Goal: Task Accomplishment & Management: Manage account settings

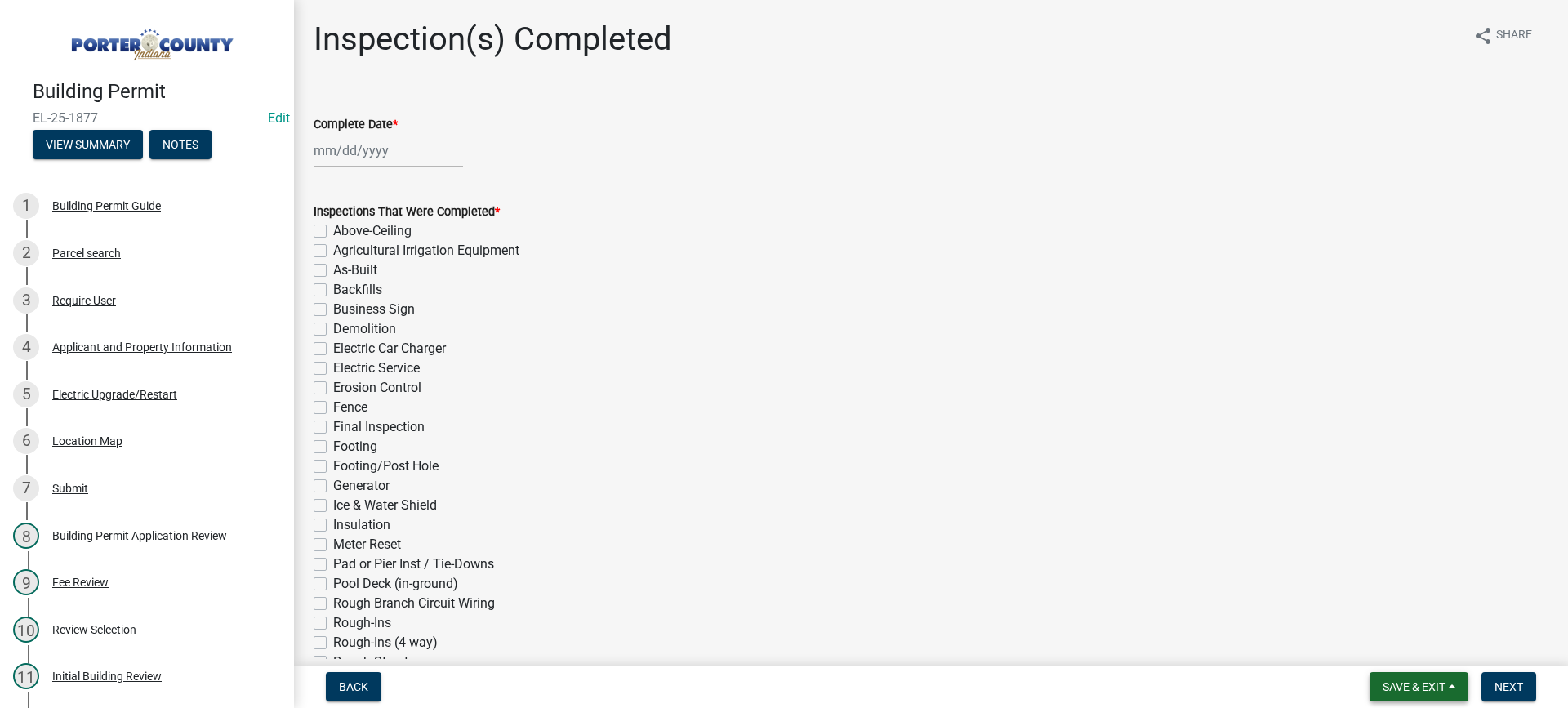
click at [1434, 691] on span "Save & Exit" at bounding box center [1414, 686] width 63 height 13
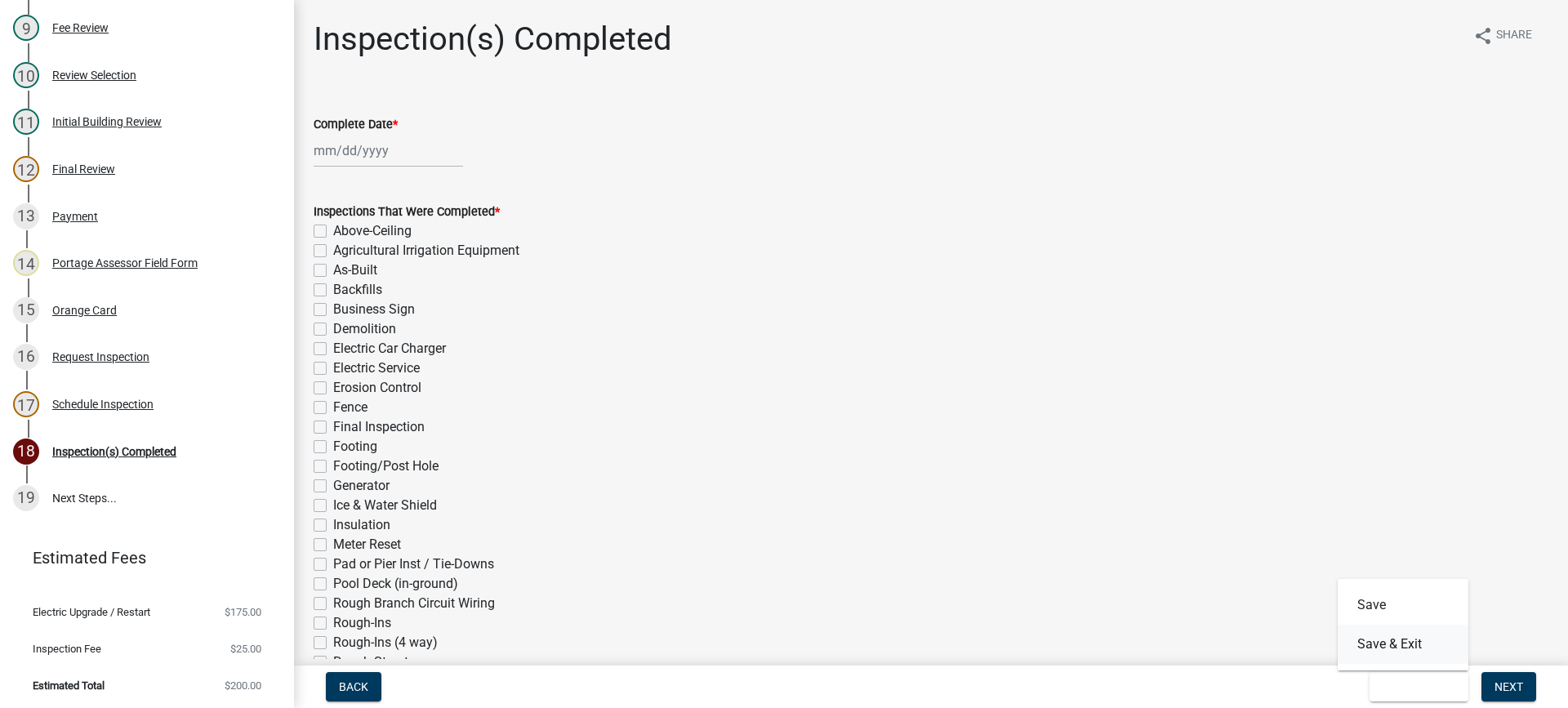
click at [1426, 648] on button "Save & Exit" at bounding box center [1402, 644] width 131 height 40
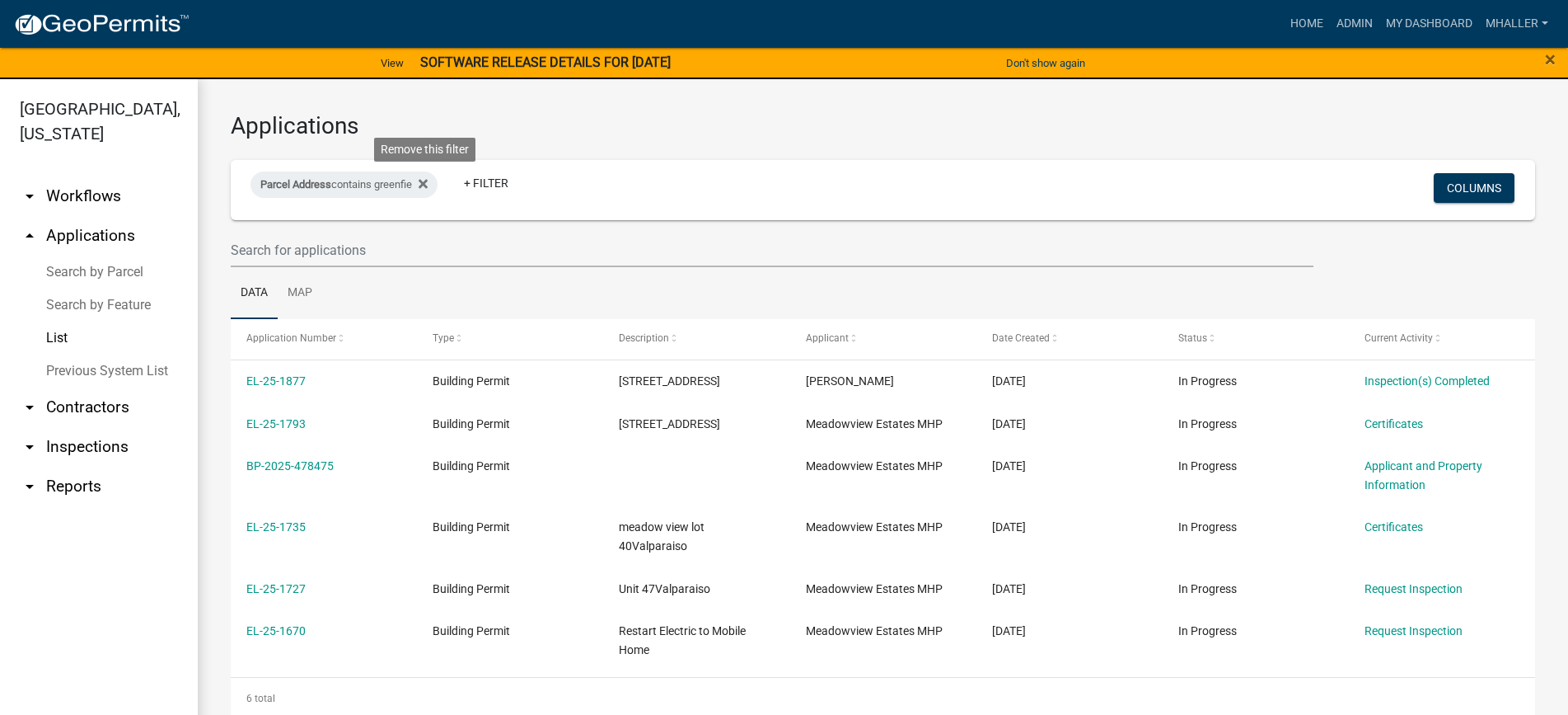
click at [428, 184] on icon at bounding box center [423, 184] width 10 height 10
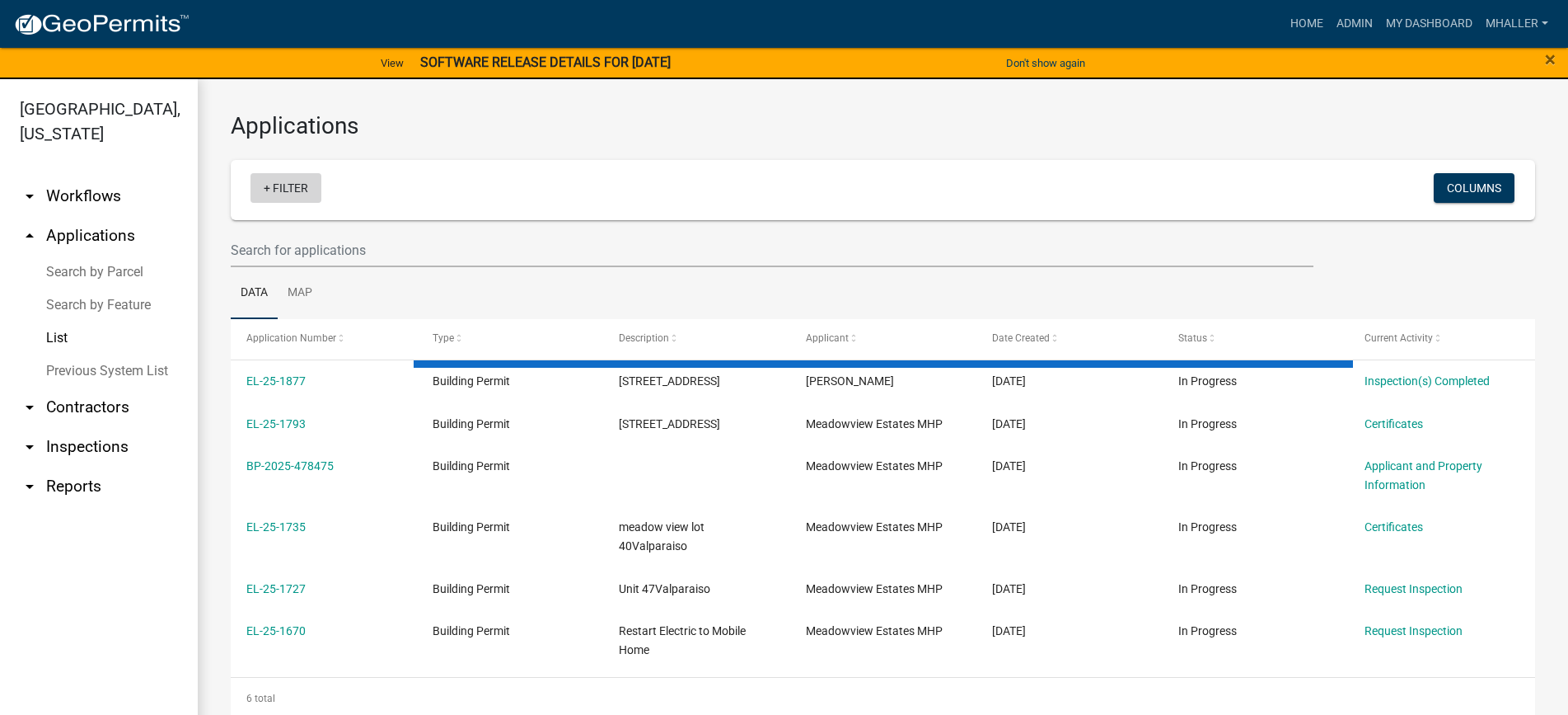
click at [291, 186] on link "+ Filter" at bounding box center [286, 187] width 71 height 29
select select "1: 25"
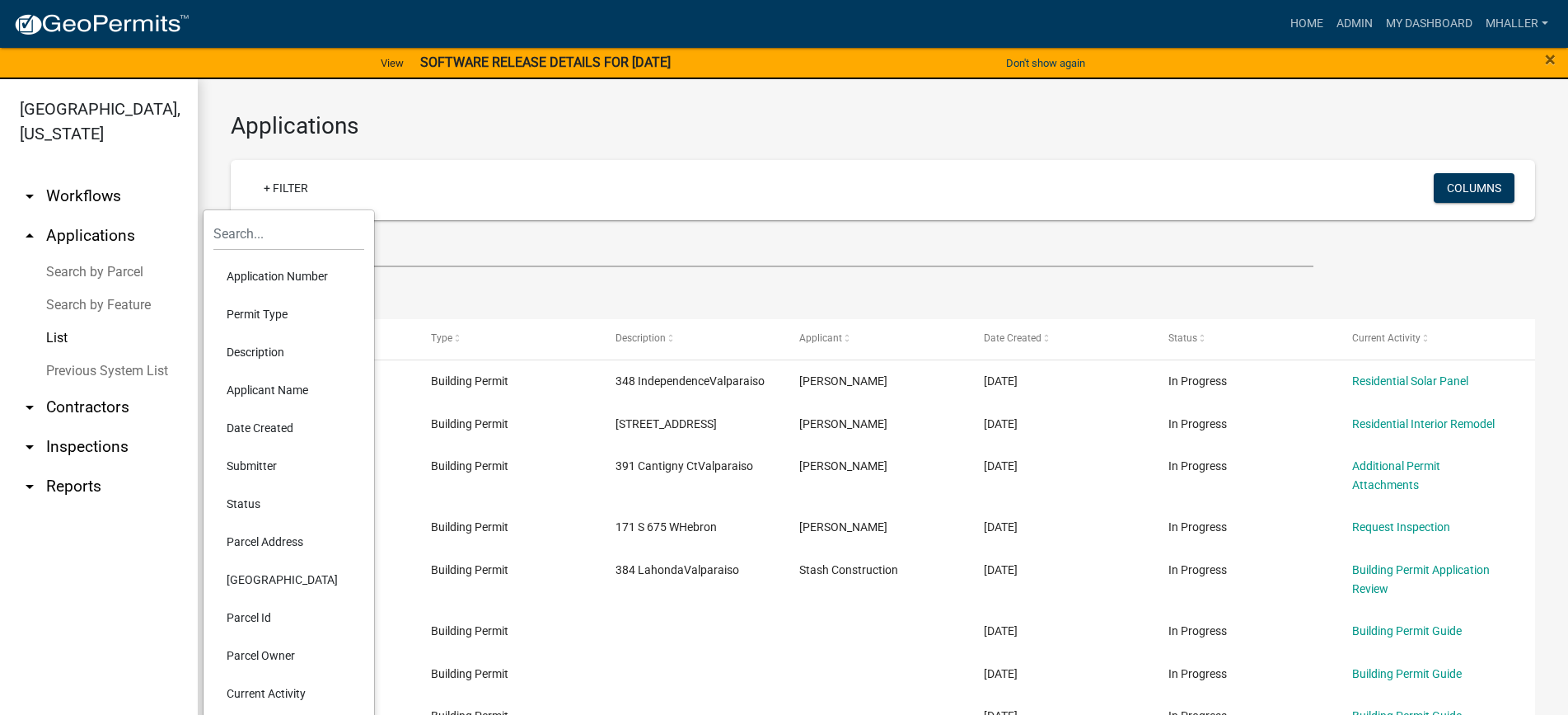
click at [288, 276] on li "Application Number" at bounding box center [289, 277] width 151 height 38
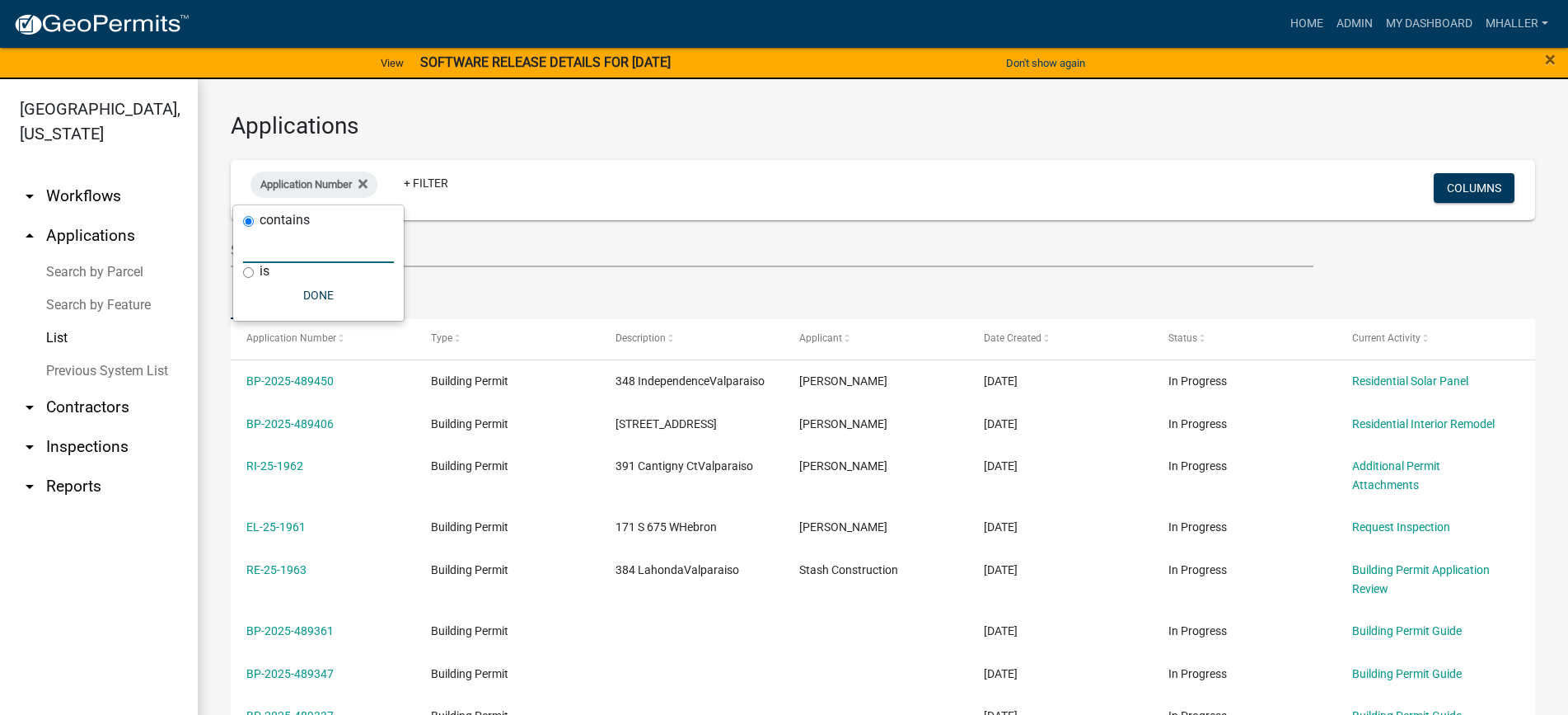
click at [271, 245] on input "text" at bounding box center [318, 246] width 151 height 34
type input "25-338"
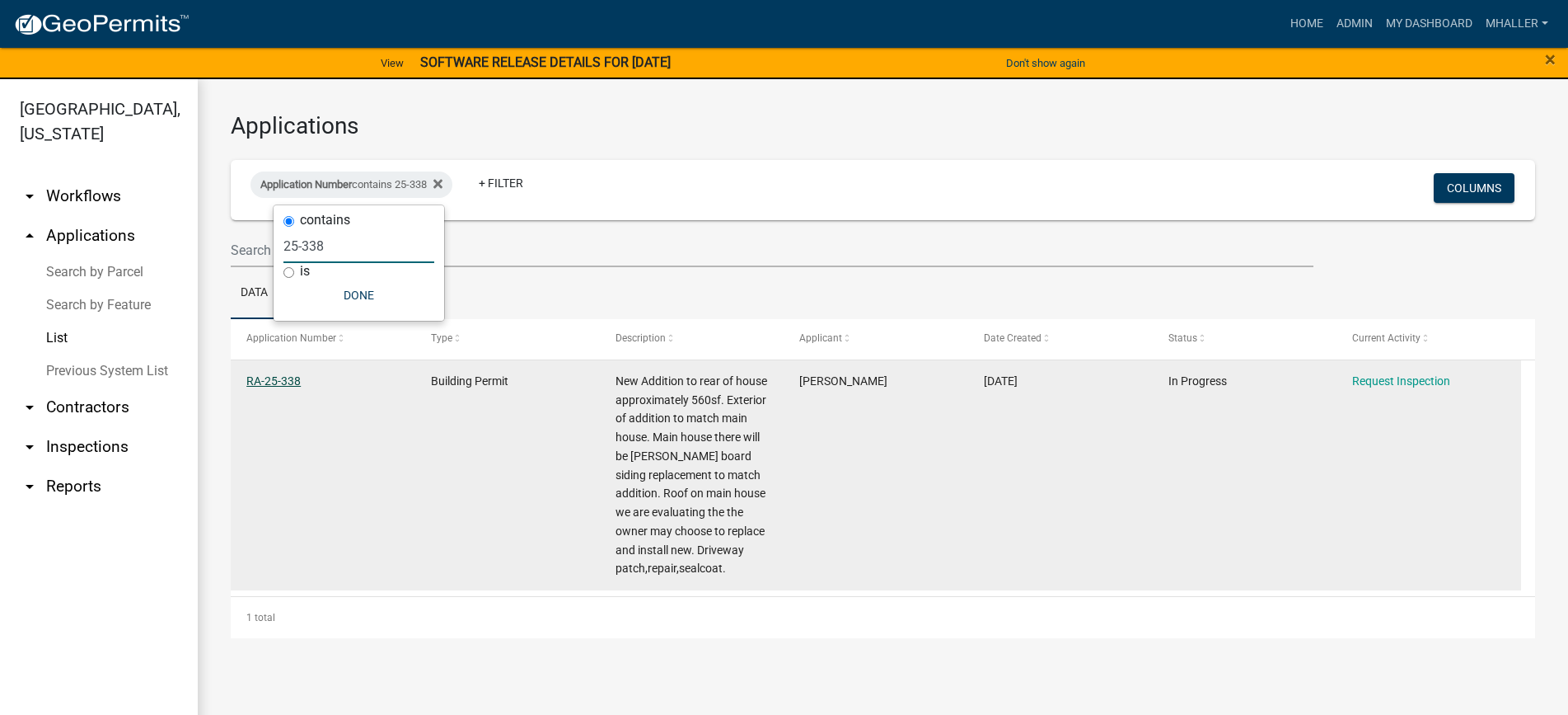
click at [266, 381] on link "RA-25-338" at bounding box center [273, 381] width 54 height 13
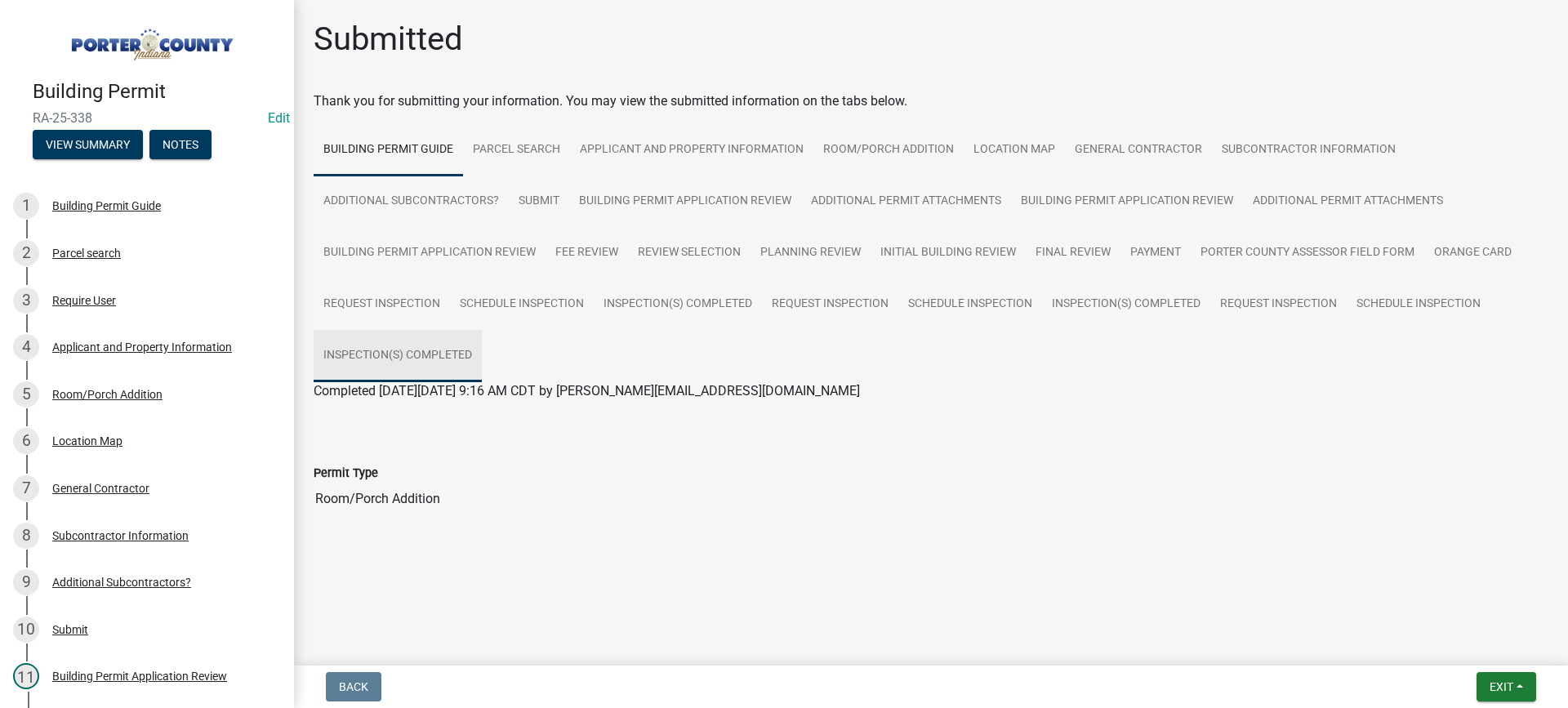
click at [440, 350] on link "Inspection(s) Completed" at bounding box center [397, 355] width 169 height 52
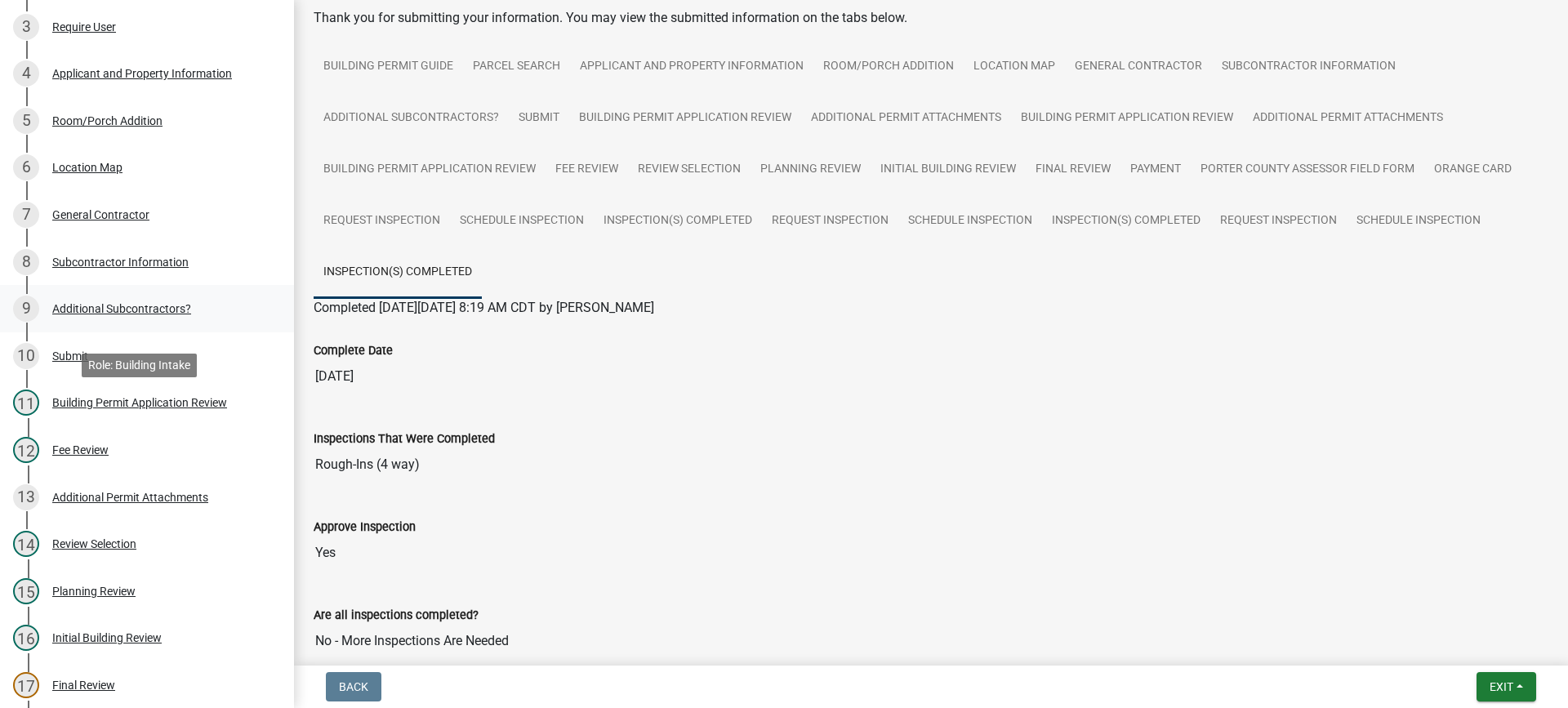
scroll to position [245, 0]
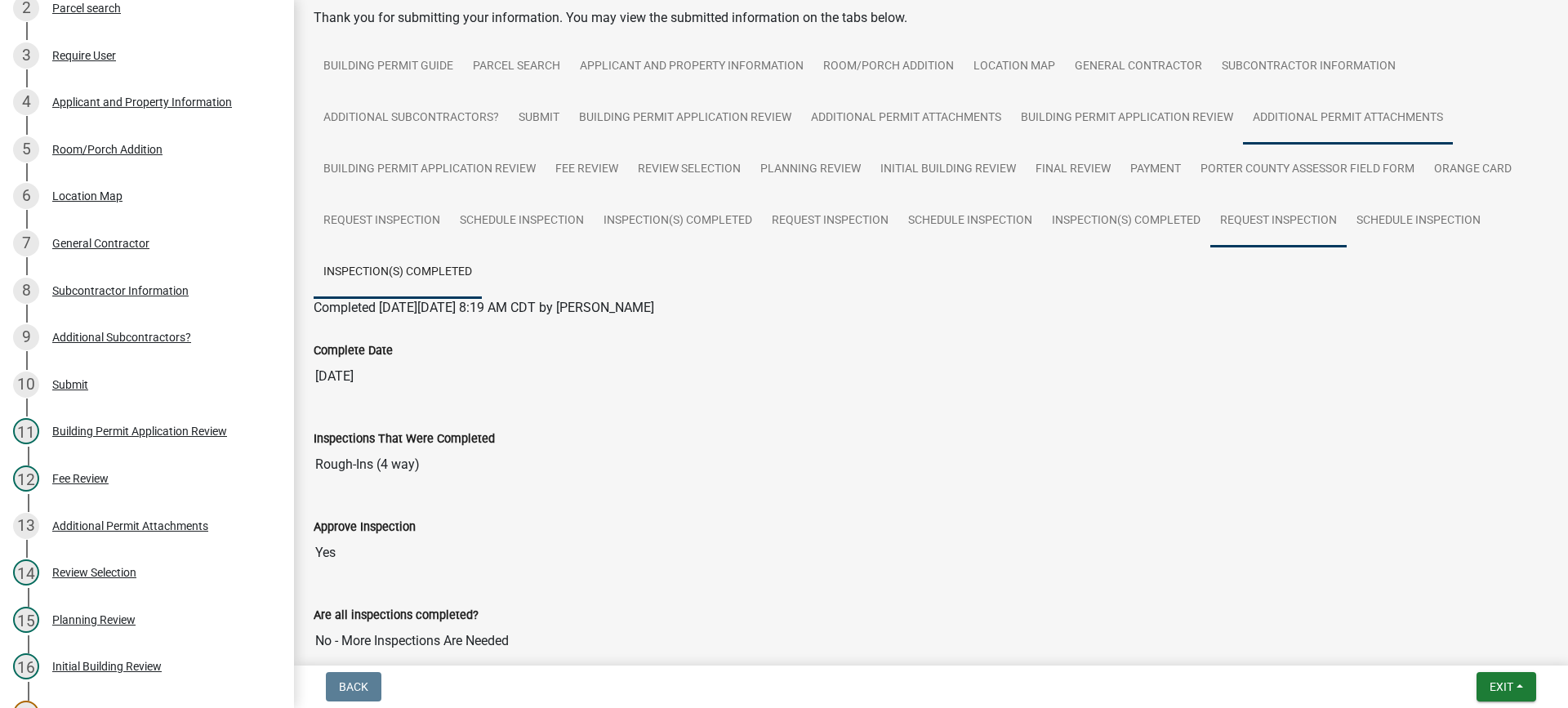
click at [1262, 217] on link "Request Inspection" at bounding box center [1278, 220] width 137 height 52
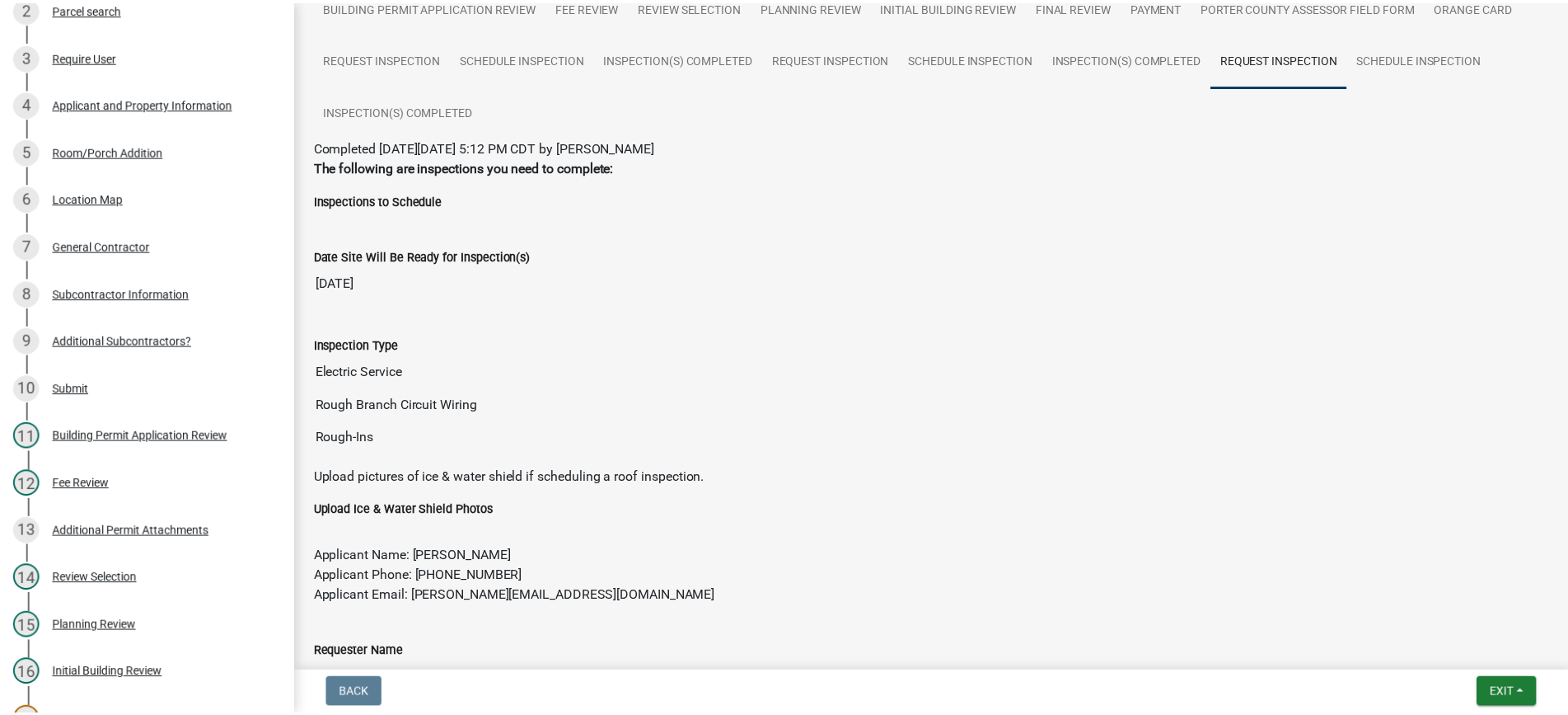
scroll to position [0, 0]
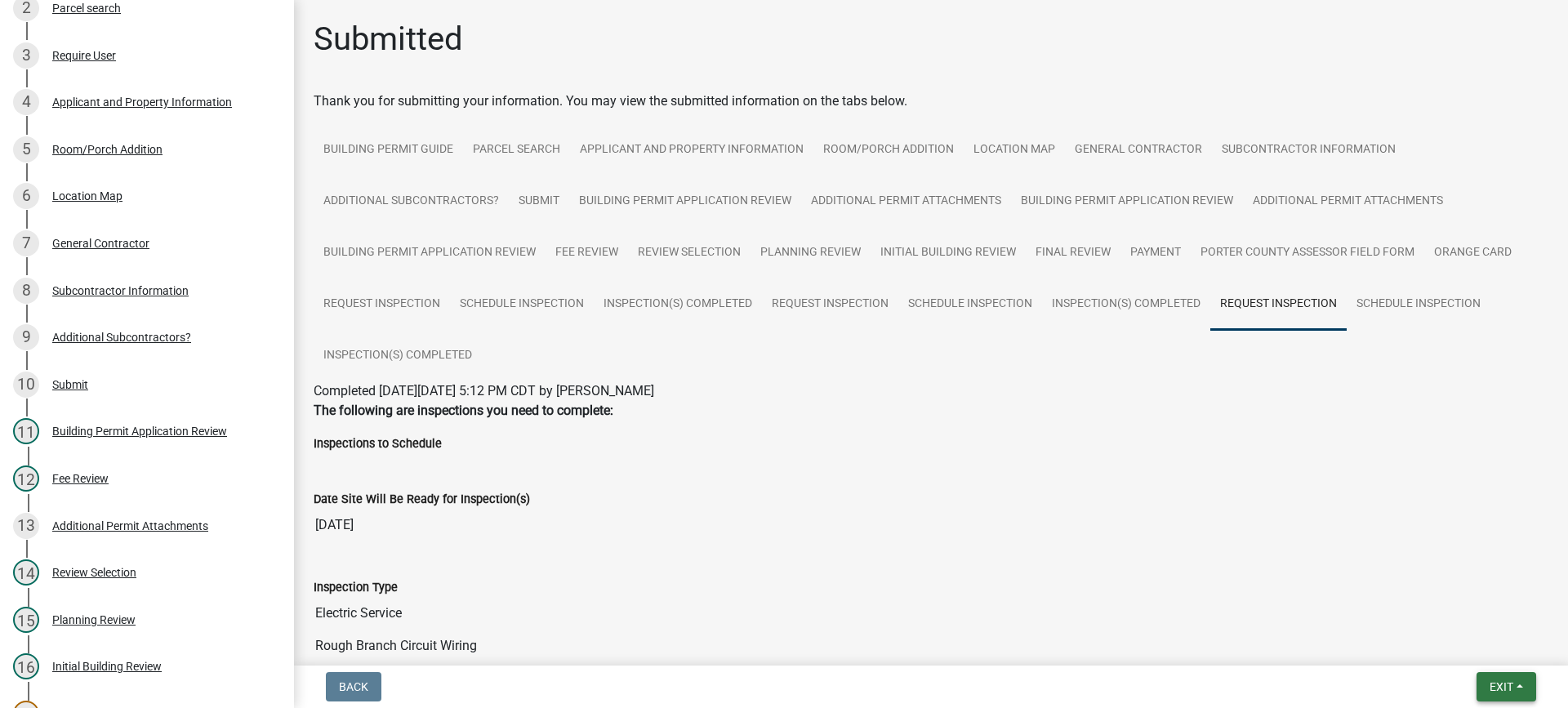
click at [1510, 685] on span "Exit" at bounding box center [1501, 686] width 24 height 13
click at [1498, 641] on button "Save & Exit" at bounding box center [1470, 644] width 131 height 40
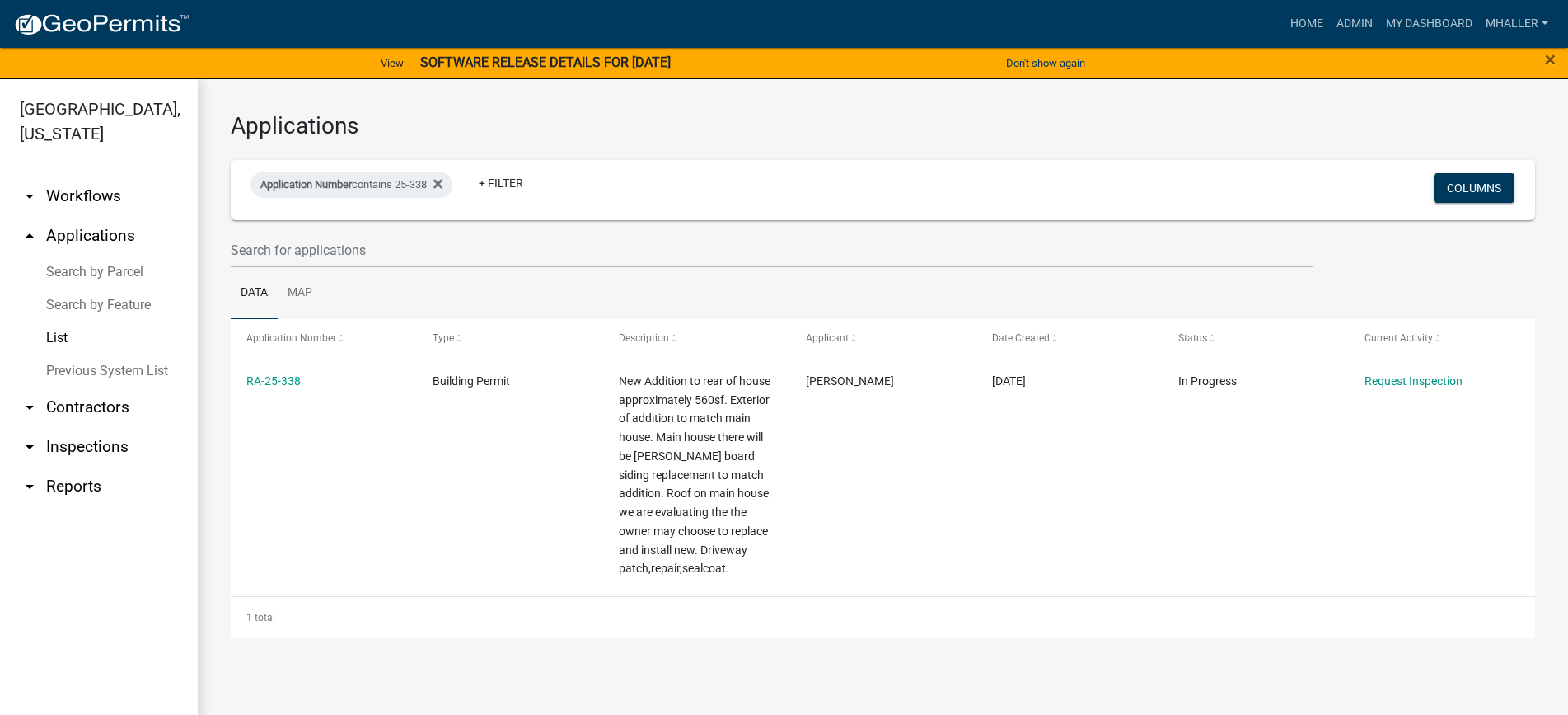
click at [85, 427] on link "arrow_drop_down Inspections" at bounding box center [99, 447] width 198 height 40
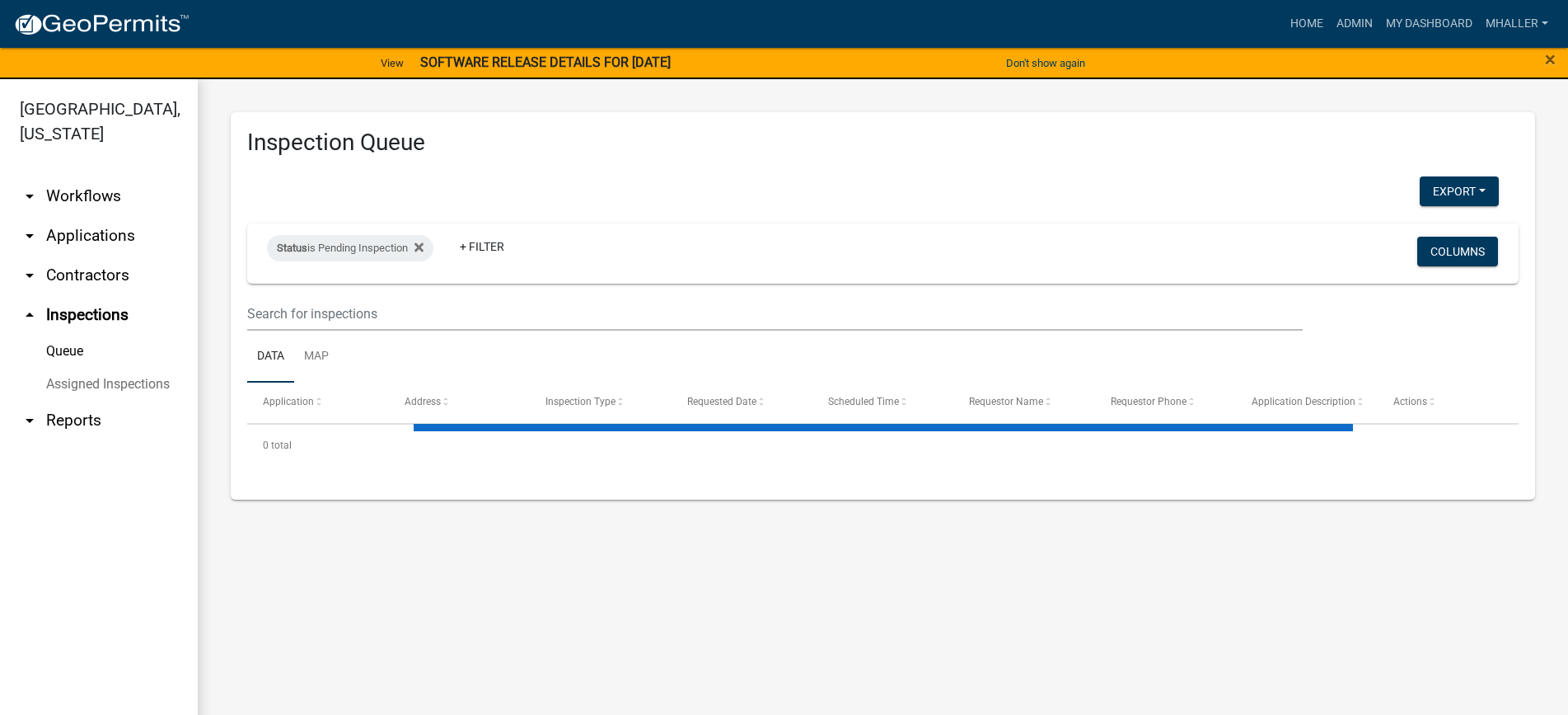
select select "1: 25"
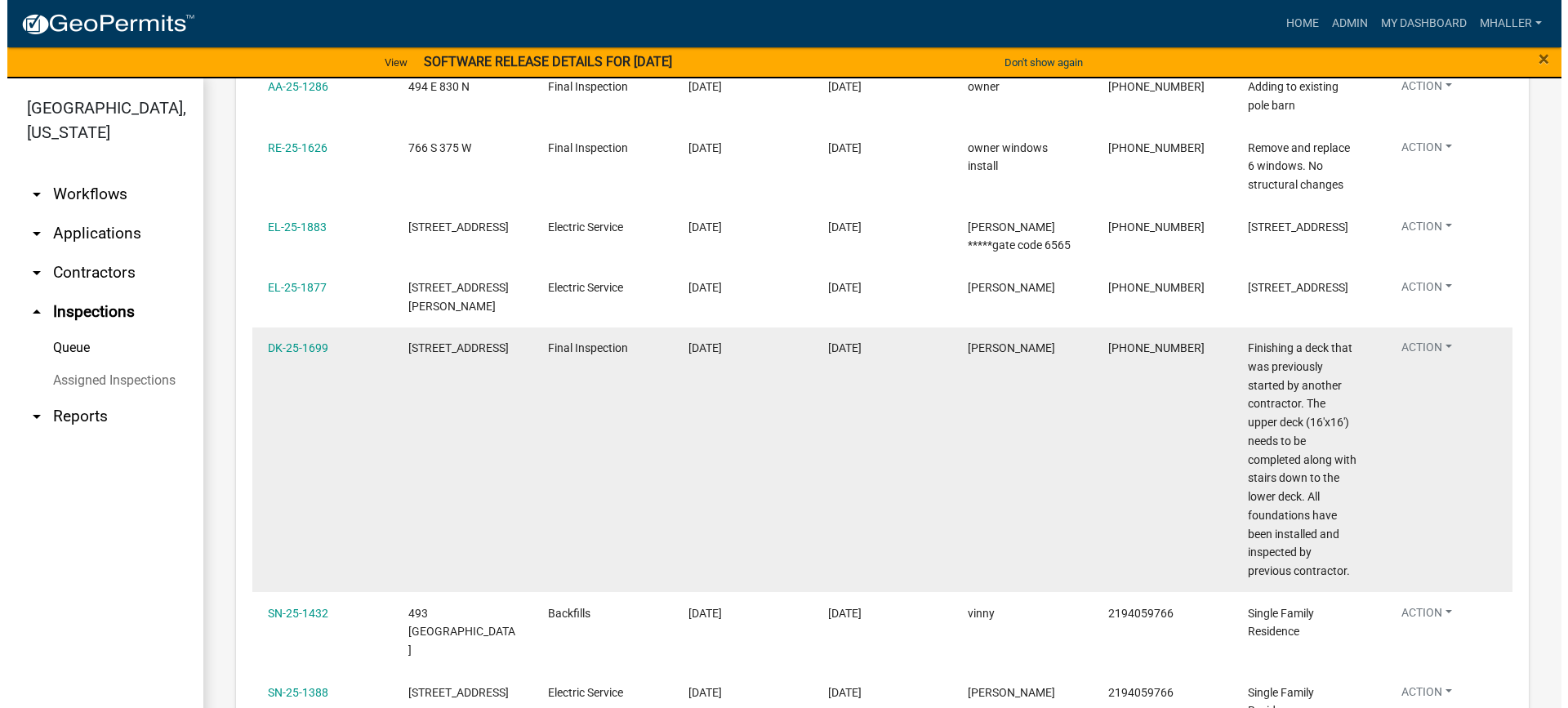
scroll to position [1061, 0]
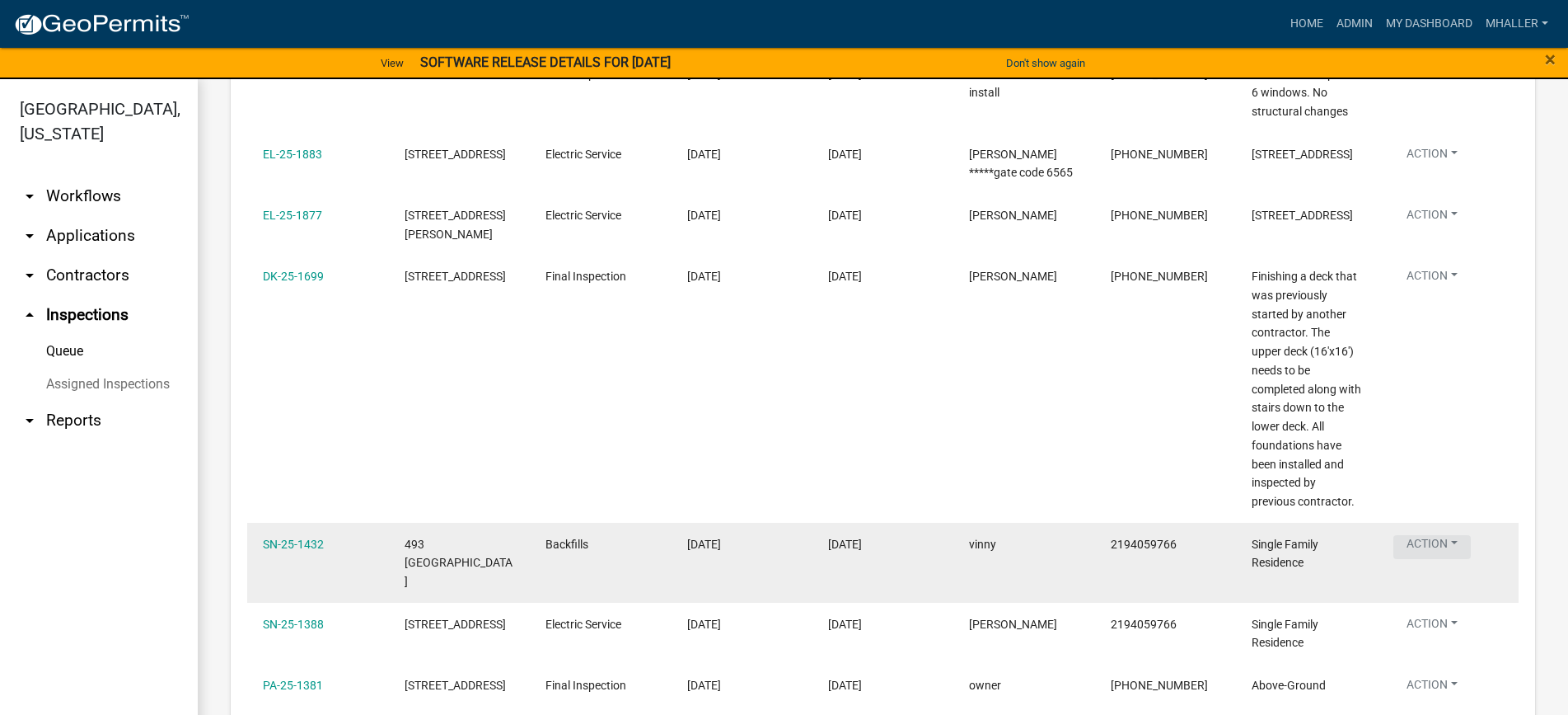
click at [1432, 535] on button "Action" at bounding box center [1432, 547] width 78 height 24
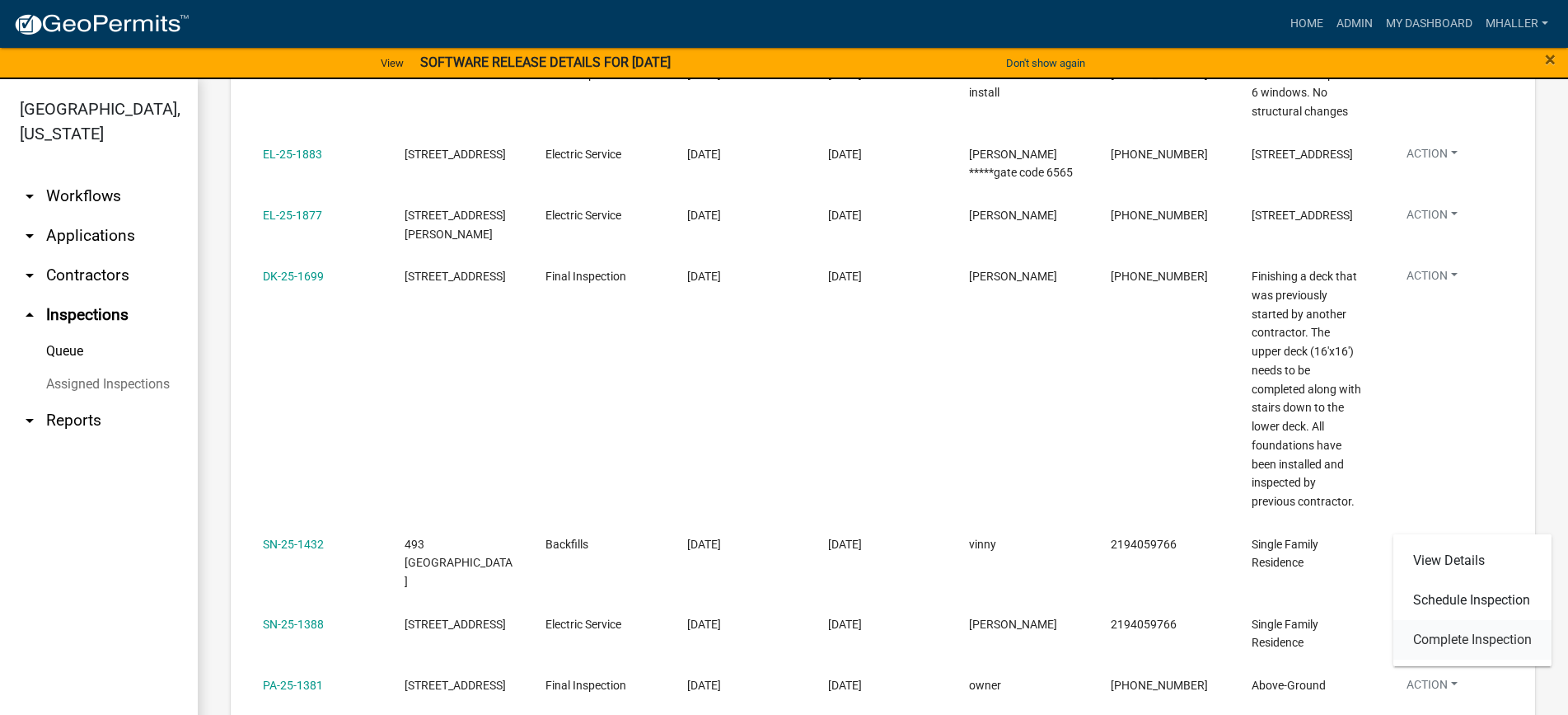
click at [1442, 634] on link "Complete Inspection" at bounding box center [1472, 640] width 158 height 40
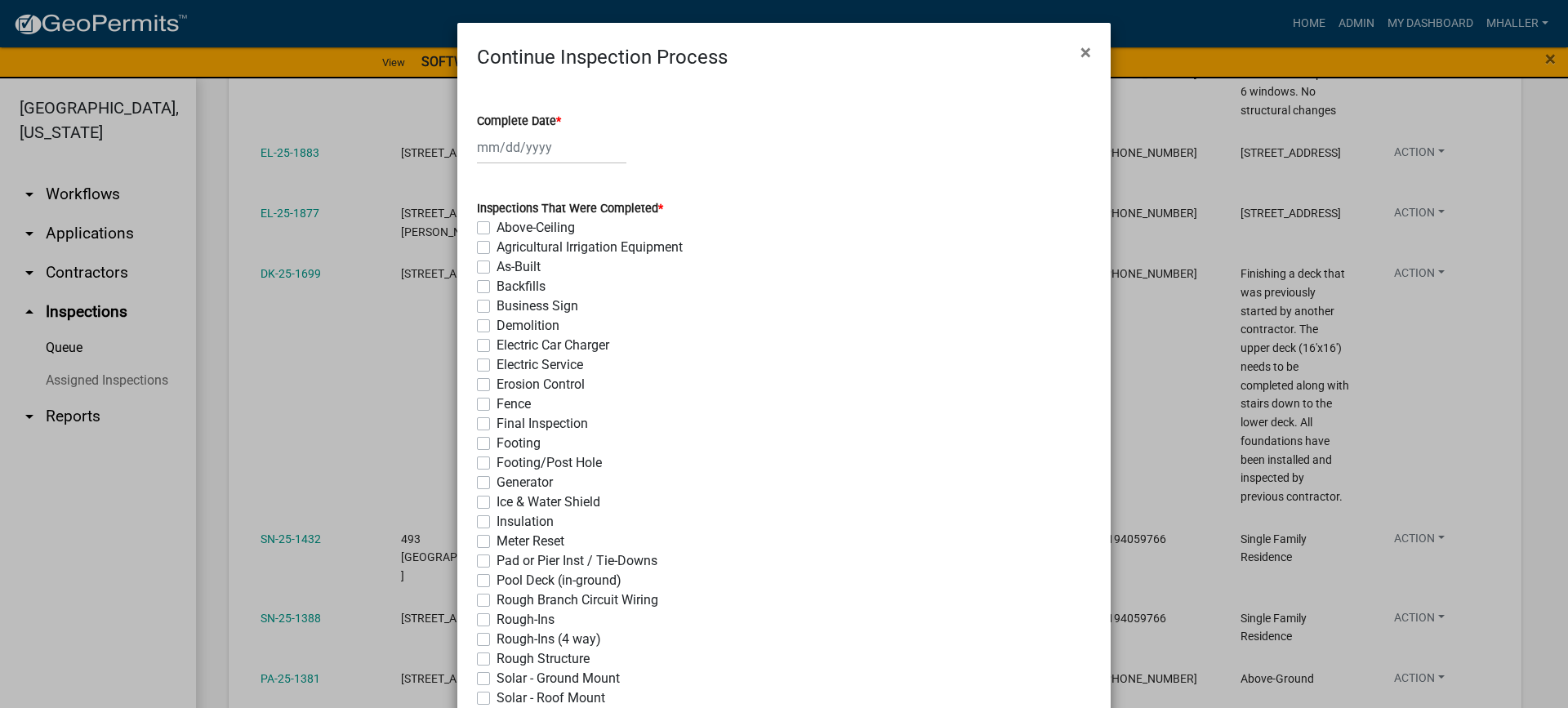
click at [505, 150] on div at bounding box center [551, 148] width 150 height 34
select select "10"
select select "2025"
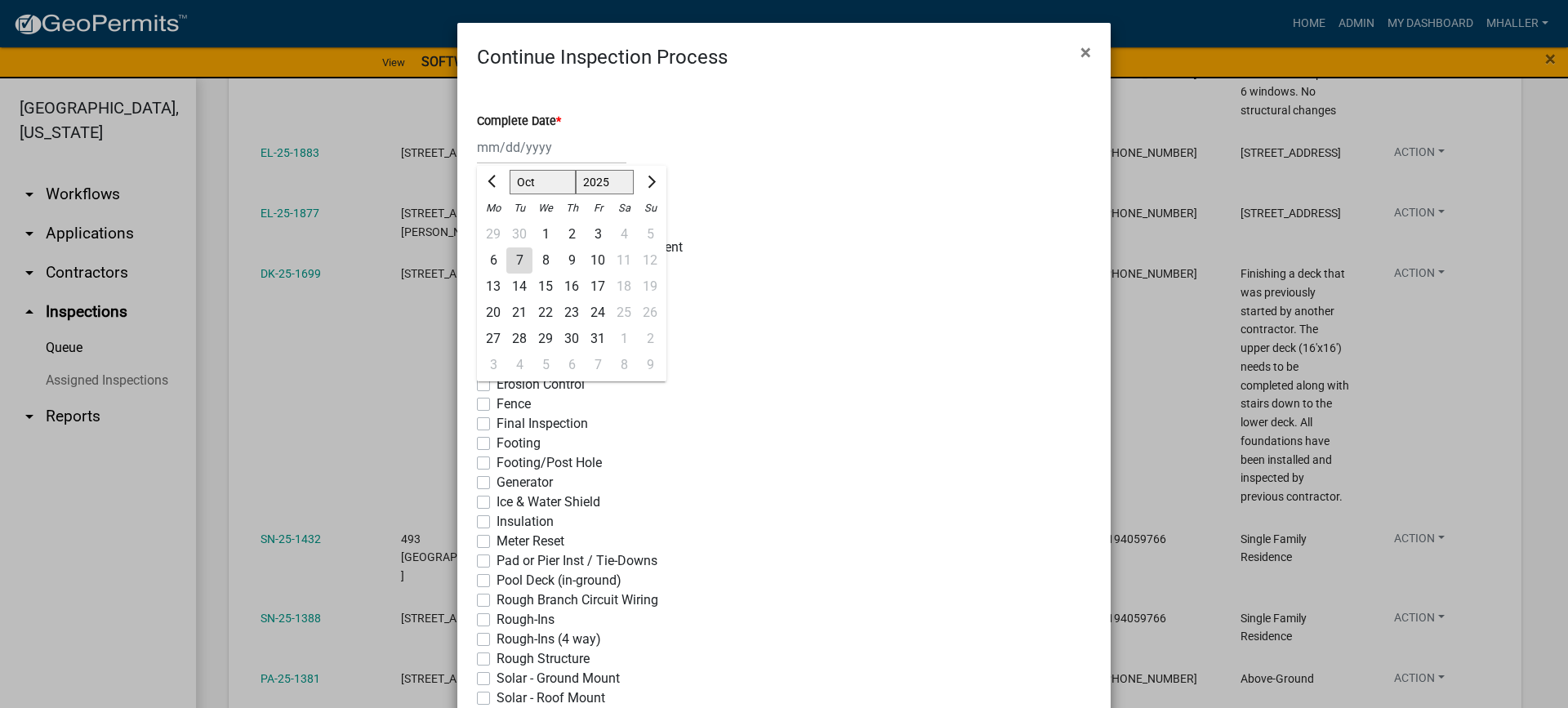
click at [509, 261] on div "7" at bounding box center [520, 261] width 26 height 26
type input "[DATE]"
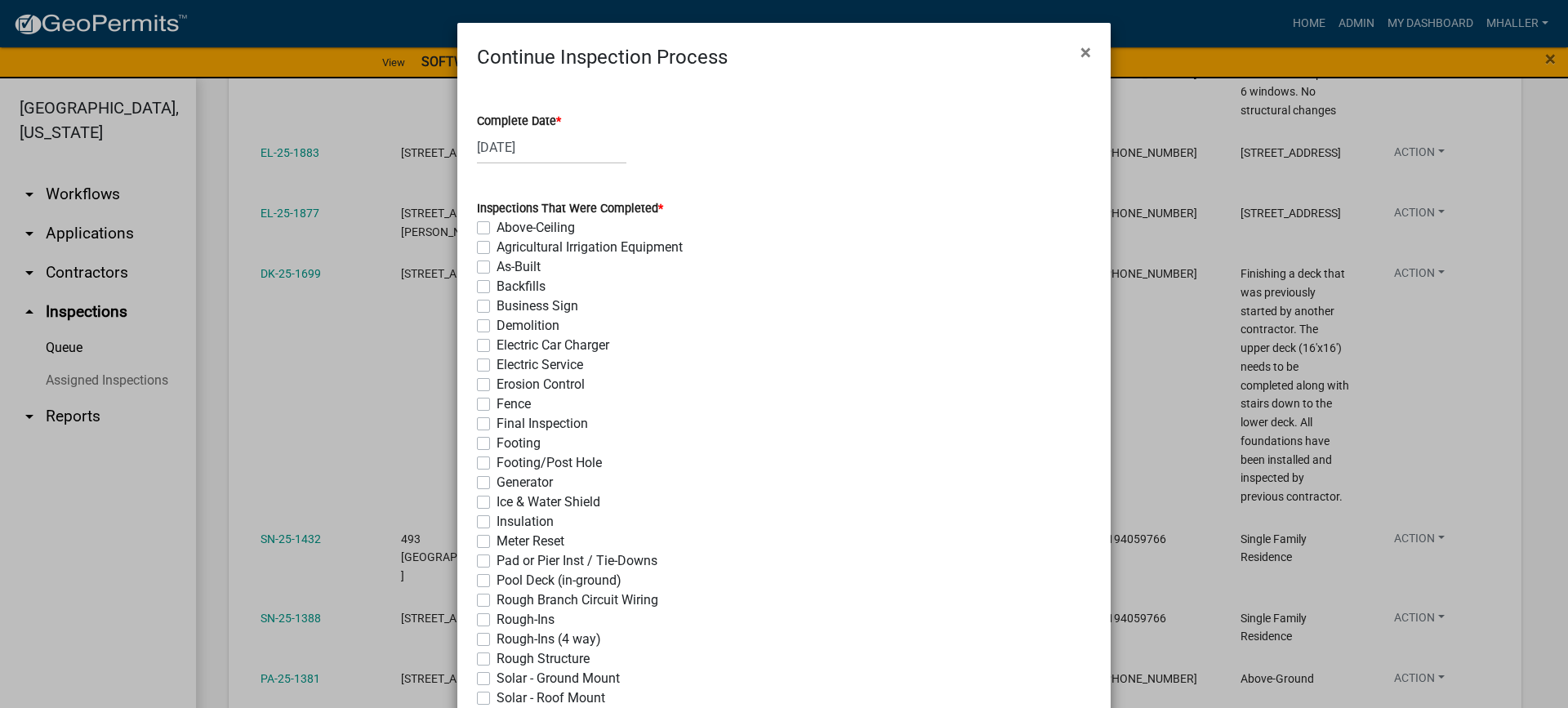
click at [496, 283] on label "Backfills" at bounding box center [521, 286] width 49 height 20
click at [496, 283] on input "Backfills" at bounding box center [501, 282] width 10 height 10
checkbox input "true"
checkbox input "false"
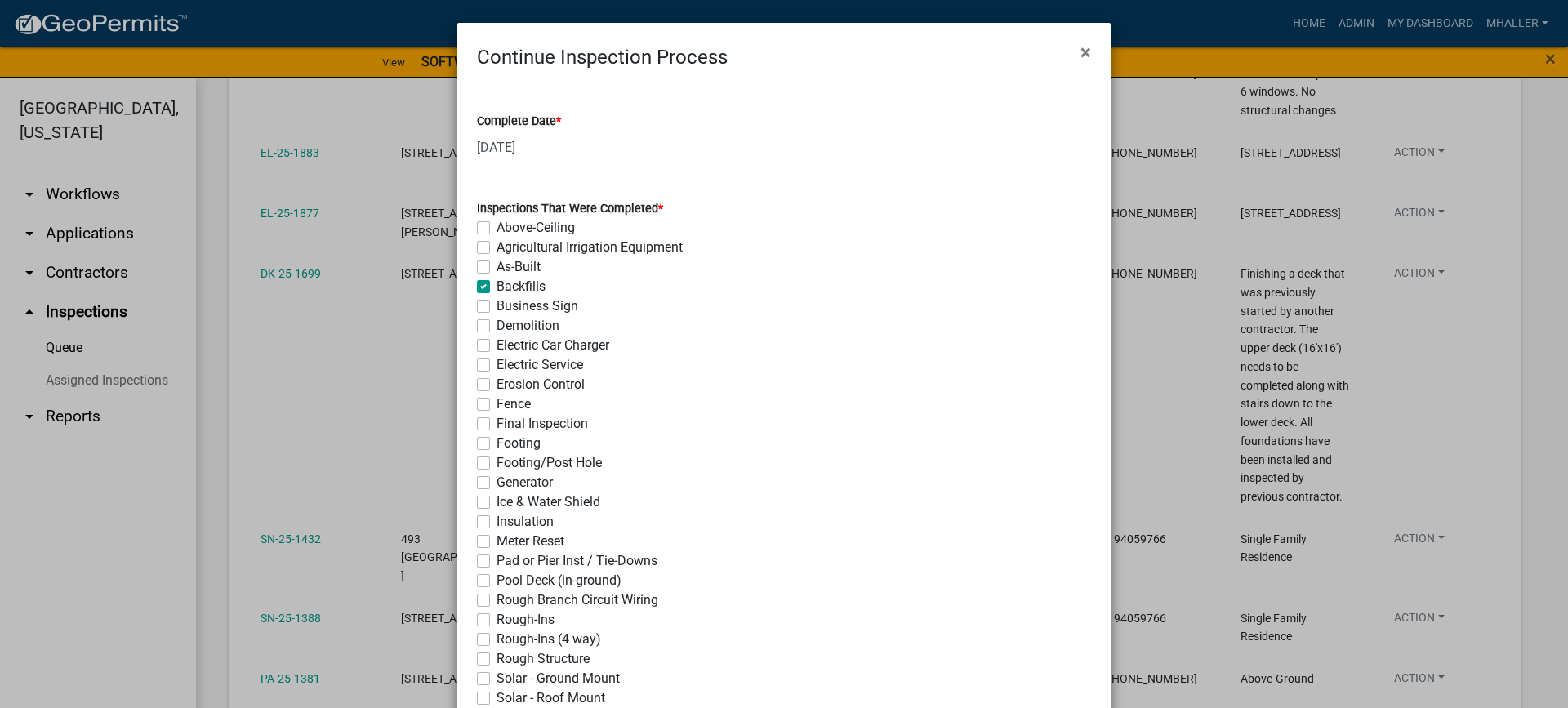
checkbox input "false"
checkbox input "true"
checkbox input "false"
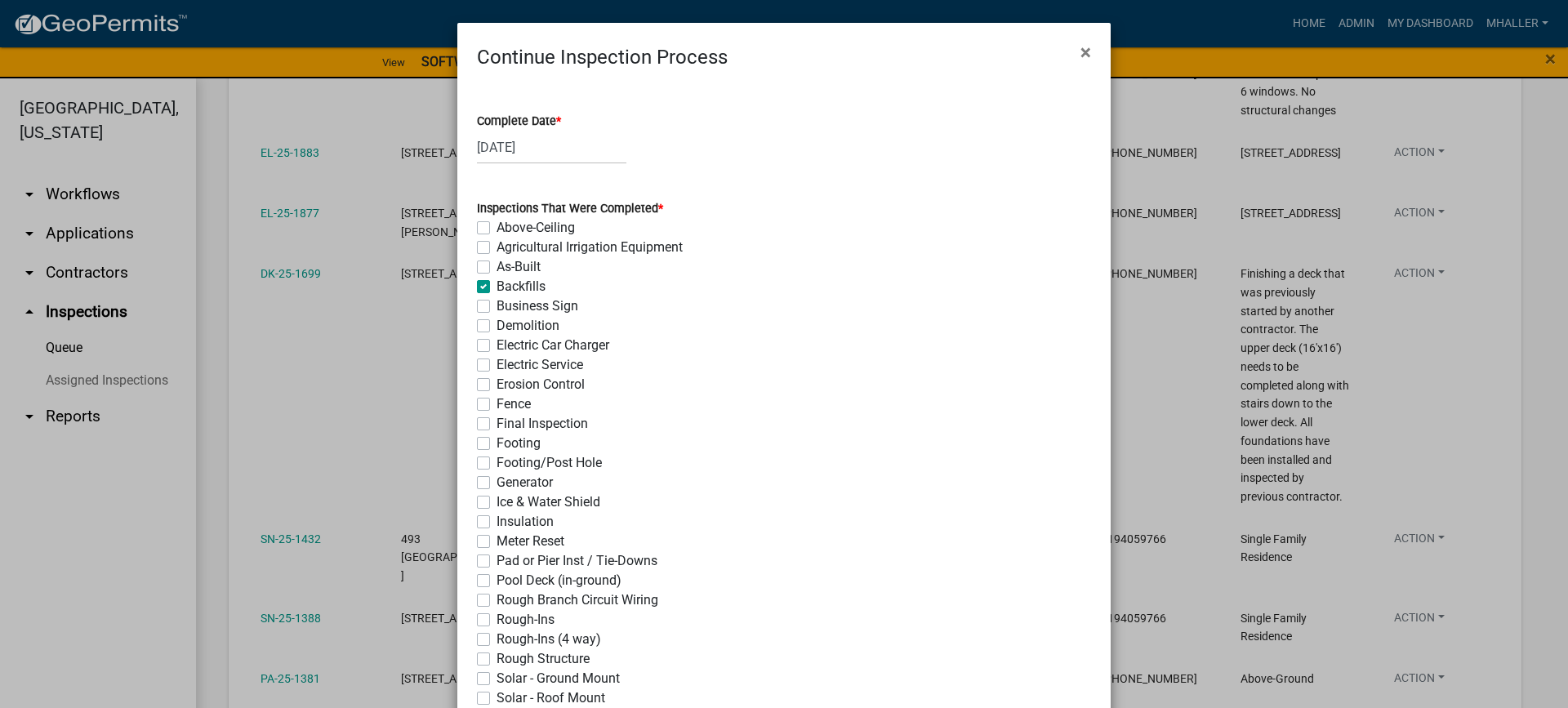
checkbox input "false"
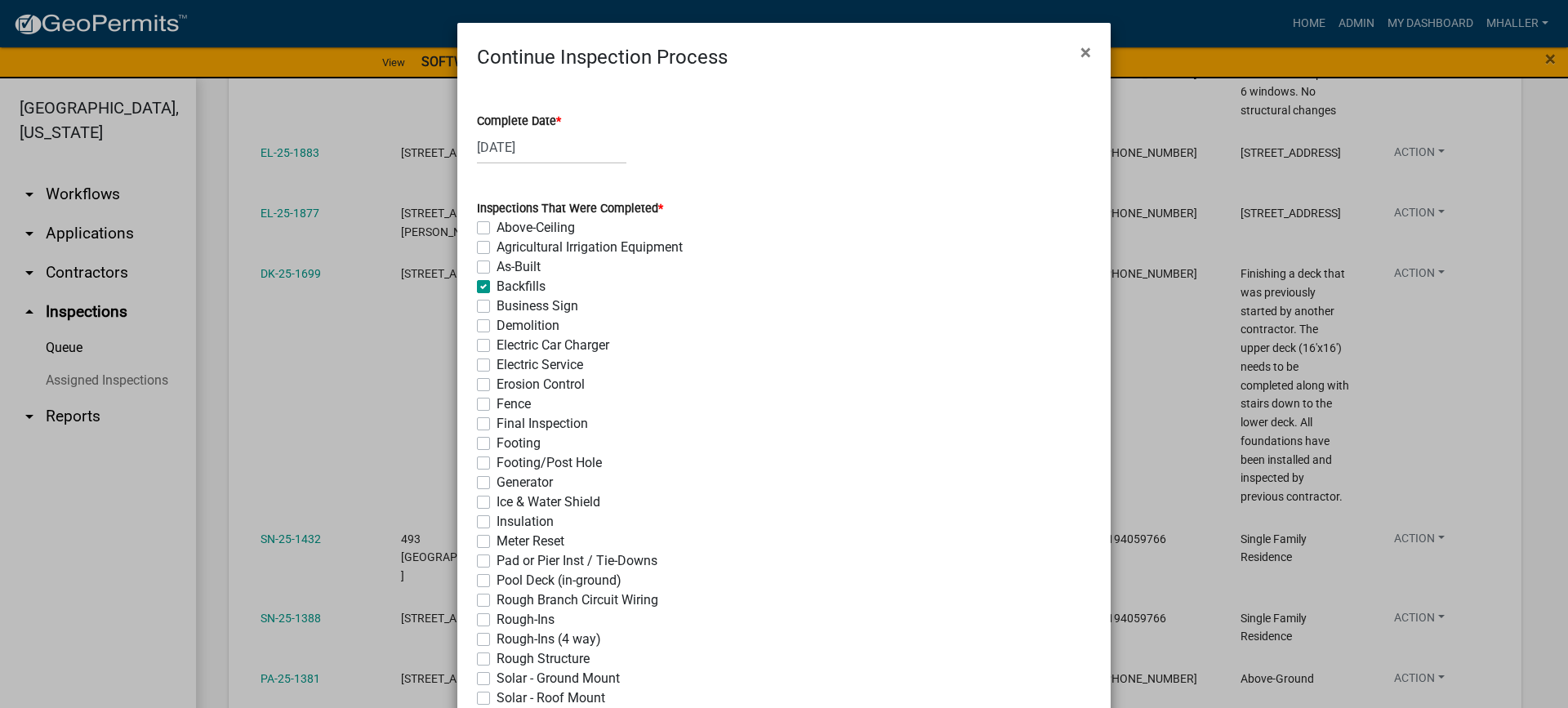
checkbox input "false"
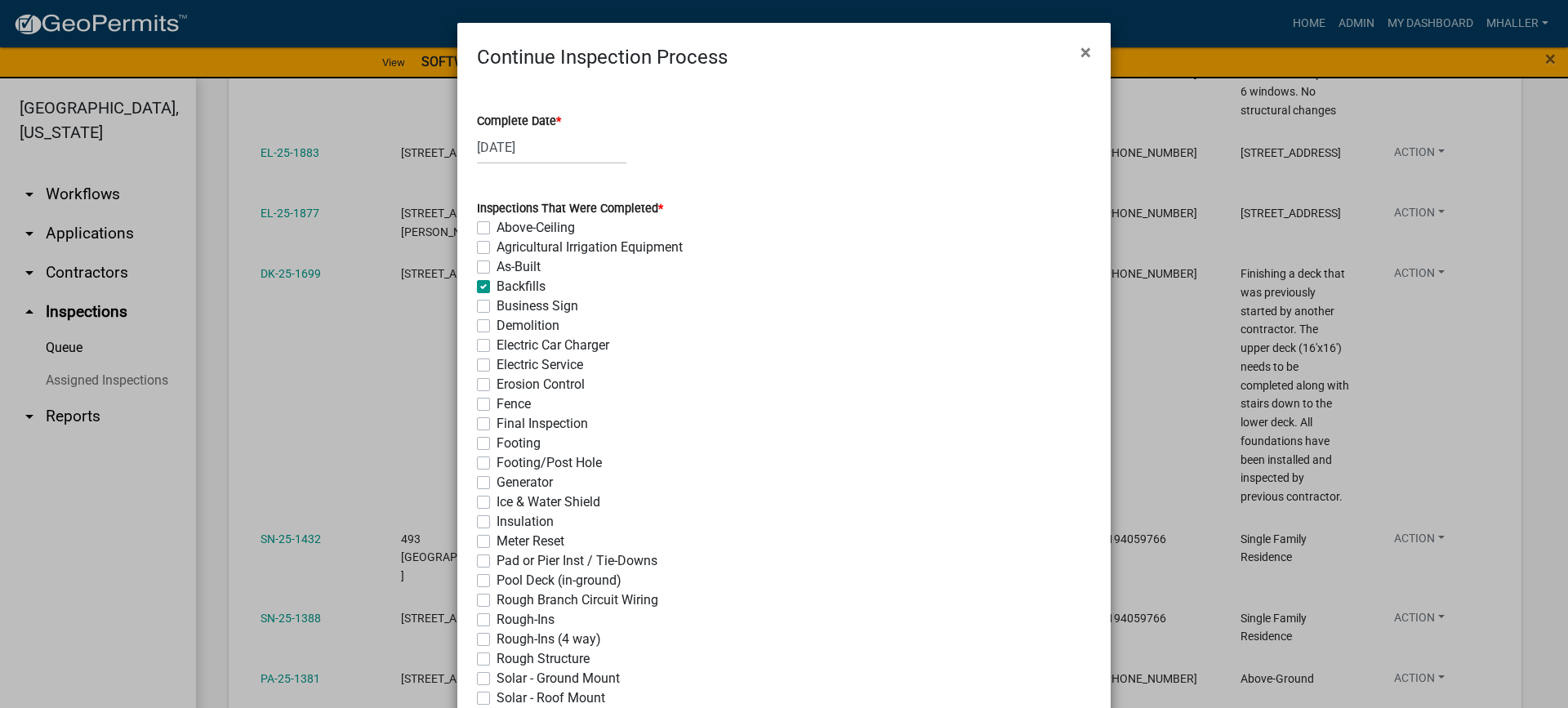
checkbox input "false"
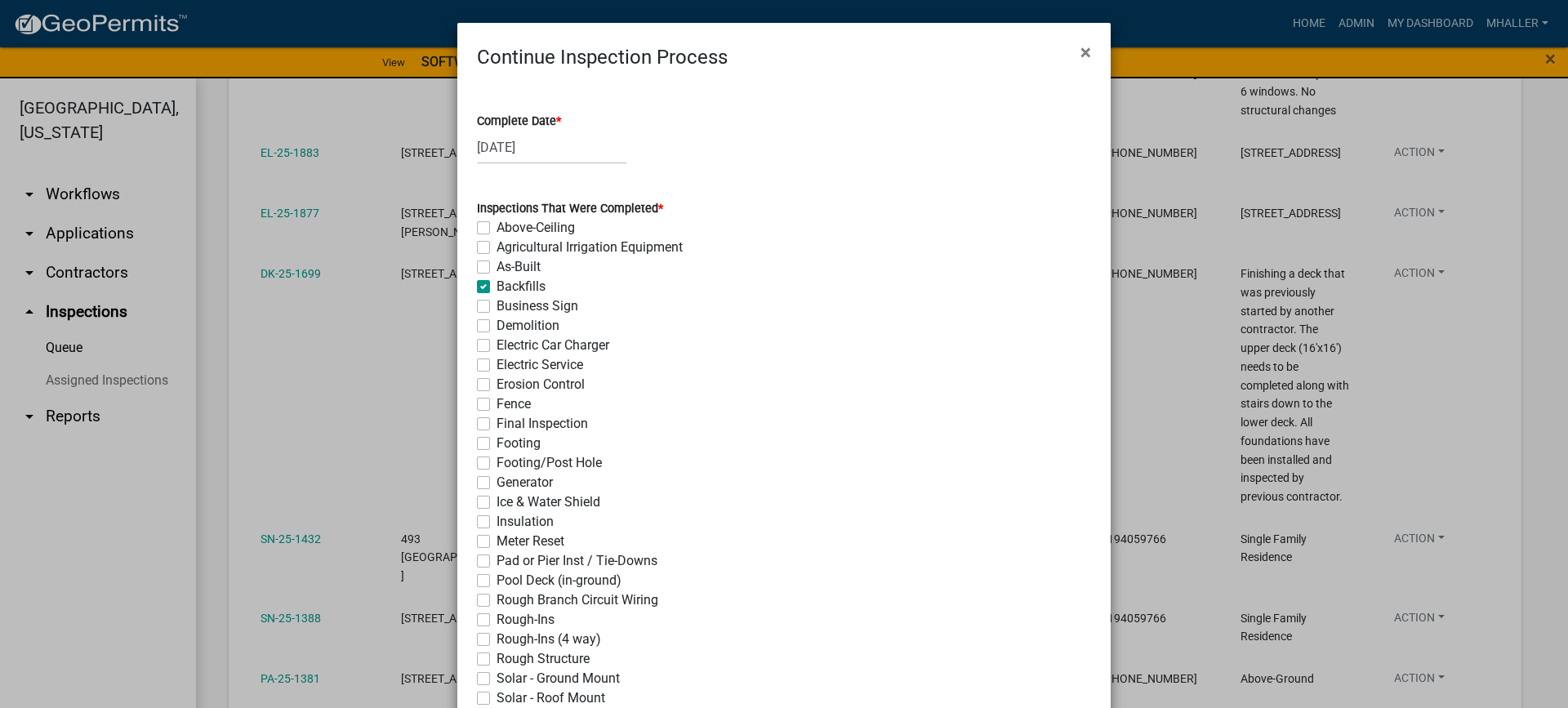
checkbox input "false"
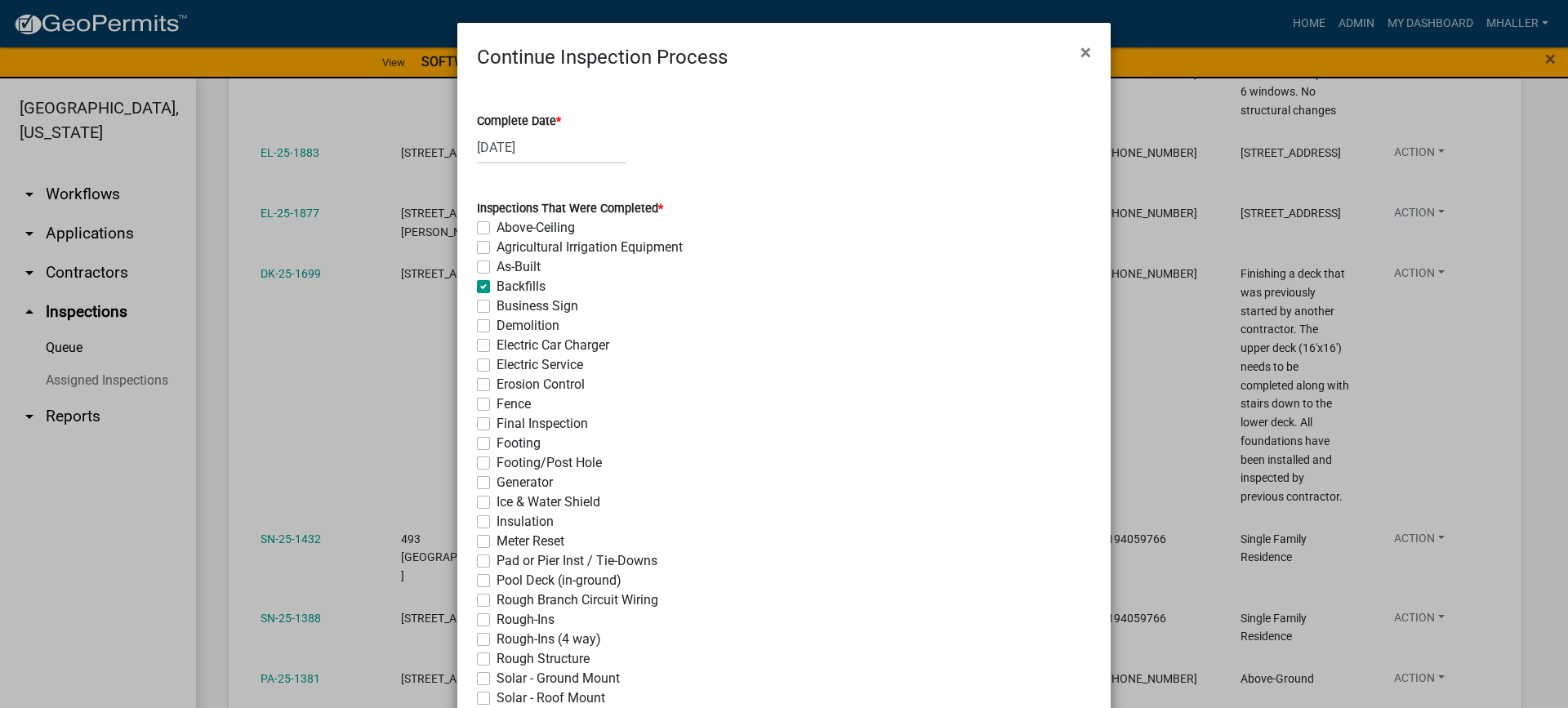
checkbox input "false"
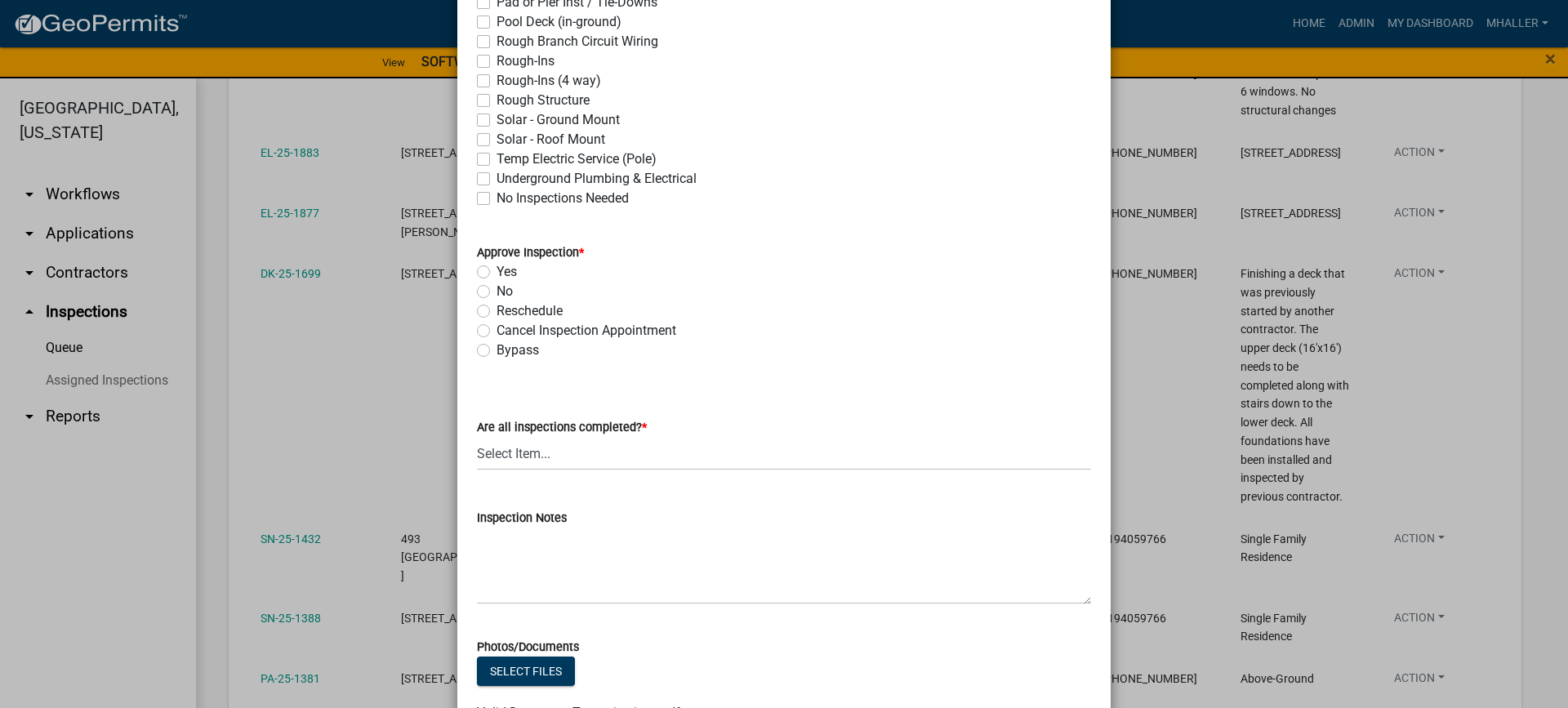
scroll to position [571, 0]
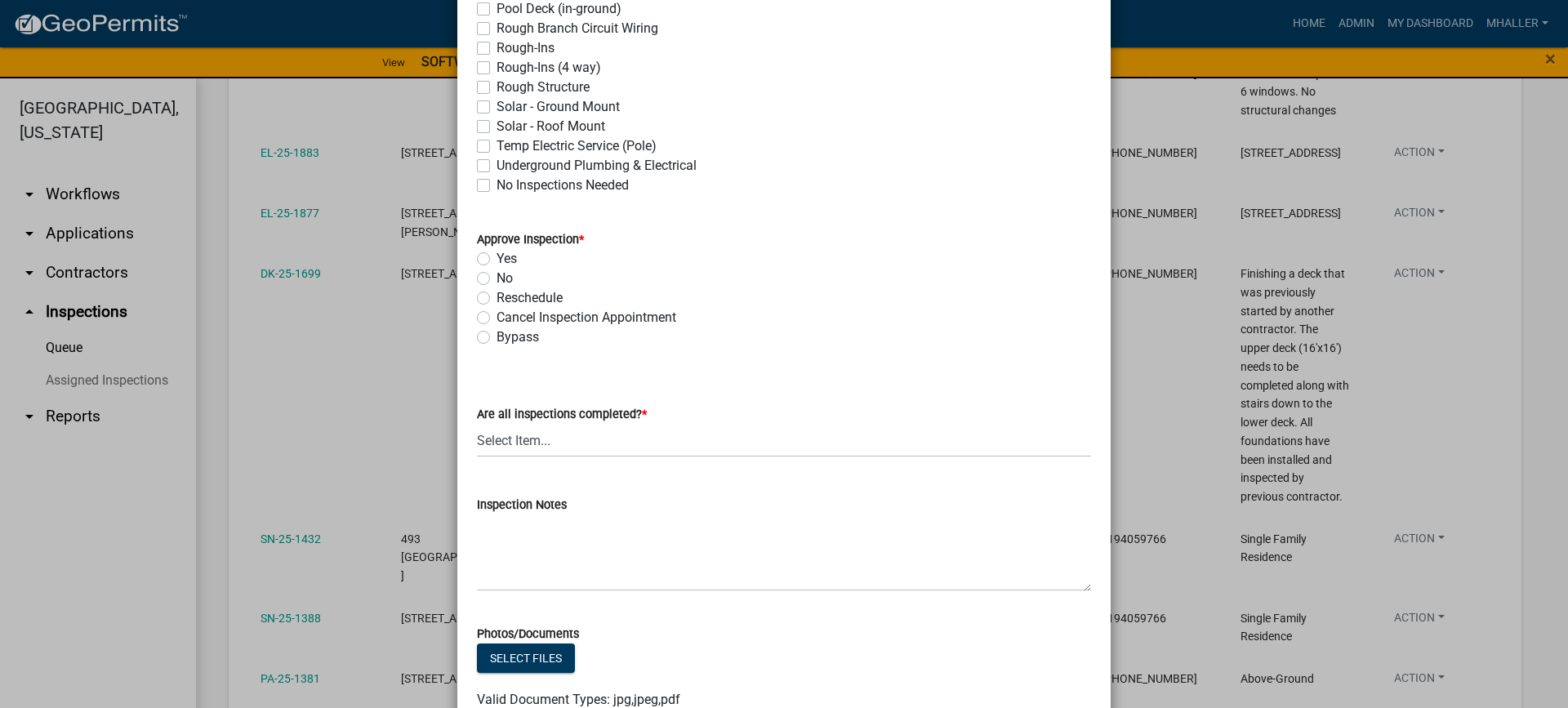
click at [496, 259] on label "Yes" at bounding box center [507, 258] width 21 height 20
click at [496, 259] on input "Yes" at bounding box center [501, 253] width 10 height 10
radio input "true"
click at [546, 438] on select "Select Item... Yes - All Inspections Have Been Completed No - More Inspections …" at bounding box center [784, 441] width 614 height 34
click at [477, 424] on select "Select Item... Yes - All Inspections Have Been Completed No - More Inspections …" at bounding box center [784, 441] width 614 height 34
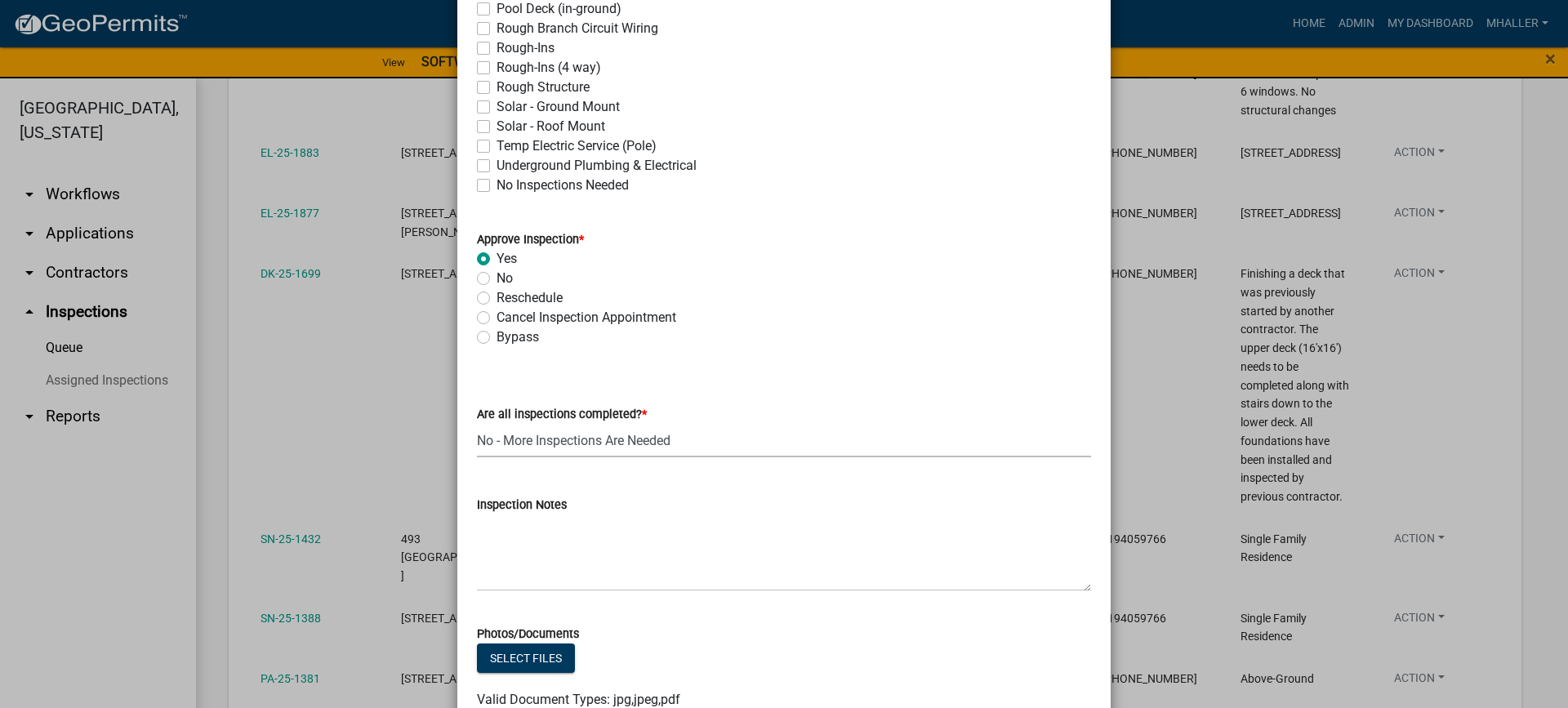
select select "eafbae6d-cbce-48e8-be87-ded322027707"
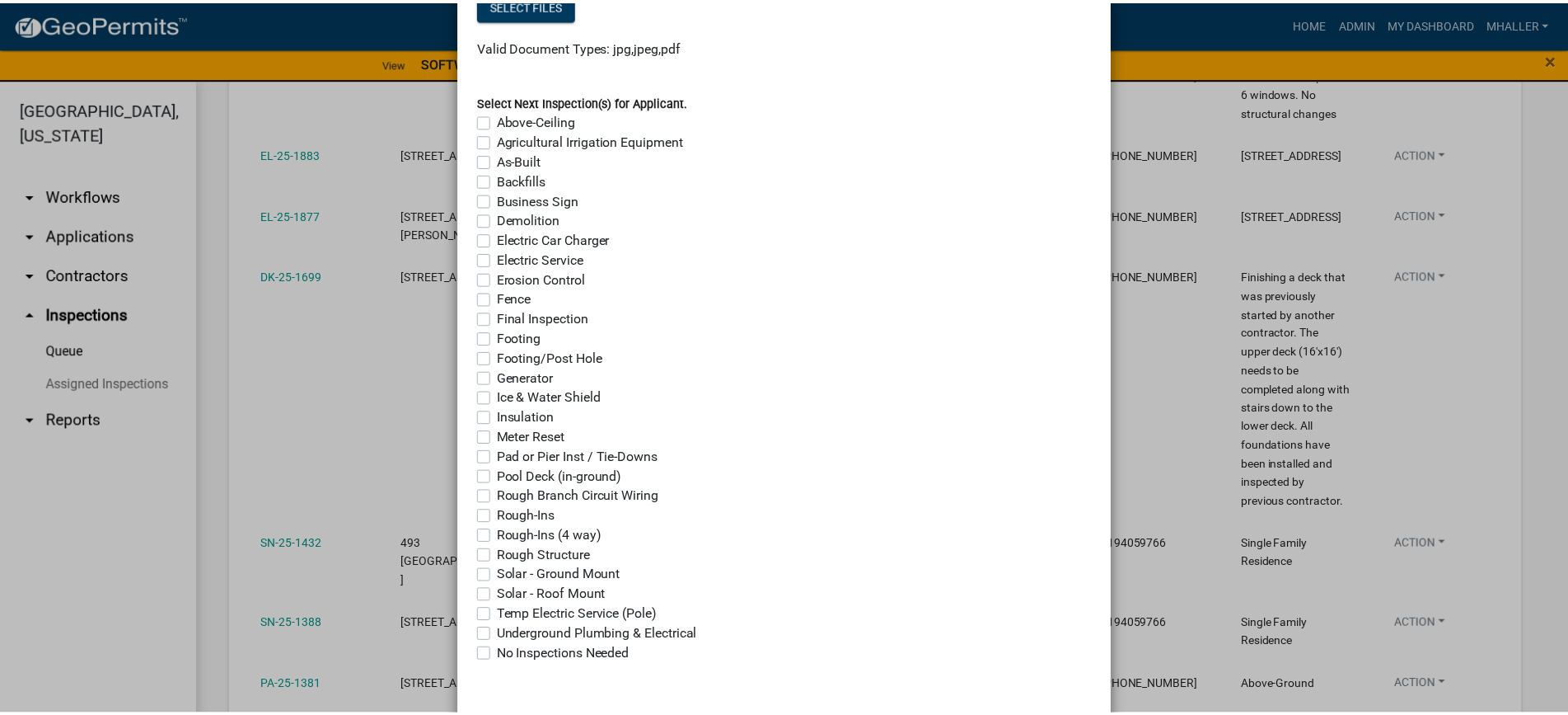
scroll to position [1306, 0]
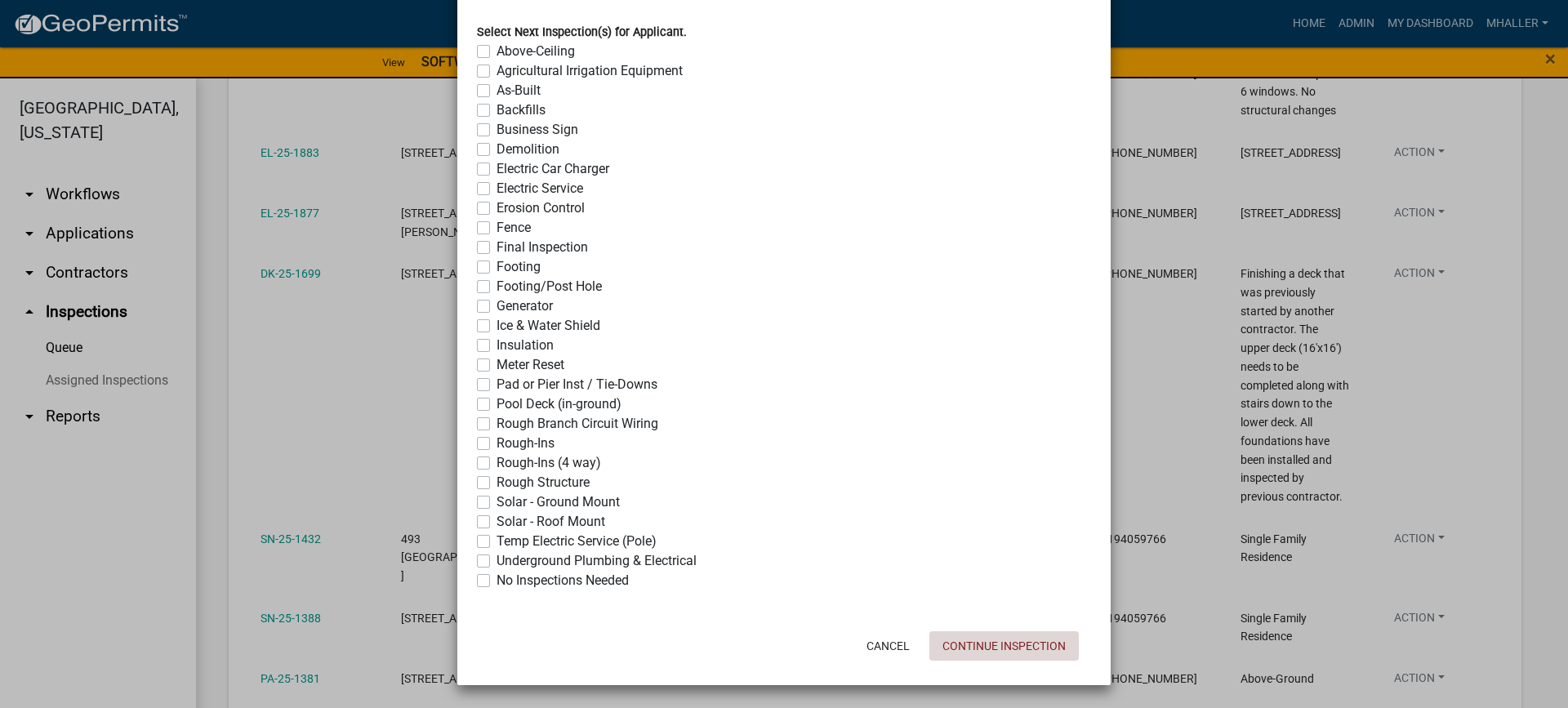
click at [959, 644] on button "Continue Inspection" at bounding box center [1004, 645] width 150 height 29
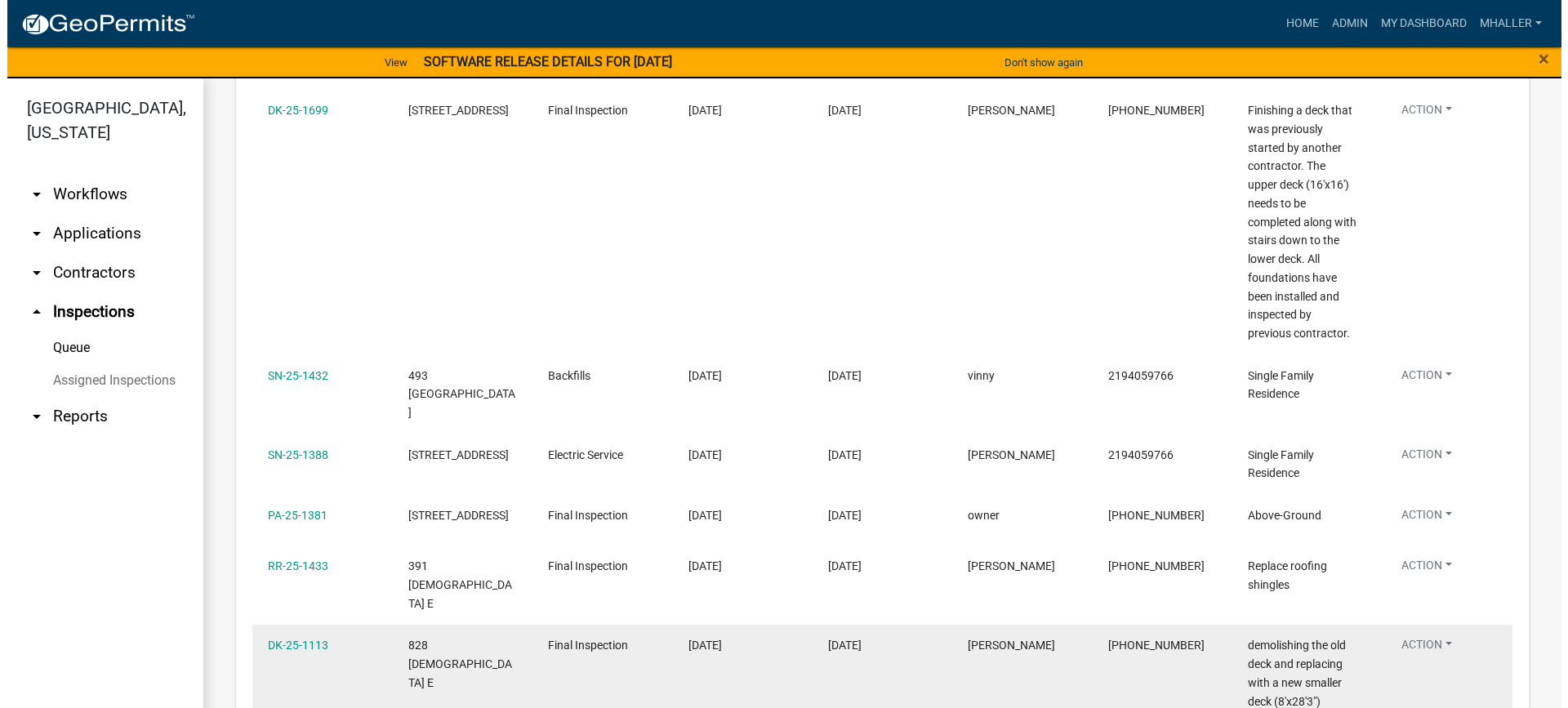
scroll to position [1306, 0]
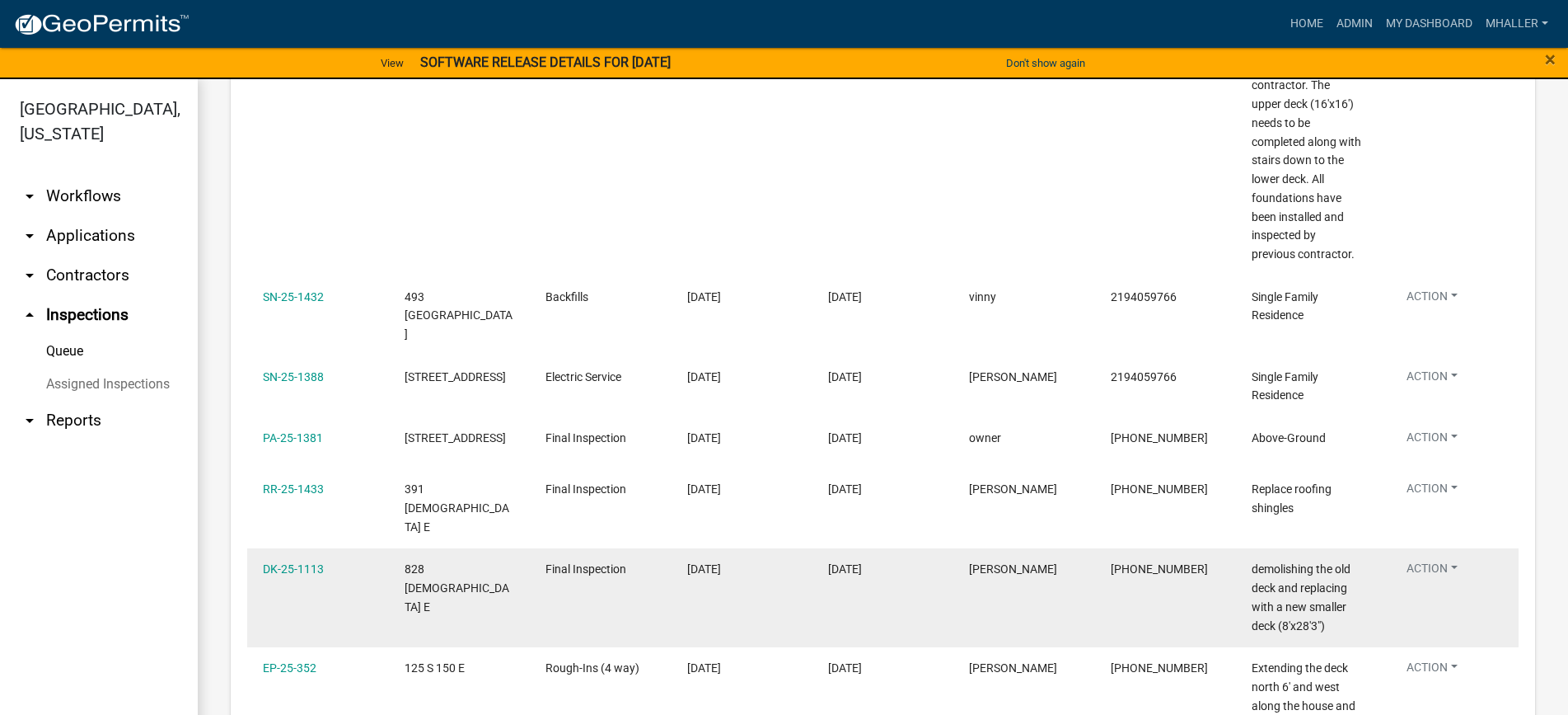
click at [1436, 560] on button "Action" at bounding box center [1432, 571] width 78 height 24
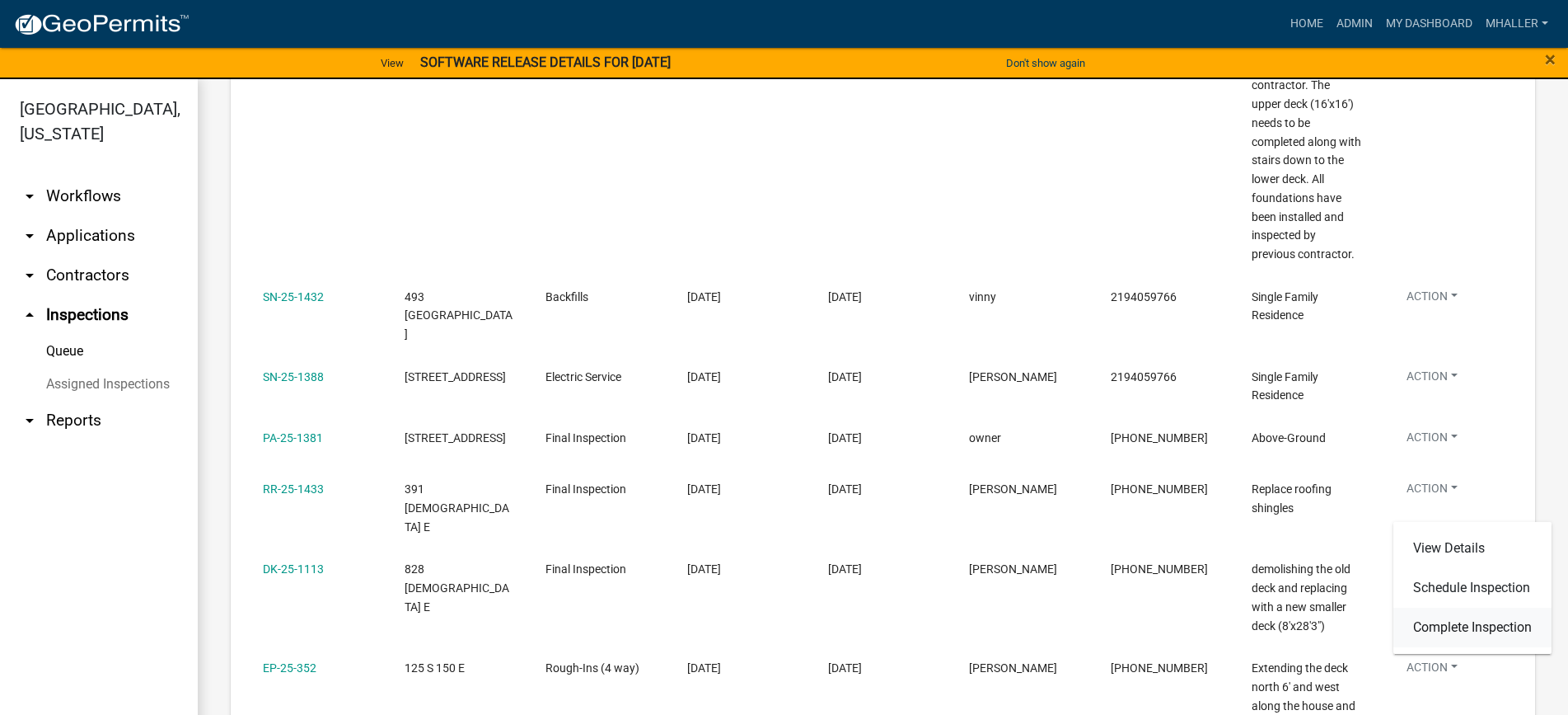
click at [1446, 627] on link "Complete Inspection" at bounding box center [1472, 628] width 158 height 40
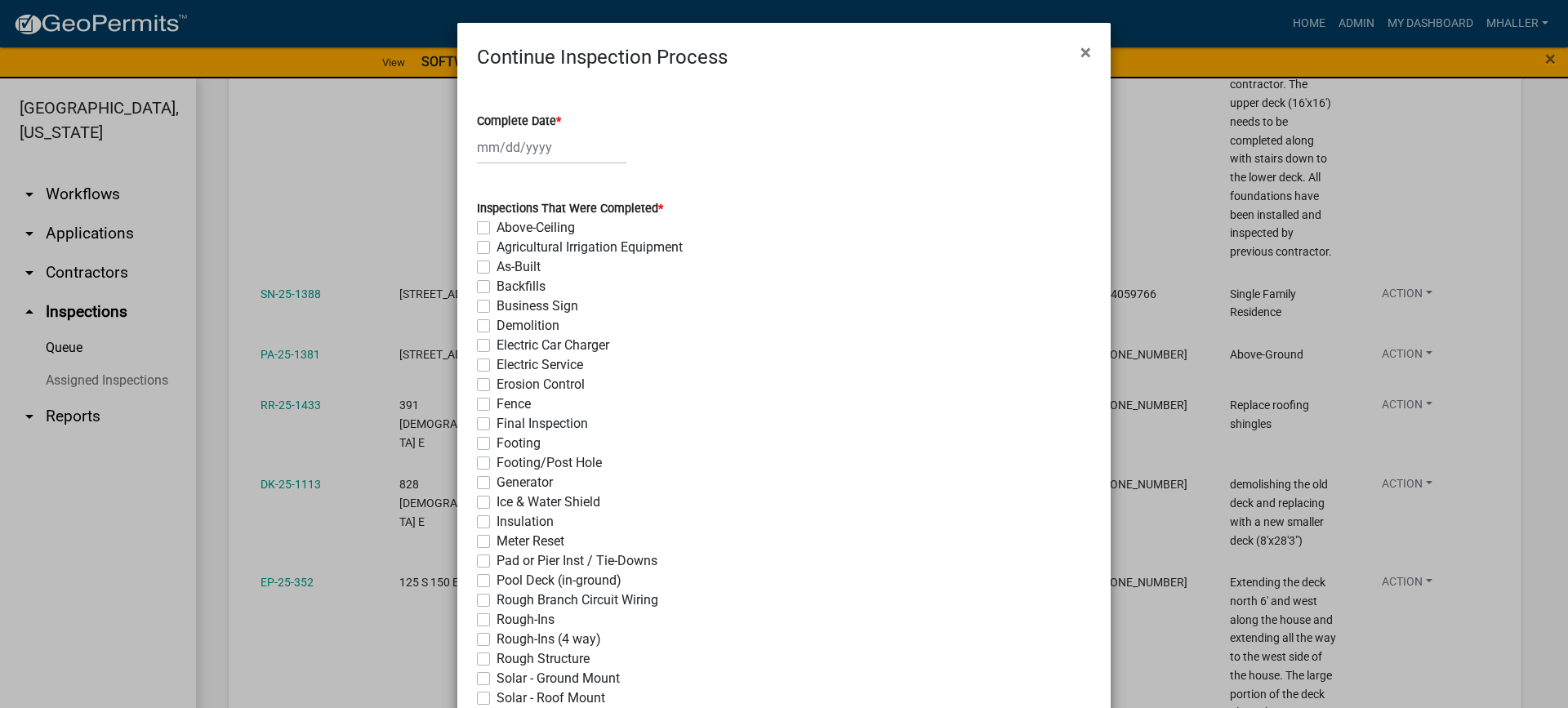
select select "10"
select select "2025"
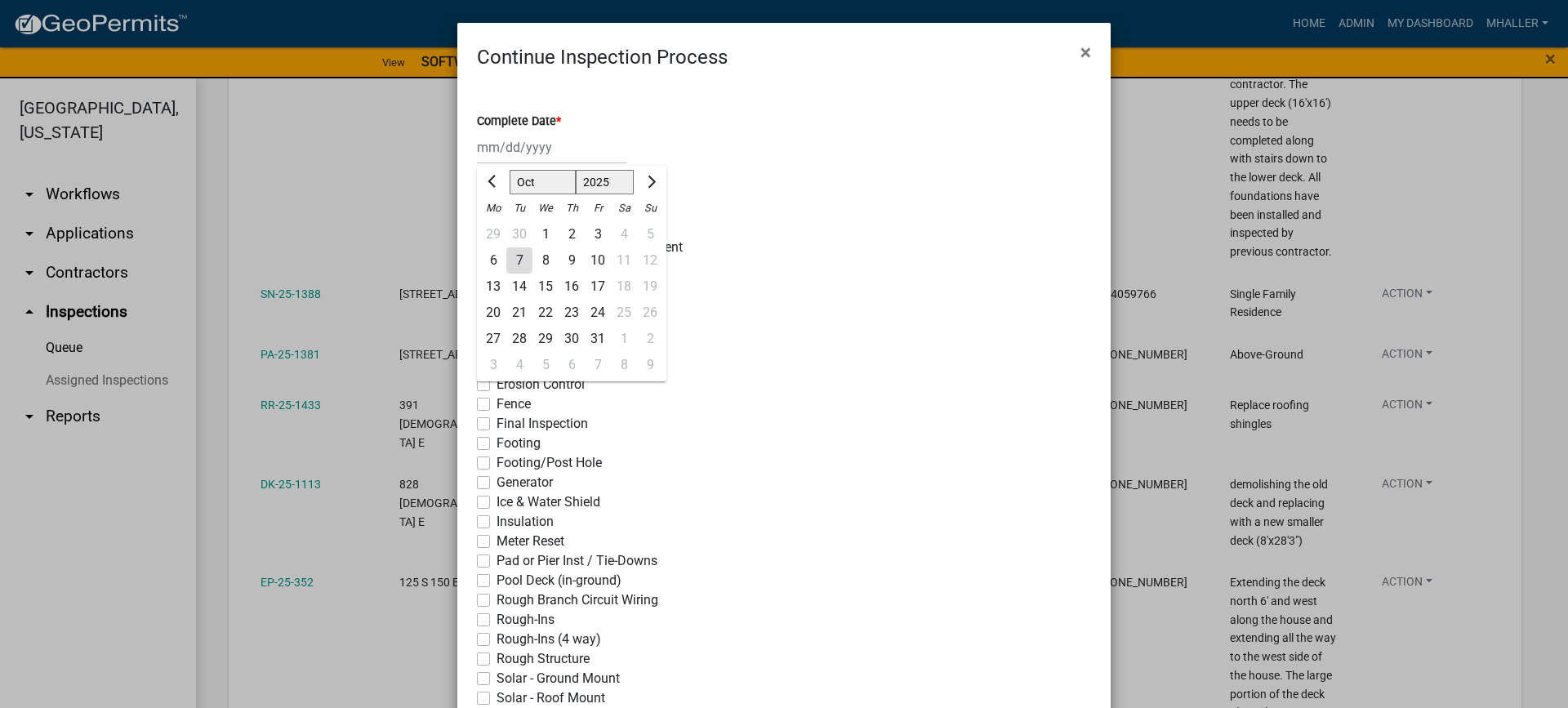
drag, startPoint x: 534, startPoint y: 148, endPoint x: 538, endPoint y: 162, distance: 14.6
click at [533, 148] on div "[PERSON_NAME] Feb Mar Apr [PERSON_NAME][DATE] Oct Nov [DATE] 1526 1527 1528 152…" at bounding box center [551, 148] width 150 height 34
drag, startPoint x: 509, startPoint y: 259, endPoint x: 501, endPoint y: 282, distance: 24.4
click at [509, 260] on div "7" at bounding box center [520, 261] width 26 height 26
type input "[DATE]"
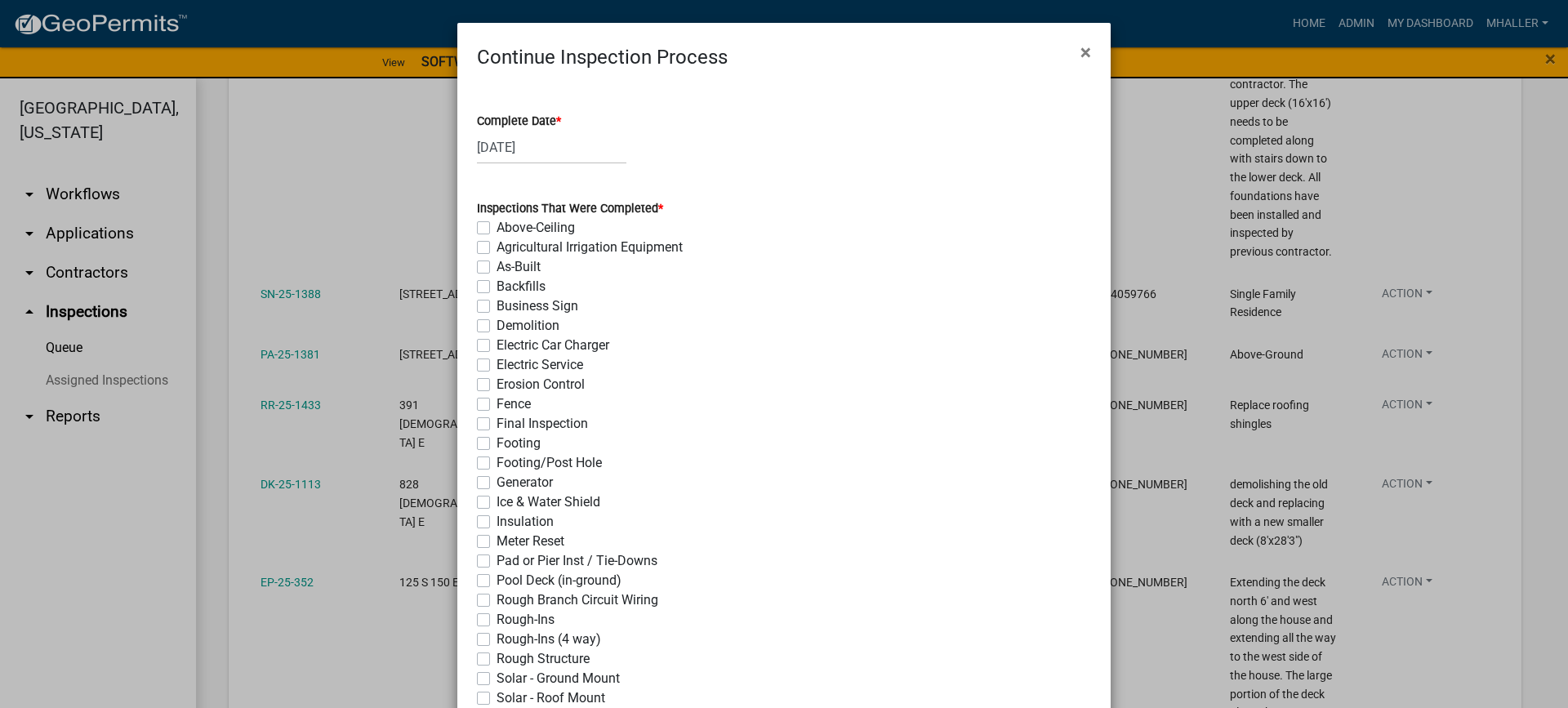
click at [496, 420] on label "Final Inspection" at bounding box center [542, 424] width 91 height 20
click at [496, 420] on input "Final Inspection" at bounding box center [501, 419] width 10 height 10
checkbox input "true"
checkbox input "false"
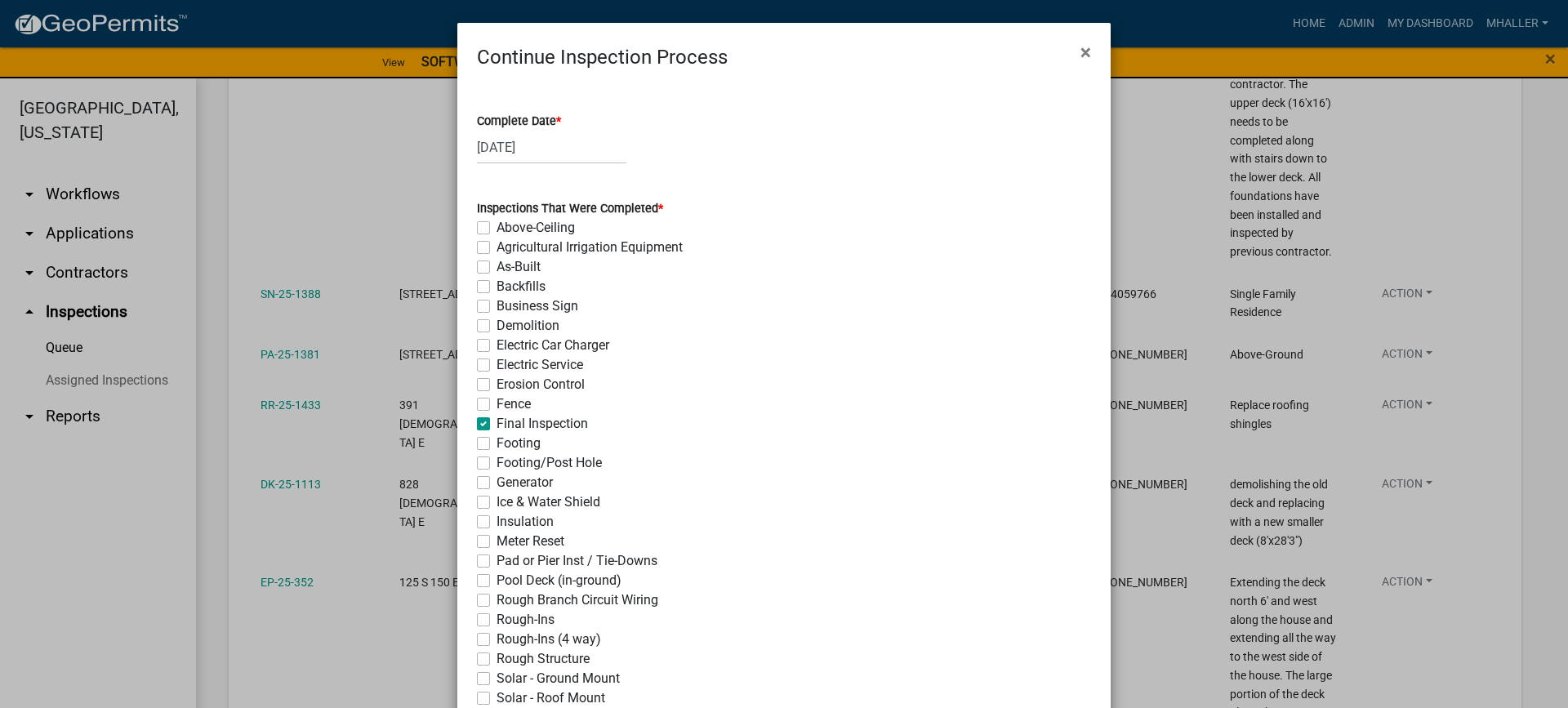
checkbox input "false"
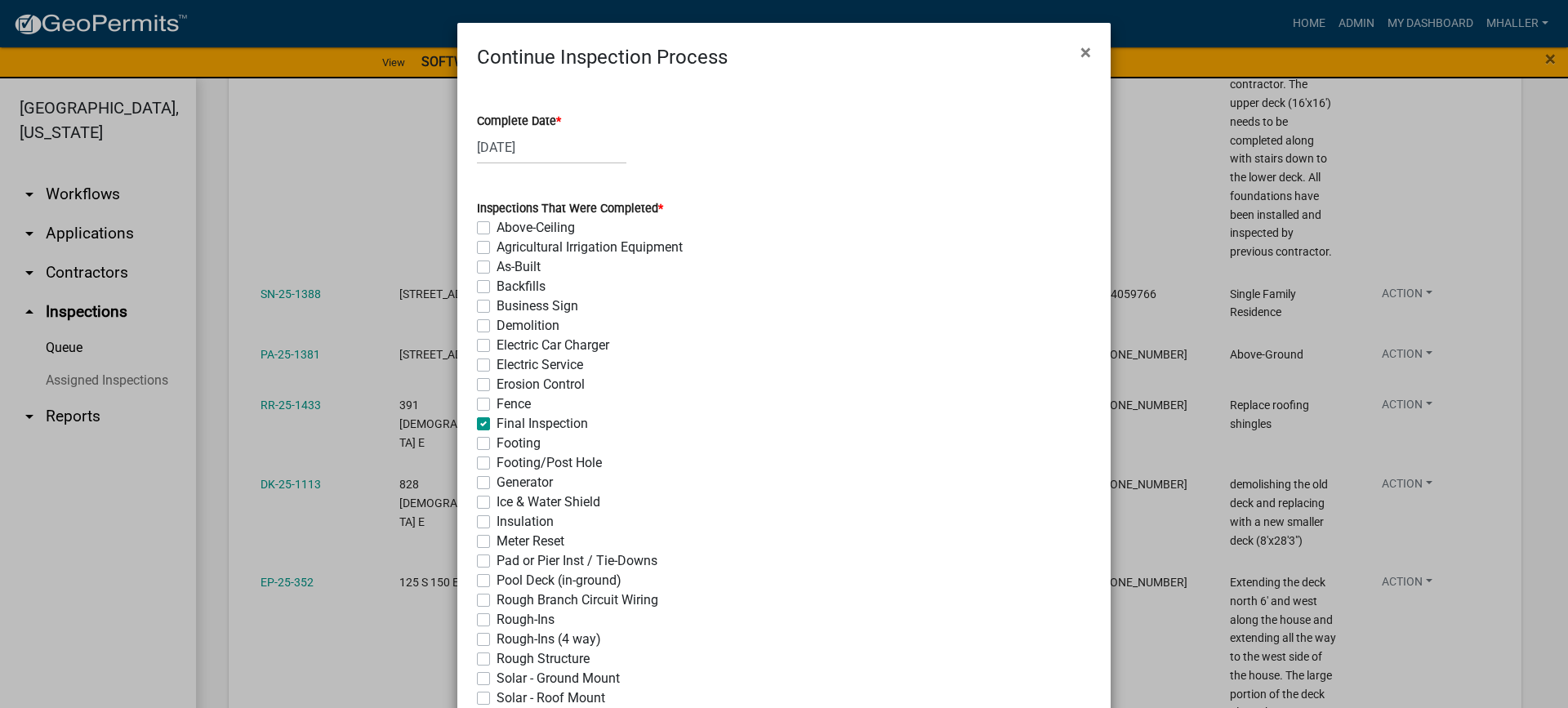
checkbox input "false"
checkbox input "true"
checkbox input "false"
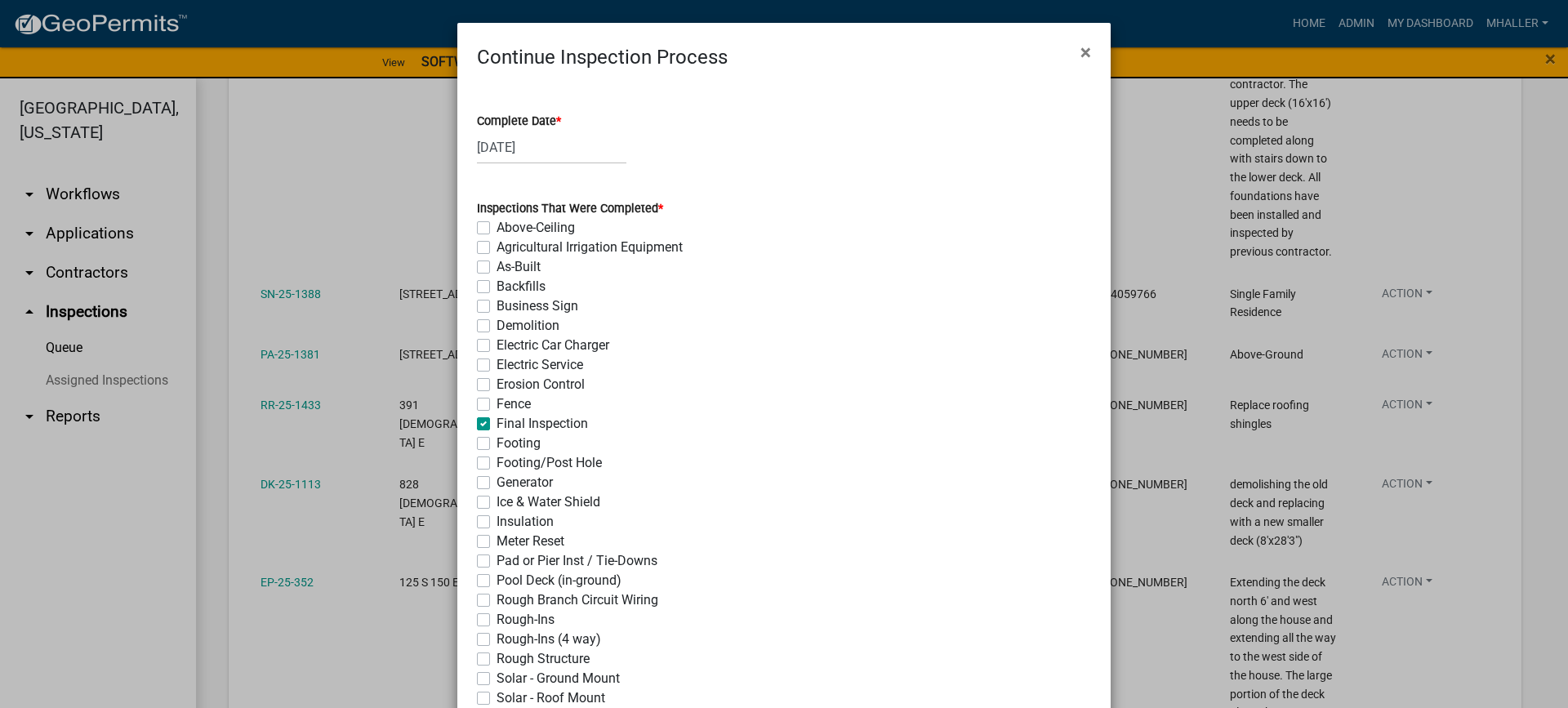
checkbox input "false"
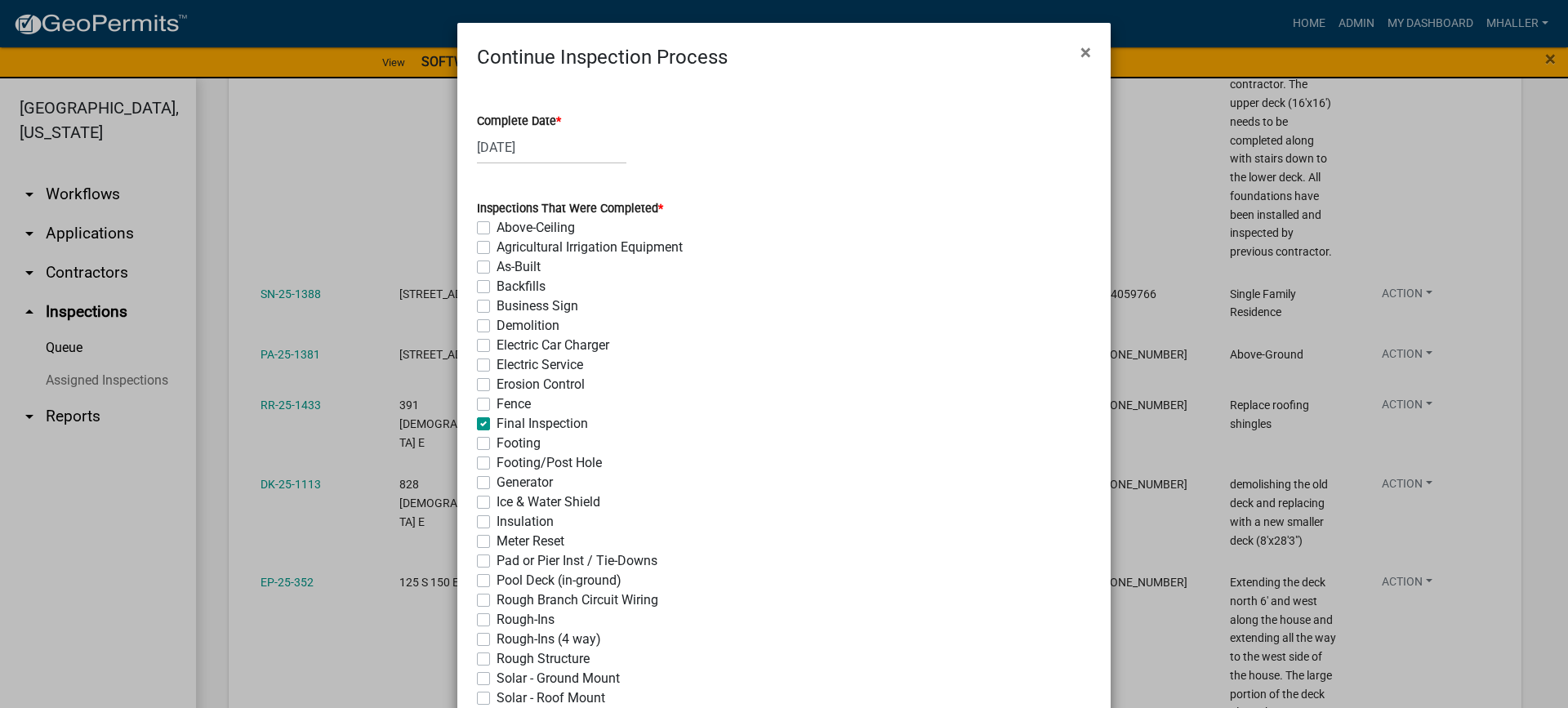
checkbox input "false"
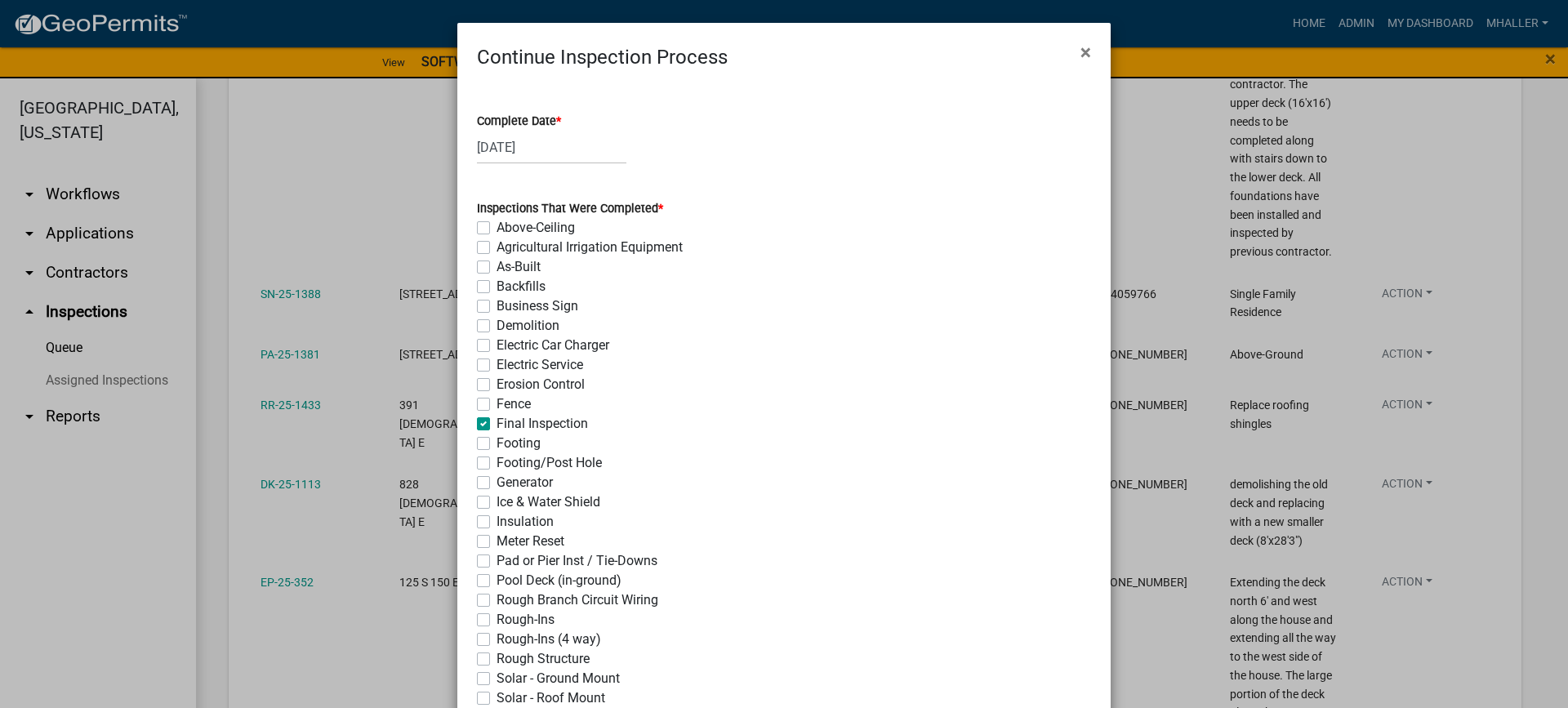
checkbox input "false"
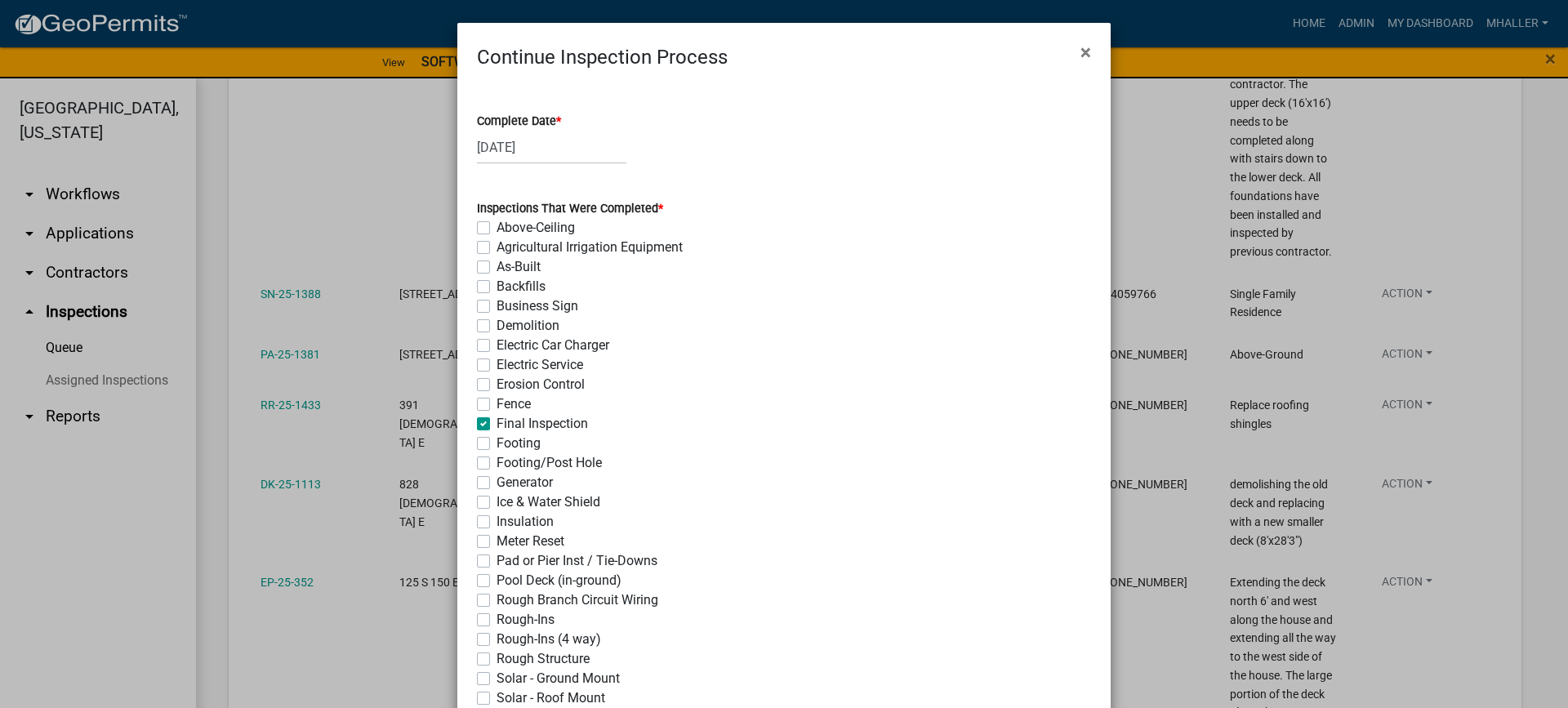
checkbox input "false"
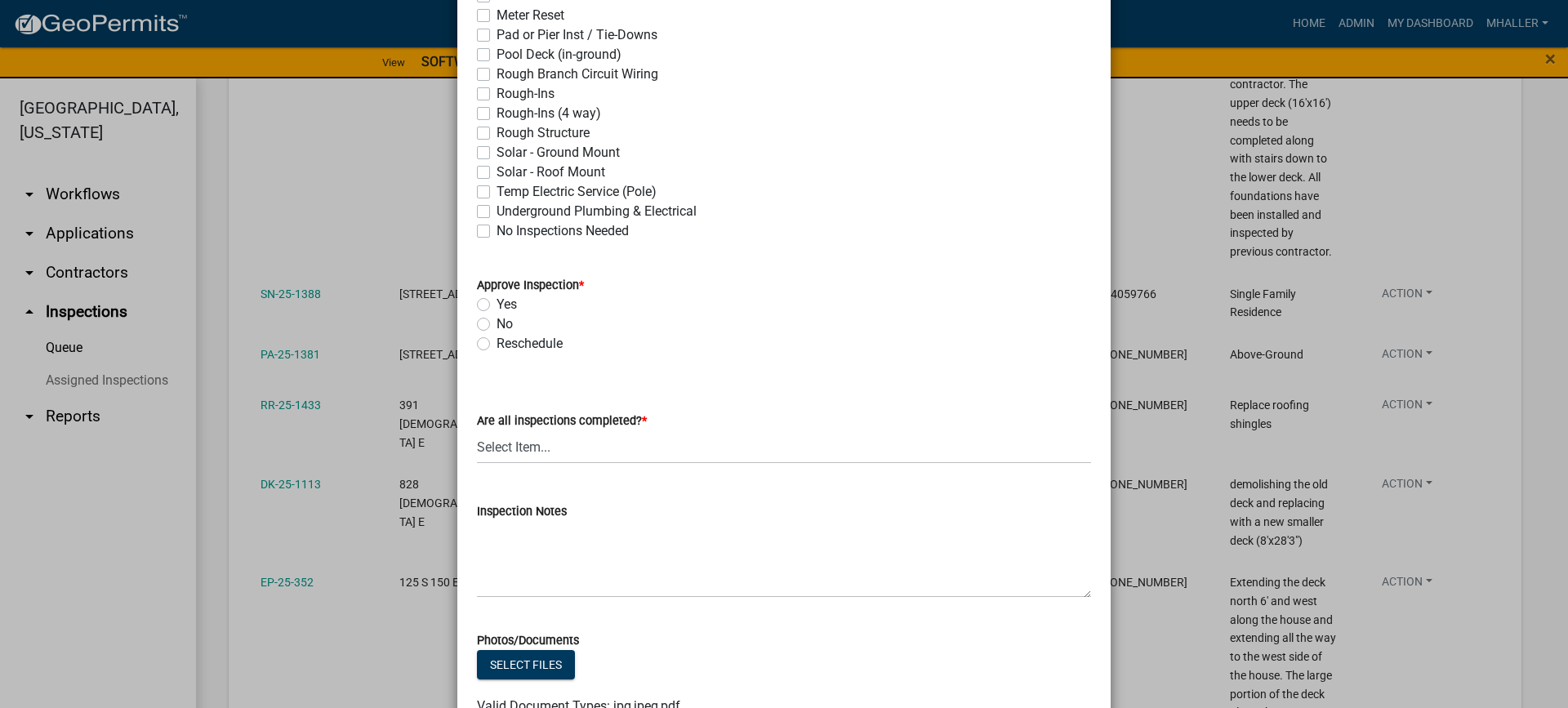
scroll to position [571, 0]
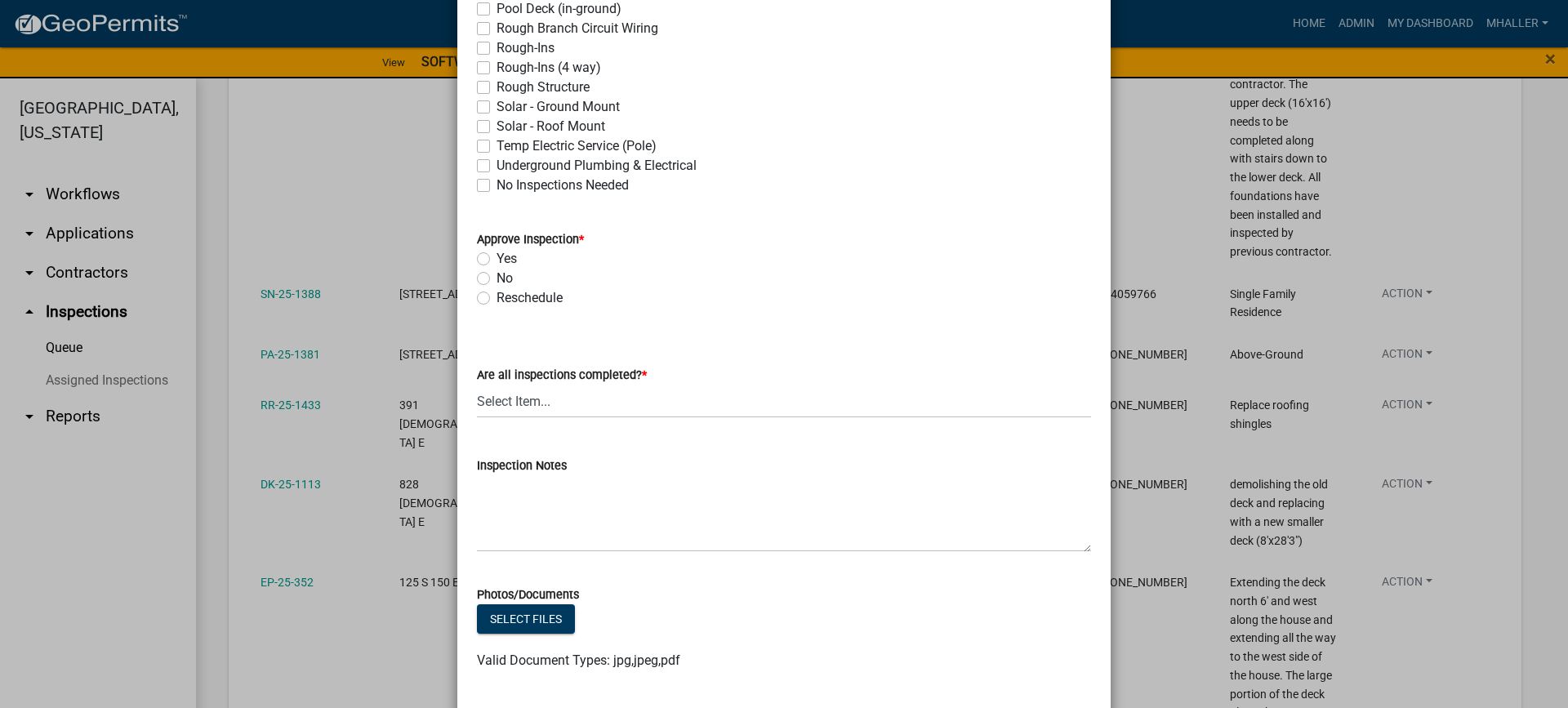
click at [496, 260] on label "Yes" at bounding box center [507, 258] width 21 height 20
click at [496, 260] on input "Yes" at bounding box center [501, 253] width 10 height 10
radio input "true"
click at [556, 406] on select "Select Item... Yes - All Inspections Have Been Completed No - More Inspections …" at bounding box center [784, 401] width 614 height 34
click at [477, 384] on select "Select Item... Yes - All Inspections Have Been Completed No - More Inspections …" at bounding box center [784, 401] width 614 height 34
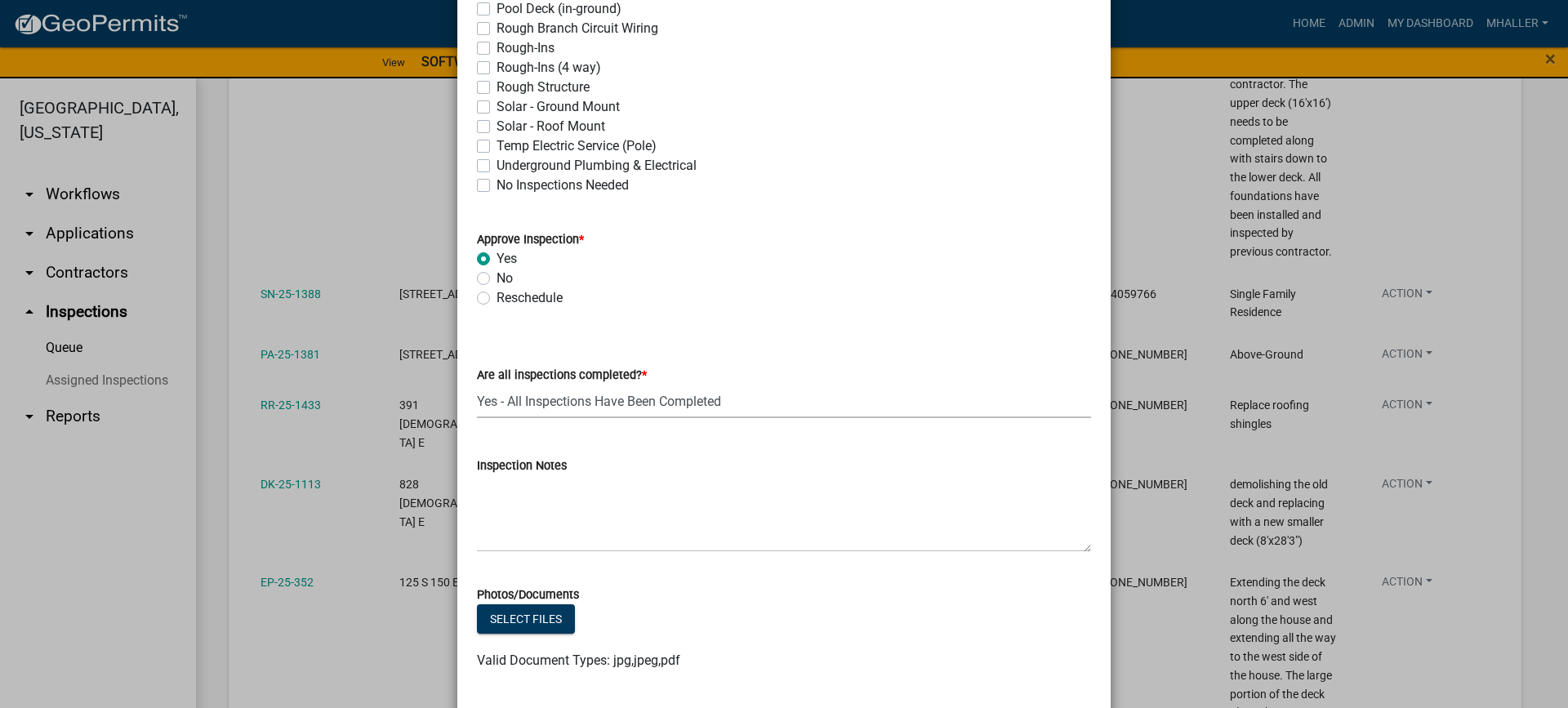
select select "9a8ccc90-dcd1-4d2c-ac64-5460e8d85408"
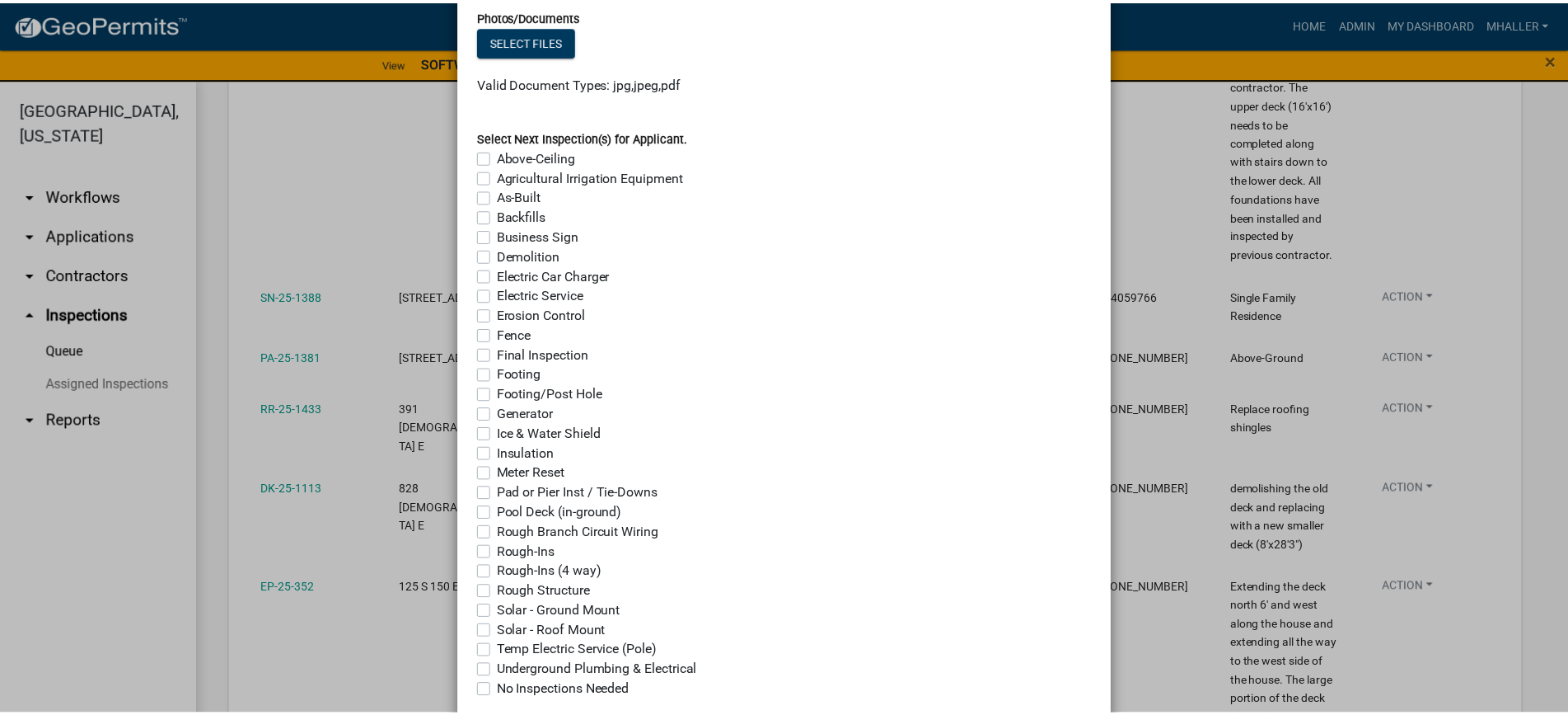
scroll to position [1237, 0]
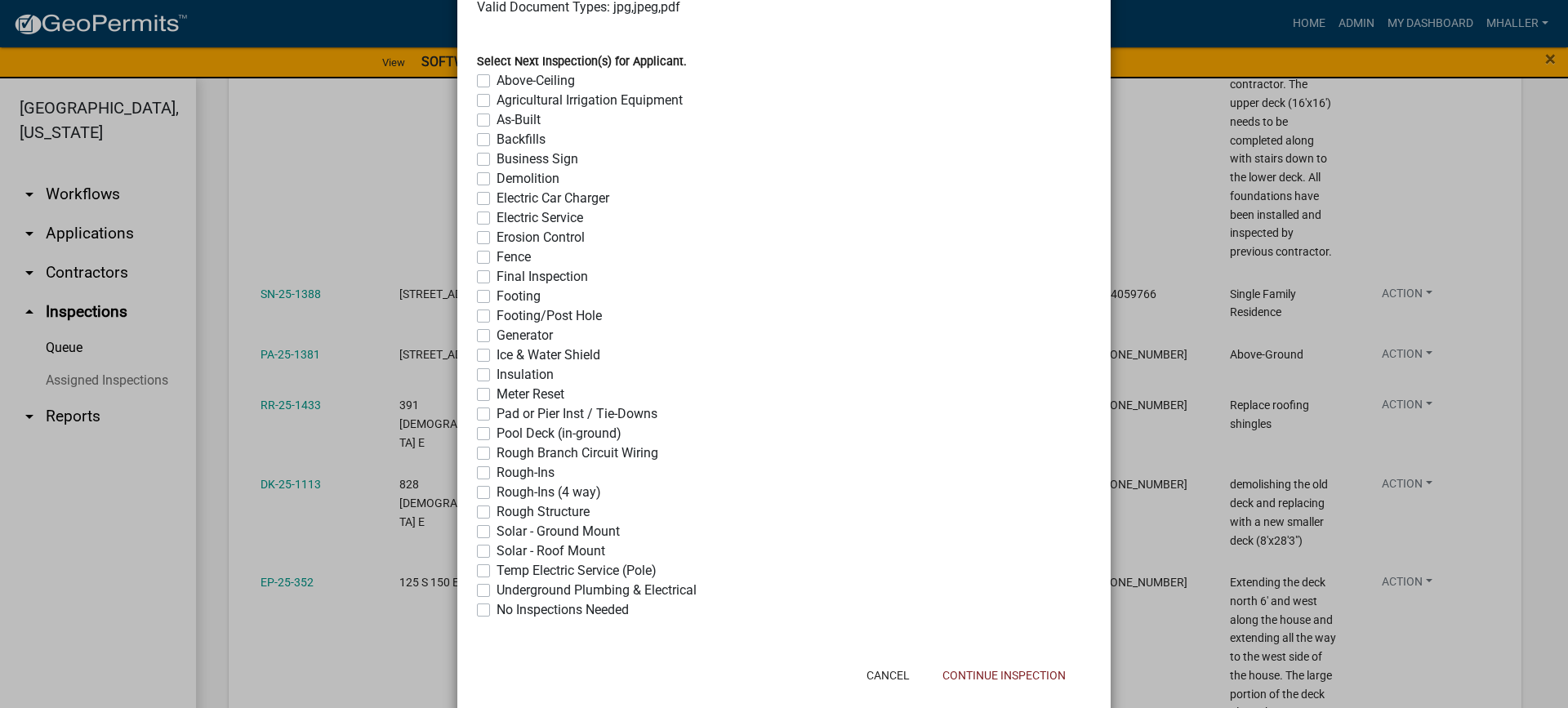
click at [496, 611] on label "No Inspections Needed" at bounding box center [562, 609] width 132 height 20
click at [496, 611] on input "No Inspections Needed" at bounding box center [501, 604] width 10 height 10
checkbox input "true"
checkbox input "false"
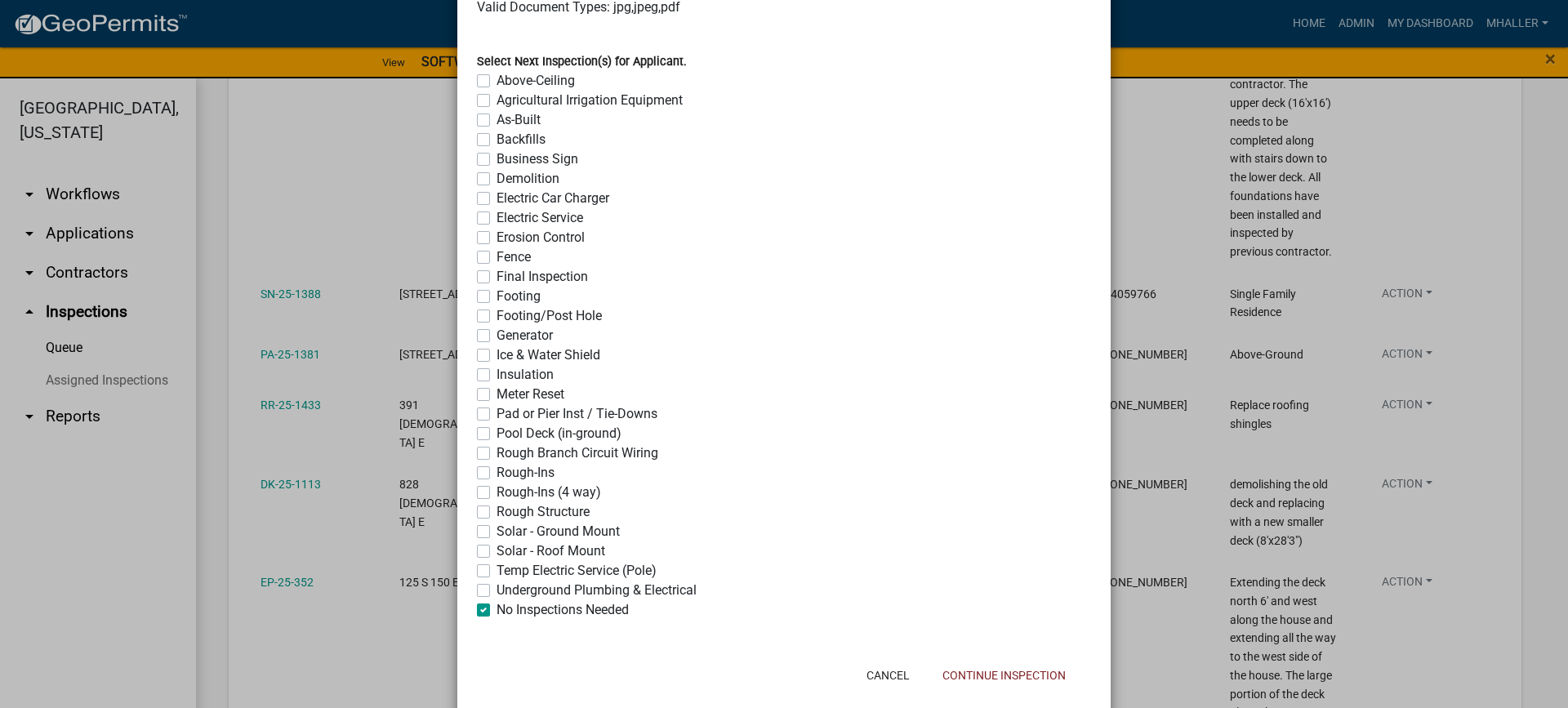
checkbox input "false"
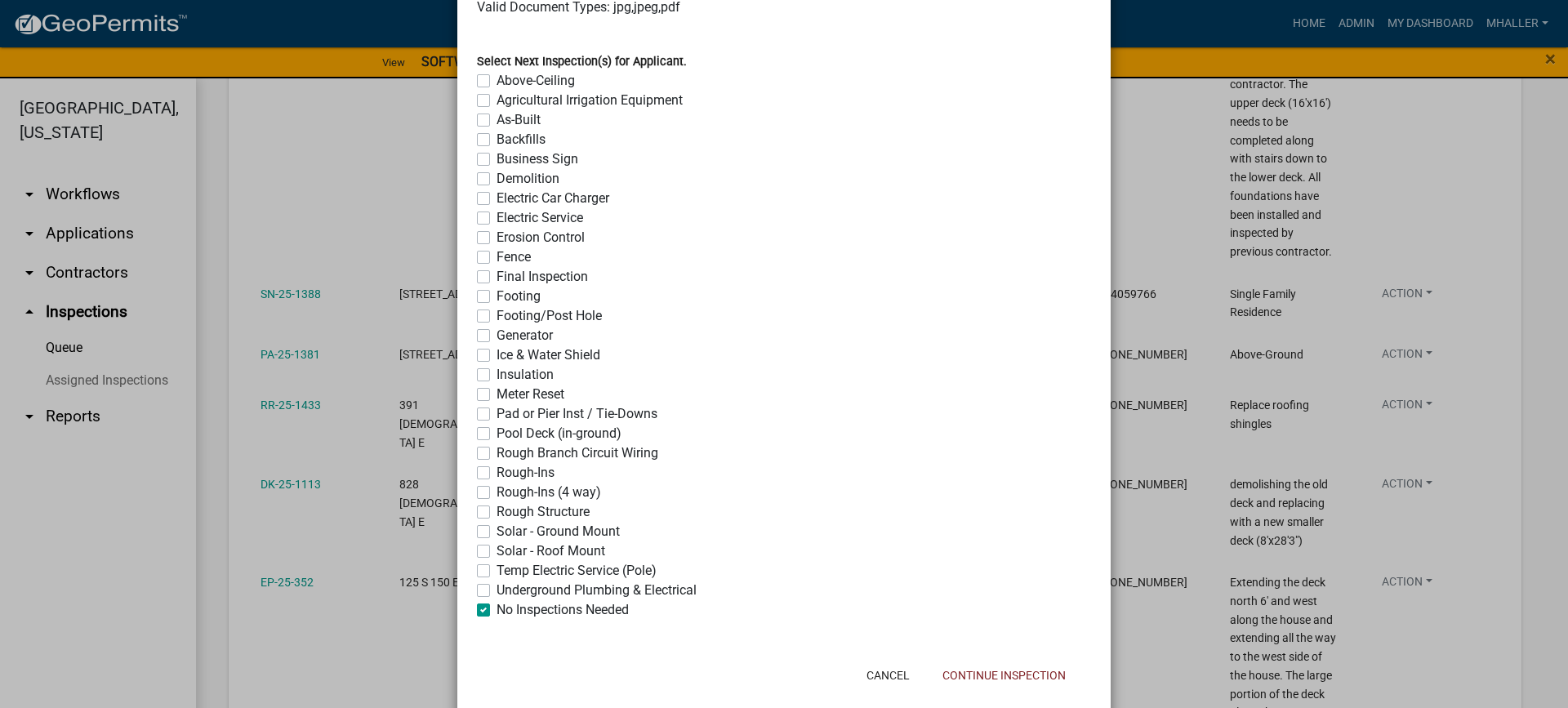
checkbox input "false"
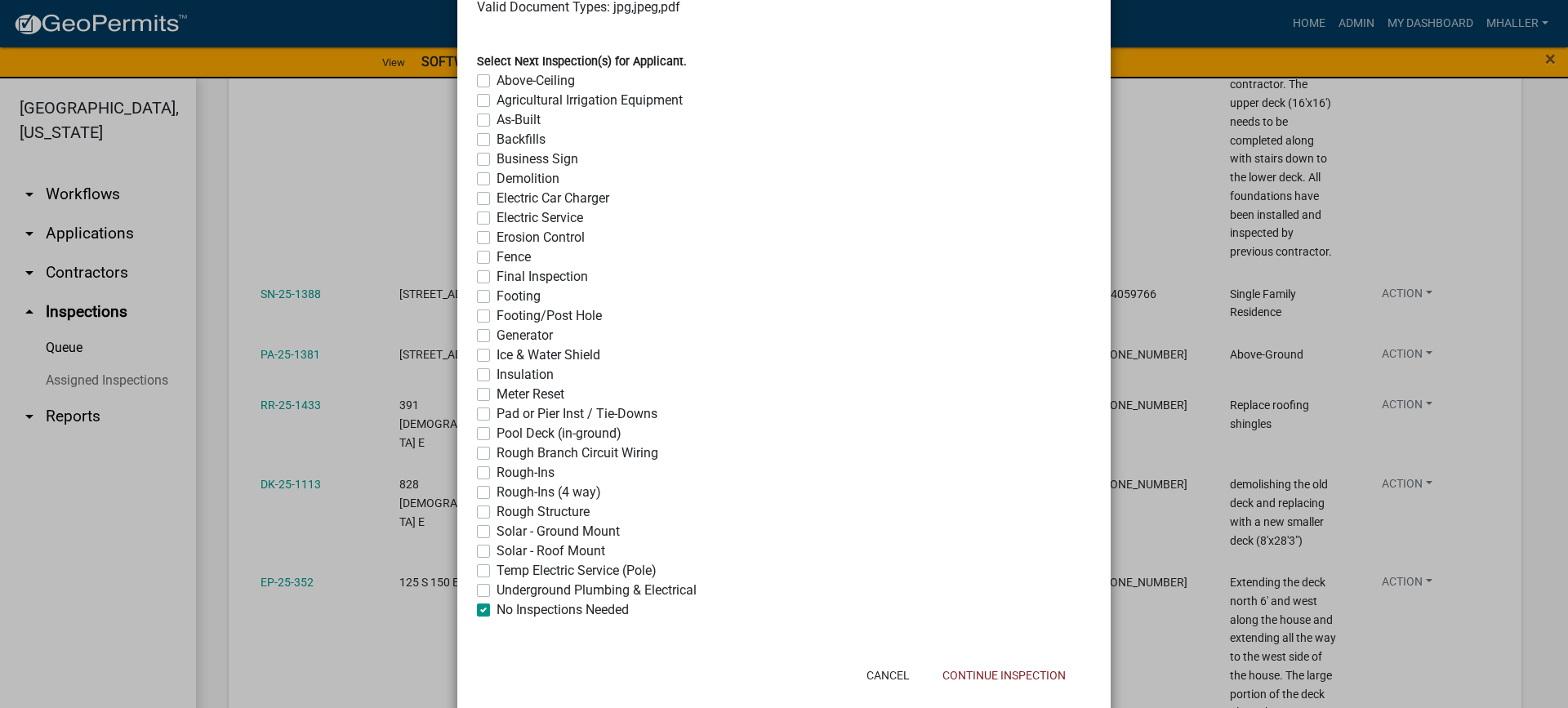
checkbox input "false"
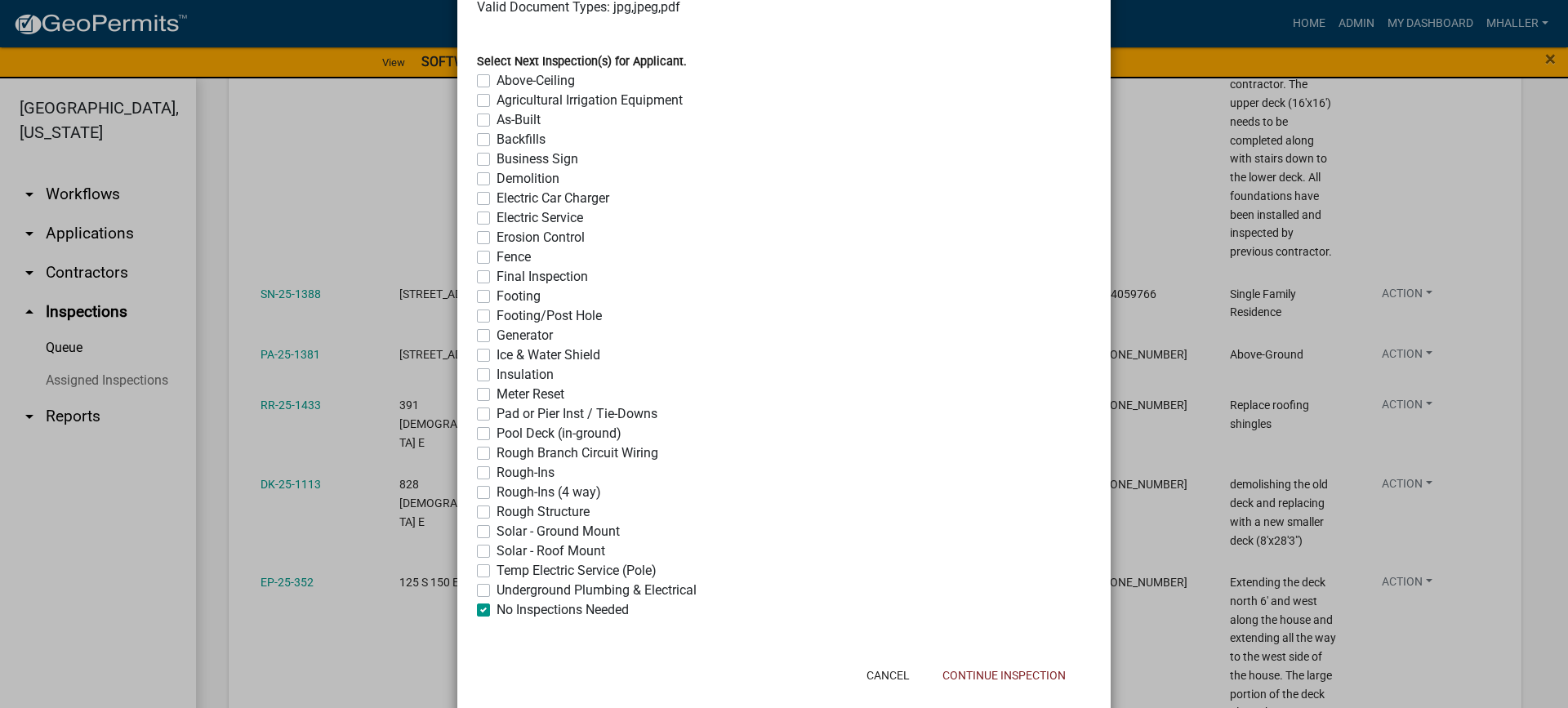
checkbox input "false"
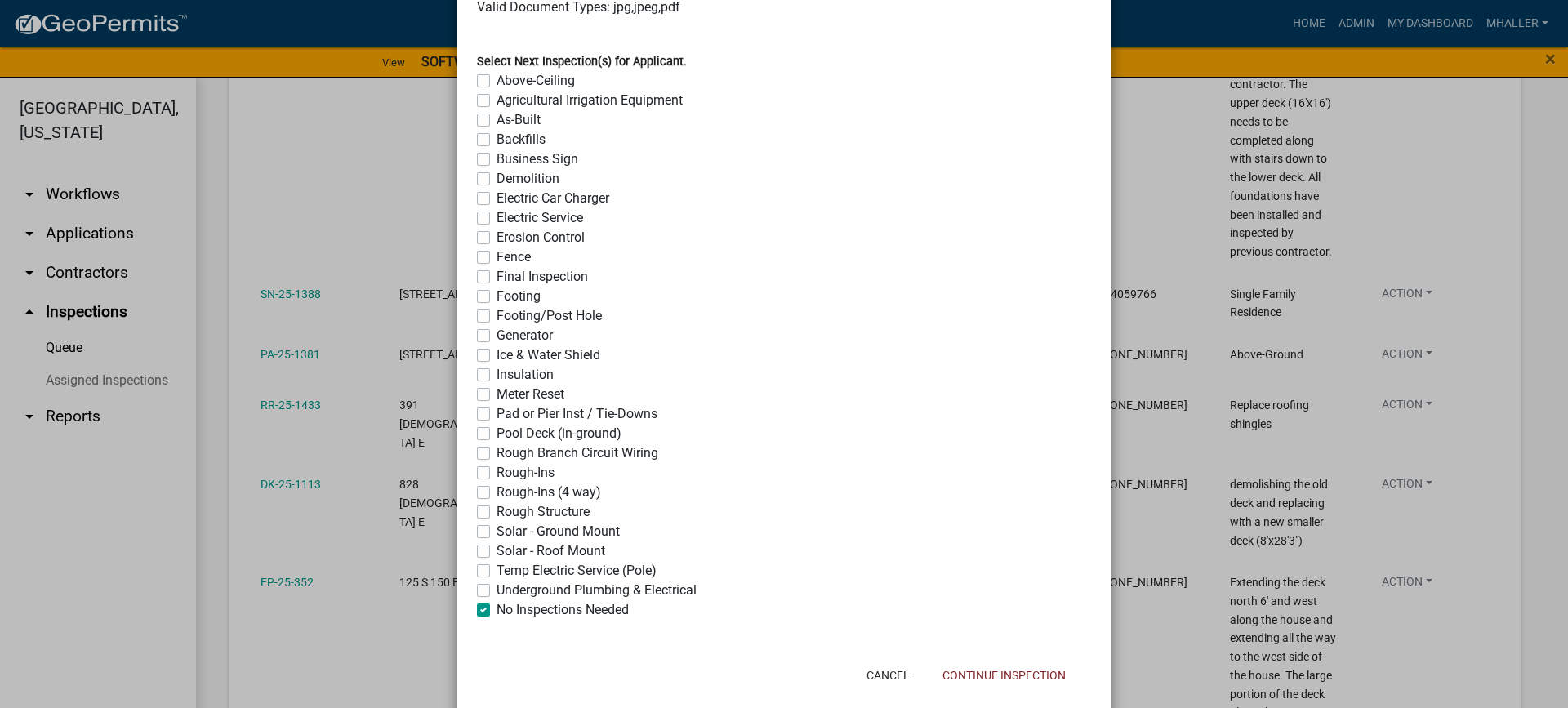
checkbox input "false"
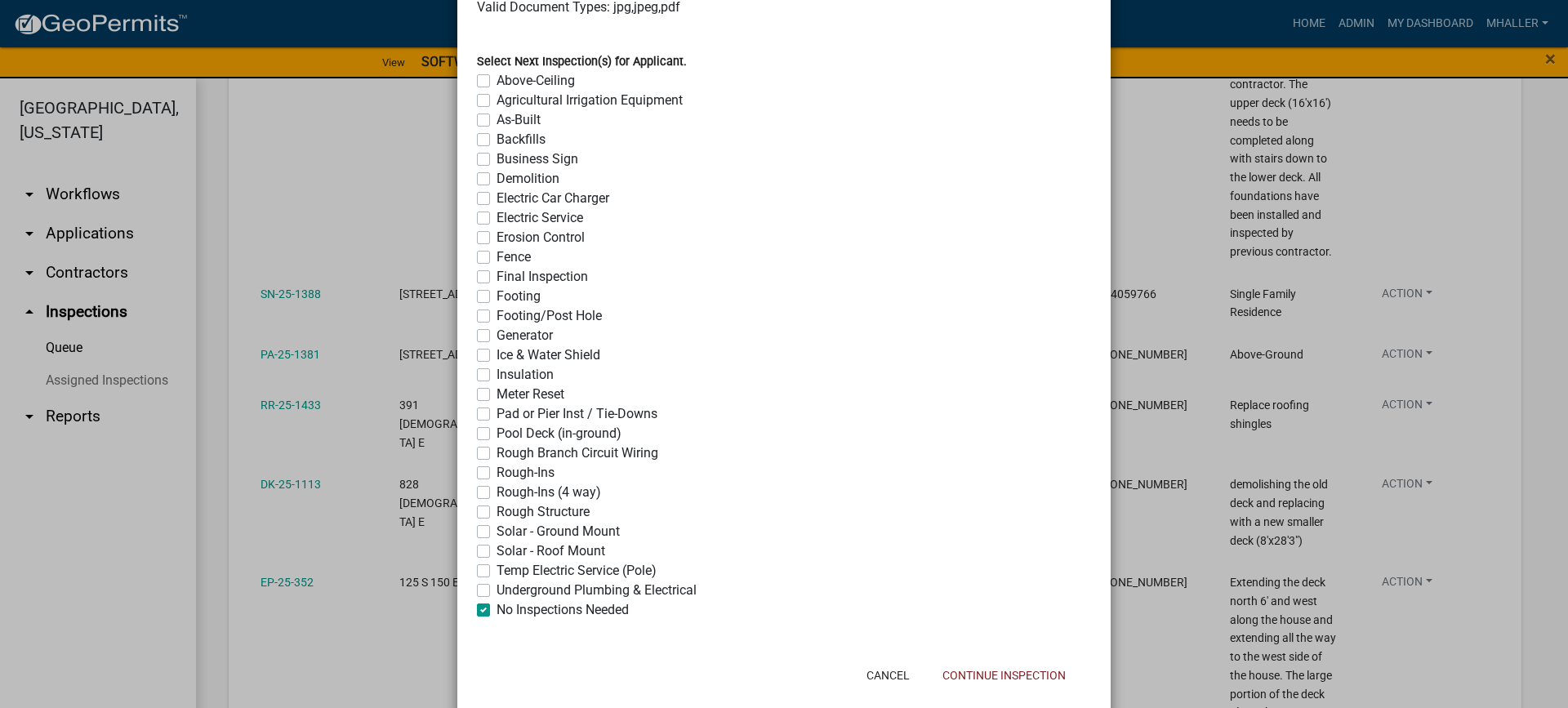
checkbox input "true"
click at [974, 679] on button "Continue Inspection" at bounding box center [1004, 675] width 150 height 29
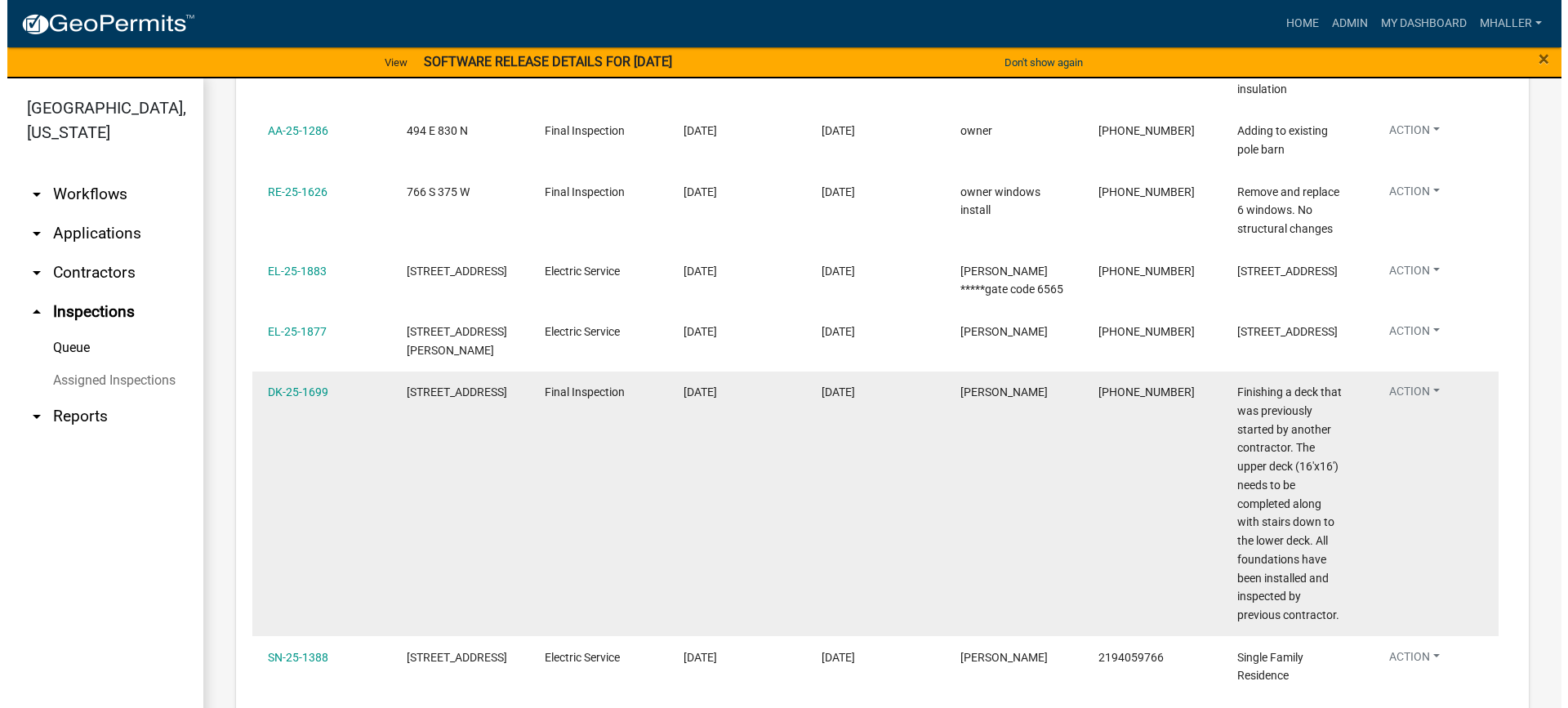
scroll to position [861, 0]
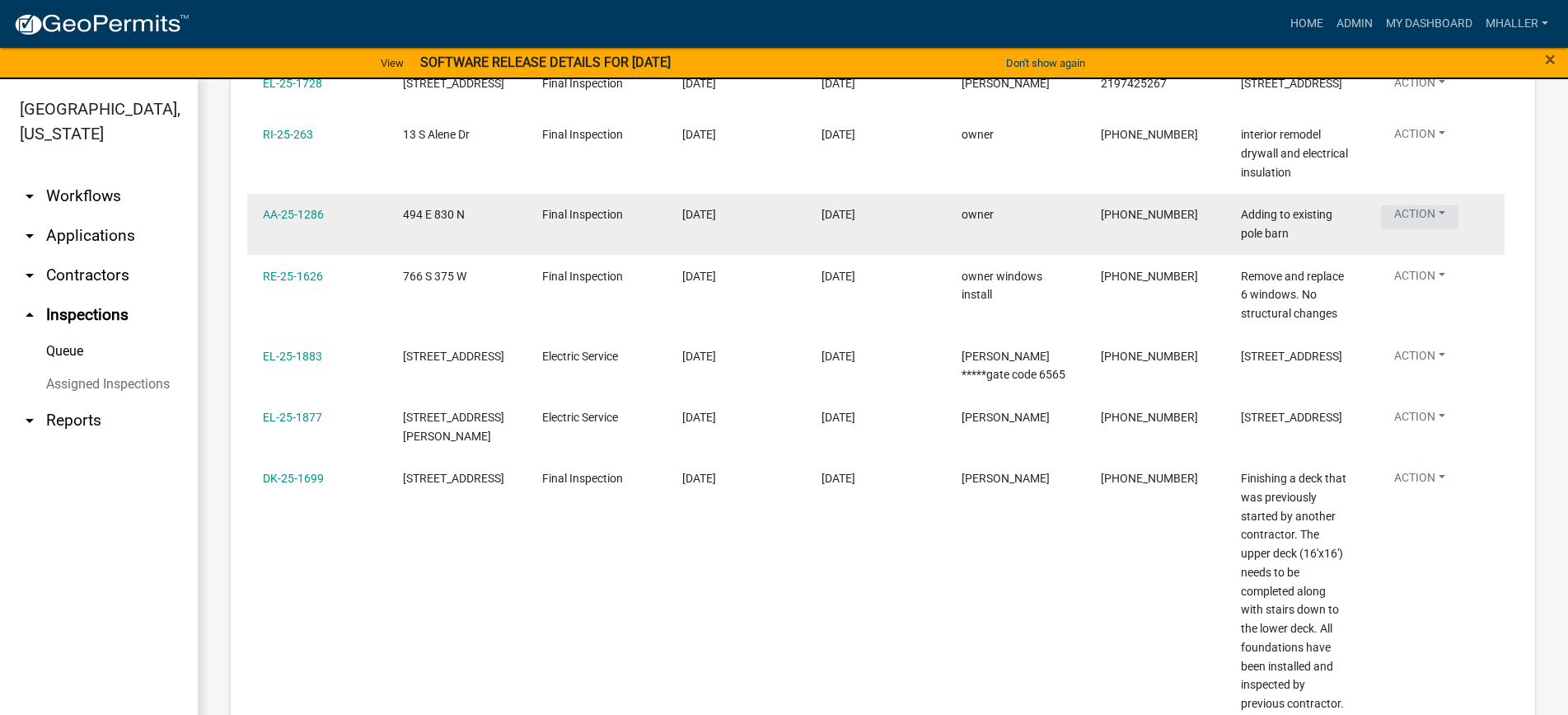
click at [1425, 206] on button "Action" at bounding box center [1420, 217] width 78 height 24
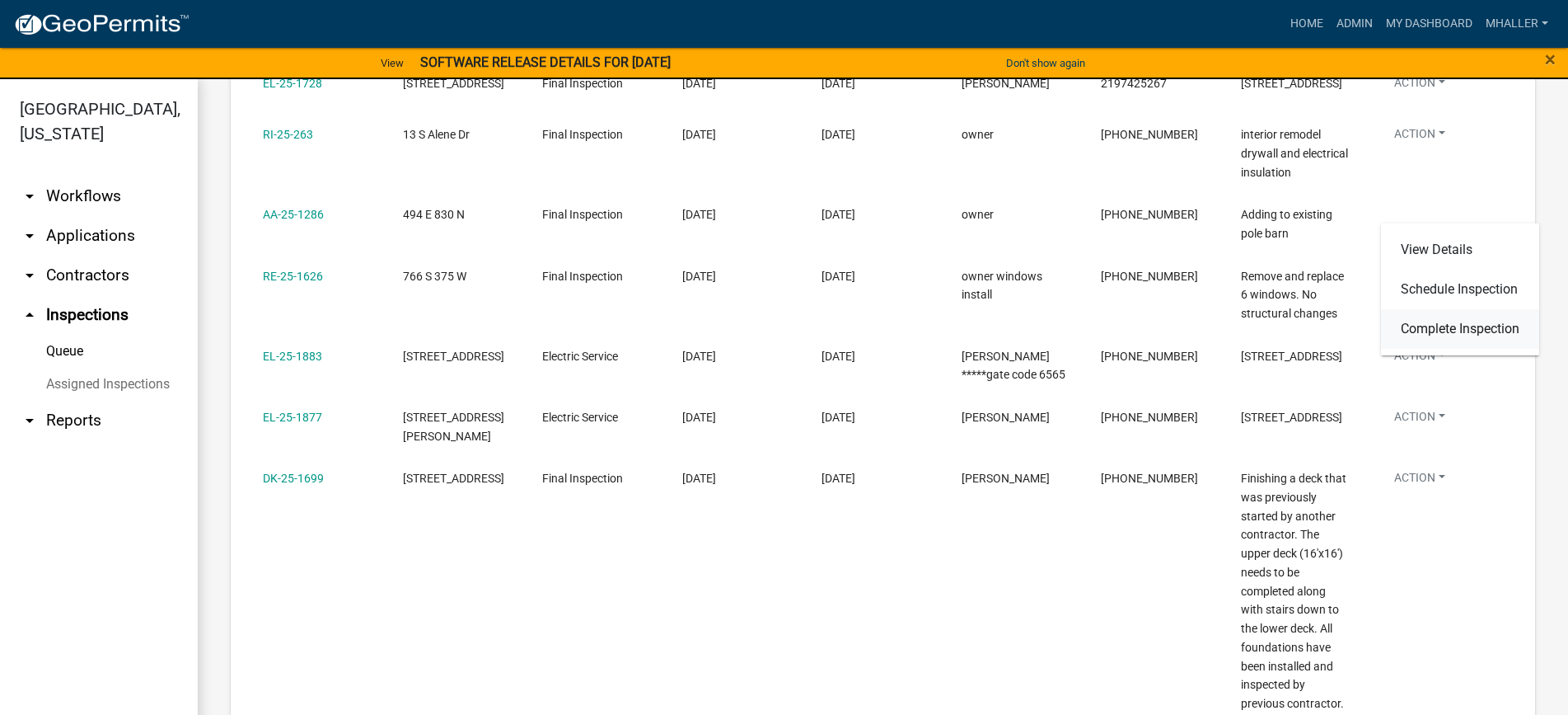
click at [1433, 331] on link "Complete Inspection" at bounding box center [1460, 329] width 158 height 40
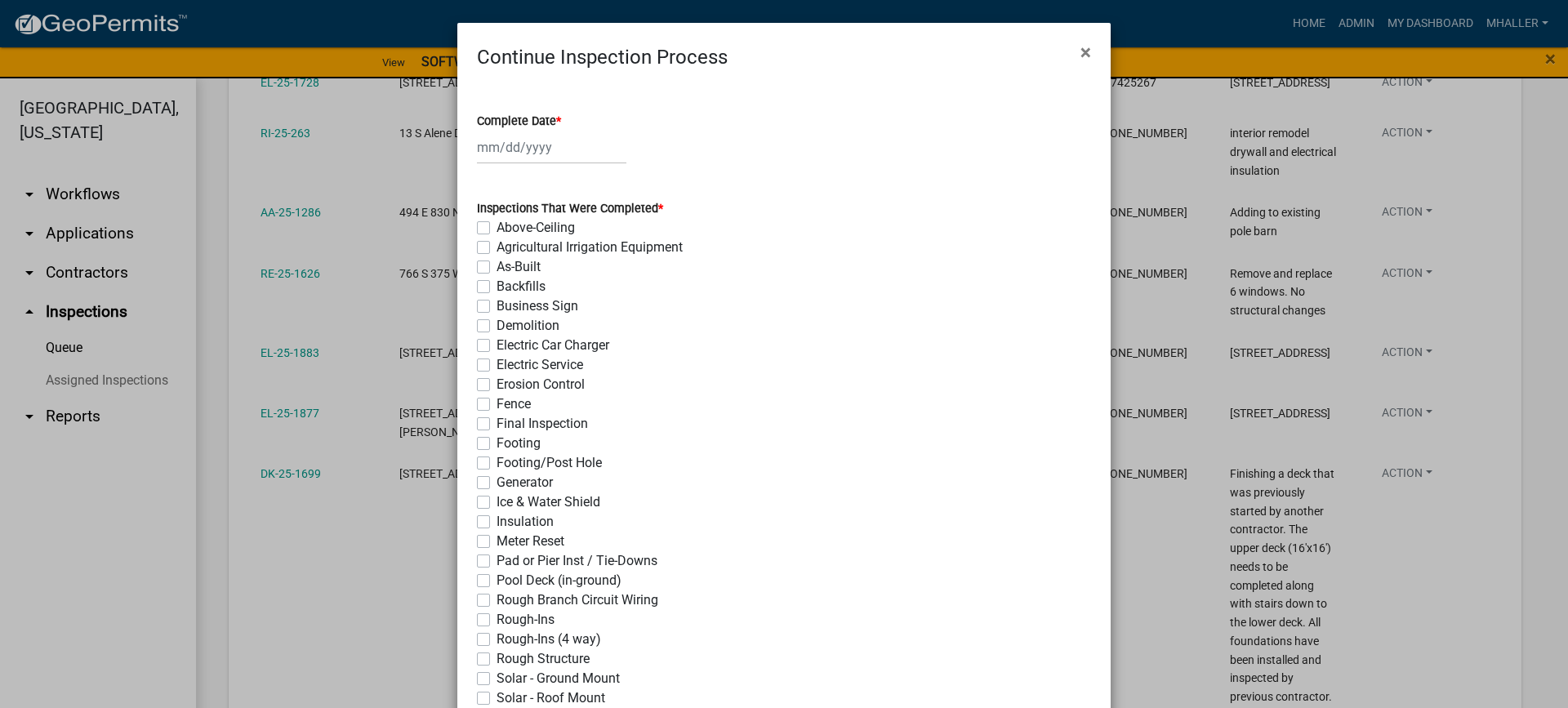
click at [490, 151] on div at bounding box center [551, 148] width 150 height 34
select select "10"
select select "2025"
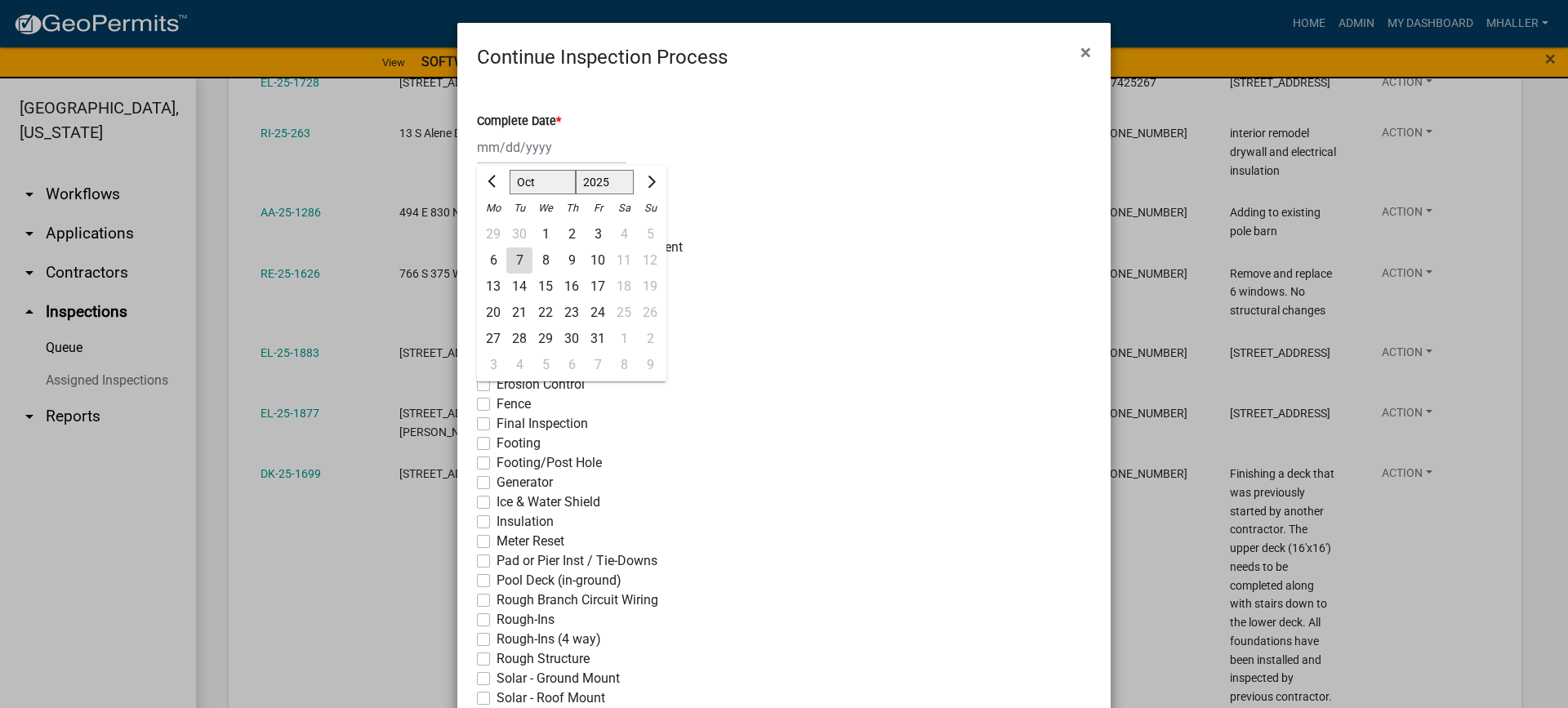
drag, startPoint x: 508, startPoint y: 259, endPoint x: 513, endPoint y: 268, distance: 10.3
click at [509, 260] on div "7" at bounding box center [520, 261] width 26 height 26
type input "[DATE]"
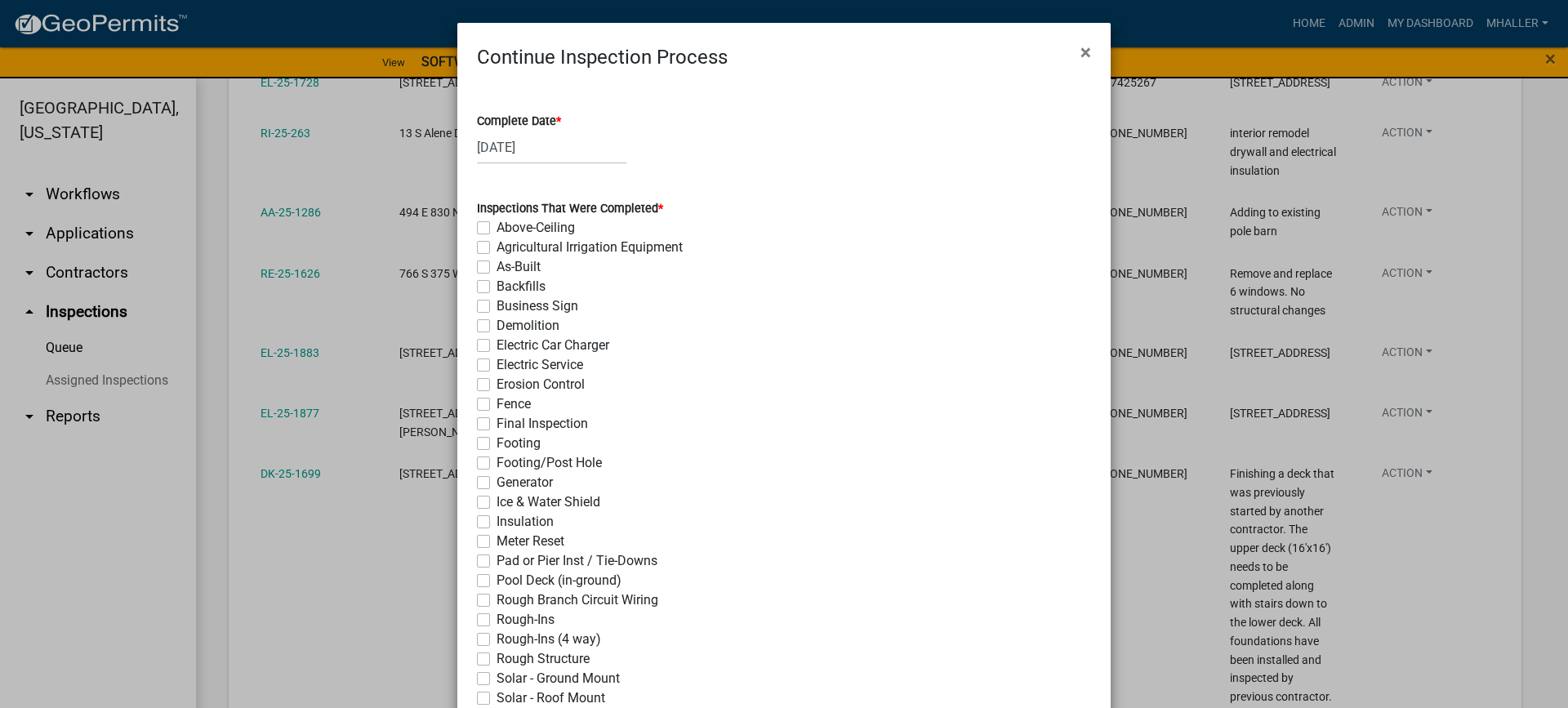
click at [496, 426] on label "Final Inspection" at bounding box center [542, 424] width 91 height 20
click at [496, 425] on input "Final Inspection" at bounding box center [501, 419] width 10 height 10
checkbox input "true"
checkbox input "false"
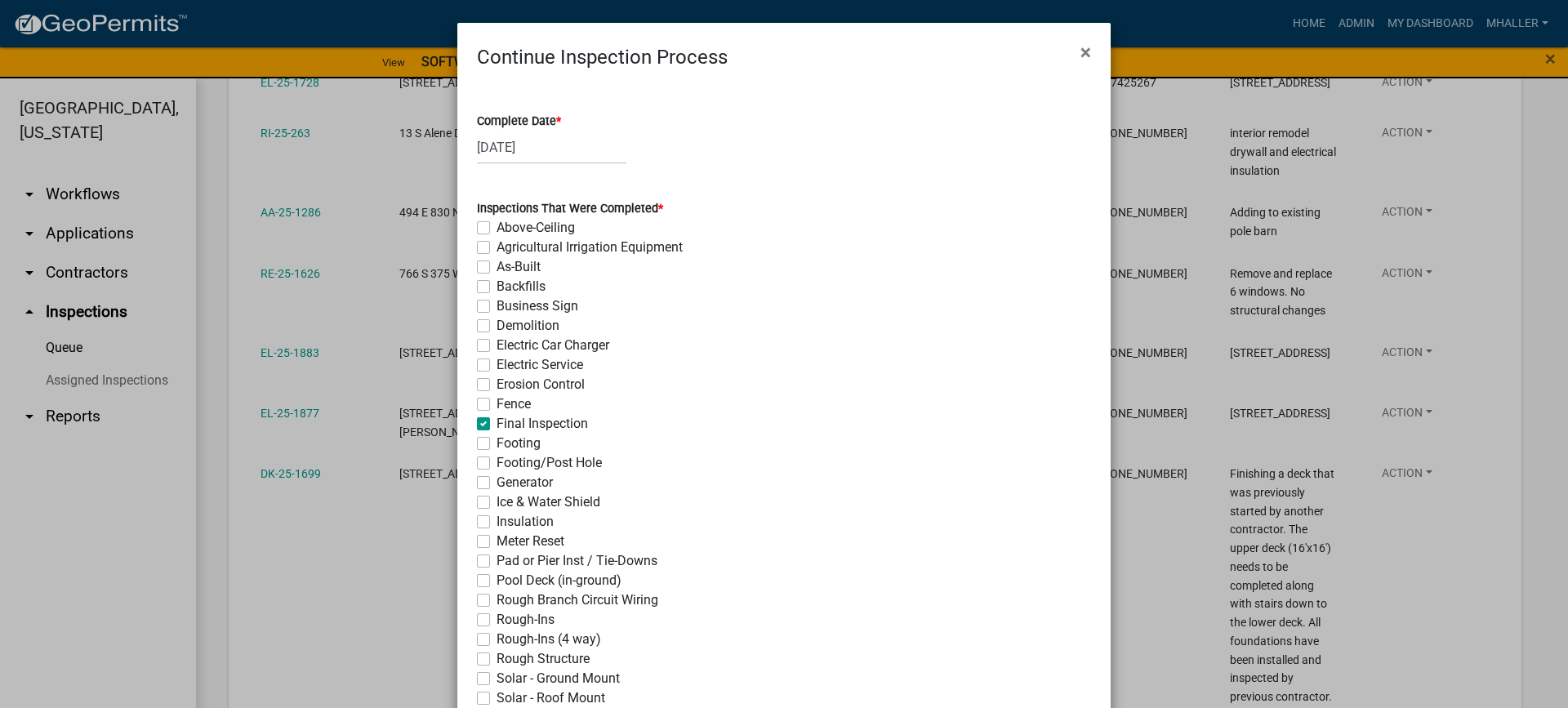
checkbox input "false"
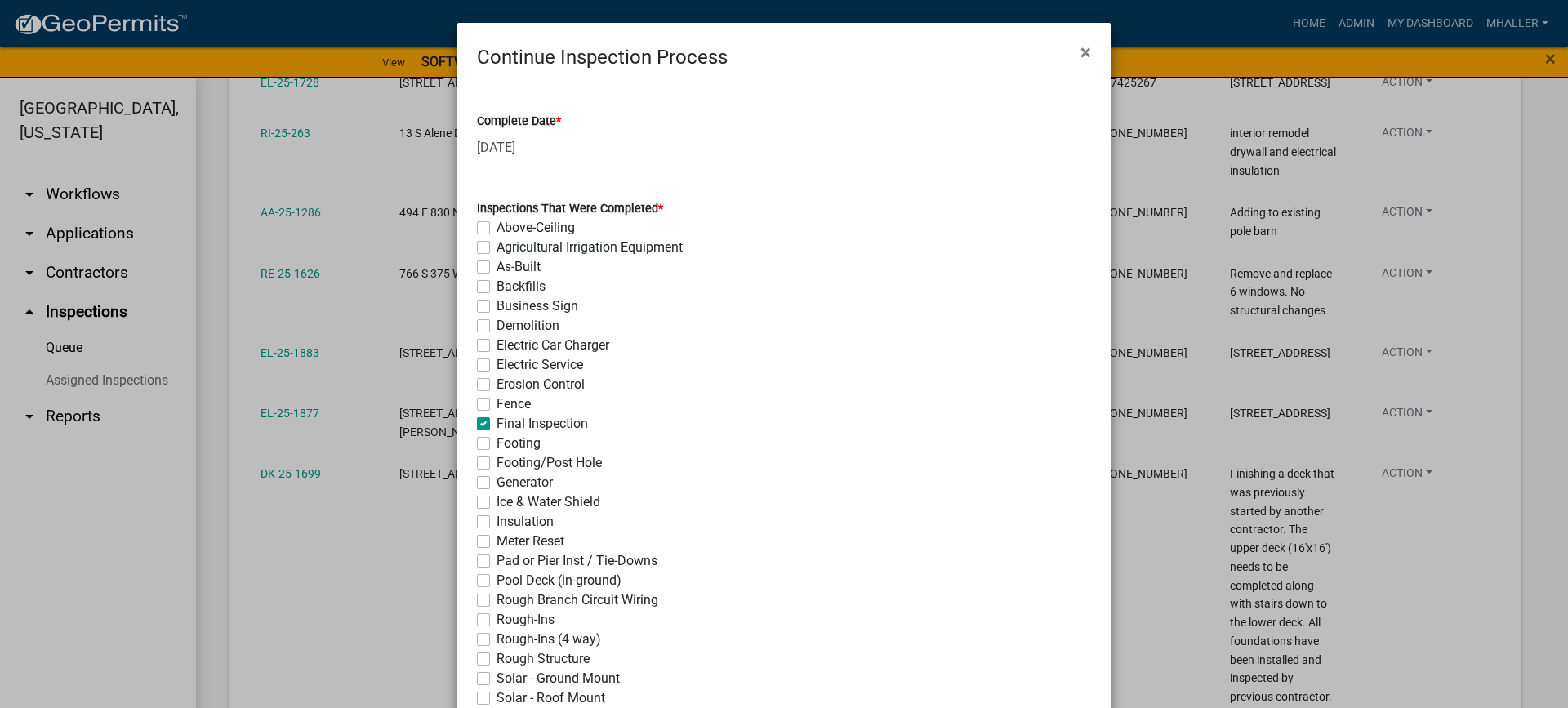
checkbox input "false"
checkbox input "true"
checkbox input "false"
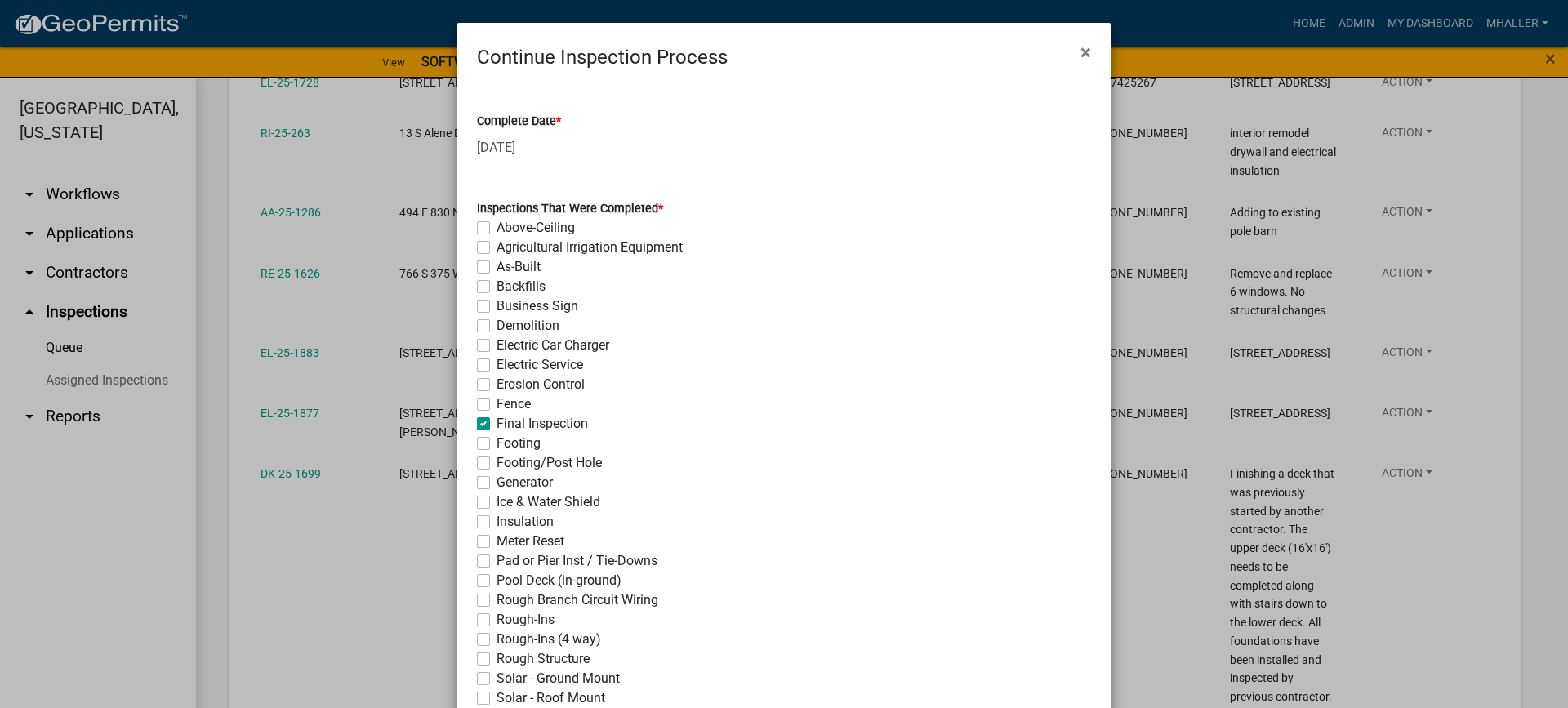
checkbox input "false"
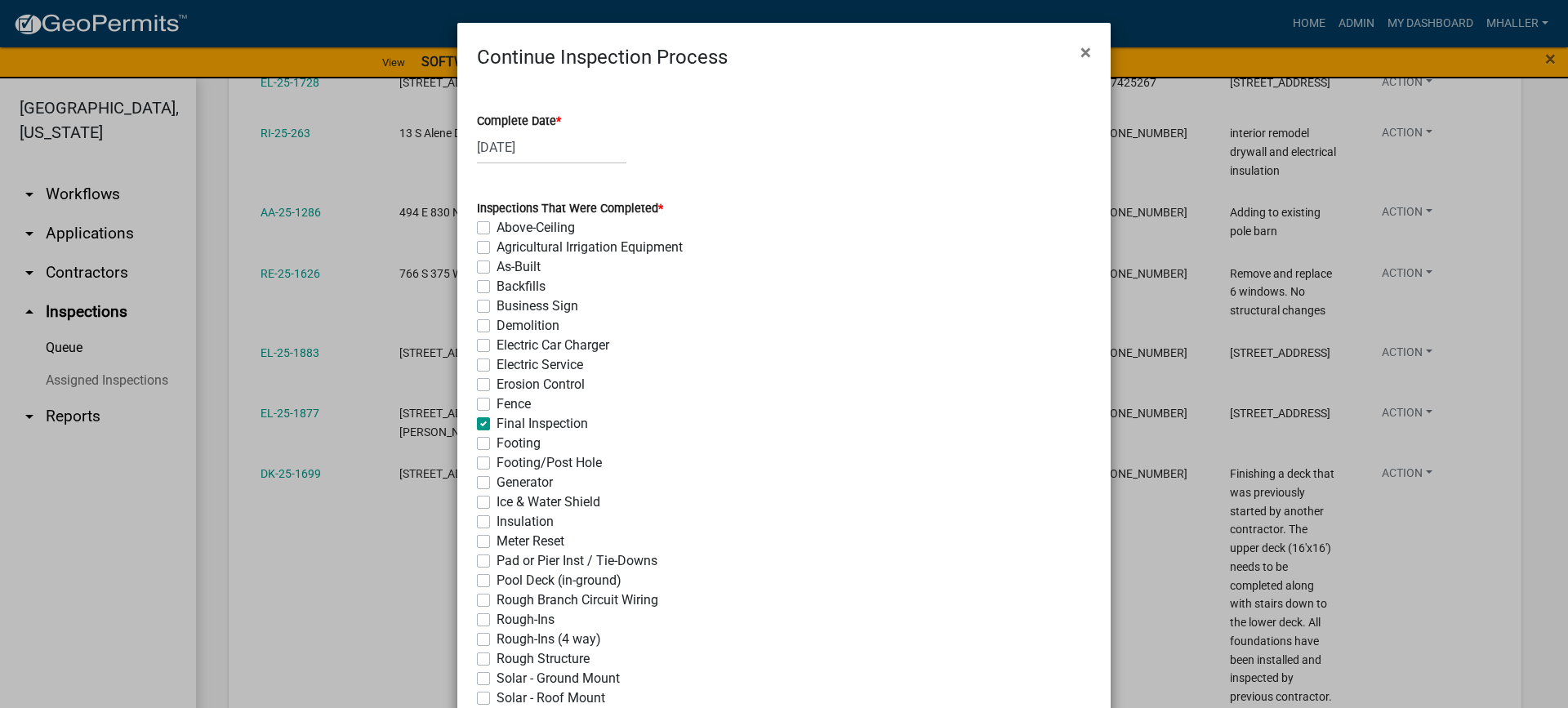
checkbox input "false"
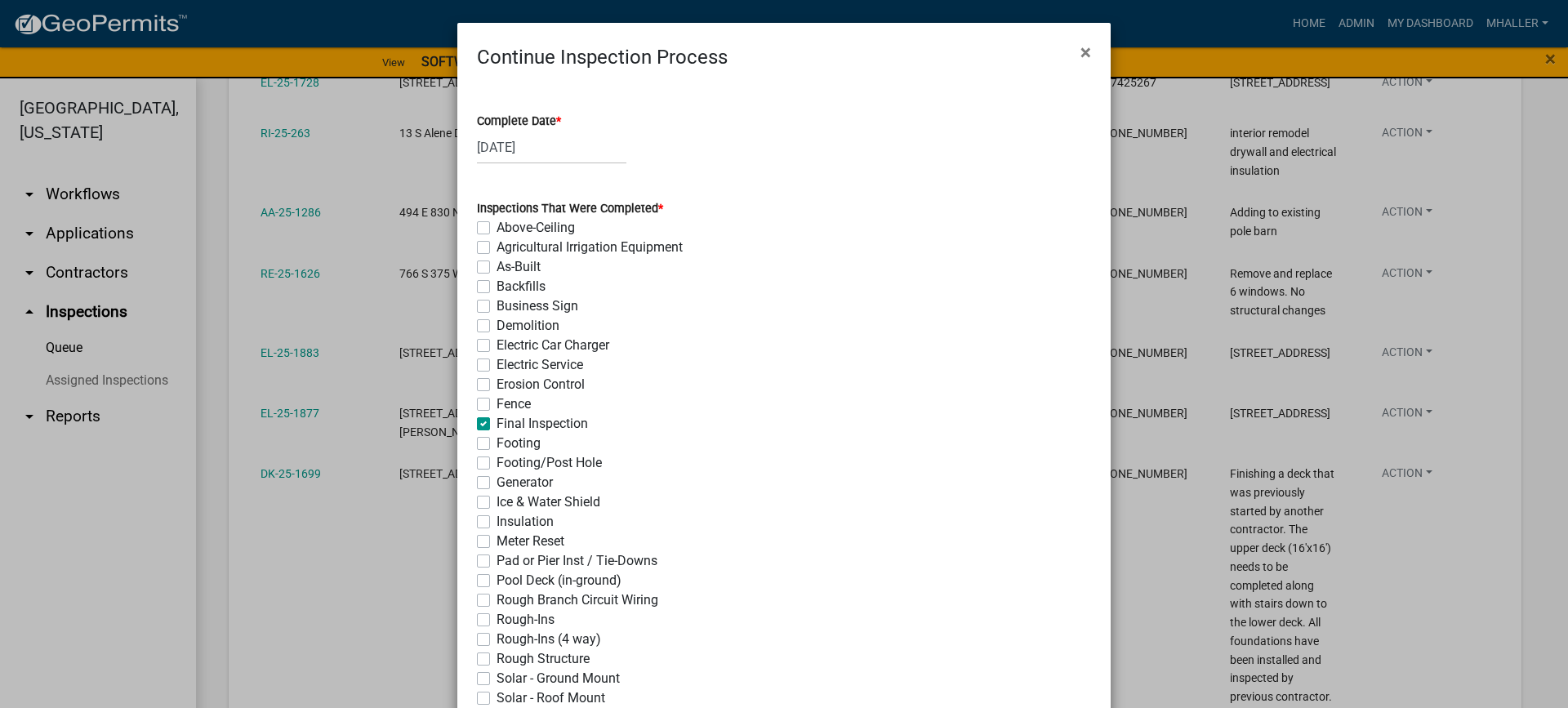
checkbox input "false"
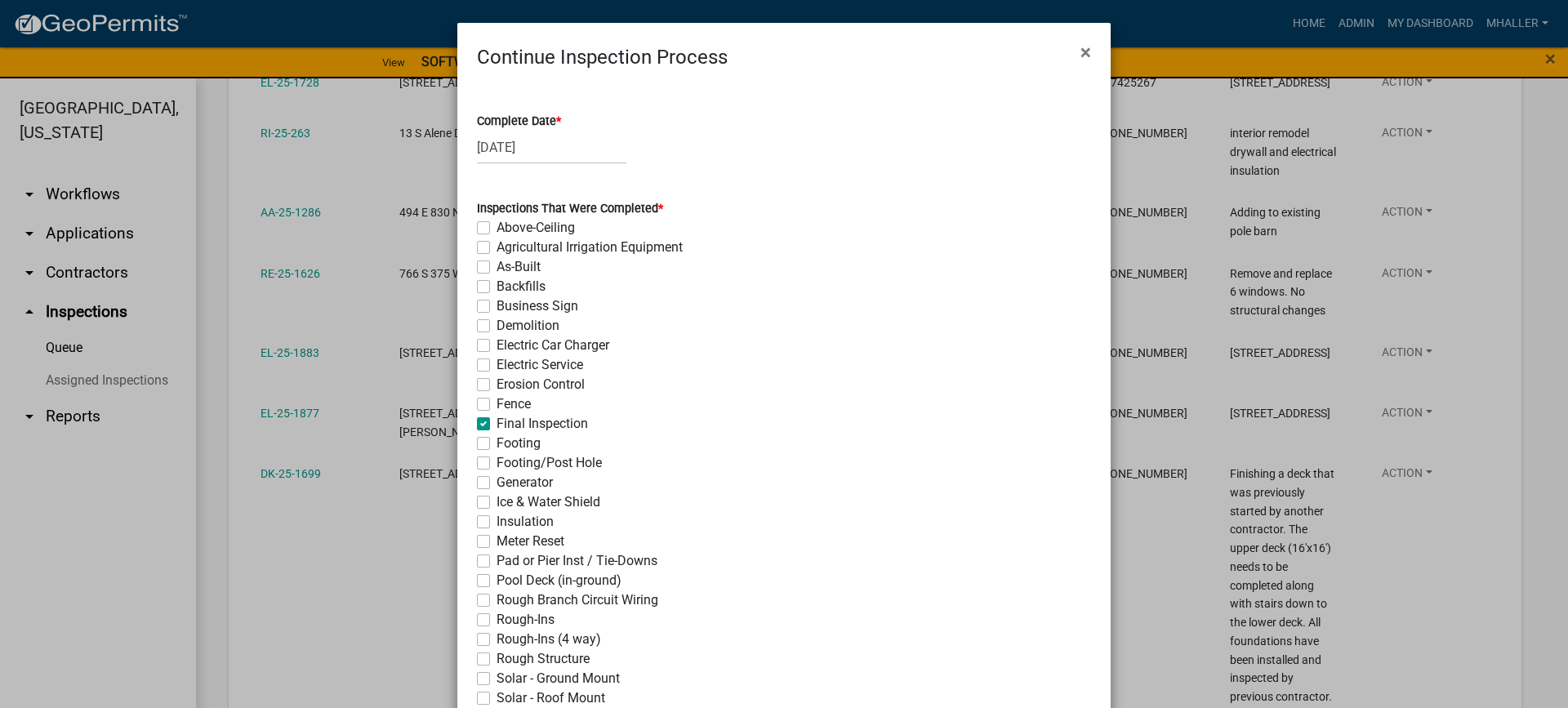
checkbox input "false"
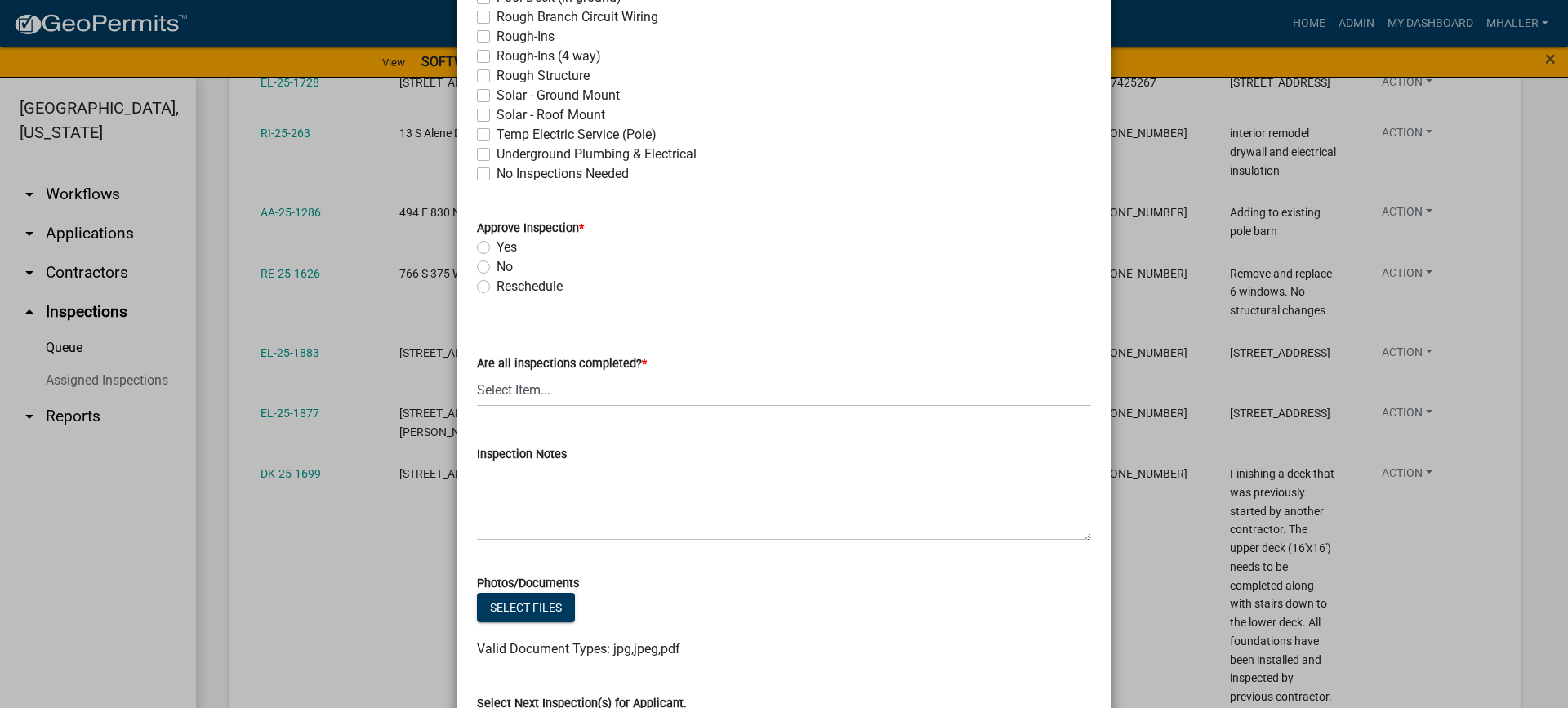
scroll to position [653, 0]
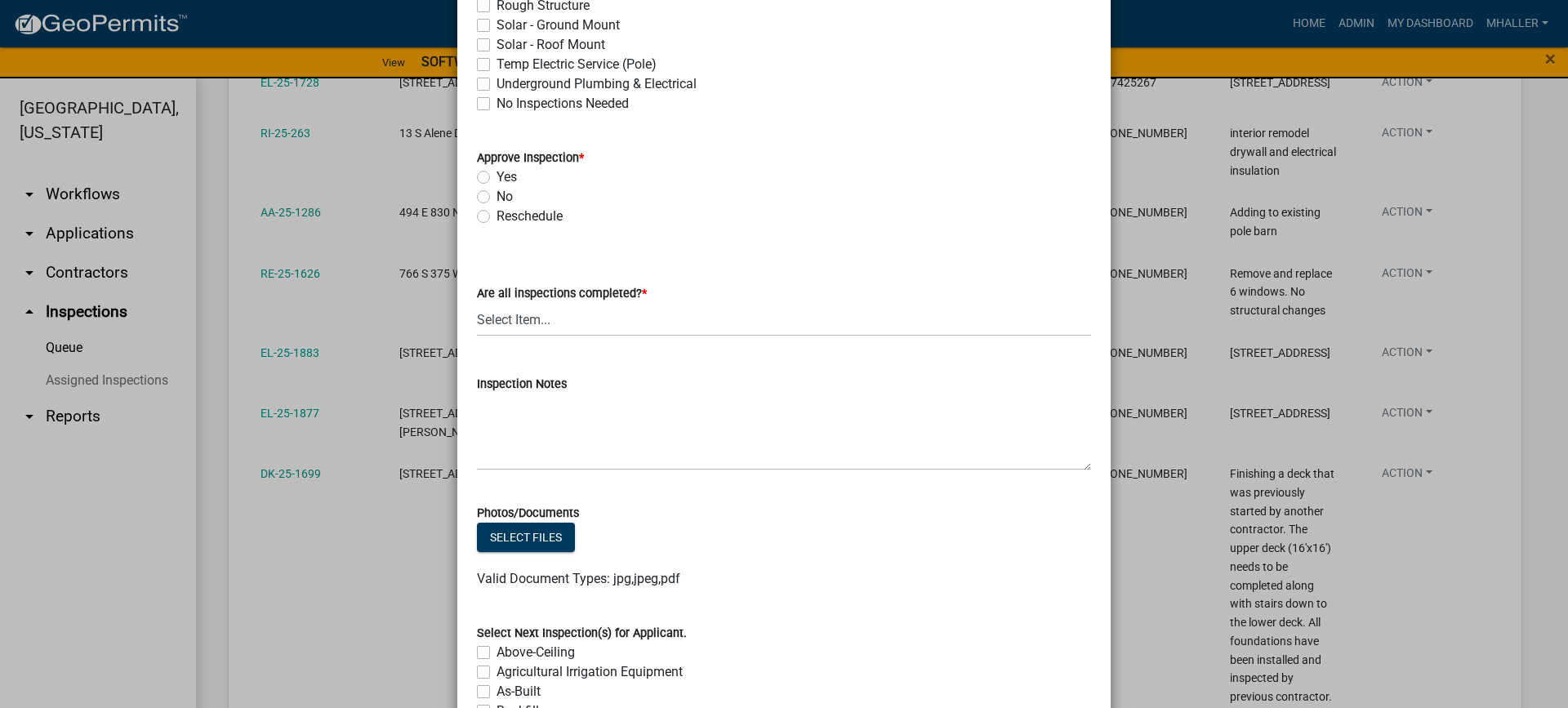
drag, startPoint x: 474, startPoint y: 176, endPoint x: 551, endPoint y: 323, distance: 165.9
click at [496, 177] on label "Yes" at bounding box center [507, 177] width 21 height 20
click at [496, 177] on input "Yes" at bounding box center [501, 172] width 10 height 10
radio input "true"
click at [558, 326] on select "Select Item... Yes - All Inspections Have Been Completed No - More Inspections …" at bounding box center [784, 320] width 614 height 34
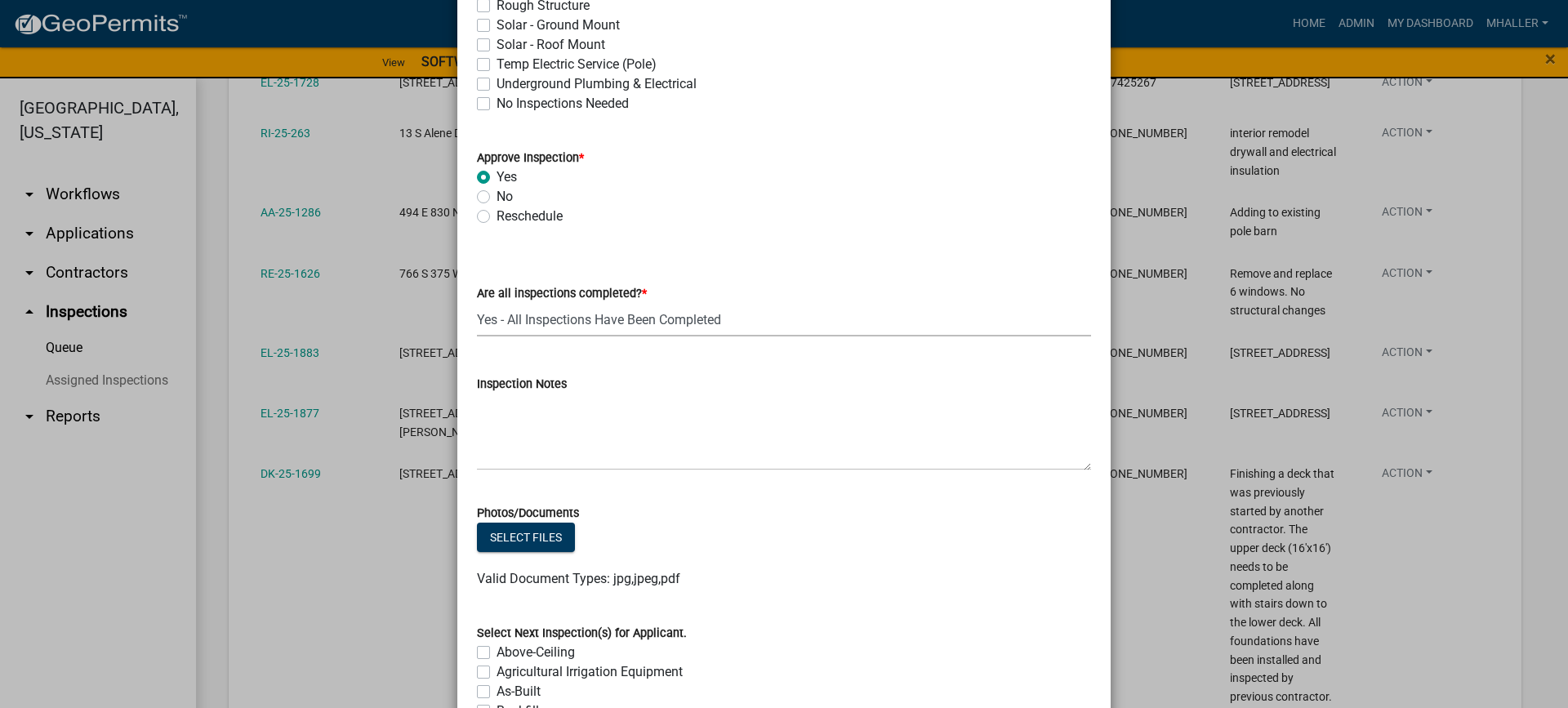
click at [477, 303] on select "Select Item... Yes - All Inspections Have Been Completed No - More Inspections …" at bounding box center [784, 320] width 614 height 34
select select "9a8ccc90-dcd1-4d2c-ac64-5460e8d85408"
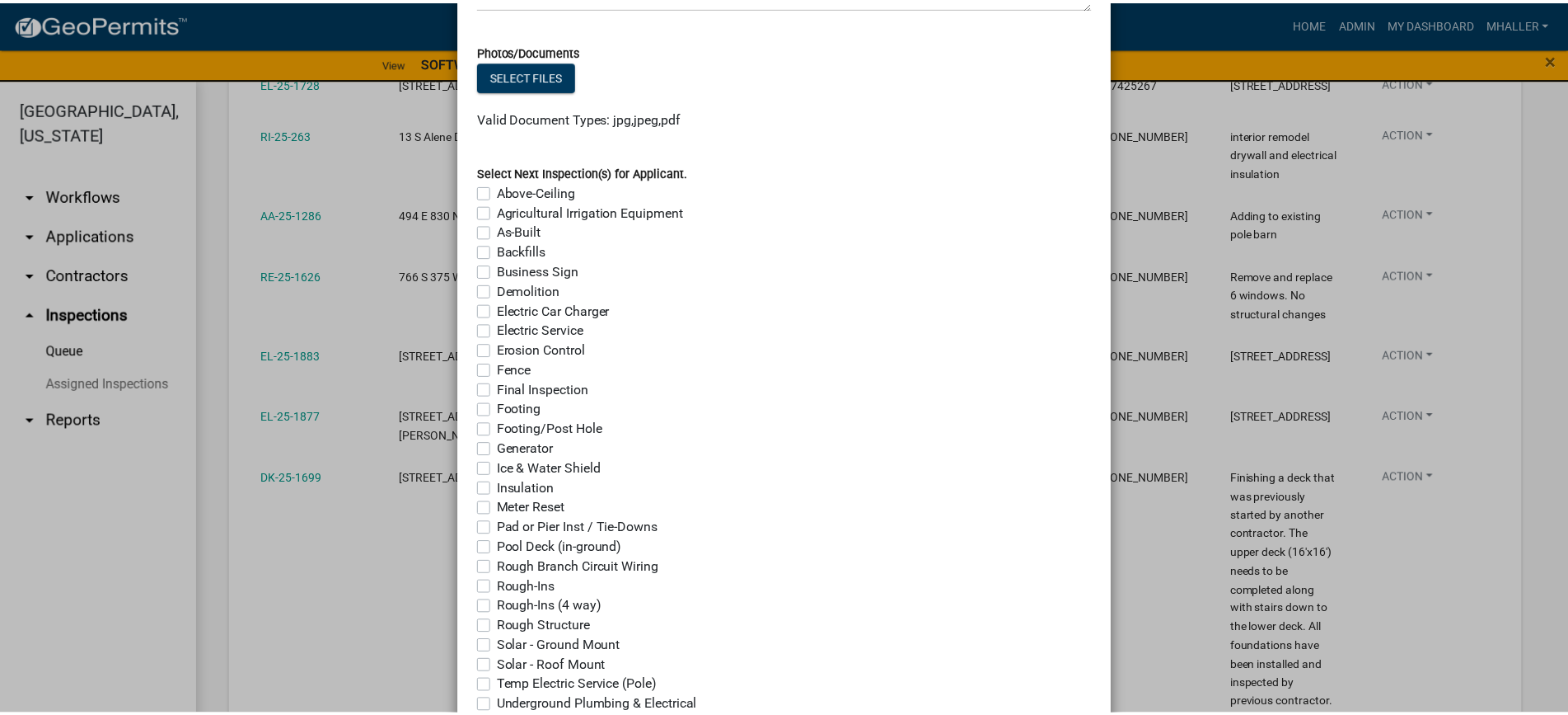
scroll to position [1266, 0]
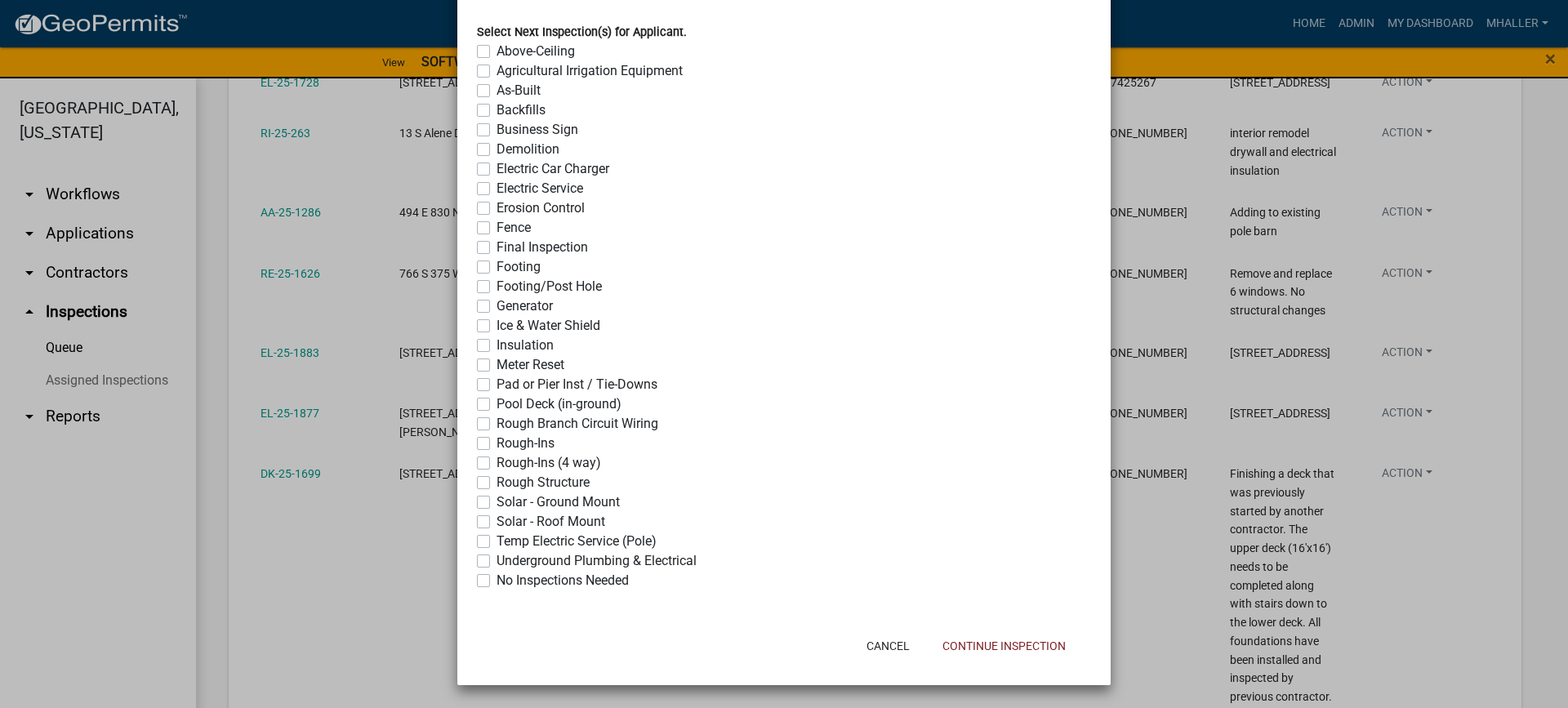
click at [496, 583] on label "No Inspections Needed" at bounding box center [562, 580] width 132 height 20
click at [496, 581] on input "No Inspections Needed" at bounding box center [501, 575] width 10 height 10
checkbox input "true"
checkbox input "false"
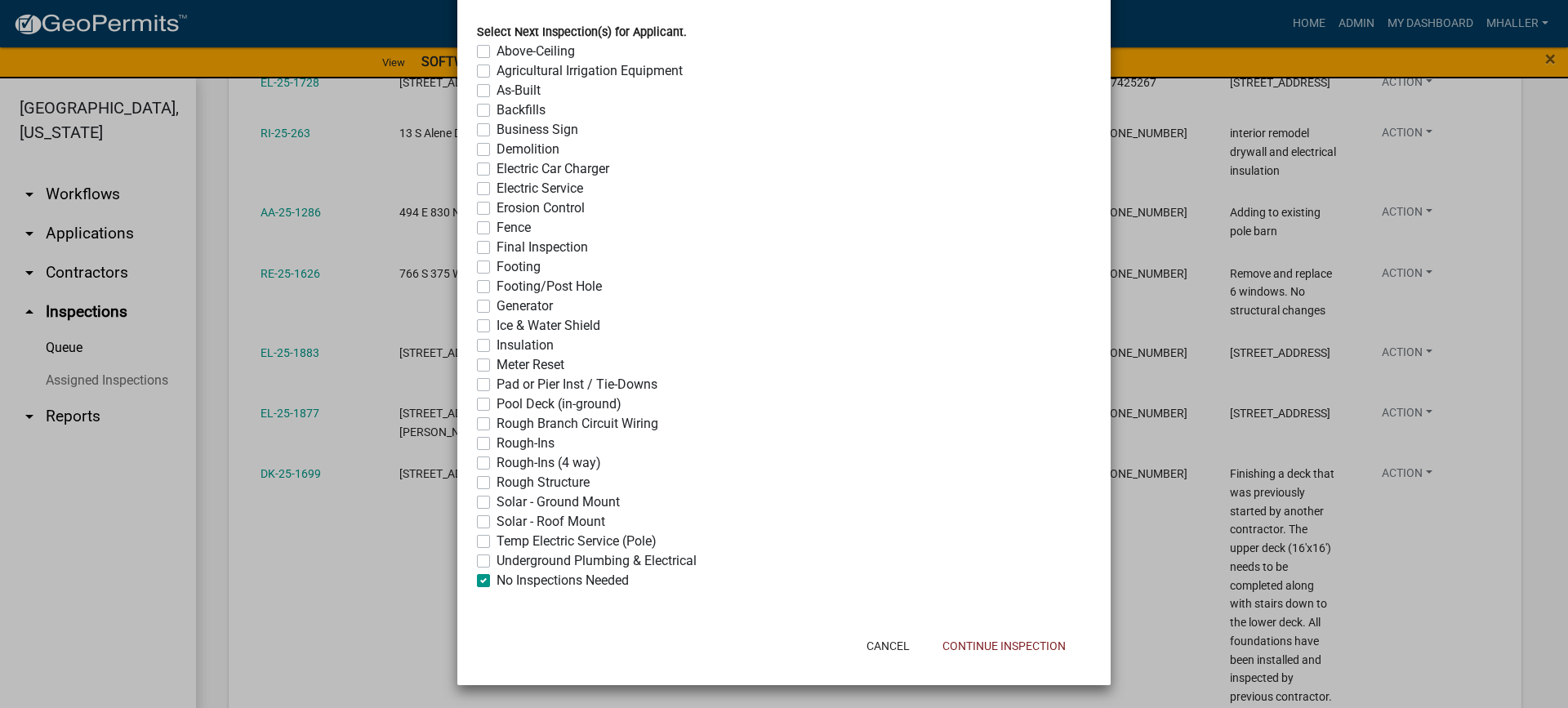
checkbox input "false"
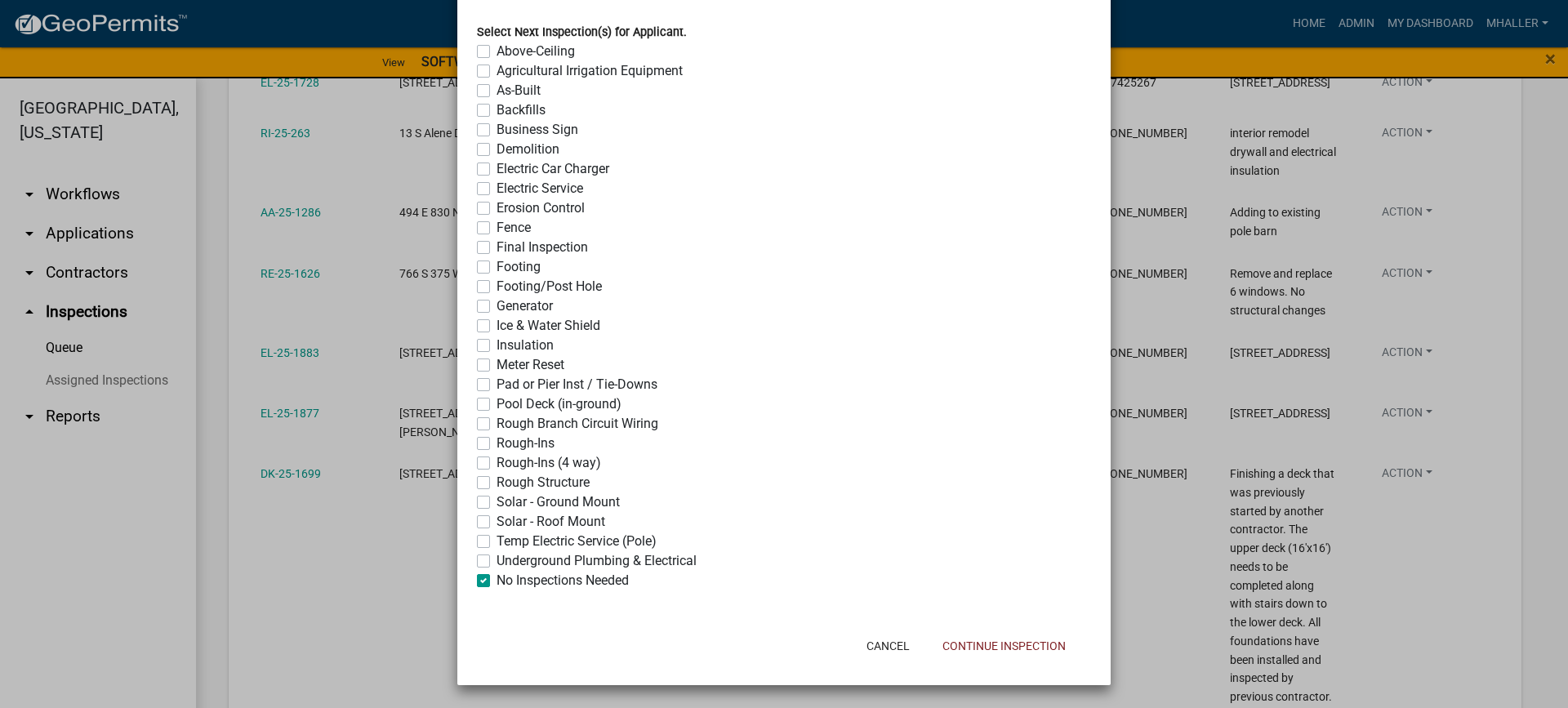
checkbox input "false"
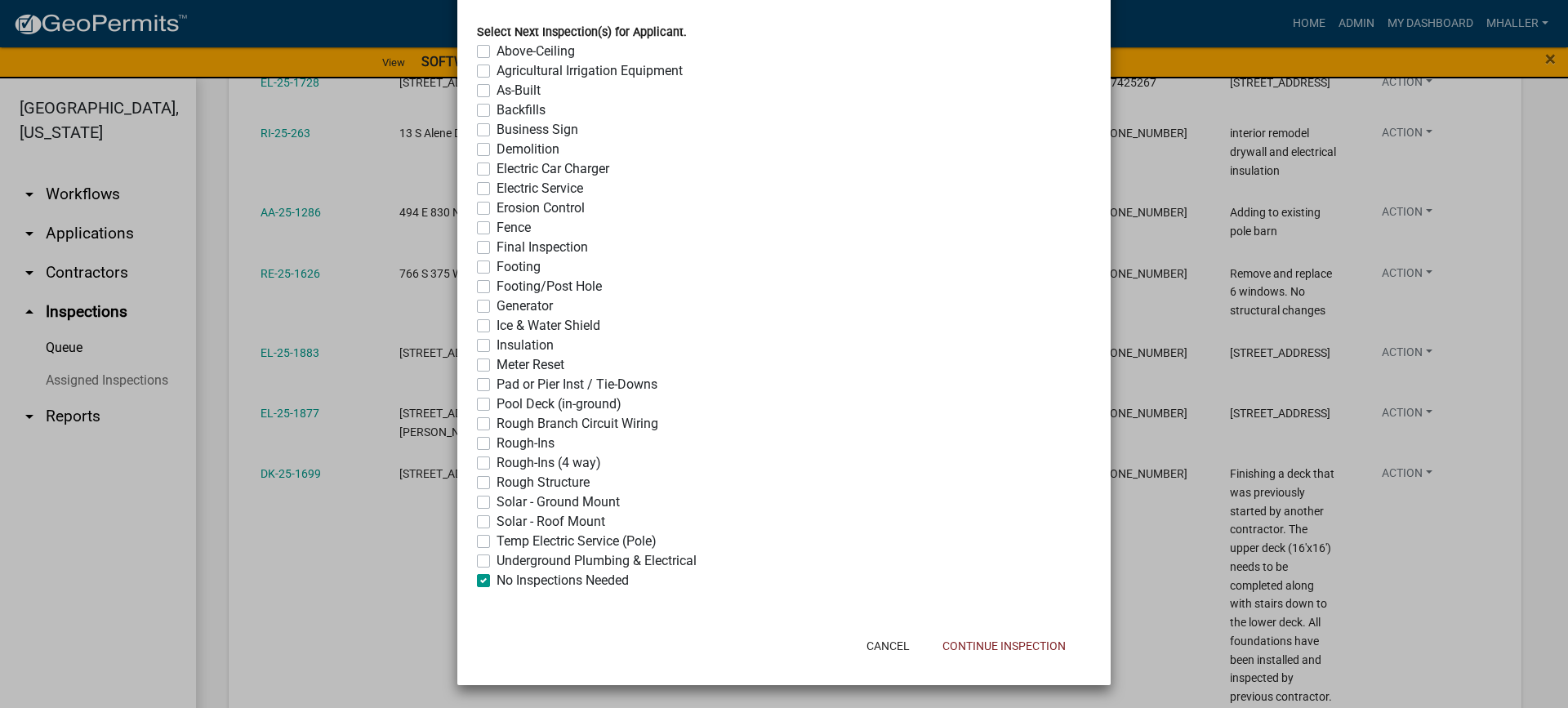
checkbox input "false"
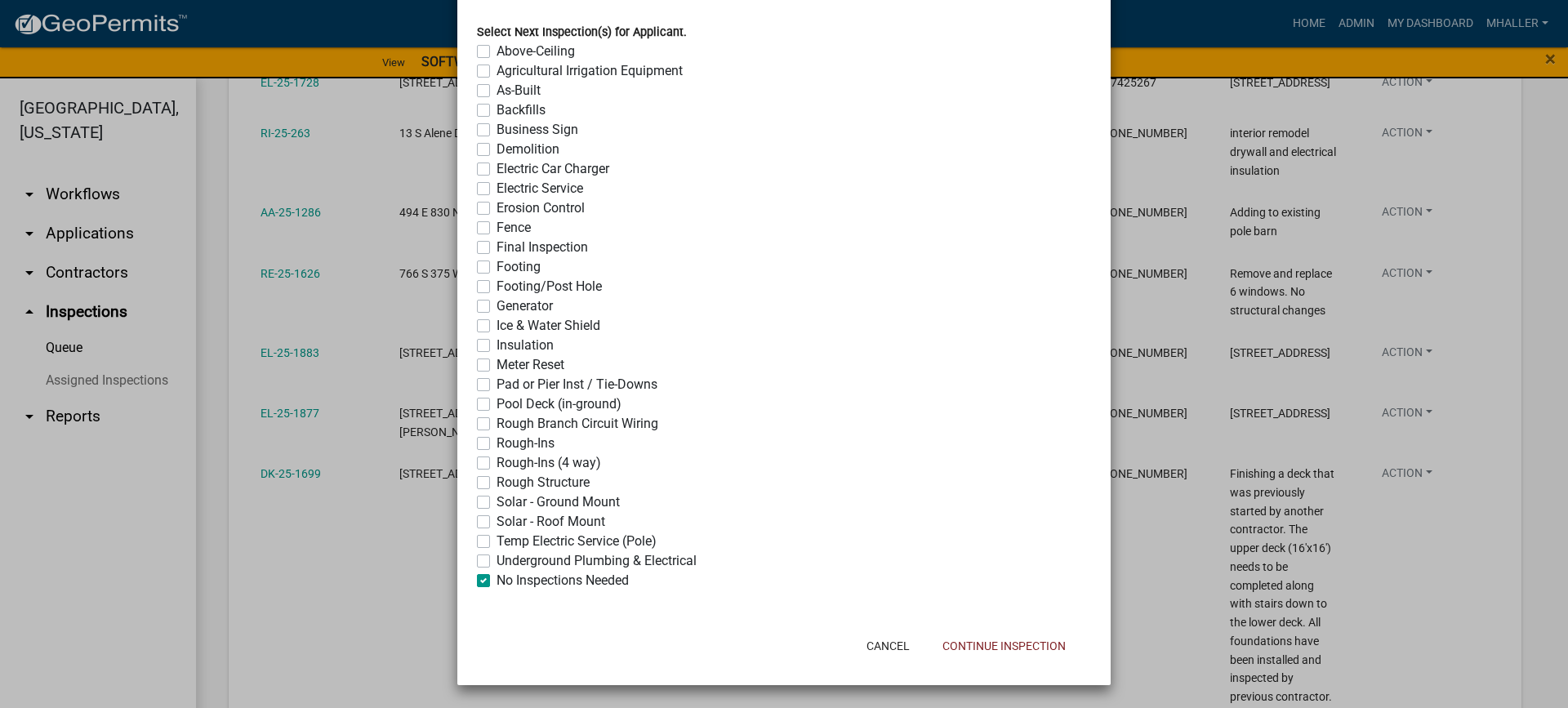
checkbox input "false"
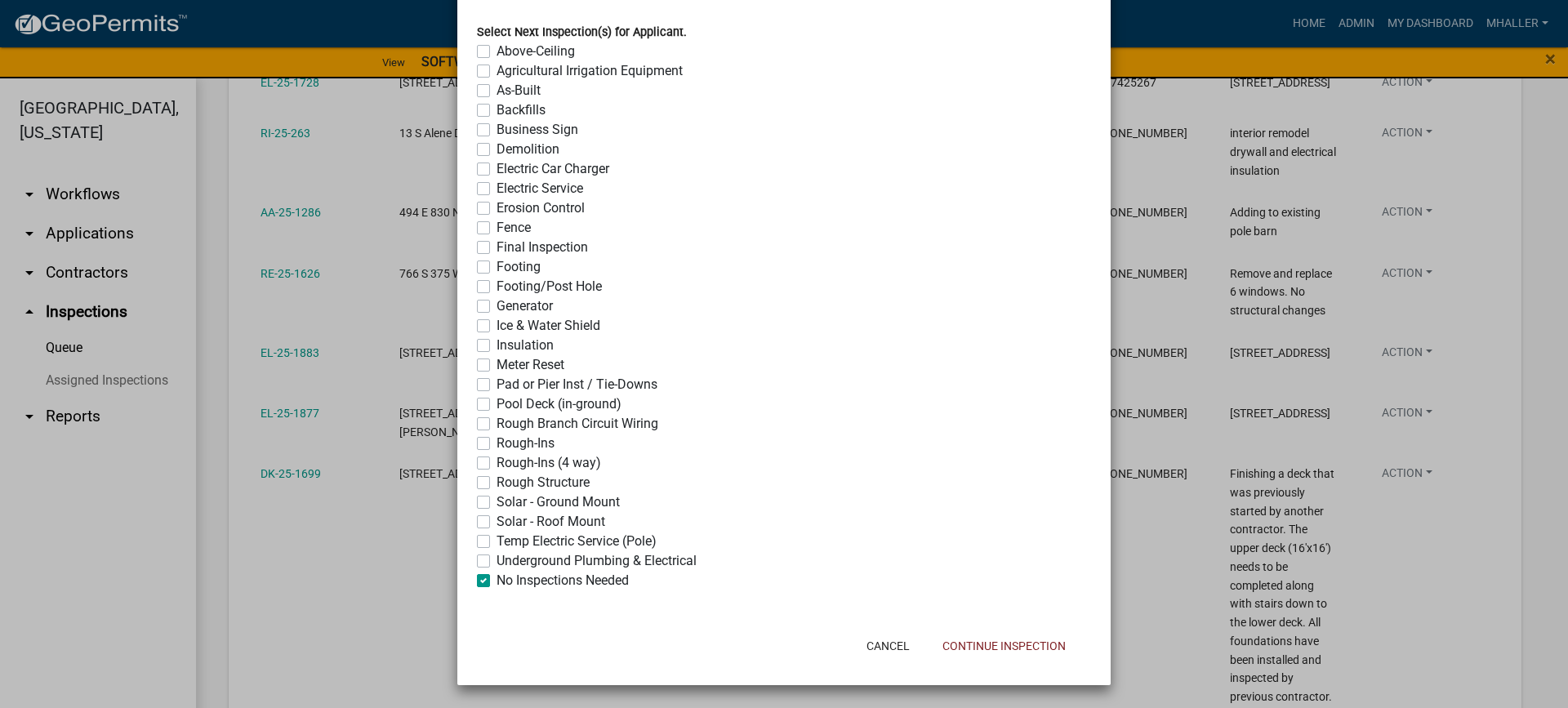
checkbox input "false"
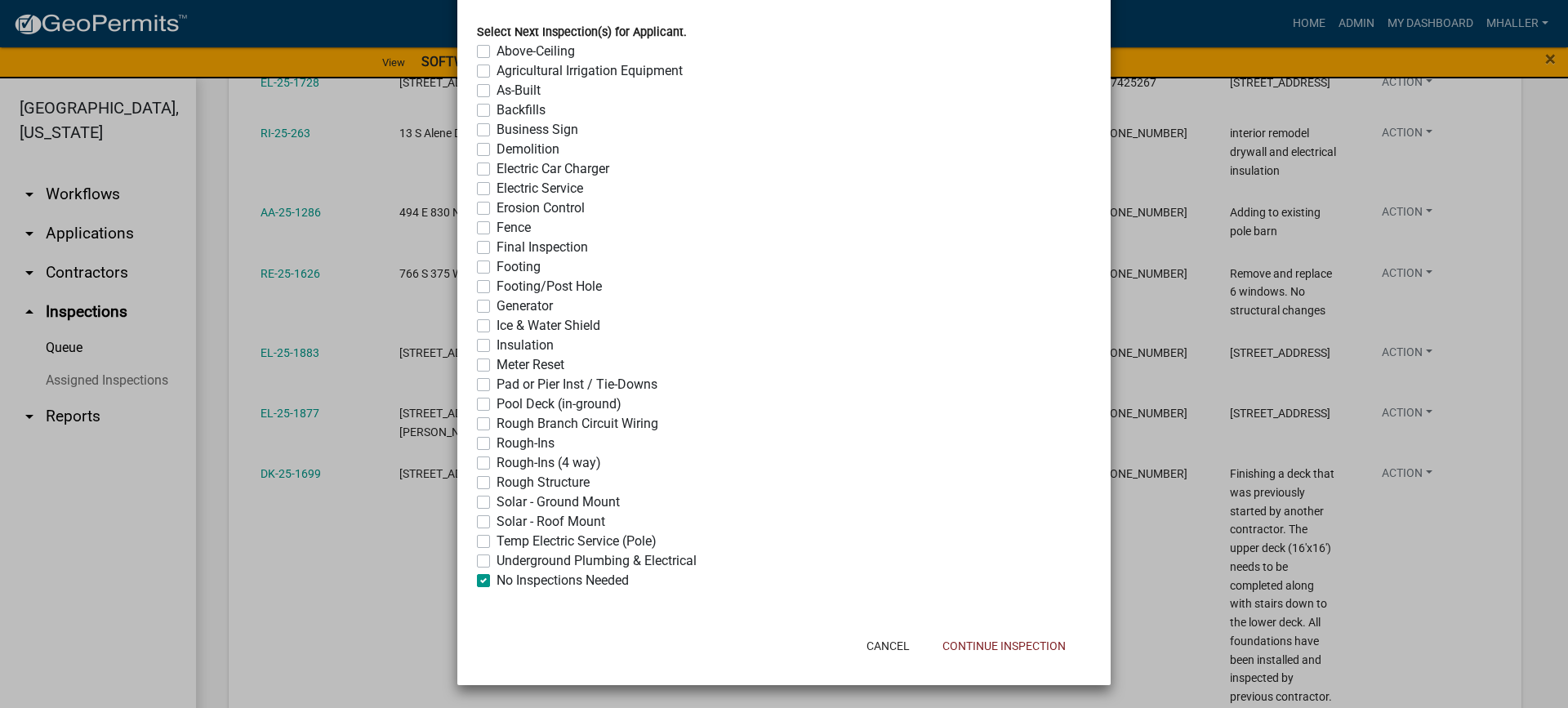
checkbox input "true"
click at [1008, 647] on button "Continue Inspection" at bounding box center [1004, 645] width 150 height 29
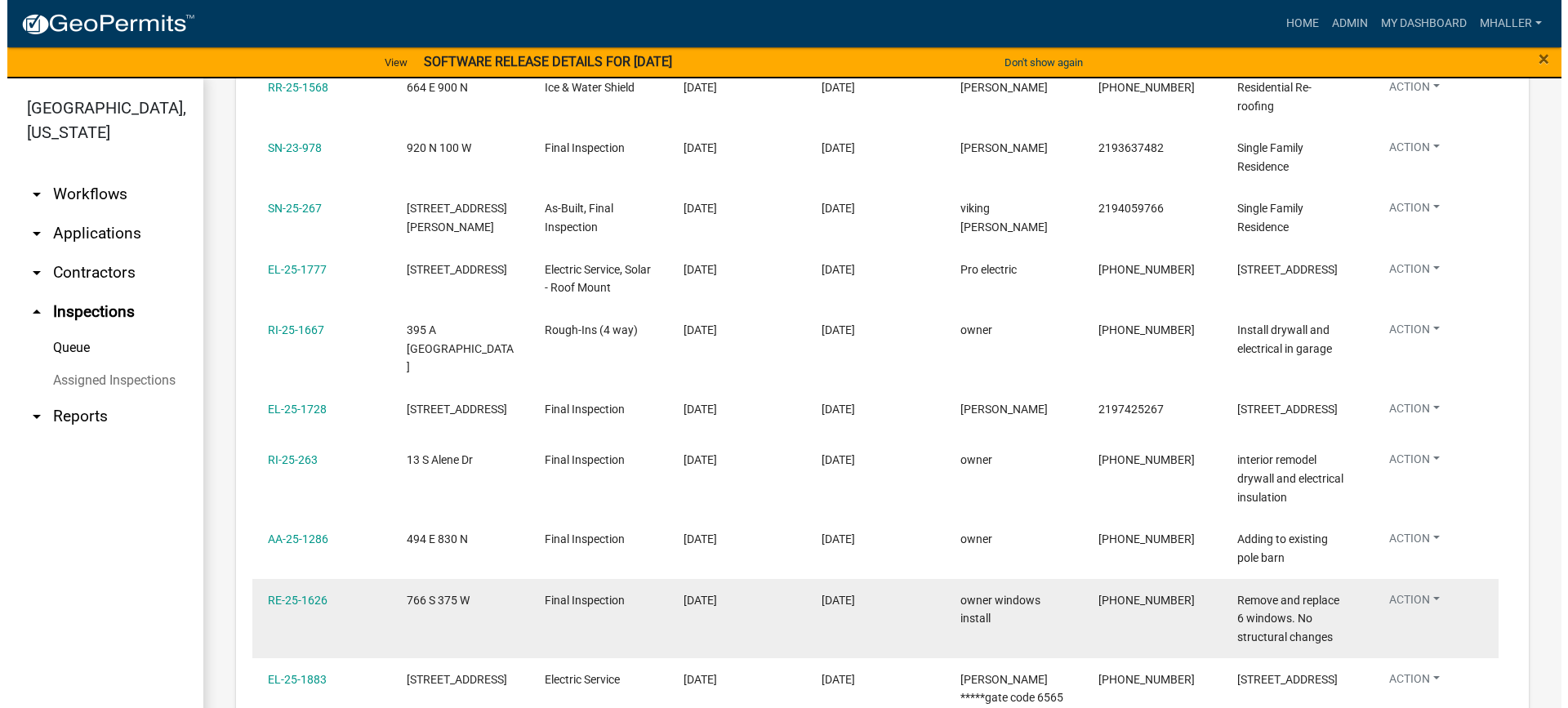
scroll to position [453, 0]
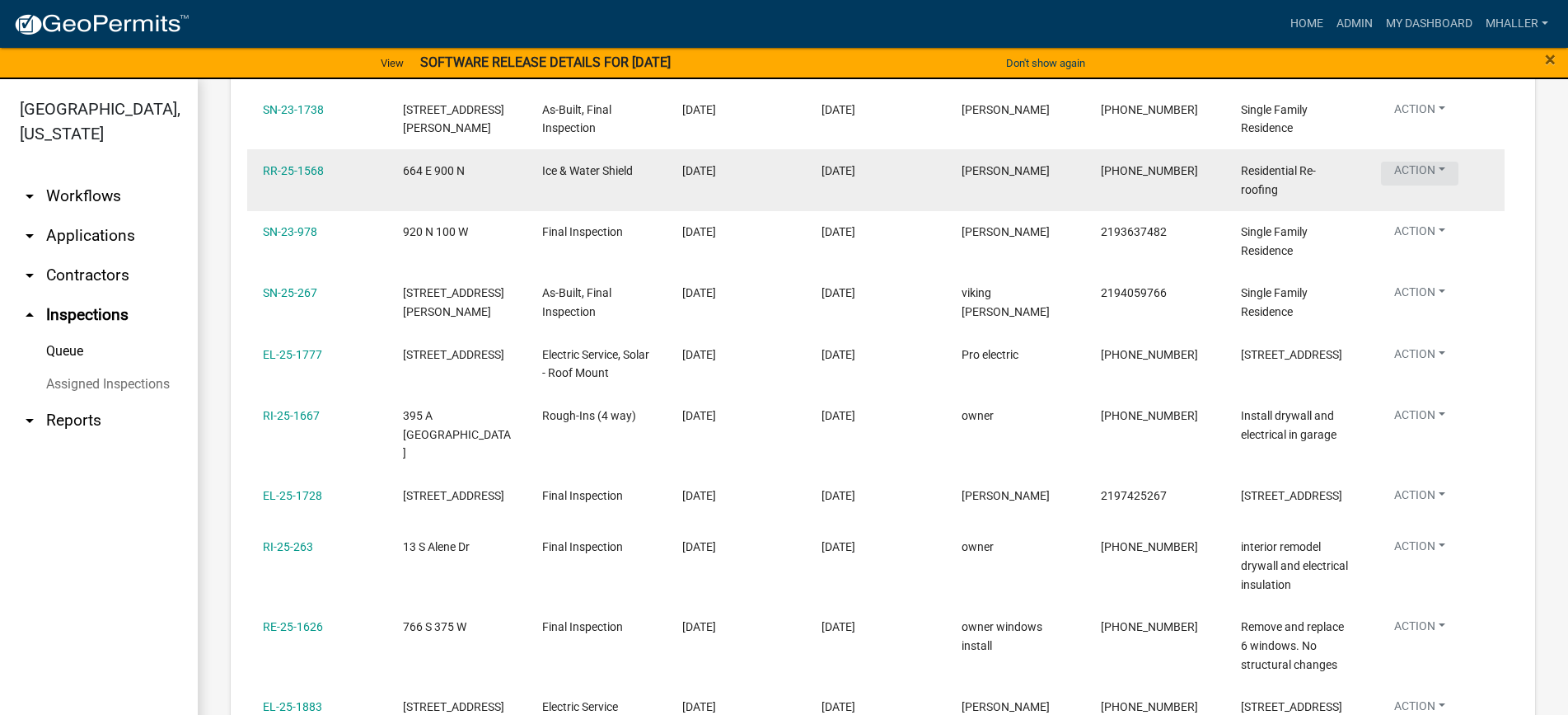
click at [1414, 171] on button "Action" at bounding box center [1420, 173] width 78 height 24
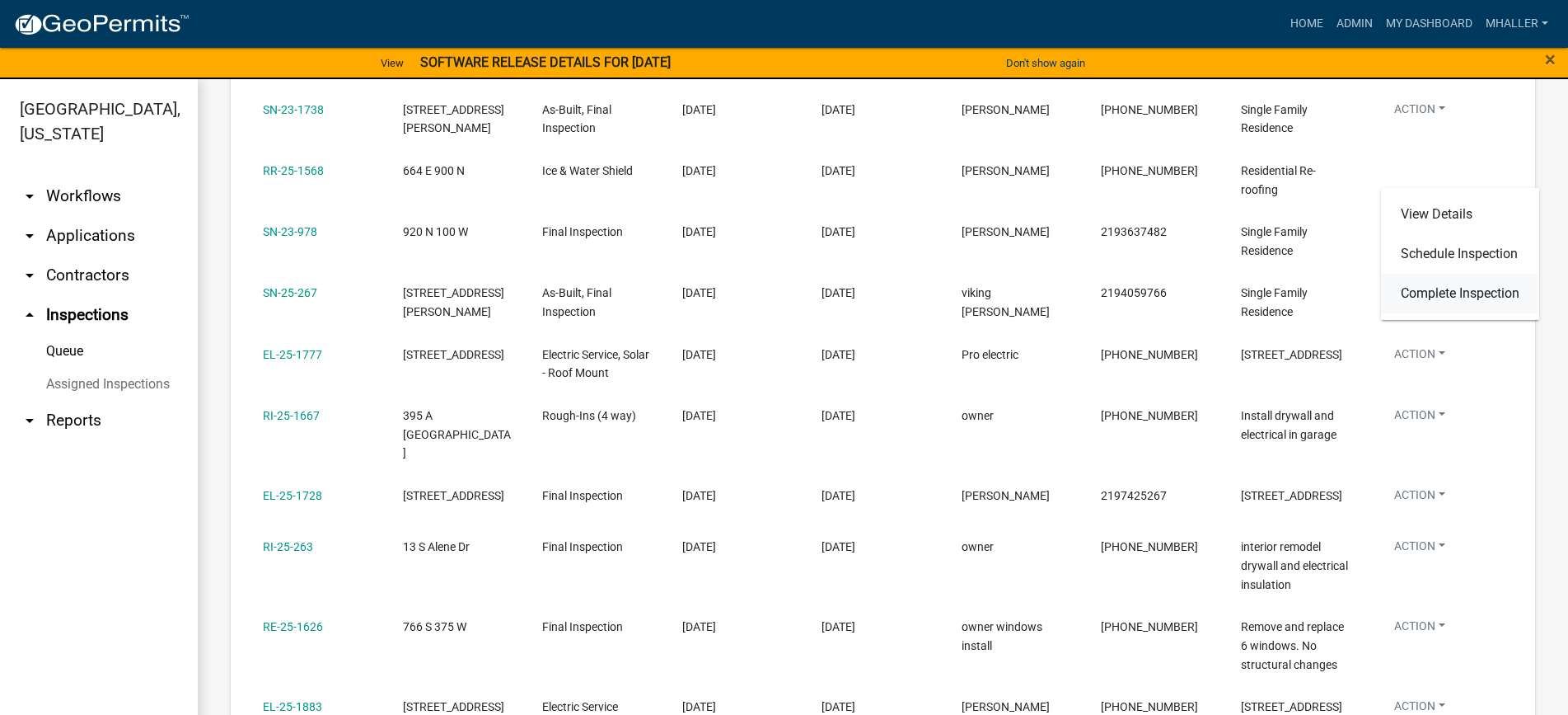
click at [1433, 294] on link "Complete Inspection" at bounding box center [1460, 294] width 158 height 40
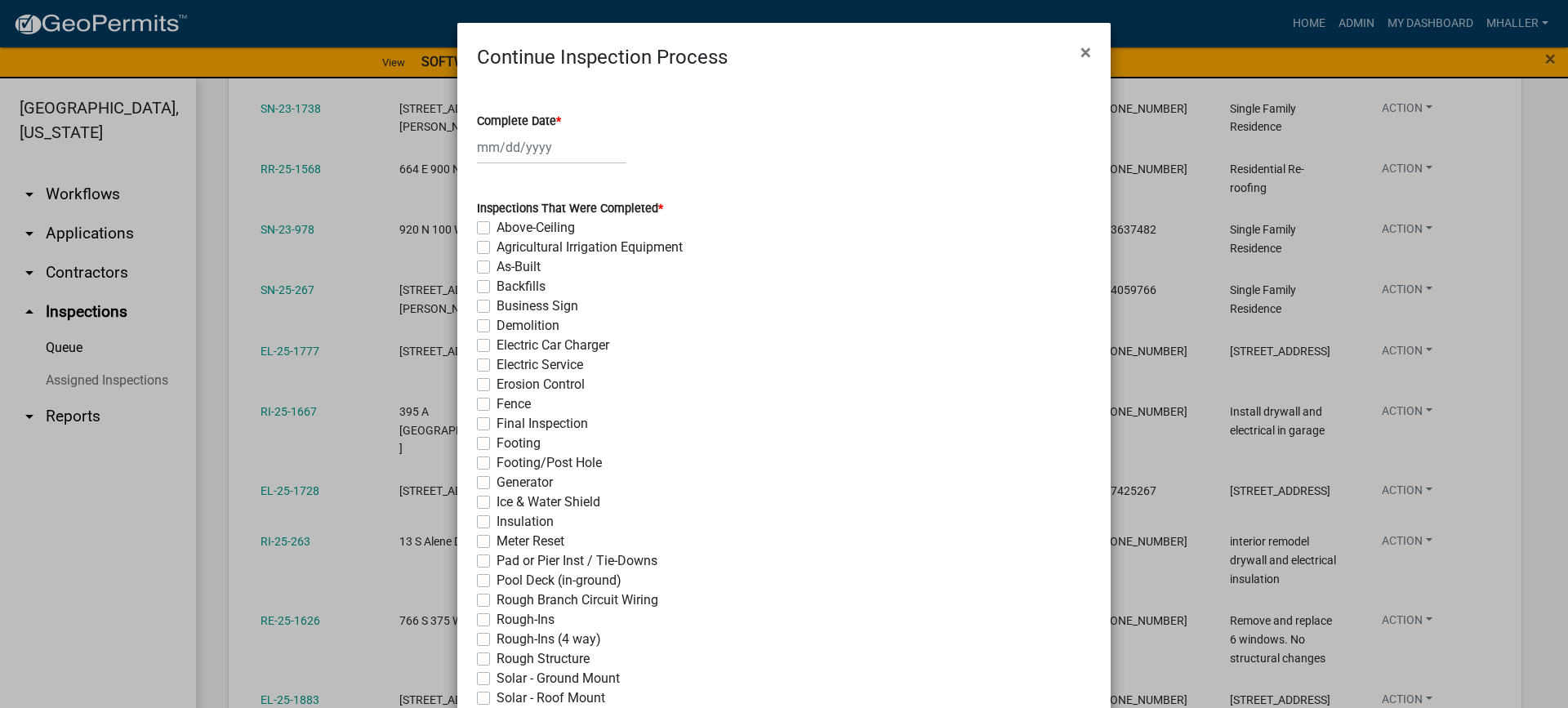
select select "10"
select select "2025"
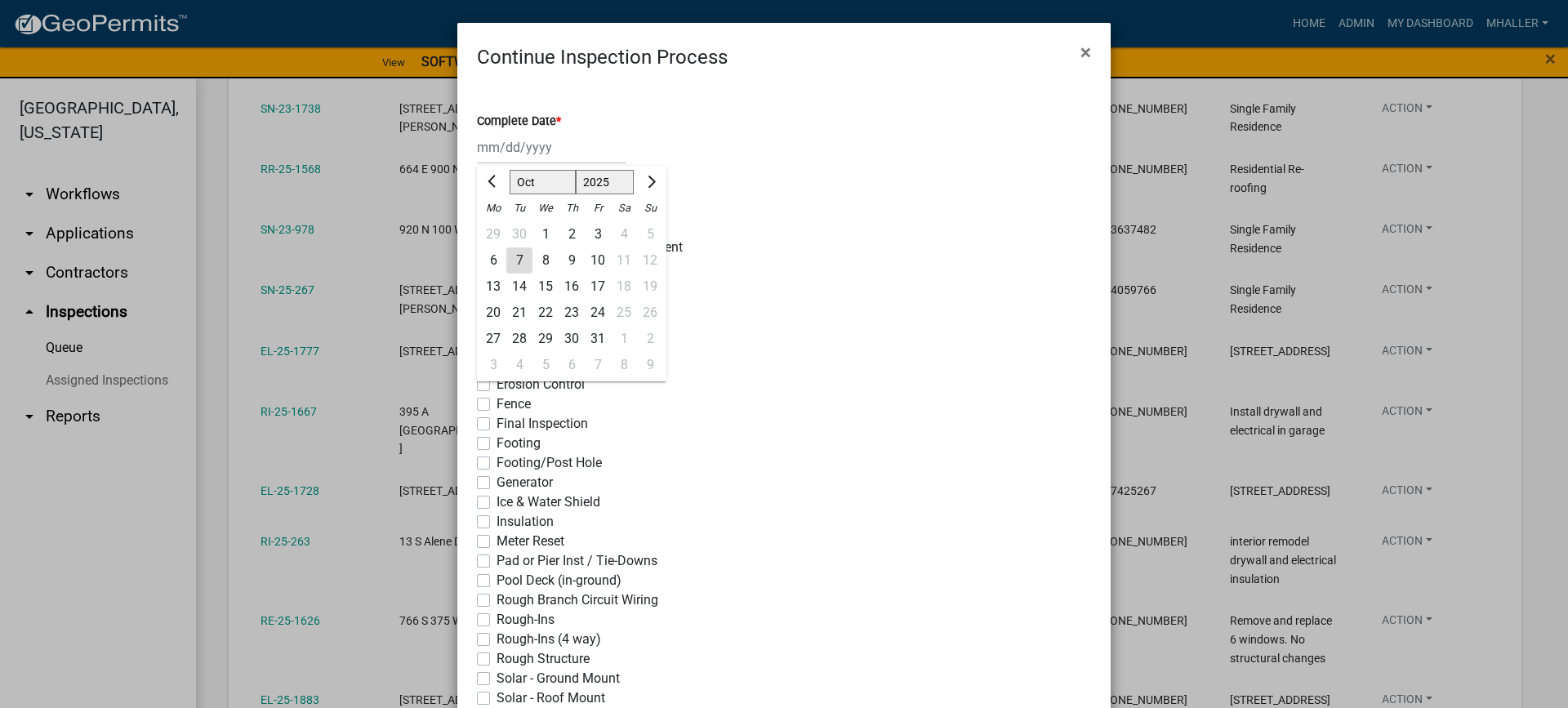
click at [531, 156] on div "[PERSON_NAME] Feb Mar Apr [PERSON_NAME][DATE] Oct Nov [DATE] 1526 1527 1528 152…" at bounding box center [551, 148] width 150 height 34
click at [513, 264] on div "7" at bounding box center [520, 261] width 26 height 26
type input "[DATE]"
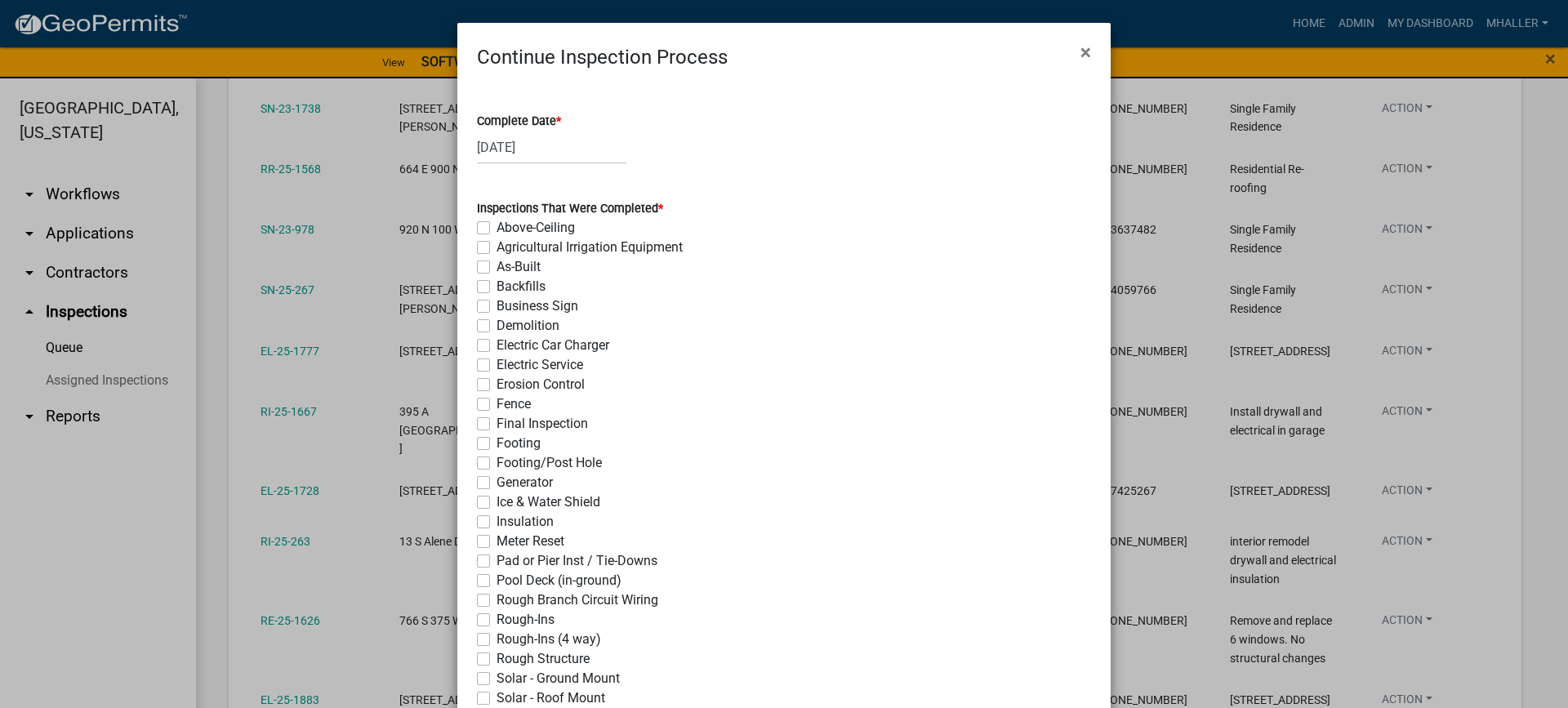
click at [496, 499] on label "Ice & Water Shield" at bounding box center [548, 502] width 104 height 20
click at [496, 499] on input "Ice & Water Shield" at bounding box center [501, 497] width 10 height 10
checkbox input "true"
checkbox input "false"
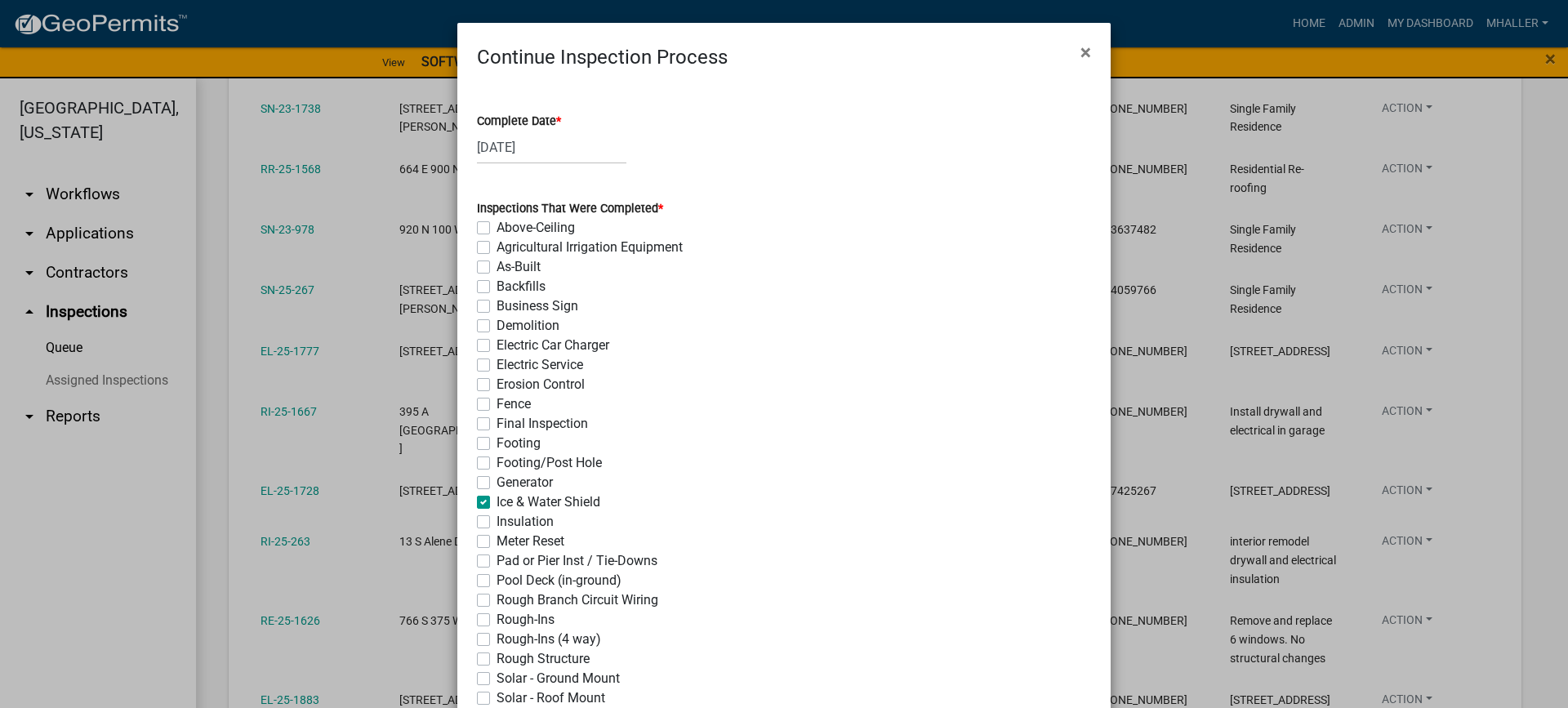
checkbox input "false"
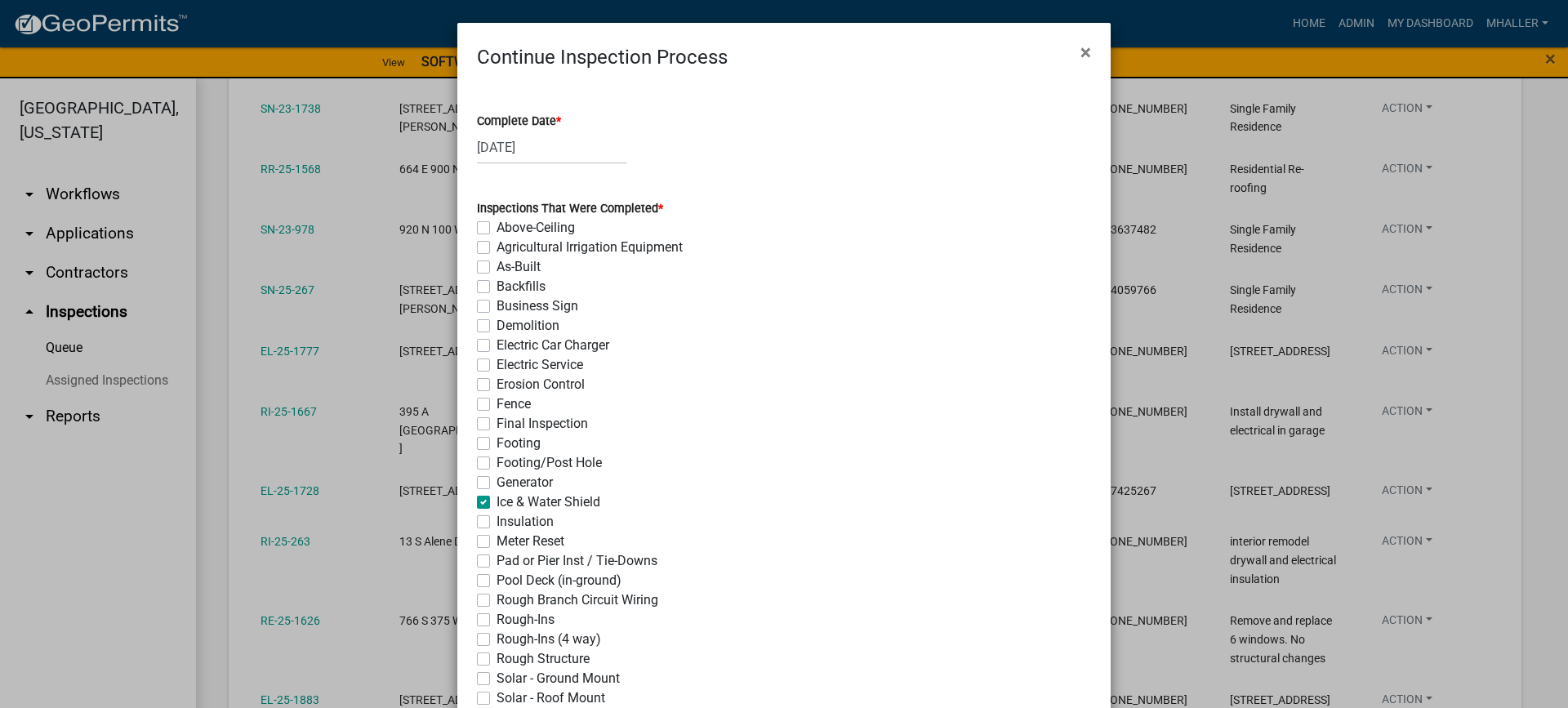
checkbox input "false"
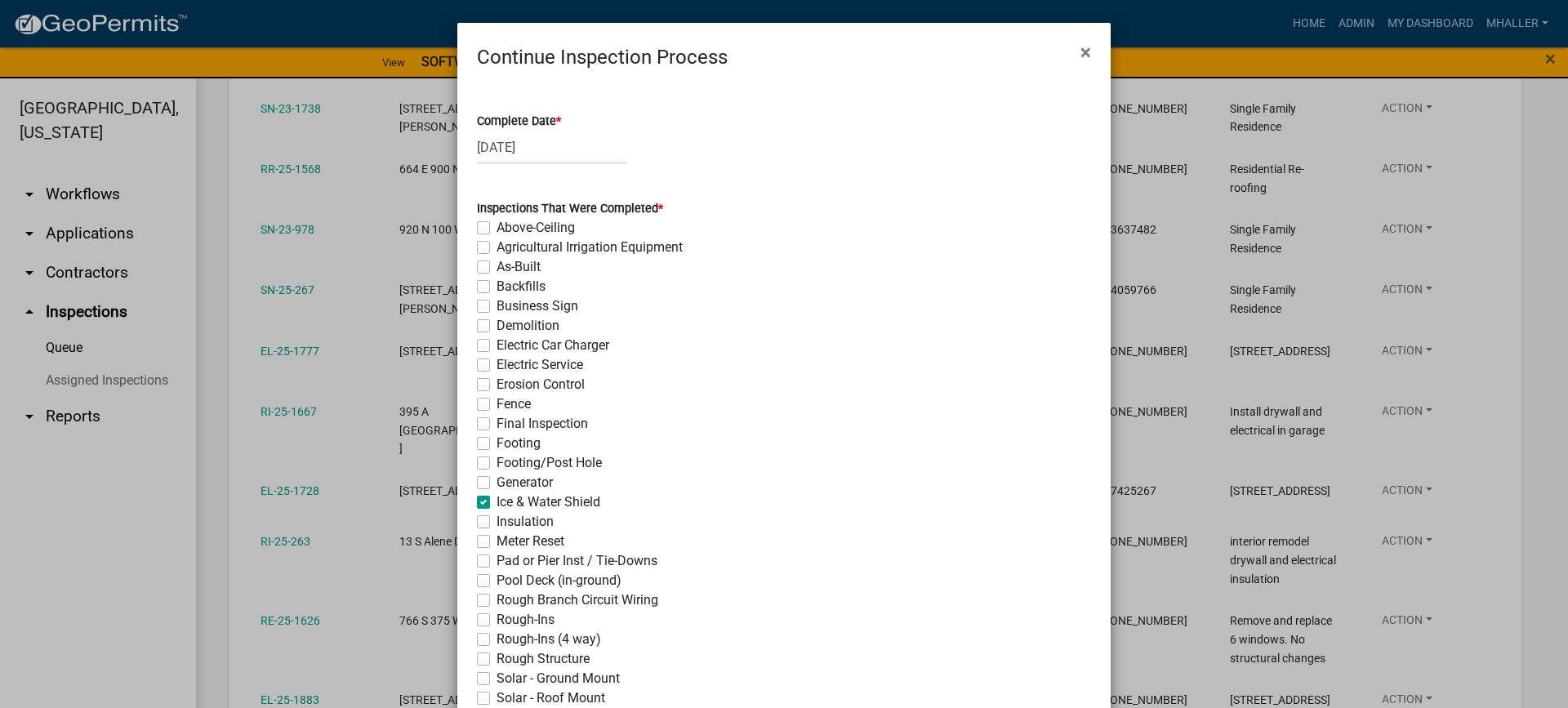
checkbox input "false"
checkbox input "true"
checkbox input "false"
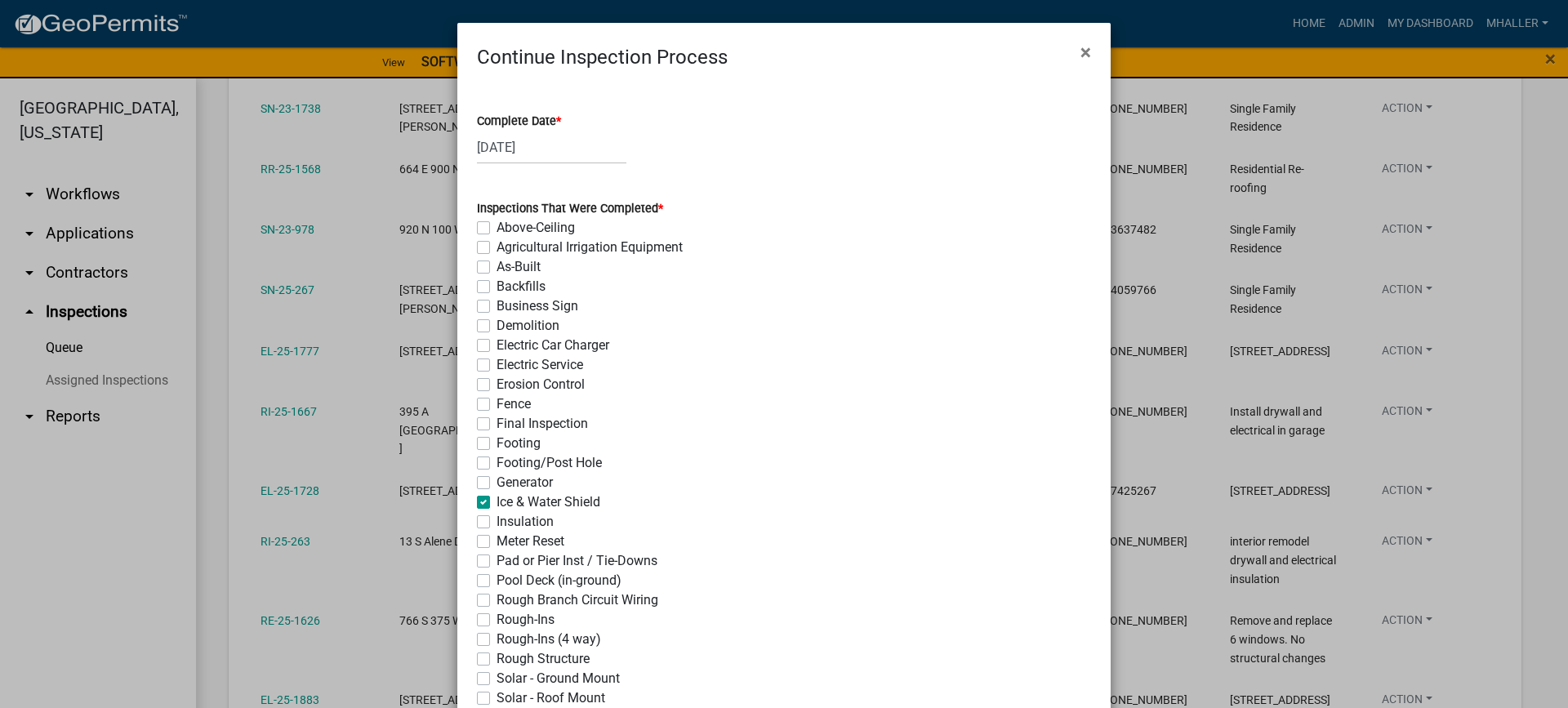
checkbox input "false"
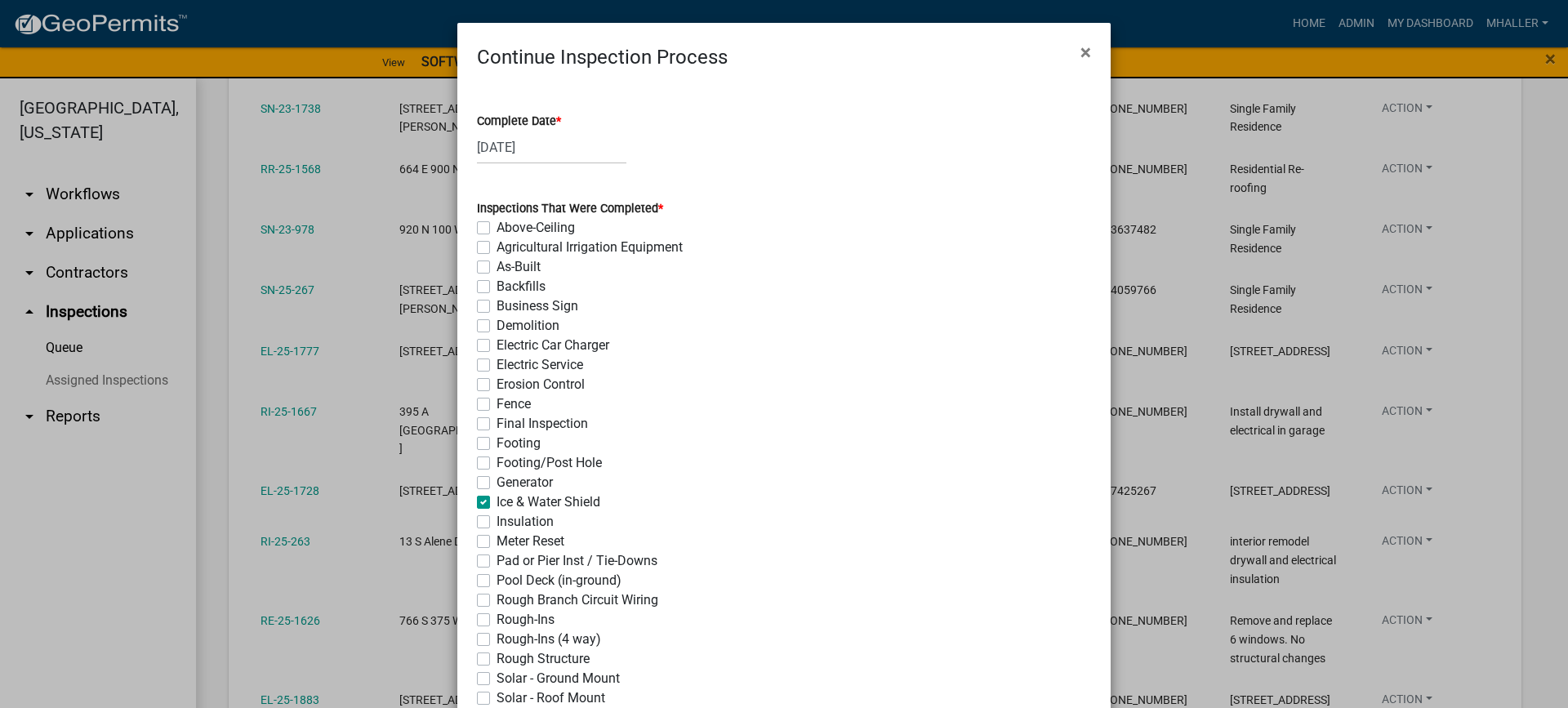
checkbox input "false"
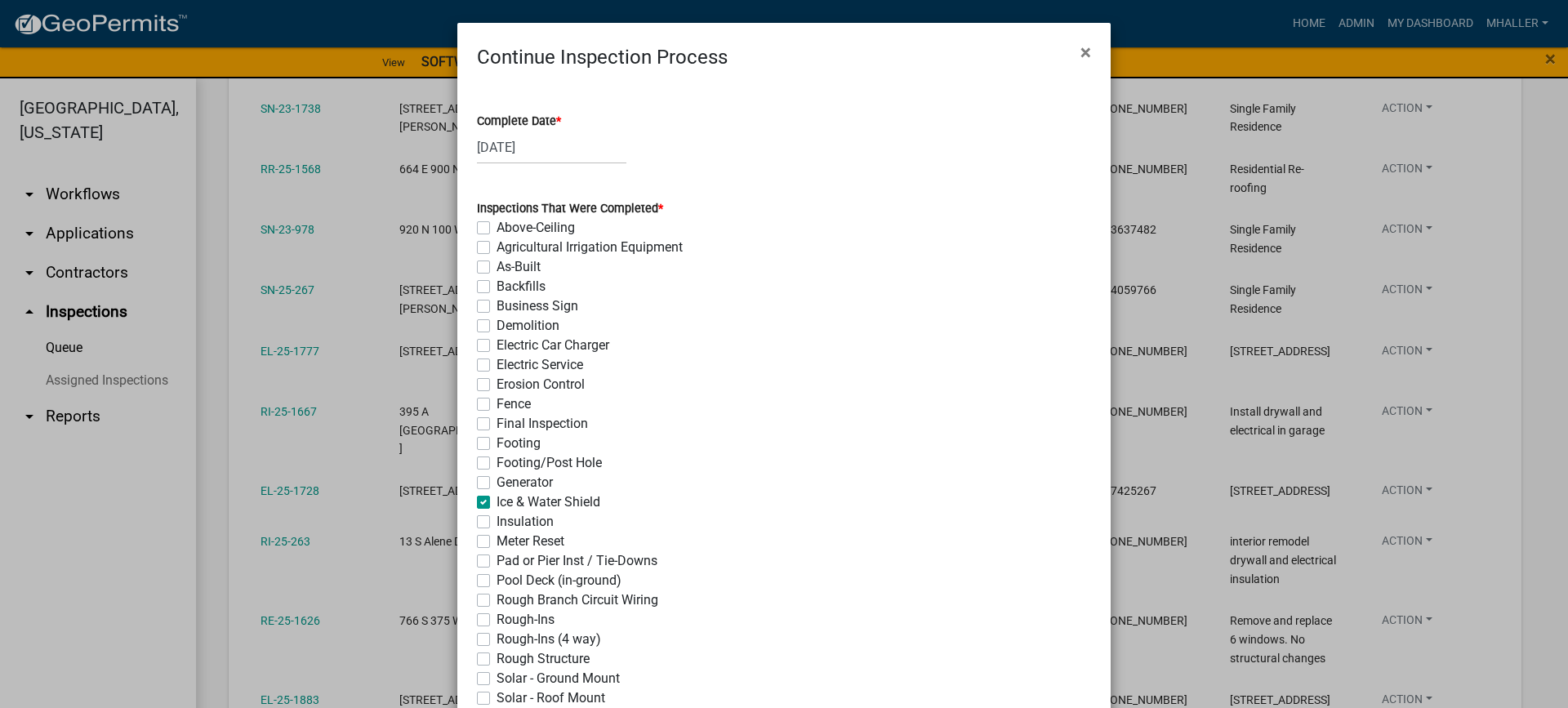
checkbox input "false"
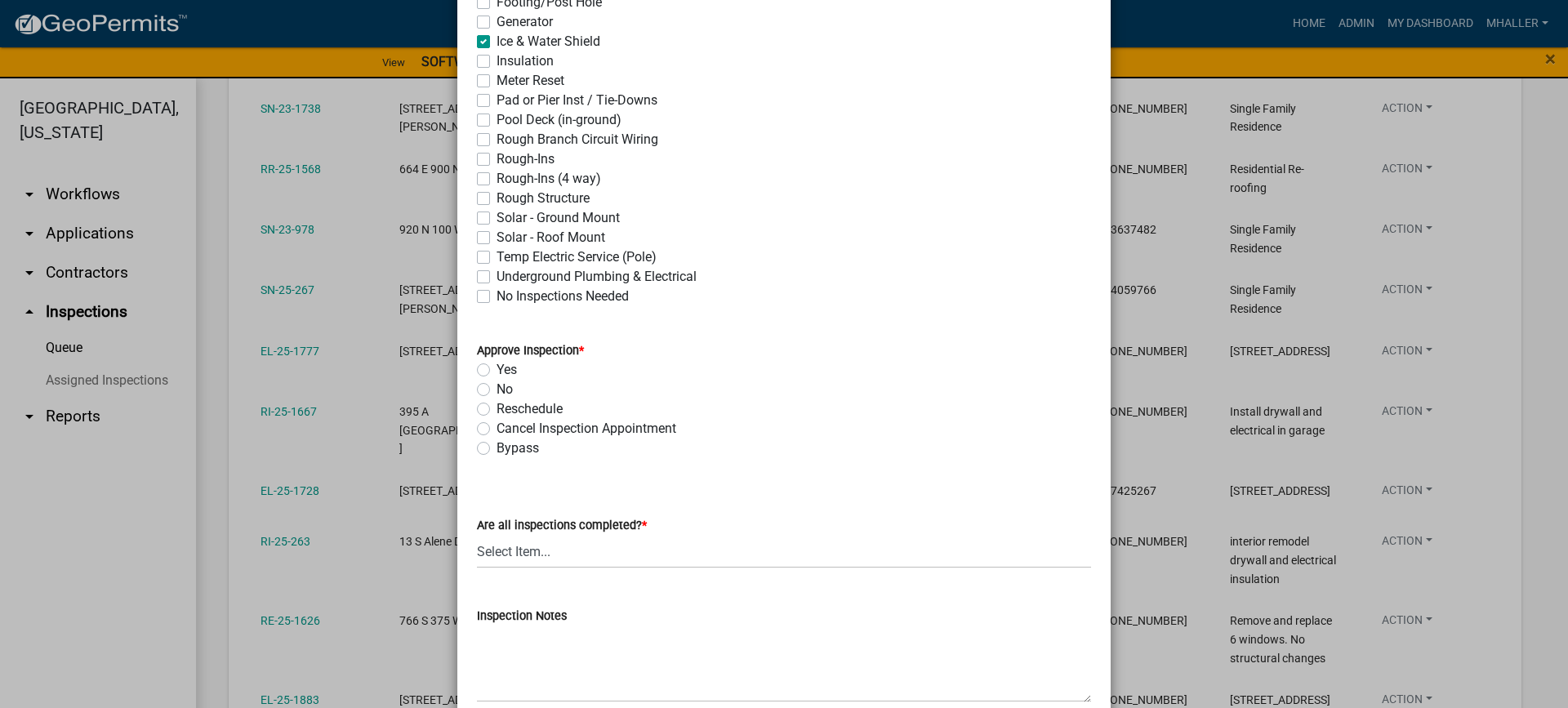
scroll to position [653, 0]
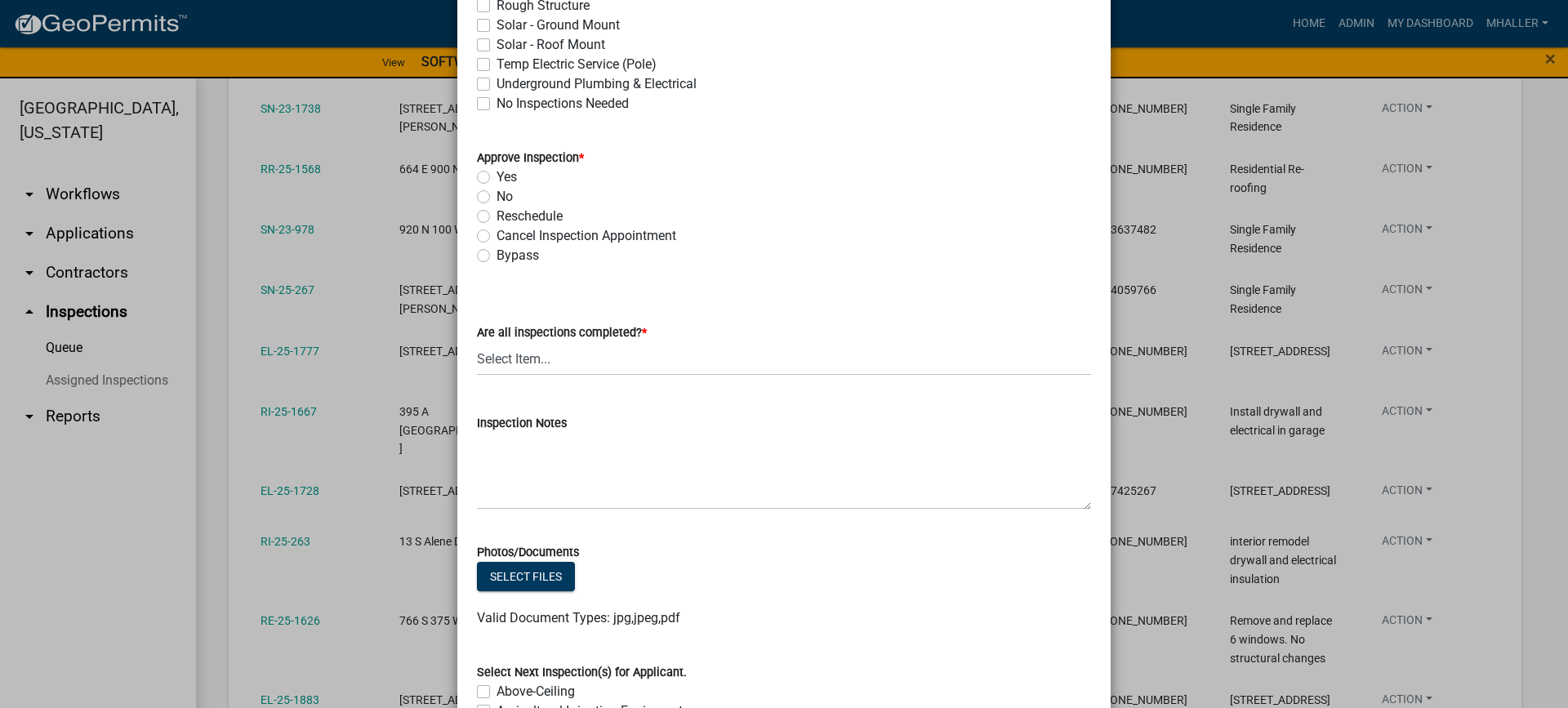
click at [496, 175] on label "Yes" at bounding box center [507, 177] width 21 height 20
click at [496, 175] on input "Yes" at bounding box center [501, 172] width 10 height 10
radio input "true"
click at [599, 362] on select "Select Item... Yes - All Inspections Have Been Completed No - More Inspections …" at bounding box center [784, 359] width 614 height 34
click at [477, 342] on select "Select Item... Yes - All Inspections Have Been Completed No - More Inspections …" at bounding box center [784, 359] width 614 height 34
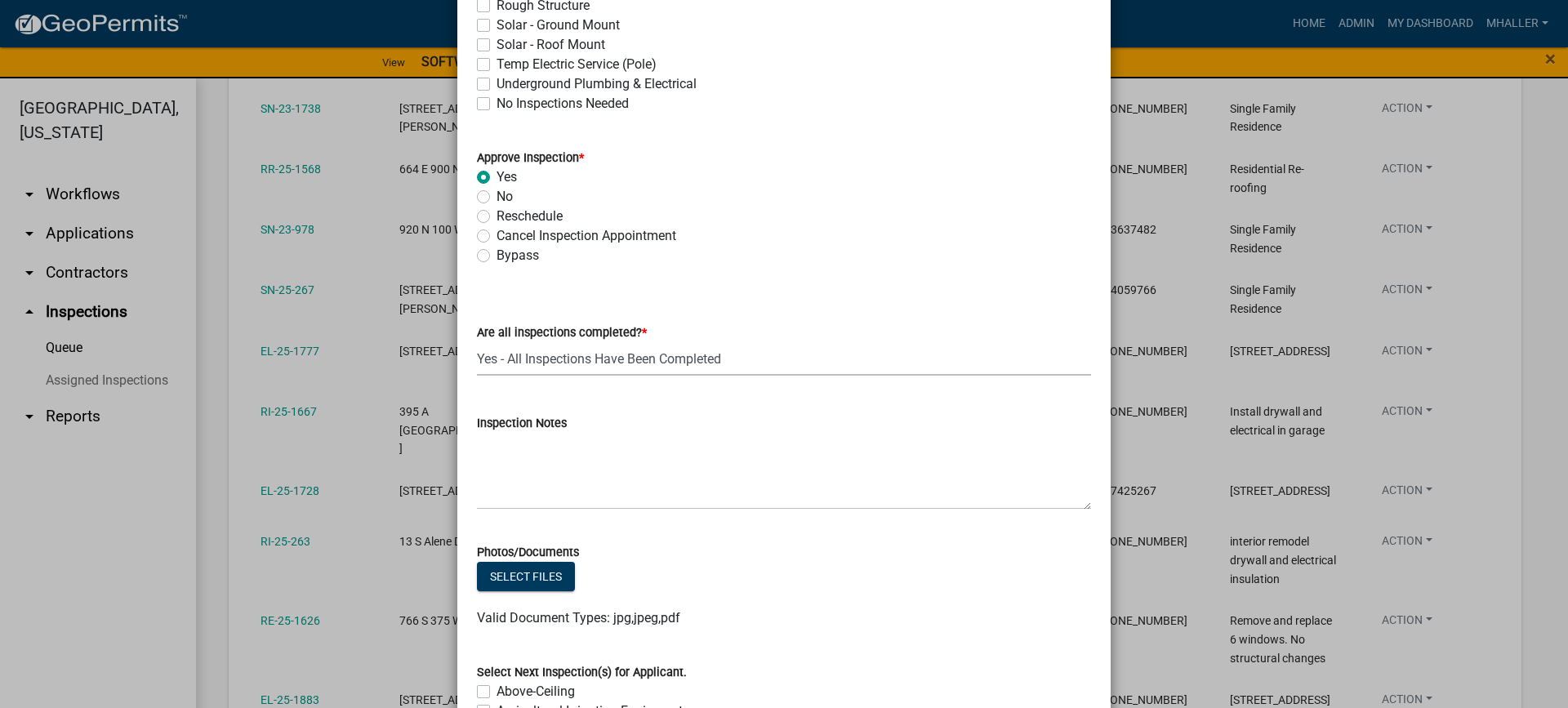
select select "9a8ccc90-dcd1-4d2c-ac64-5460e8d85408"
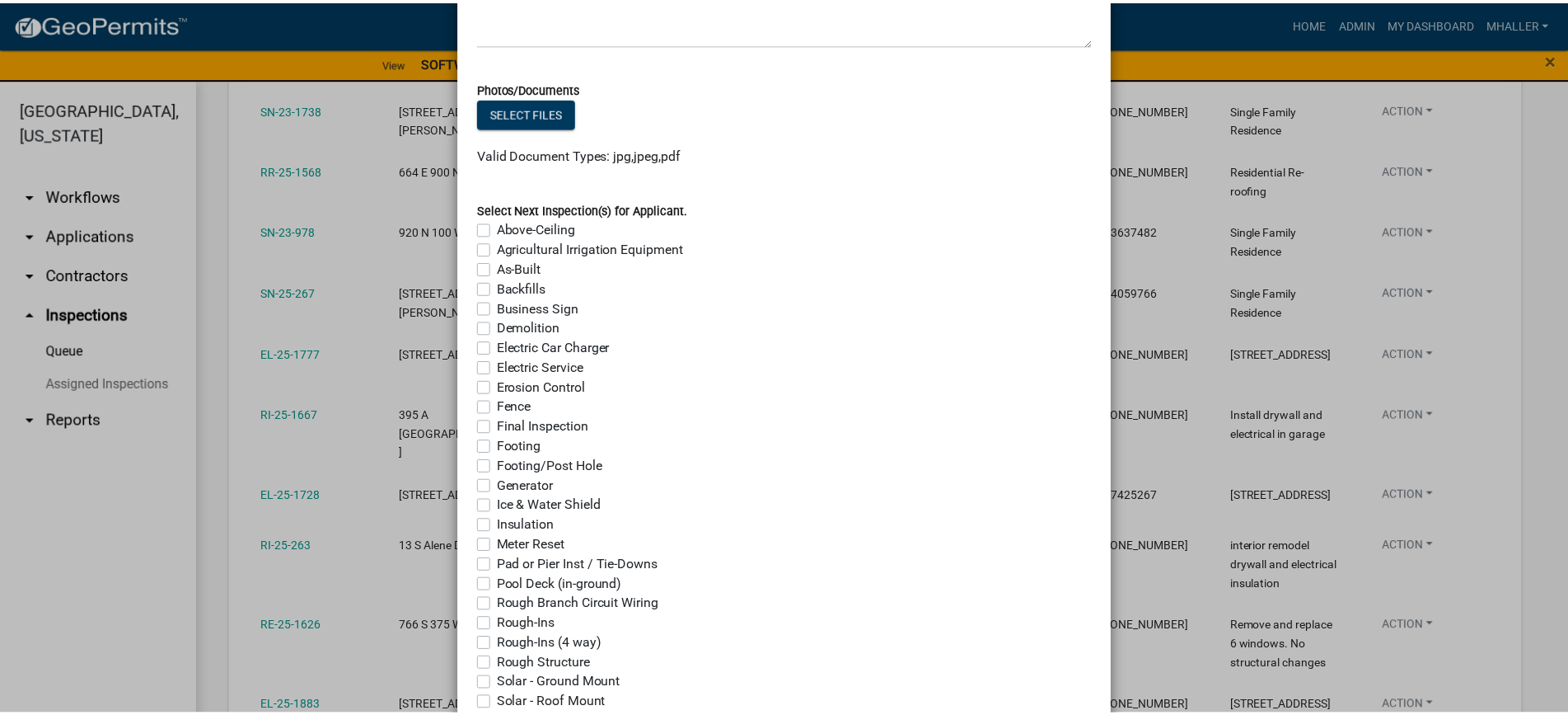
scroll to position [1306, 0]
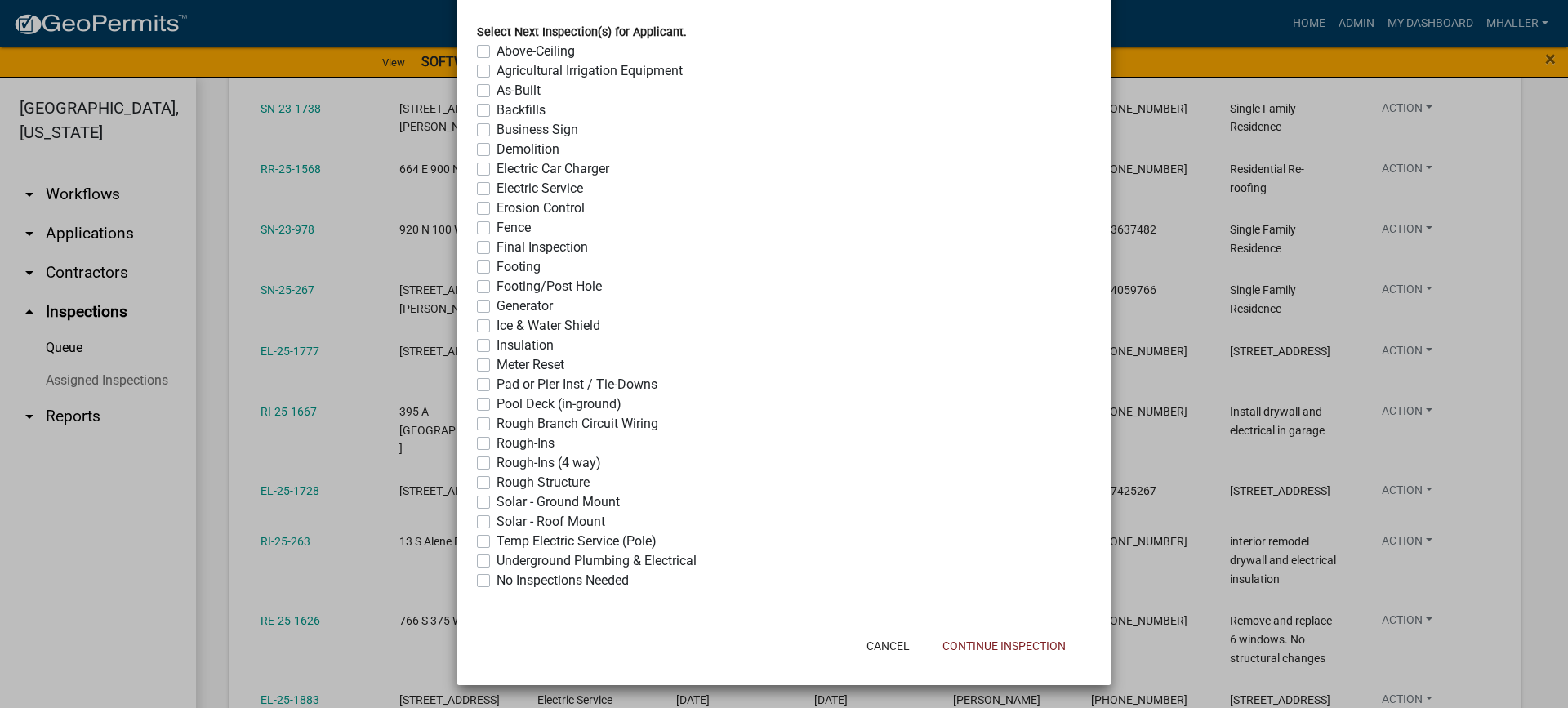
click at [496, 582] on label "No Inspections Needed" at bounding box center [562, 580] width 132 height 20
click at [496, 581] on input "No Inspections Needed" at bounding box center [501, 575] width 10 height 10
checkbox input "true"
checkbox input "false"
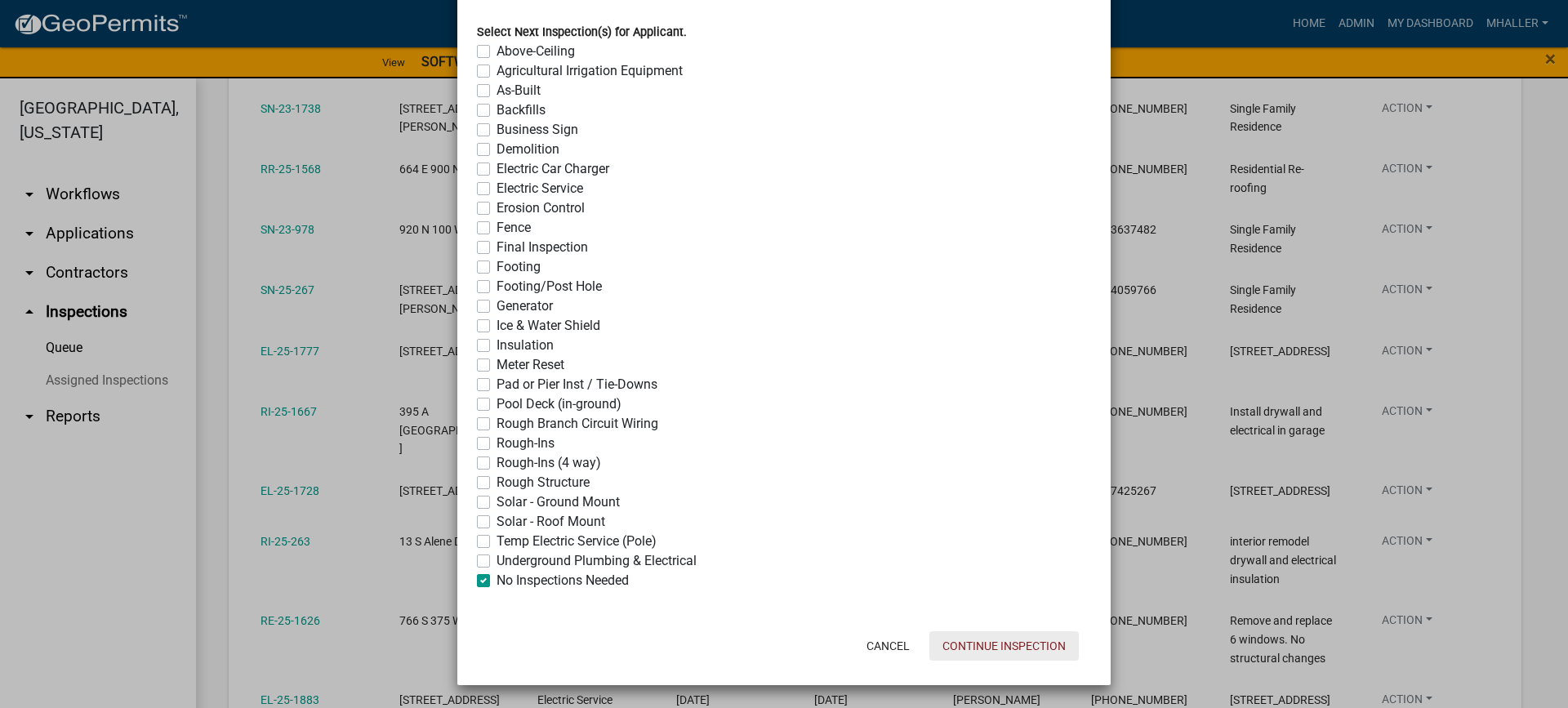
click at [967, 647] on button "Continue Inspection" at bounding box center [1004, 645] width 150 height 29
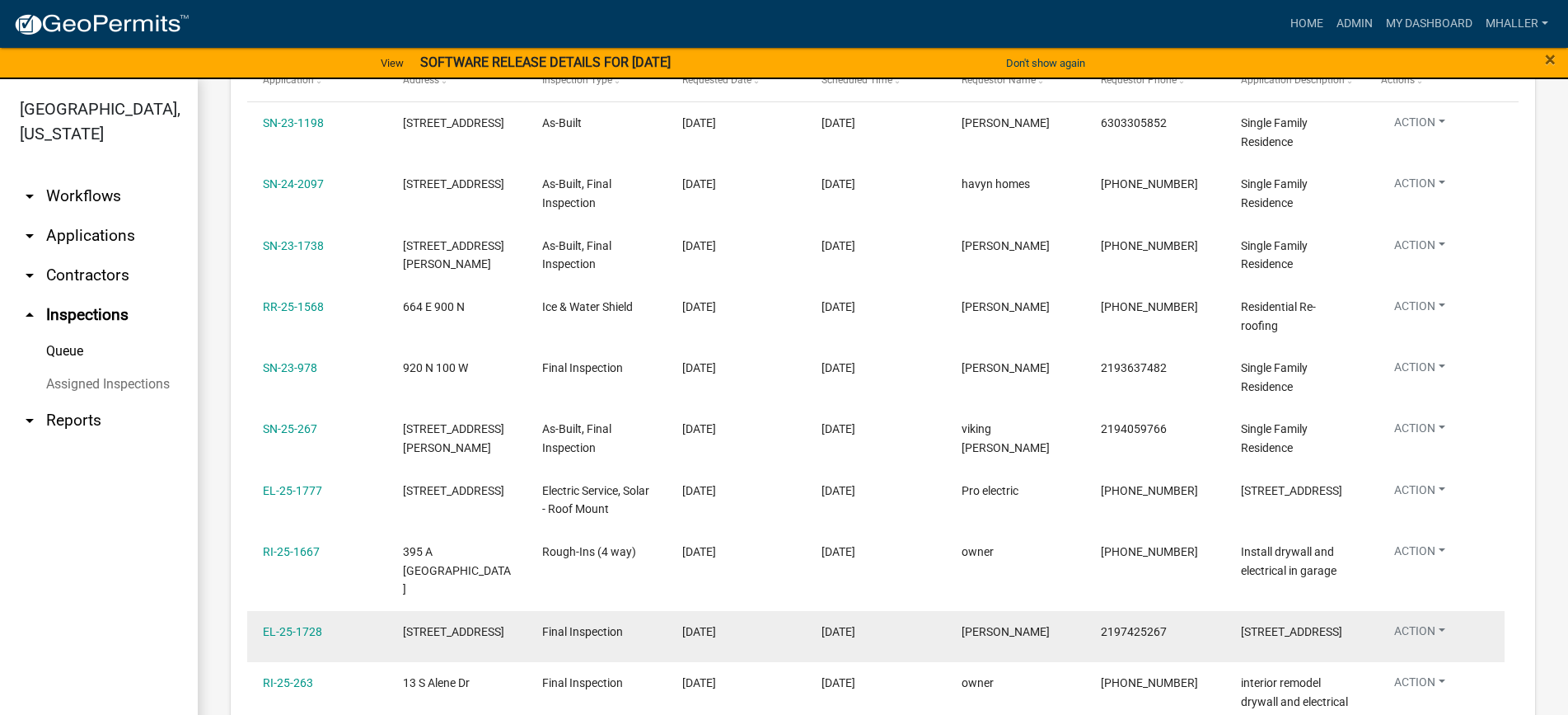
scroll to position [293, 0]
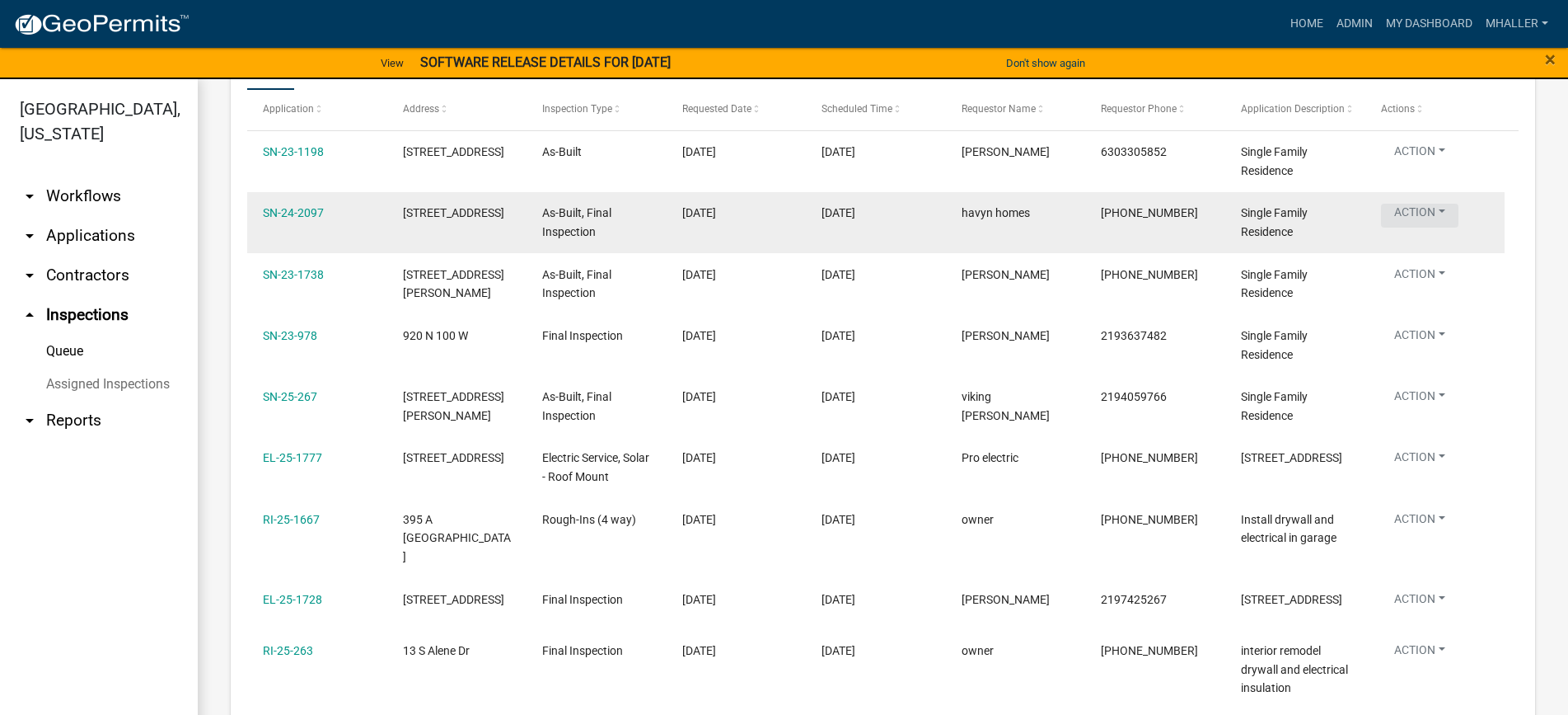
click at [1413, 214] on button "Action" at bounding box center [1420, 215] width 78 height 24
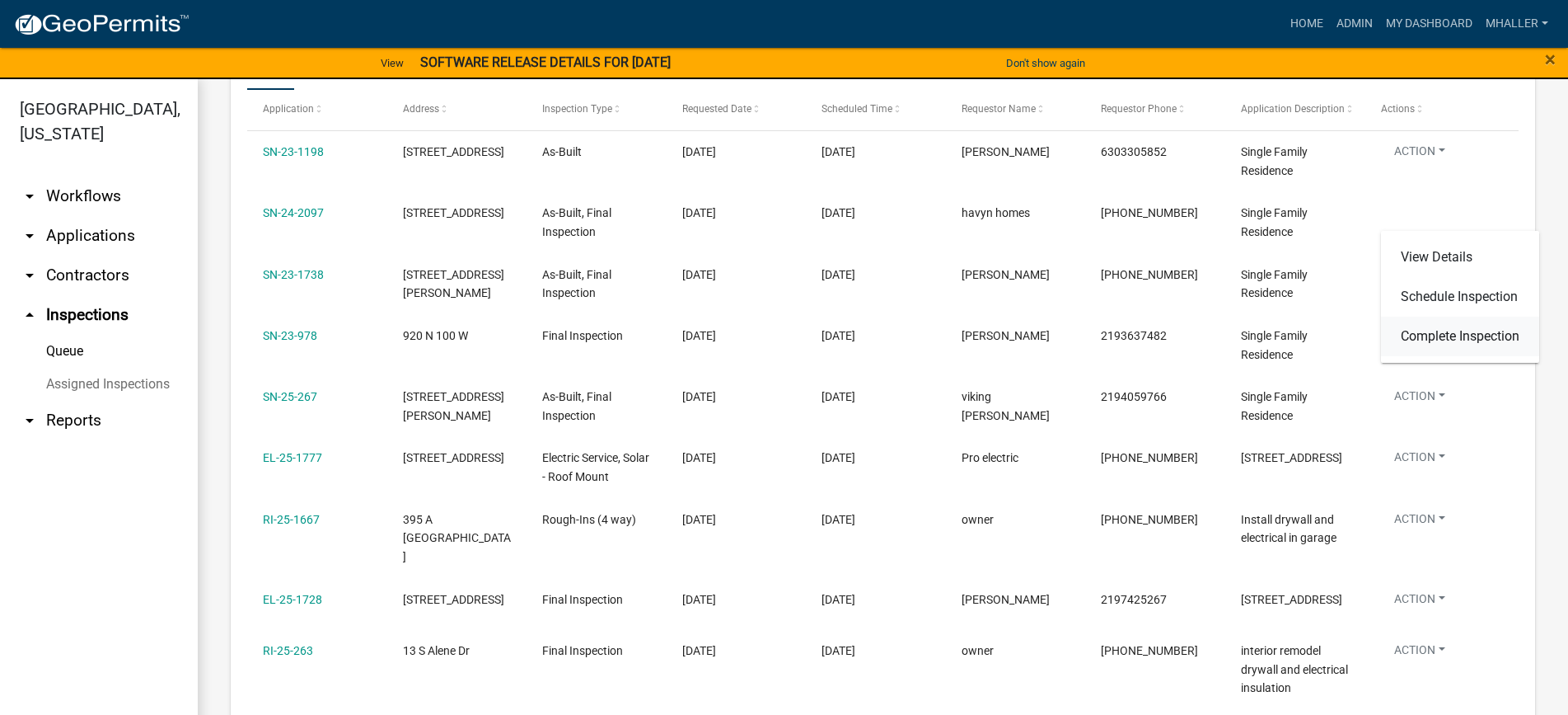
click at [1419, 335] on link "Complete Inspection" at bounding box center [1460, 337] width 158 height 40
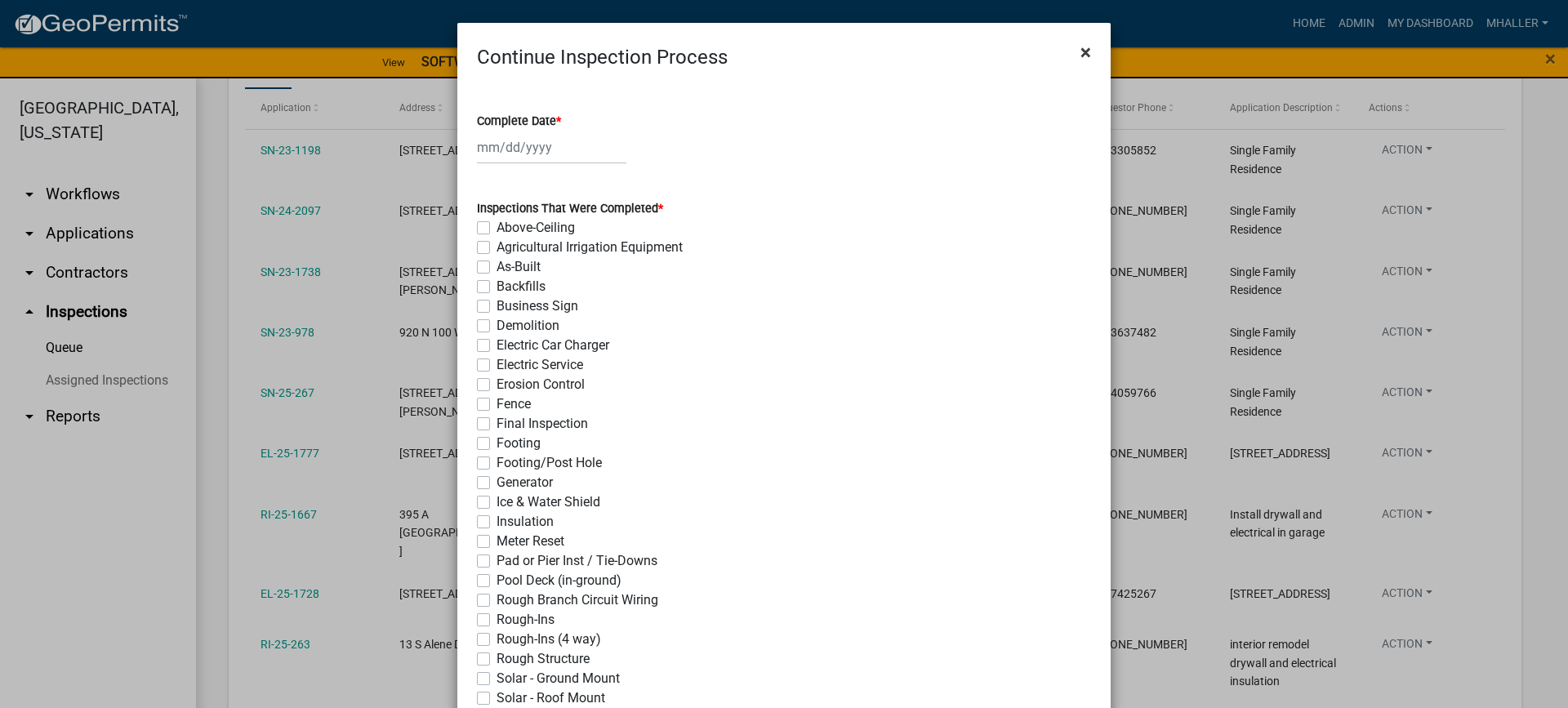
click at [1080, 50] on span "×" at bounding box center [1085, 52] width 10 height 23
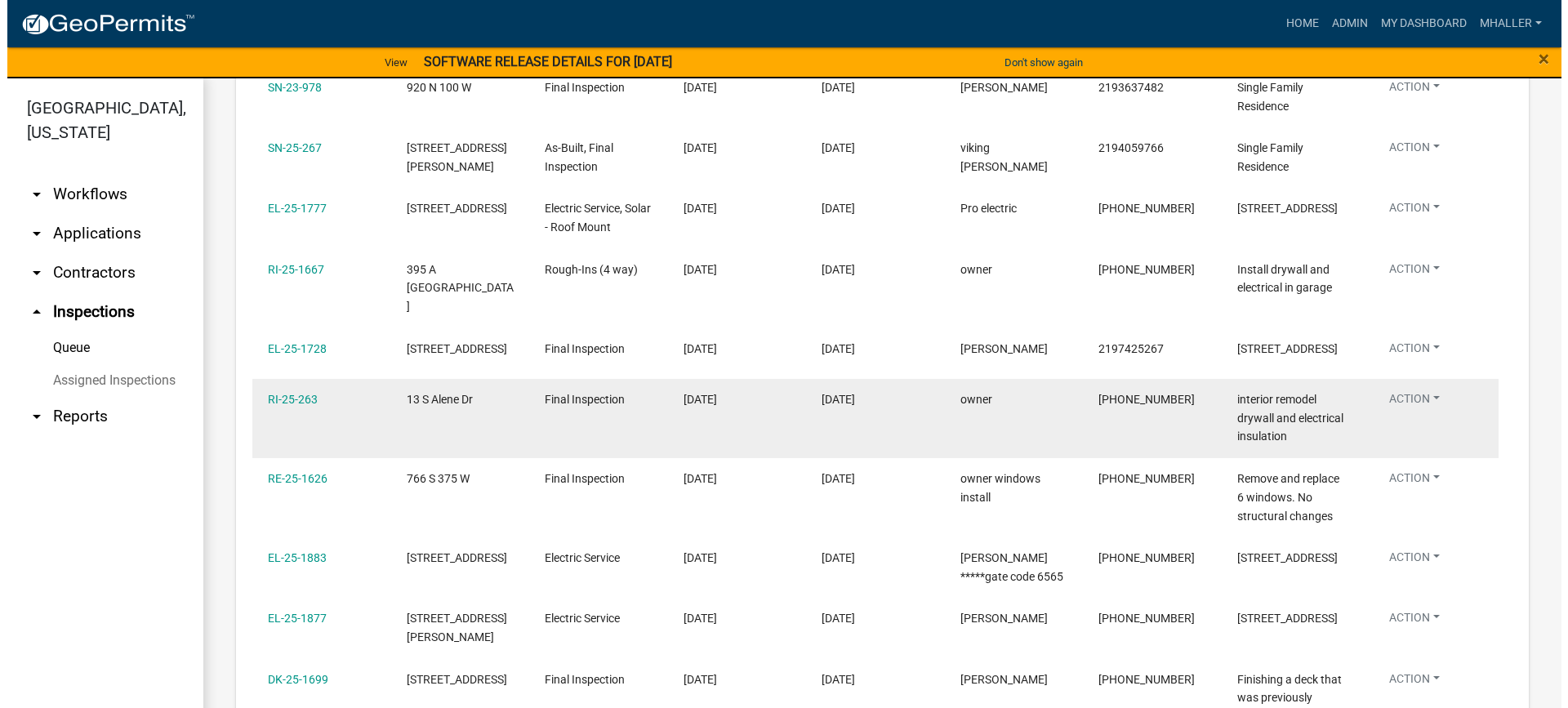
scroll to position [617, 0]
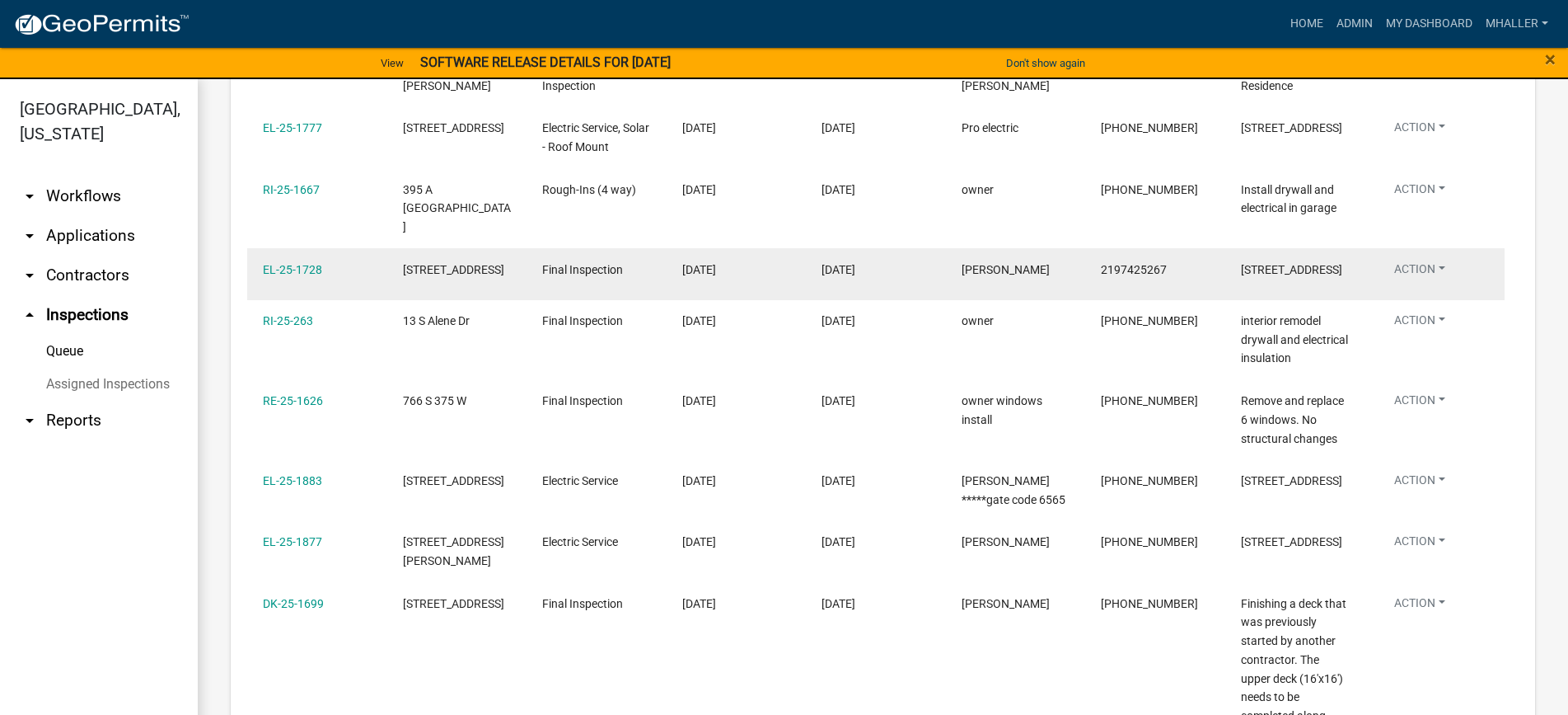
click at [1417, 261] on button "Action" at bounding box center [1420, 272] width 78 height 24
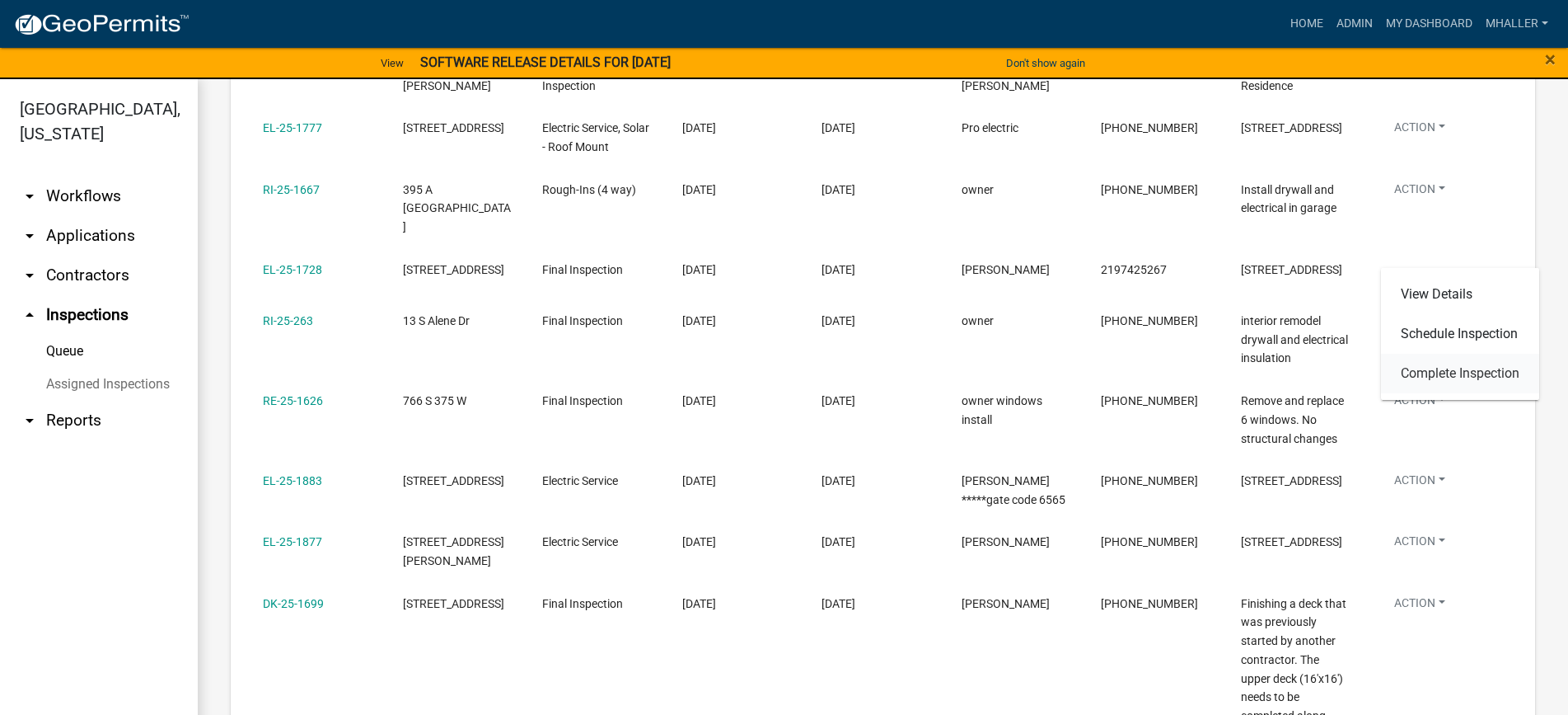
click at [1441, 379] on link "Complete Inspection" at bounding box center [1460, 374] width 158 height 40
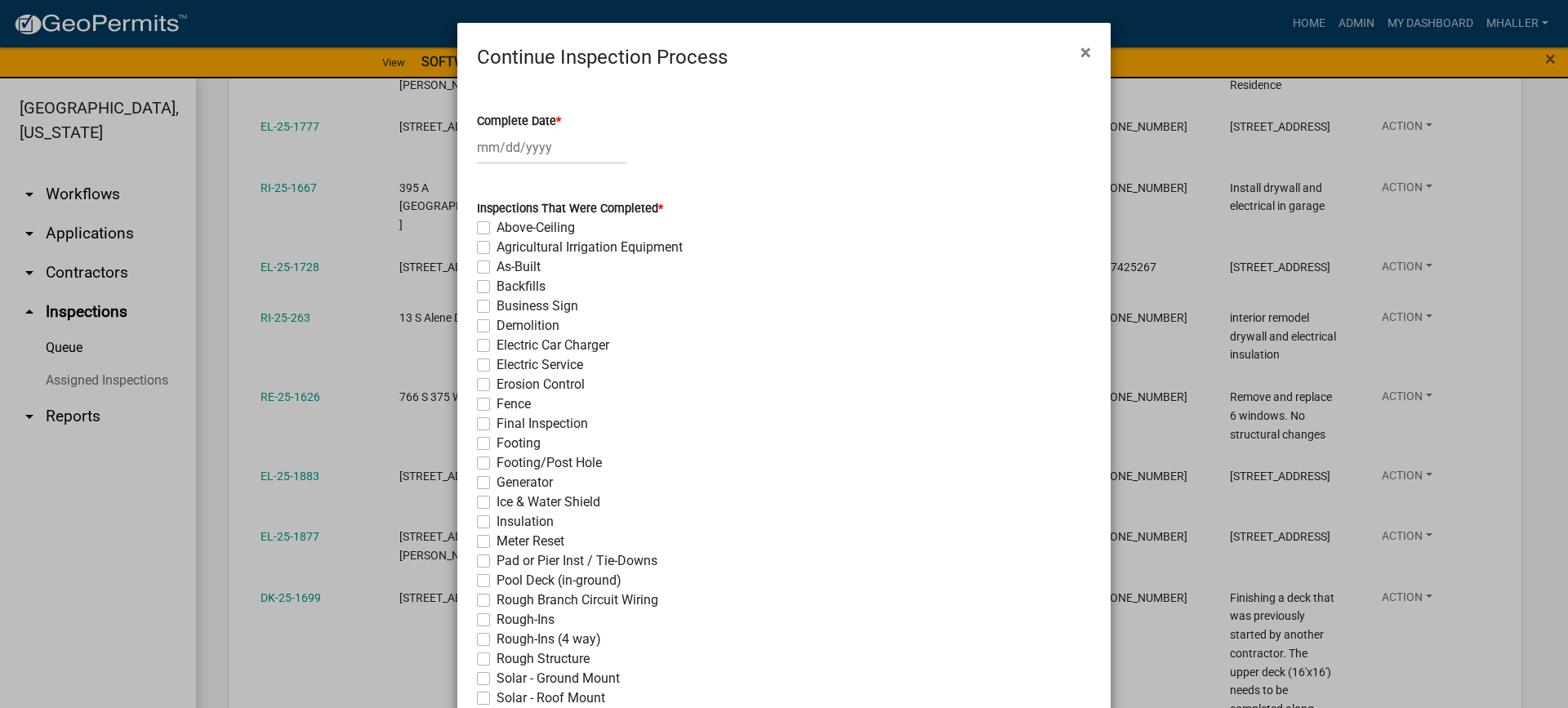
click at [508, 150] on div at bounding box center [551, 148] width 150 height 34
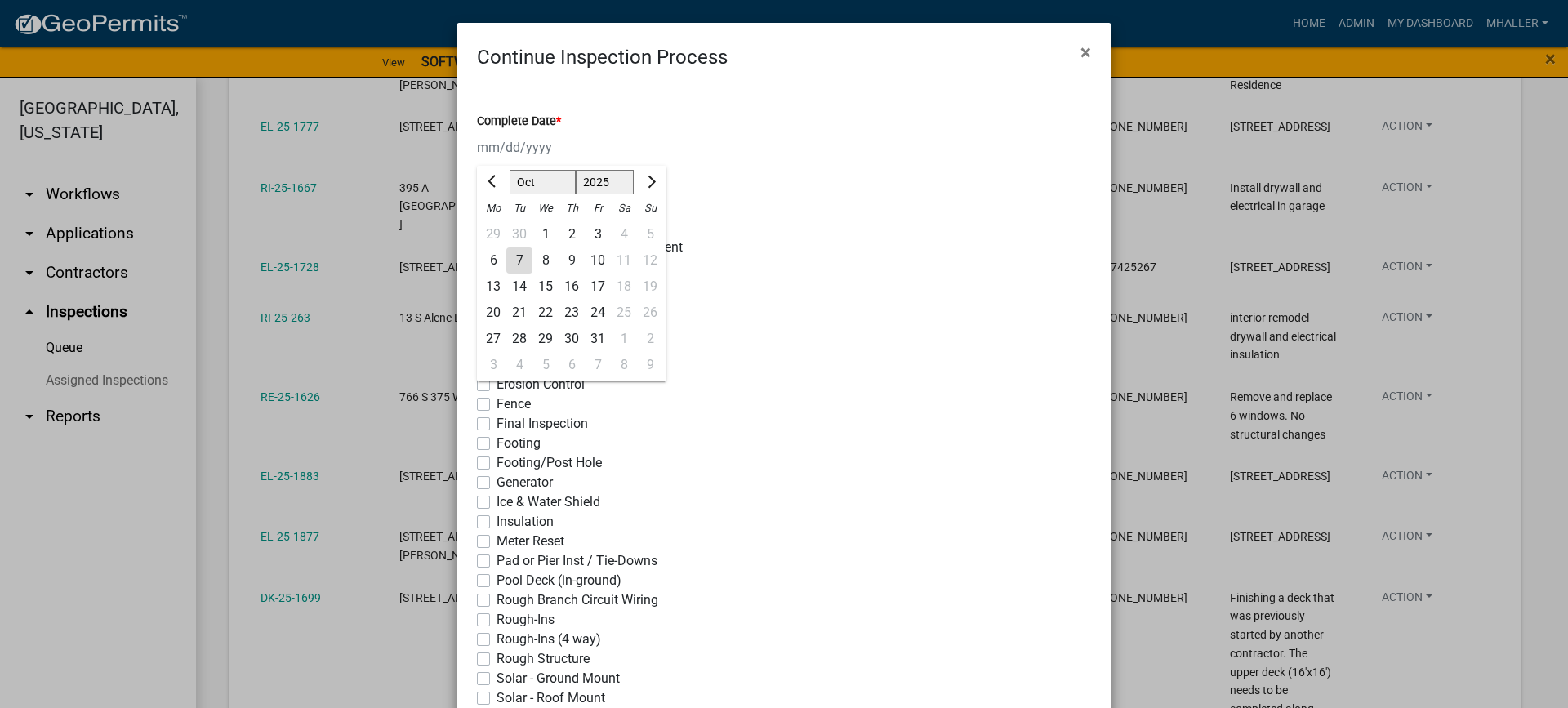
click at [510, 256] on div "7" at bounding box center [520, 261] width 26 height 26
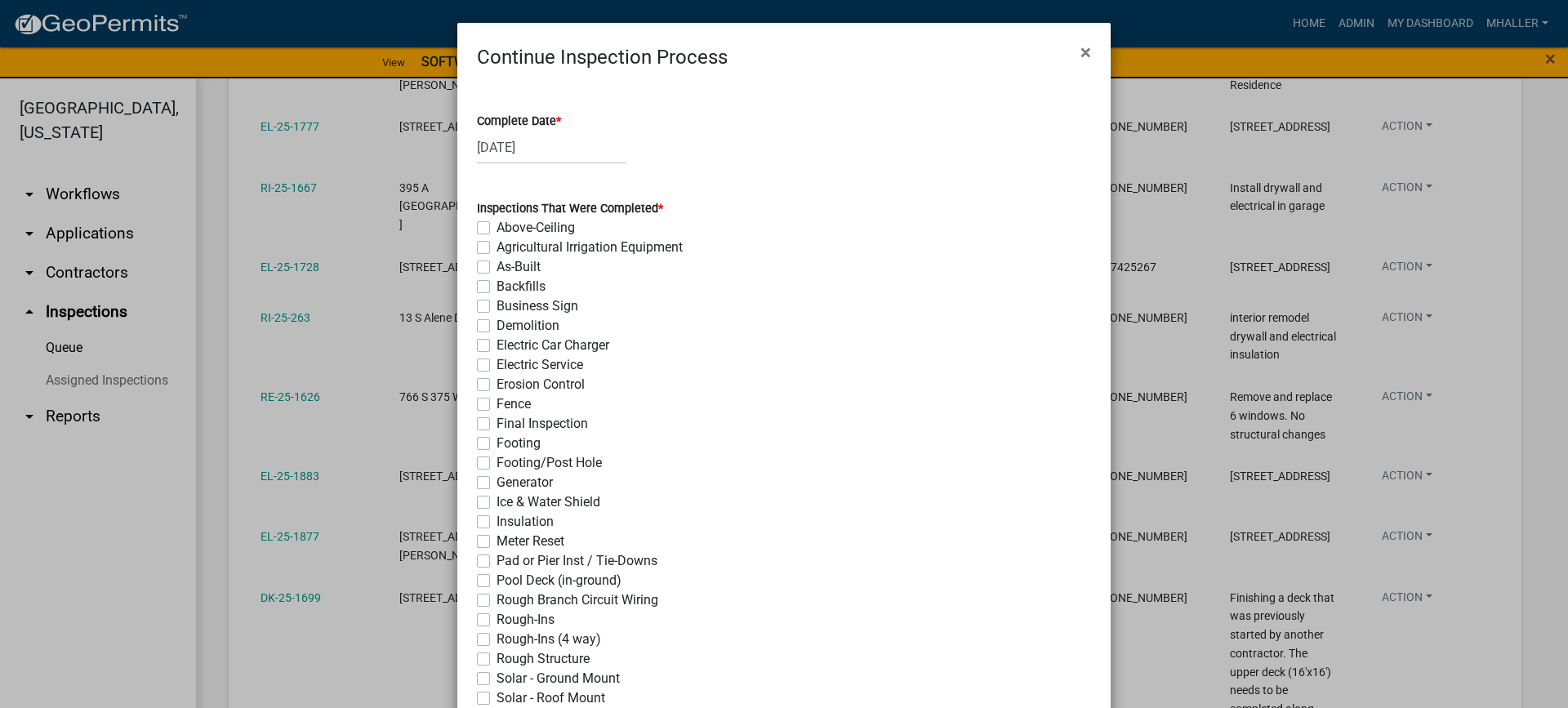
click at [496, 364] on label "Electric Service" at bounding box center [540, 364] width 87 height 20
click at [496, 364] on input "Electric Service" at bounding box center [501, 360] width 10 height 10
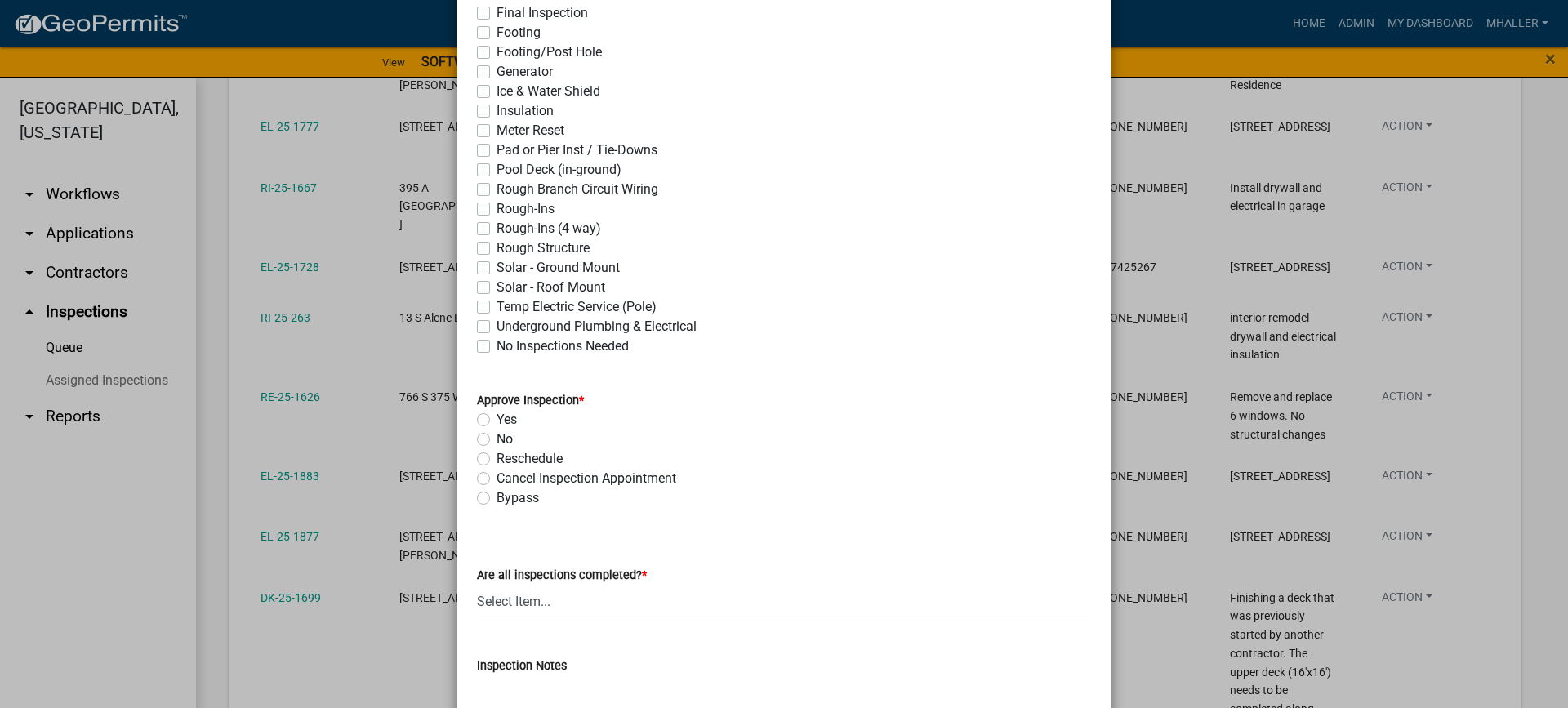
scroll to position [490, 0]
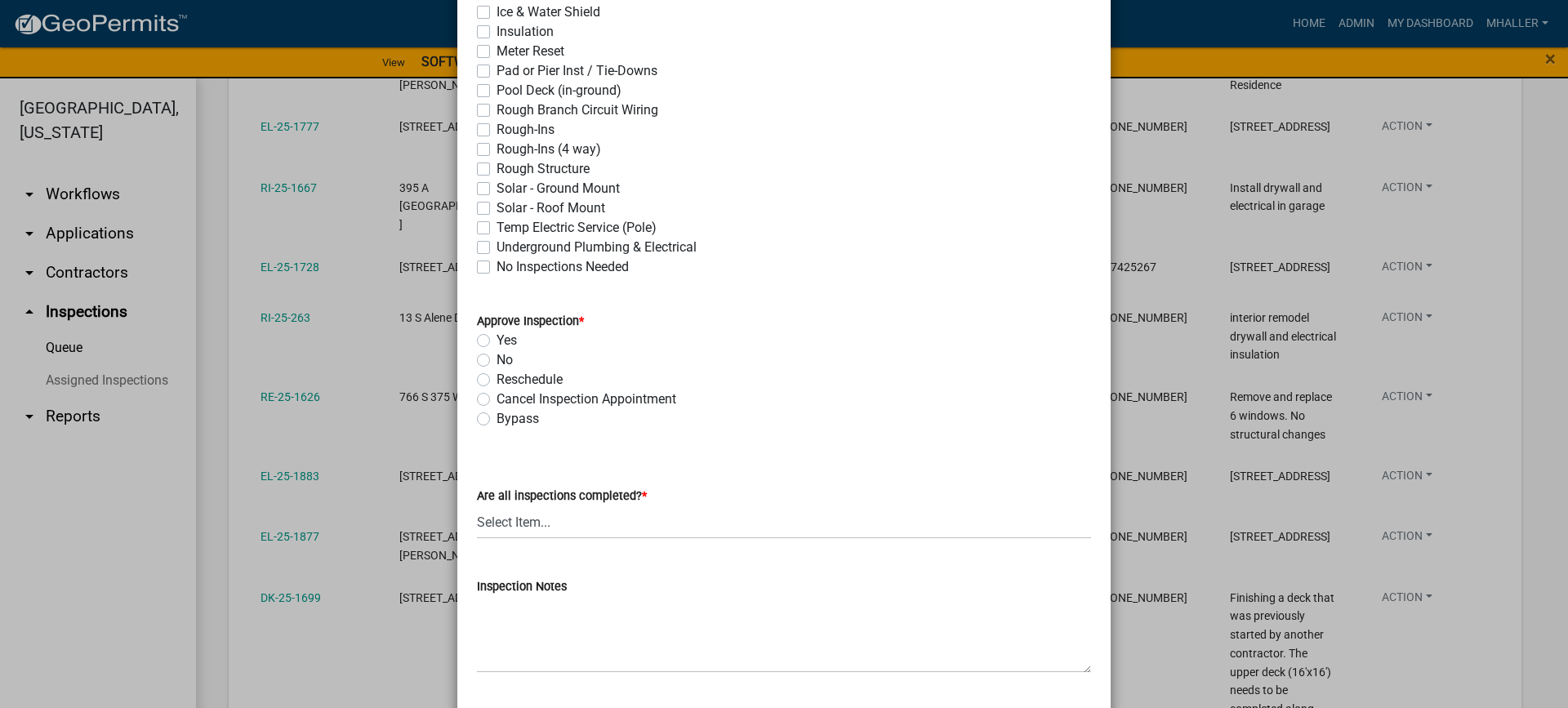
click at [496, 339] on label "Yes" at bounding box center [507, 340] width 21 height 20
click at [496, 339] on input "Yes" at bounding box center [501, 335] width 10 height 10
click at [525, 526] on select "Select Item... Yes - All Inspections Have Been Completed No - More Inspections …" at bounding box center [784, 523] width 614 height 34
click at [477, 506] on select "Select Item... Yes - All Inspections Have Been Completed No - More Inspections …" at bounding box center [784, 523] width 614 height 34
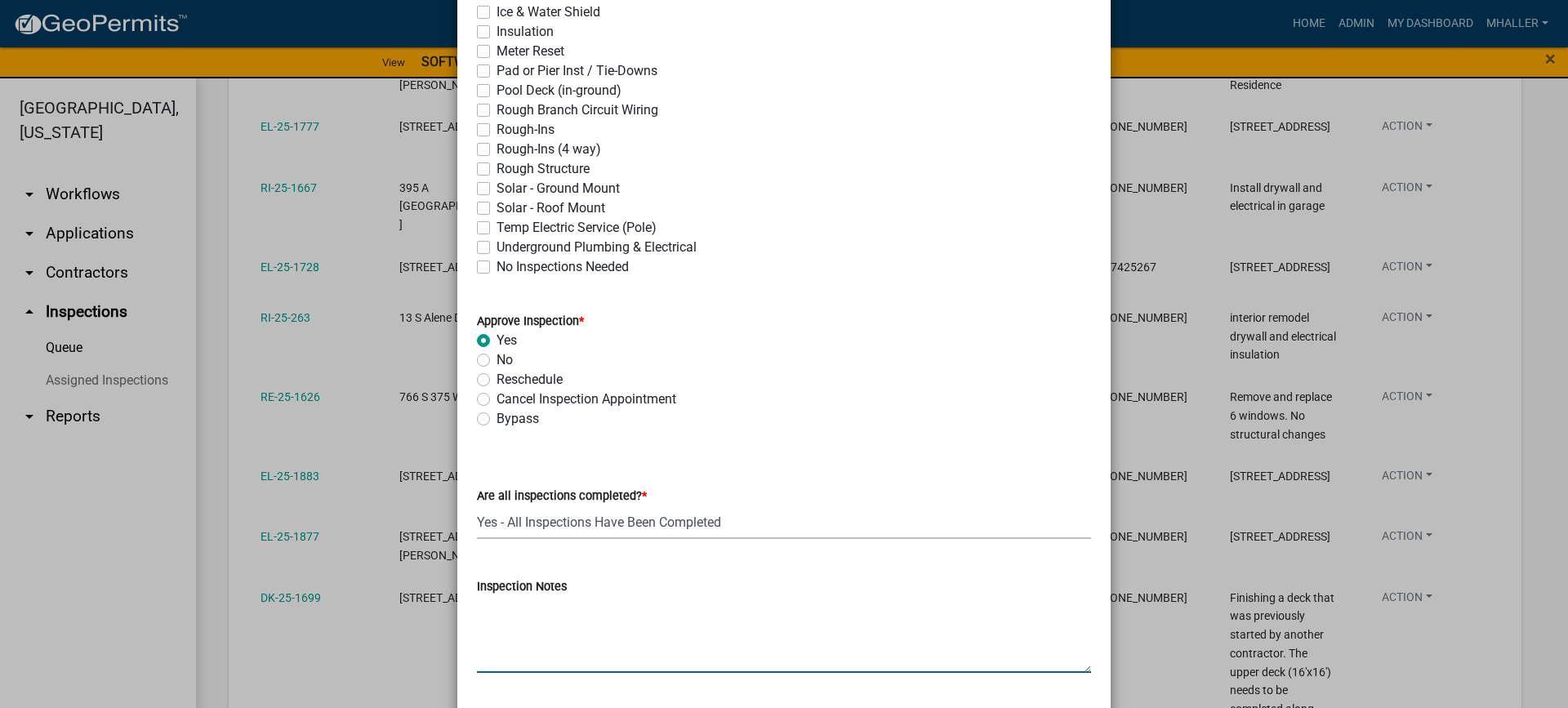
click at [542, 614] on textarea "Inspection Notes" at bounding box center [784, 635] width 614 height 77
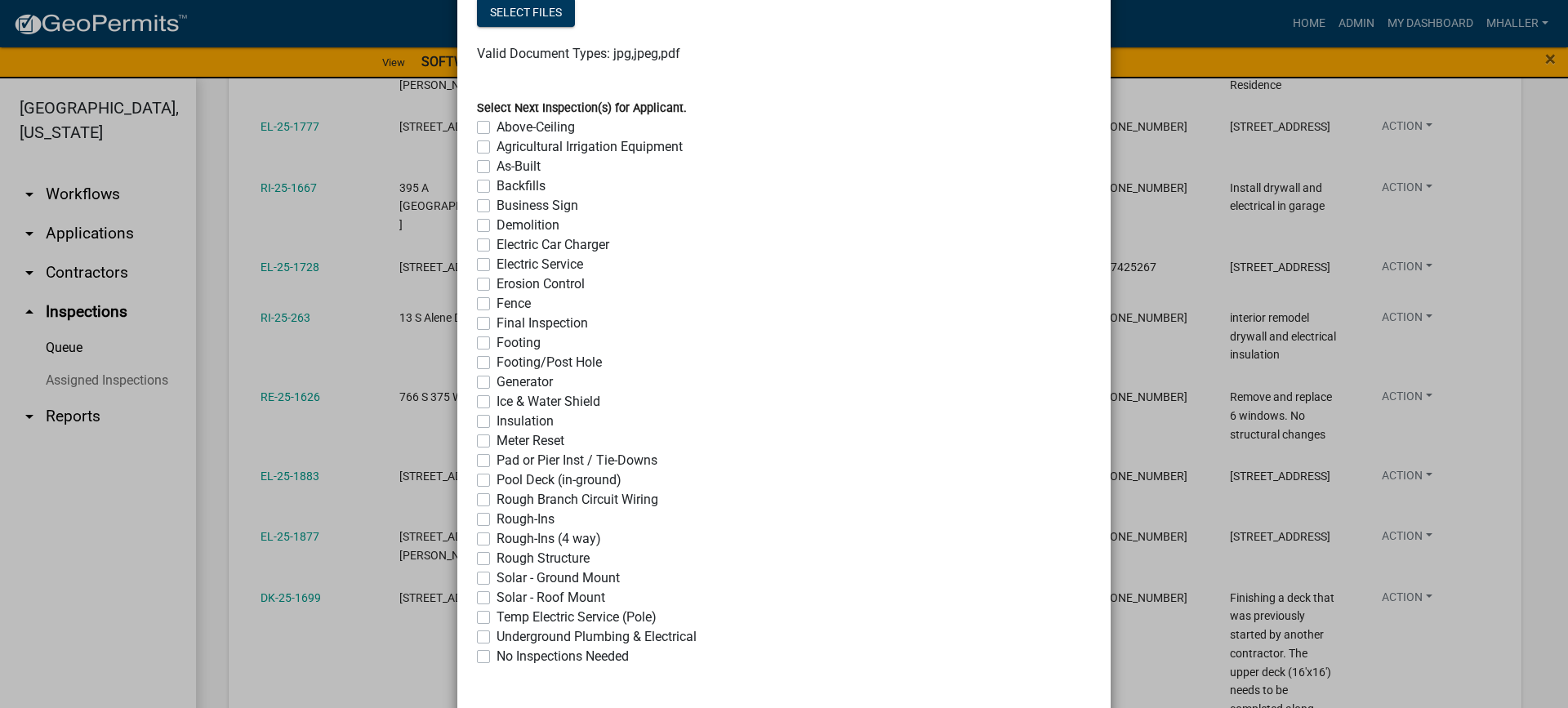
scroll to position [1225, 0]
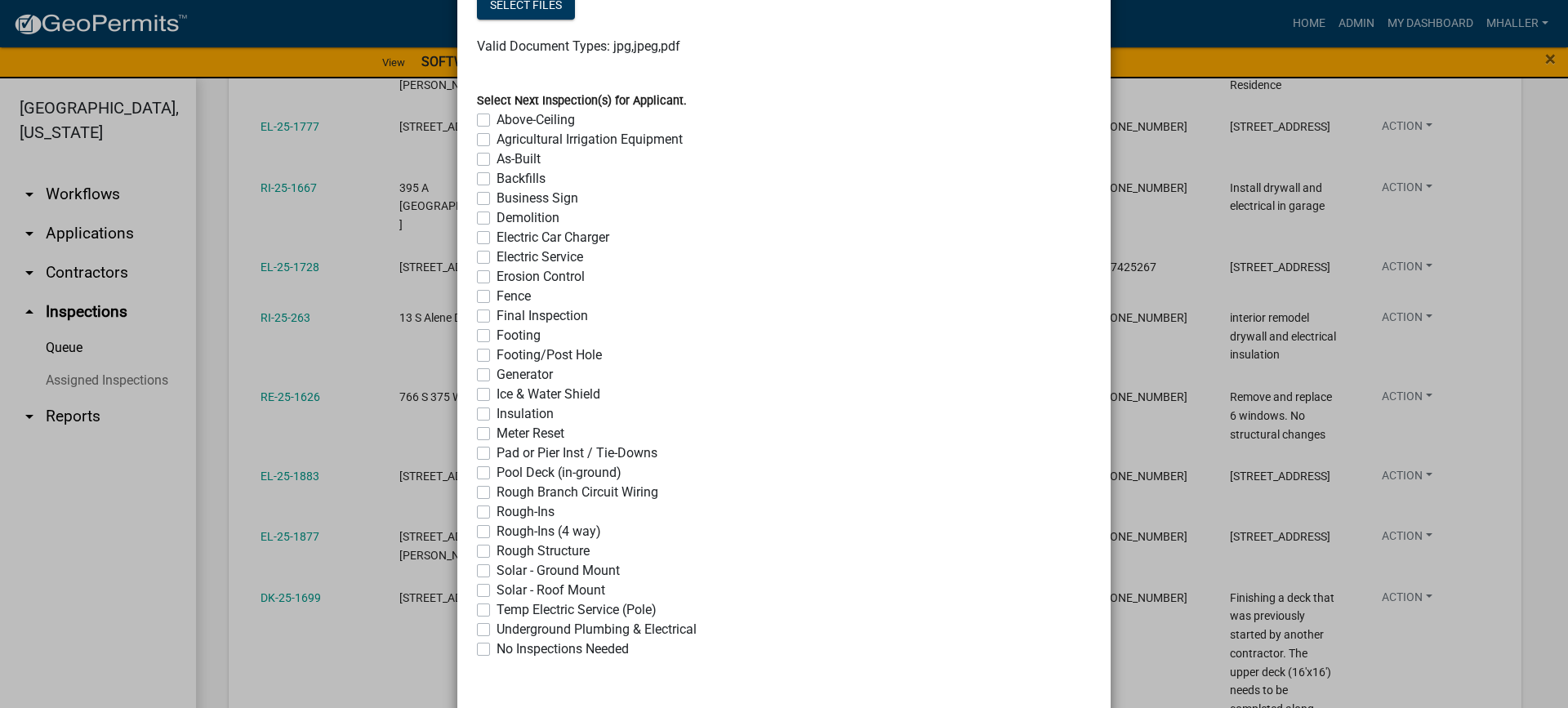
drag, startPoint x: 475, startPoint y: 648, endPoint x: 735, endPoint y: 596, distance: 265.1
click at [496, 649] on label "No Inspections Needed" at bounding box center [562, 649] width 132 height 20
click at [496, 649] on input "No Inspections Needed" at bounding box center [501, 644] width 10 height 10
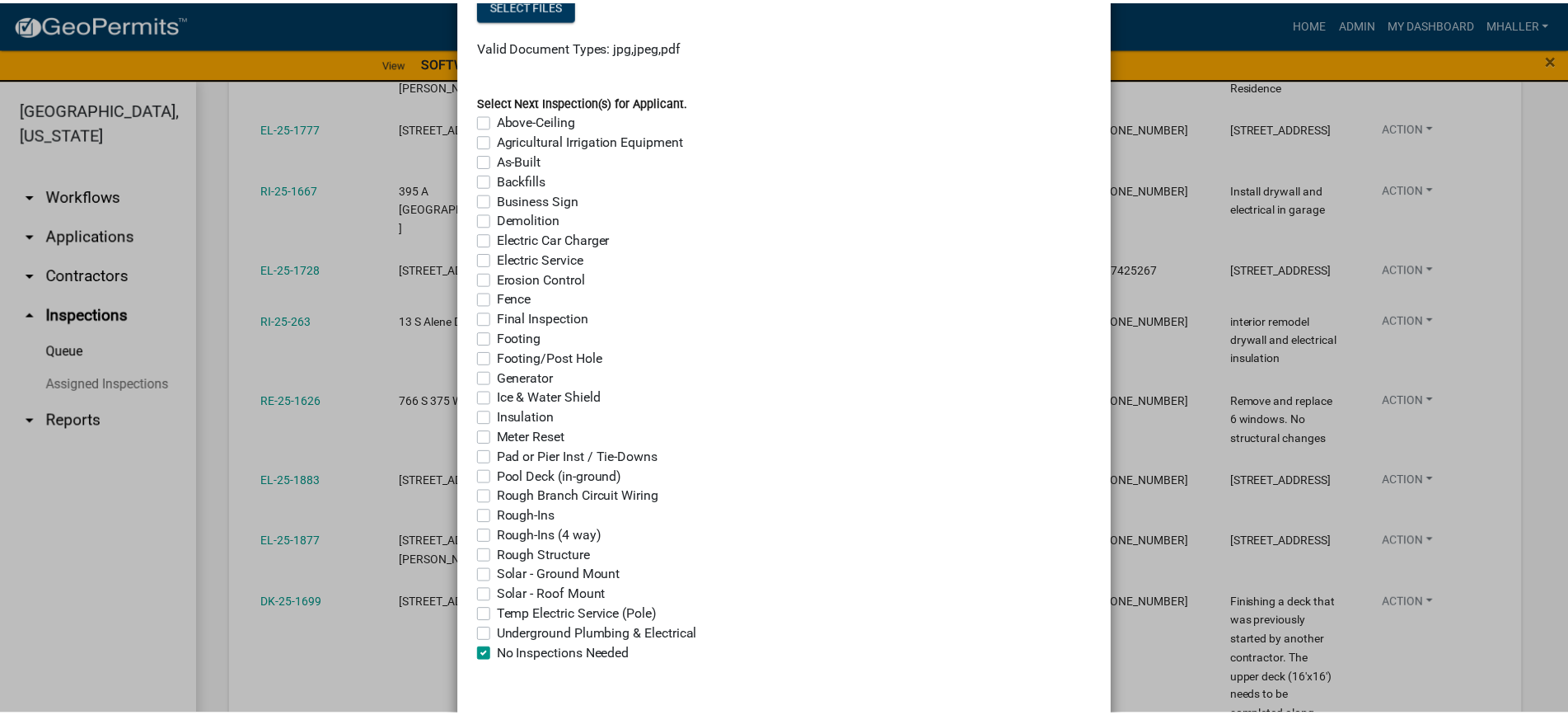
scroll to position [1306, 0]
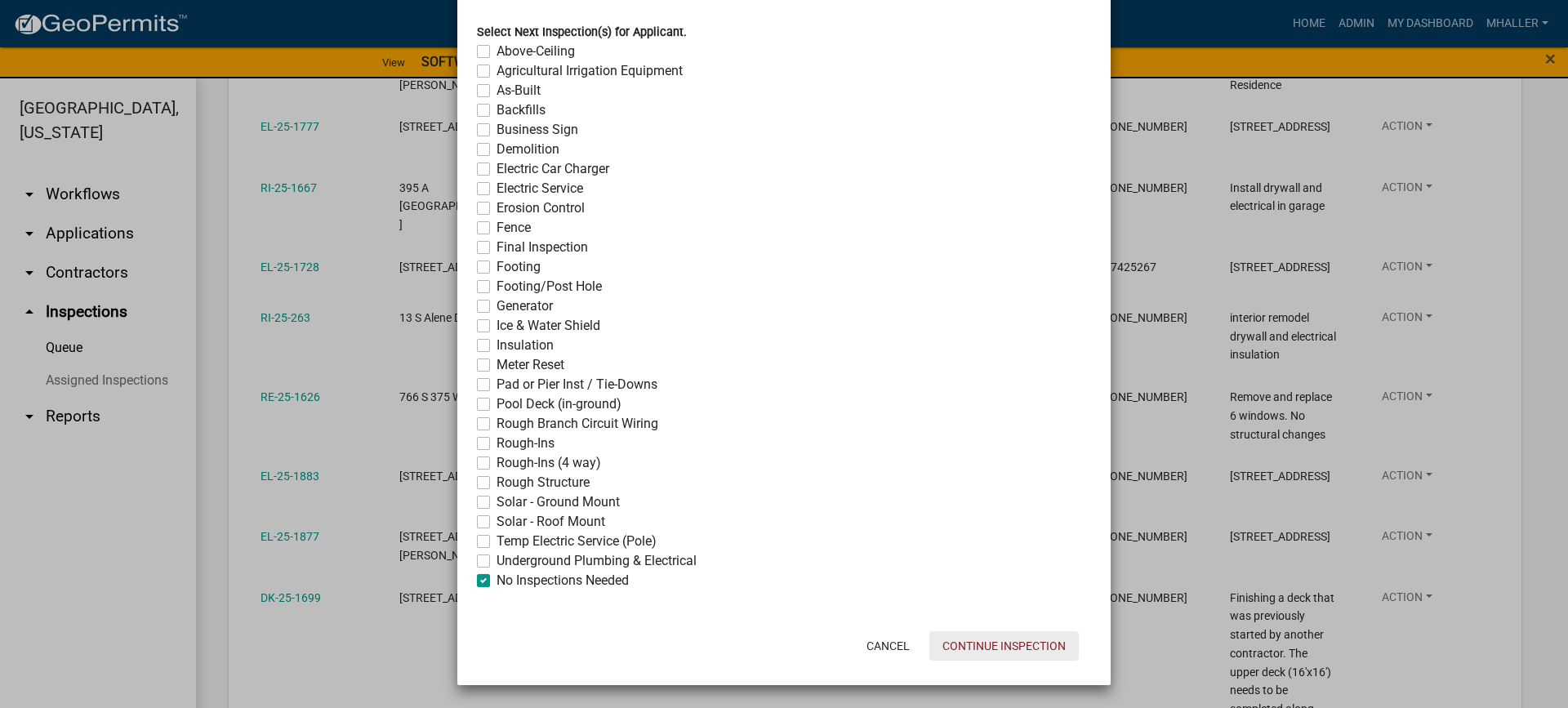
click at [962, 646] on button "Continue Inspection" at bounding box center [1004, 645] width 150 height 29
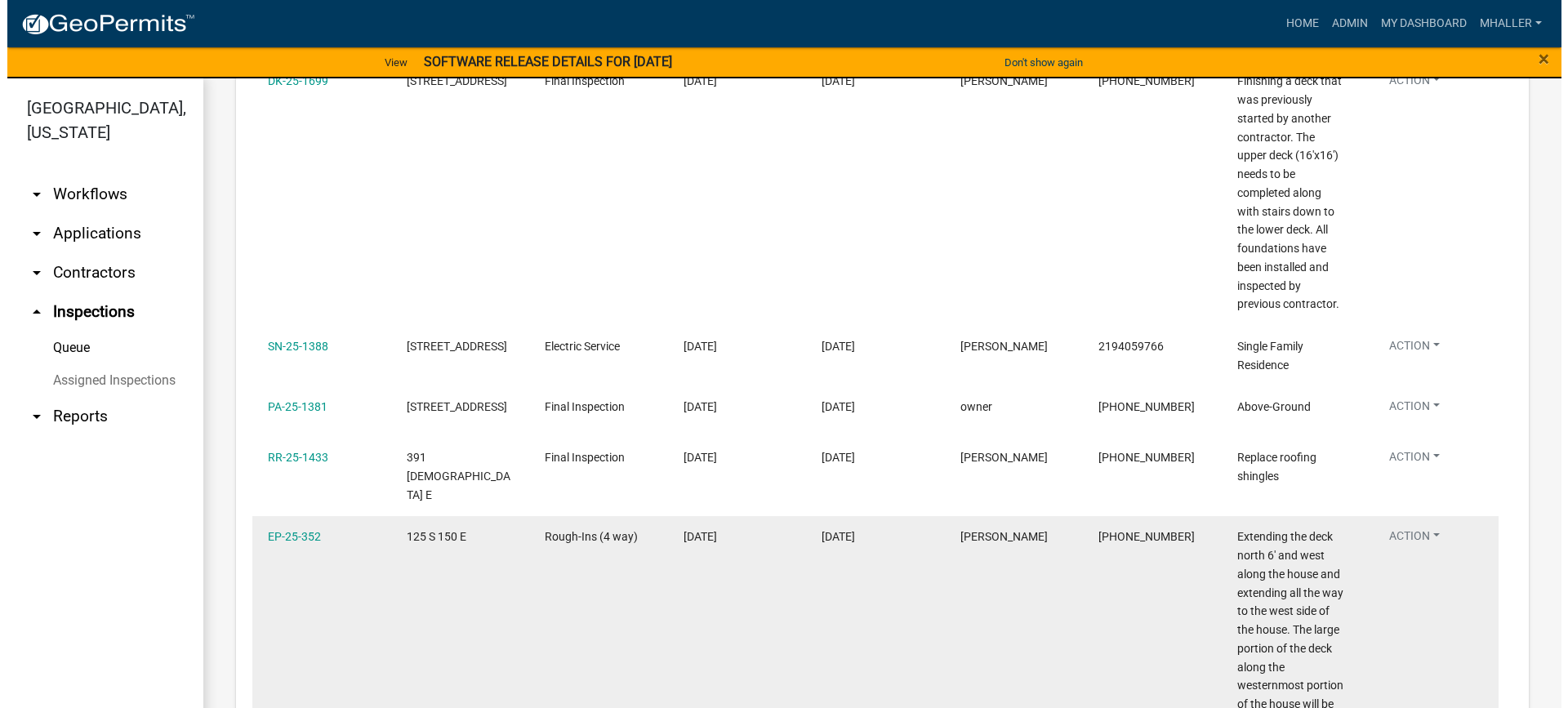
scroll to position [1071, 0]
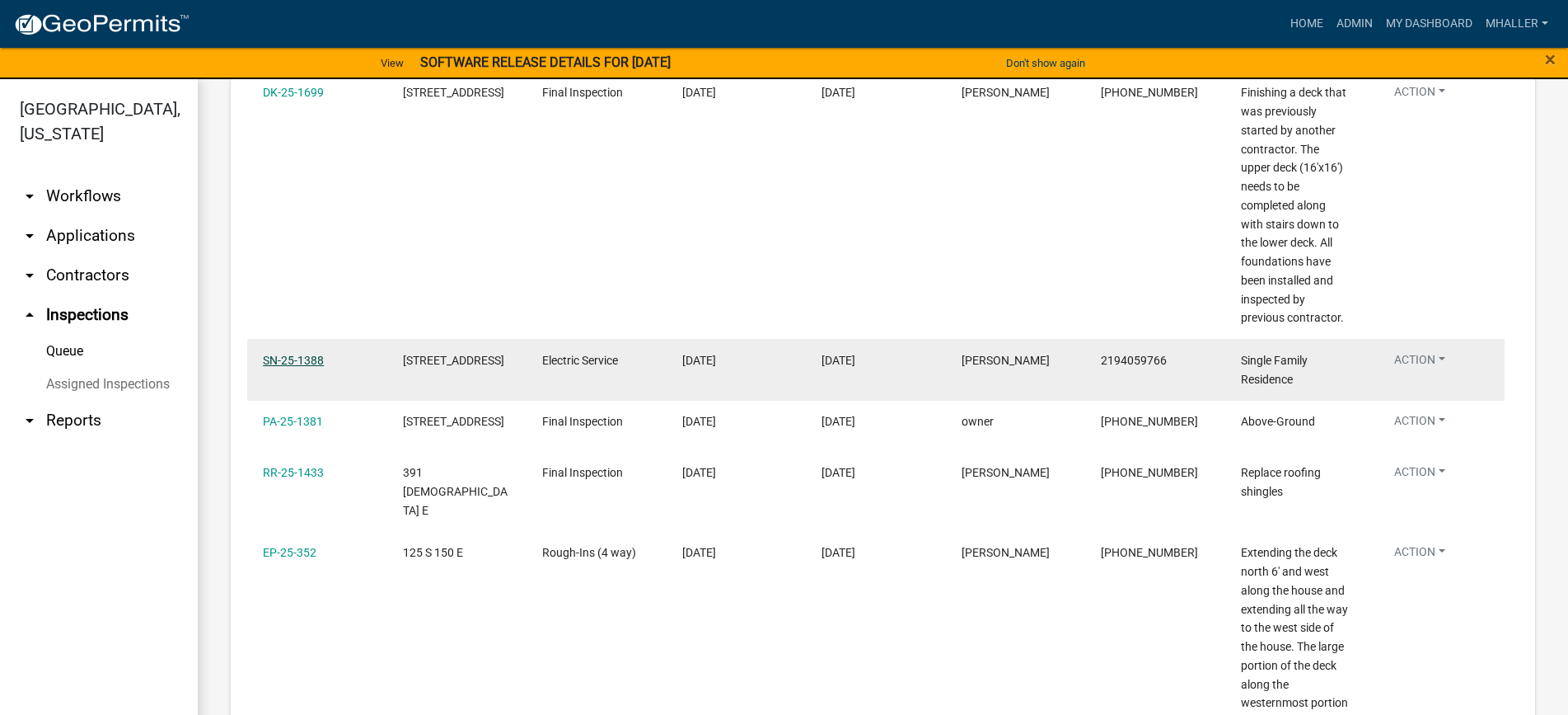
click at [281, 354] on link "SN-25-1388" at bounding box center [294, 360] width 61 height 13
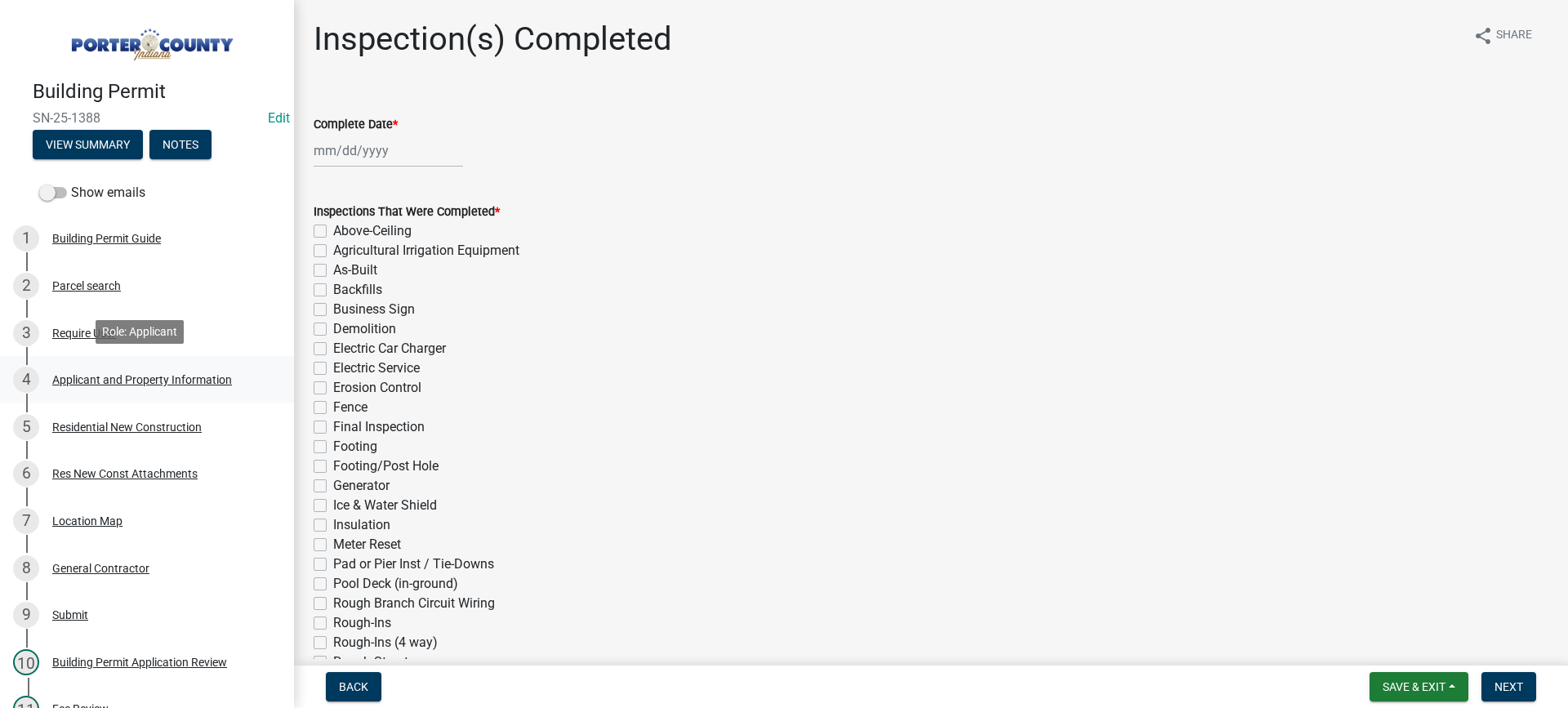
click at [165, 379] on div "Applicant and Property Information" at bounding box center [141, 379] width 180 height 11
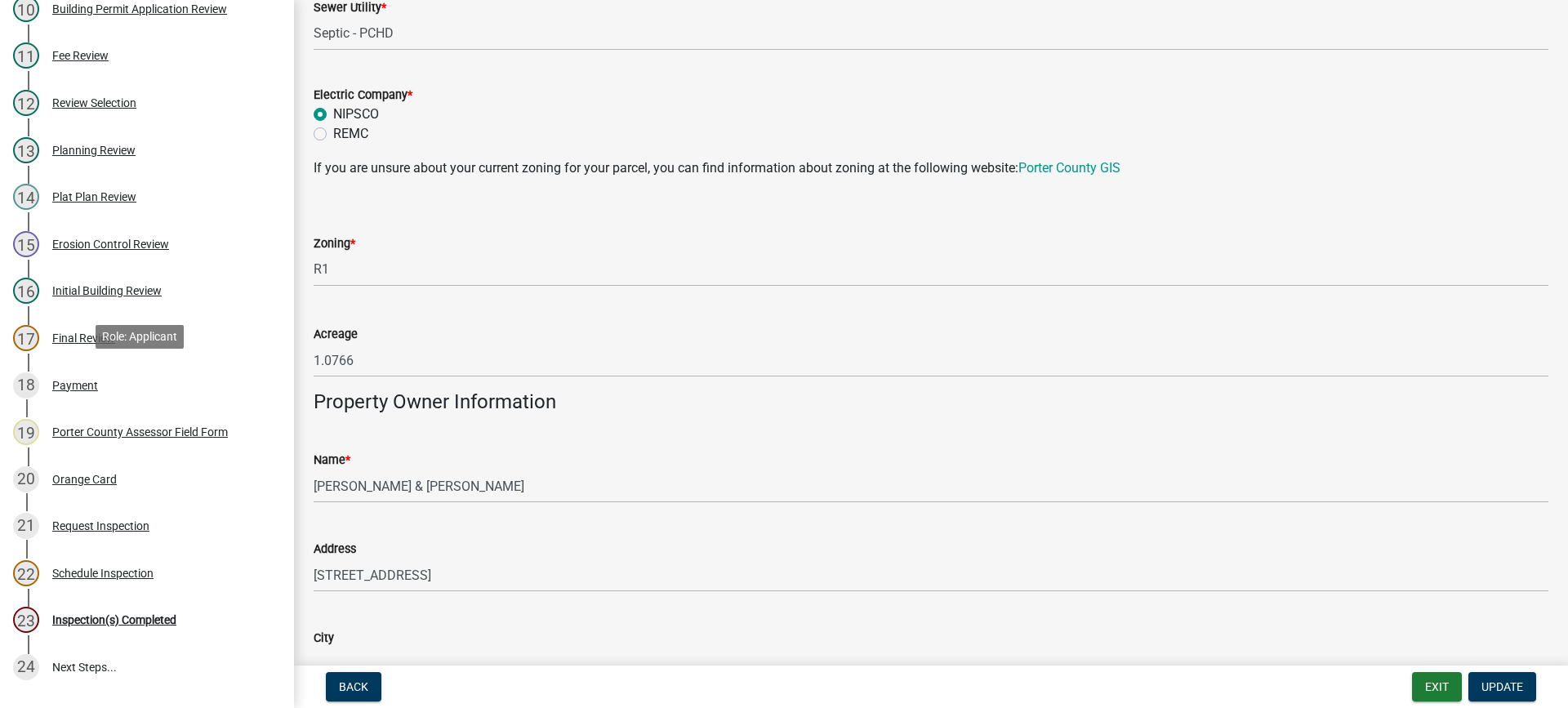
scroll to position [785, 0]
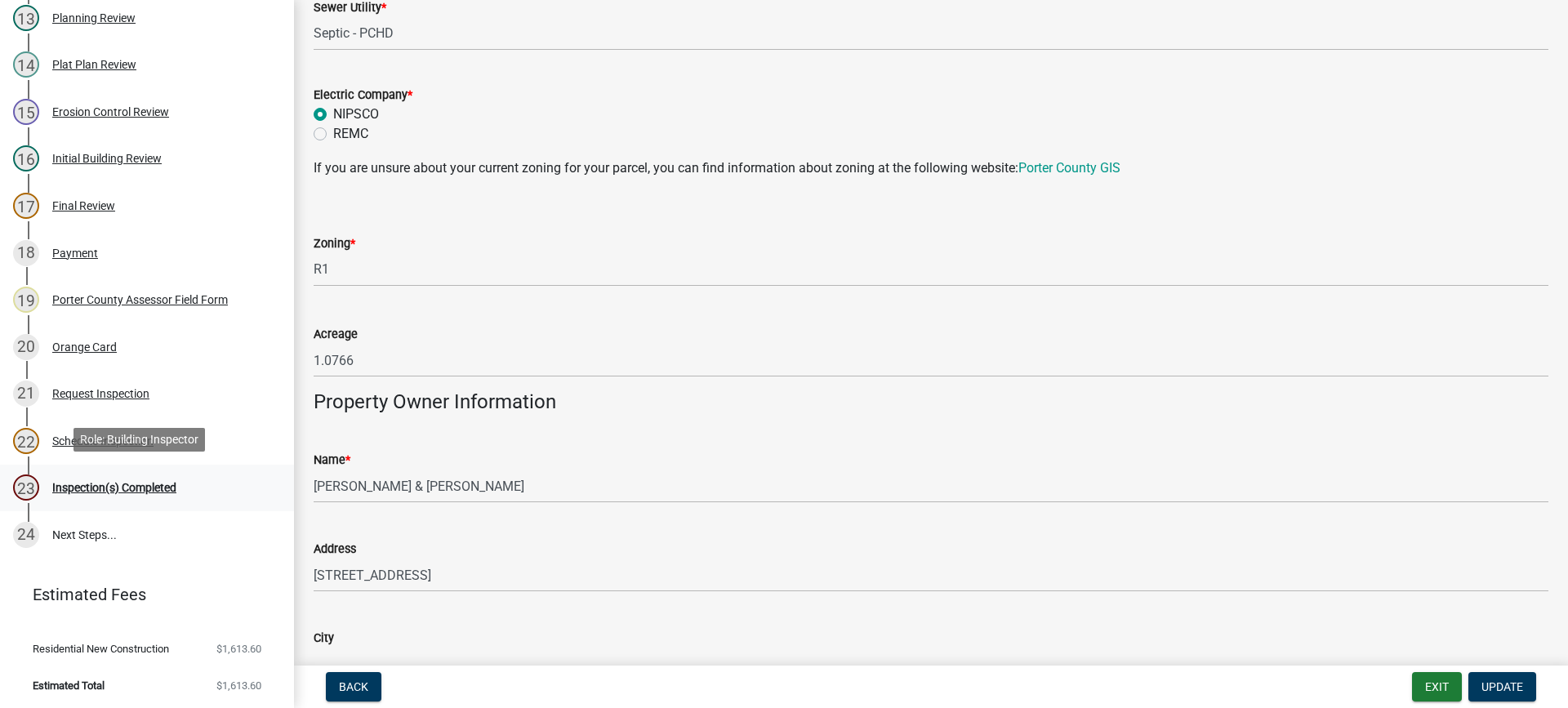
click at [92, 484] on div "Inspection(s) Completed" at bounding box center [114, 488] width 124 height 11
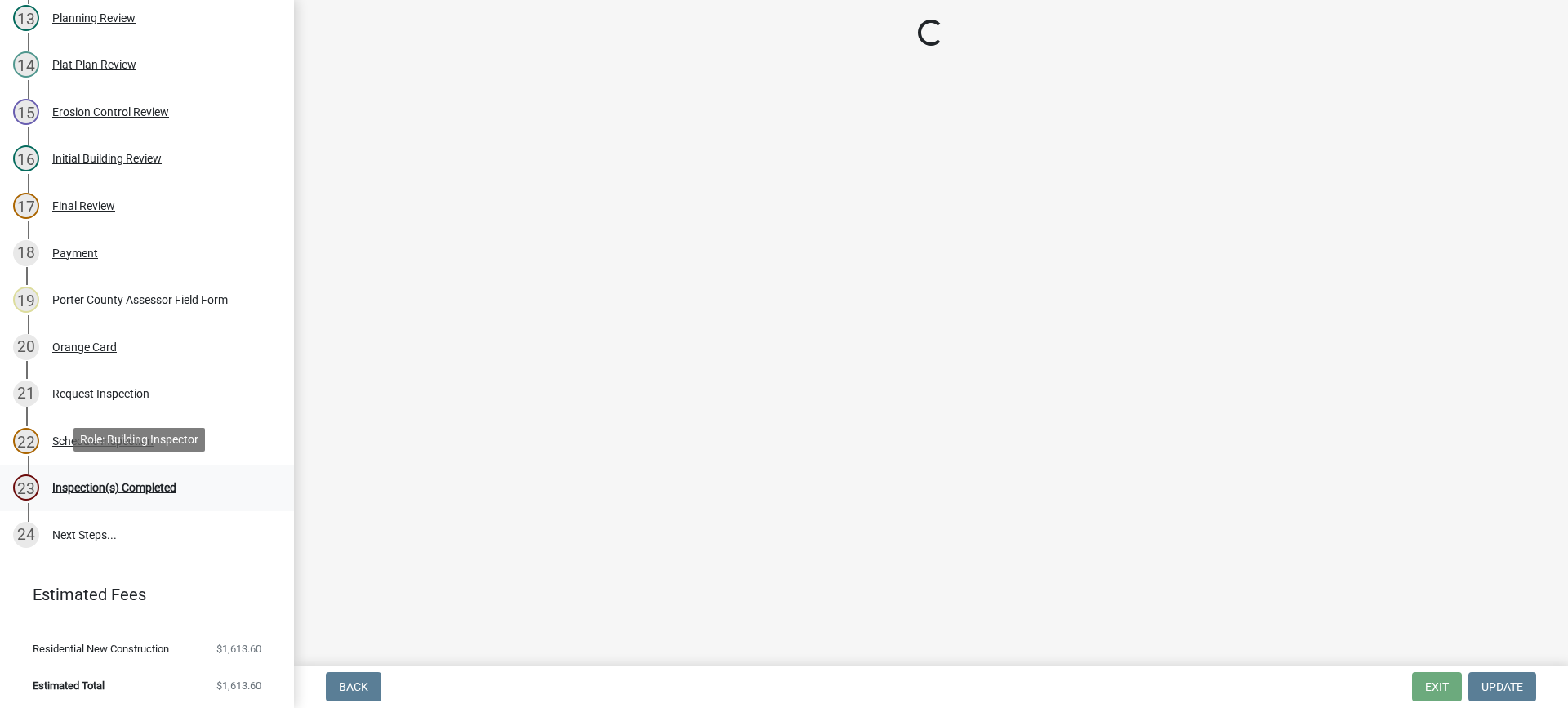
scroll to position [0, 0]
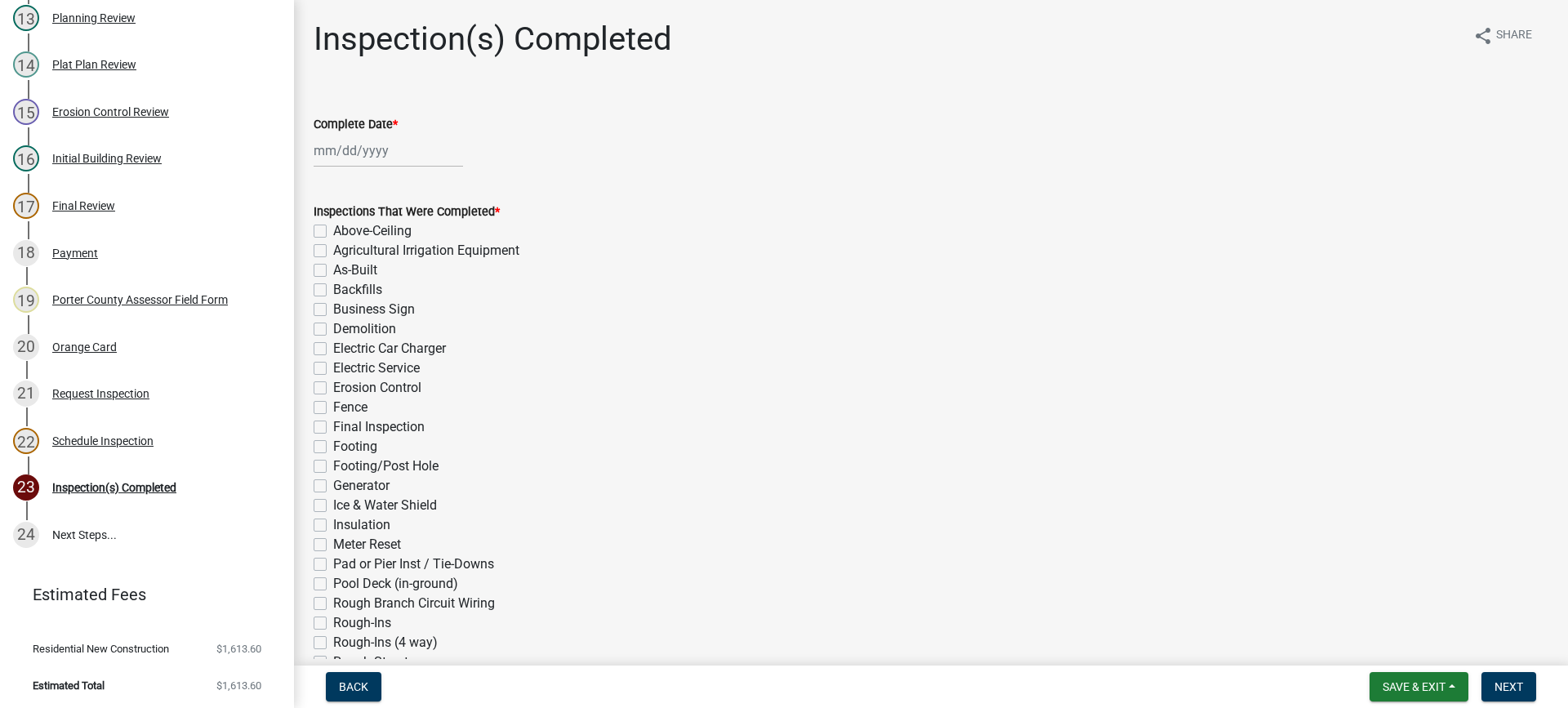
click at [360, 147] on div at bounding box center [388, 151] width 150 height 34
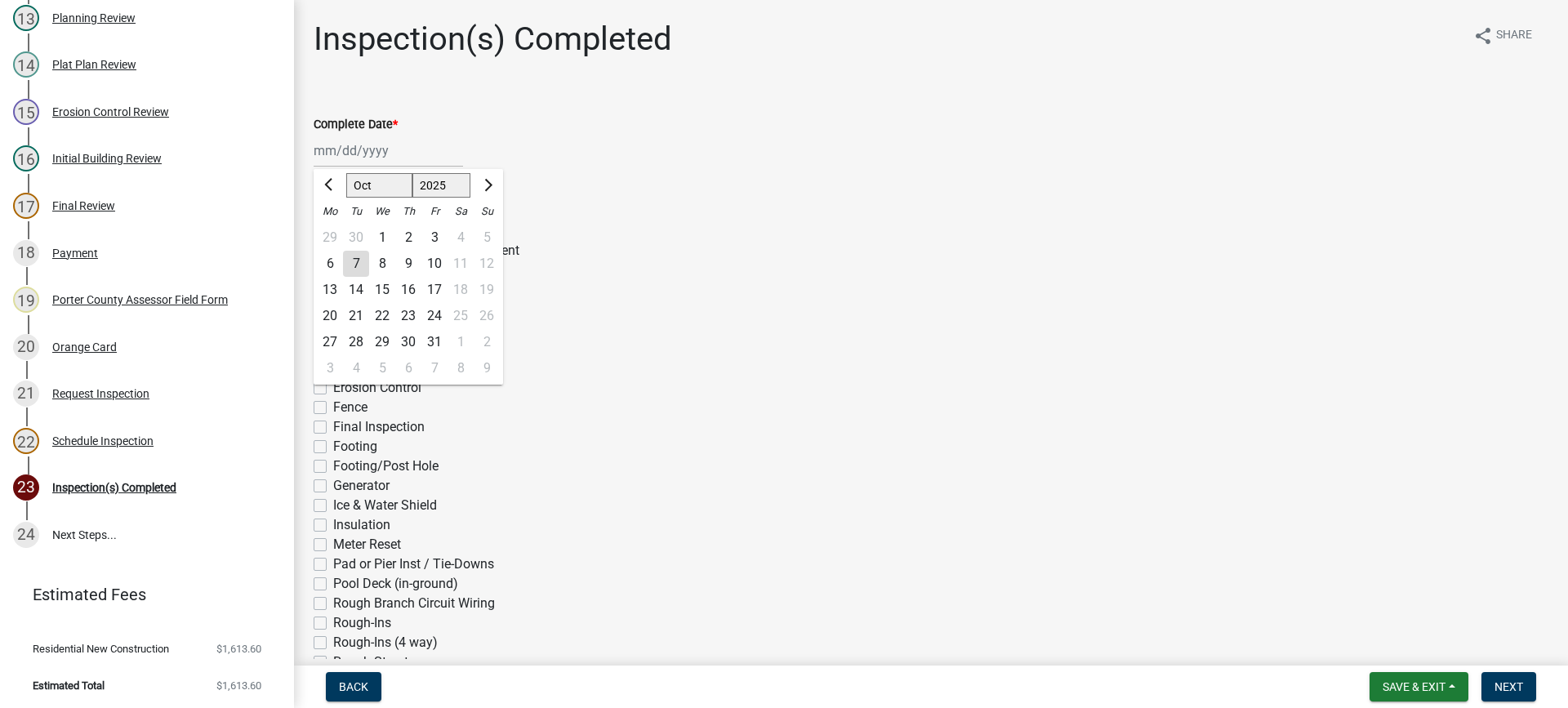
click at [358, 263] on div "7" at bounding box center [356, 264] width 26 height 26
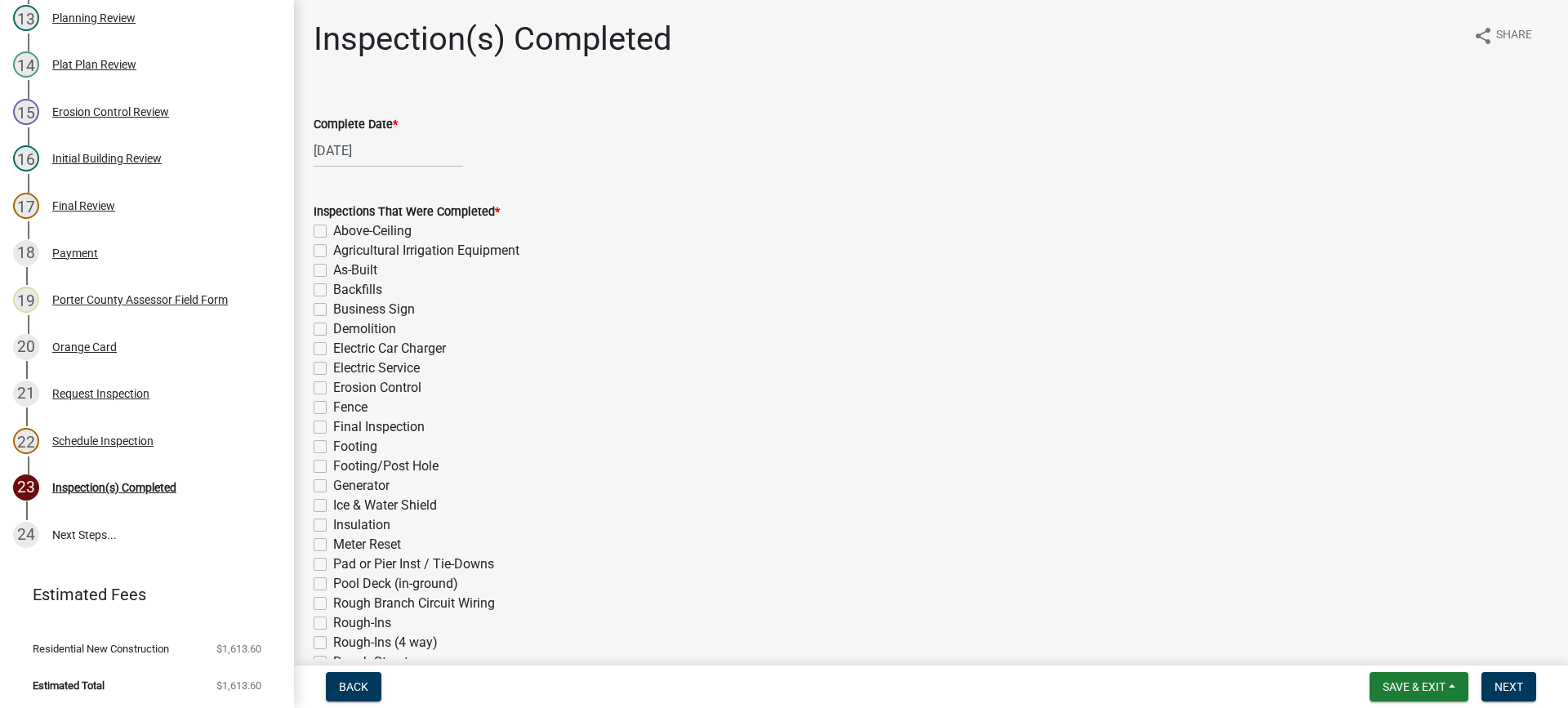
click at [333, 366] on label "Electric Service" at bounding box center [377, 368] width 87 height 20
click at [333, 366] on input "Electric Service" at bounding box center [338, 363] width 10 height 10
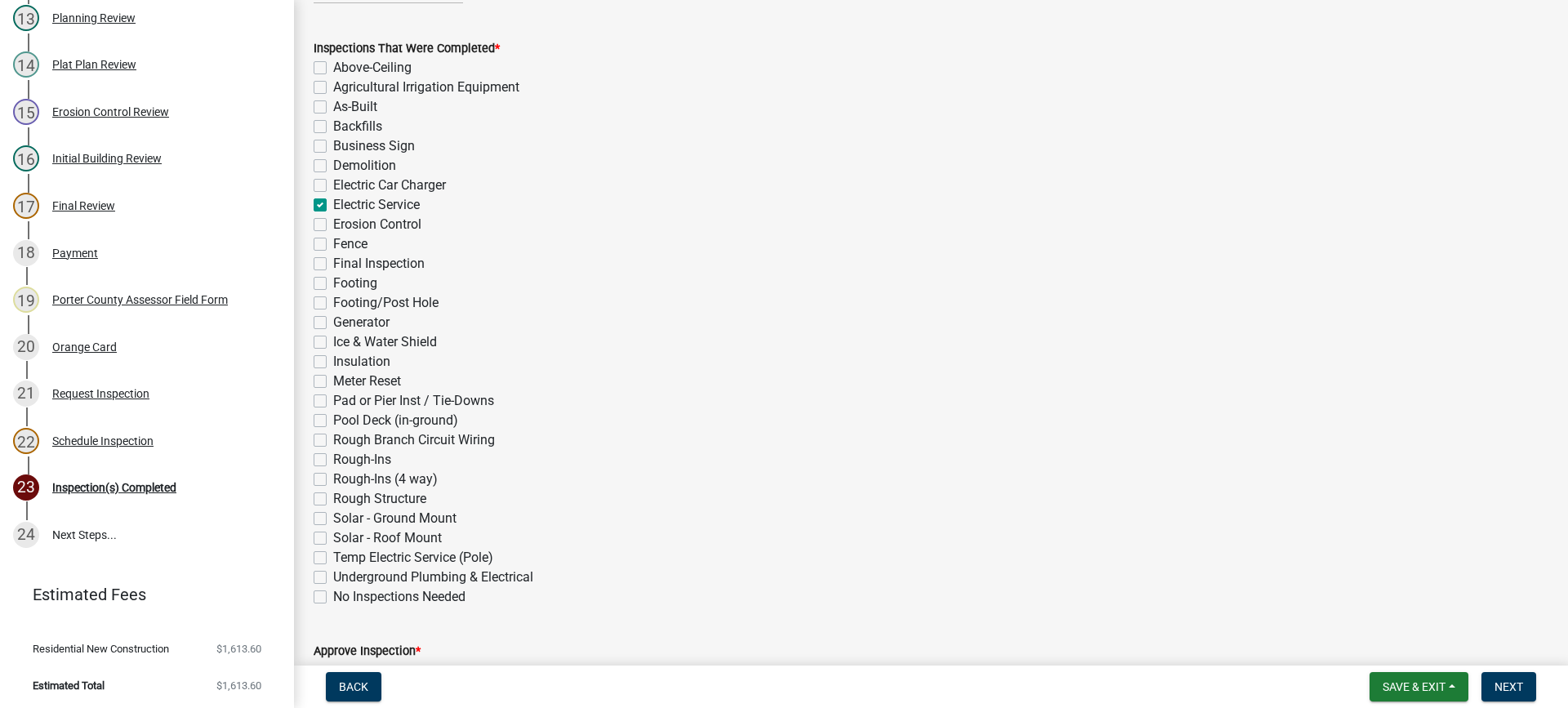
scroll to position [490, 0]
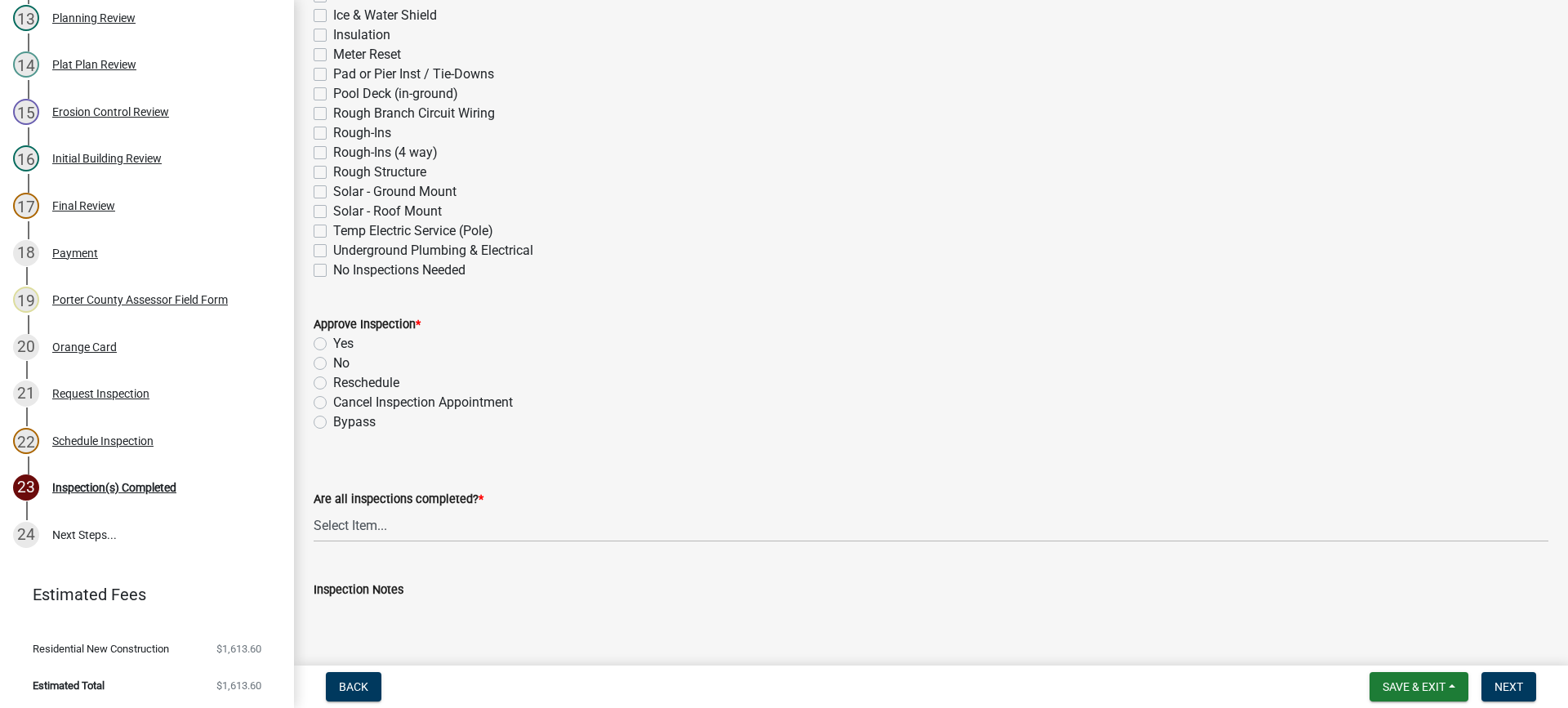
drag, startPoint x: 316, startPoint y: 344, endPoint x: 343, endPoint y: 392, distance: 55.1
click at [333, 345] on label "Yes" at bounding box center [344, 344] width 21 height 20
click at [333, 345] on input "Yes" at bounding box center [338, 339] width 10 height 10
click at [424, 528] on select "Select Item... Yes - All Inspections Have Been Completed No - More Inspections …" at bounding box center [930, 525] width 1235 height 34
click at [314, 508] on select "Select Item... Yes - All Inspections Have Been Completed No - More Inspections …" at bounding box center [930, 525] width 1235 height 34
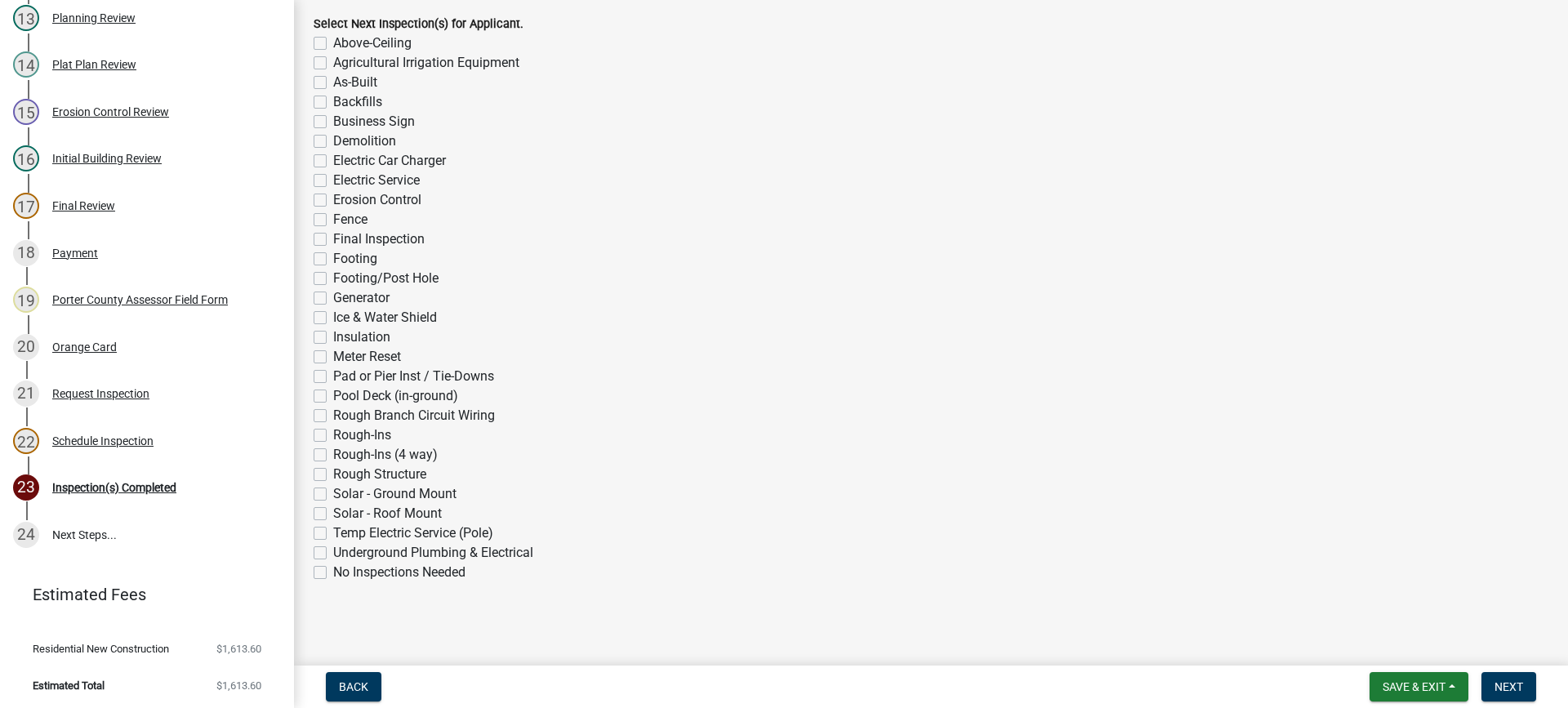
scroll to position [1306, 0]
click at [1505, 682] on span "Next" at bounding box center [1509, 686] width 28 height 13
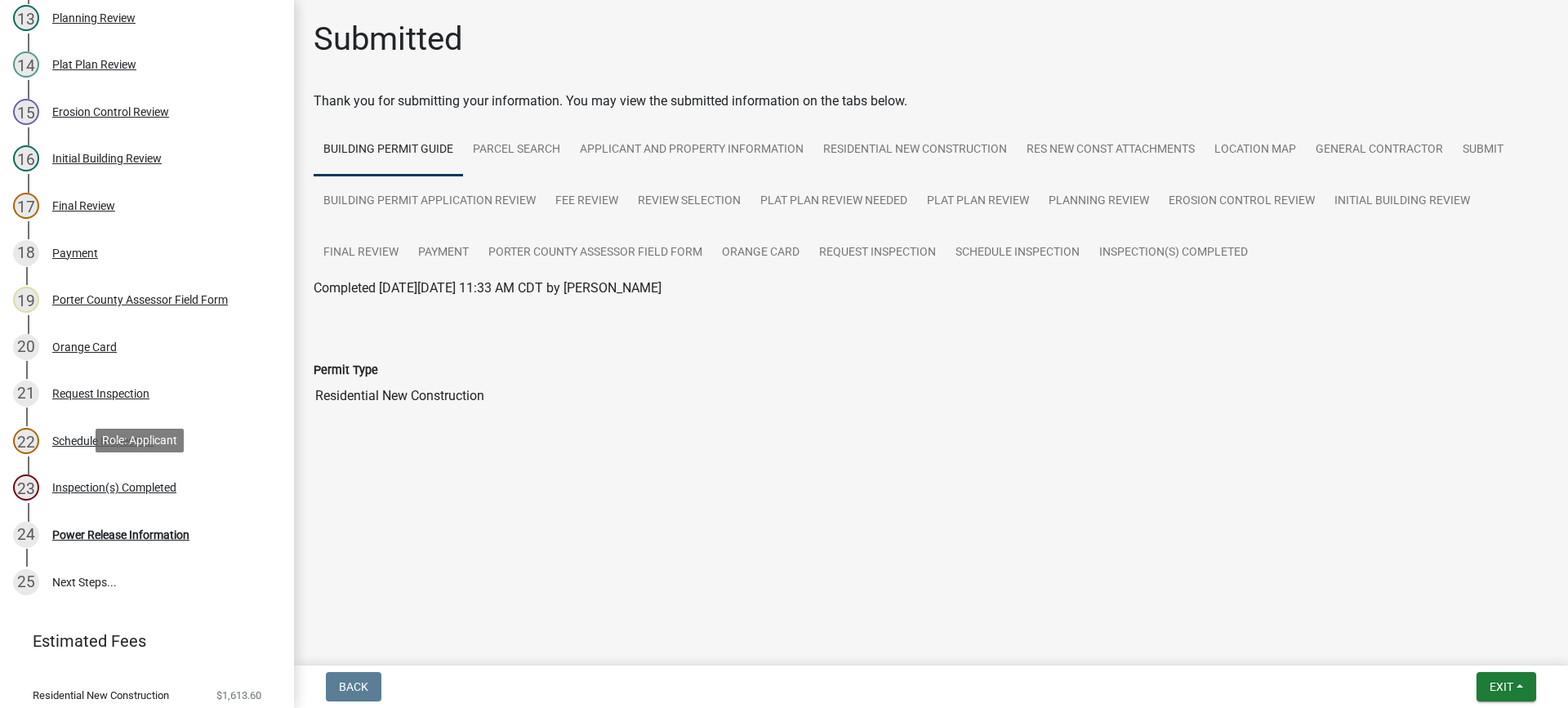
scroll to position [832, 0]
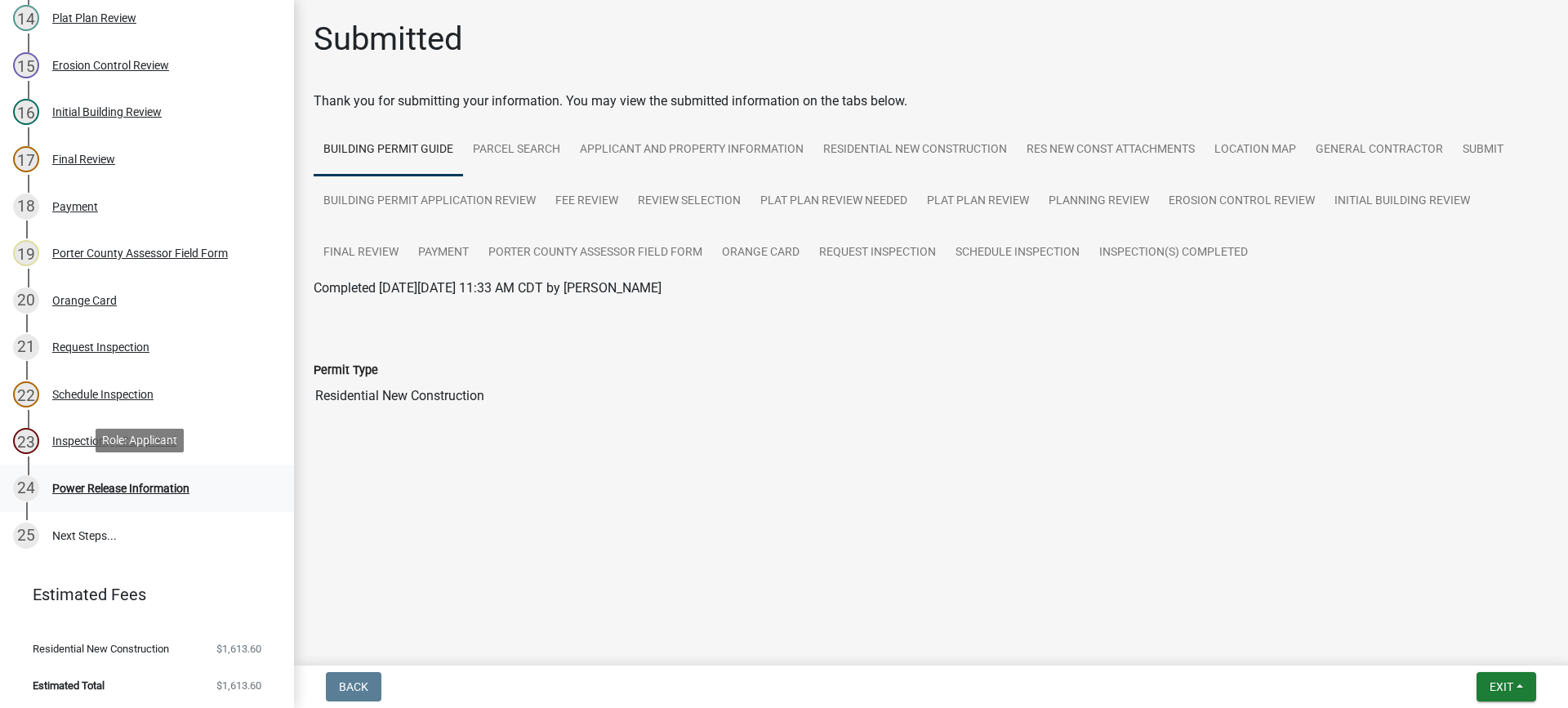
click at [132, 491] on div "Power Release Information" at bounding box center [121, 488] width 137 height 11
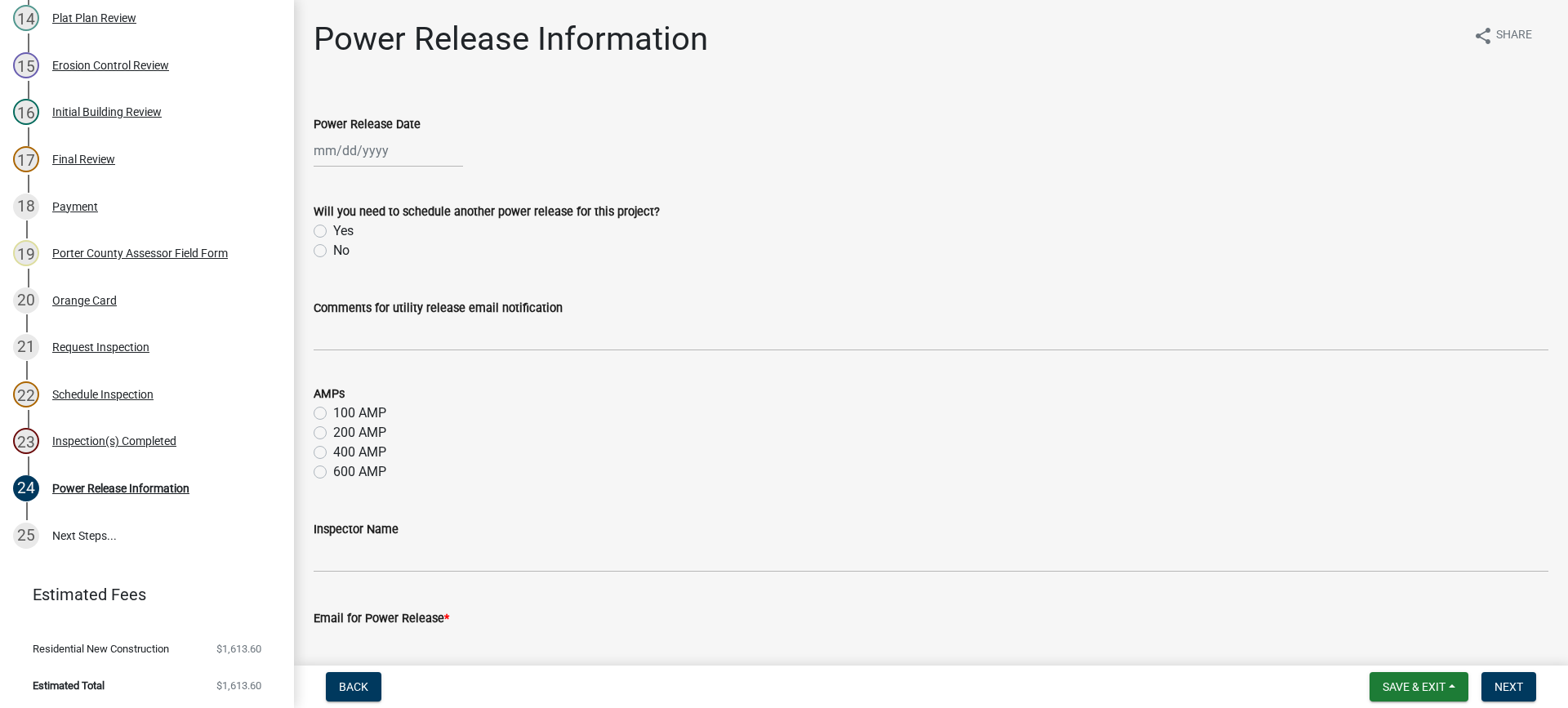
click at [348, 153] on div at bounding box center [388, 151] width 150 height 34
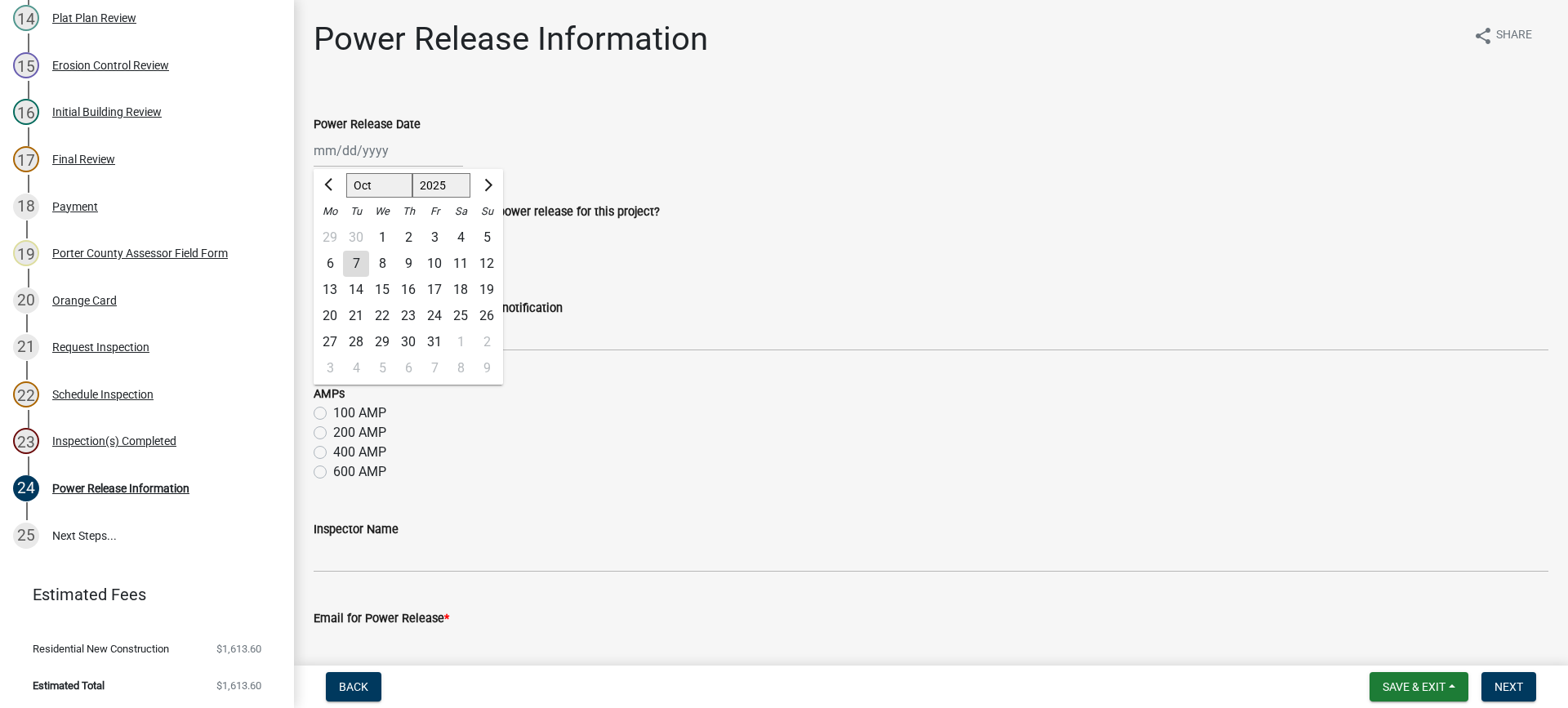
click at [355, 261] on div "7" at bounding box center [356, 264] width 26 height 26
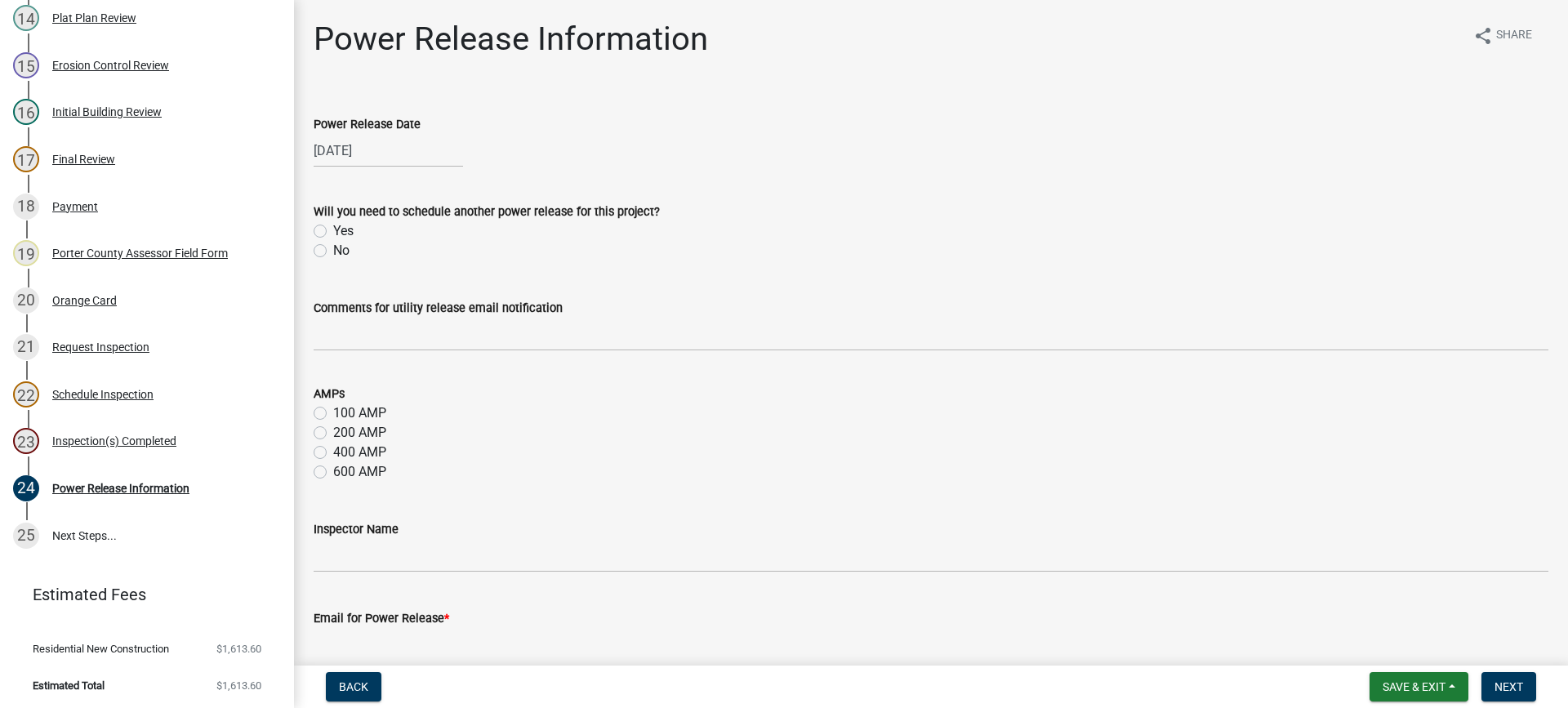
drag, startPoint x: 321, startPoint y: 250, endPoint x: 343, endPoint y: 272, distance: 31.1
click at [333, 251] on label "No" at bounding box center [341, 250] width 16 height 20
click at [333, 251] on input "No" at bounding box center [338, 246] width 10 height 10
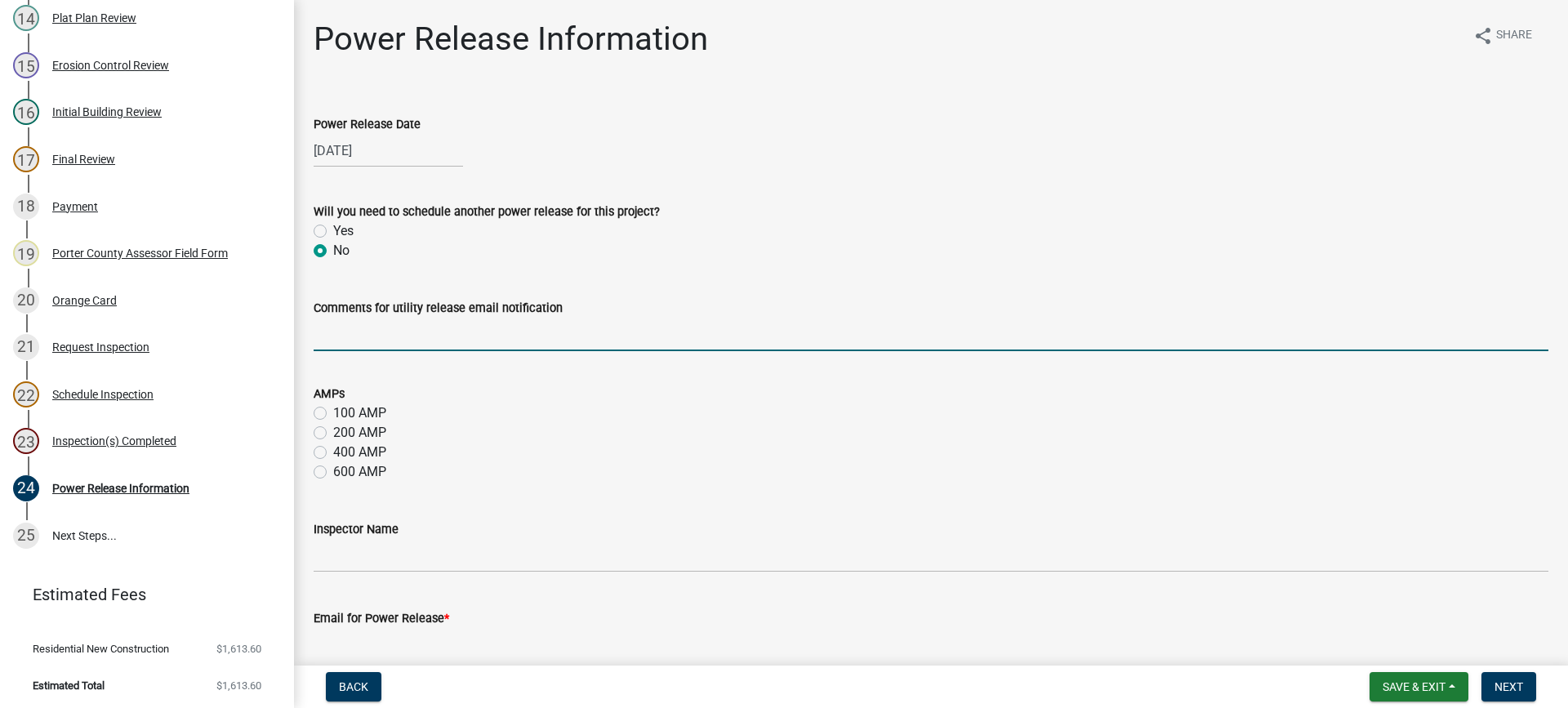
click at [378, 329] on input "Comments for utility release email notification" at bounding box center [930, 334] width 1235 height 34
click at [333, 433] on label "200 AMP" at bounding box center [360, 432] width 53 height 20
click at [333, 433] on input "200 AMP" at bounding box center [338, 427] width 10 height 10
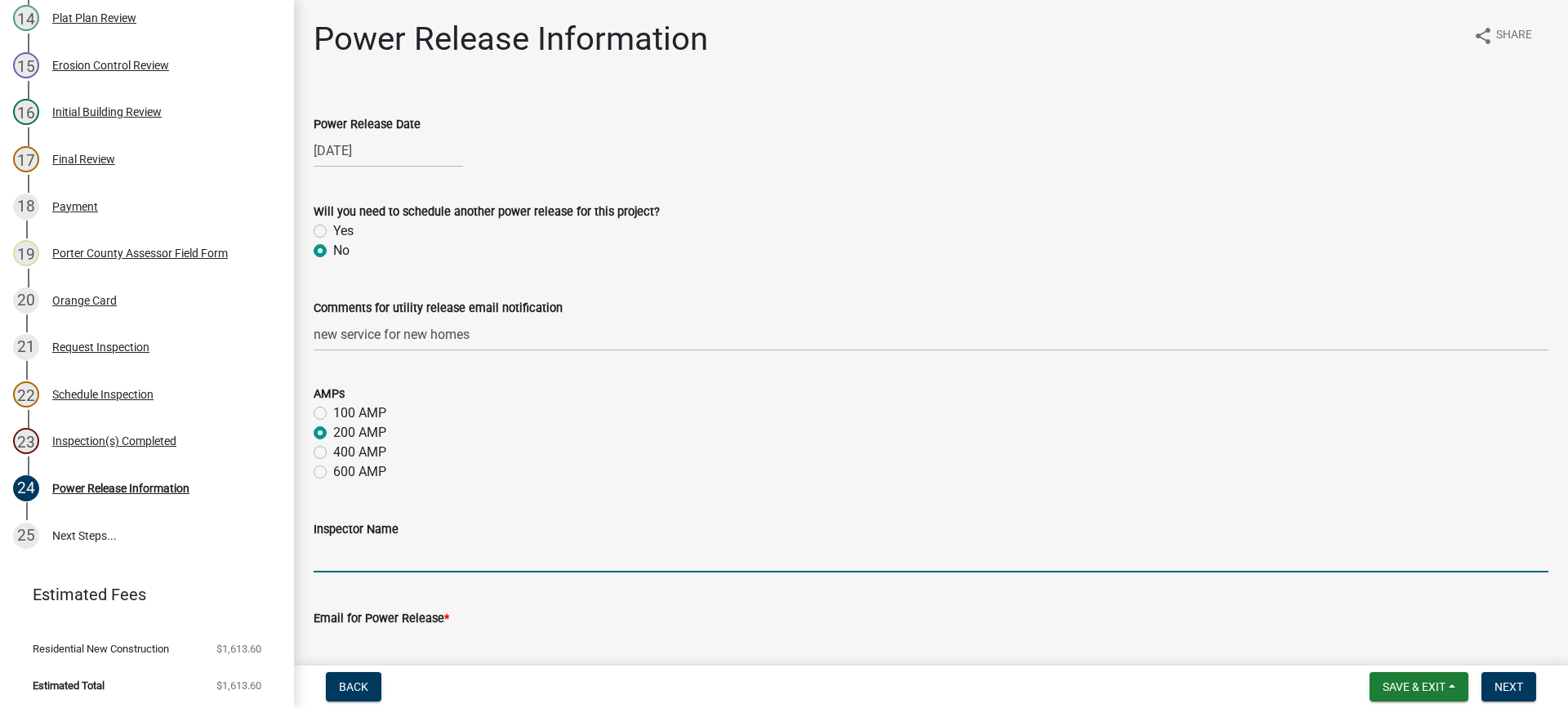
drag, startPoint x: 414, startPoint y: 546, endPoint x: 431, endPoint y: 559, distance: 21.4
click at [414, 547] on input "Inspector Name" at bounding box center [930, 555] width 1235 height 34
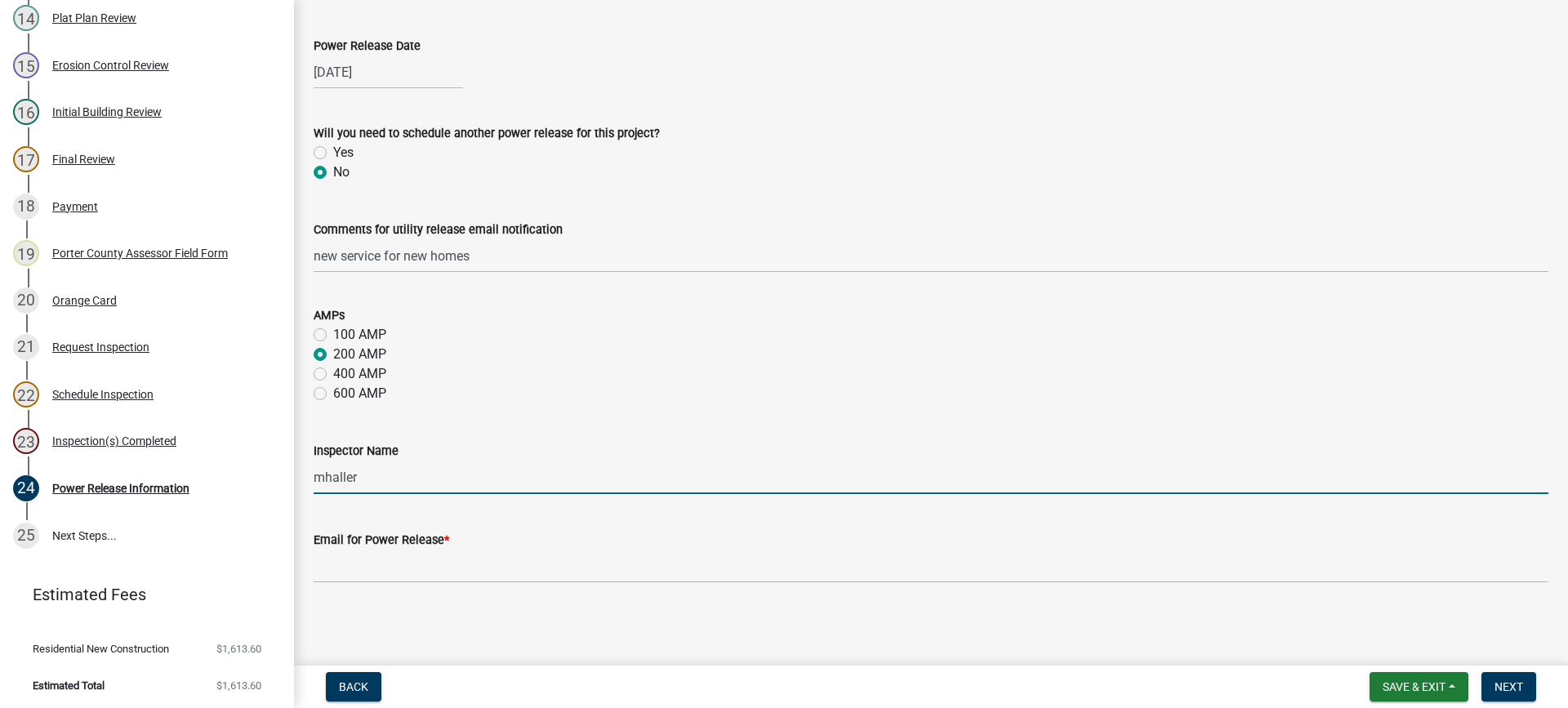
scroll to position [79, 0]
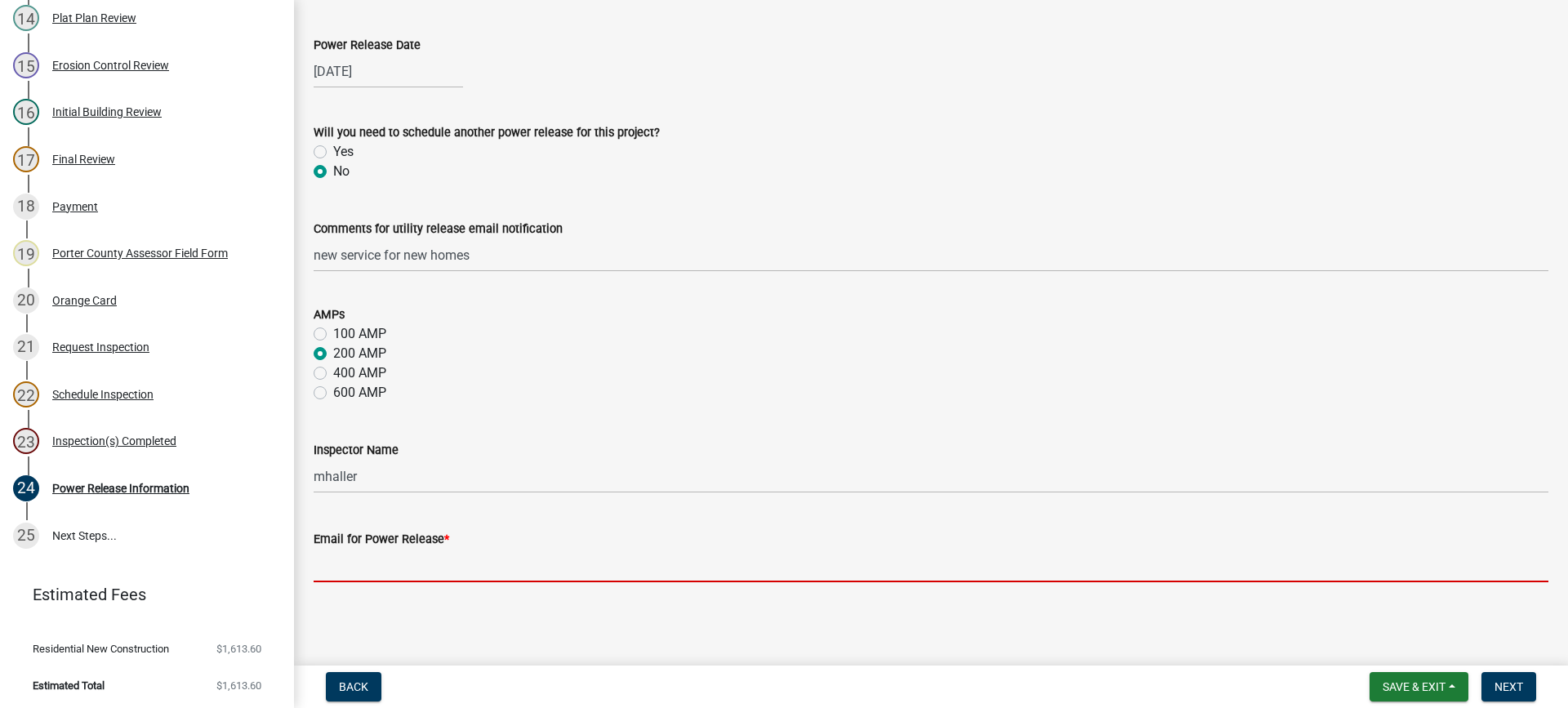
click at [431, 561] on input "Email for Power Release *" at bounding box center [930, 566] width 1235 height 34
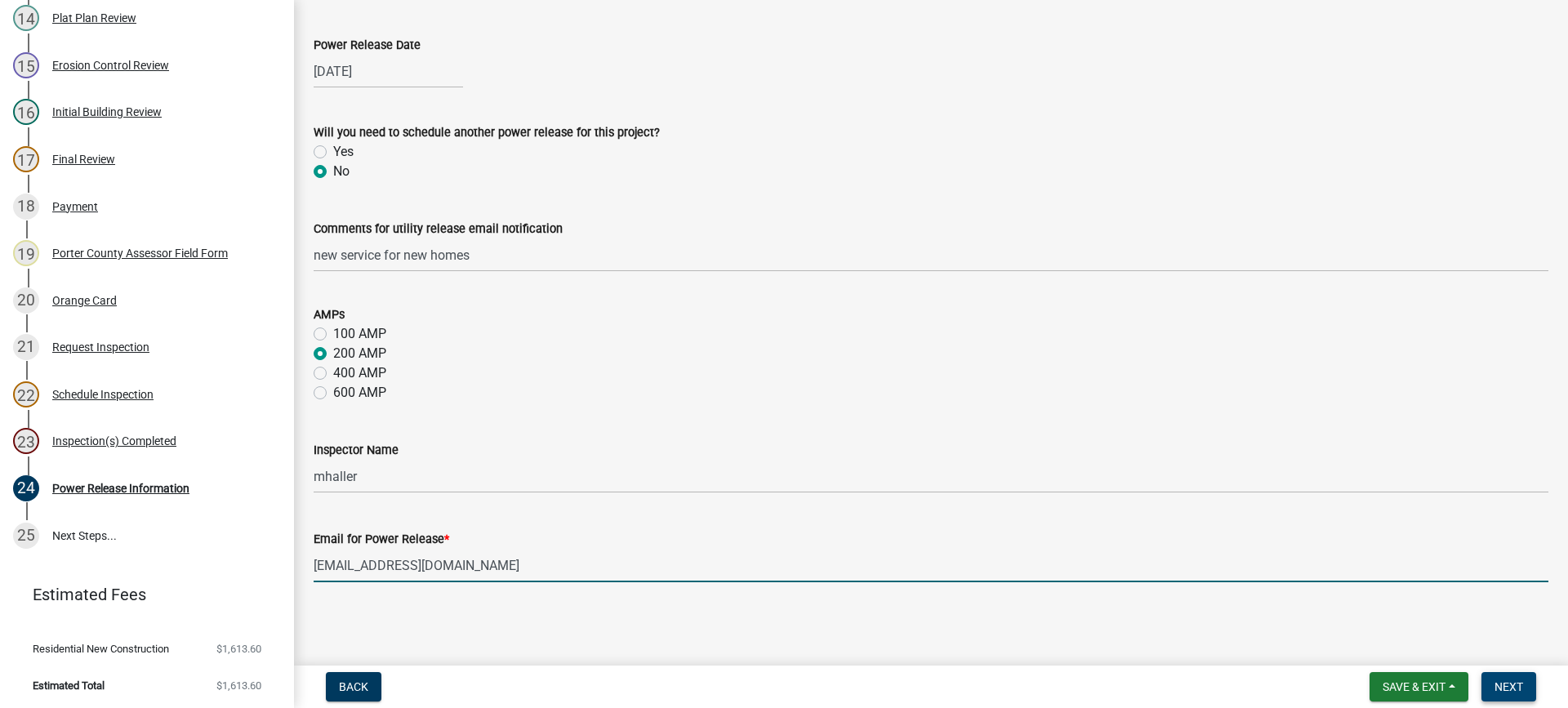
click at [1513, 691] on span "Next" at bounding box center [1509, 686] width 28 height 13
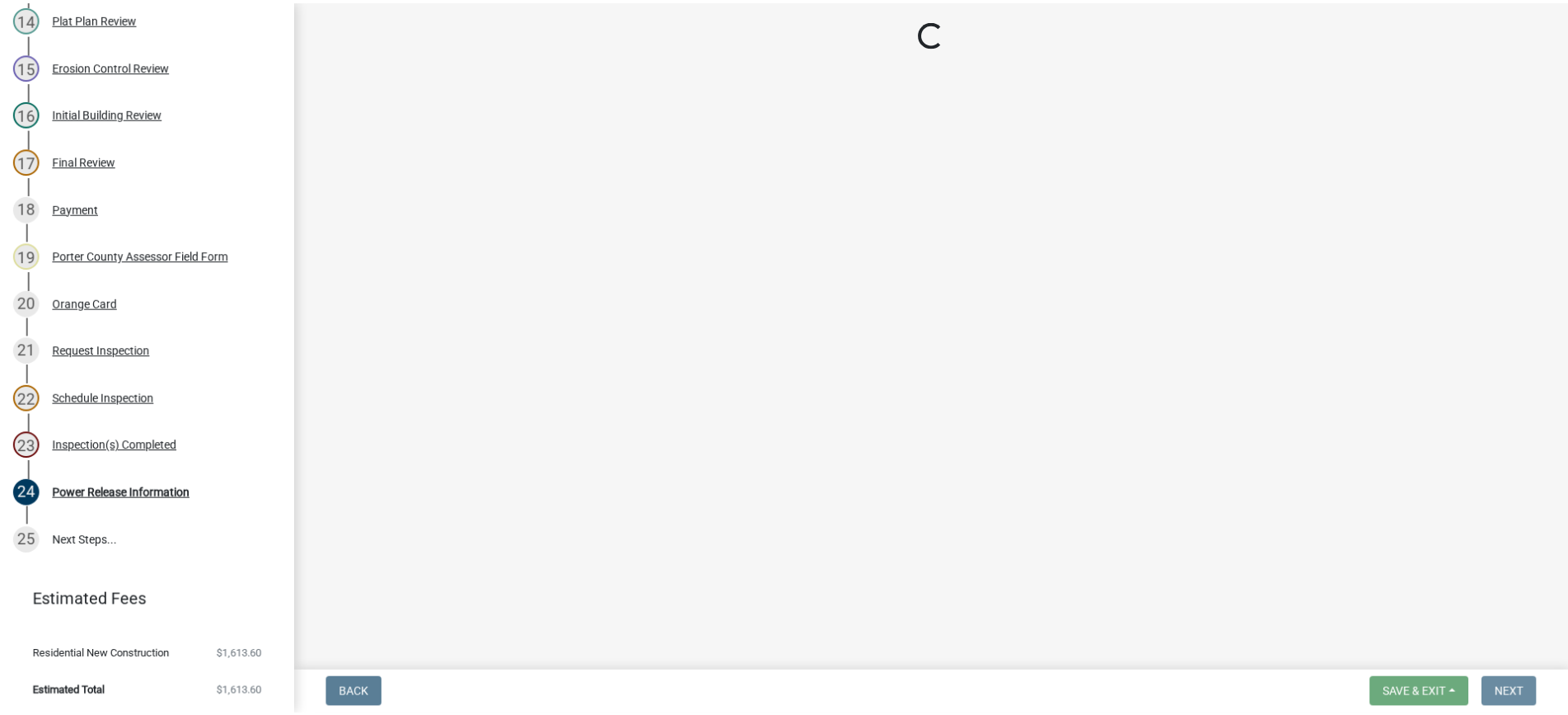
scroll to position [0, 0]
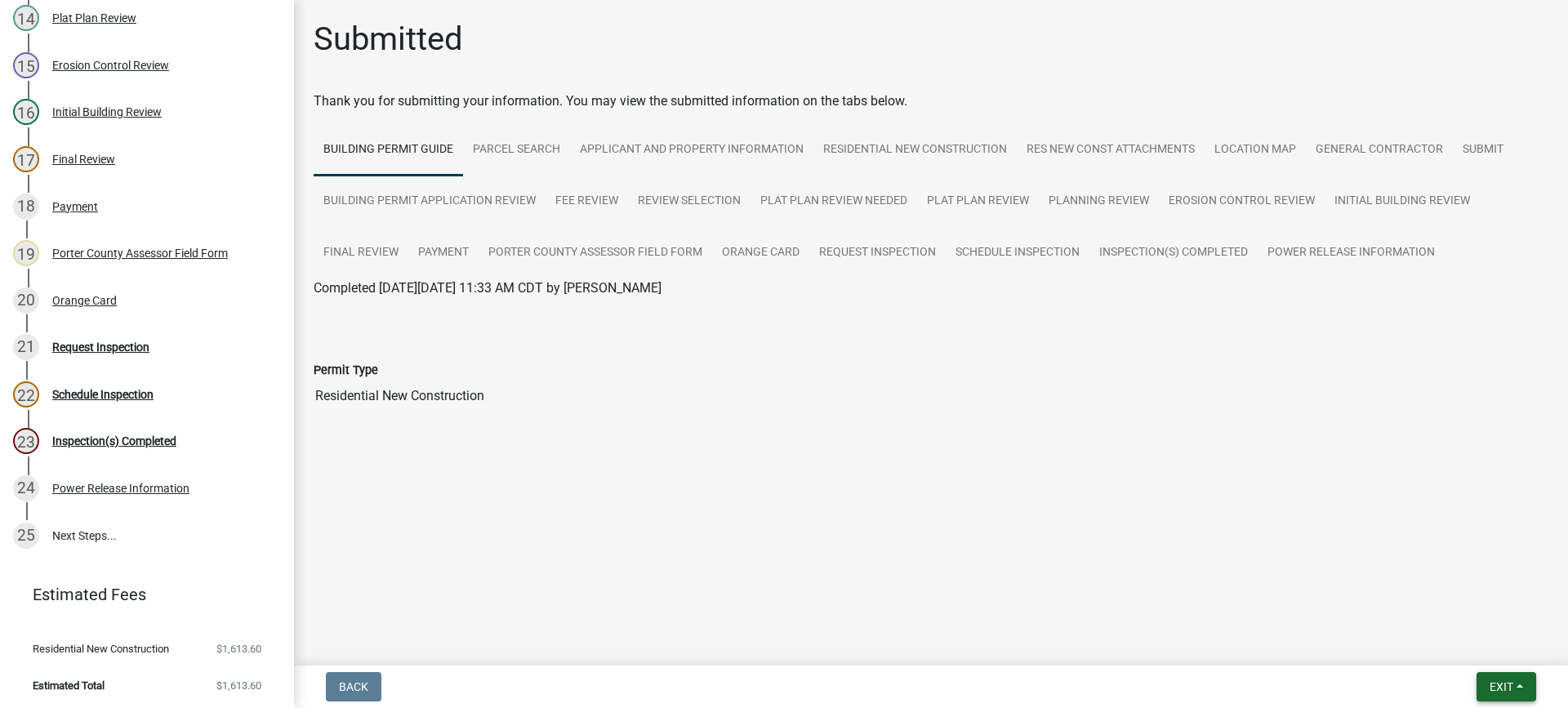
click at [1503, 684] on span "Exit" at bounding box center [1501, 686] width 24 height 13
click at [1478, 647] on button "Save & Exit" at bounding box center [1470, 644] width 131 height 40
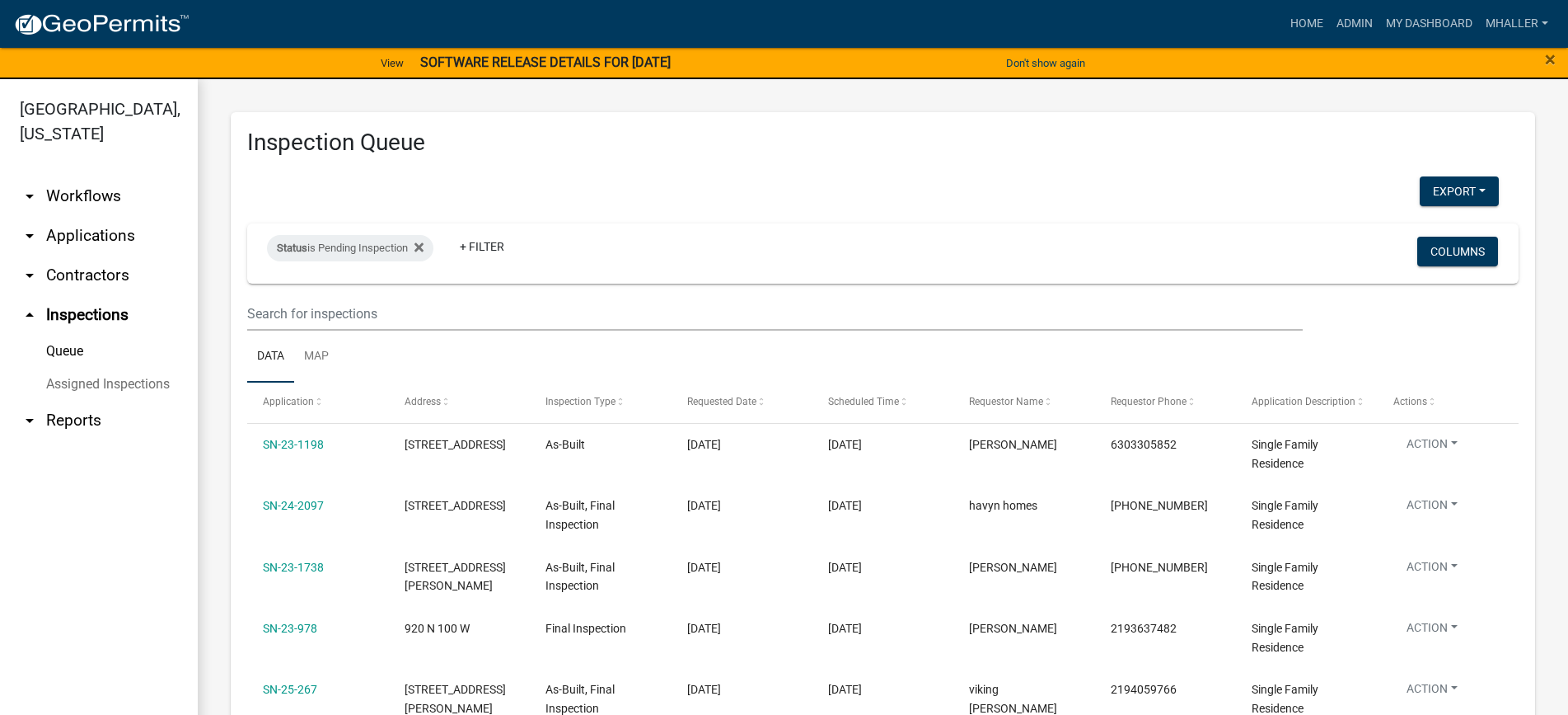
click at [90, 216] on link "arrow_drop_down Applications" at bounding box center [99, 236] width 198 height 40
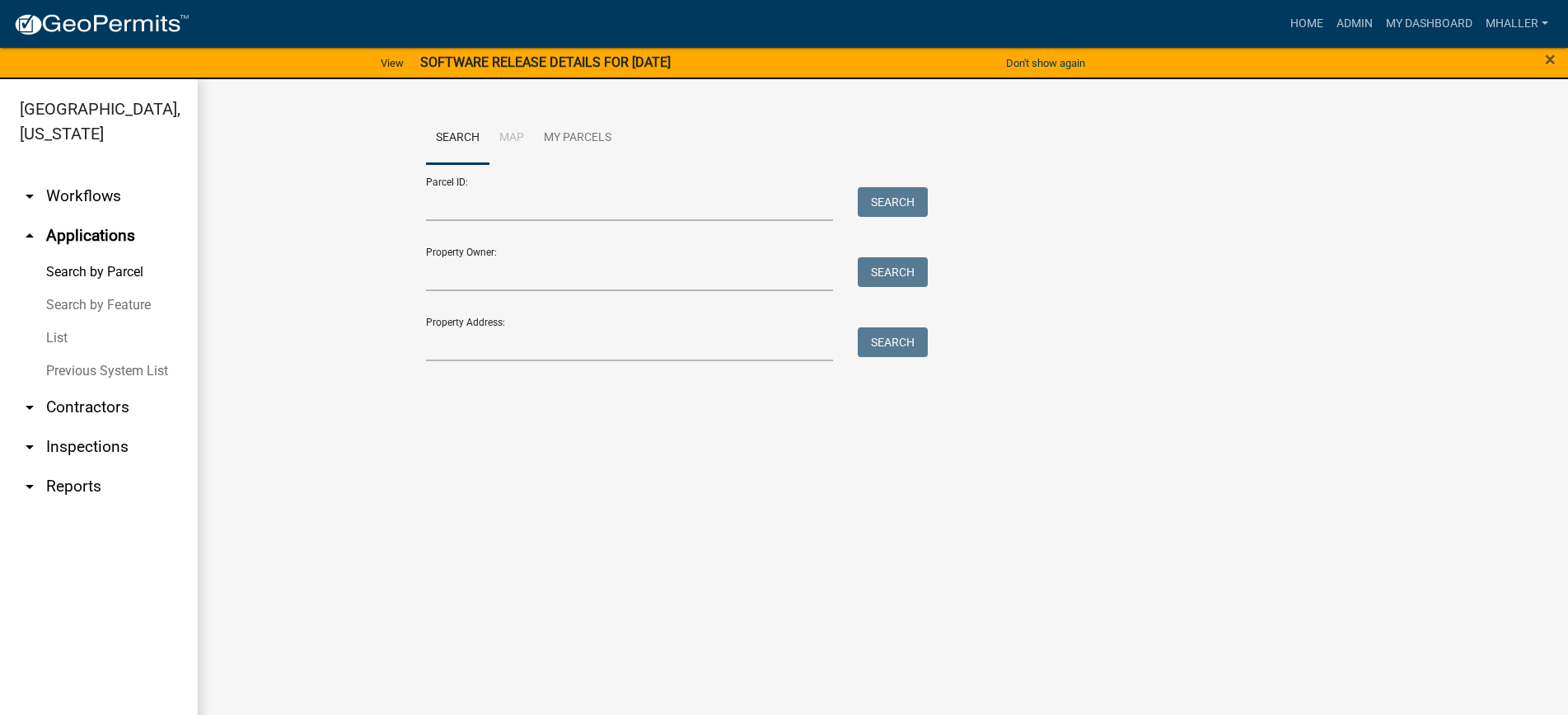
click at [49, 321] on link "List" at bounding box center [99, 338] width 198 height 33
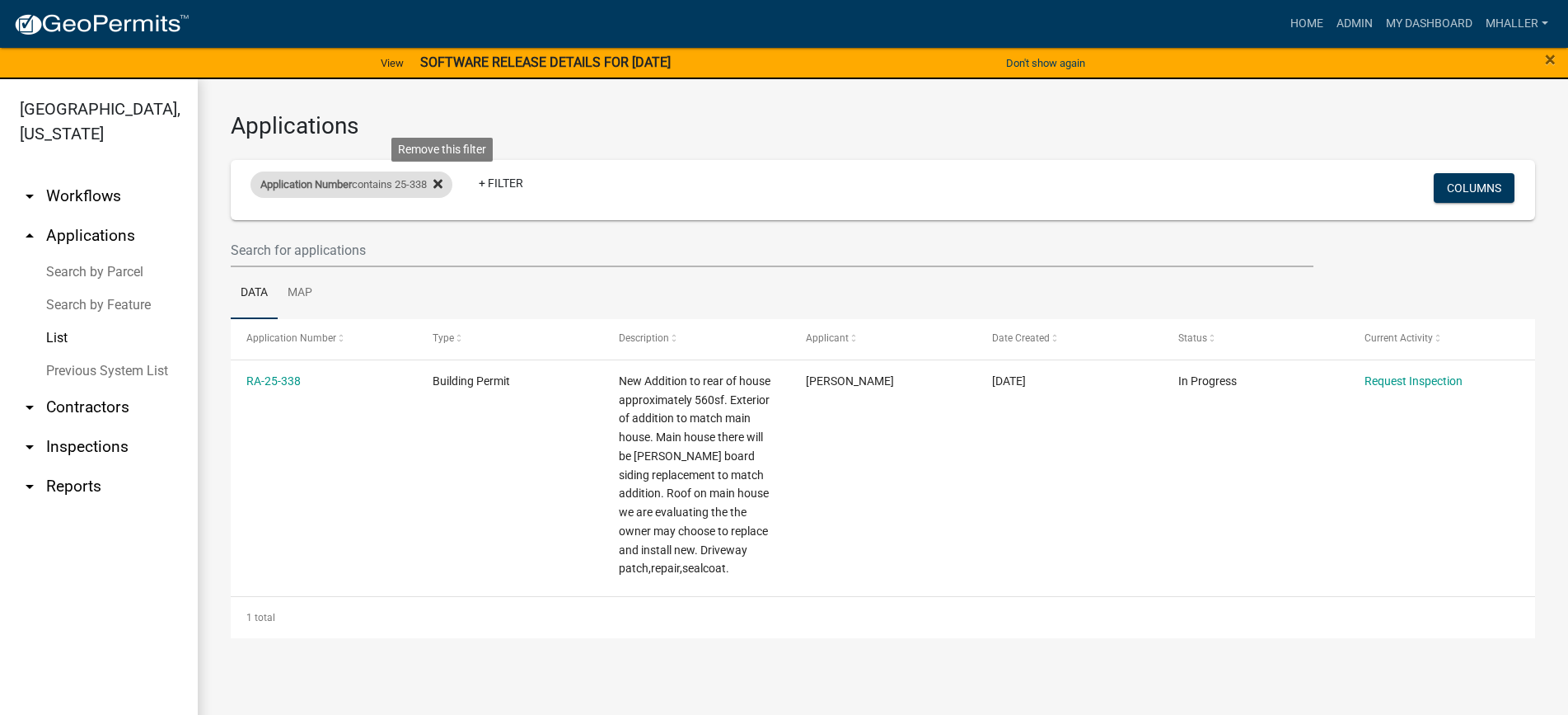
click at [443, 182] on icon at bounding box center [438, 184] width 10 height 10
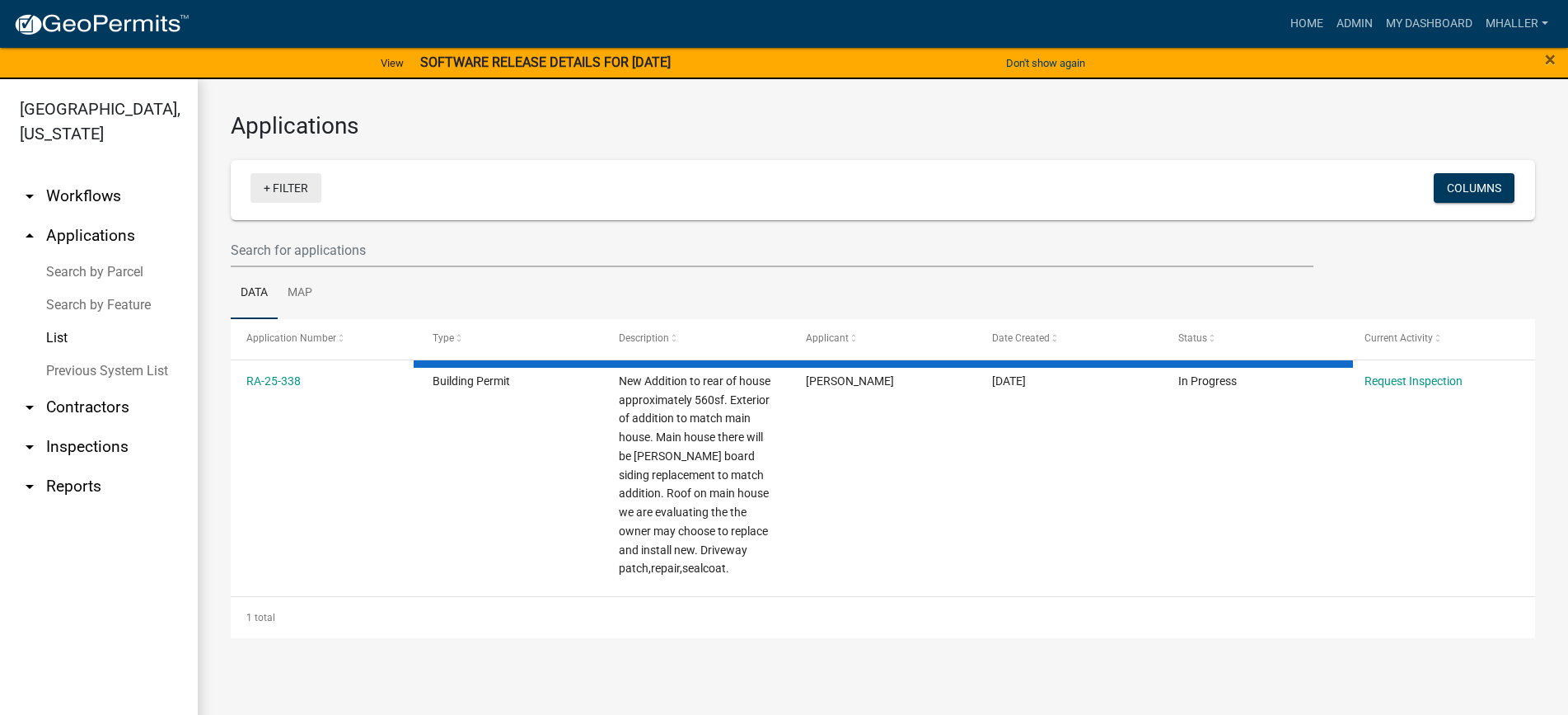
click at [282, 186] on link "+ Filter" at bounding box center [286, 187] width 71 height 29
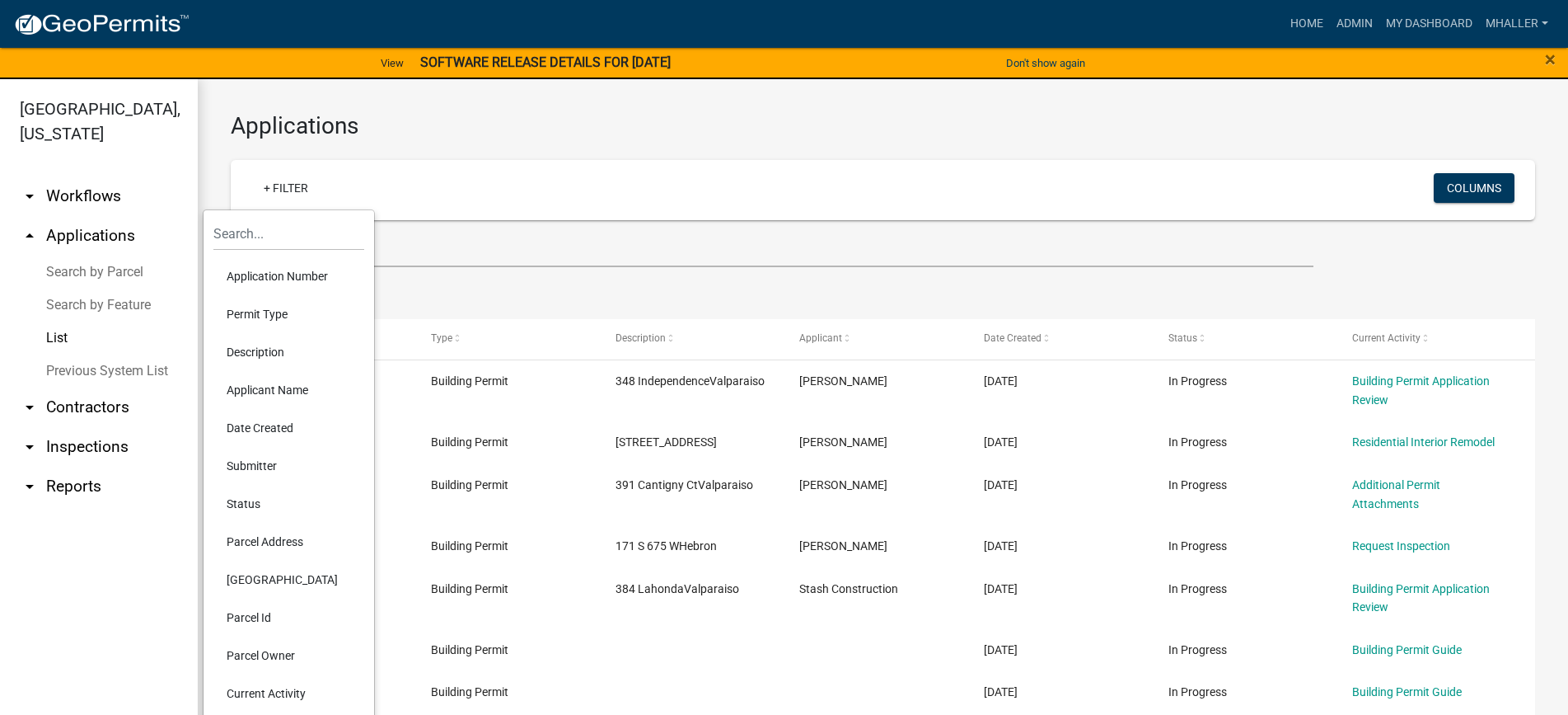
click at [295, 272] on li "Application Number" at bounding box center [289, 277] width 151 height 38
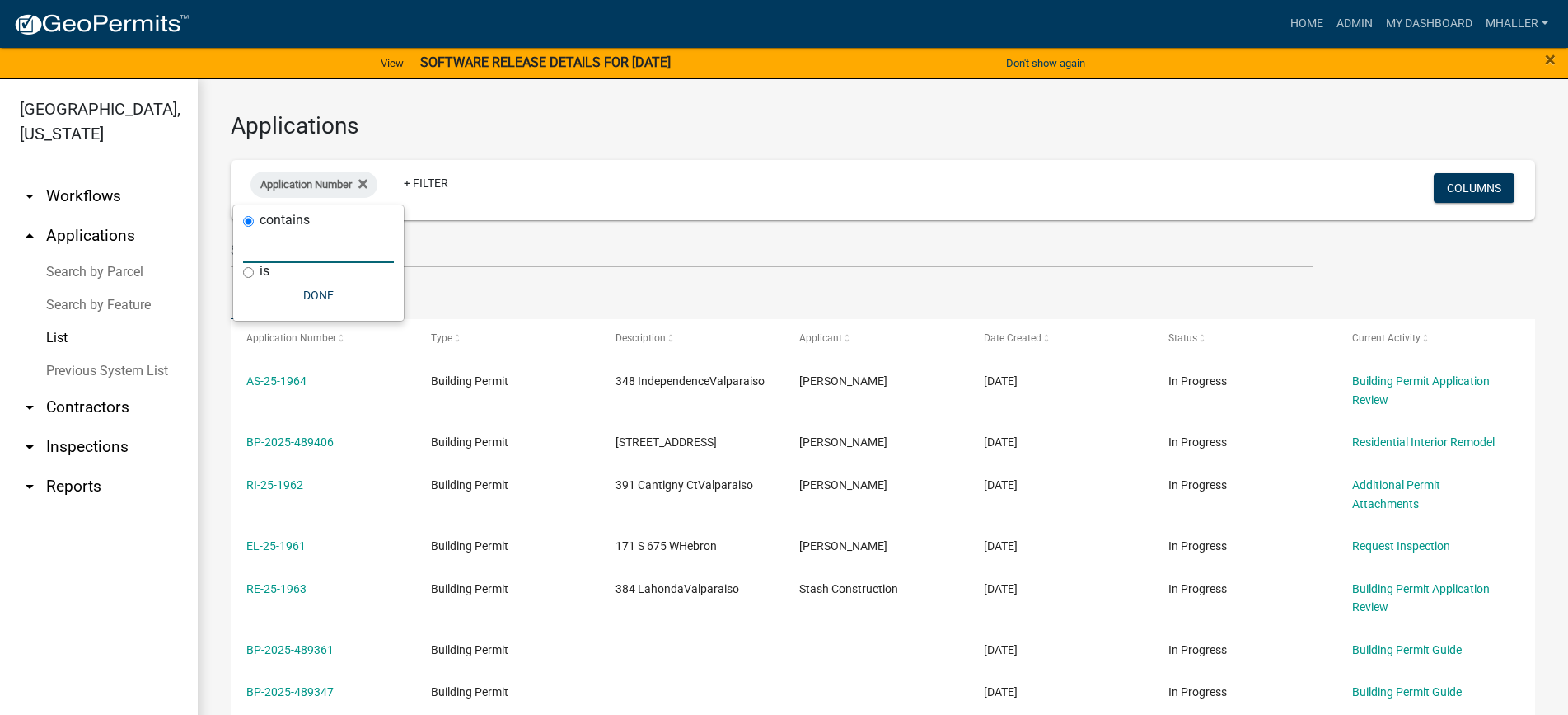
click at [296, 246] on input "text" at bounding box center [318, 246] width 151 height 34
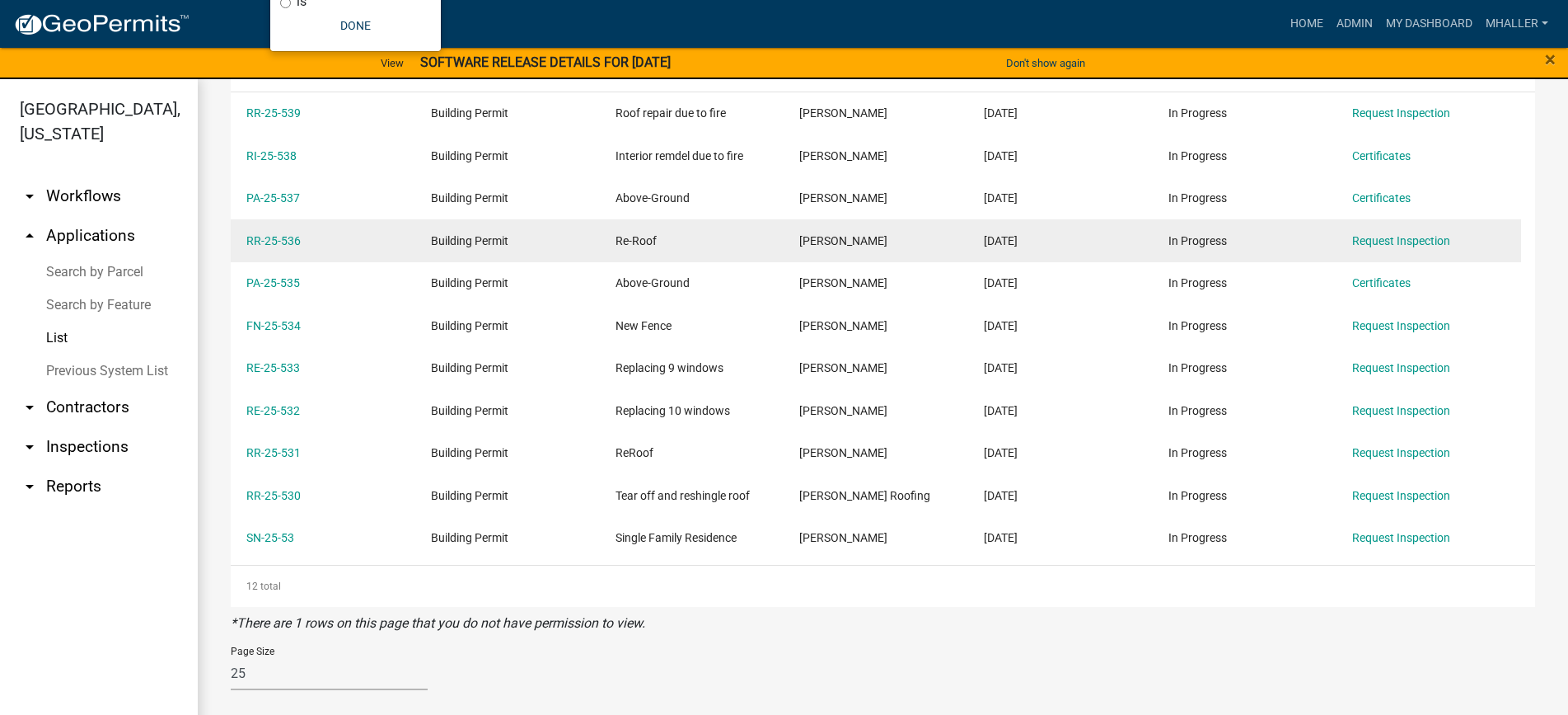
scroll to position [270, 0]
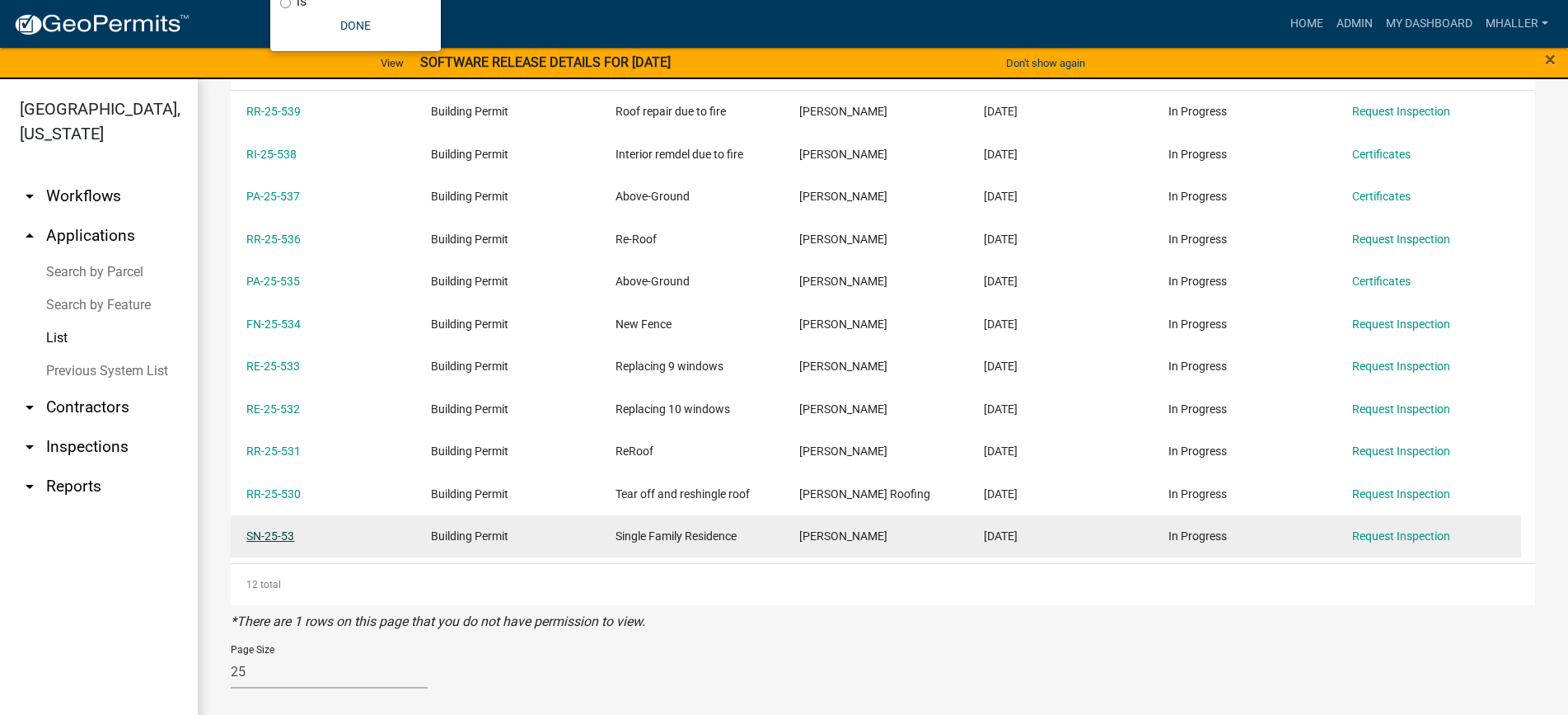
click at [271, 533] on link "SN-25-53" at bounding box center [270, 536] width 48 height 13
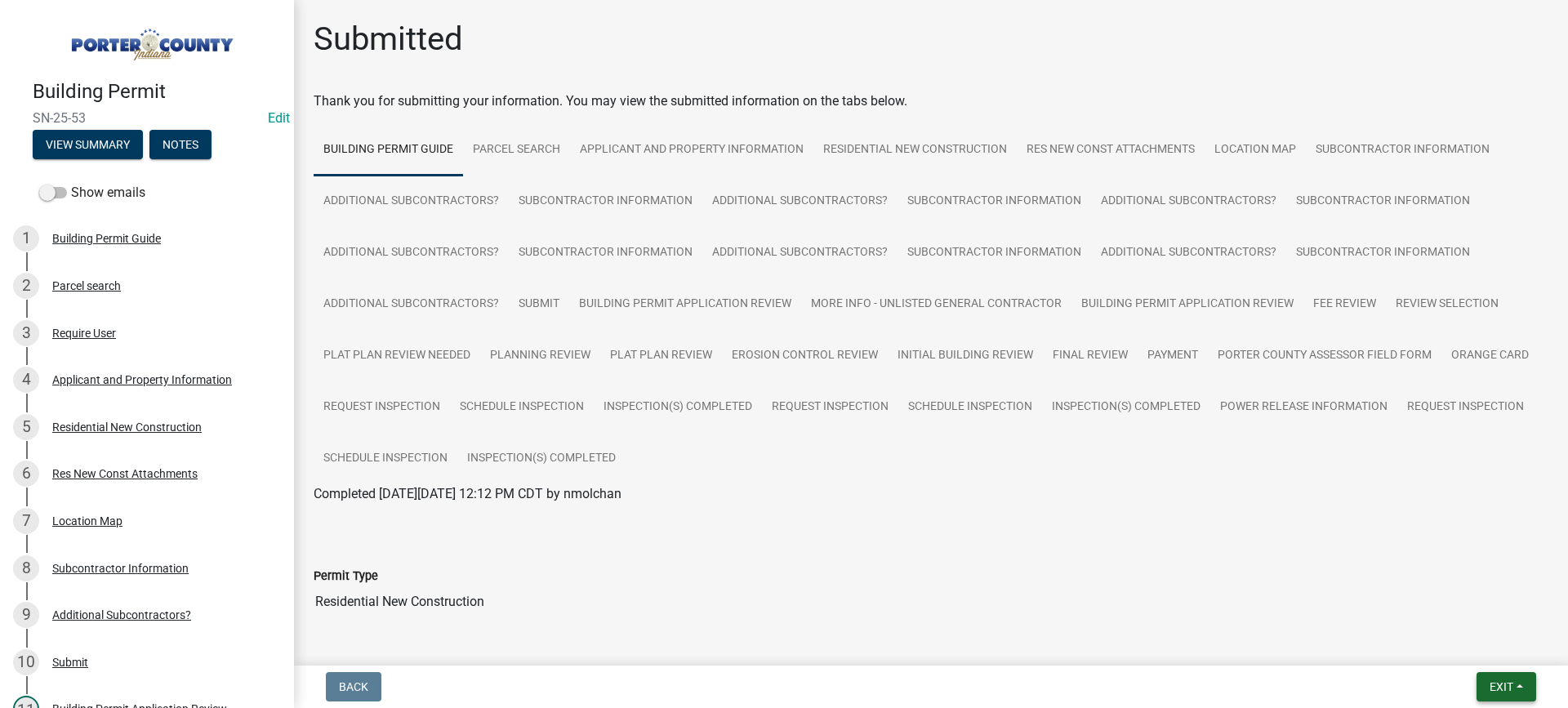
click at [1503, 687] on span "Exit" at bounding box center [1501, 686] width 24 height 13
click at [1492, 651] on button "Save & Exit" at bounding box center [1470, 644] width 131 height 40
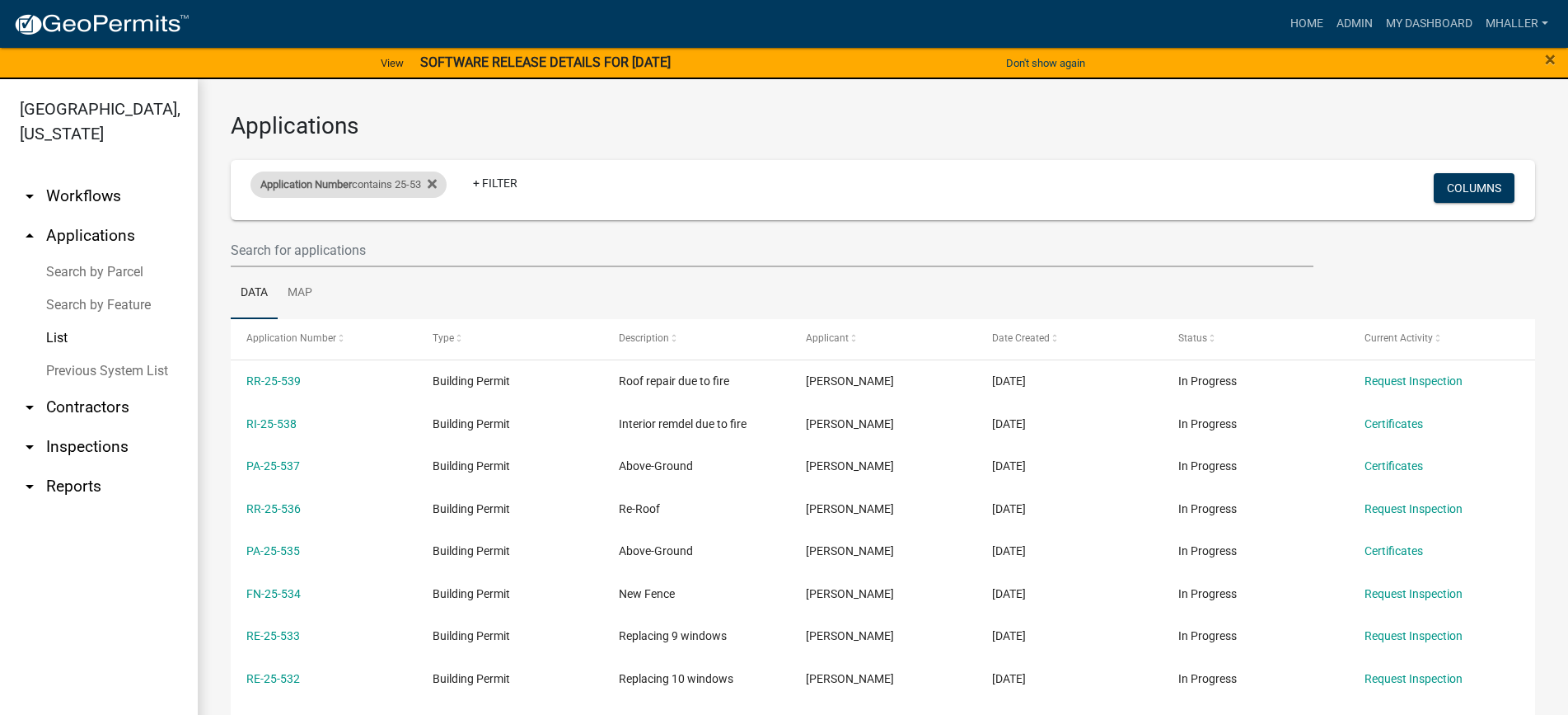
click at [383, 180] on div "Application Number contains 25-53" at bounding box center [349, 184] width 196 height 27
click at [329, 246] on input "25-53" at bounding box center [355, 246] width 151 height 34
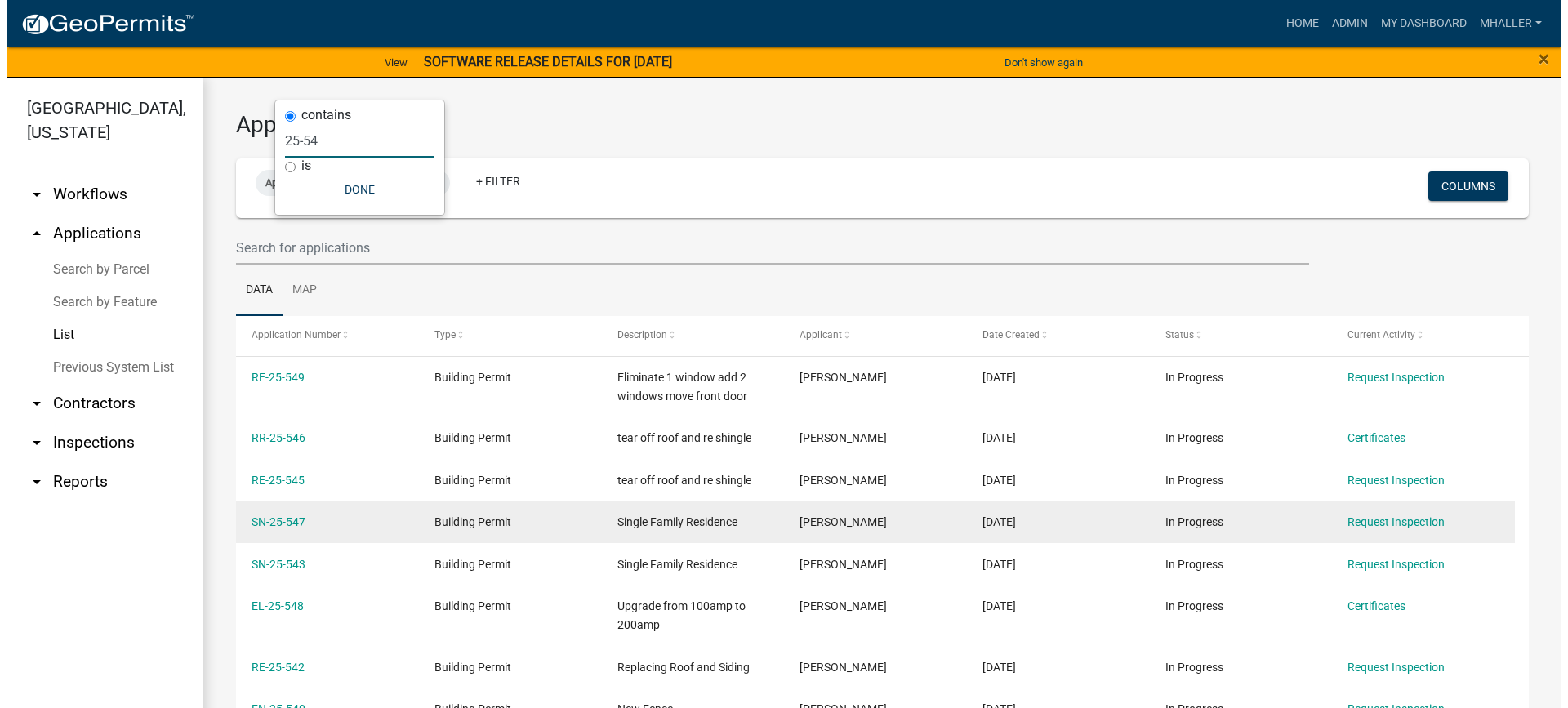
scroll to position [262, 0]
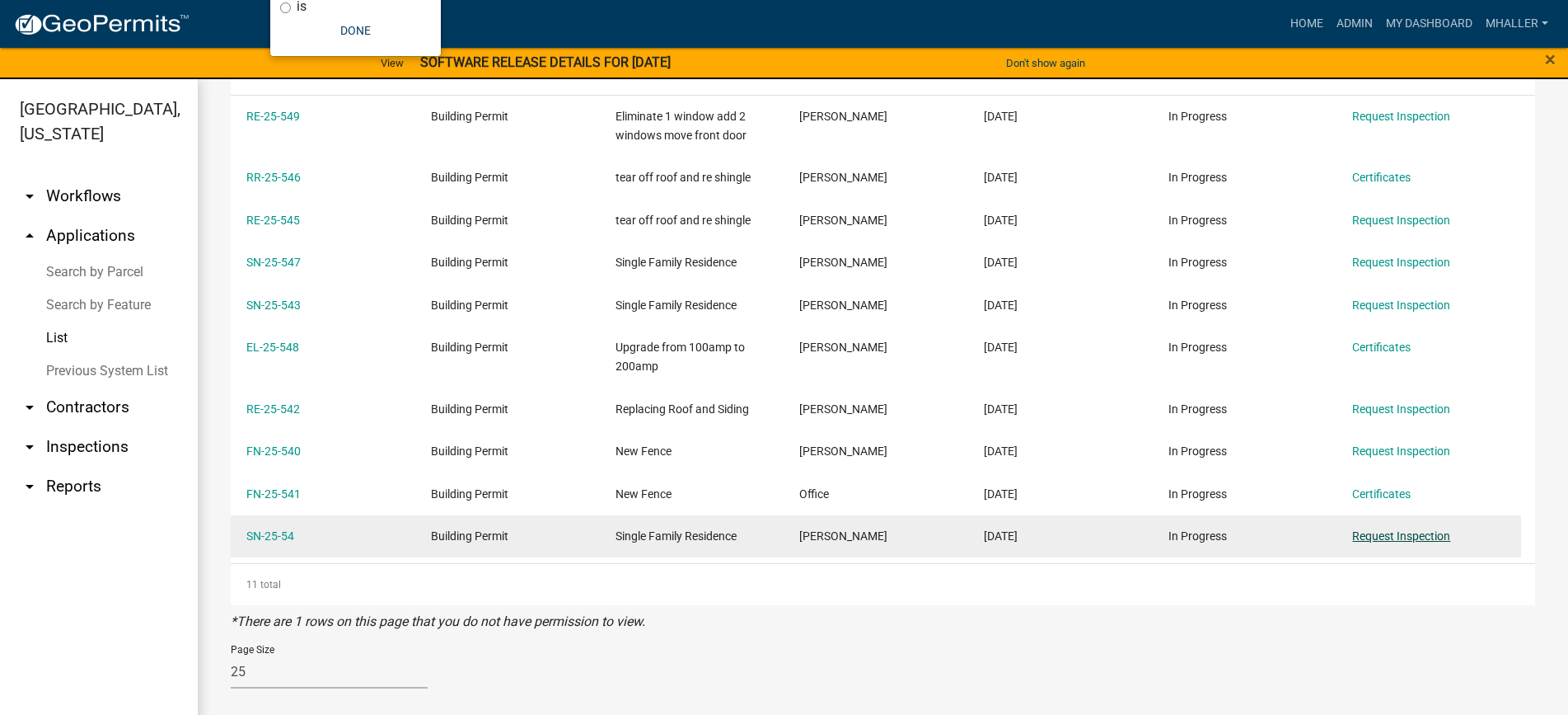
click at [1398, 536] on link "Request Inspection" at bounding box center [1401, 536] width 98 height 13
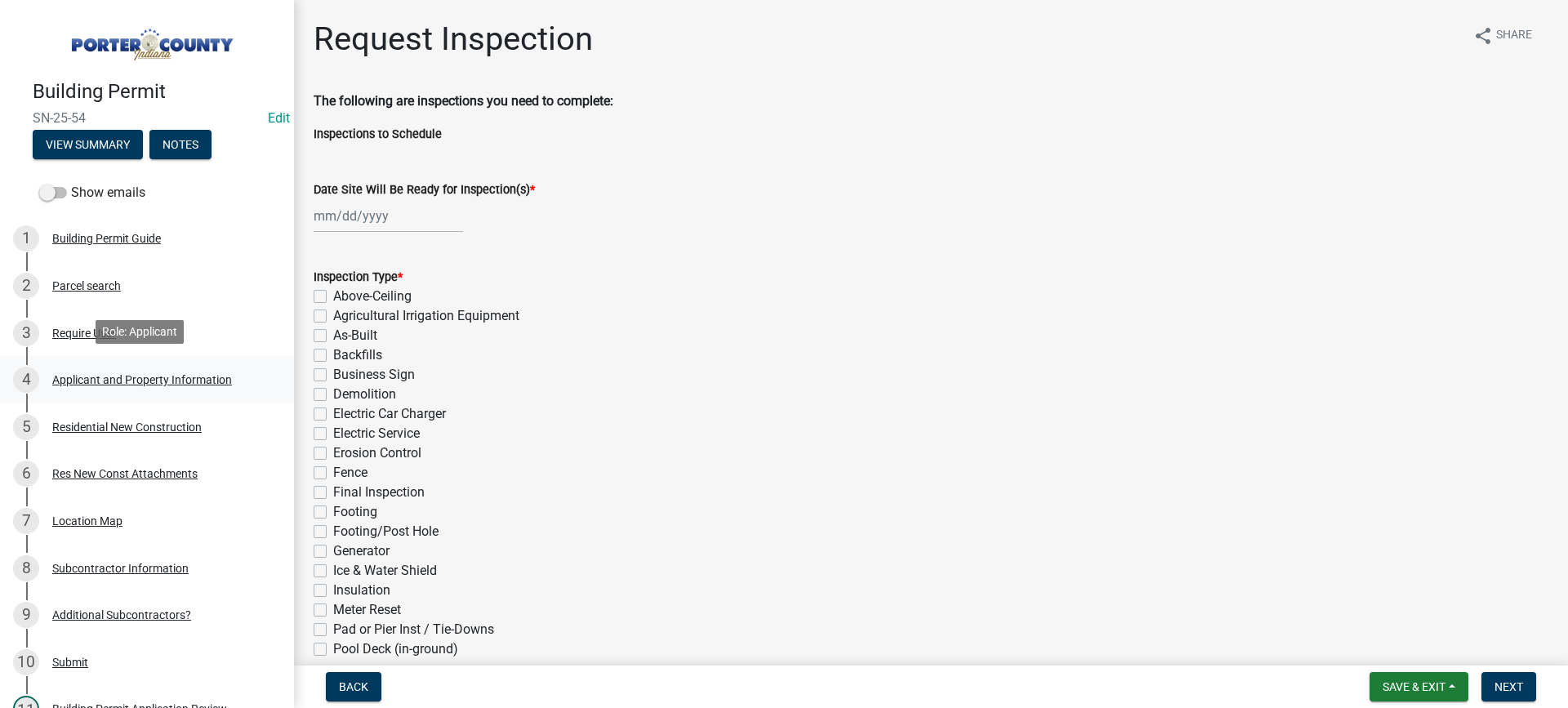
click at [115, 375] on div "Applicant and Property Information" at bounding box center [141, 379] width 180 height 11
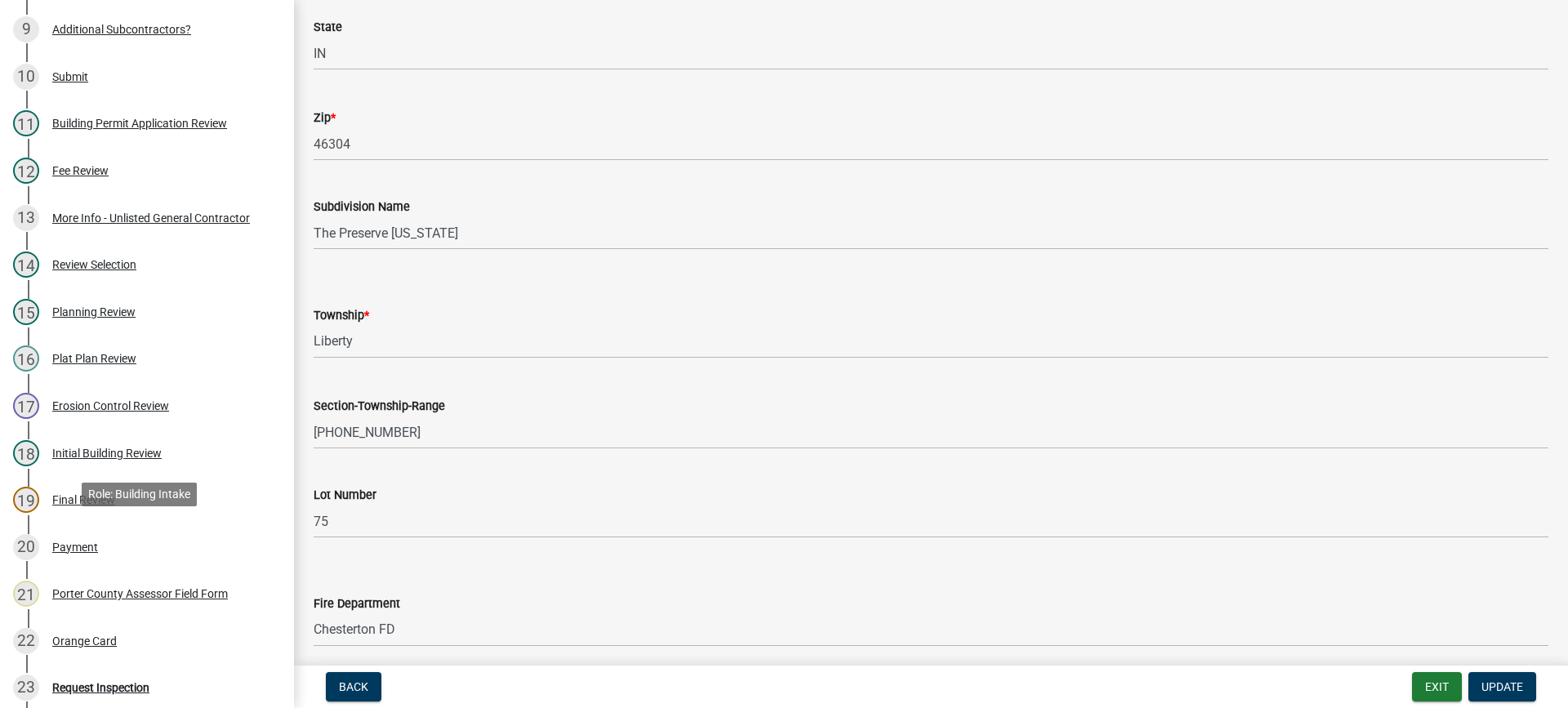
scroll to position [734, 0]
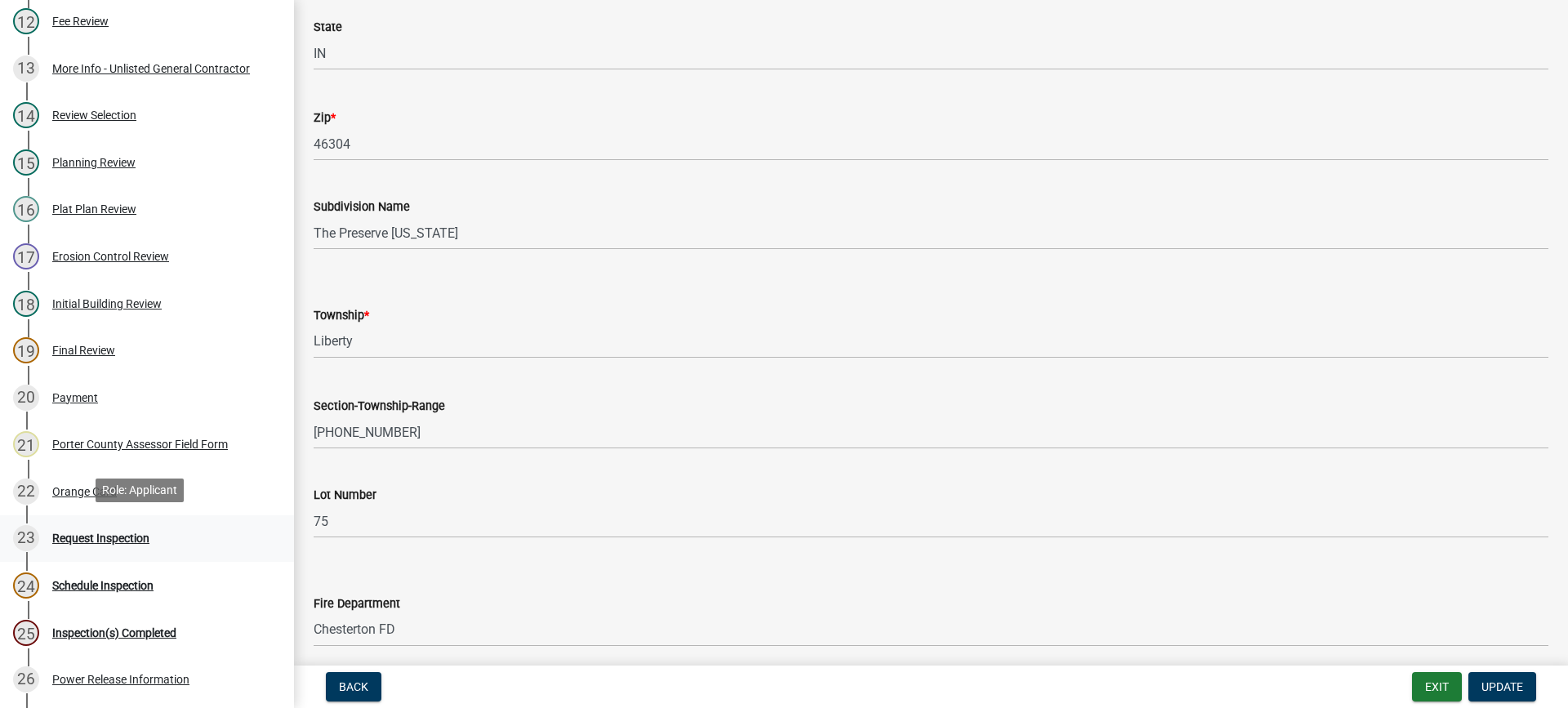
click at [92, 533] on div "Request Inspection" at bounding box center [100, 538] width 97 height 11
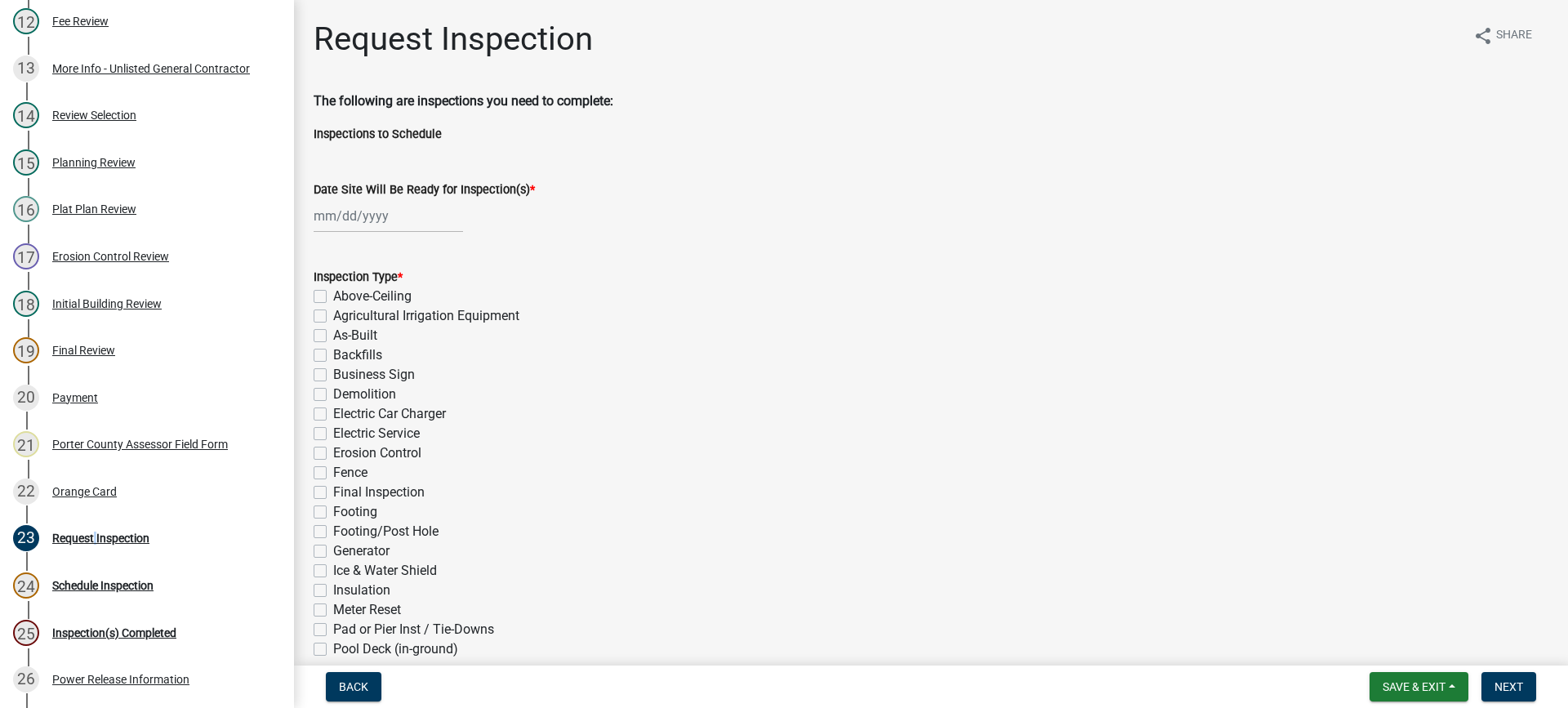
click at [384, 216] on div at bounding box center [388, 217] width 150 height 34
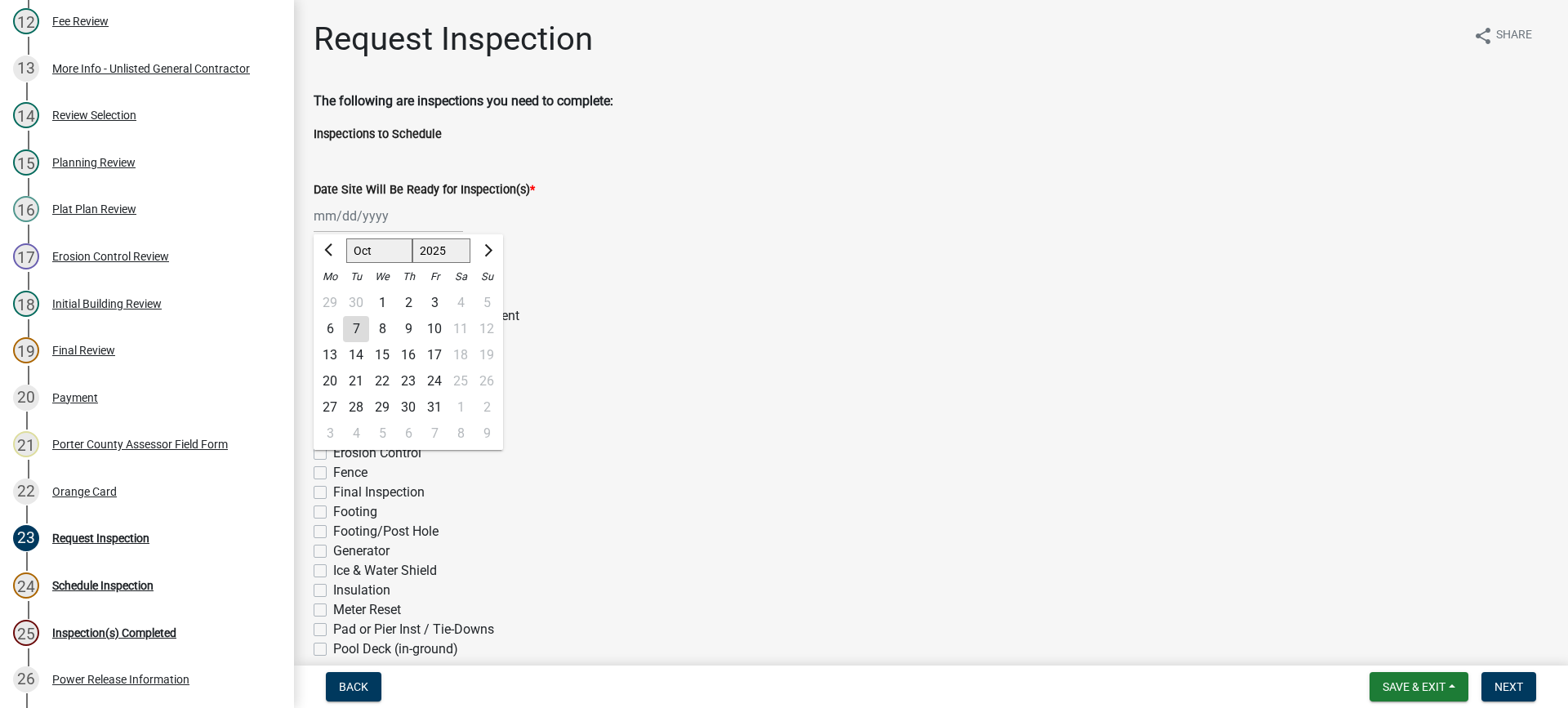
click at [354, 330] on div "7" at bounding box center [356, 330] width 26 height 26
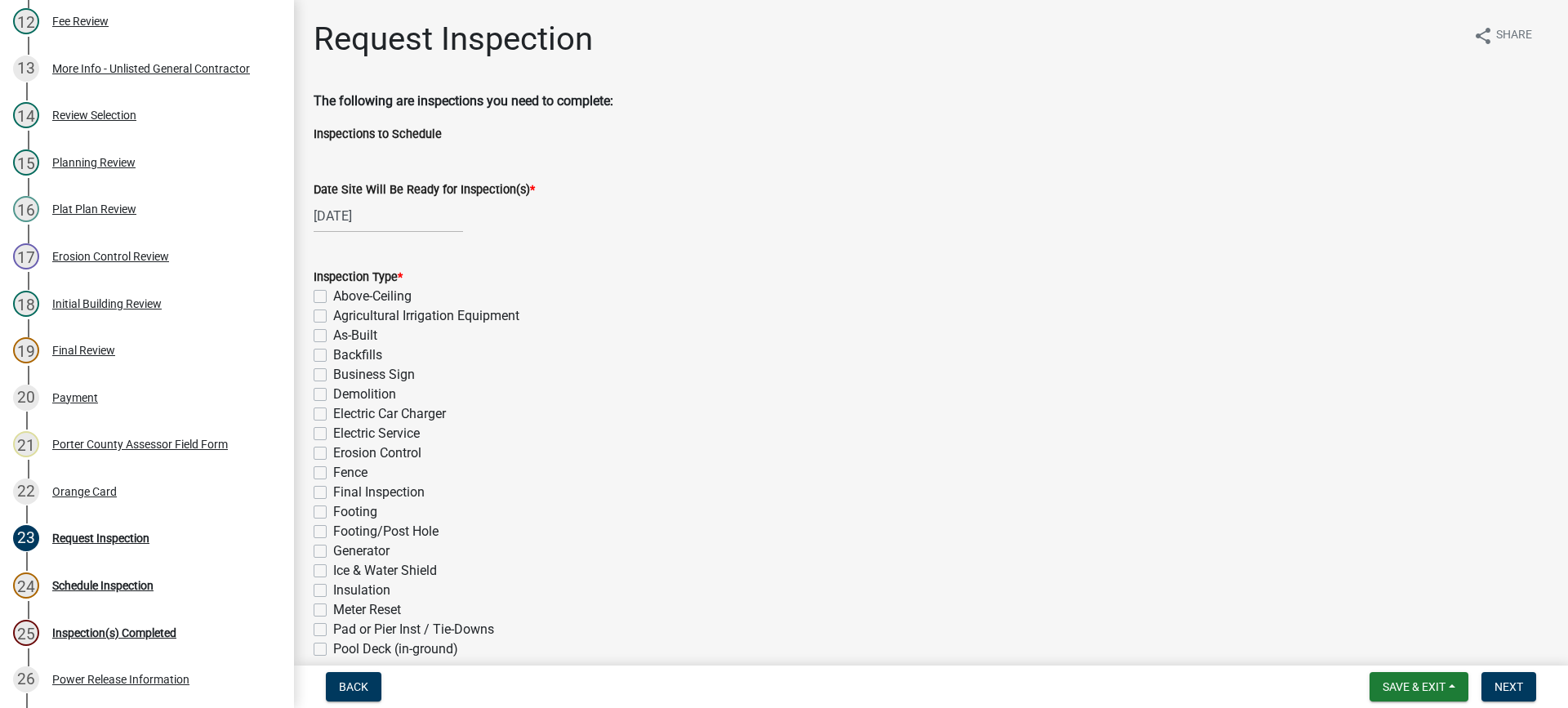
click at [333, 337] on label "As-Built" at bounding box center [355, 335] width 44 height 20
click at [333, 336] on input "As-Built" at bounding box center [338, 330] width 10 height 10
click at [333, 493] on label "Final Inspection" at bounding box center [379, 491] width 91 height 20
click at [333, 493] on input "Final Inspection" at bounding box center [338, 487] width 10 height 10
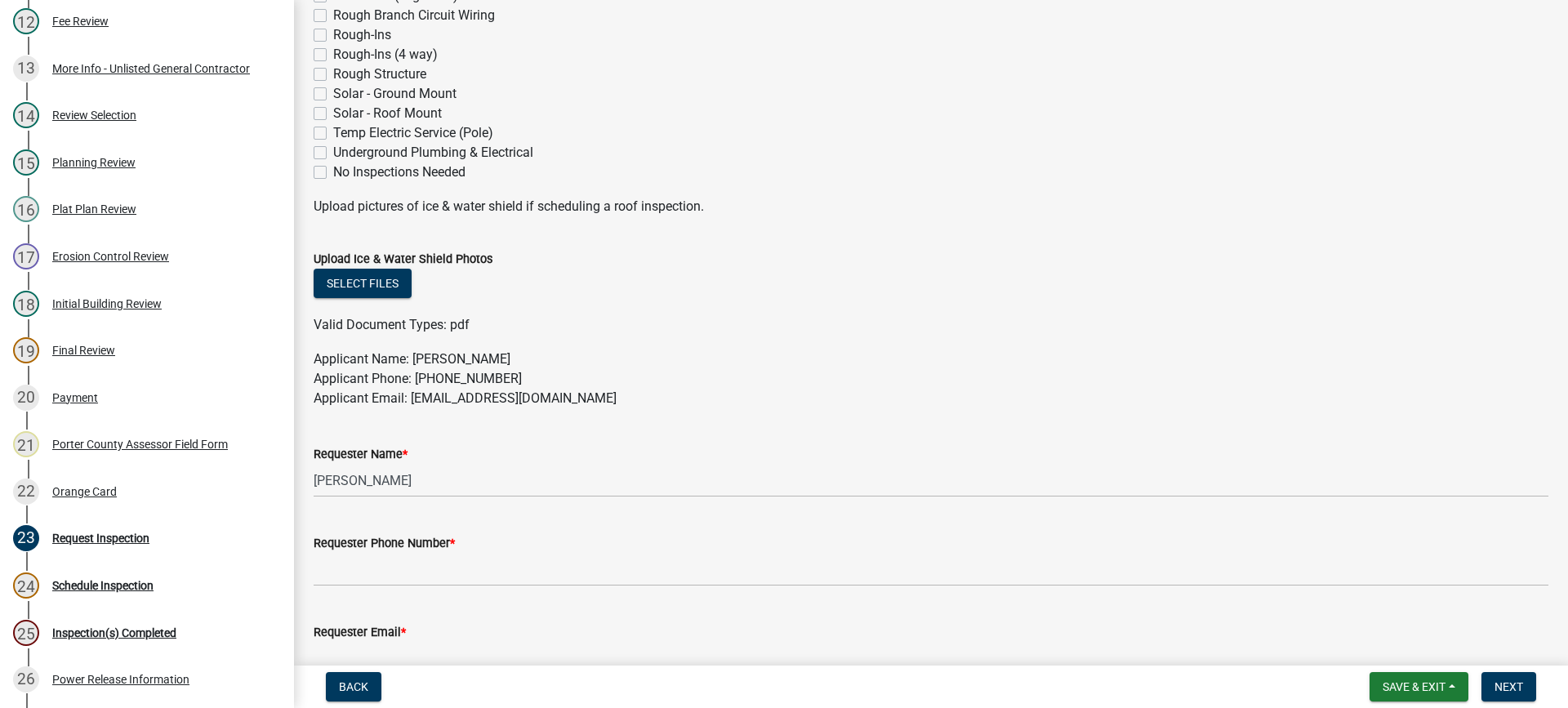
scroll to position [816, 0]
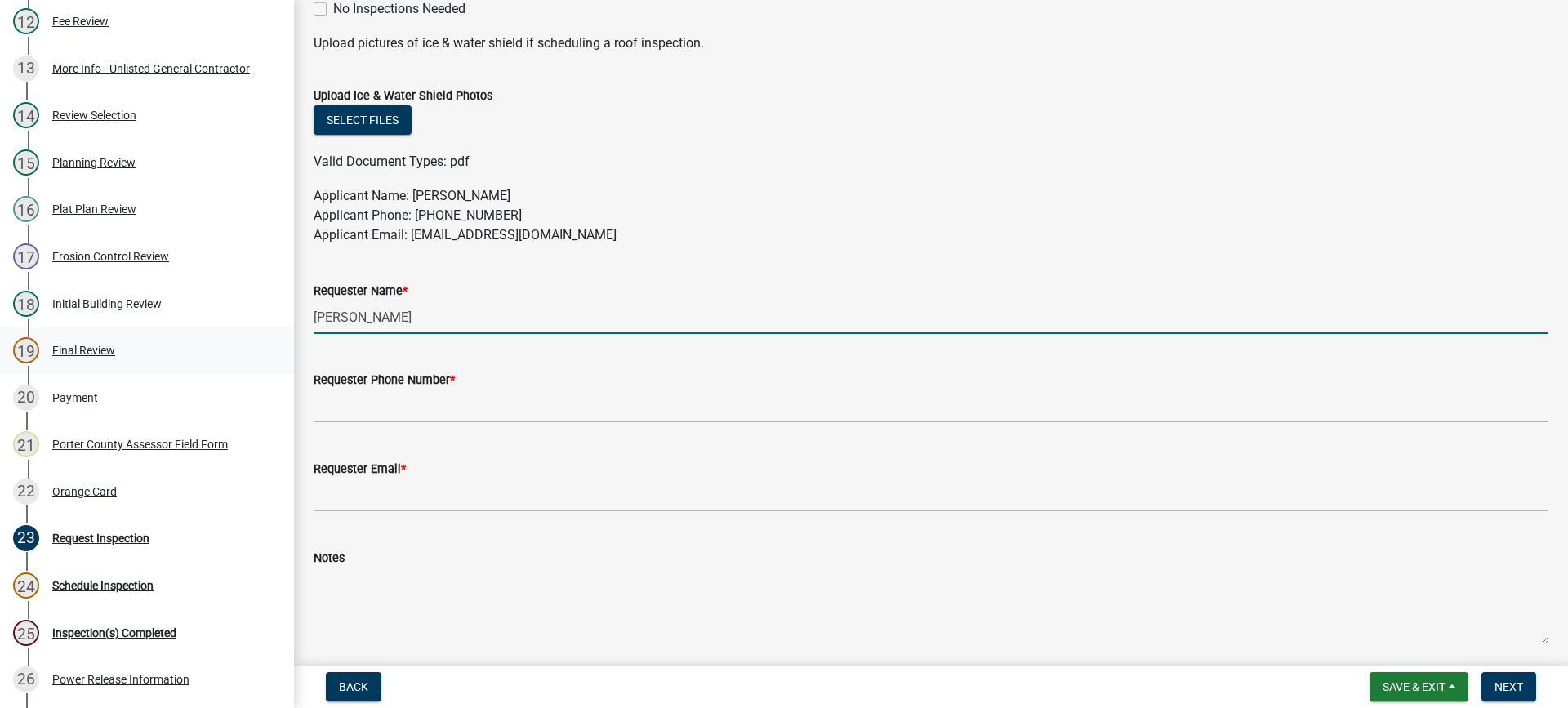
drag, startPoint x: 349, startPoint y: 330, endPoint x: 272, endPoint y: 331, distance: 77.0
click at [272, 331] on div "Building Permit SN-25-54 Edit View Summary Notes Show emails 1 Building Permit …" at bounding box center [784, 354] width 1568 height 708
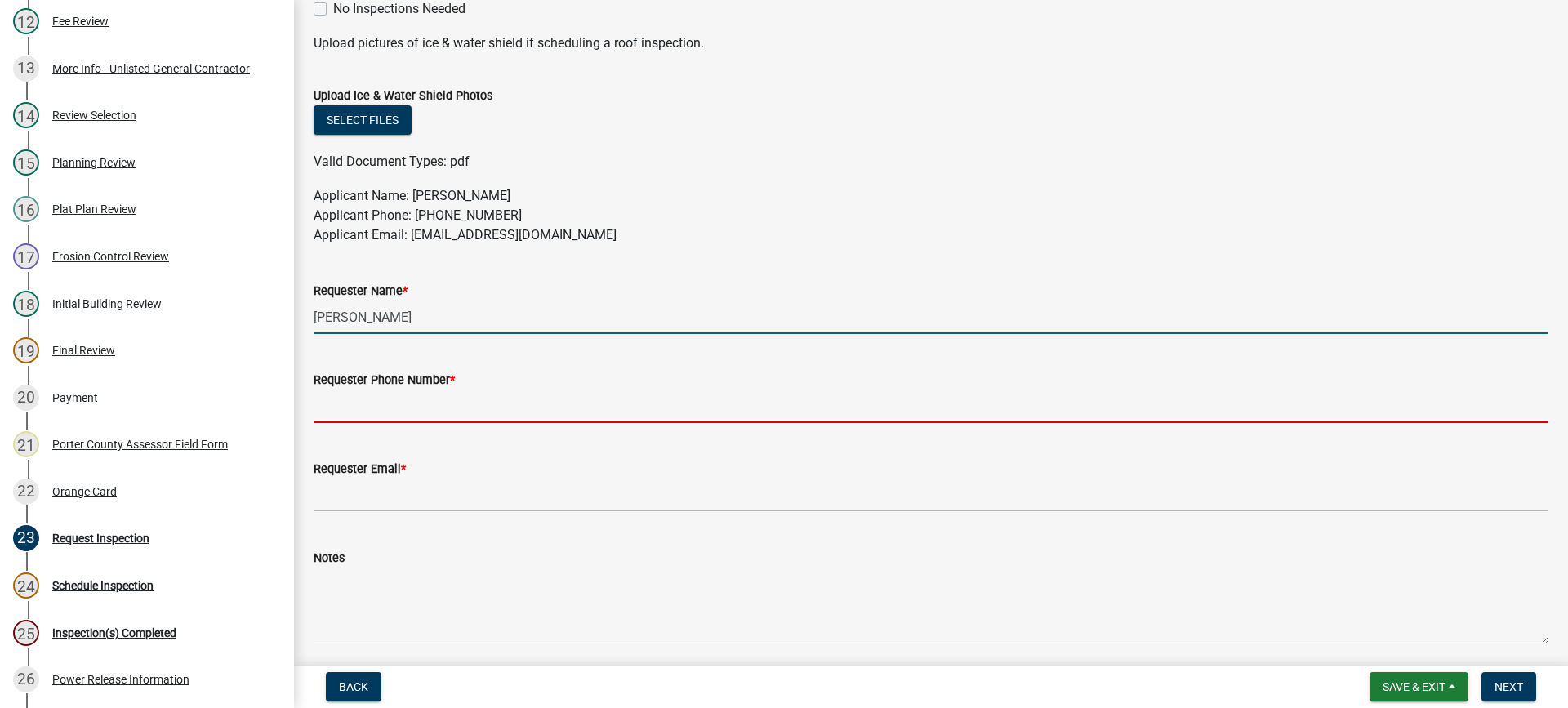
click at [366, 403] on input "Requester Phone Number *" at bounding box center [930, 407] width 1235 height 34
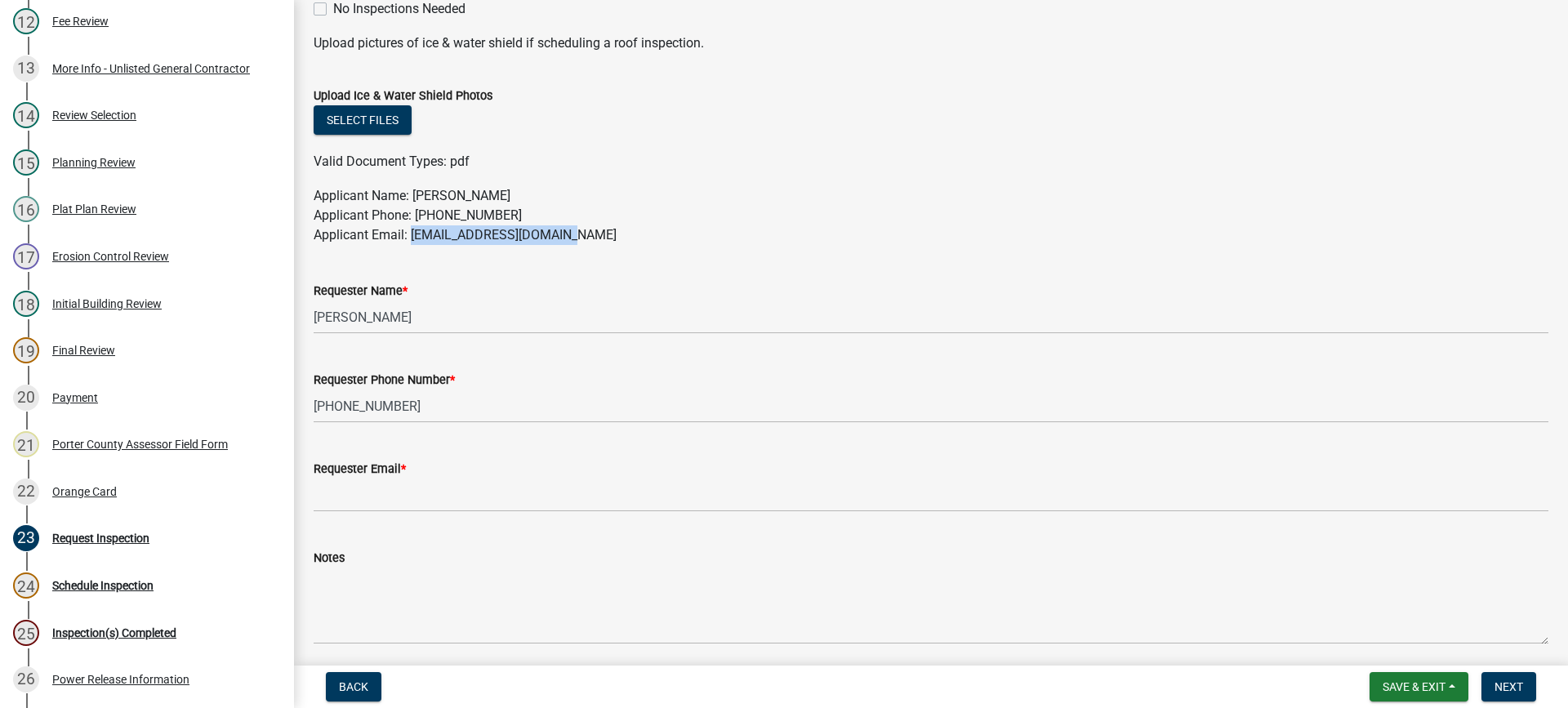
drag, startPoint x: 562, startPoint y: 236, endPoint x: 412, endPoint y: 236, distance: 150.0
click at [412, 236] on p "Applicant Name: [PERSON_NAME] Applicant Phone: [PHONE_NUMBER] Applicant Email: …" at bounding box center [930, 216] width 1235 height 58
copy p "[EMAIL_ADDRESS][DOMAIN_NAME]"
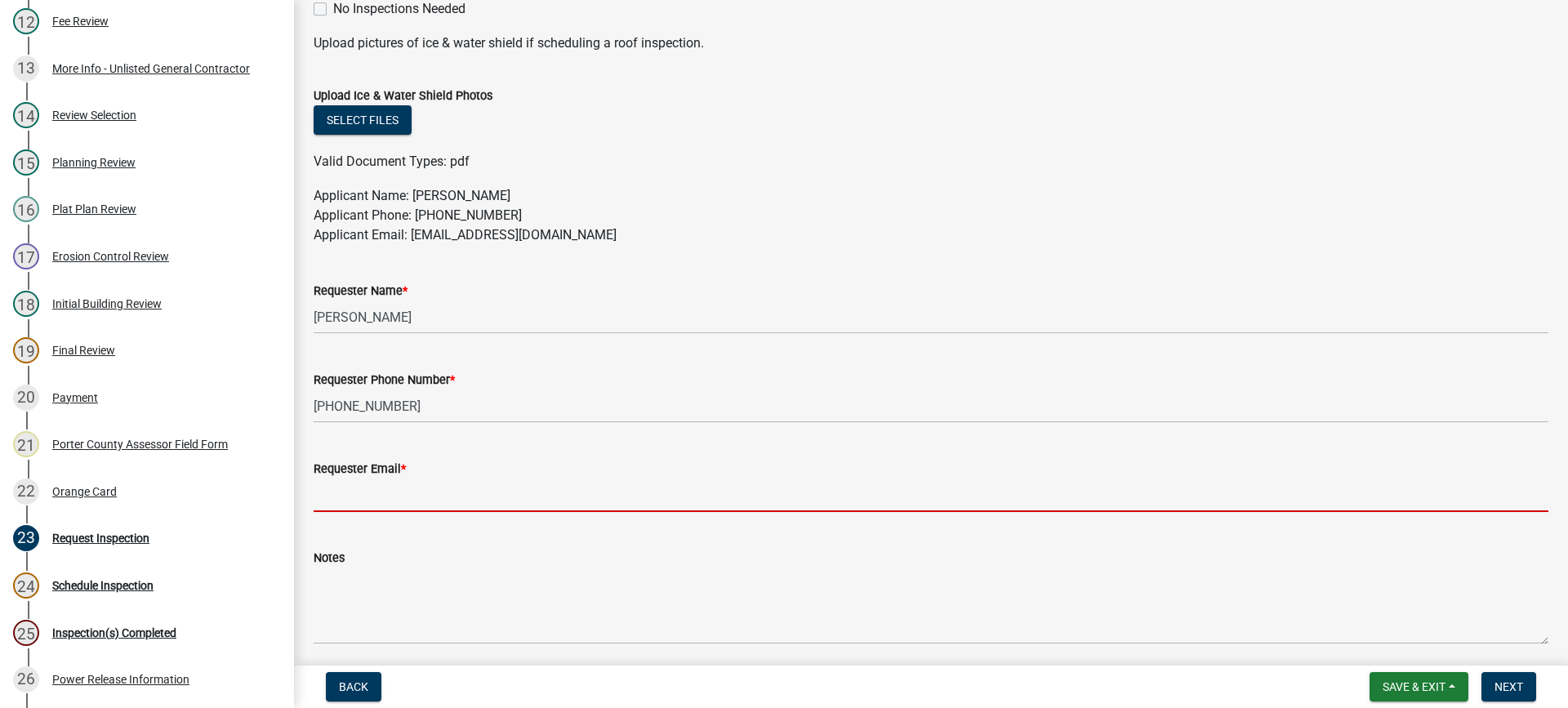
click at [371, 489] on input "Requester Email *" at bounding box center [930, 495] width 1235 height 34
paste input "[EMAIL_ADDRESS][DOMAIN_NAME]"
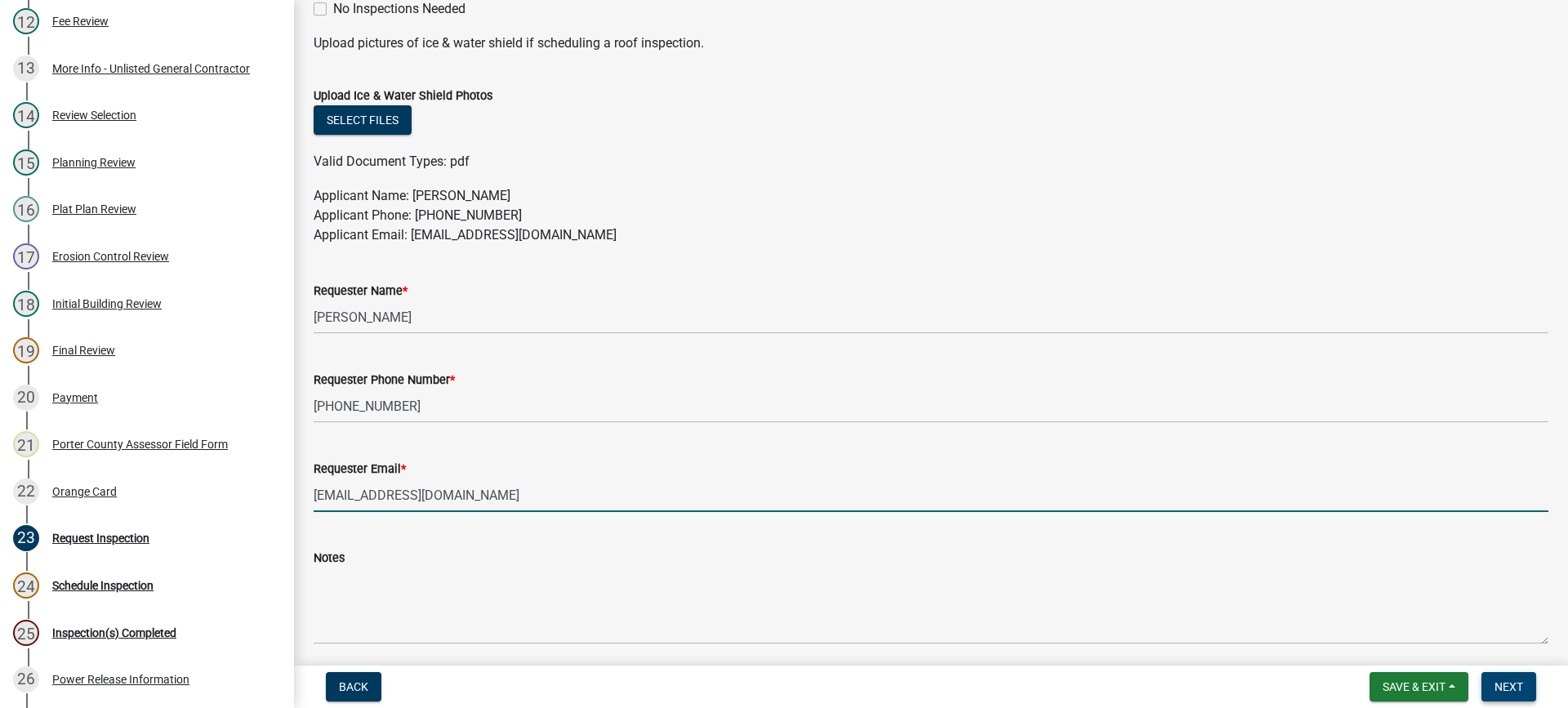
click at [1501, 685] on span "Next" at bounding box center [1509, 686] width 28 height 13
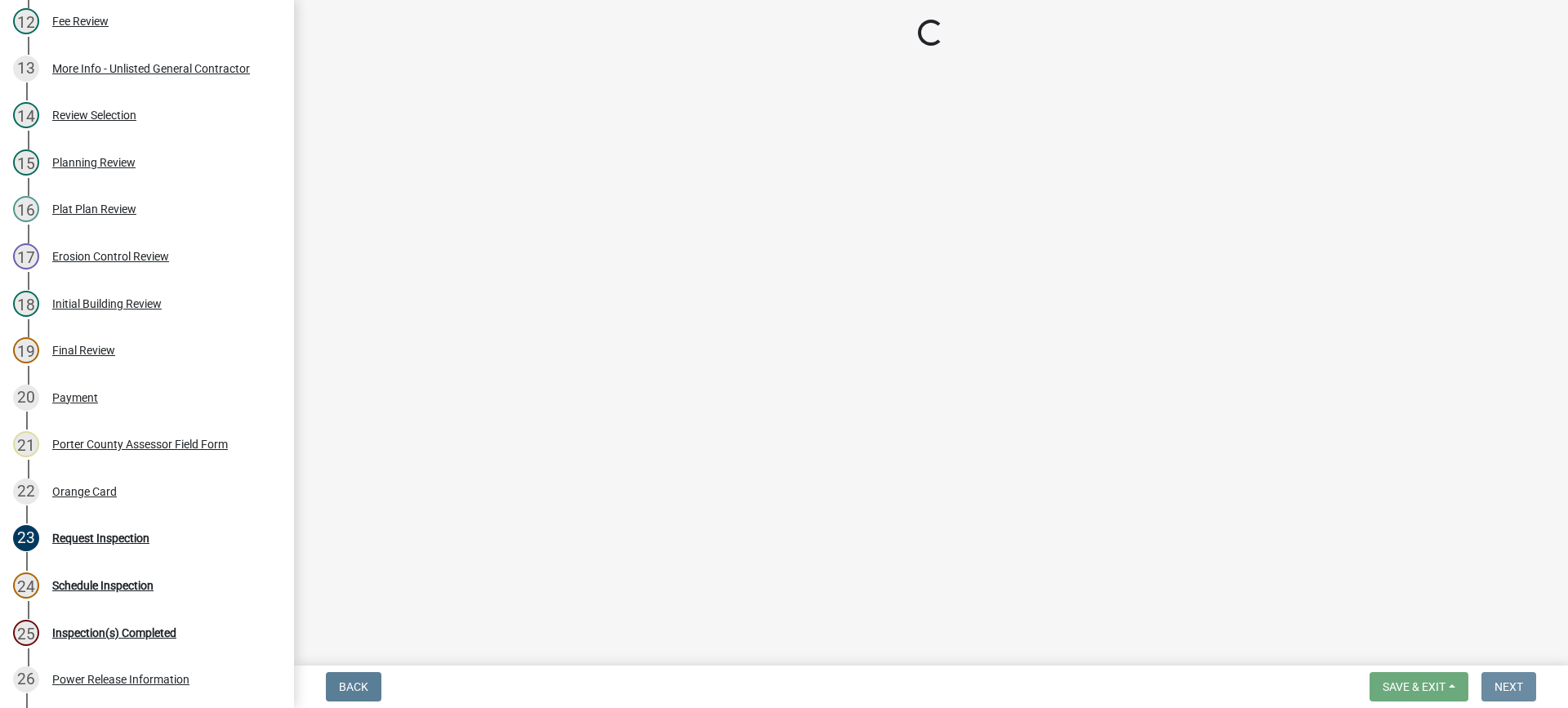
scroll to position [0, 0]
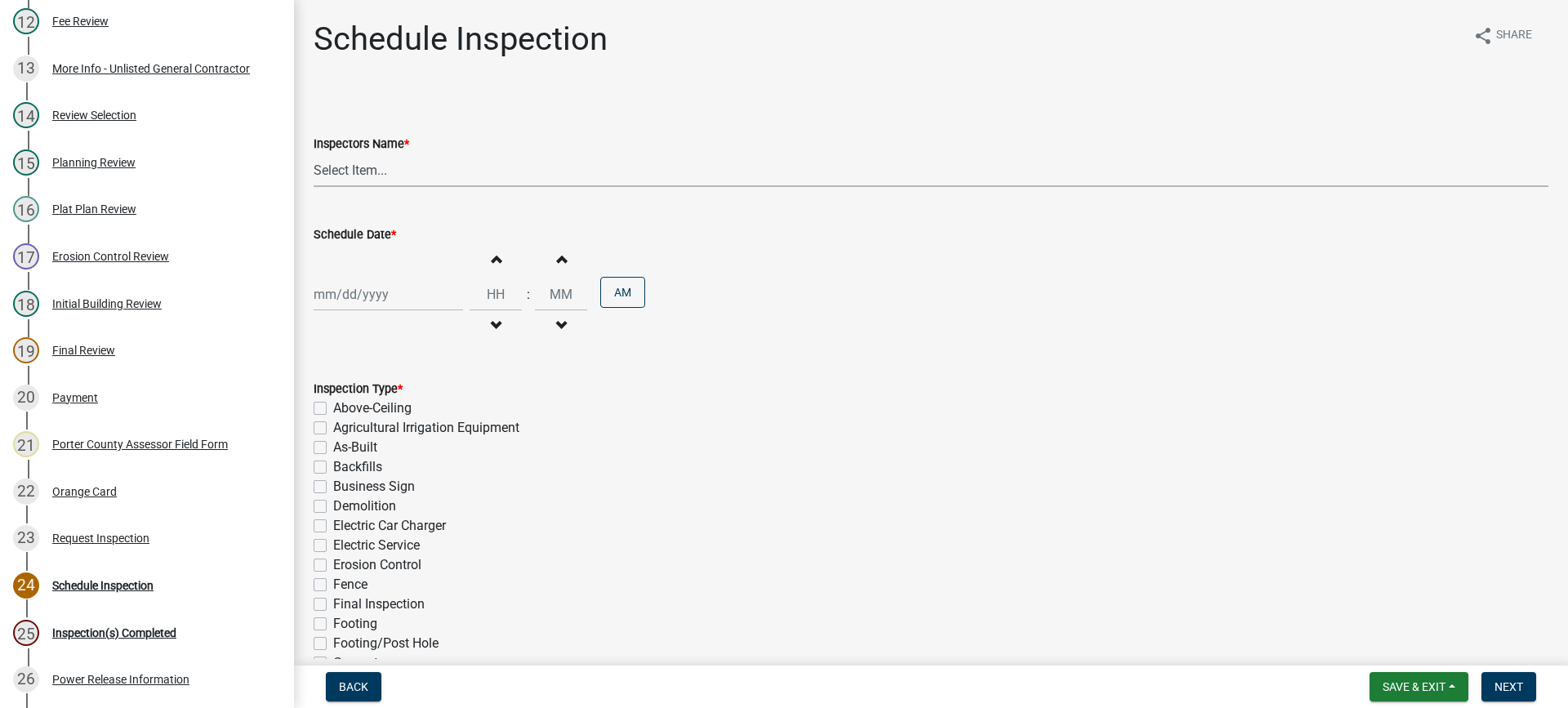
click at [348, 173] on select "Select Item... mhaller ([PERSON_NAME])" at bounding box center [930, 170] width 1235 height 34
click at [314, 153] on select "Select Item... mhaller ([PERSON_NAME])" at bounding box center [930, 170] width 1235 height 34
click at [365, 302] on div at bounding box center [388, 295] width 150 height 34
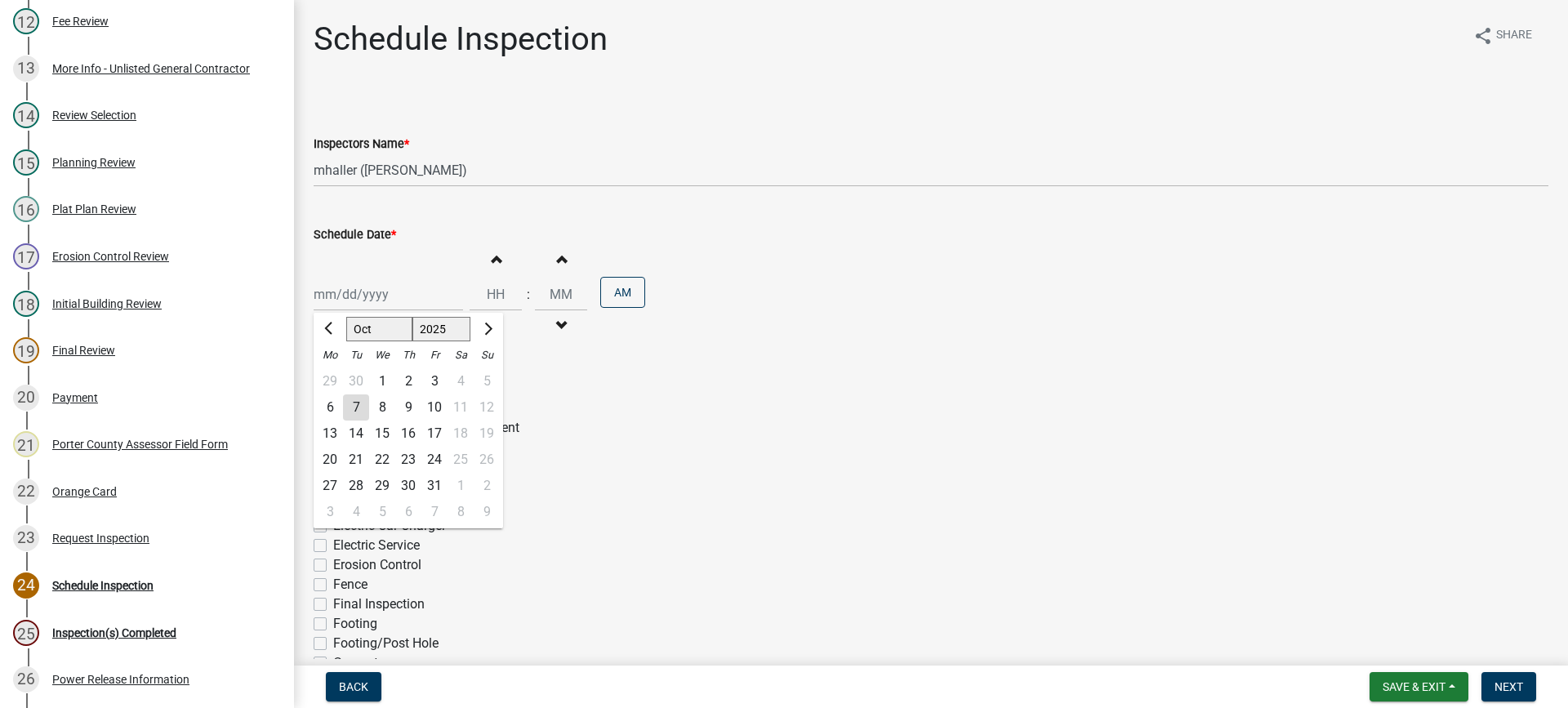
click at [409, 405] on div "9" at bounding box center [409, 408] width 26 height 26
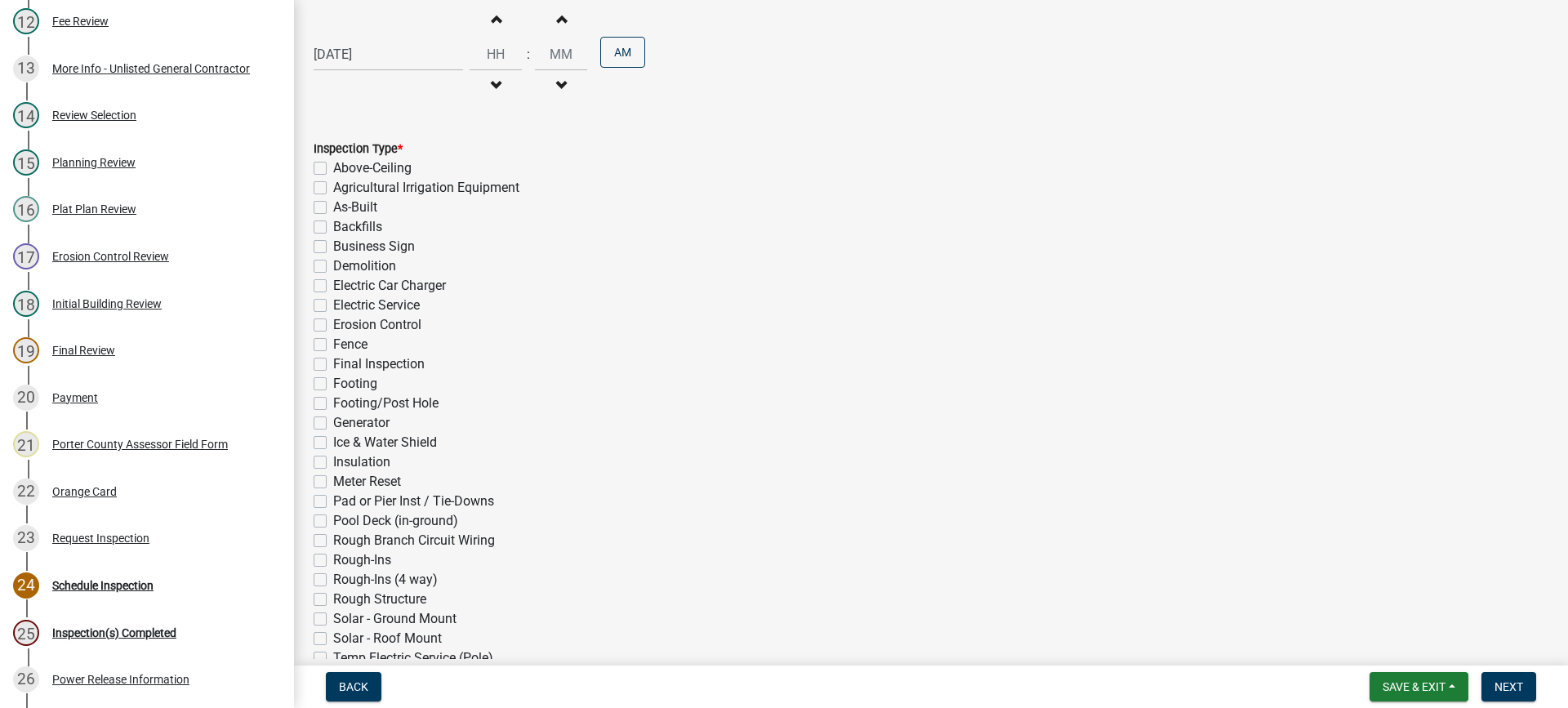
scroll to position [327, 0]
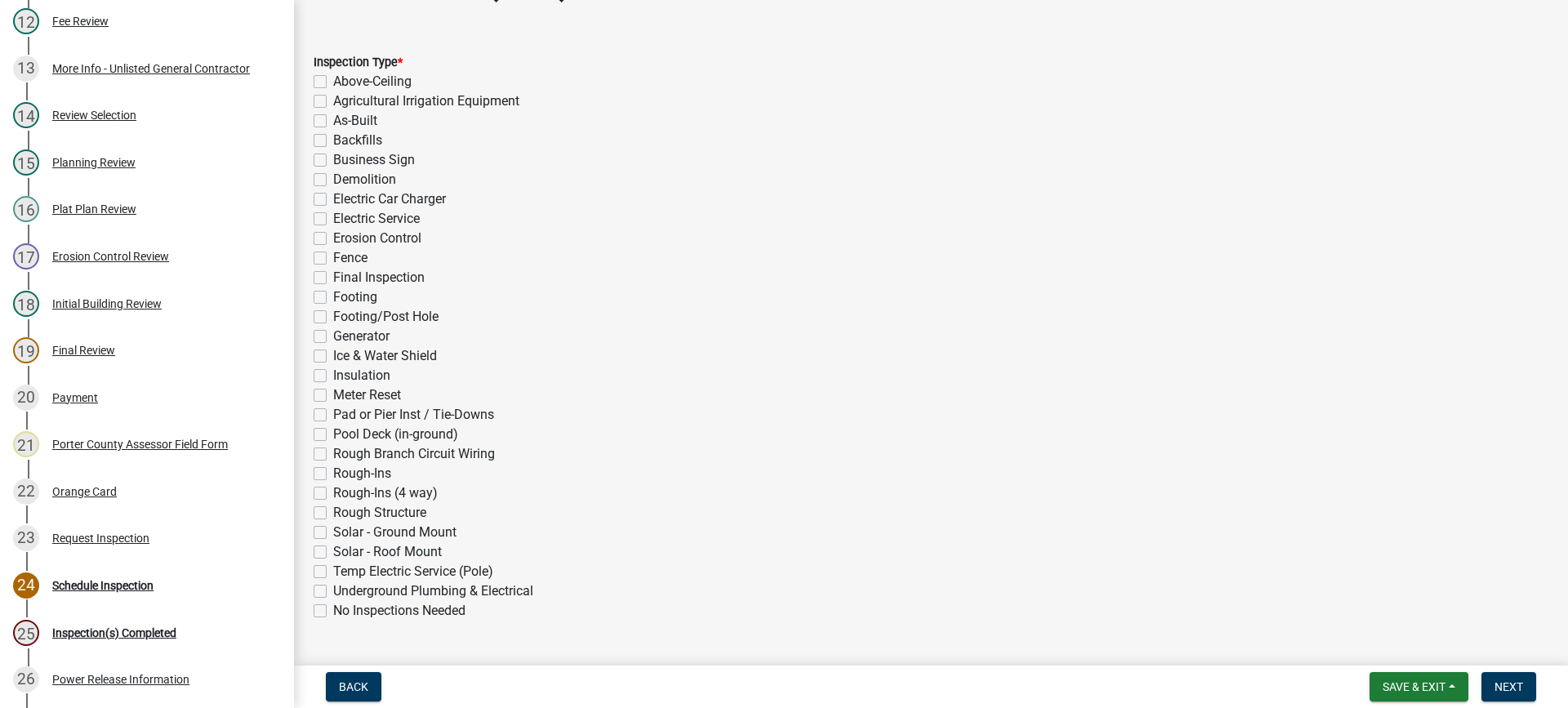
drag, startPoint x: 321, startPoint y: 122, endPoint x: 322, endPoint y: 145, distance: 23.0
click at [333, 122] on label "As-Built" at bounding box center [355, 121] width 44 height 20
click at [333, 121] on input "As-Built" at bounding box center [338, 116] width 10 height 10
click at [333, 275] on label "Final Inspection" at bounding box center [379, 277] width 91 height 20
click at [333, 275] on input "Final Inspection" at bounding box center [338, 272] width 10 height 10
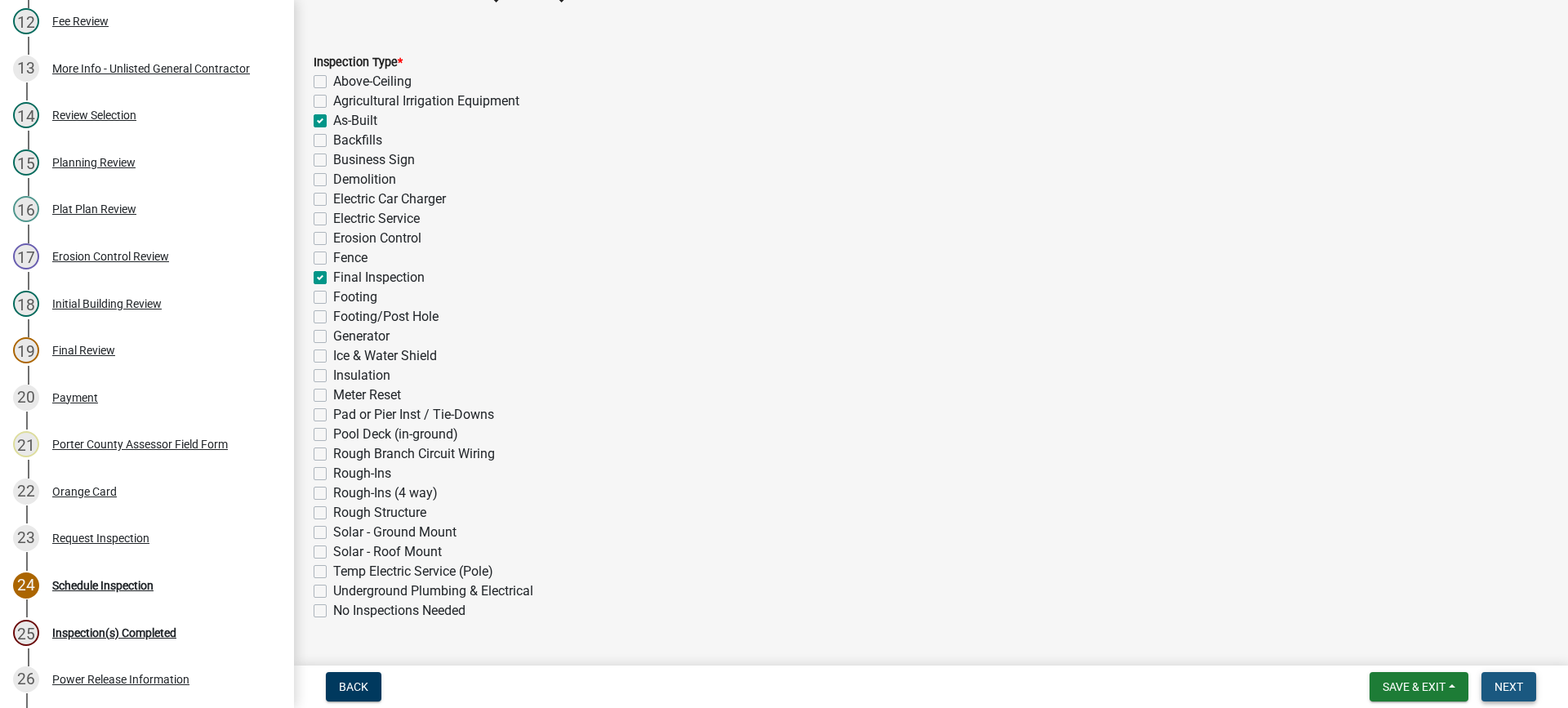
click at [1495, 691] on span "Next" at bounding box center [1509, 686] width 28 height 13
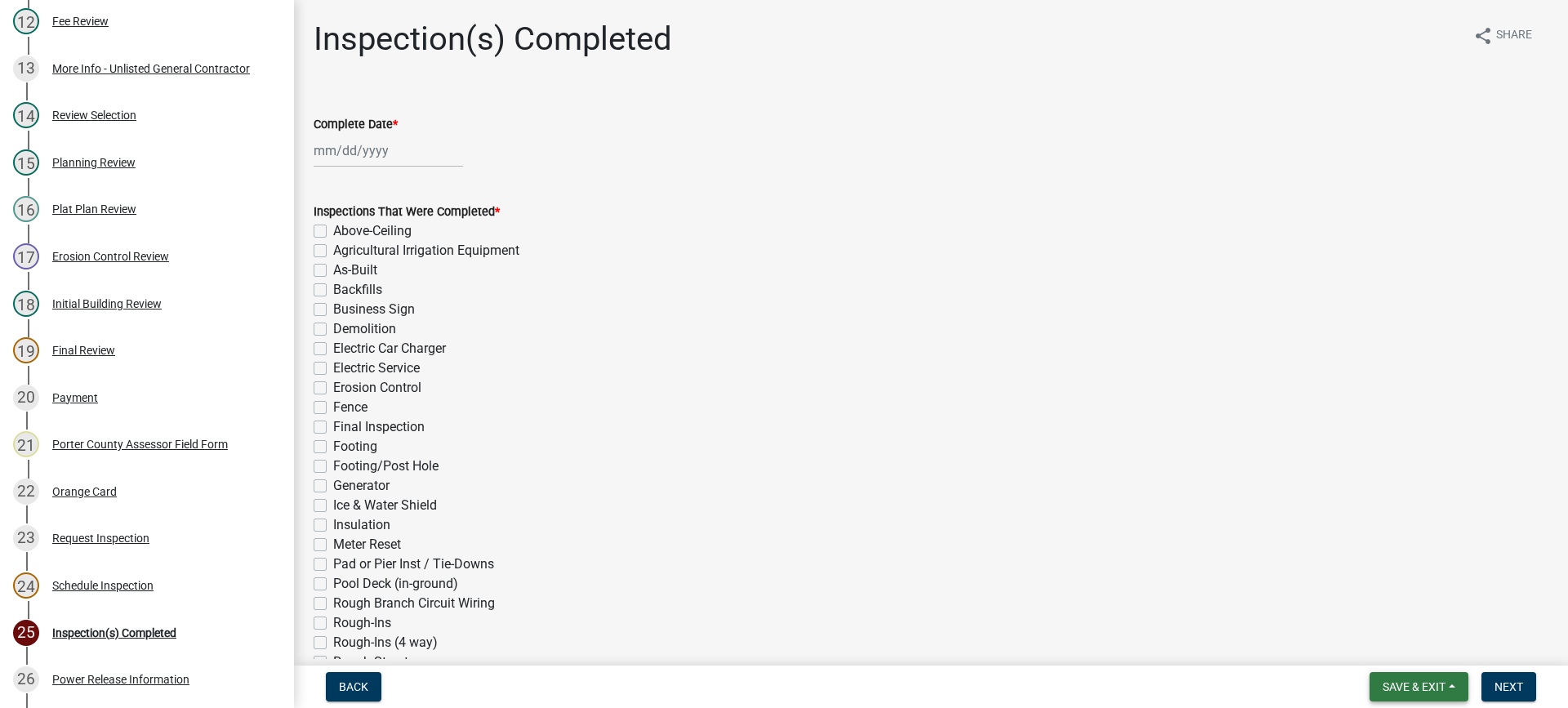
click at [1420, 684] on span "Save & Exit" at bounding box center [1414, 686] width 63 height 13
click at [1405, 641] on button "Save & Exit" at bounding box center [1402, 644] width 131 height 40
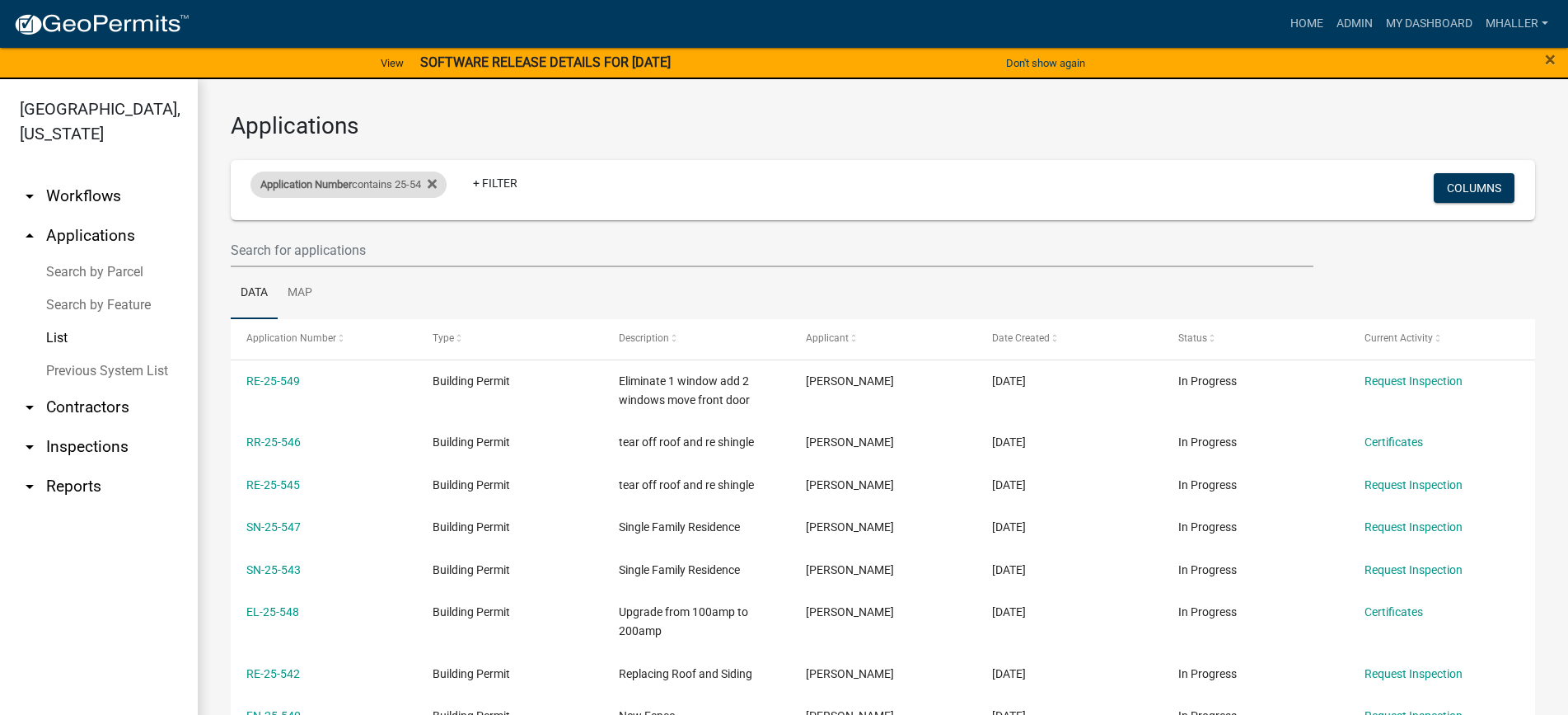
click at [404, 183] on div "Application Number contains 25-54" at bounding box center [349, 184] width 196 height 27
click at [371, 241] on input "25-54" at bounding box center [355, 246] width 151 height 34
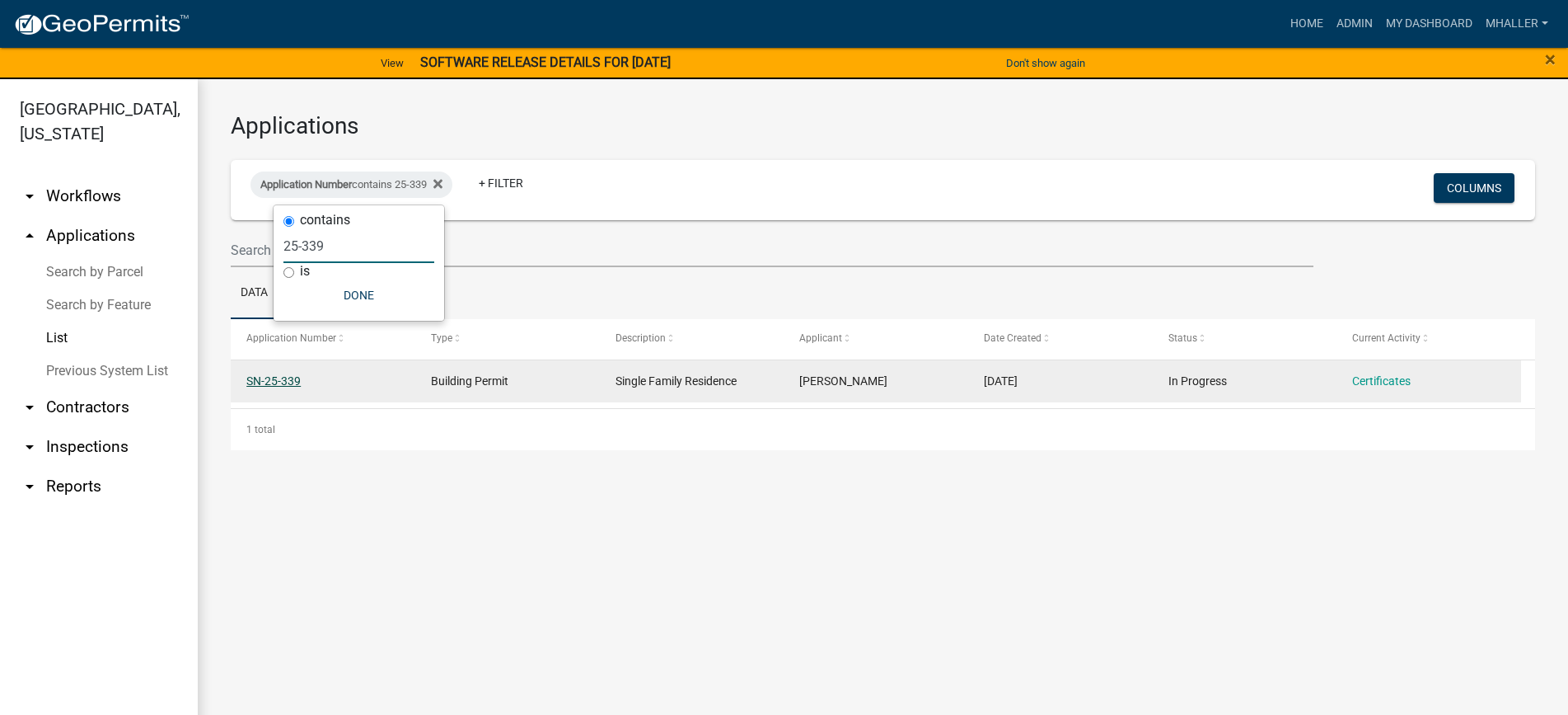
click at [263, 382] on link "SN-25-339" at bounding box center [273, 381] width 54 height 13
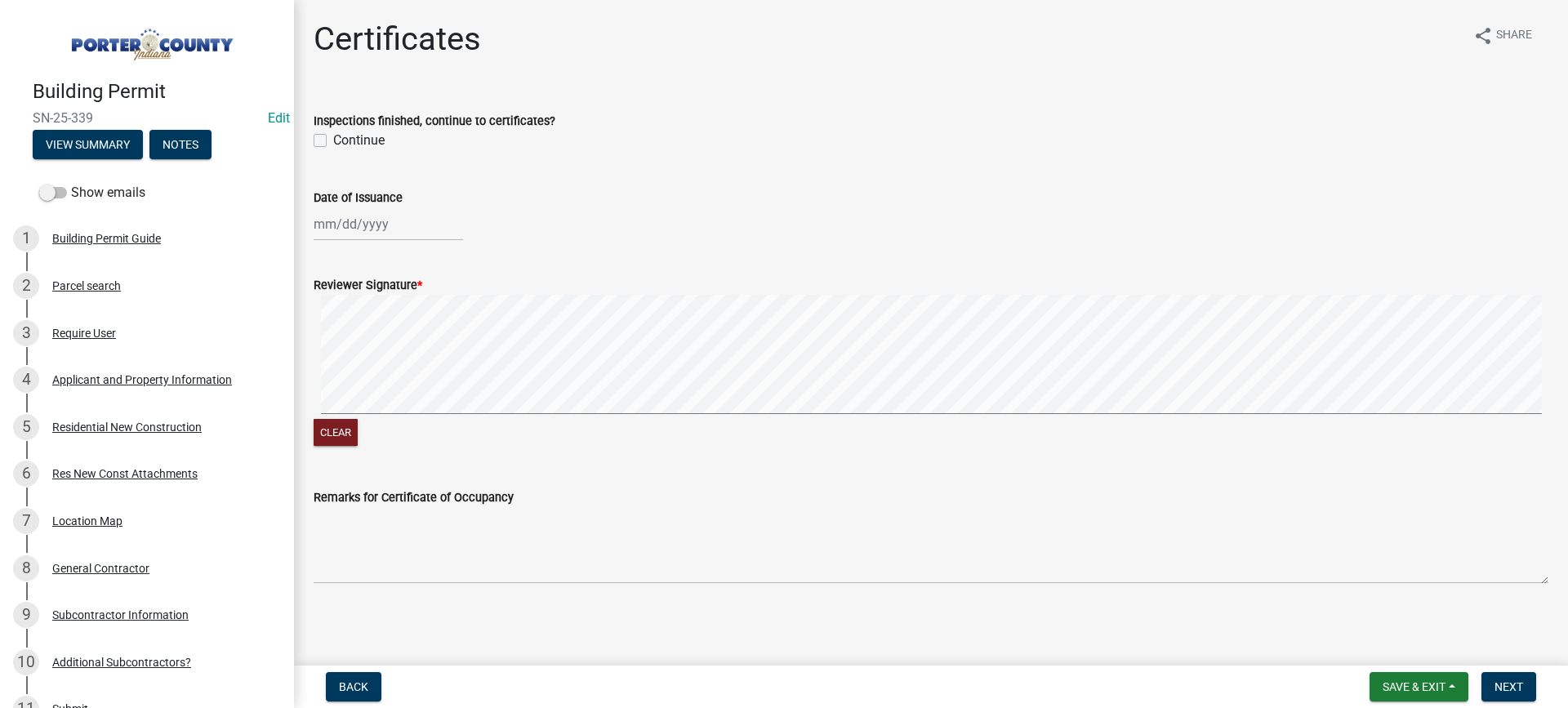
click at [333, 141] on label "Continue" at bounding box center [359, 140] width 52 height 20
click at [333, 141] on input "Continue" at bounding box center [338, 136] width 10 height 10
click at [372, 233] on div at bounding box center [388, 224] width 150 height 34
click at [353, 337] on div "7" at bounding box center [356, 337] width 26 height 26
click at [1508, 689] on span "Next" at bounding box center [1509, 686] width 28 height 13
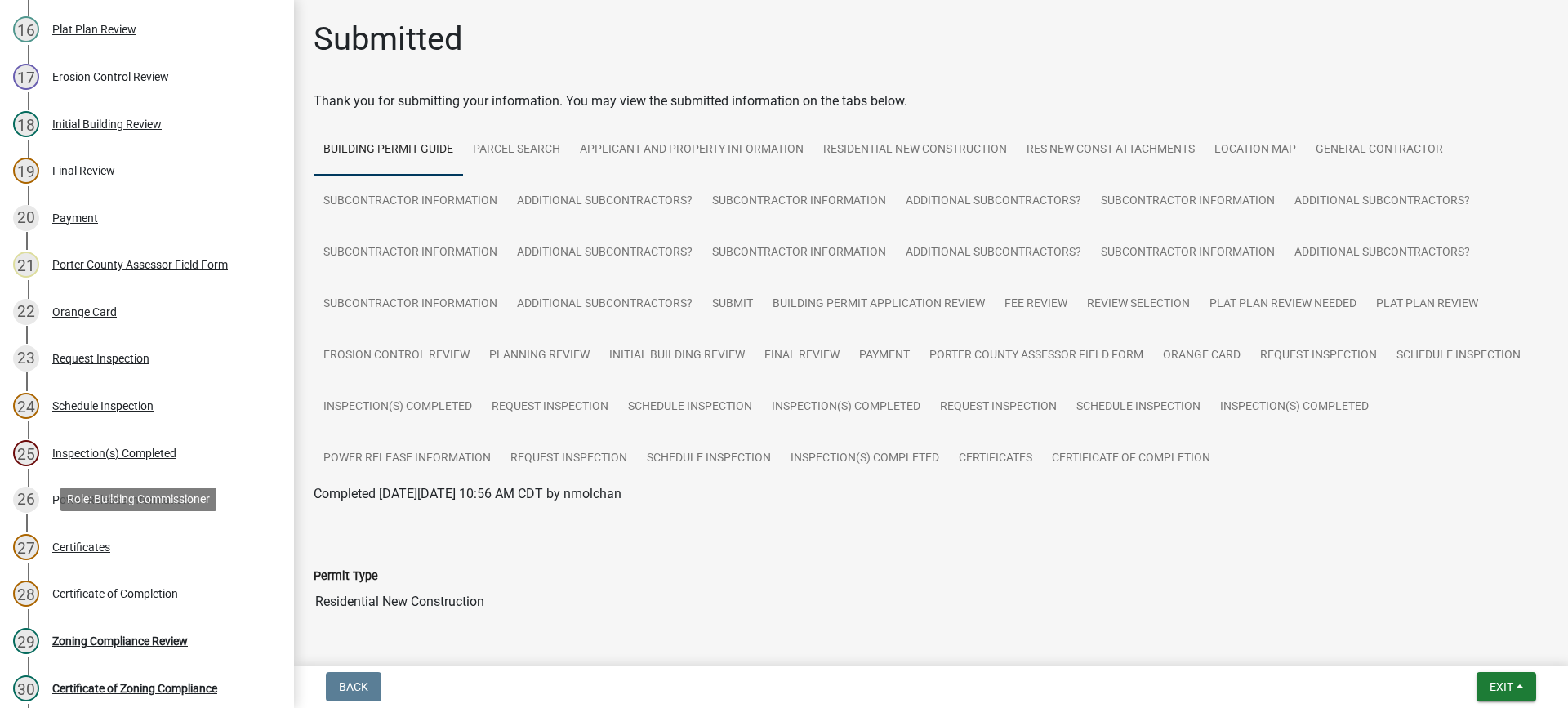
scroll to position [1143, 0]
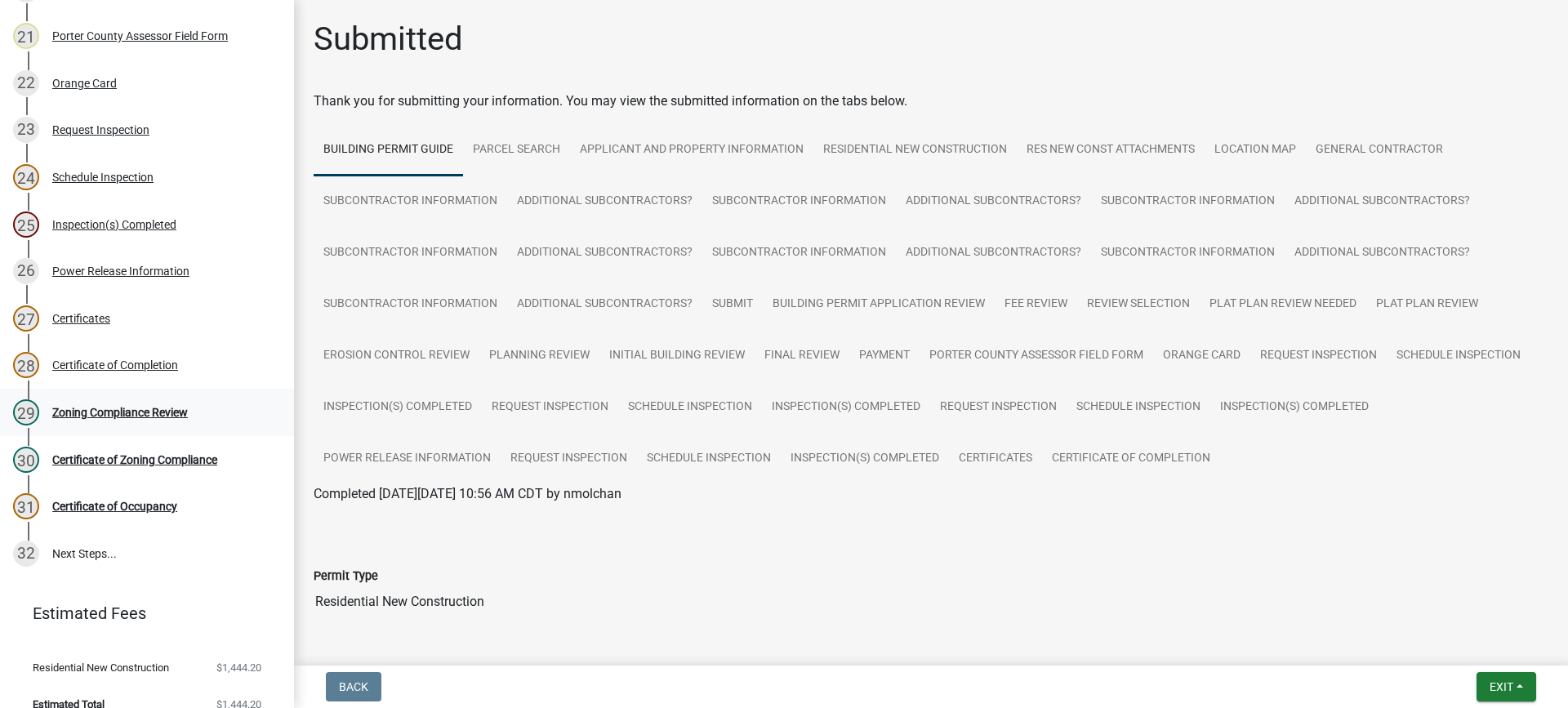
click at [120, 411] on div "Zoning Compliance Review" at bounding box center [120, 412] width 136 height 11
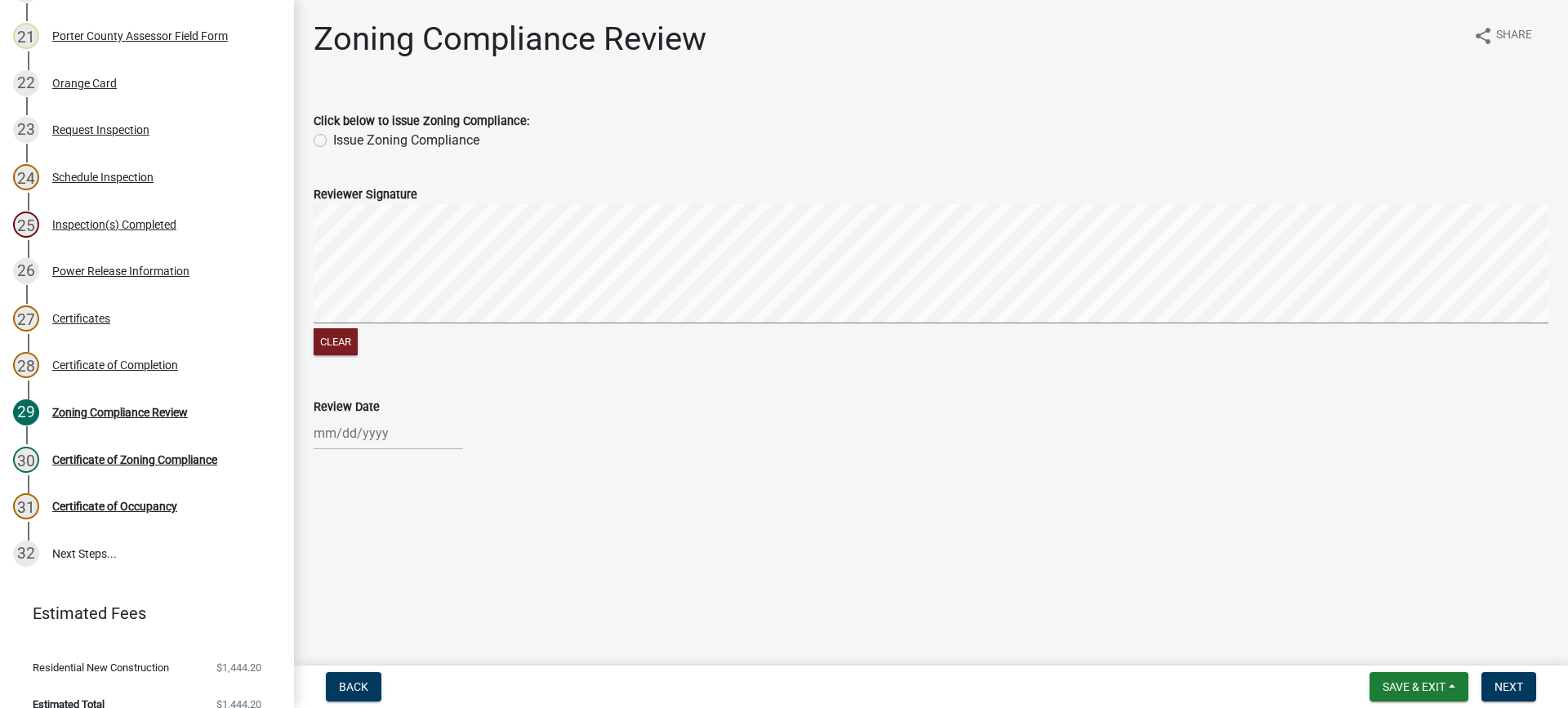
click at [333, 139] on label "Issue Zoning Compliance" at bounding box center [406, 140] width 146 height 20
click at [333, 139] on input "Issue Zoning Compliance" at bounding box center [338, 136] width 10 height 10
click at [369, 441] on div at bounding box center [388, 433] width 150 height 34
click at [358, 287] on div "7" at bounding box center [356, 294] width 26 height 26
click at [1515, 684] on span "Next" at bounding box center [1509, 686] width 28 height 13
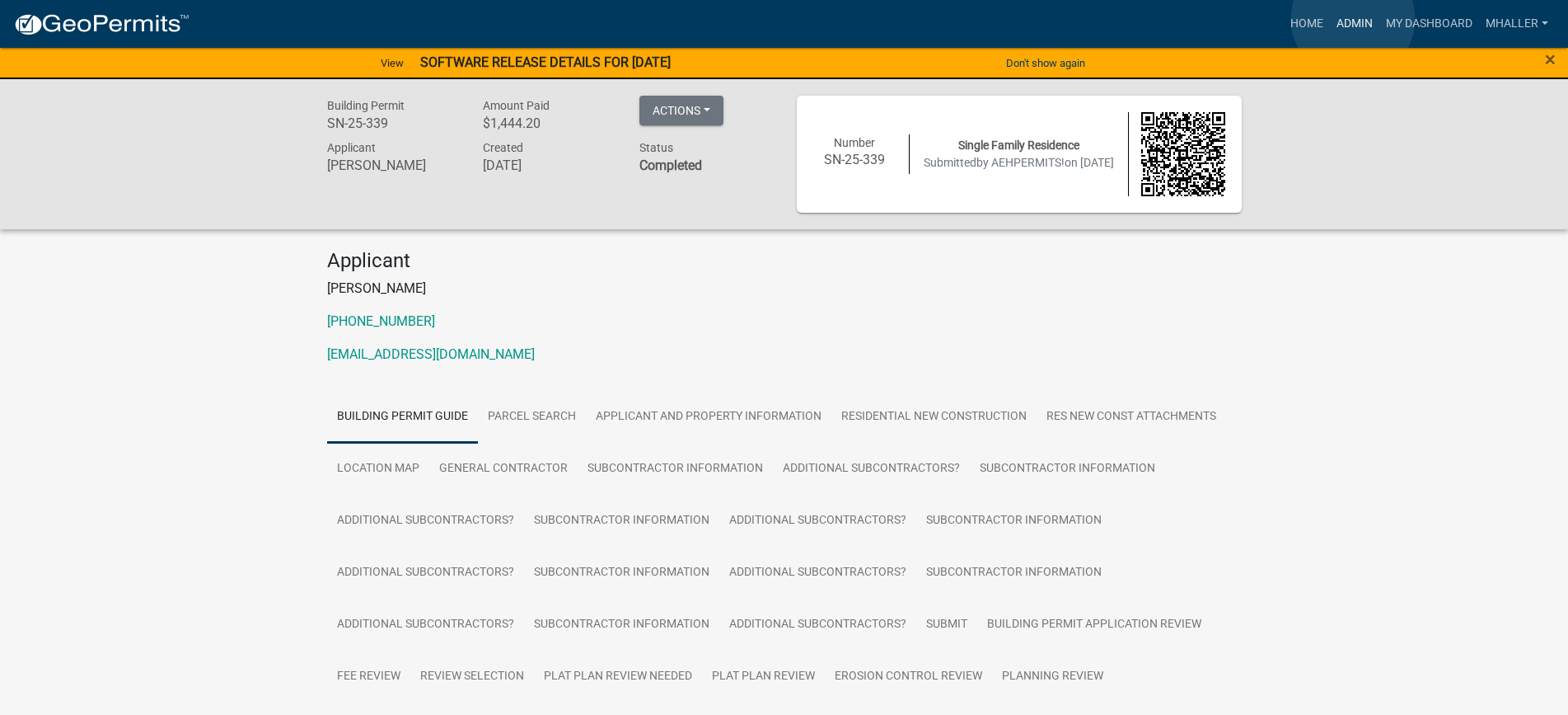
click at [1353, 19] on link "Admin" at bounding box center [1355, 24] width 49 height 31
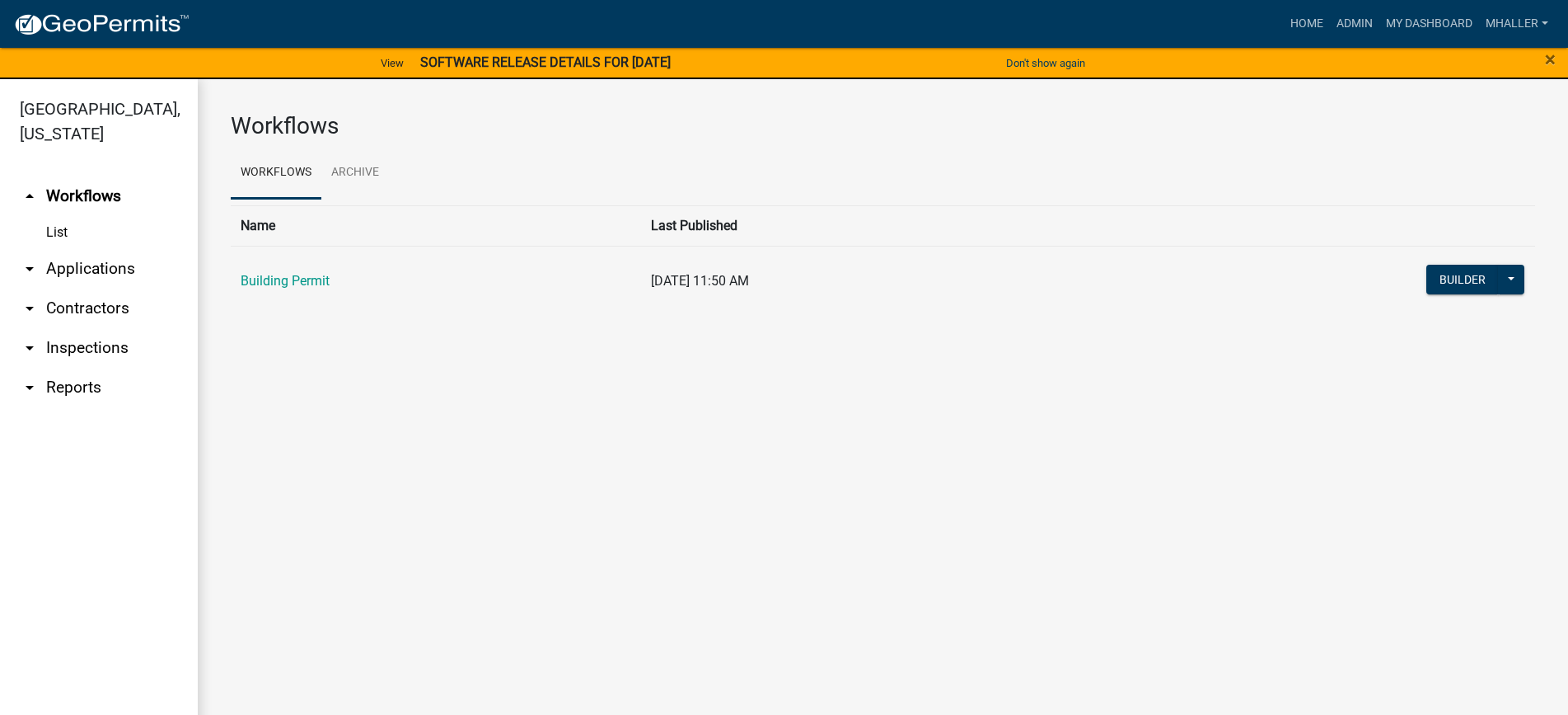
click at [85, 328] on link "arrow_drop_down Inspections" at bounding box center [99, 348] width 198 height 40
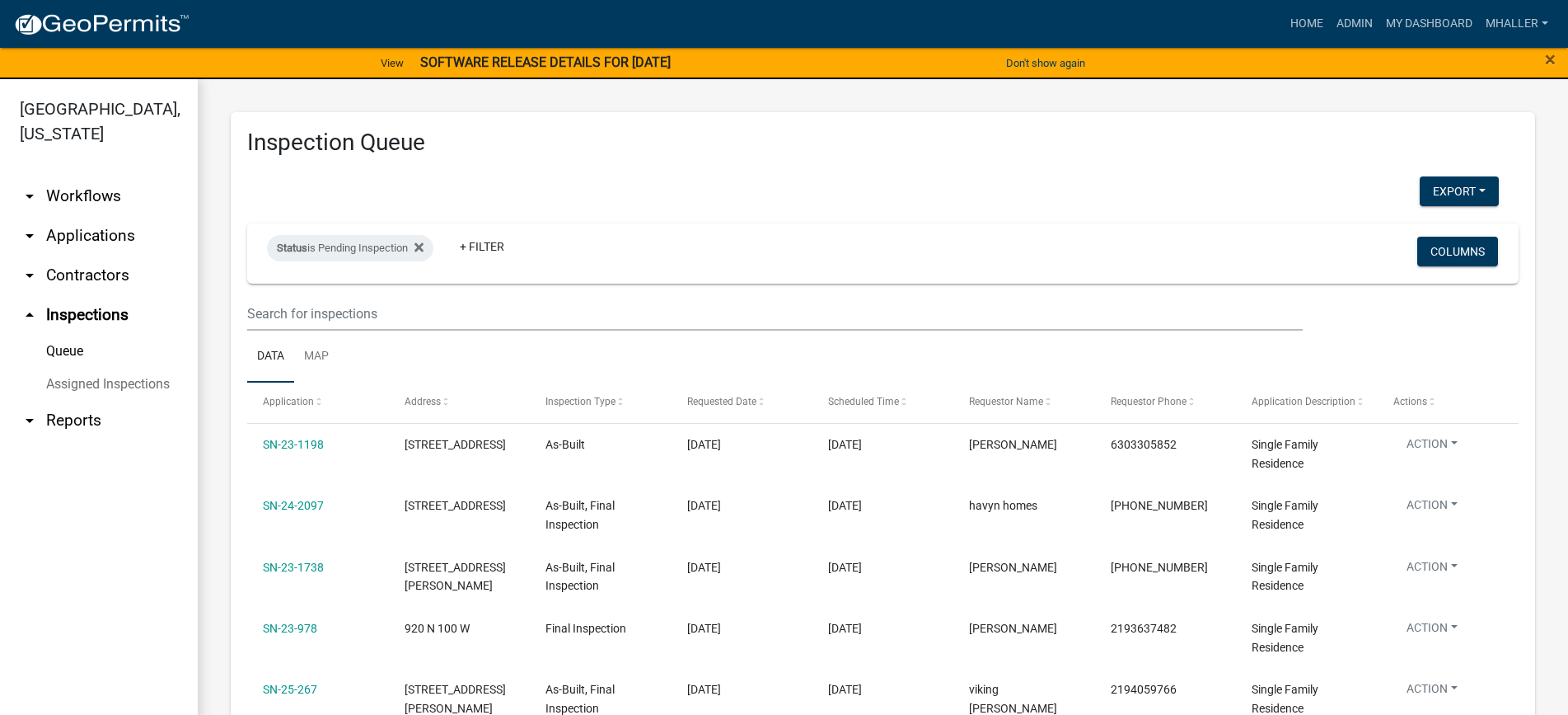
click at [82, 216] on link "arrow_drop_down Applications" at bounding box center [99, 236] width 198 height 40
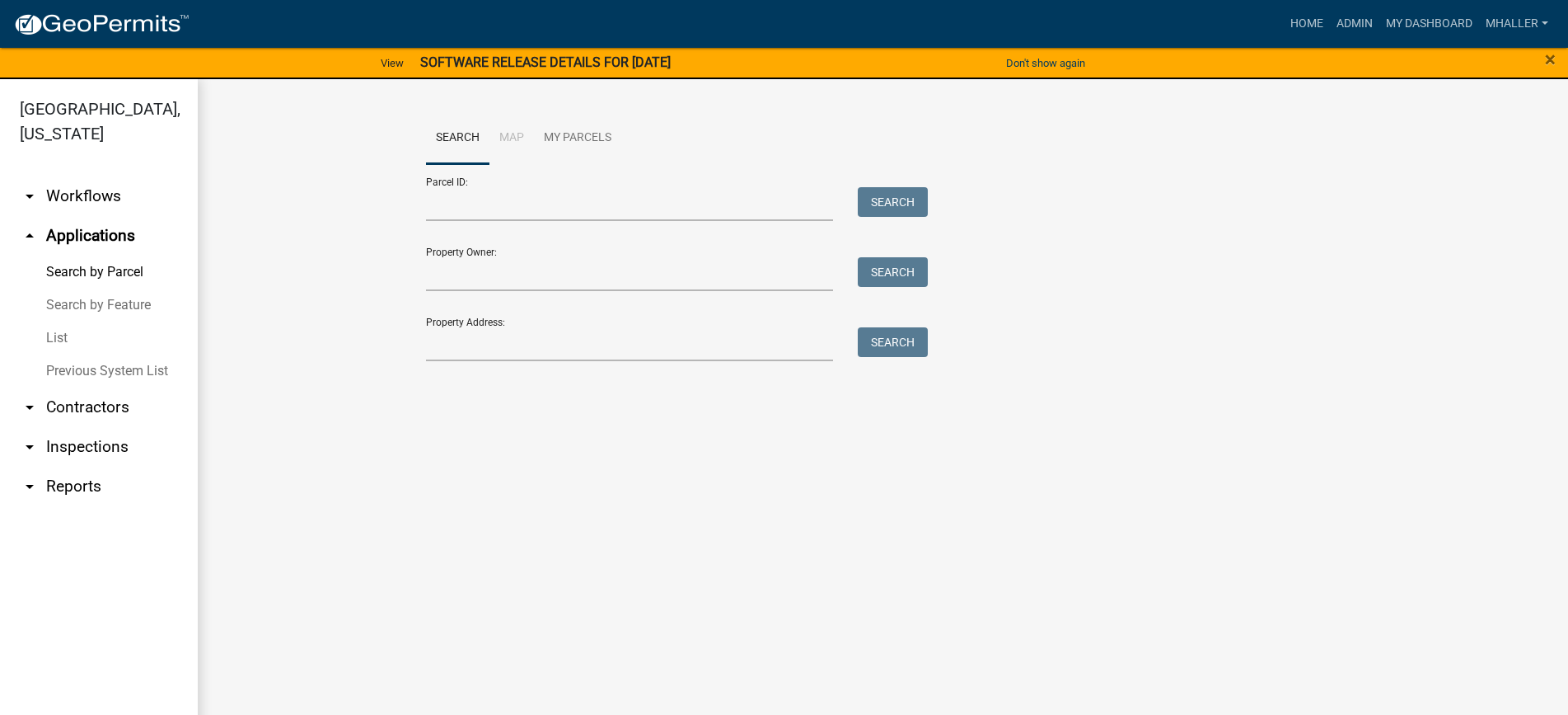
click at [49, 321] on link "List" at bounding box center [99, 338] width 198 height 33
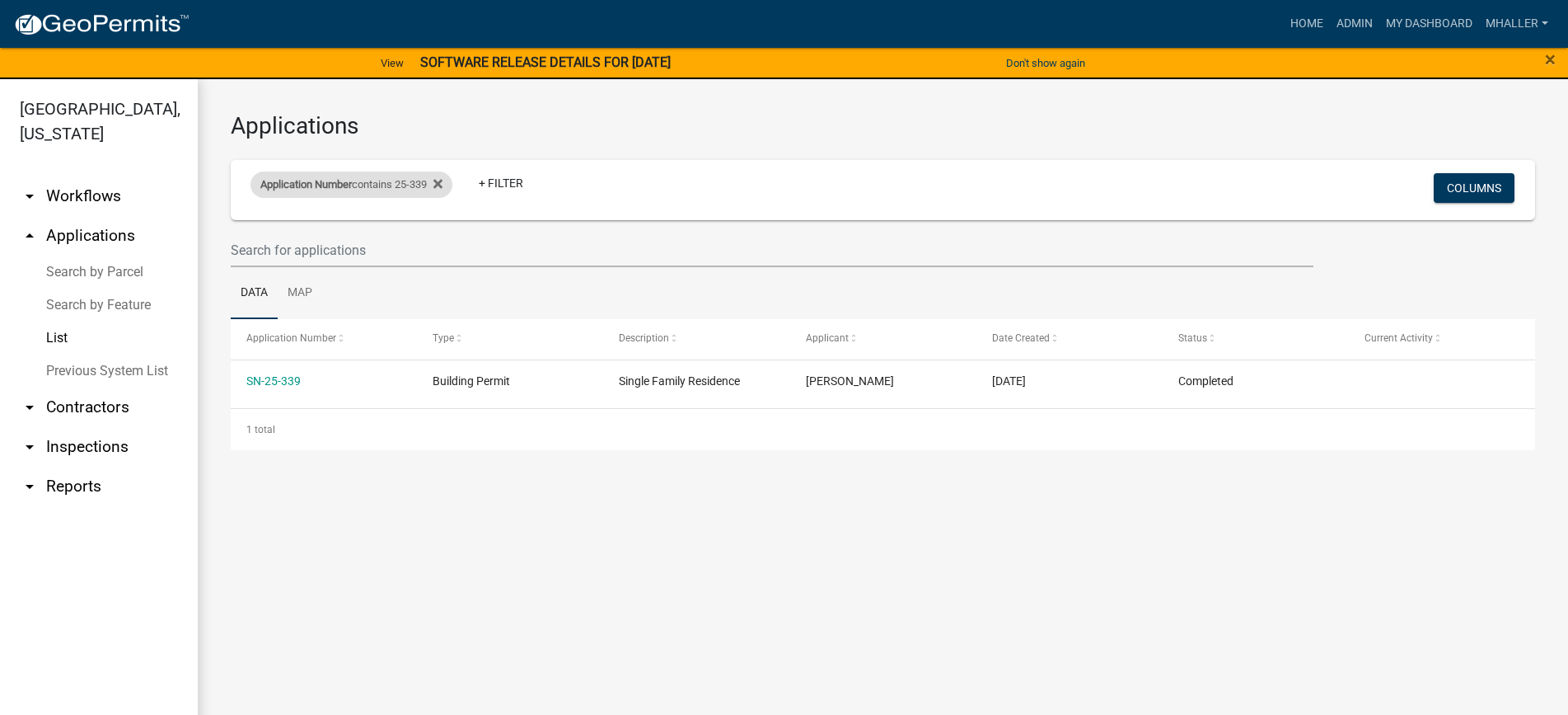
click at [415, 183] on div "Application Number contains 25-339" at bounding box center [352, 184] width 201 height 27
click at [360, 252] on input "25-339" at bounding box center [358, 246] width 151 height 34
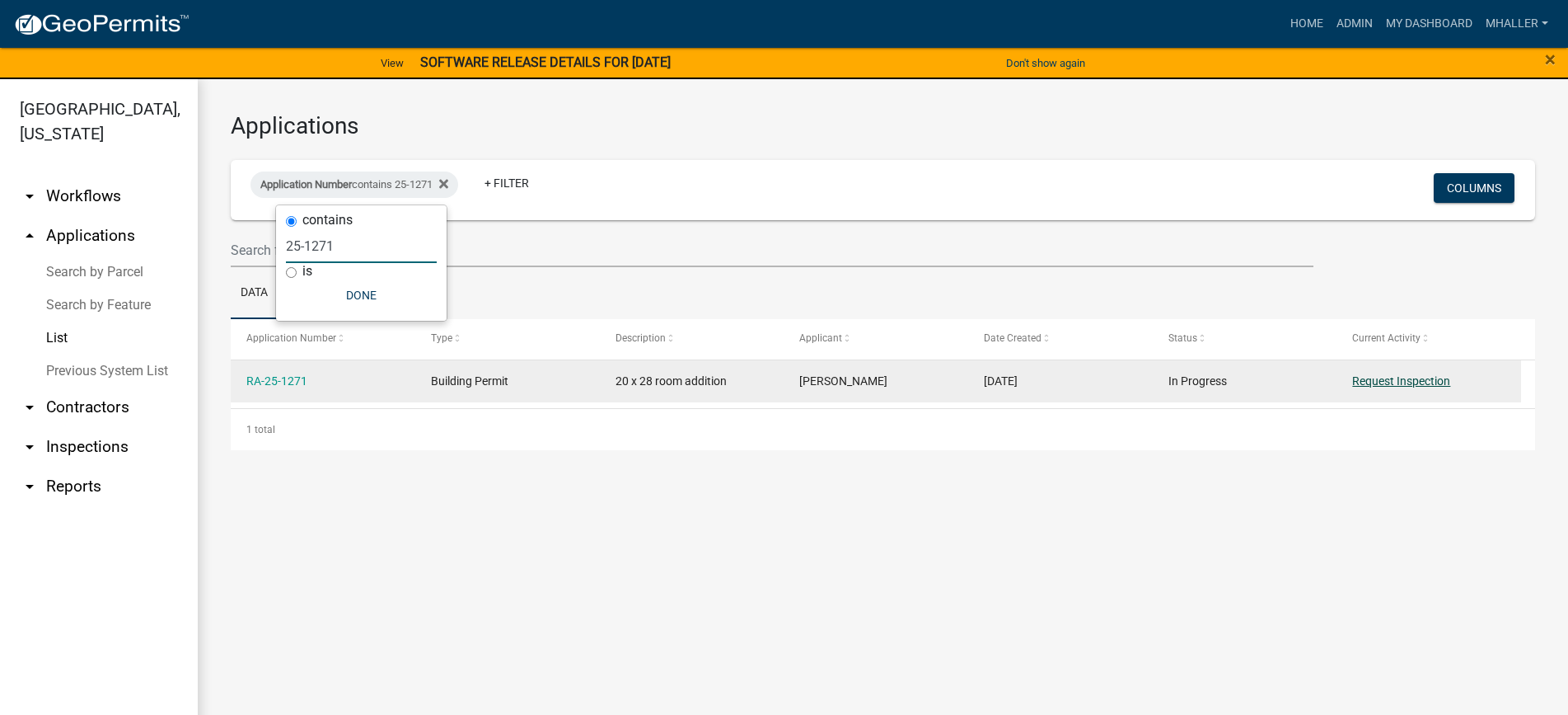
click at [1376, 381] on link "Request Inspection" at bounding box center [1401, 381] width 98 height 13
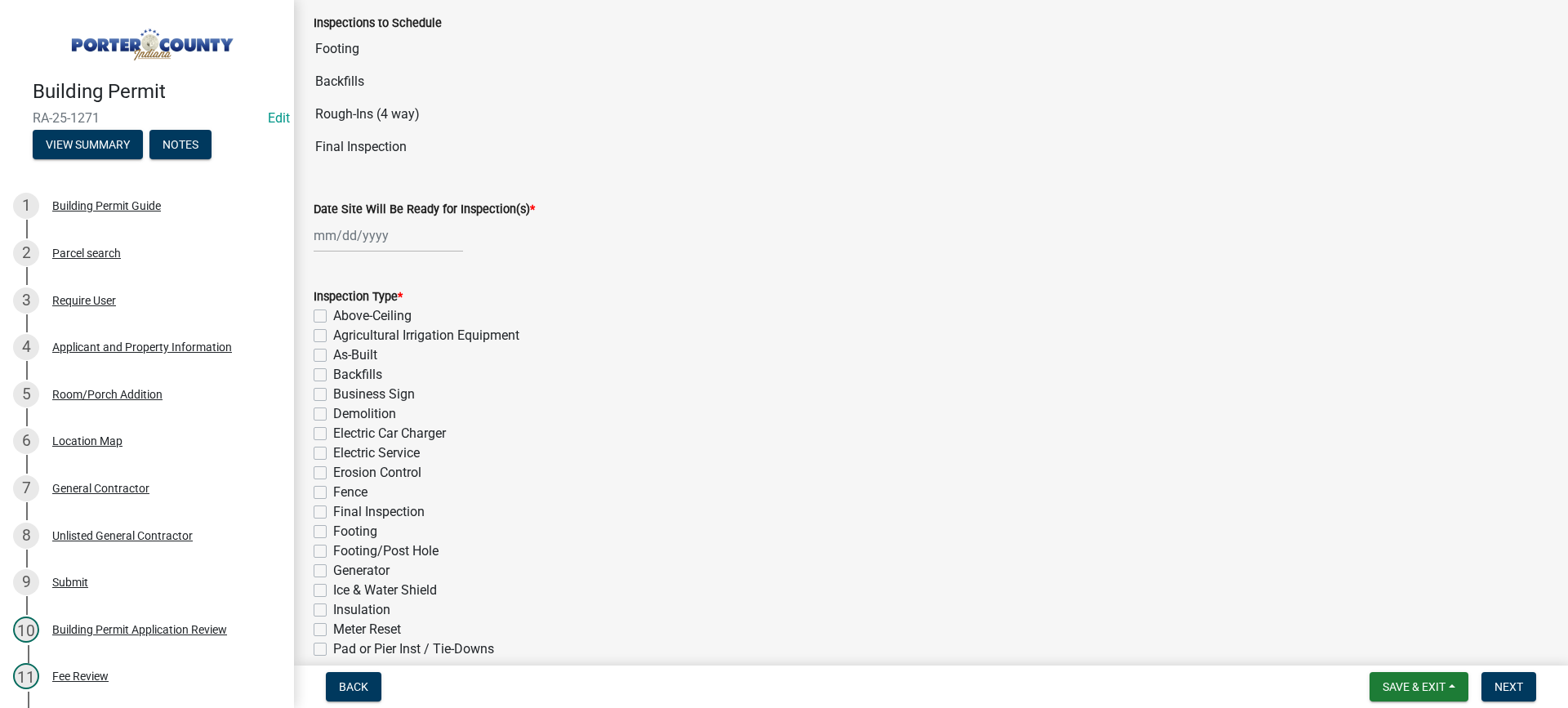
scroll to position [163, 0]
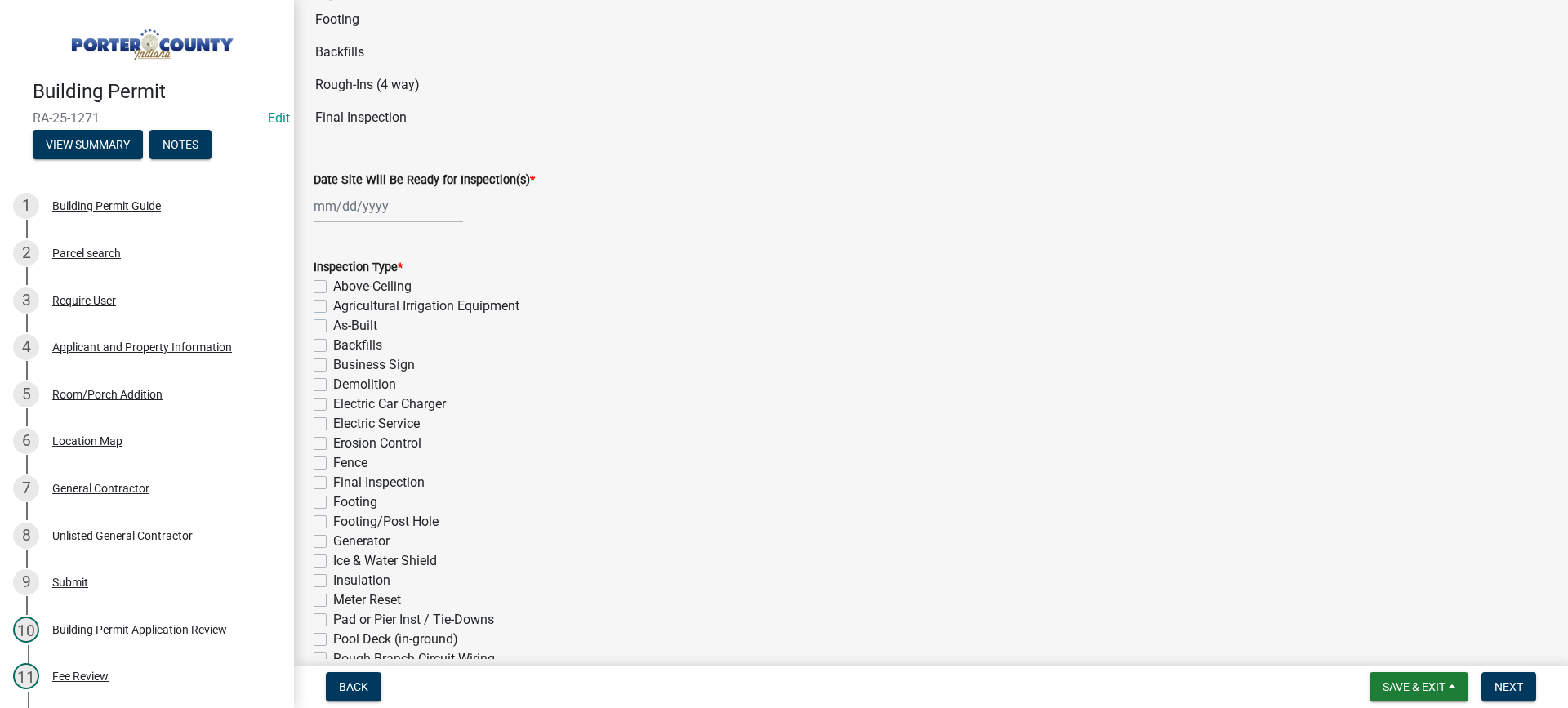
click at [360, 204] on div at bounding box center [388, 206] width 150 height 34
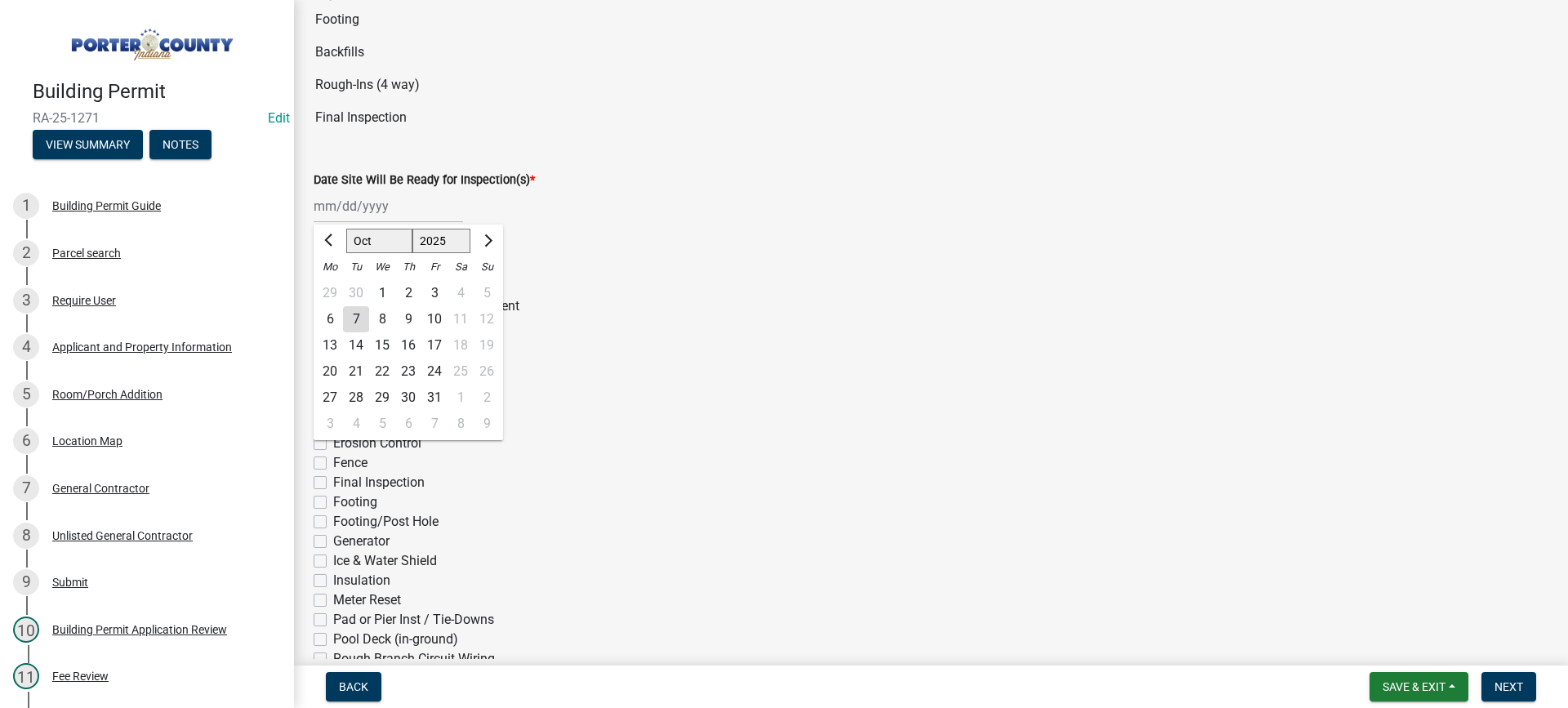
click at [326, 346] on div "13" at bounding box center [330, 346] width 26 height 26
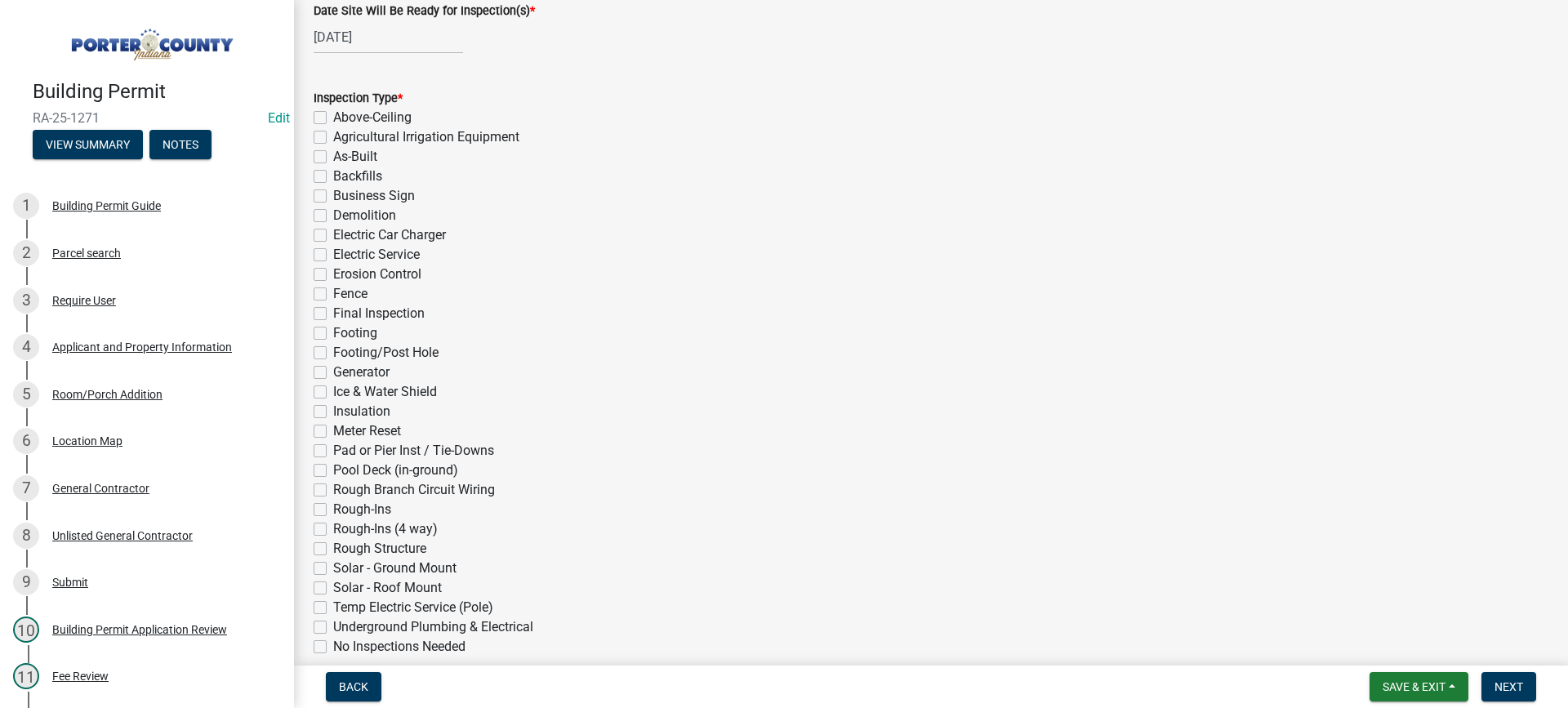
scroll to position [409, 0]
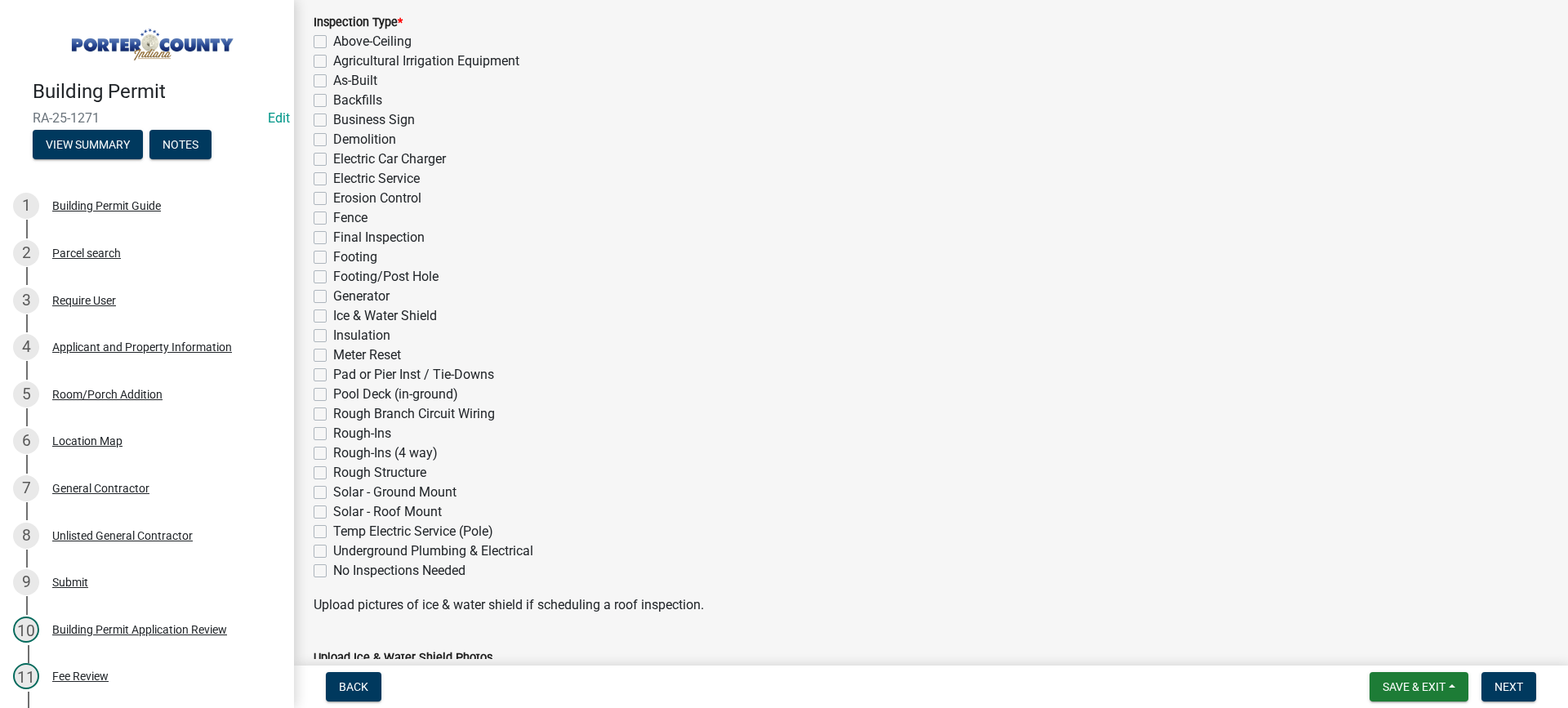
click at [333, 452] on label "Rough-Ins (4 way)" at bounding box center [385, 453] width 105 height 20
click at [333, 452] on input "Rough-Ins (4 way)" at bounding box center [338, 448] width 10 height 10
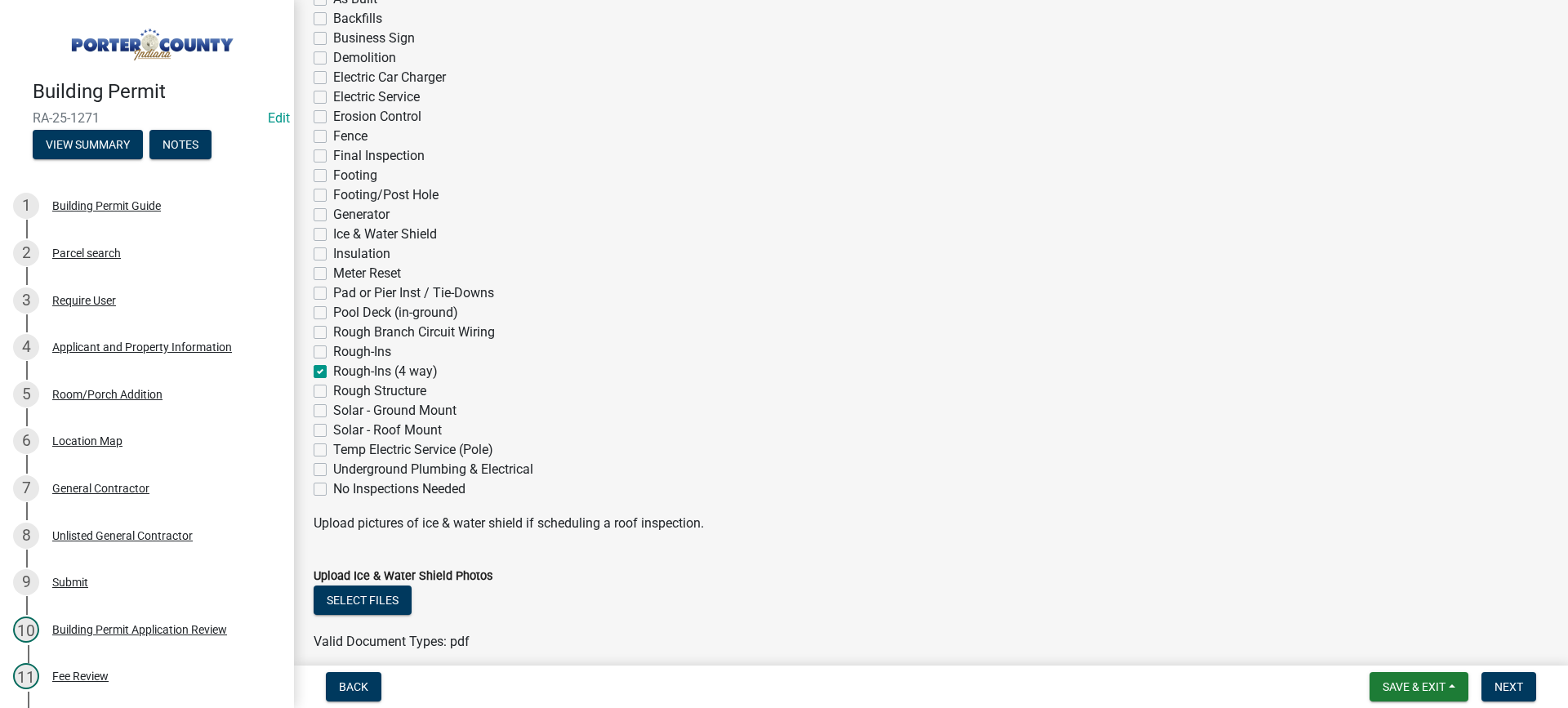
scroll to position [734, 0]
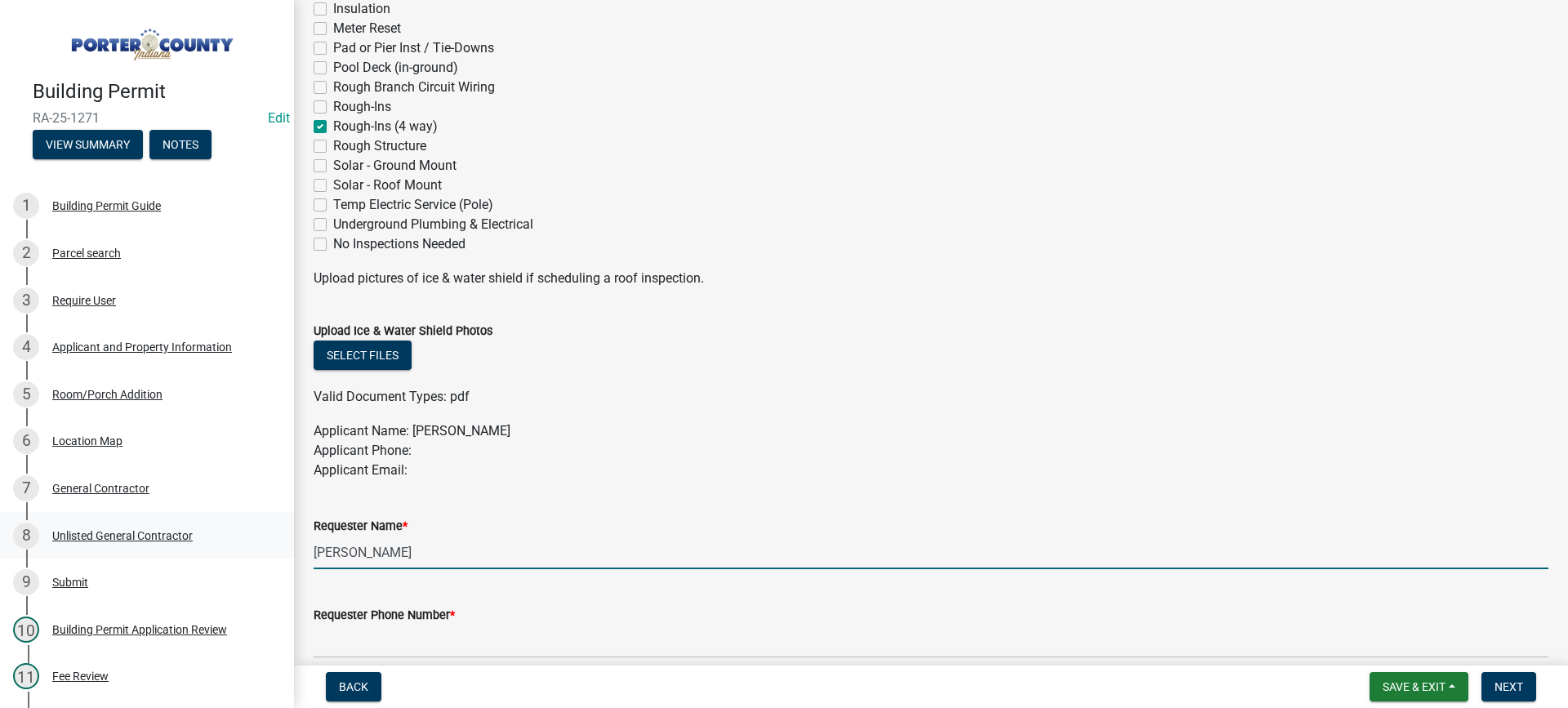
drag, startPoint x: 440, startPoint y: 561, endPoint x: 218, endPoint y: 551, distance: 222.2
click at [257, 538] on div "Building Permit RA-25-1271 Edit View Summary Notes 1 Building Permit Guide 2 Pa…" at bounding box center [784, 354] width 1568 height 708
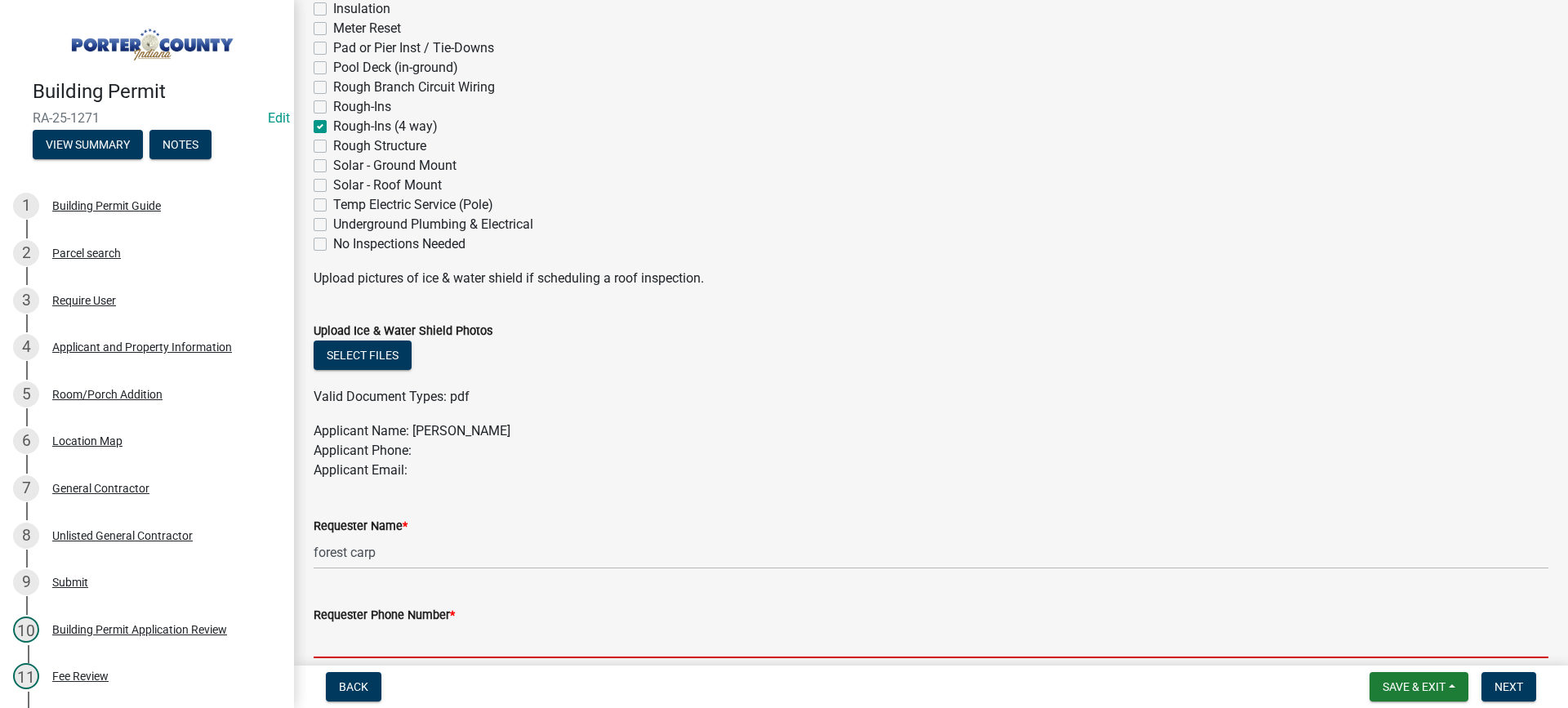
click at [349, 645] on input "Requester Phone Number *" at bounding box center [930, 641] width 1235 height 34
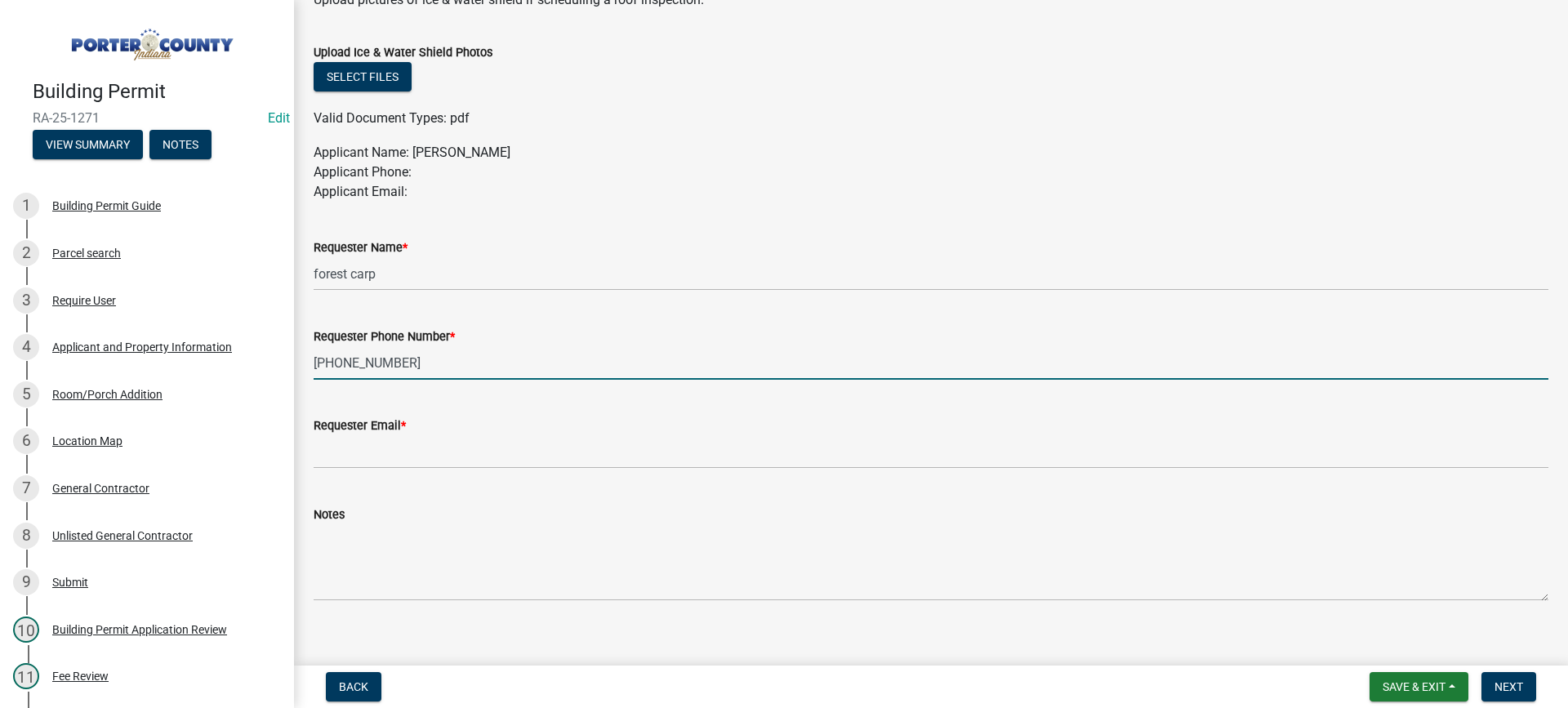
scroll to position [1032, 0]
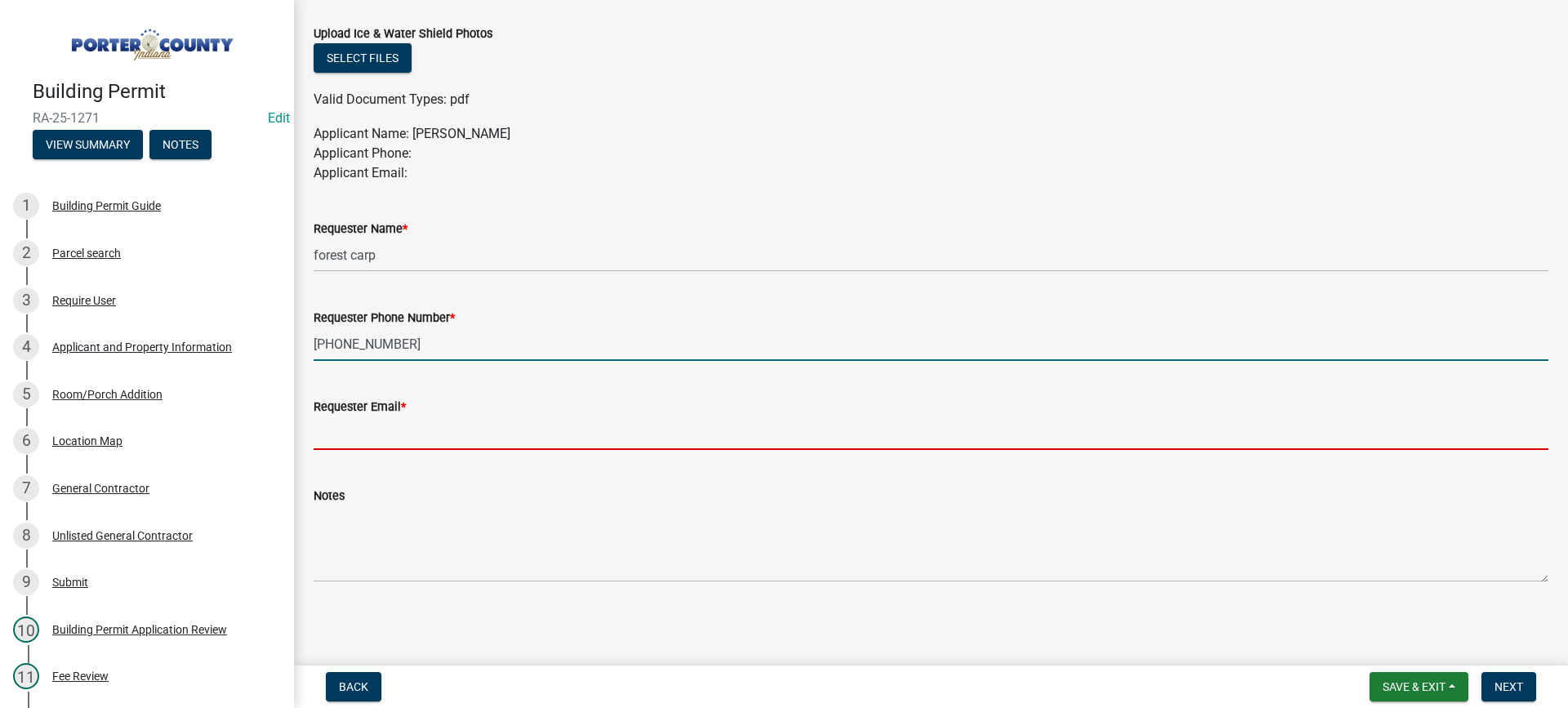
click at [421, 434] on input "Requester Email *" at bounding box center [930, 433] width 1235 height 34
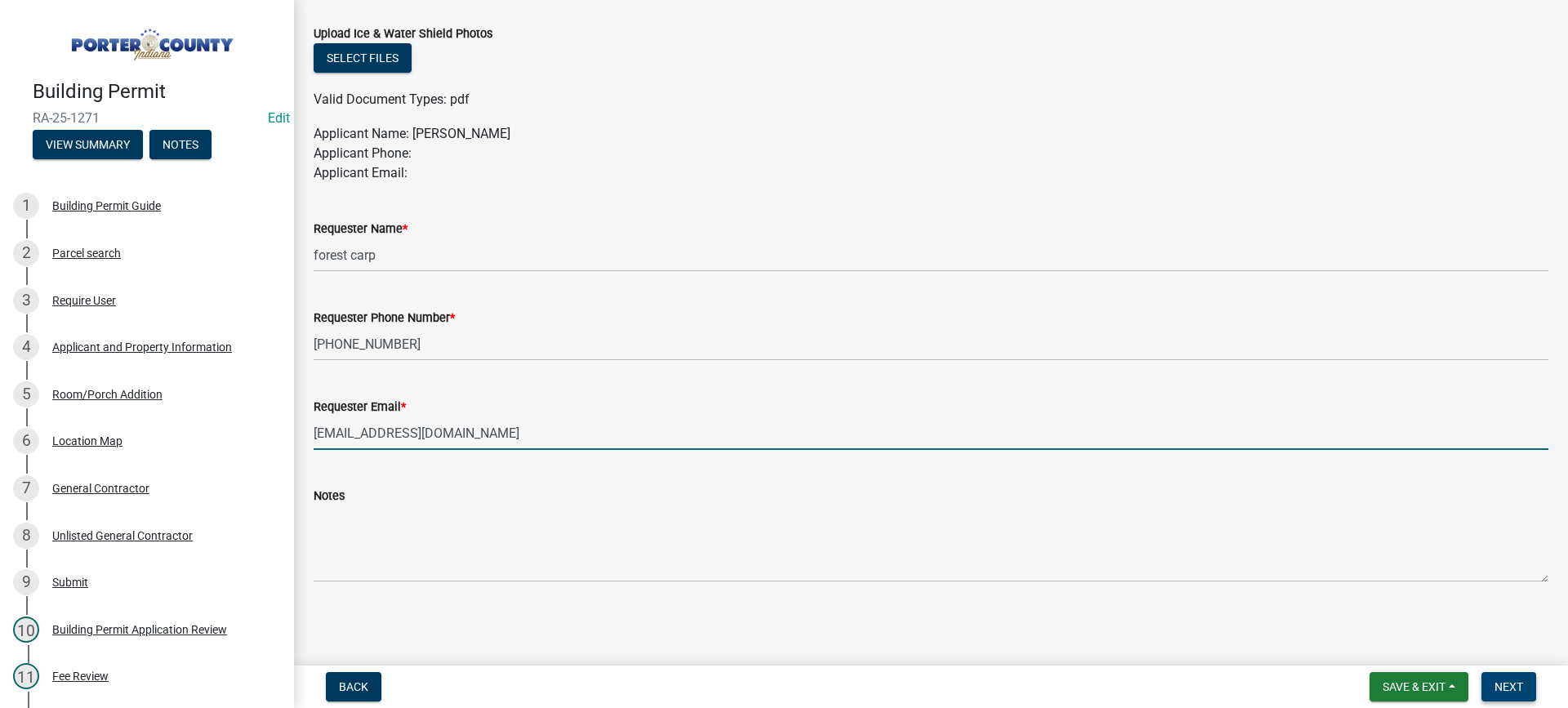
click at [1511, 687] on span "Next" at bounding box center [1509, 686] width 28 height 13
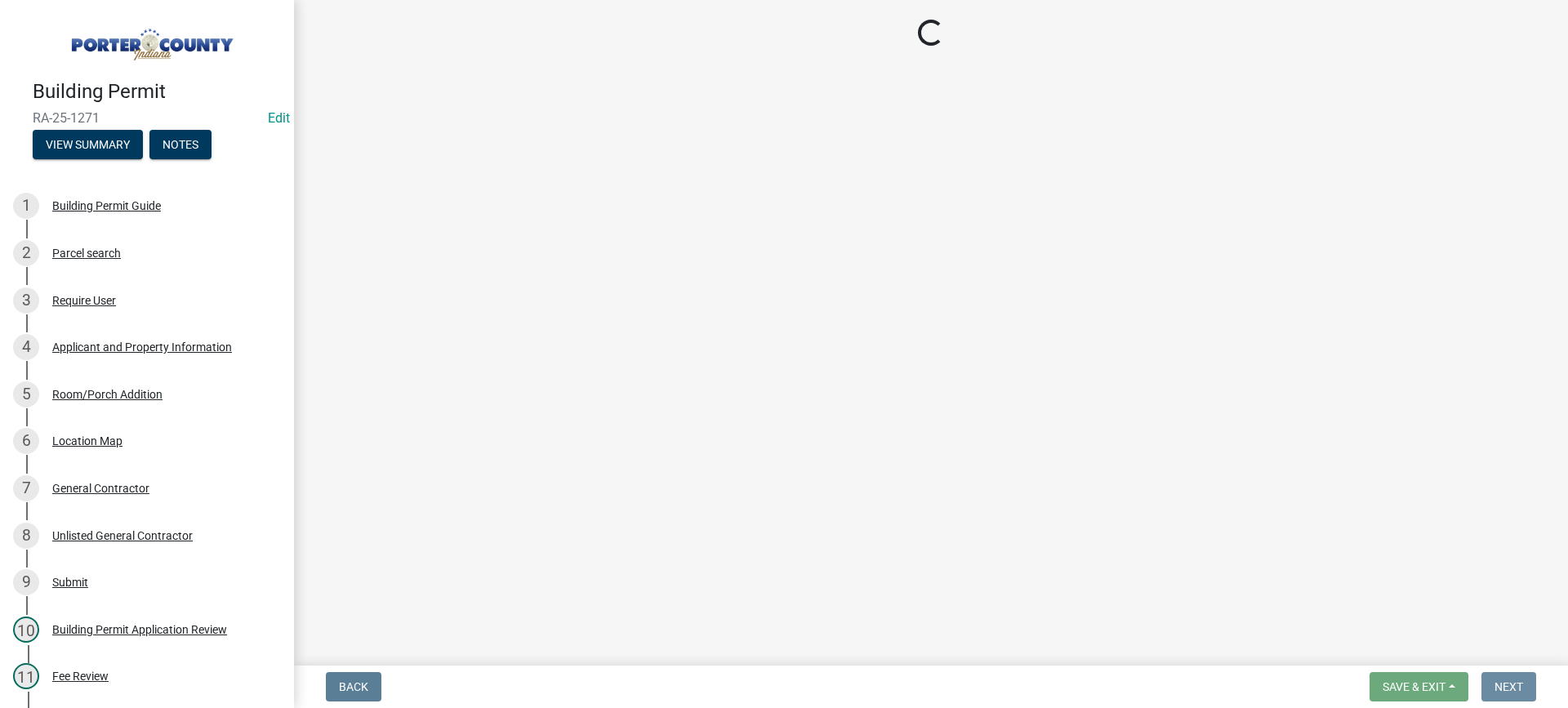
scroll to position [0, 0]
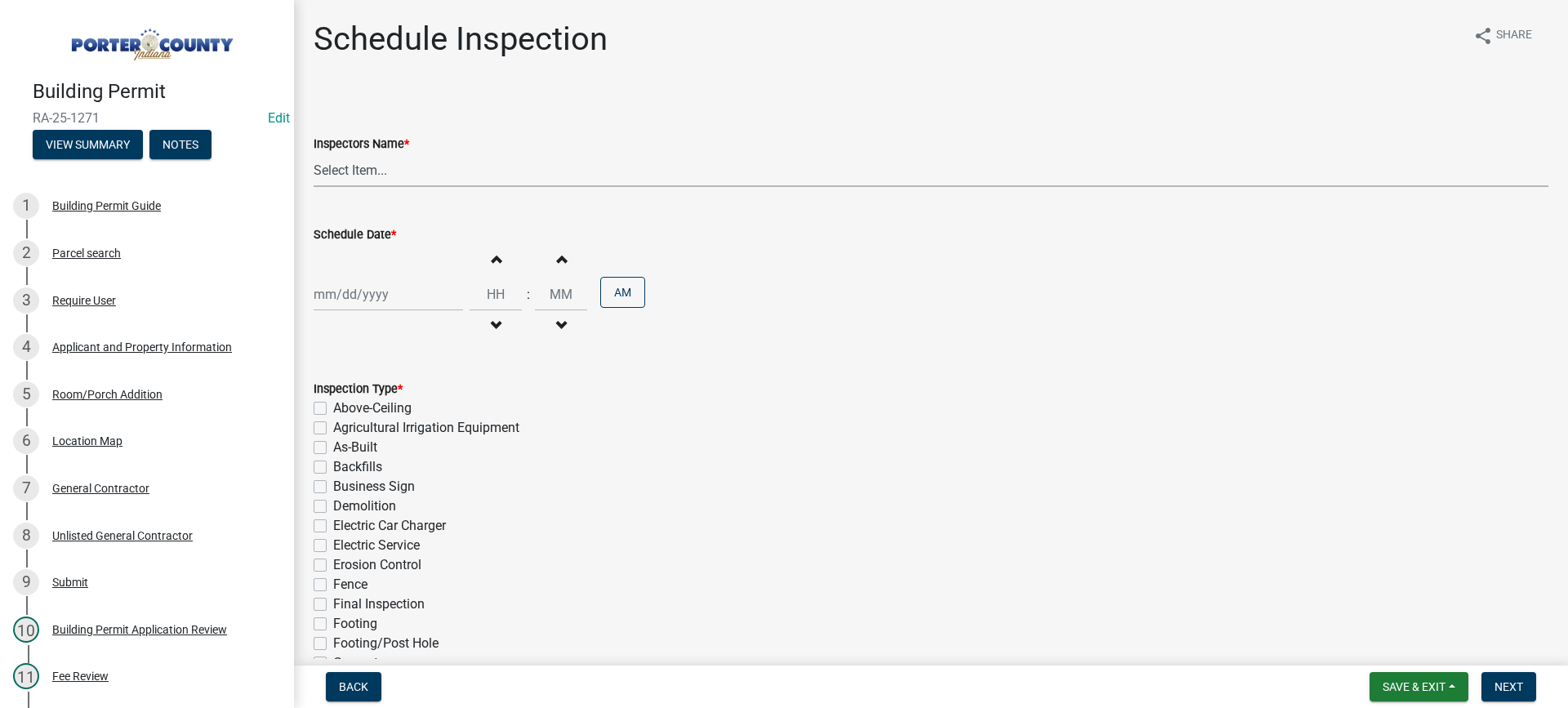
click at [364, 172] on select "Select Item... mhaller ([PERSON_NAME])" at bounding box center [930, 170] width 1235 height 34
click at [314, 153] on select "Select Item... mhaller ([PERSON_NAME])" at bounding box center [930, 170] width 1235 height 34
click at [377, 298] on div at bounding box center [388, 295] width 150 height 34
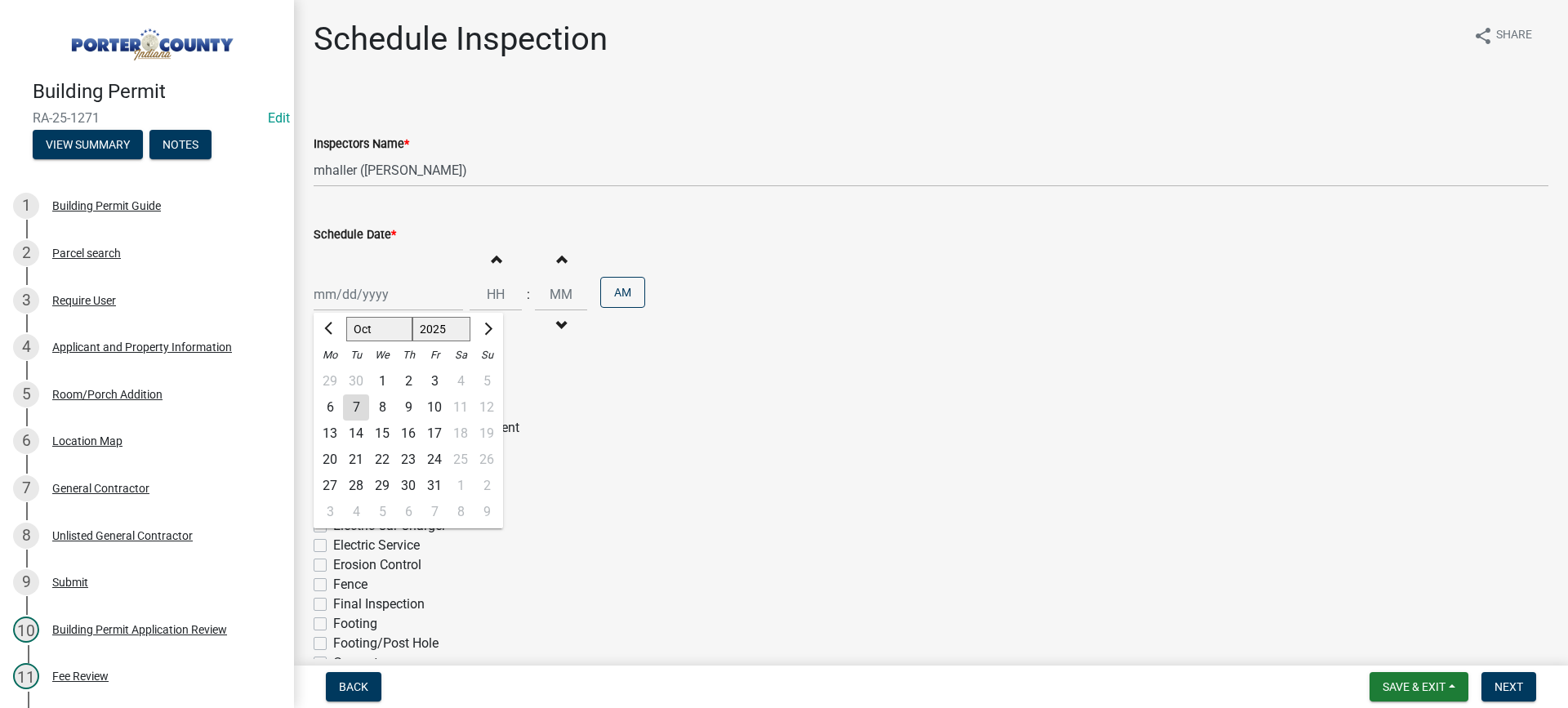
click at [326, 433] on div "13" at bounding box center [330, 434] width 26 height 26
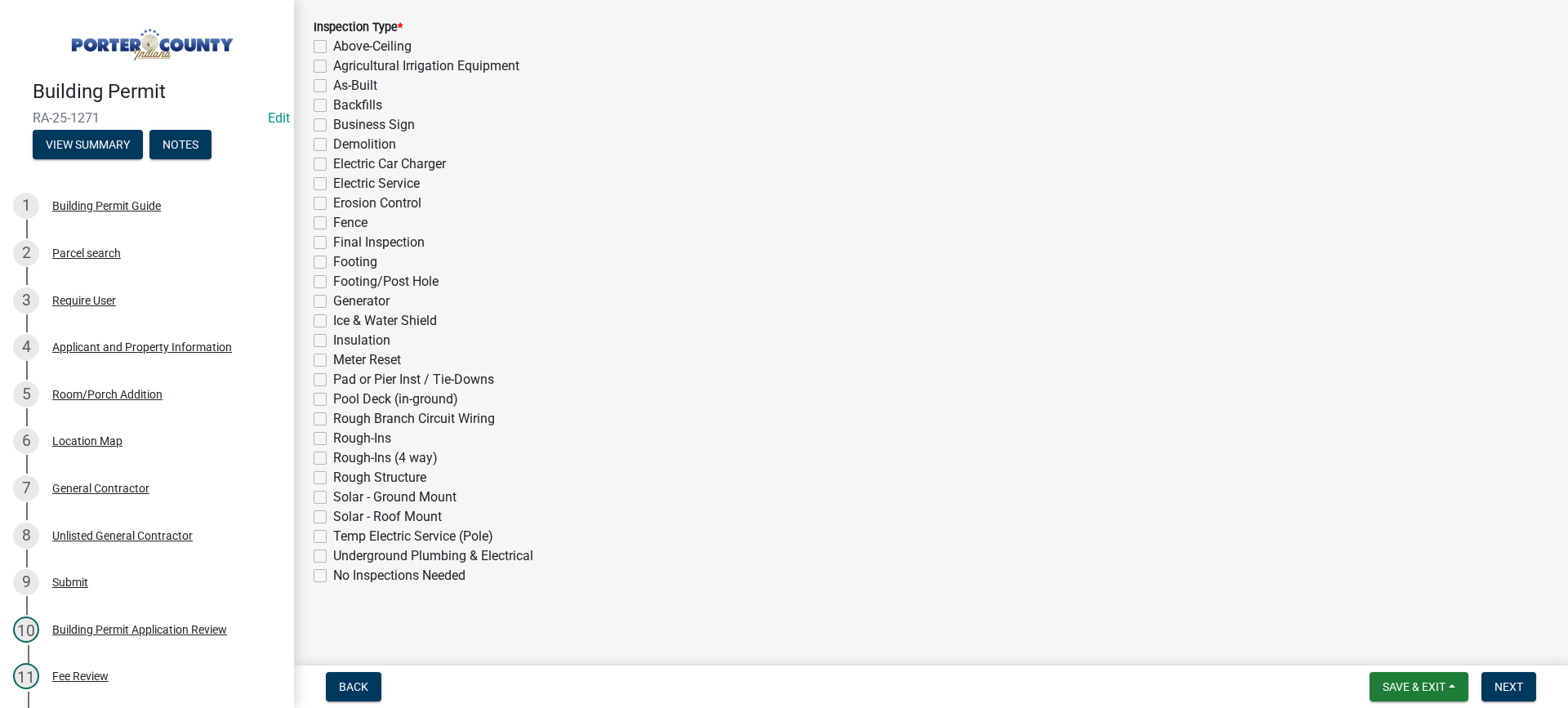
scroll to position [366, 0]
drag, startPoint x: 320, startPoint y: 450, endPoint x: 570, endPoint y: 510, distance: 257.1
click at [333, 454] on label "Rough-Ins (4 way)" at bounding box center [385, 453] width 105 height 20
click at [333, 454] on input "Rough-Ins (4 way)" at bounding box center [338, 448] width 10 height 10
click at [1503, 684] on span "Next" at bounding box center [1509, 686] width 28 height 13
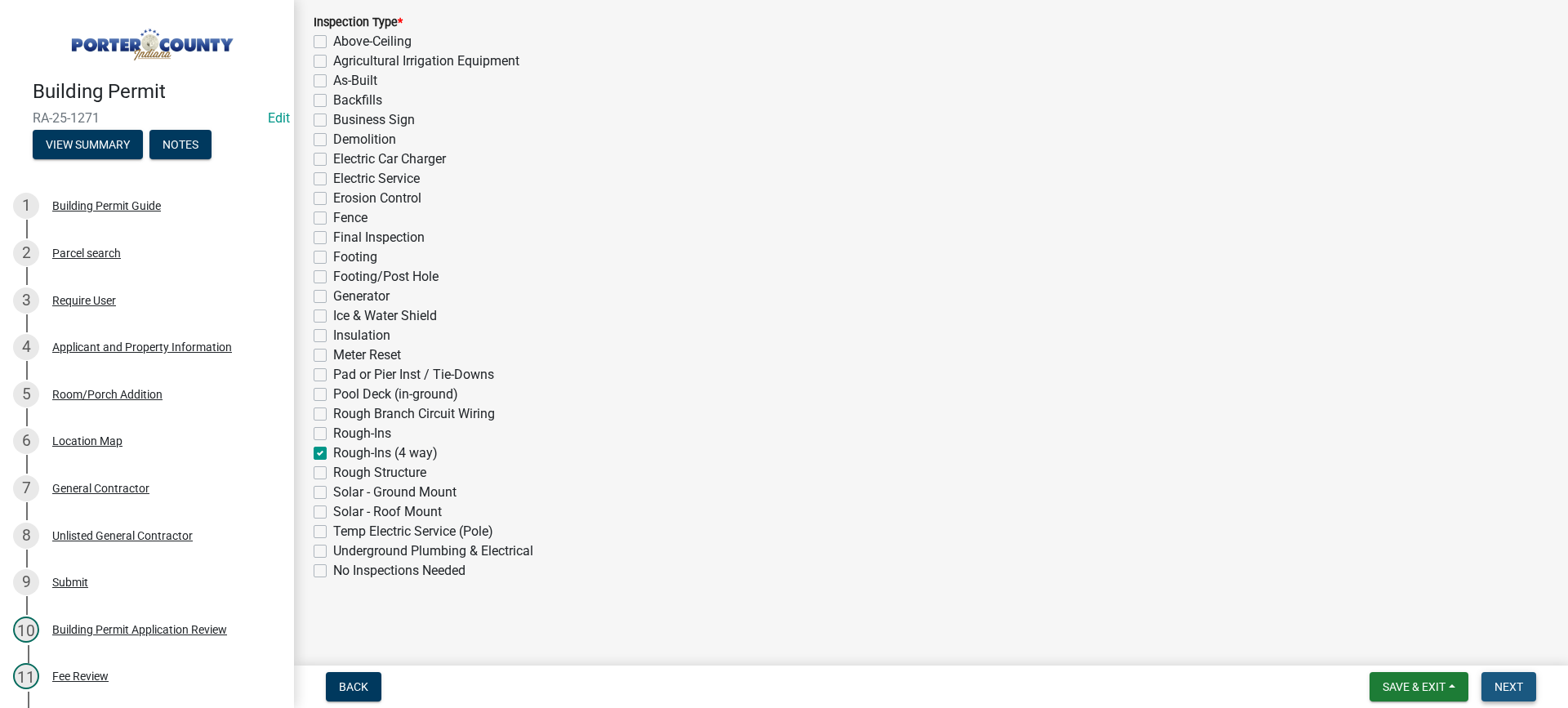
scroll to position [0, 0]
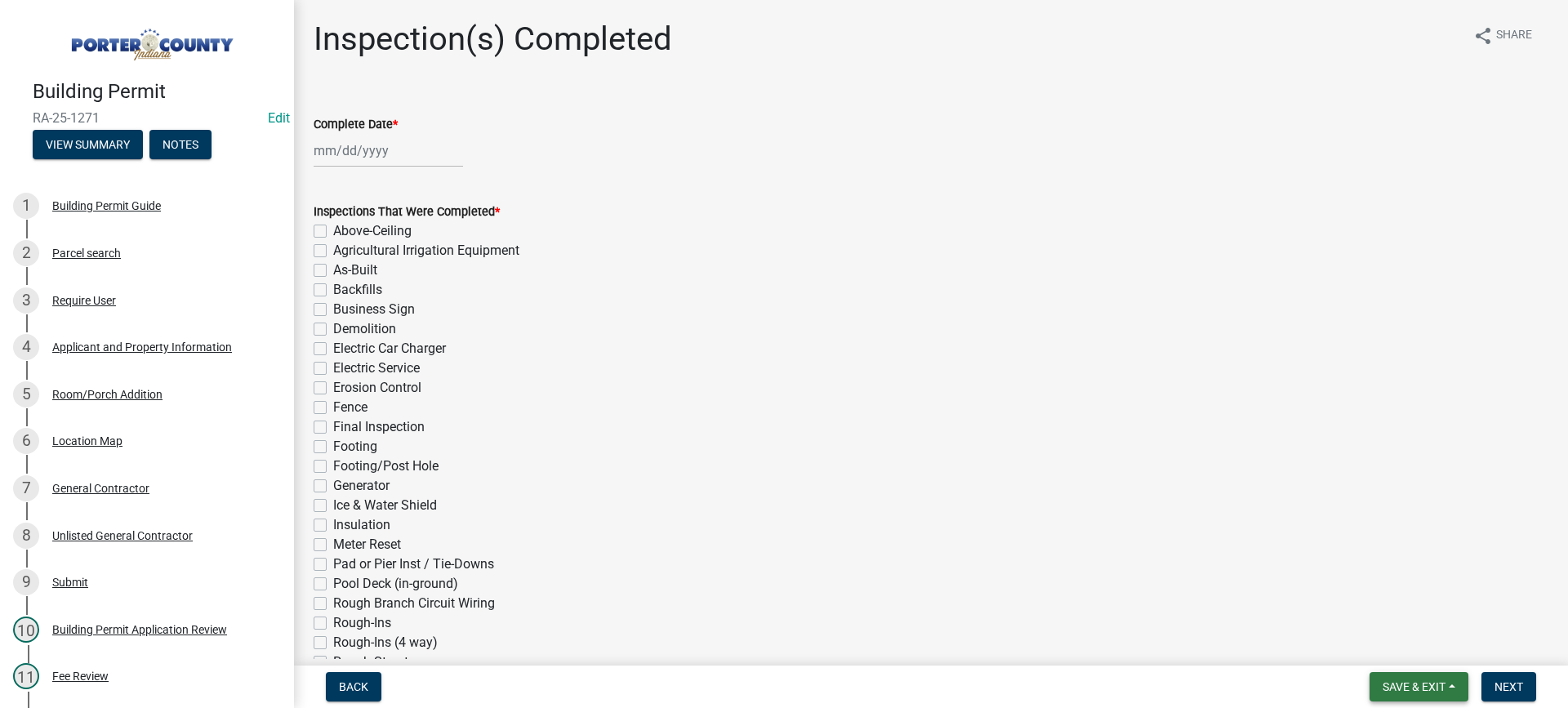
click at [1405, 685] on span "Save & Exit" at bounding box center [1414, 686] width 63 height 13
click at [1400, 654] on button "Save & Exit" at bounding box center [1402, 644] width 131 height 40
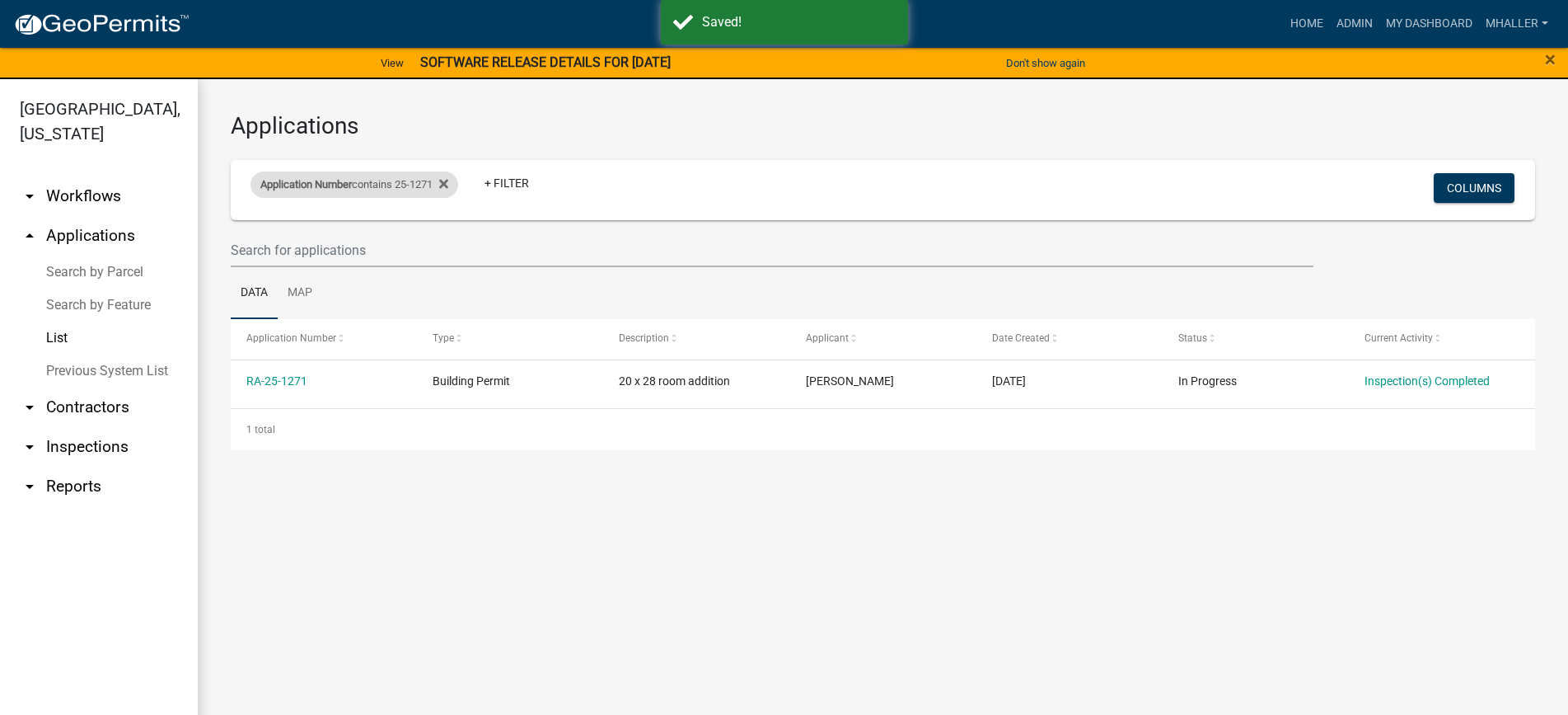
click at [425, 184] on div "Application Number contains 25-1271" at bounding box center [354, 184] width 208 height 27
click at [366, 244] on input "25-1271" at bounding box center [361, 246] width 151 height 34
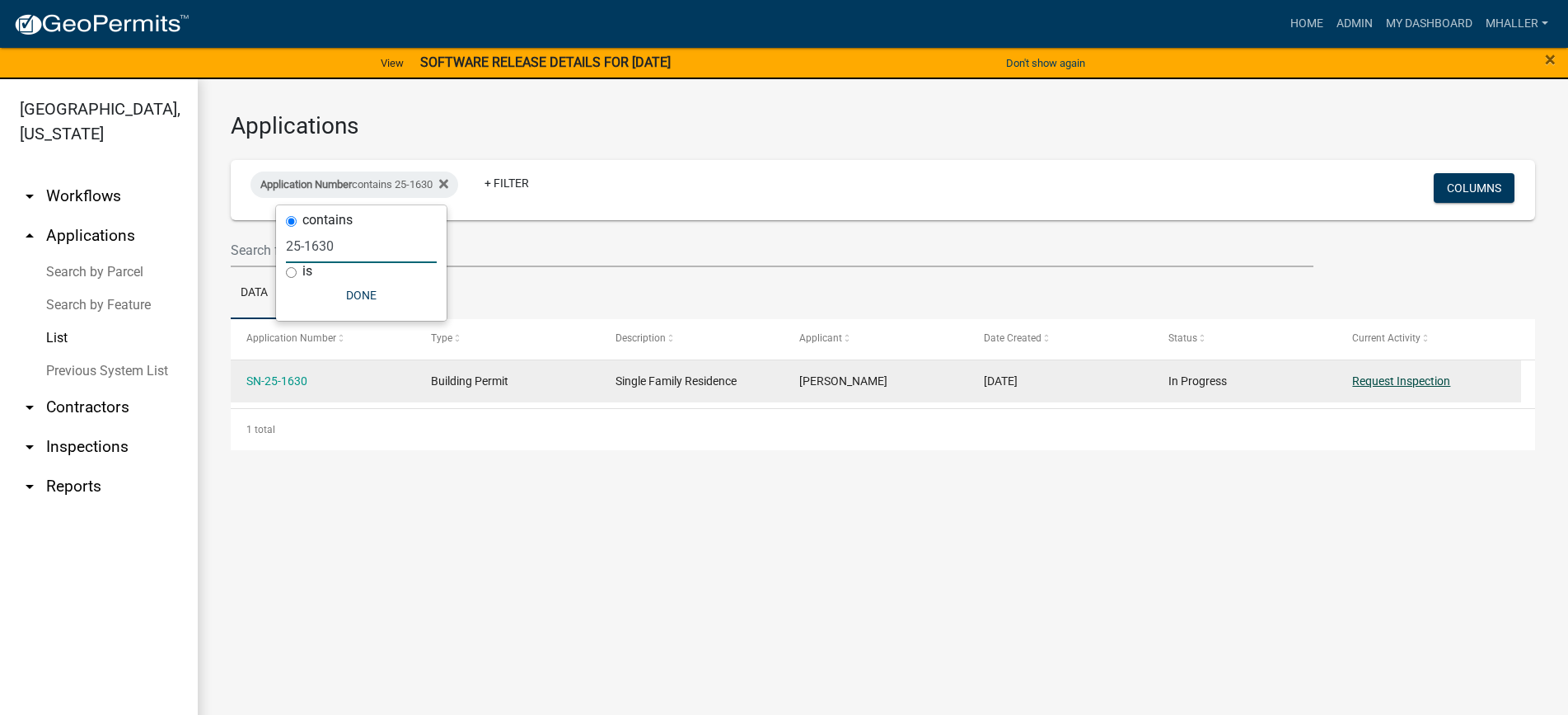
click at [1412, 385] on link "Request Inspection" at bounding box center [1401, 381] width 98 height 13
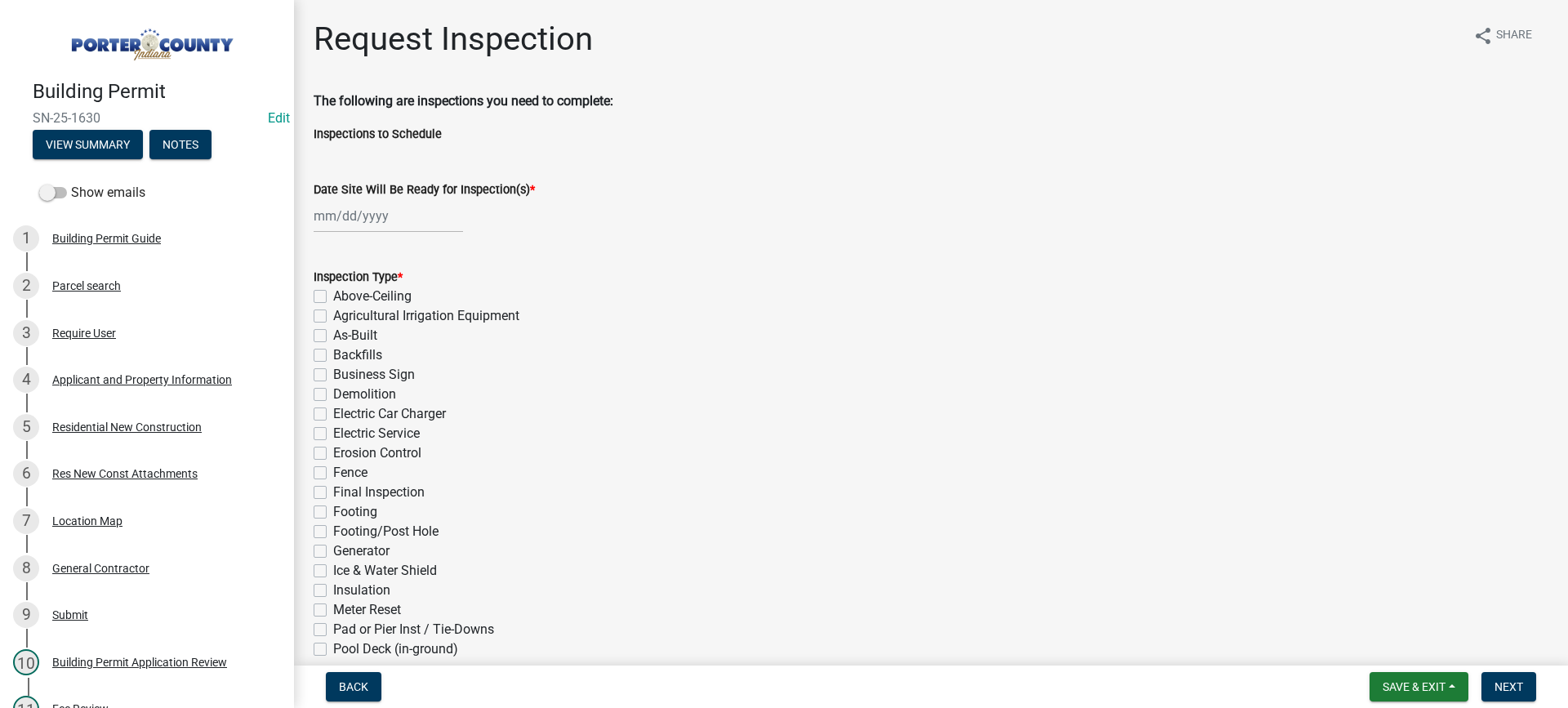
click at [350, 220] on div at bounding box center [388, 217] width 150 height 34
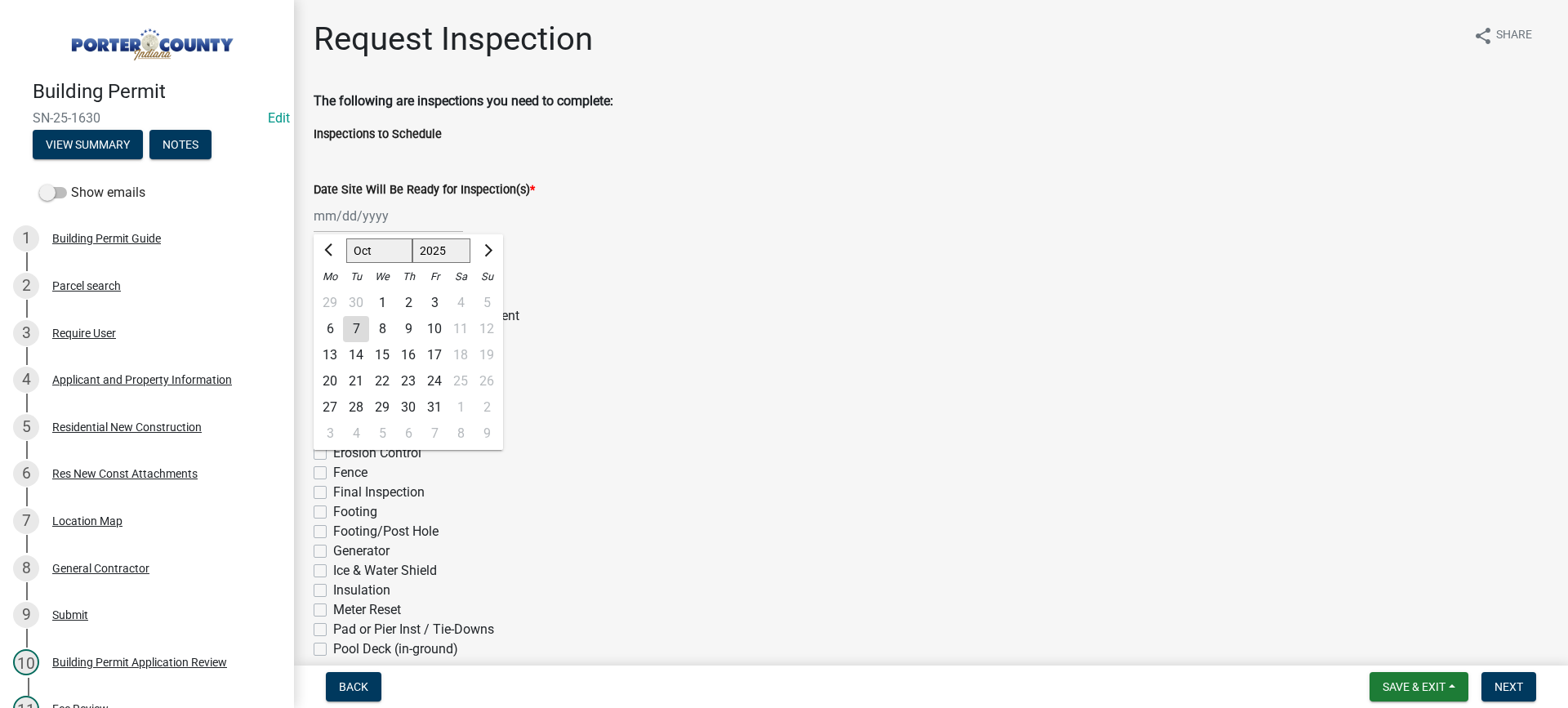
click at [357, 321] on div "7" at bounding box center [356, 330] width 26 height 26
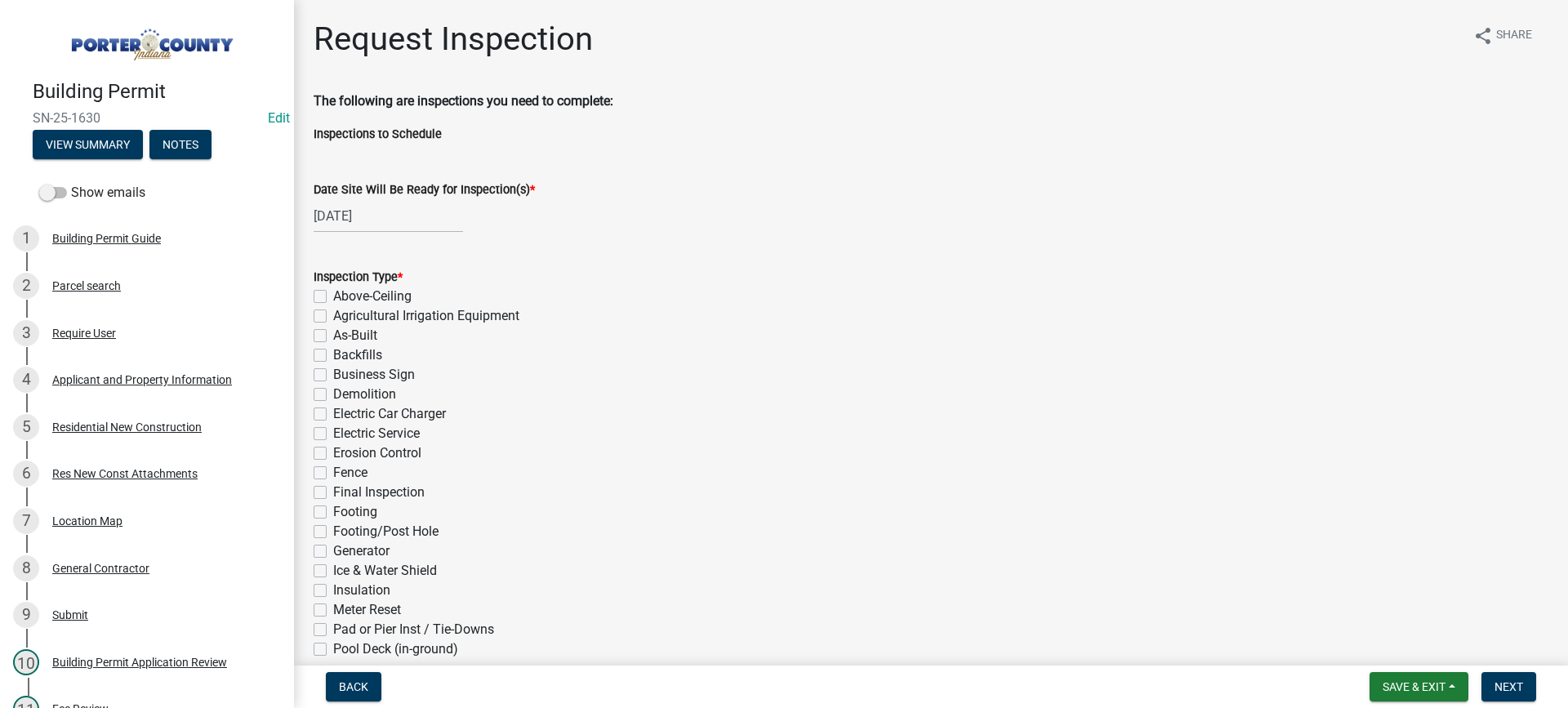
drag, startPoint x: 318, startPoint y: 355, endPoint x: 343, endPoint y: 378, distance: 34.0
click at [333, 356] on label "Backfills" at bounding box center [358, 355] width 49 height 20
click at [333, 356] on input "Backfills" at bounding box center [338, 350] width 10 height 10
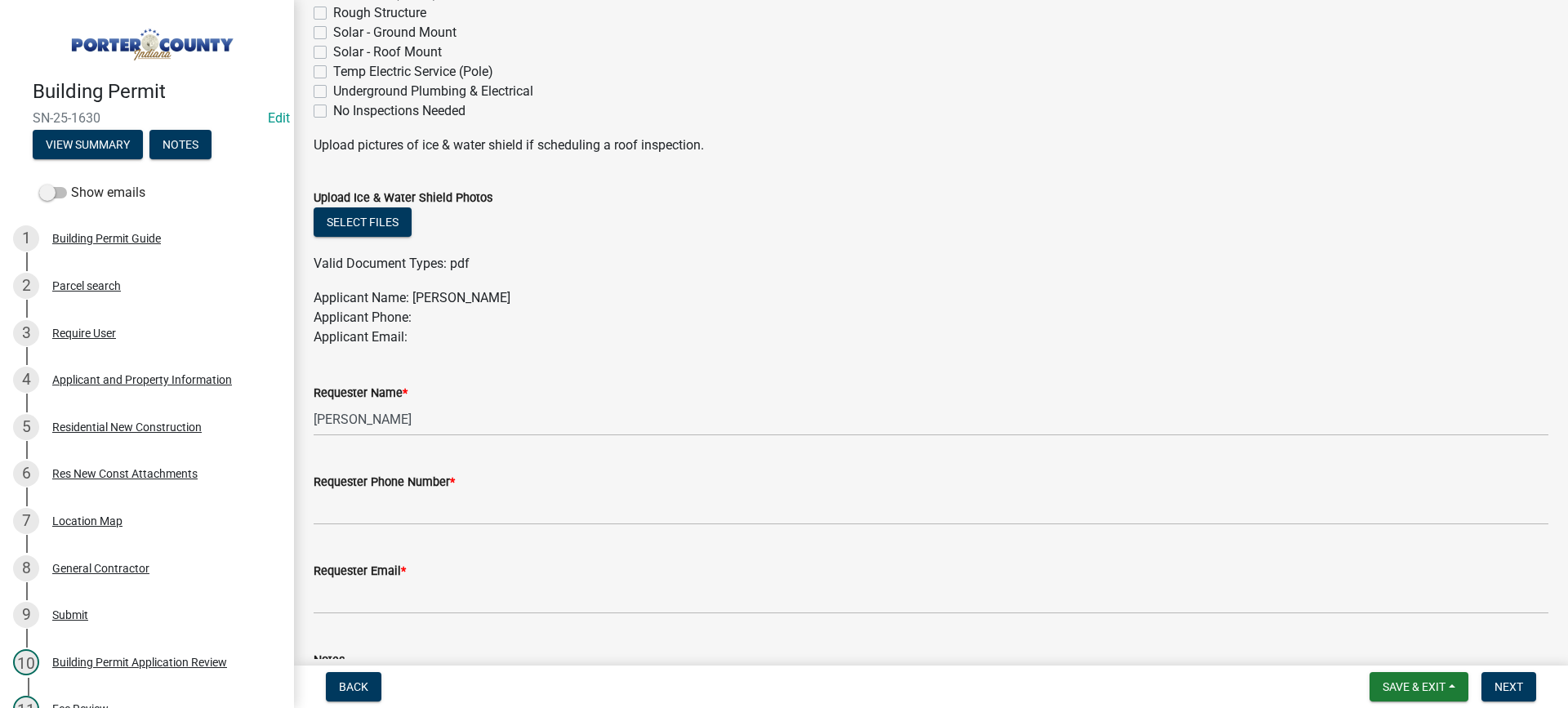
scroll to position [734, 0]
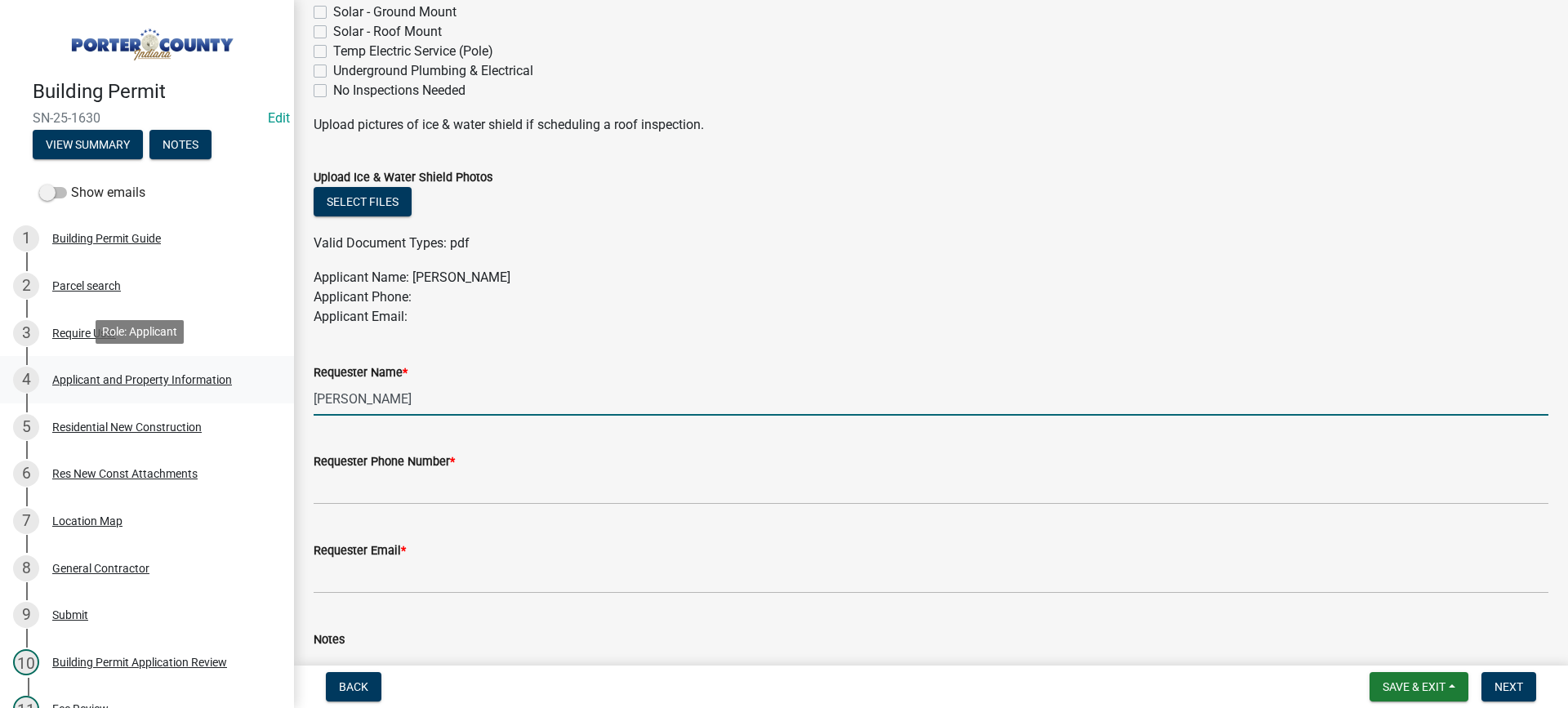
drag, startPoint x: 414, startPoint y: 398, endPoint x: 205, endPoint y: 393, distance: 209.1
click at [205, 393] on div "Building Permit SN-25-1630 Edit View Summary Notes Show emails 1 Building Permi…" at bounding box center [784, 354] width 1568 height 708
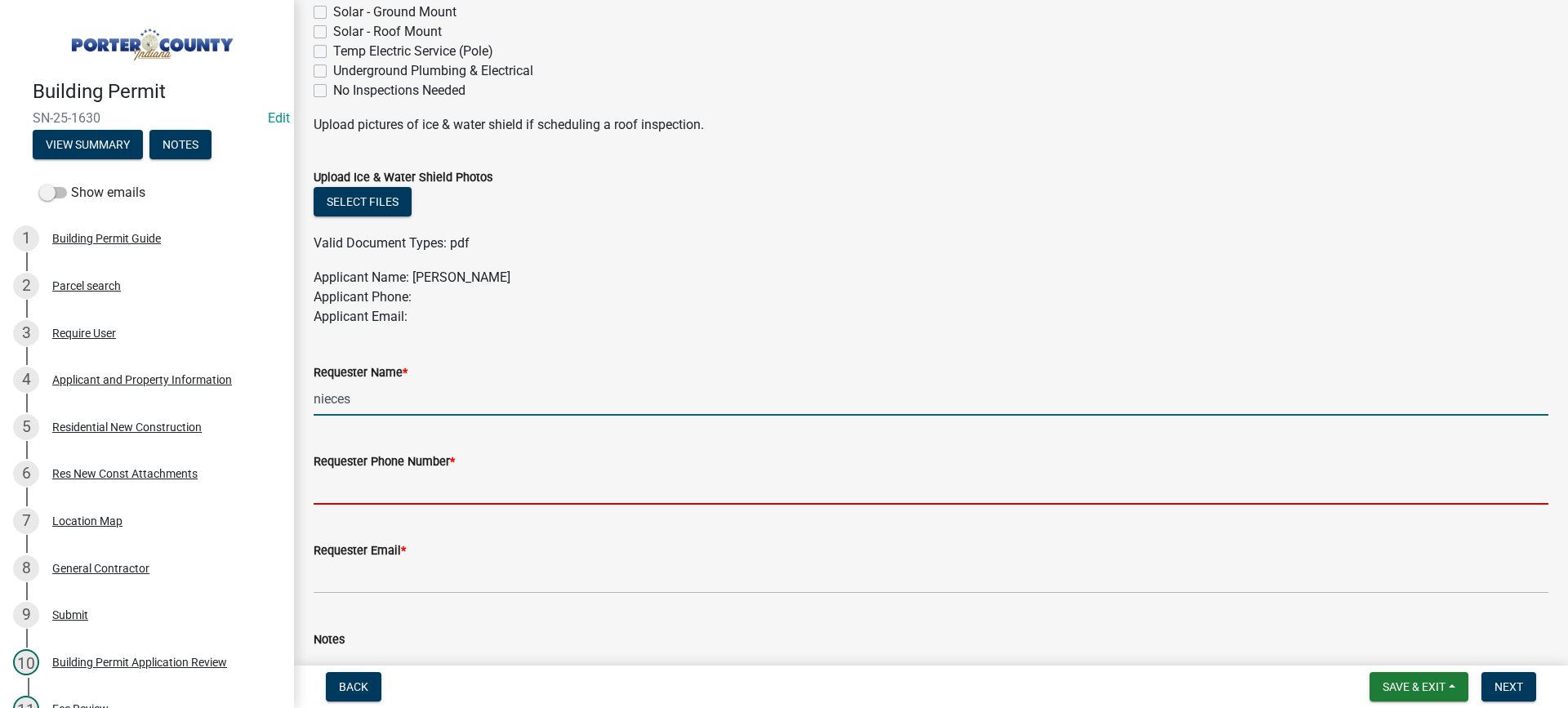
click at [399, 477] on input "Requester Phone Number *" at bounding box center [930, 488] width 1235 height 34
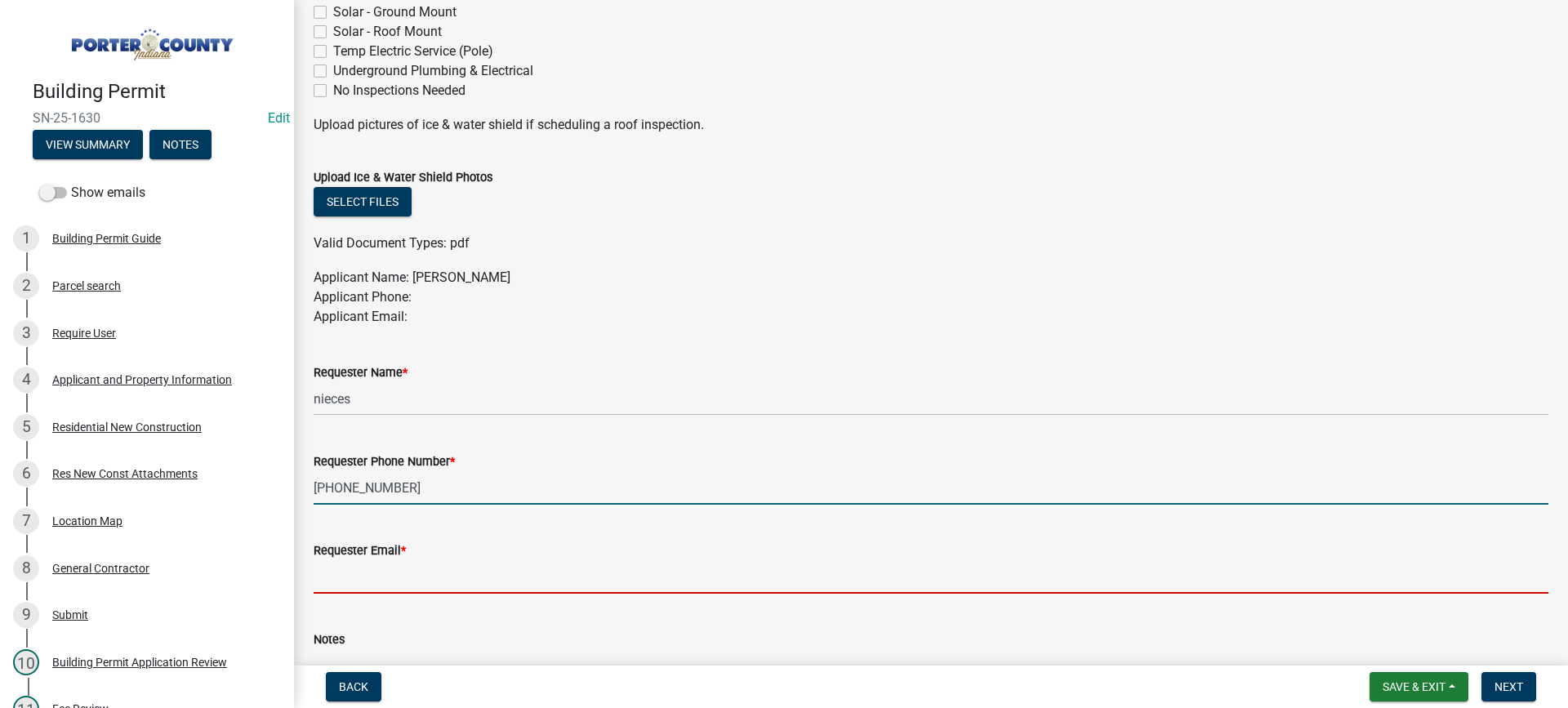
drag, startPoint x: 462, startPoint y: 583, endPoint x: 480, endPoint y: 587, distance: 18.4
click at [462, 583] on input "Requester Email *" at bounding box center [930, 577] width 1235 height 34
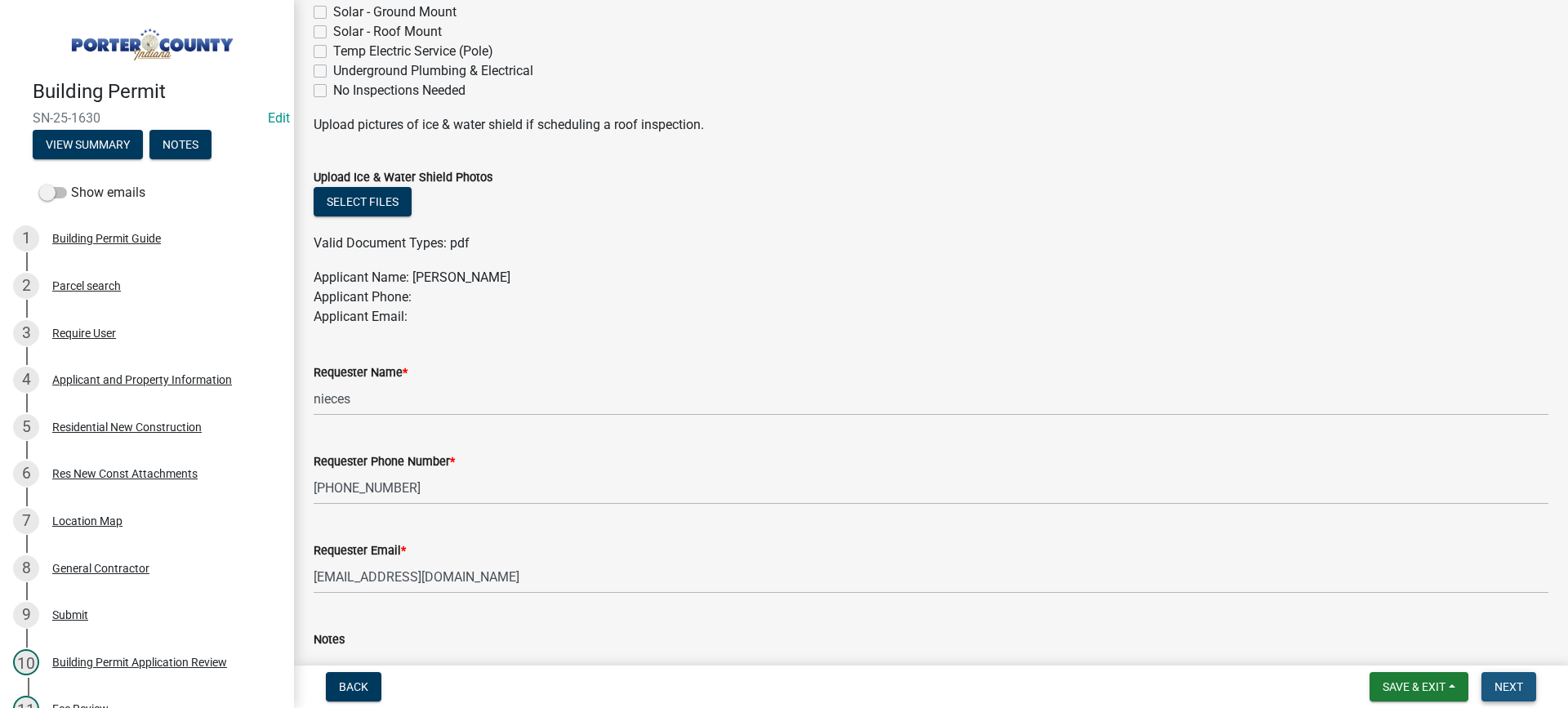
click at [1510, 684] on span "Next" at bounding box center [1509, 686] width 28 height 13
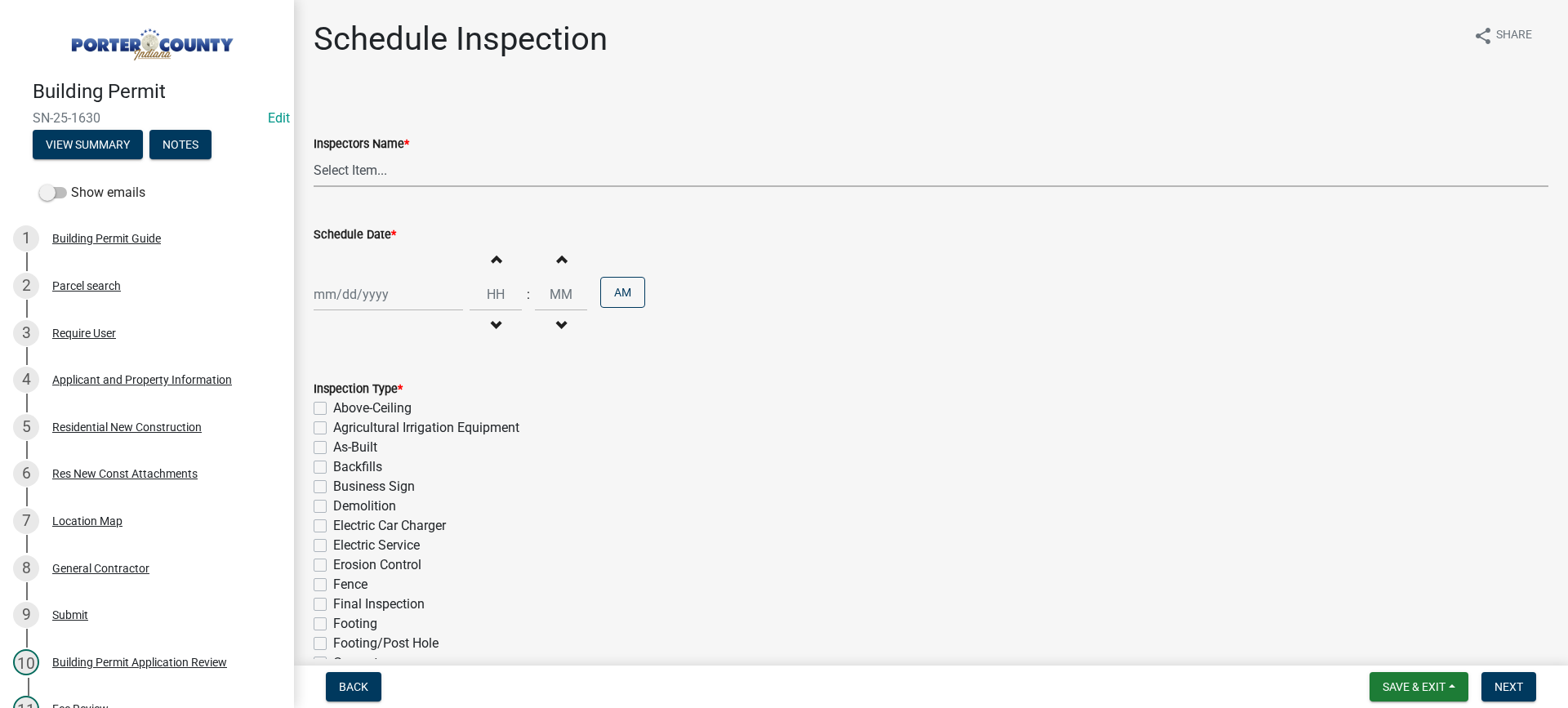
click at [372, 174] on select "Select Item... mhaller ([PERSON_NAME])" at bounding box center [930, 170] width 1235 height 34
click at [314, 153] on select "Select Item... mhaller ([PERSON_NAME])" at bounding box center [930, 170] width 1235 height 34
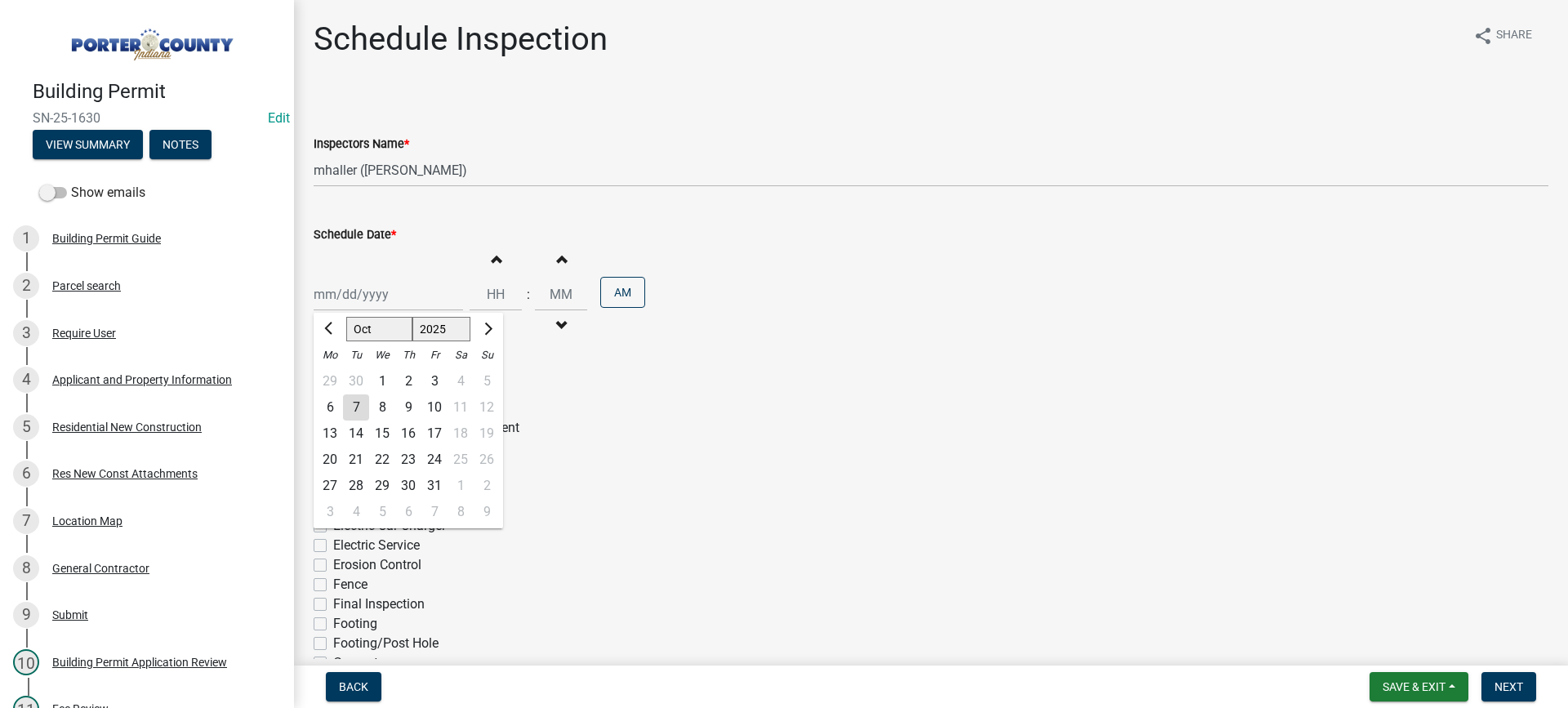
click at [372, 297] on div "[PERSON_NAME] Feb Mar Apr [PERSON_NAME][DATE] Oct Nov [DATE] 1526 1527 1528 152…" at bounding box center [388, 295] width 150 height 34
click at [381, 403] on div "8" at bounding box center [382, 408] width 26 height 26
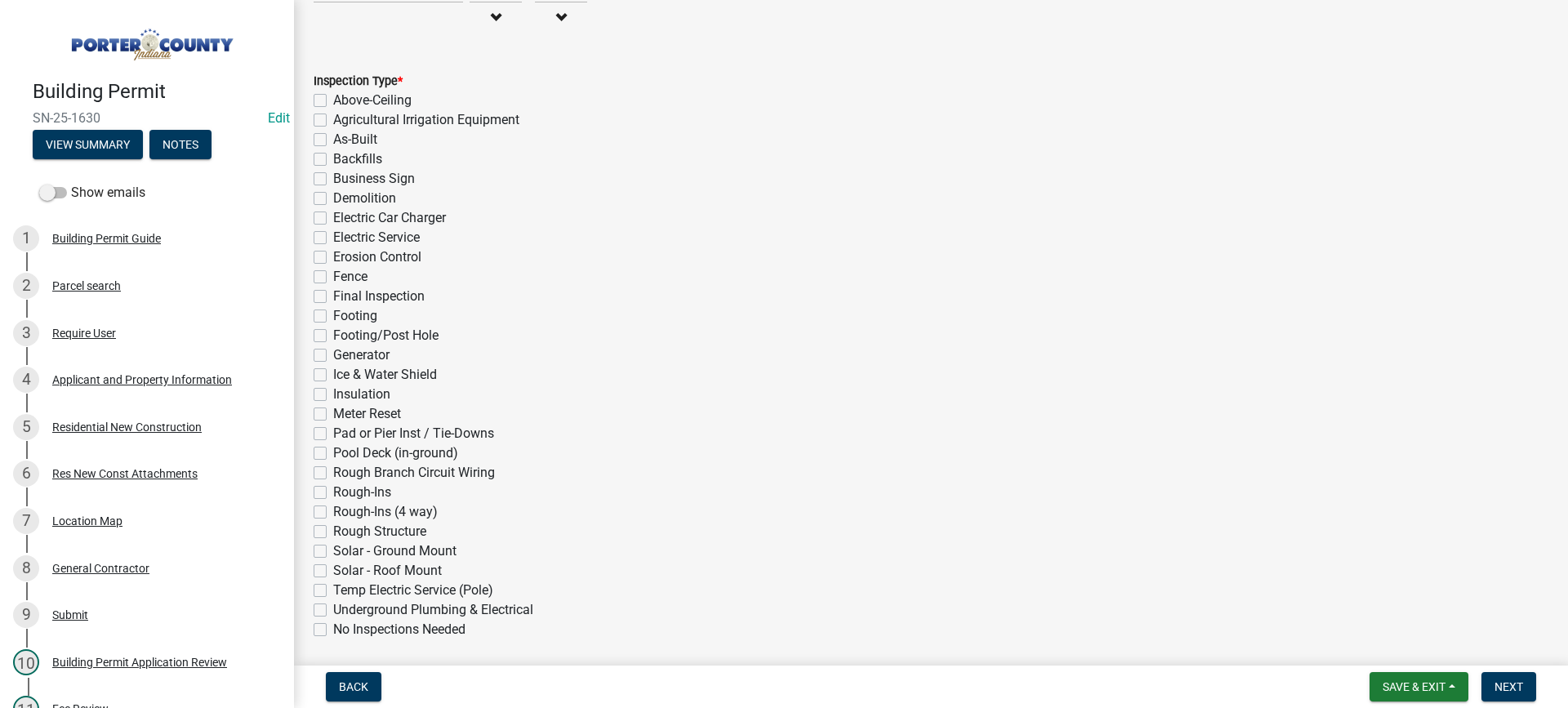
scroll to position [327, 0]
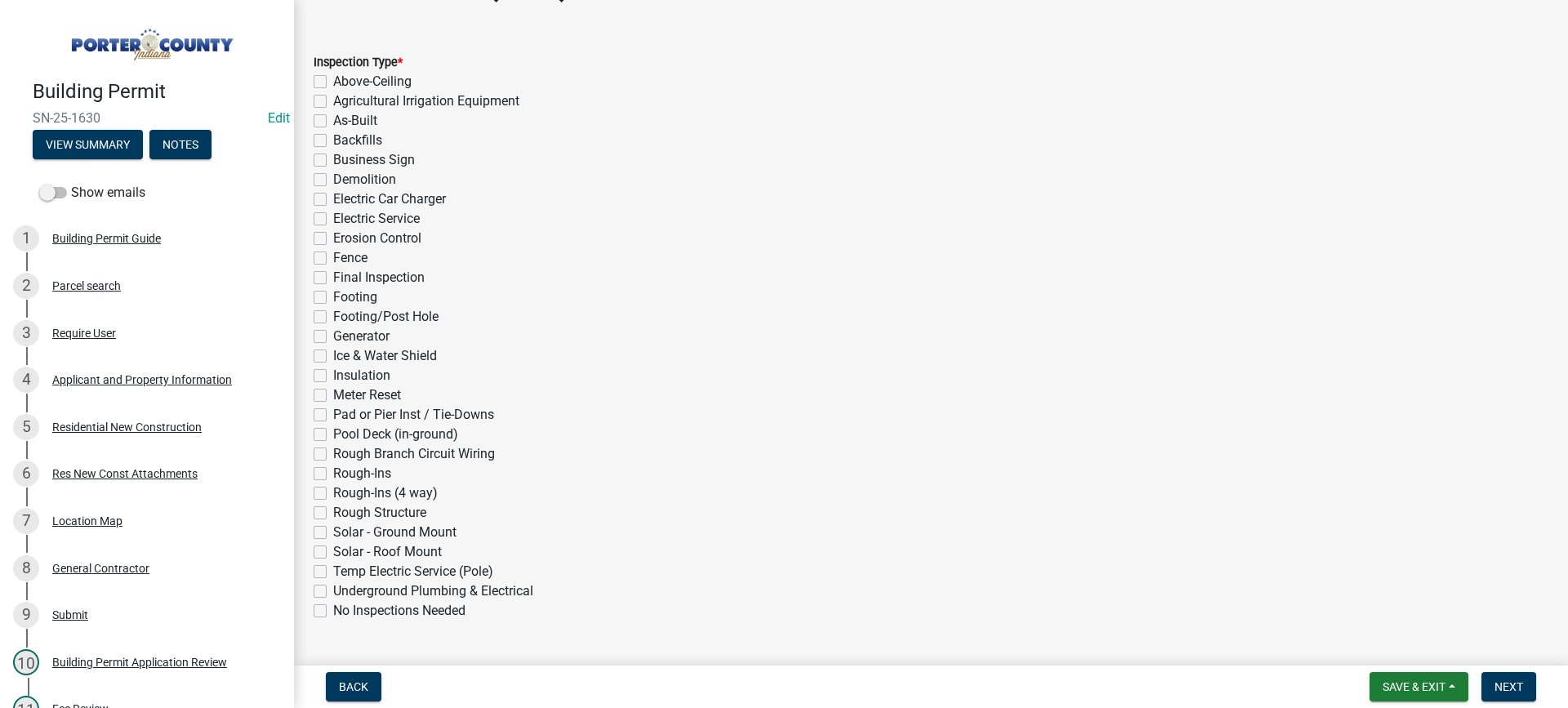
drag, startPoint x: 319, startPoint y: 138, endPoint x: 410, endPoint y: 200, distance: 110.1
click at [333, 138] on label "Backfills" at bounding box center [358, 140] width 49 height 20
click at [333, 138] on input "Backfills" at bounding box center [338, 136] width 10 height 10
click at [1500, 691] on span "Next" at bounding box center [1509, 686] width 28 height 13
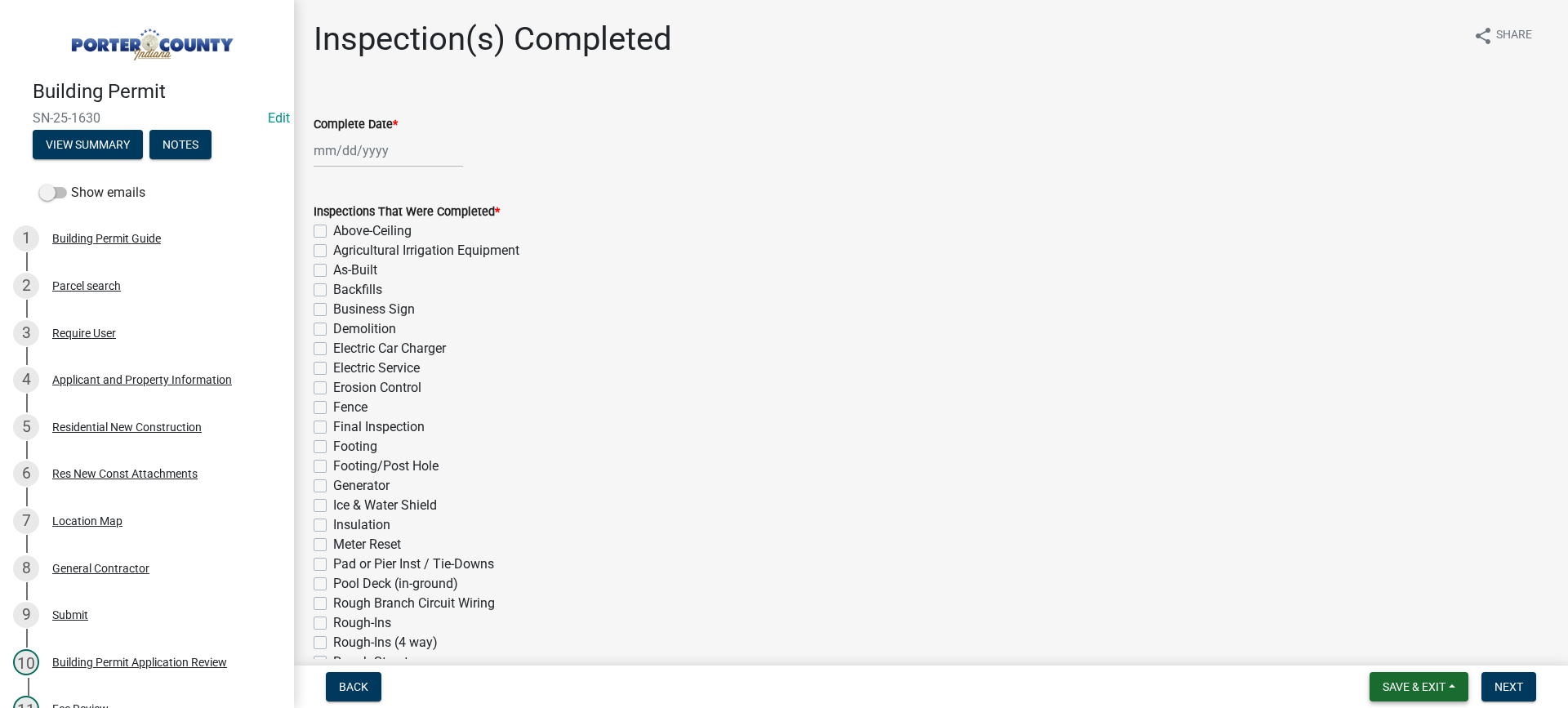
click at [1389, 684] on span "Save & Exit" at bounding box center [1414, 686] width 63 height 13
click at [1385, 650] on button "Save & Exit" at bounding box center [1402, 644] width 131 height 40
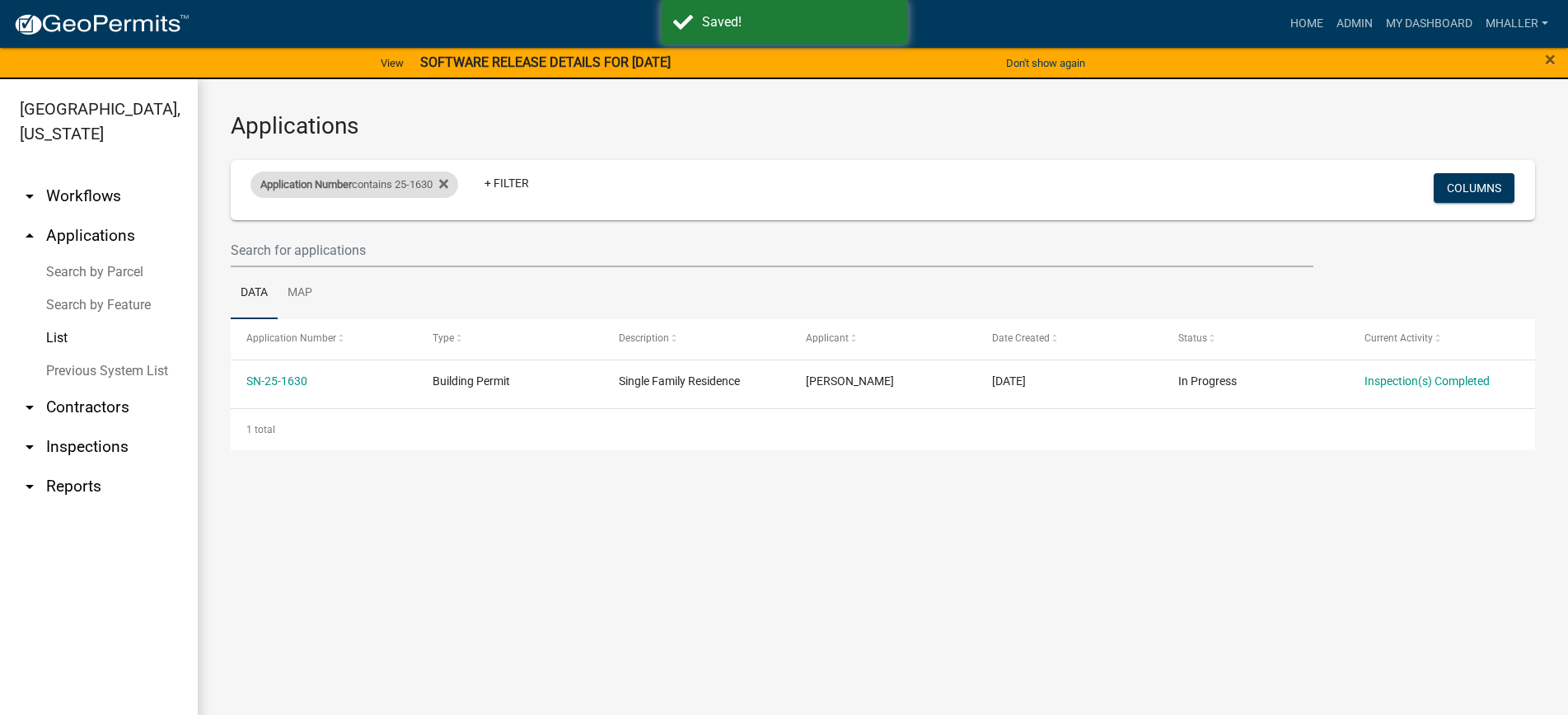
click at [337, 188] on span "Application Number" at bounding box center [306, 184] width 91 height 12
click at [357, 242] on input "25-1630" at bounding box center [361, 246] width 151 height 34
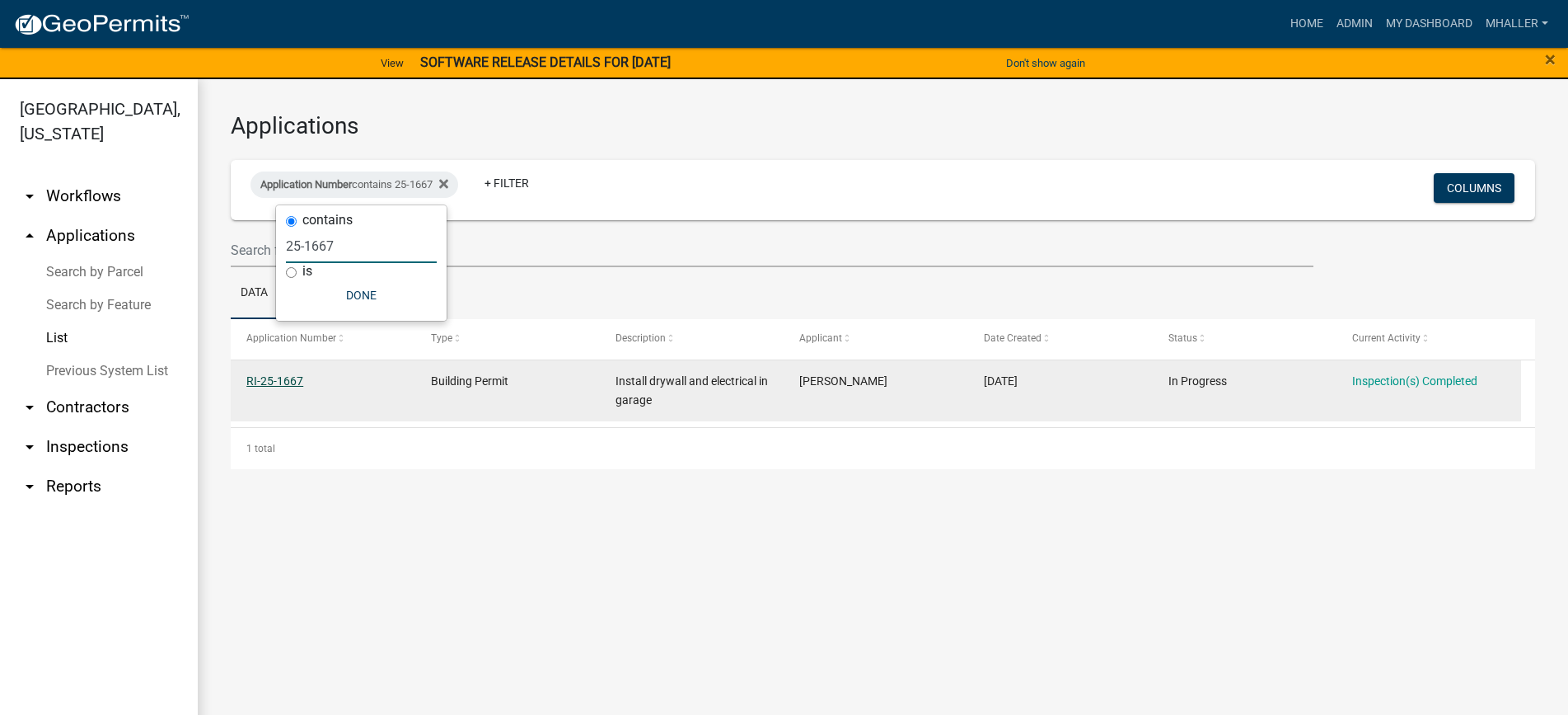
click at [273, 377] on link "RI-25-1667" at bounding box center [275, 381] width 57 height 13
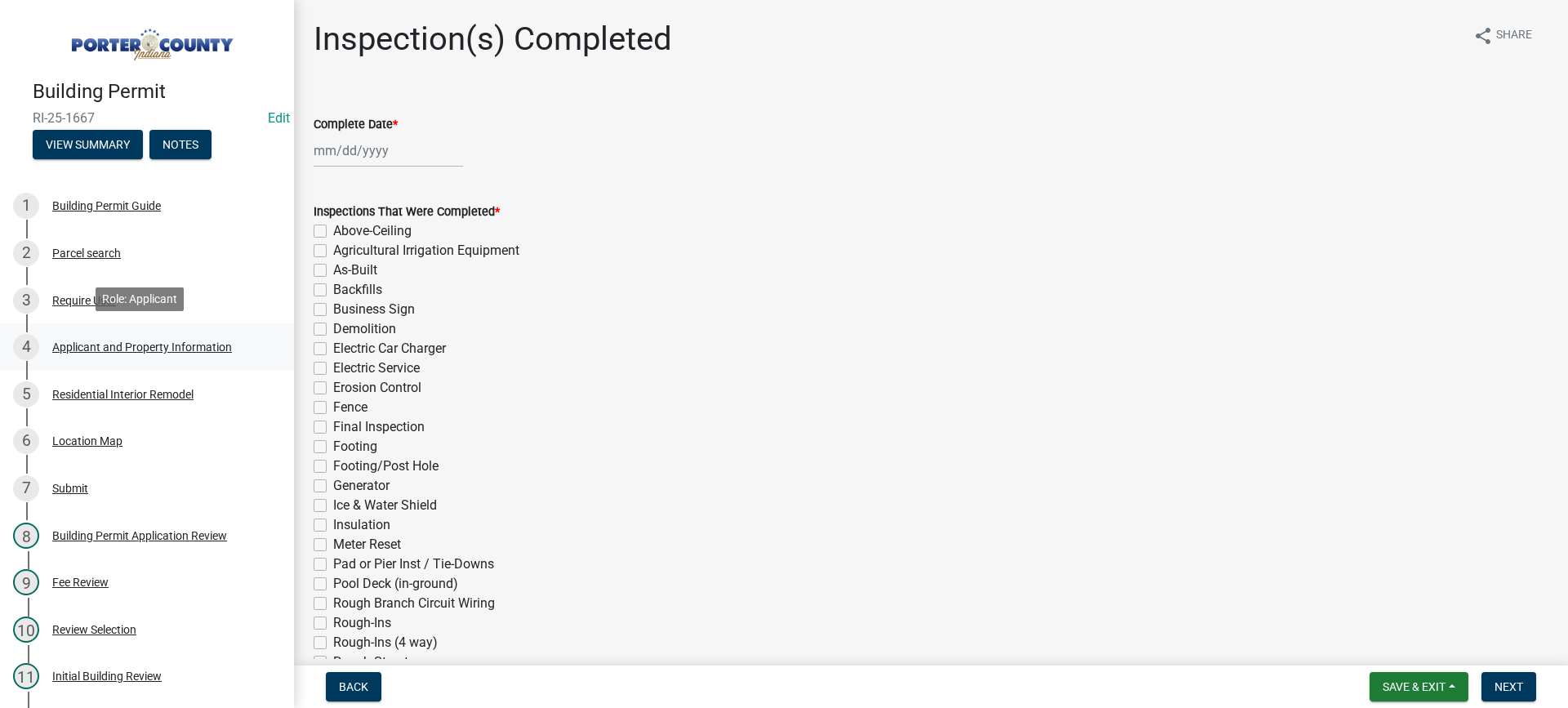
click at [129, 343] on div "Applicant and Property Information" at bounding box center [141, 346] width 180 height 11
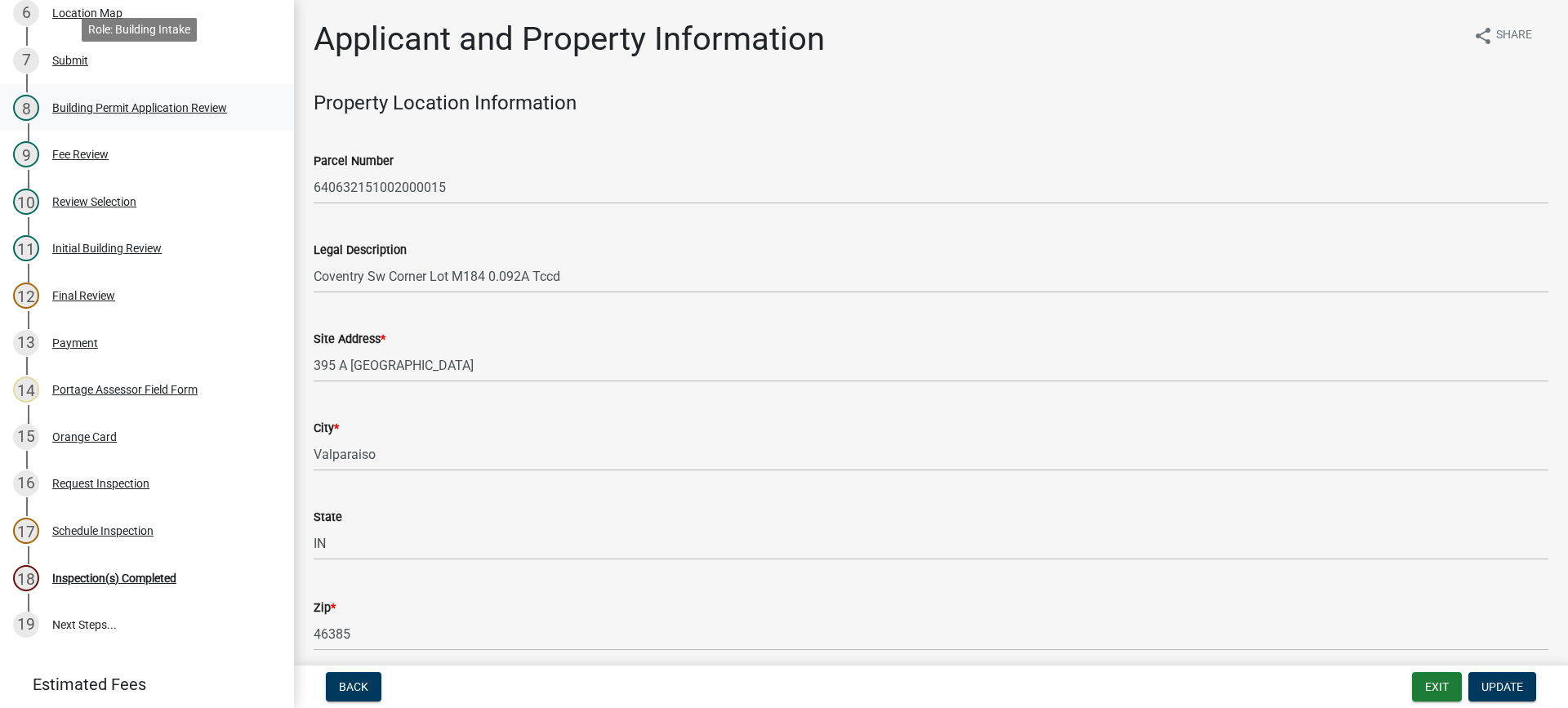
scroll to position [555, 0]
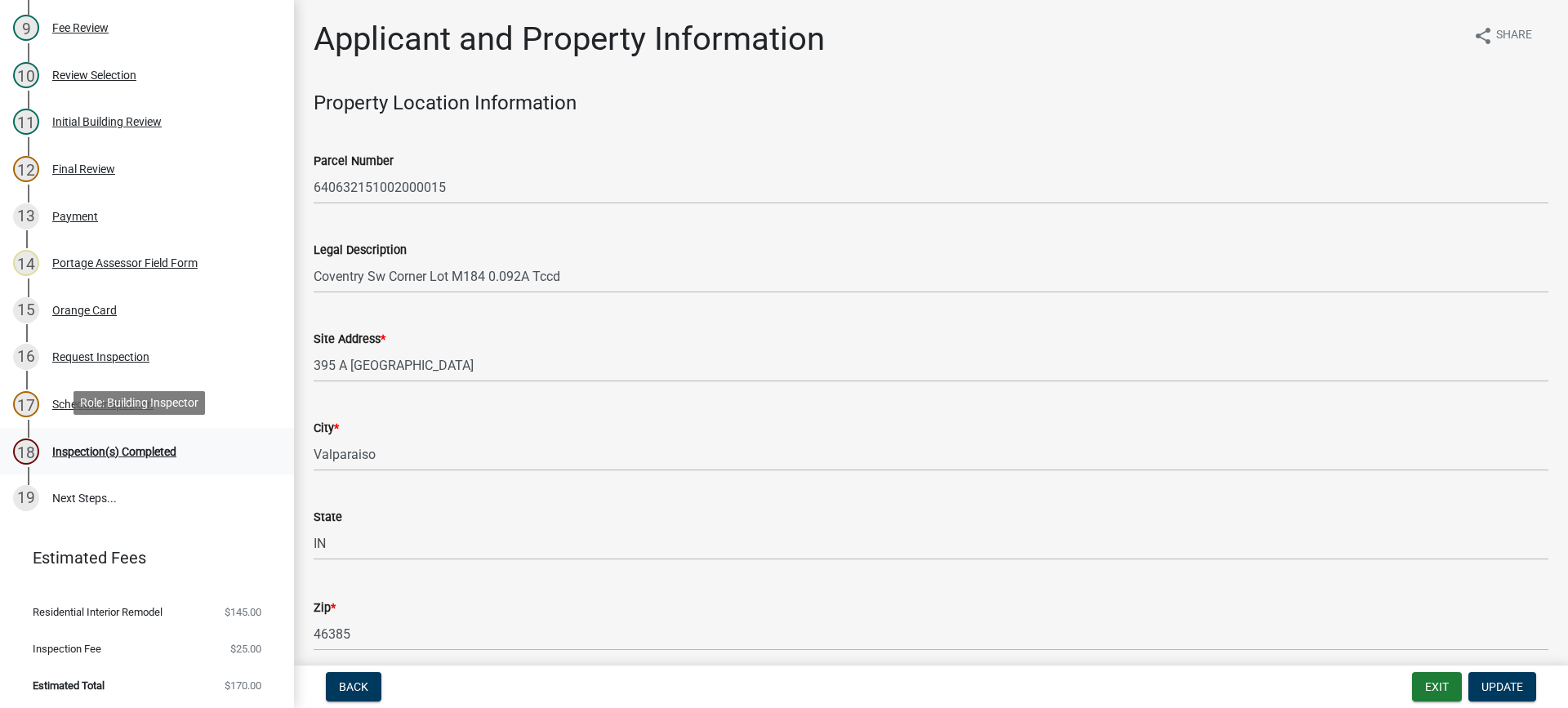
click at [68, 445] on div "Inspection(s) Completed" at bounding box center [114, 451] width 124 height 11
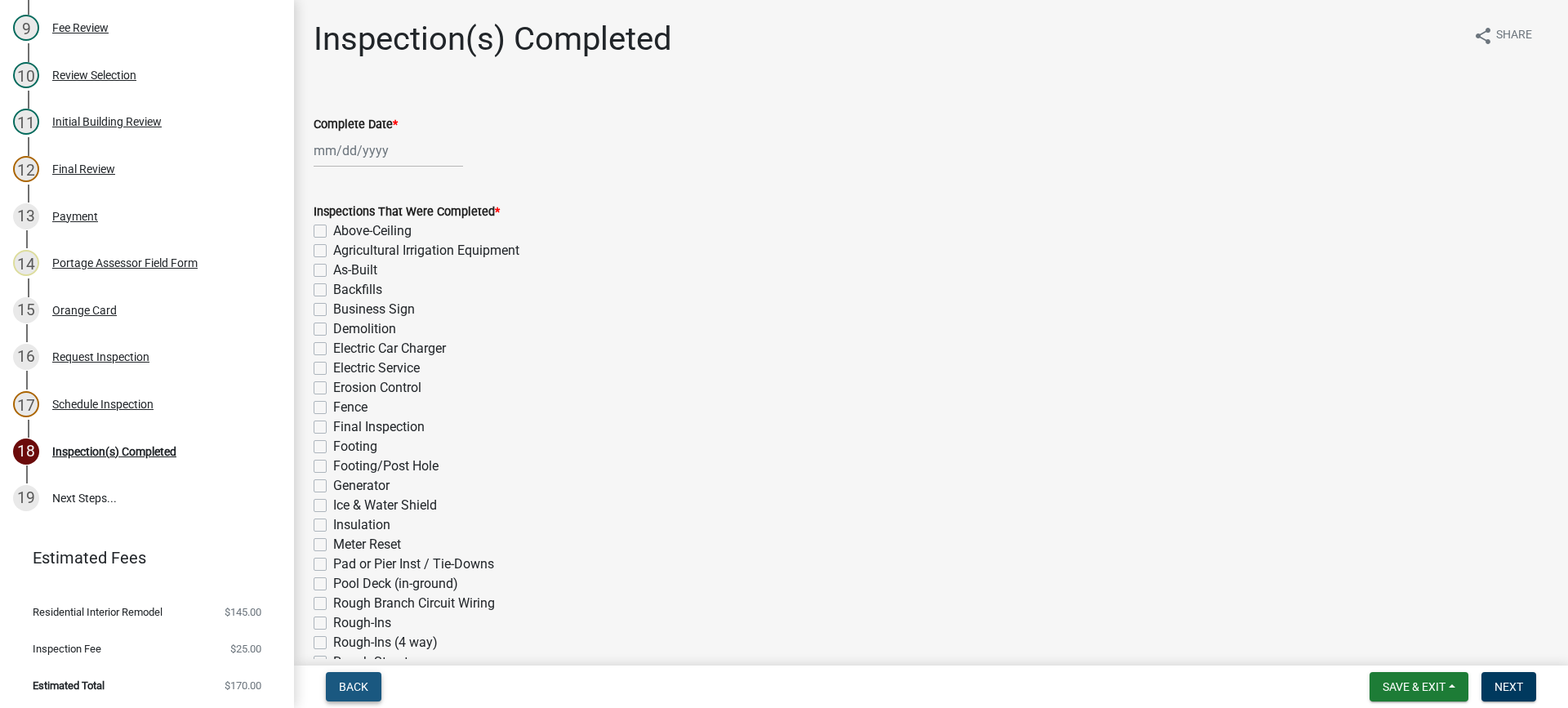
click at [342, 690] on span "Back" at bounding box center [353, 686] width 29 height 13
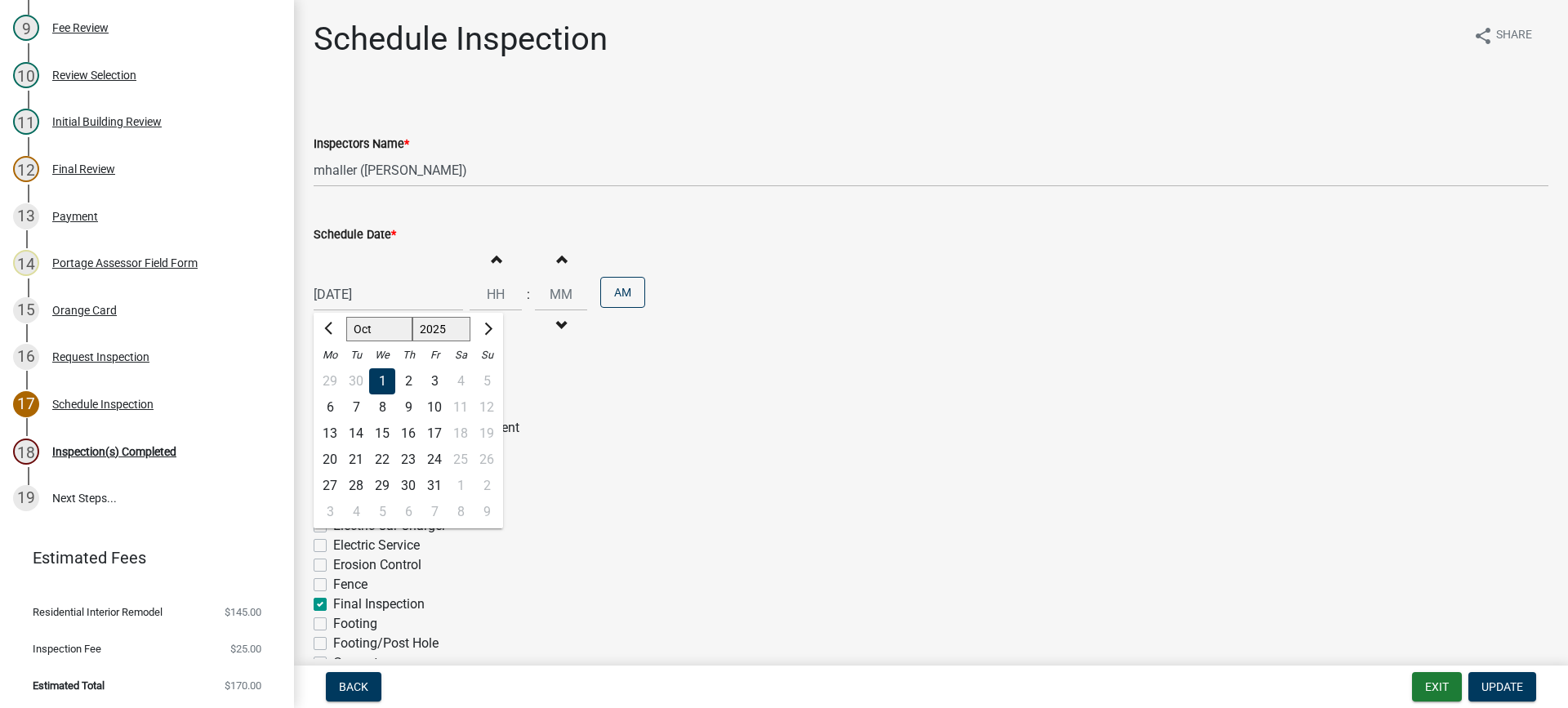
click at [364, 295] on div "[DATE] [PERSON_NAME] Apr May Jun [DATE] Aug Sep Oct Nov [DATE] 1526 1527 1528 1…" at bounding box center [388, 295] width 150 height 34
click at [409, 406] on div "9" at bounding box center [409, 408] width 26 height 26
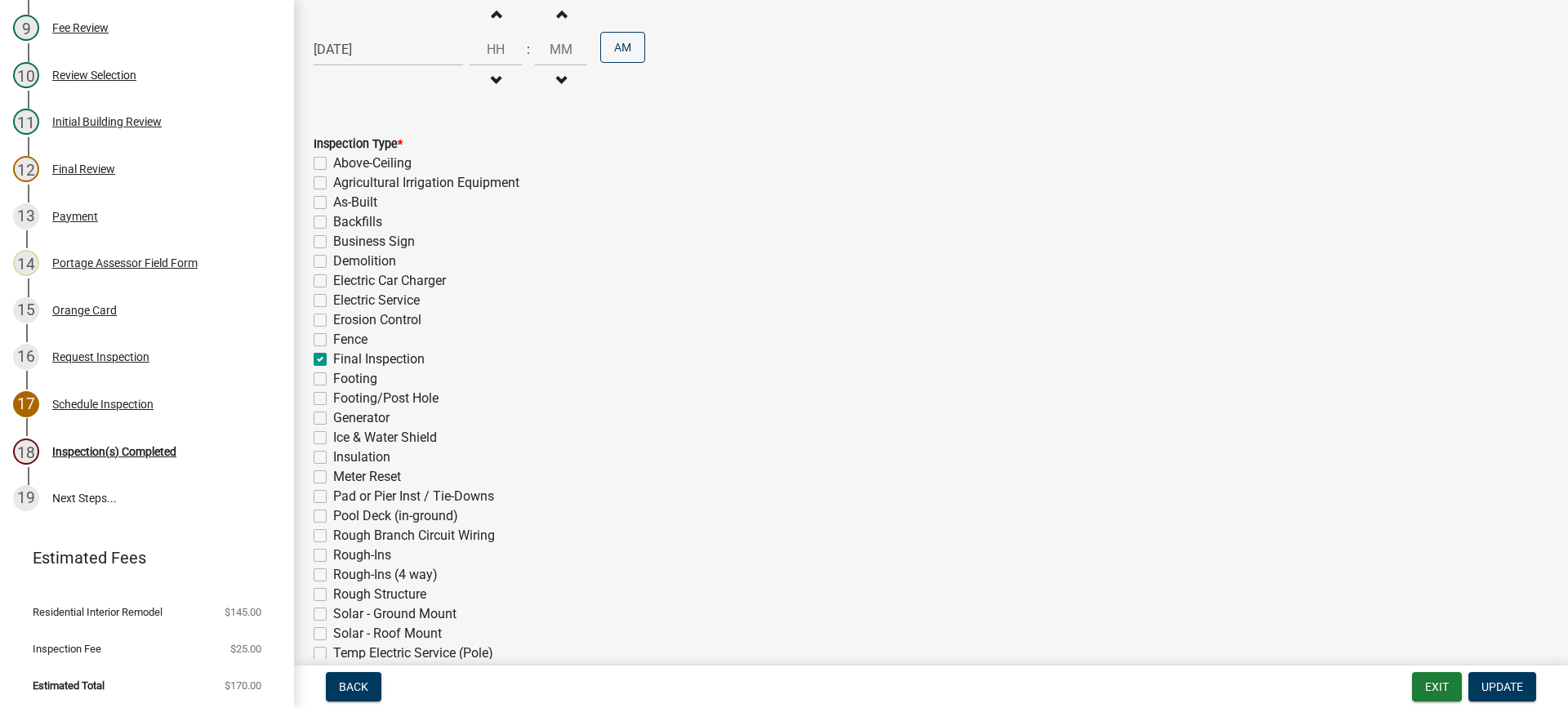
scroll to position [366, 0]
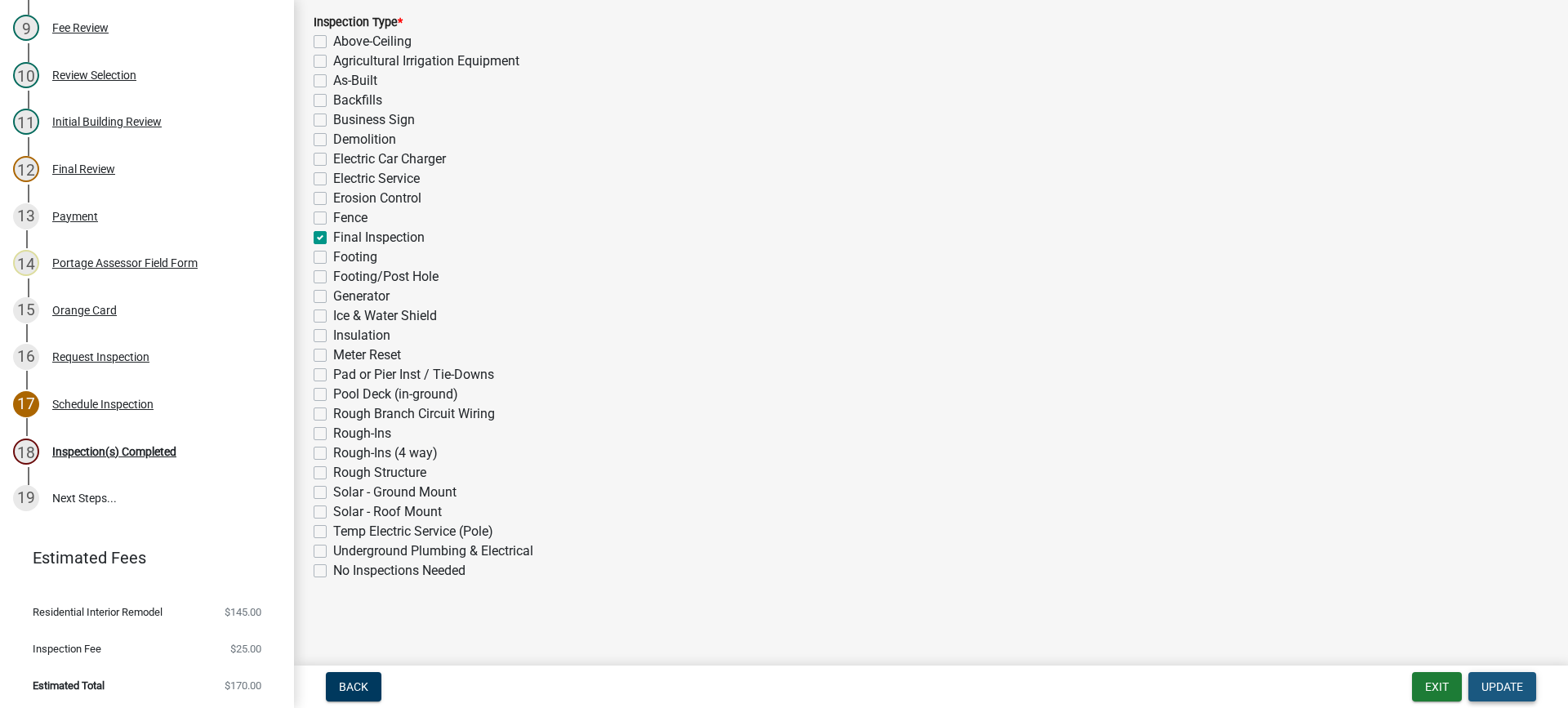
click at [1491, 685] on span "Update" at bounding box center [1502, 686] width 41 height 13
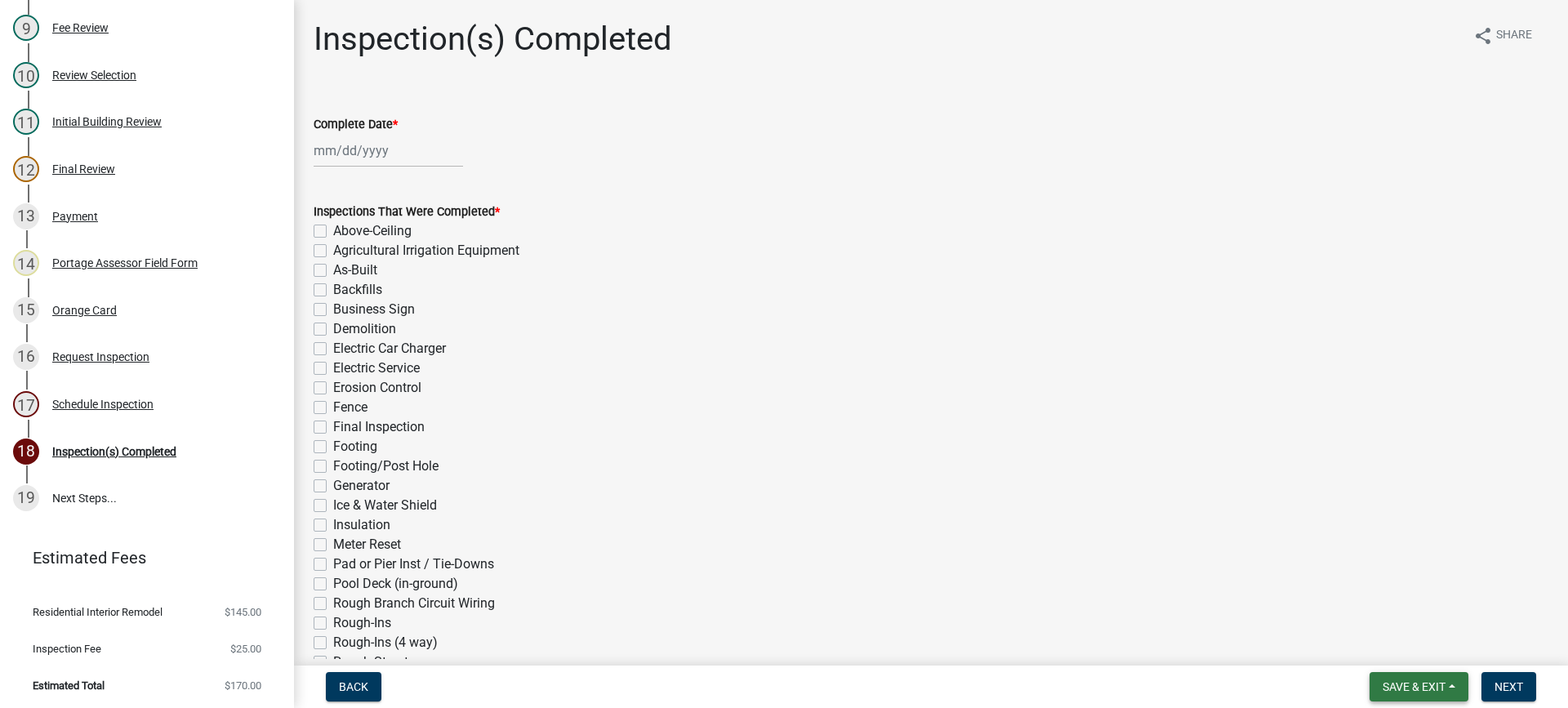
click at [1417, 685] on span "Save & Exit" at bounding box center [1414, 686] width 63 height 13
click at [1410, 643] on button "Save & Exit" at bounding box center [1402, 644] width 131 height 40
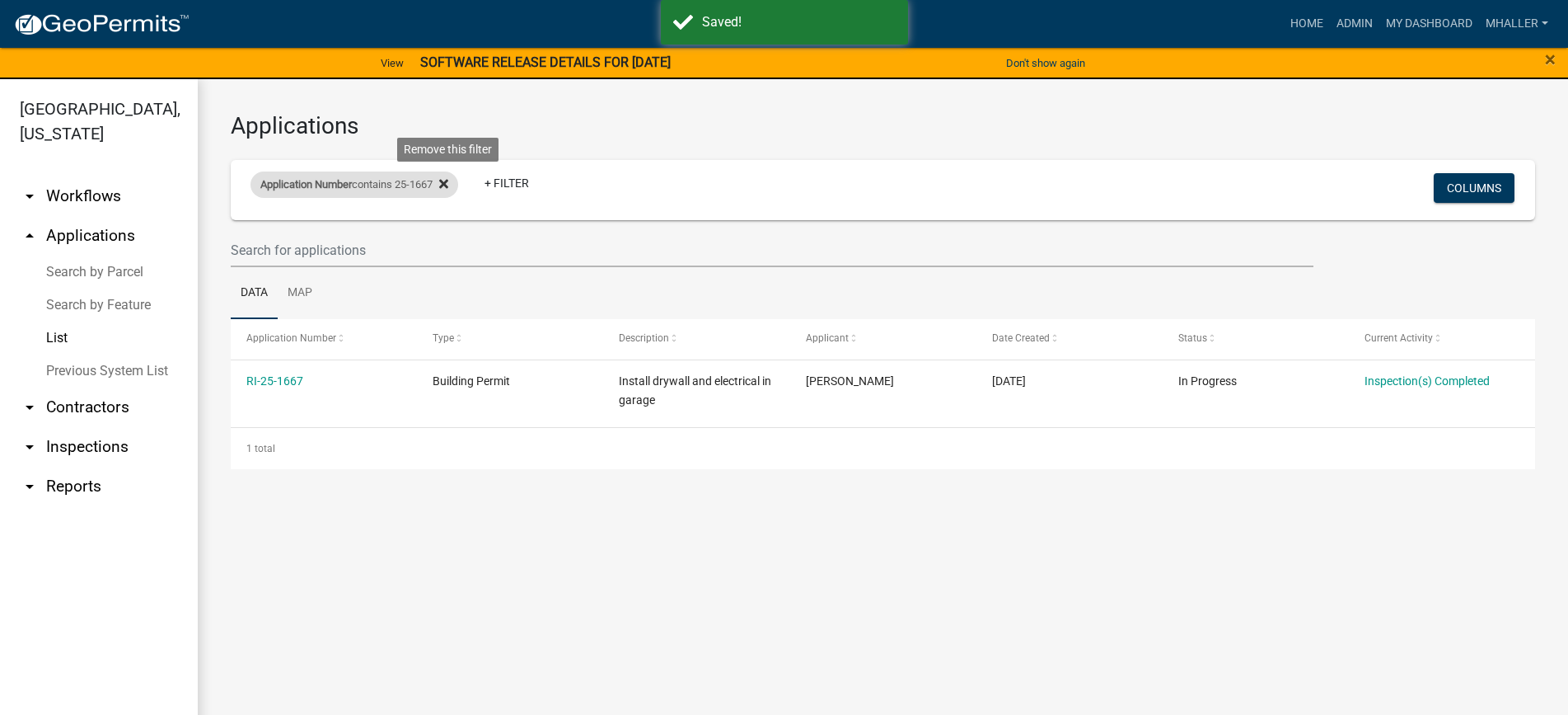
click at [449, 186] on icon at bounding box center [444, 184] width 10 height 10
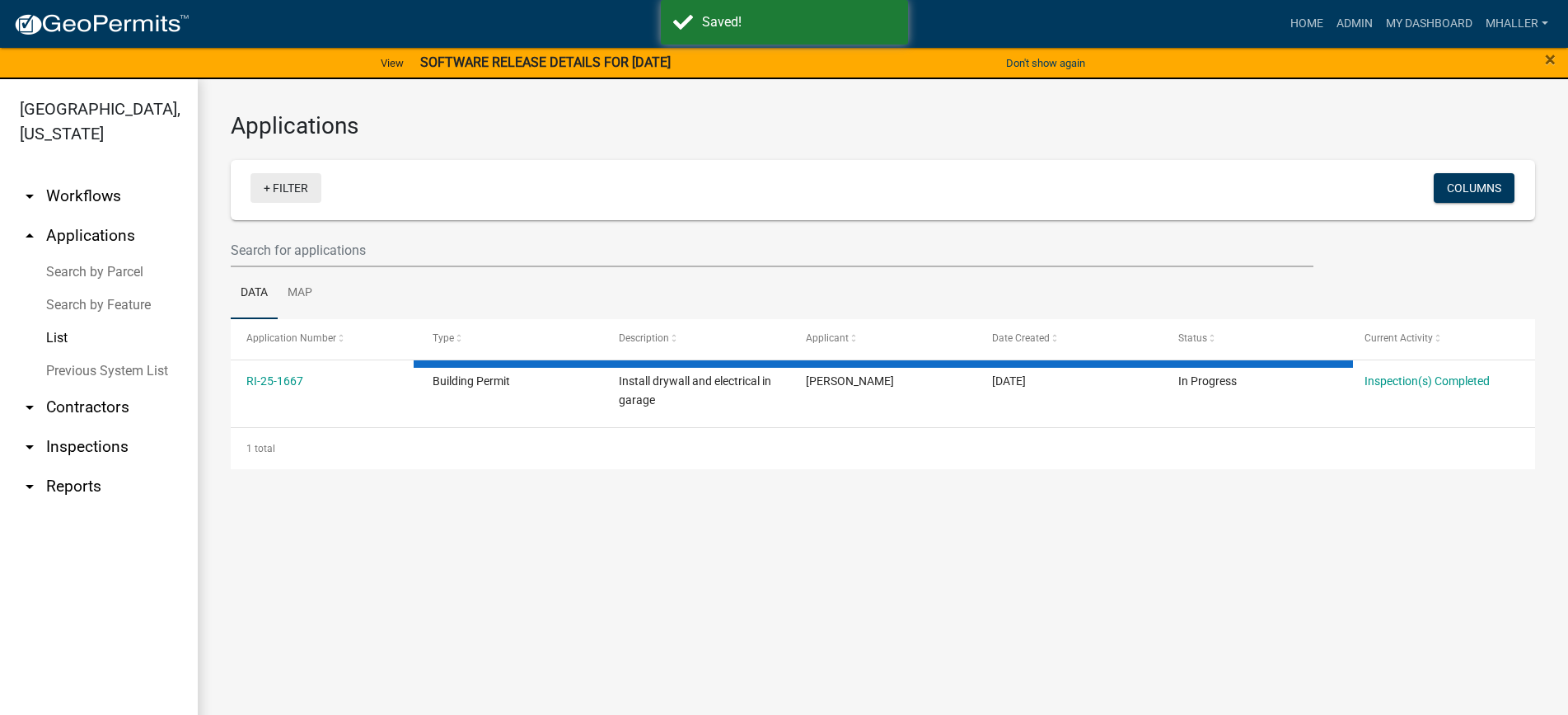
click at [301, 194] on link "+ Filter" at bounding box center [286, 187] width 71 height 29
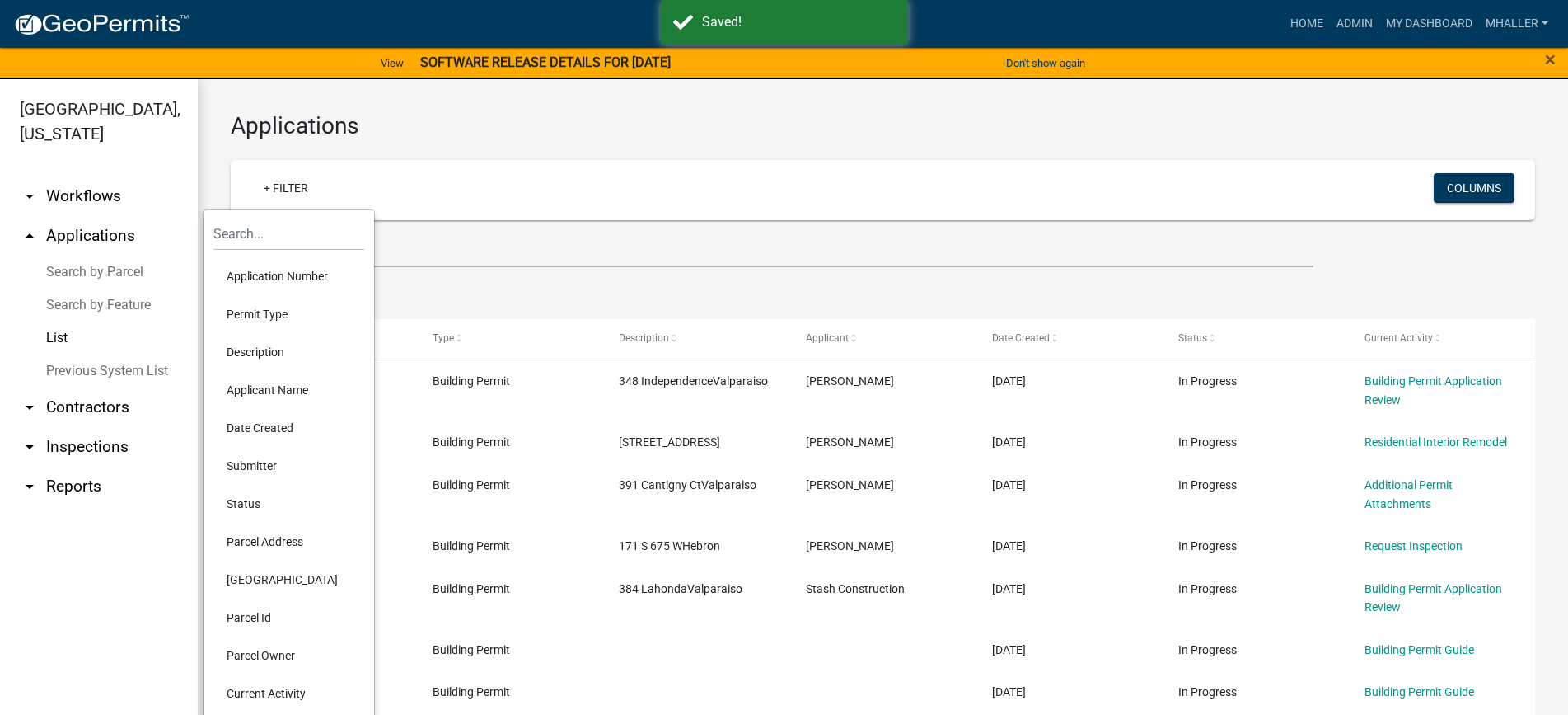
click at [270, 276] on li "Application Number" at bounding box center [289, 277] width 151 height 38
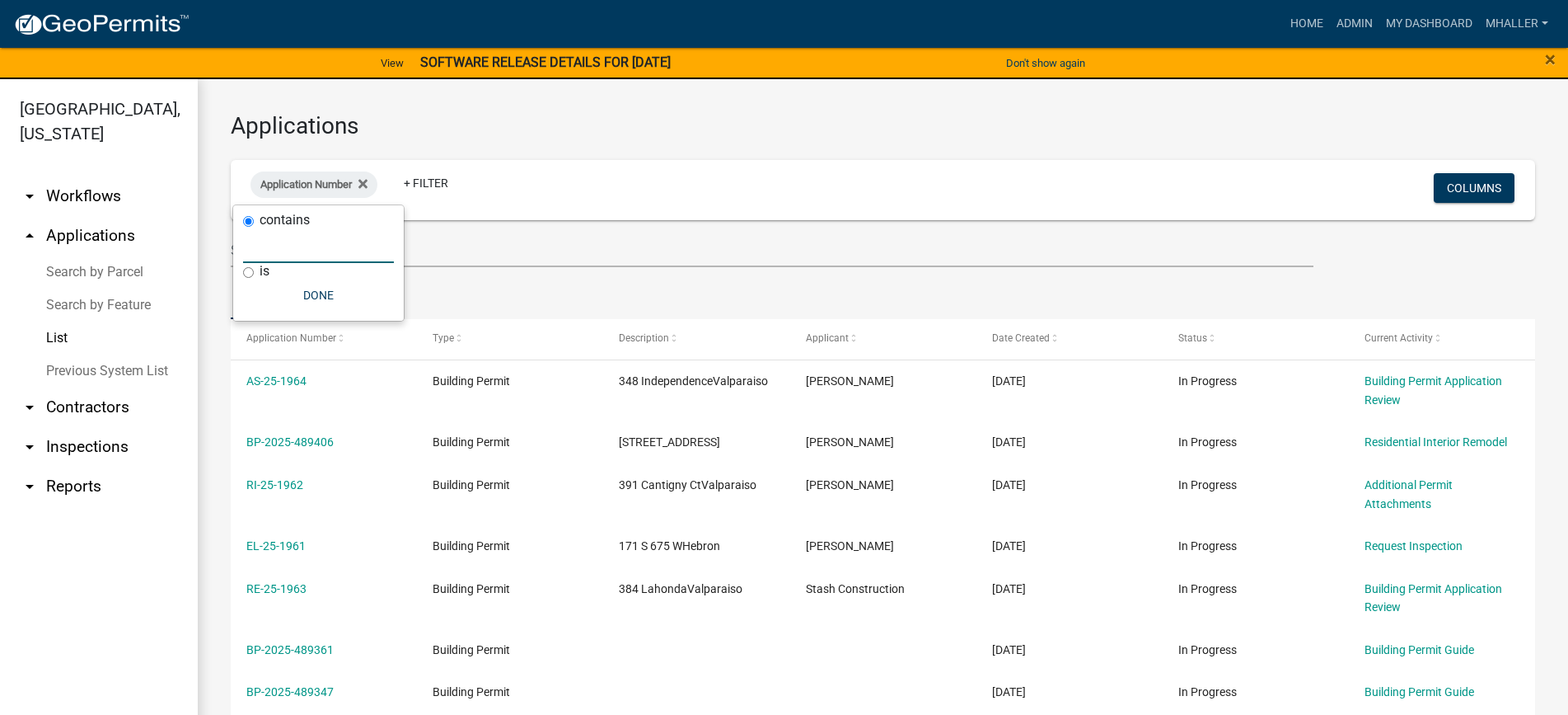
click at [272, 247] on input "text" at bounding box center [318, 246] width 151 height 34
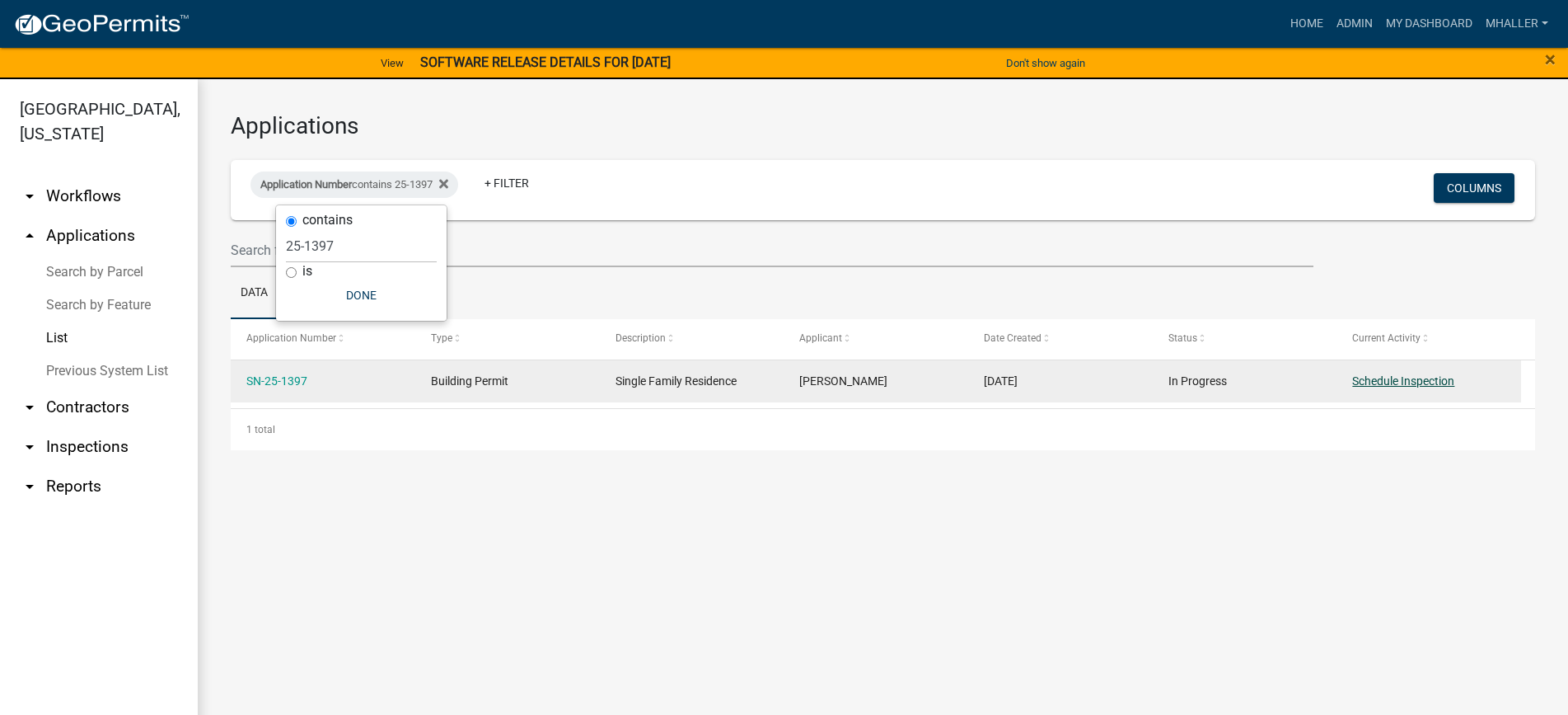
click at [1386, 381] on link "Schedule Inspection" at bounding box center [1404, 381] width 103 height 13
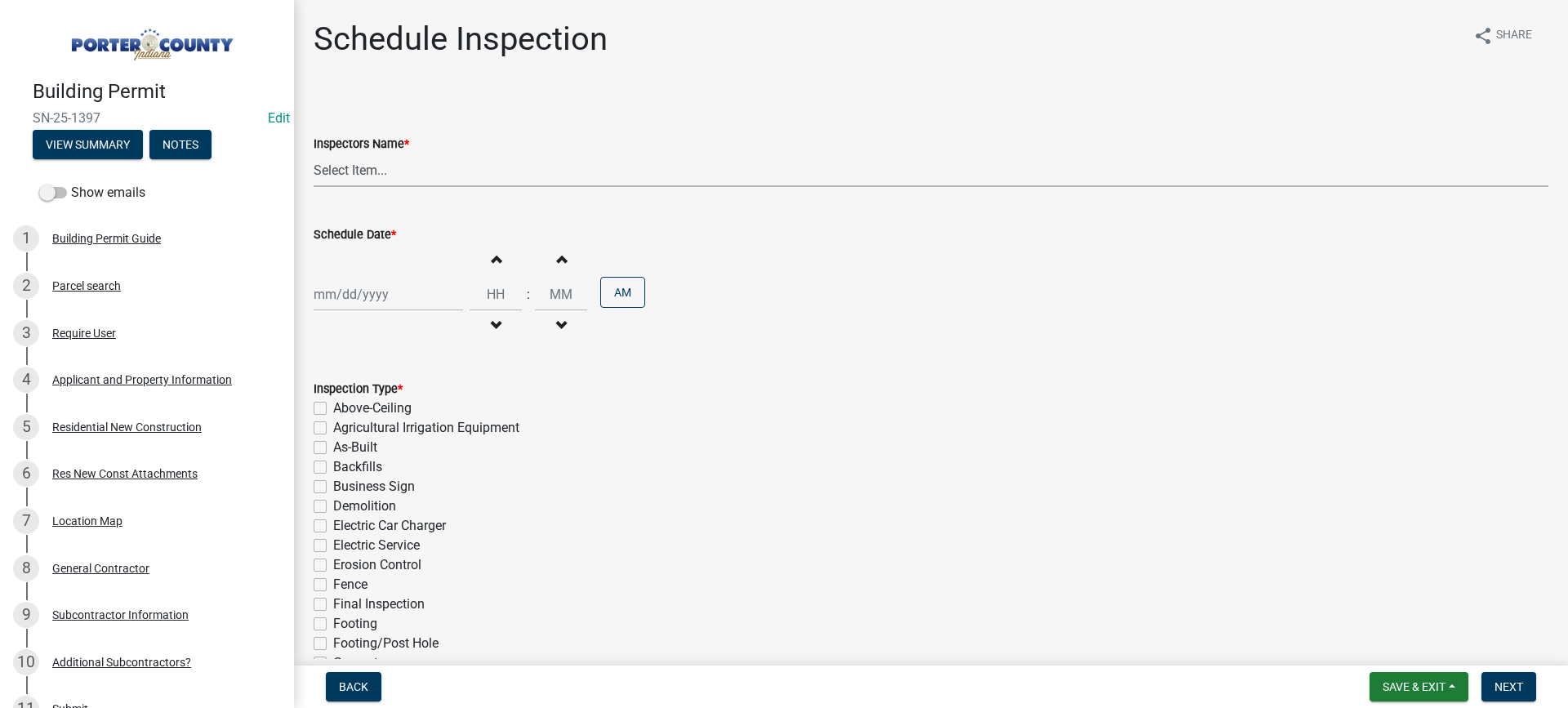
drag, startPoint x: 343, startPoint y: 167, endPoint x: 351, endPoint y: 182, distance: 17.0
click at [343, 169] on select "Select Item... mhaller ([PERSON_NAME])" at bounding box center [930, 170] width 1235 height 34
click at [314, 153] on select "Select Item... mhaller ([PERSON_NAME])" at bounding box center [930, 170] width 1235 height 34
click at [389, 297] on div at bounding box center [388, 295] width 150 height 34
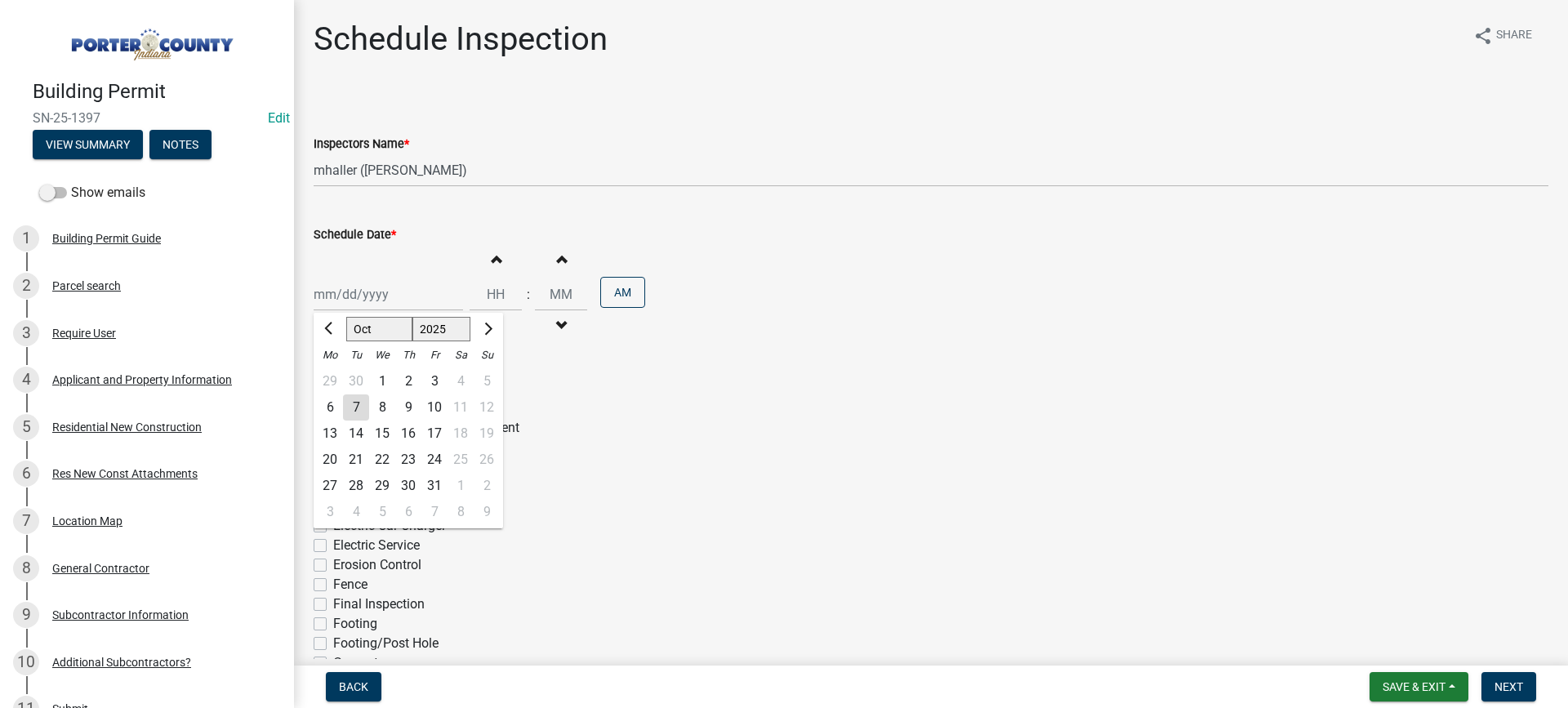
click at [406, 409] on div "9" at bounding box center [409, 408] width 26 height 26
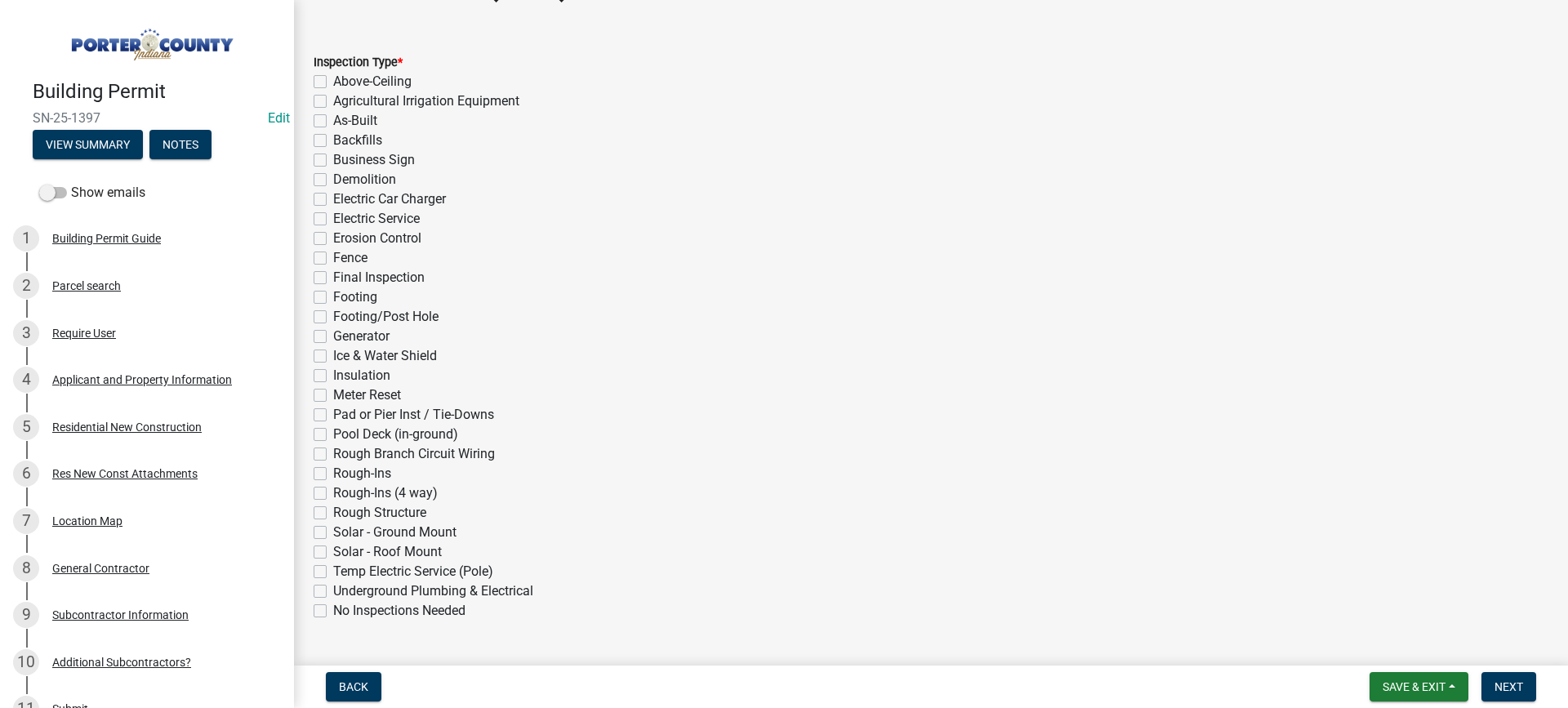
scroll to position [366, 0]
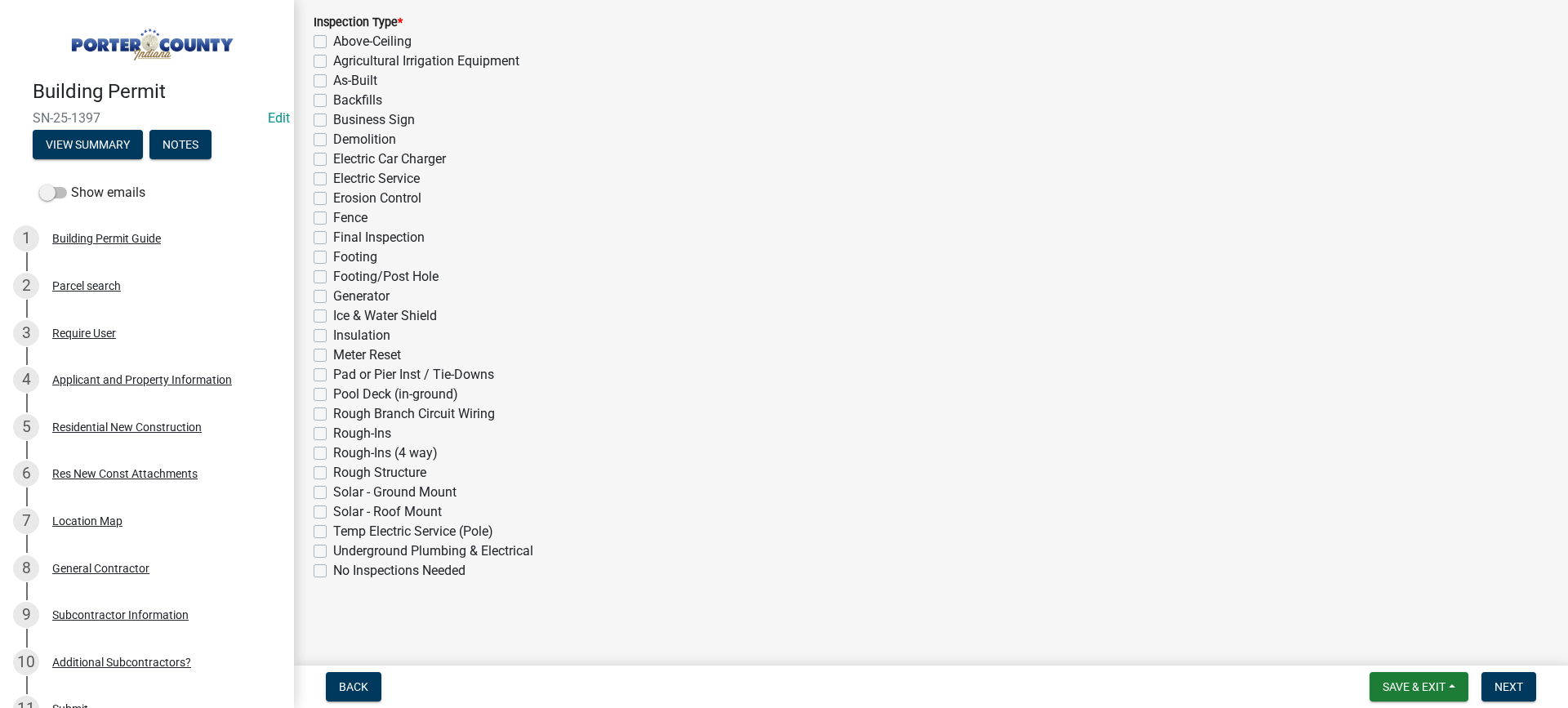
click at [333, 551] on label "Underground Plumbing & Electrical" at bounding box center [433, 551] width 200 height 20
click at [333, 551] on input "Underground Plumbing & Electrical" at bounding box center [338, 546] width 10 height 10
click at [1515, 684] on span "Next" at bounding box center [1509, 686] width 28 height 13
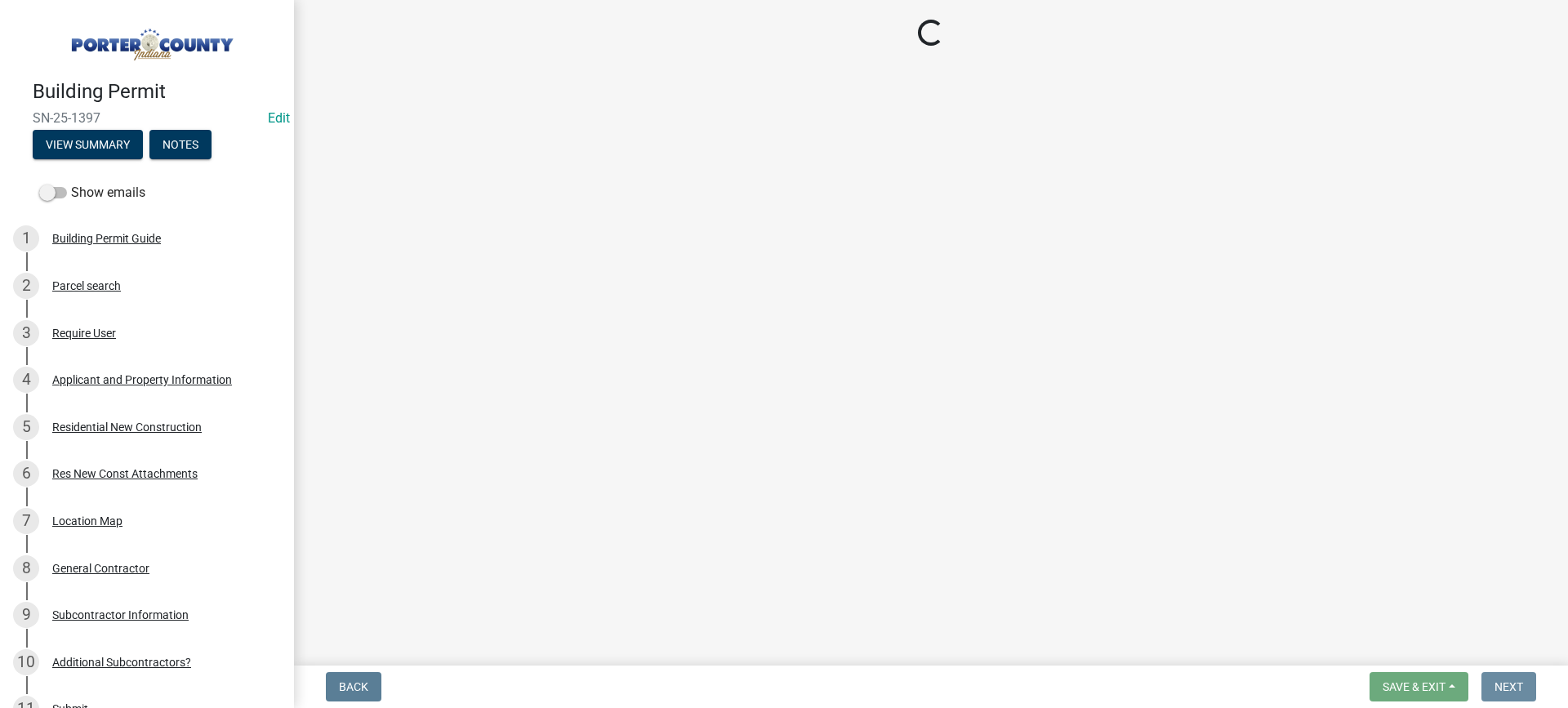
scroll to position [0, 0]
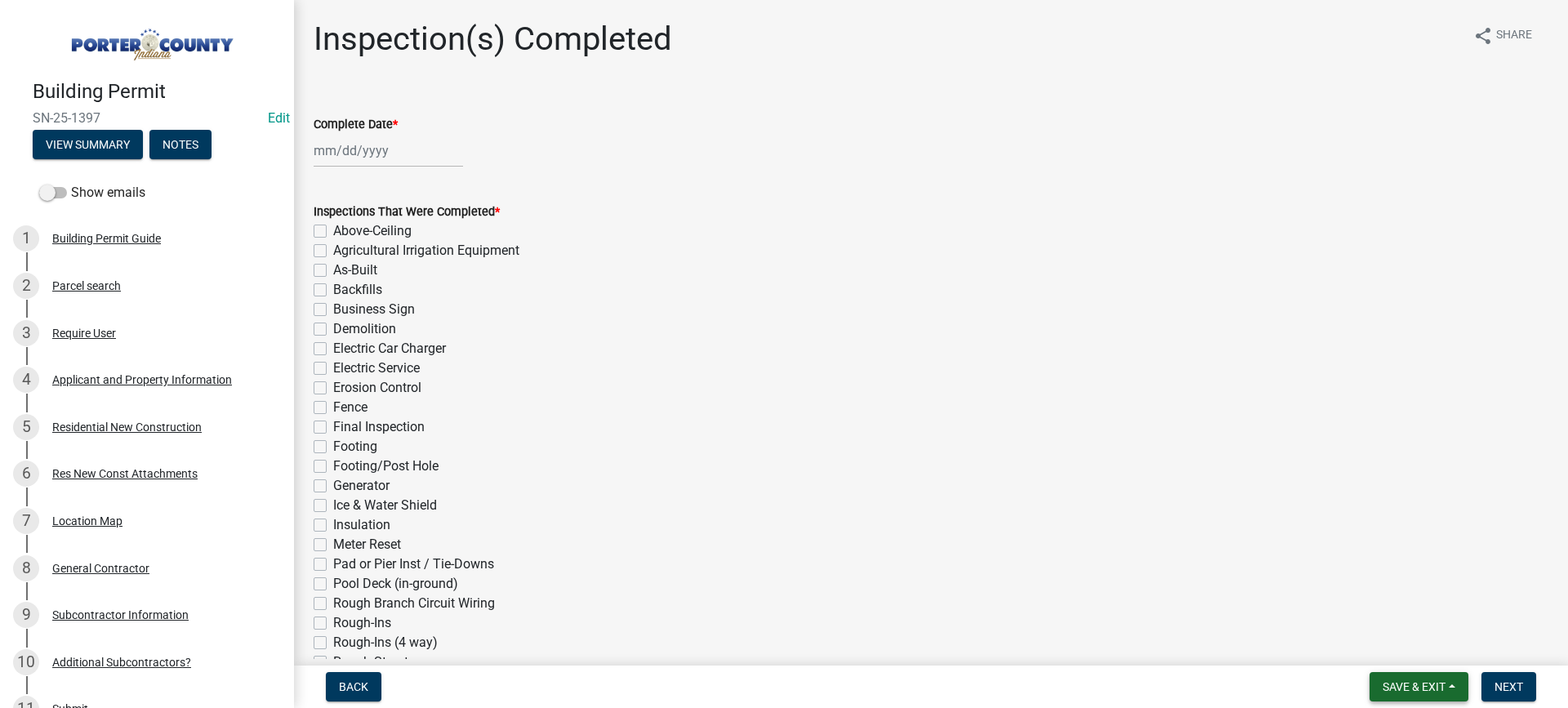
click at [1417, 682] on span "Save & Exit" at bounding box center [1414, 686] width 63 height 13
click at [1408, 639] on button "Save & Exit" at bounding box center [1402, 644] width 131 height 40
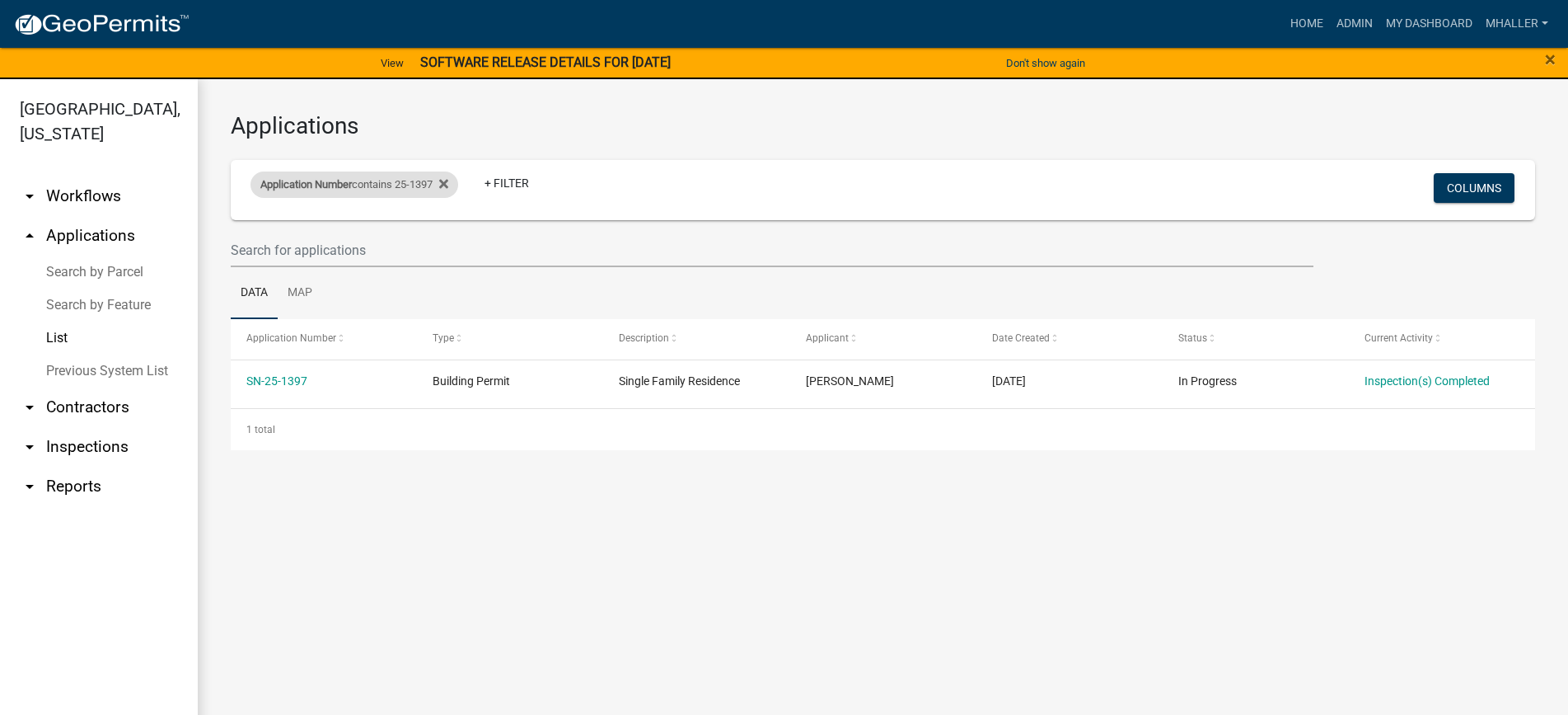
click at [378, 187] on div "Application Number contains 25-1397" at bounding box center [354, 184] width 208 height 27
click at [368, 248] on input "25-1397" at bounding box center [361, 246] width 151 height 34
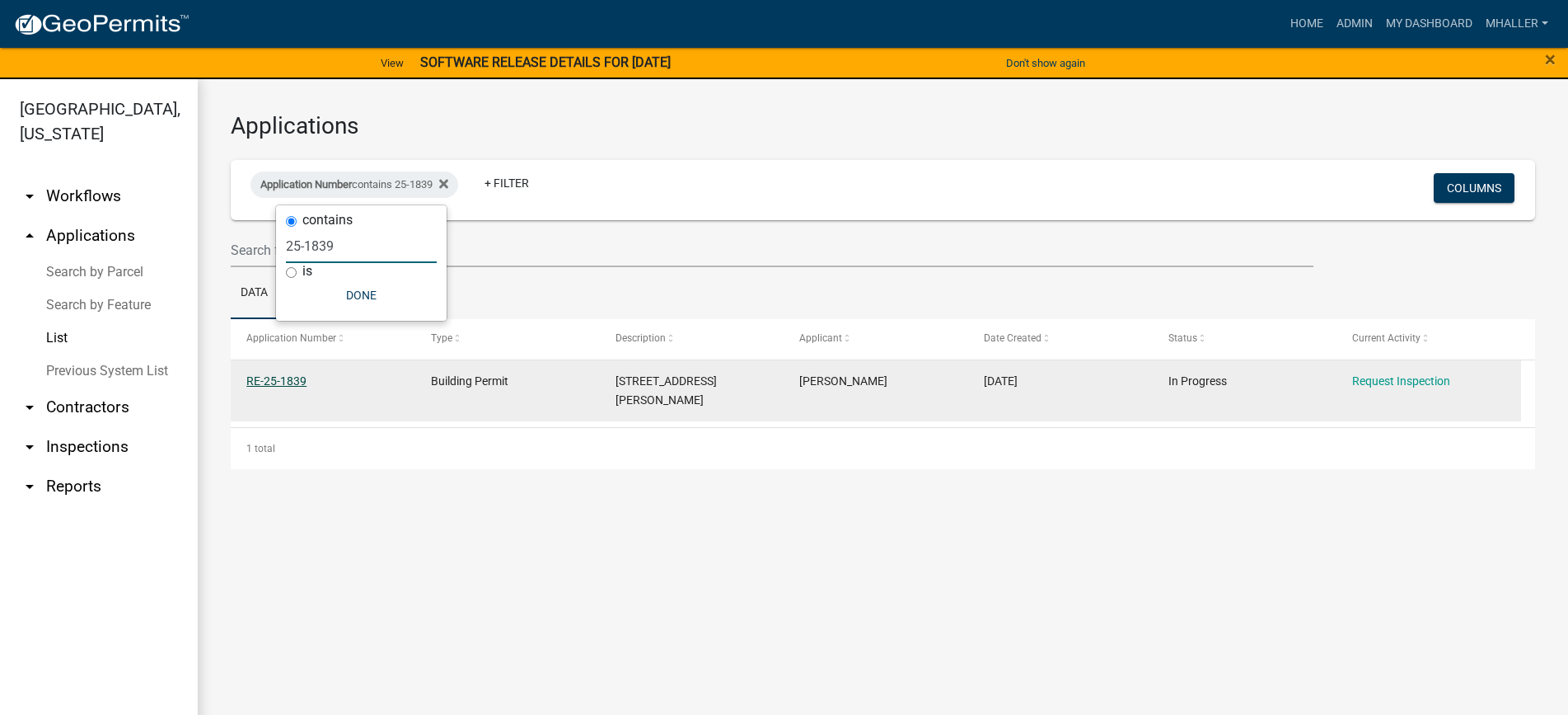
click at [265, 379] on link "RE-25-1839" at bounding box center [276, 381] width 60 height 13
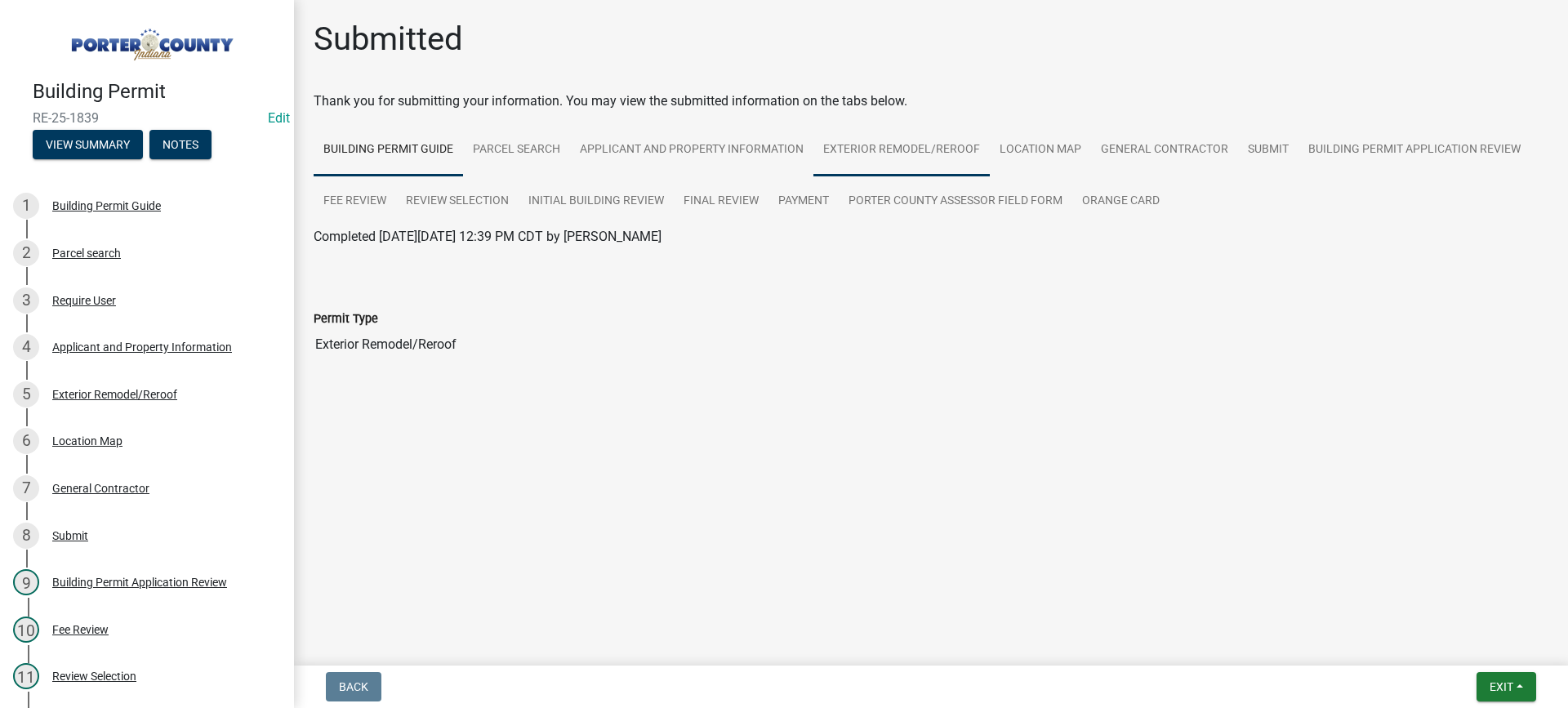
click at [944, 152] on link "Exterior Remodel/Reroof" at bounding box center [901, 150] width 176 height 52
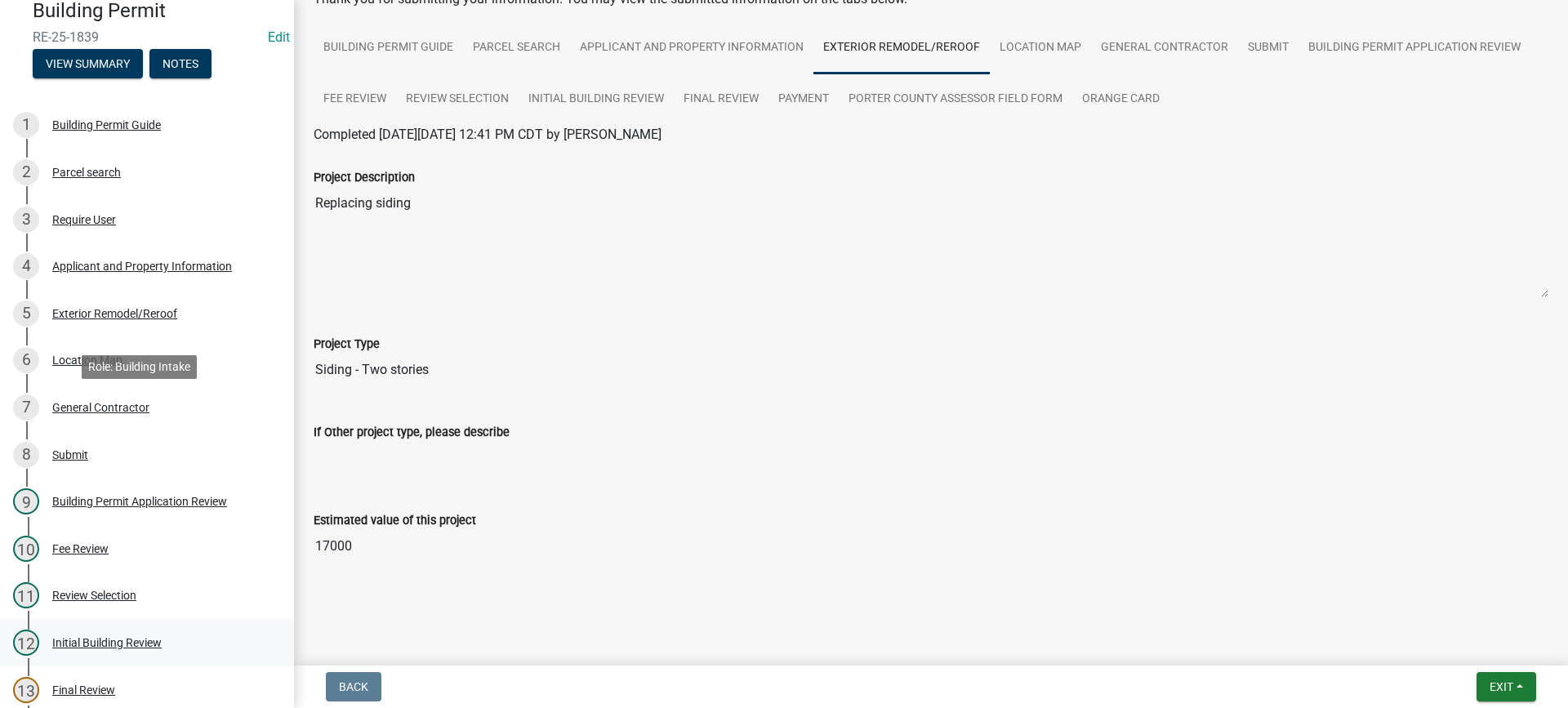
scroll to position [327, 0]
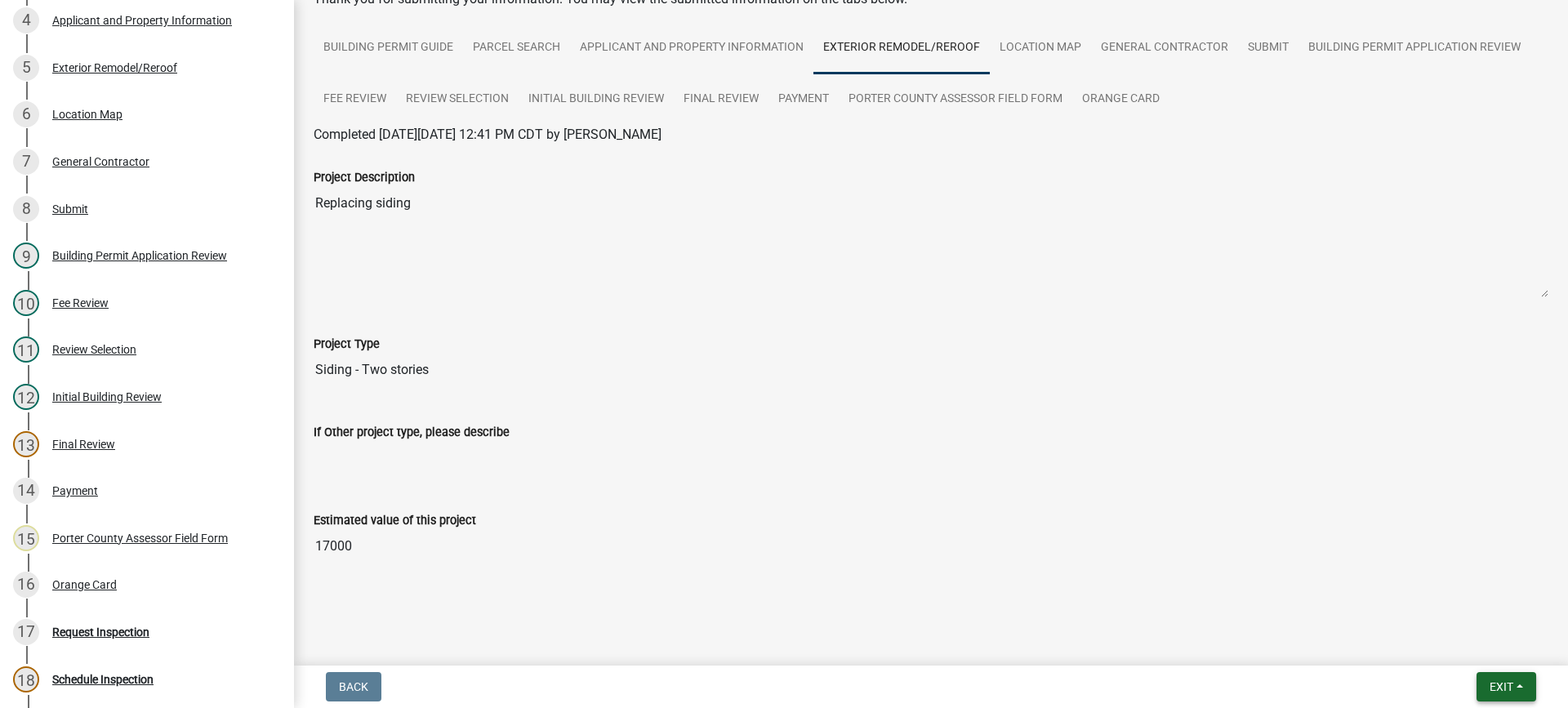
click at [1509, 686] on span "Exit" at bounding box center [1501, 686] width 24 height 13
click at [1486, 656] on button "Save & Exit" at bounding box center [1470, 644] width 131 height 40
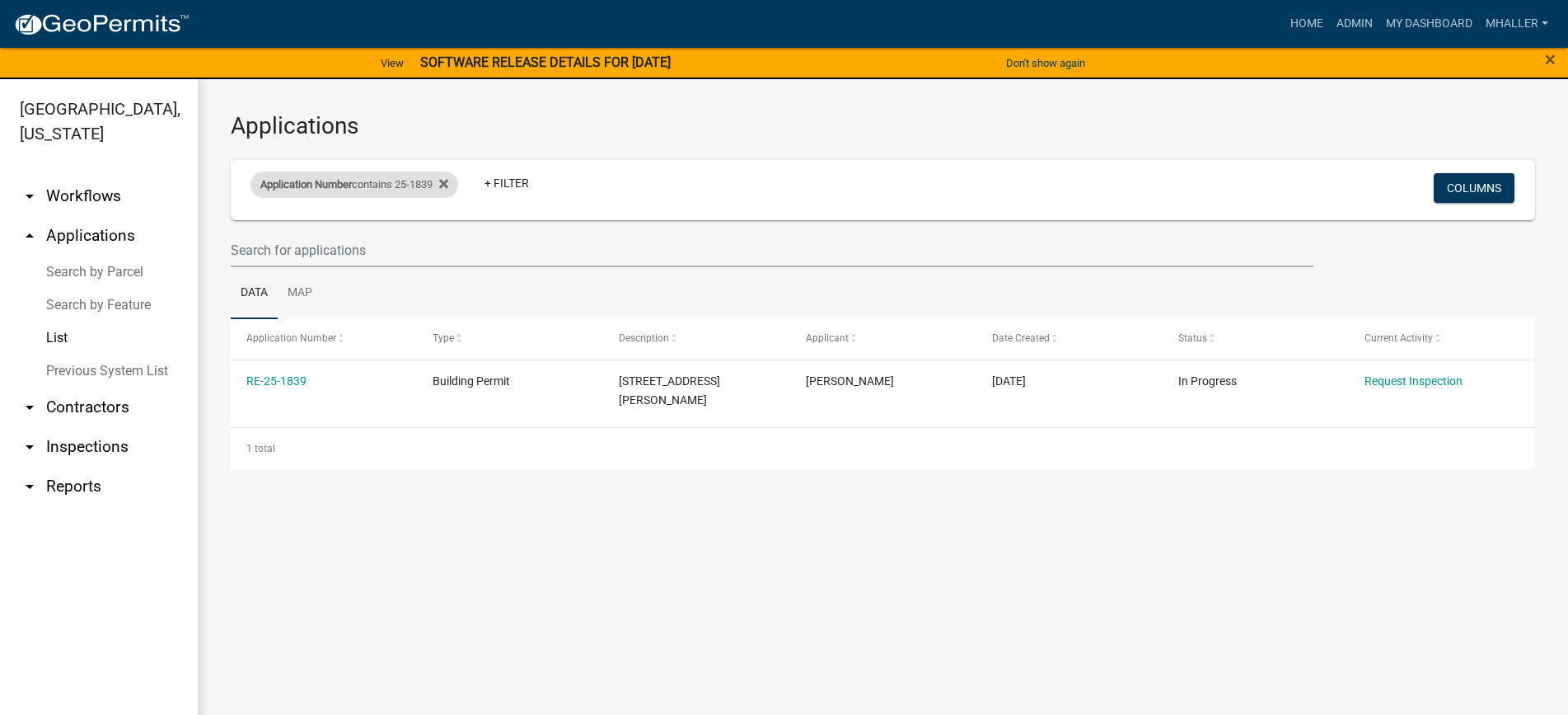
click at [339, 184] on span "Application Number" at bounding box center [306, 184] width 91 height 12
click at [337, 247] on input "25-1839" at bounding box center [361, 246] width 151 height 34
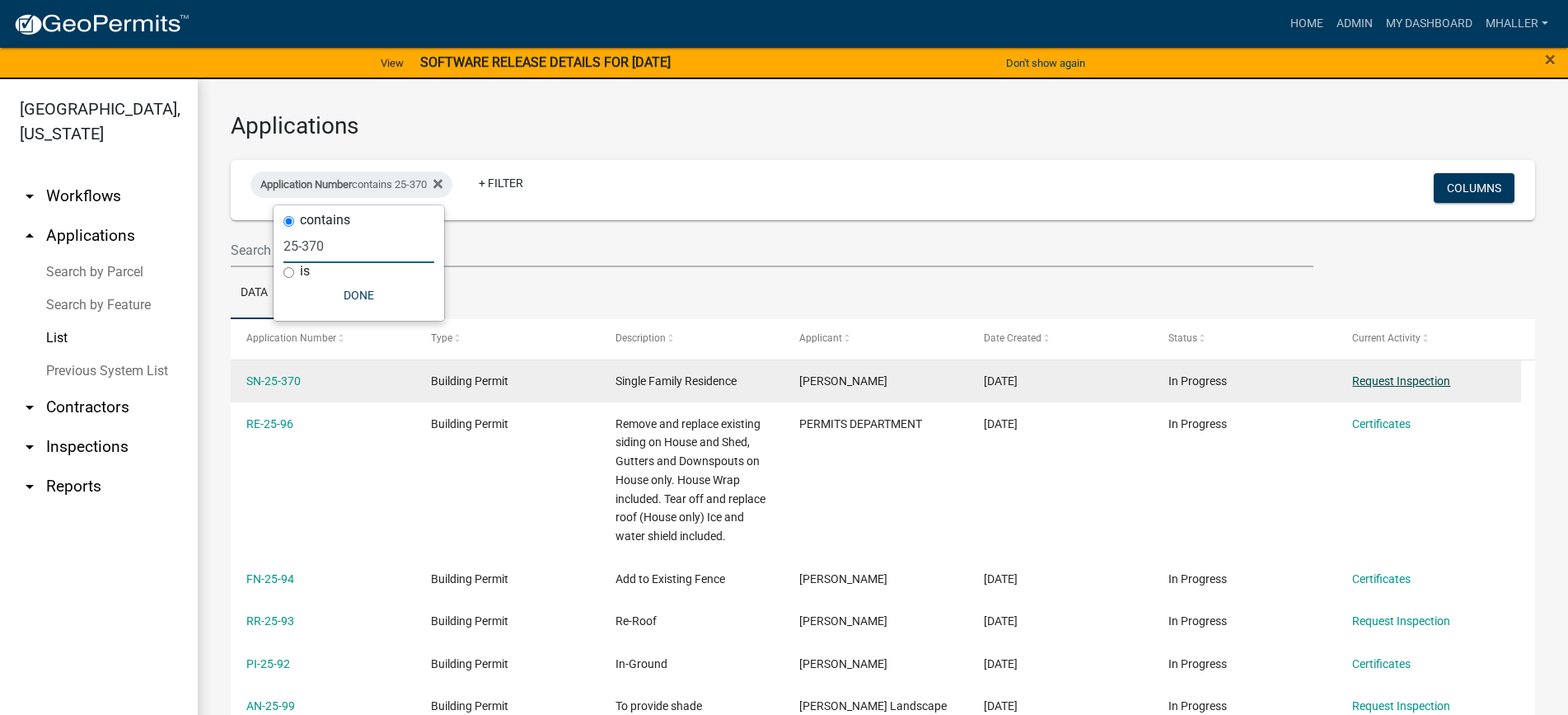
click at [1385, 381] on link "Request Inspection" at bounding box center [1401, 381] width 98 height 13
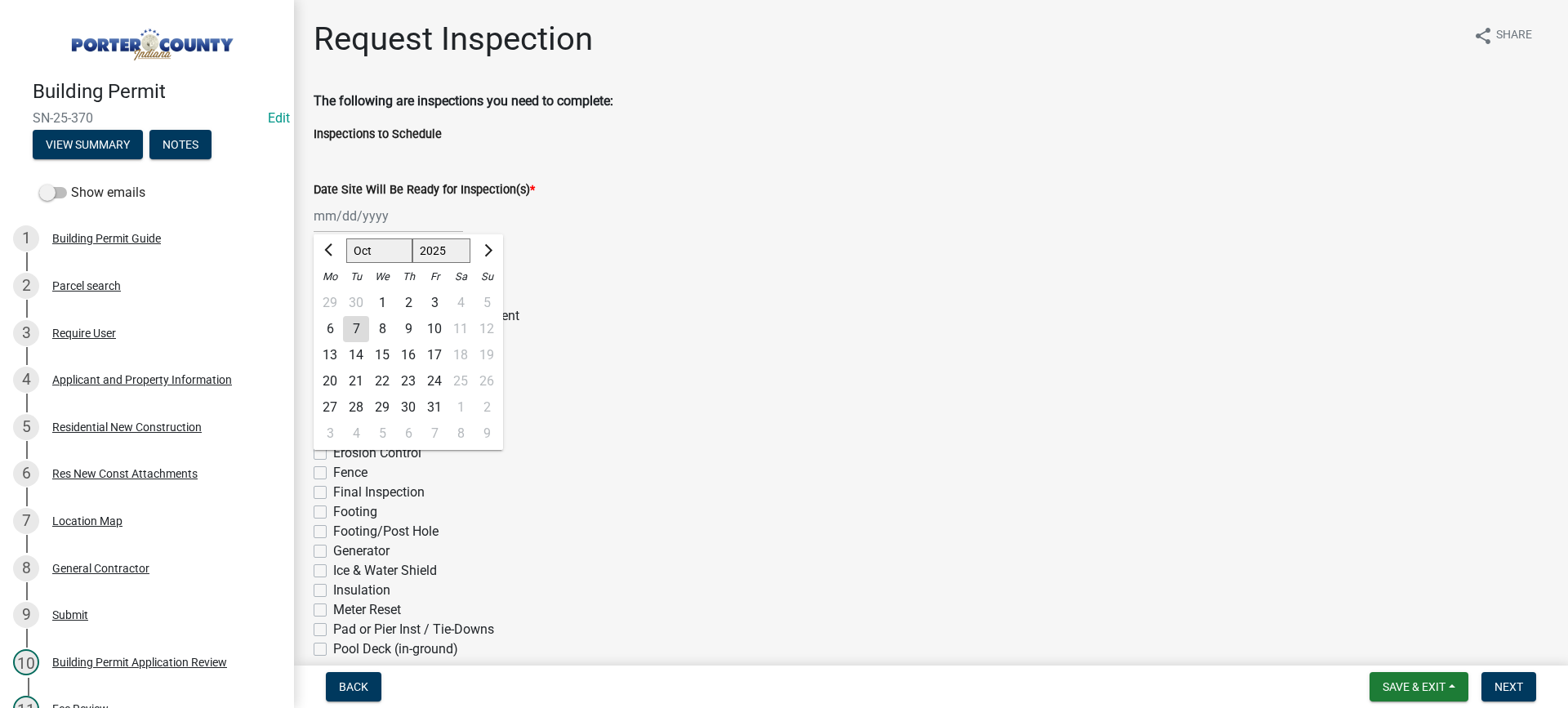
click at [347, 217] on div "[PERSON_NAME] Feb Mar Apr [PERSON_NAME][DATE] Oct Nov [DATE] 1526 1527 1528 152…" at bounding box center [388, 217] width 150 height 34
click at [358, 324] on div "7" at bounding box center [356, 330] width 26 height 26
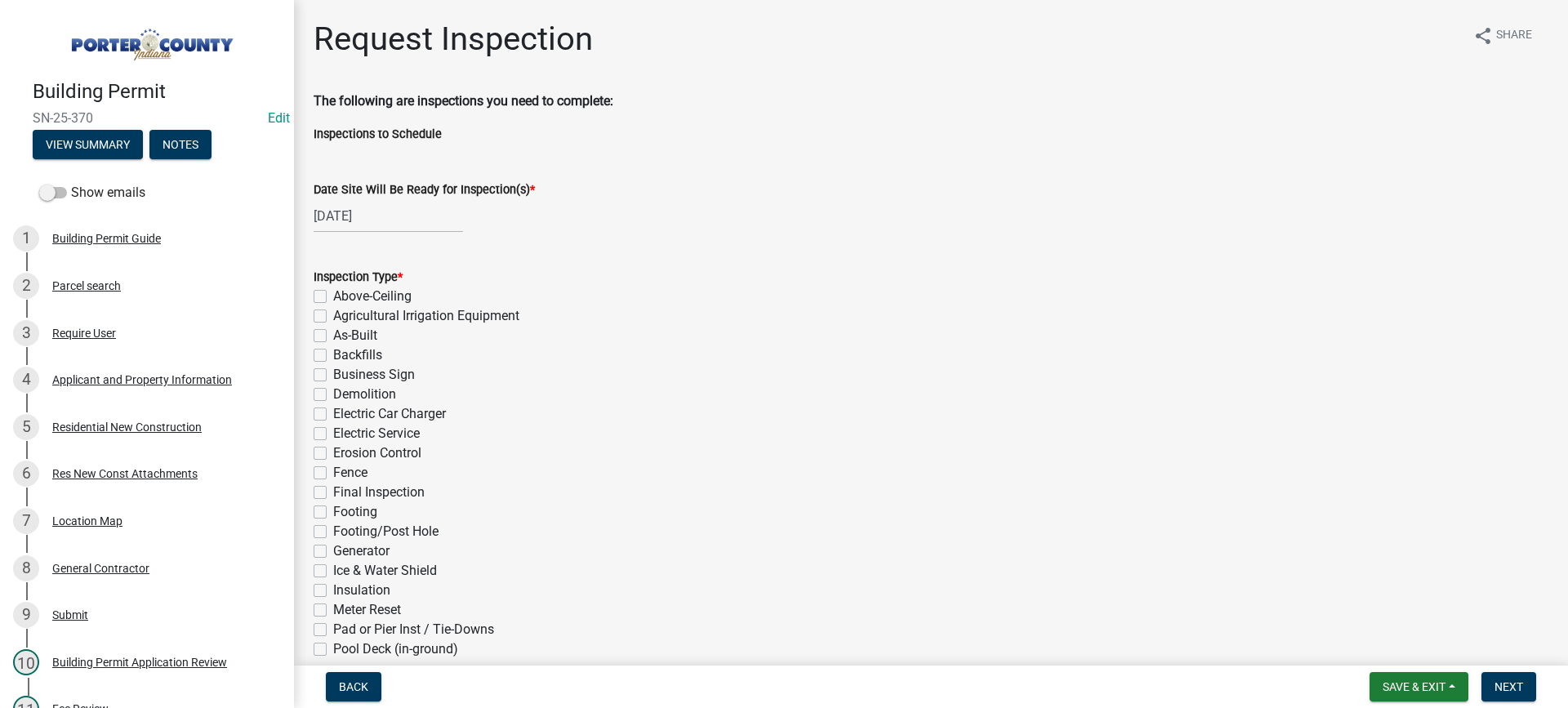
click at [333, 334] on label "As-Built" at bounding box center [355, 335] width 44 height 20
click at [333, 334] on input "As-Built" at bounding box center [338, 330] width 10 height 10
click at [333, 493] on label "Final Inspection" at bounding box center [379, 491] width 91 height 20
click at [333, 493] on input "Final Inspection" at bounding box center [338, 487] width 10 height 10
click at [374, 213] on div "[DATE]" at bounding box center [388, 217] width 150 height 34
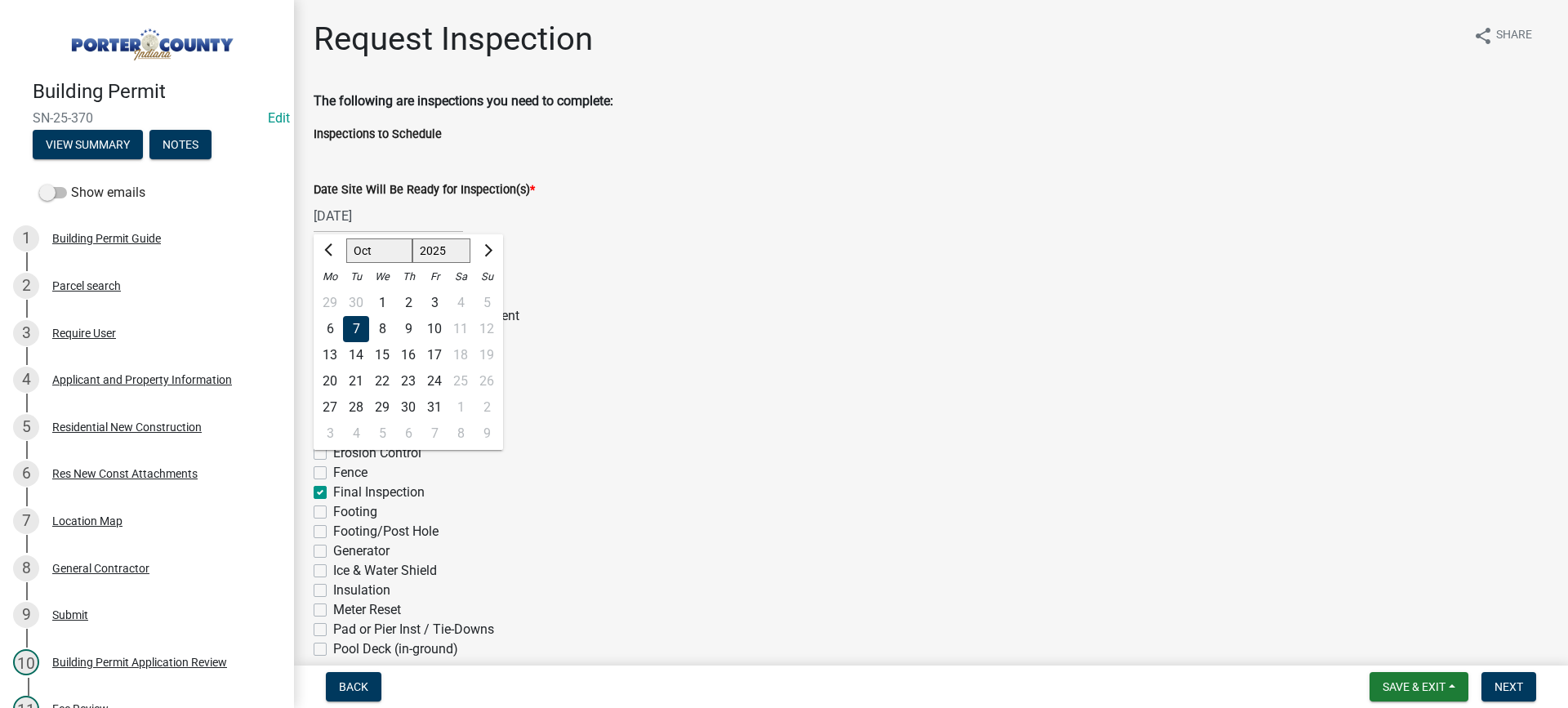
click at [355, 353] on div "14" at bounding box center [356, 355] width 26 height 26
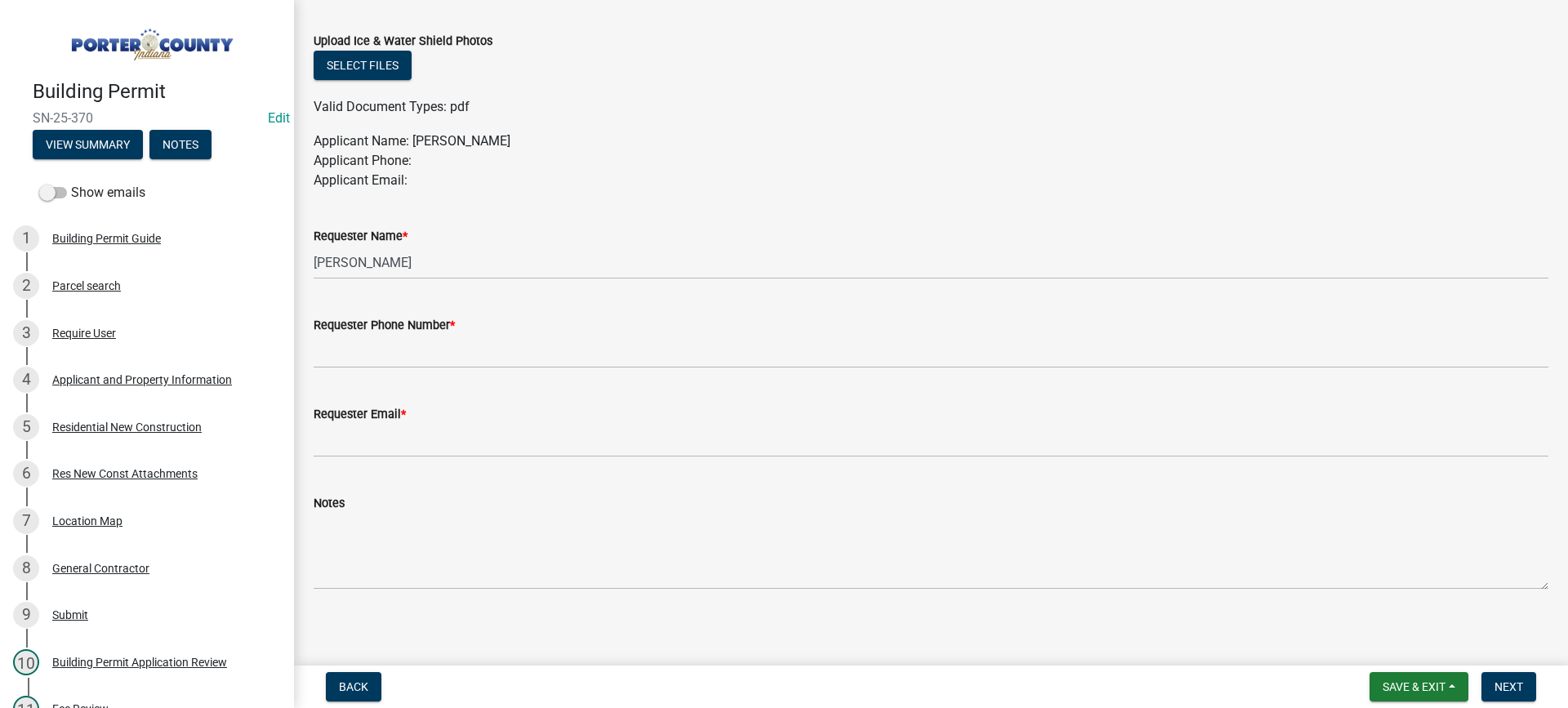
scroll to position [878, 0]
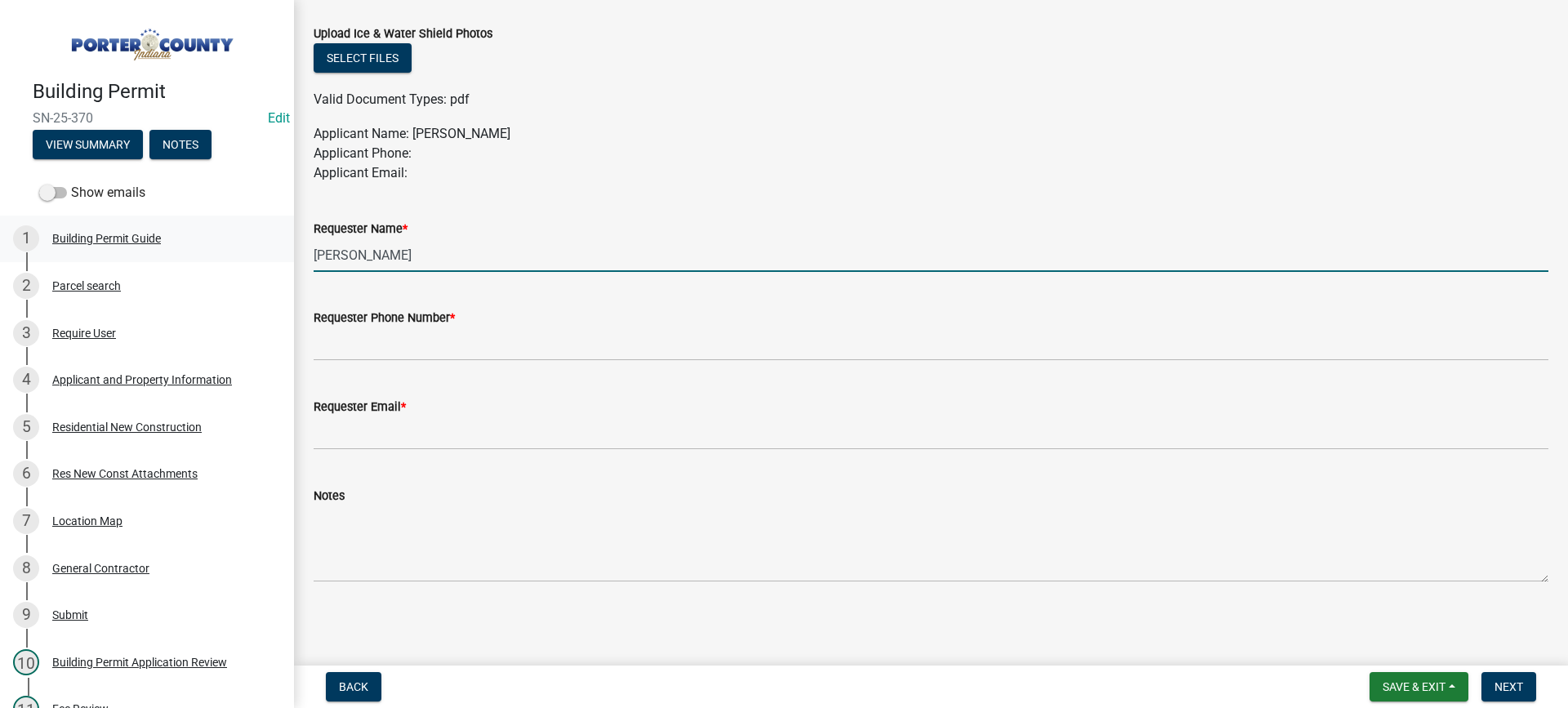
drag, startPoint x: 370, startPoint y: 253, endPoint x: 249, endPoint y: 246, distance: 121.2
click at [249, 246] on div "Building Permit SN-25-370 Edit View Summary Notes Show emails 1 Building Permit…" at bounding box center [784, 354] width 1568 height 708
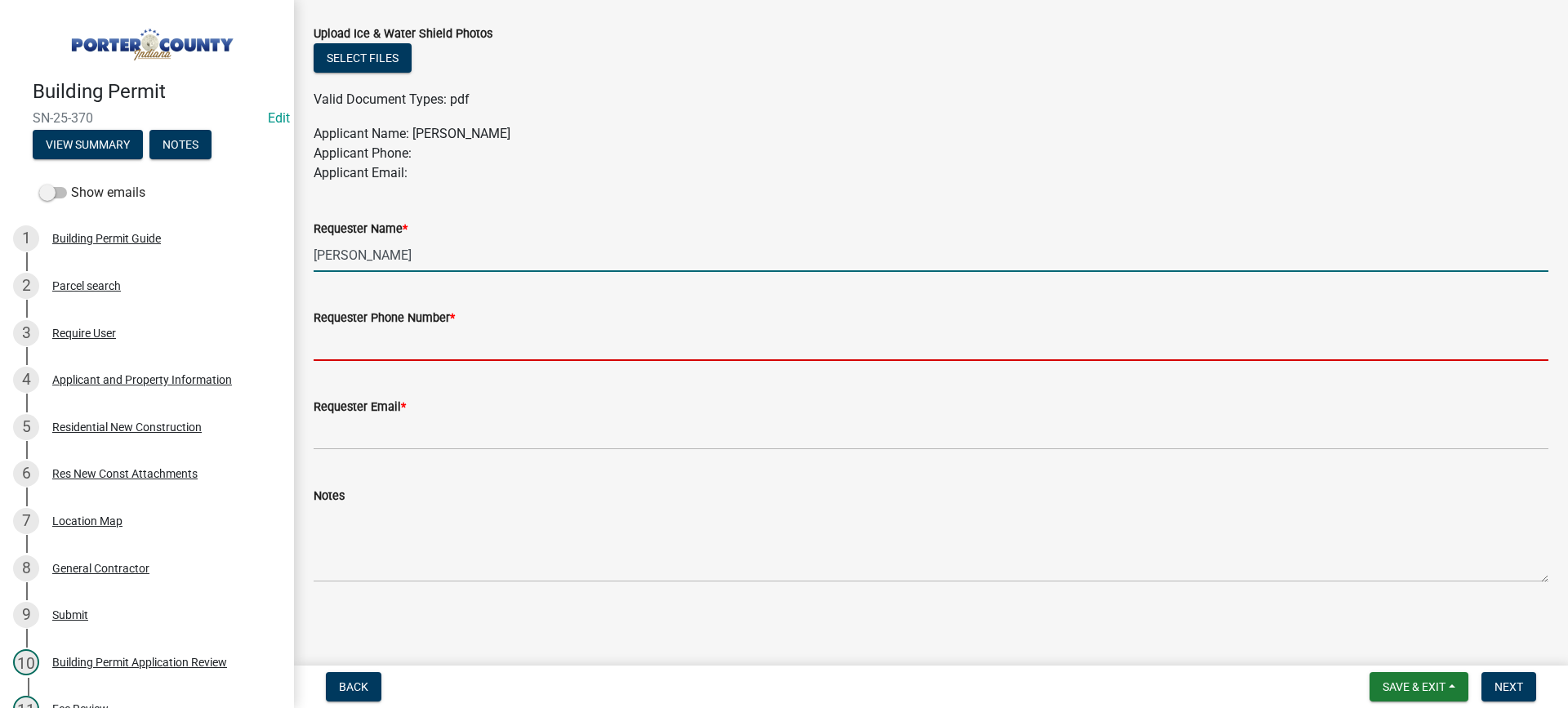
click at [453, 343] on input "Requester Phone Number *" at bounding box center [930, 345] width 1235 height 34
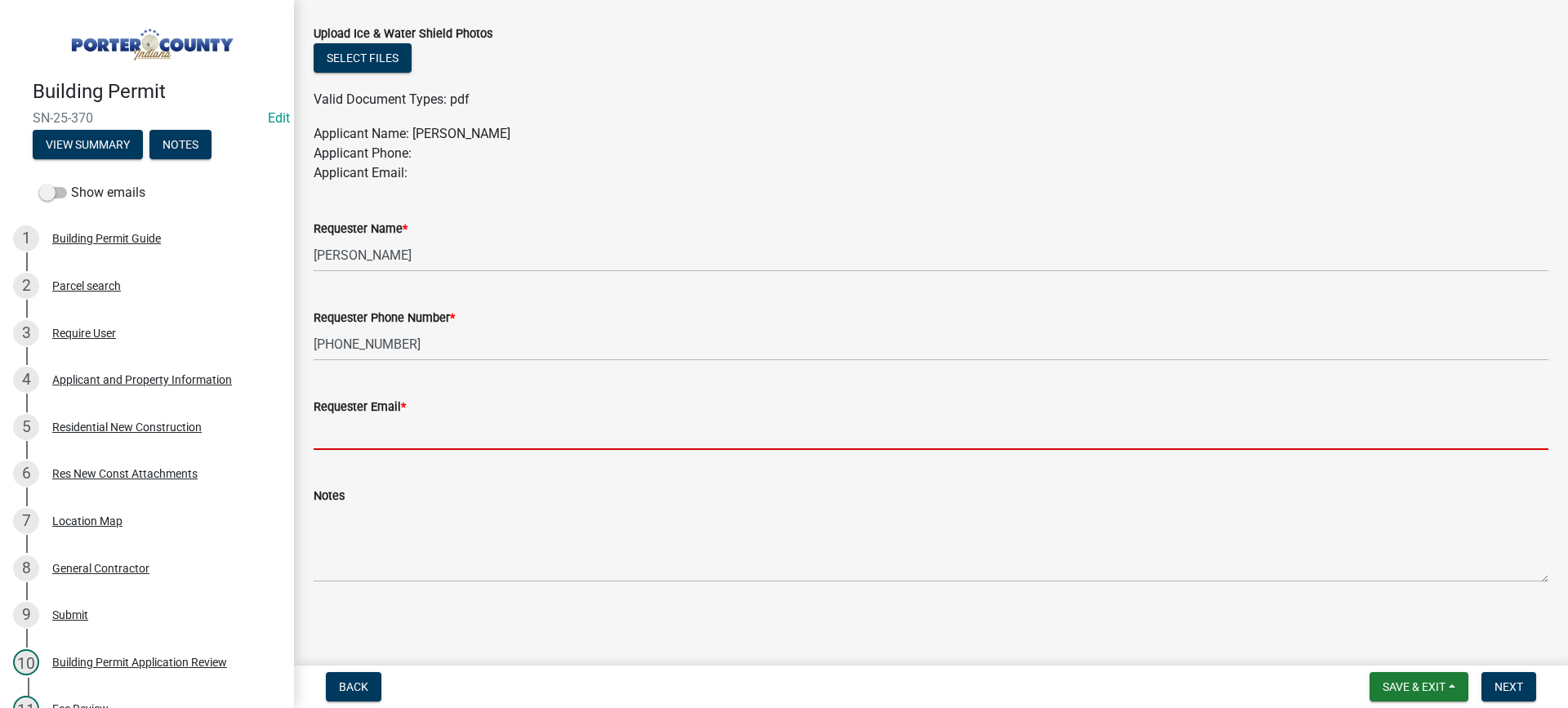
click at [479, 421] on input "Requester Email *" at bounding box center [930, 433] width 1235 height 34
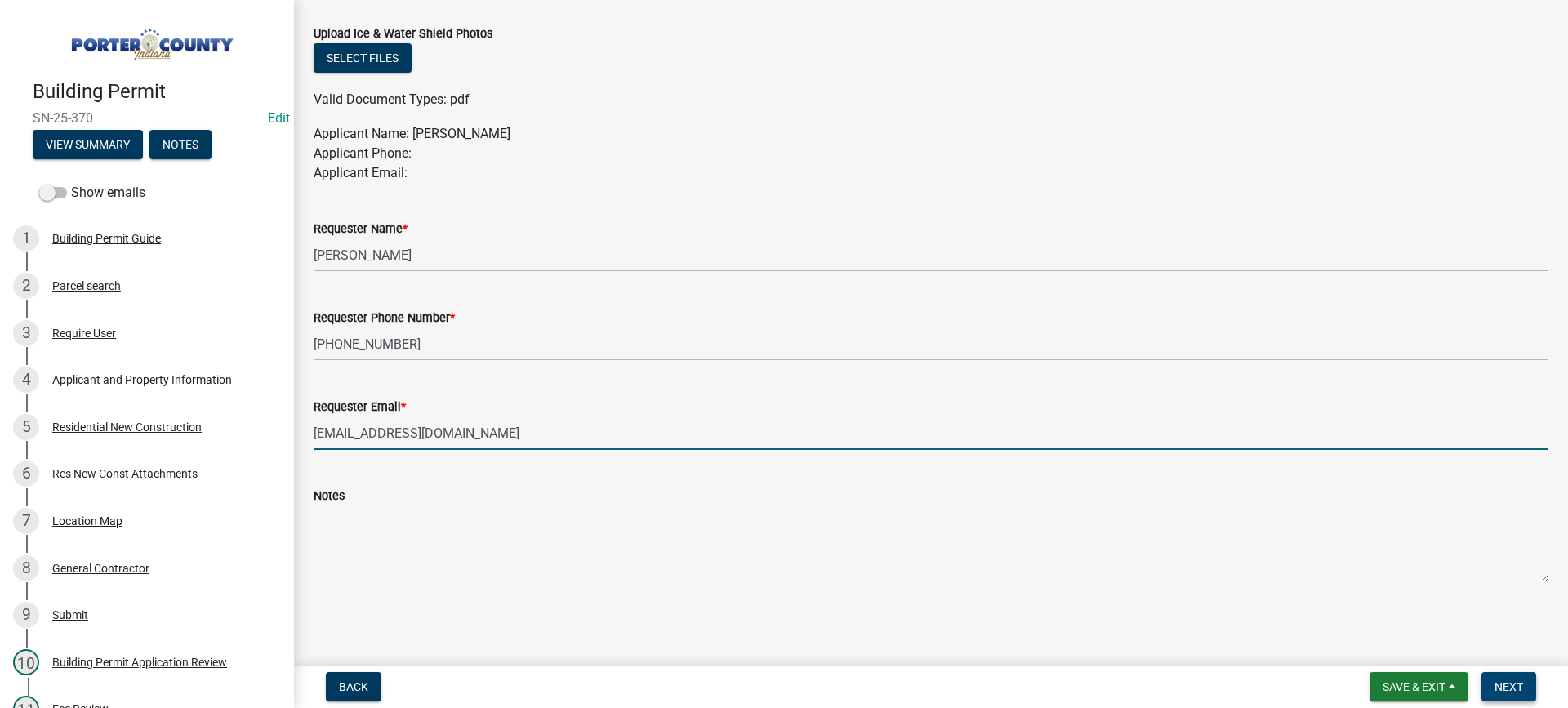
click at [1516, 687] on span "Next" at bounding box center [1509, 686] width 28 height 13
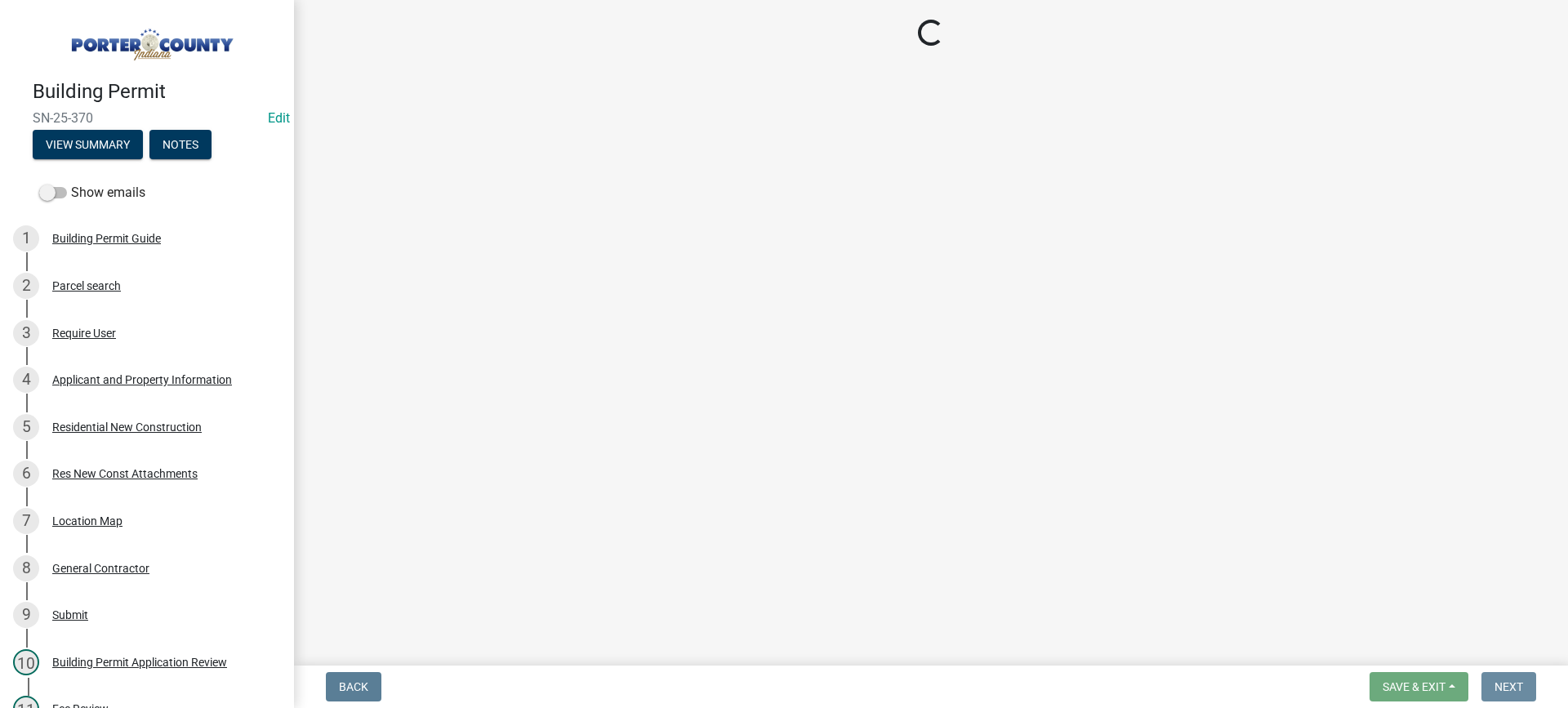
scroll to position [0, 0]
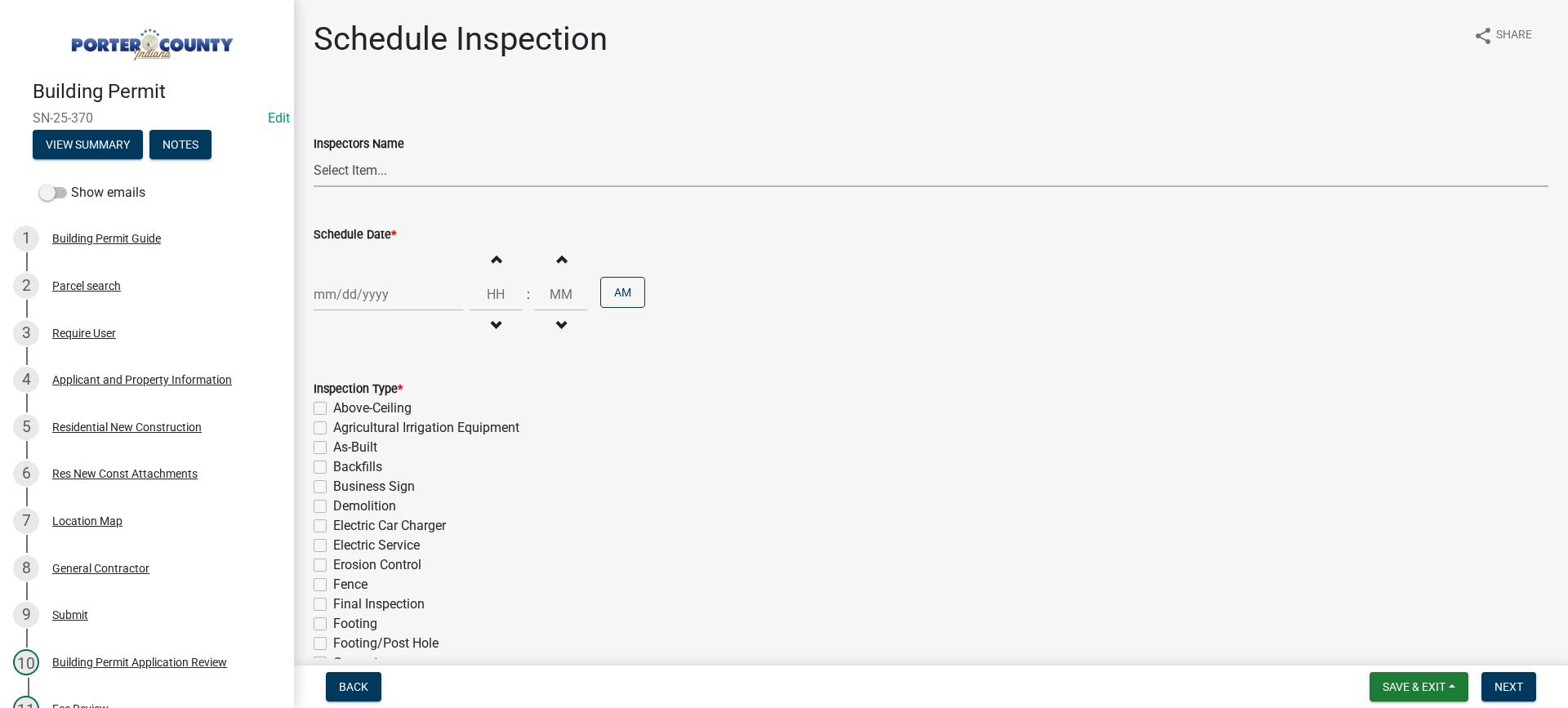
click at [358, 172] on select "Select Item... mhaller ([PERSON_NAME])" at bounding box center [930, 170] width 1235 height 34
click at [314, 153] on select "Select Item... mhaller ([PERSON_NAME])" at bounding box center [930, 170] width 1235 height 34
click at [372, 303] on div at bounding box center [388, 295] width 150 height 34
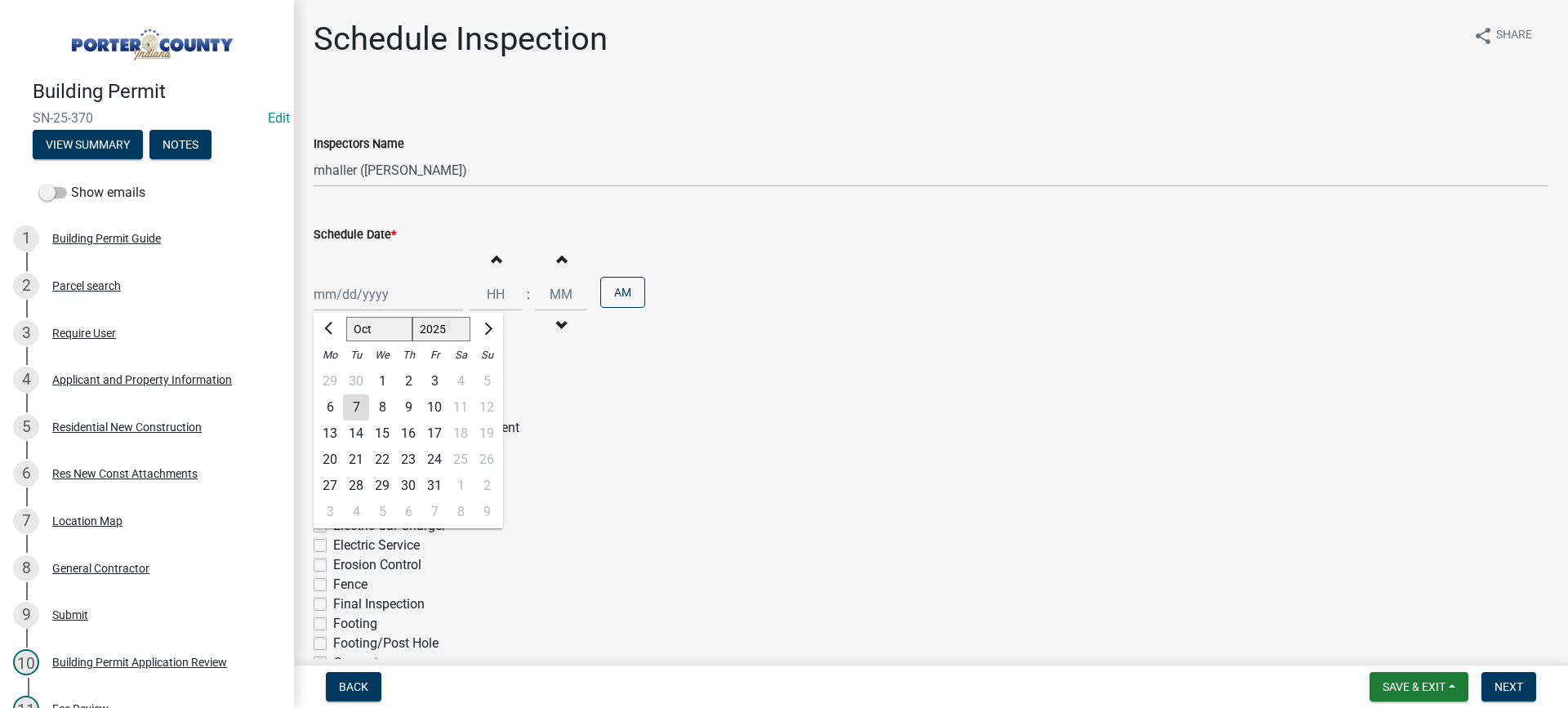
click at [356, 434] on div "14" at bounding box center [356, 434] width 26 height 26
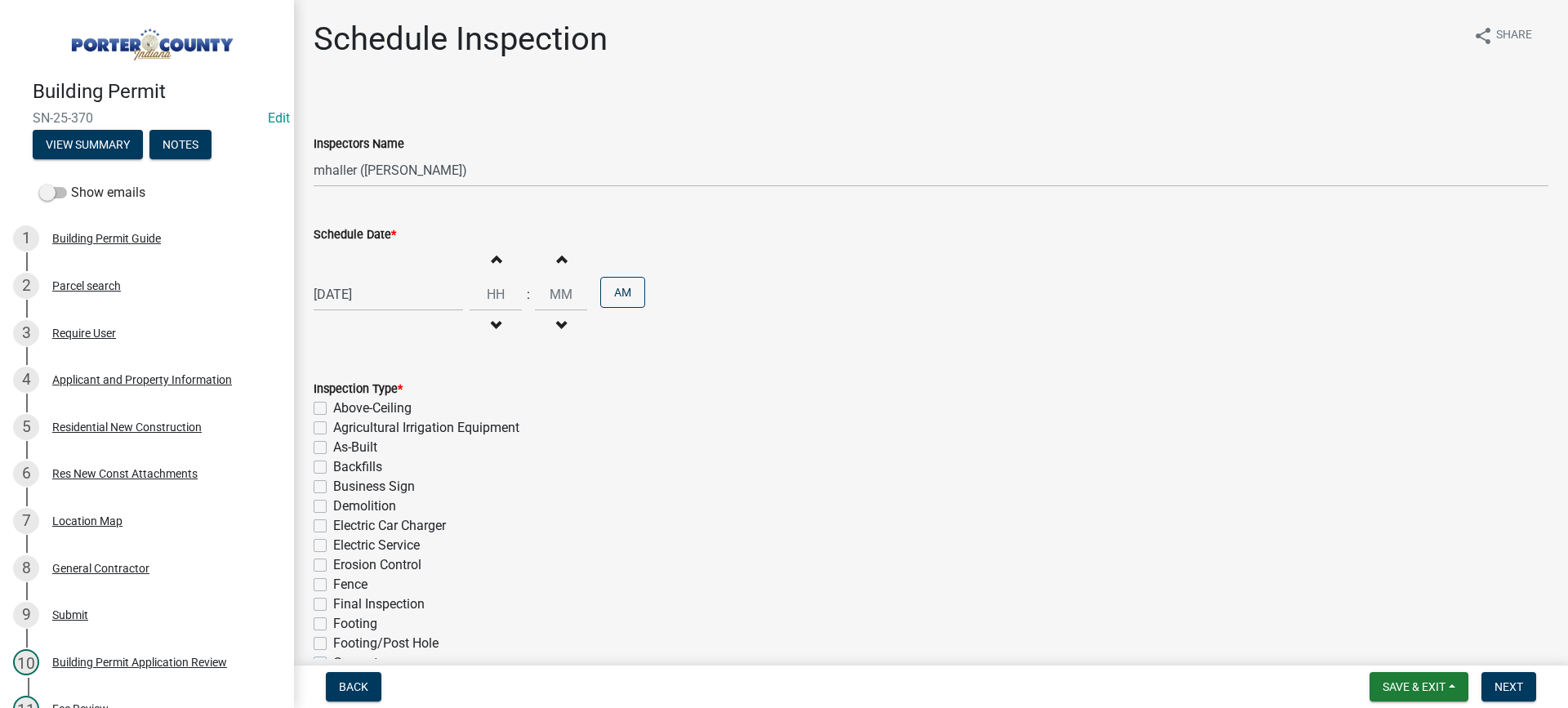
click at [333, 448] on label "As-Built" at bounding box center [355, 447] width 44 height 20
click at [333, 448] on input "As-Built" at bounding box center [338, 442] width 10 height 10
drag, startPoint x: 316, startPoint y: 605, endPoint x: 374, endPoint y: 595, distance: 58.9
click at [333, 605] on label "Final Inspection" at bounding box center [379, 603] width 91 height 20
click at [333, 605] on input "Final Inspection" at bounding box center [338, 599] width 10 height 10
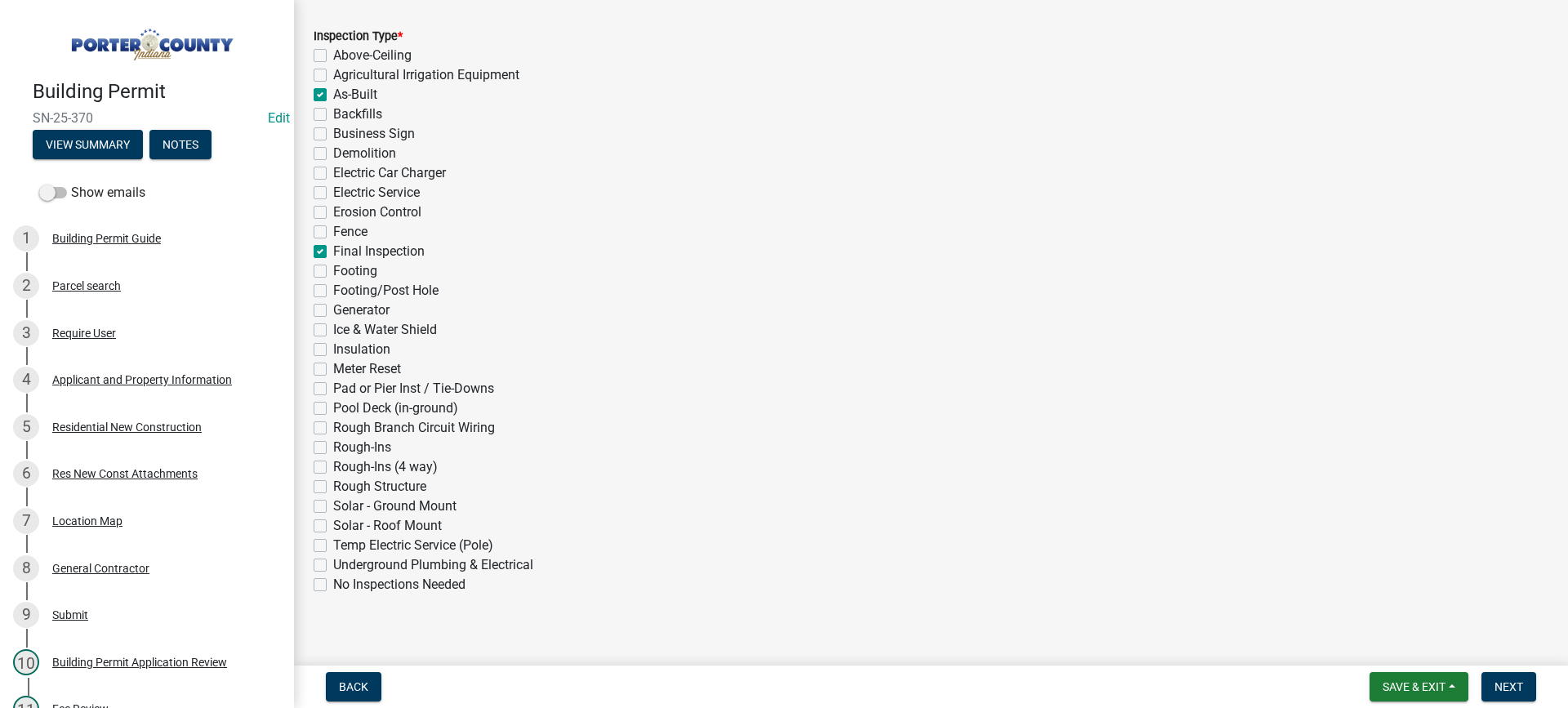
scroll to position [366, 0]
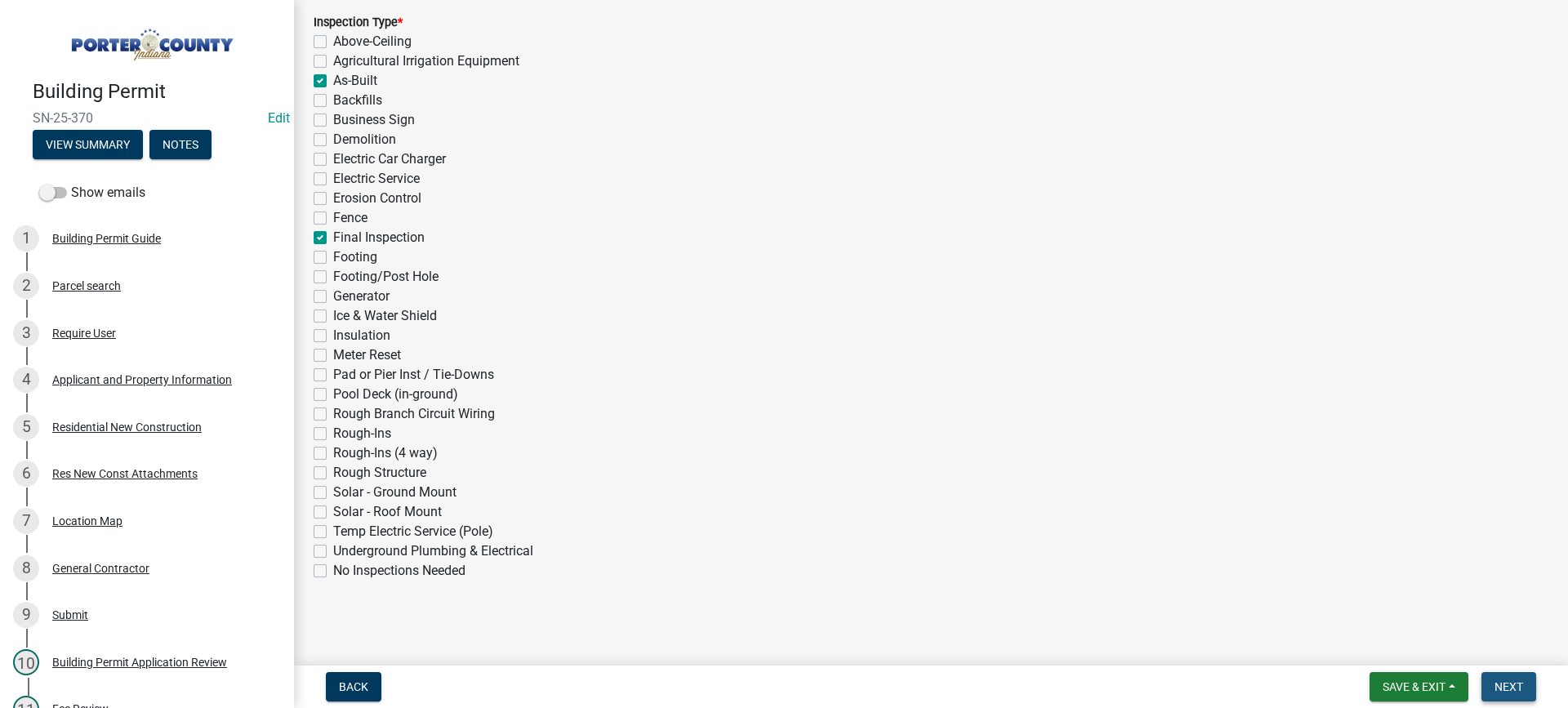
drag, startPoint x: 1500, startPoint y: 686, endPoint x: 1491, endPoint y: 670, distance: 18.4
click at [1499, 686] on span "Next" at bounding box center [1509, 686] width 28 height 13
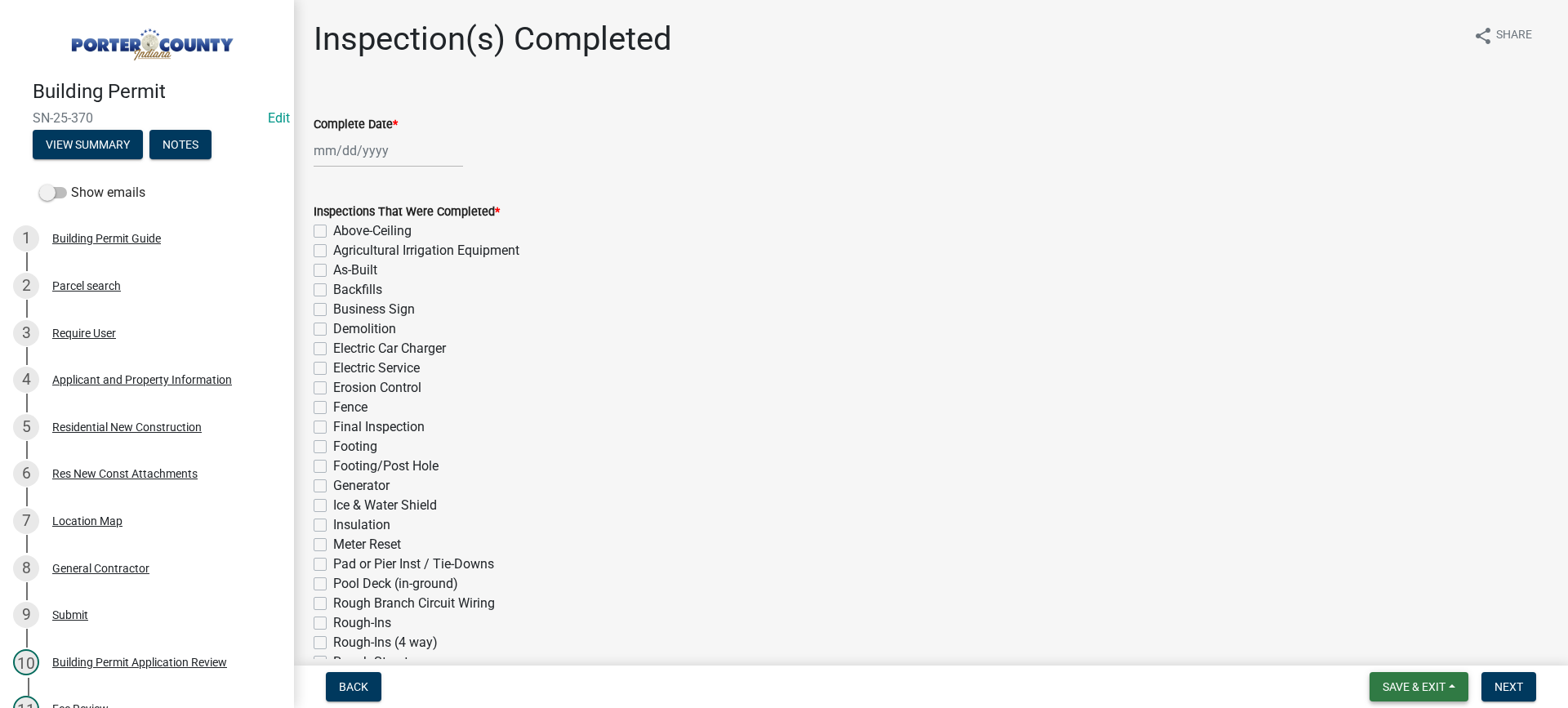
click at [1408, 685] on span "Save & Exit" at bounding box center [1414, 686] width 63 height 13
click at [1399, 651] on button "Save & Exit" at bounding box center [1402, 644] width 131 height 40
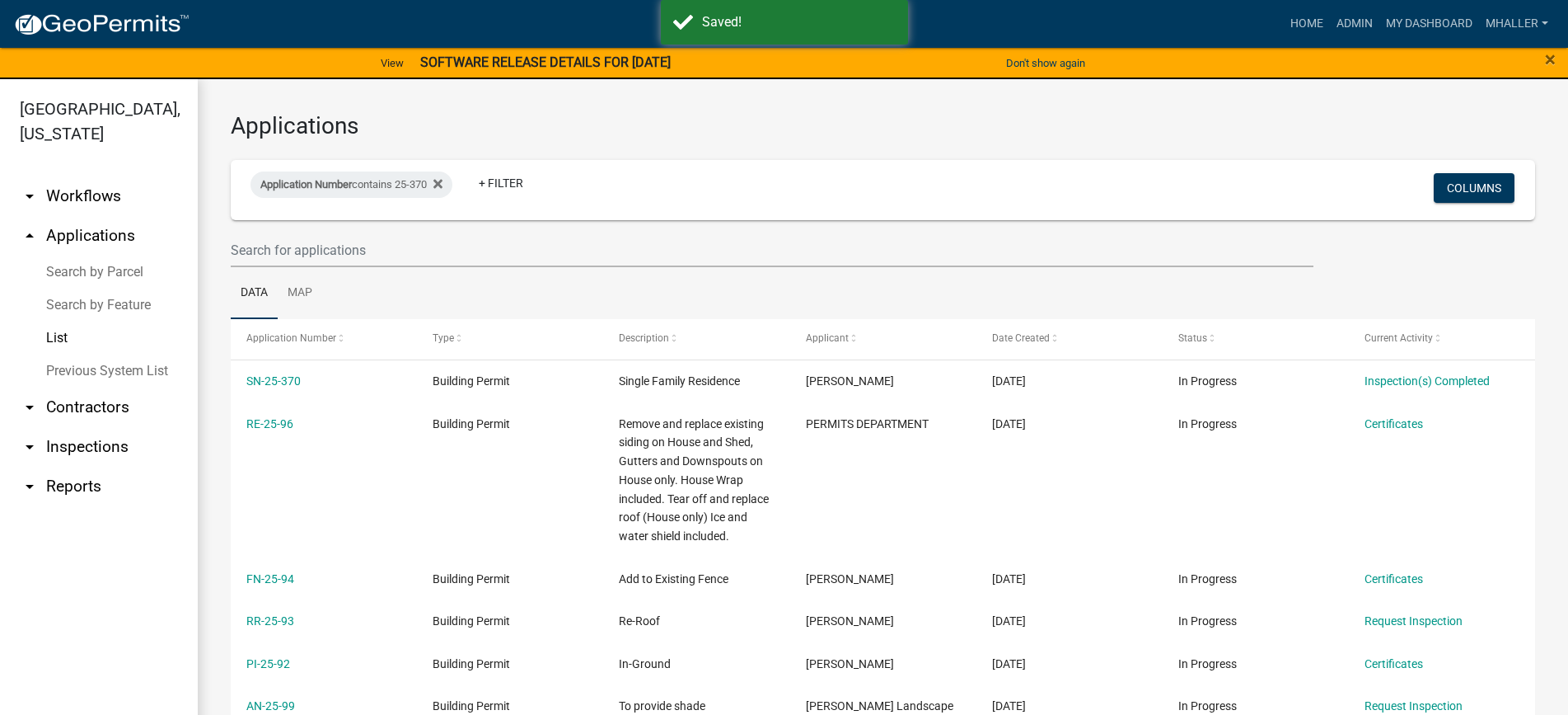
click at [95, 427] on link "arrow_drop_down Inspections" at bounding box center [99, 447] width 198 height 40
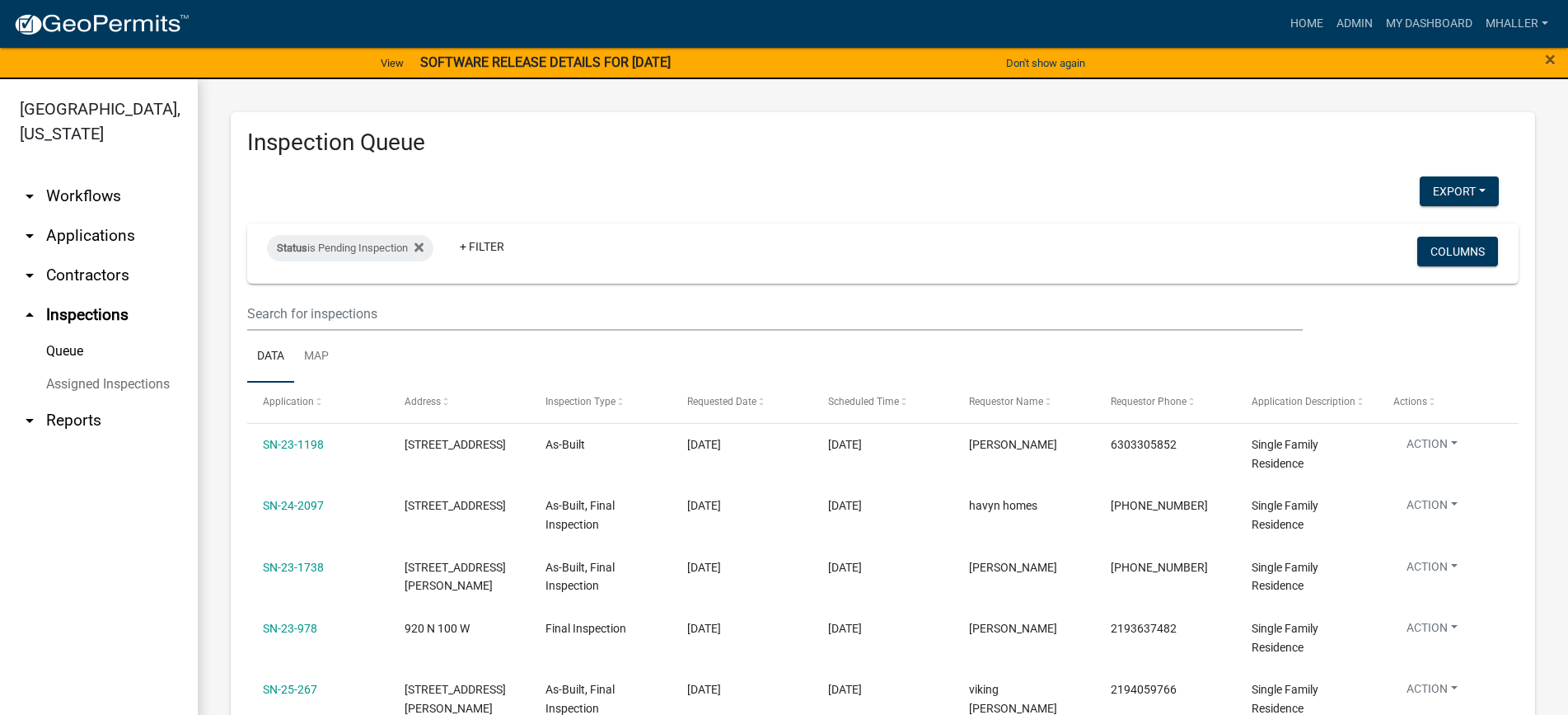
click at [81, 216] on link "arrow_drop_down Applications" at bounding box center [99, 236] width 198 height 40
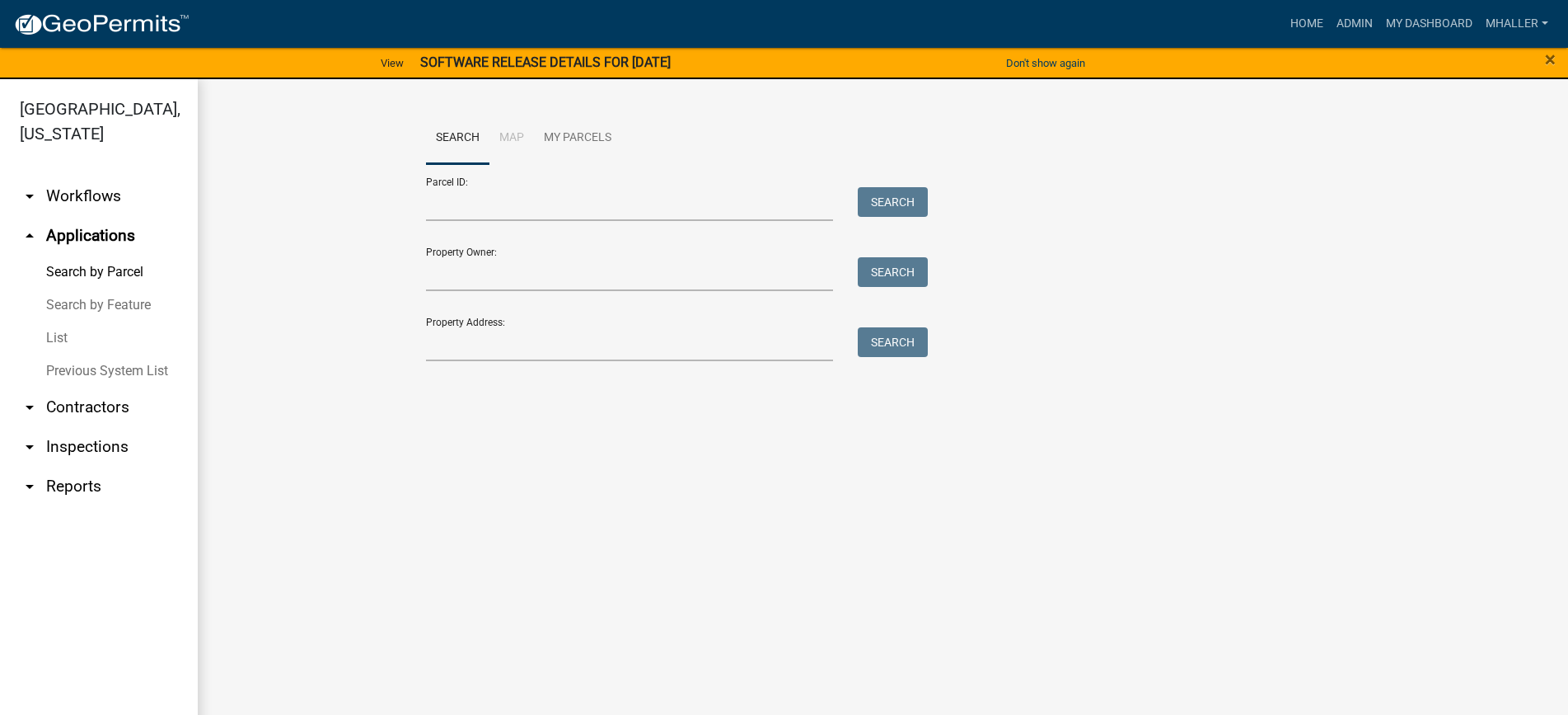
click at [59, 321] on link "List" at bounding box center [99, 338] width 198 height 33
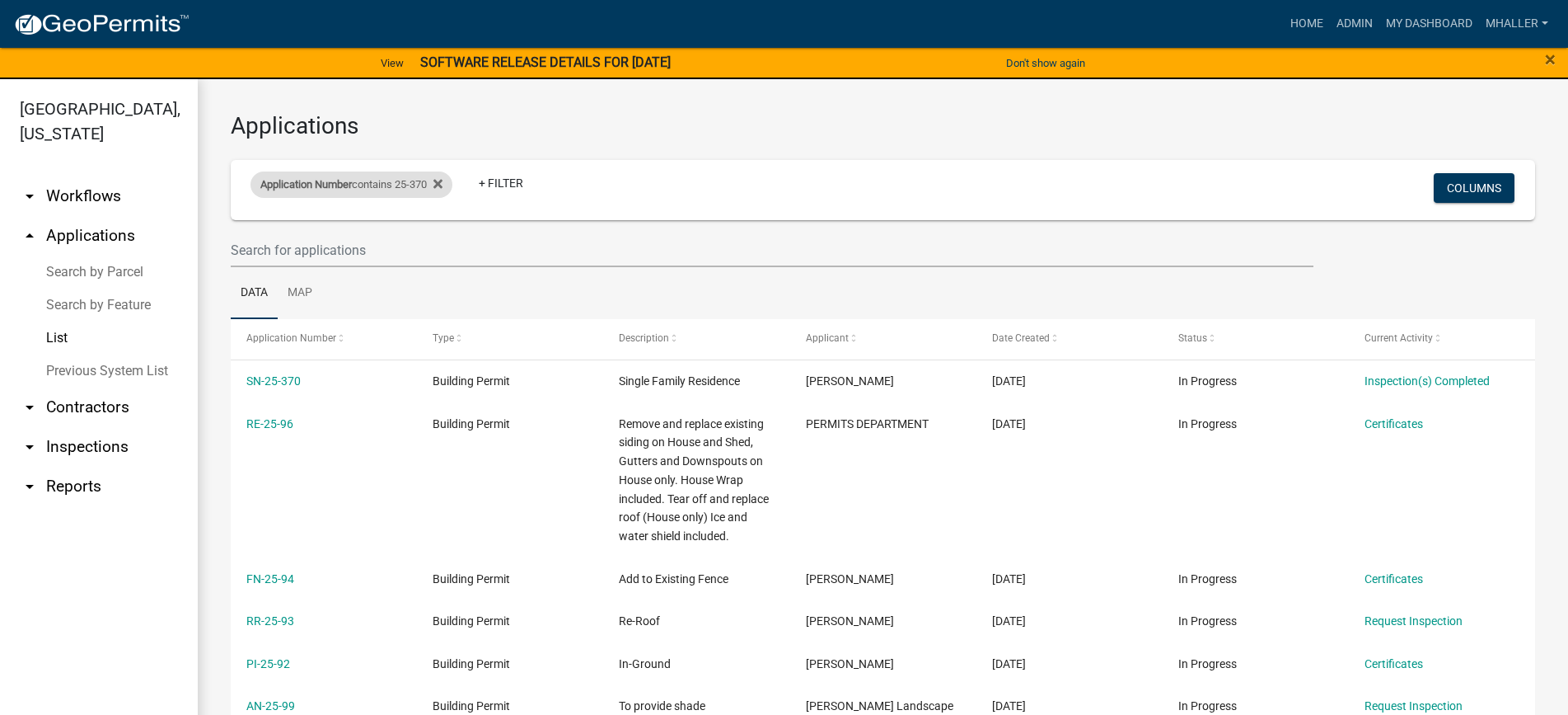
click at [388, 179] on div "Application Number contains 25-370" at bounding box center [352, 184] width 201 height 27
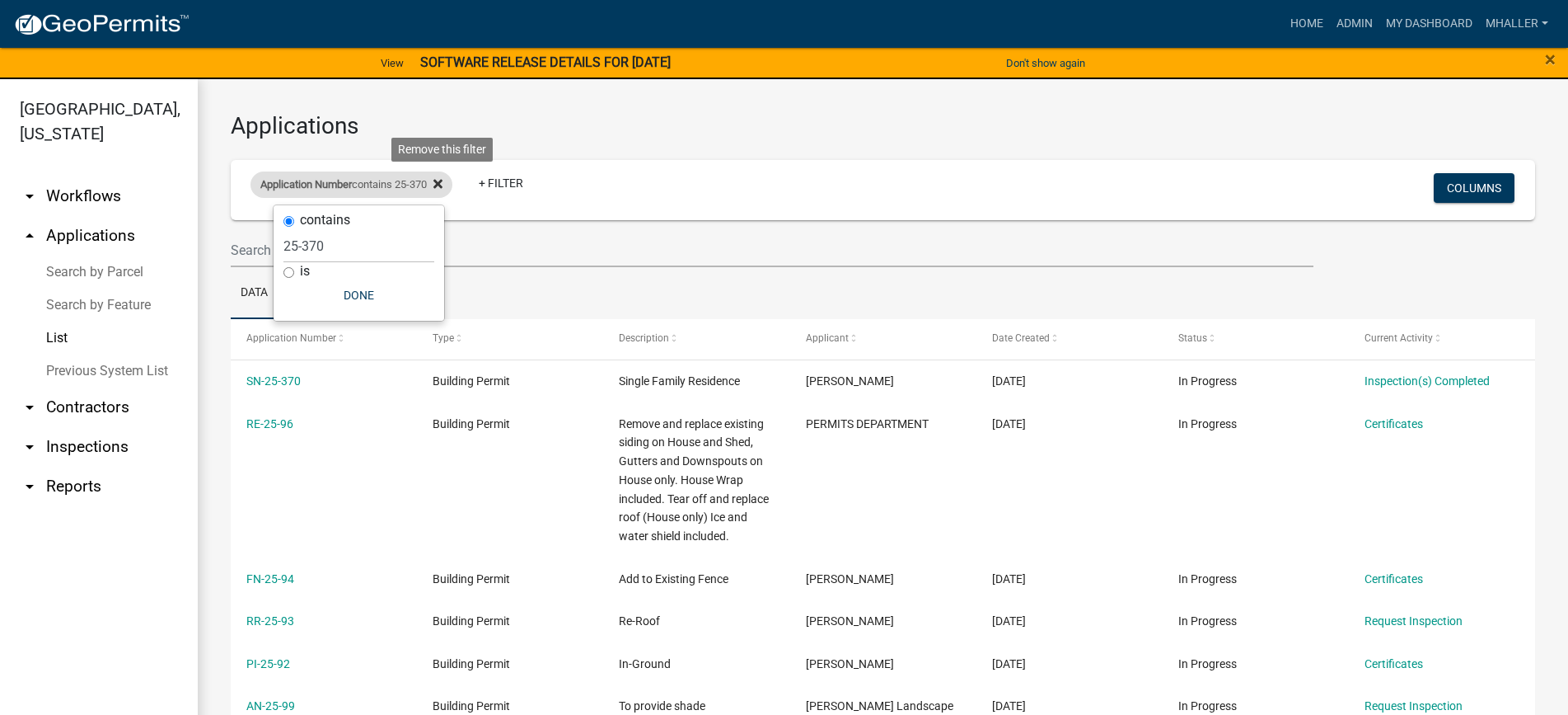
click at [443, 183] on icon at bounding box center [438, 184] width 10 height 10
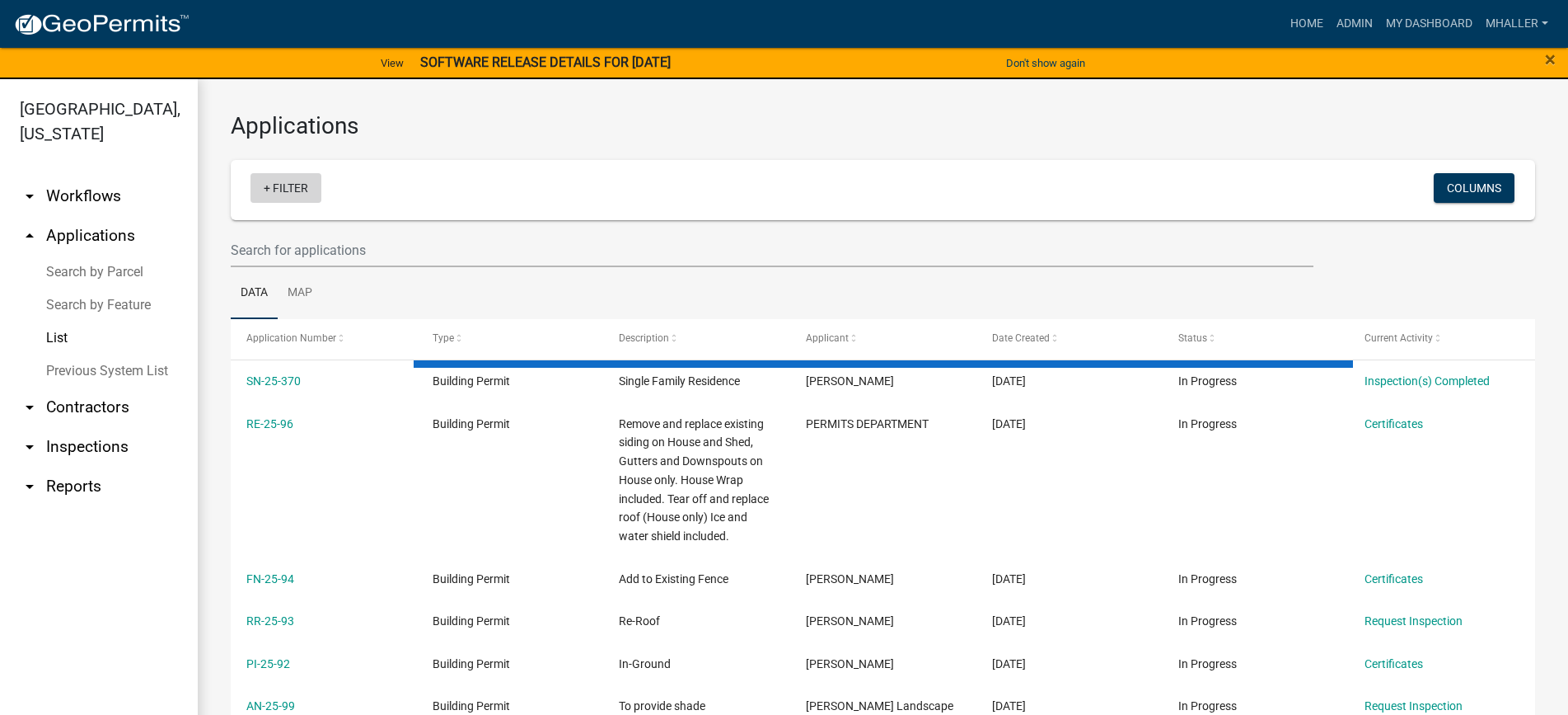
click at [289, 192] on link "+ Filter" at bounding box center [286, 187] width 71 height 29
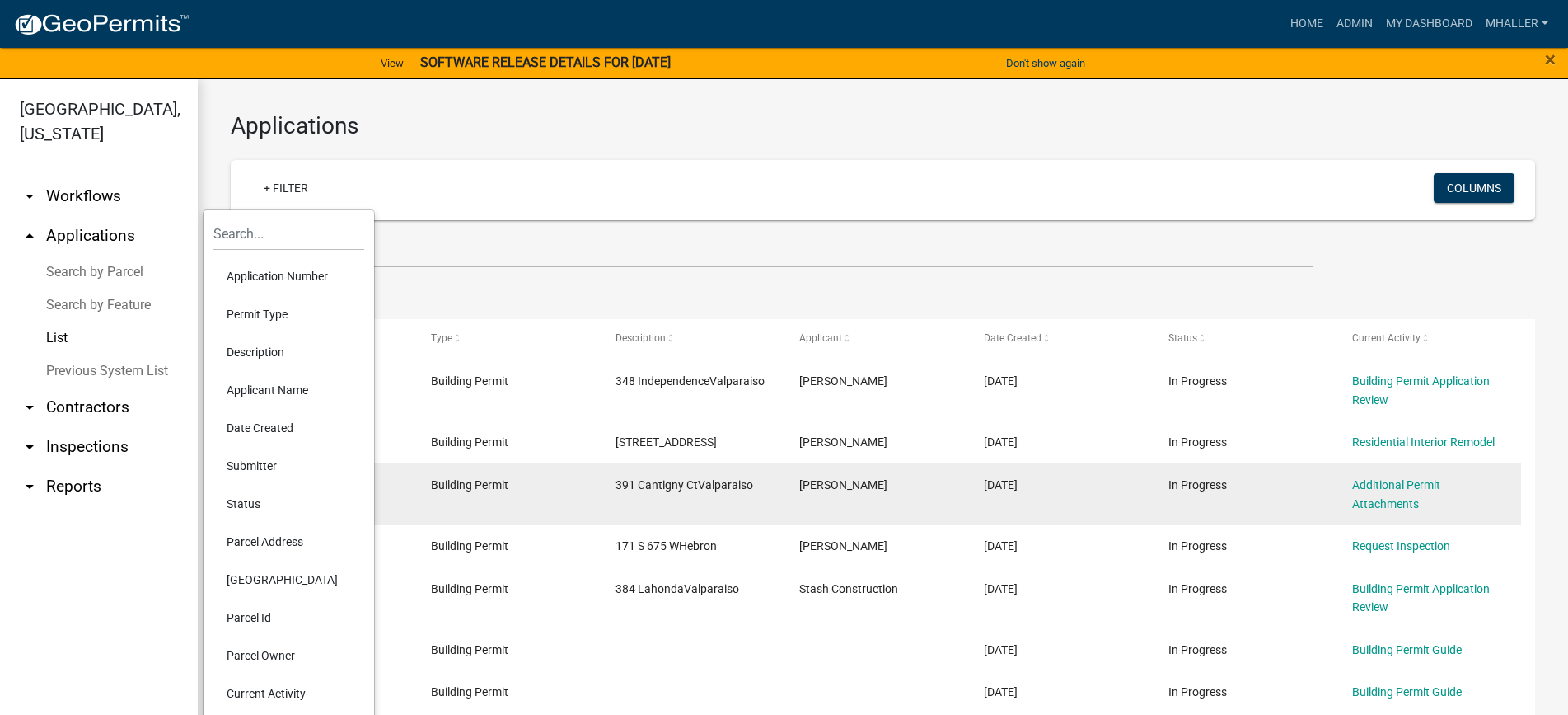
click at [266, 542] on li "Parcel Address" at bounding box center [289, 542] width 151 height 38
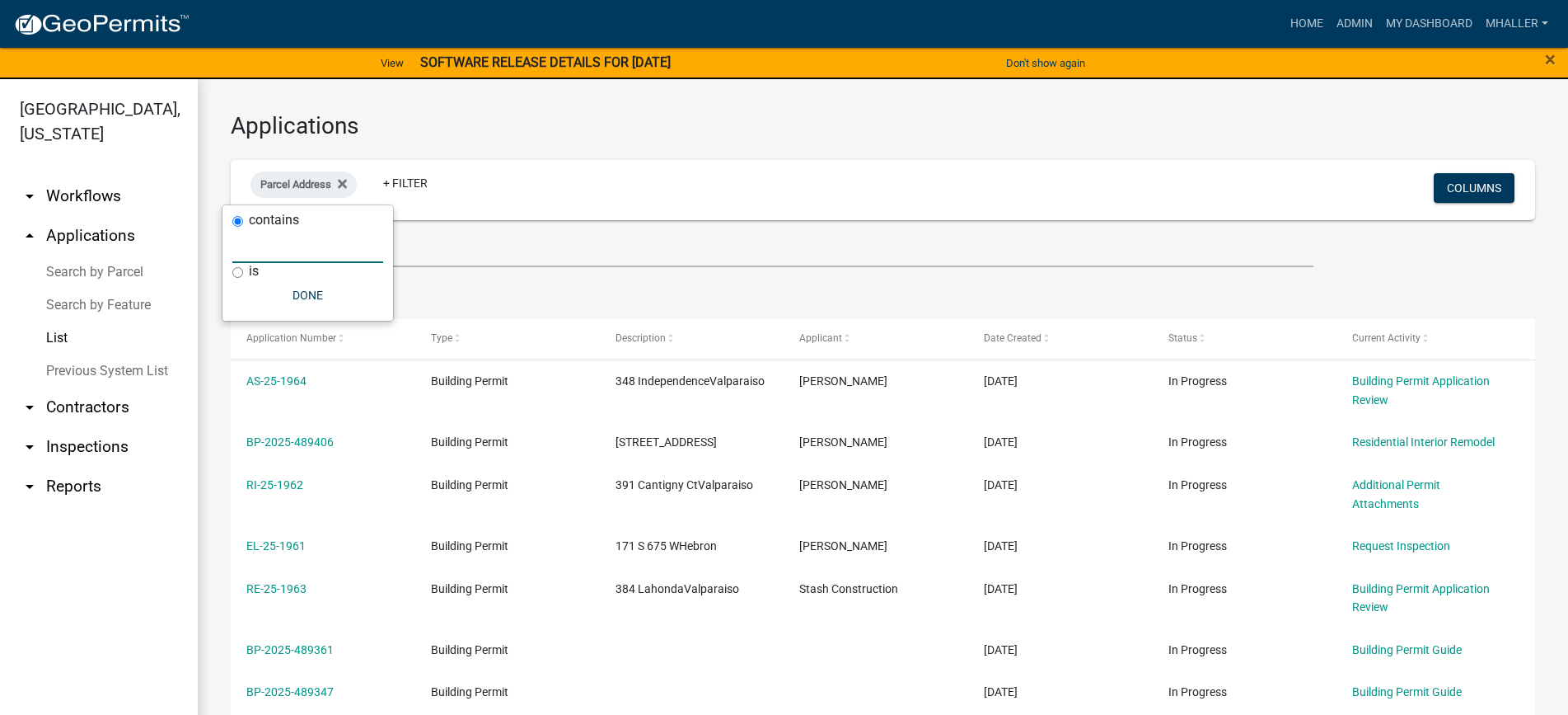
click at [275, 242] on input "text" at bounding box center [308, 246] width 151 height 34
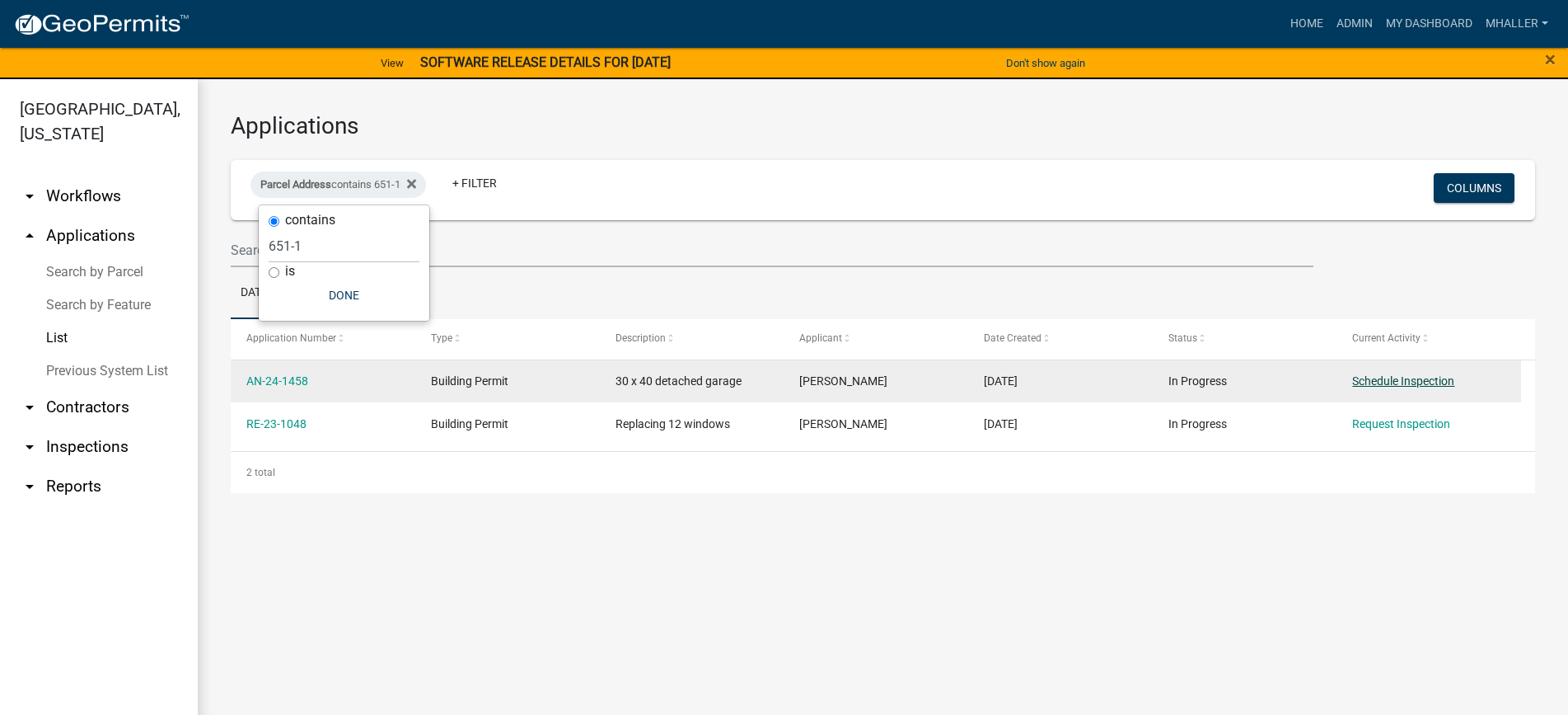
click at [1427, 381] on link "Schedule Inspection" at bounding box center [1404, 381] width 103 height 13
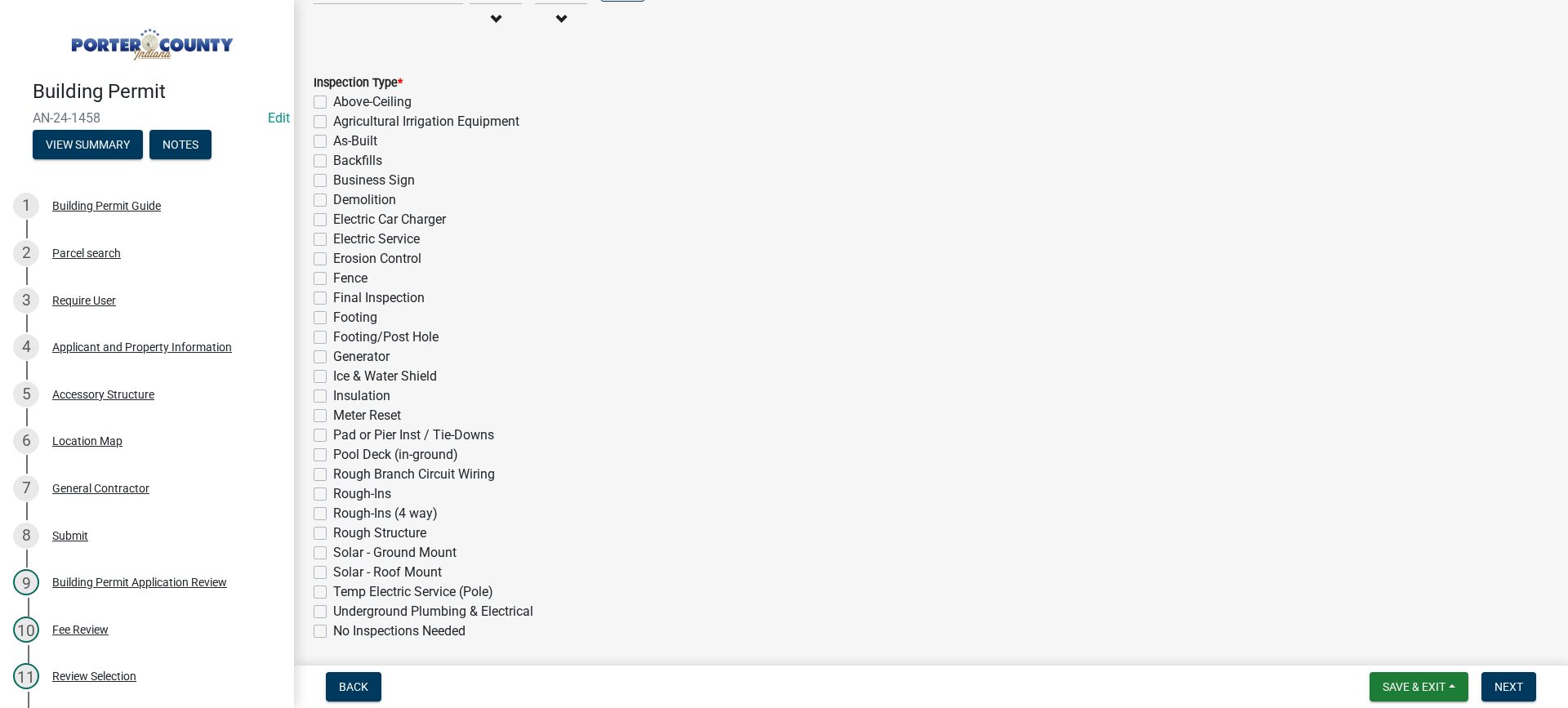
scroll to position [366, 0]
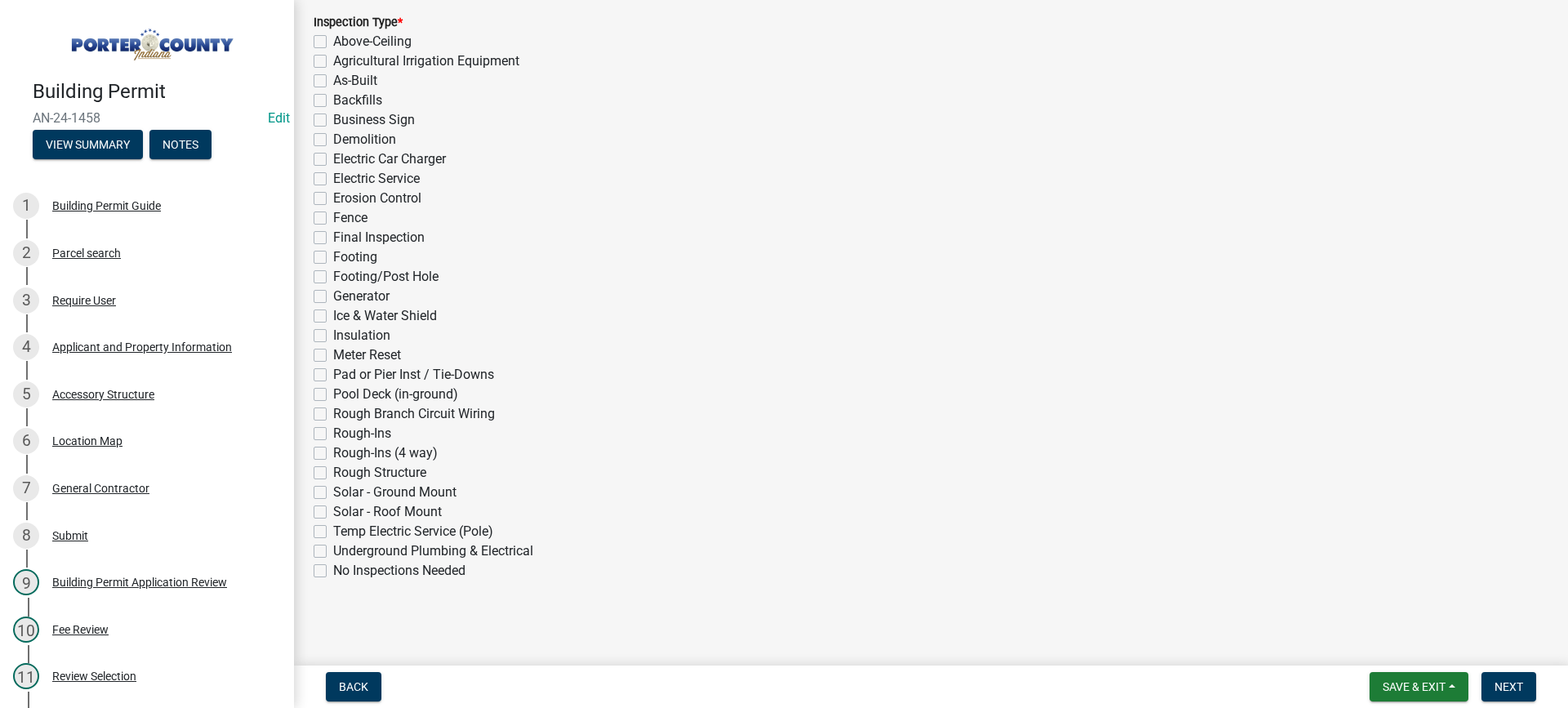
click at [333, 237] on label "Final Inspection" at bounding box center [379, 237] width 91 height 20
click at [333, 237] on input "Final Inspection" at bounding box center [338, 233] width 10 height 10
click at [1516, 685] on span "Next" at bounding box center [1509, 686] width 28 height 13
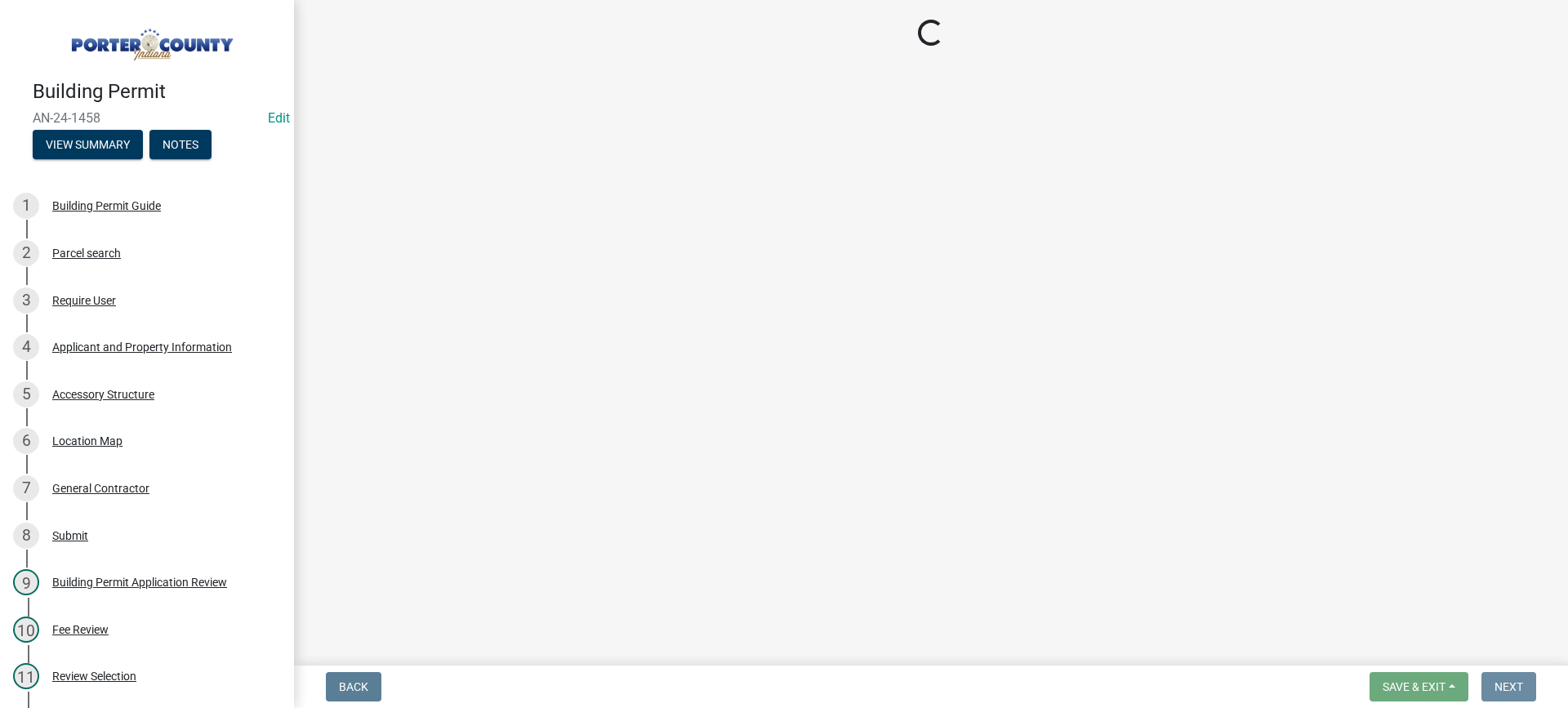
scroll to position [0, 0]
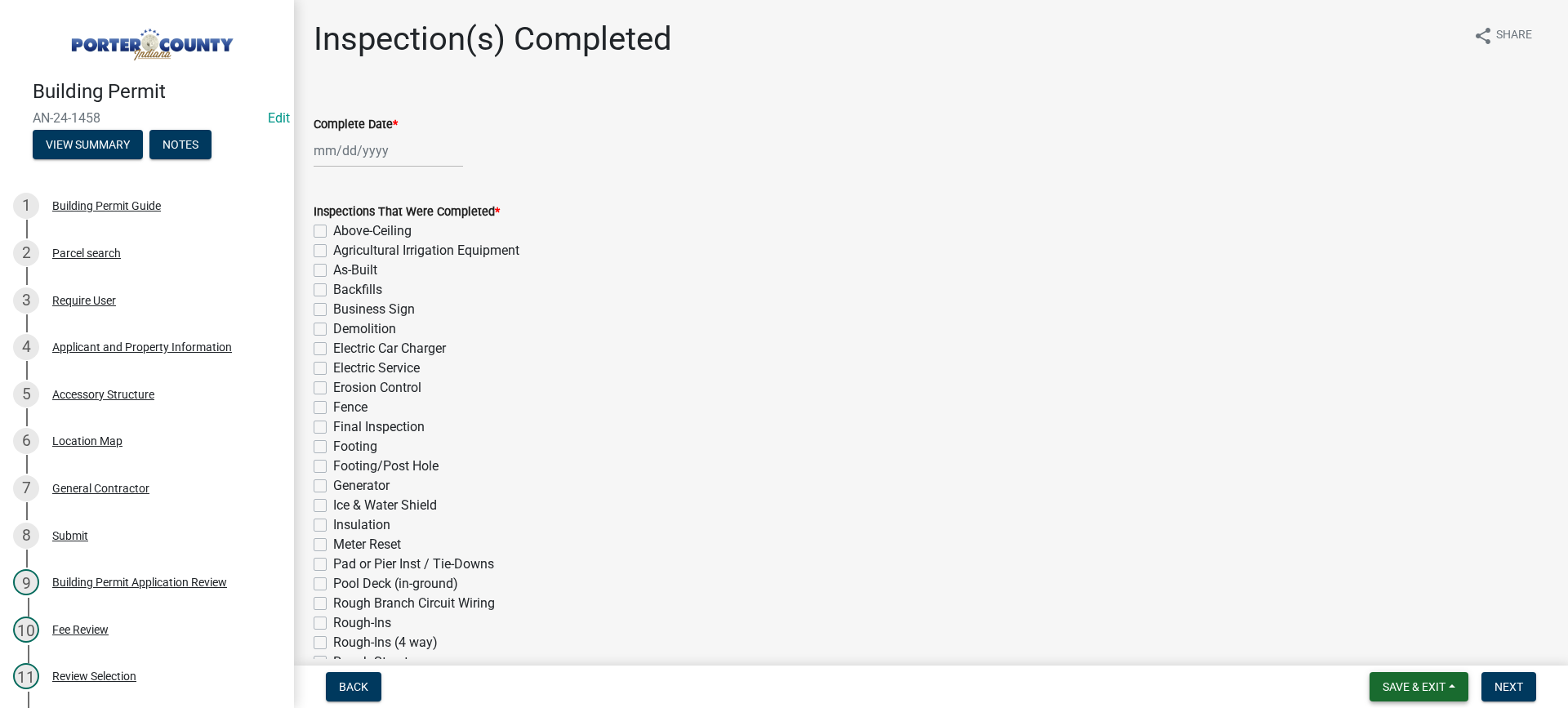
click at [1414, 681] on span "Save & Exit" at bounding box center [1414, 686] width 63 height 13
click at [1408, 638] on button "Save & Exit" at bounding box center [1402, 644] width 131 height 40
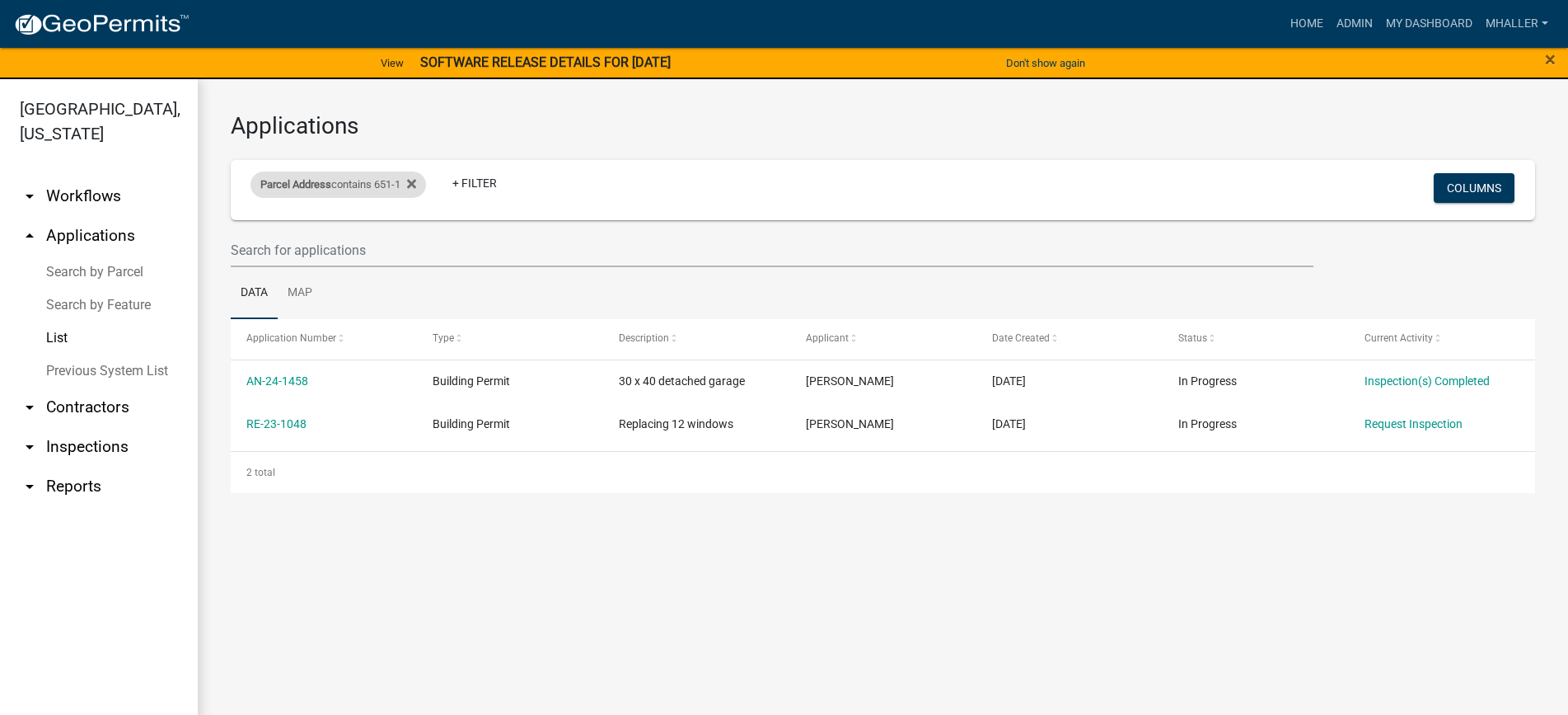
click at [377, 182] on div "Parcel Address contains 651-1" at bounding box center [338, 184] width 176 height 27
click at [373, 248] on input "651-1" at bounding box center [344, 246] width 151 height 34
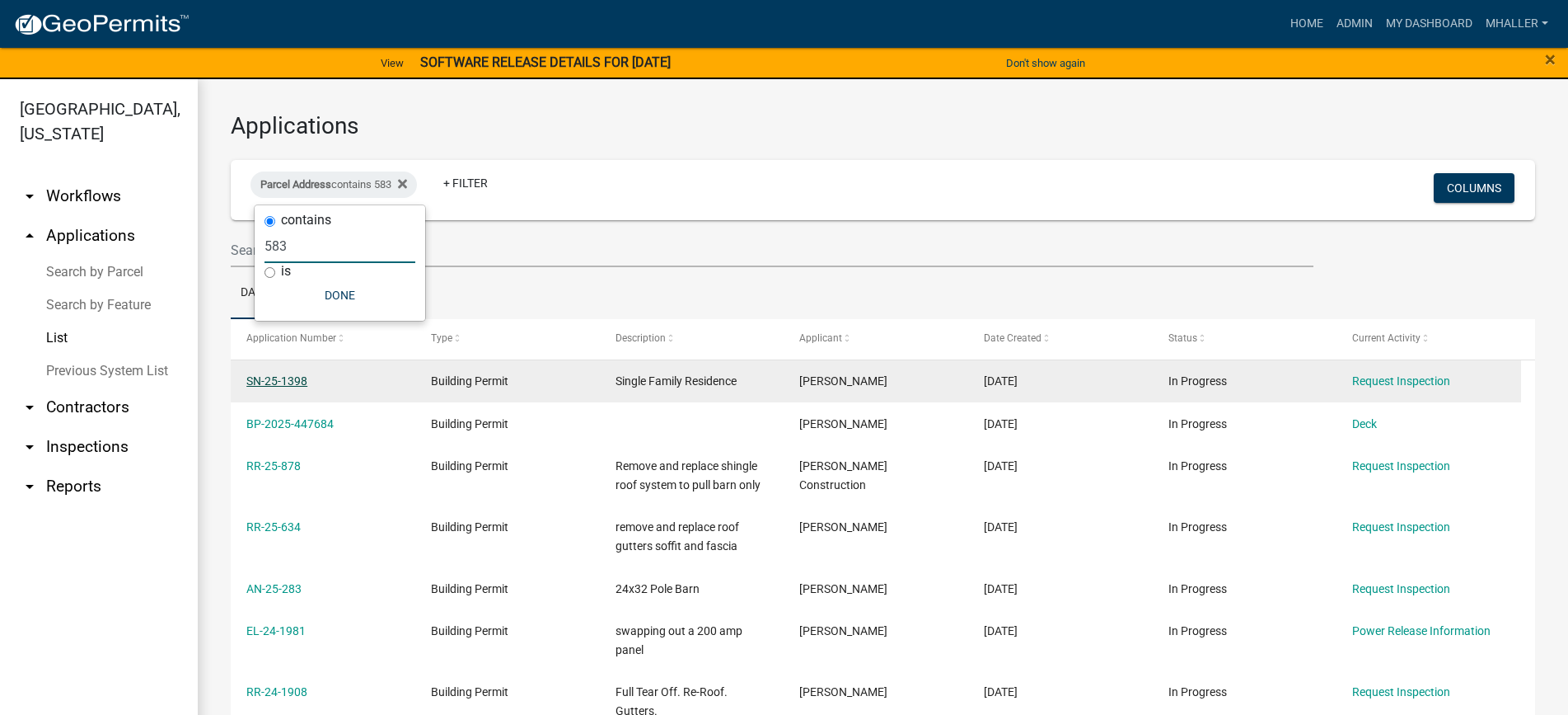
click at [280, 379] on link "SN-25-1398" at bounding box center [277, 381] width 61 height 13
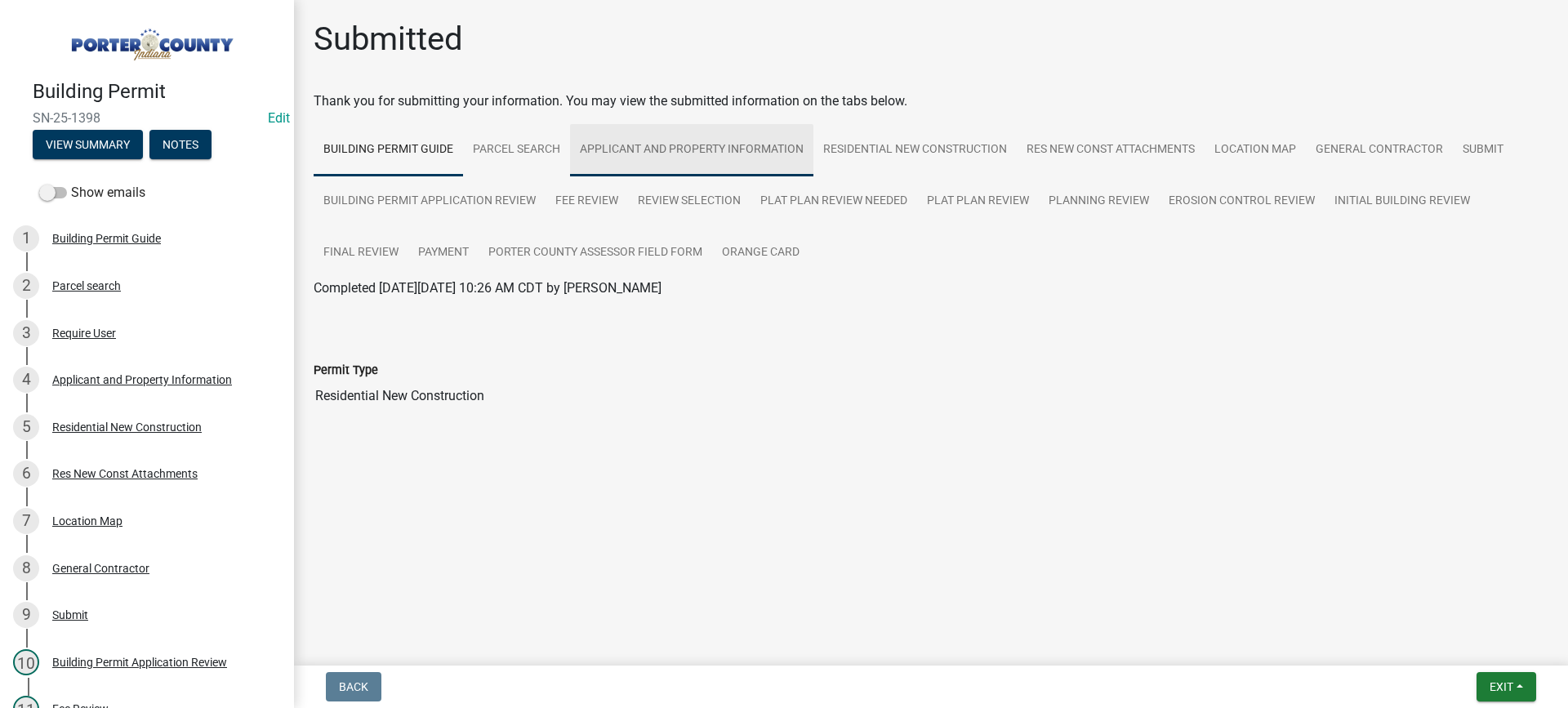
click at [651, 149] on link "Applicant and Property Information" at bounding box center [691, 150] width 243 height 52
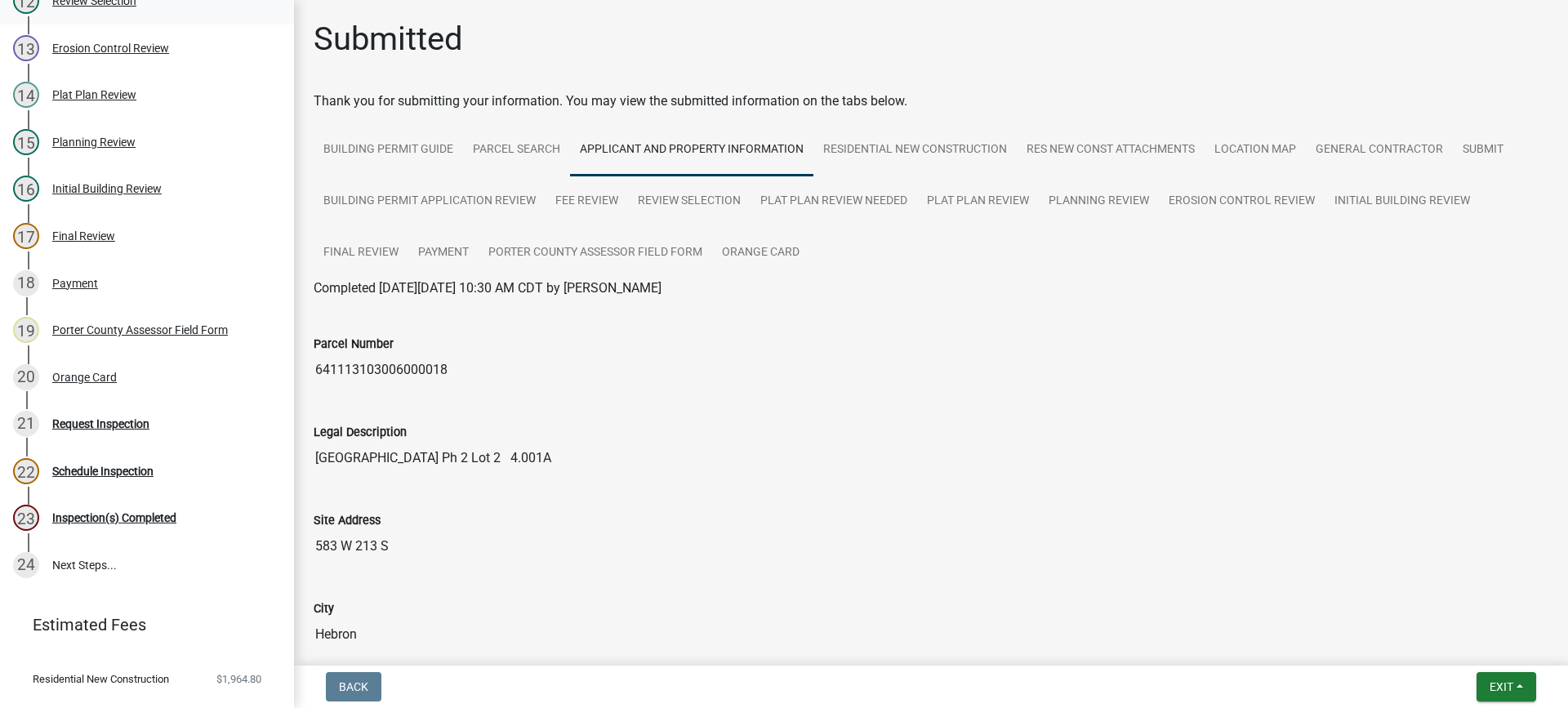
scroll to position [765, 0]
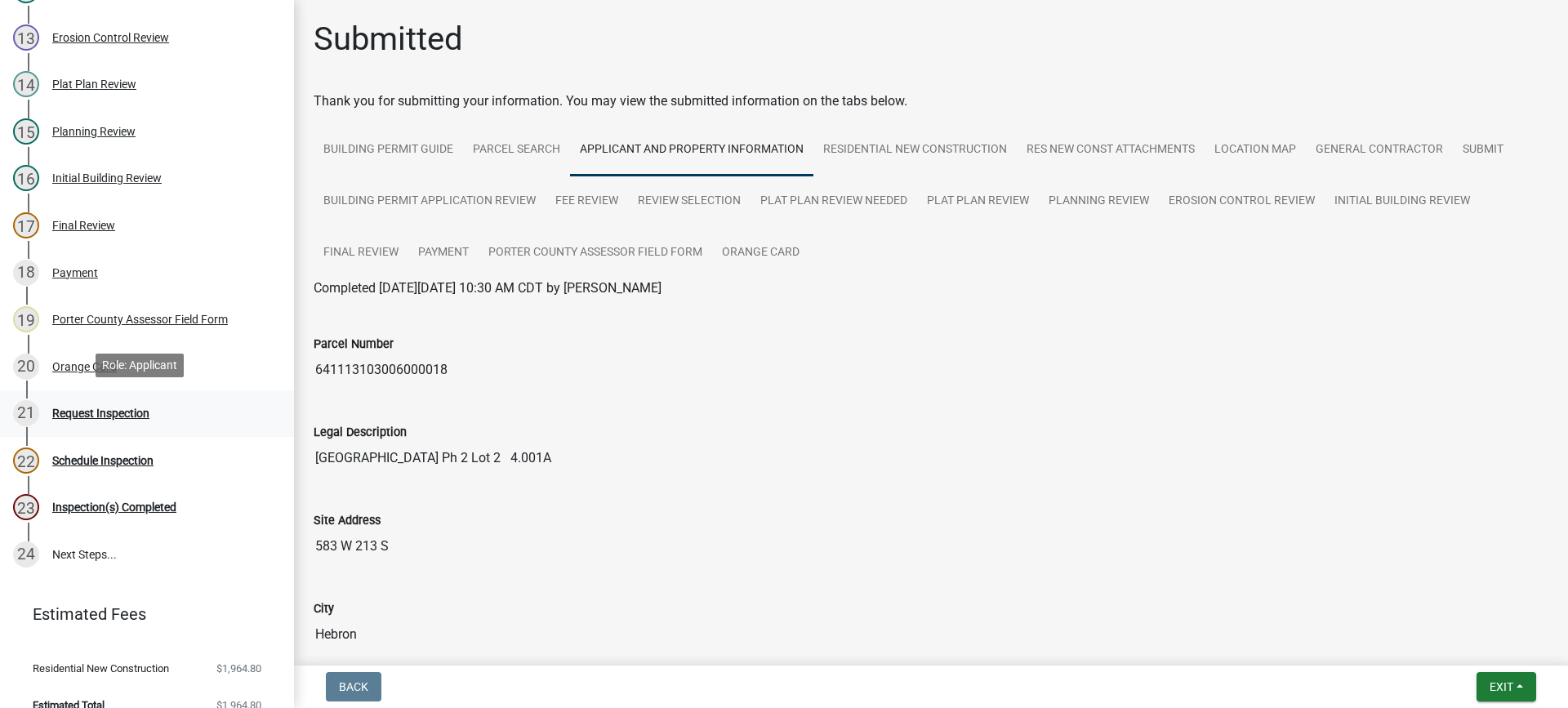
click at [82, 410] on div "Request Inspection" at bounding box center [100, 413] width 97 height 11
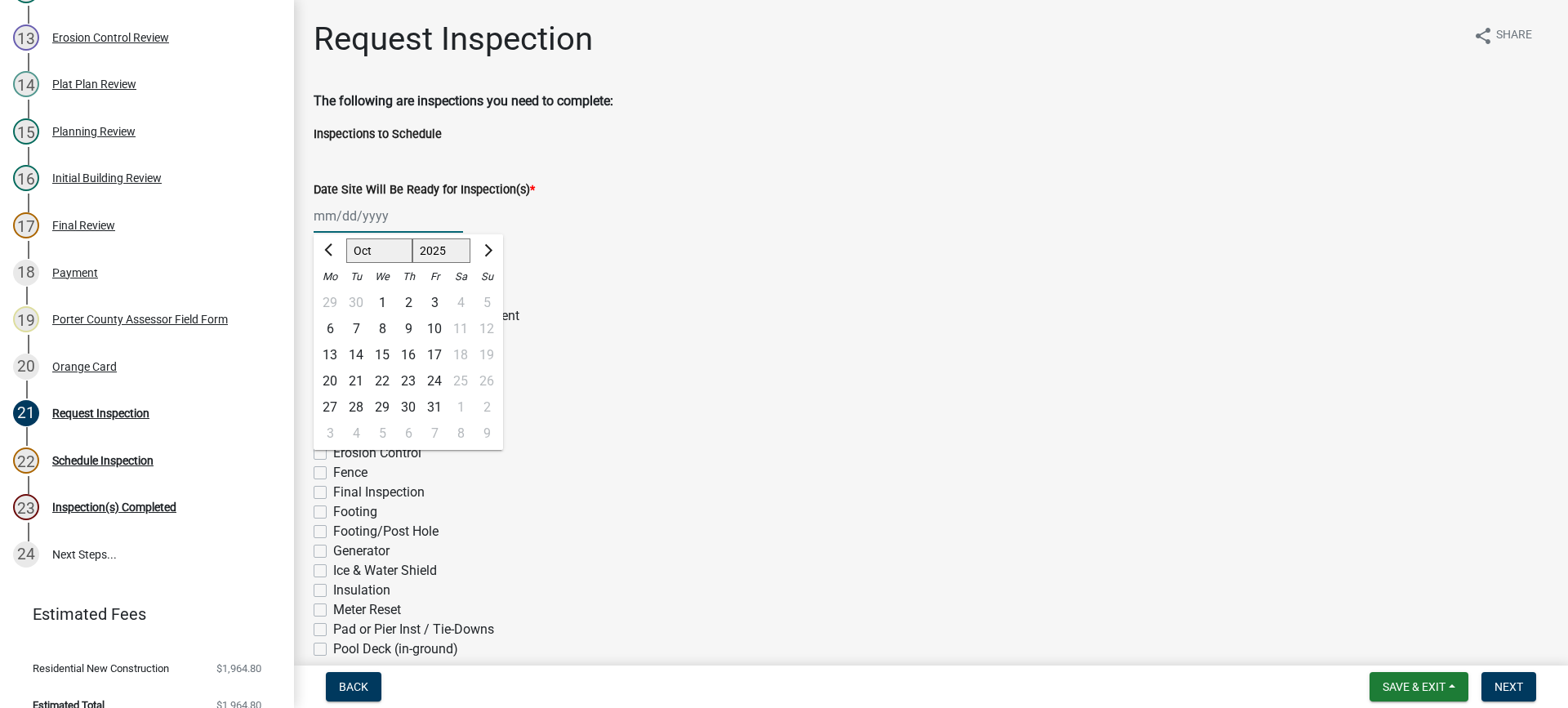
click at [371, 217] on div "[PERSON_NAME] Feb Mar Apr [PERSON_NAME][DATE] Oct Nov [DATE] 1526 1527 1528 152…" at bounding box center [388, 217] width 150 height 34
click at [348, 323] on div "7" at bounding box center [356, 330] width 26 height 26
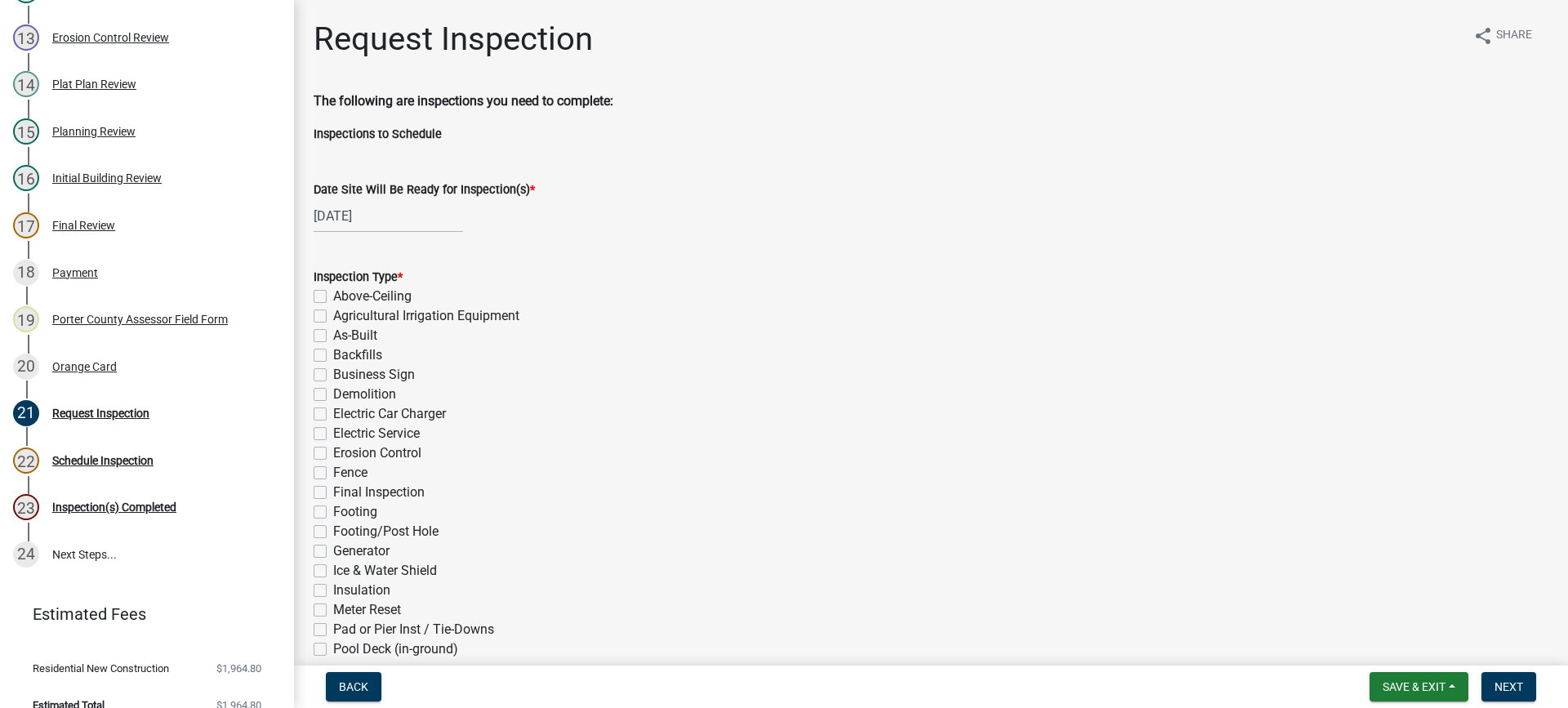
drag, startPoint x: 321, startPoint y: 432, endPoint x: 404, endPoint y: 477, distance: 94.4
click at [333, 433] on label "Electric Service" at bounding box center [377, 433] width 87 height 20
click at [333, 433] on input "Electric Service" at bounding box center [338, 428] width 10 height 10
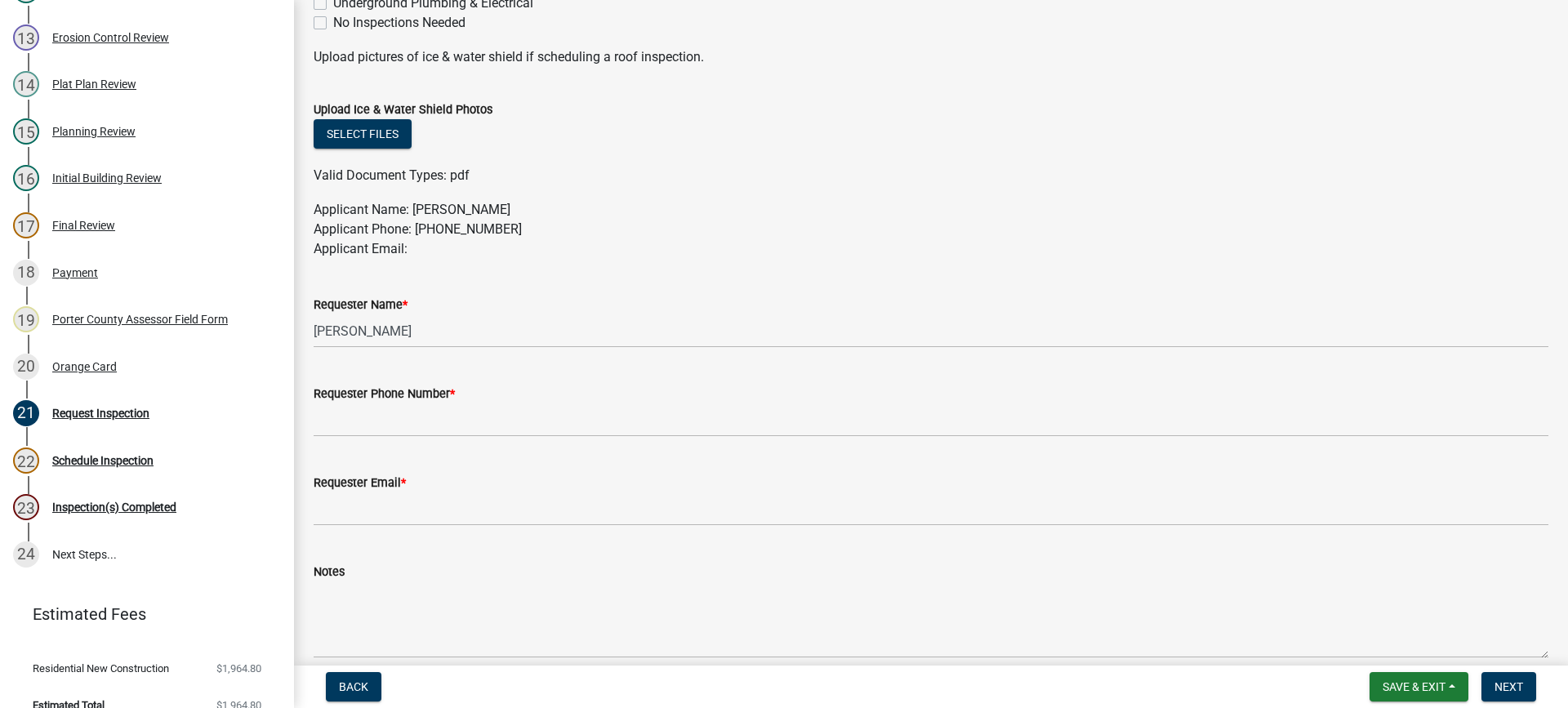
scroll to position [816, 0]
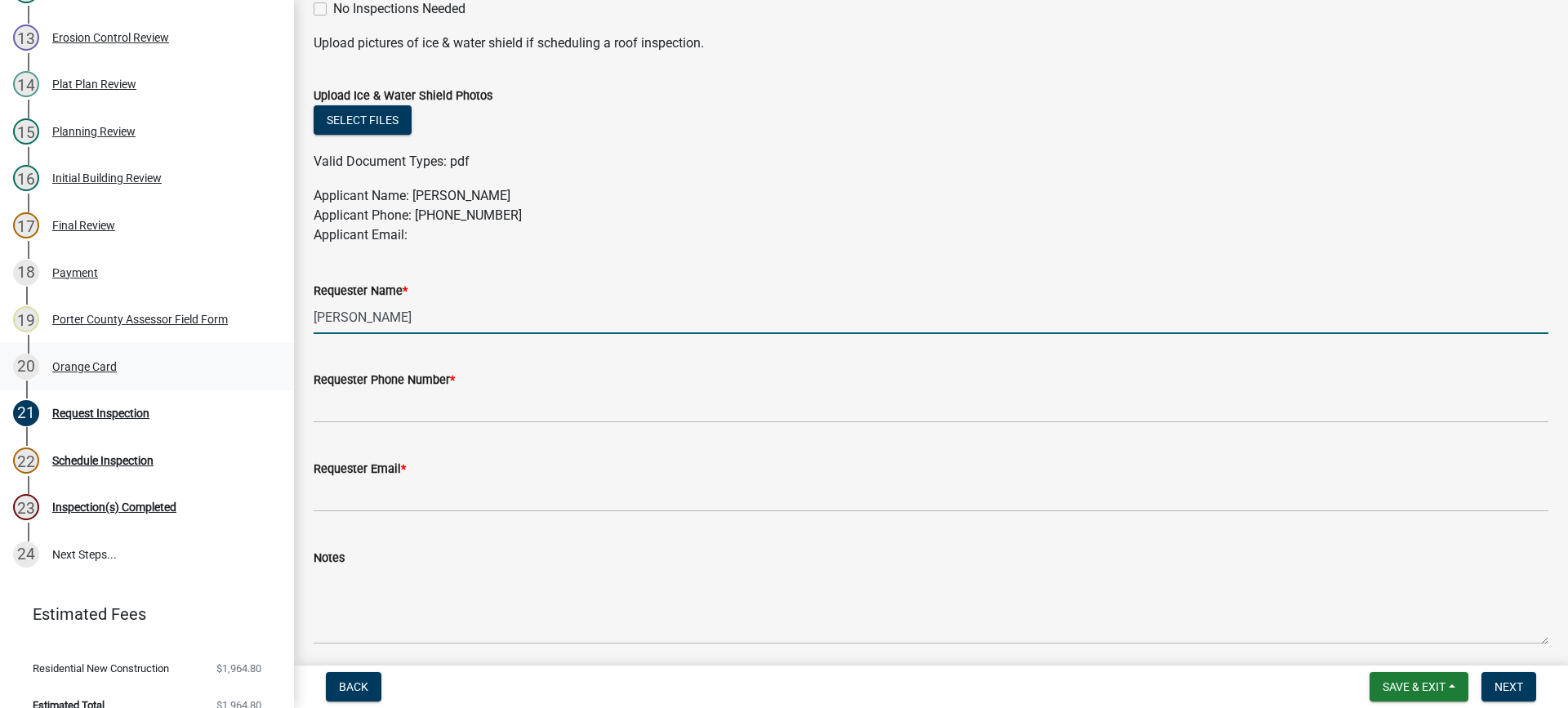
drag, startPoint x: 382, startPoint y: 328, endPoint x: 214, endPoint y: 343, distance: 168.7
click at [216, 341] on div "Building Permit SN-25-1398 Edit View Summary Notes Show emails 1 Building Permi…" at bounding box center [784, 354] width 1568 height 708
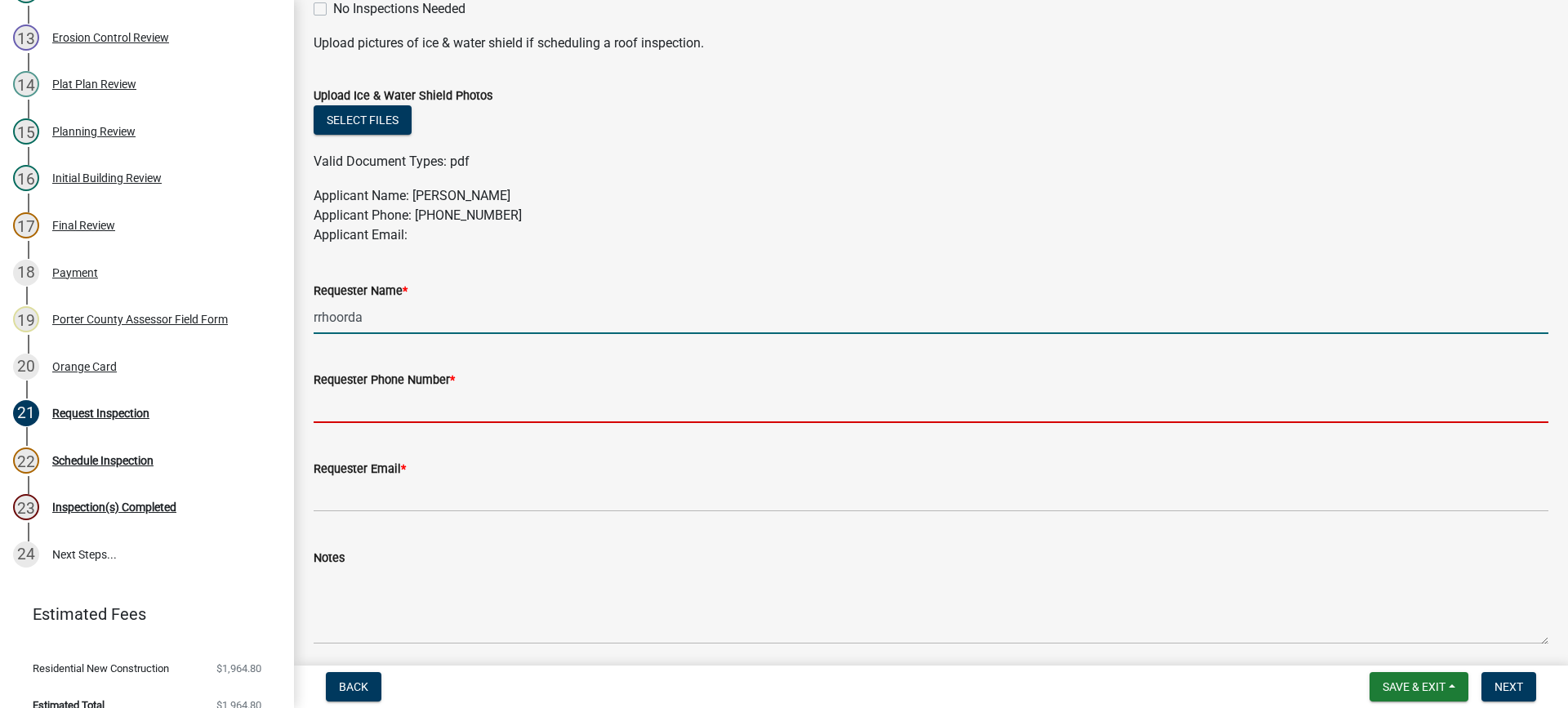
click at [322, 414] on input "Requester Phone Number *" at bounding box center [930, 407] width 1235 height 34
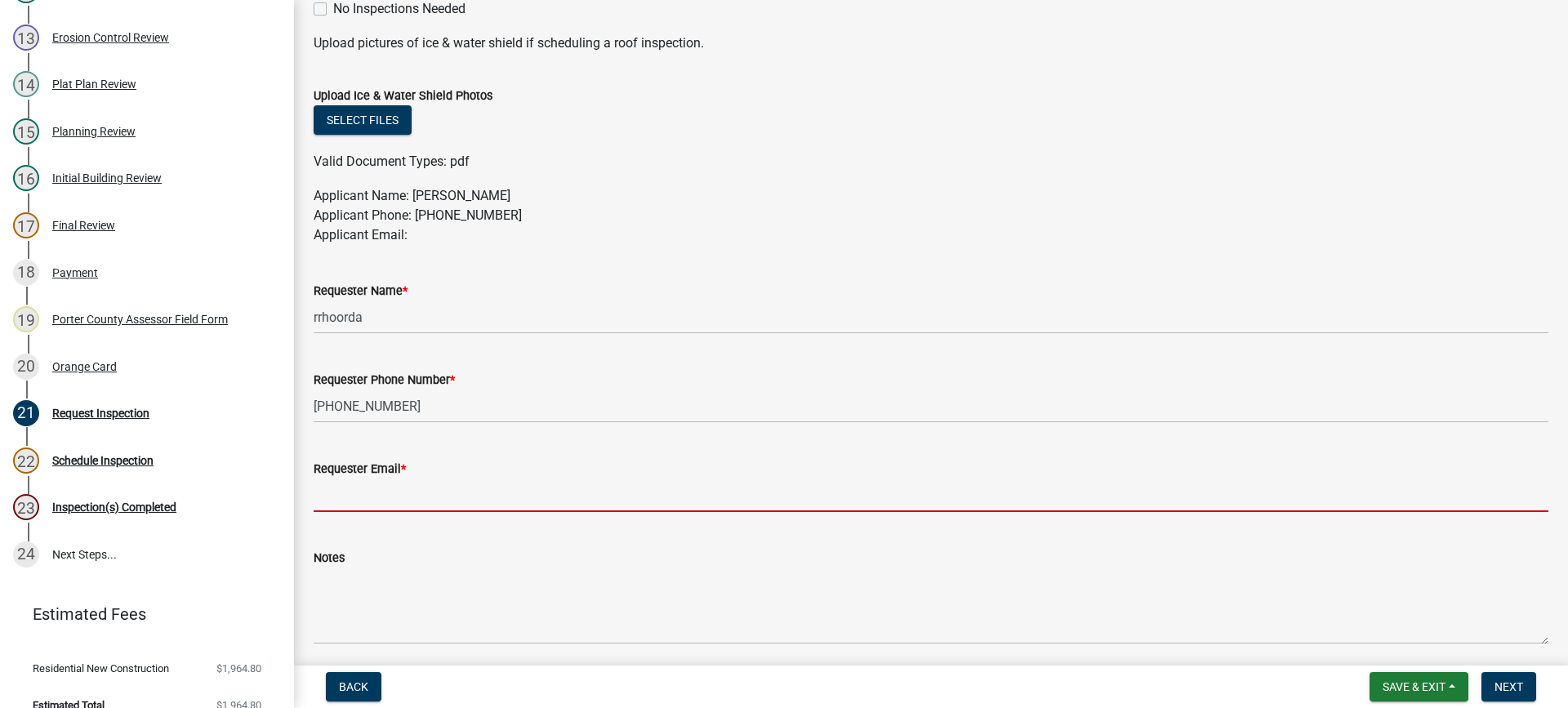
click at [451, 497] on input "Requester Email *" at bounding box center [930, 495] width 1235 height 34
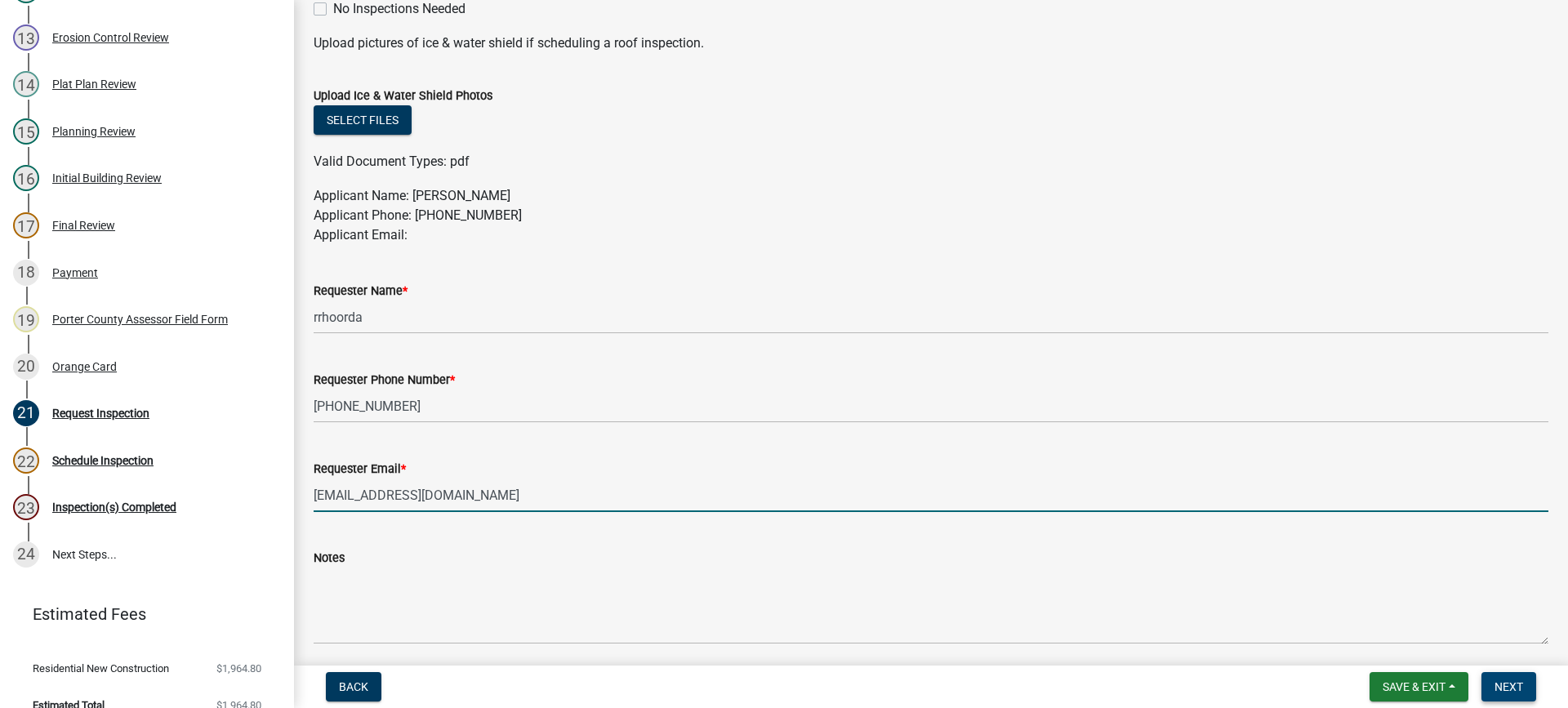
click at [1496, 685] on span "Next" at bounding box center [1509, 686] width 28 height 13
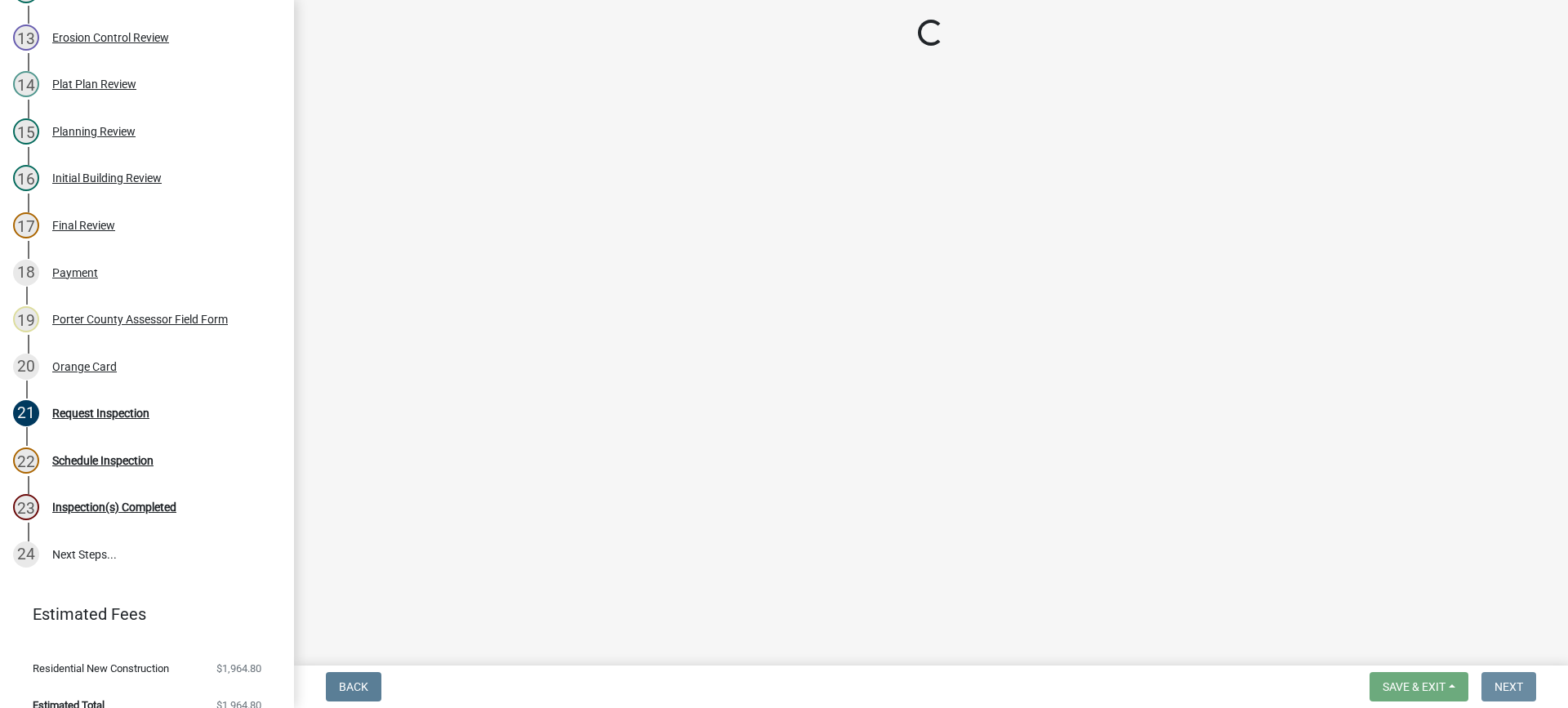
scroll to position [0, 0]
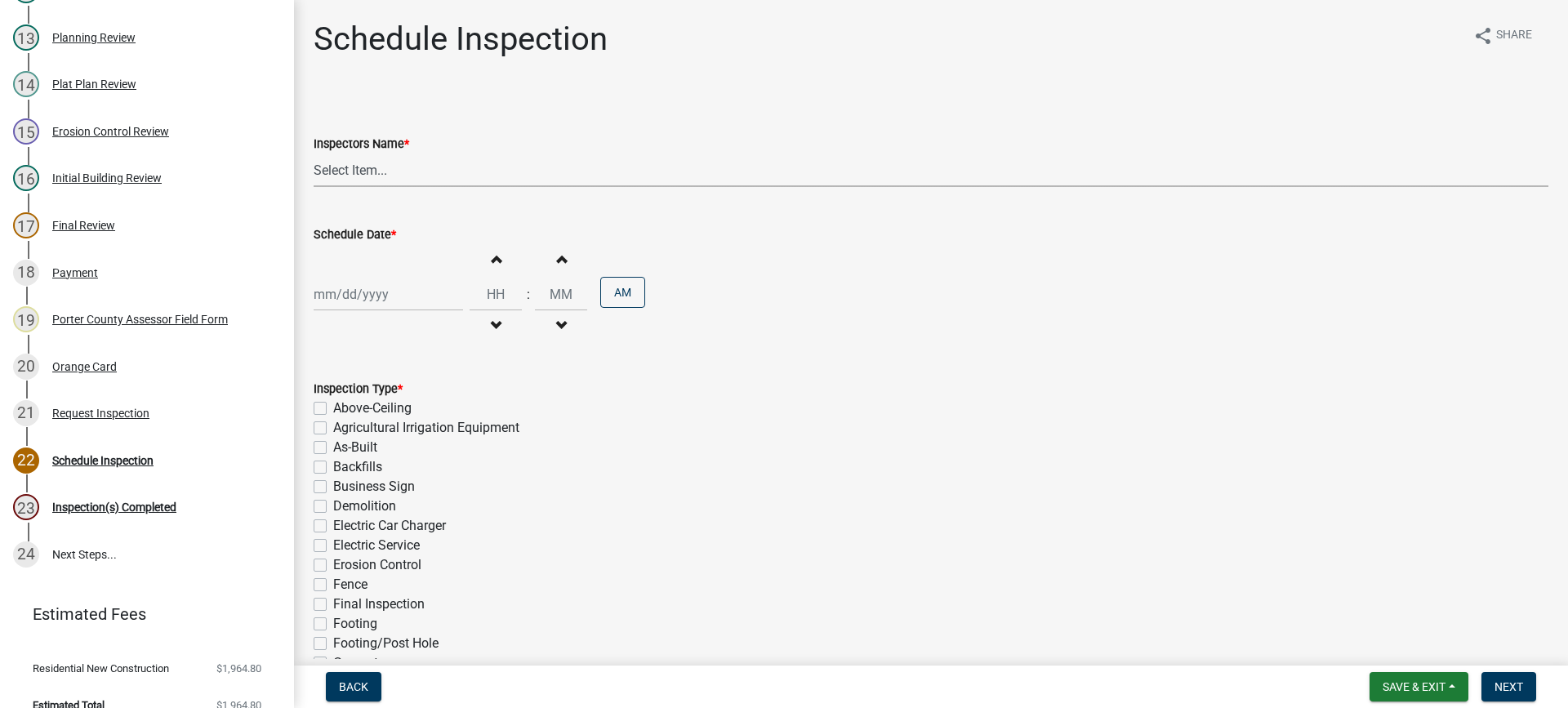
click at [350, 169] on select "Select Item... mhaller ([PERSON_NAME])" at bounding box center [930, 170] width 1235 height 34
click at [314, 153] on select "Select Item... mhaller ([PERSON_NAME])" at bounding box center [930, 170] width 1235 height 34
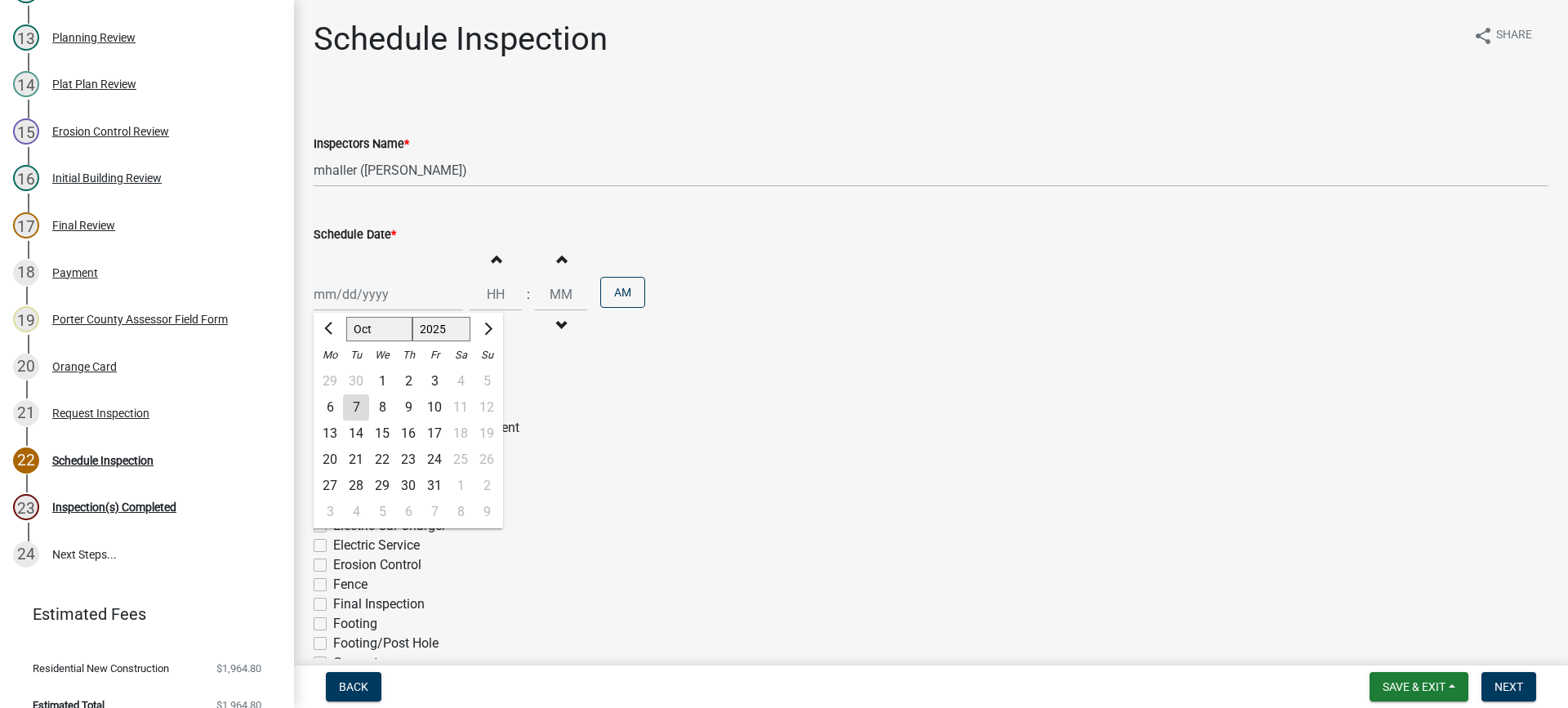
drag, startPoint x: 369, startPoint y: 294, endPoint x: 371, endPoint y: 304, distance: 10.2
click at [369, 294] on div "[PERSON_NAME] Feb Mar Apr [PERSON_NAME][DATE] Oct Nov [DATE] 1526 1527 1528 152…" at bounding box center [388, 295] width 150 height 34
click at [382, 402] on div "8" at bounding box center [382, 408] width 26 height 26
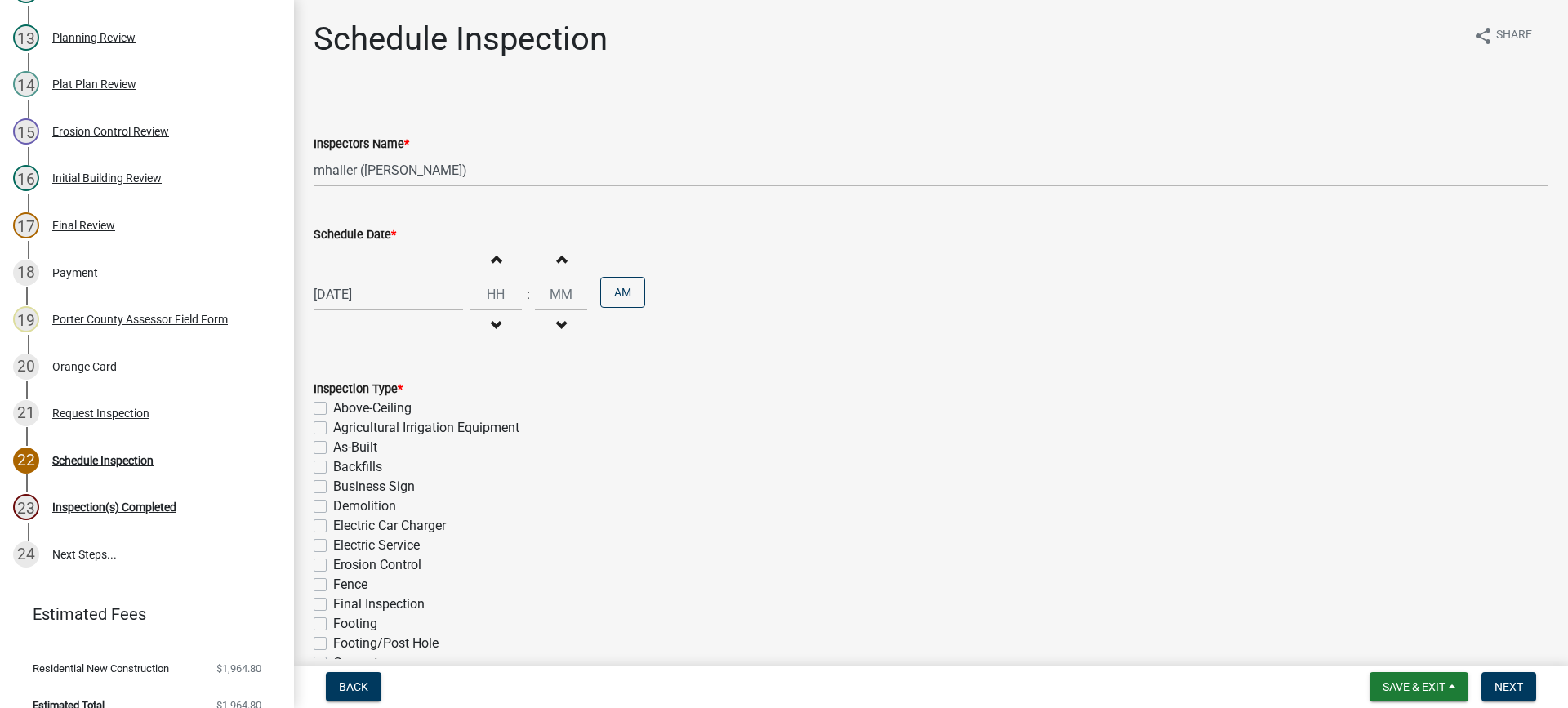
scroll to position [245, 0]
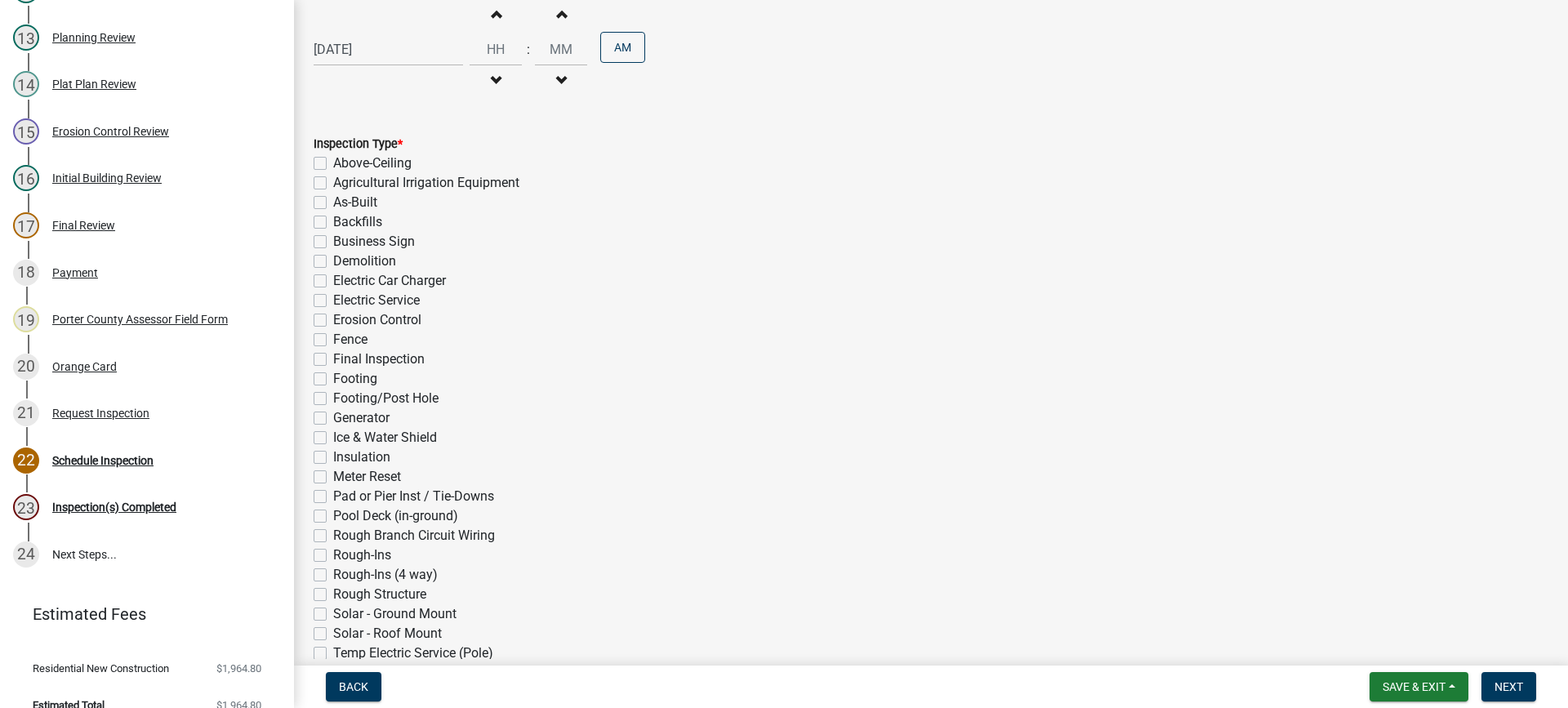
click at [333, 304] on label "Electric Service" at bounding box center [377, 300] width 87 height 20
click at [333, 301] on input "Electric Service" at bounding box center [338, 296] width 10 height 10
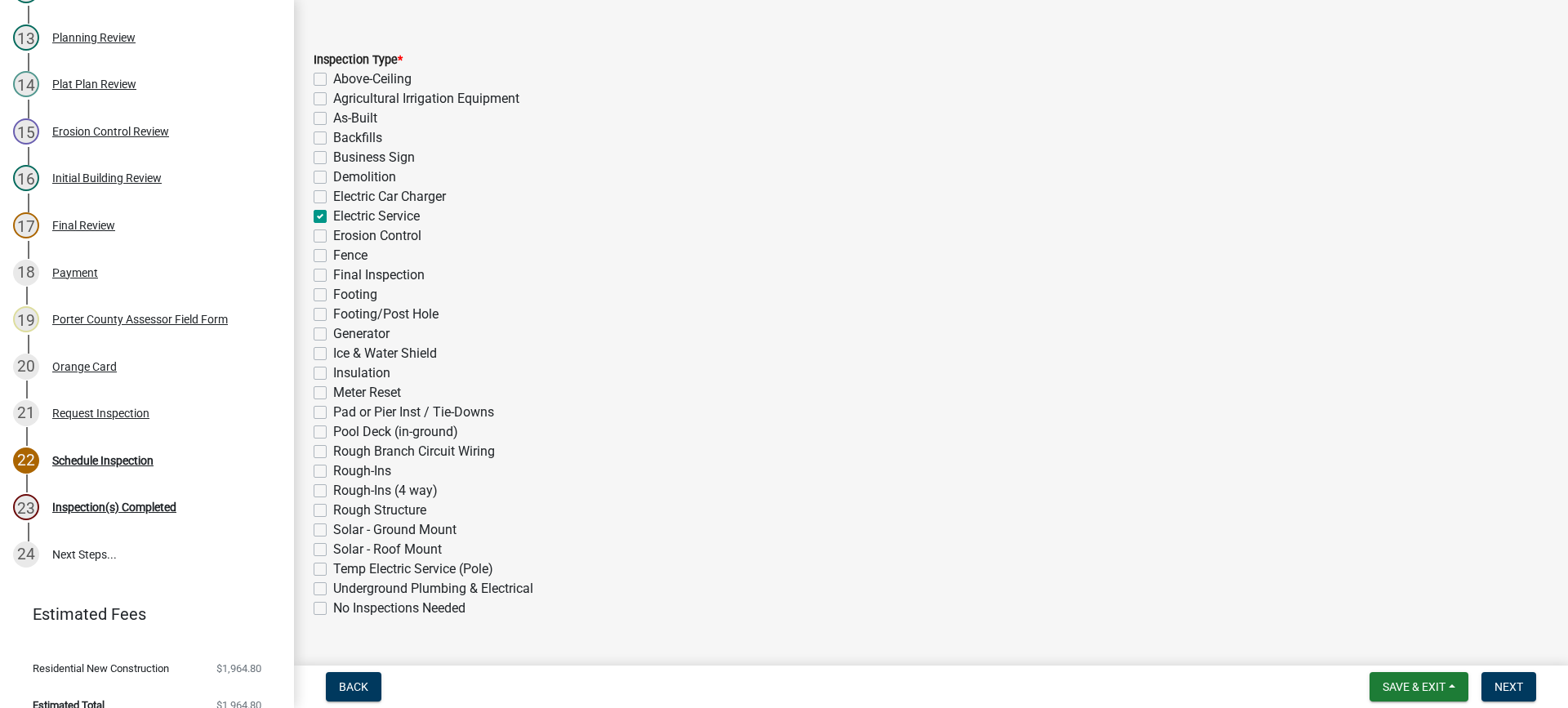
scroll to position [366, 0]
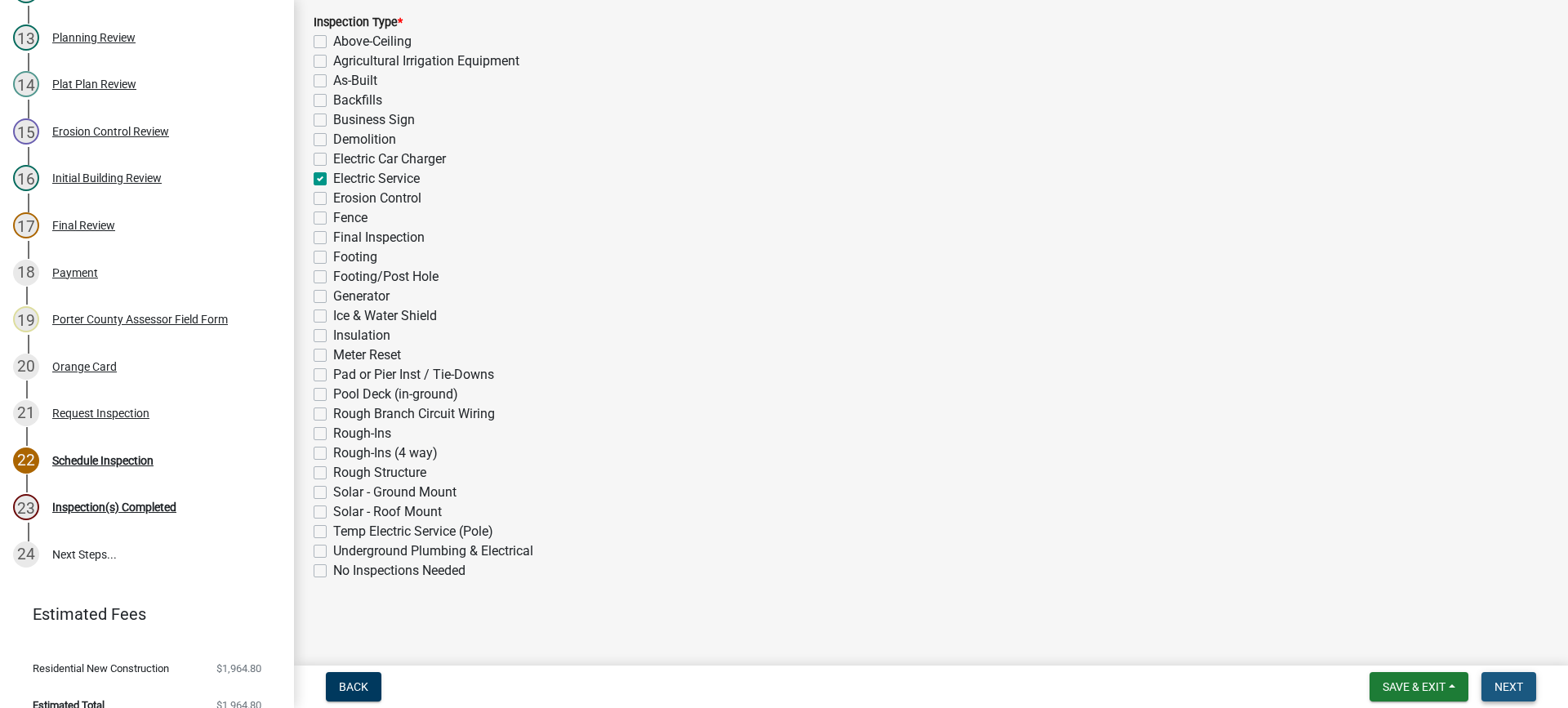
click at [1491, 683] on button "Next" at bounding box center [1509, 686] width 55 height 29
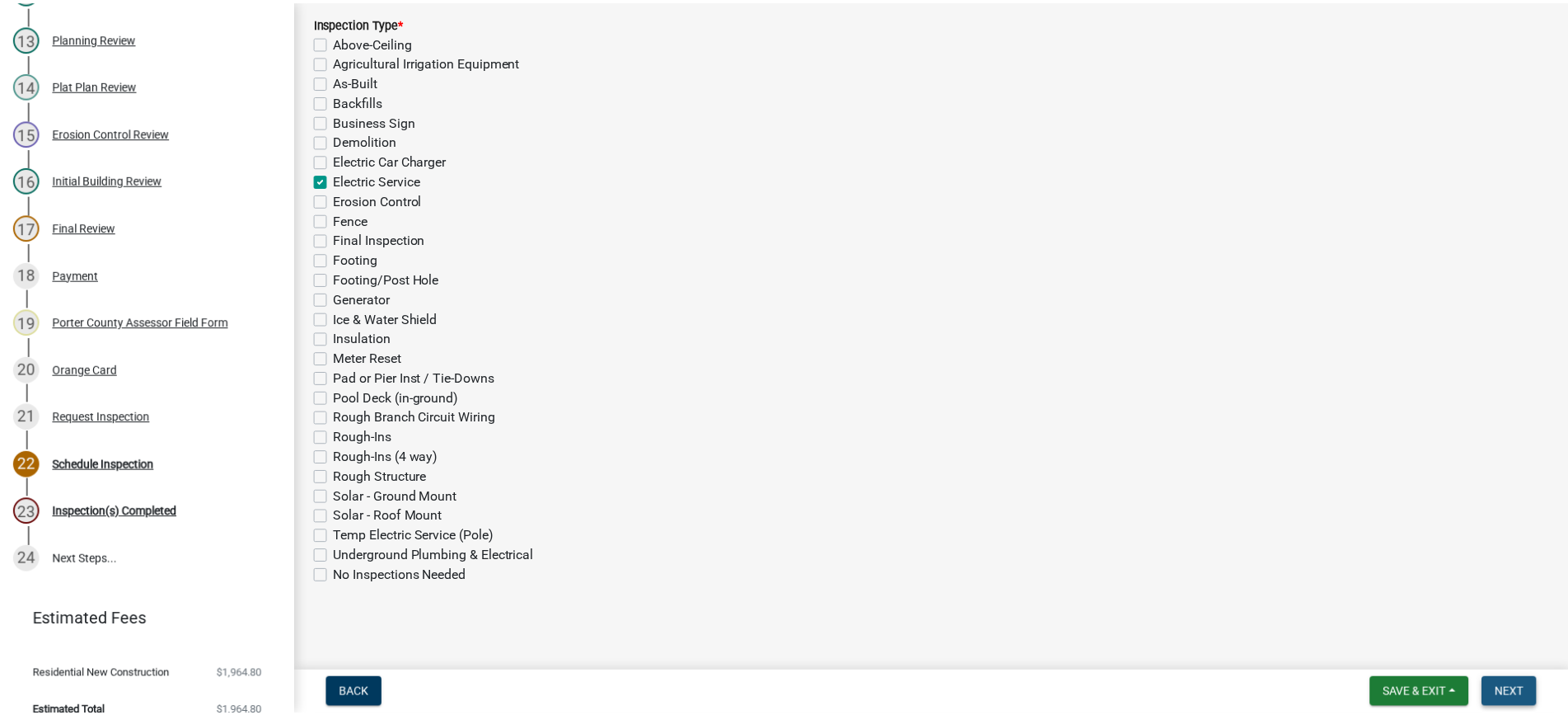
scroll to position [0, 0]
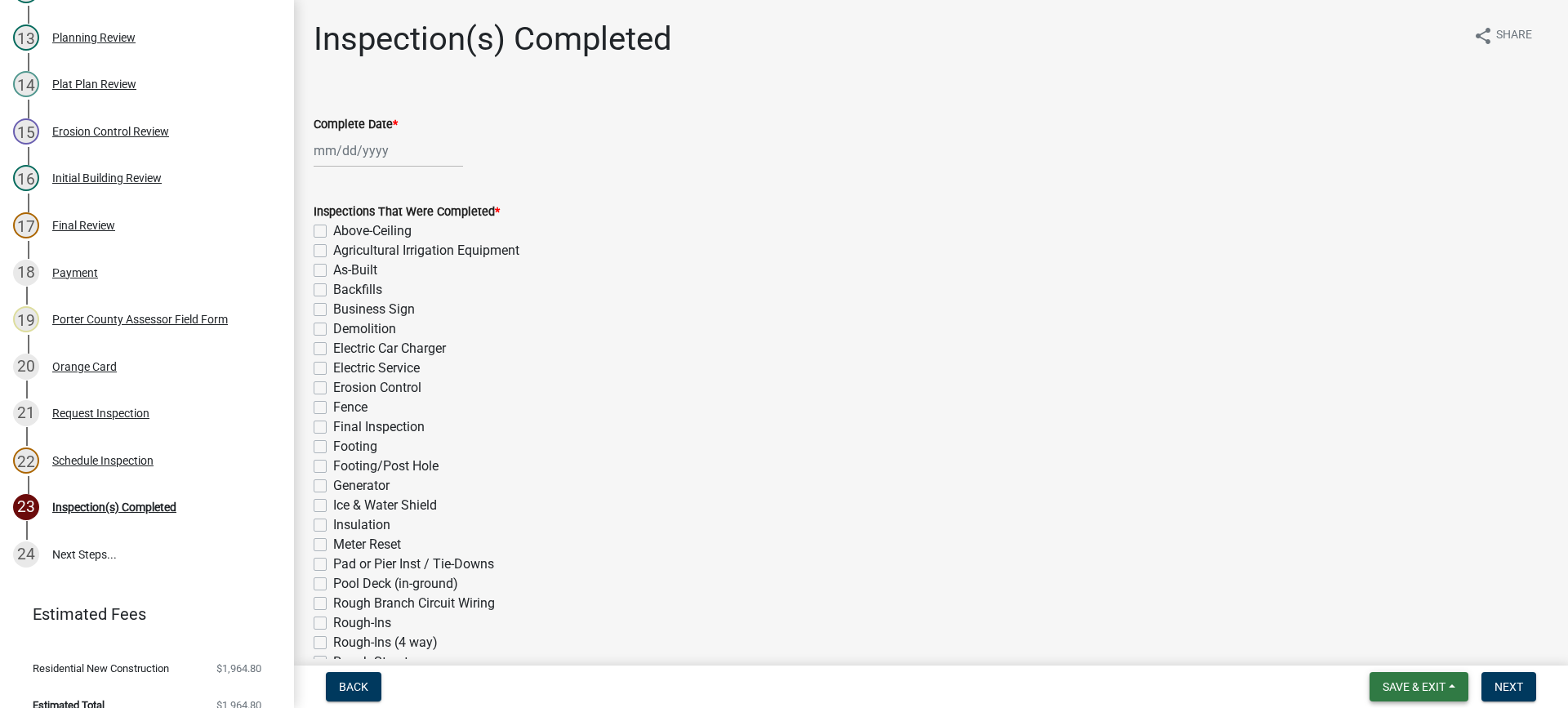
click at [1427, 691] on span "Save & Exit" at bounding box center [1414, 686] width 63 height 13
click at [1408, 644] on button "Save & Exit" at bounding box center [1402, 644] width 131 height 40
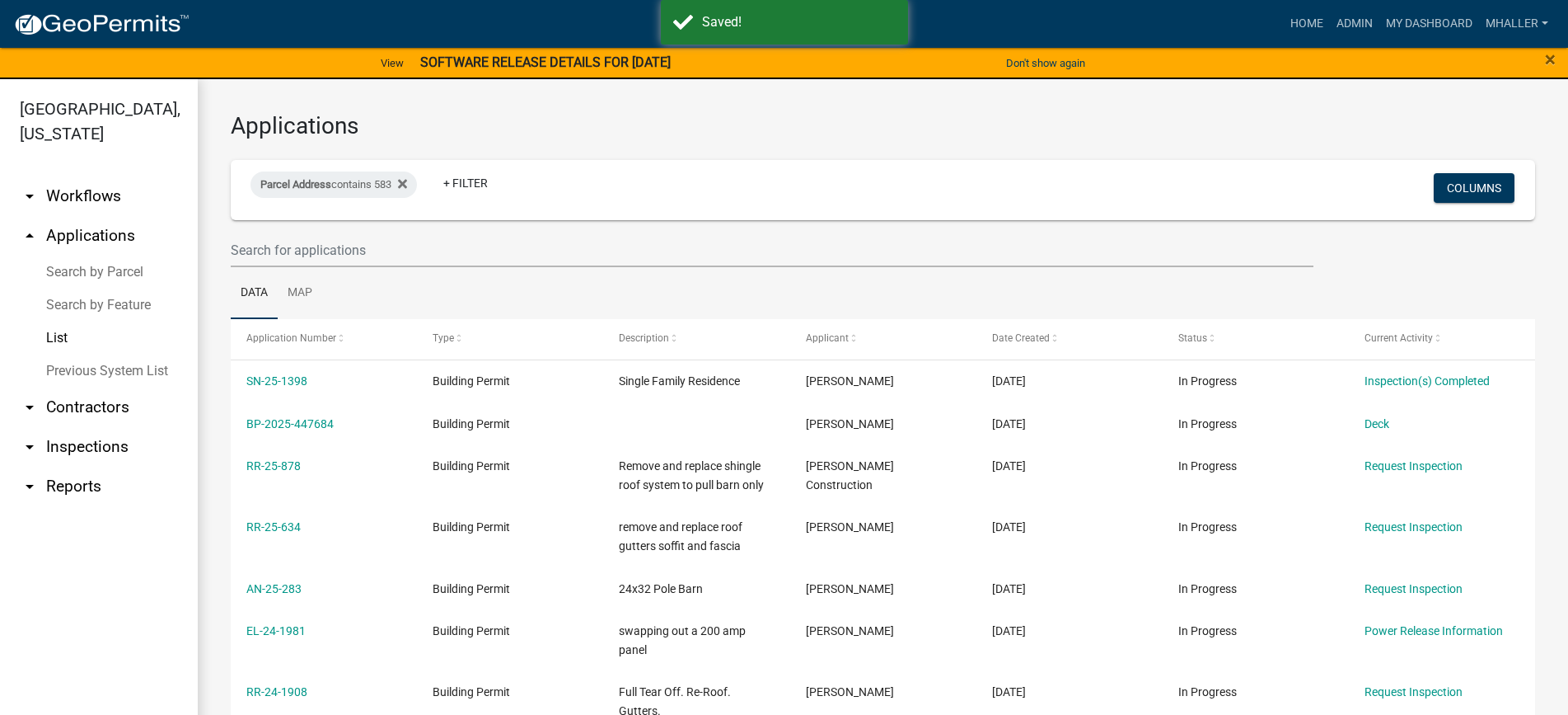
click at [84, 427] on link "arrow_drop_down Inspections" at bounding box center [99, 447] width 198 height 40
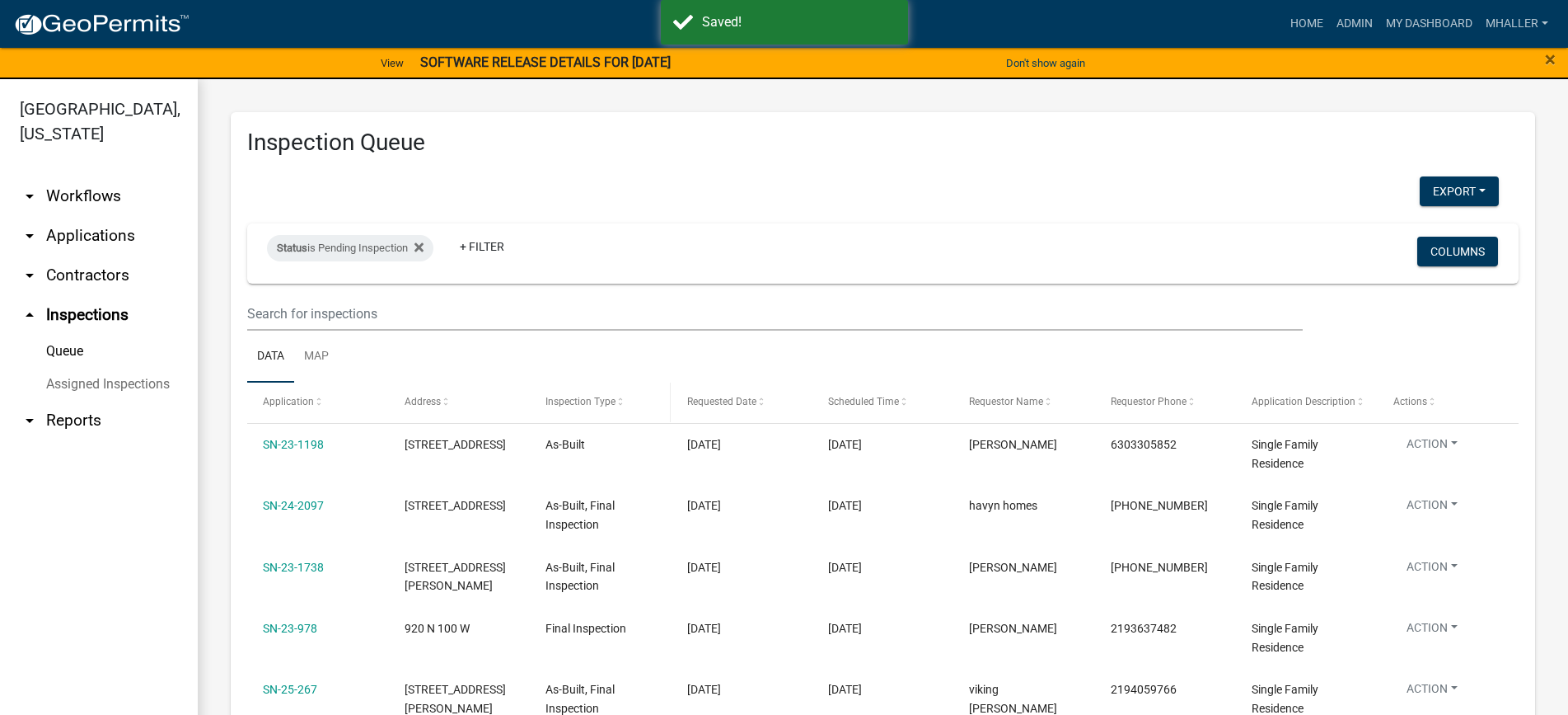
click at [570, 400] on span "Inspection Type" at bounding box center [581, 401] width 70 height 11
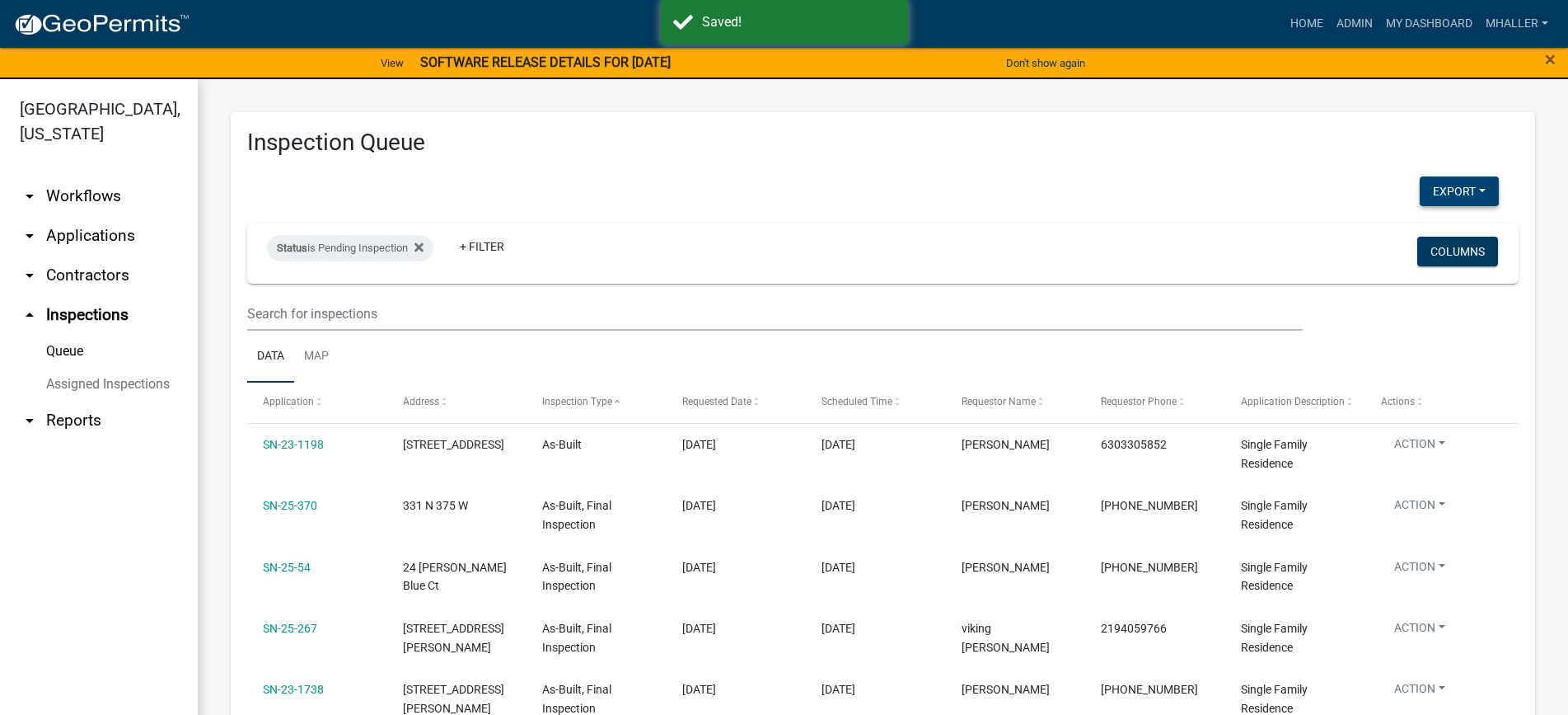
click at [1442, 188] on button "Export" at bounding box center [1459, 191] width 79 height 29
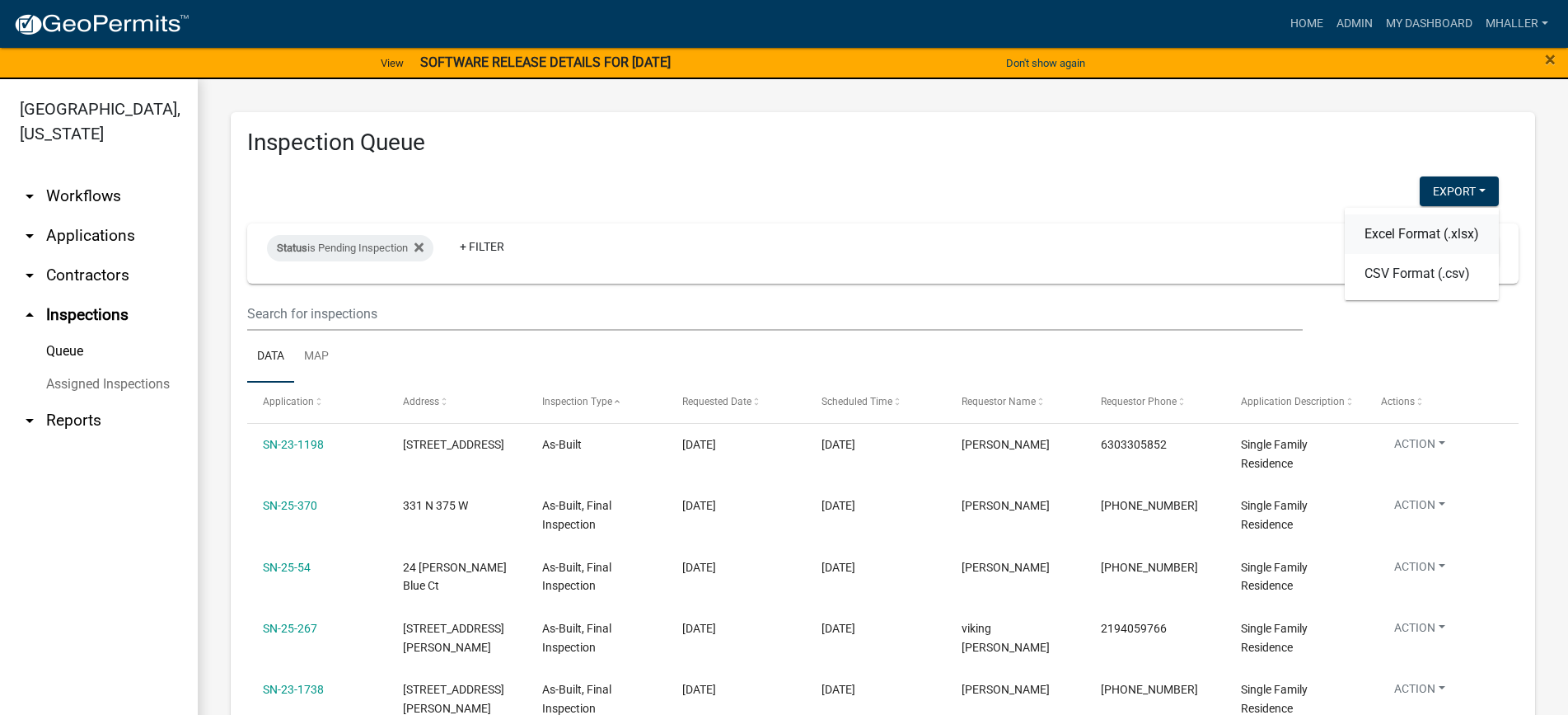
click at [1389, 239] on button "Excel Format (.xlsx)" at bounding box center [1422, 234] width 154 height 40
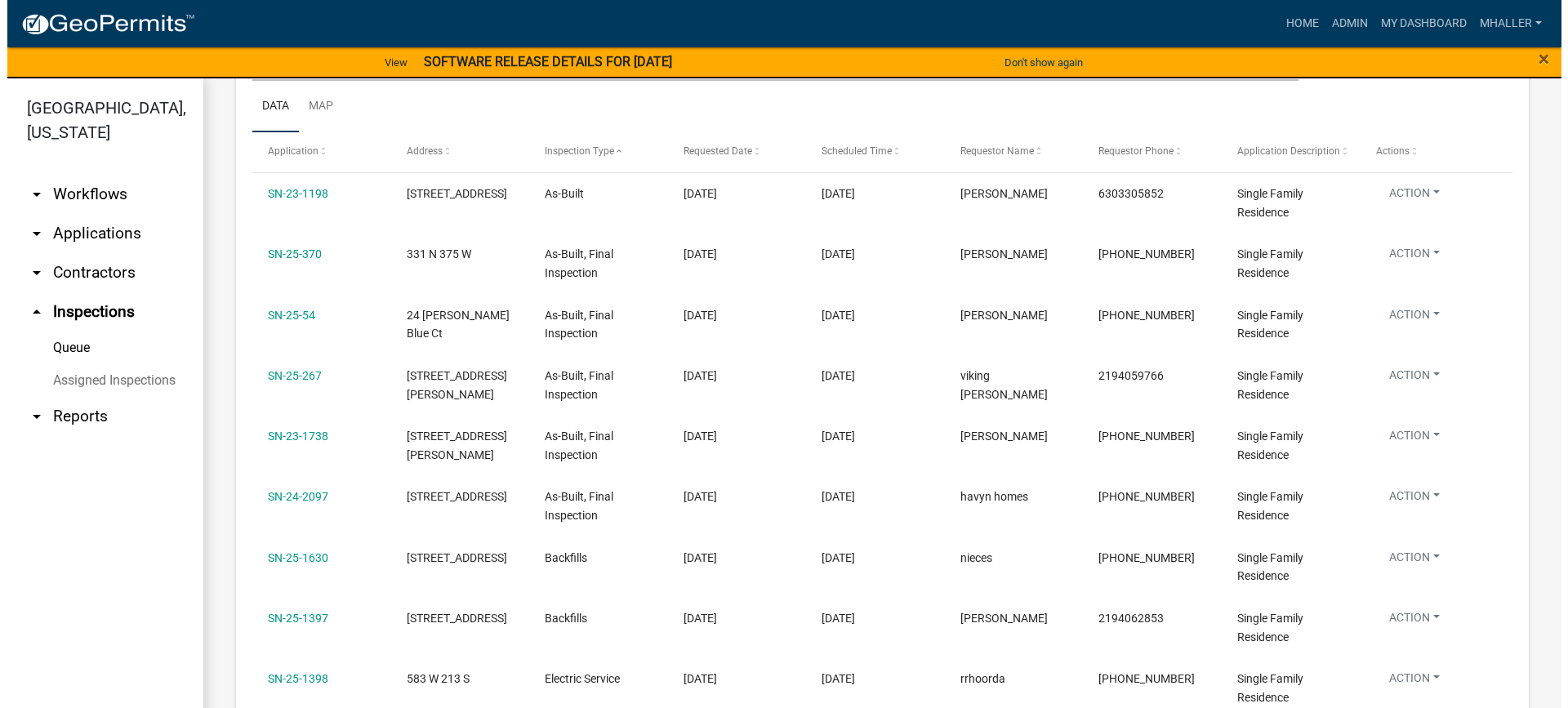
scroll to position [245, 0]
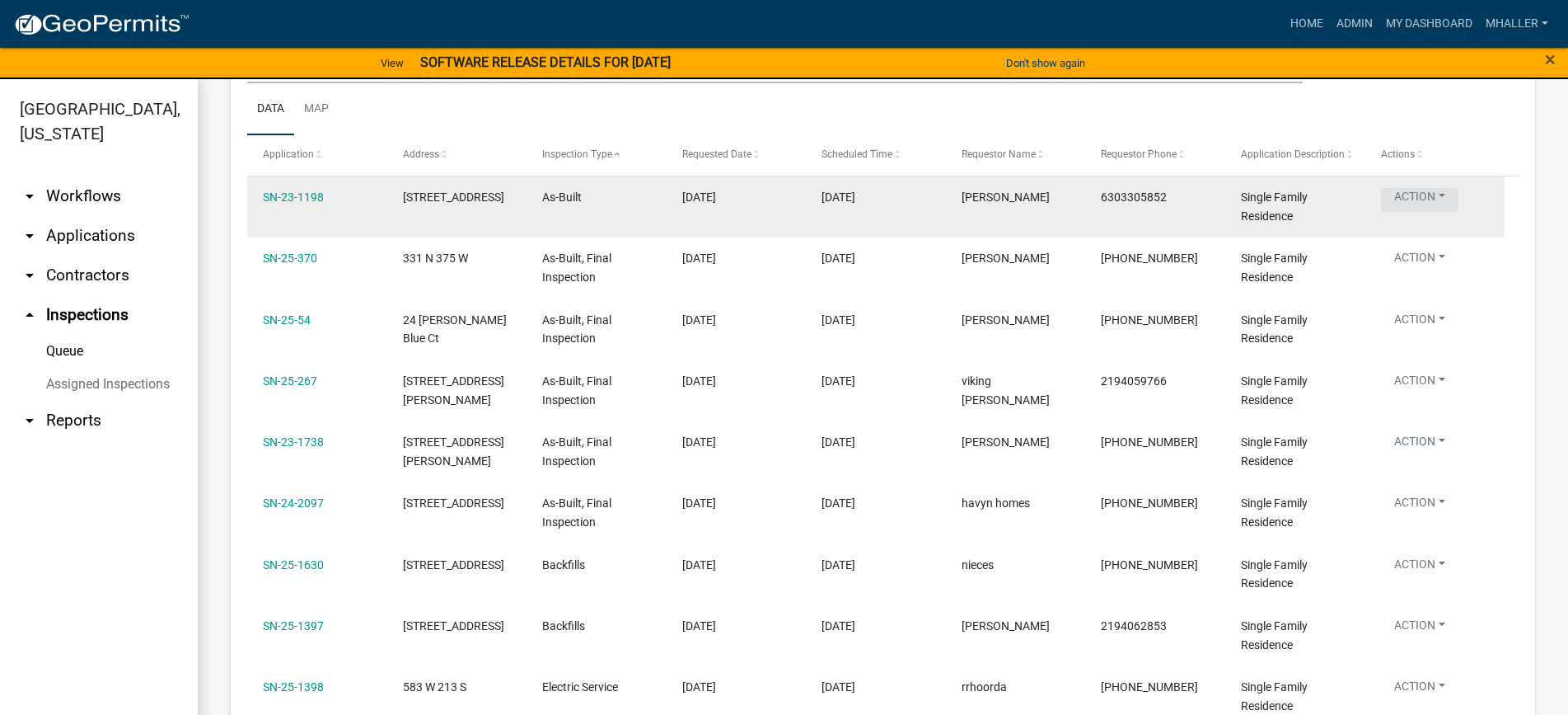
click at [1409, 198] on button "Action" at bounding box center [1420, 200] width 78 height 24
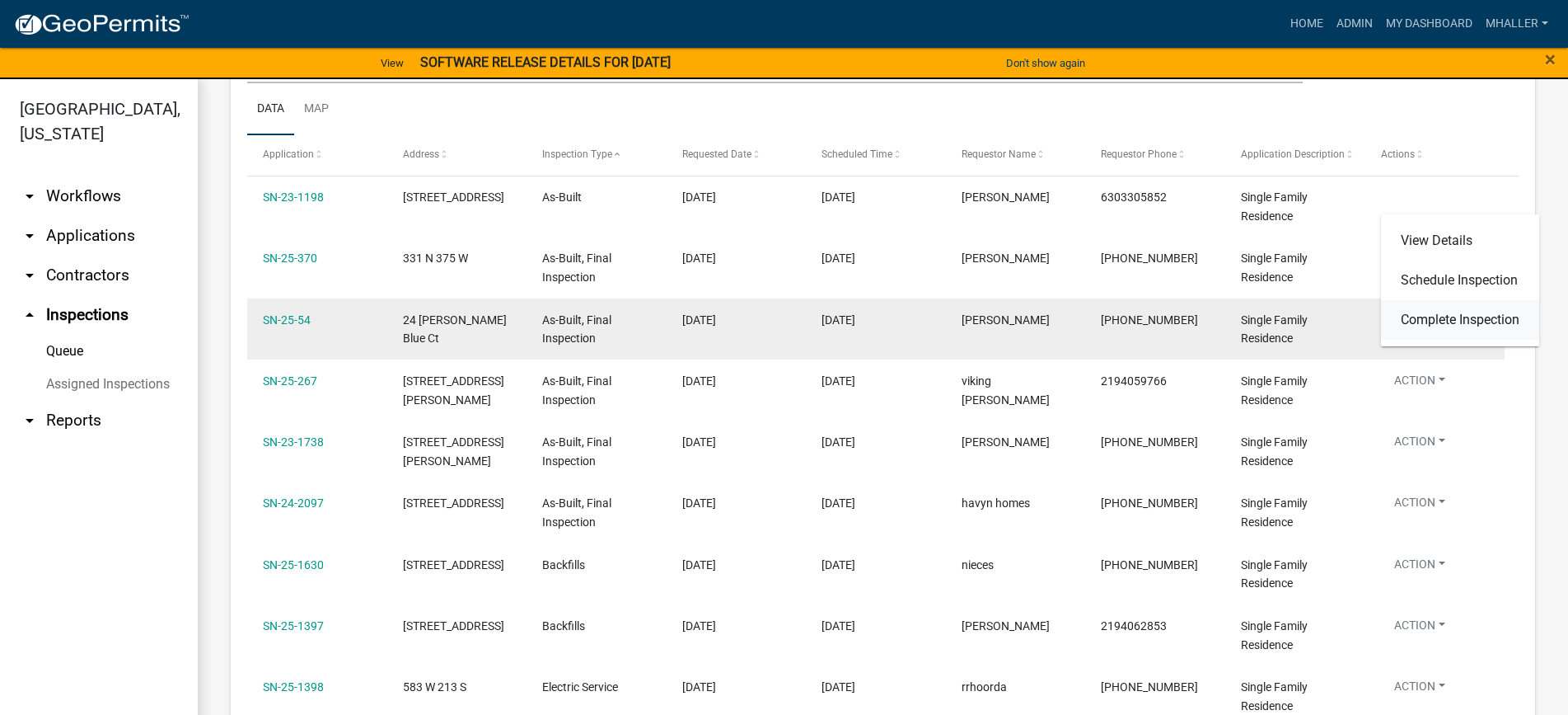
click at [1438, 322] on link "Complete Inspection" at bounding box center [1460, 320] width 158 height 40
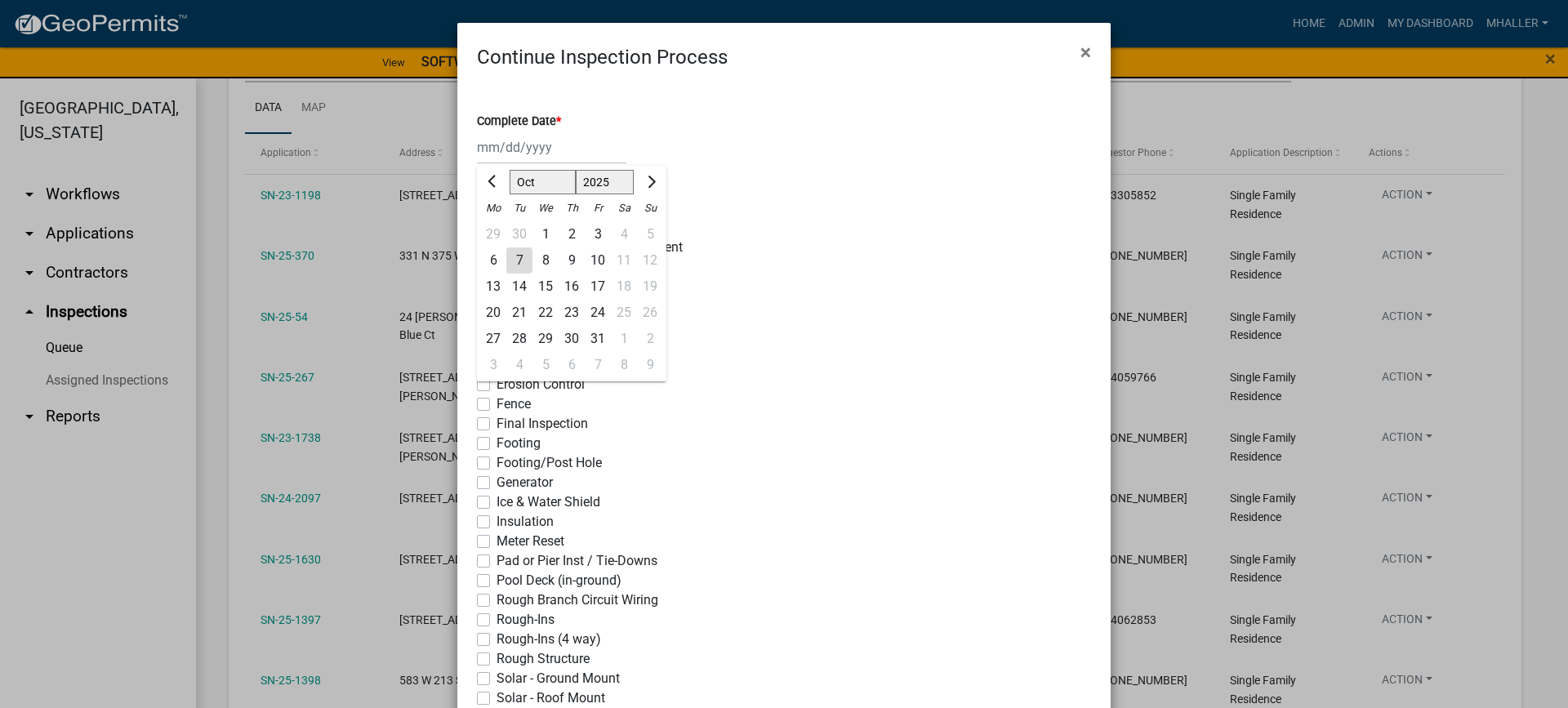
click at [531, 146] on div "[PERSON_NAME] Feb Mar Apr [PERSON_NAME][DATE] Oct Nov [DATE] 1526 1527 1528 152…" at bounding box center [551, 148] width 150 height 34
click at [509, 261] on div "7" at bounding box center [520, 261] width 26 height 26
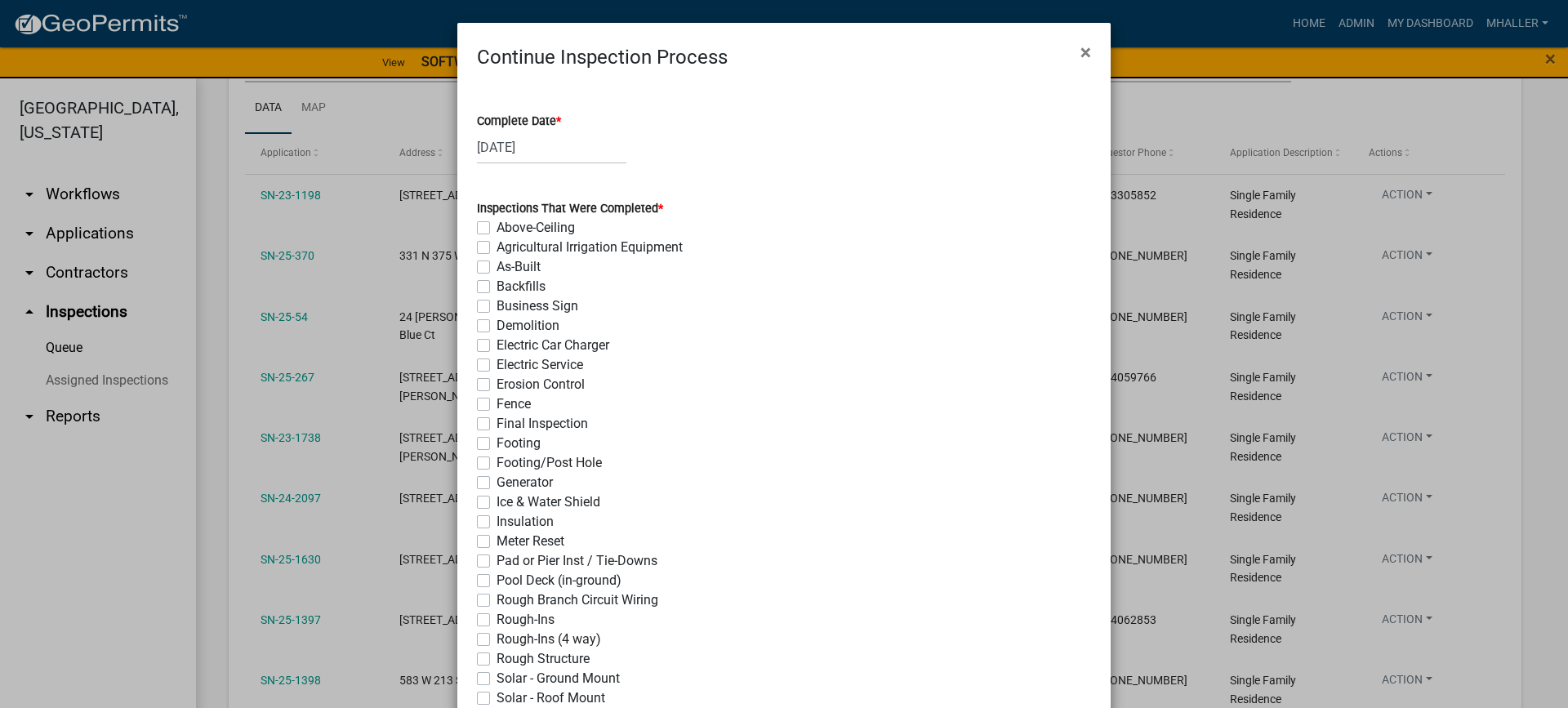
click at [496, 270] on label "As-Built" at bounding box center [518, 266] width 44 height 20
click at [496, 267] on input "As-Built" at bounding box center [501, 262] width 10 height 10
click at [496, 426] on label "Final Inspection" at bounding box center [542, 424] width 91 height 20
click at [496, 425] on input "Final Inspection" at bounding box center [501, 419] width 10 height 10
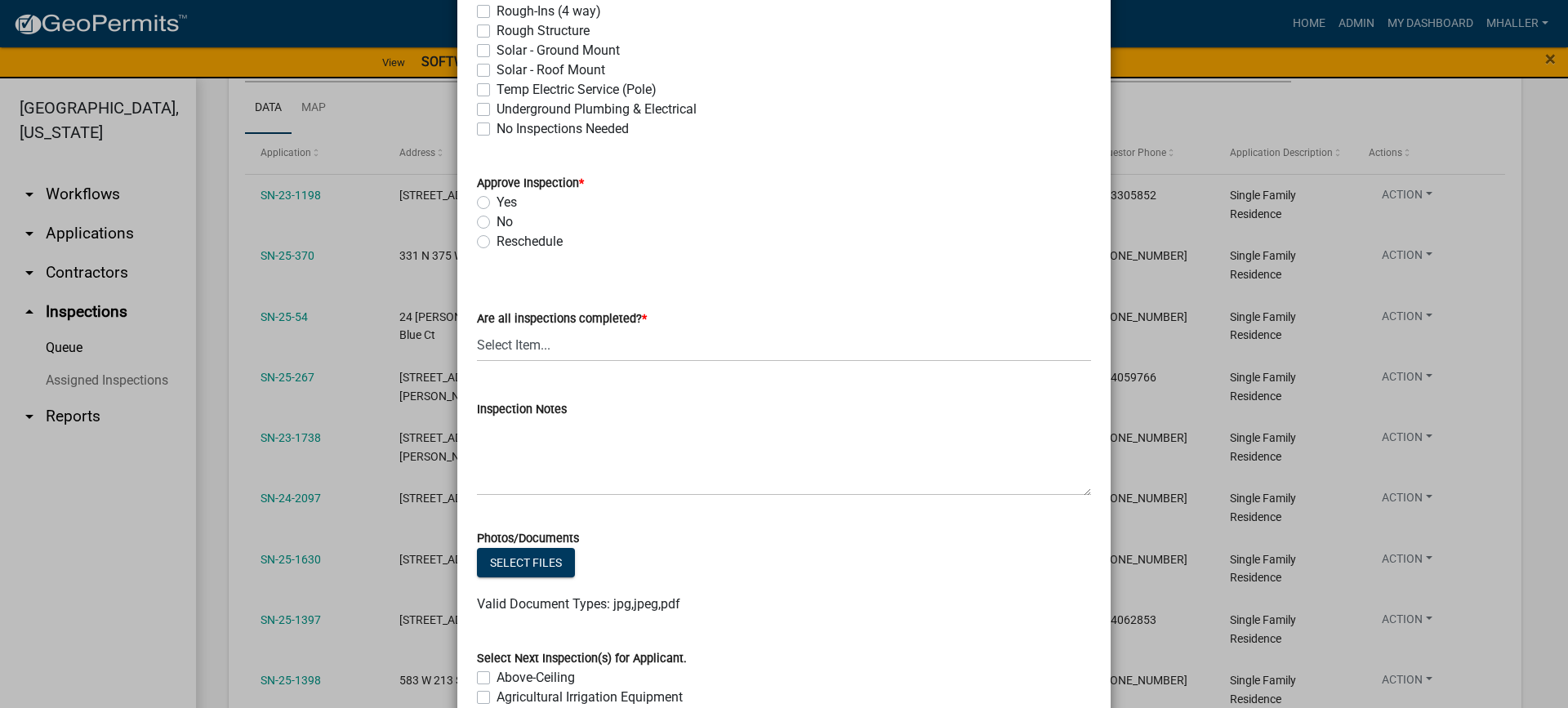
scroll to position [653, 0]
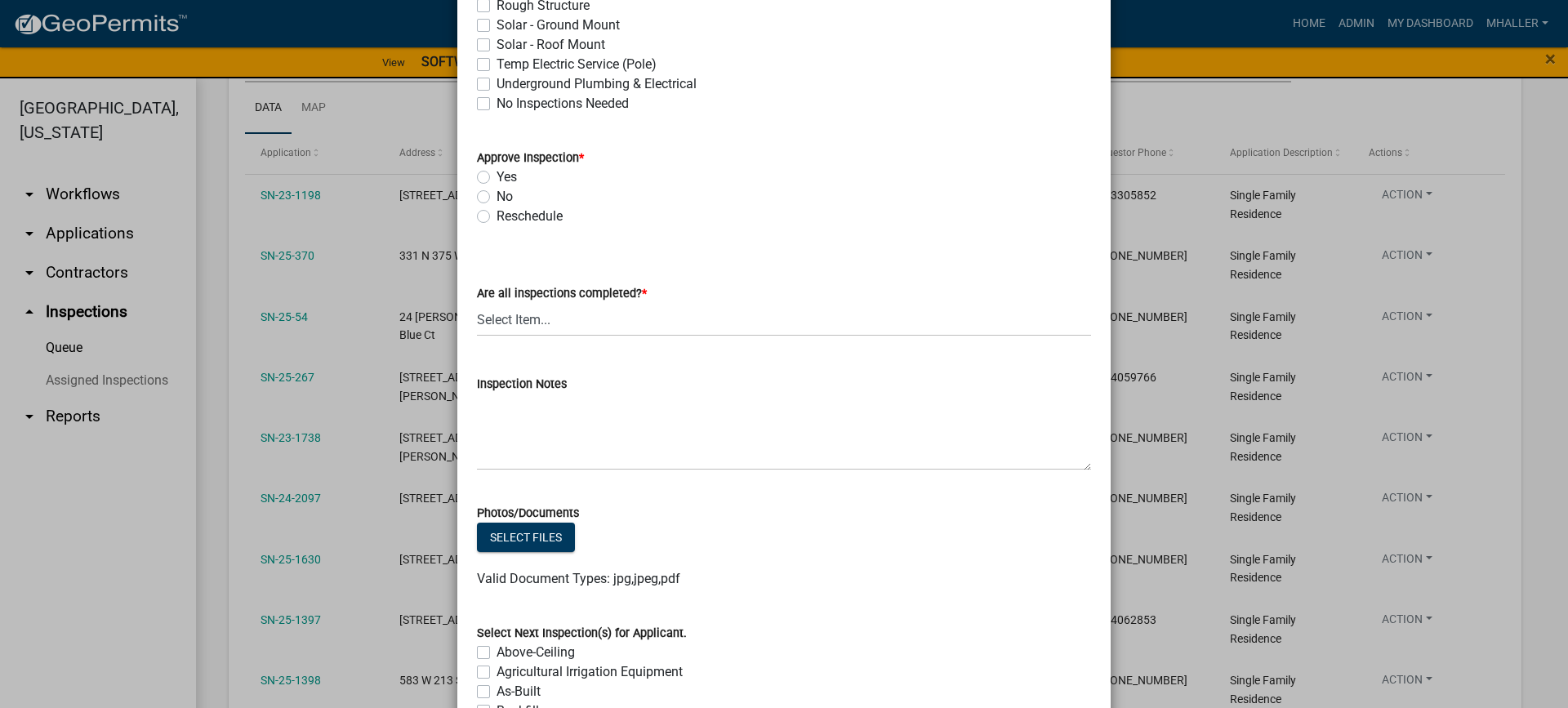
drag, startPoint x: 477, startPoint y: 194, endPoint x: 482, endPoint y: 203, distance: 10.3
click at [496, 195] on label "No" at bounding box center [504, 197] width 16 height 20
click at [496, 195] on input "No" at bounding box center [501, 192] width 10 height 10
click at [621, 325] on select "Select Item... Yes - All Inspections Have Been Completed No - More Inspections …" at bounding box center [784, 320] width 614 height 34
click at [477, 303] on select "Select Item... Yes - All Inspections Have Been Completed No - More Inspections …" at bounding box center [784, 320] width 614 height 34
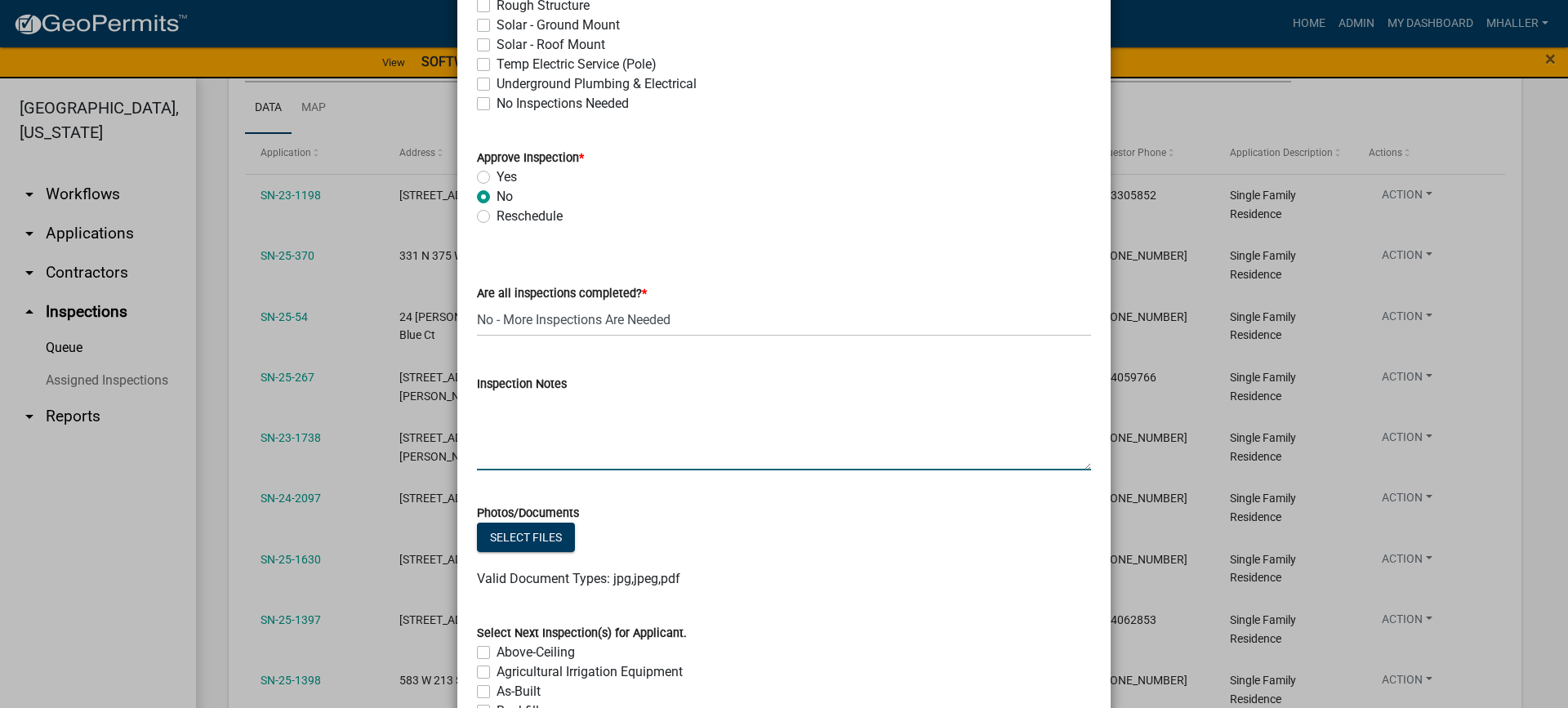
click at [515, 443] on textarea "Inspection Notes" at bounding box center [784, 432] width 614 height 77
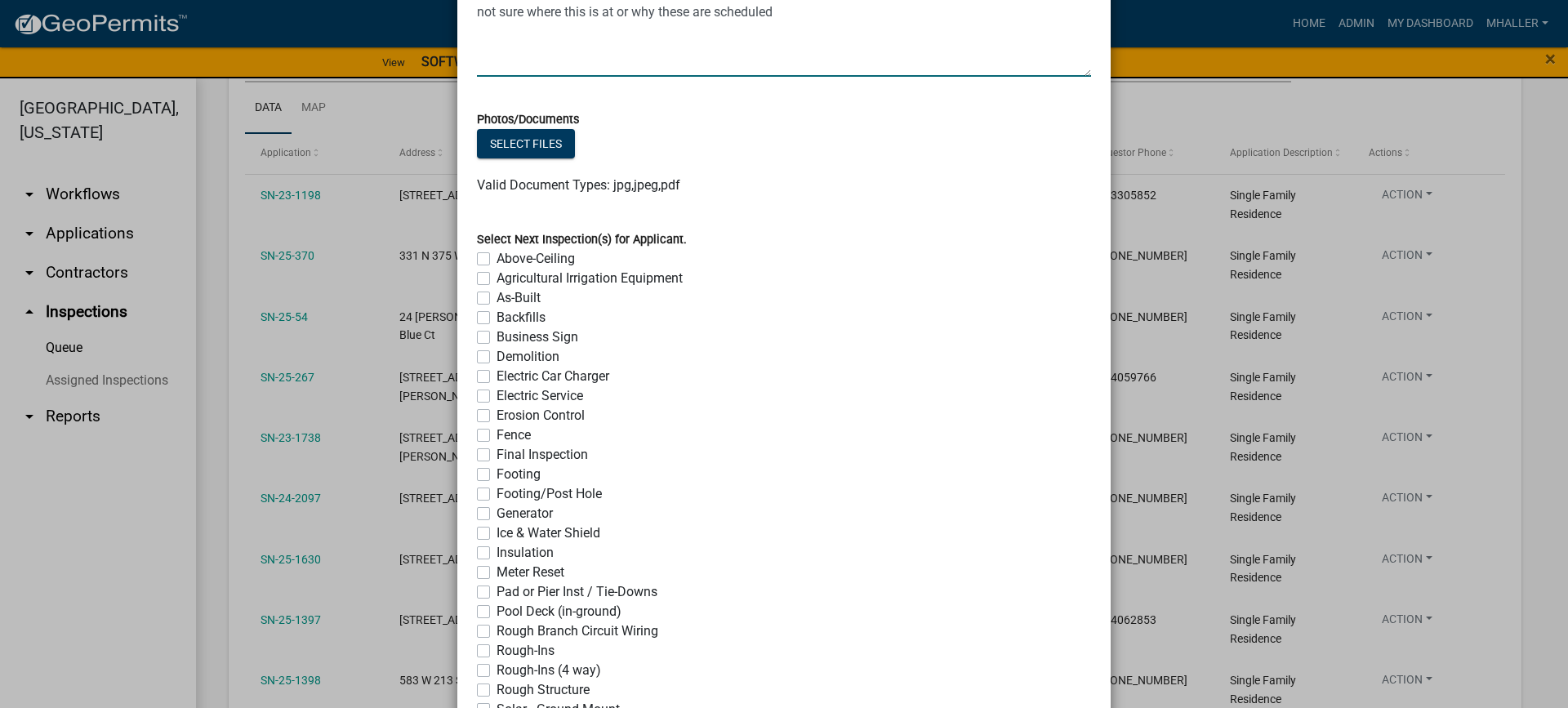
scroll to position [1225, 0]
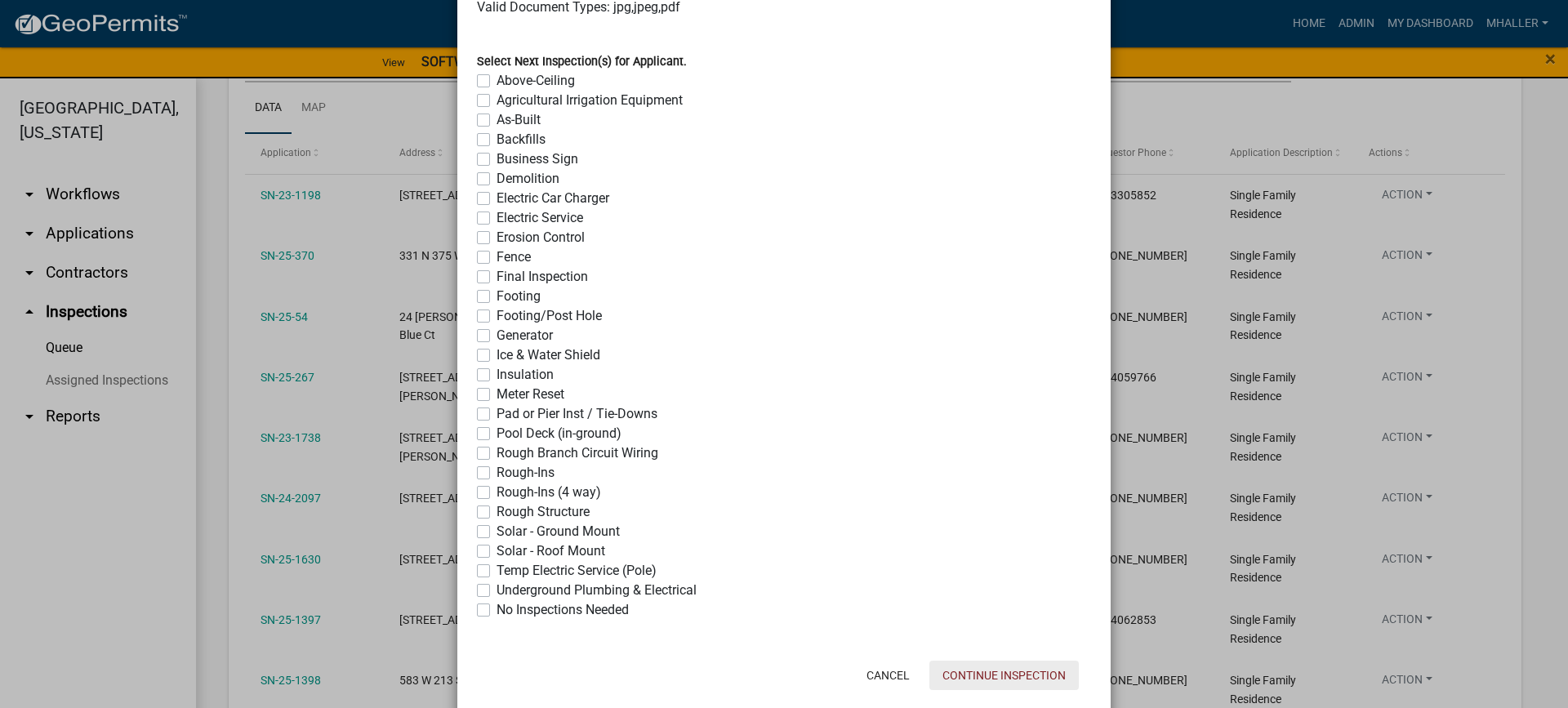
click at [974, 677] on button "Continue Inspection" at bounding box center [1004, 675] width 150 height 29
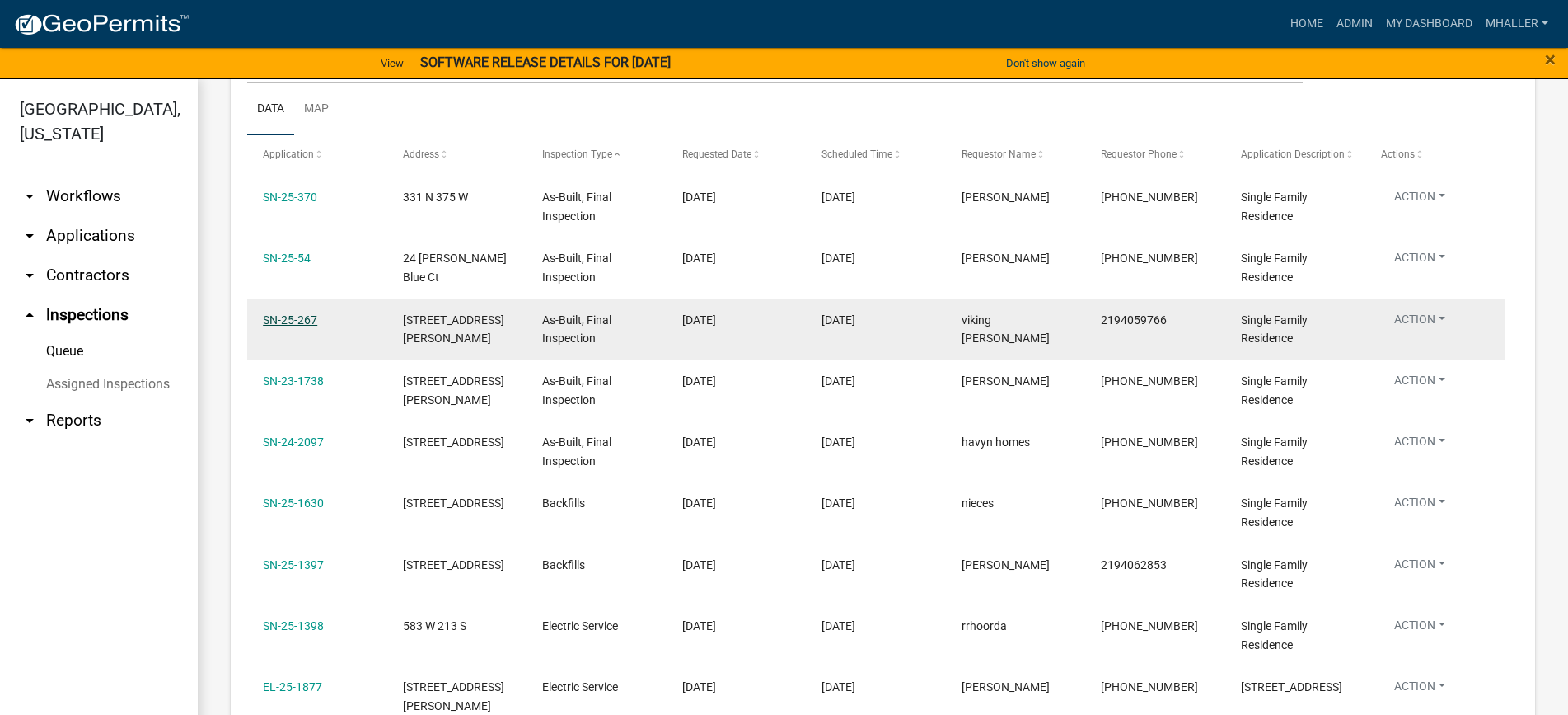
click at [302, 319] on link "SN-25-267" at bounding box center [290, 320] width 54 height 13
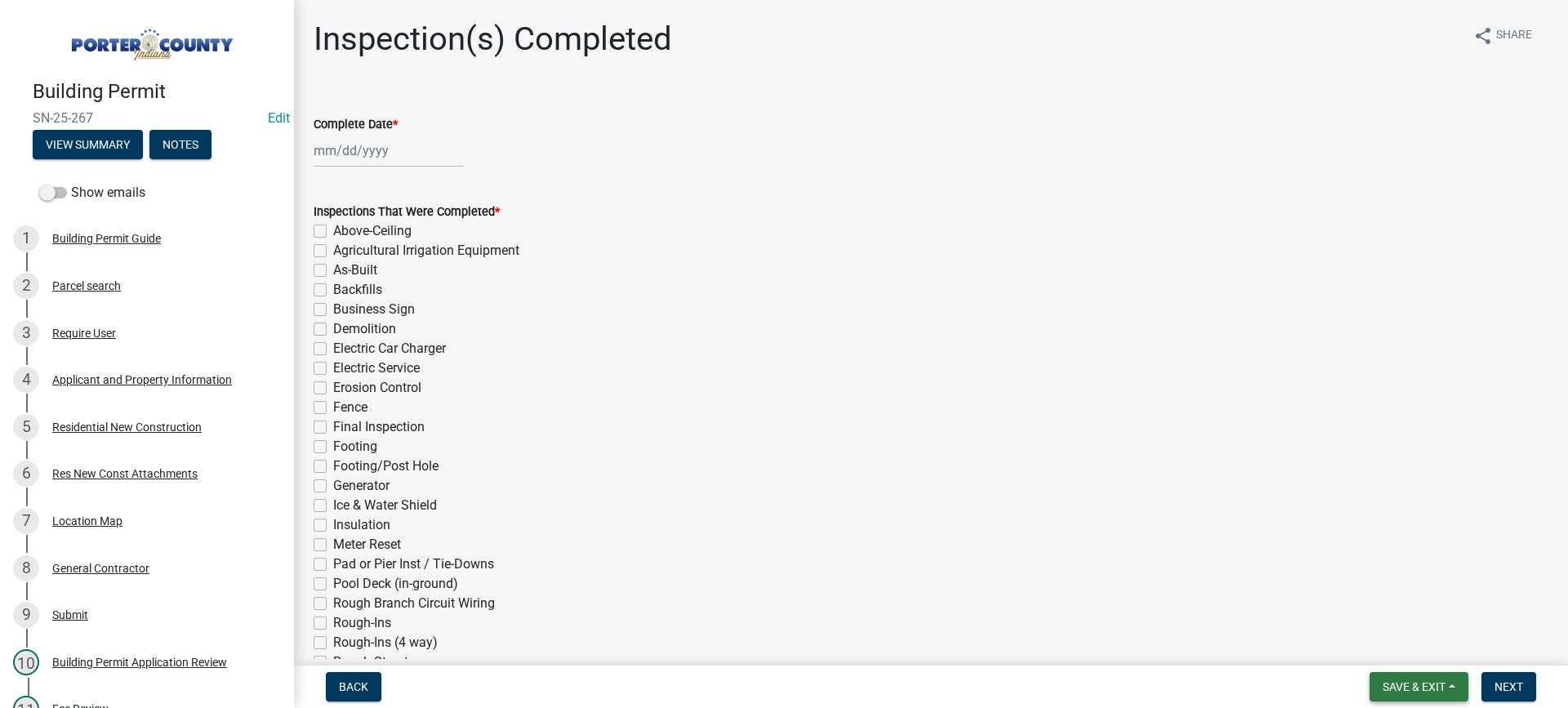
click at [1414, 685] on span "Save & Exit" at bounding box center [1414, 686] width 63 height 13
click at [1407, 685] on span "Save & Exit" at bounding box center [1414, 686] width 63 height 13
click at [1420, 690] on span "Save & Exit" at bounding box center [1414, 686] width 63 height 13
click at [1401, 646] on button "Save & Exit" at bounding box center [1402, 644] width 131 height 40
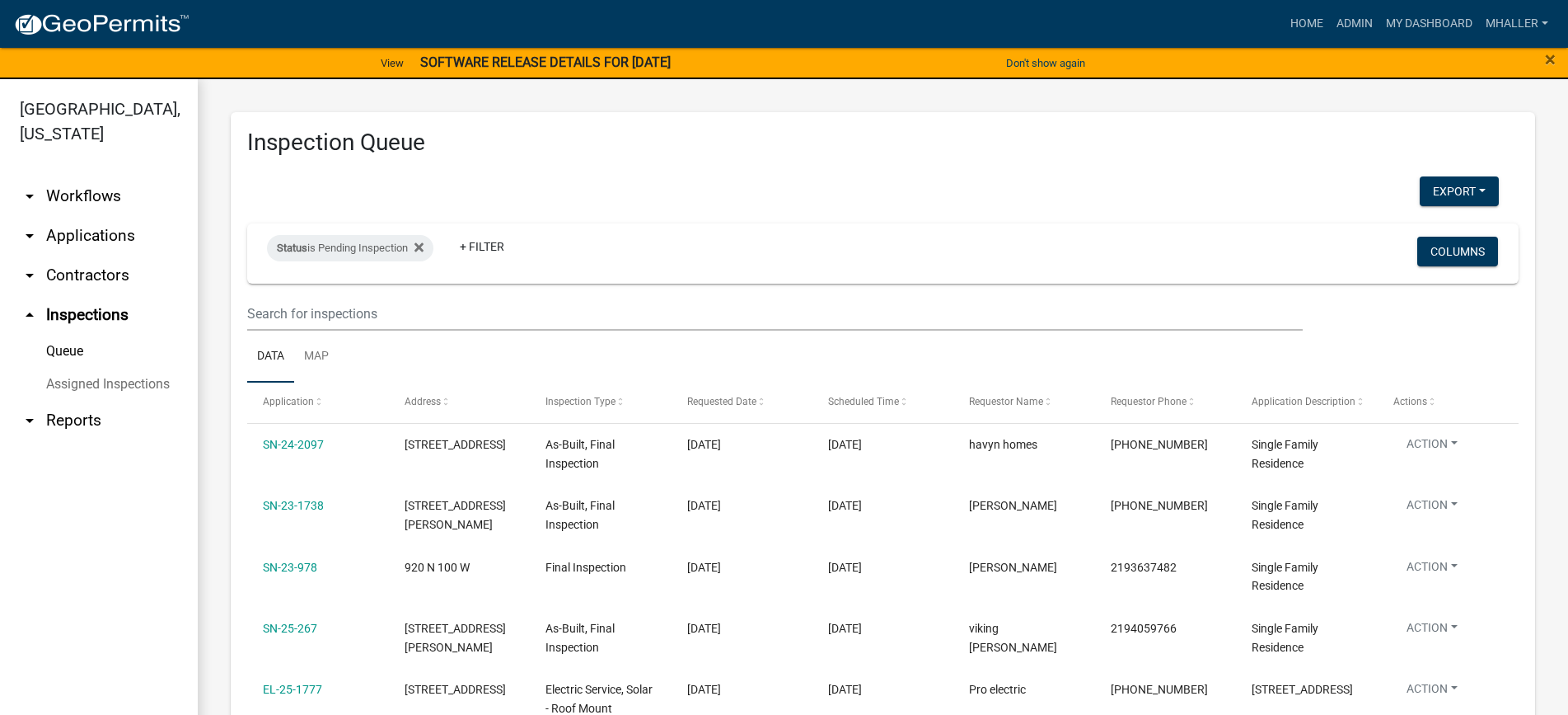
click at [60, 216] on link "arrow_drop_down Applications" at bounding box center [99, 236] width 198 height 40
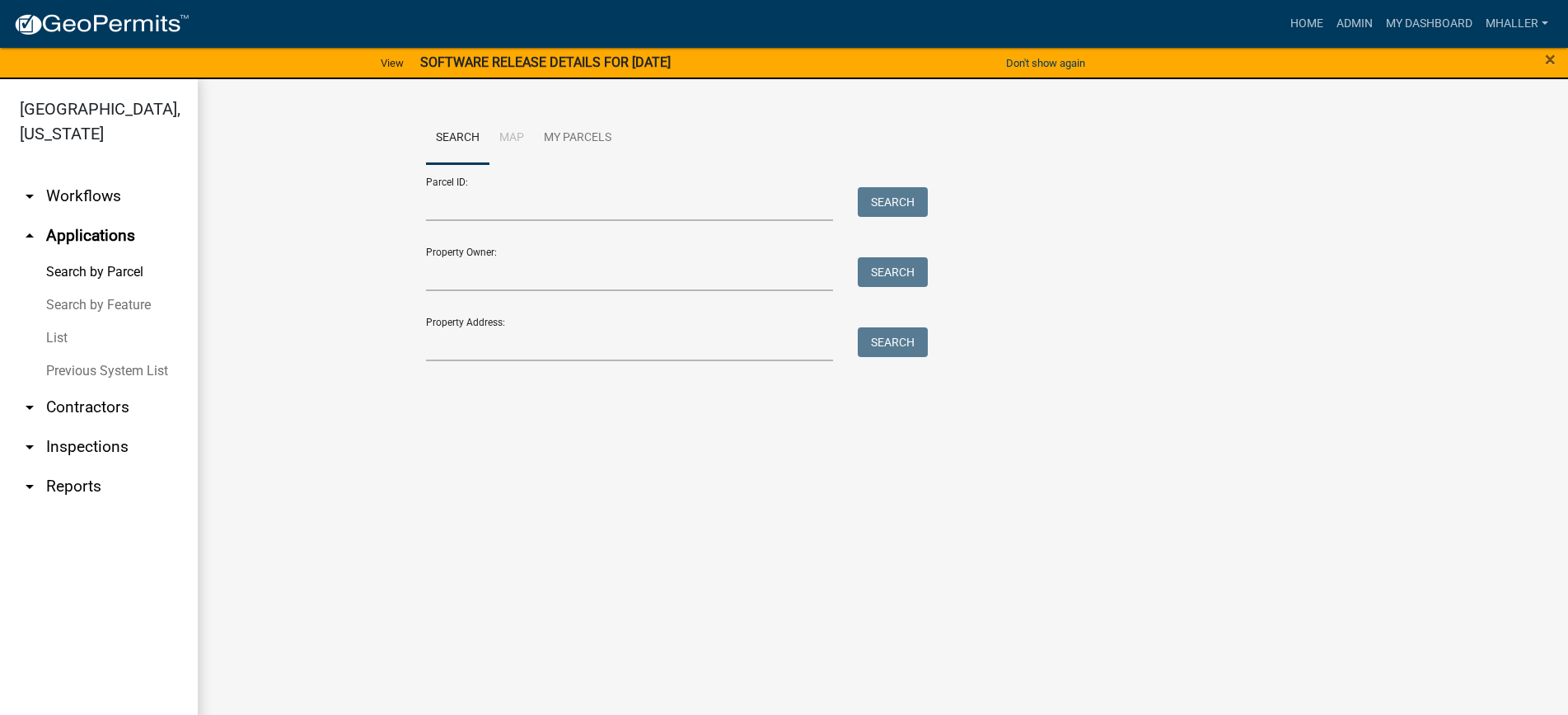
click at [60, 321] on link "List" at bounding box center [99, 338] width 198 height 33
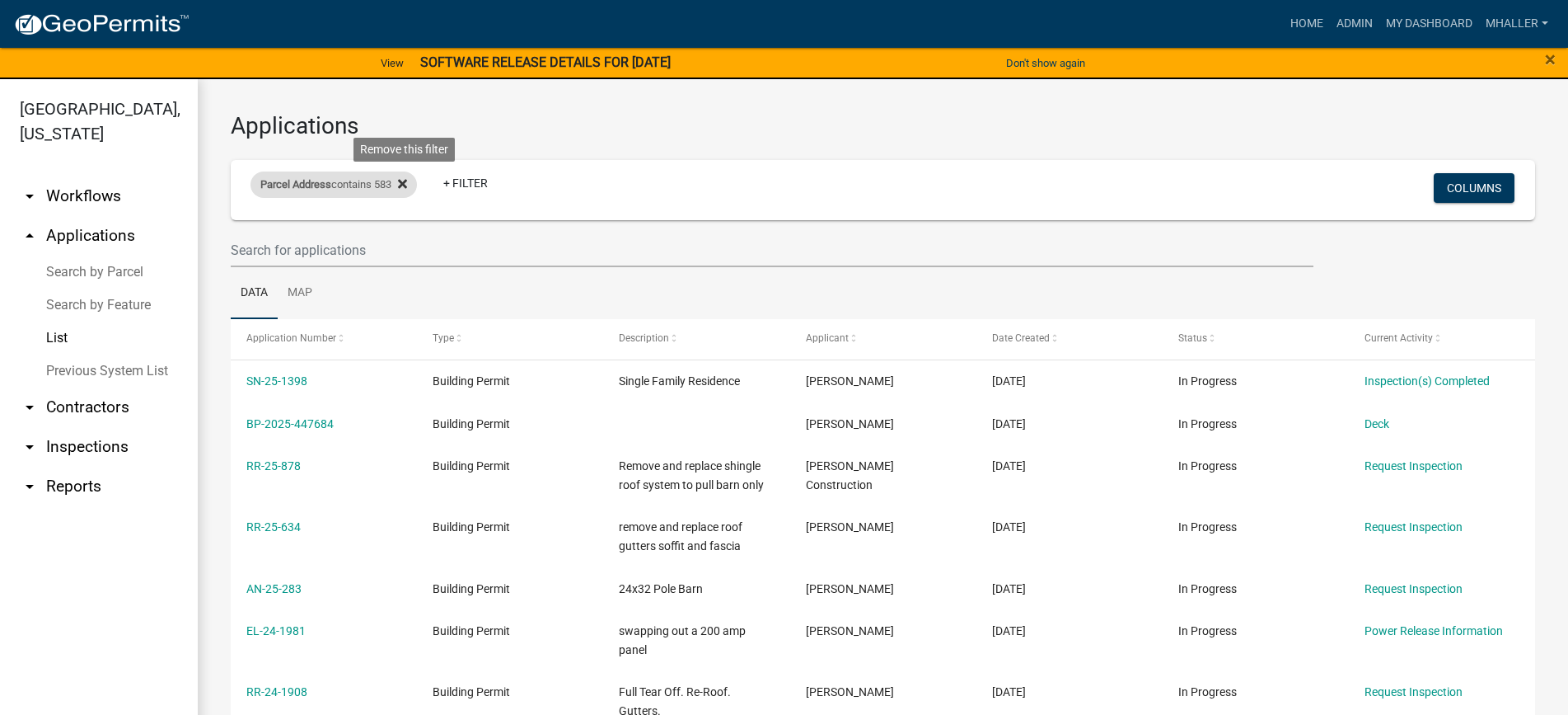
click at [404, 185] on icon at bounding box center [403, 184] width 10 height 13
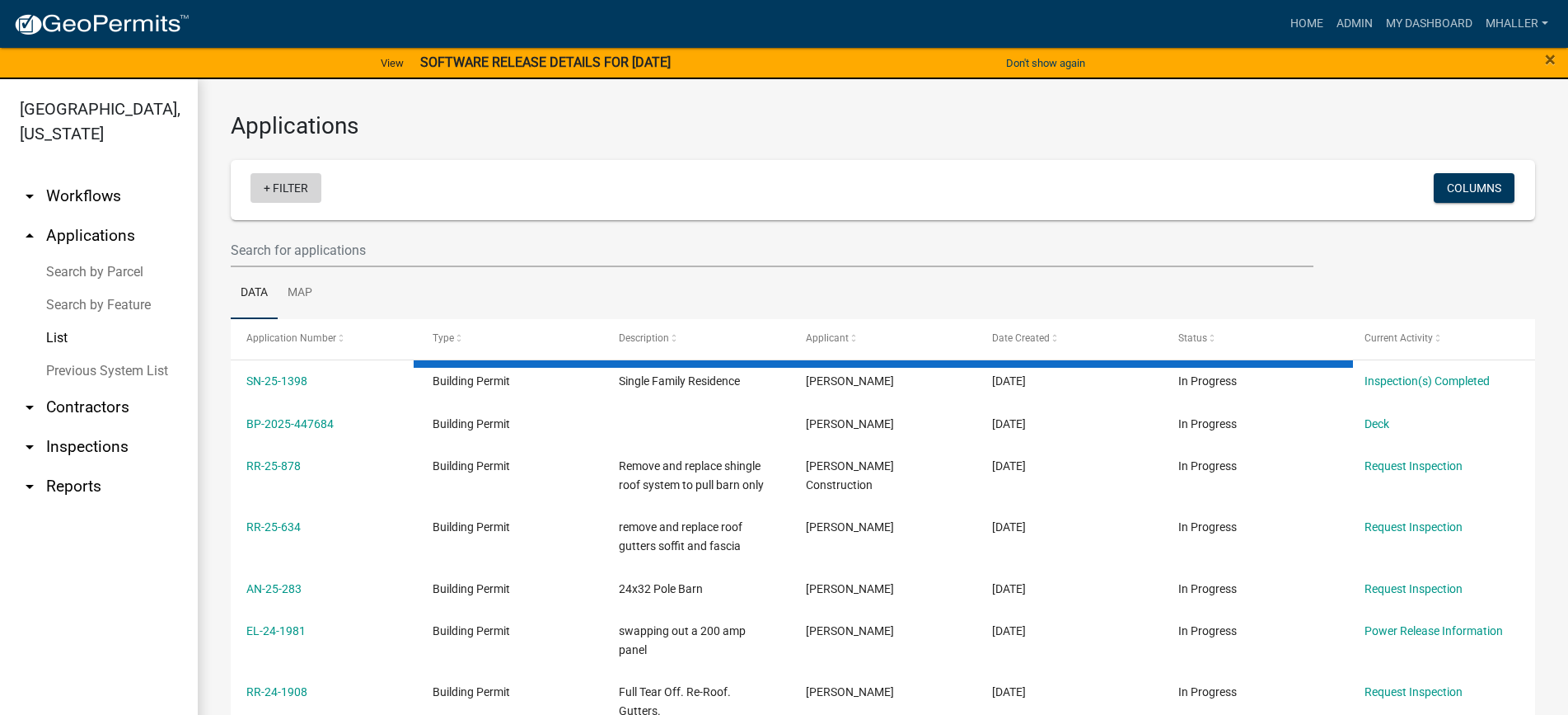
click at [297, 187] on link "+ Filter" at bounding box center [286, 187] width 71 height 29
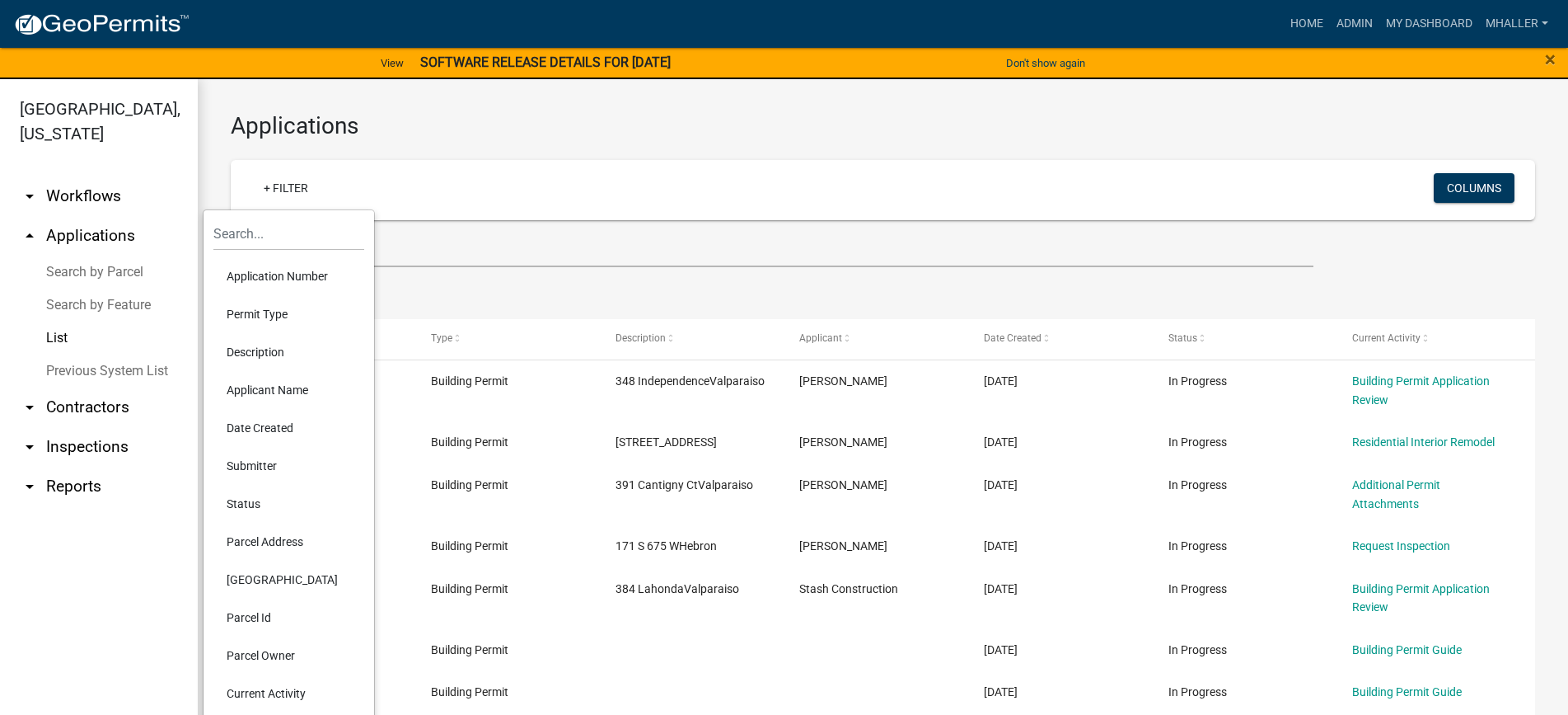
click at [277, 277] on li "Application Number" at bounding box center [289, 277] width 151 height 38
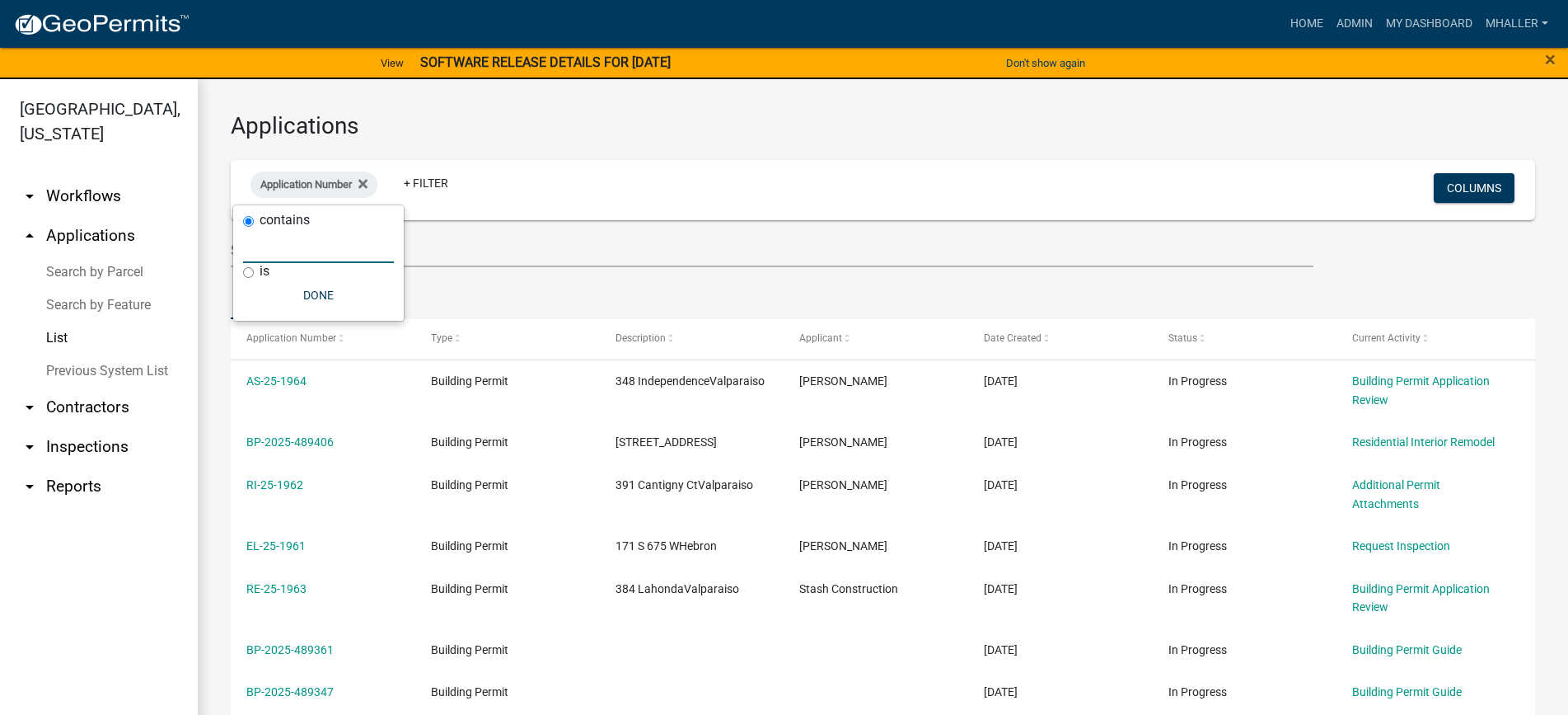
click at [277, 252] on input "text" at bounding box center [318, 246] width 151 height 34
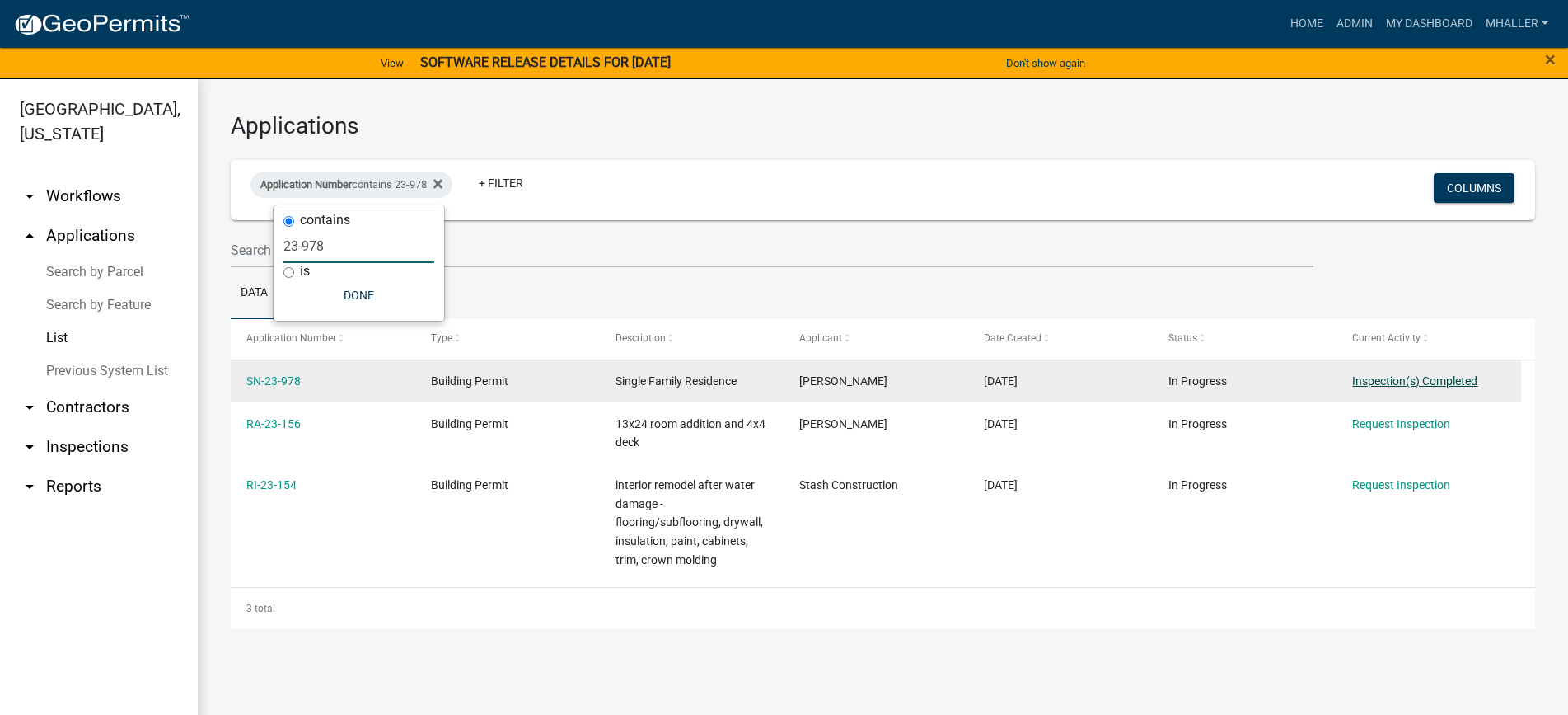
click at [1382, 383] on link "Inspection(s) Completed" at bounding box center [1415, 381] width 125 height 13
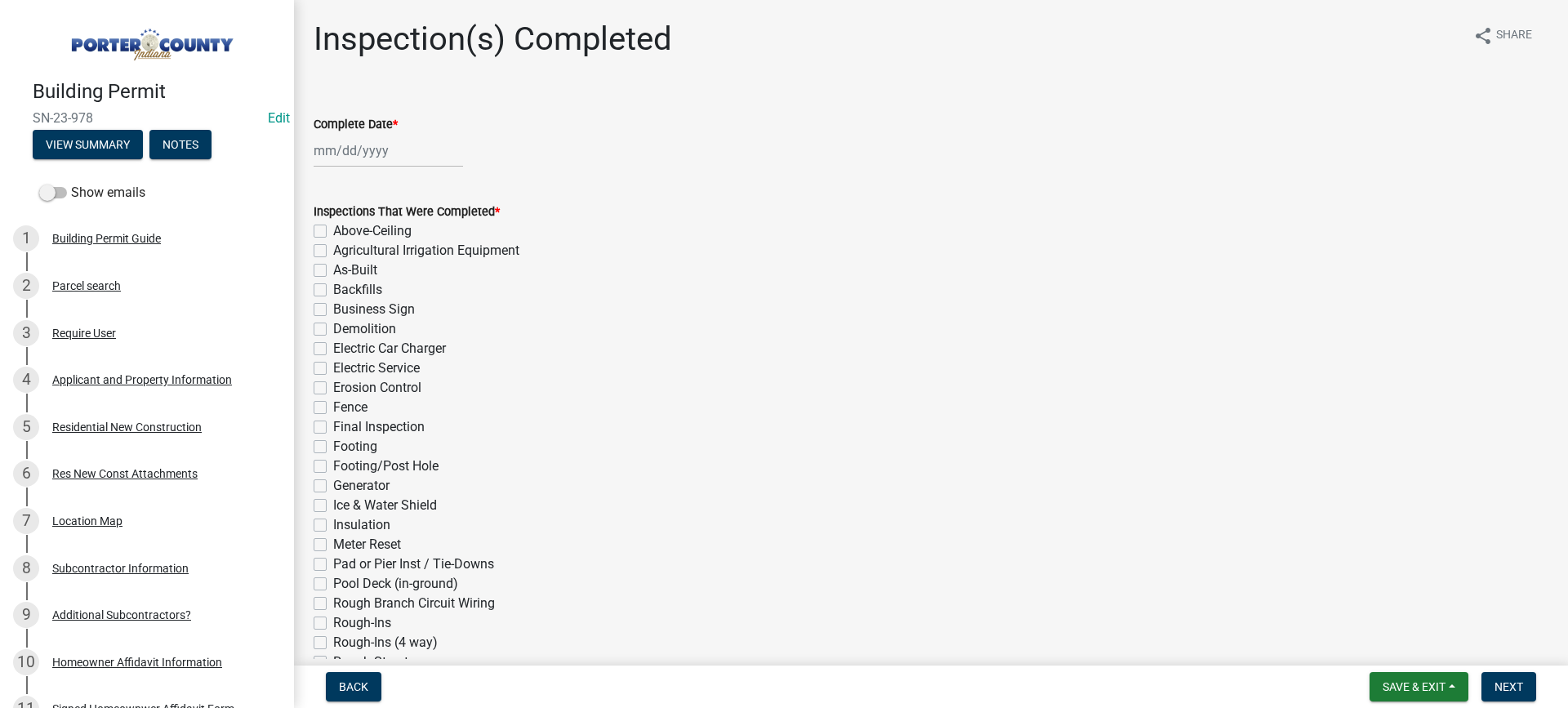
click at [350, 147] on div at bounding box center [388, 151] width 150 height 34
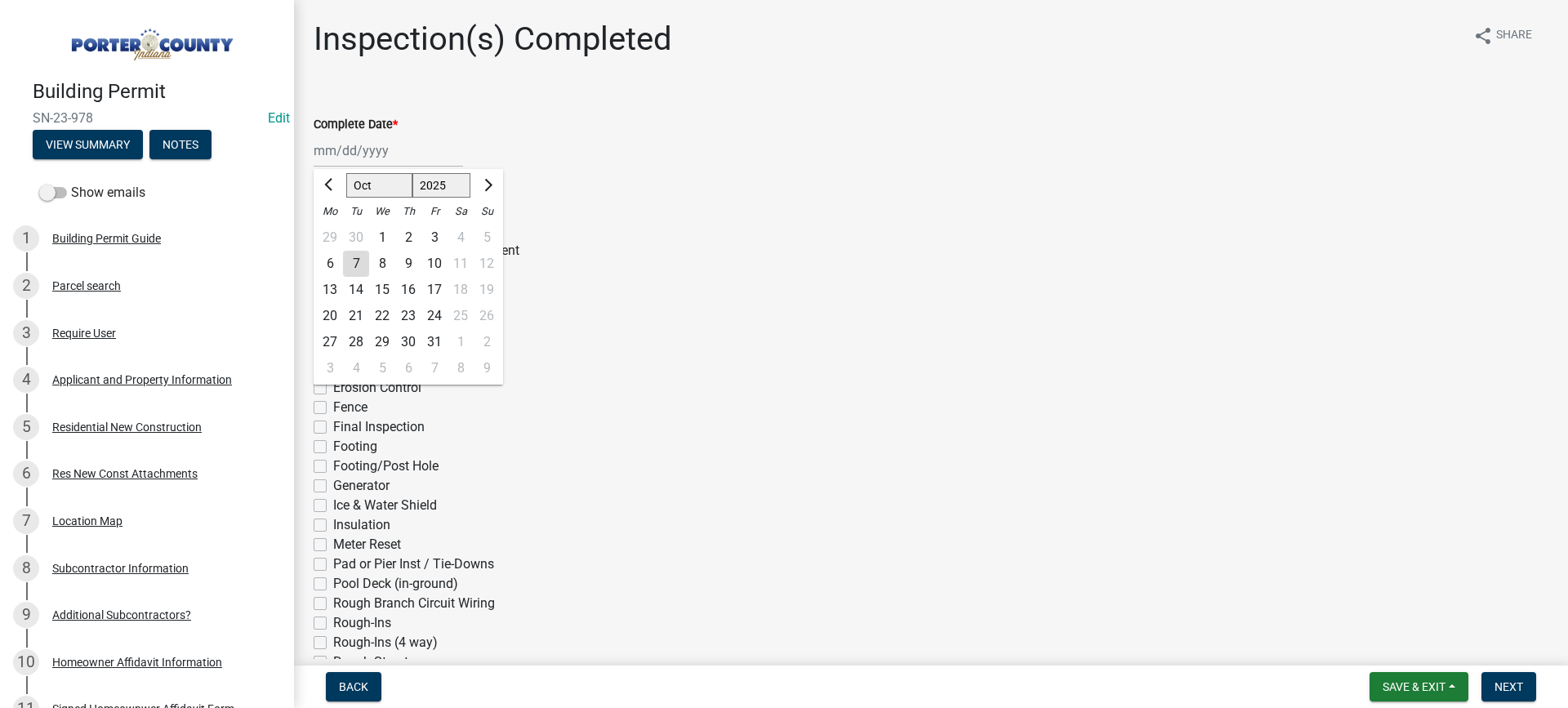
click at [356, 261] on div "7" at bounding box center [356, 264] width 26 height 26
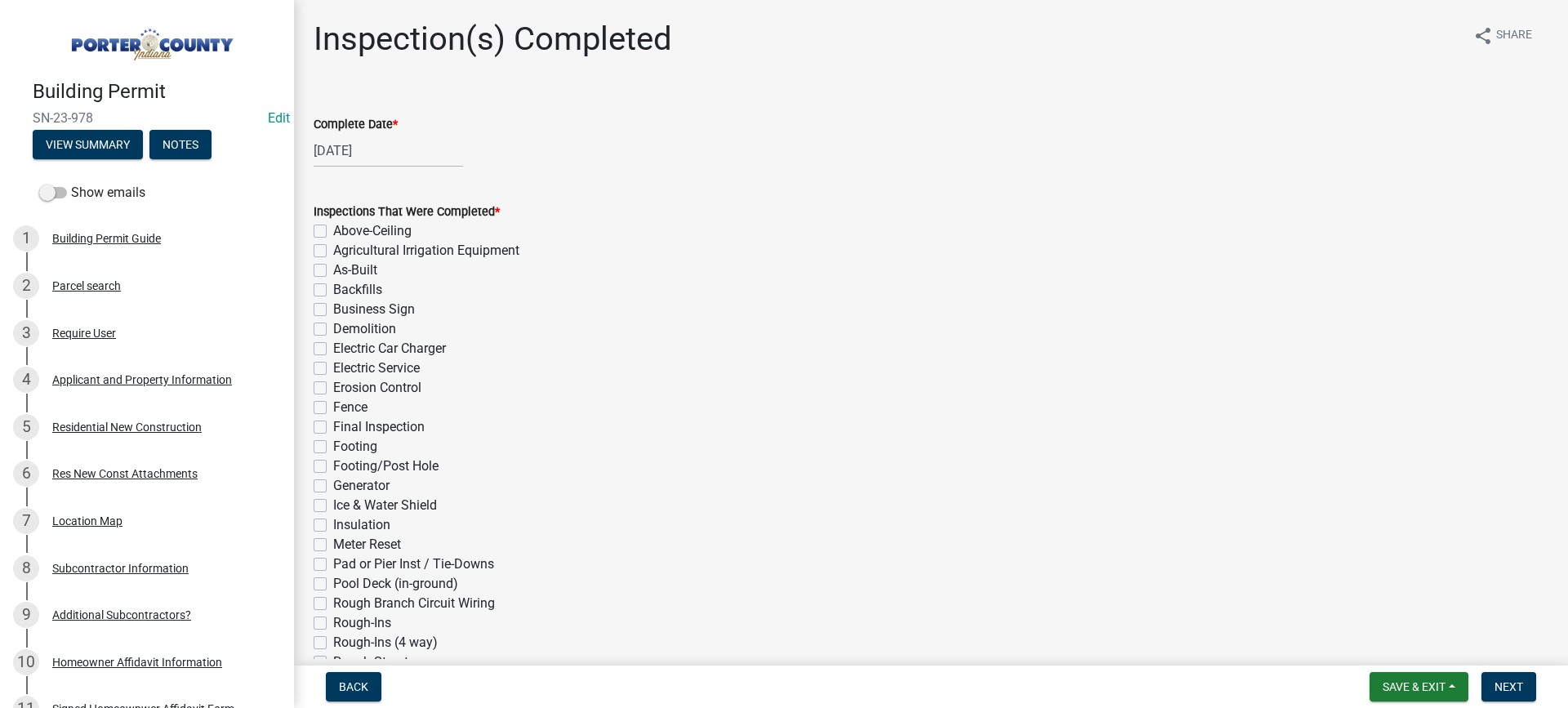
click at [333, 267] on label "As-Built" at bounding box center [355, 270] width 44 height 20
click at [333, 267] on input "As-Built" at bounding box center [338, 266] width 10 height 10
click at [333, 426] on label "Final Inspection" at bounding box center [379, 426] width 91 height 20
click at [333, 426] on input "Final Inspection" at bounding box center [338, 422] width 10 height 10
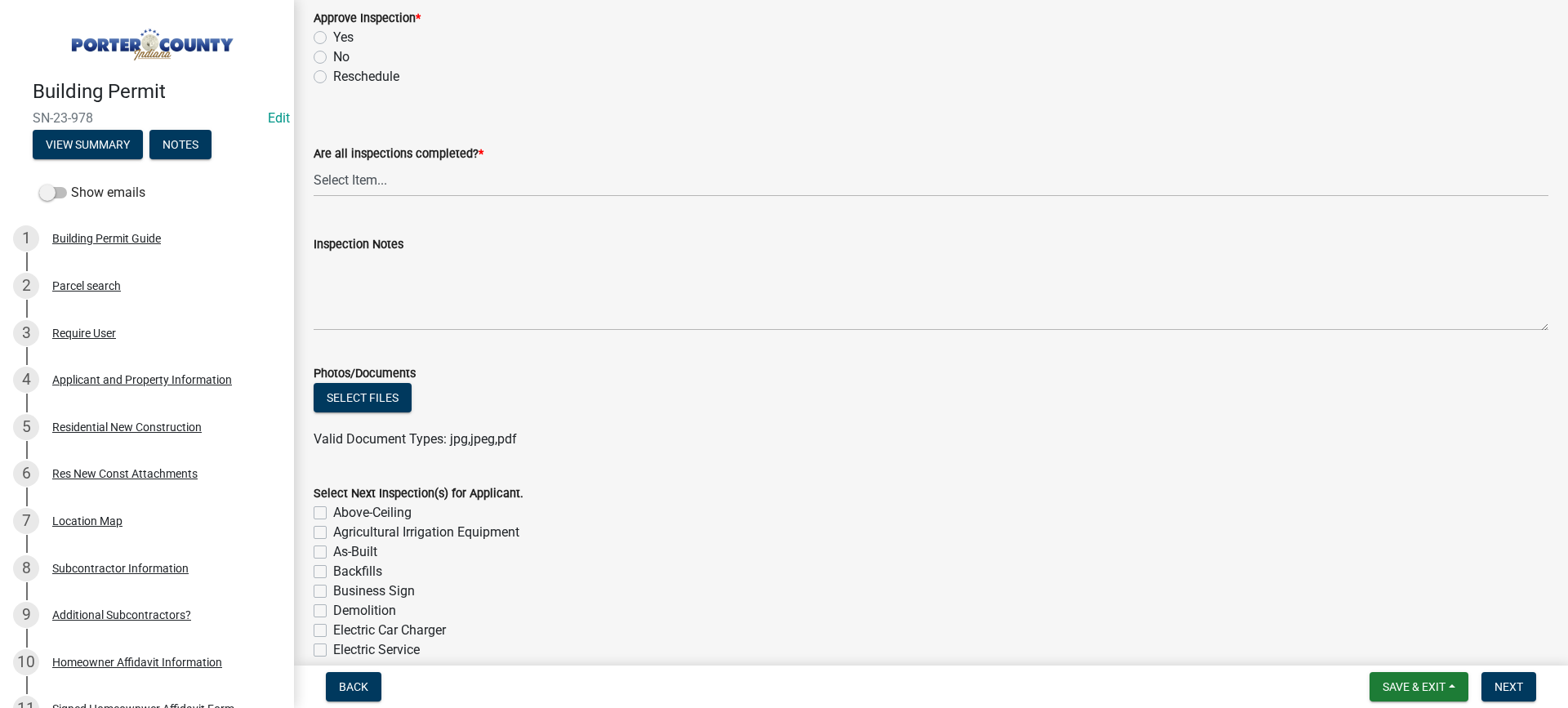
scroll to position [653, 0]
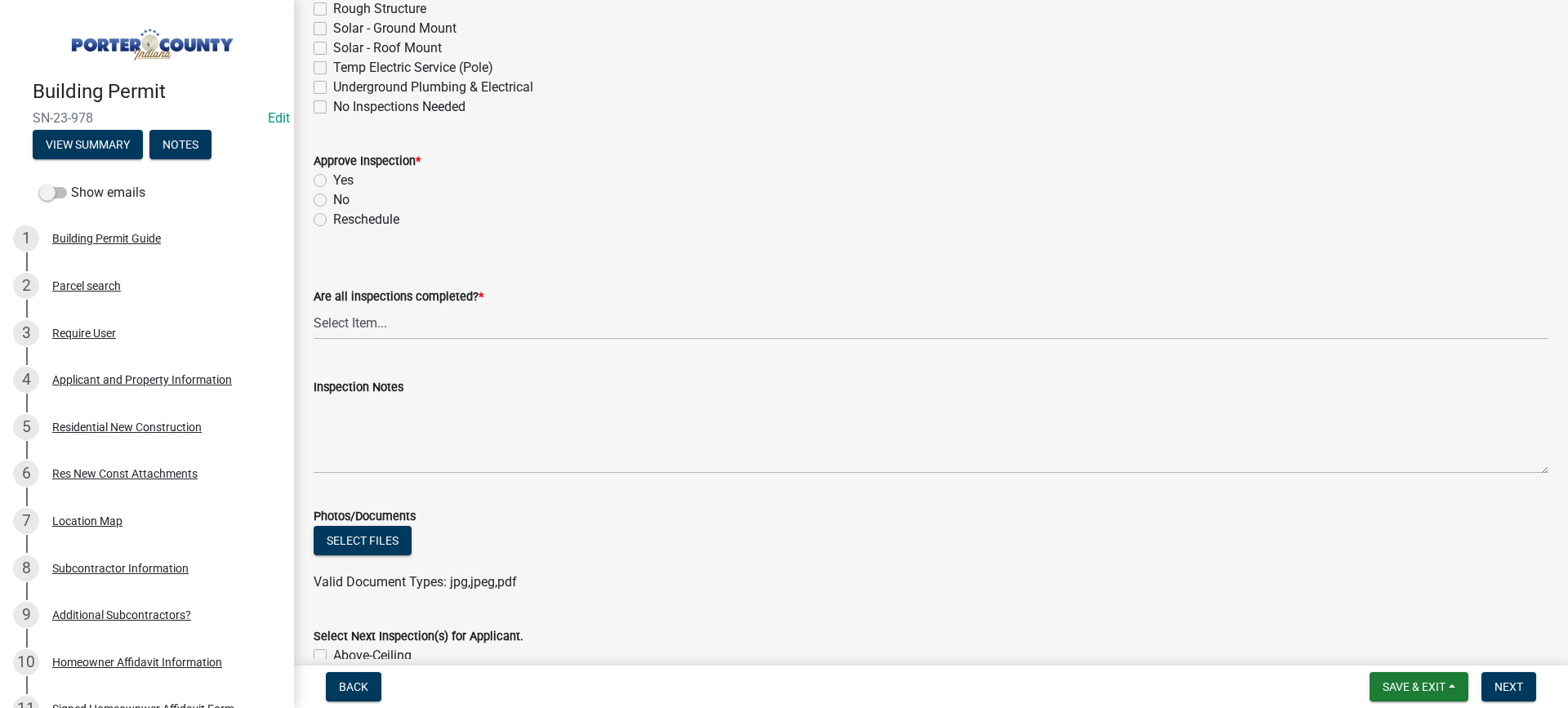
click at [333, 182] on label "Yes" at bounding box center [344, 180] width 21 height 20
click at [333, 182] on input "Yes" at bounding box center [338, 175] width 10 height 10
click at [412, 326] on select "Select Item... Yes - All Inspections Have Been Completed No - More Inspections …" at bounding box center [930, 323] width 1235 height 34
click at [314, 306] on select "Select Item... Yes - All Inspections Have Been Completed No - More Inspections …" at bounding box center [930, 323] width 1235 height 34
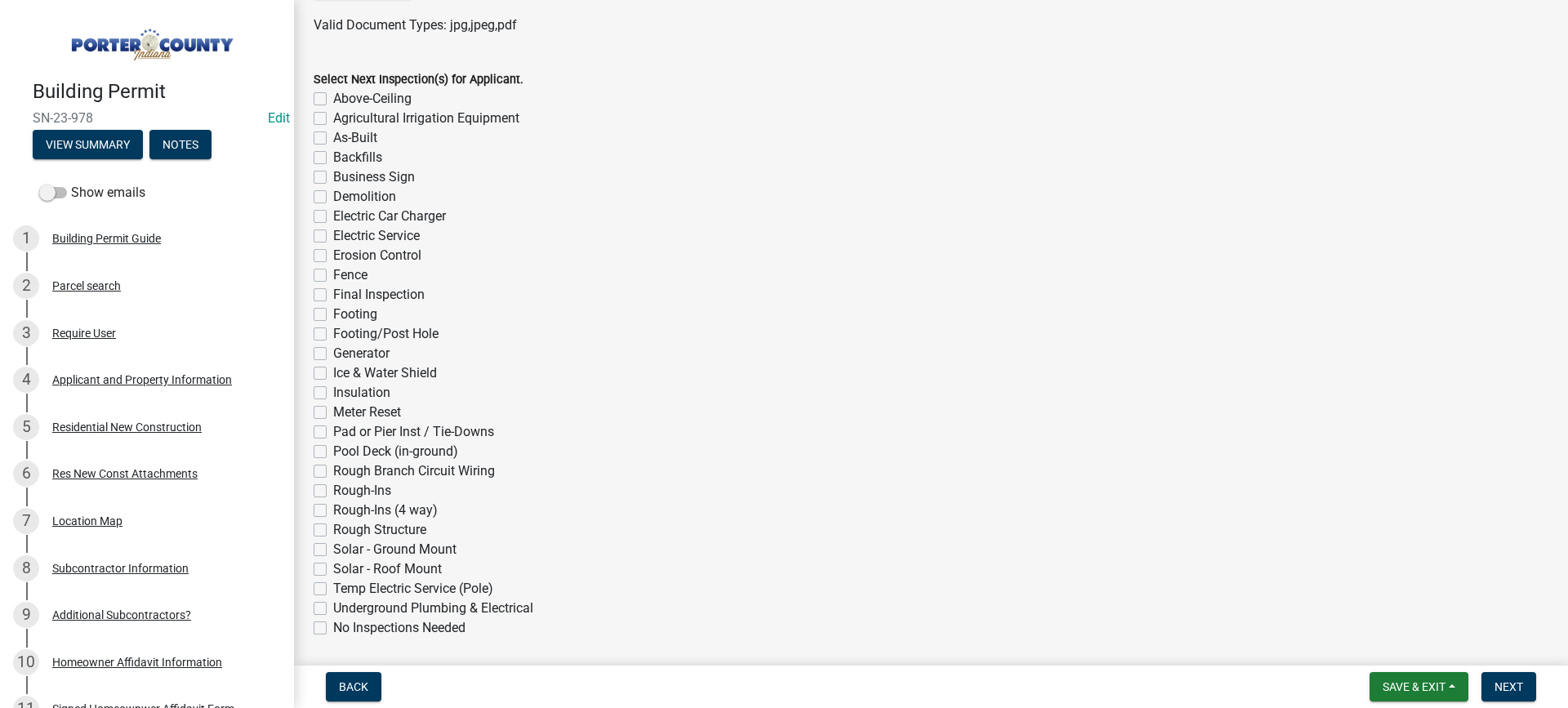
scroll to position [1267, 0]
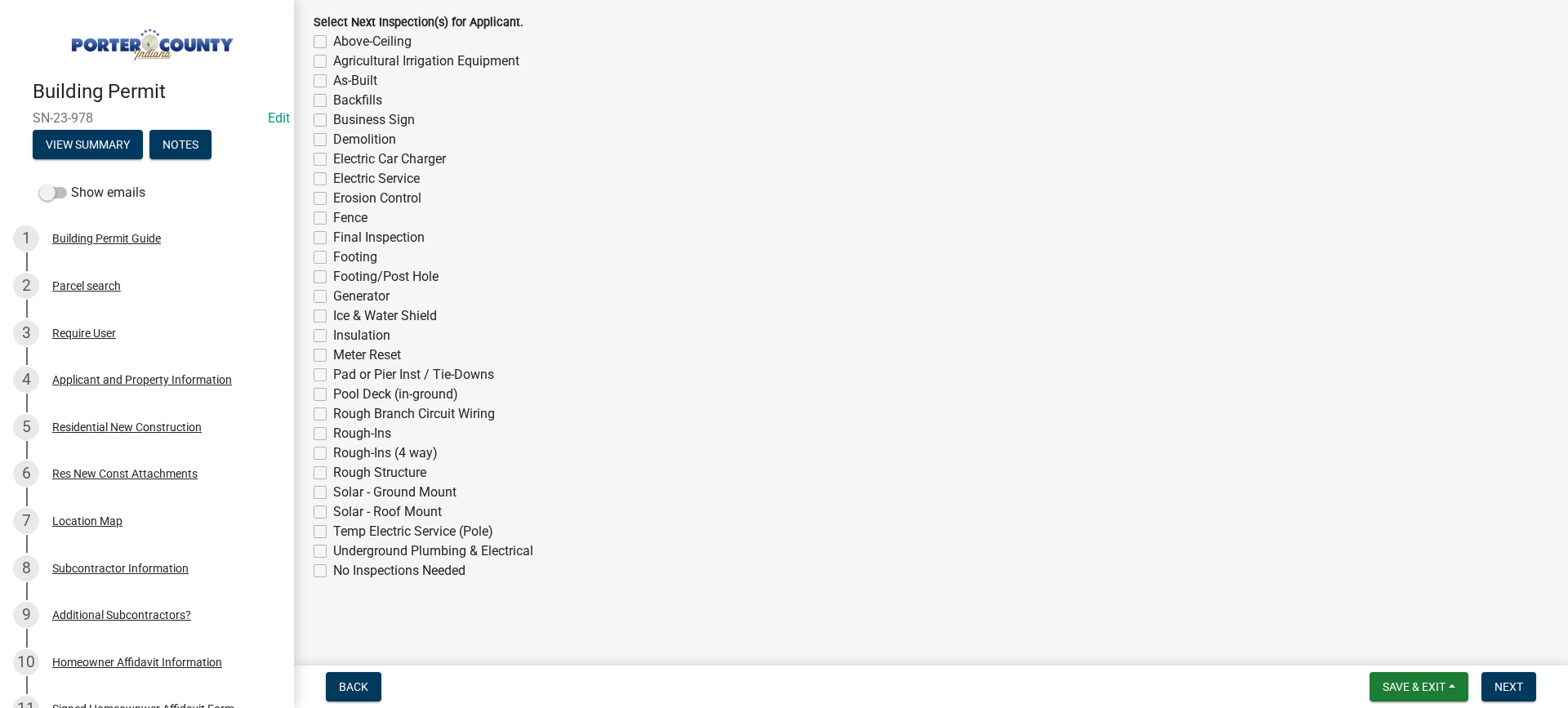
click at [333, 569] on label "No Inspections Needed" at bounding box center [399, 571] width 132 height 20
click at [333, 569] on input "No Inspections Needed" at bounding box center [338, 566] width 10 height 10
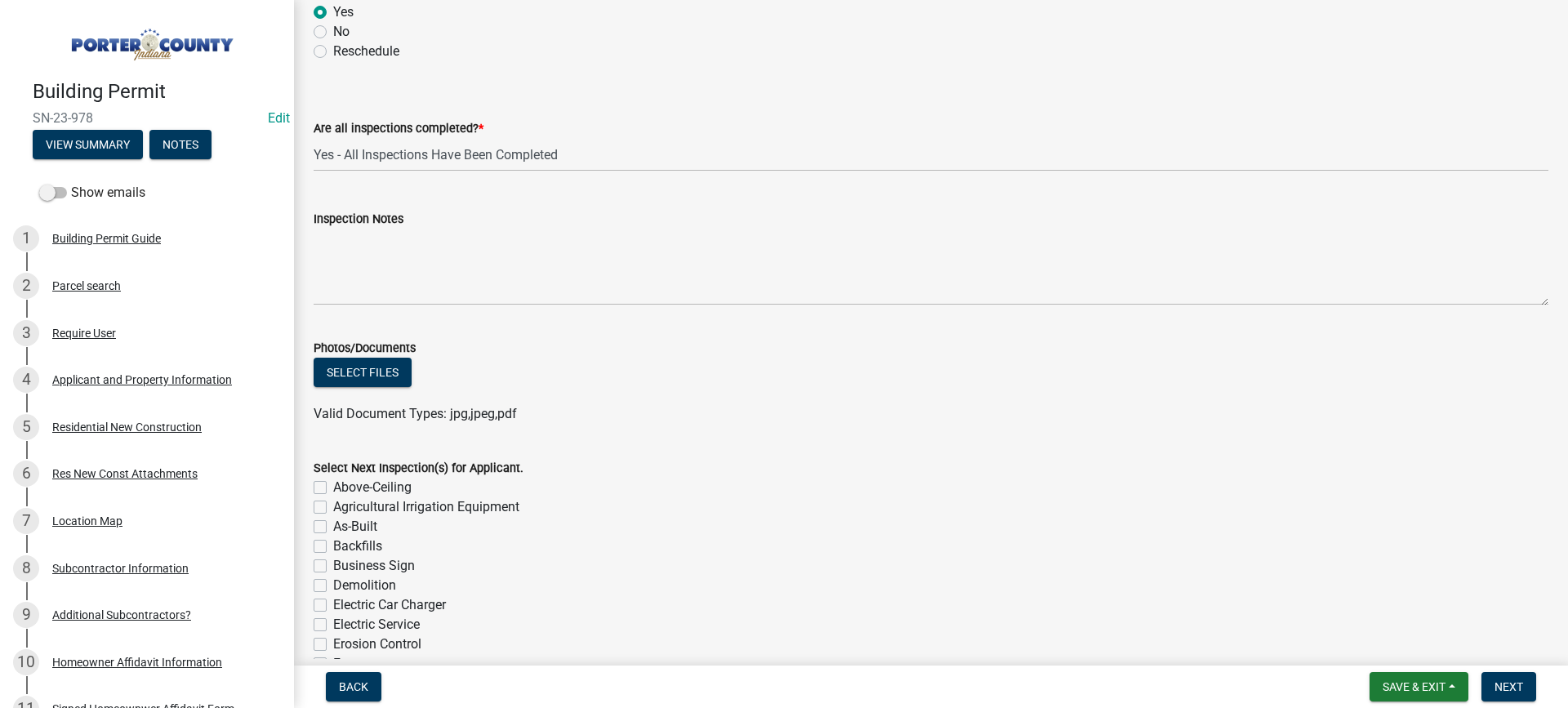
scroll to position [696, 0]
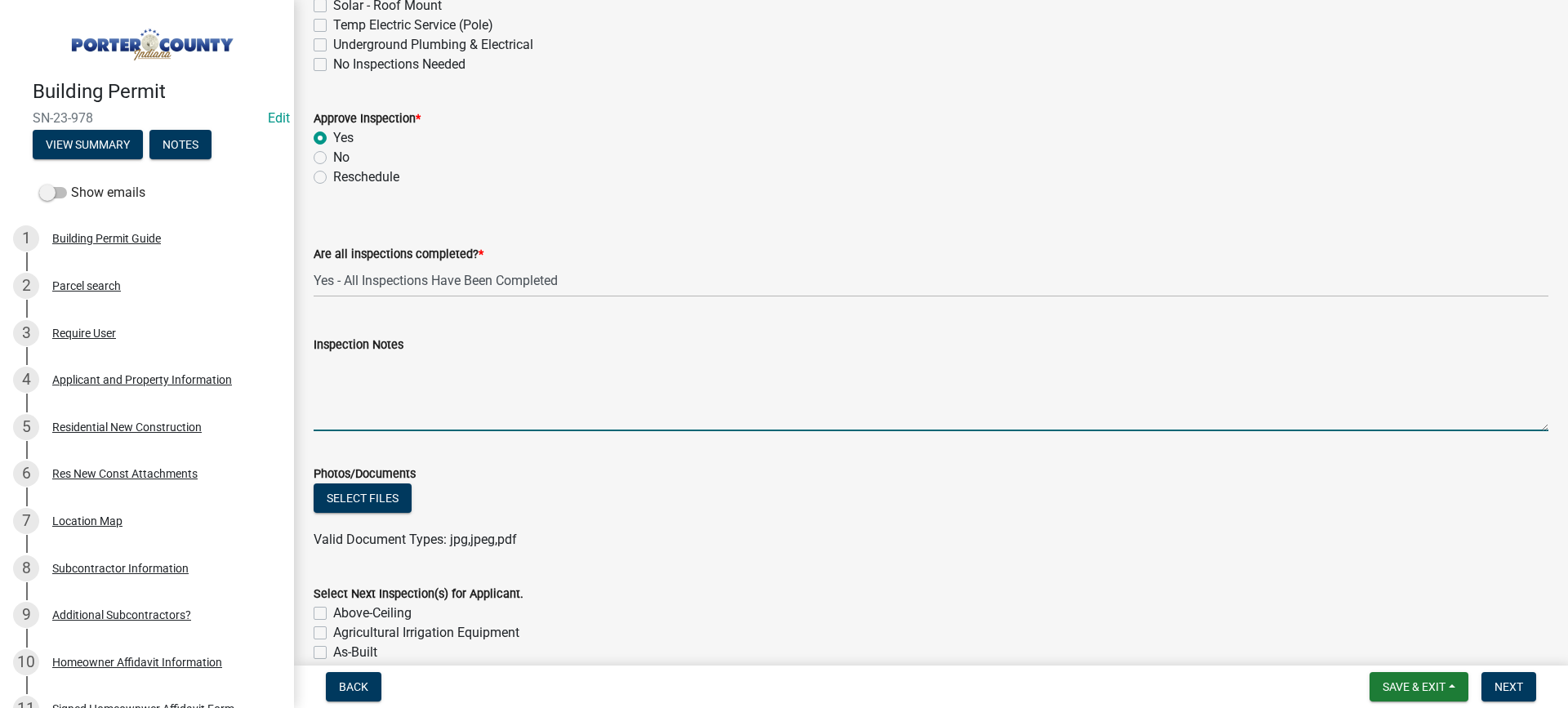
click at [396, 386] on textarea "Inspection Notes" at bounding box center [930, 393] width 1235 height 77
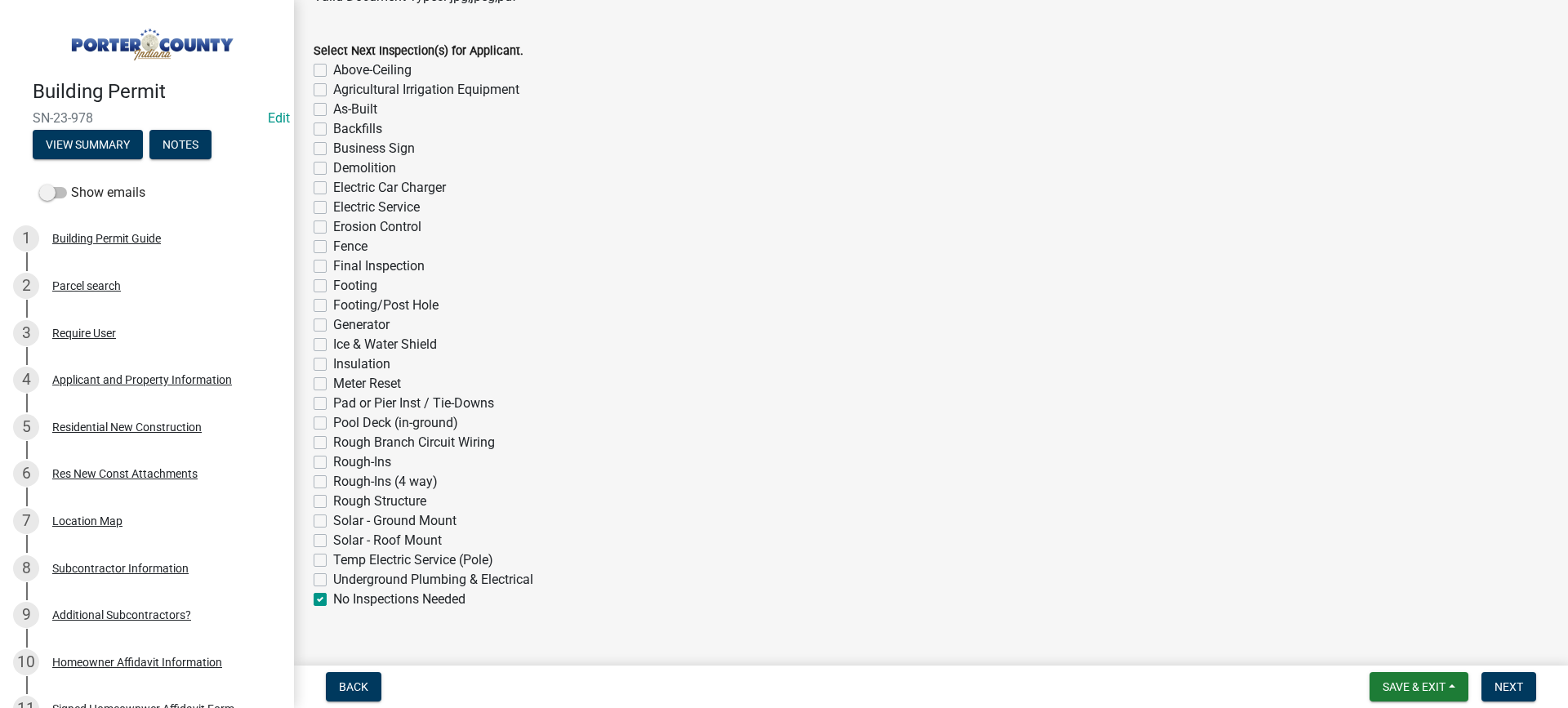
scroll to position [1267, 0]
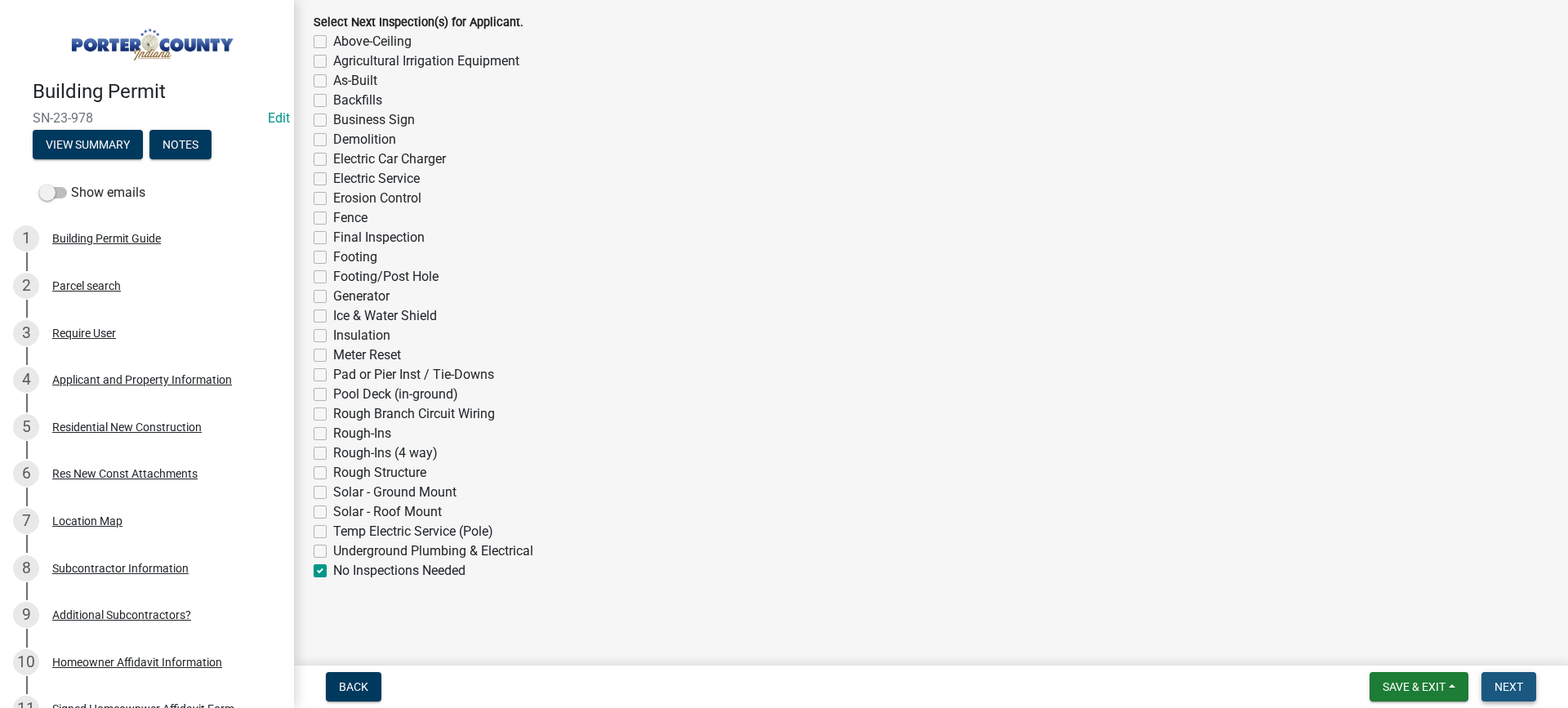
click at [1508, 686] on span "Next" at bounding box center [1509, 686] width 28 height 13
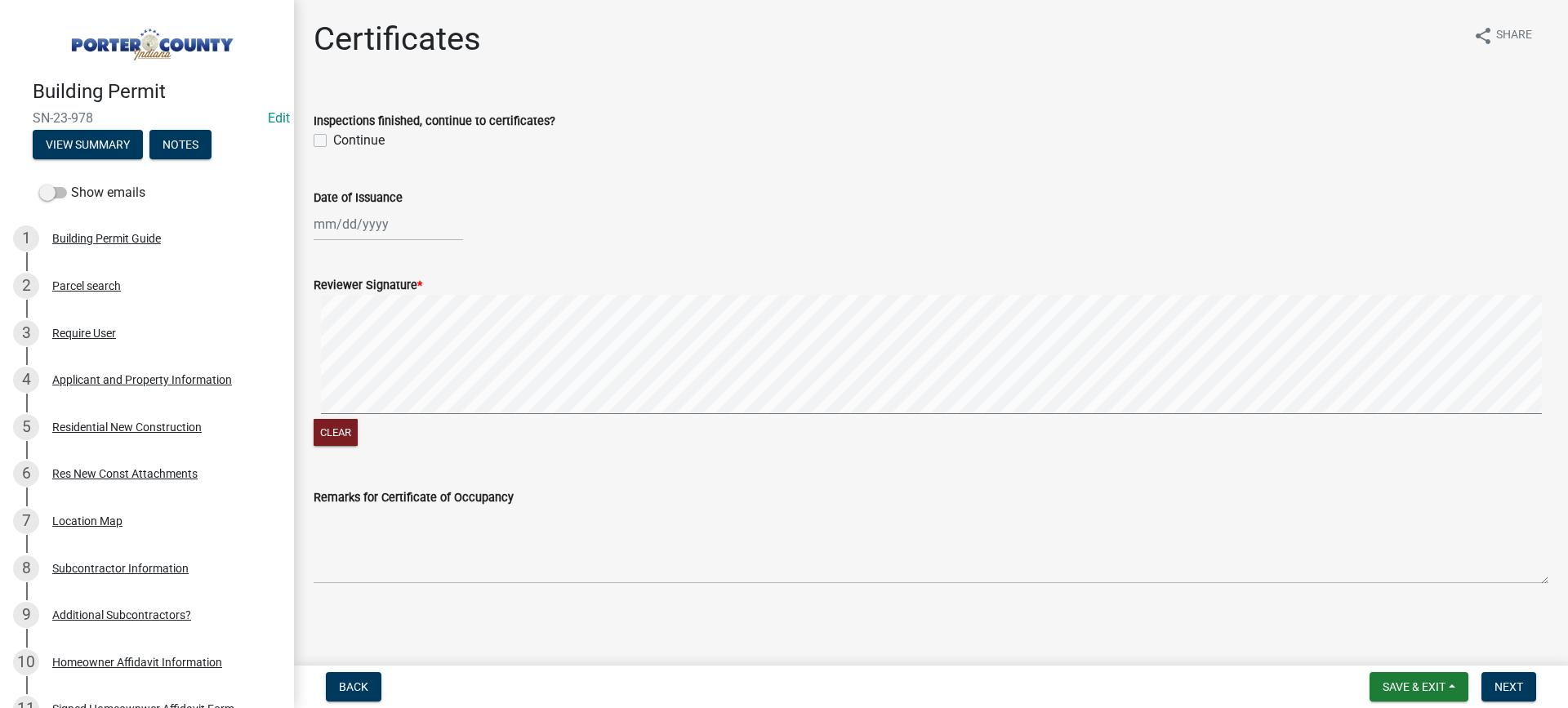
click at [333, 140] on label "Continue" at bounding box center [359, 140] width 52 height 20
click at [333, 140] on input "Continue" at bounding box center [338, 136] width 10 height 10
click at [359, 226] on div at bounding box center [388, 224] width 150 height 34
click at [352, 340] on div "7" at bounding box center [356, 337] width 26 height 26
click at [1513, 688] on span "Next" at bounding box center [1509, 686] width 28 height 13
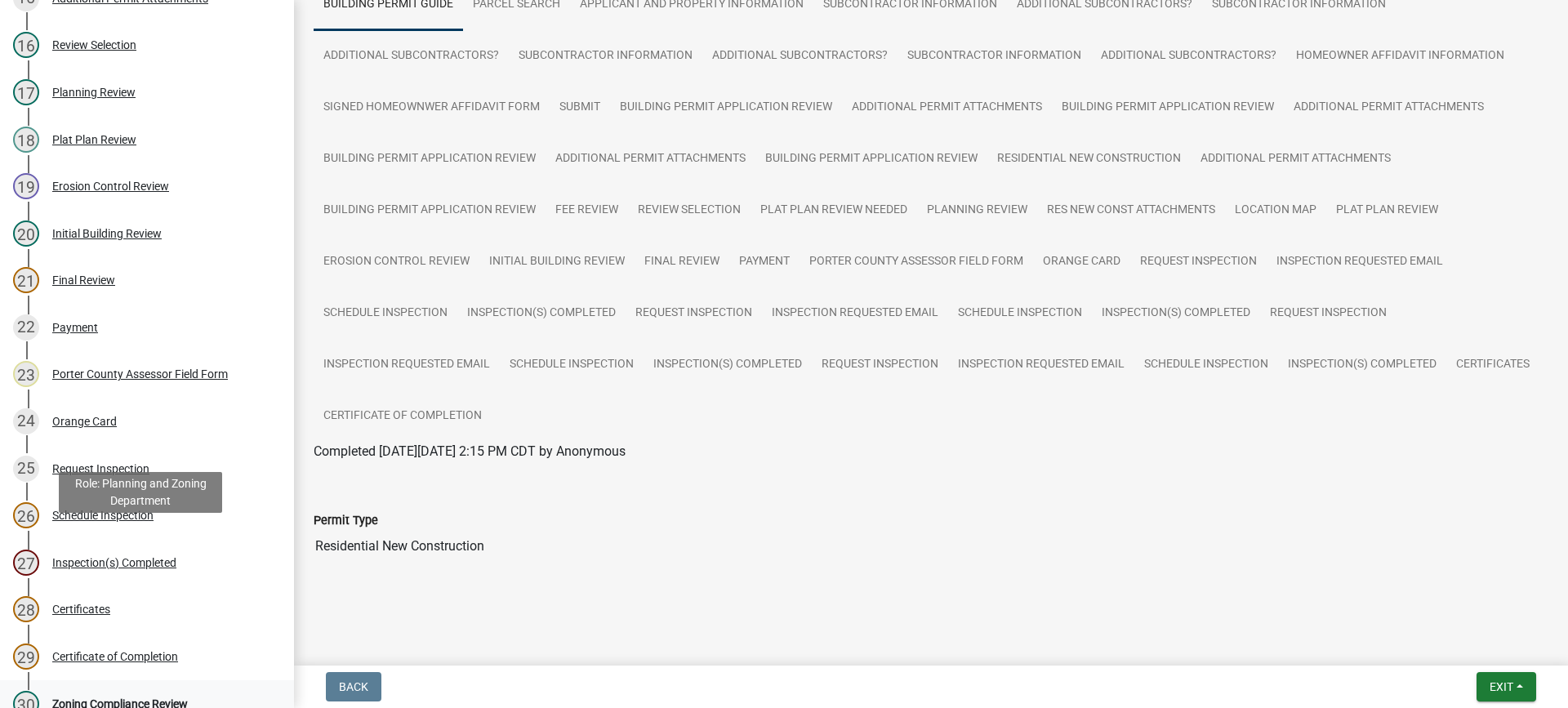
scroll to position [1061, 0]
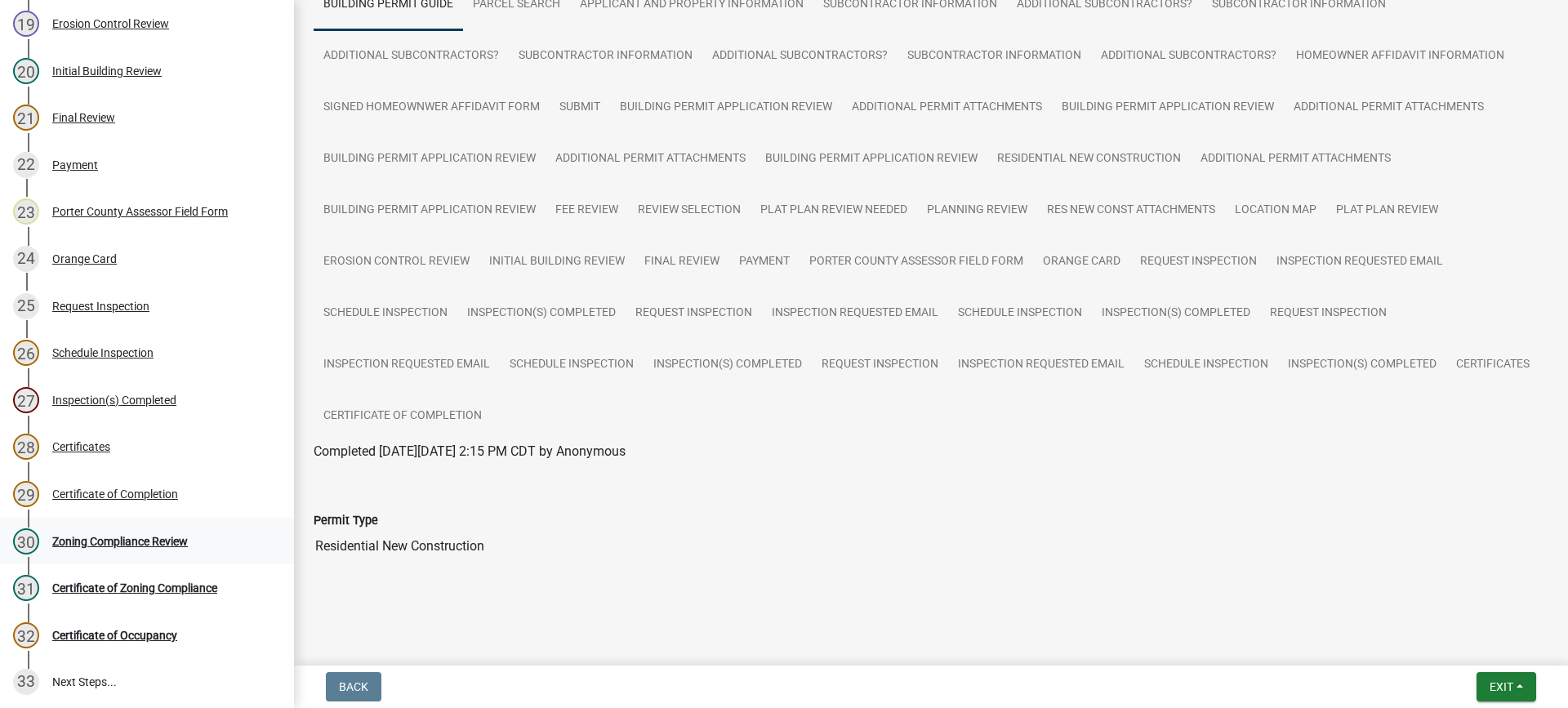
click at [102, 539] on div "Zoning Compliance Review" at bounding box center [120, 541] width 136 height 11
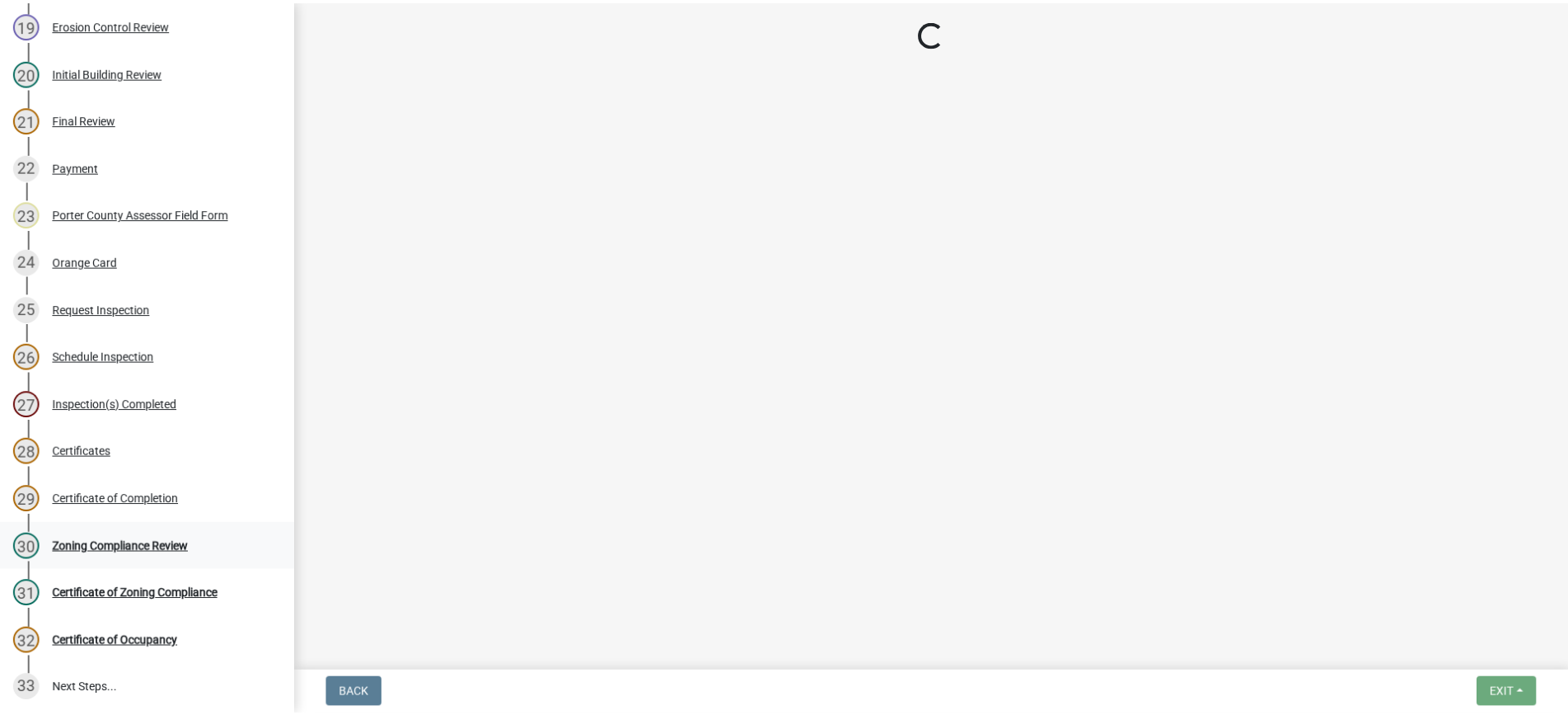
scroll to position [0, 0]
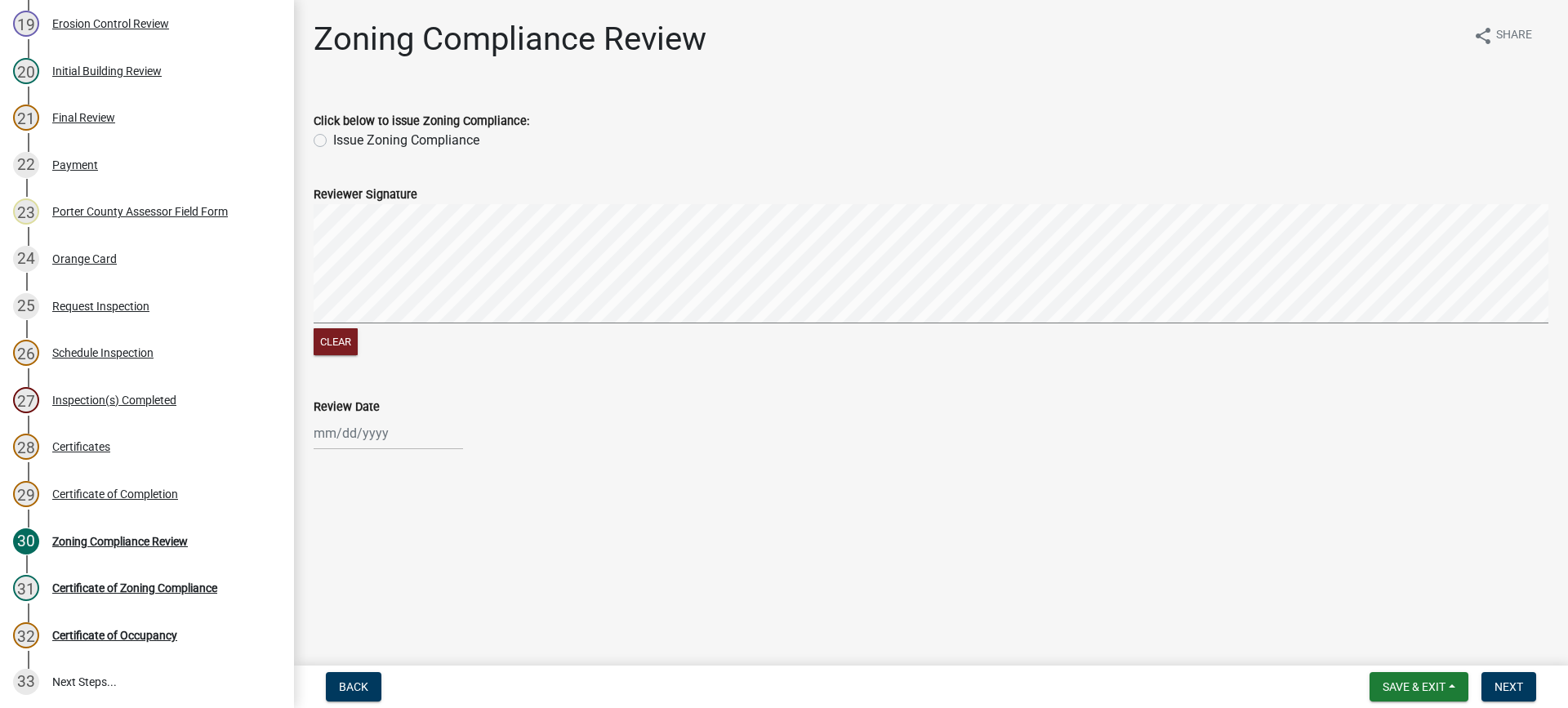
click at [333, 139] on label "Issue Zoning Compliance" at bounding box center [406, 140] width 146 height 20
click at [333, 139] on input "Issue Zoning Compliance" at bounding box center [338, 136] width 10 height 10
click at [364, 436] on div at bounding box center [388, 433] width 150 height 34
click at [352, 292] on div "7" at bounding box center [356, 294] width 26 height 26
click at [1498, 684] on span "Next" at bounding box center [1509, 686] width 28 height 13
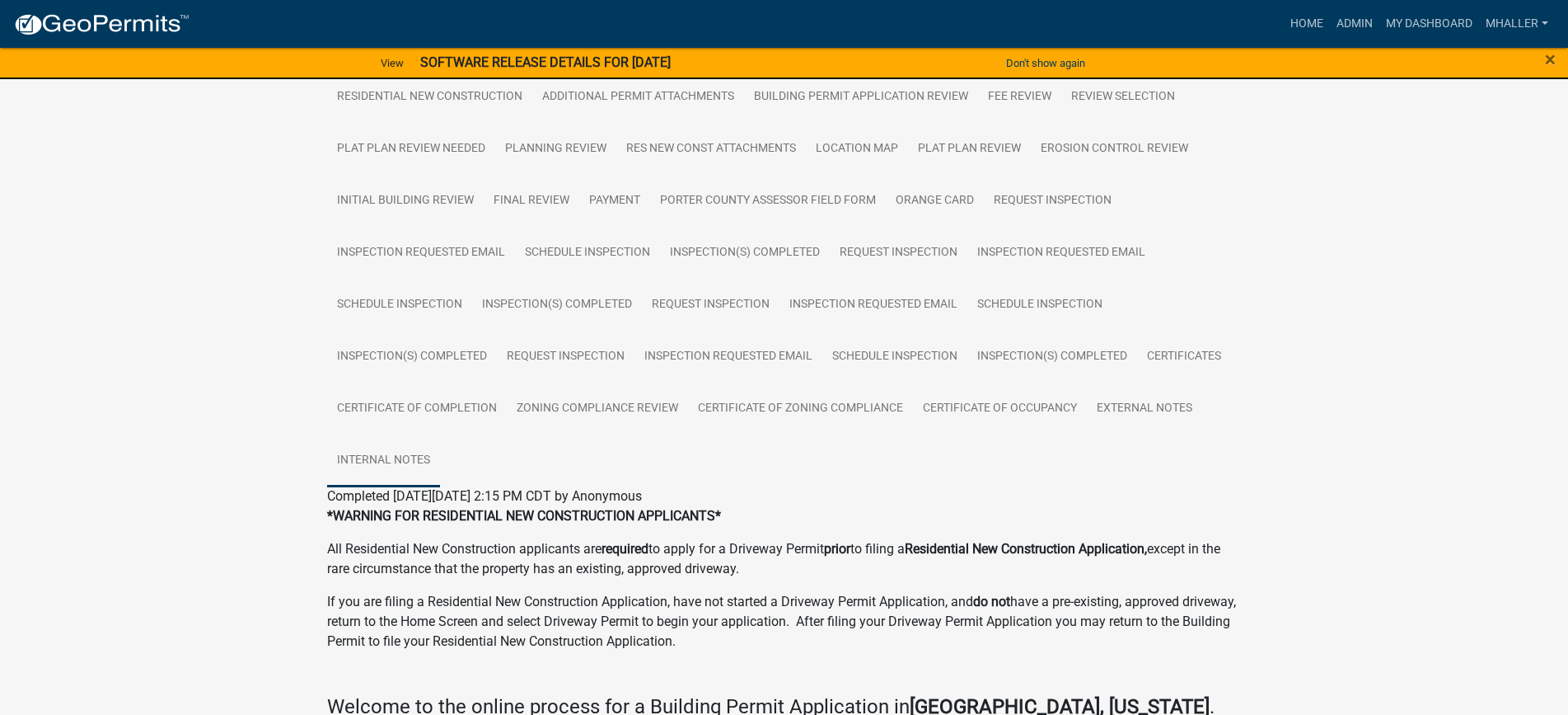
scroll to position [742, 0]
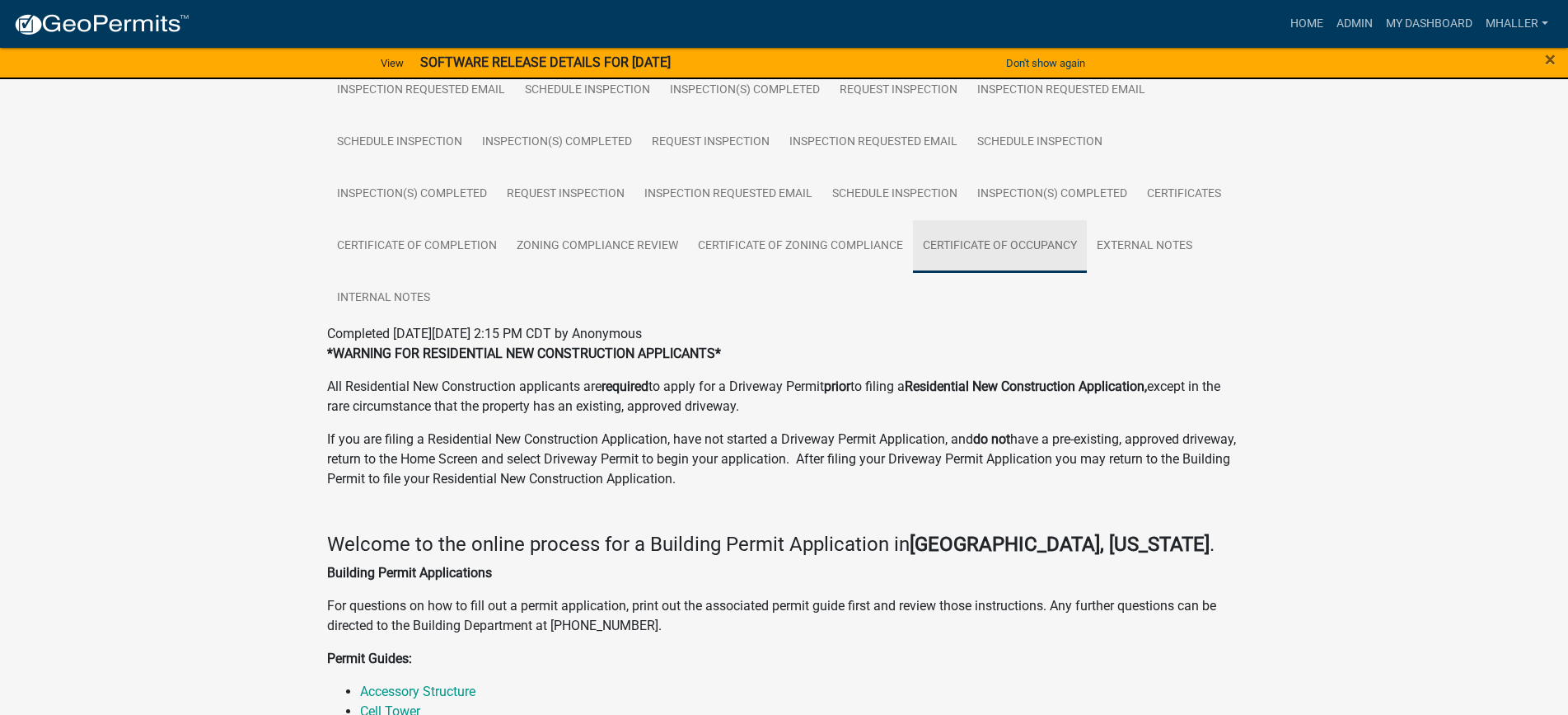
click at [984, 245] on link "Certificate of Occupancy" at bounding box center [1000, 246] width 174 height 52
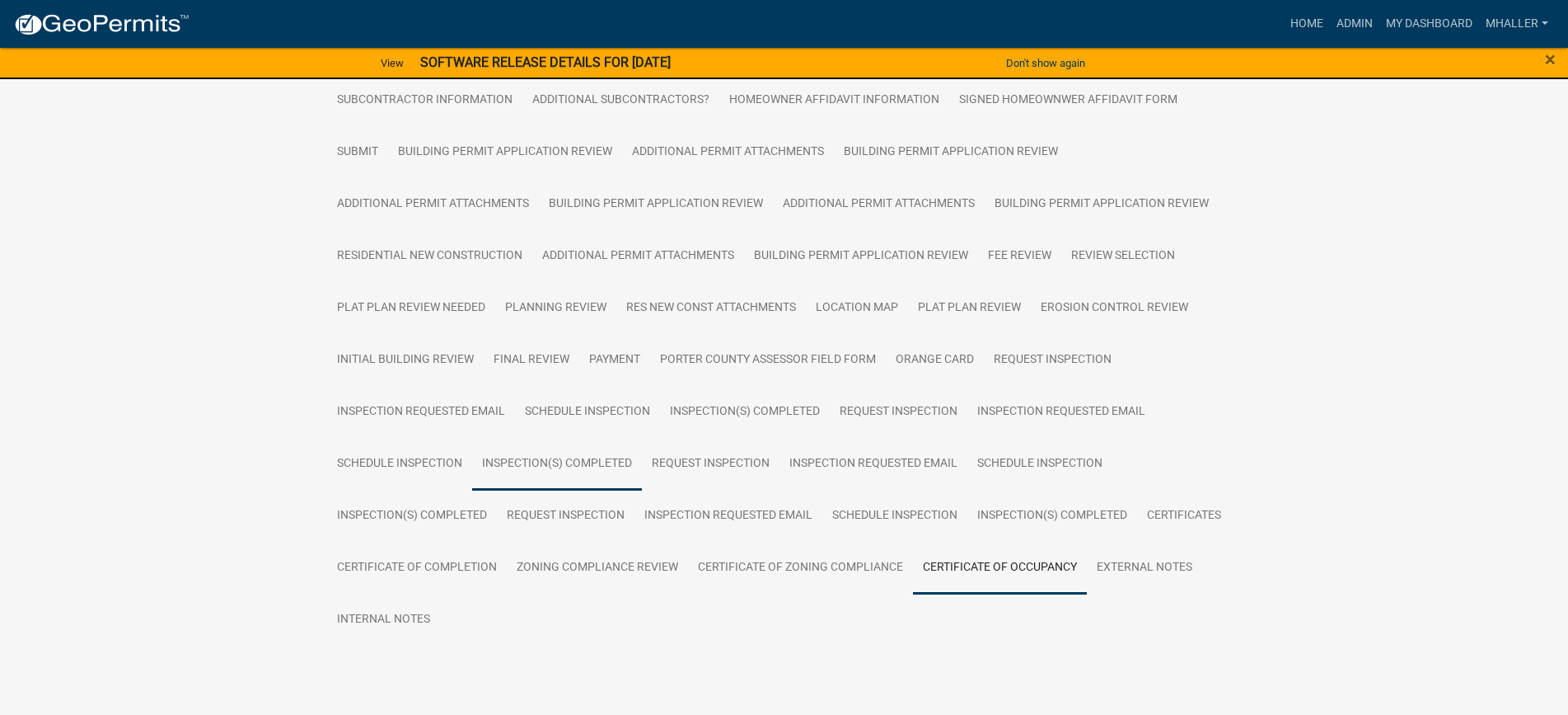
scroll to position [460, 0]
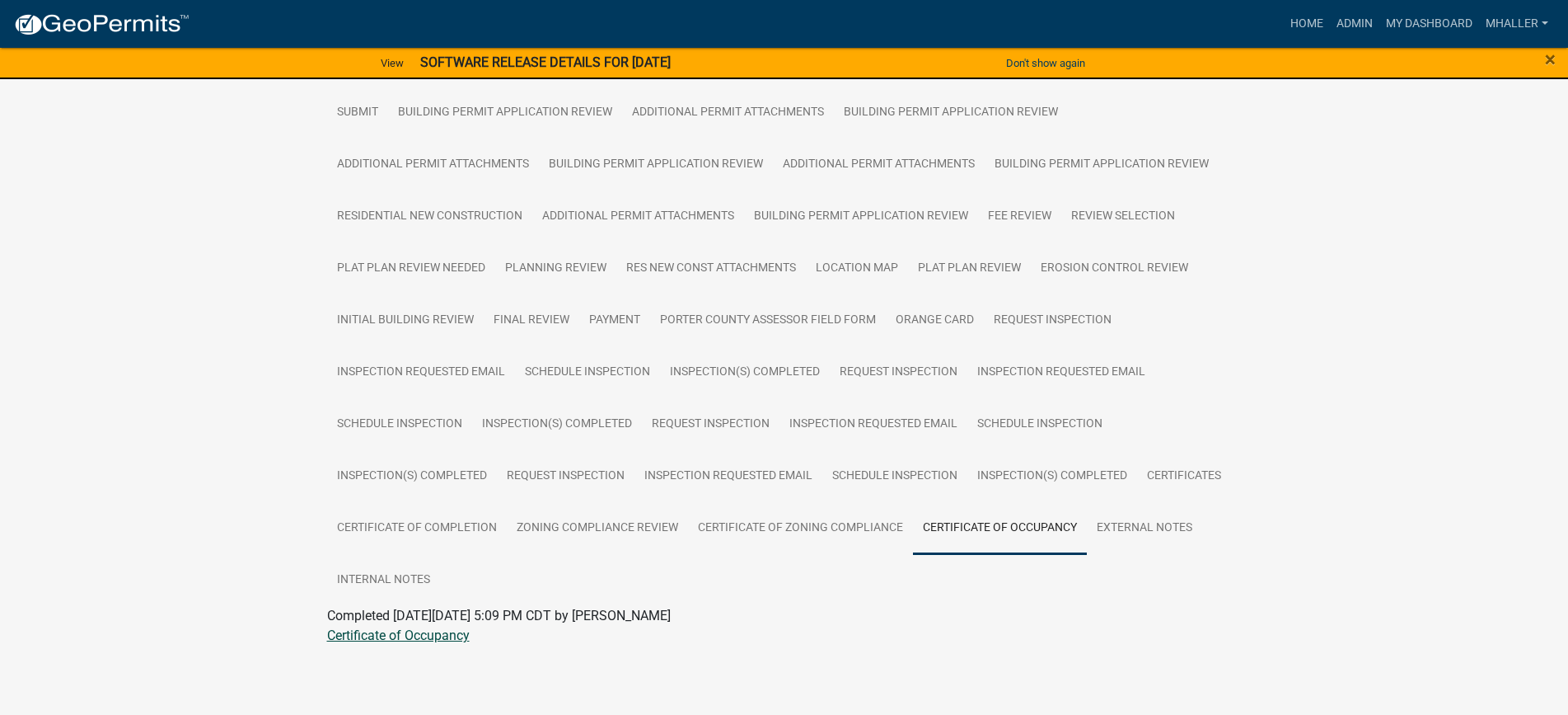
click at [393, 637] on link "Certificate of Occupancy" at bounding box center [398, 635] width 143 height 15
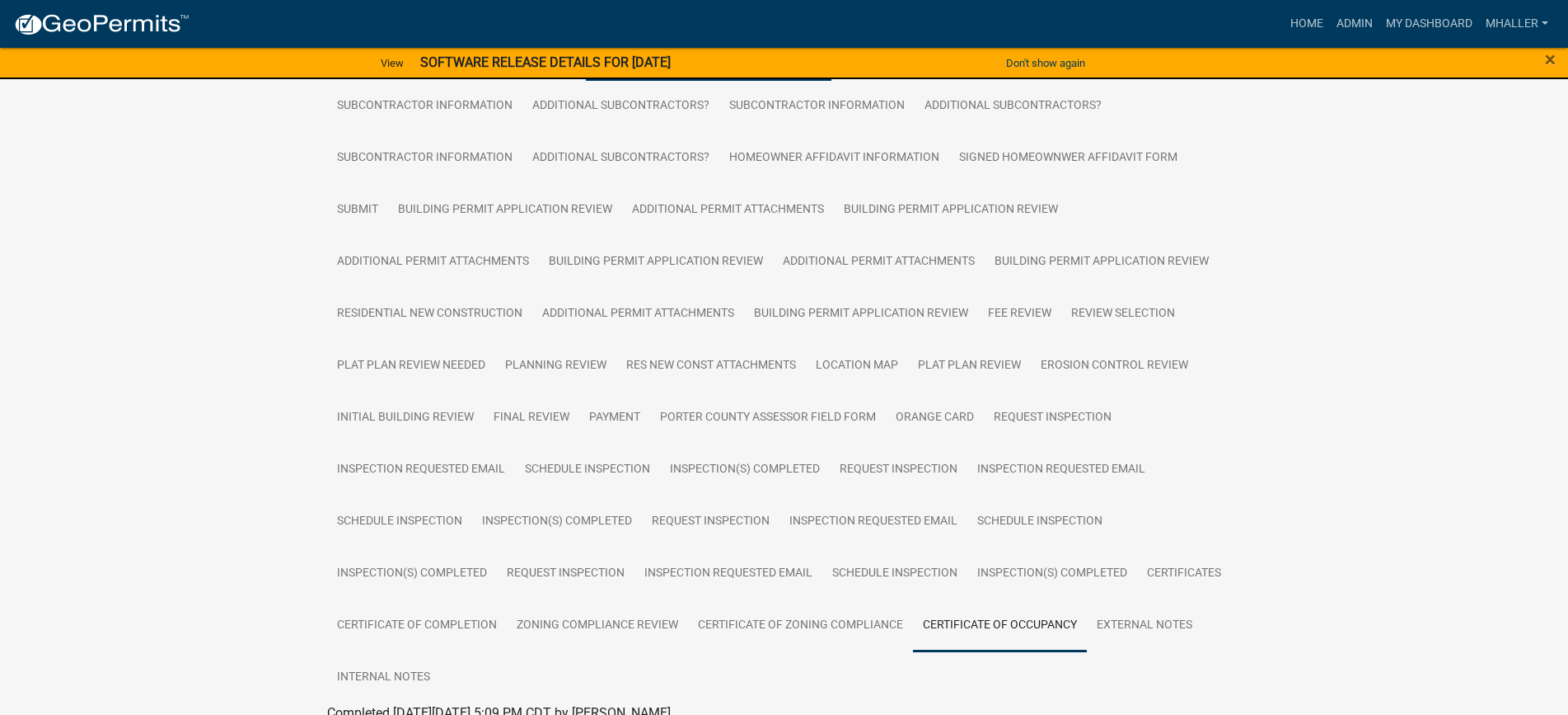
scroll to position [130, 0]
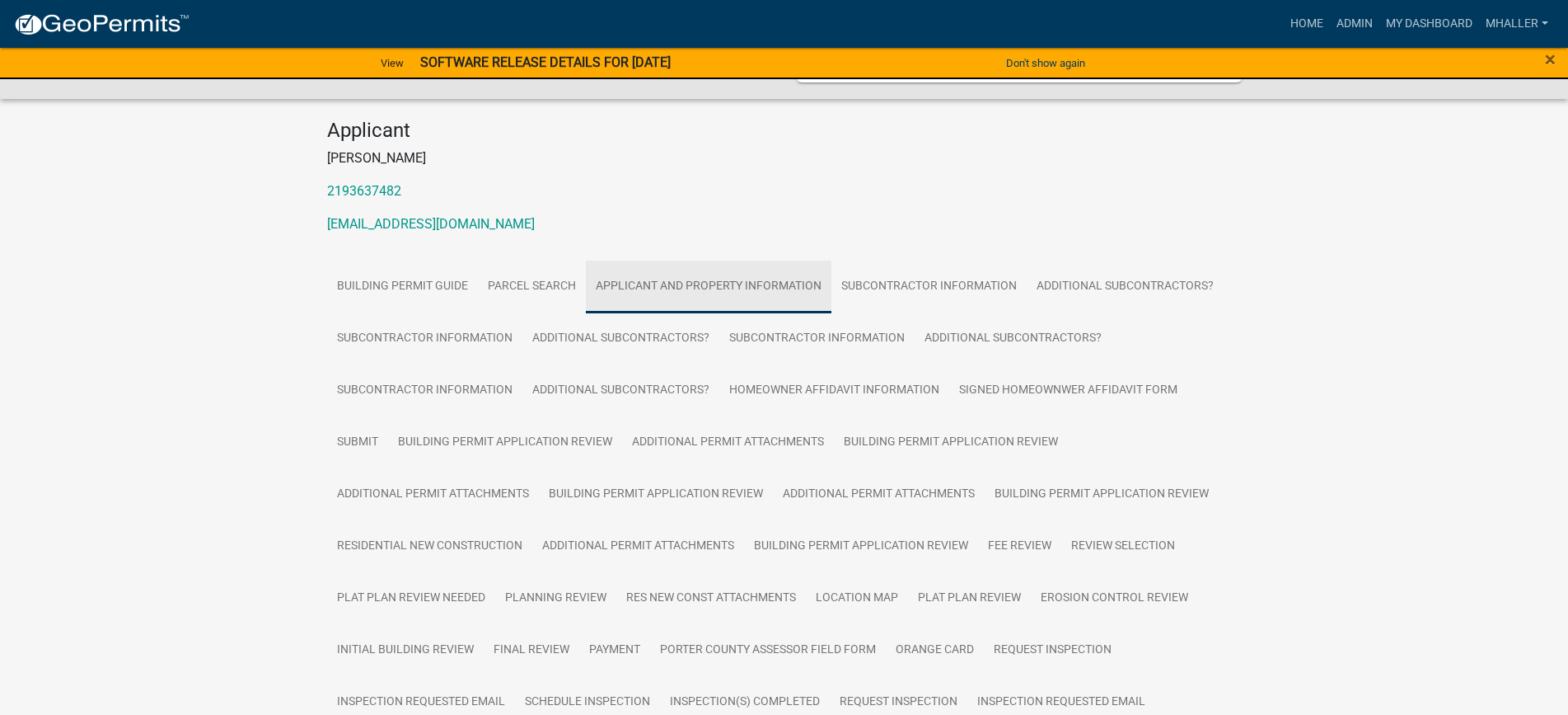
click at [683, 281] on link "Applicant and Property Information" at bounding box center [709, 286] width 245 height 52
click at [628, 286] on link "Applicant and Property Information" at bounding box center [709, 286] width 245 height 52
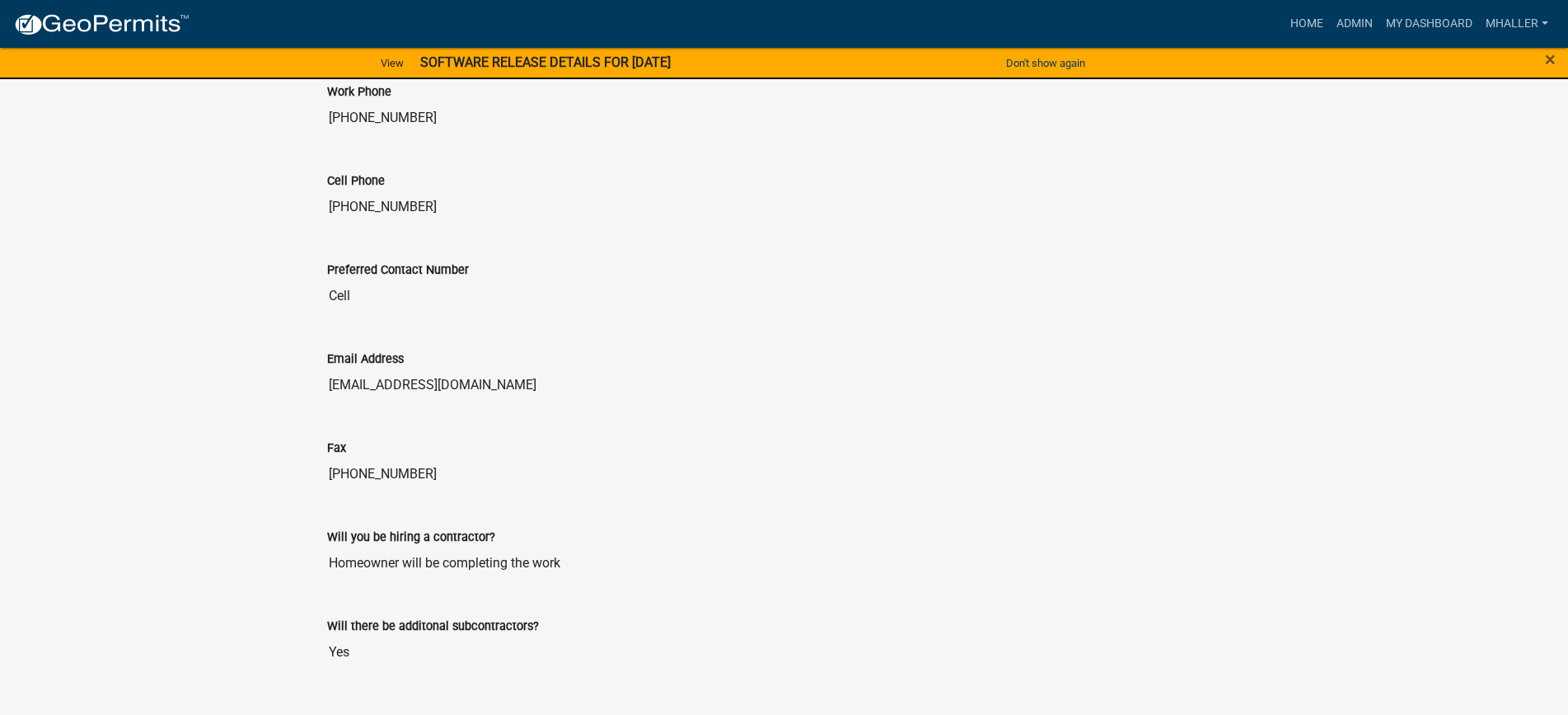
scroll to position [3099, 0]
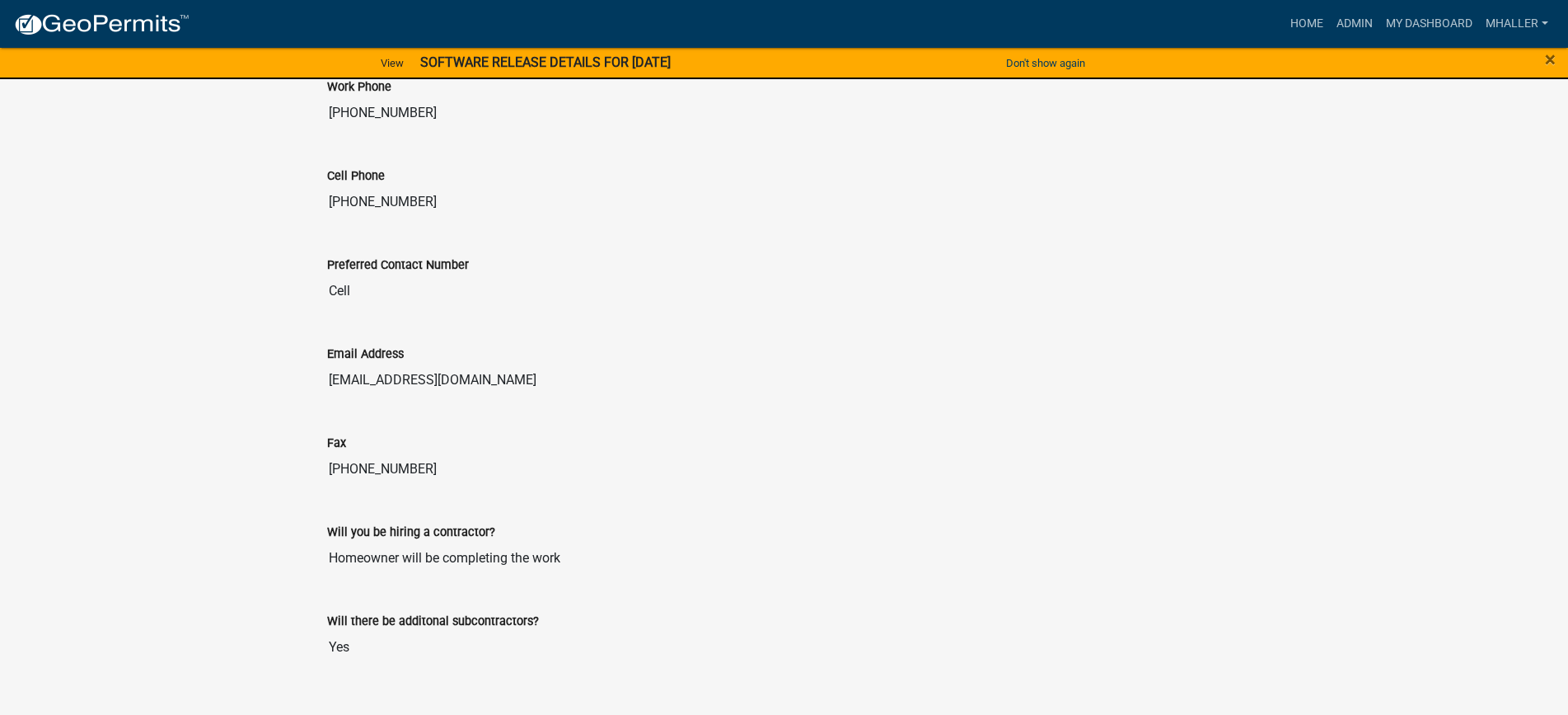
drag, startPoint x: 549, startPoint y: 381, endPoint x: 369, endPoint y: 382, distance: 180.0
click at [317, 383] on div "Email Address [EMAIL_ADDRESS][DOMAIN_NAME]" at bounding box center [784, 365] width 940 height 89
click at [1356, 22] on link "Admin" at bounding box center [1355, 24] width 49 height 31
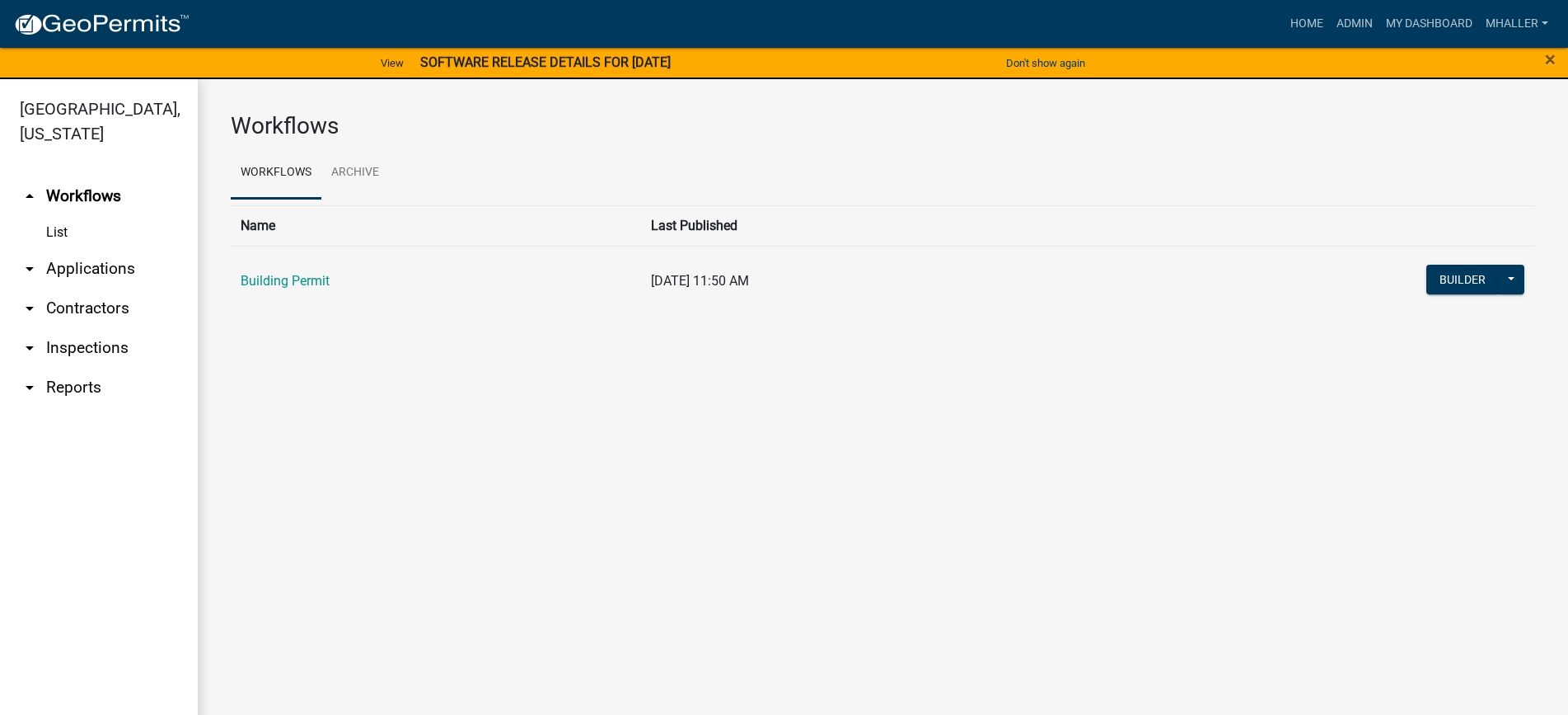
click at [64, 249] on link "arrow_drop_down Applications" at bounding box center [99, 269] width 198 height 40
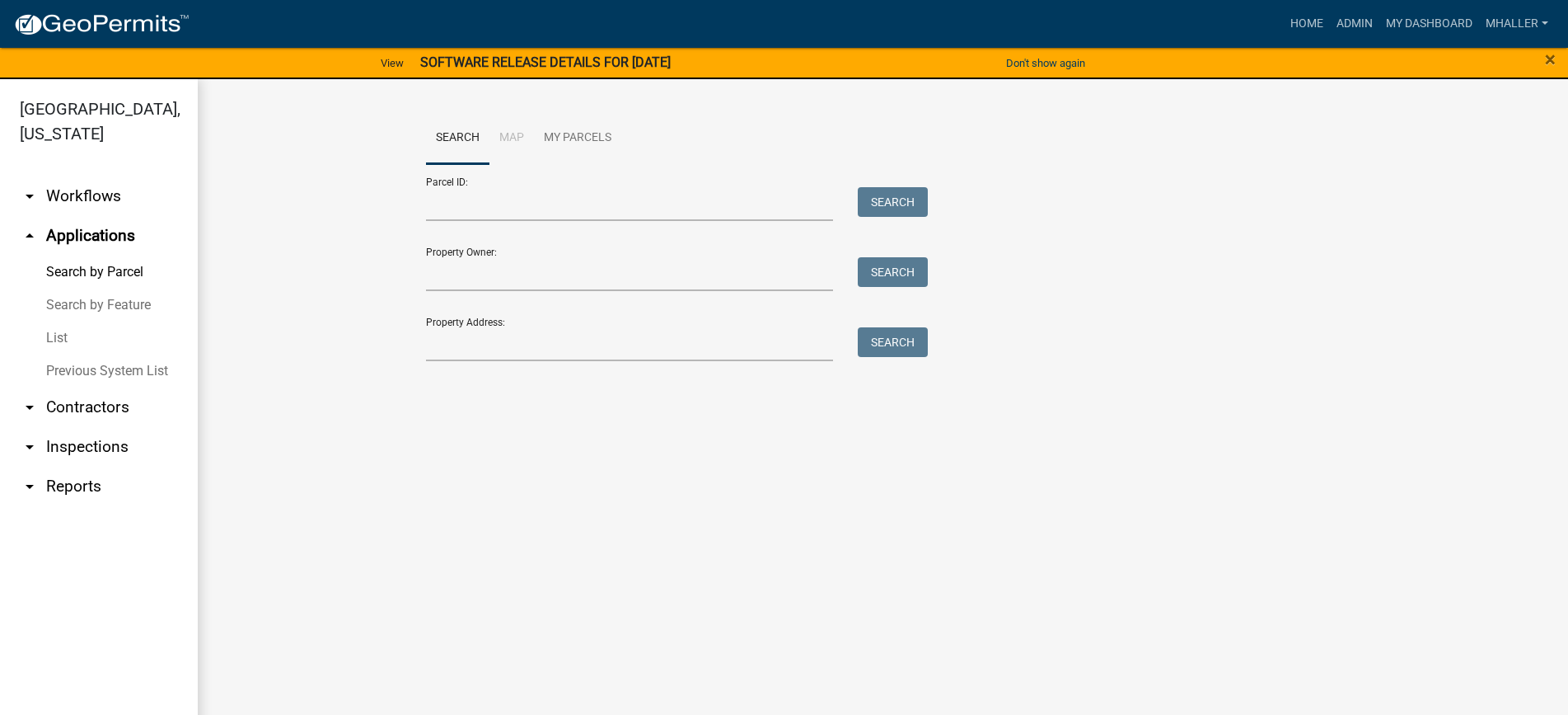
click at [52, 321] on link "List" at bounding box center [99, 338] width 198 height 33
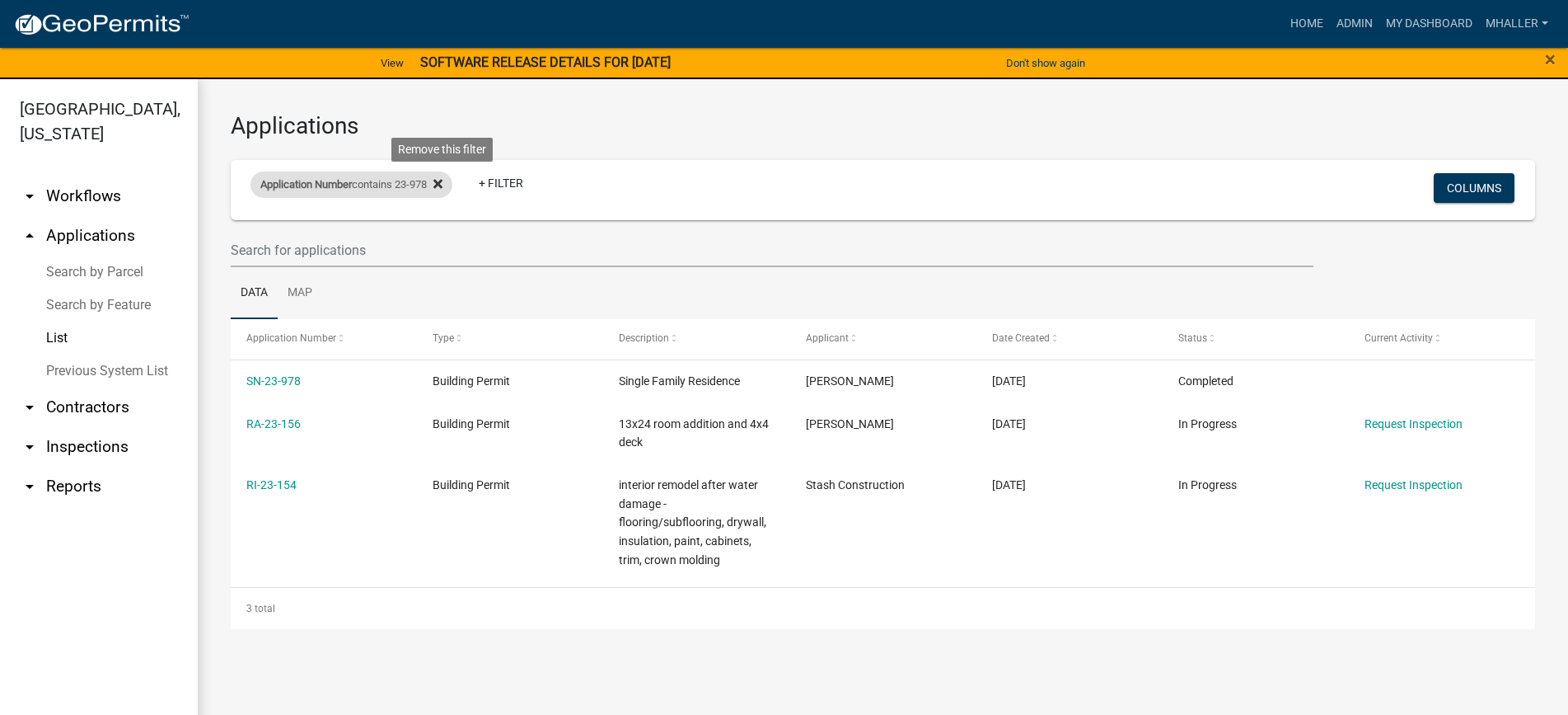
click at [443, 180] on icon at bounding box center [438, 184] width 10 height 10
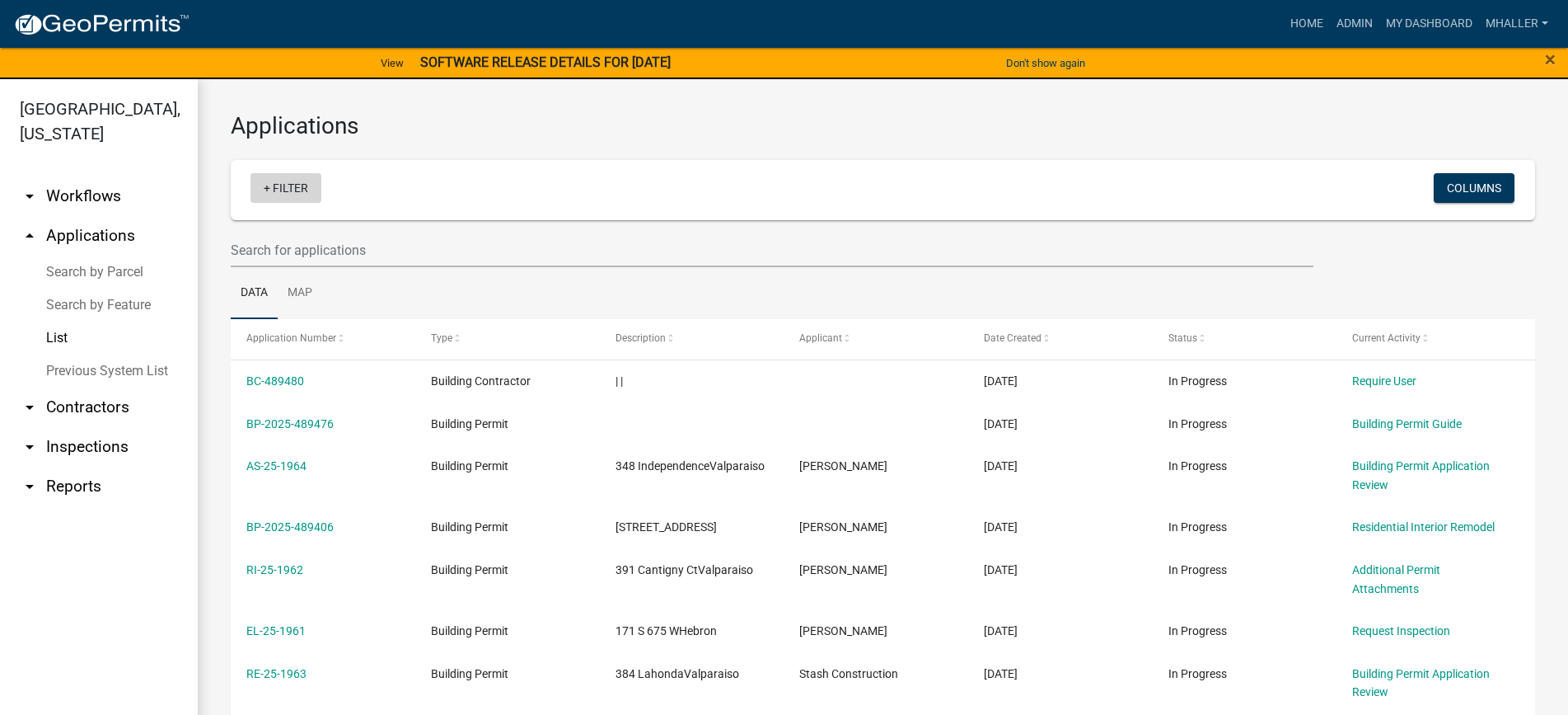
click at [288, 190] on link "+ Filter" at bounding box center [286, 187] width 71 height 29
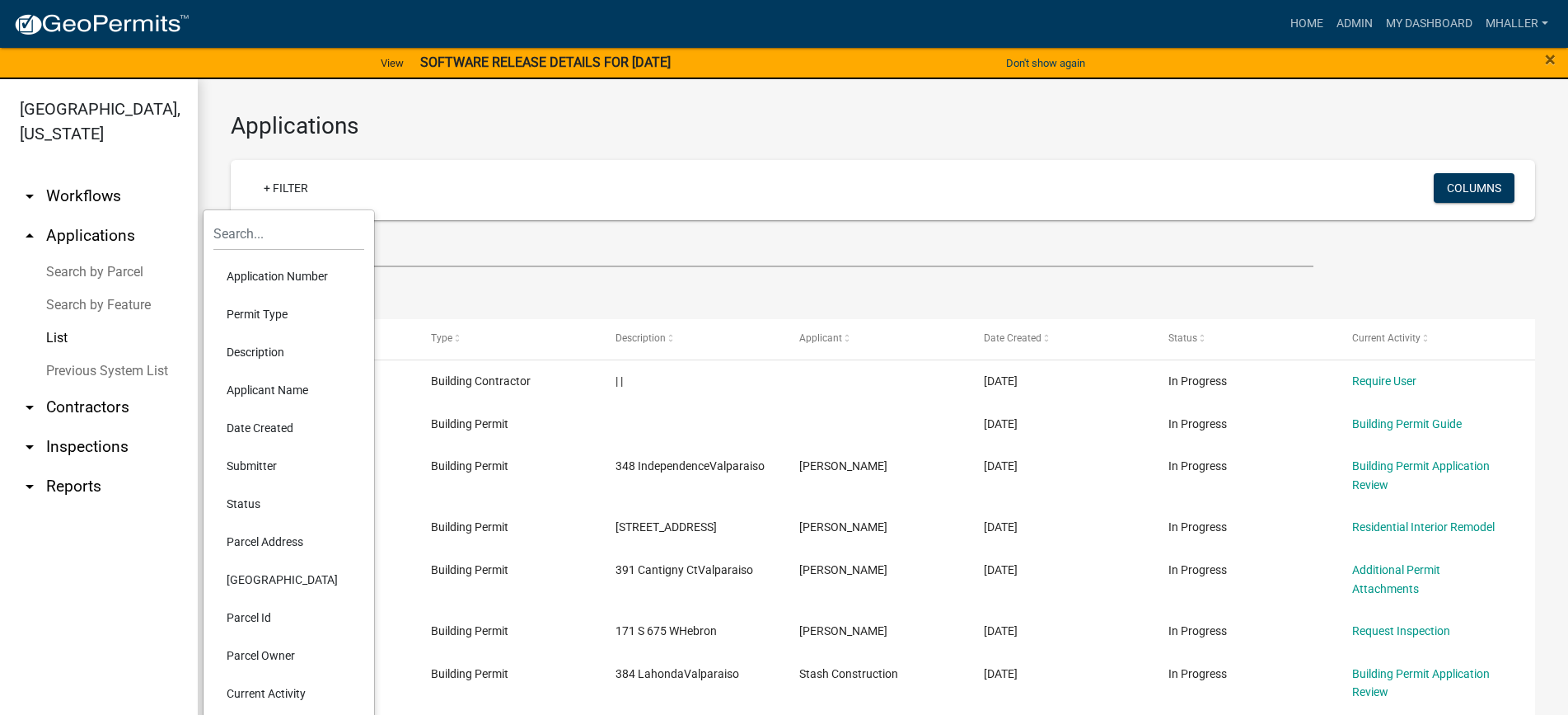
click at [286, 276] on li "Application Number" at bounding box center [289, 277] width 151 height 38
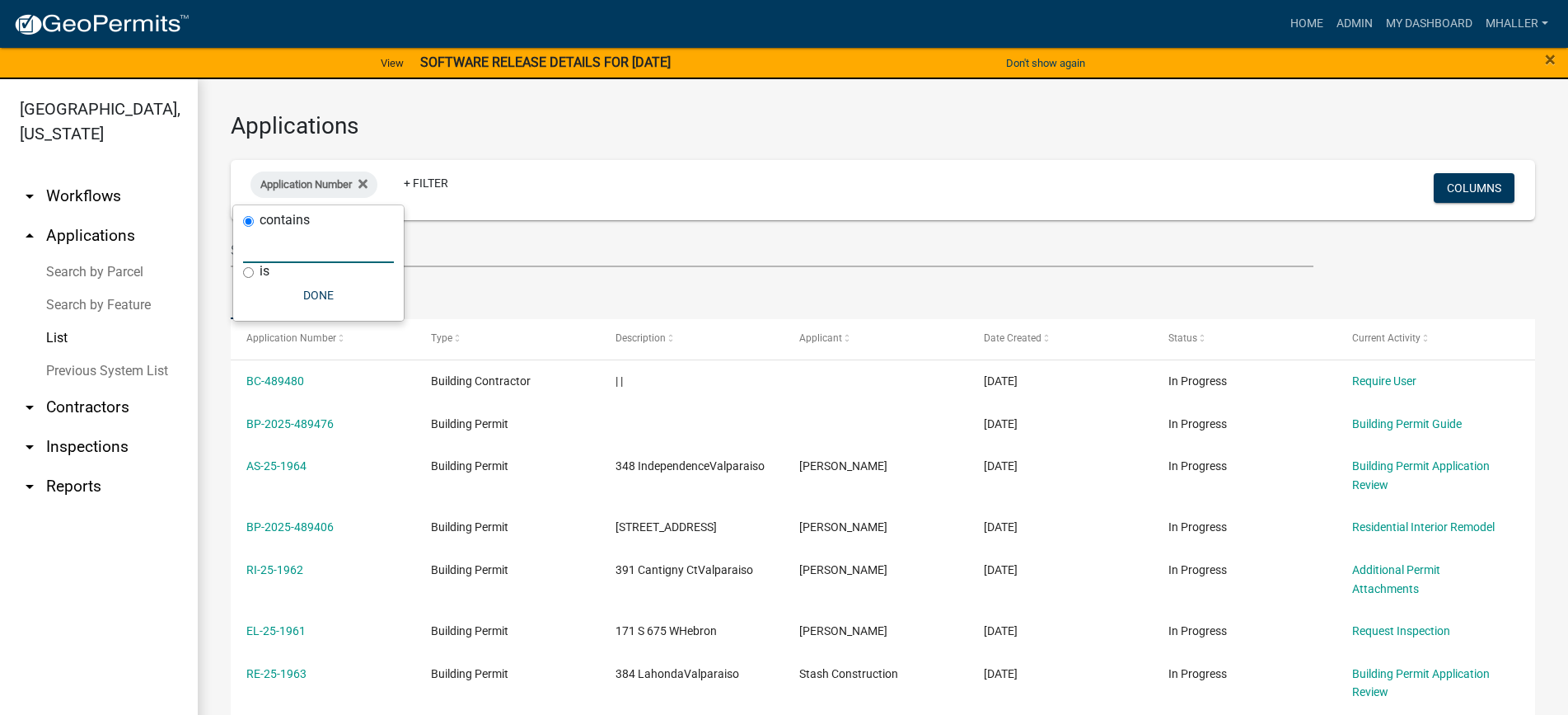
click at [316, 241] on input "text" at bounding box center [318, 246] width 151 height 34
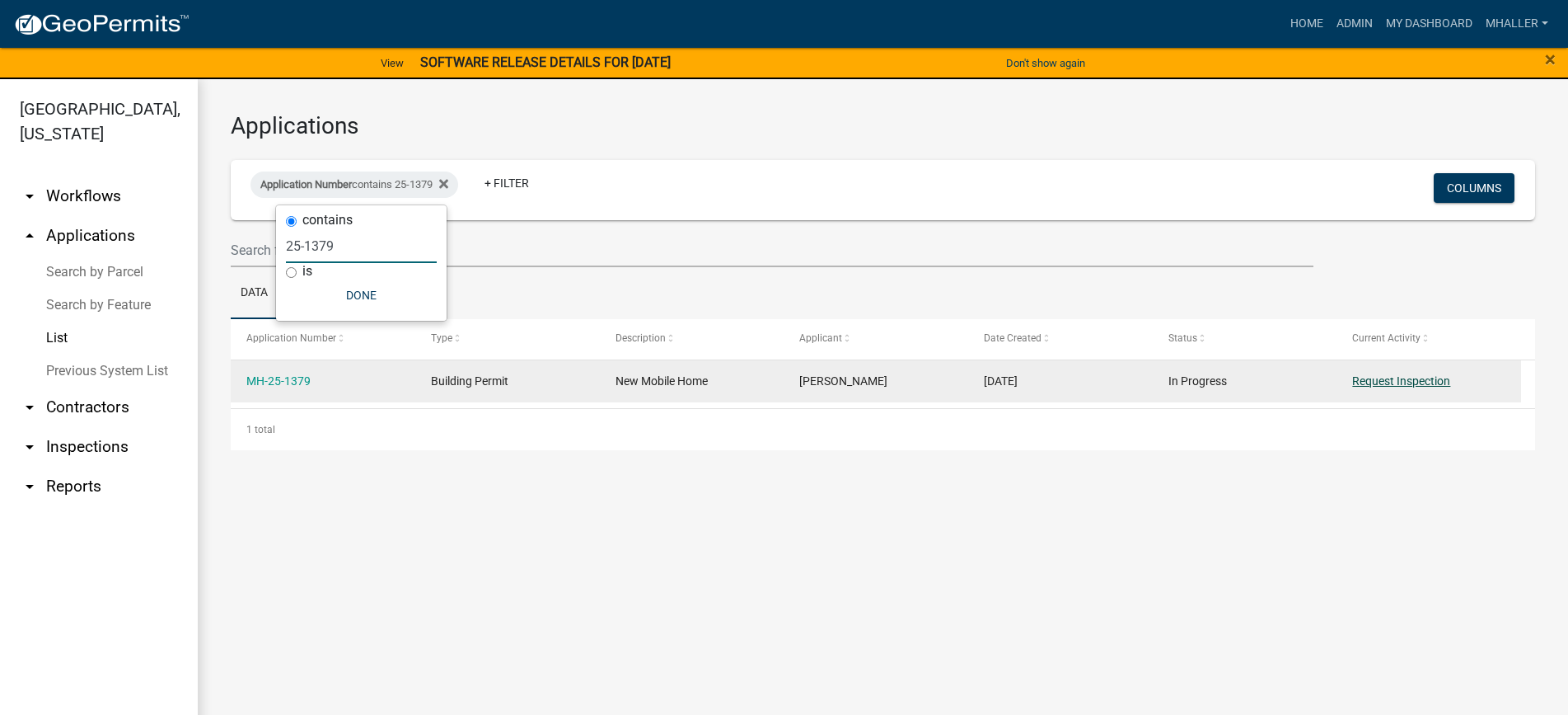
click at [1383, 380] on link "Request Inspection" at bounding box center [1401, 381] width 98 height 13
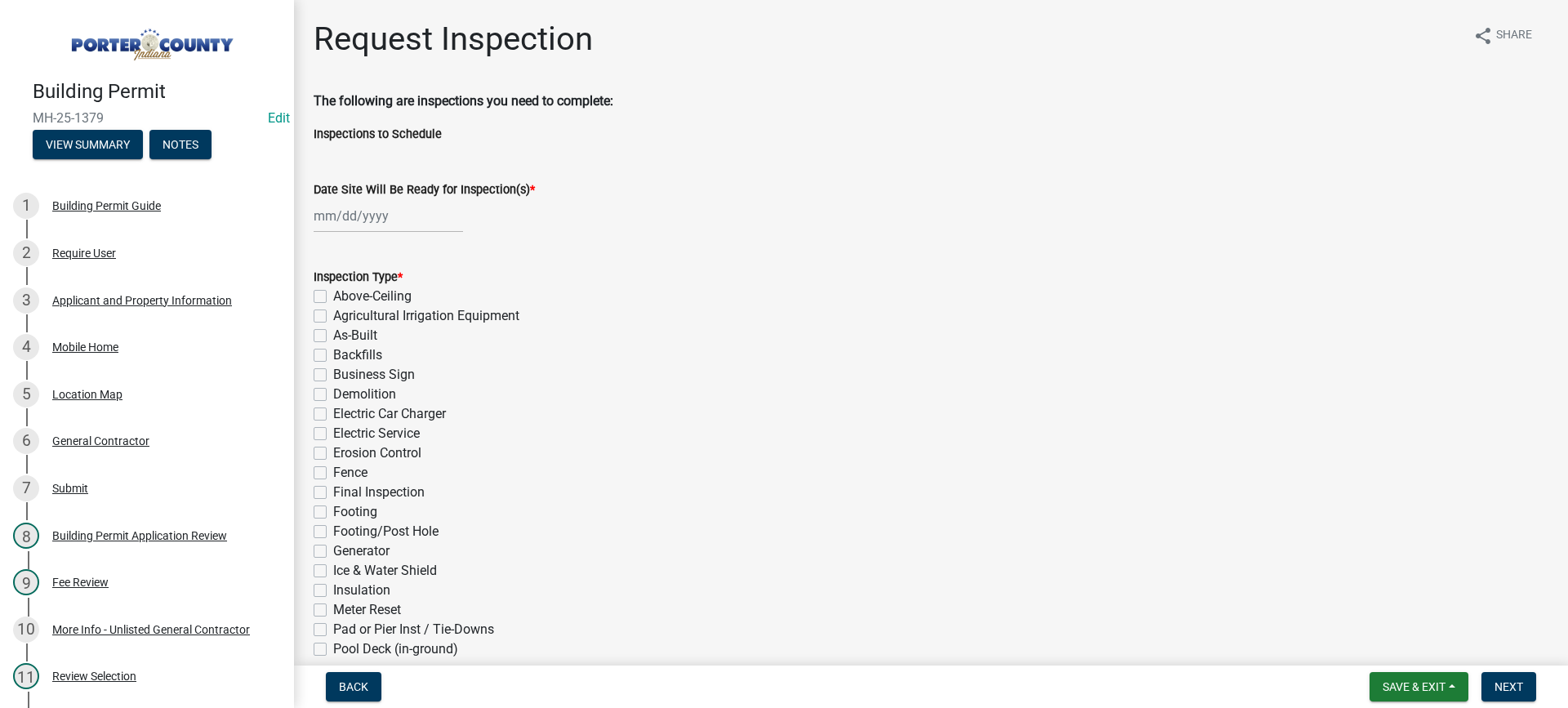
click at [377, 213] on div at bounding box center [388, 217] width 150 height 34
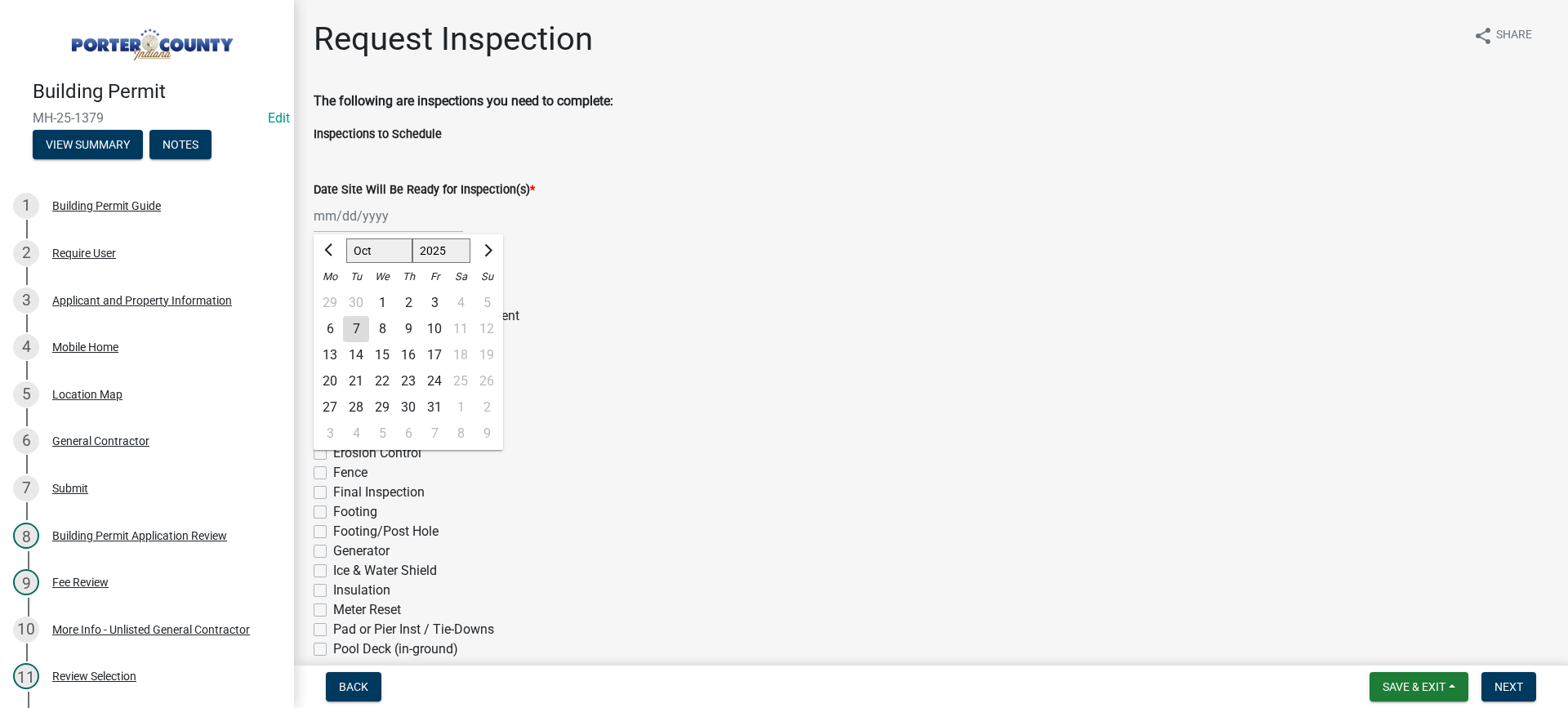
click at [354, 330] on div "7" at bounding box center [356, 330] width 26 height 26
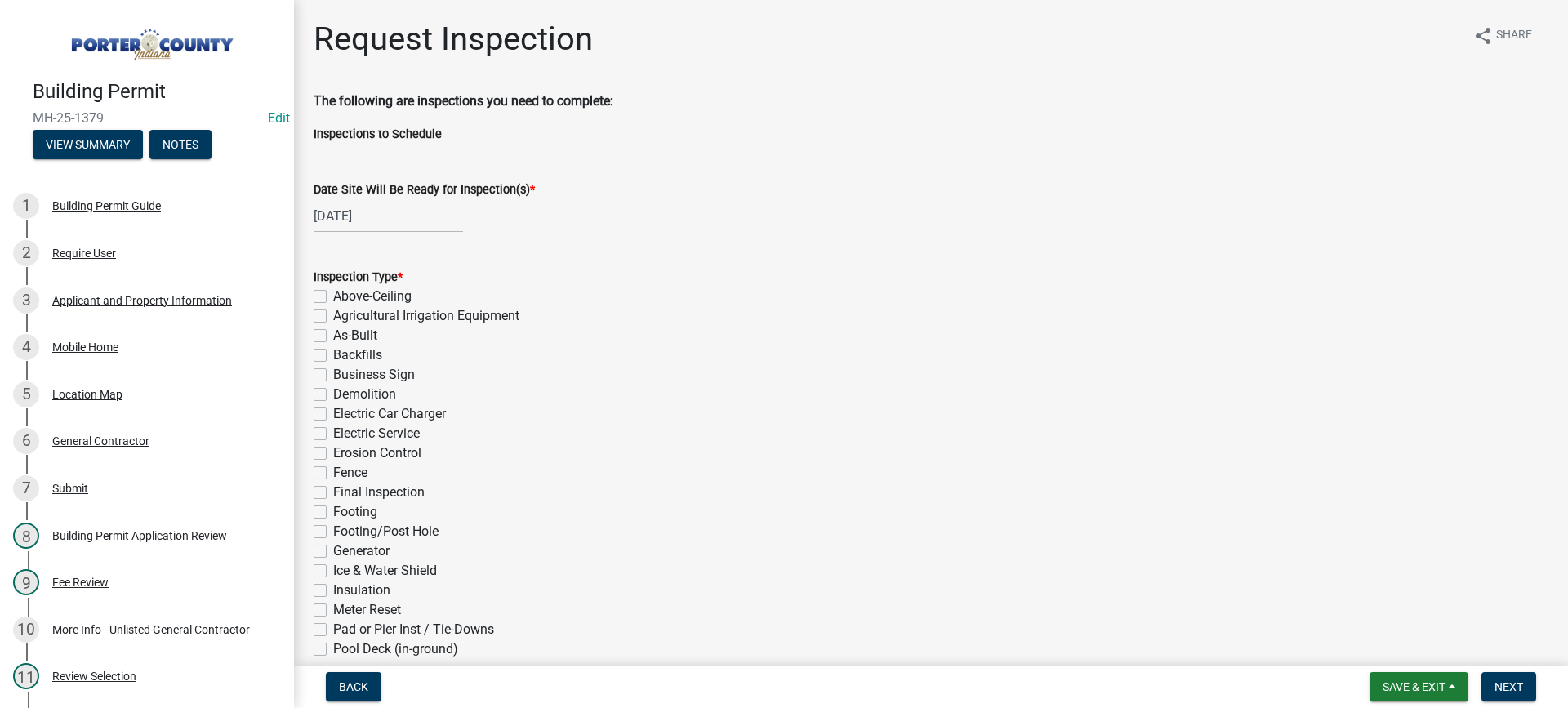
click at [333, 431] on label "Electric Service" at bounding box center [377, 433] width 87 height 20
click at [333, 431] on input "Electric Service" at bounding box center [338, 428] width 10 height 10
click at [333, 492] on label "Final Inspection" at bounding box center [379, 491] width 91 height 20
click at [333, 492] on input "Final Inspection" at bounding box center [338, 487] width 10 height 10
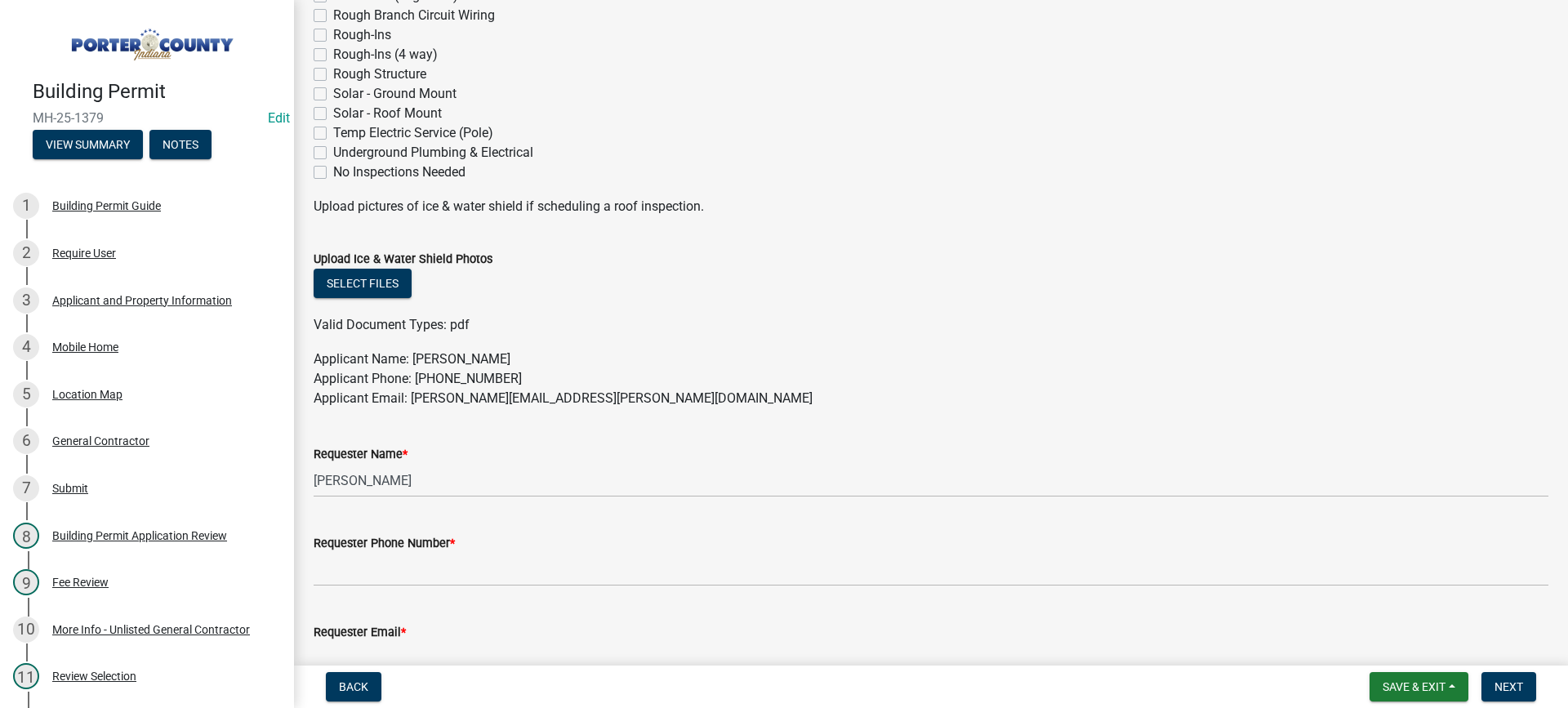
scroll to position [878, 0]
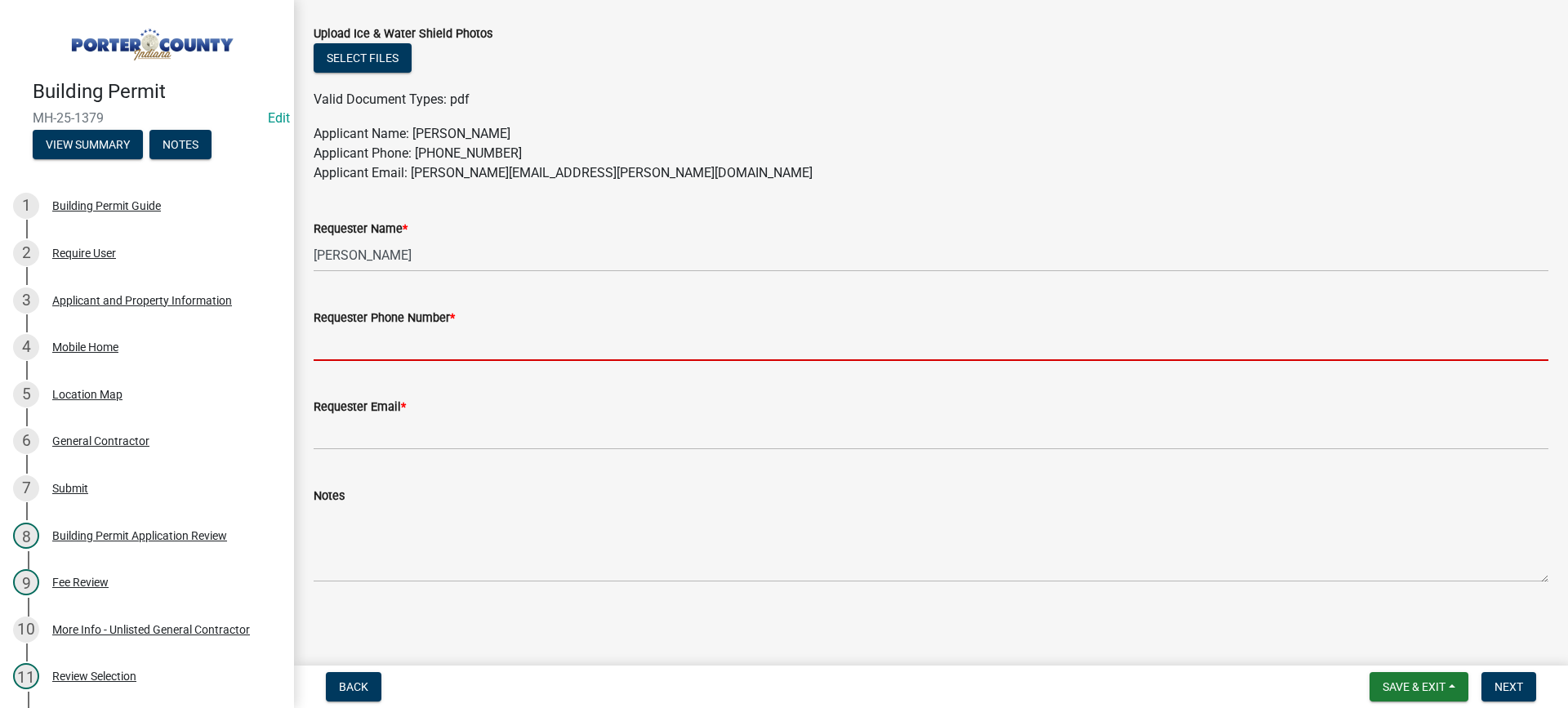
click at [402, 338] on input "Requester Phone Number *" at bounding box center [930, 345] width 1235 height 34
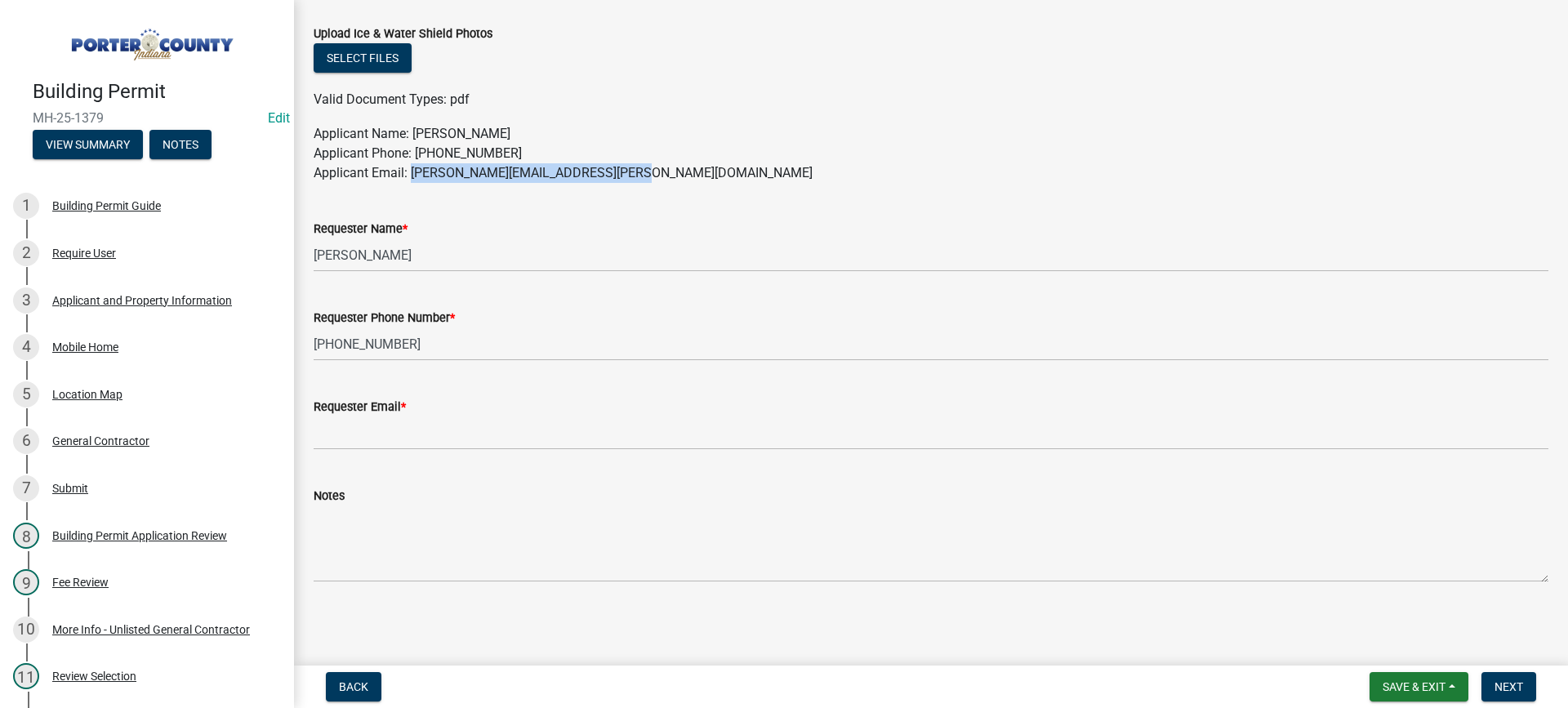
drag, startPoint x: 672, startPoint y: 171, endPoint x: 411, endPoint y: 173, distance: 261.0
click at [411, 173] on p "Applicant Name: [PERSON_NAME] Applicant Phone: [PHONE_NUMBER] Applicant Email: …" at bounding box center [930, 153] width 1235 height 58
copy p "[PERSON_NAME][EMAIL_ADDRESS][PERSON_NAME][DOMAIN_NAME]"
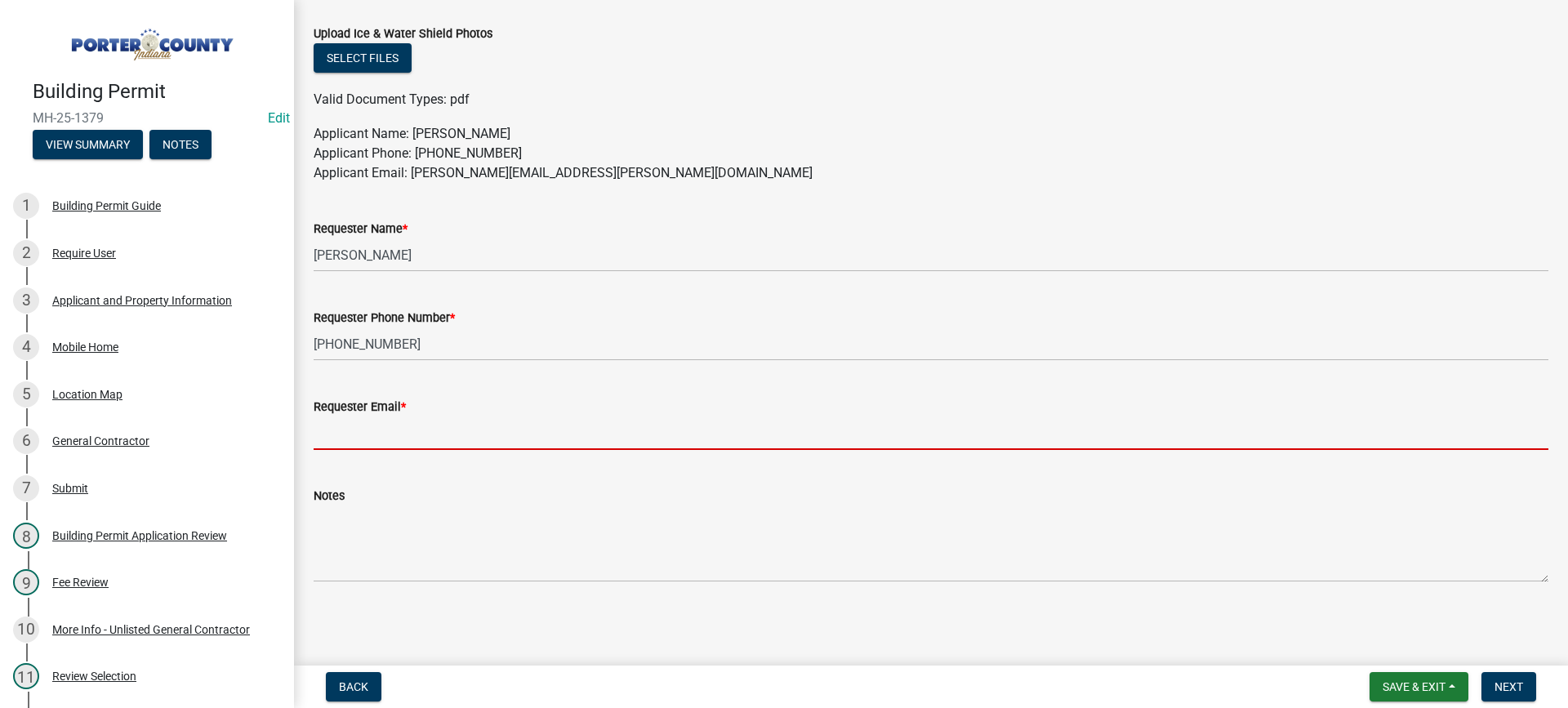
click at [449, 441] on input "Requester Email *" at bounding box center [930, 433] width 1235 height 34
paste input "[PERSON_NAME][EMAIL_ADDRESS][PERSON_NAME][DOMAIN_NAME]"
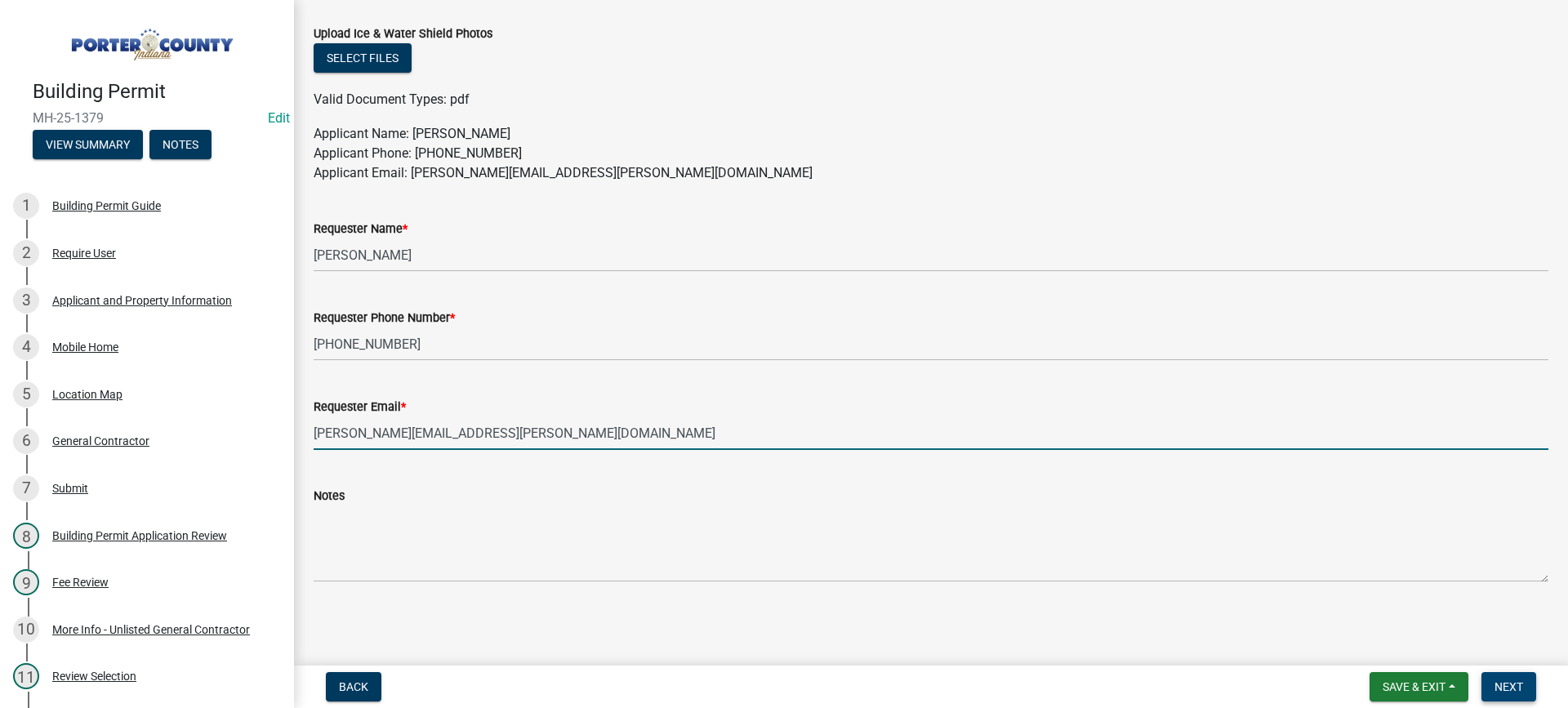
click at [1491, 683] on button "Next" at bounding box center [1509, 686] width 55 height 29
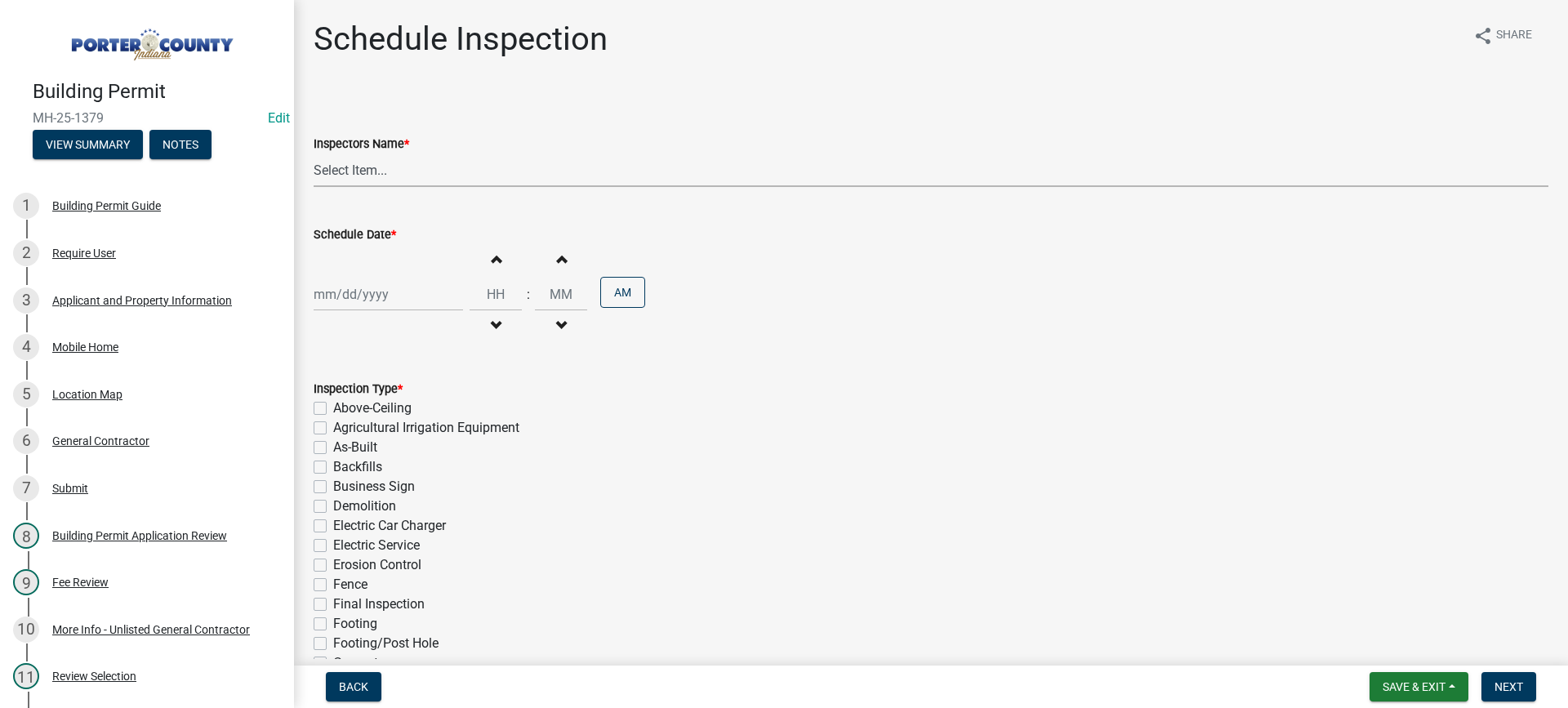
click at [330, 168] on select "Select Item... mhaller ([PERSON_NAME])" at bounding box center [930, 170] width 1235 height 34
click at [314, 153] on select "Select Item... mhaller ([PERSON_NAME])" at bounding box center [930, 170] width 1235 height 34
click at [373, 295] on div at bounding box center [388, 295] width 150 height 34
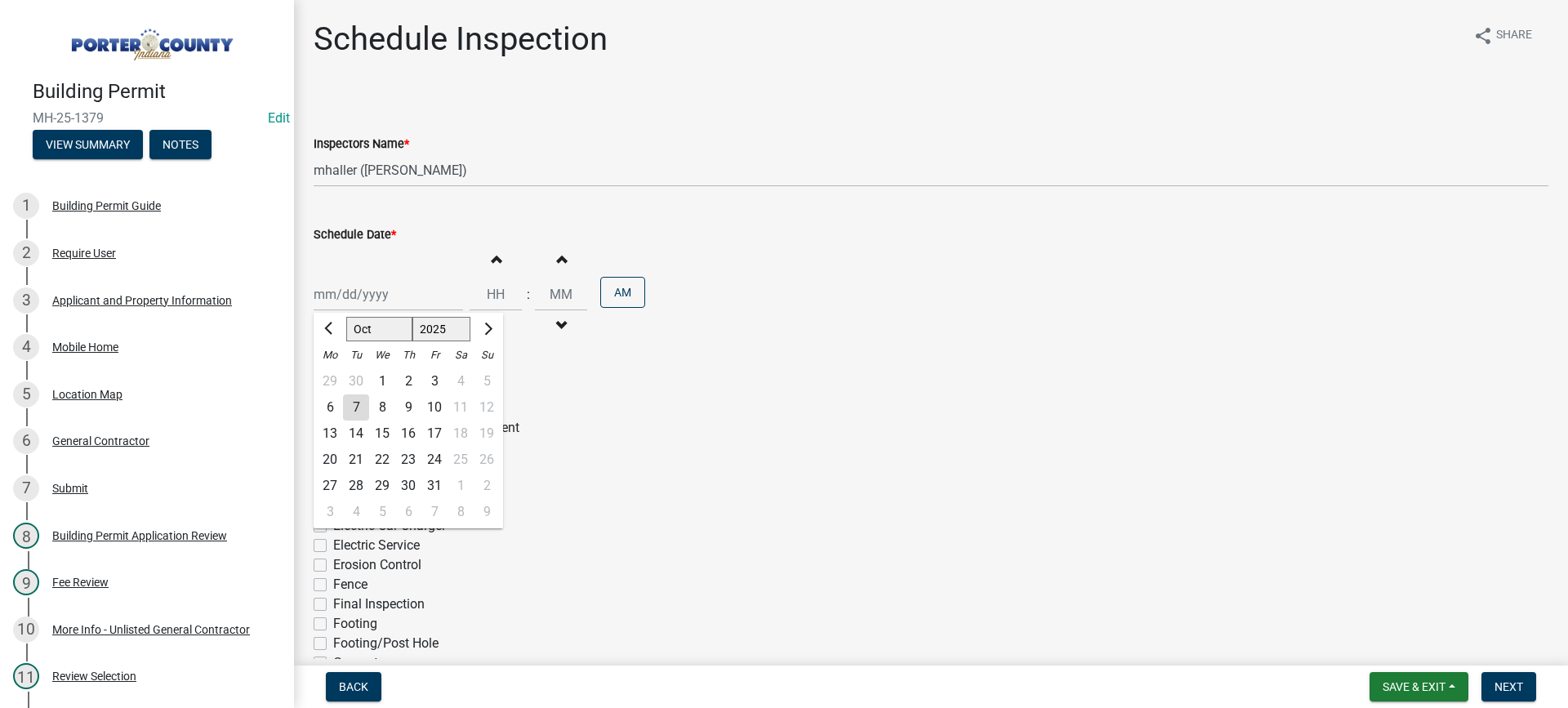
click at [361, 409] on div "7" at bounding box center [356, 408] width 26 height 26
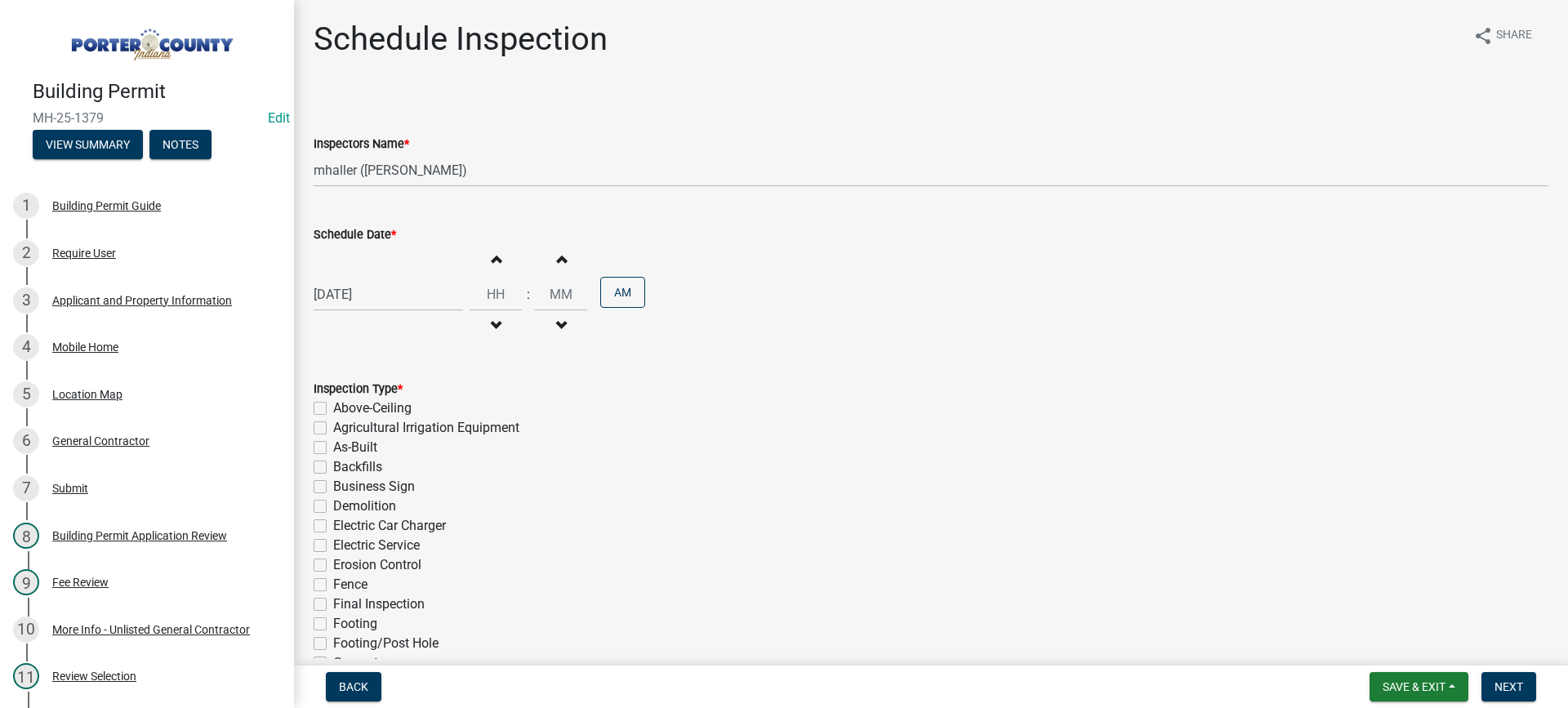
click at [333, 546] on label "Electric Service" at bounding box center [377, 545] width 87 height 20
click at [333, 546] on input "Electric Service" at bounding box center [338, 540] width 10 height 10
click at [333, 606] on label "Final Inspection" at bounding box center [379, 603] width 91 height 20
click at [333, 605] on input "Final Inspection" at bounding box center [338, 599] width 10 height 10
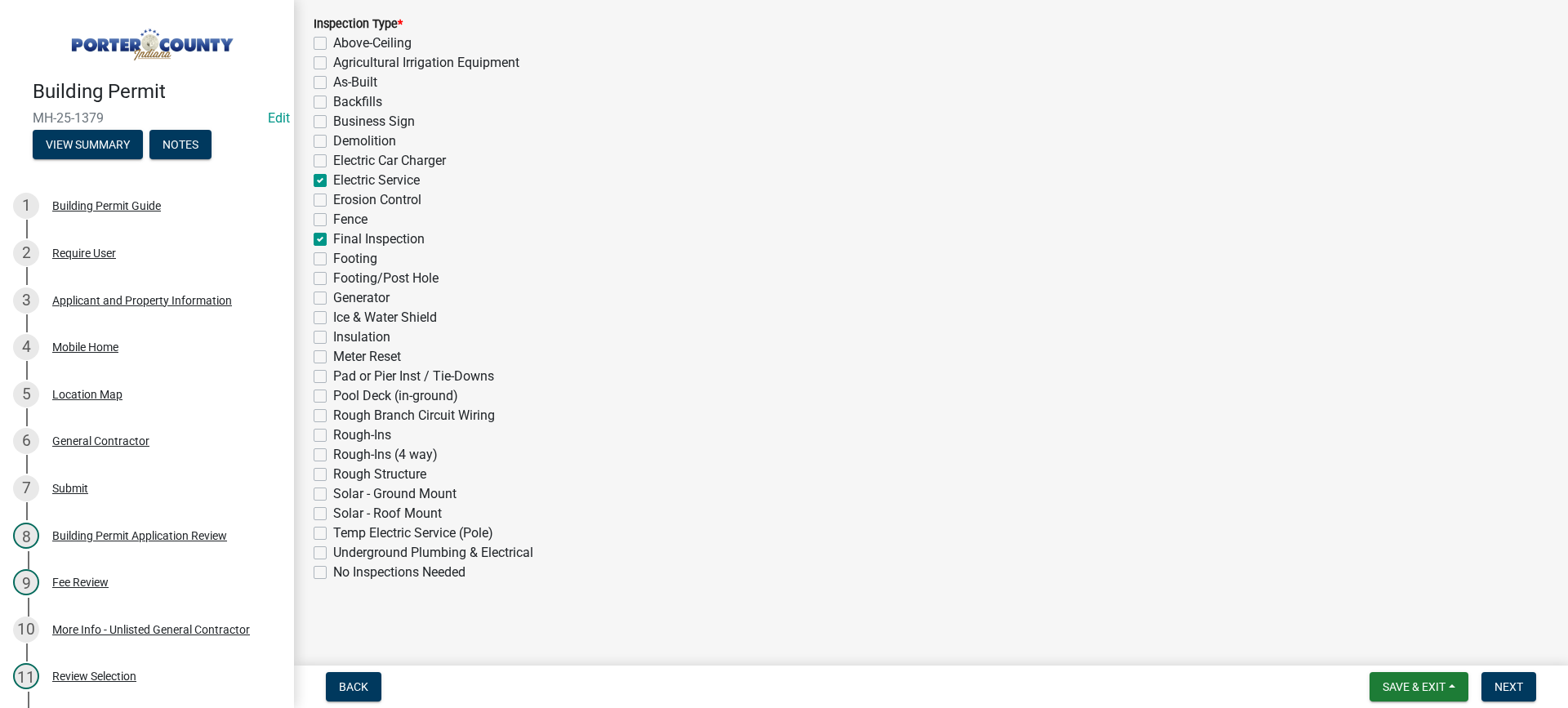
scroll to position [366, 0]
click at [1503, 684] on span "Next" at bounding box center [1509, 686] width 28 height 13
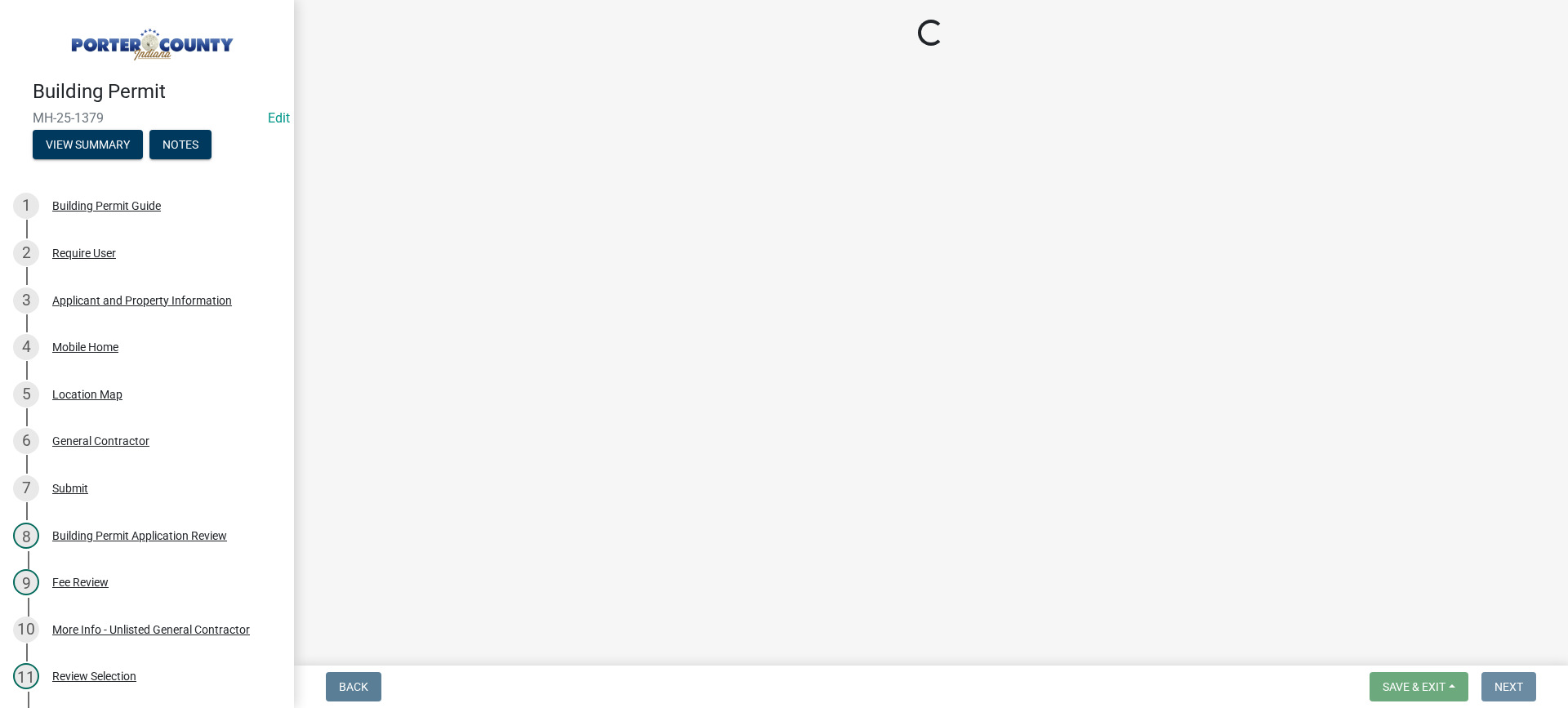
scroll to position [0, 0]
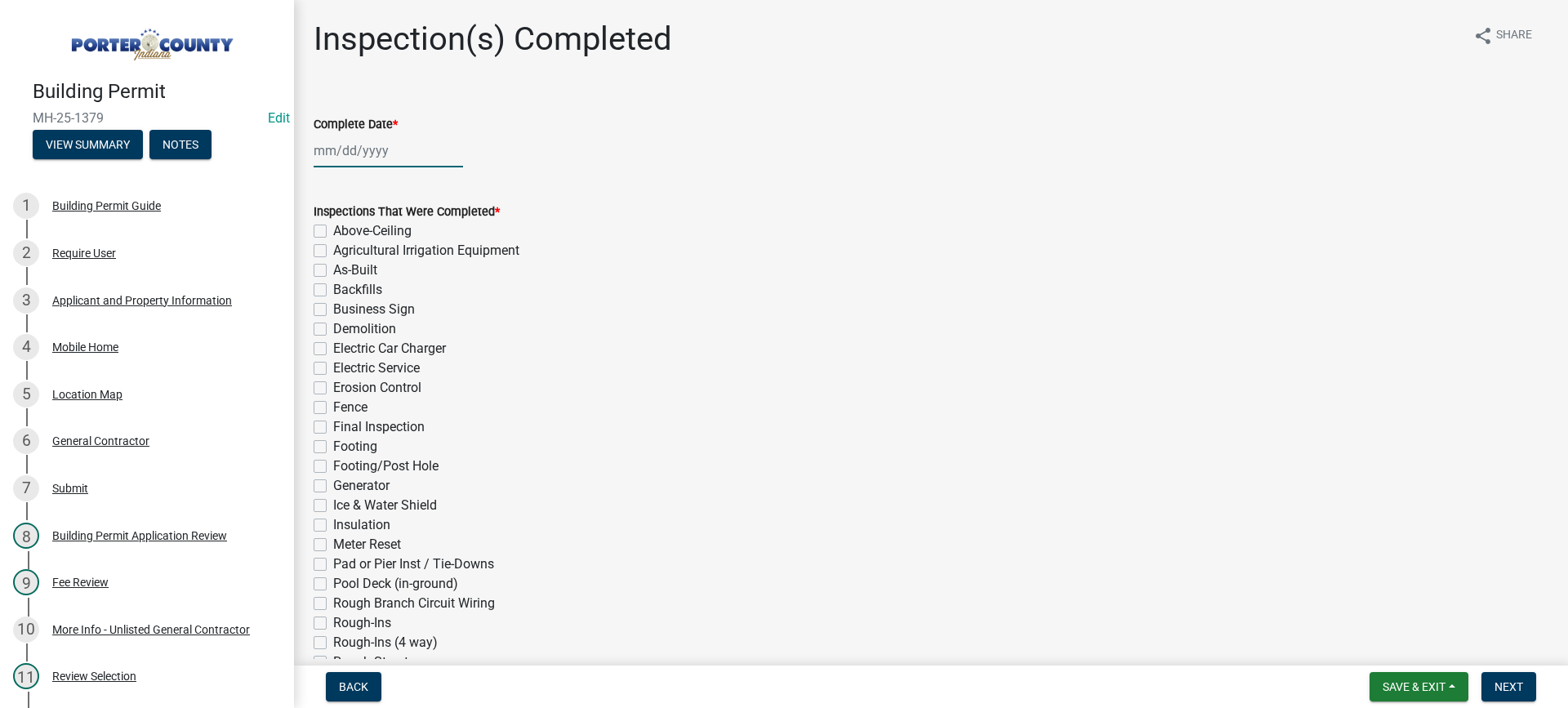
click at [348, 150] on div at bounding box center [388, 151] width 150 height 34
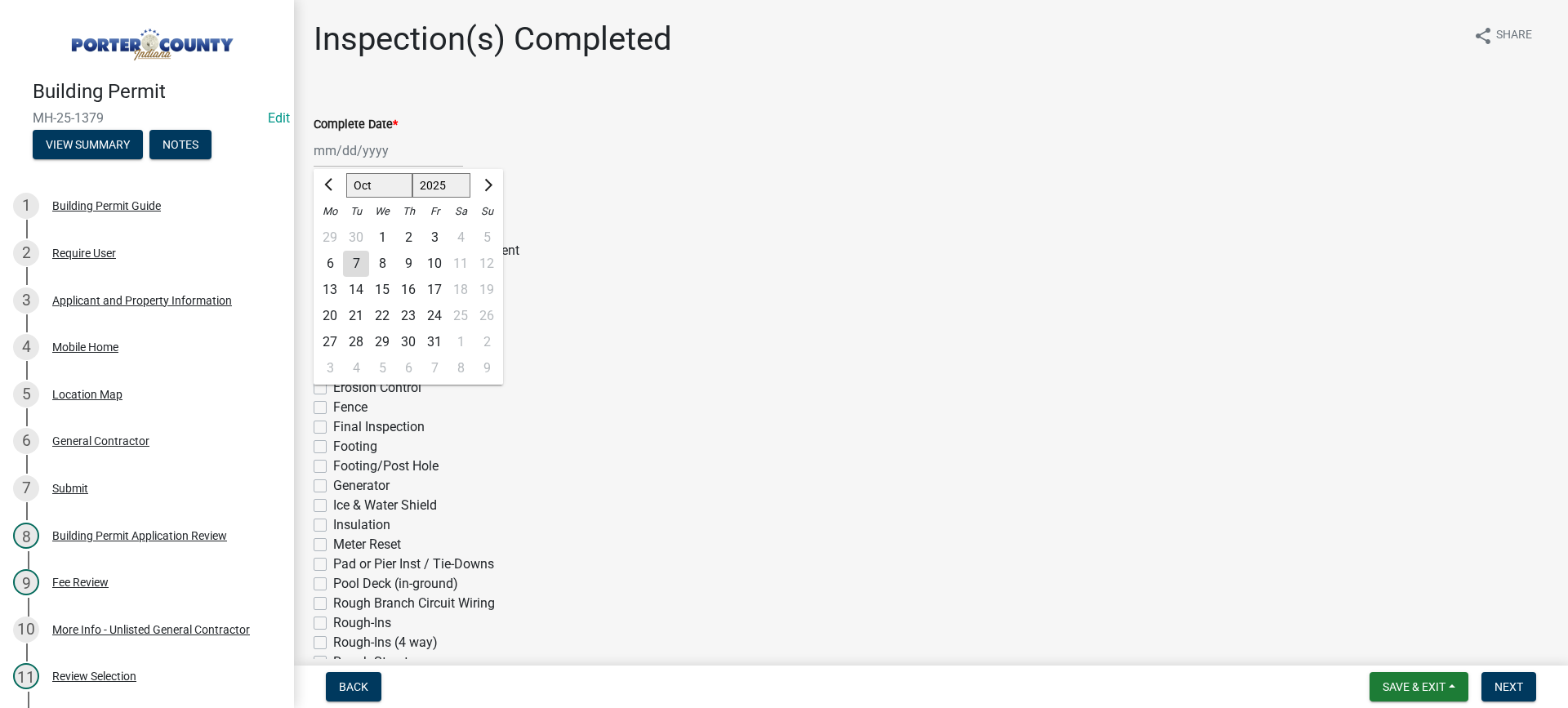
click at [362, 264] on div "7" at bounding box center [356, 264] width 26 height 26
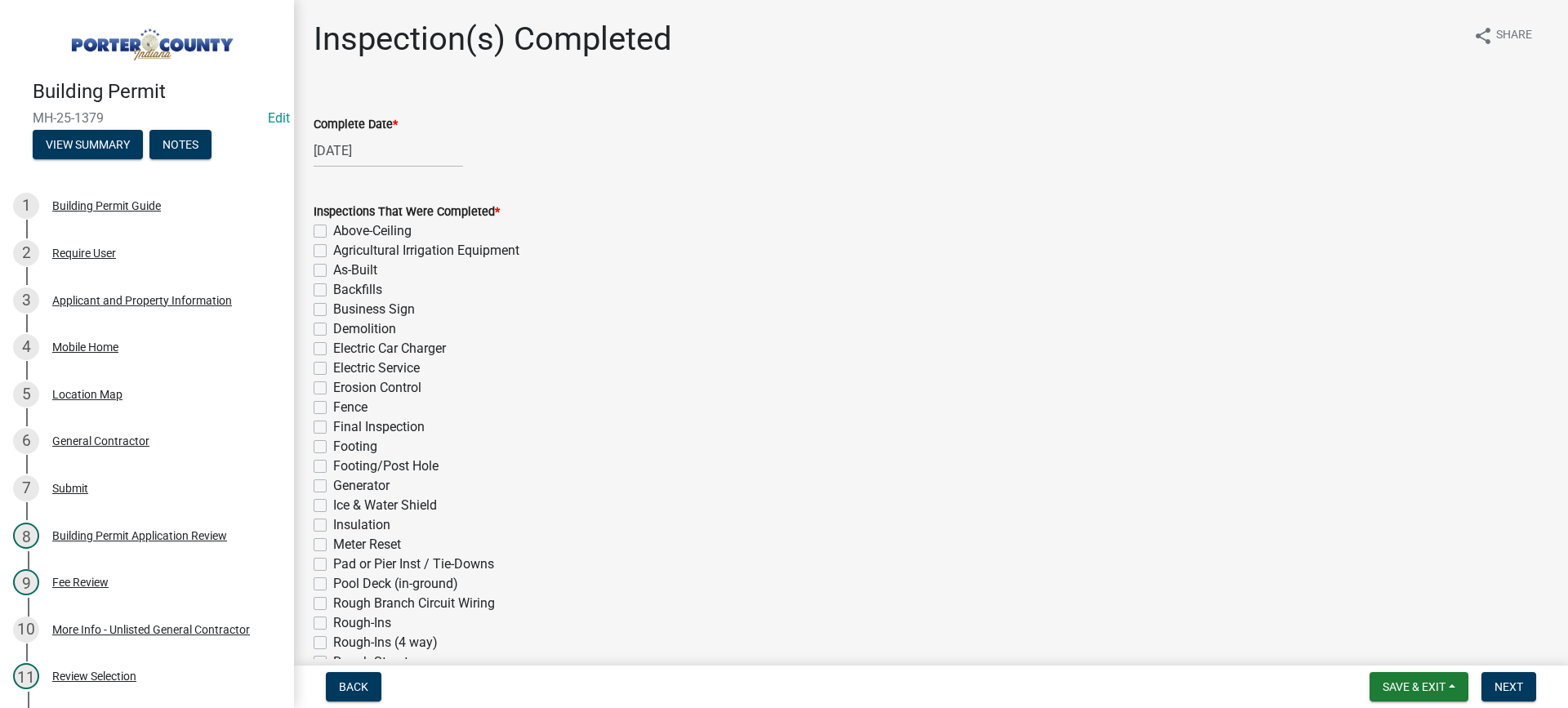
click at [333, 367] on label "Electric Service" at bounding box center [377, 368] width 87 height 20
click at [333, 367] on input "Electric Service" at bounding box center [338, 363] width 10 height 10
click at [333, 431] on label "Final Inspection" at bounding box center [379, 426] width 91 height 20
click at [333, 427] on input "Final Inspection" at bounding box center [338, 422] width 10 height 10
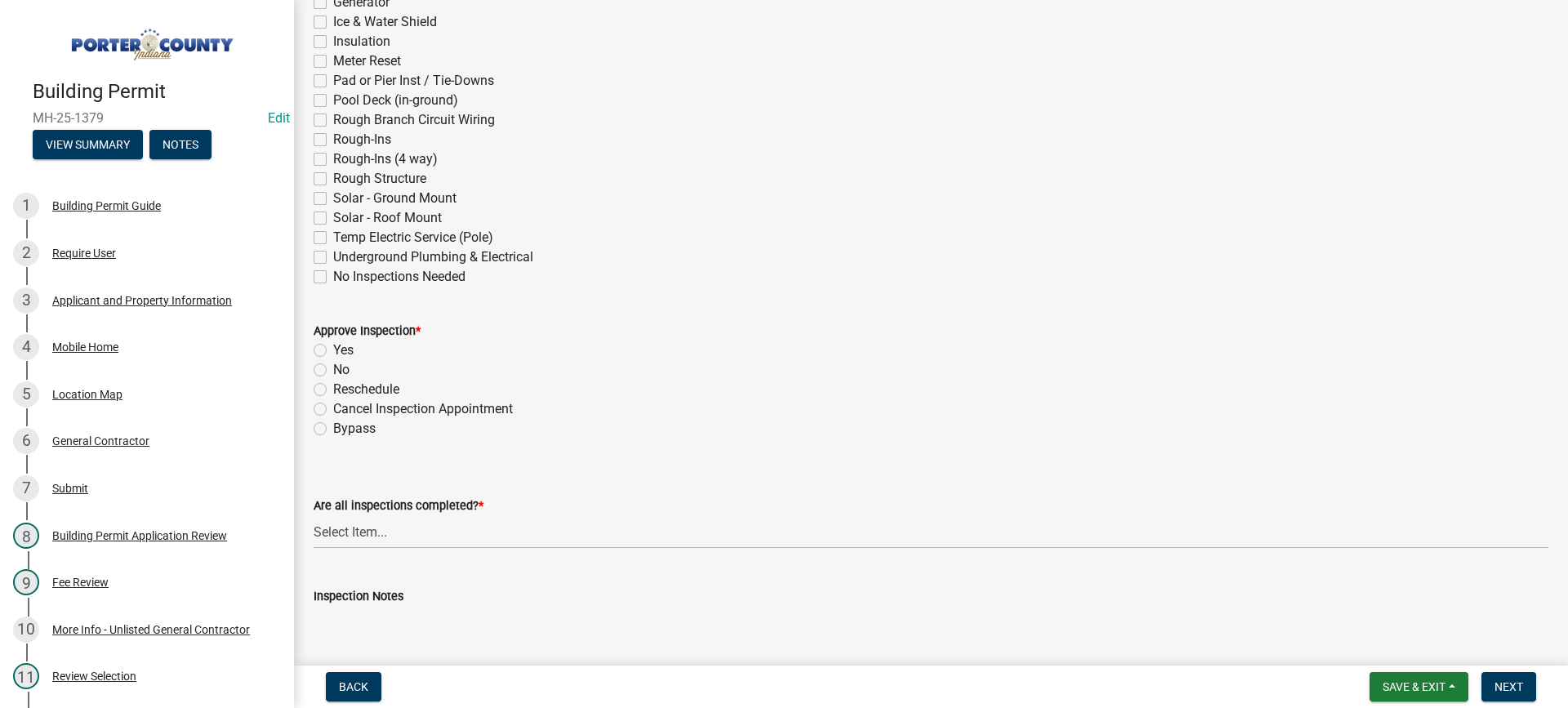
scroll to position [490, 0]
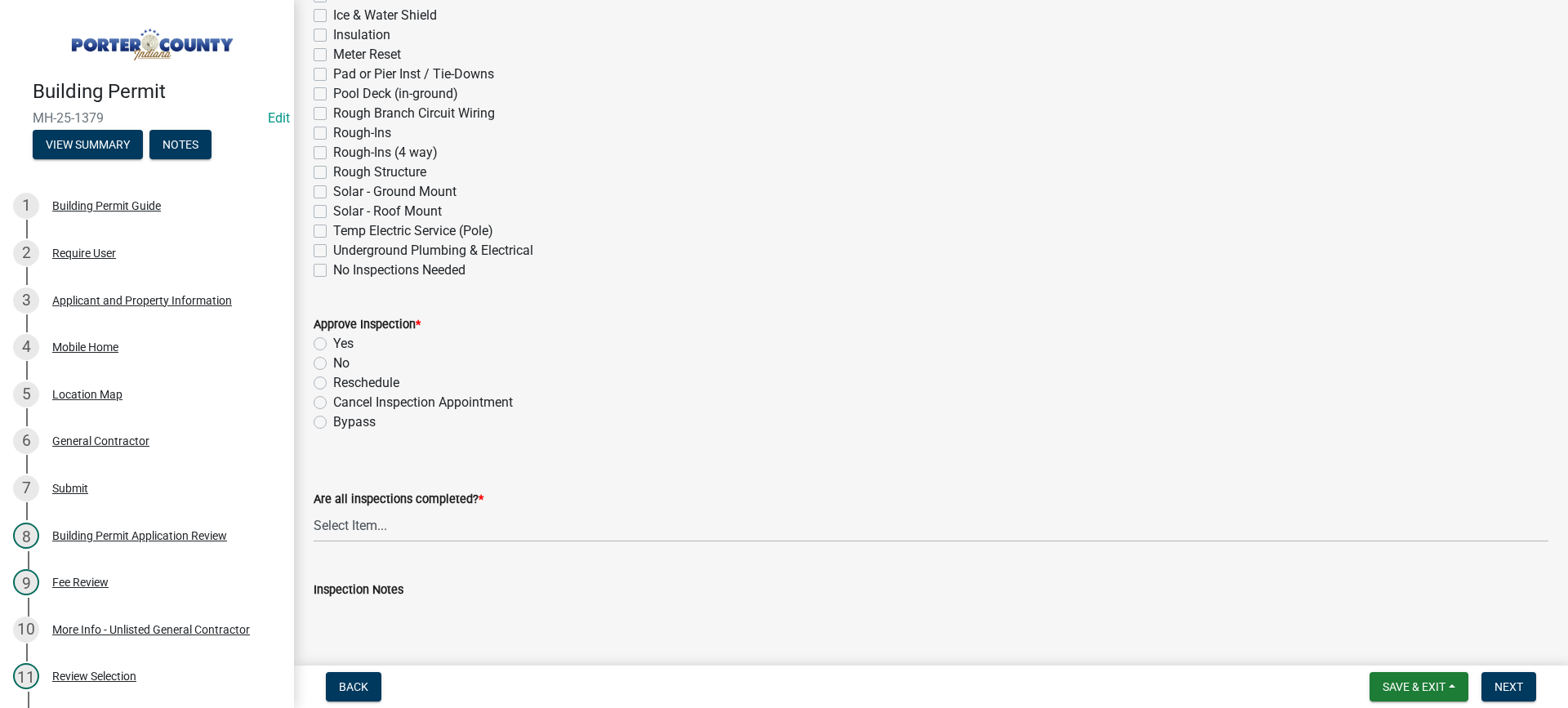
click at [333, 345] on label "Yes" at bounding box center [344, 344] width 21 height 20
click at [333, 345] on input "Yes" at bounding box center [338, 339] width 10 height 10
click at [436, 522] on select "Select Item... Yes - All Inspections Have Been Completed No - More Inspections …" at bounding box center [930, 525] width 1235 height 34
click at [314, 508] on select "Select Item... Yes - All Inspections Have Been Completed No - More Inspections …" at bounding box center [930, 525] width 1235 height 34
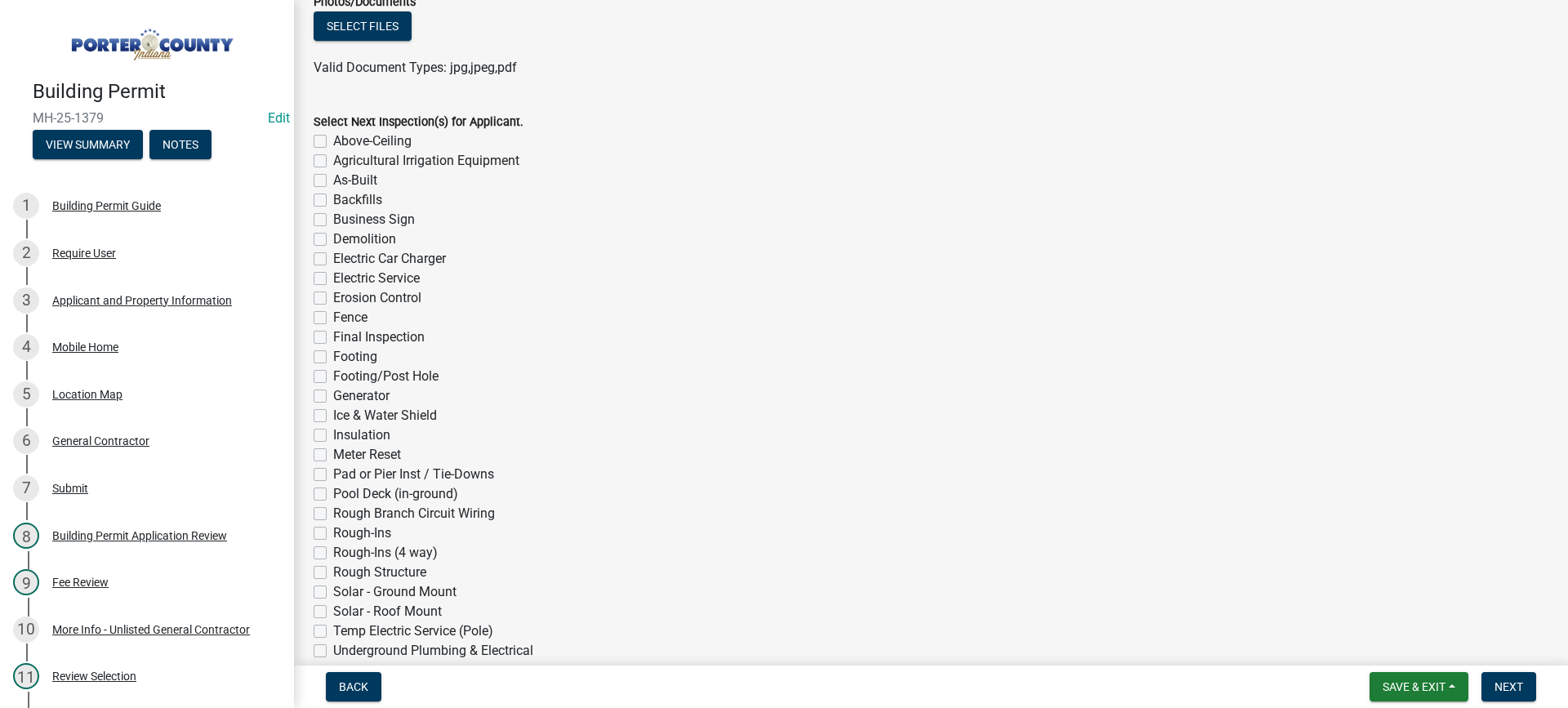
scroll to position [1306, 0]
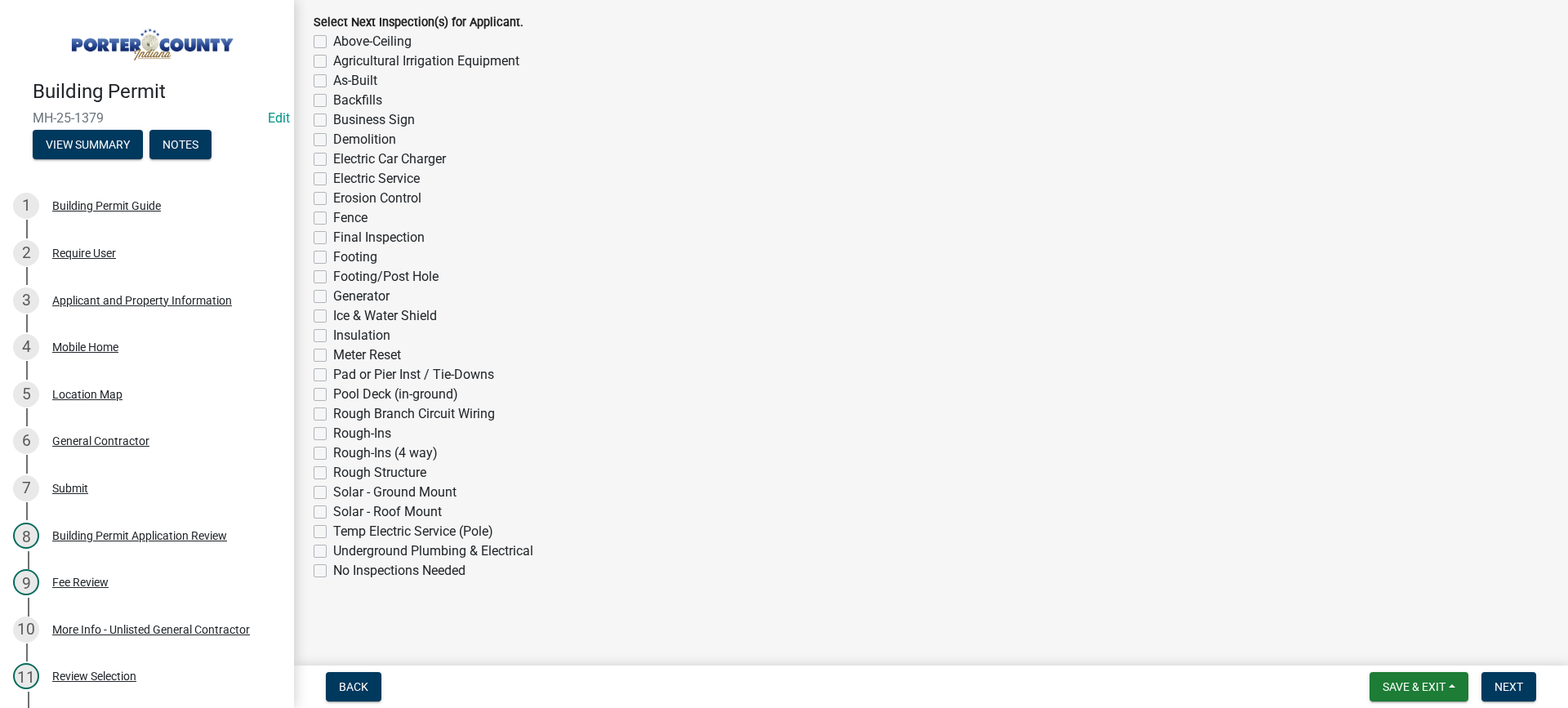
click at [333, 573] on label "No Inspections Needed" at bounding box center [399, 571] width 132 height 20
click at [333, 571] on input "No Inspections Needed" at bounding box center [338, 566] width 10 height 10
click at [1510, 690] on span "Next" at bounding box center [1509, 686] width 28 height 13
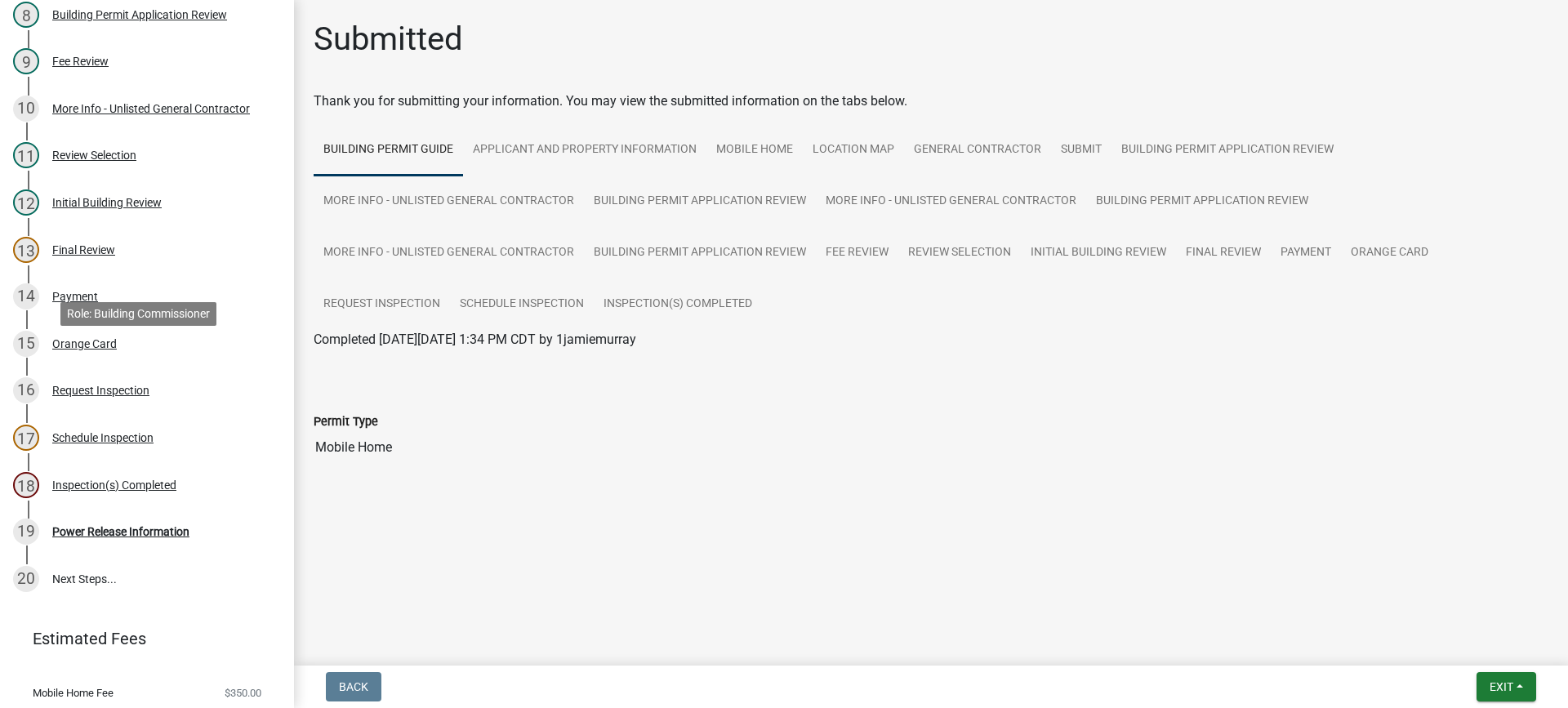
scroll to position [601, 0]
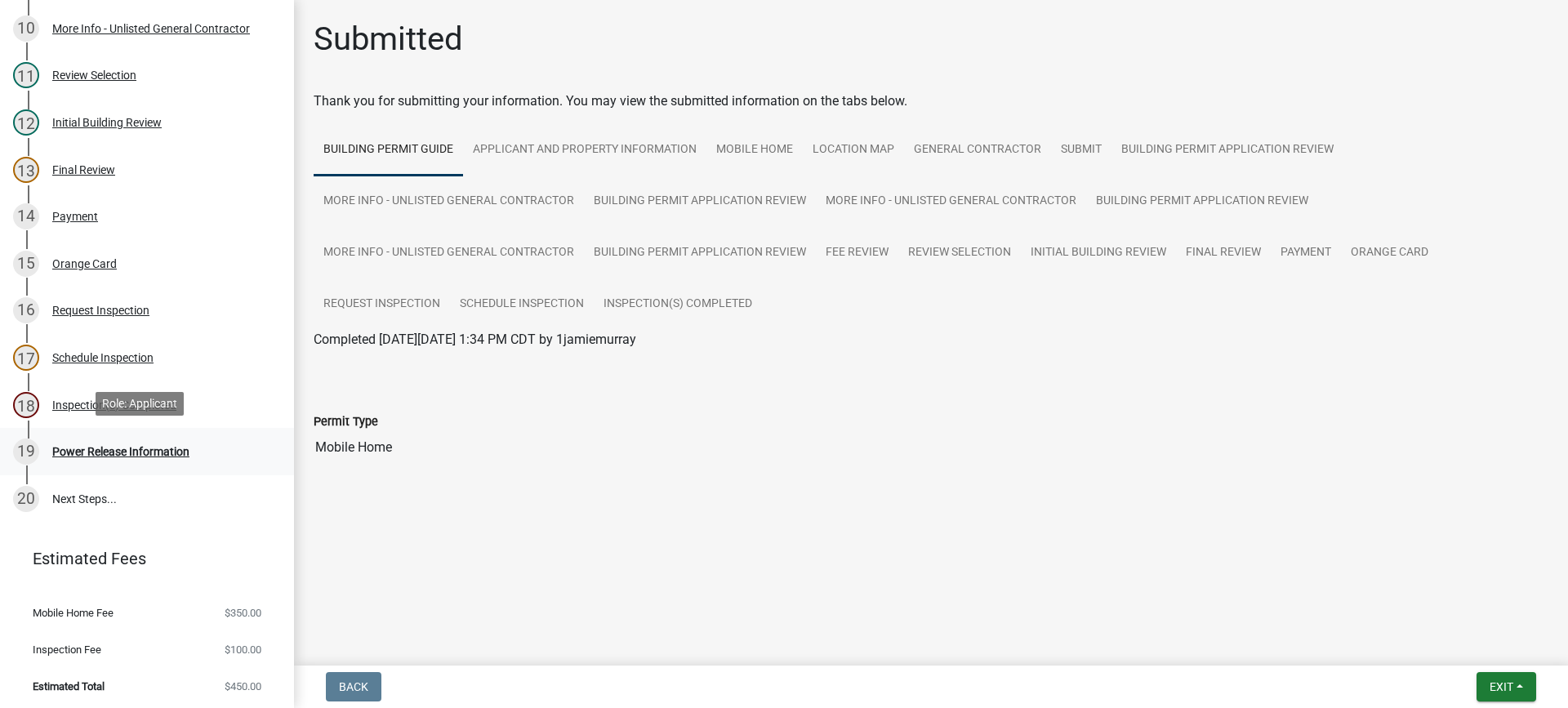
click at [155, 448] on div "Power Release Information" at bounding box center [121, 451] width 137 height 11
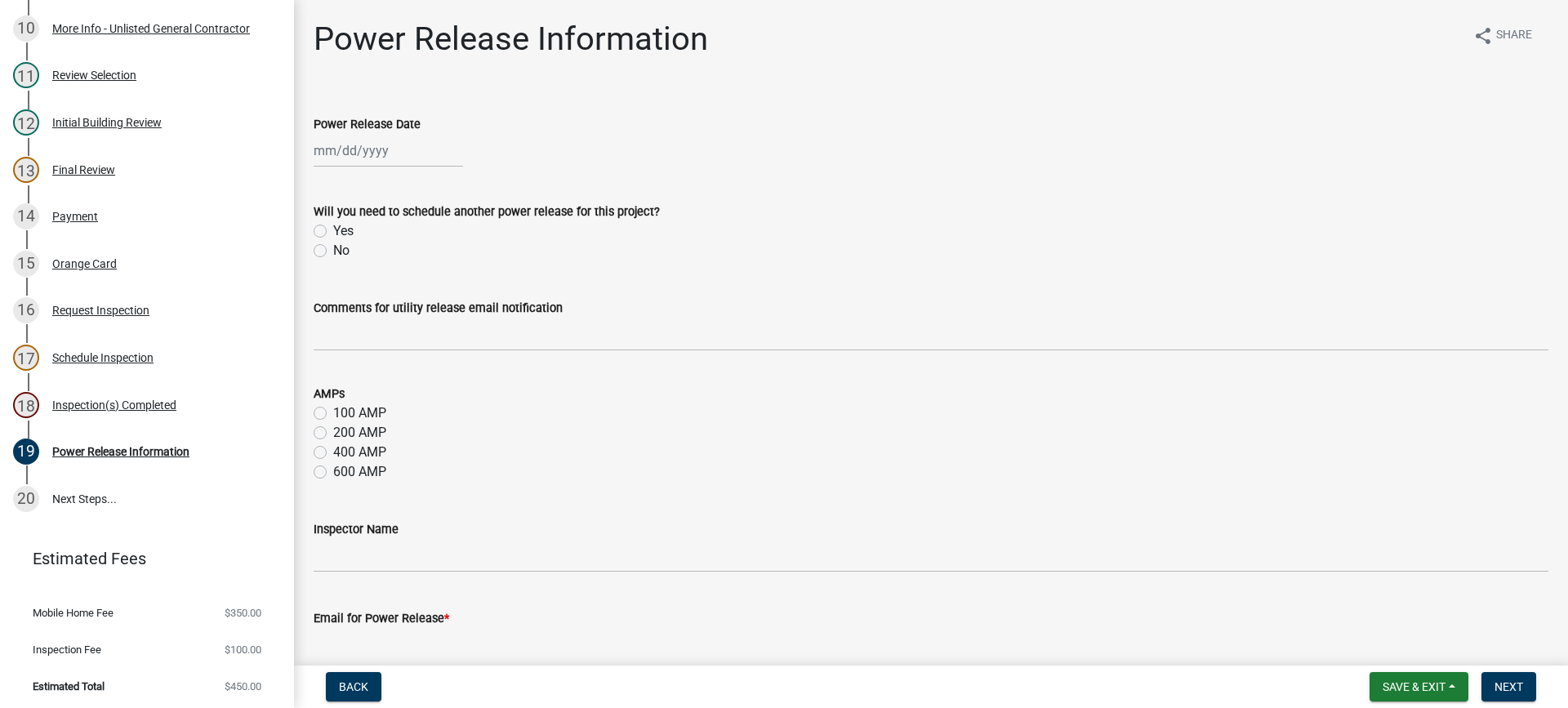
click at [372, 155] on div at bounding box center [388, 151] width 150 height 34
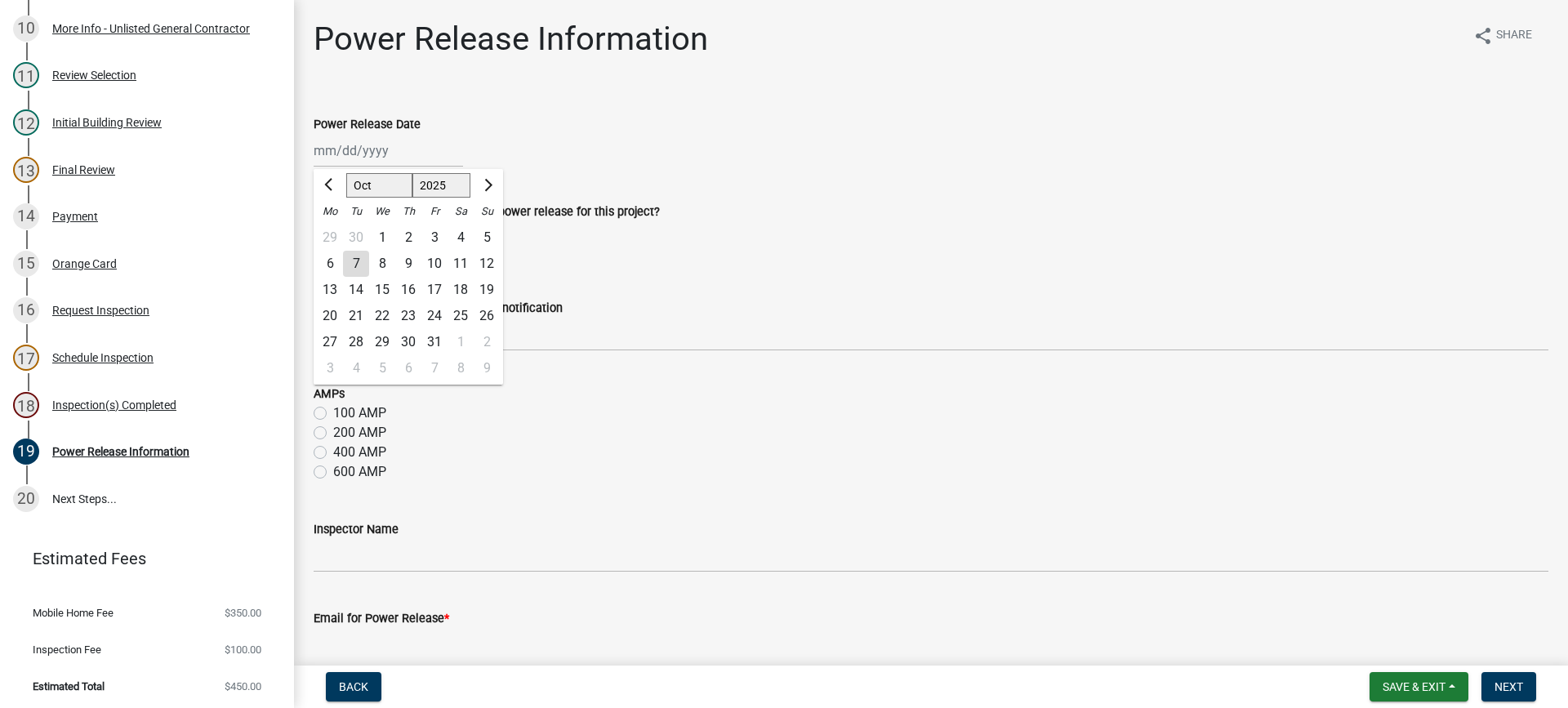
click at [355, 256] on div "7" at bounding box center [356, 264] width 26 height 26
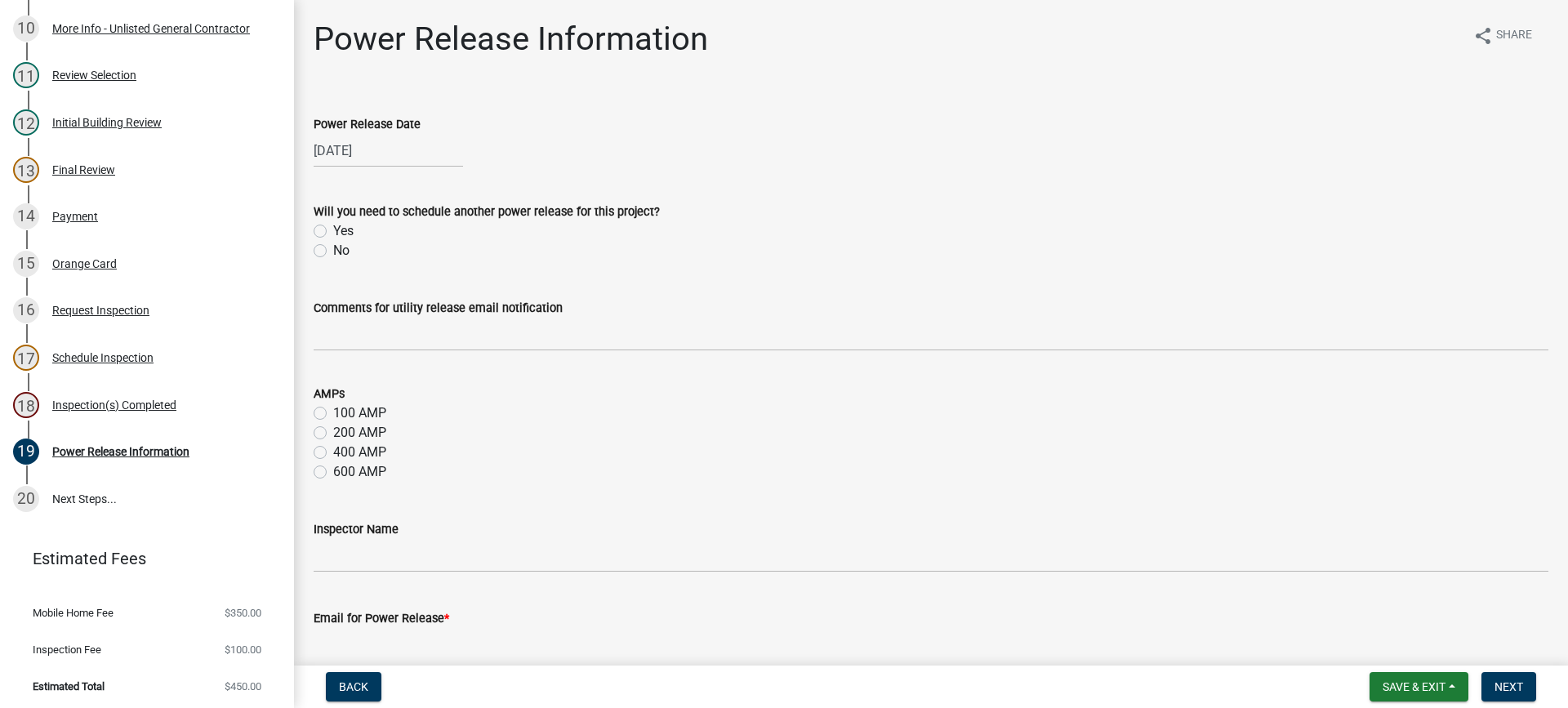
click at [333, 249] on label "No" at bounding box center [341, 250] width 16 height 20
click at [333, 249] on input "No" at bounding box center [338, 246] width 10 height 10
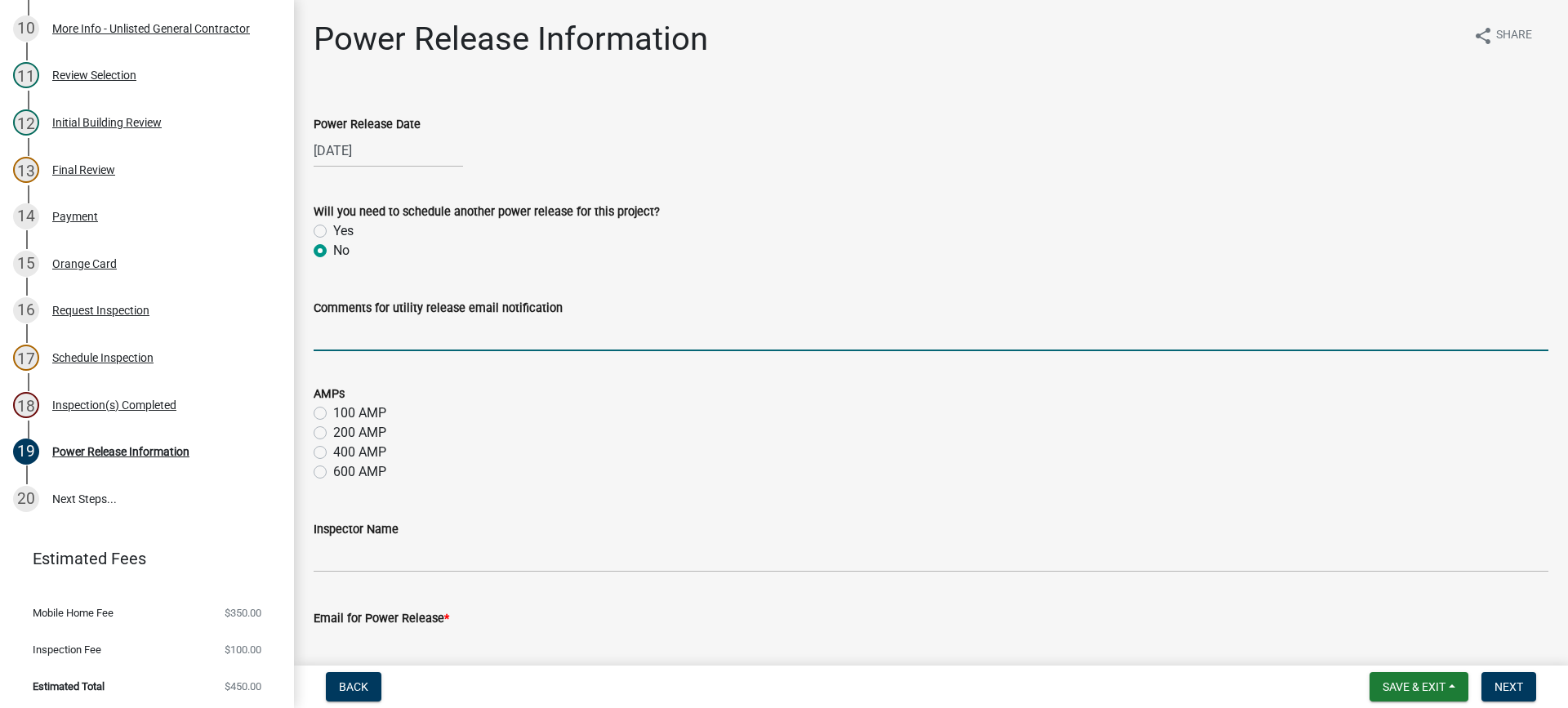
click at [365, 334] on input "Comments for utility release email notification" at bounding box center [930, 334] width 1235 height 34
click at [333, 414] on label "100 AMP" at bounding box center [360, 412] width 53 height 20
click at [333, 414] on input "100 AMP" at bounding box center [338, 408] width 10 height 10
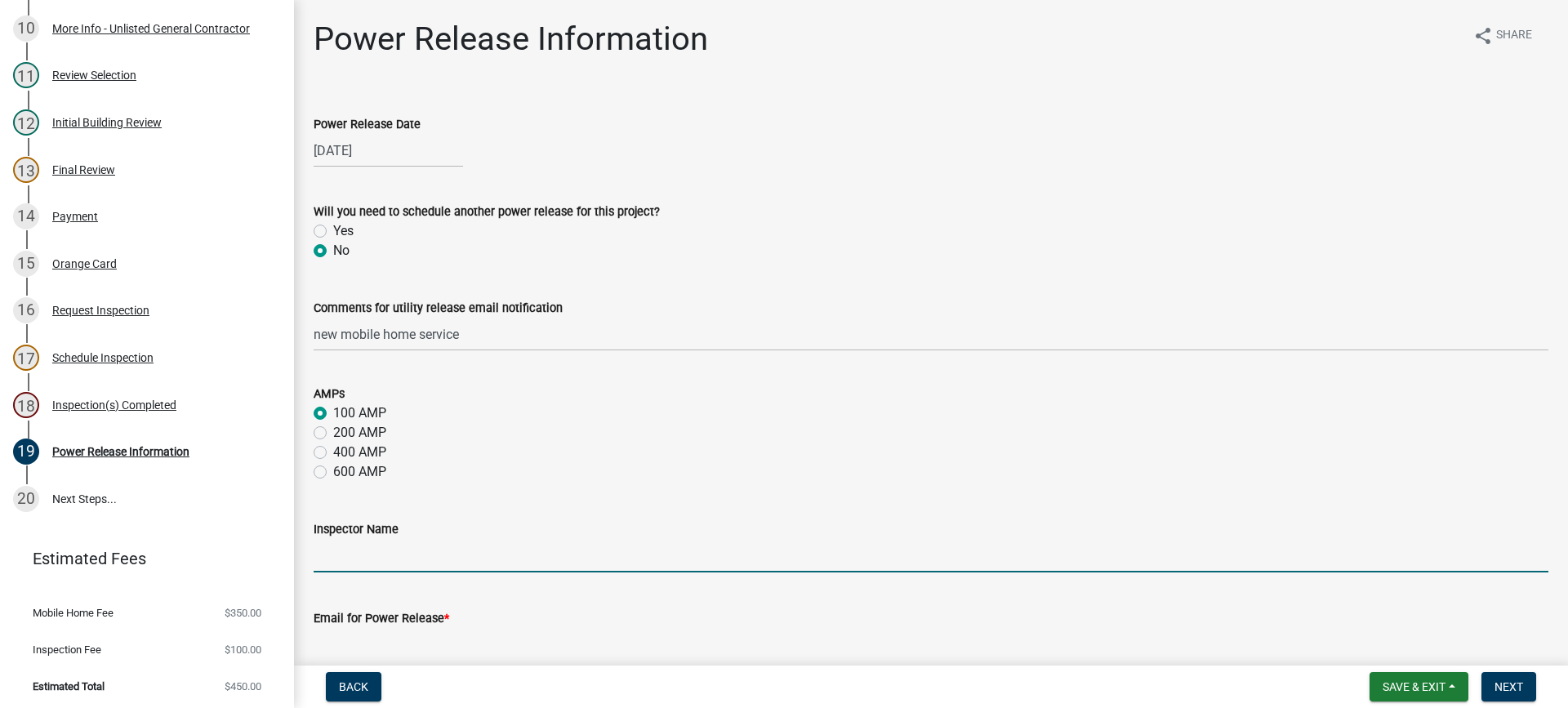
click at [396, 553] on input "Inspector Name" at bounding box center [930, 555] width 1235 height 34
click at [465, 642] on input "Email for Power Release *" at bounding box center [930, 645] width 1235 height 34
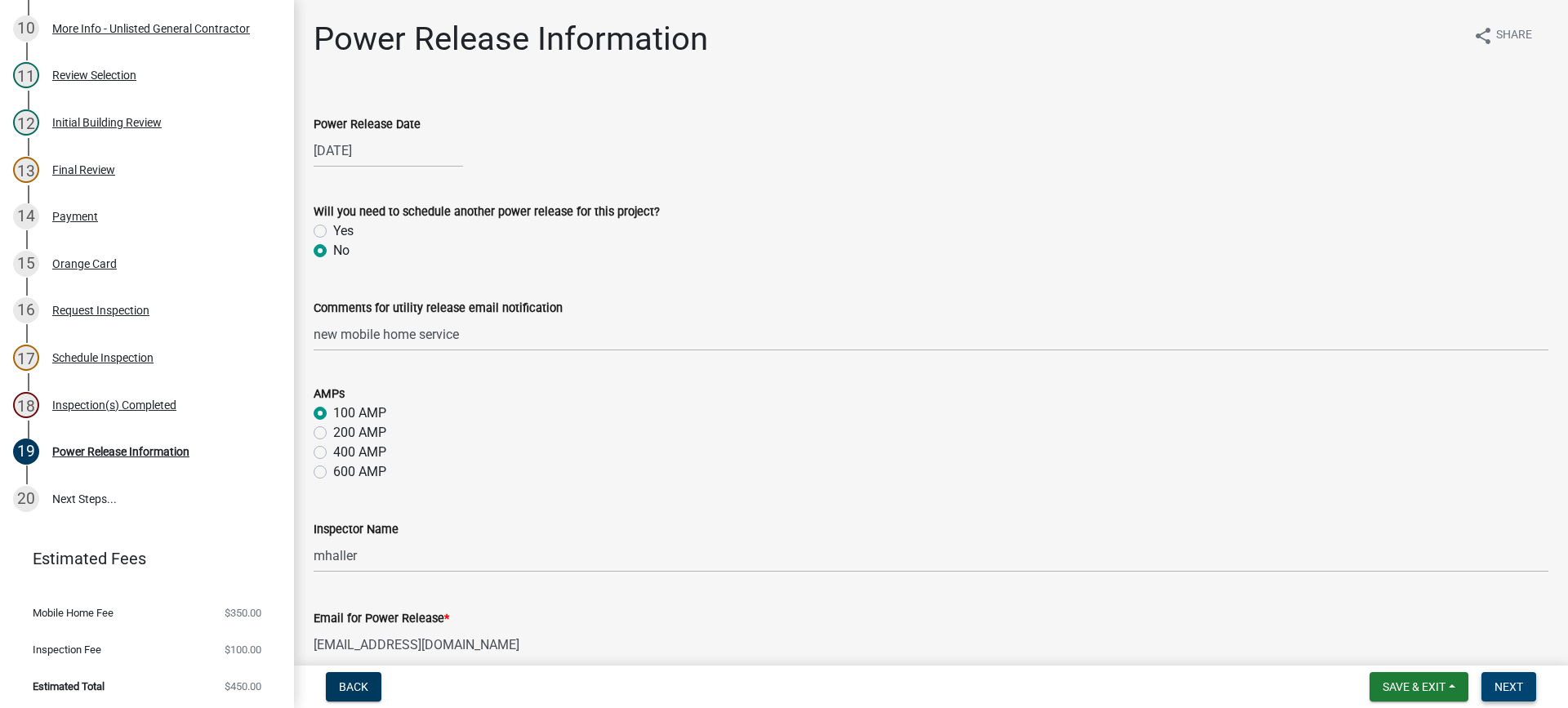
click at [1511, 687] on span "Next" at bounding box center [1509, 686] width 28 height 13
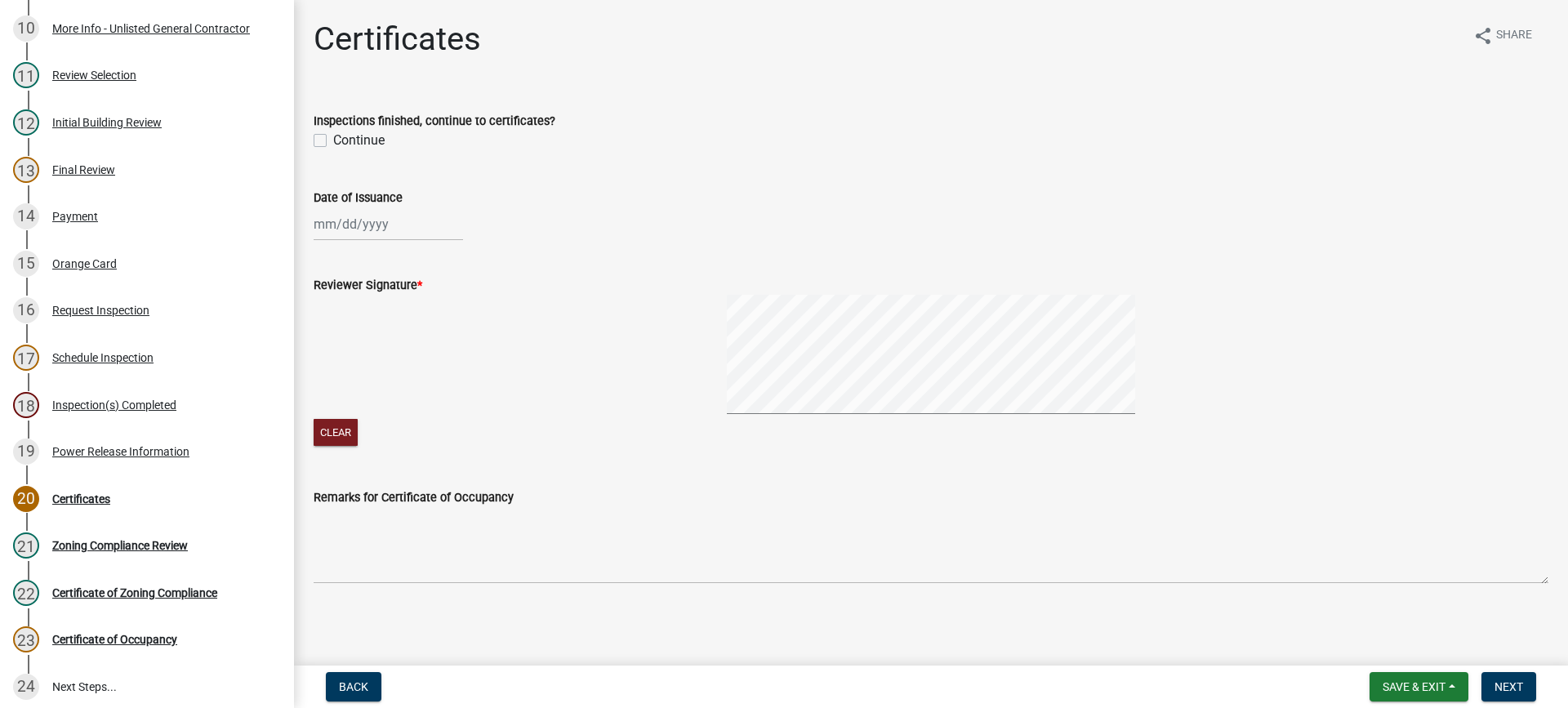
scroll to position [789, 0]
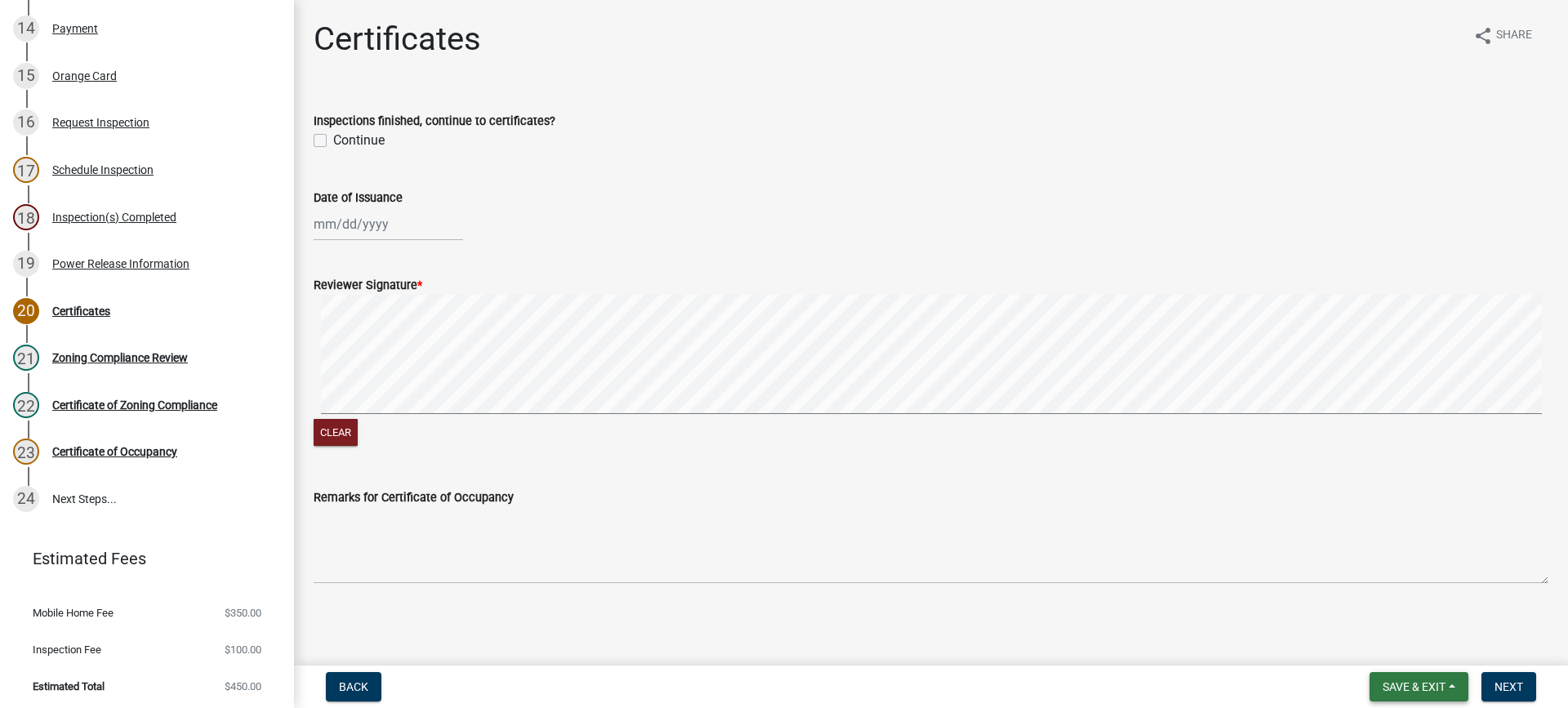
click at [1389, 687] on span "Save & Exit" at bounding box center [1414, 686] width 63 height 13
click at [1389, 646] on button "Save & Exit" at bounding box center [1402, 644] width 131 height 40
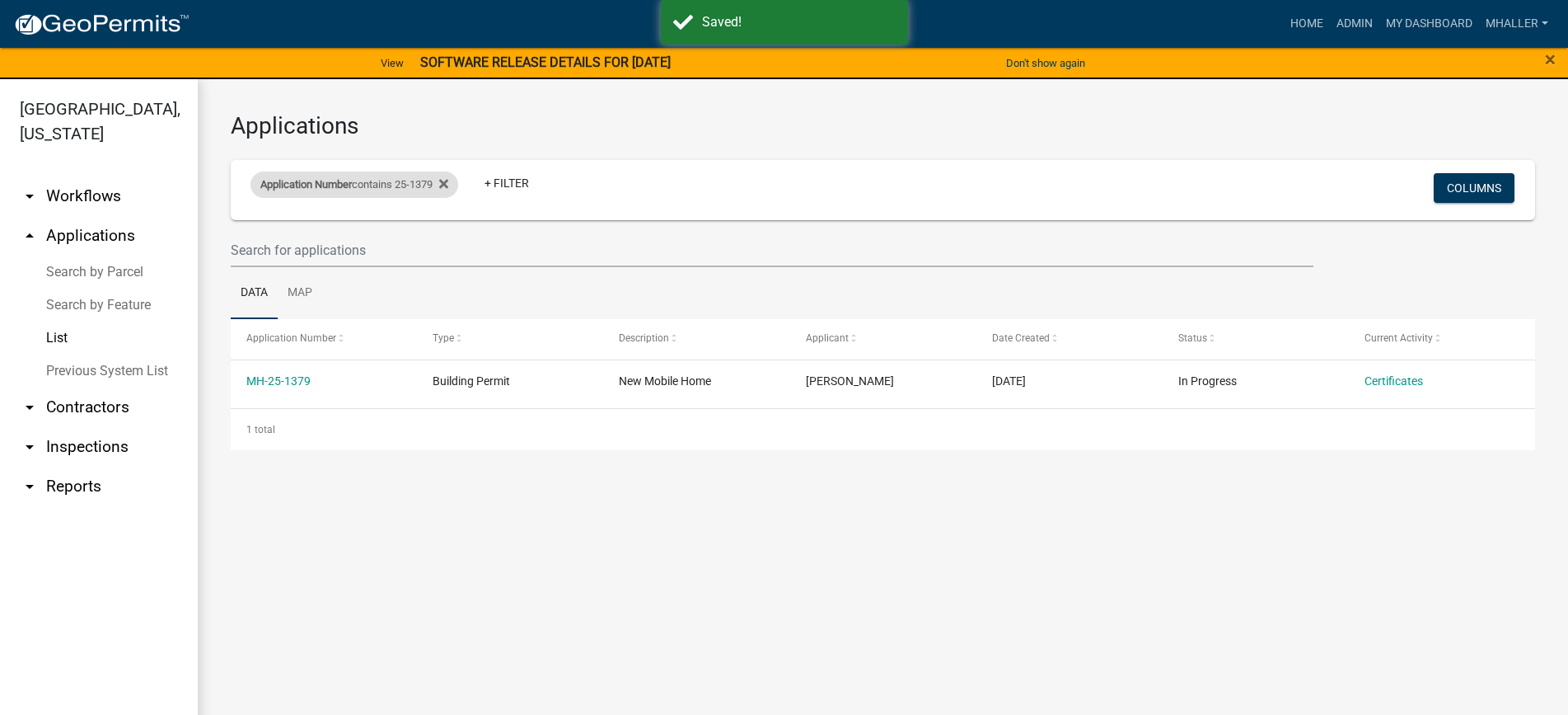
click at [396, 186] on div "Application Number contains 25-1379" at bounding box center [354, 184] width 208 height 27
click at [374, 251] on input "25-1379" at bounding box center [361, 246] width 151 height 34
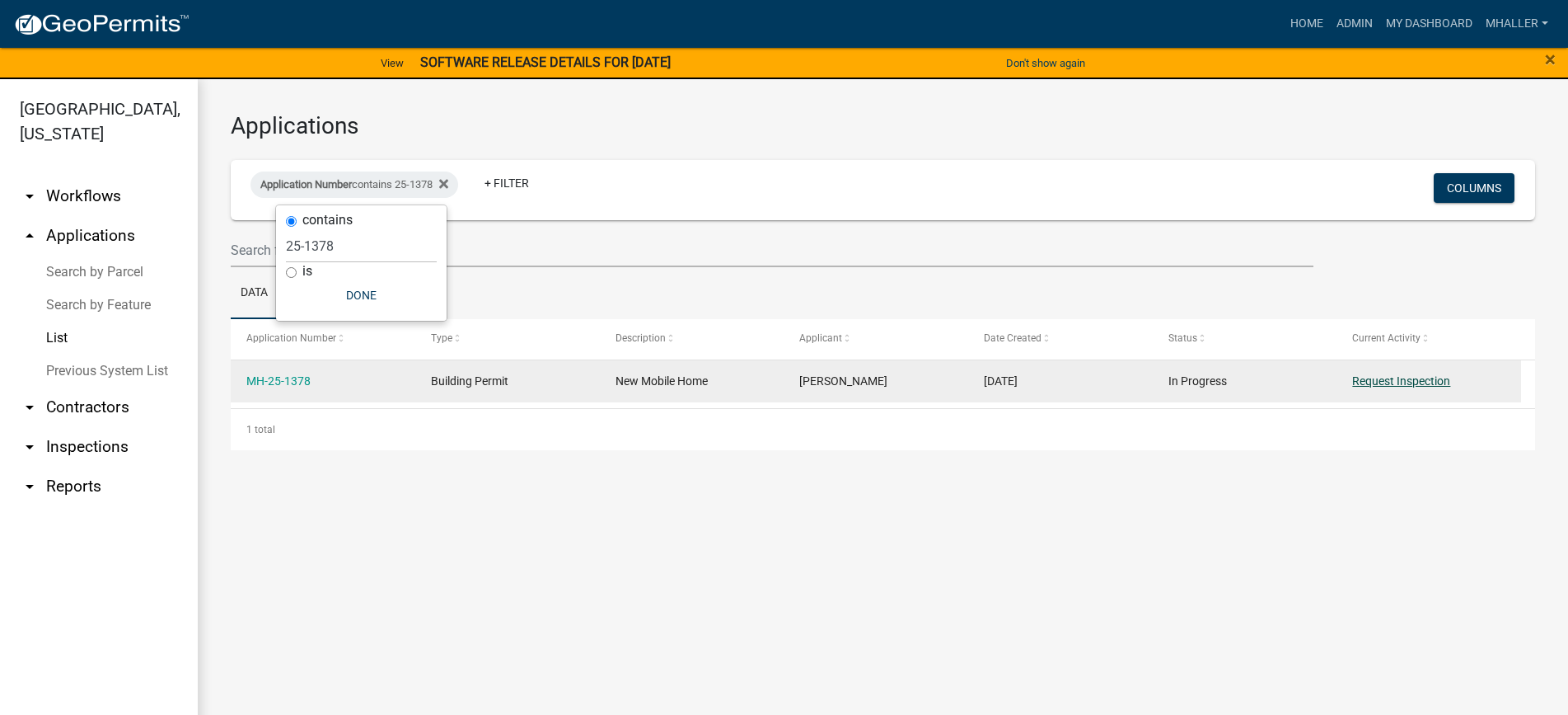
click at [1362, 381] on link "Request Inspection" at bounding box center [1401, 381] width 98 height 13
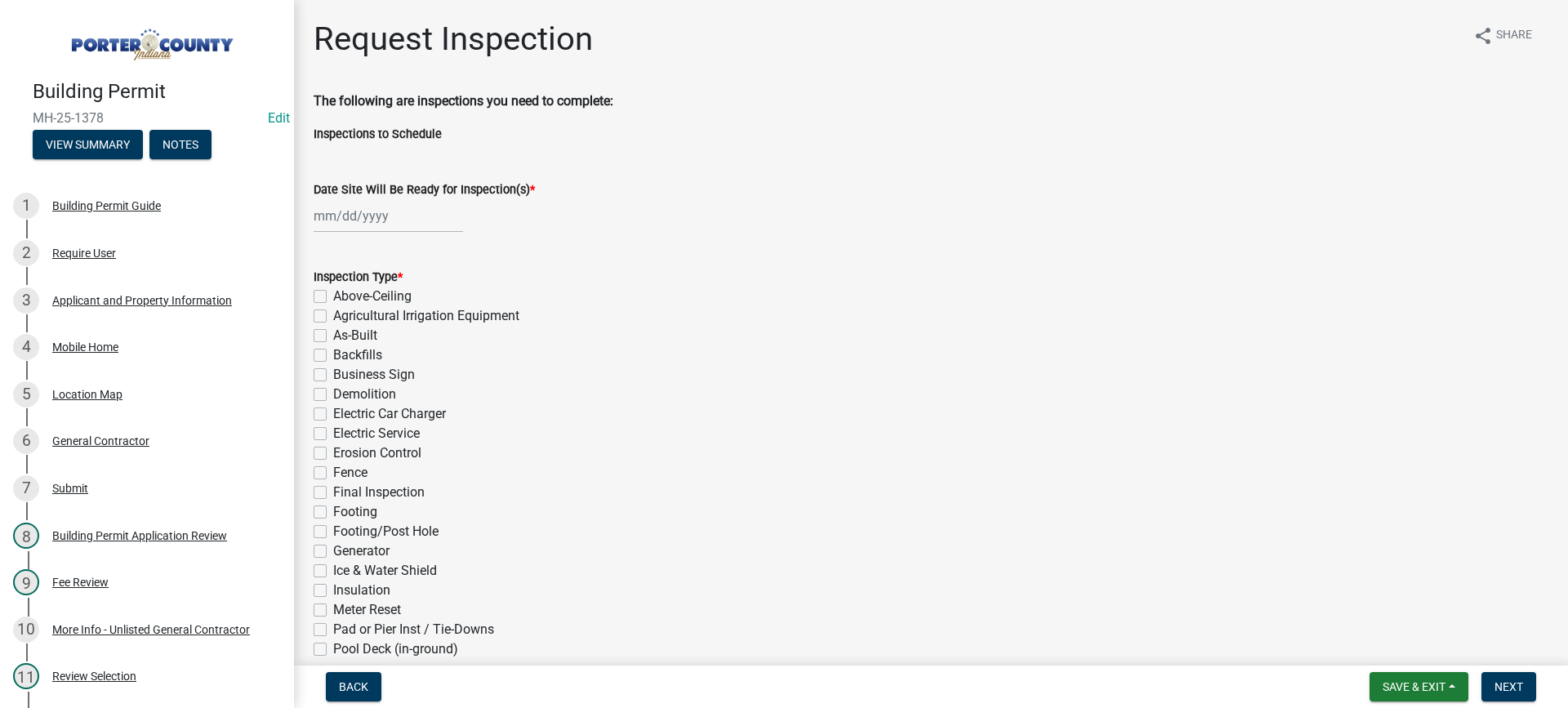
click at [360, 217] on div at bounding box center [388, 217] width 150 height 34
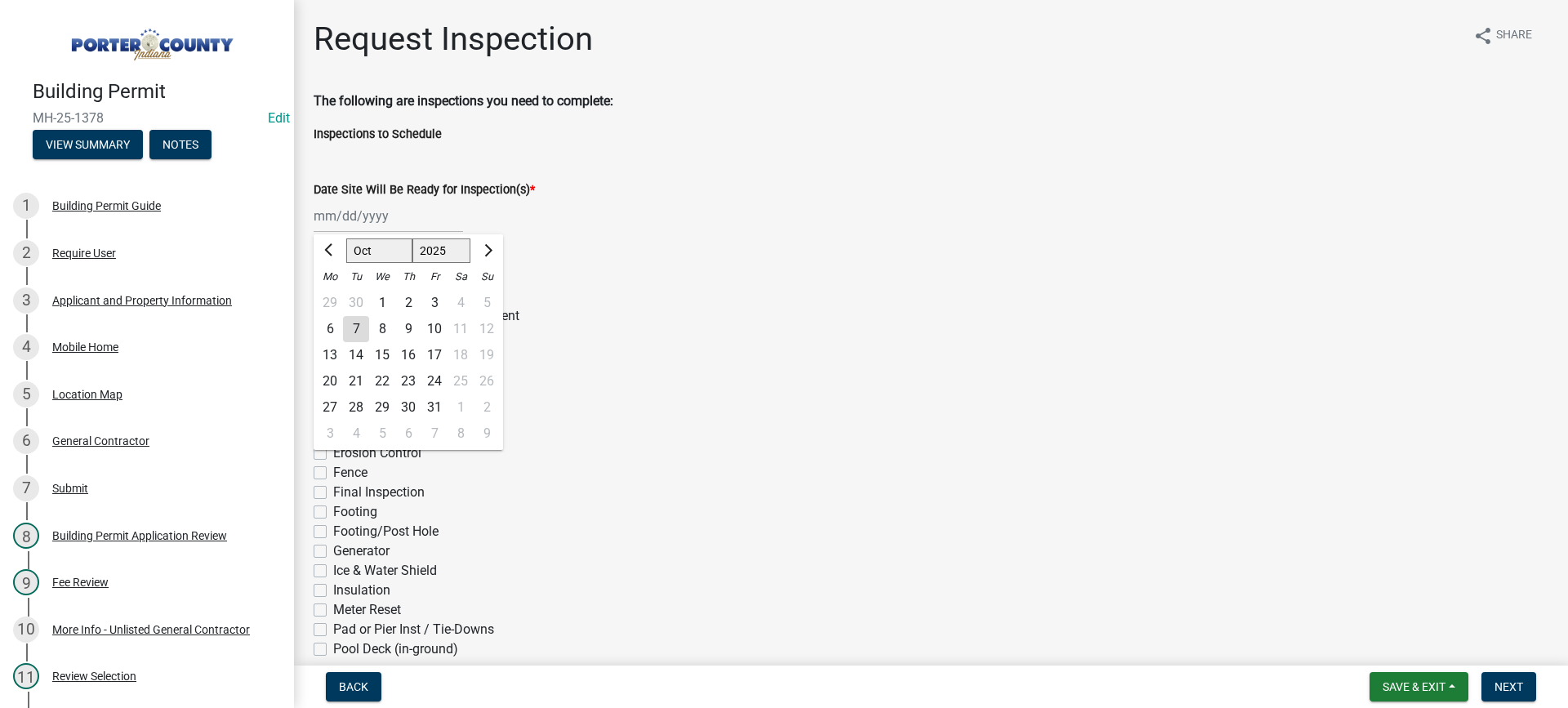
click at [361, 326] on div "7" at bounding box center [356, 330] width 26 height 26
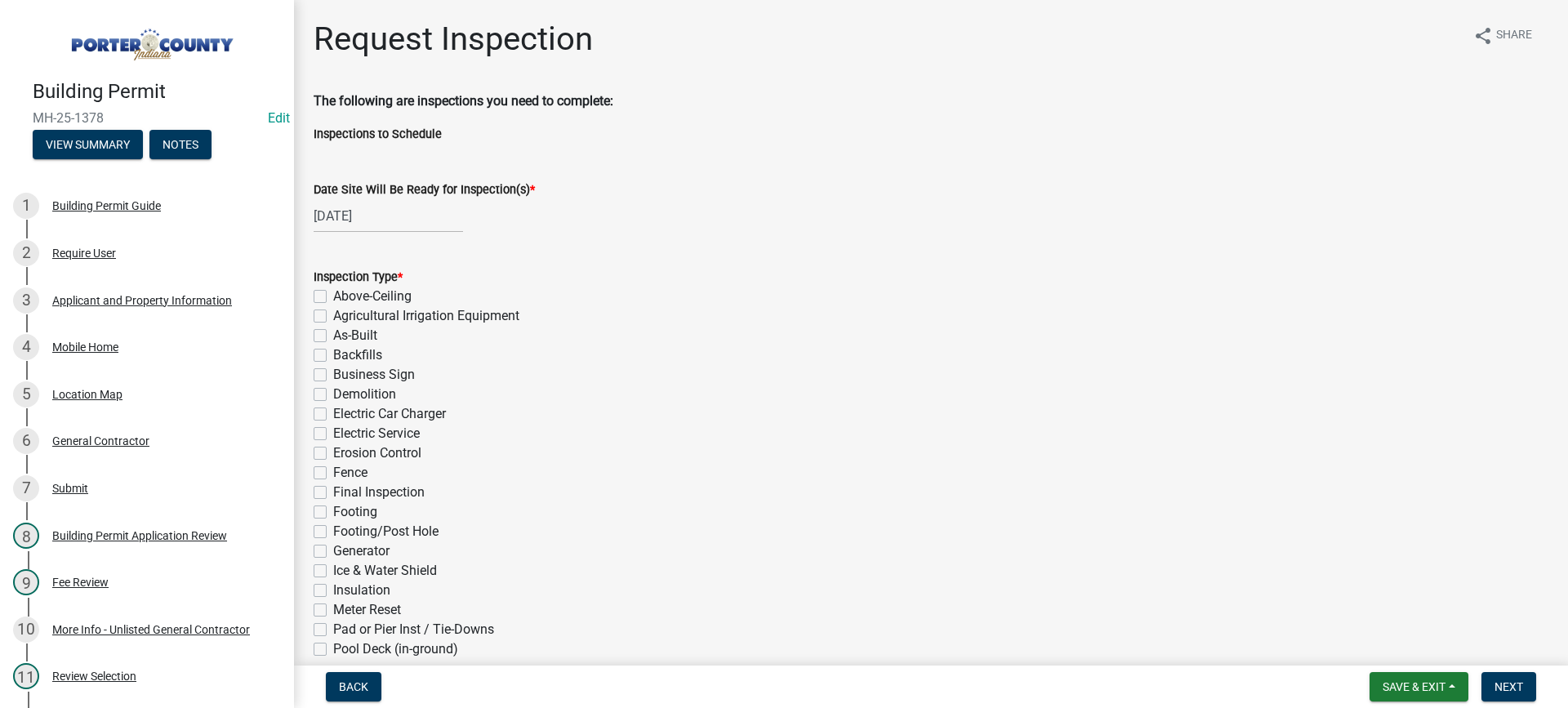
click at [333, 412] on label "Electric Car Charger" at bounding box center [390, 413] width 113 height 20
click at [333, 412] on input "Electric Car Charger" at bounding box center [338, 409] width 10 height 10
drag, startPoint x: 318, startPoint y: 413, endPoint x: 323, endPoint y: 436, distance: 23.5
click at [333, 414] on label "Electric Car Charger" at bounding box center [390, 413] width 113 height 20
click at [333, 414] on input "Electric Car Charger" at bounding box center [338, 409] width 10 height 10
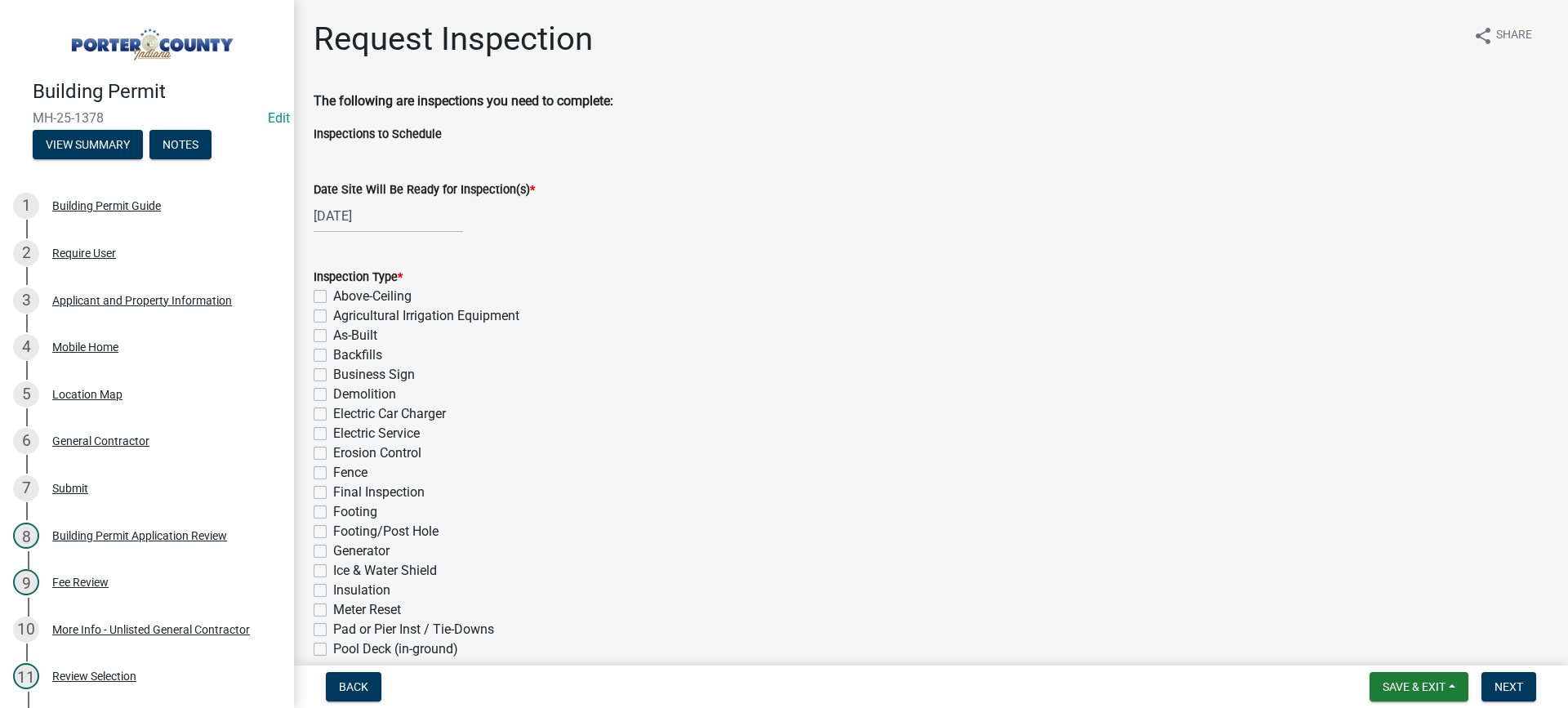
click at [333, 438] on label "Electric Service" at bounding box center [377, 433] width 87 height 20
click at [333, 434] on input "Electric Service" at bounding box center [338, 428] width 10 height 10
drag, startPoint x: 323, startPoint y: 491, endPoint x: 384, endPoint y: 507, distance: 63.1
click at [333, 492] on label "Final Inspection" at bounding box center [379, 491] width 91 height 20
click at [333, 492] on input "Final Inspection" at bounding box center [338, 487] width 10 height 10
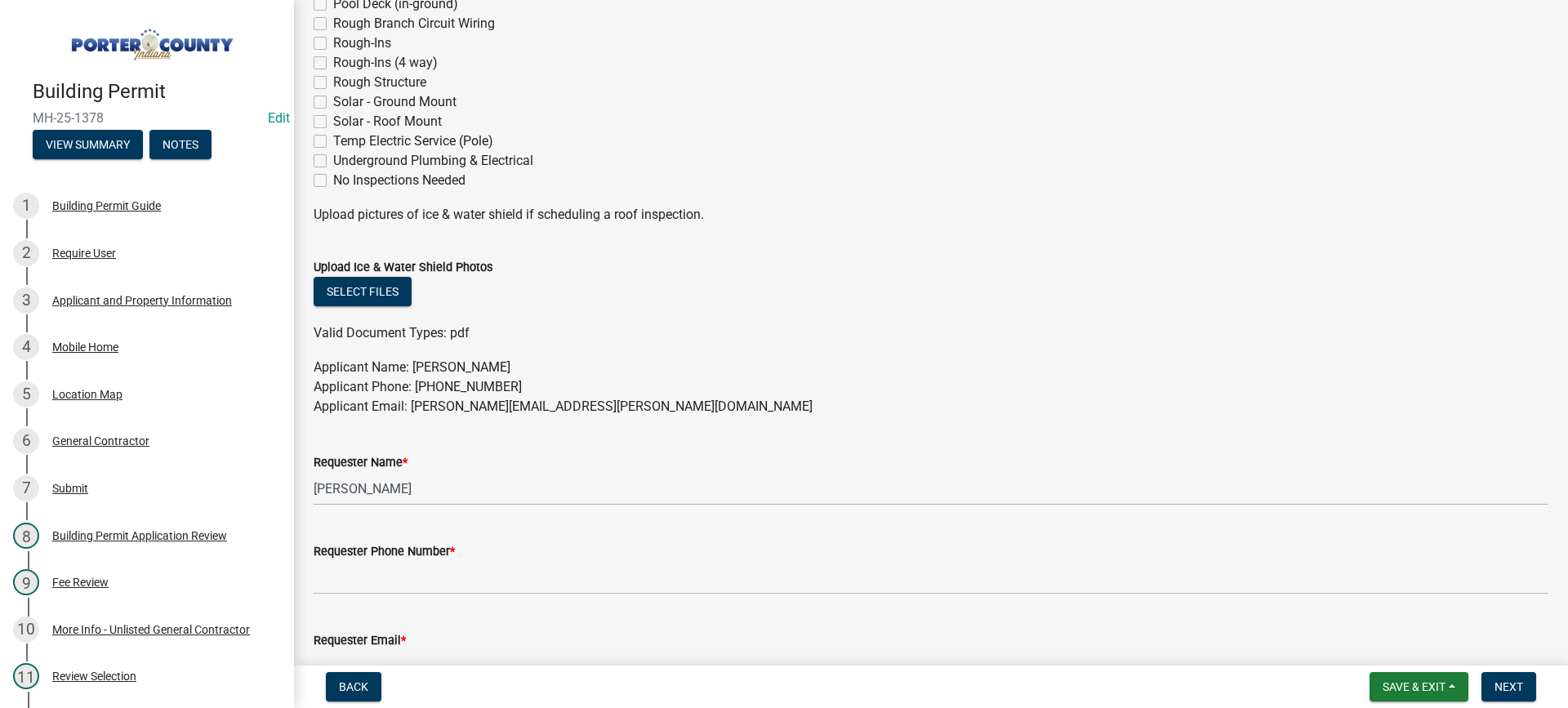
scroll to position [653, 0]
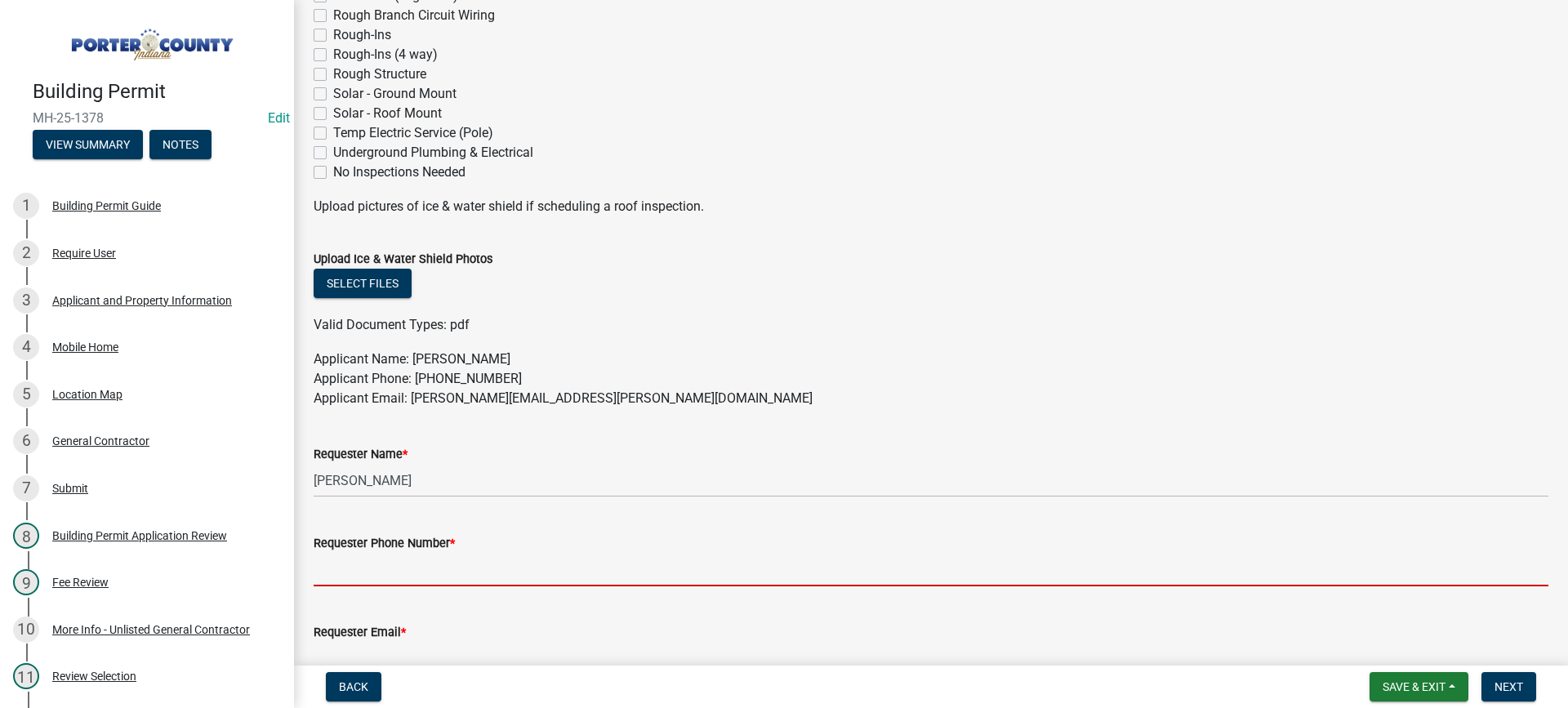
click at [436, 559] on input "Requester Phone Number *" at bounding box center [930, 570] width 1235 height 34
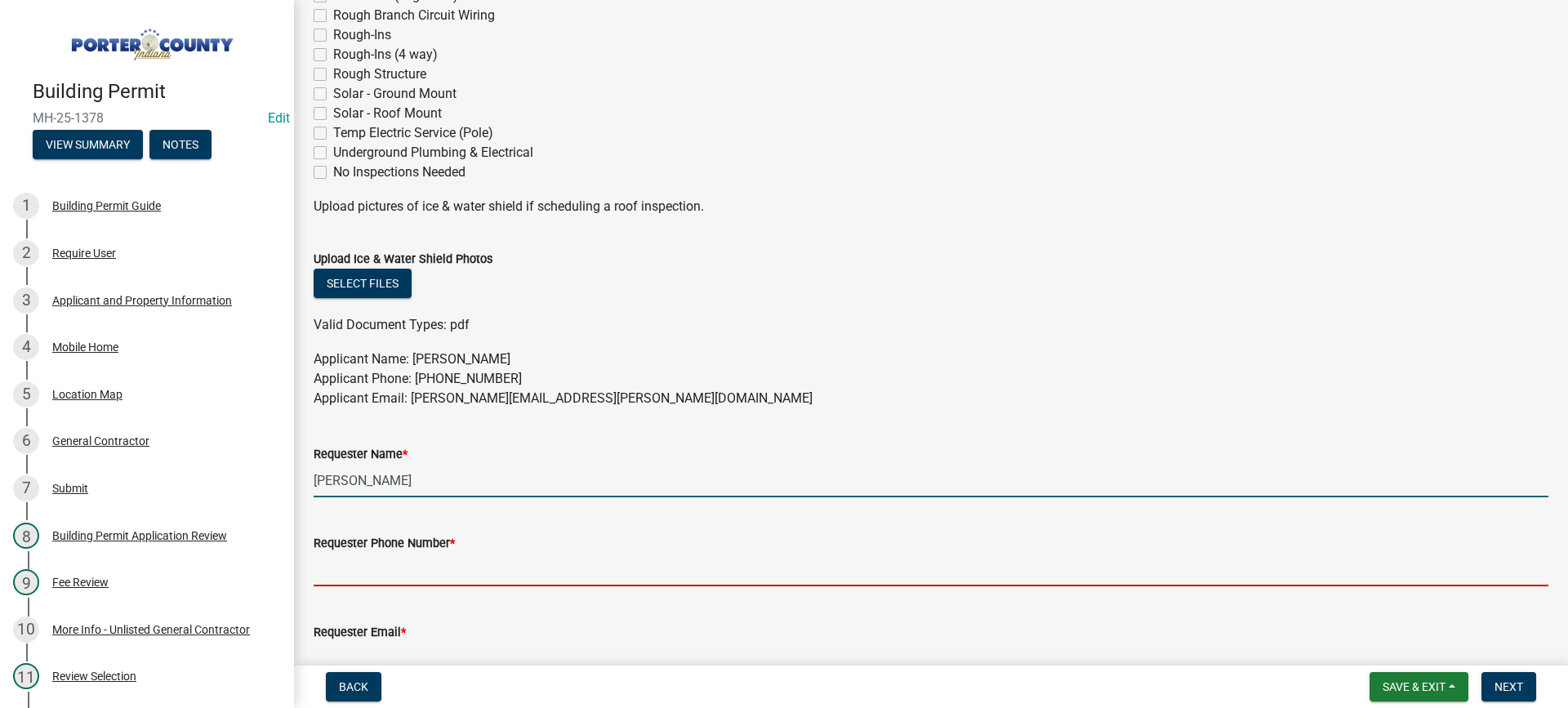
click at [596, 469] on input "[PERSON_NAME]" at bounding box center [930, 481] width 1235 height 34
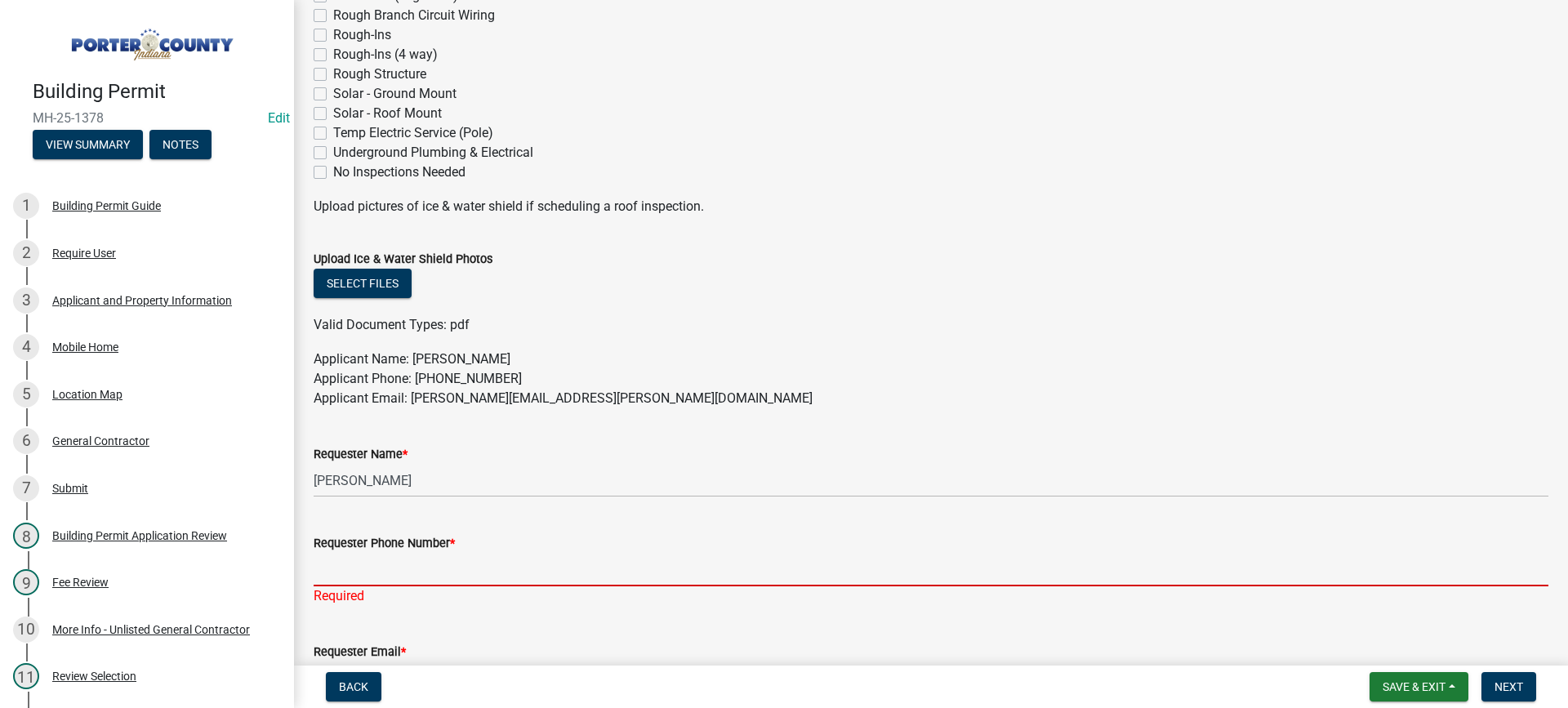
click at [430, 557] on input "Requester Phone Number *" at bounding box center [930, 570] width 1235 height 34
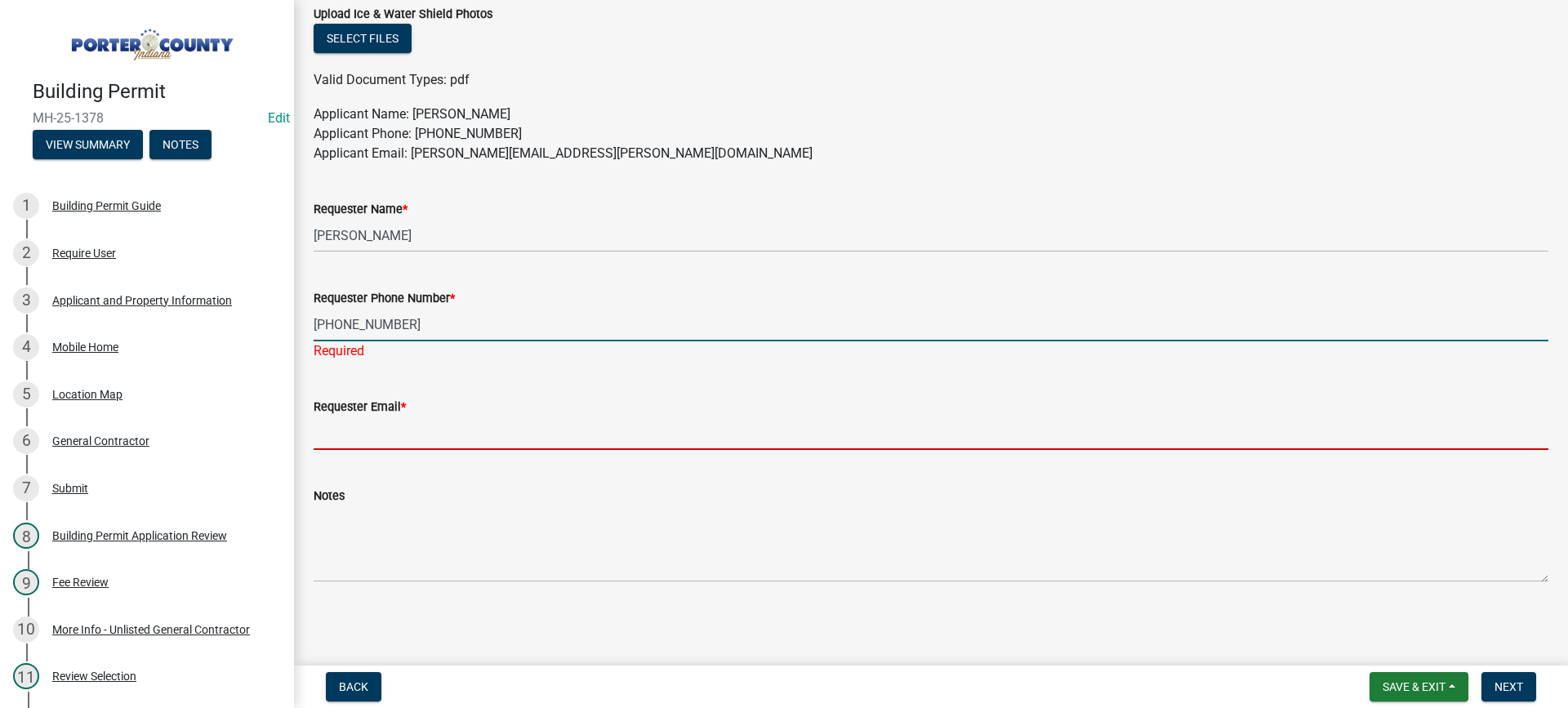
click at [385, 430] on input "Requester Email *" at bounding box center [930, 433] width 1235 height 34
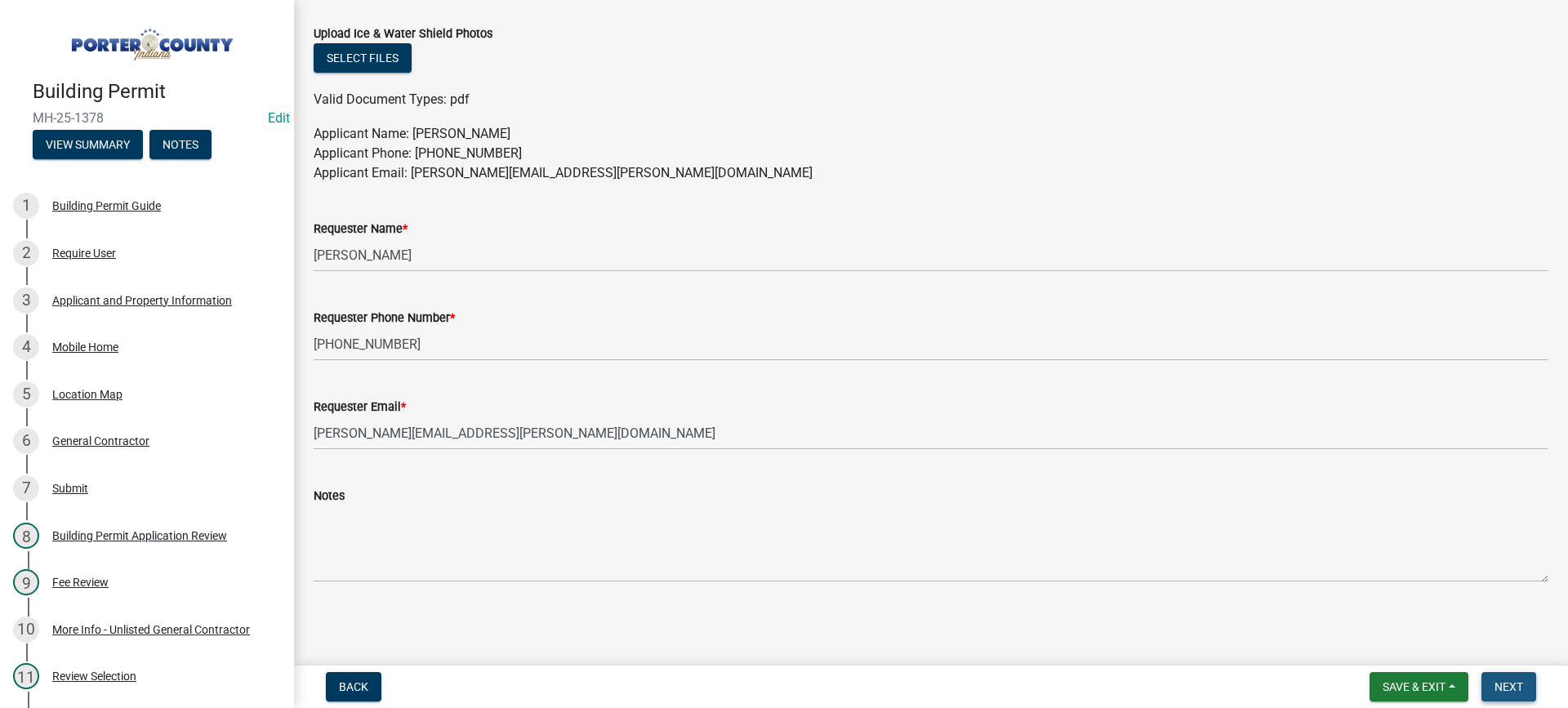
click at [1495, 686] on span "Next" at bounding box center [1509, 686] width 28 height 13
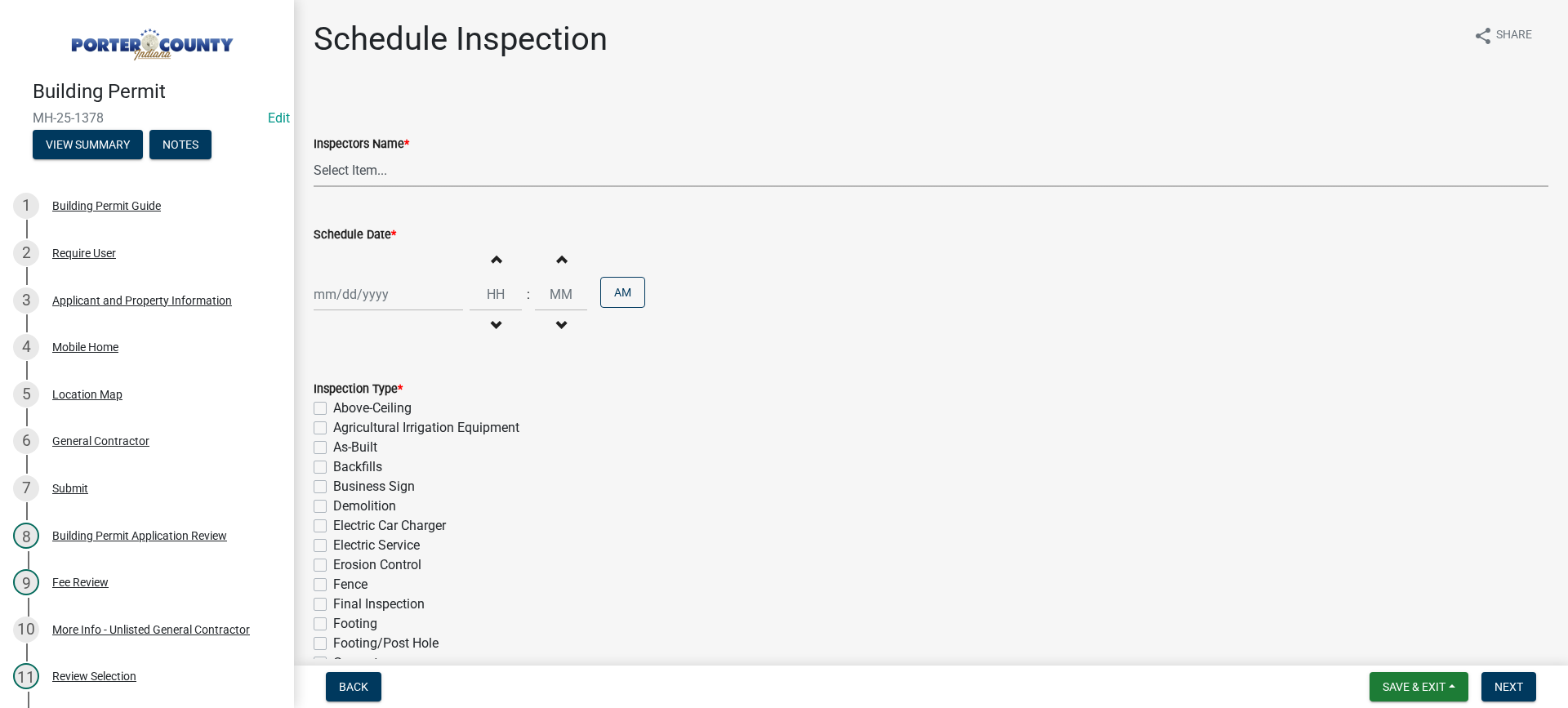
click at [364, 169] on select "Select Item... mhaller ([PERSON_NAME])" at bounding box center [930, 170] width 1235 height 34
click at [314, 153] on select "Select Item... mhaller ([PERSON_NAME])" at bounding box center [930, 170] width 1235 height 34
click at [377, 291] on div at bounding box center [388, 295] width 150 height 34
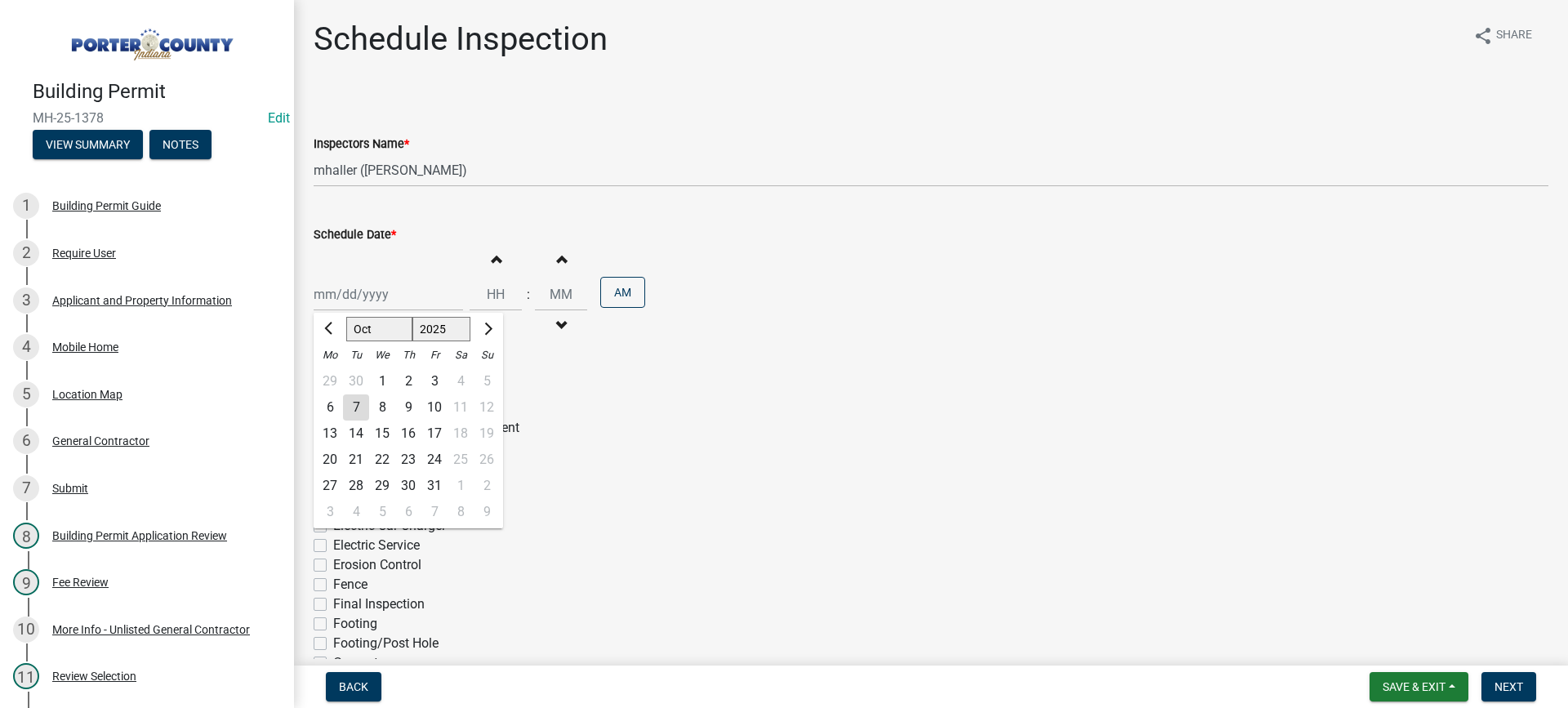
click at [356, 409] on div "7" at bounding box center [356, 408] width 26 height 26
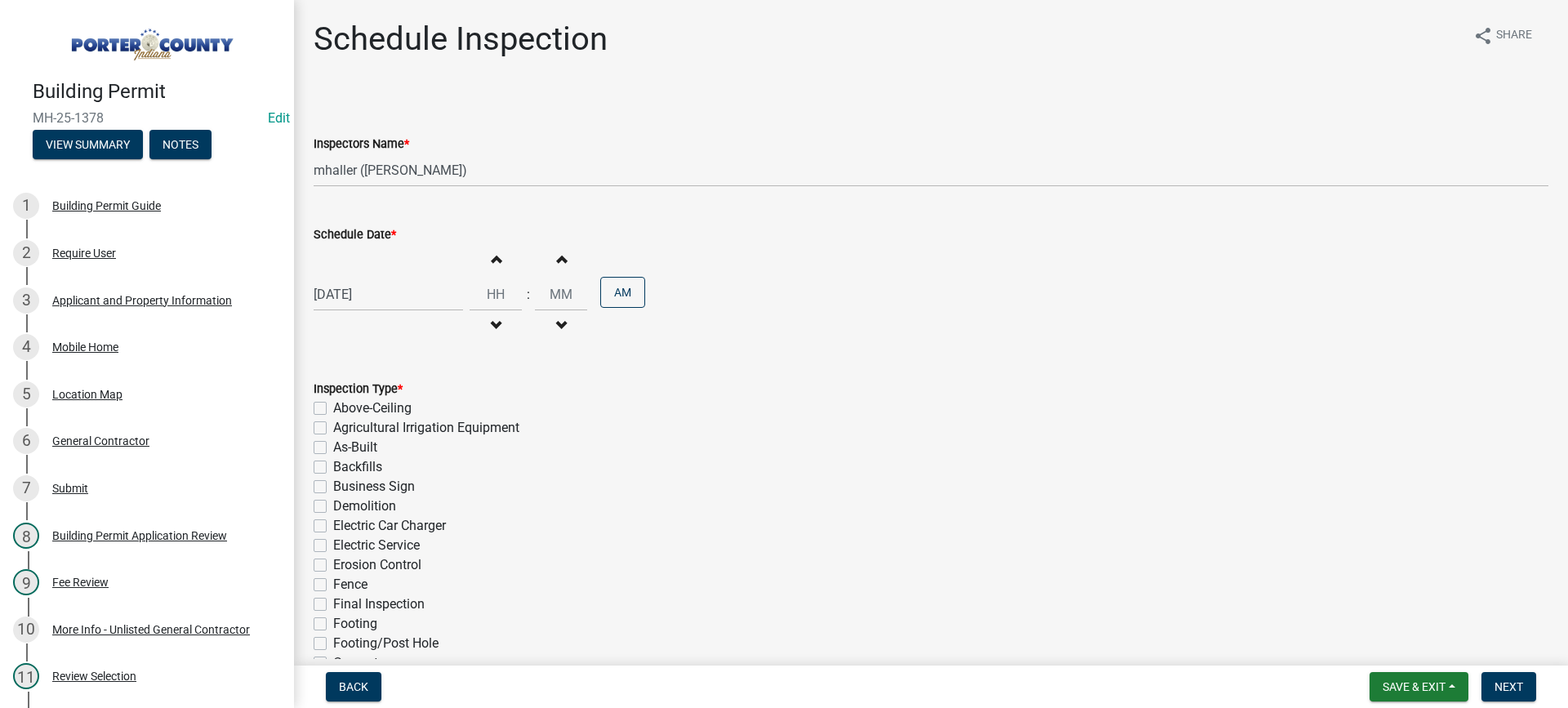
click at [333, 542] on label "Electric Service" at bounding box center [377, 545] width 87 height 20
click at [333, 542] on input "Electric Service" at bounding box center [338, 540] width 10 height 10
click at [333, 600] on label "Final Inspection" at bounding box center [379, 603] width 91 height 20
click at [333, 600] on input "Final Inspection" at bounding box center [338, 599] width 10 height 10
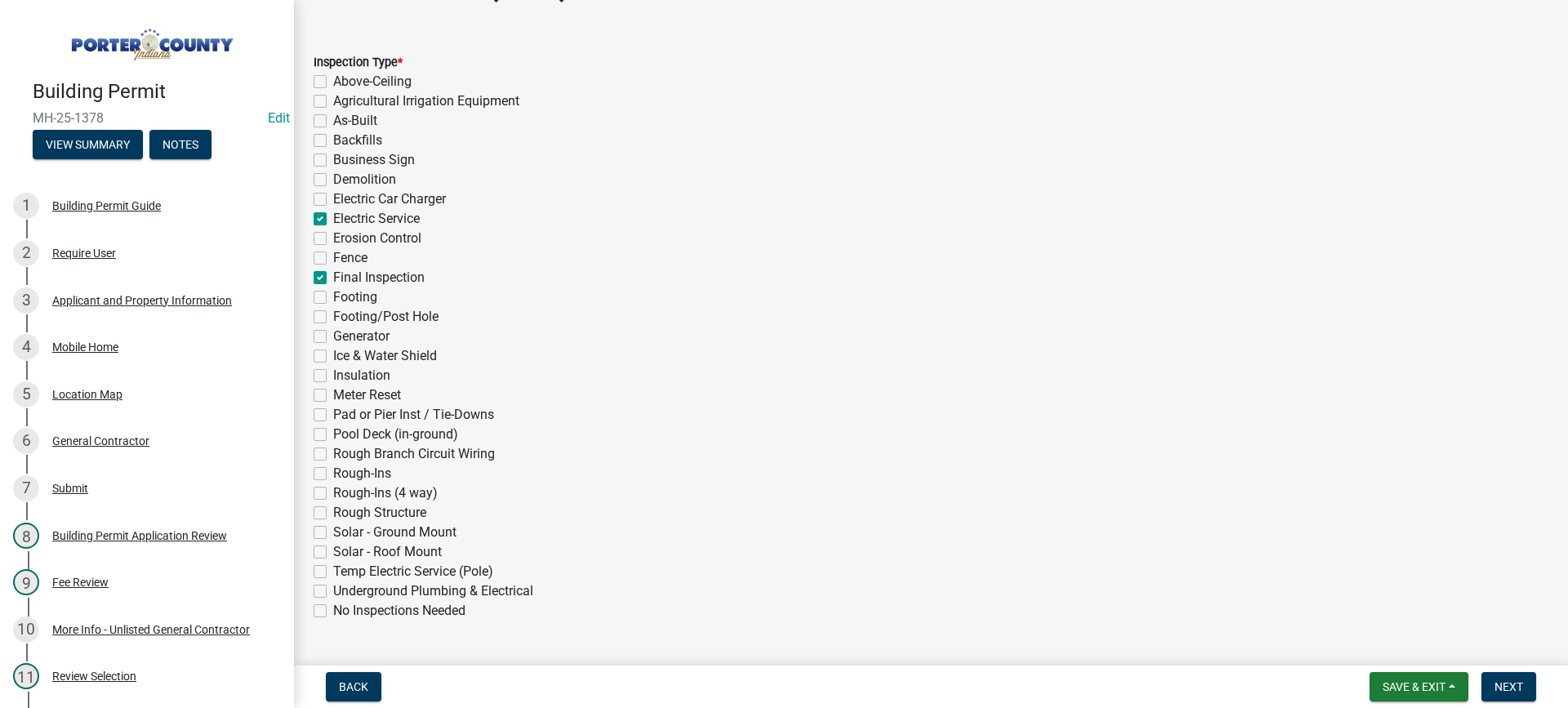
scroll to position [366, 0]
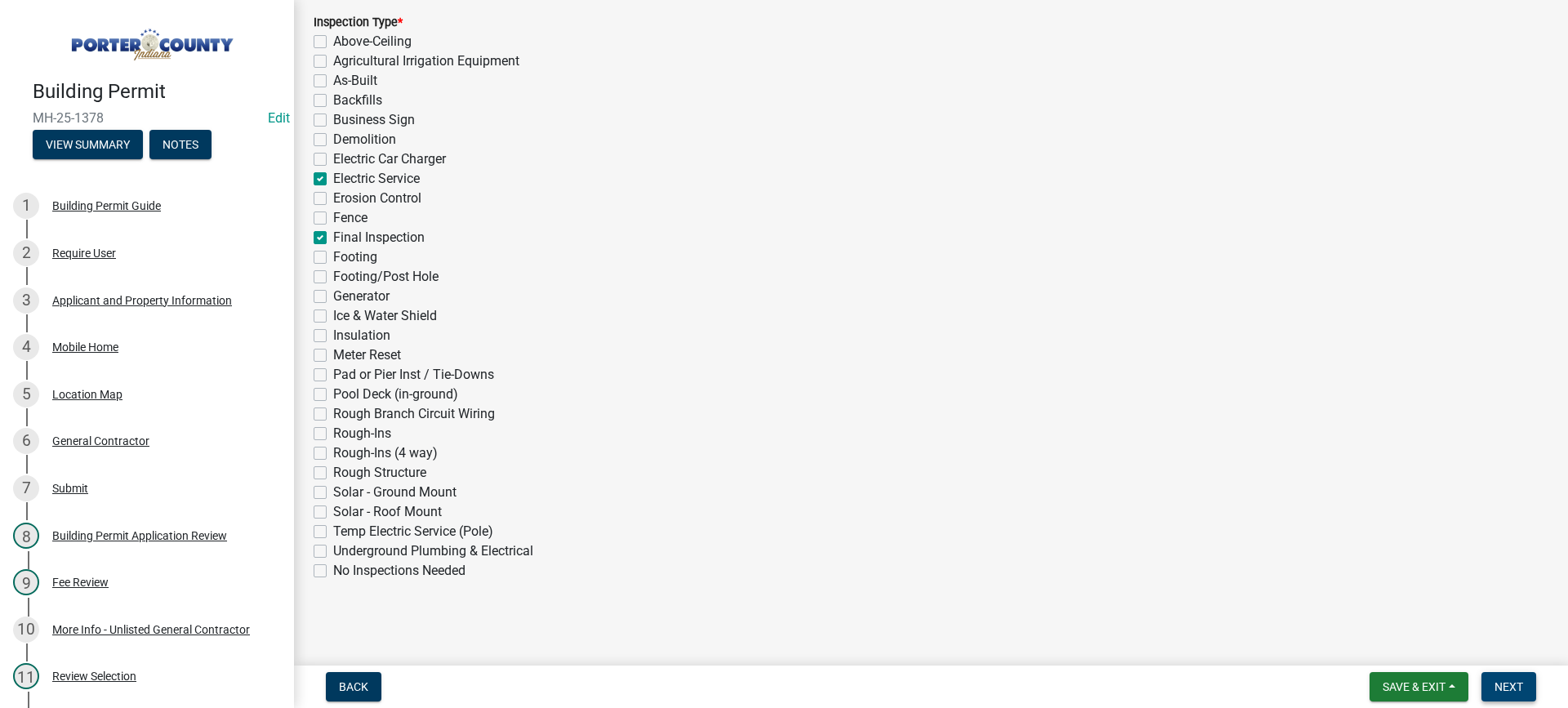
click at [1504, 687] on span "Next" at bounding box center [1509, 686] width 28 height 13
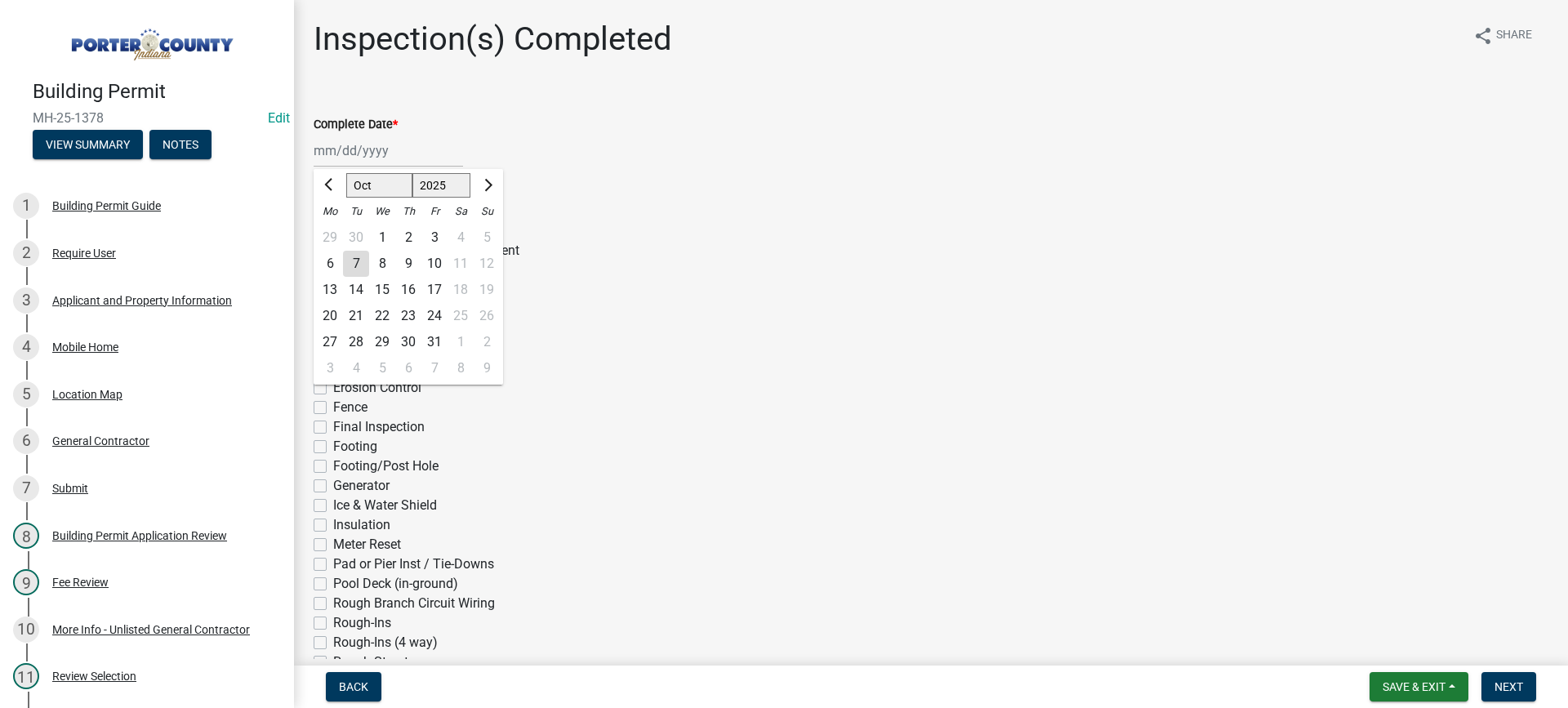
click at [338, 155] on div "[PERSON_NAME] Feb Mar Apr [PERSON_NAME][DATE] Oct Nov [DATE] 1526 1527 1528 152…" at bounding box center [388, 151] width 150 height 34
click at [360, 264] on div "7" at bounding box center [356, 264] width 26 height 26
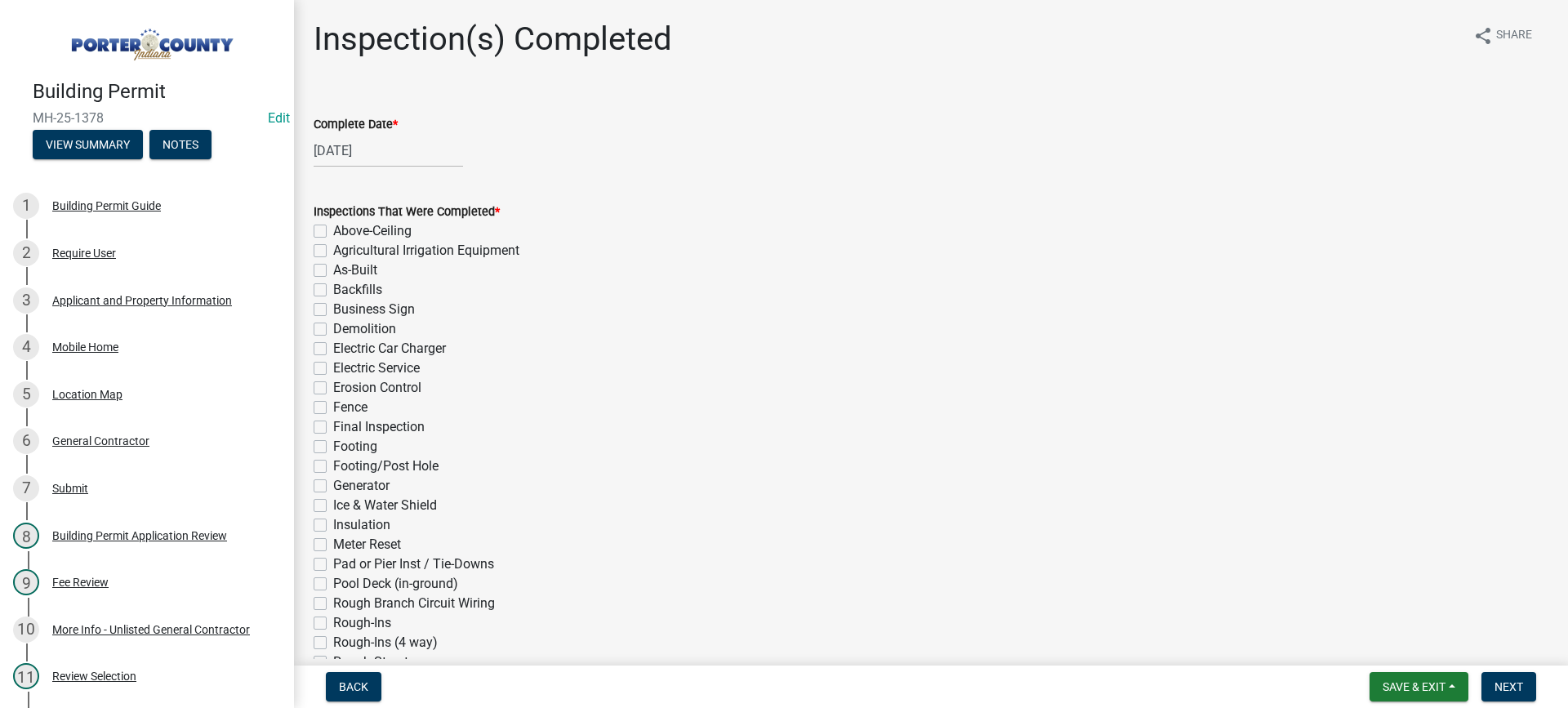
click at [333, 426] on label "Final Inspection" at bounding box center [379, 426] width 91 height 20
click at [333, 426] on input "Final Inspection" at bounding box center [338, 422] width 10 height 10
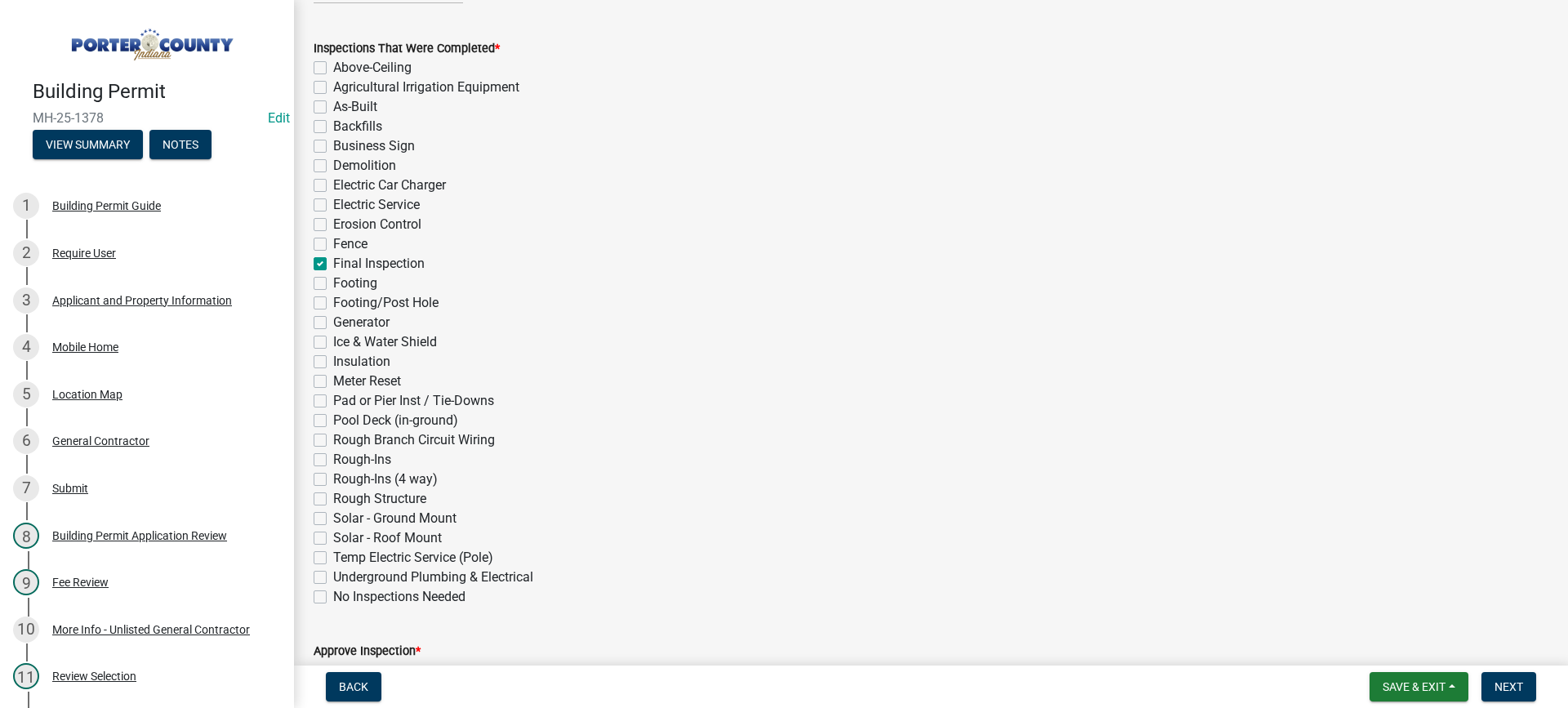
scroll to position [490, 0]
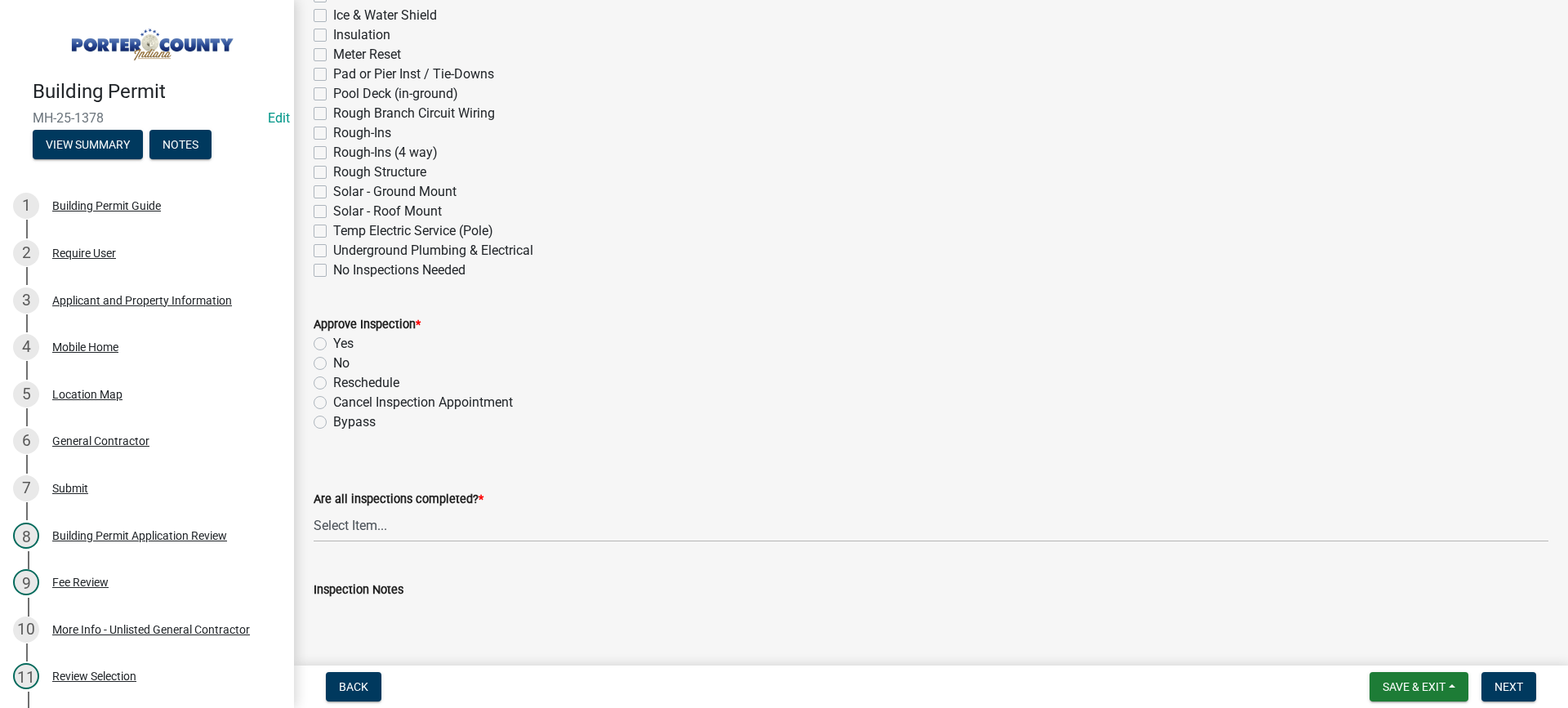
click at [333, 340] on label "Yes" at bounding box center [344, 344] width 21 height 20
click at [333, 340] on input "Yes" at bounding box center [338, 339] width 10 height 10
click at [414, 532] on select "Select Item... Yes - All Inspections Have Been Completed No - More Inspections …" at bounding box center [930, 525] width 1235 height 34
click at [314, 508] on select "Select Item... Yes - All Inspections Have Been Completed No - More Inspections …" at bounding box center [930, 525] width 1235 height 34
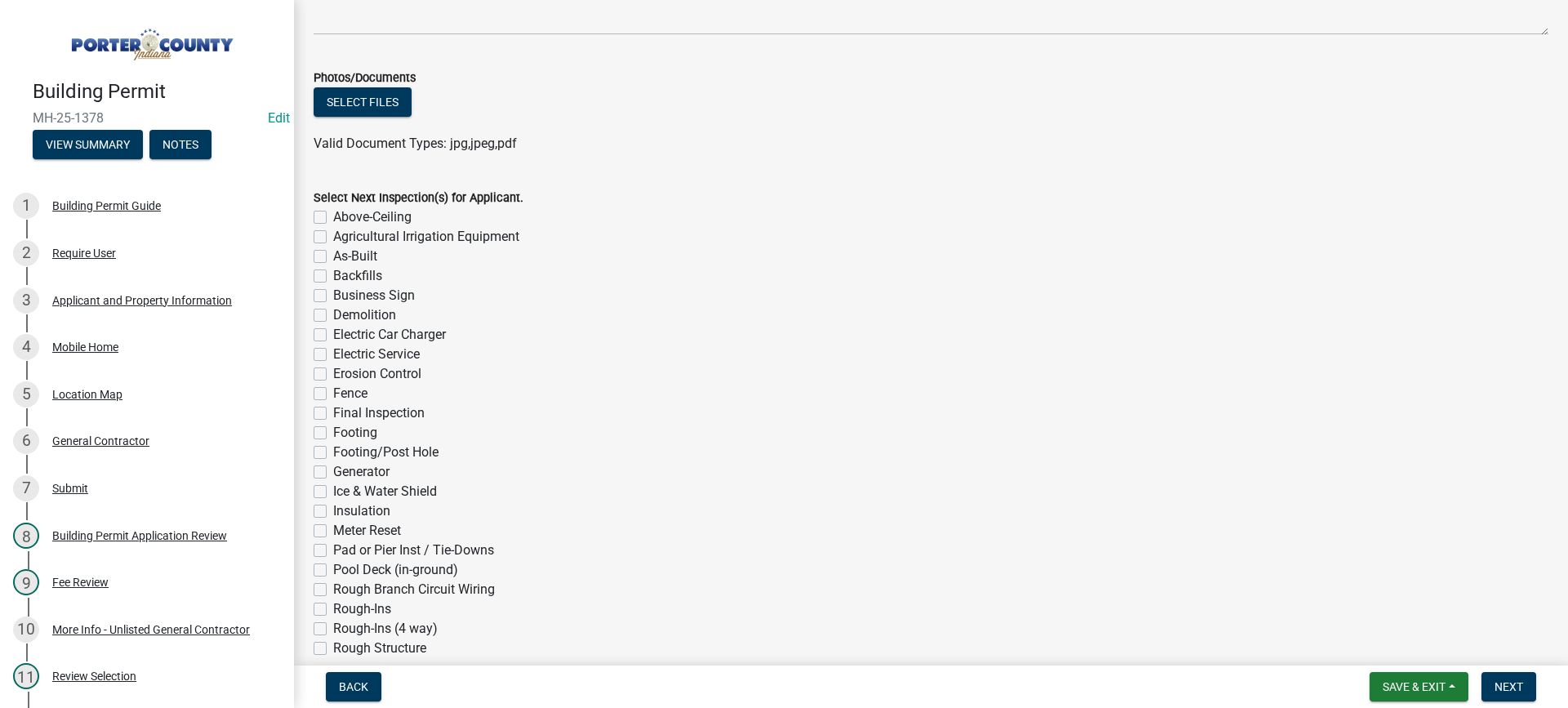
scroll to position [1306, 0]
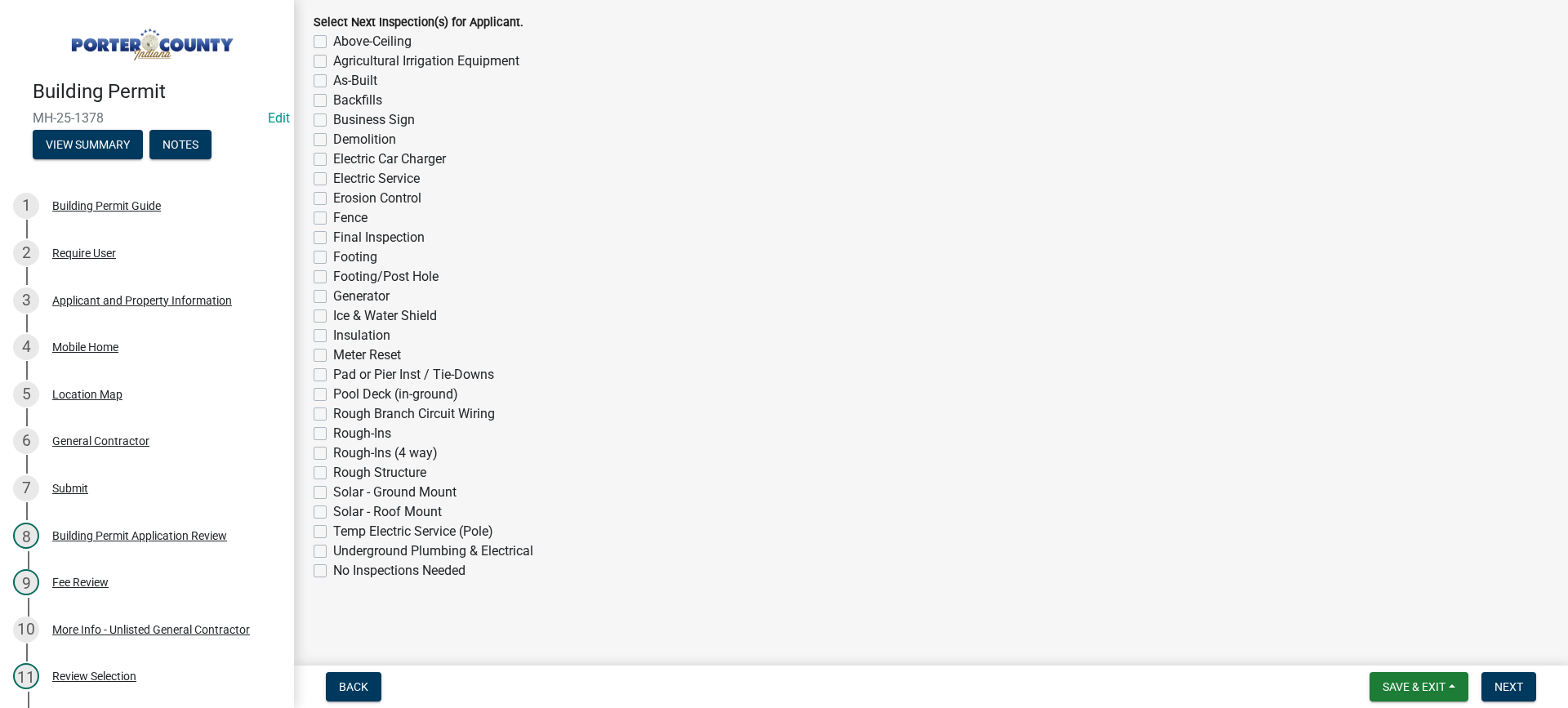
click at [333, 573] on label "No Inspections Needed" at bounding box center [399, 571] width 132 height 20
click at [333, 571] on input "No Inspections Needed" at bounding box center [338, 566] width 10 height 10
click at [1512, 690] on span "Next" at bounding box center [1509, 686] width 28 height 13
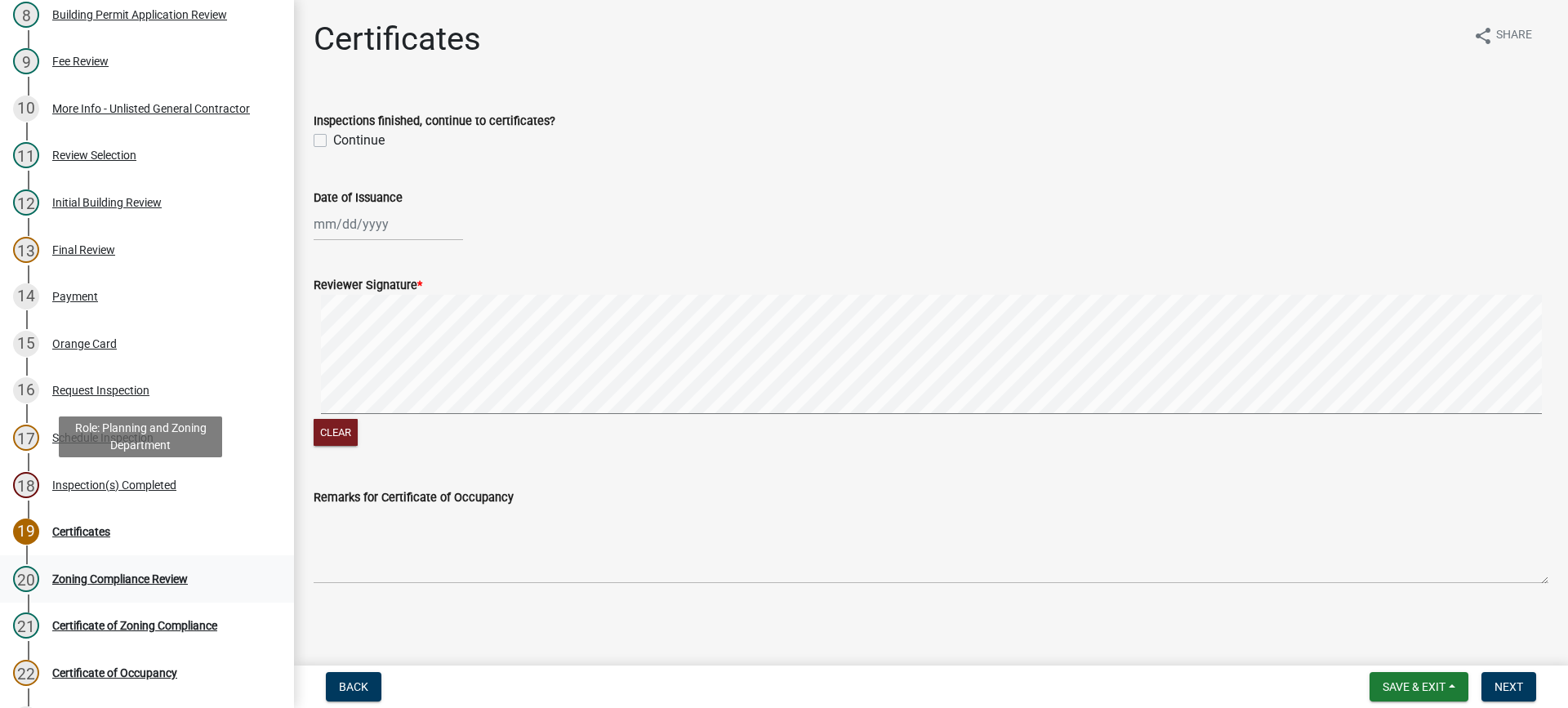
scroll to position [497, 0]
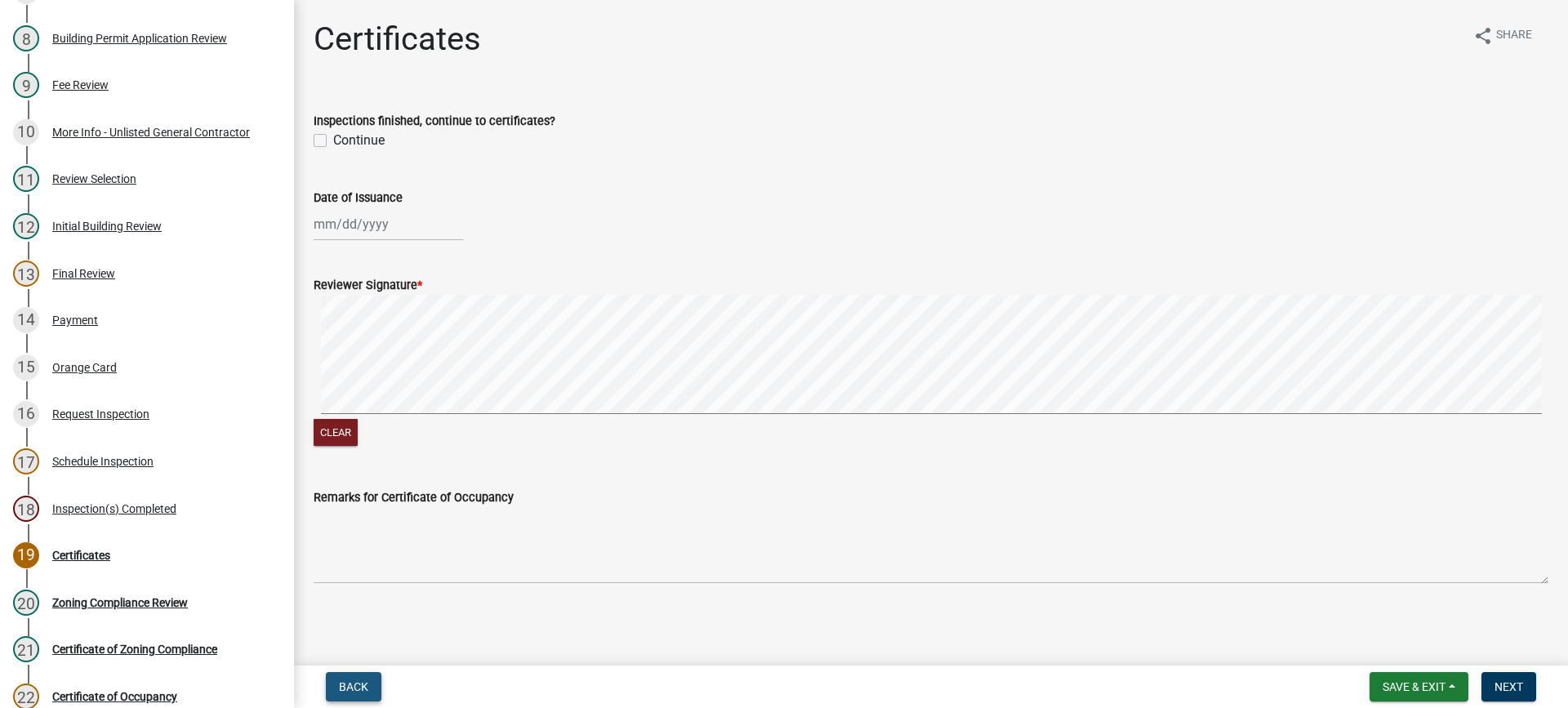
click at [351, 683] on span "Back" at bounding box center [353, 686] width 29 height 13
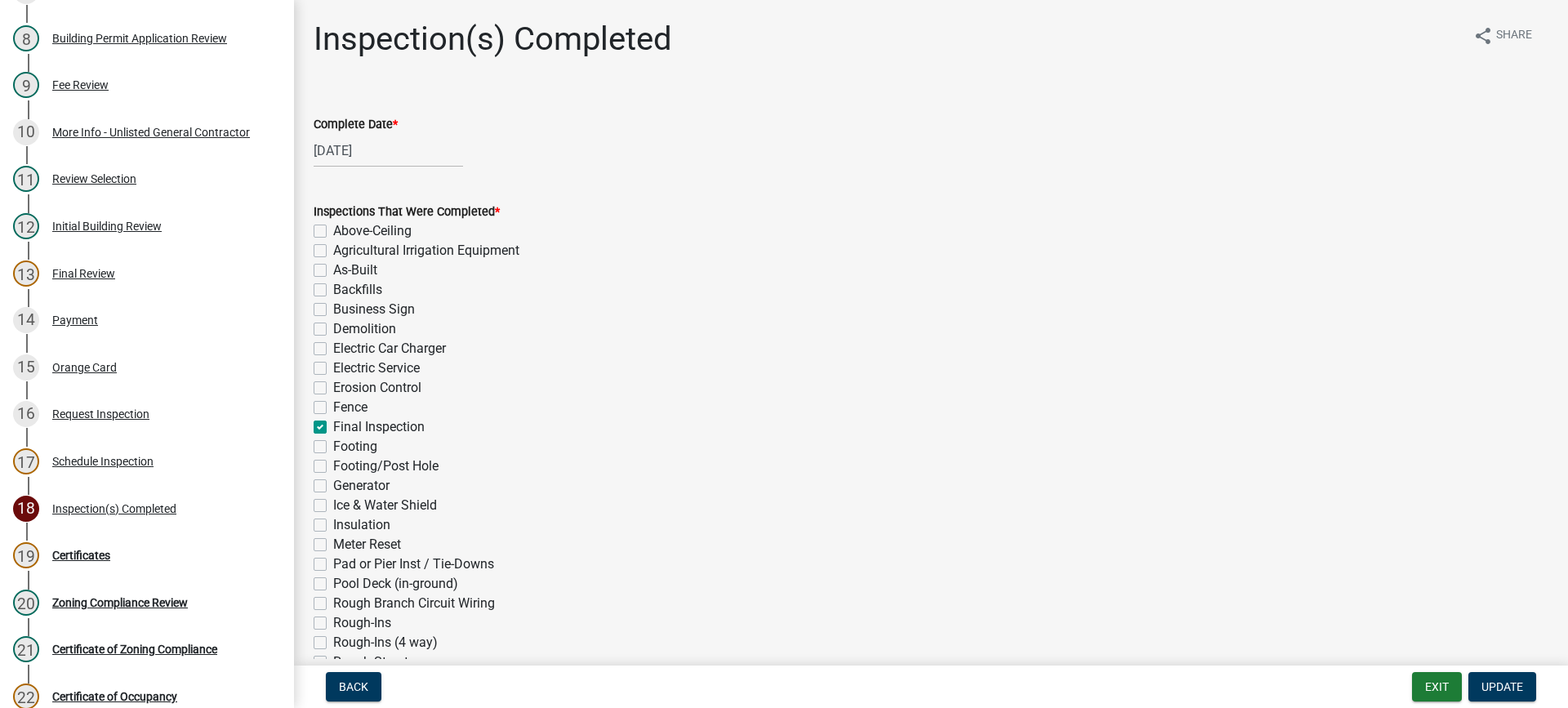
click at [333, 347] on label "Electric Car Charger" at bounding box center [390, 348] width 113 height 20
click at [333, 347] on input "Electric Car Charger" at bounding box center [338, 344] width 10 height 10
click at [333, 347] on label "Electric Car Charger" at bounding box center [390, 348] width 113 height 20
click at [333, 347] on input "Electric Car Charger" at bounding box center [338, 344] width 10 height 10
click at [333, 366] on label "Electric Service" at bounding box center [377, 368] width 87 height 20
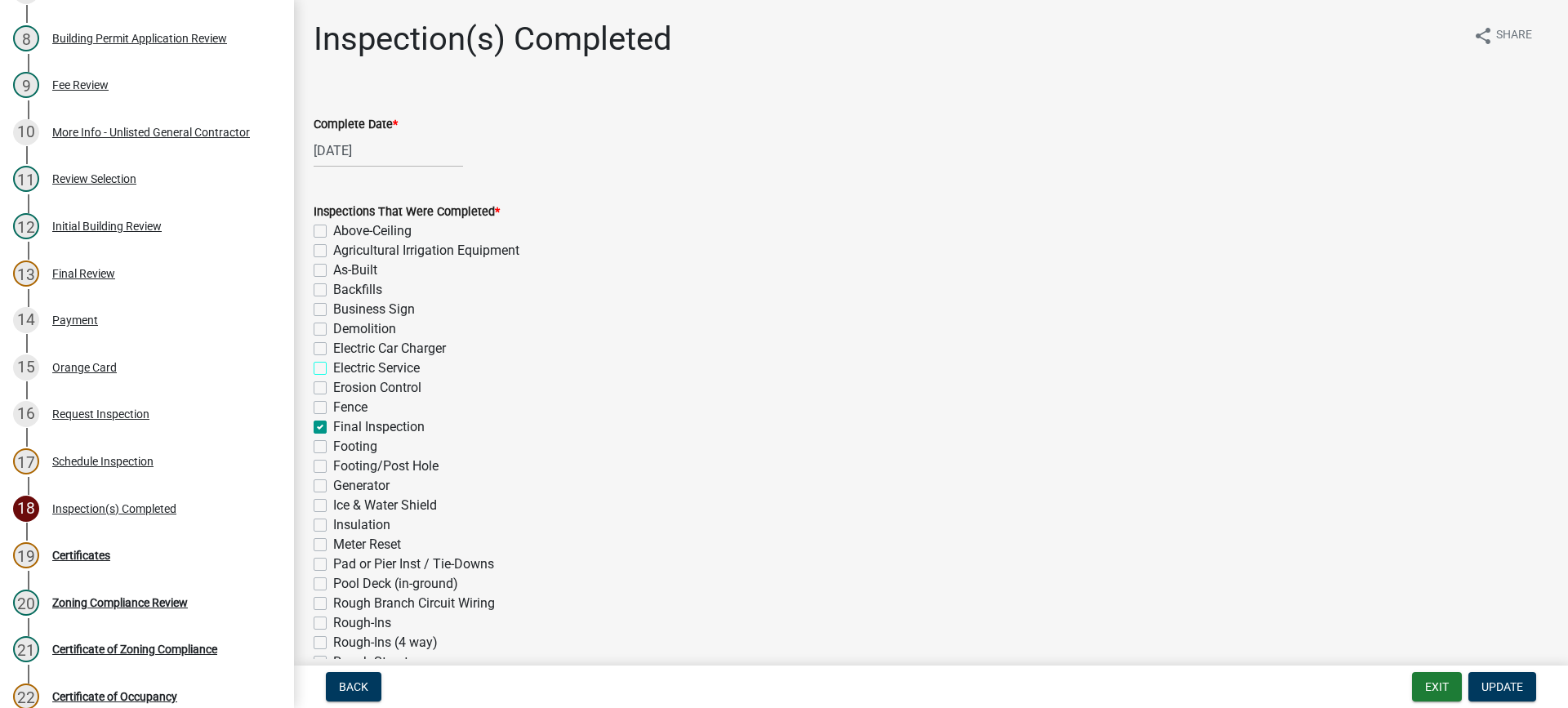
click at [333, 366] on input "Electric Service" at bounding box center [338, 363] width 10 height 10
click at [1517, 692] on span "Update" at bounding box center [1502, 686] width 41 height 13
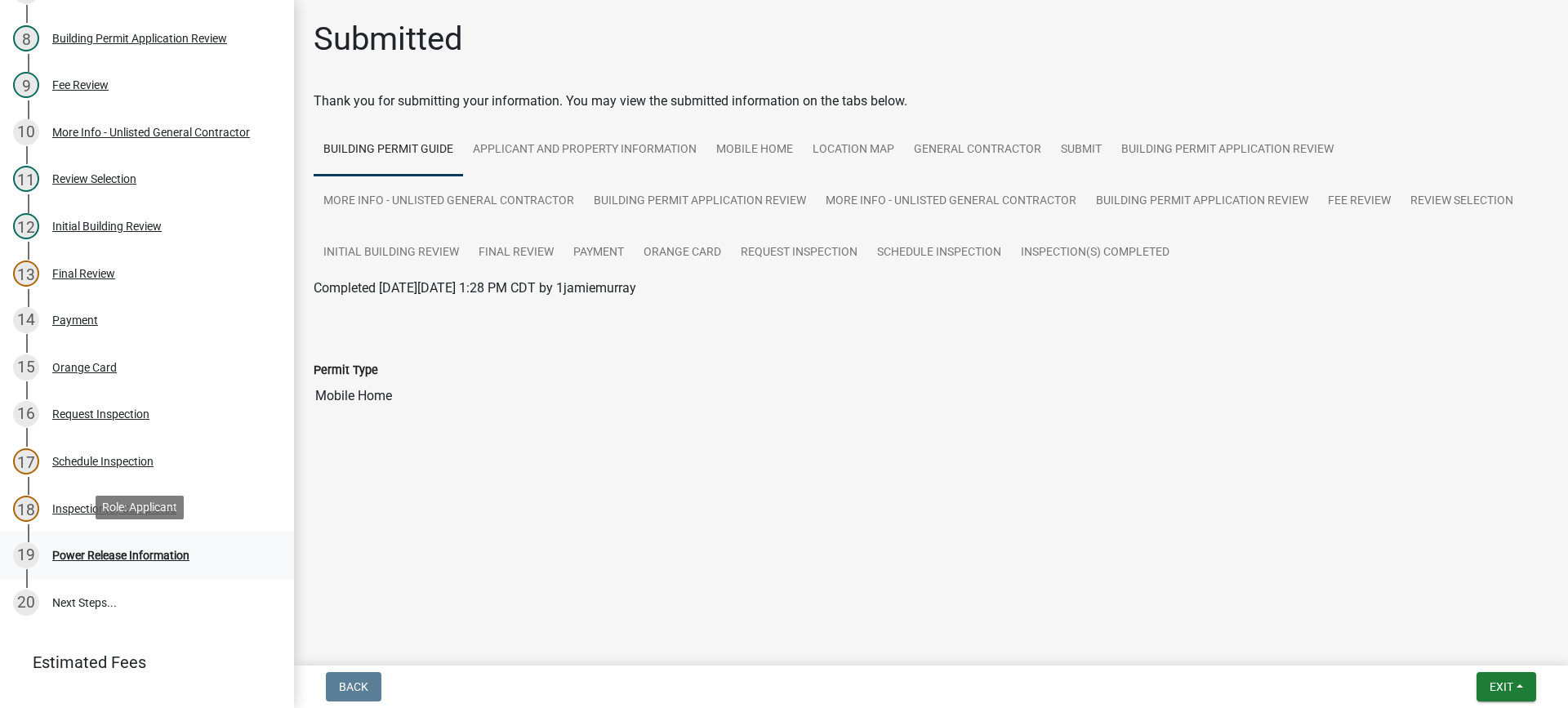
click at [144, 555] on div "Power Release Information" at bounding box center [121, 555] width 137 height 11
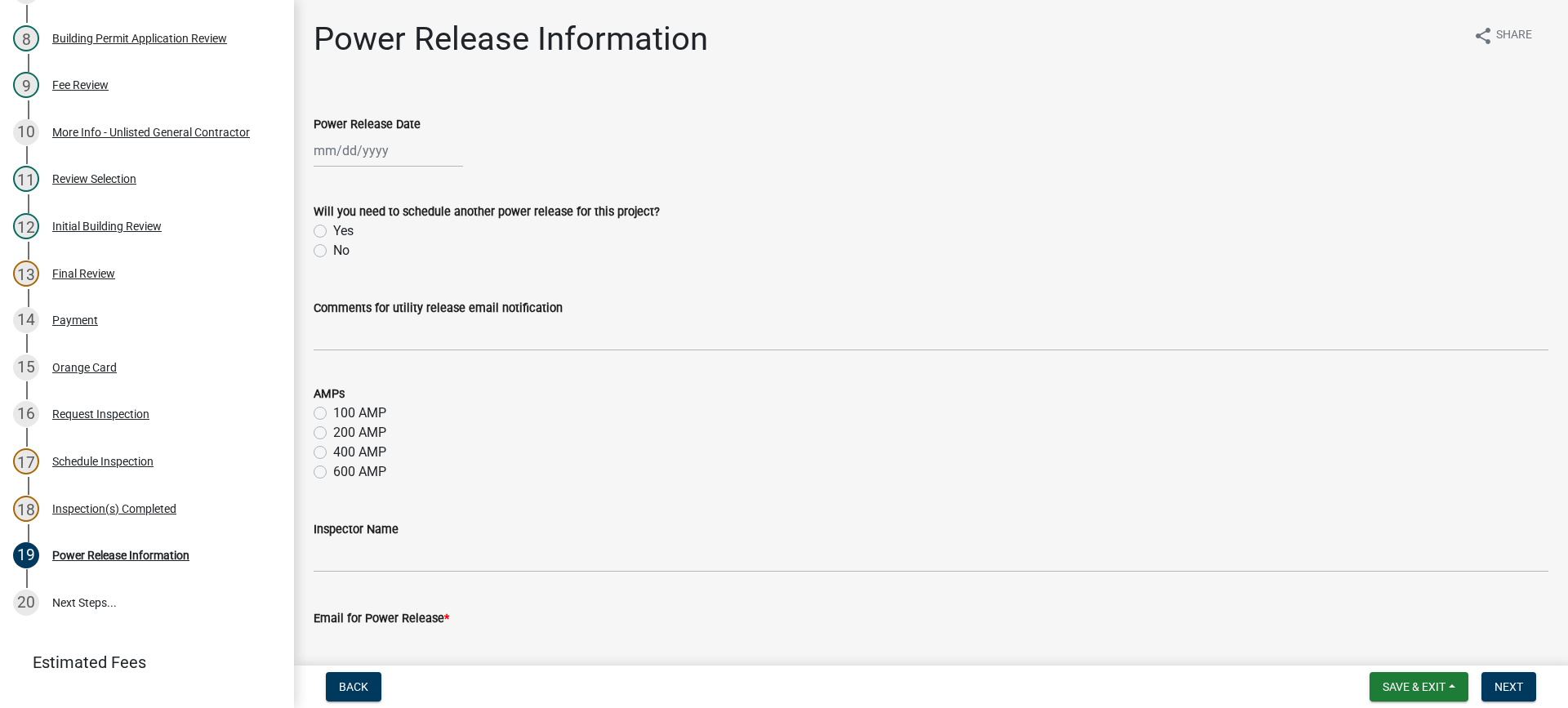
click at [341, 152] on div at bounding box center [388, 151] width 150 height 34
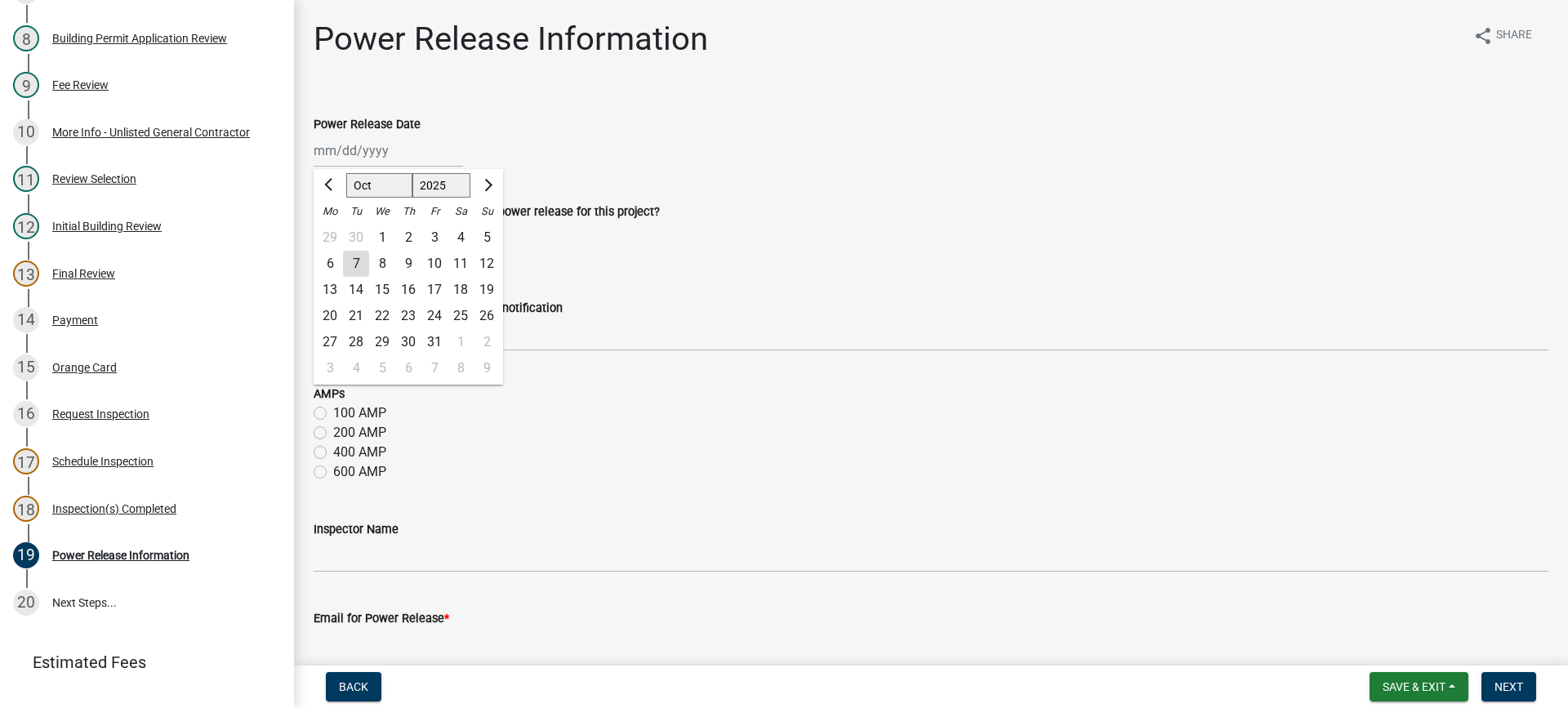
click at [349, 257] on div "7" at bounding box center [356, 264] width 26 height 26
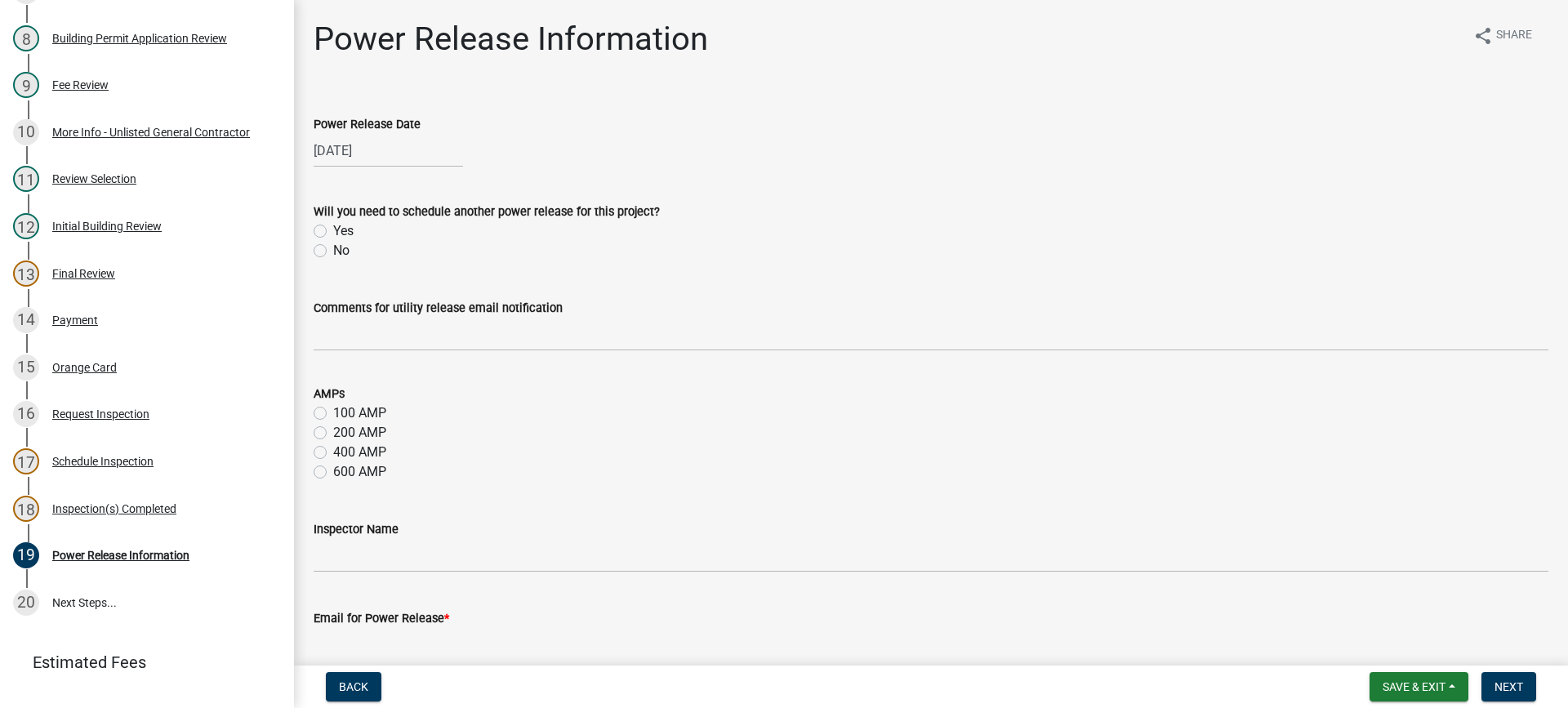
drag, startPoint x: 318, startPoint y: 249, endPoint x: 344, endPoint y: 293, distance: 51.1
click at [333, 250] on label "No" at bounding box center [341, 250] width 16 height 20
click at [333, 250] on input "No" at bounding box center [338, 246] width 10 height 10
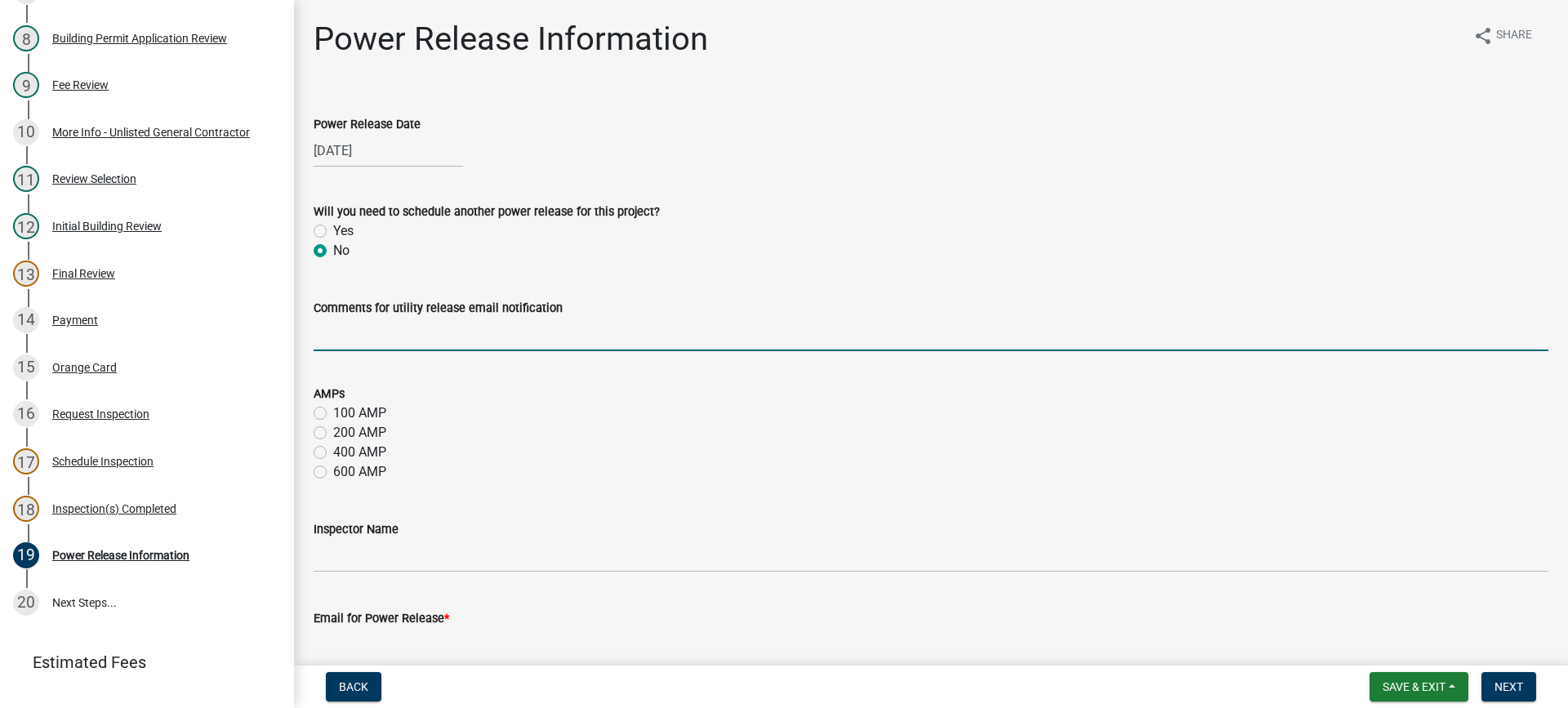
click at [399, 334] on input "Comments for utility release email notification" at bounding box center [930, 334] width 1235 height 34
click at [333, 412] on label "100 AMP" at bounding box center [360, 412] width 53 height 20
click at [333, 412] on input "100 AMP" at bounding box center [338, 408] width 10 height 10
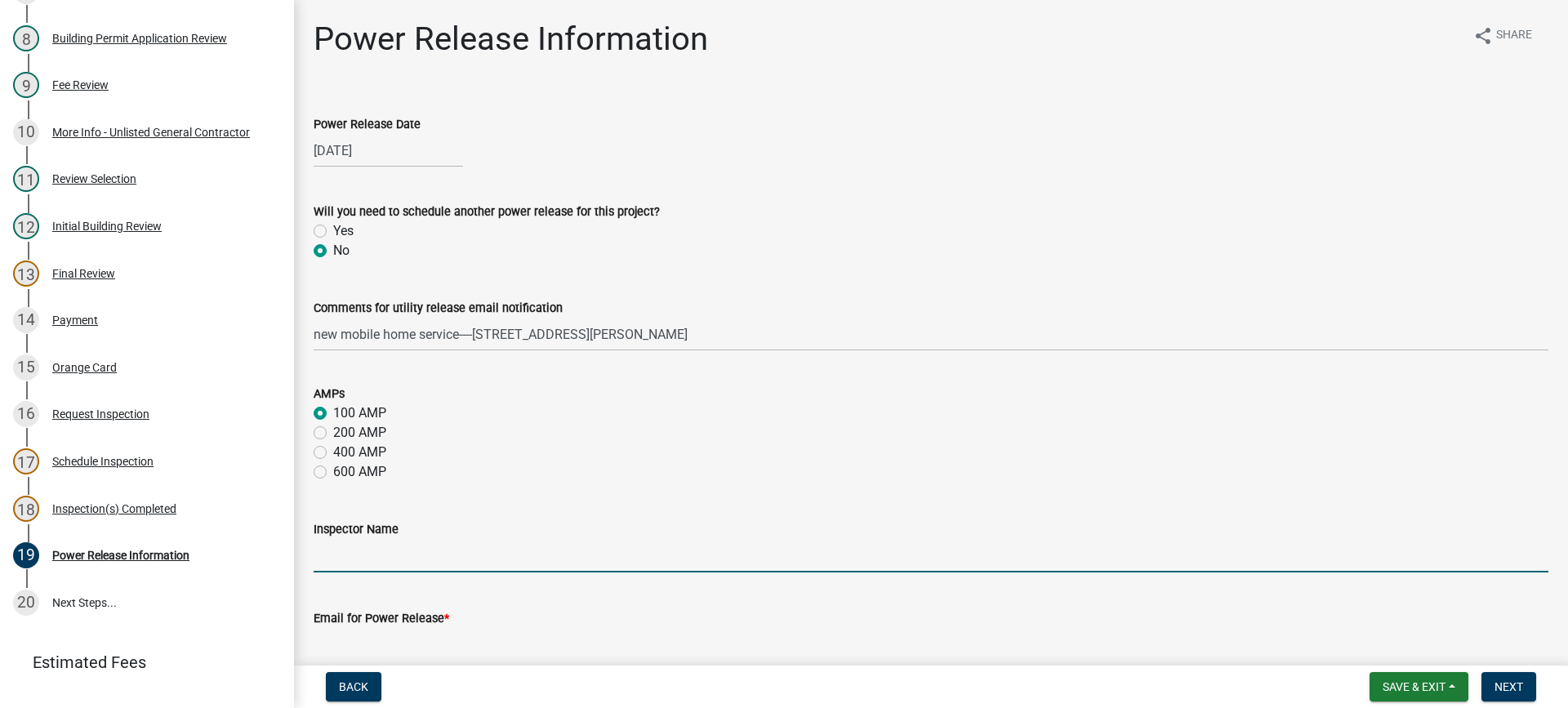
click at [426, 556] on input "Inspector Name" at bounding box center [930, 555] width 1235 height 34
click at [465, 649] on input "Email for Power Release *" at bounding box center [930, 645] width 1235 height 34
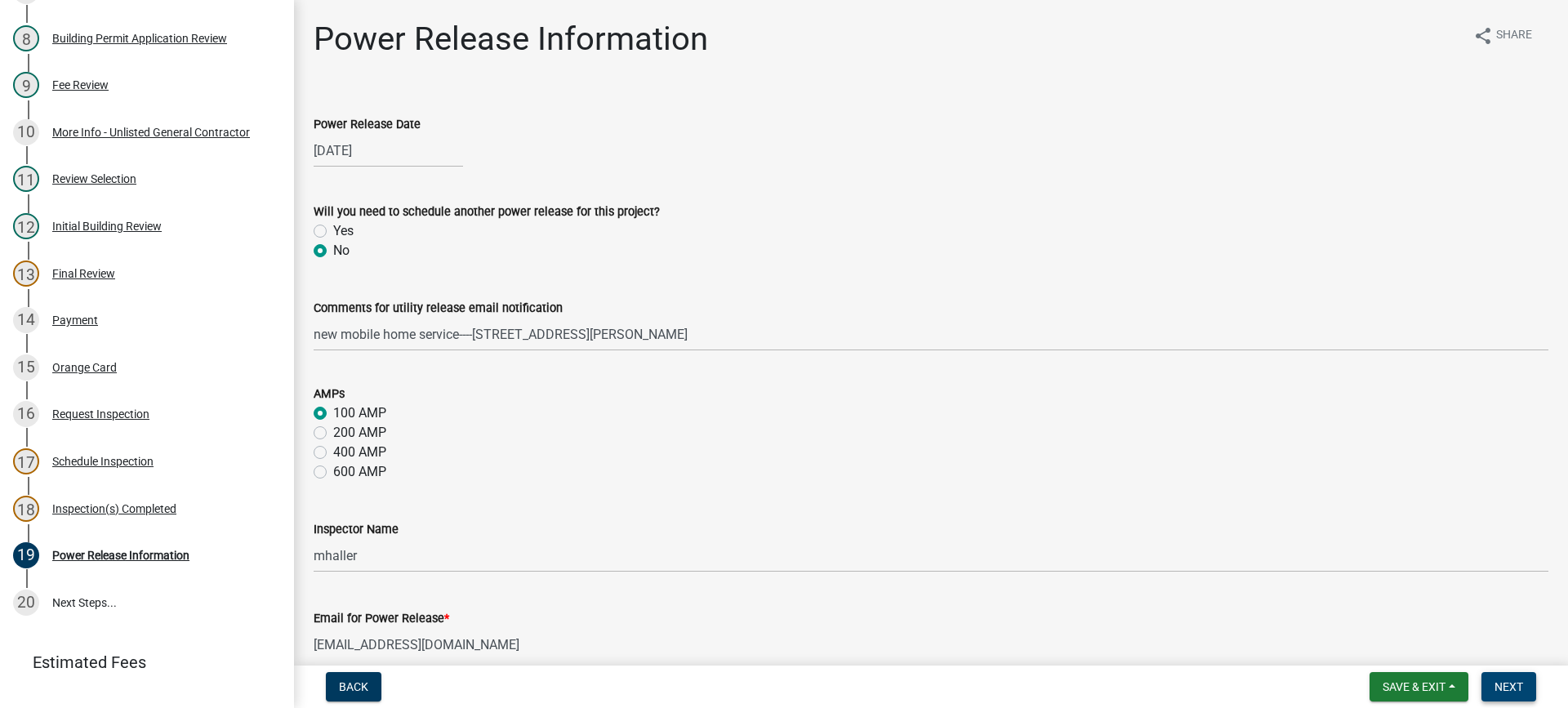
click at [1501, 690] on span "Next" at bounding box center [1509, 686] width 28 height 13
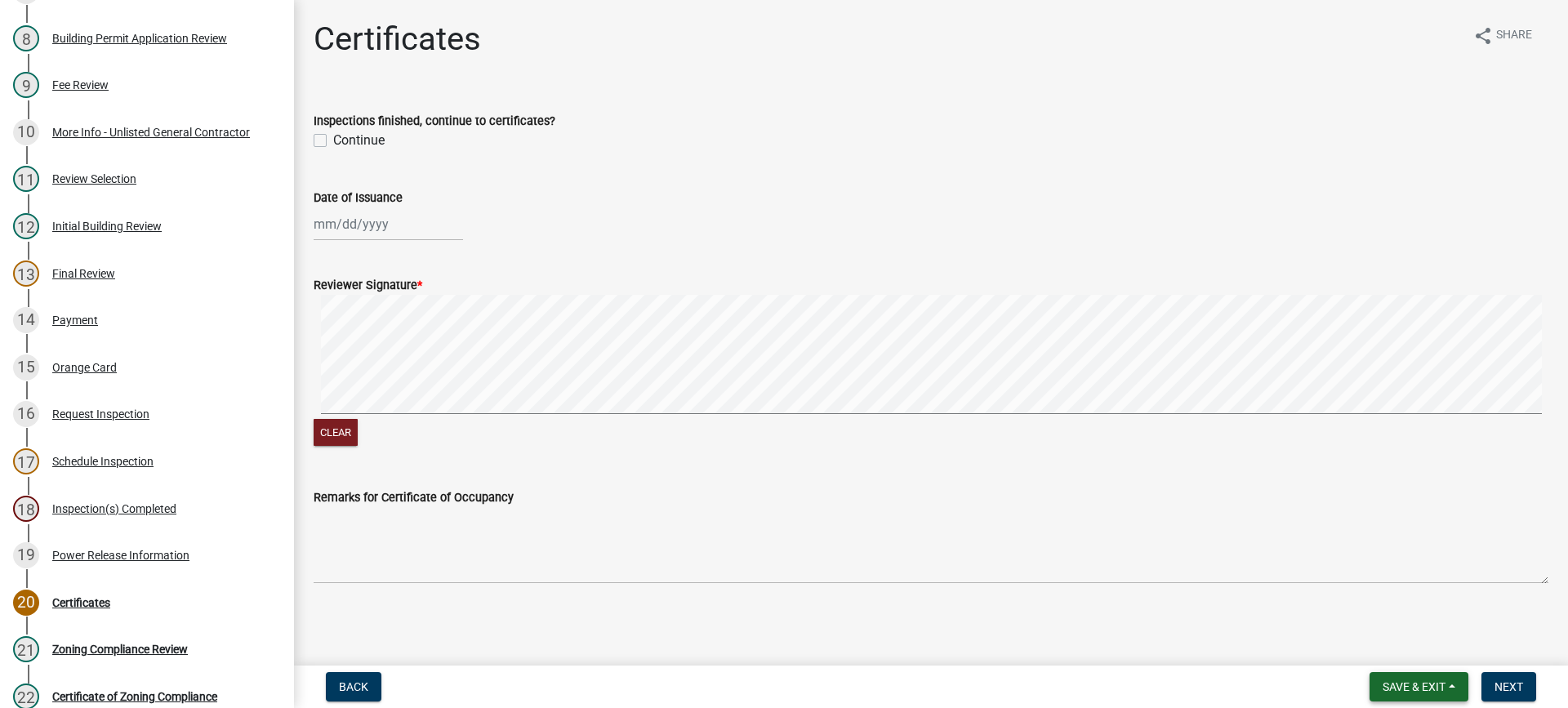
click at [1401, 686] on span "Save & Exit" at bounding box center [1414, 686] width 63 height 13
click at [1392, 645] on button "Save & Exit" at bounding box center [1402, 644] width 131 height 40
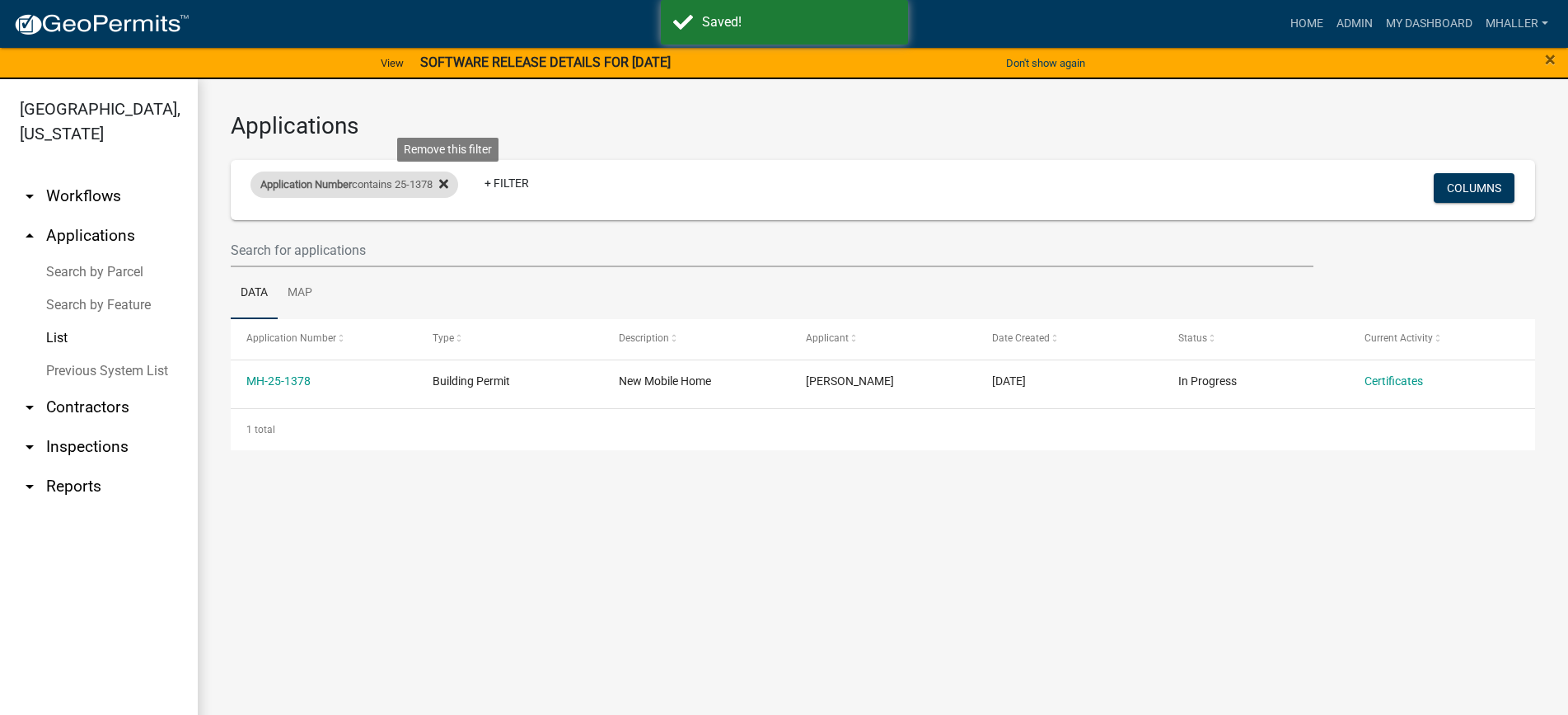
click at [449, 181] on icon at bounding box center [444, 184] width 10 height 13
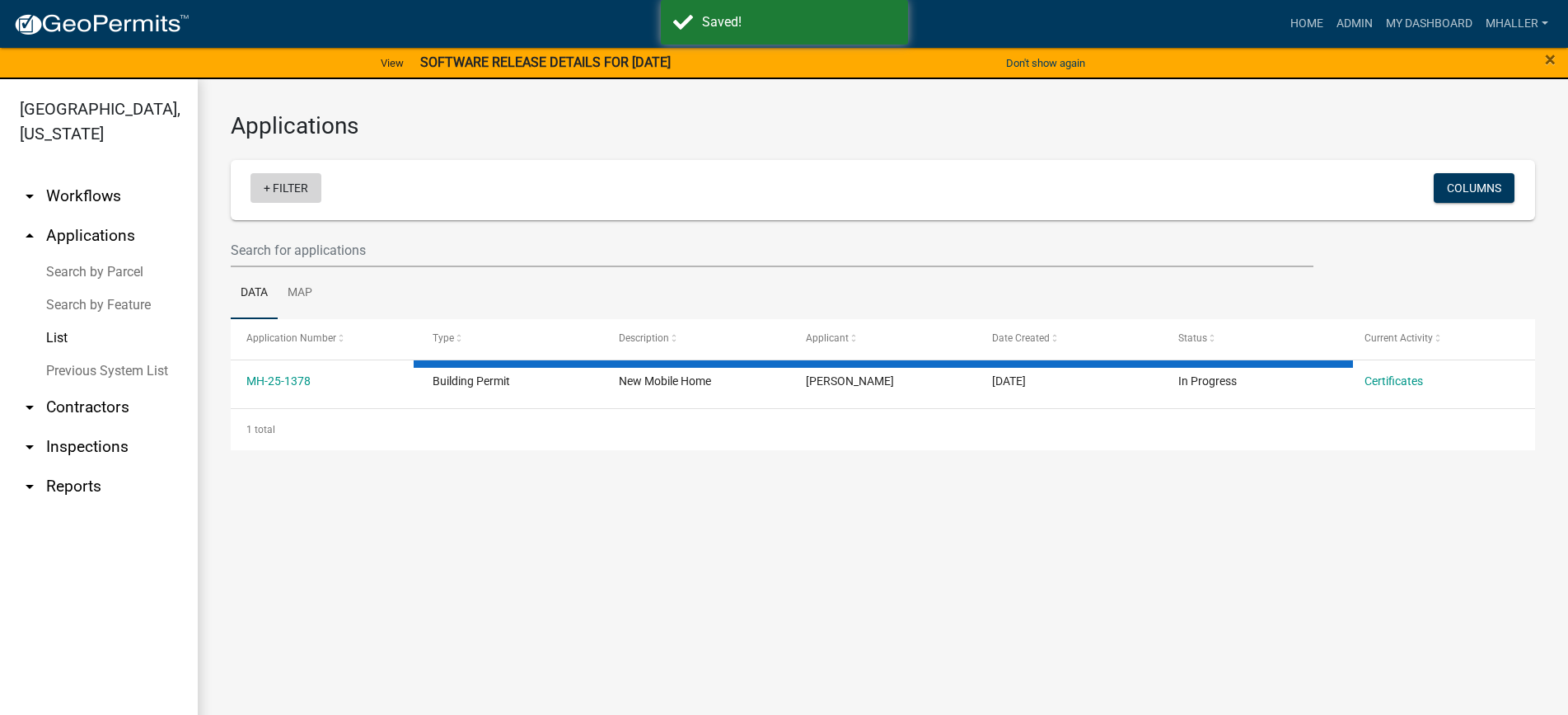
click at [277, 189] on link "+ Filter" at bounding box center [286, 187] width 71 height 29
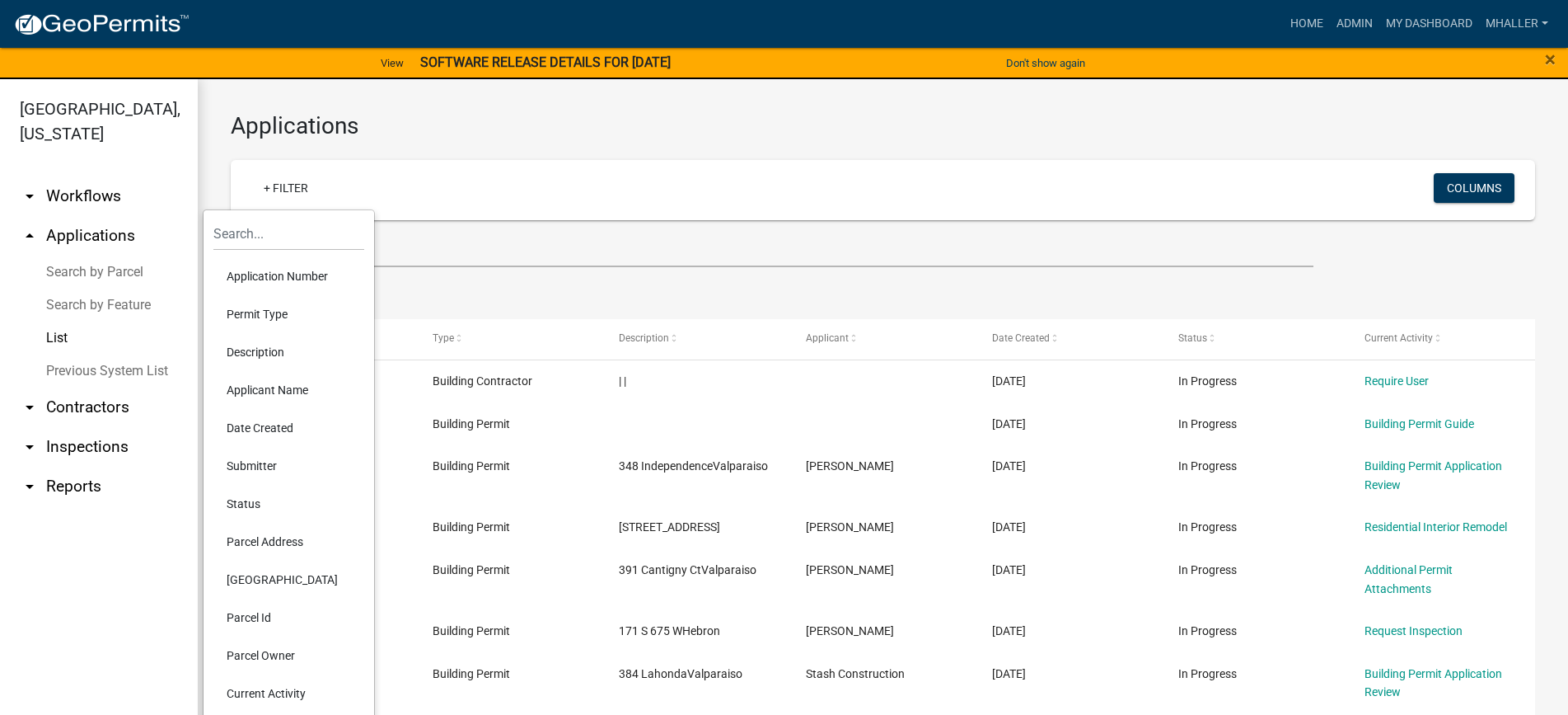
click at [280, 273] on li "Application Number" at bounding box center [289, 277] width 151 height 38
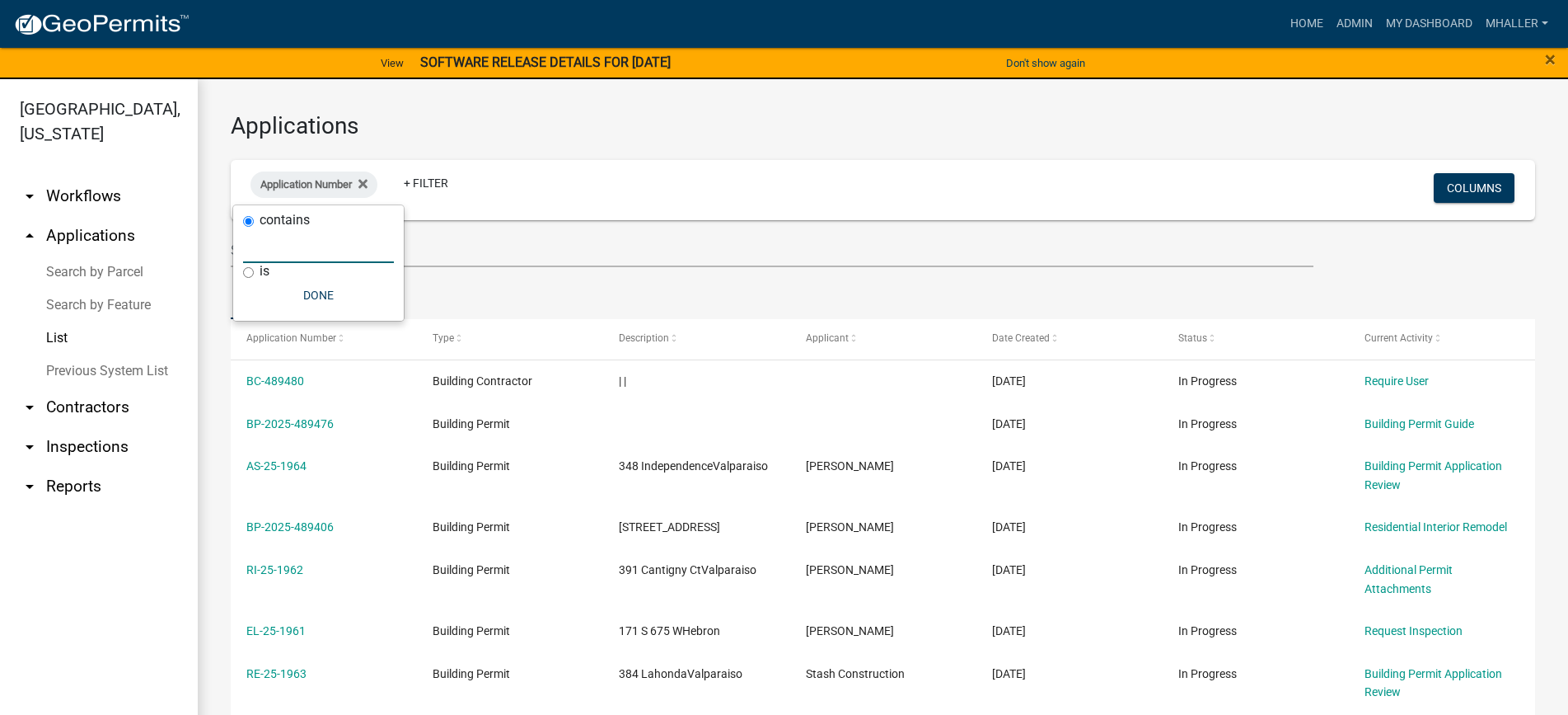
click at [268, 239] on input "text" at bounding box center [318, 246] width 151 height 34
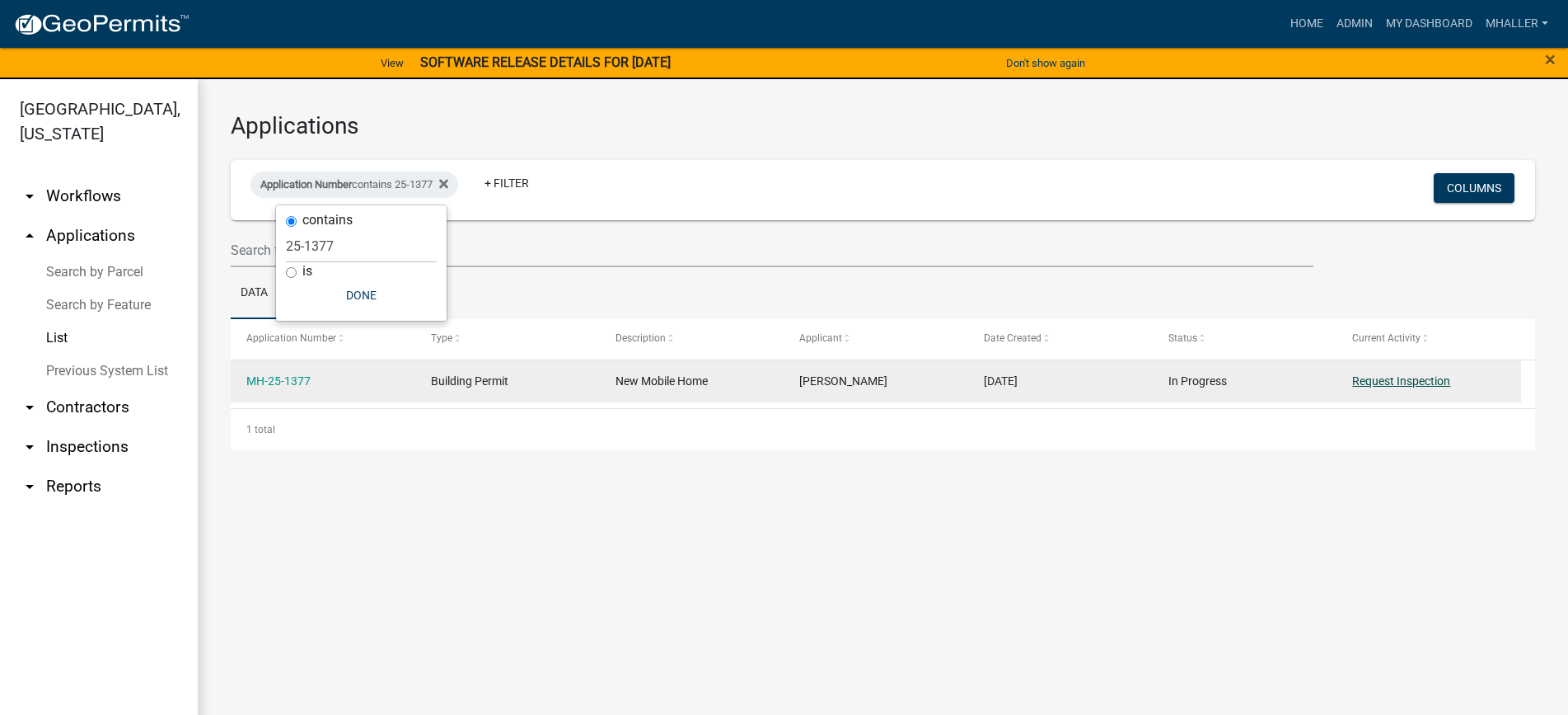
click at [1383, 381] on link "Request Inspection" at bounding box center [1401, 381] width 98 height 13
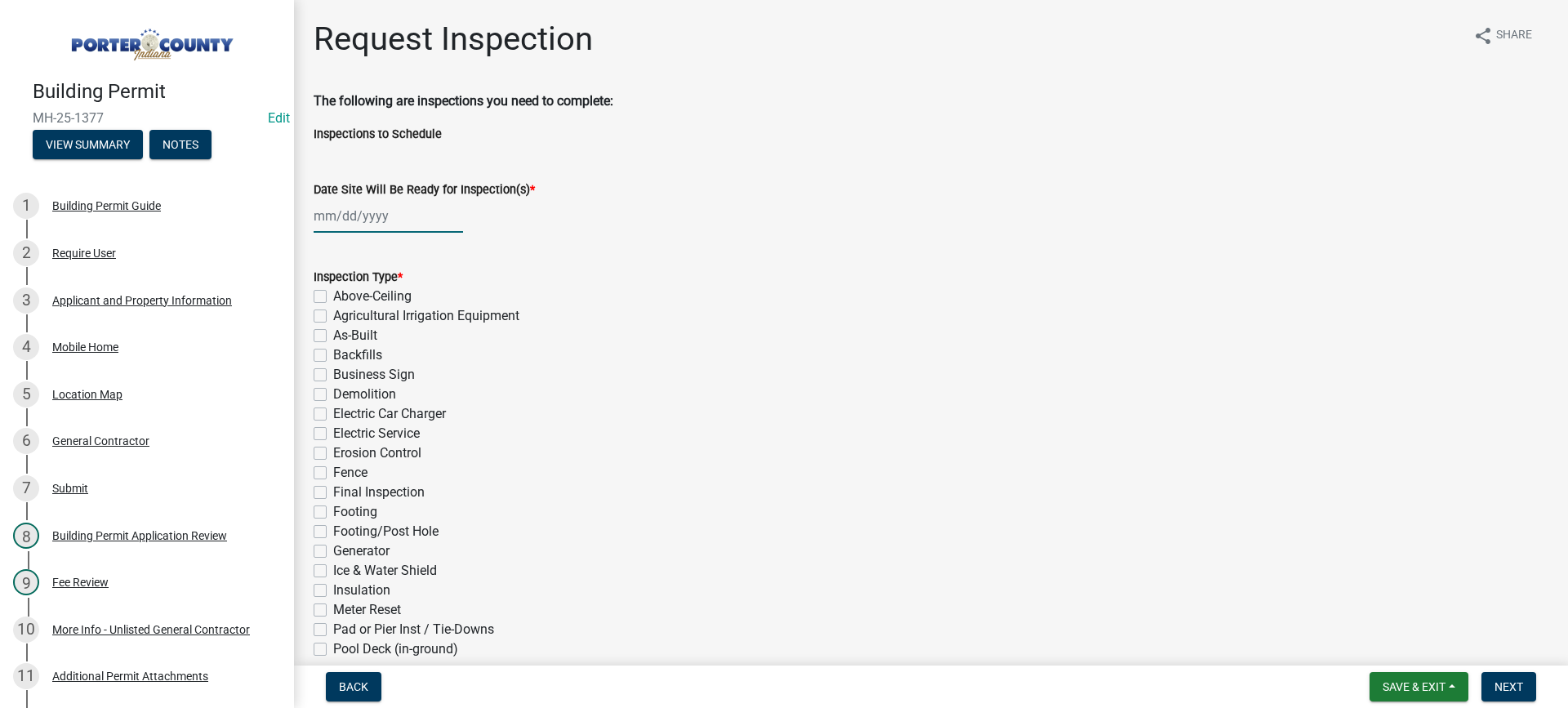
click at [353, 216] on div at bounding box center [388, 217] width 150 height 34
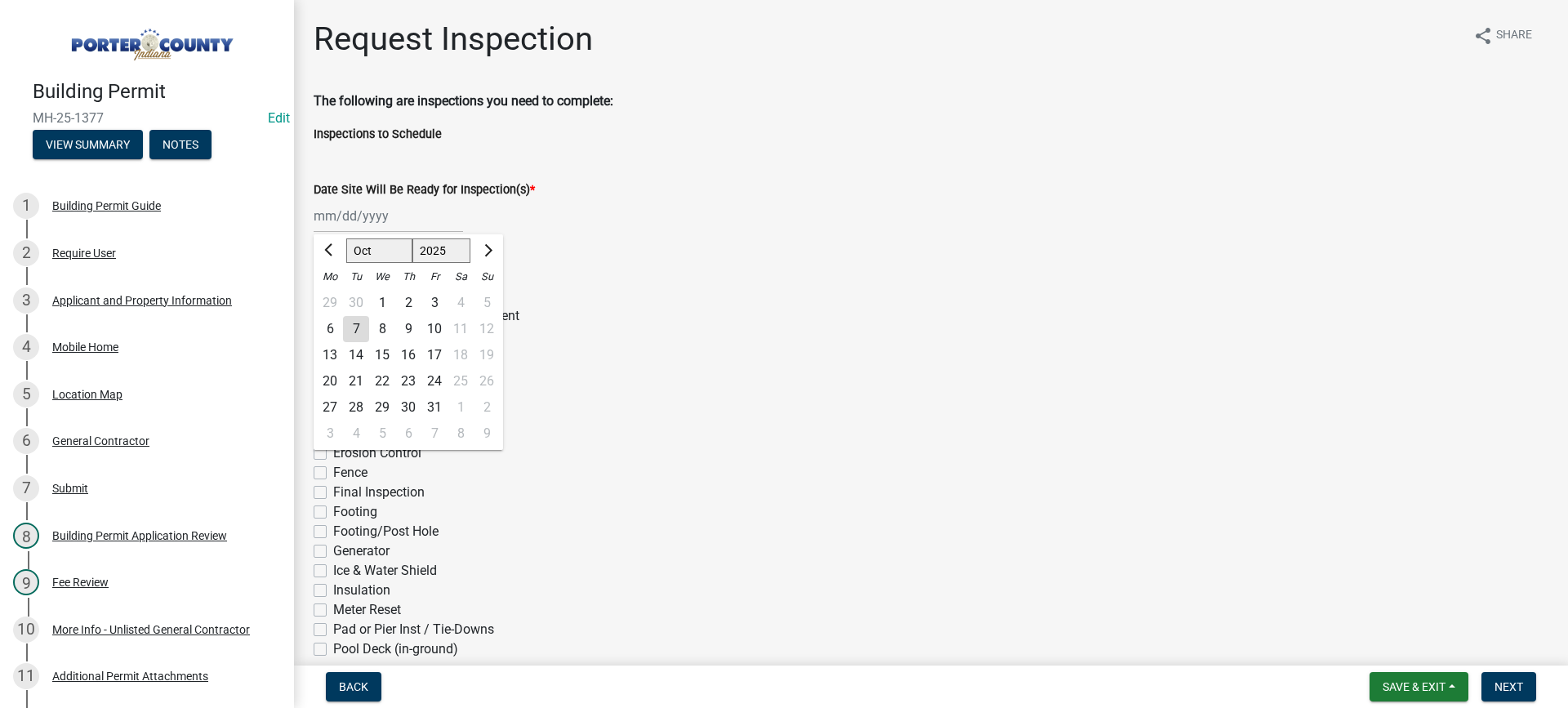
click at [355, 327] on div "7" at bounding box center [356, 330] width 26 height 26
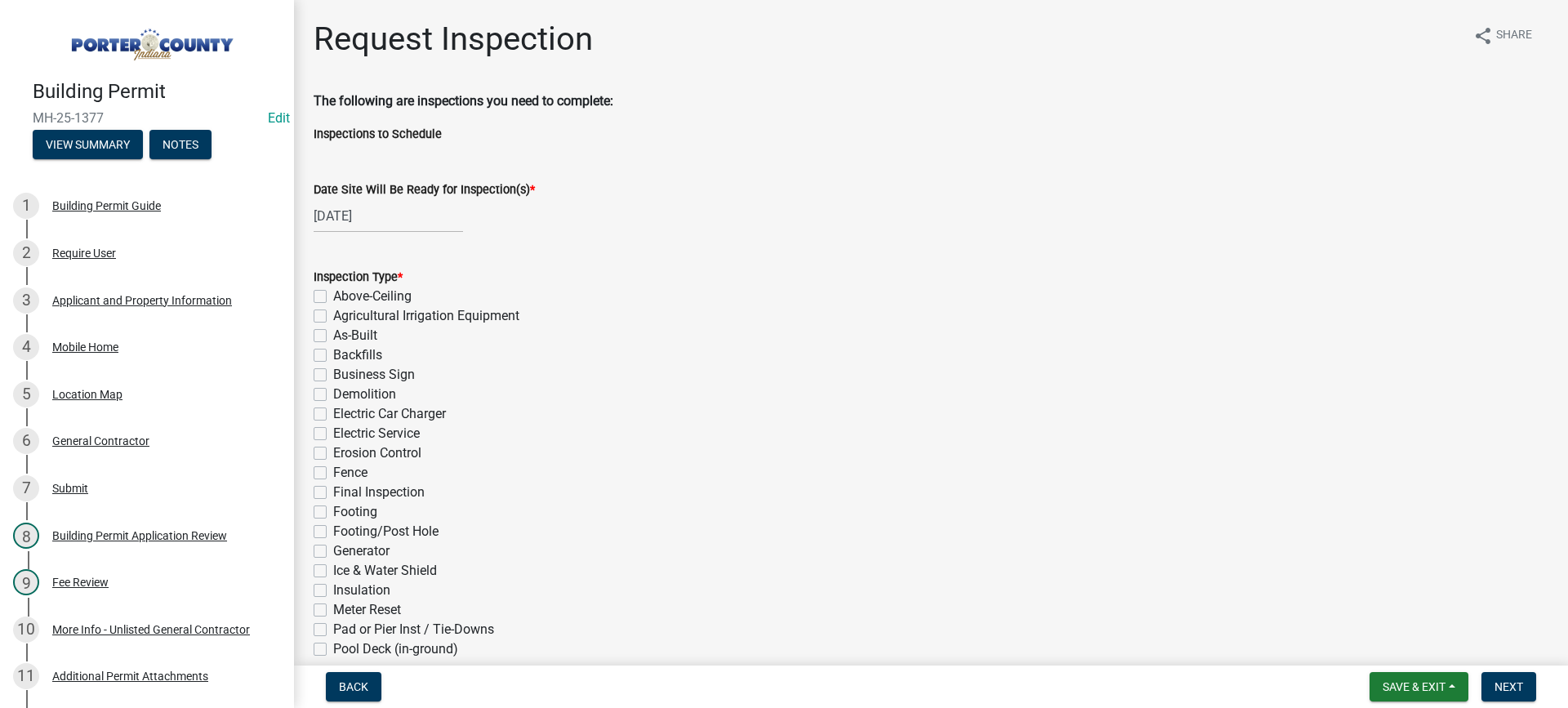
click at [333, 433] on label "Electric Service" at bounding box center [377, 433] width 87 height 20
click at [333, 433] on input "Electric Service" at bounding box center [338, 428] width 10 height 10
click at [333, 493] on label "Final Inspection" at bounding box center [379, 491] width 91 height 20
click at [333, 493] on input "Final Inspection" at bounding box center [338, 487] width 10 height 10
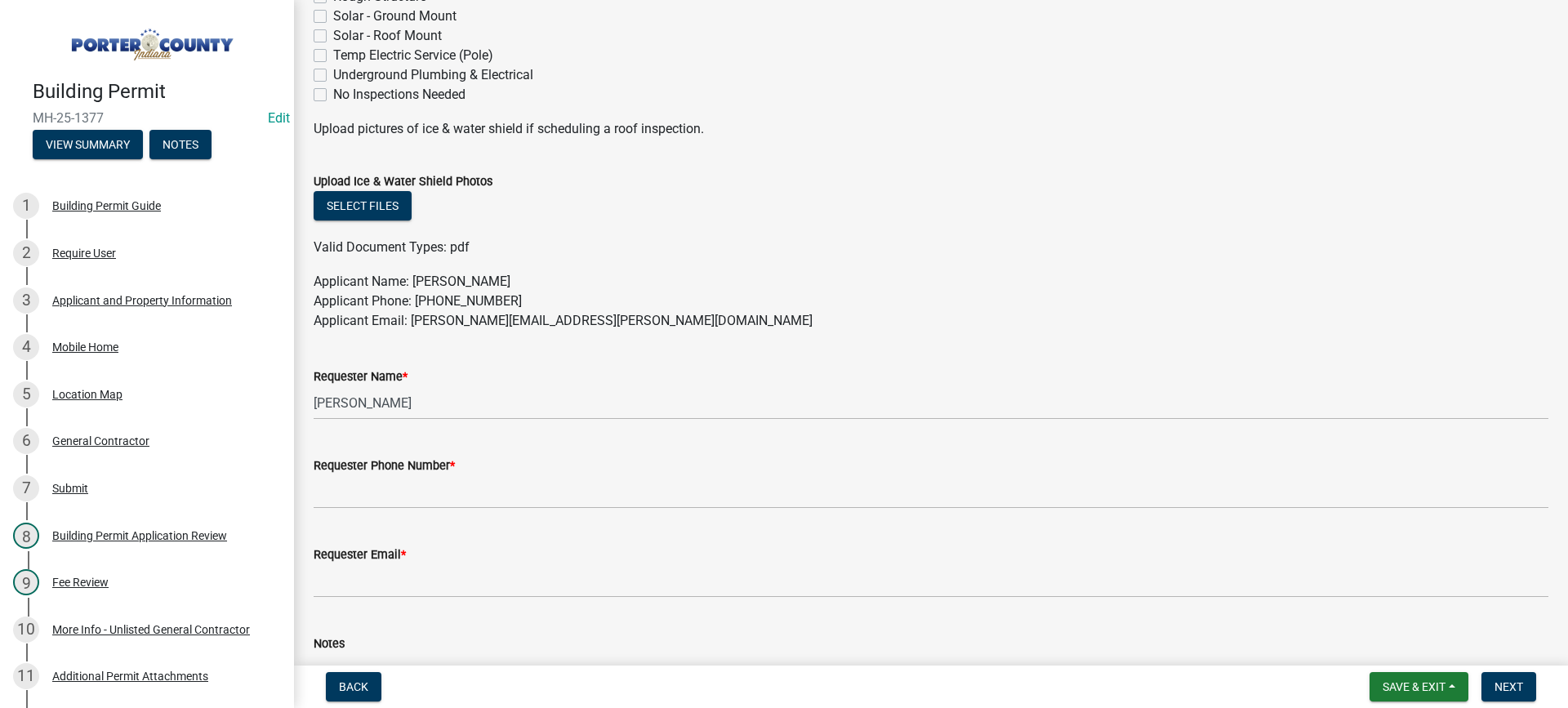
scroll to position [734, 0]
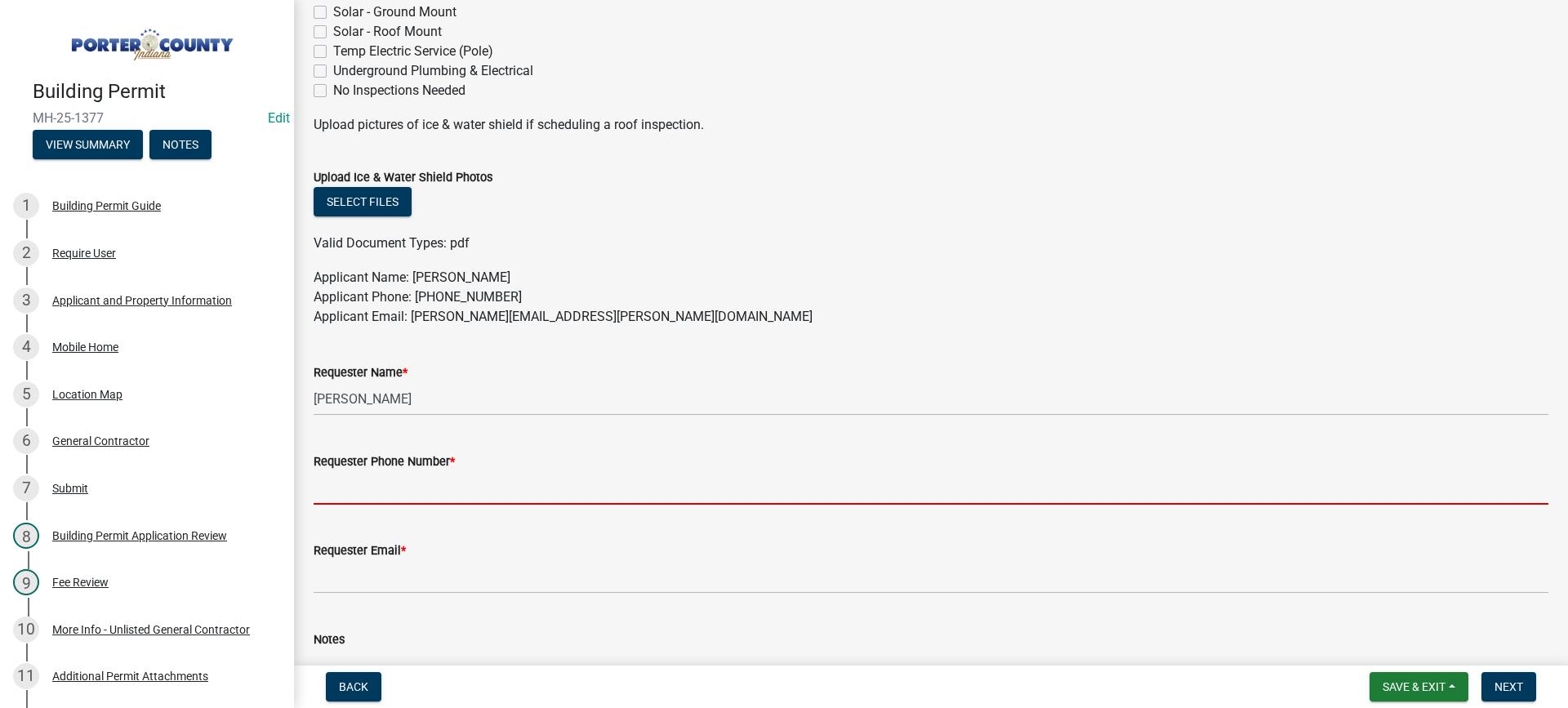
drag, startPoint x: 412, startPoint y: 496, endPoint x: 426, endPoint y: 501, distance: 14.9
click at [412, 496] on input "Requester Phone Number *" at bounding box center [930, 488] width 1235 height 34
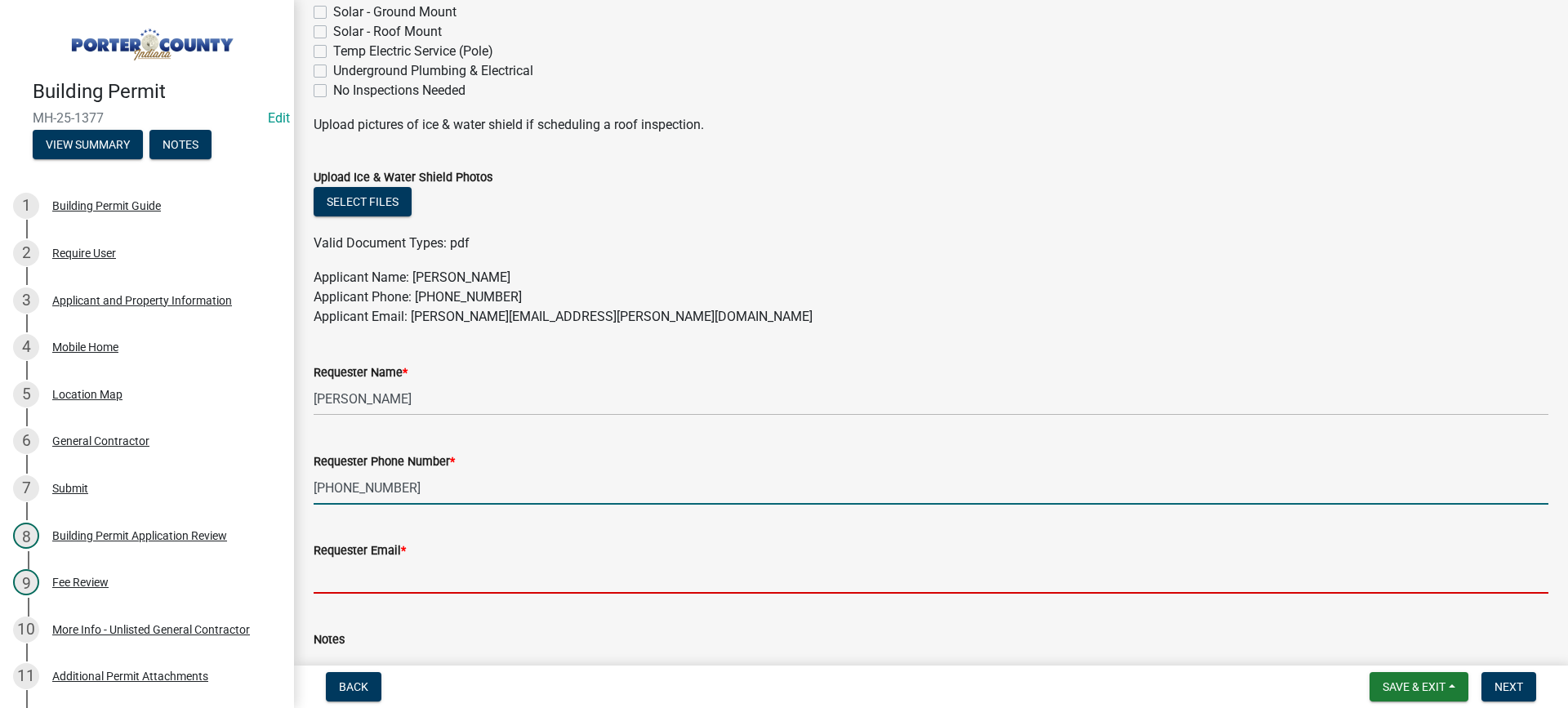
click at [463, 579] on input "Requester Email *" at bounding box center [930, 577] width 1235 height 34
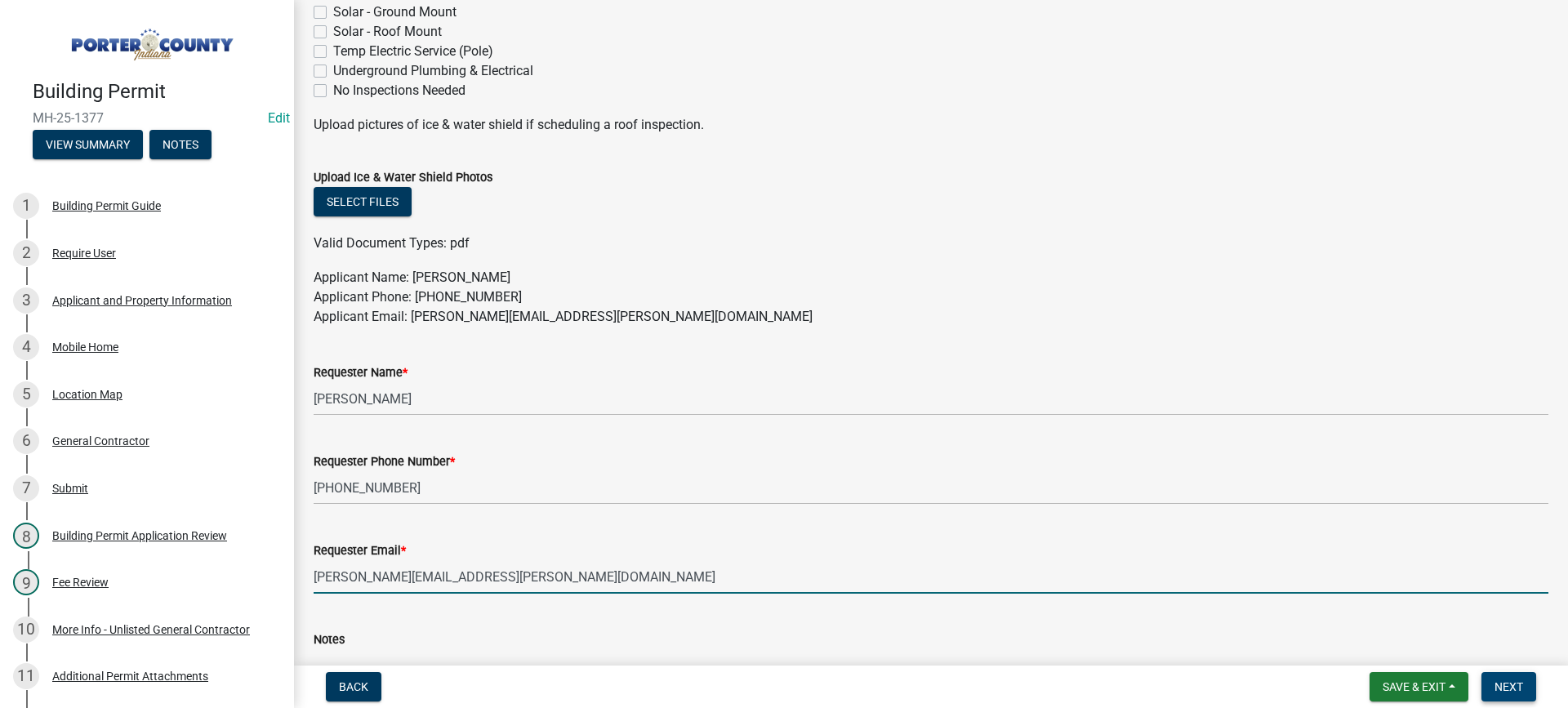
click at [1509, 687] on span "Next" at bounding box center [1509, 686] width 28 height 13
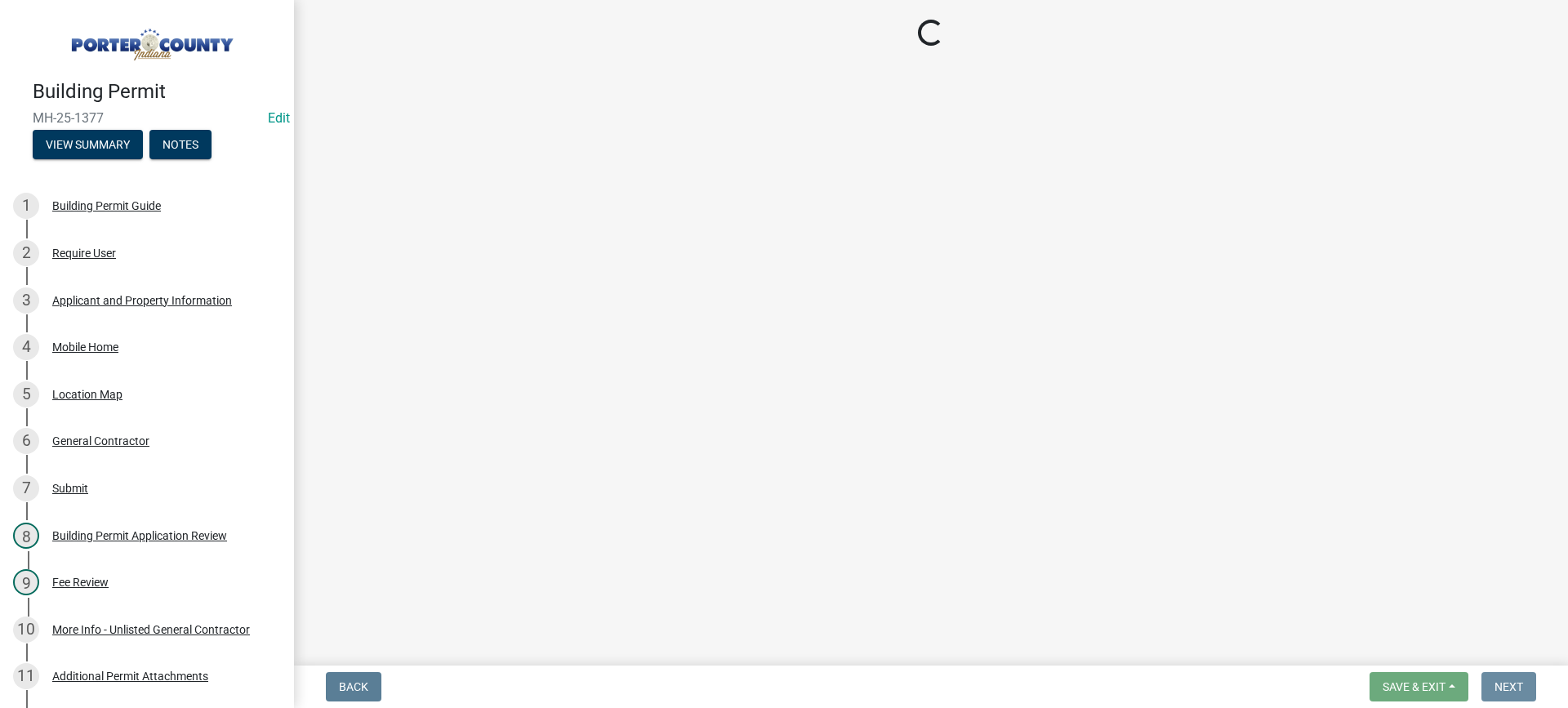
scroll to position [0, 0]
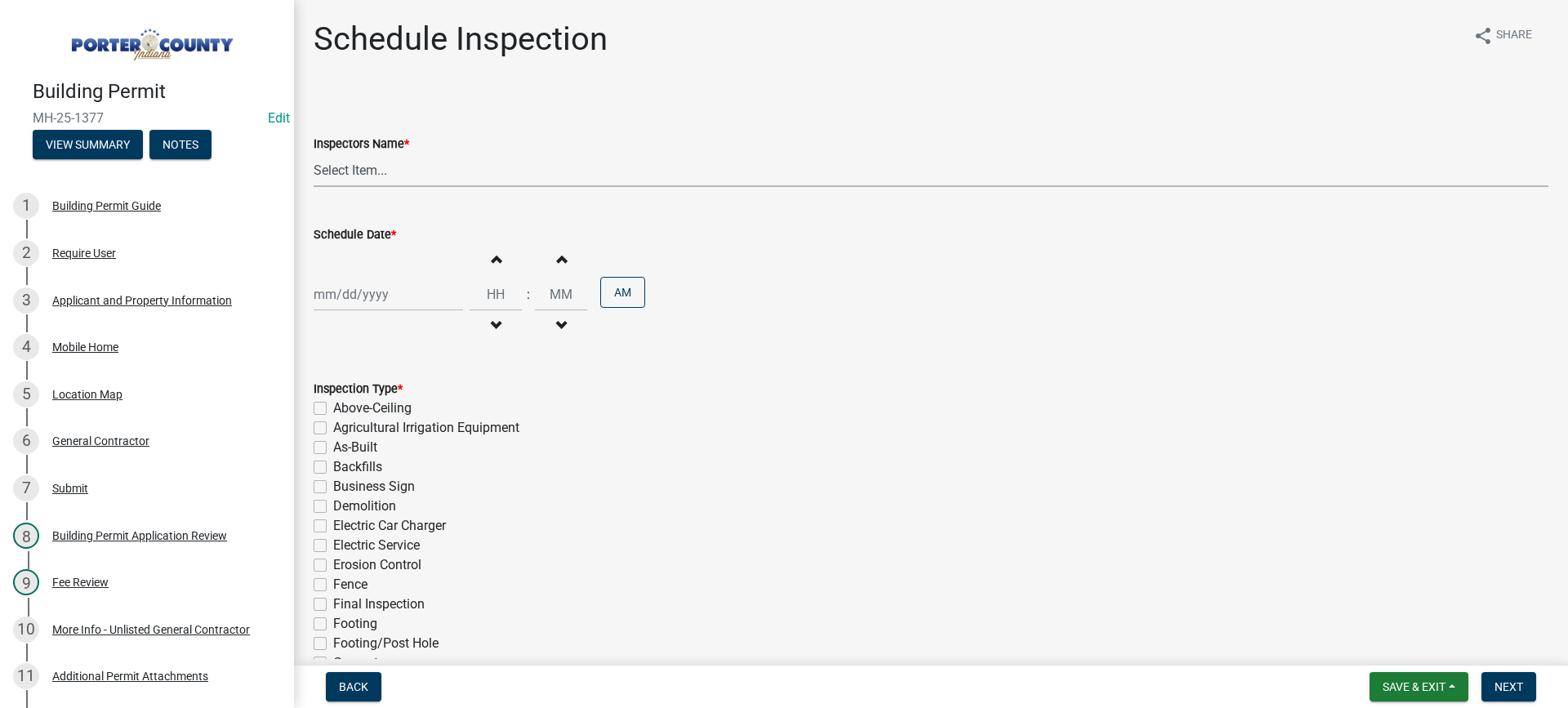
click at [346, 173] on select "Select Item... mhaller ([PERSON_NAME])" at bounding box center [930, 170] width 1235 height 34
click at [314, 153] on select "Select Item... mhaller ([PERSON_NAME])" at bounding box center [930, 170] width 1235 height 34
click at [366, 292] on div at bounding box center [388, 295] width 150 height 34
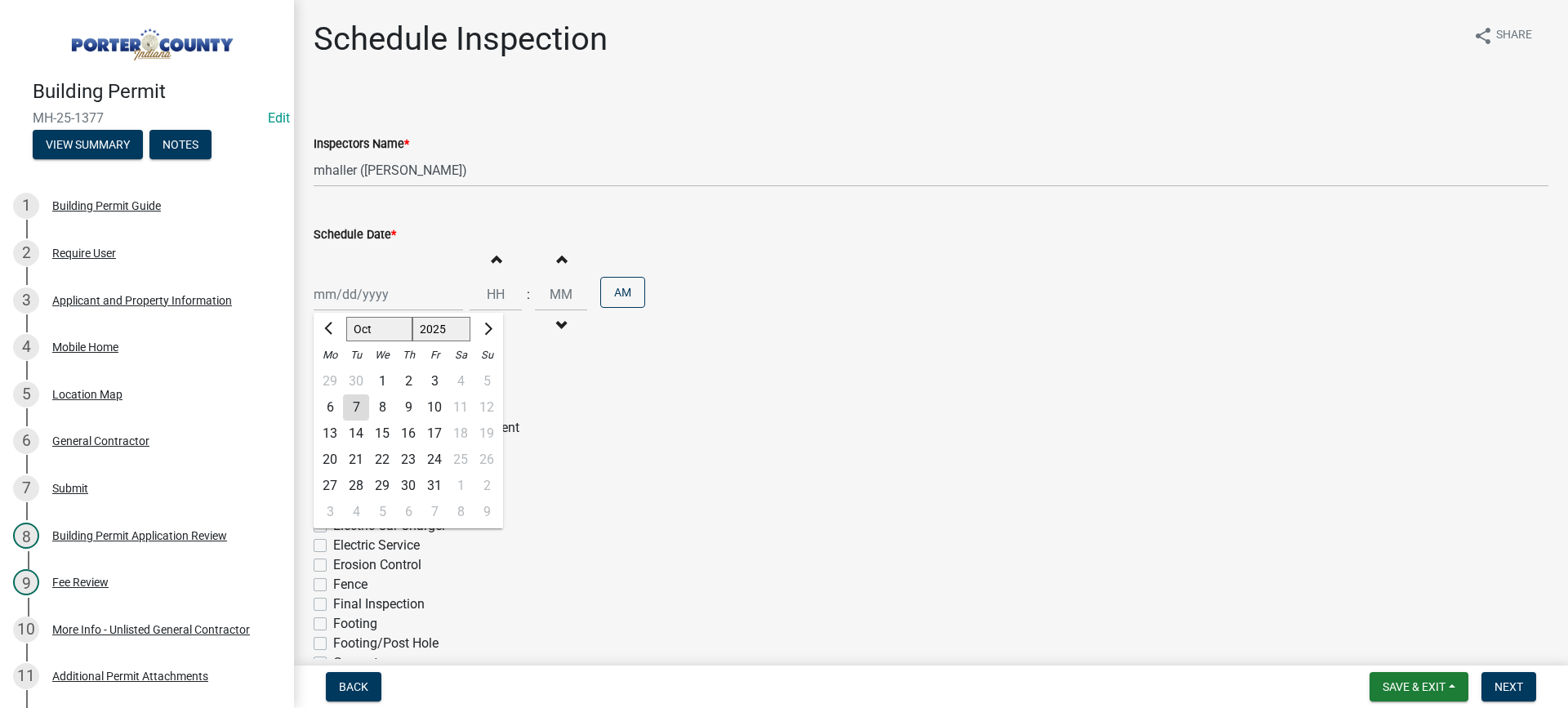
click at [355, 409] on div "7" at bounding box center [356, 408] width 26 height 26
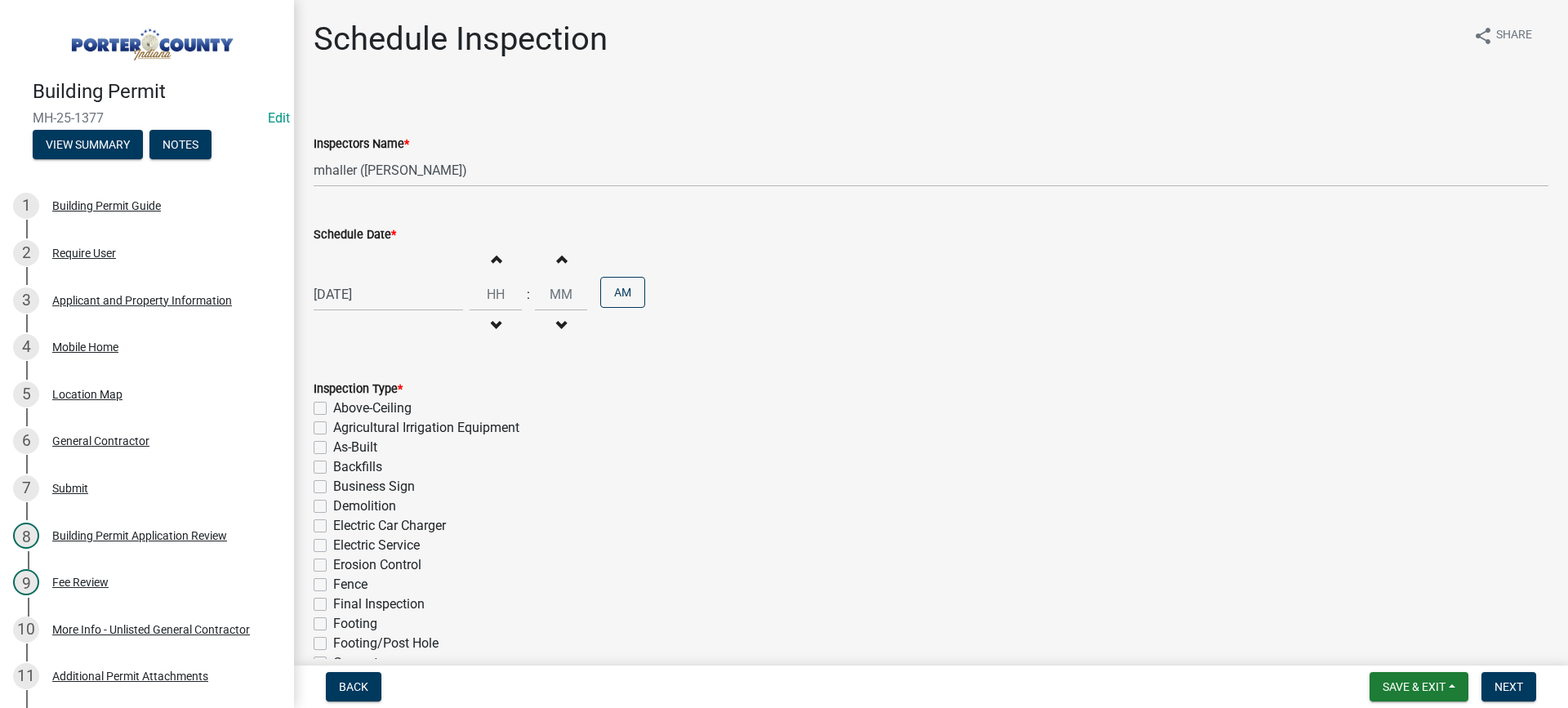
click at [333, 539] on label "Electric Service" at bounding box center [377, 545] width 87 height 20
click at [333, 539] on input "Electric Service" at bounding box center [338, 540] width 10 height 10
click at [333, 601] on label "Final Inspection" at bounding box center [379, 603] width 91 height 20
click at [333, 601] on input "Final Inspection" at bounding box center [338, 599] width 10 height 10
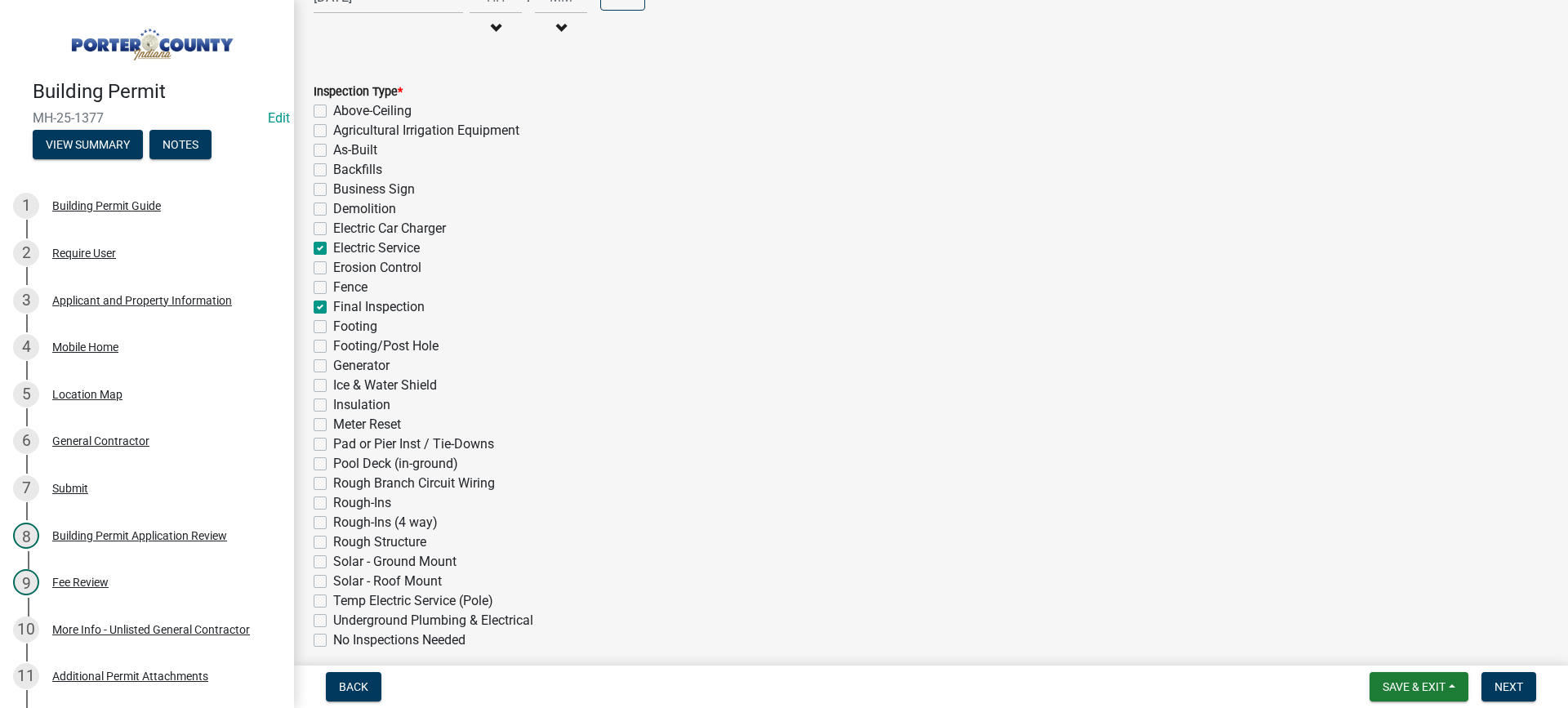
scroll to position [366, 0]
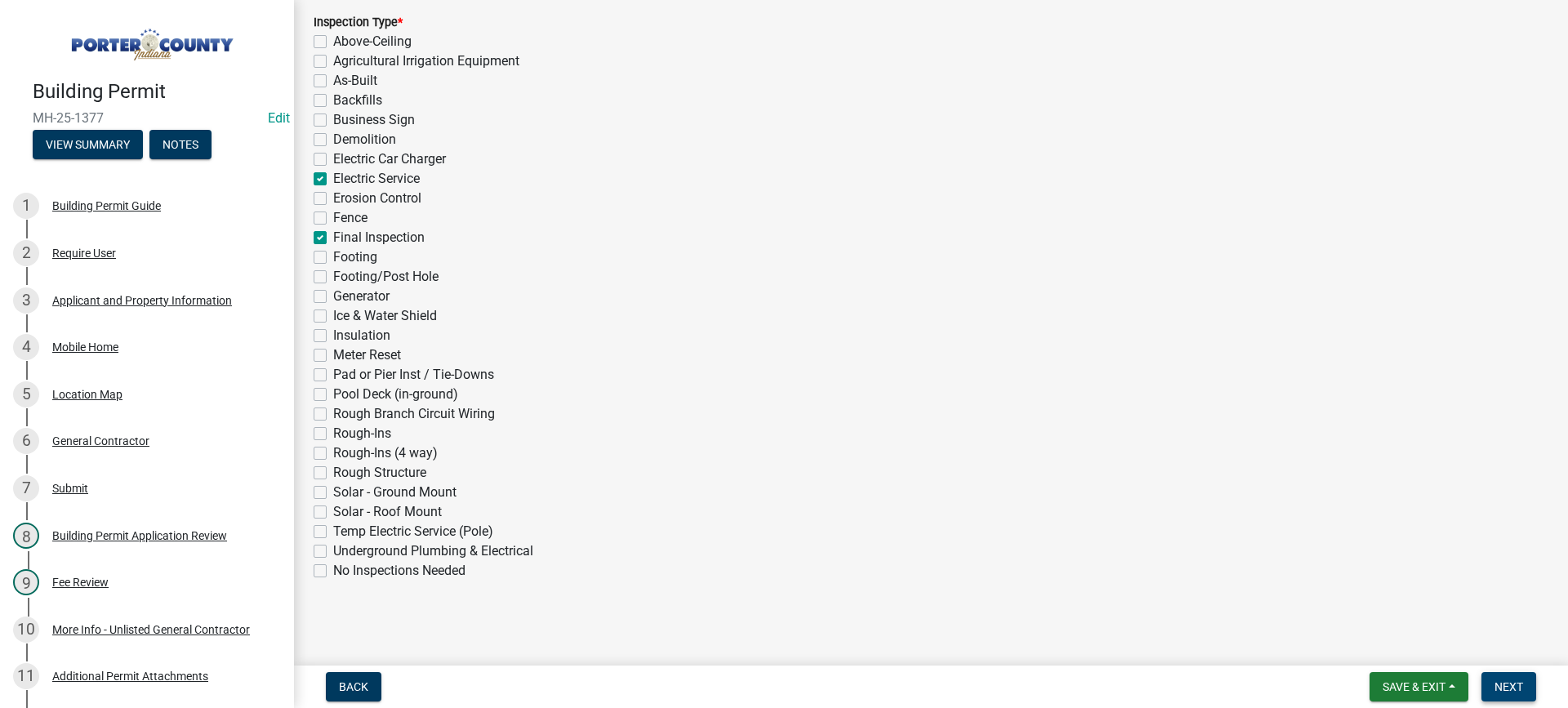
click at [1506, 686] on span "Next" at bounding box center [1509, 686] width 28 height 13
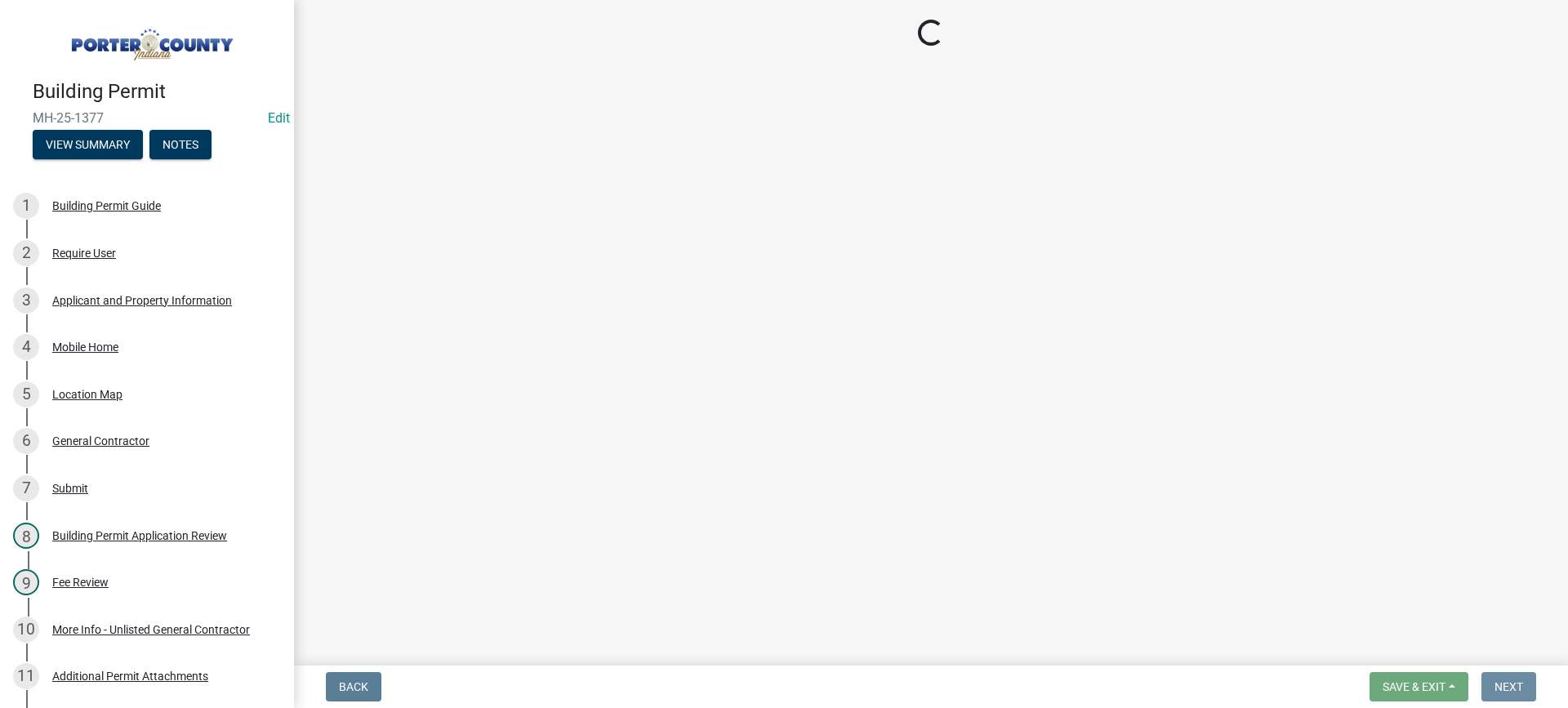
scroll to position [0, 0]
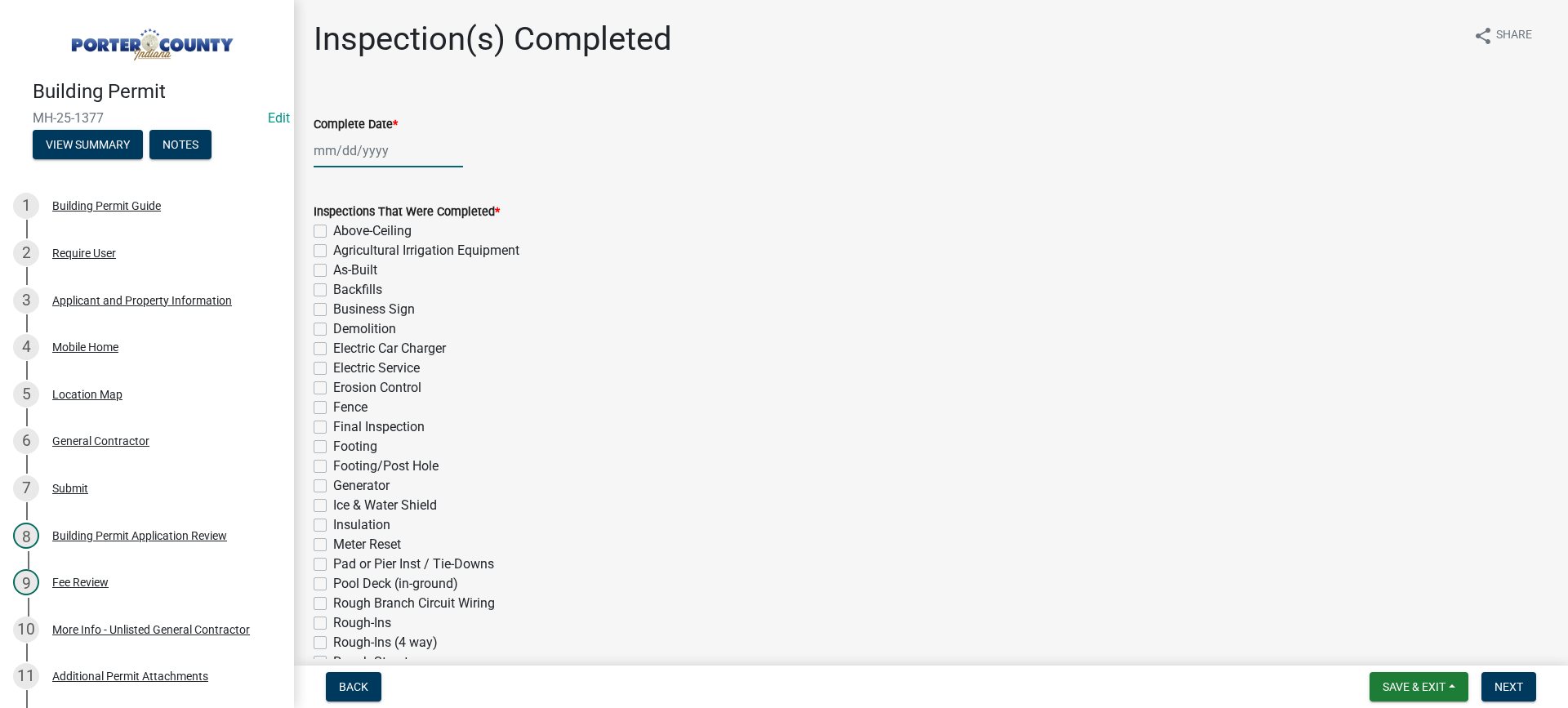
click at [382, 149] on div at bounding box center [388, 151] width 150 height 34
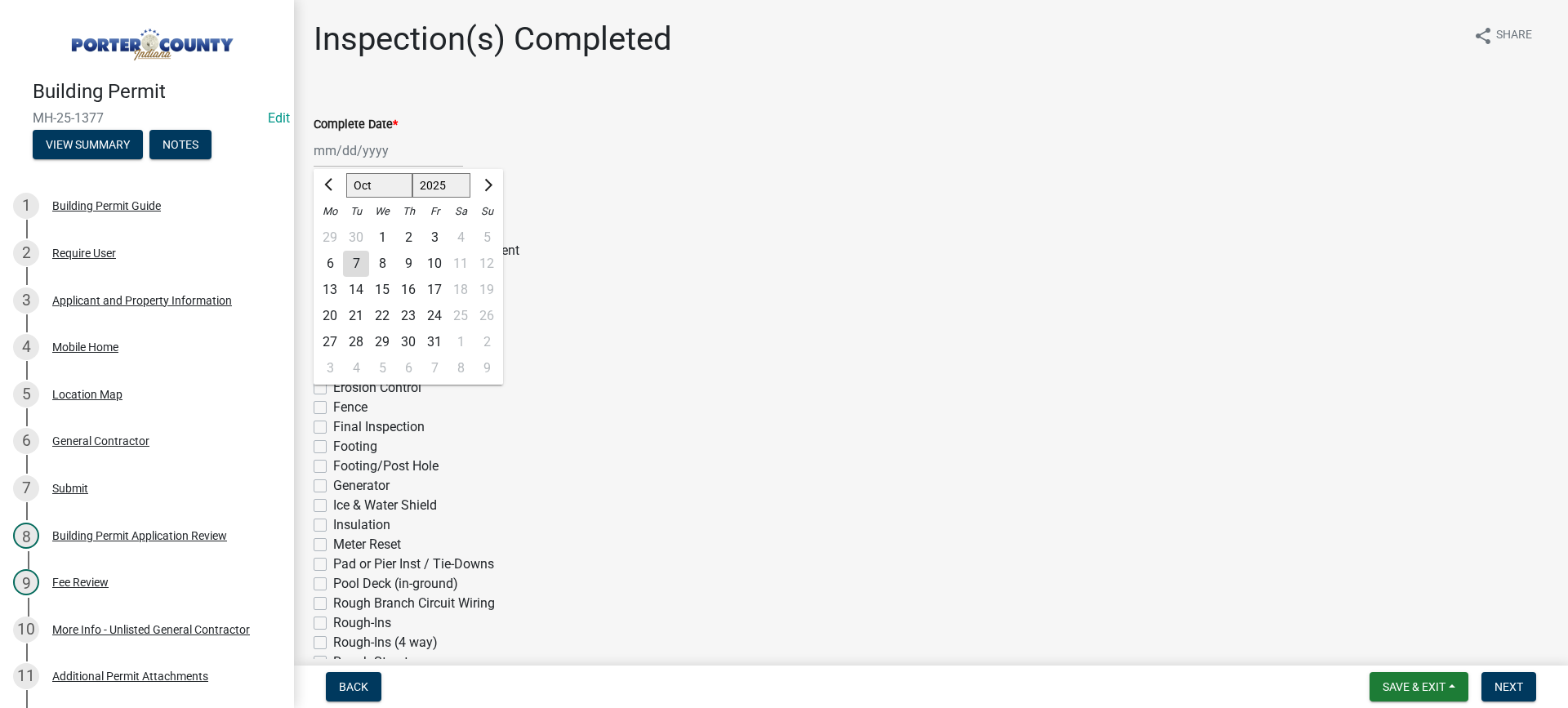
click at [356, 269] on div "7" at bounding box center [356, 264] width 26 height 26
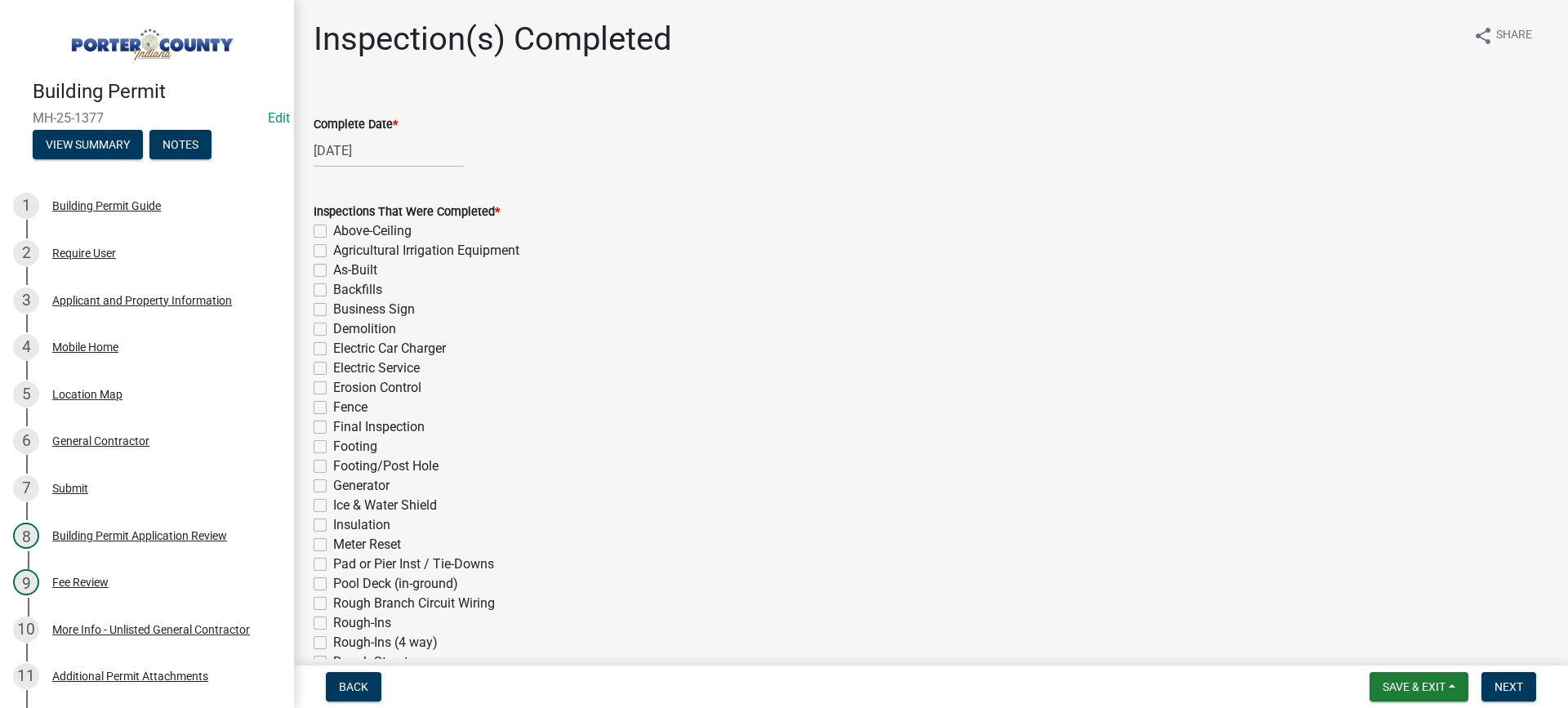
click at [333, 363] on label "Electric Service" at bounding box center [377, 368] width 87 height 20
click at [333, 363] on input "Electric Service" at bounding box center [338, 363] width 10 height 10
click at [333, 427] on label "Final Inspection" at bounding box center [379, 426] width 91 height 20
click at [333, 427] on input "Final Inspection" at bounding box center [338, 422] width 10 height 10
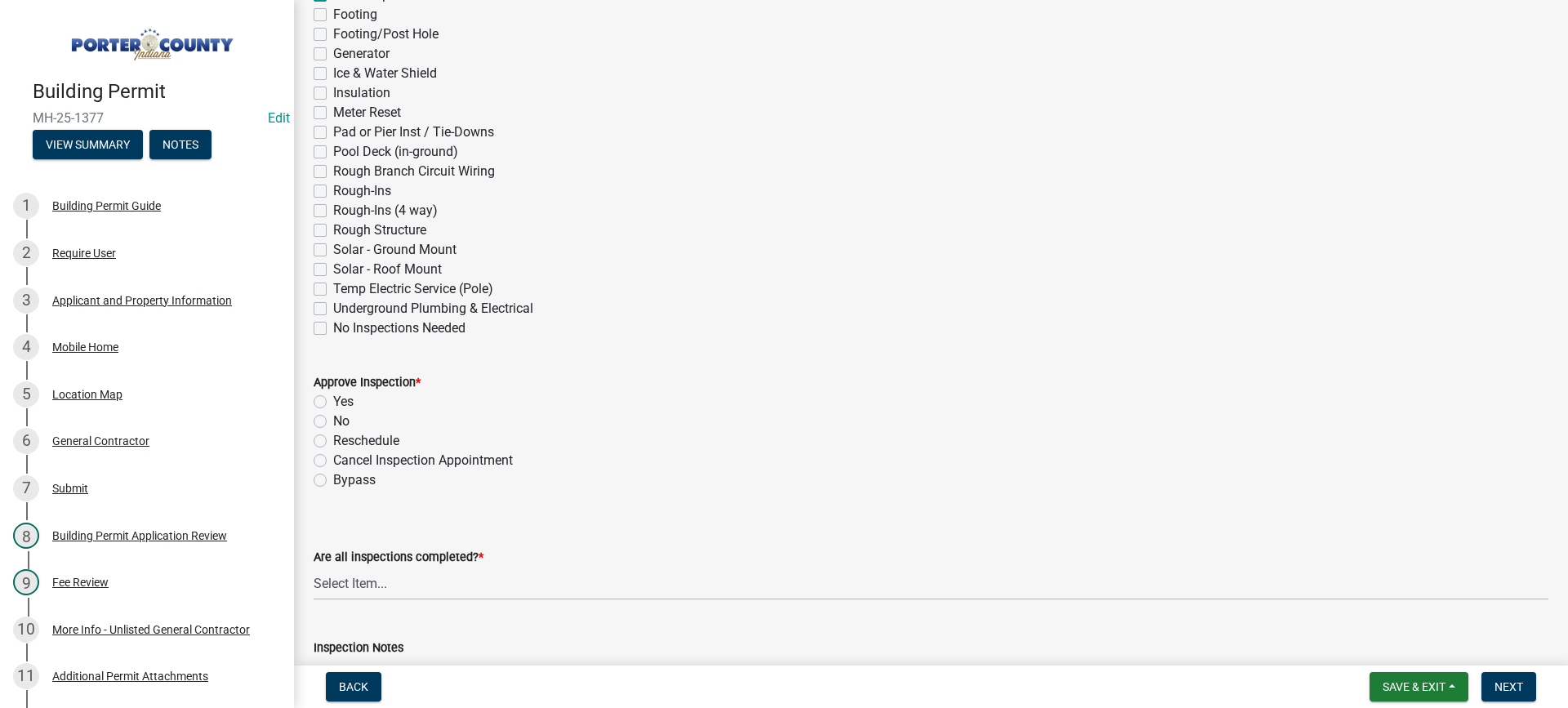
scroll to position [490, 0]
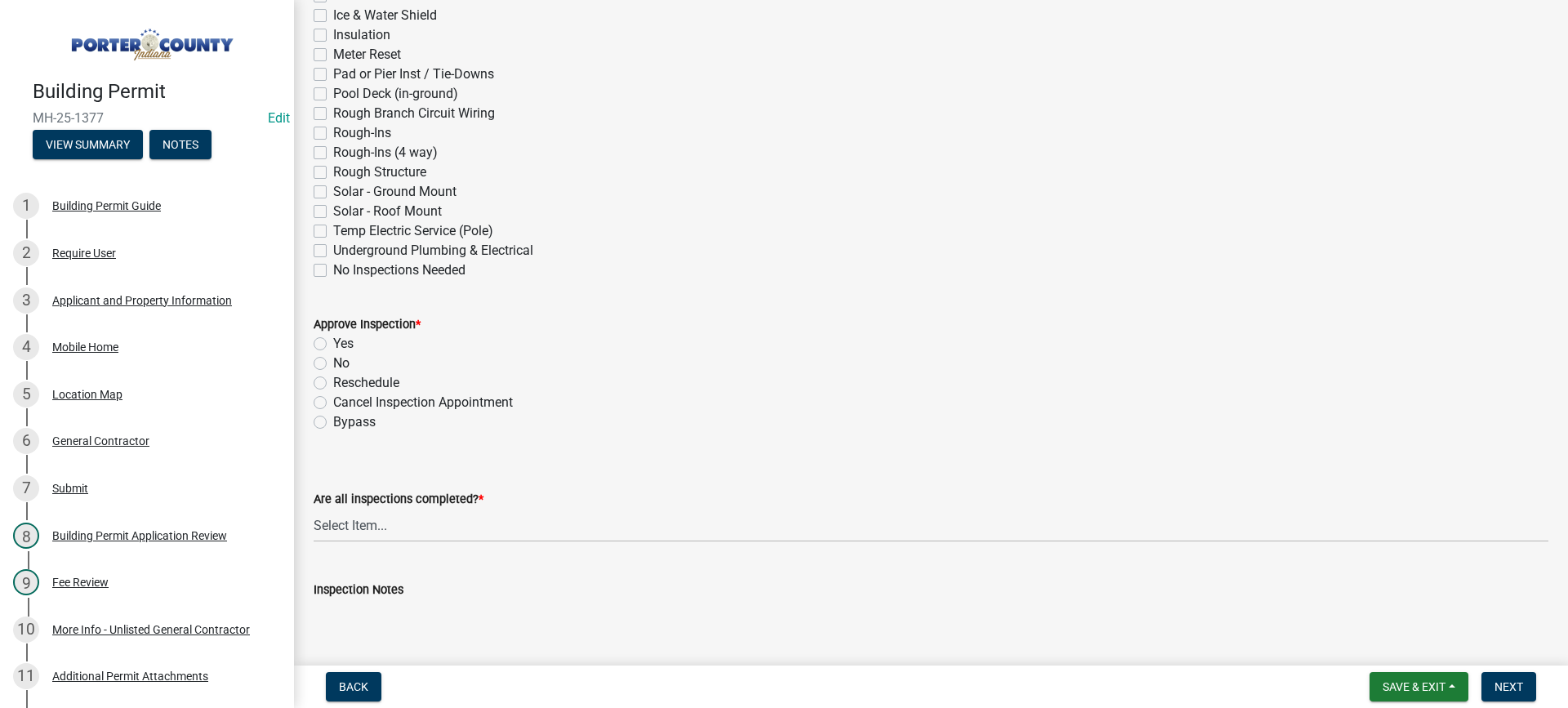
click at [333, 344] on label "Yes" at bounding box center [344, 344] width 21 height 20
click at [333, 344] on input "Yes" at bounding box center [338, 339] width 10 height 10
click at [449, 528] on select "Select Item... Yes - All Inspections Have Been Completed No - More Inspections …" at bounding box center [930, 525] width 1235 height 34
click at [314, 508] on select "Select Item... Yes - All Inspections Have Been Completed No - More Inspections …" at bounding box center [930, 525] width 1235 height 34
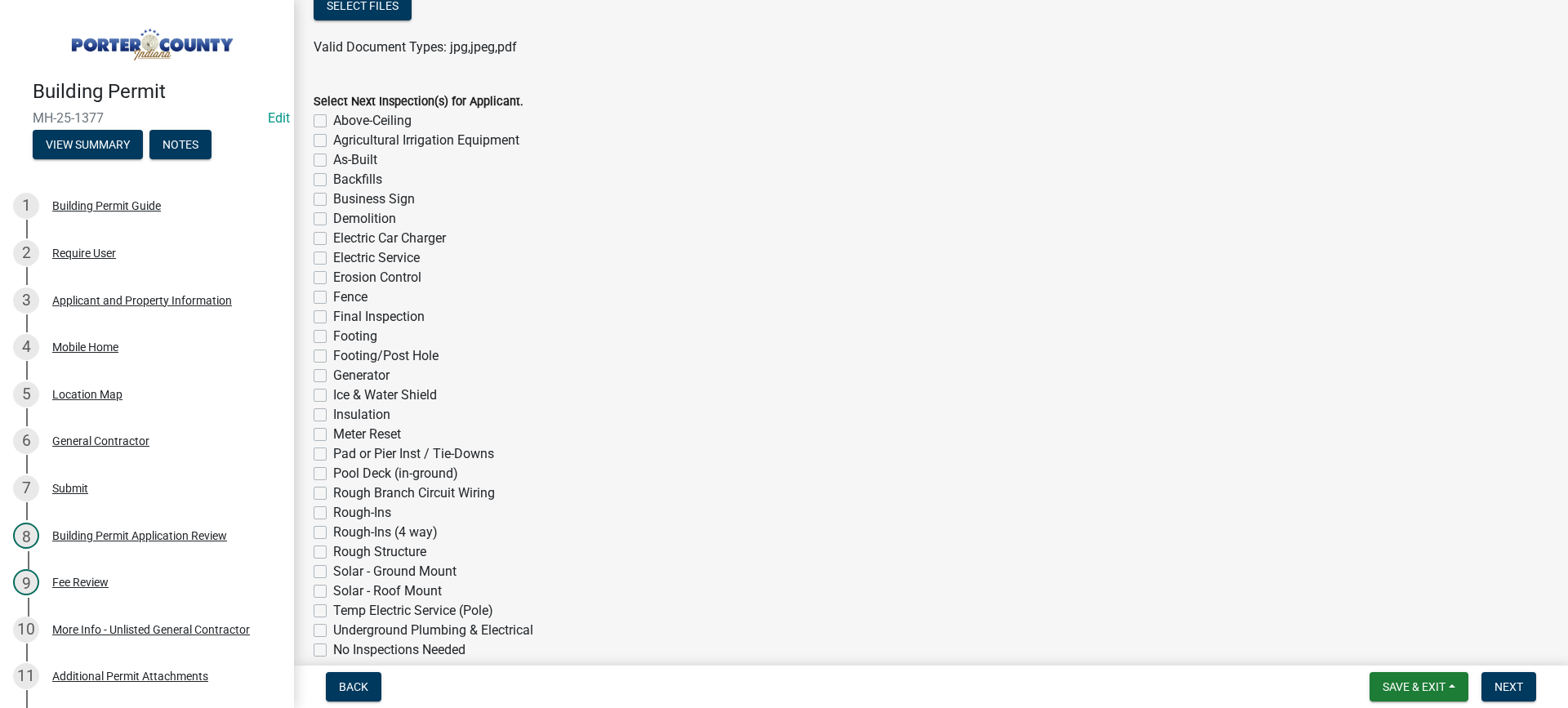
scroll to position [1306, 0]
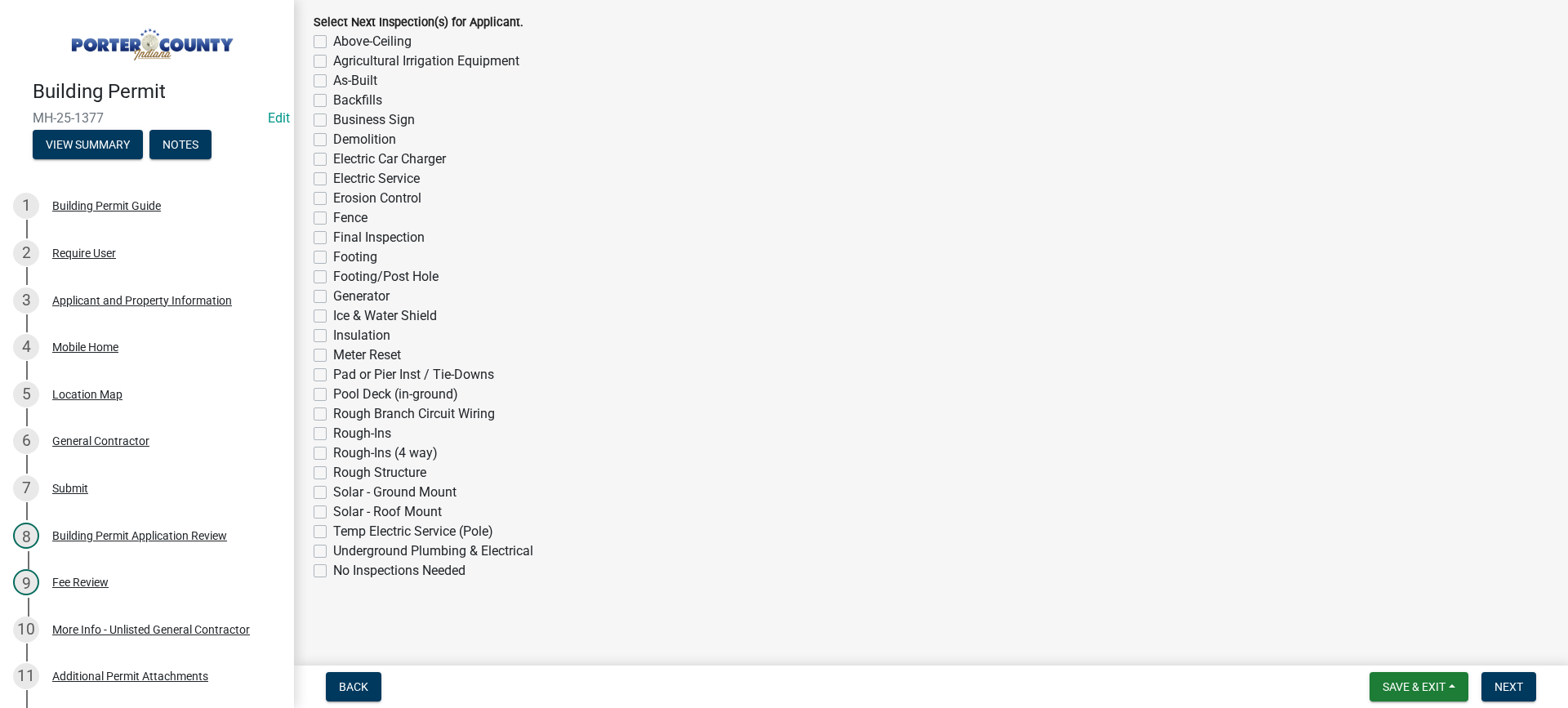
click at [333, 572] on label "No Inspections Needed" at bounding box center [399, 571] width 132 height 20
click at [333, 571] on input "No Inspections Needed" at bounding box center [338, 566] width 10 height 10
click at [1508, 687] on span "Next" at bounding box center [1509, 686] width 28 height 13
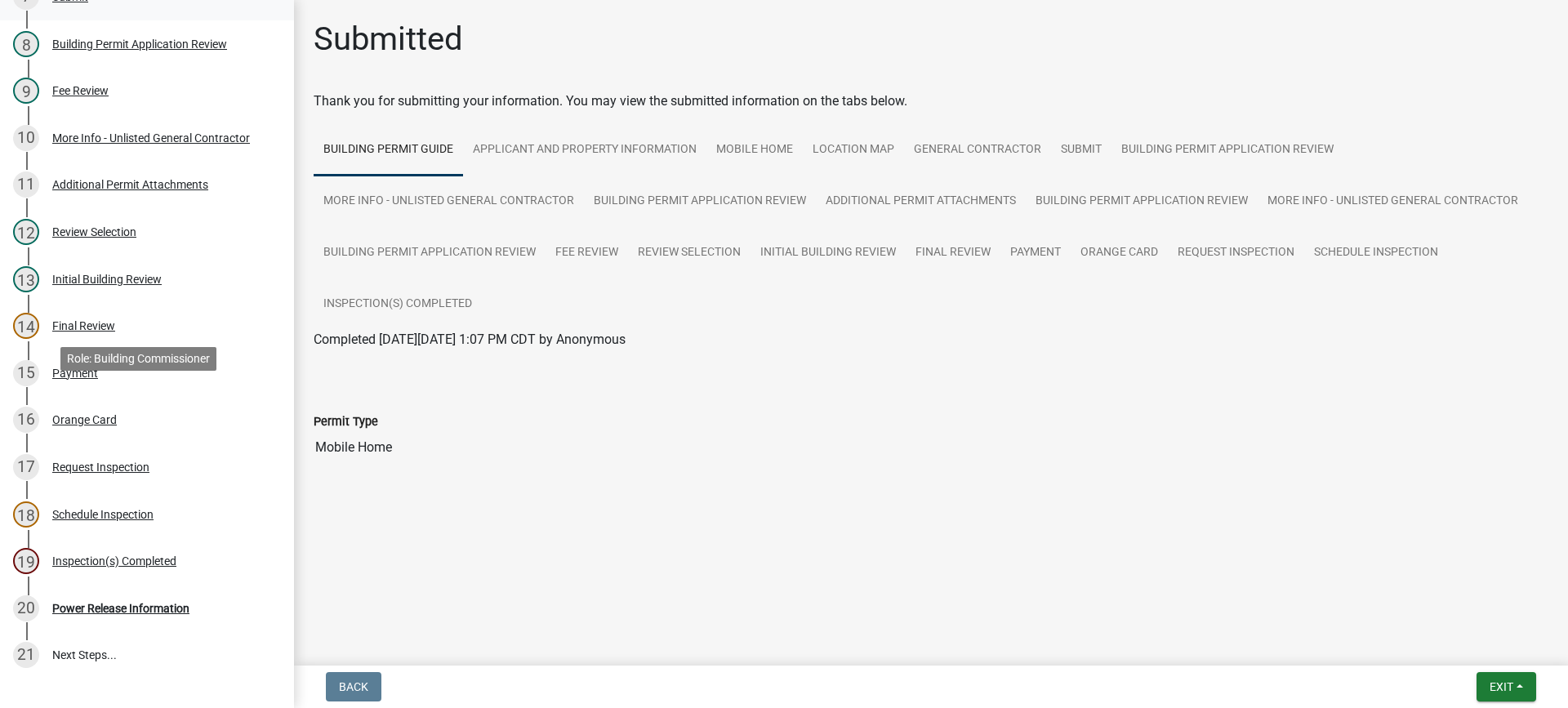
scroll to position [648, 0]
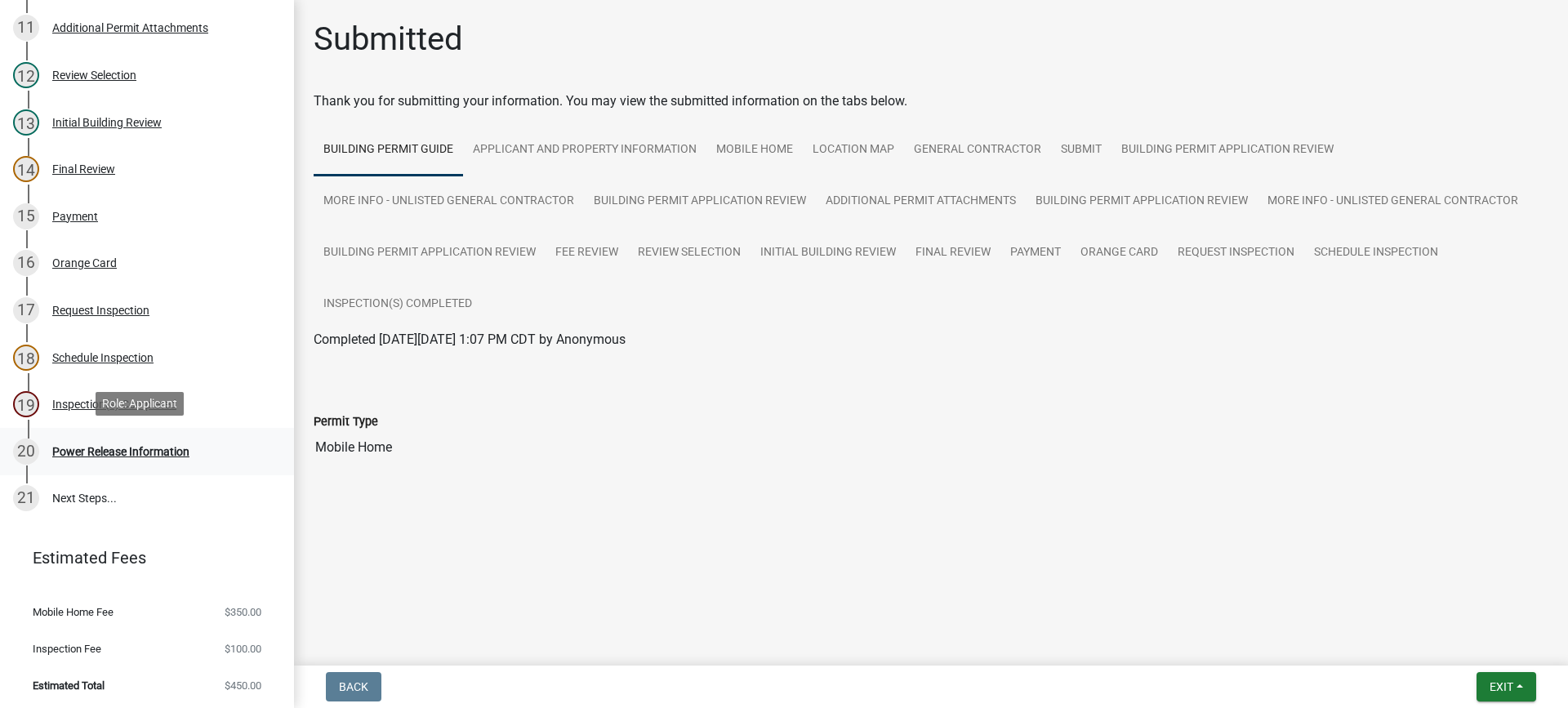
click at [154, 450] on div "Power Release Information" at bounding box center [121, 451] width 137 height 11
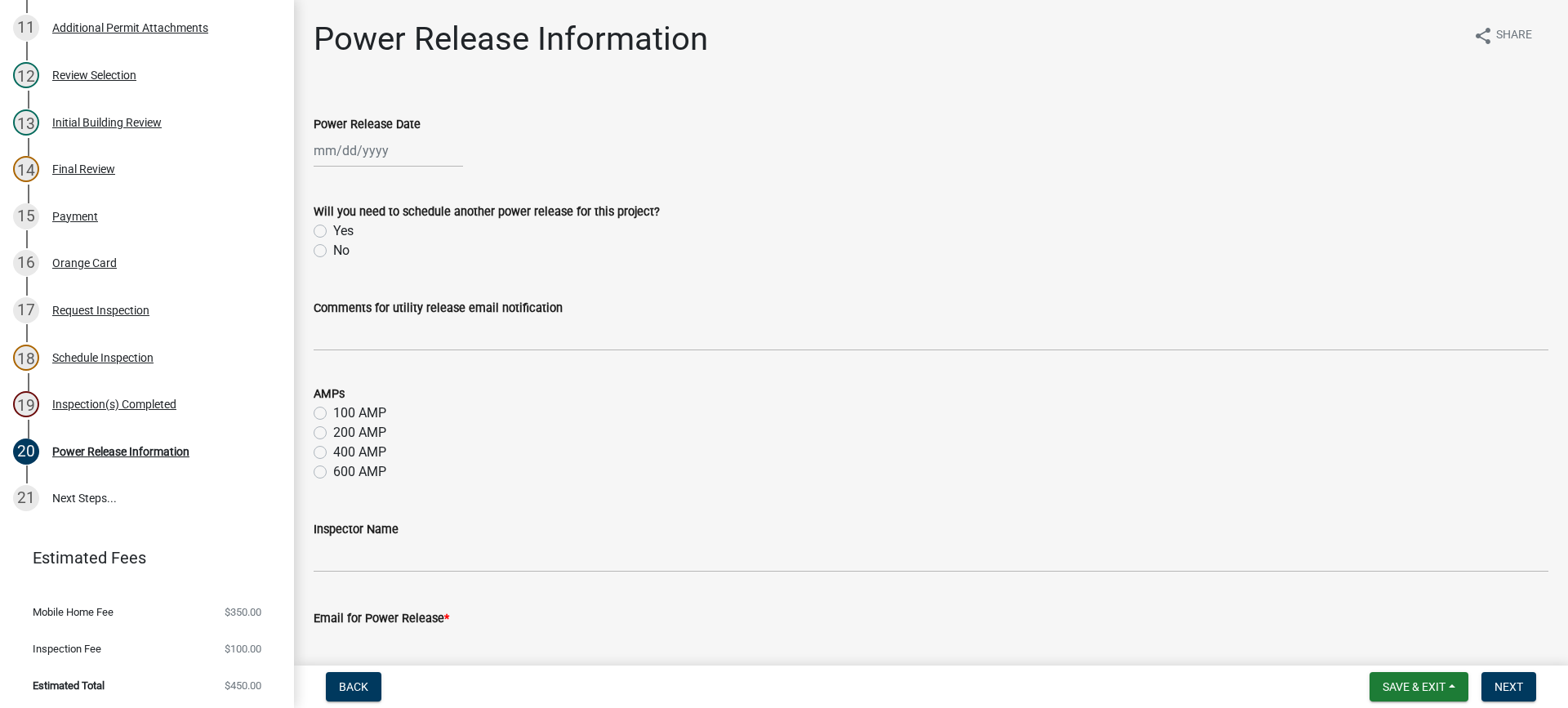
click at [365, 149] on div at bounding box center [388, 151] width 150 height 34
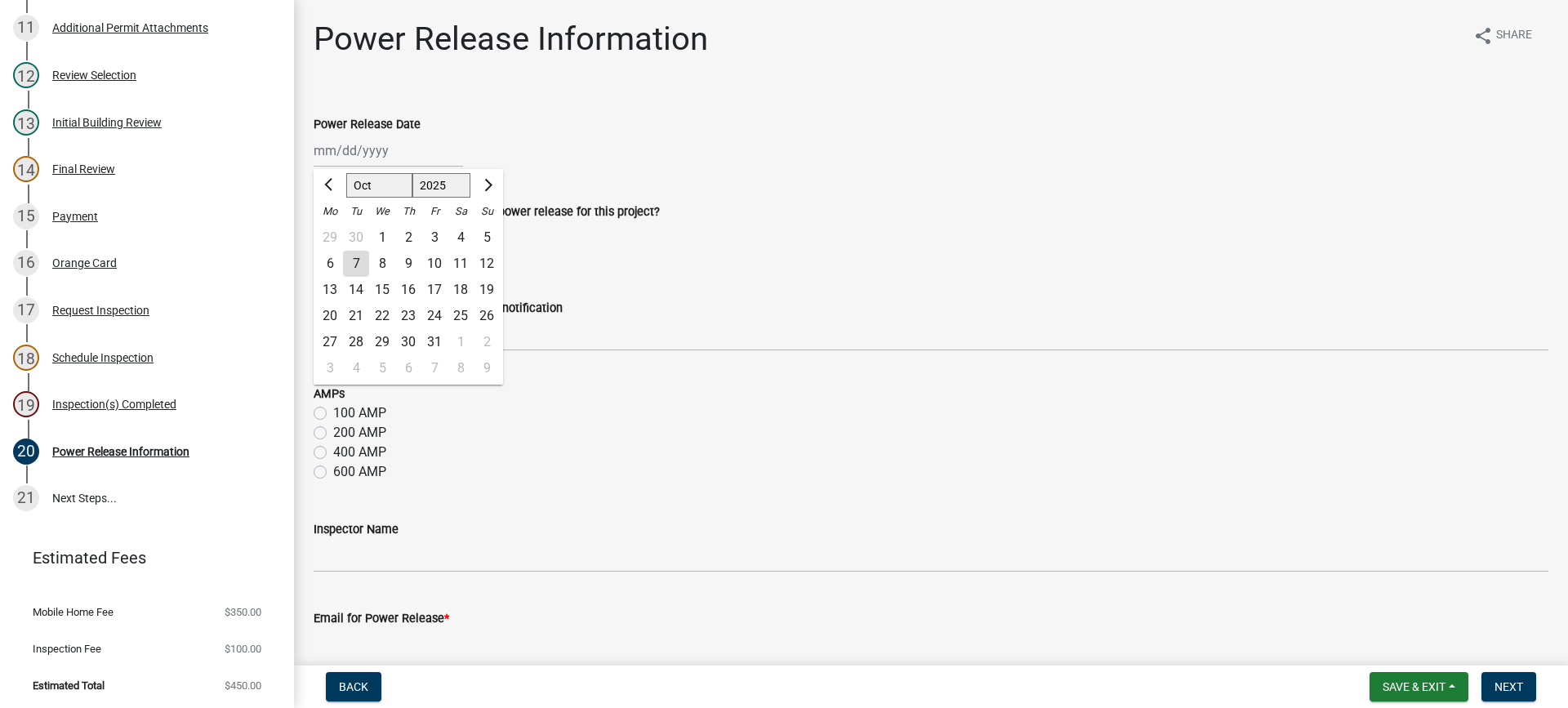
click at [360, 260] on div "7" at bounding box center [356, 264] width 26 height 26
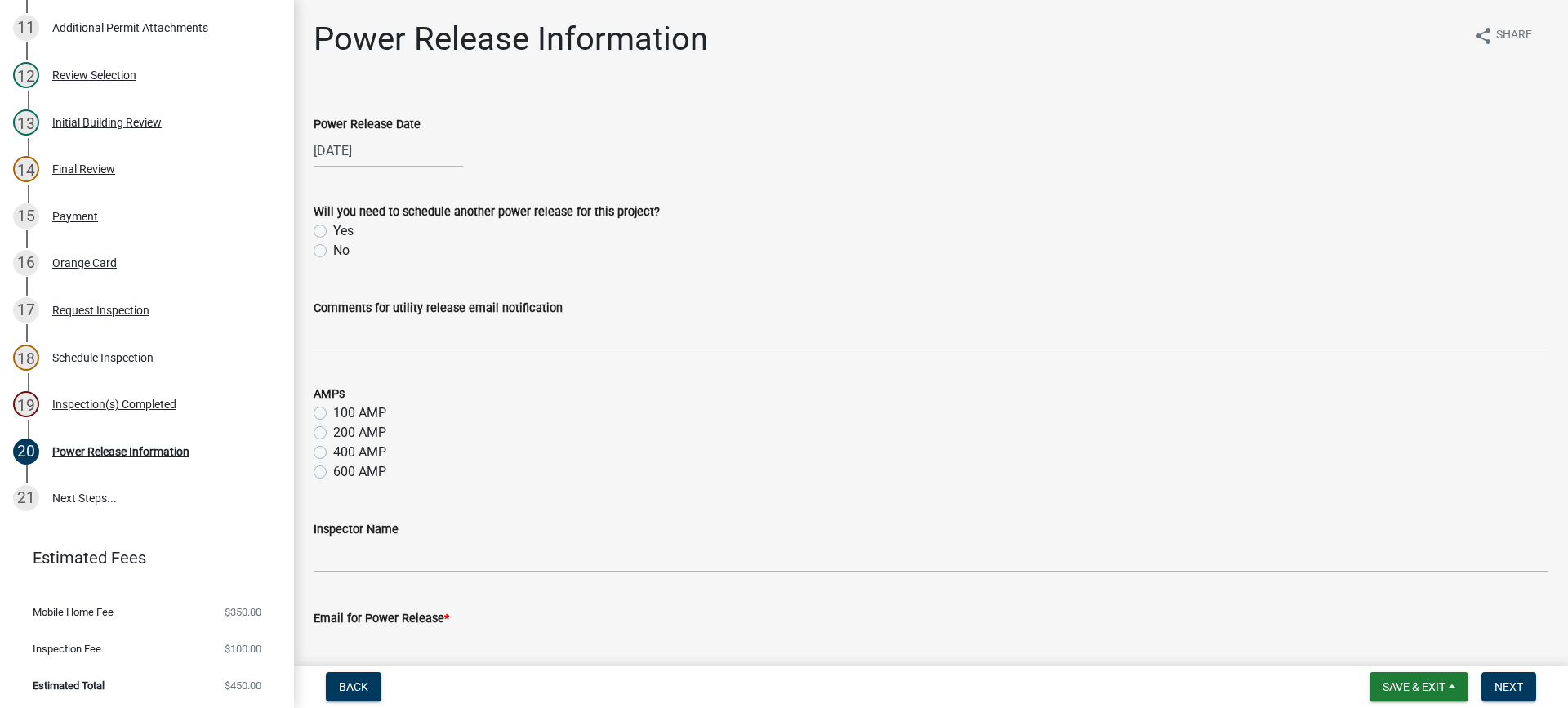
click at [333, 252] on label "No" at bounding box center [341, 250] width 16 height 20
click at [333, 251] on input "No" at bounding box center [338, 246] width 10 height 10
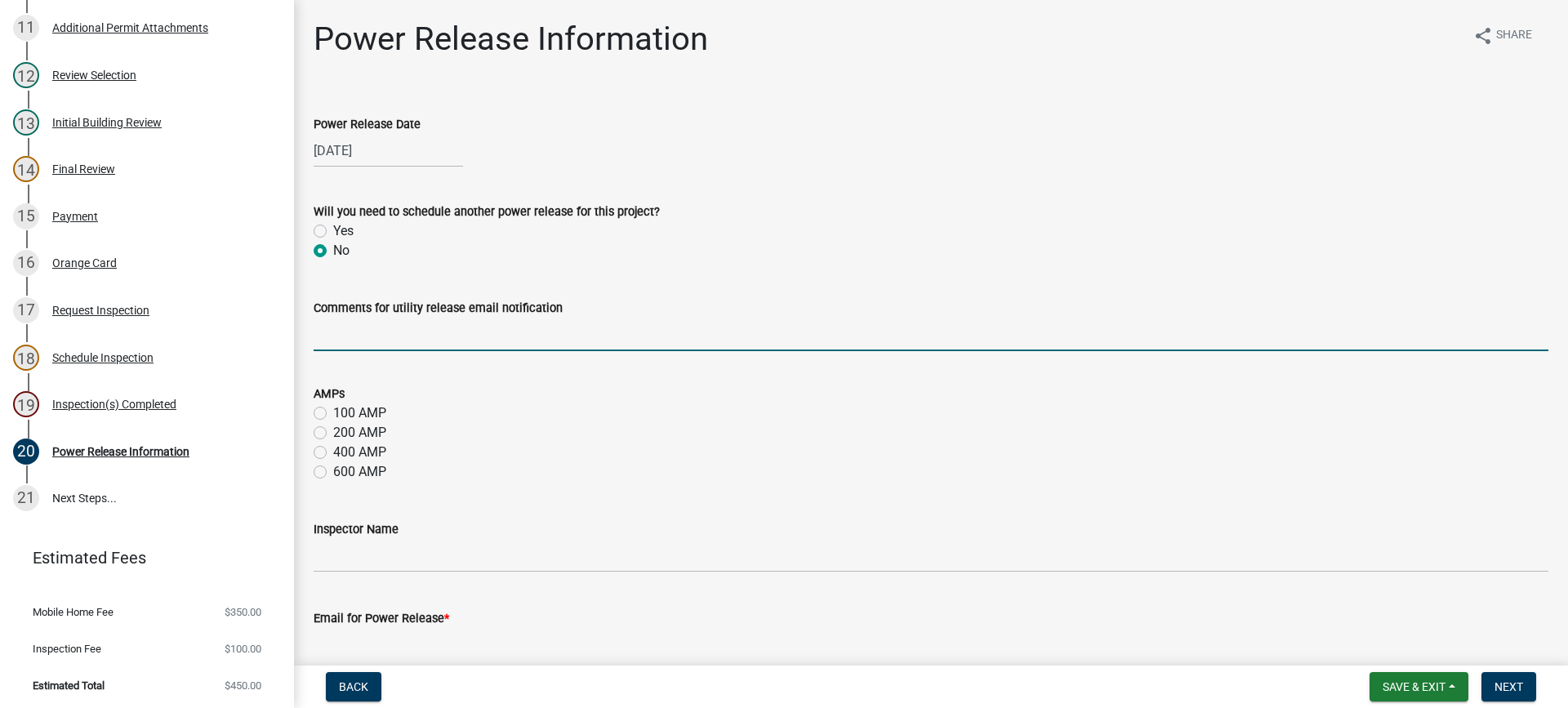
click at [369, 333] on input "Comments for utility release email notification" at bounding box center [930, 334] width 1235 height 34
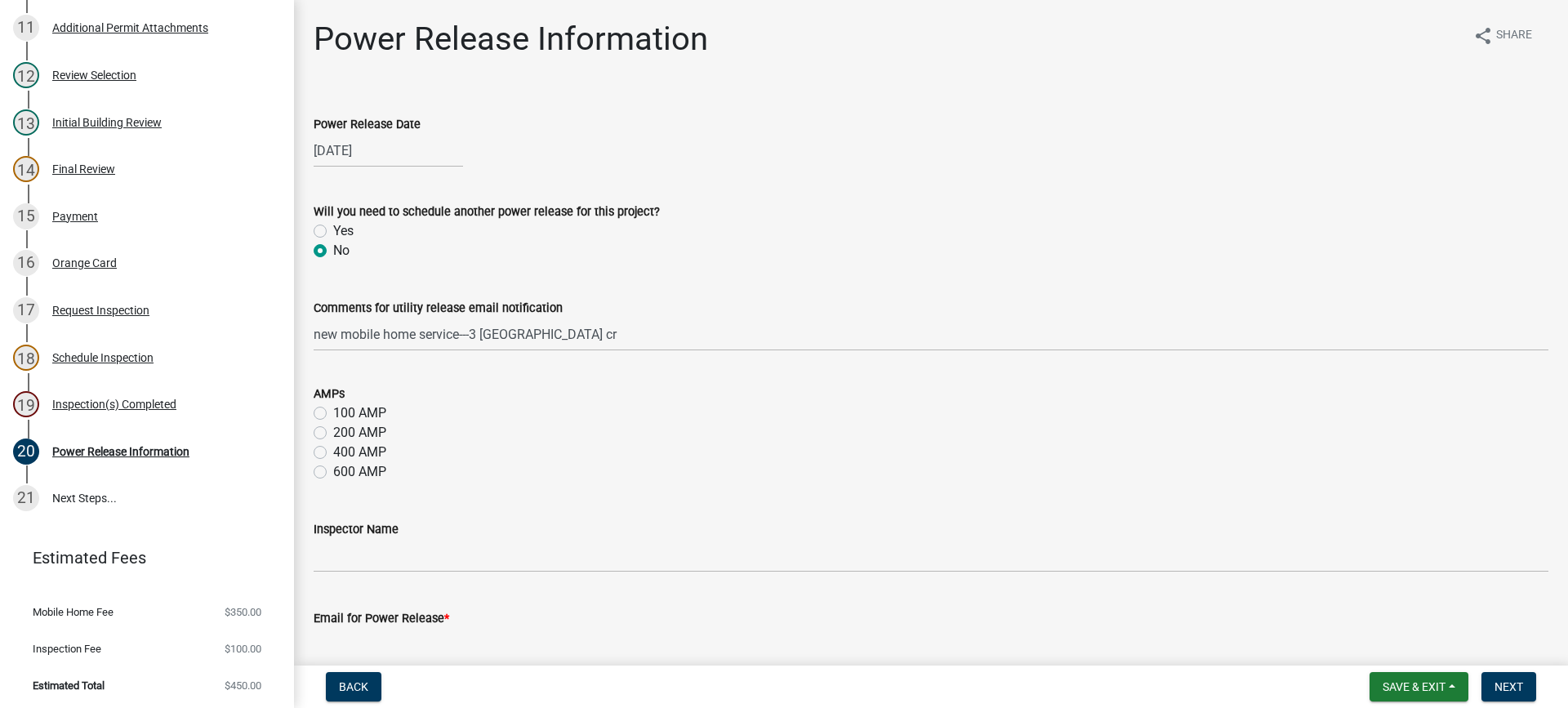
click at [333, 413] on label "100 AMP" at bounding box center [360, 412] width 53 height 20
click at [333, 413] on input "100 AMP" at bounding box center [338, 408] width 10 height 10
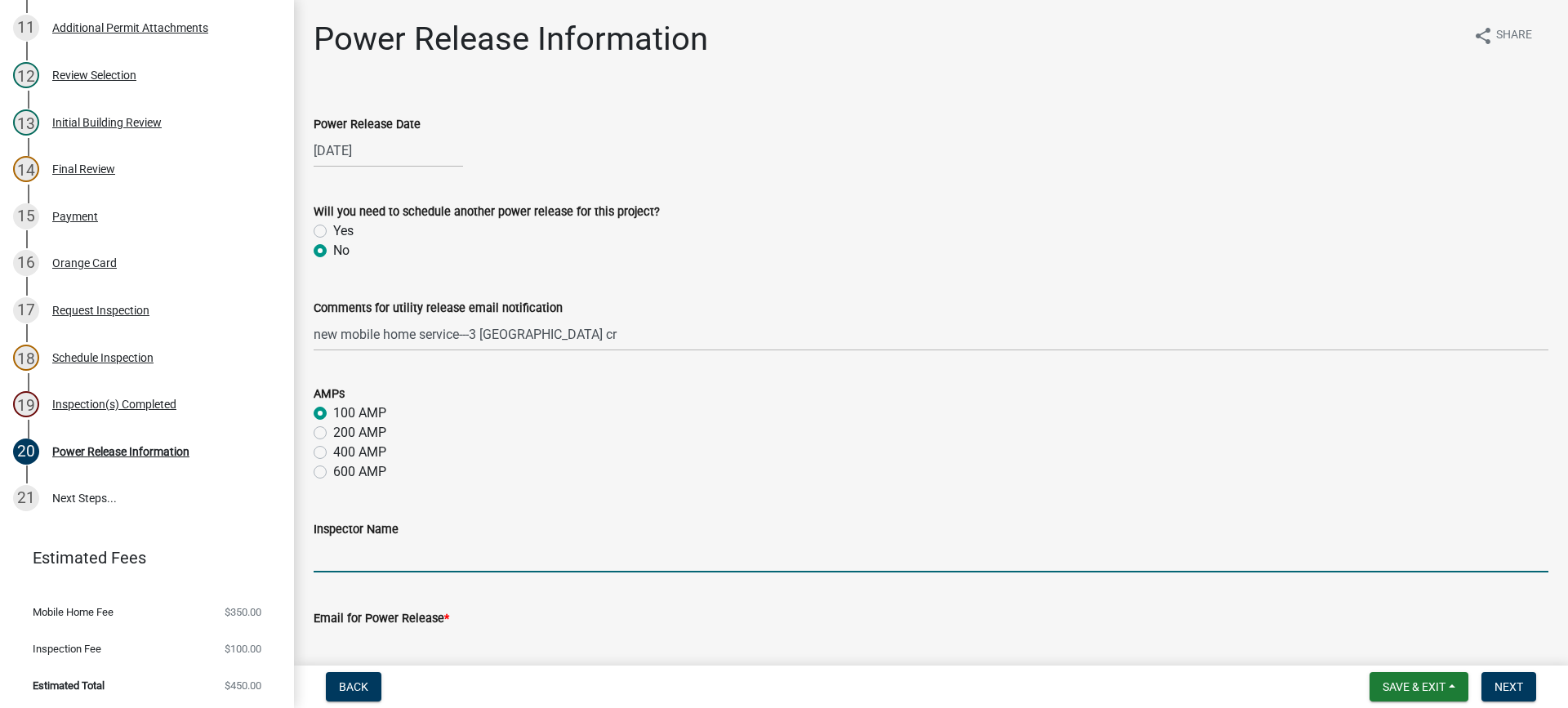
click at [462, 555] on input "Inspector Name" at bounding box center [930, 555] width 1235 height 34
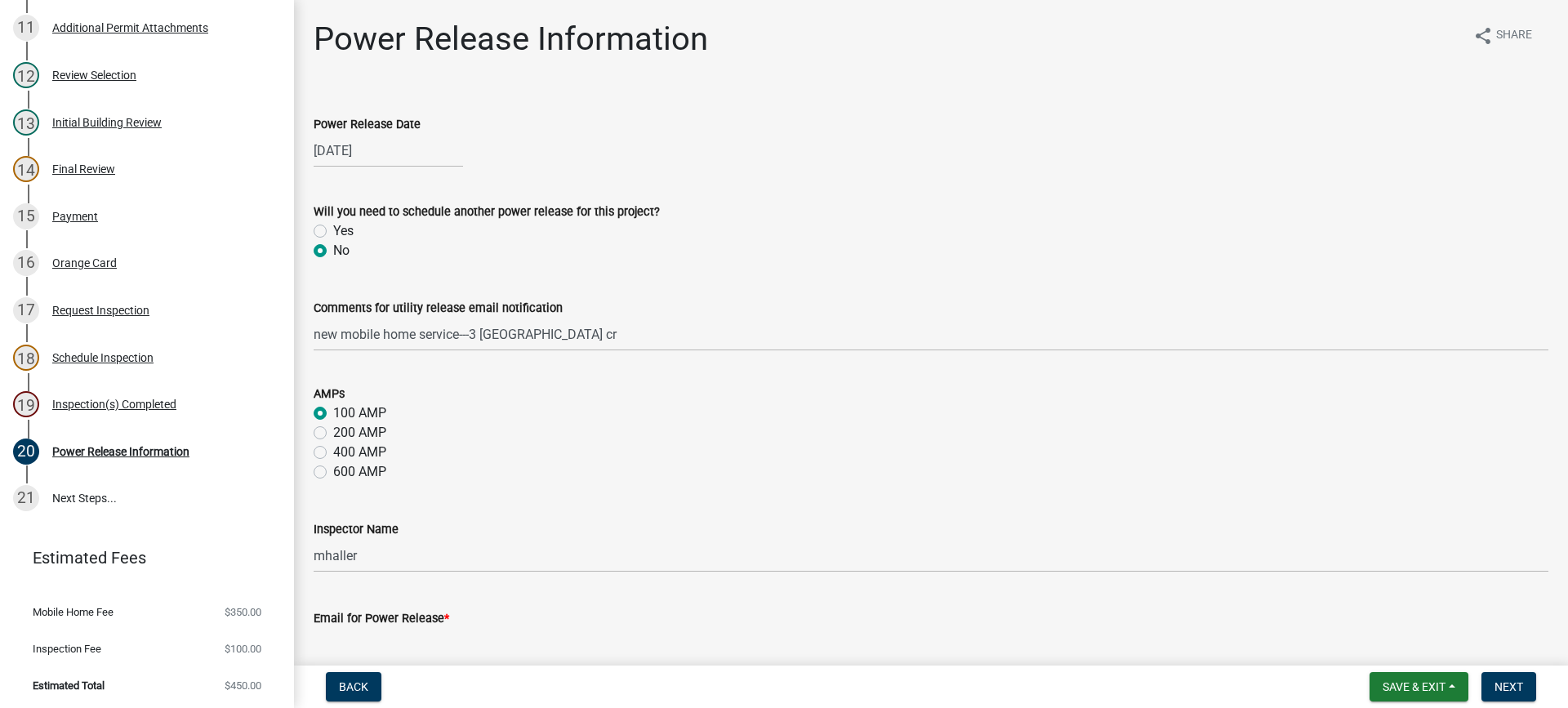
click at [491, 637] on input "Email for Power Release *" at bounding box center [930, 645] width 1235 height 34
click at [1509, 689] on span "Next" at bounding box center [1509, 686] width 28 height 13
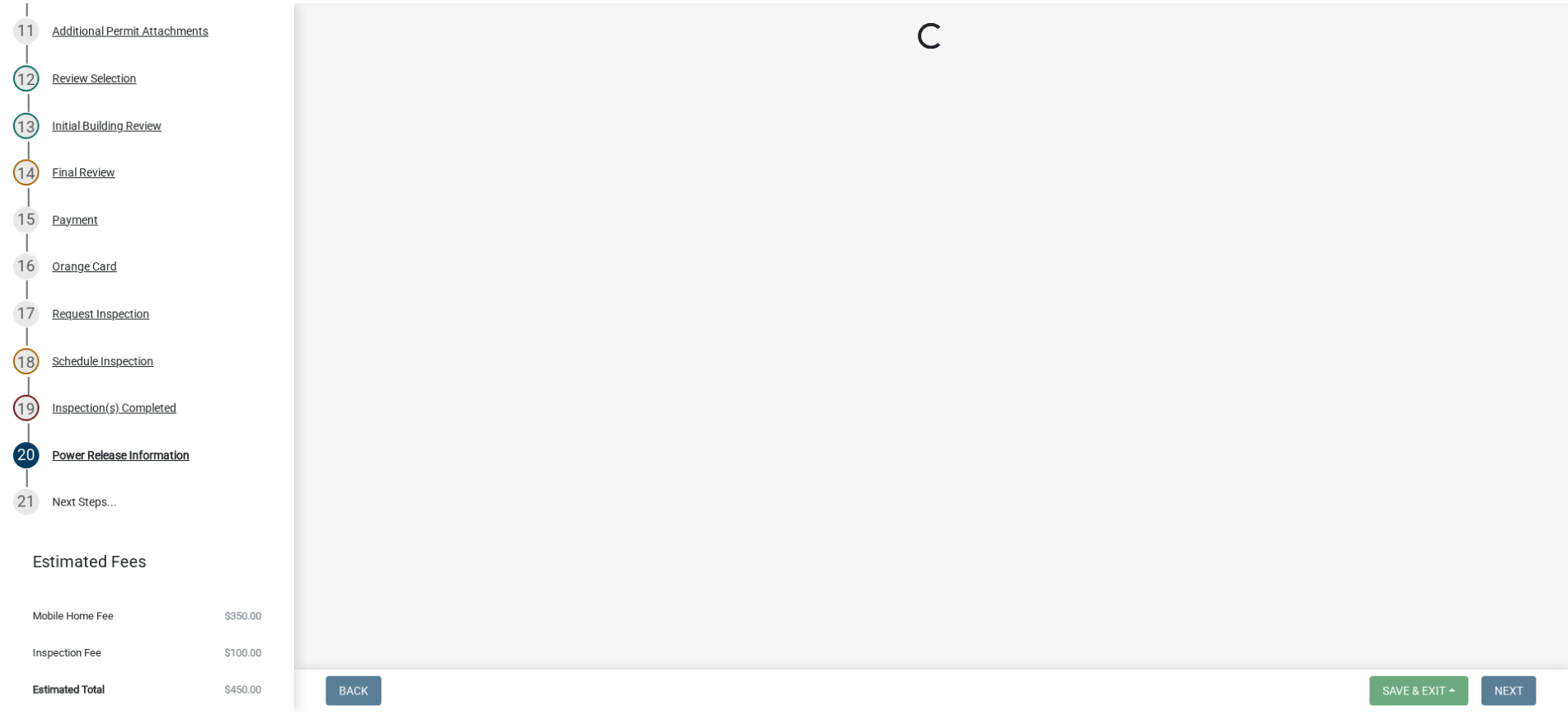
scroll to position [844, 0]
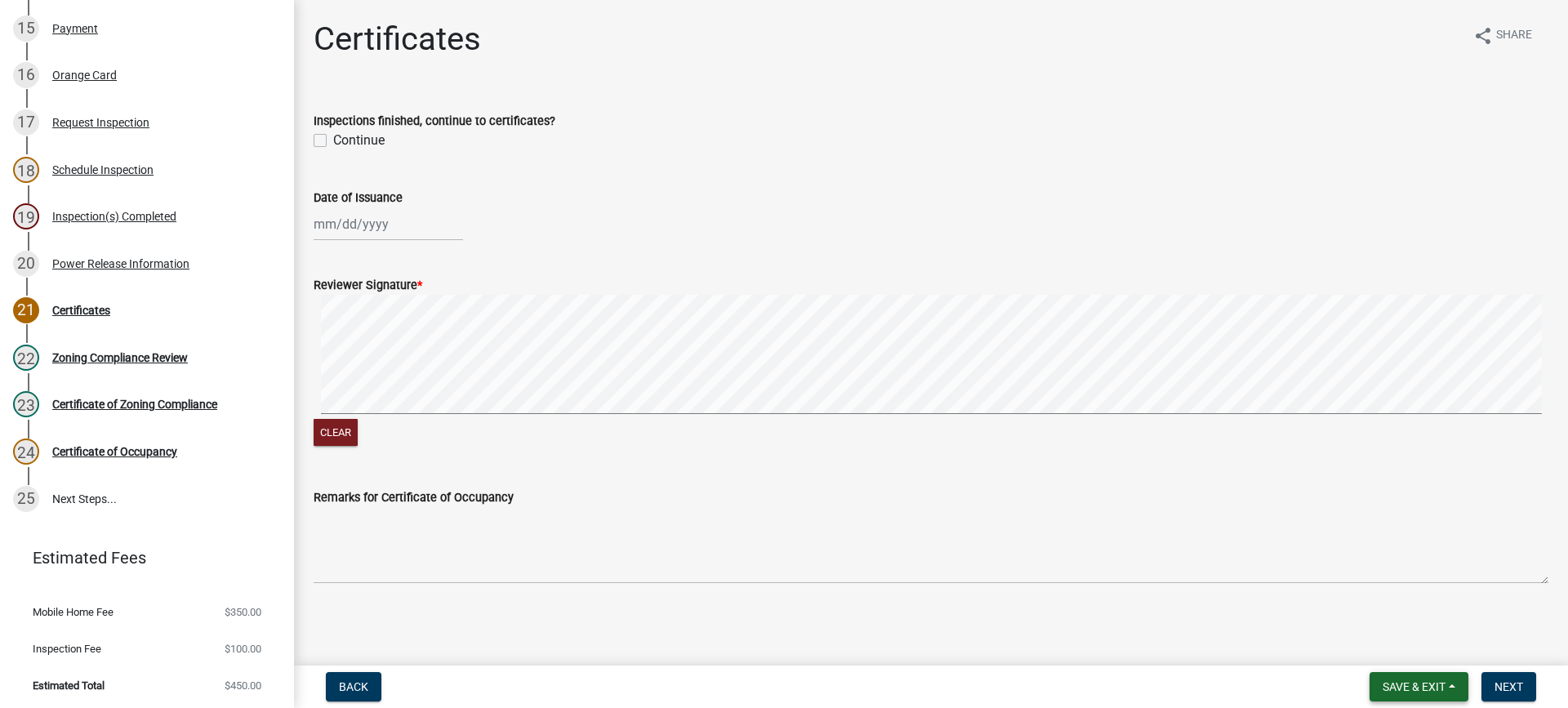
click at [1419, 688] on span "Save & Exit" at bounding box center [1414, 686] width 63 height 13
click at [1398, 645] on button "Save & Exit" at bounding box center [1402, 644] width 131 height 40
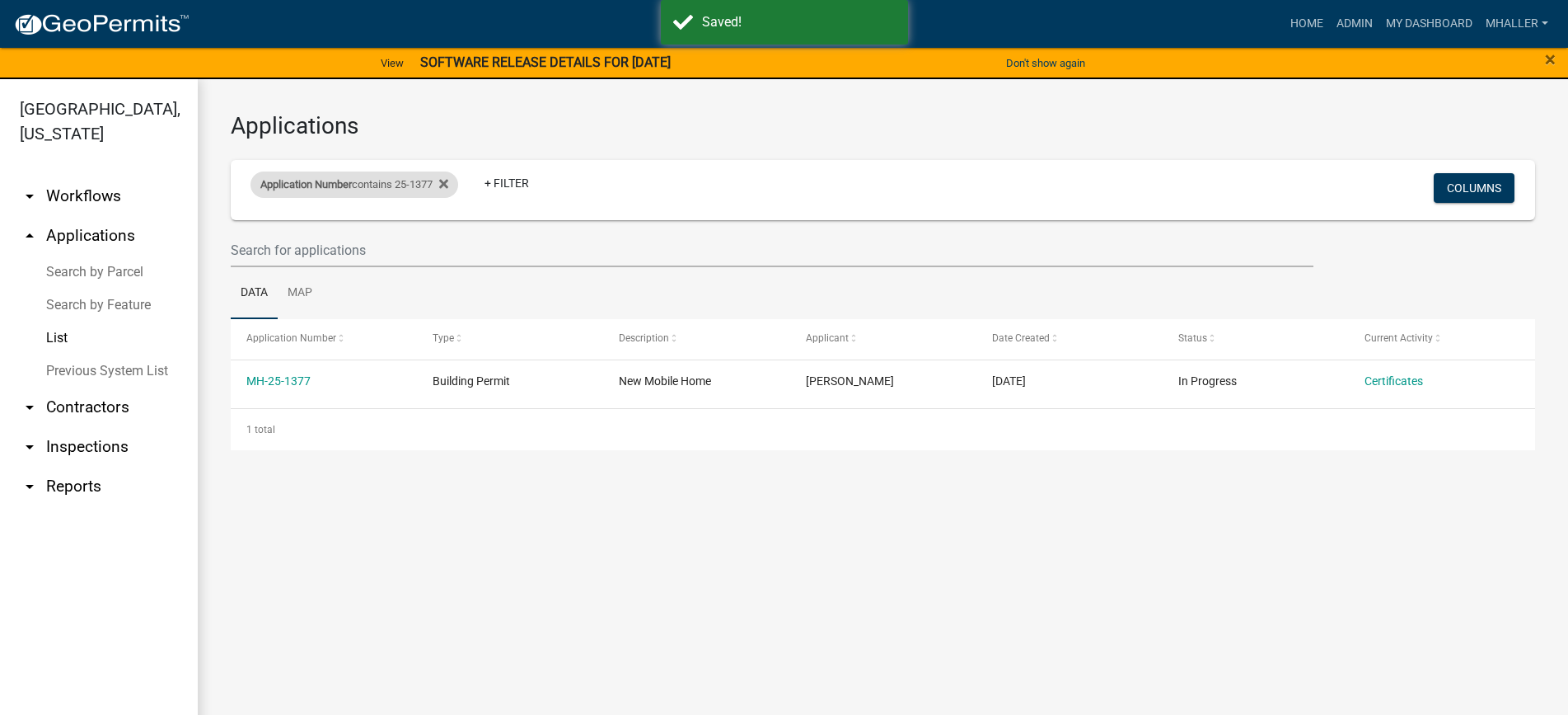
click at [376, 186] on div "Application Number contains 25-1377" at bounding box center [354, 184] width 208 height 27
drag, startPoint x: 344, startPoint y: 244, endPoint x: 269, endPoint y: 242, distance: 75.0
click at [269, 242] on body "Internet Explorer does NOT work with GeoPermits. Get a new browser for more sec…" at bounding box center [784, 358] width 1568 height 715
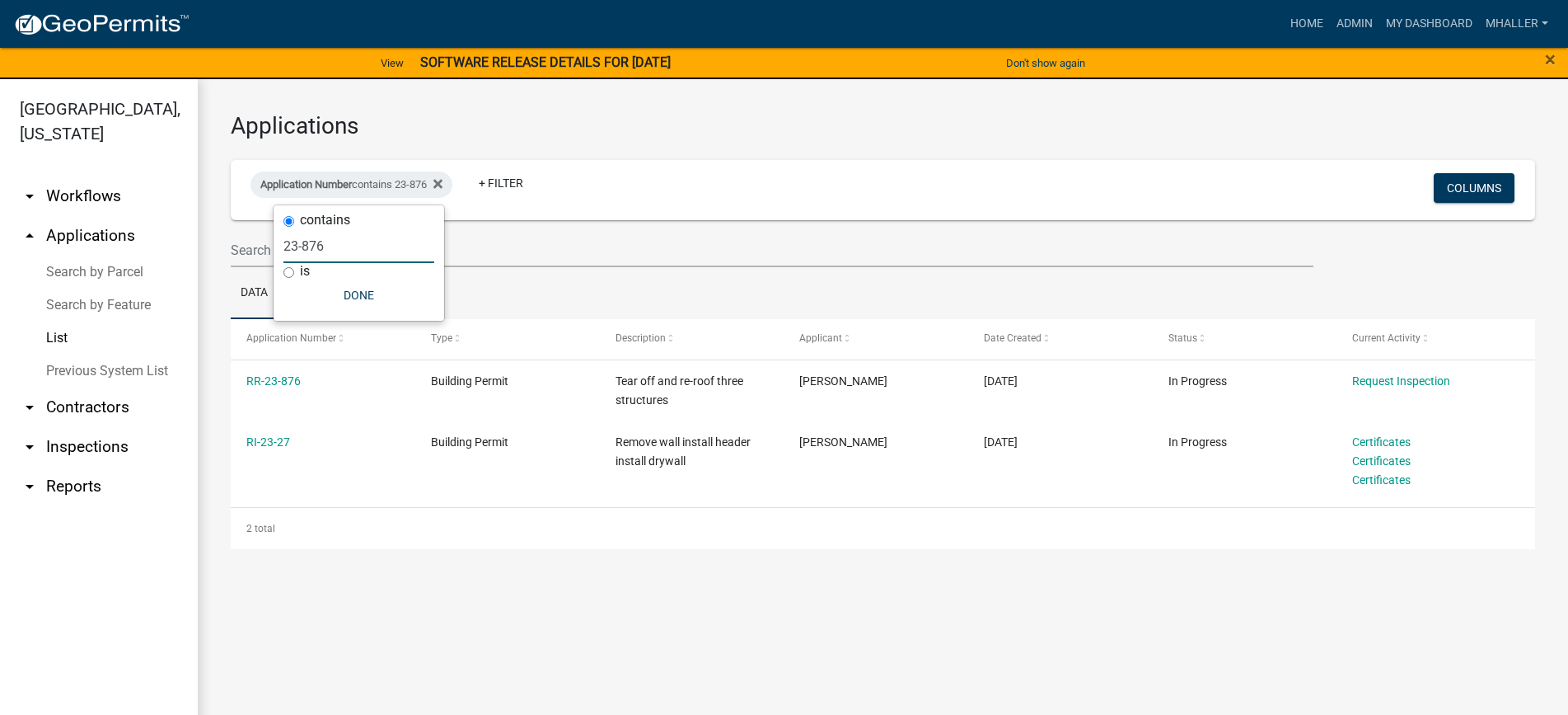
drag, startPoint x: 334, startPoint y: 242, endPoint x: 214, endPoint y: 248, distance: 120.1
click at [214, 248] on body "Internet Explorer does NOT work with GeoPermits. Get a new browser for more sec…" at bounding box center [784, 358] width 1568 height 715
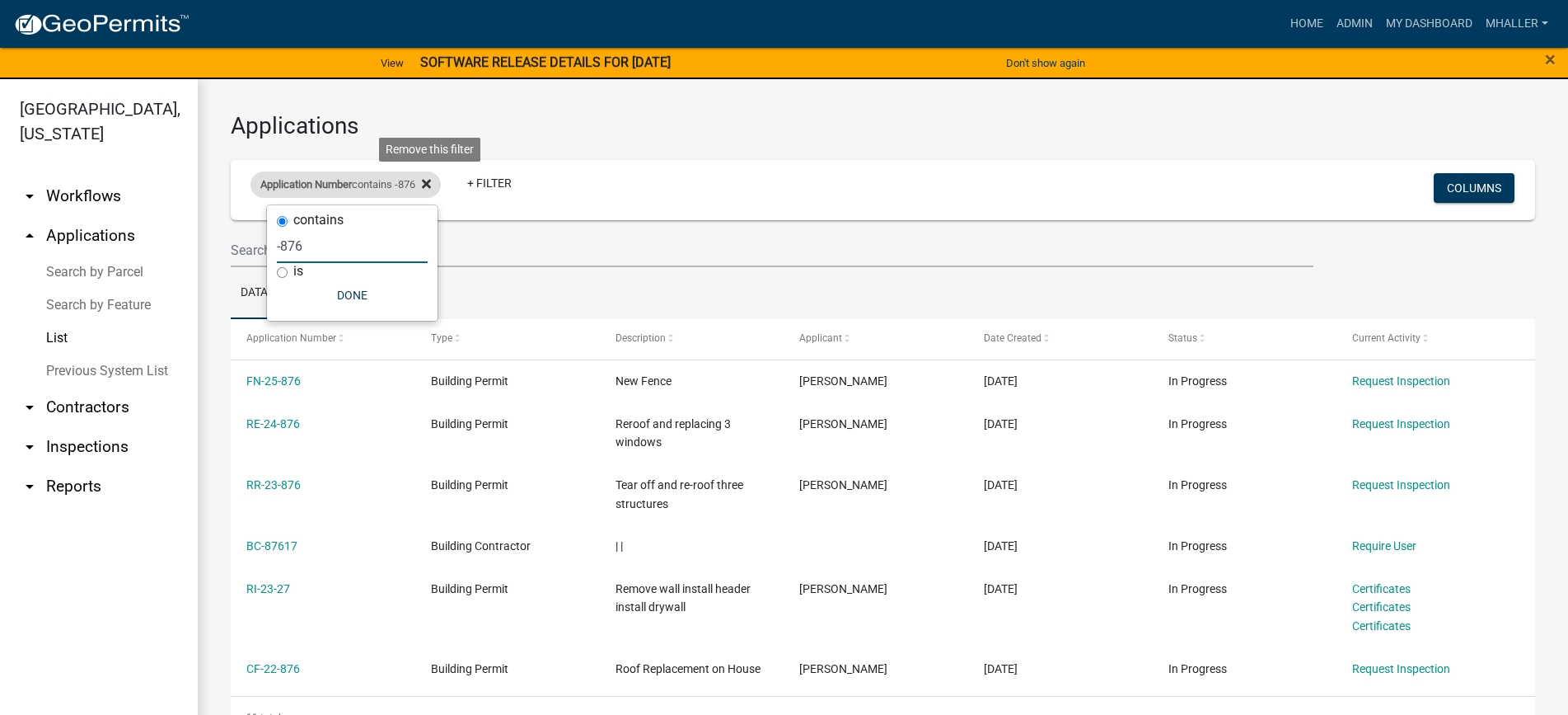
click at [431, 184] on icon at bounding box center [427, 184] width 10 height 10
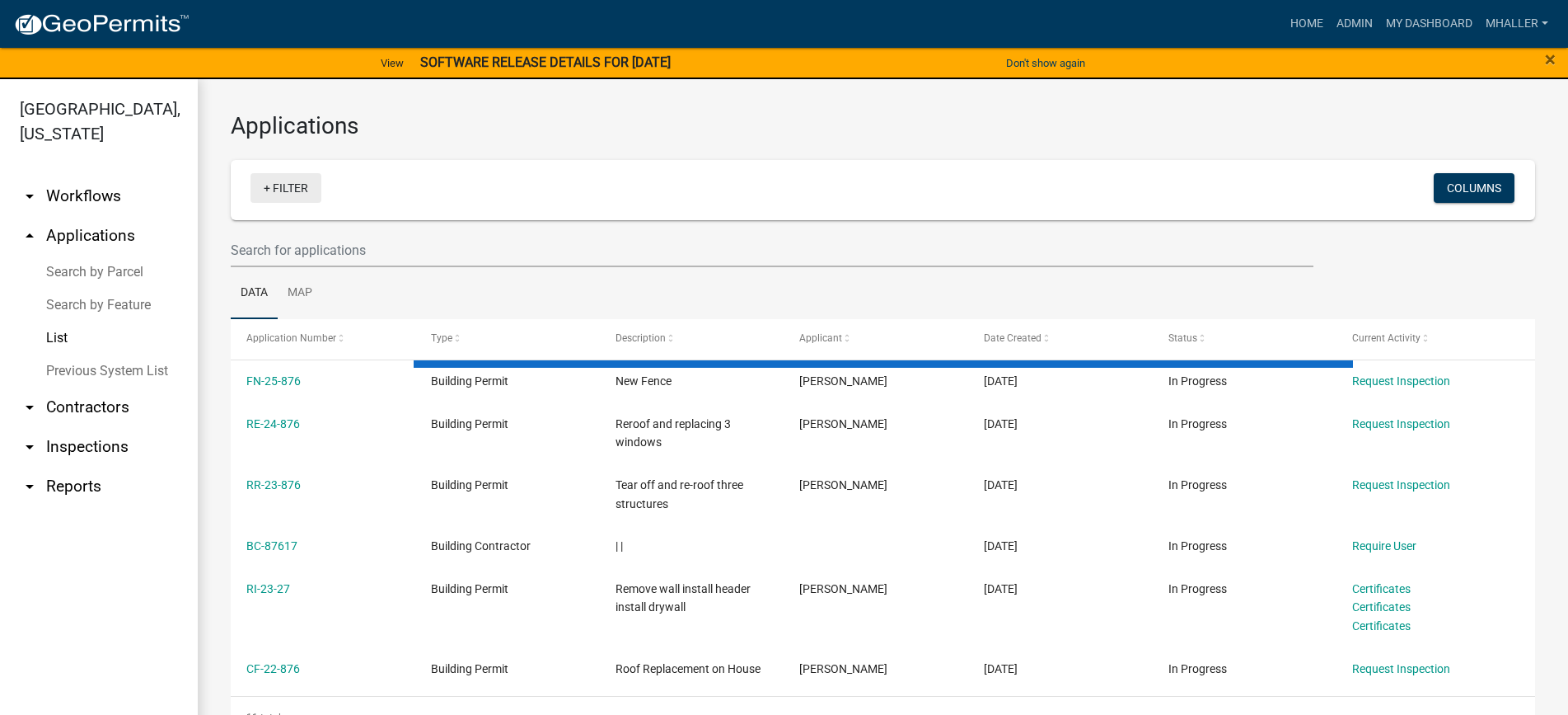
click at [282, 196] on link "+ Filter" at bounding box center [286, 187] width 71 height 29
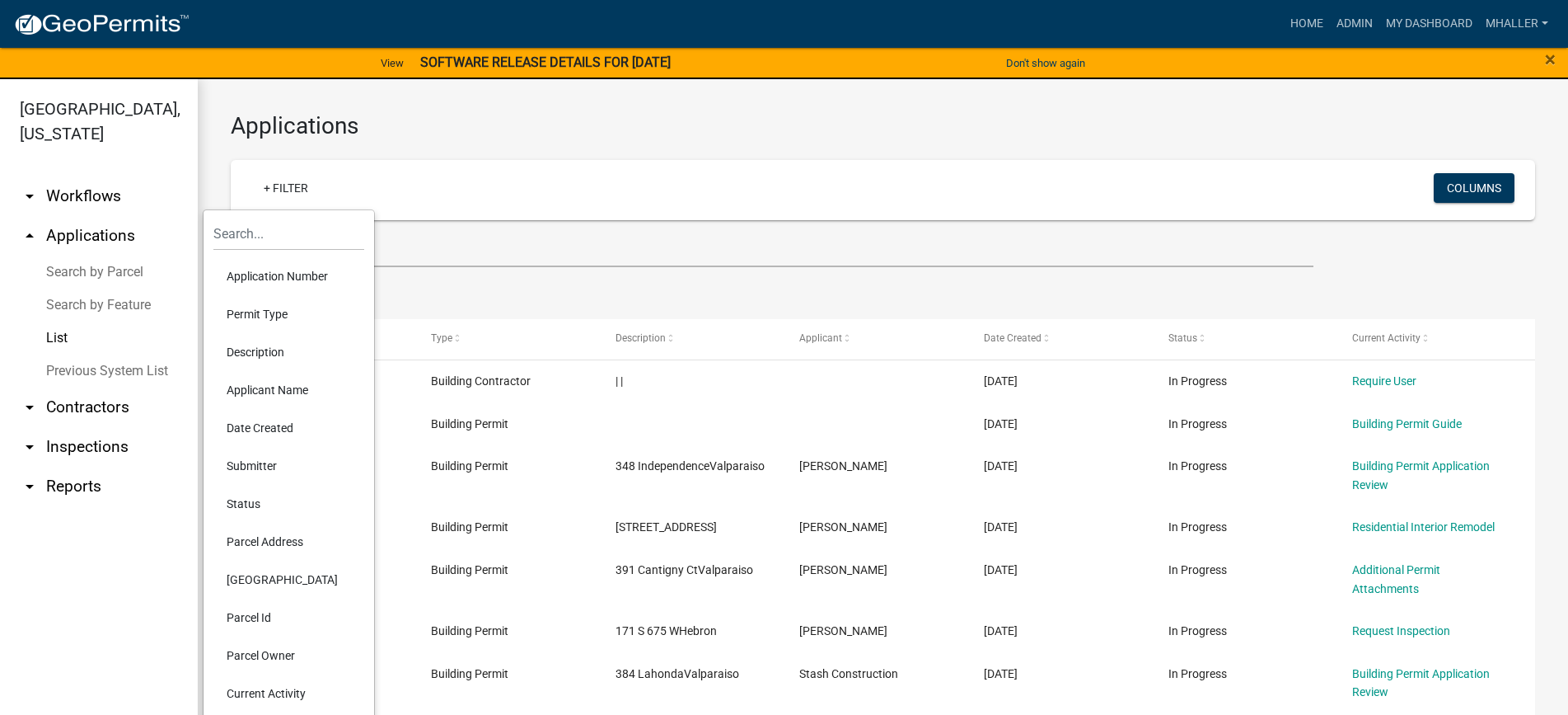
click at [269, 540] on li "Parcel Address" at bounding box center [289, 542] width 151 height 38
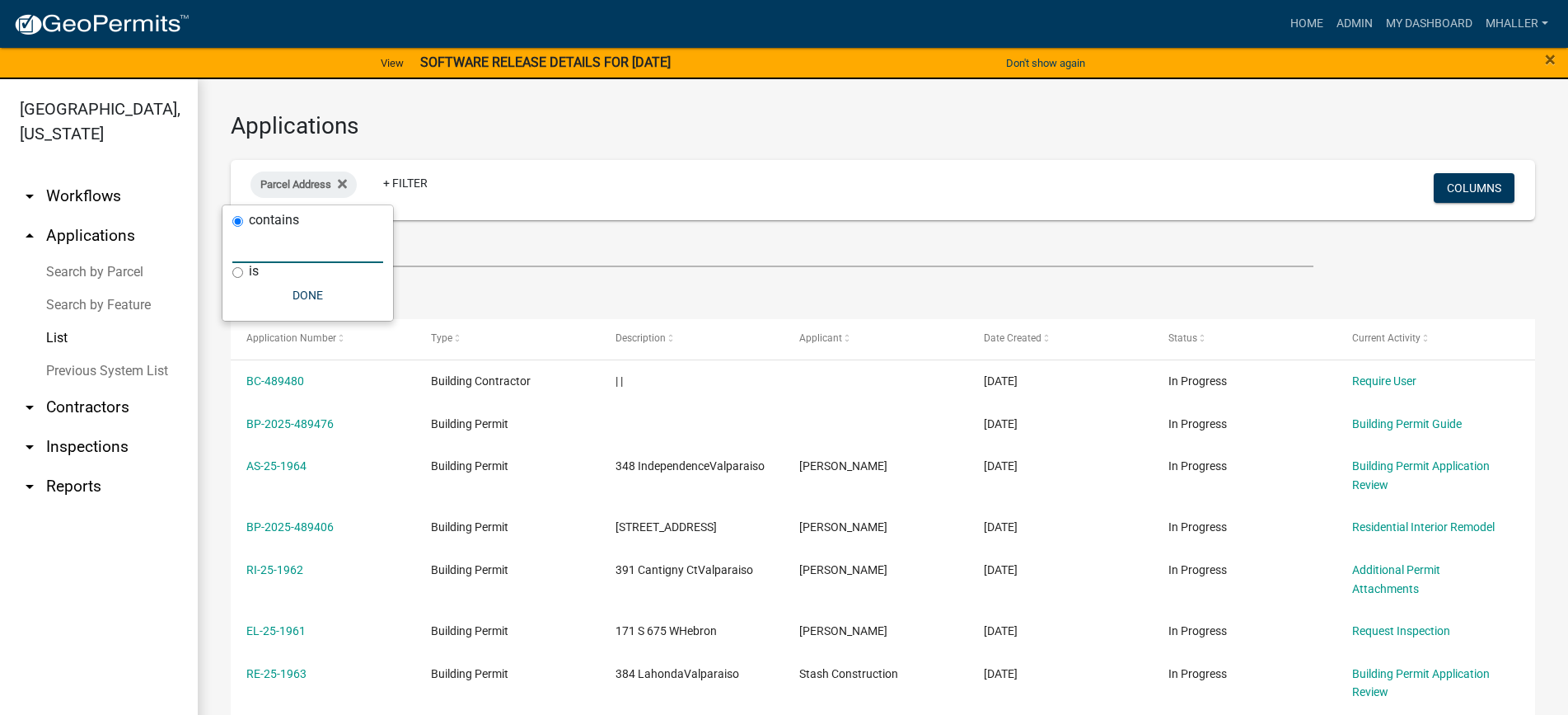
click at [249, 242] on input "text" at bounding box center [308, 246] width 151 height 34
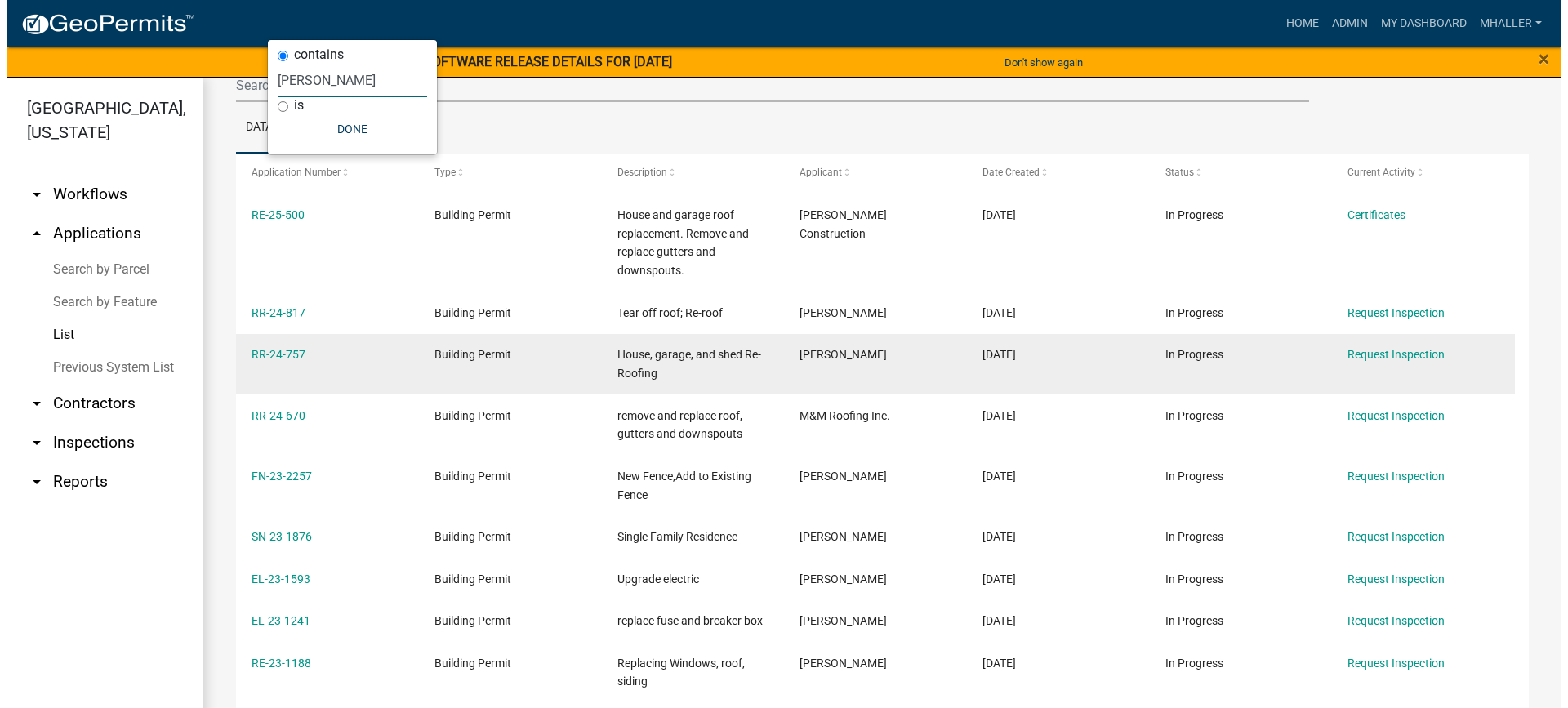
scroll to position [163, 0]
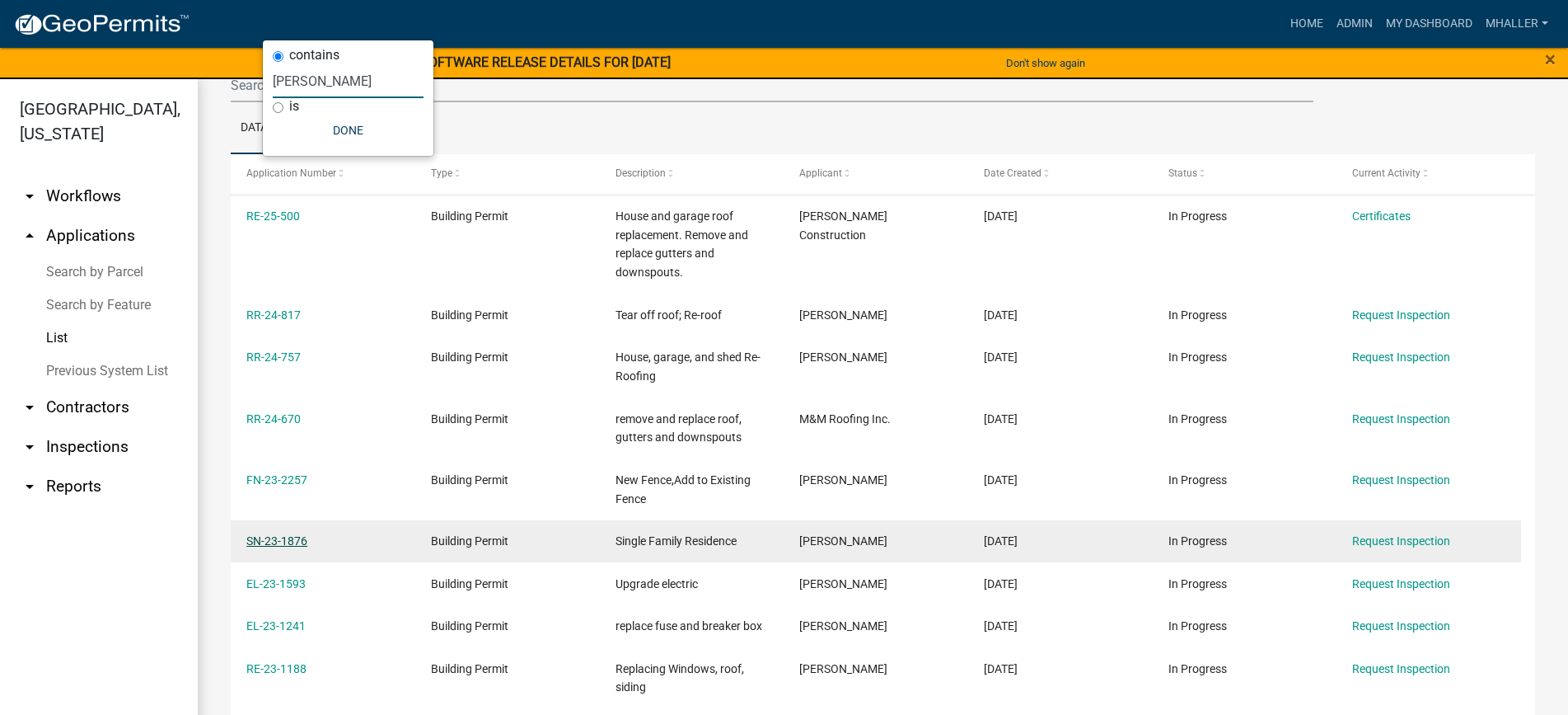
click at [277, 540] on link "SN-23-1876" at bounding box center [277, 541] width 61 height 13
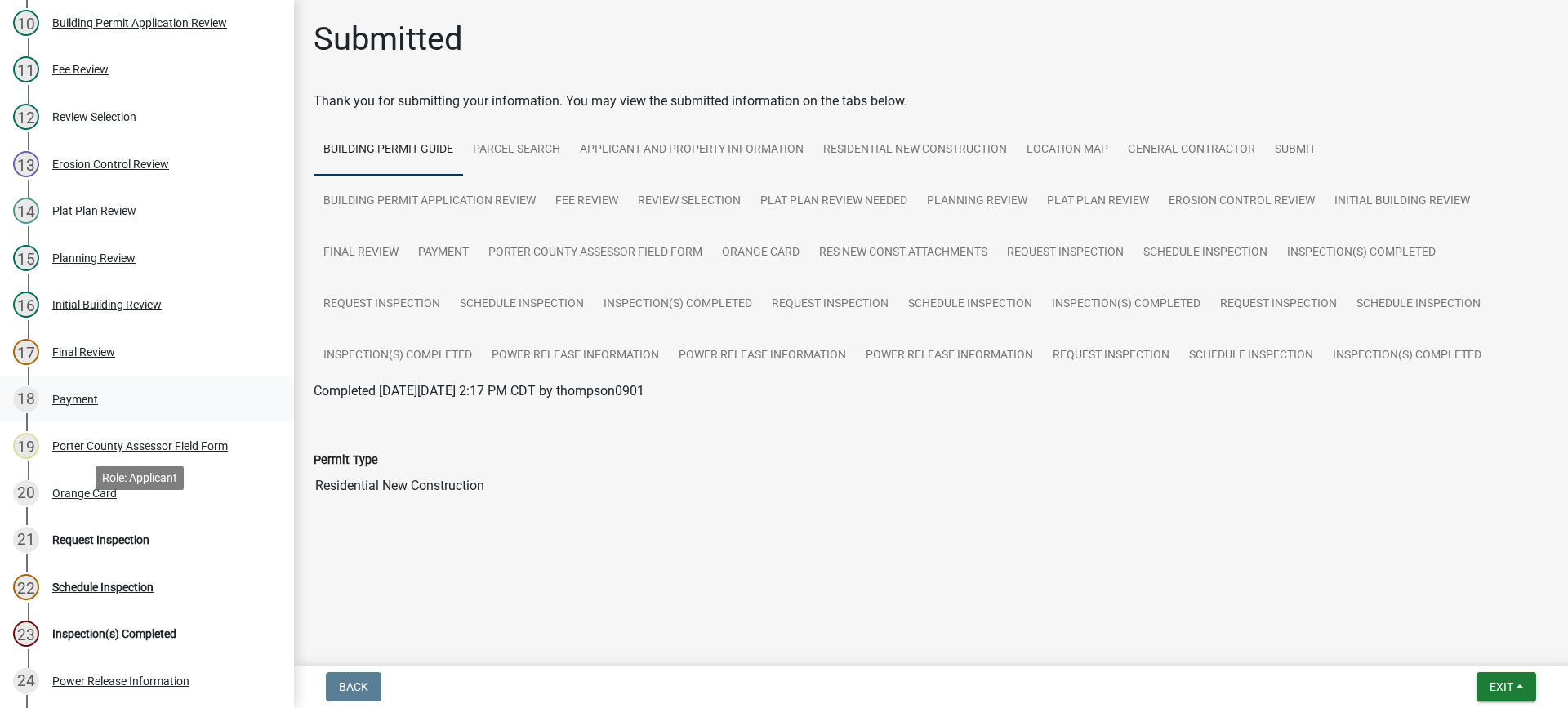
scroll to position [653, 0]
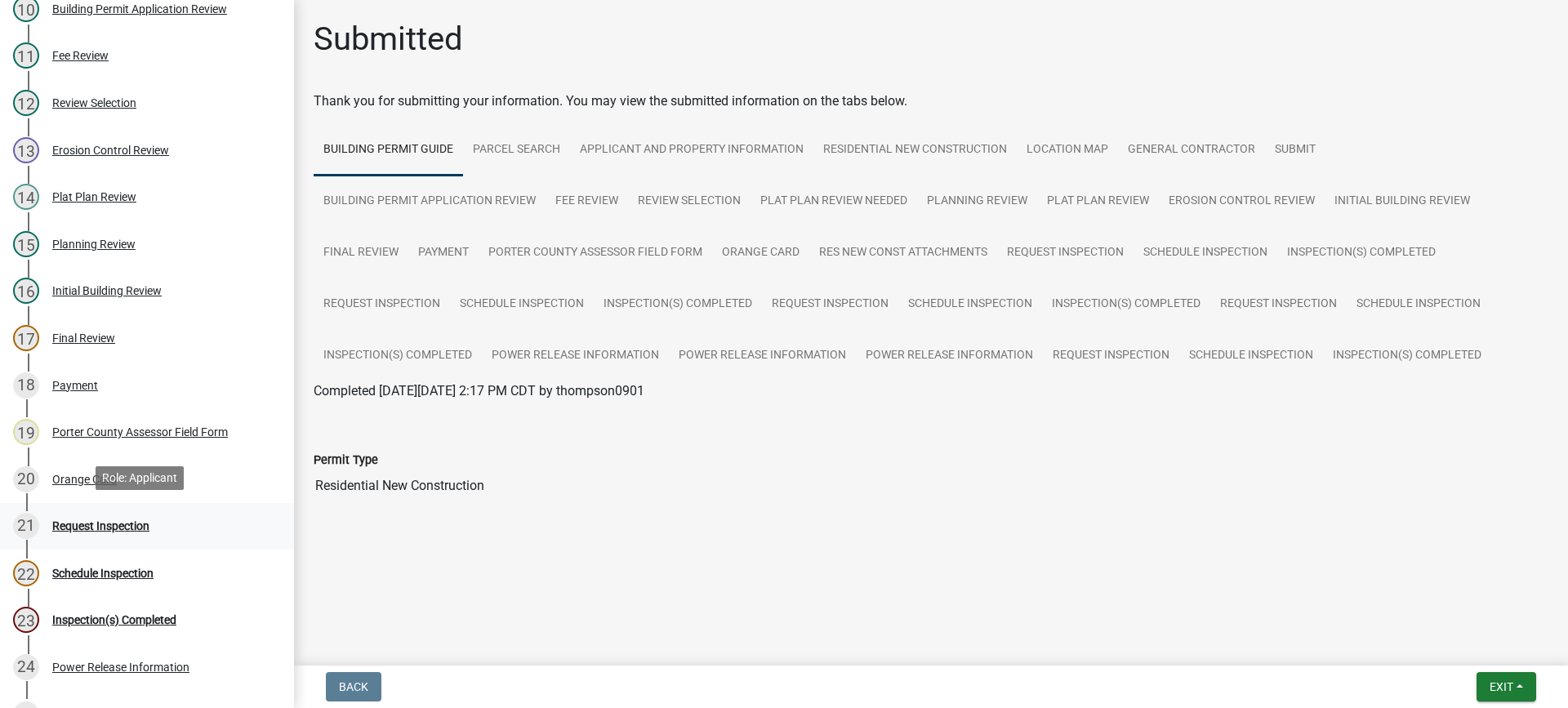
click at [96, 523] on div "Request Inspection" at bounding box center [100, 525] width 97 height 11
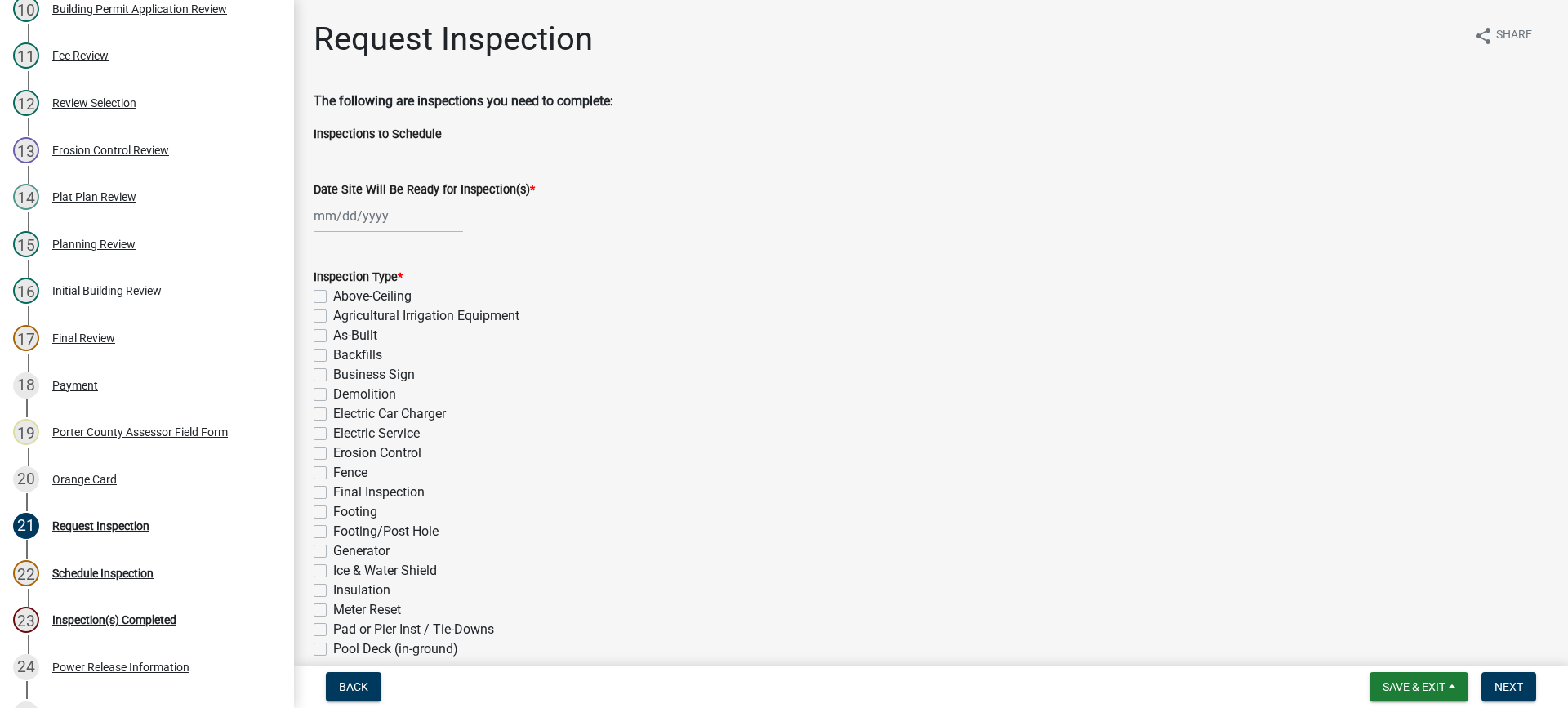
click at [379, 217] on div at bounding box center [388, 217] width 150 height 34
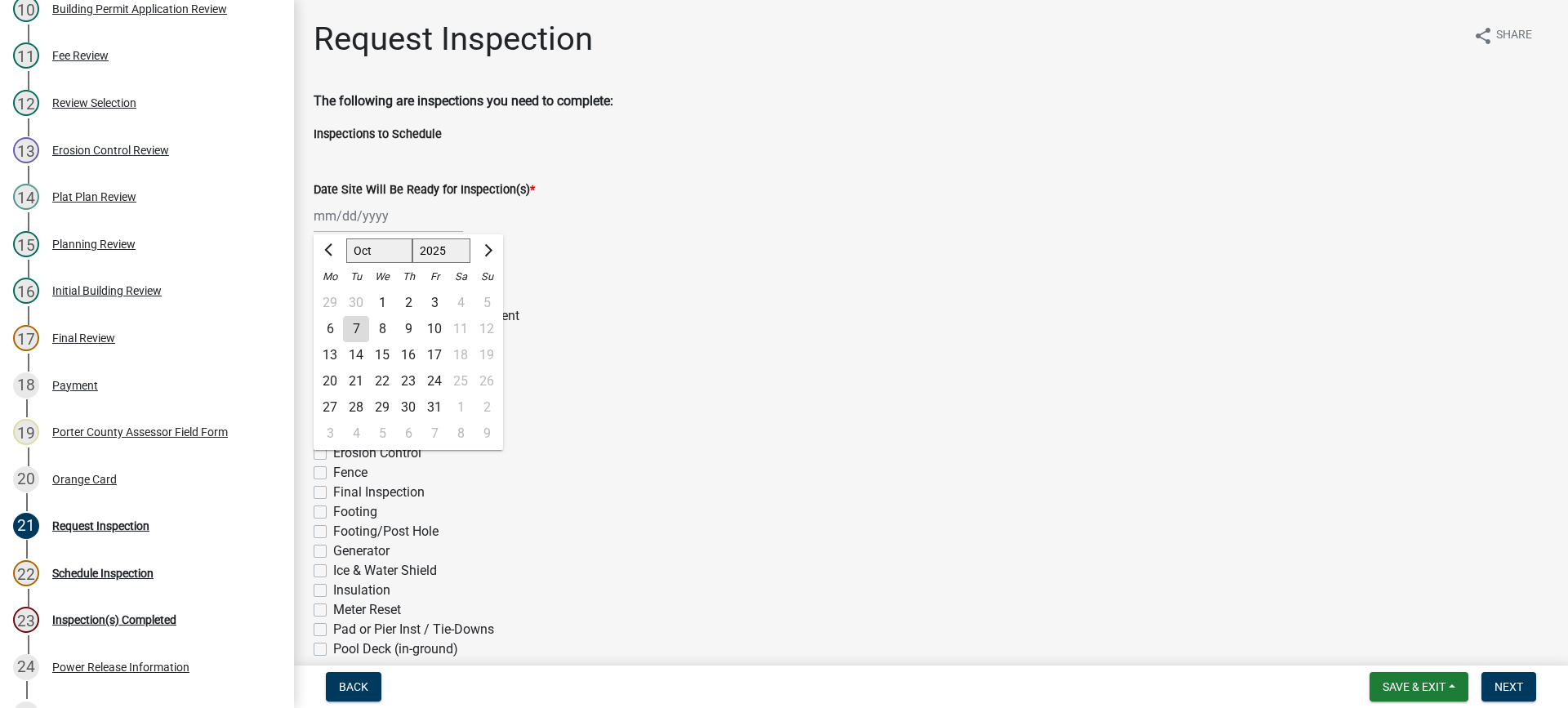
click at [353, 327] on div "7" at bounding box center [356, 330] width 26 height 26
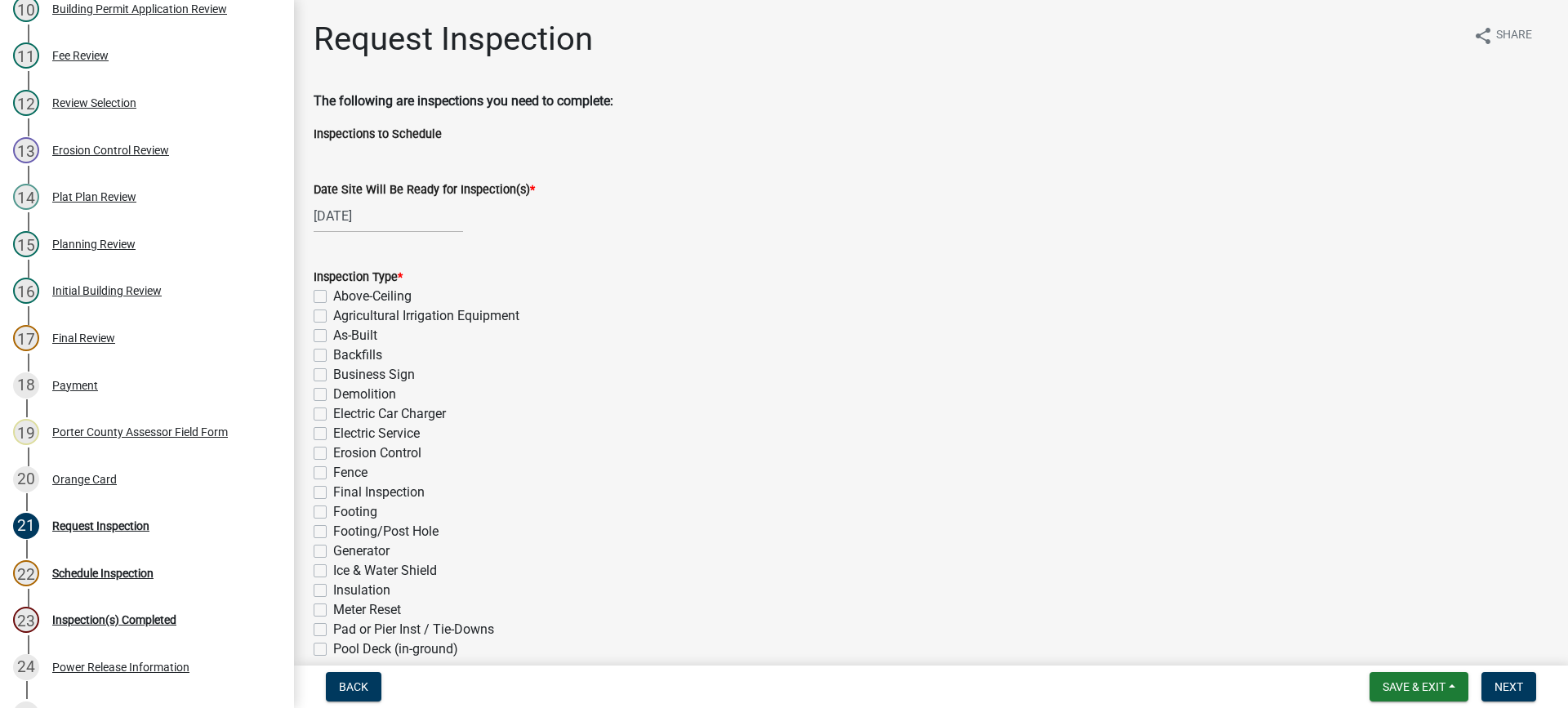
click at [333, 432] on label "Electric Service" at bounding box center [377, 433] width 87 height 20
click at [333, 432] on input "Electric Service" at bounding box center [338, 428] width 10 height 10
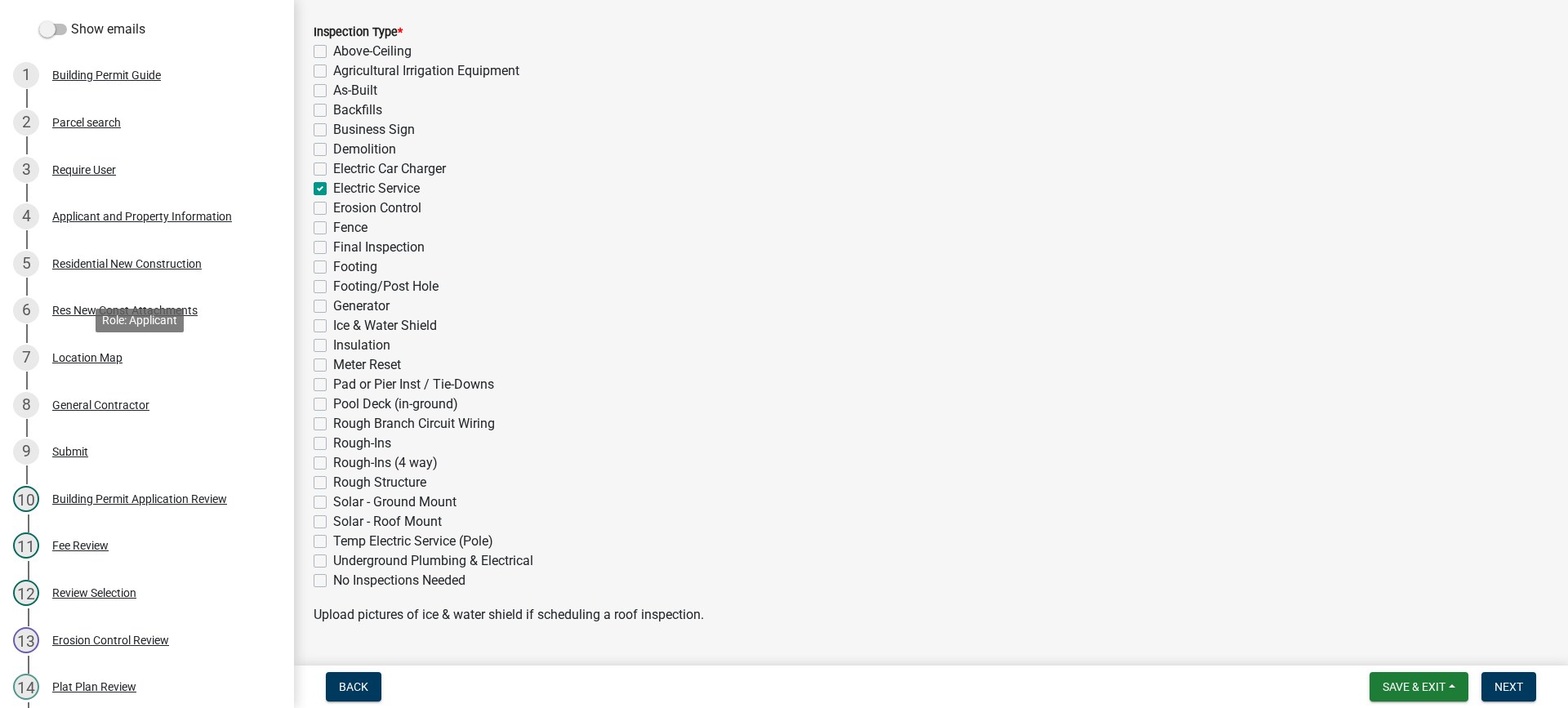
scroll to position [82, 0]
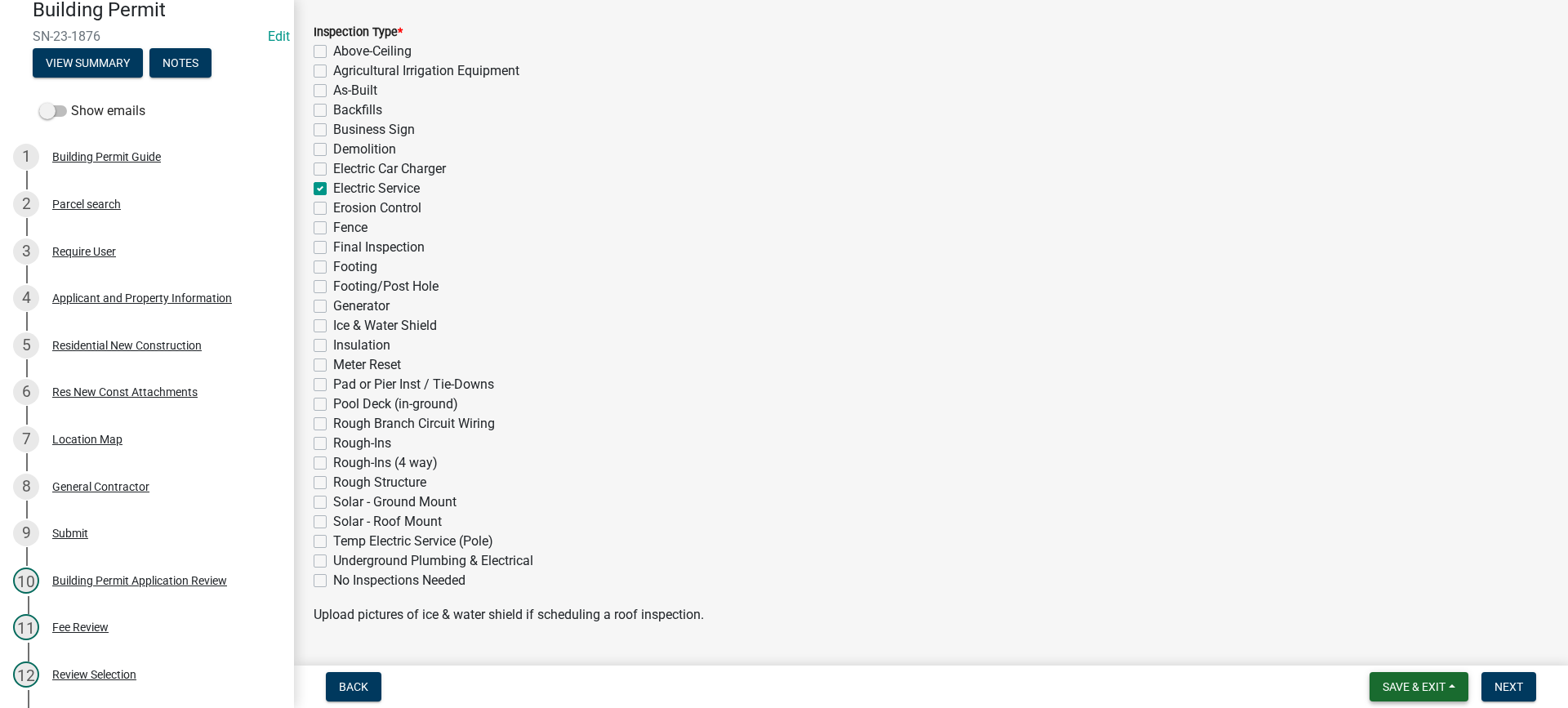
click at [1383, 687] on span "Save & Exit" at bounding box center [1414, 686] width 63 height 13
click at [1381, 636] on button "Save & Exit" at bounding box center [1402, 644] width 131 height 40
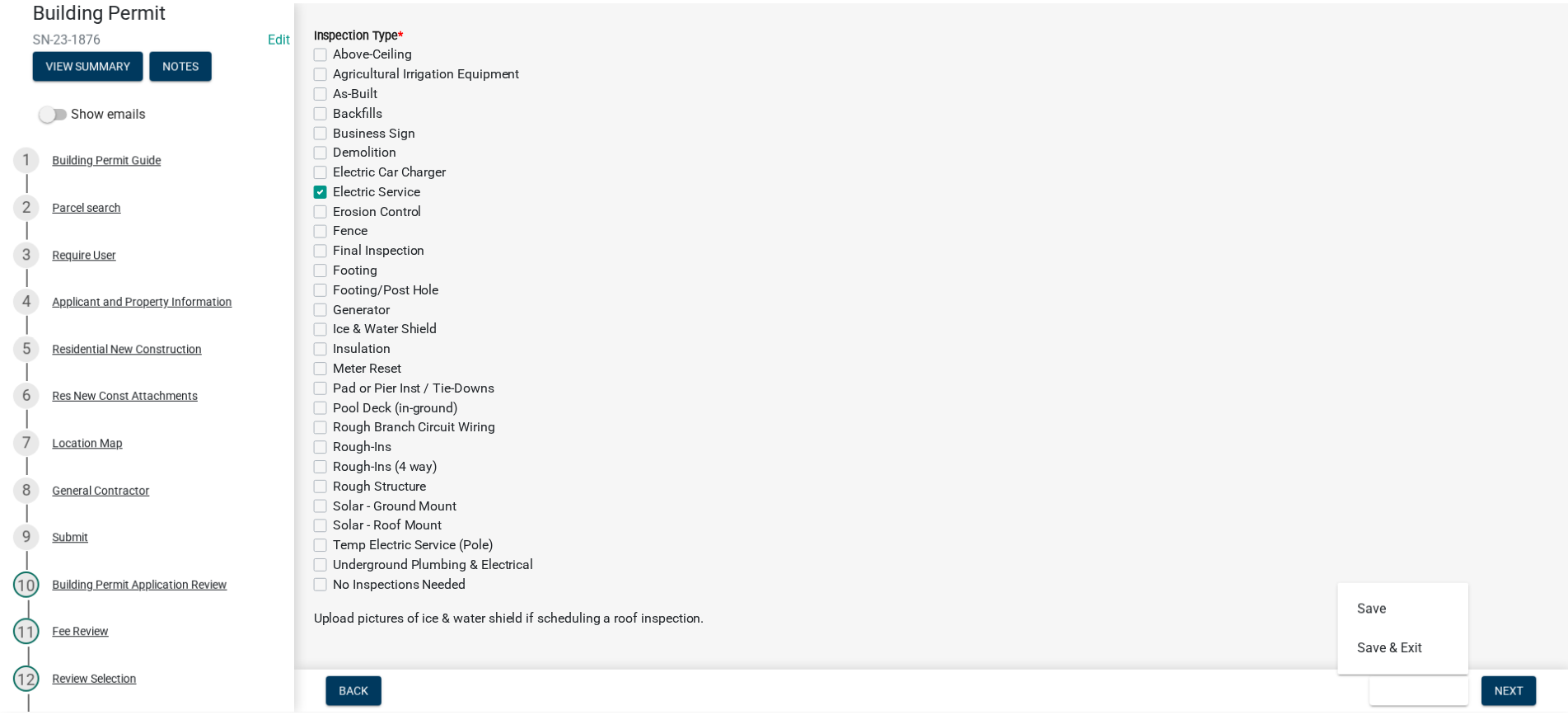
scroll to position [0, 0]
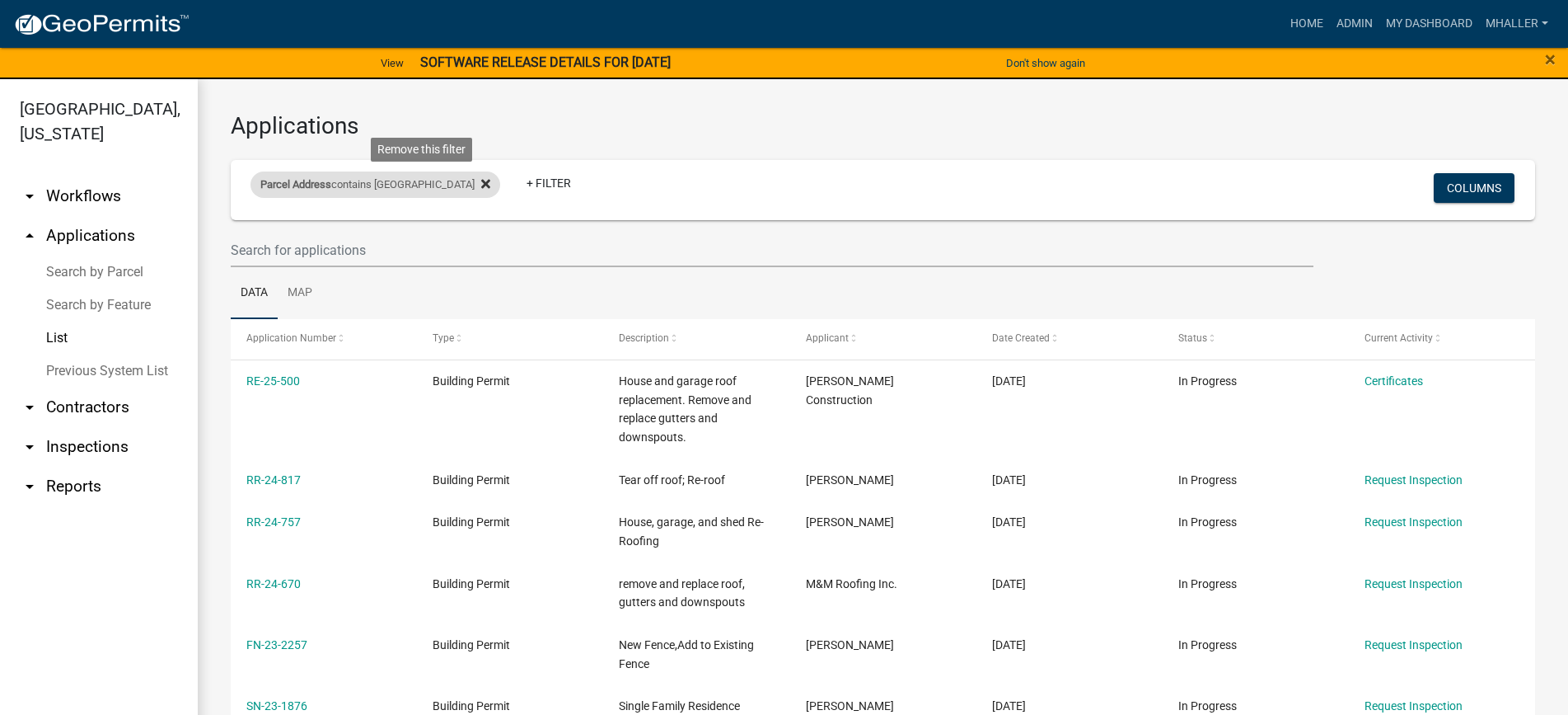
click at [481, 184] on icon at bounding box center [486, 184] width 10 height 10
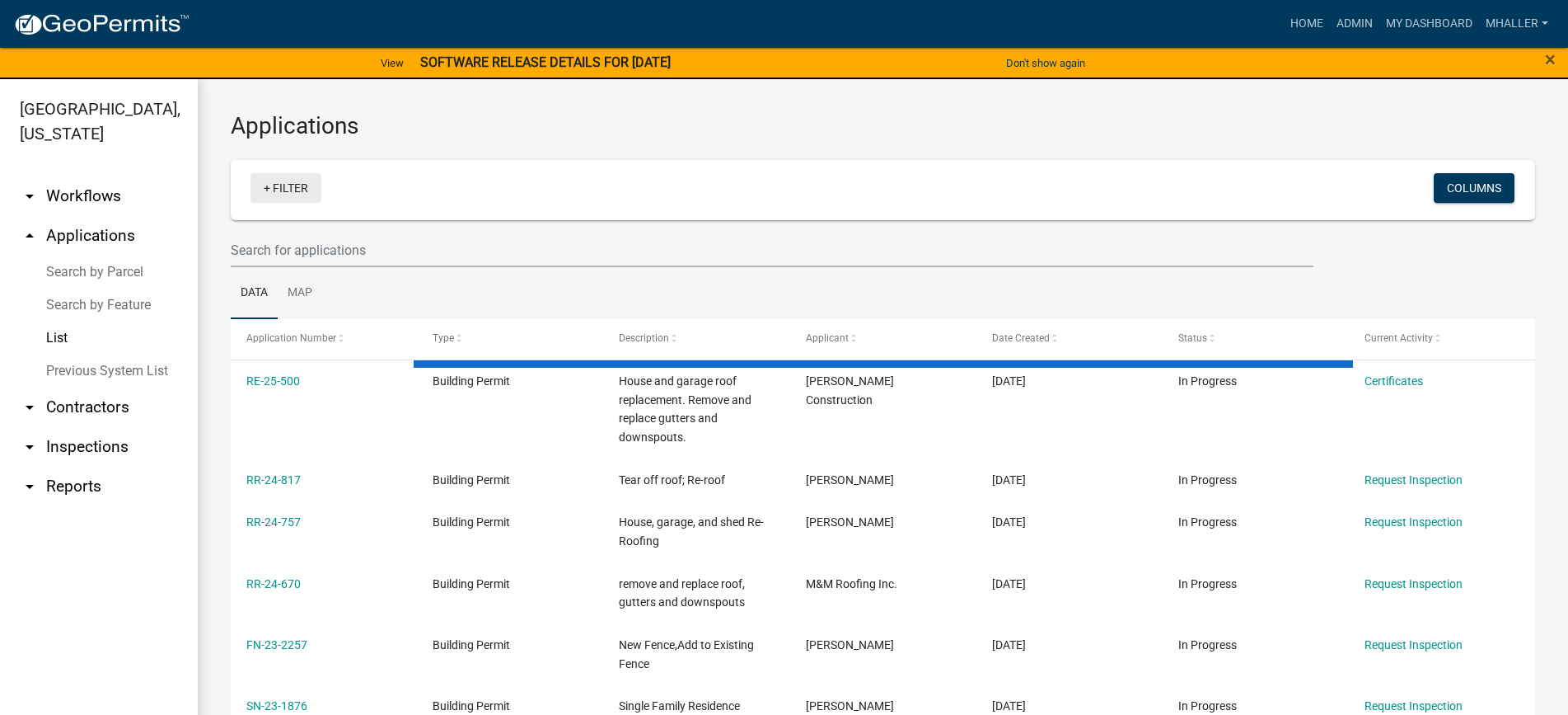
click at [299, 184] on link "+ Filter" at bounding box center [286, 187] width 71 height 29
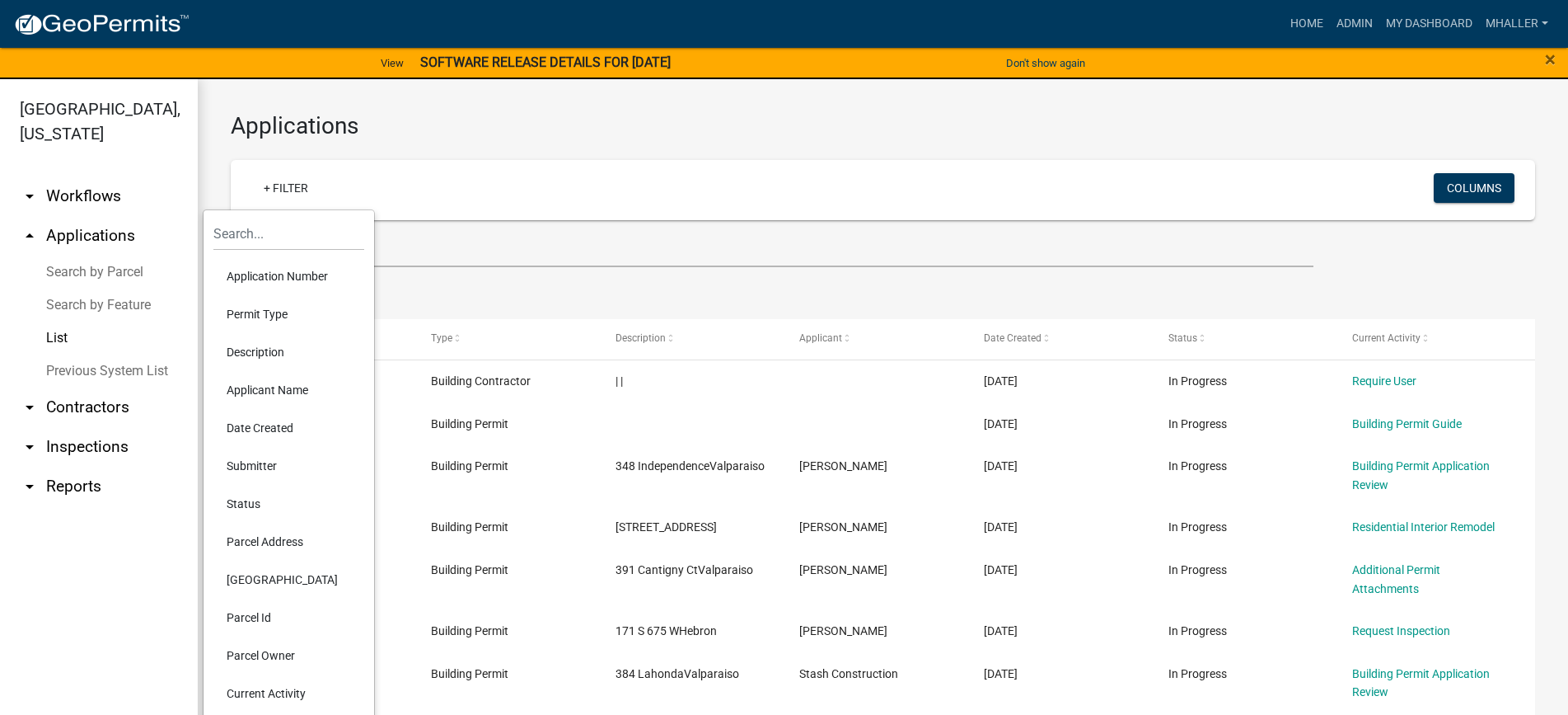
click at [430, 275] on ul "Data Map" at bounding box center [883, 293] width 1305 height 52
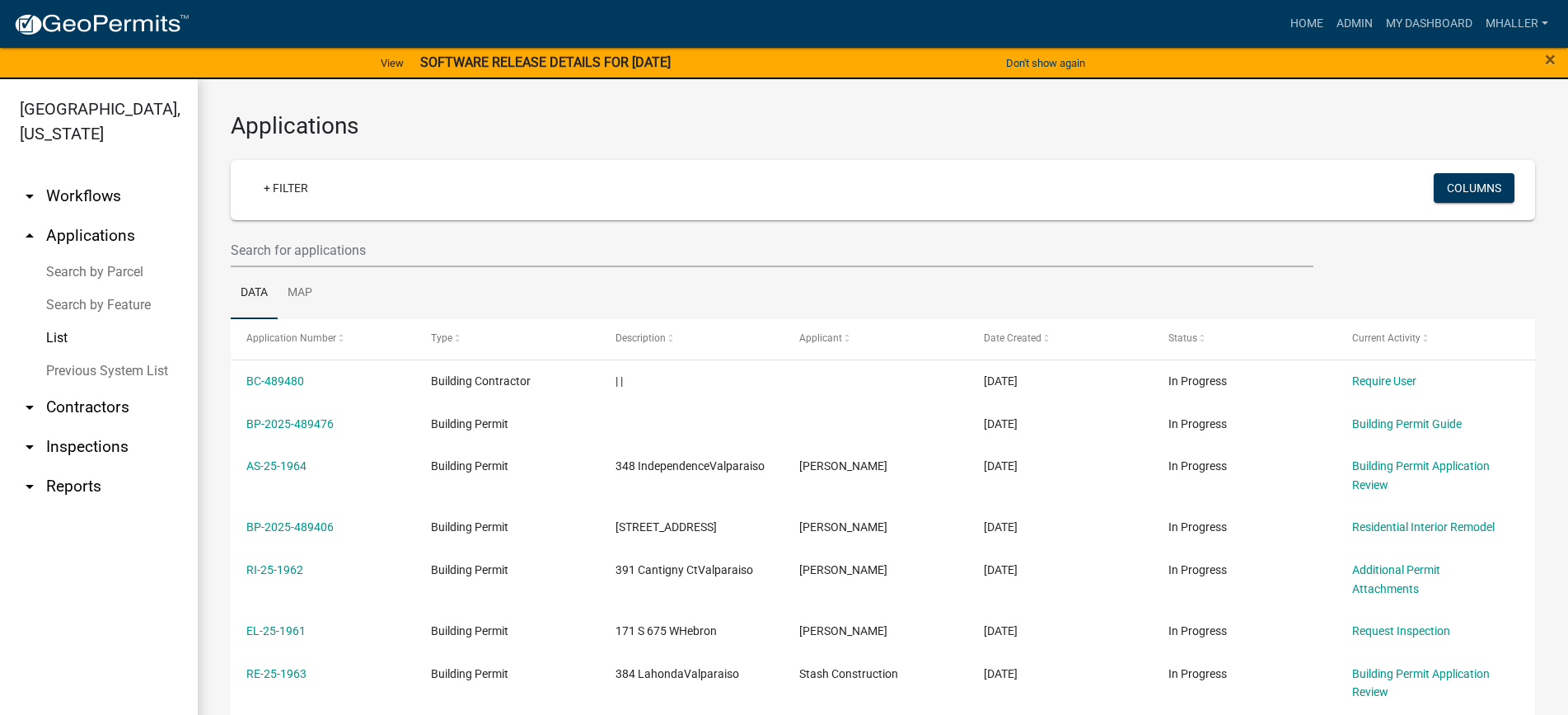
click at [99, 427] on link "arrow_drop_down Inspections" at bounding box center [99, 447] width 198 height 40
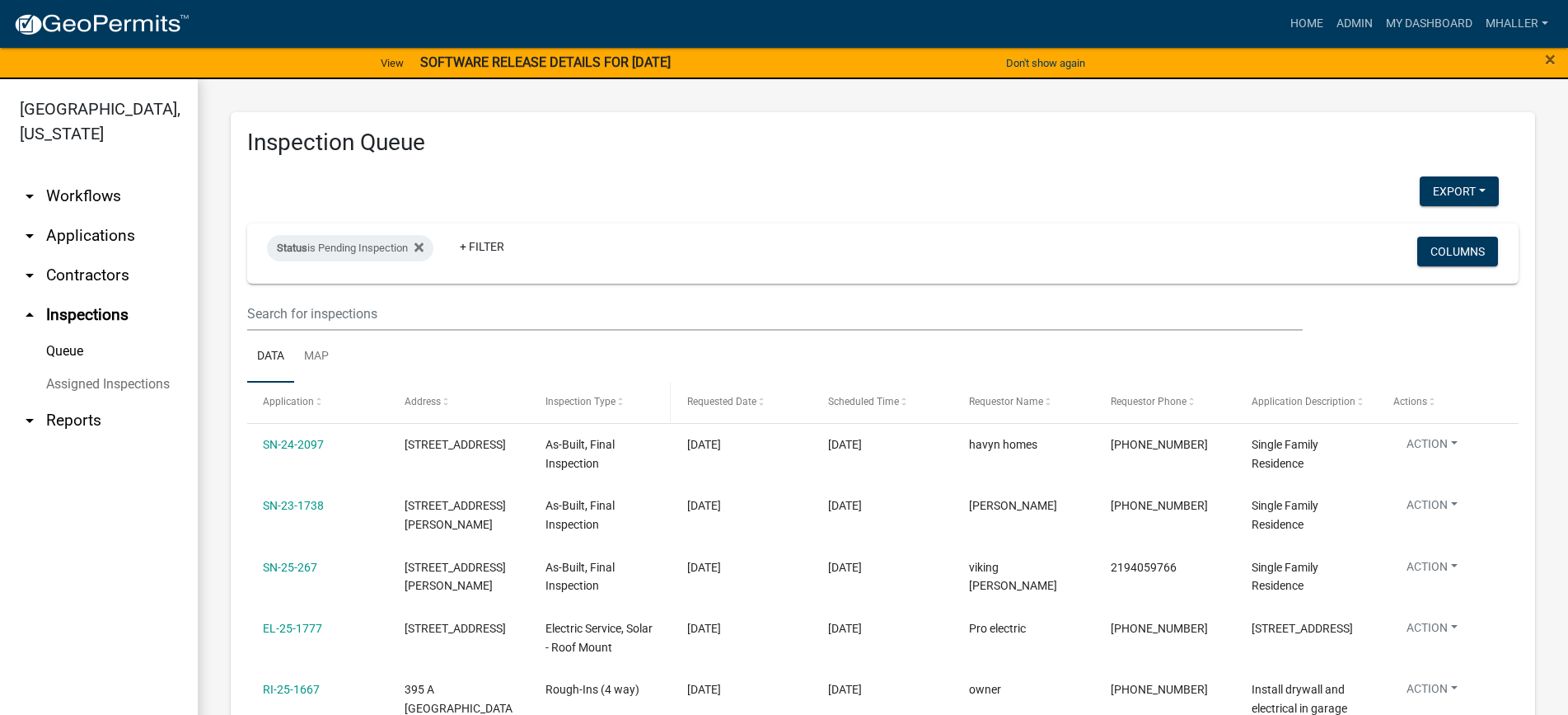
click at [563, 398] on span "Inspection Type" at bounding box center [581, 401] width 70 height 11
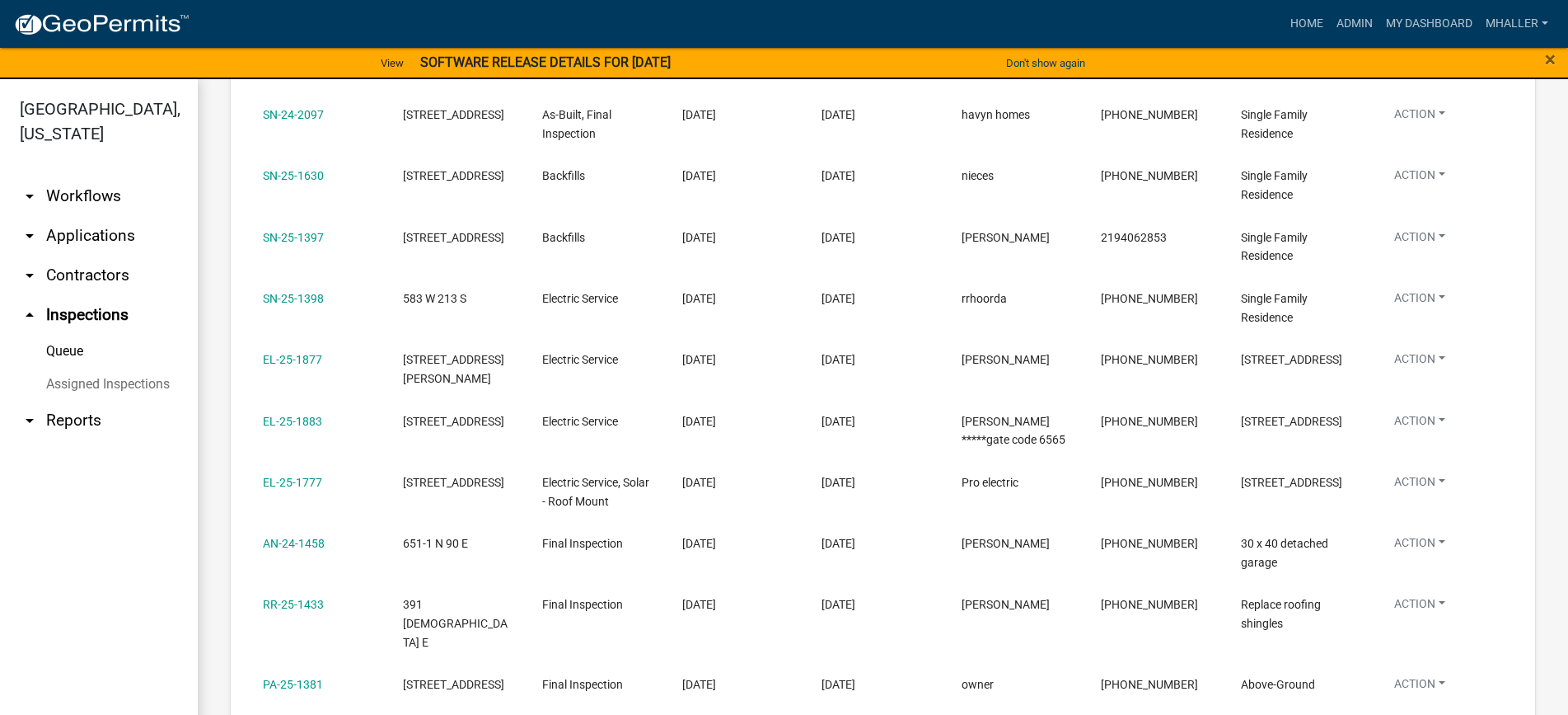
scroll to position [577, 0]
click at [80, 216] on link "arrow_drop_down Applications" at bounding box center [99, 236] width 198 height 40
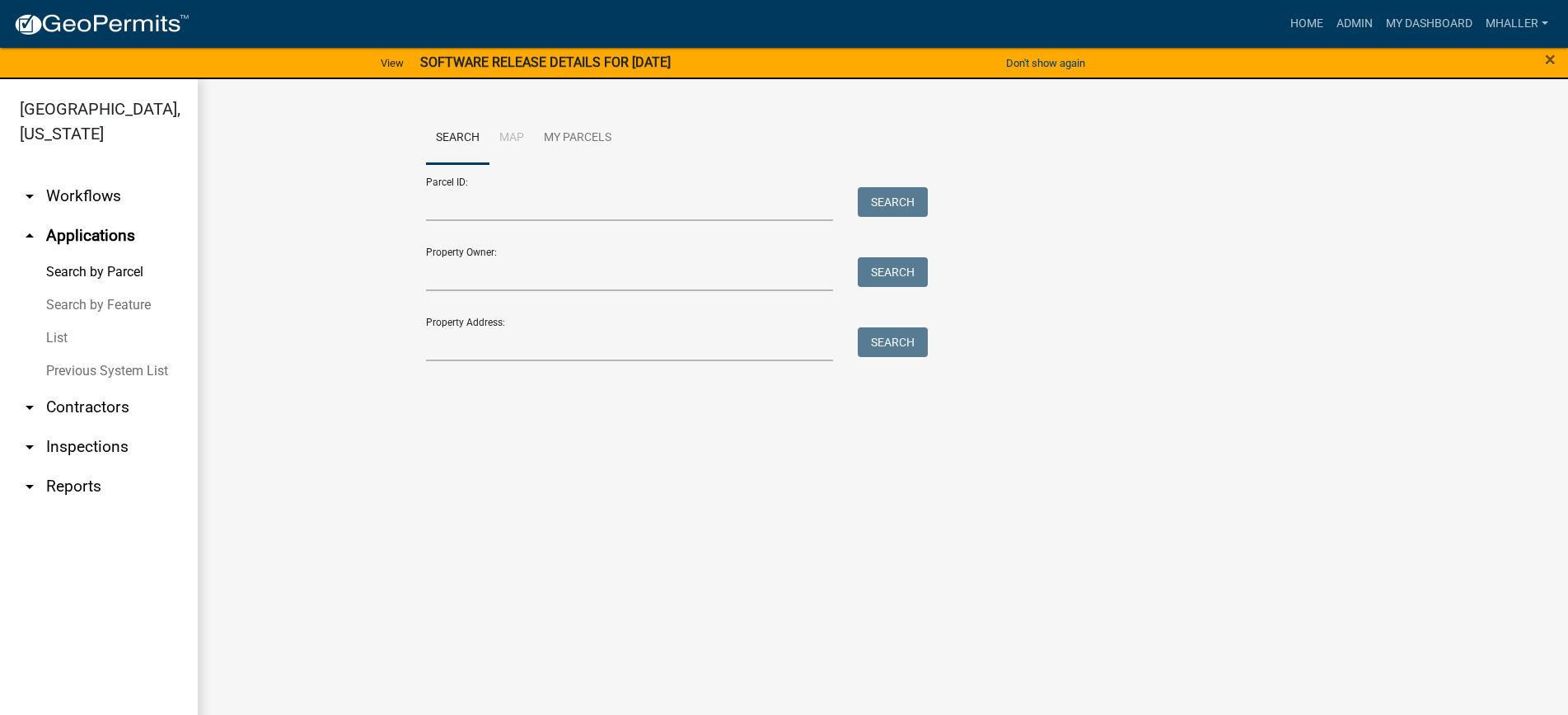
click at [63, 321] on link "List" at bounding box center [99, 338] width 198 height 33
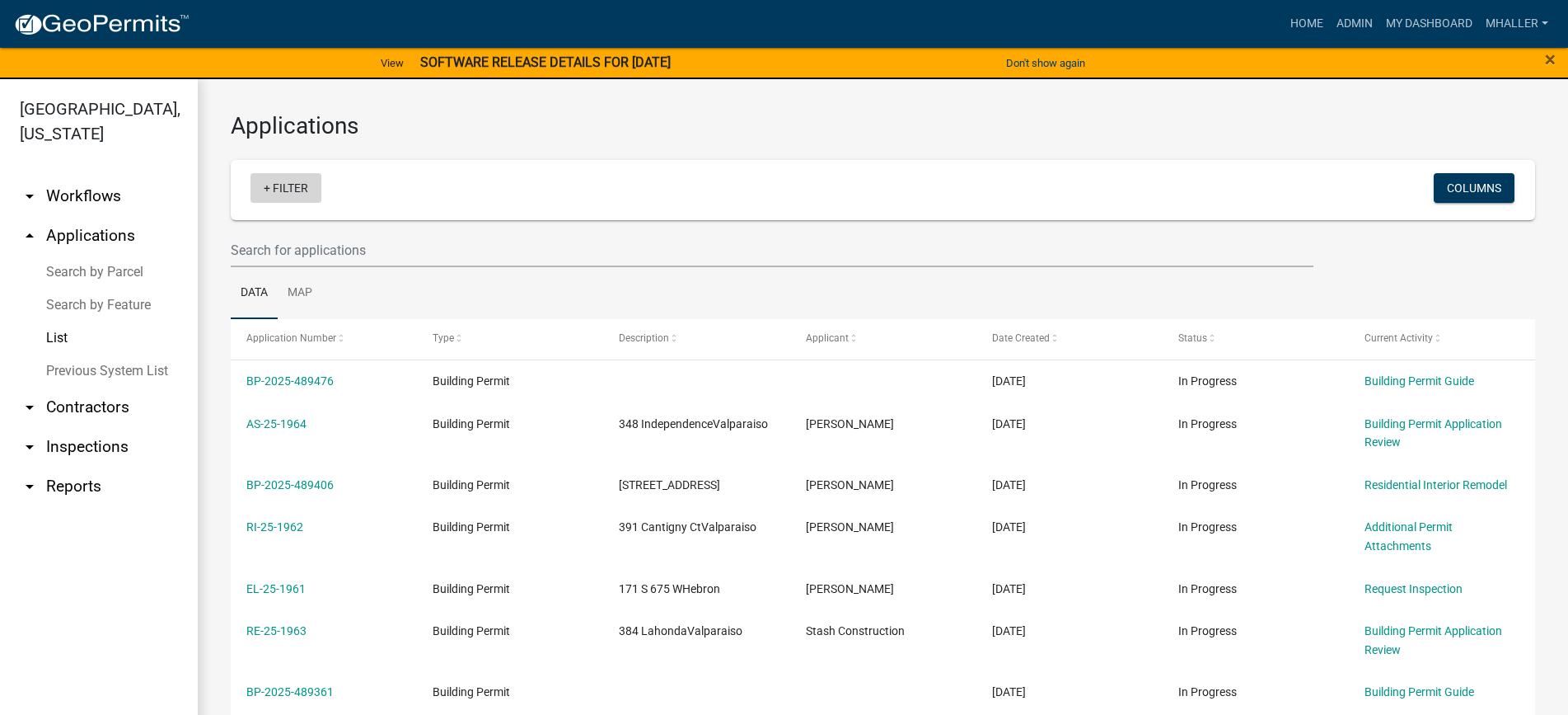
click at [284, 189] on link "+ Filter" at bounding box center [286, 187] width 71 height 29
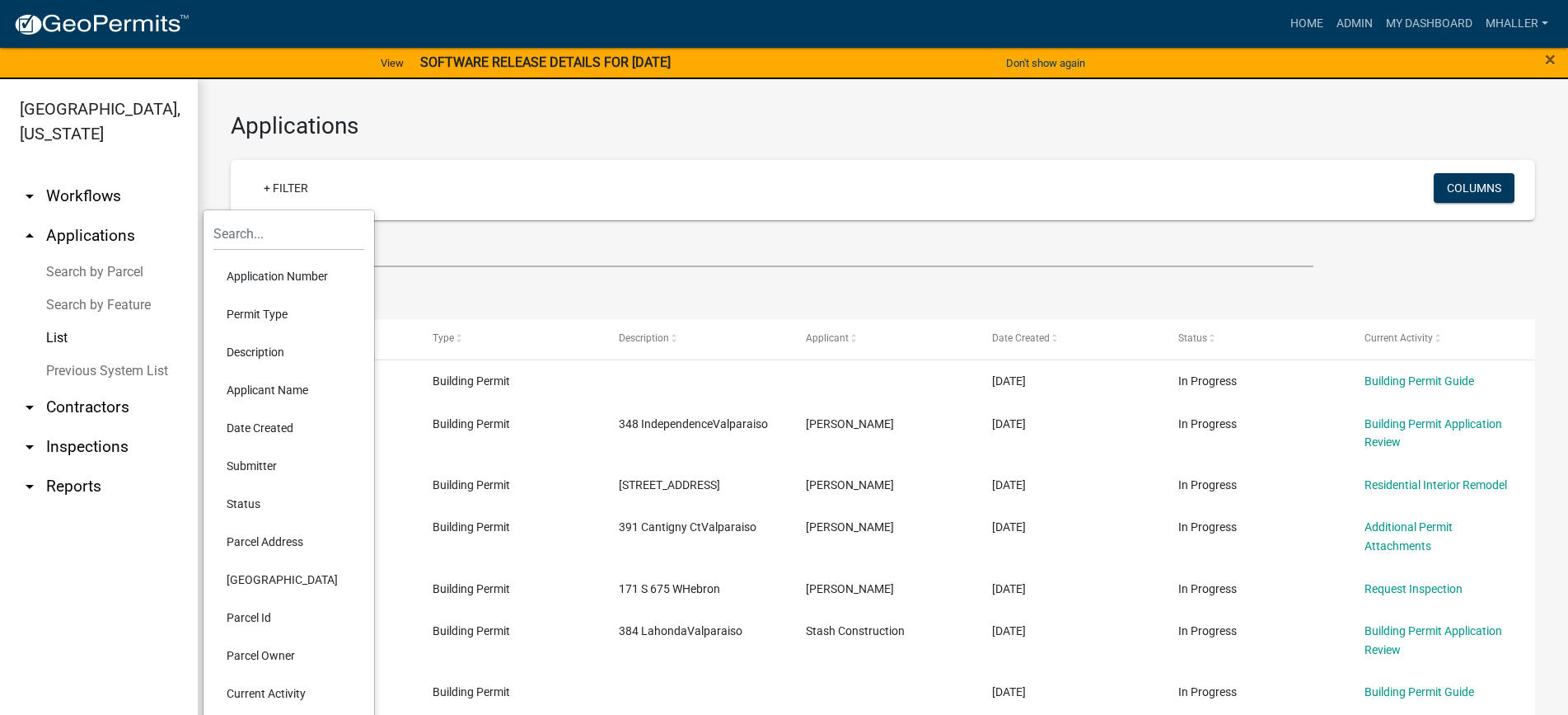
click at [292, 272] on li "Application Number" at bounding box center [289, 277] width 151 height 38
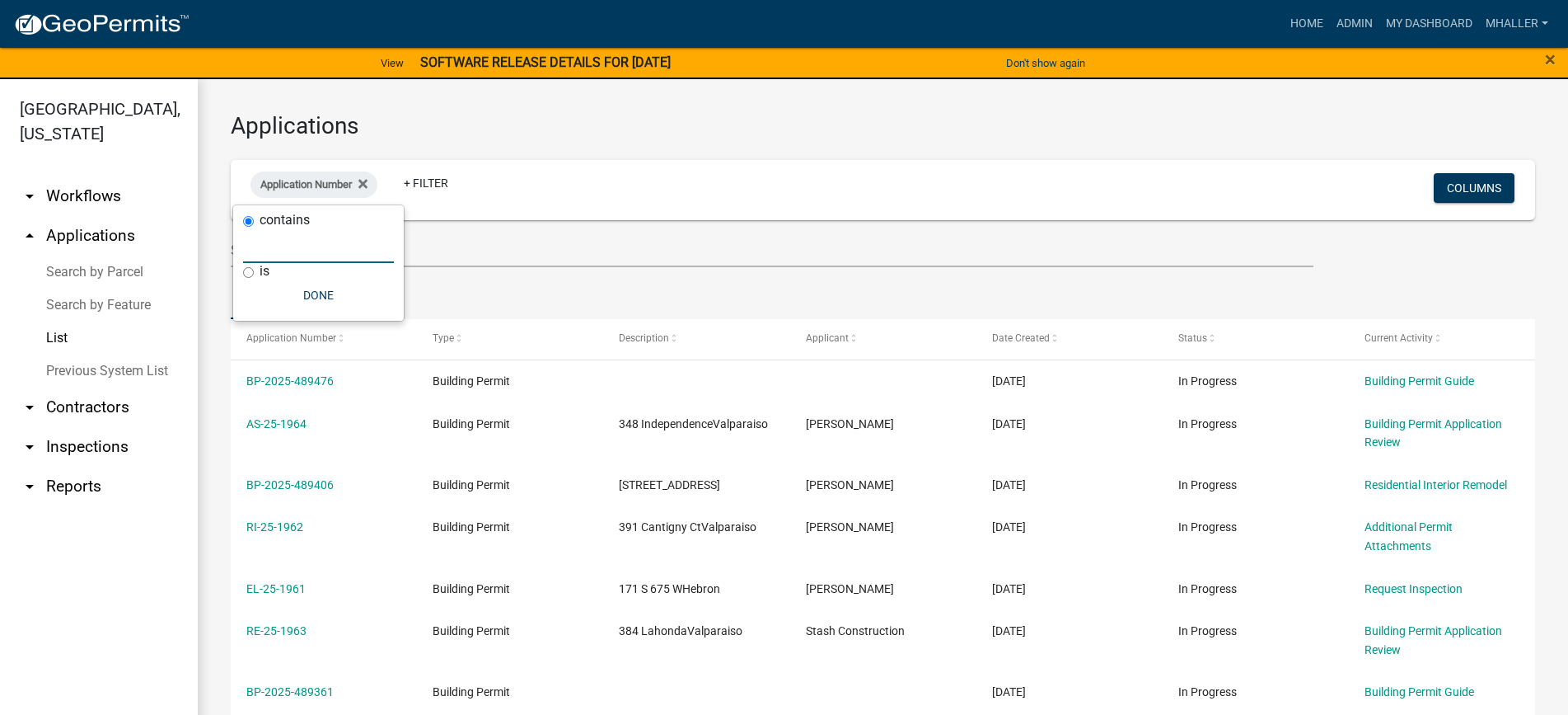
click at [285, 249] on input "text" at bounding box center [318, 246] width 151 height 34
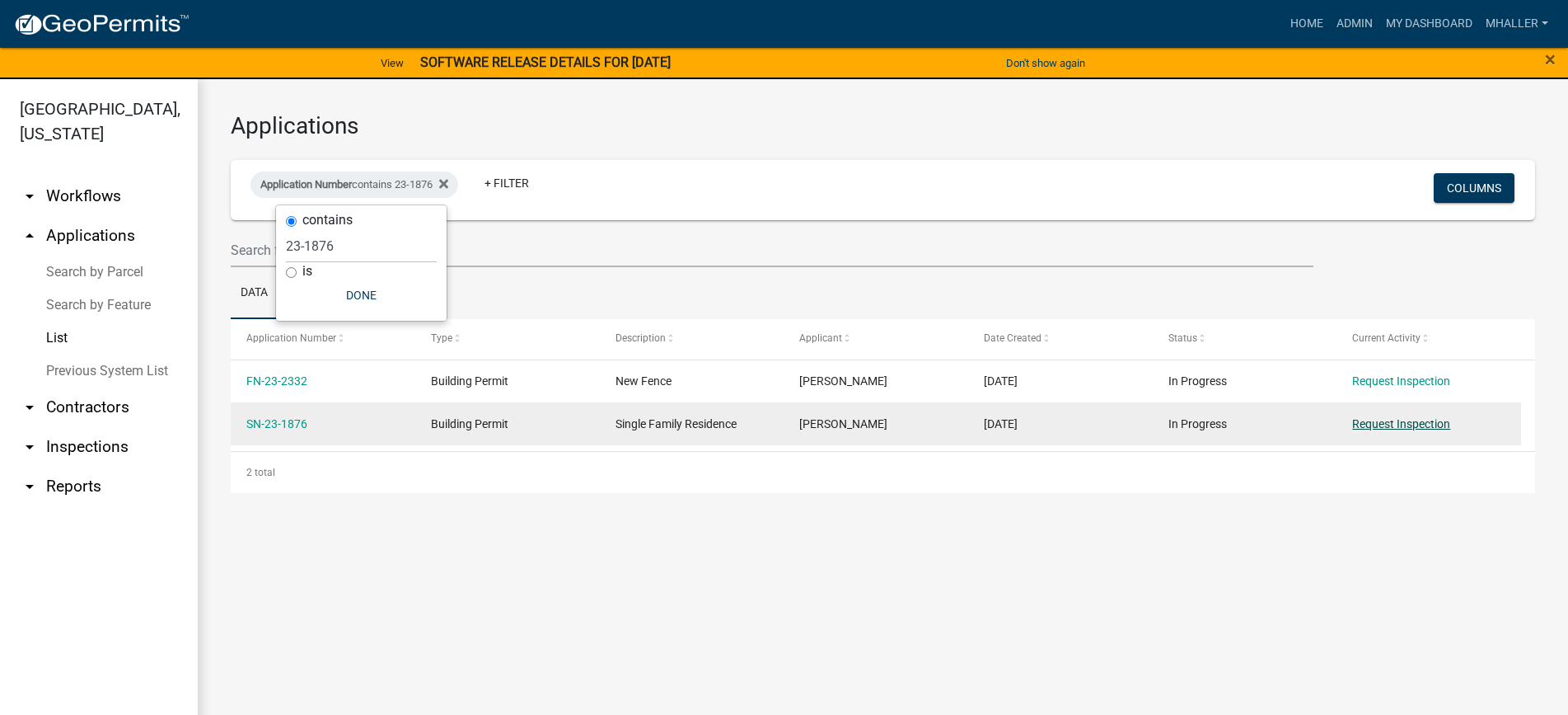
click at [1372, 425] on link "Request Inspection" at bounding box center [1401, 424] width 98 height 13
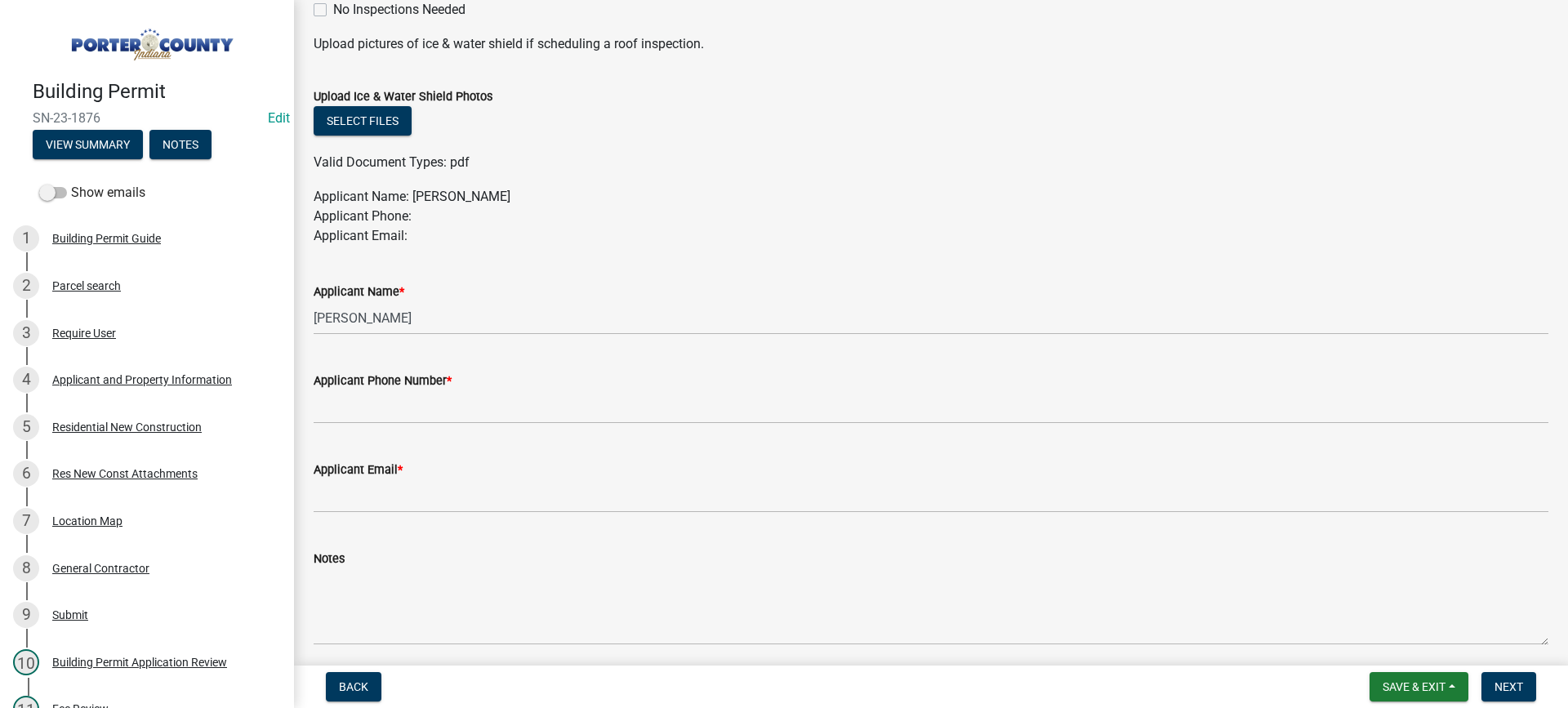
scroll to position [816, 0]
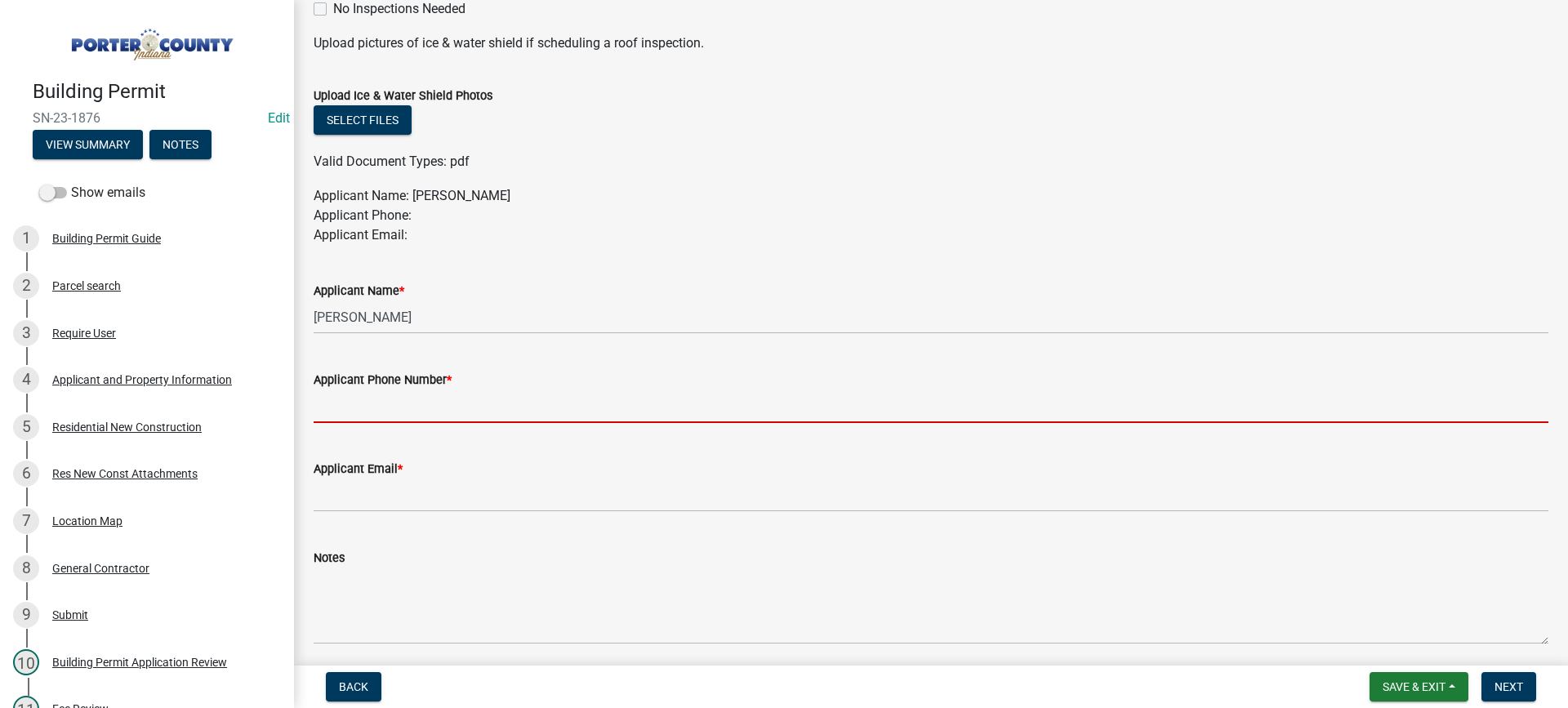
click at [421, 396] on input "Applicant Phone Number *" at bounding box center [930, 407] width 1235 height 34
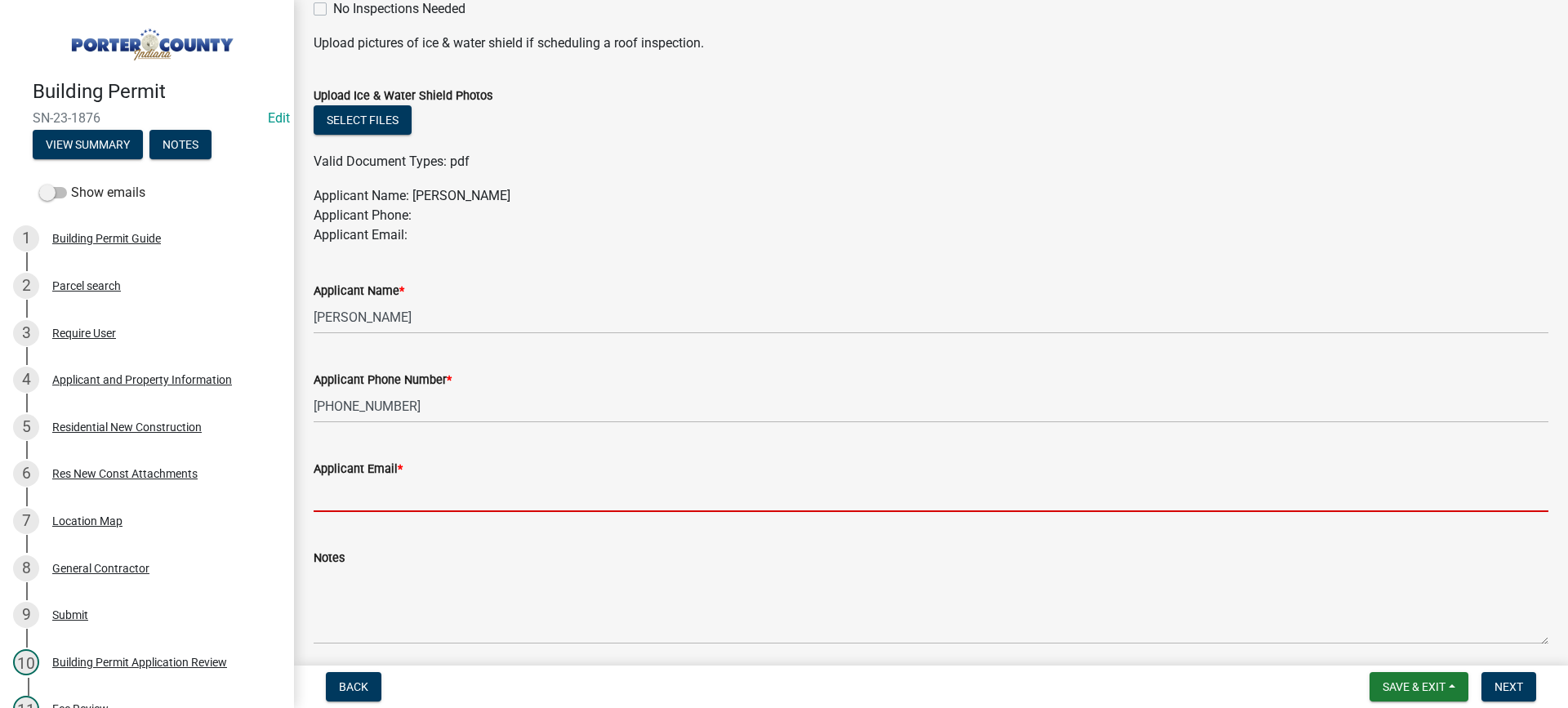
click at [440, 497] on input "Applicant Email *" at bounding box center [930, 495] width 1235 height 34
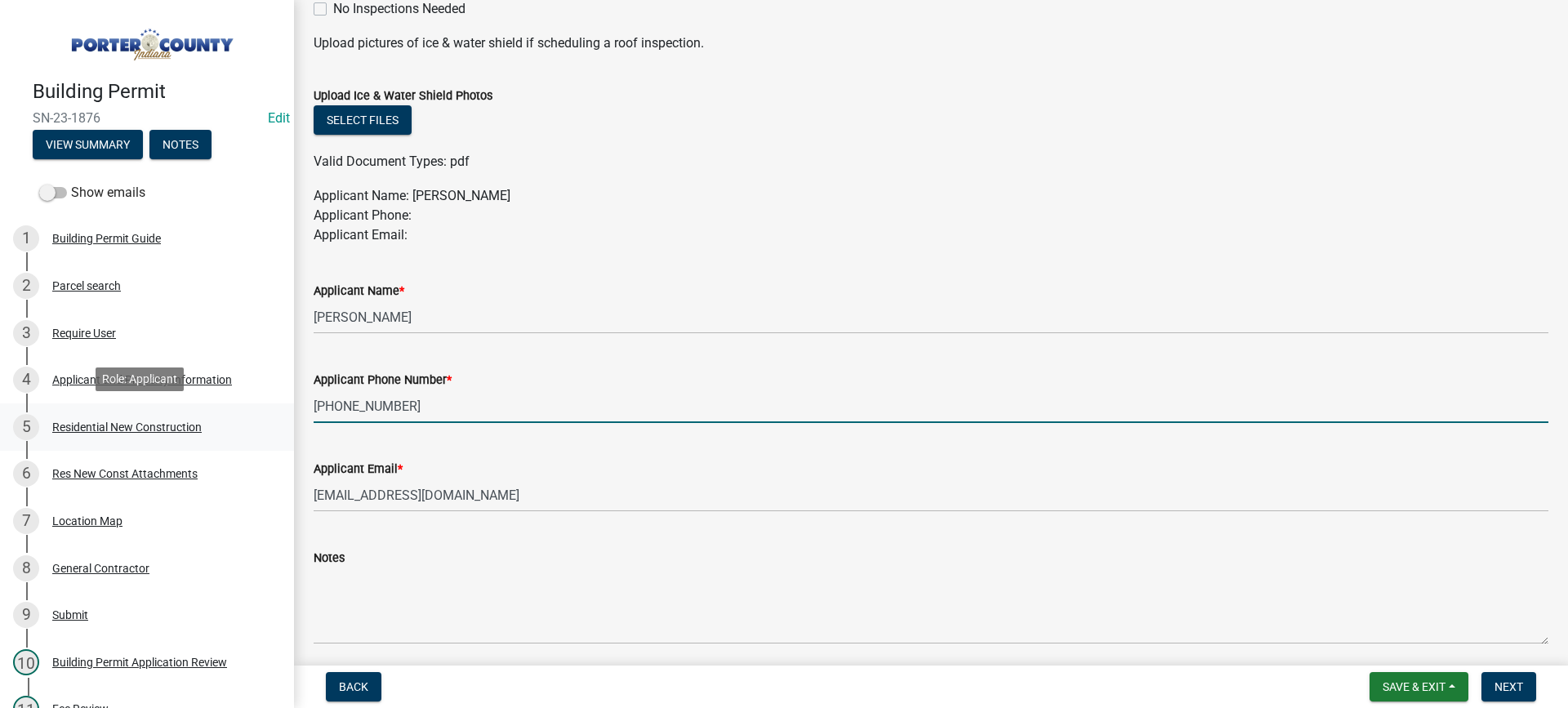
drag, startPoint x: 402, startPoint y: 405, endPoint x: 221, endPoint y: 421, distance: 181.7
click at [221, 421] on div "Building Permit SN-23-1876 Edit View Summary Notes Show emails 1 Building Permi…" at bounding box center [784, 354] width 1568 height 708
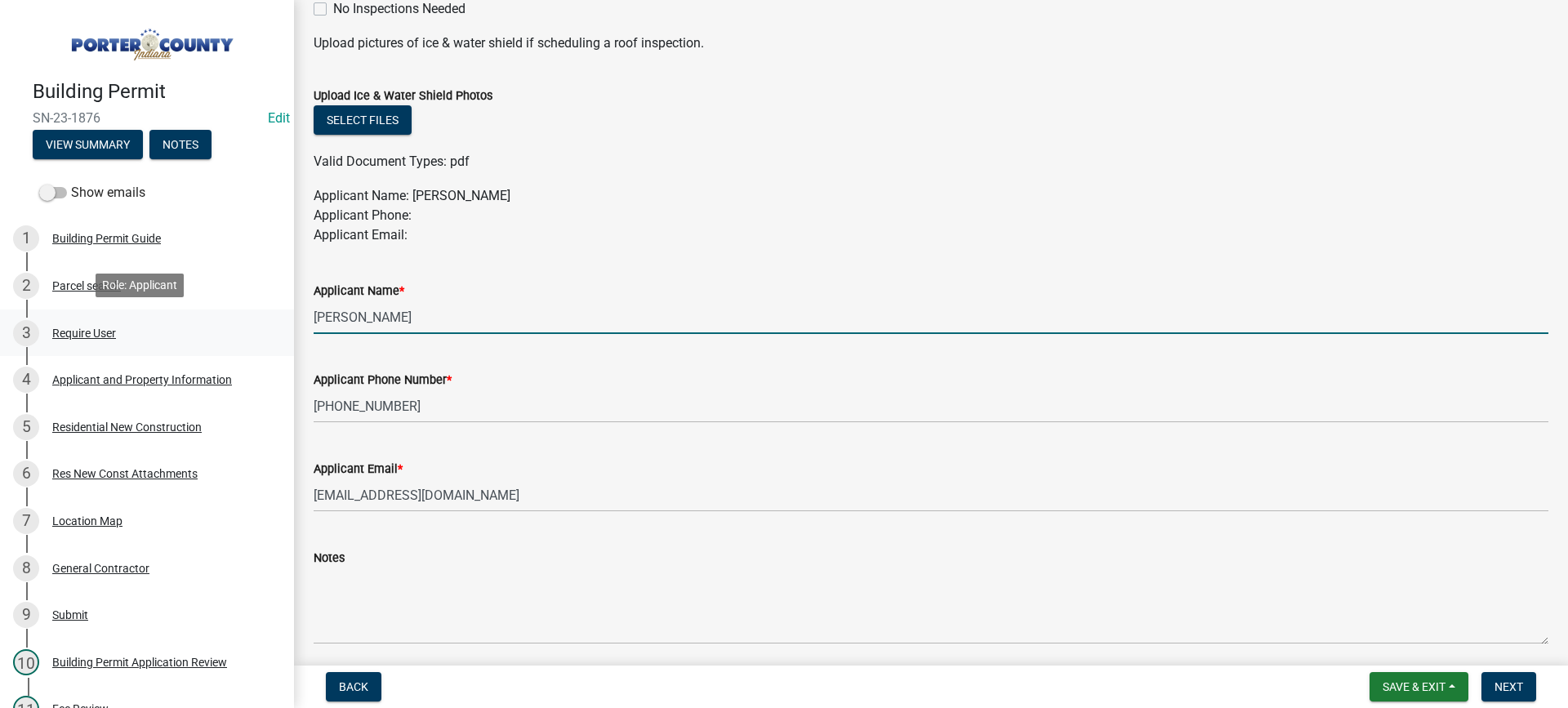
drag, startPoint x: 409, startPoint y: 326, endPoint x: 251, endPoint y: 330, distance: 158.1
click at [244, 339] on div "Building Permit SN-23-1876 Edit View Summary Notes Show emails 1 Building Permi…" at bounding box center [784, 354] width 1568 height 708
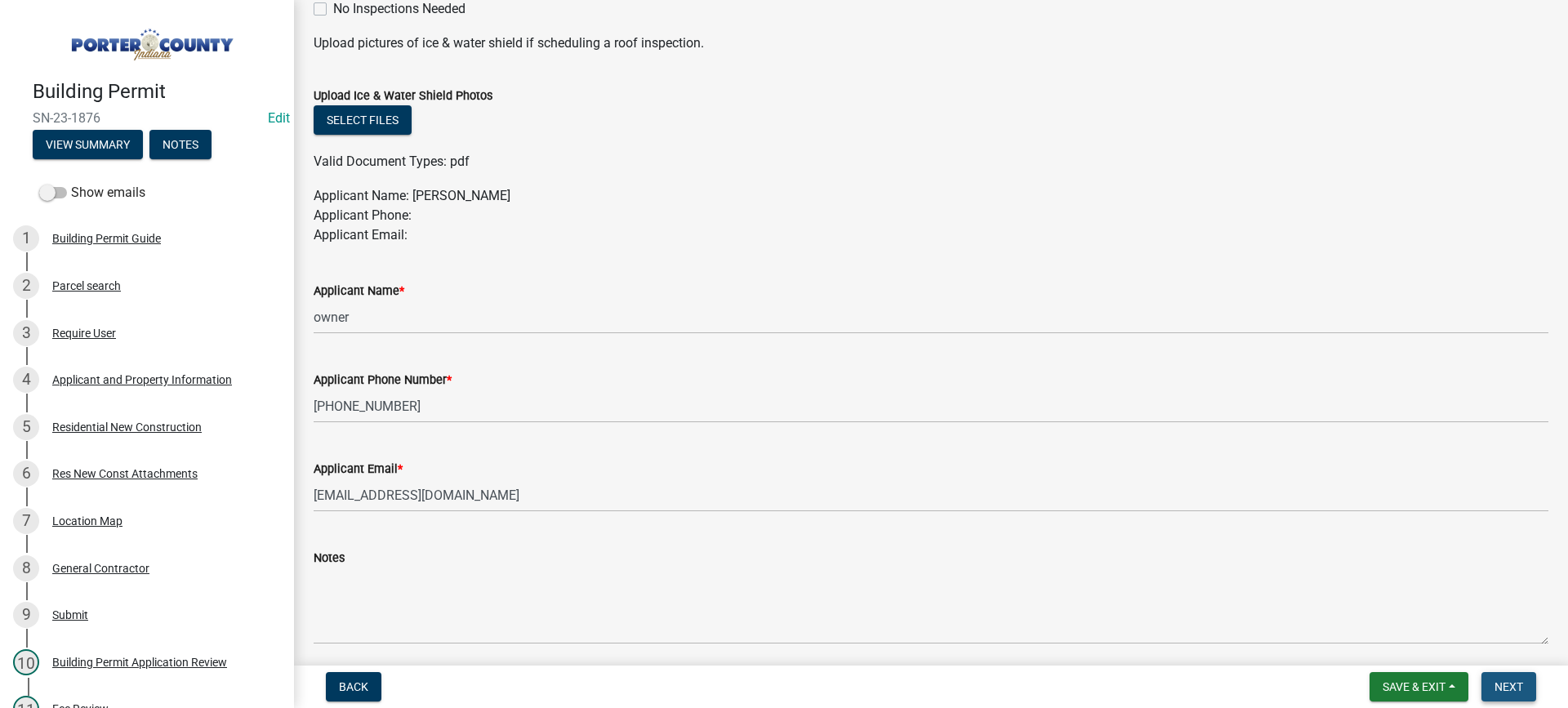
click at [1521, 684] on span "Next" at bounding box center [1509, 686] width 28 height 13
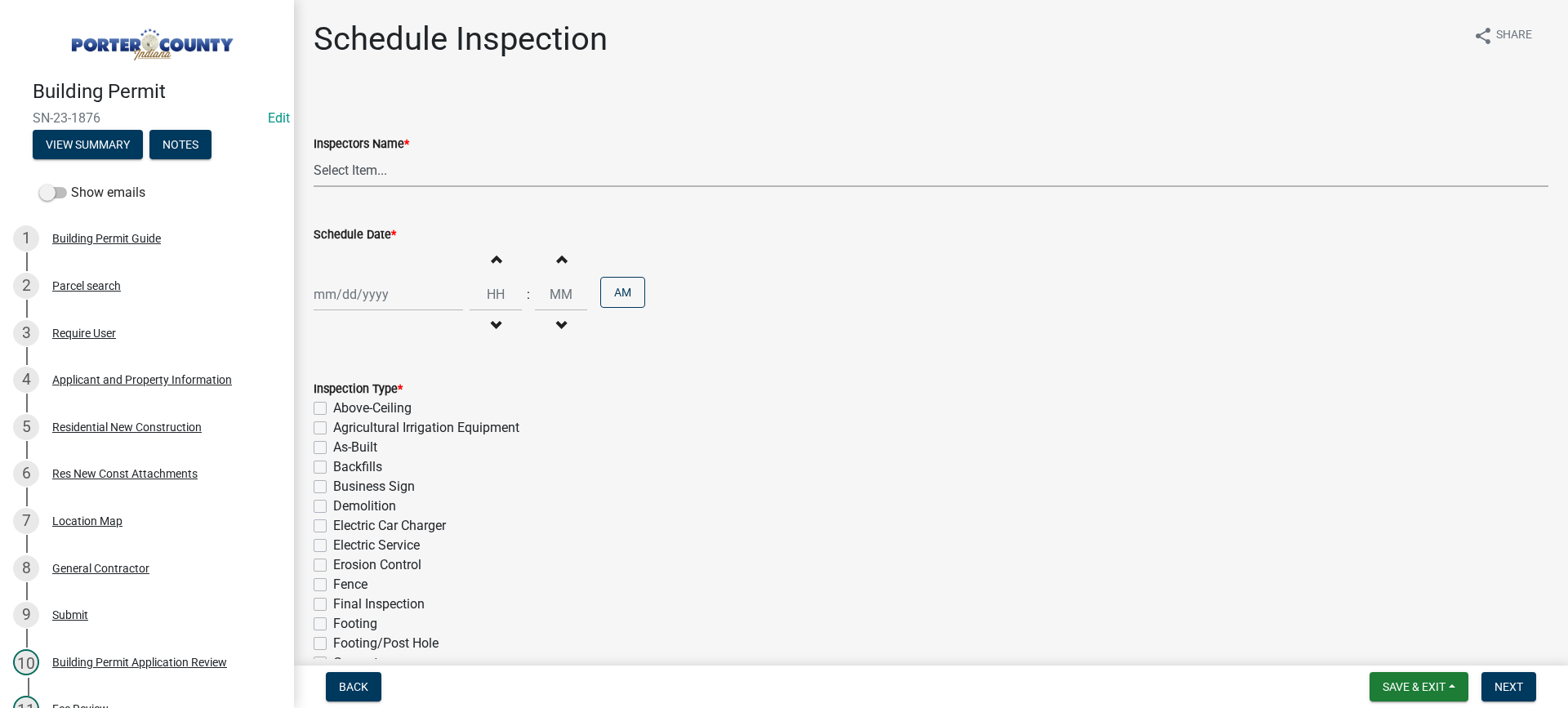
click at [365, 171] on select "Select Item... mhaller ([PERSON_NAME])" at bounding box center [930, 170] width 1235 height 34
click at [314, 153] on select "Select Item... mhaller ([PERSON_NAME])" at bounding box center [930, 170] width 1235 height 34
click at [365, 302] on div at bounding box center [388, 295] width 150 height 34
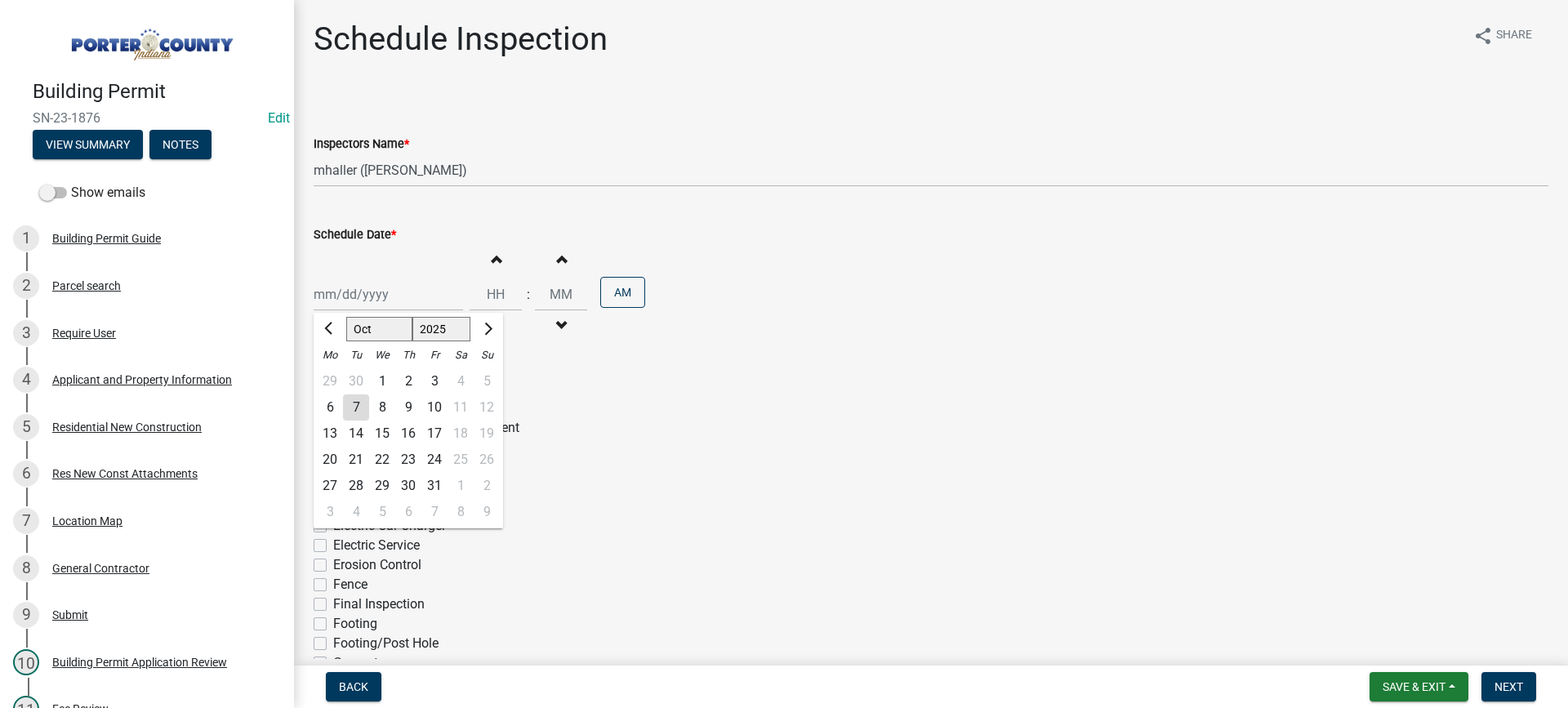
click at [386, 409] on div "8" at bounding box center [382, 408] width 26 height 26
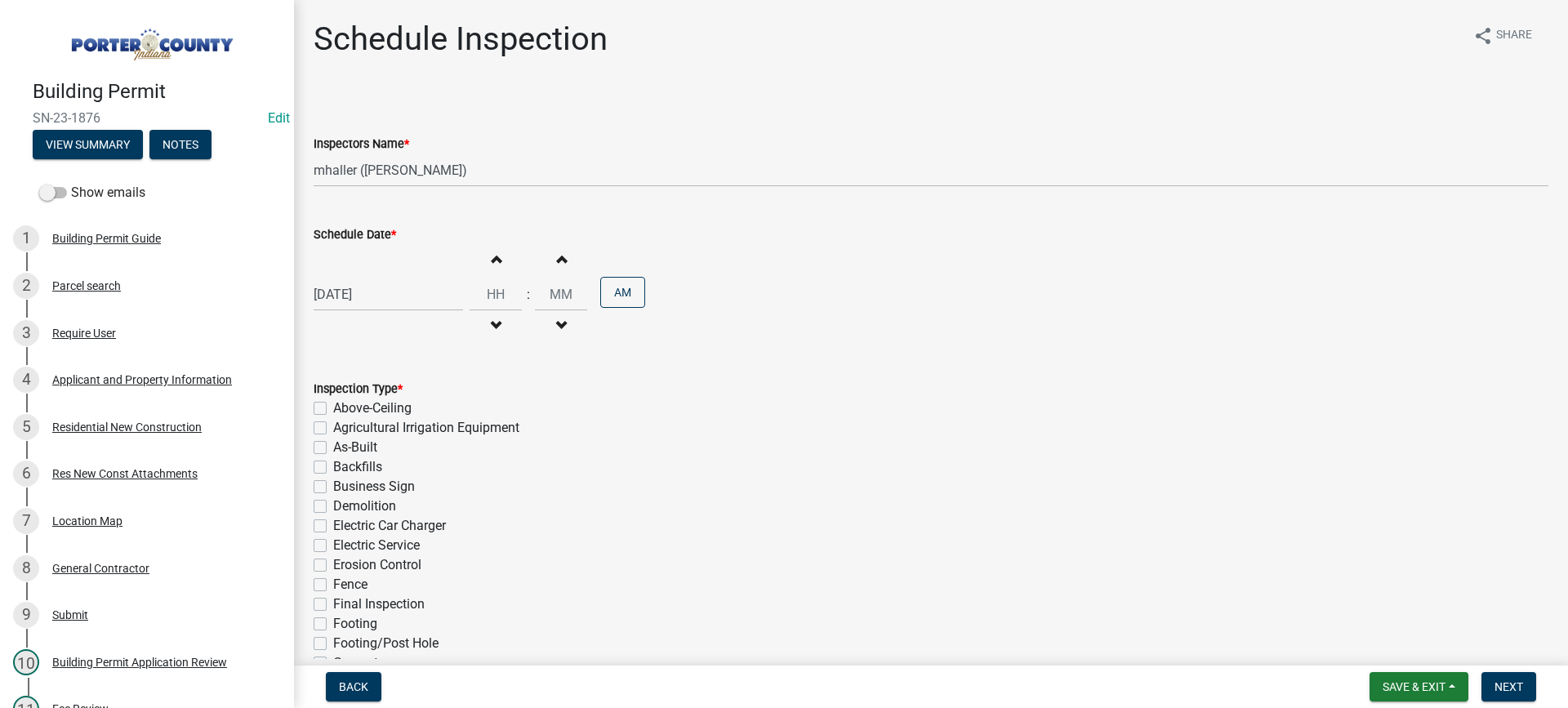
click at [370, 291] on div "[DATE]" at bounding box center [388, 295] width 150 height 34
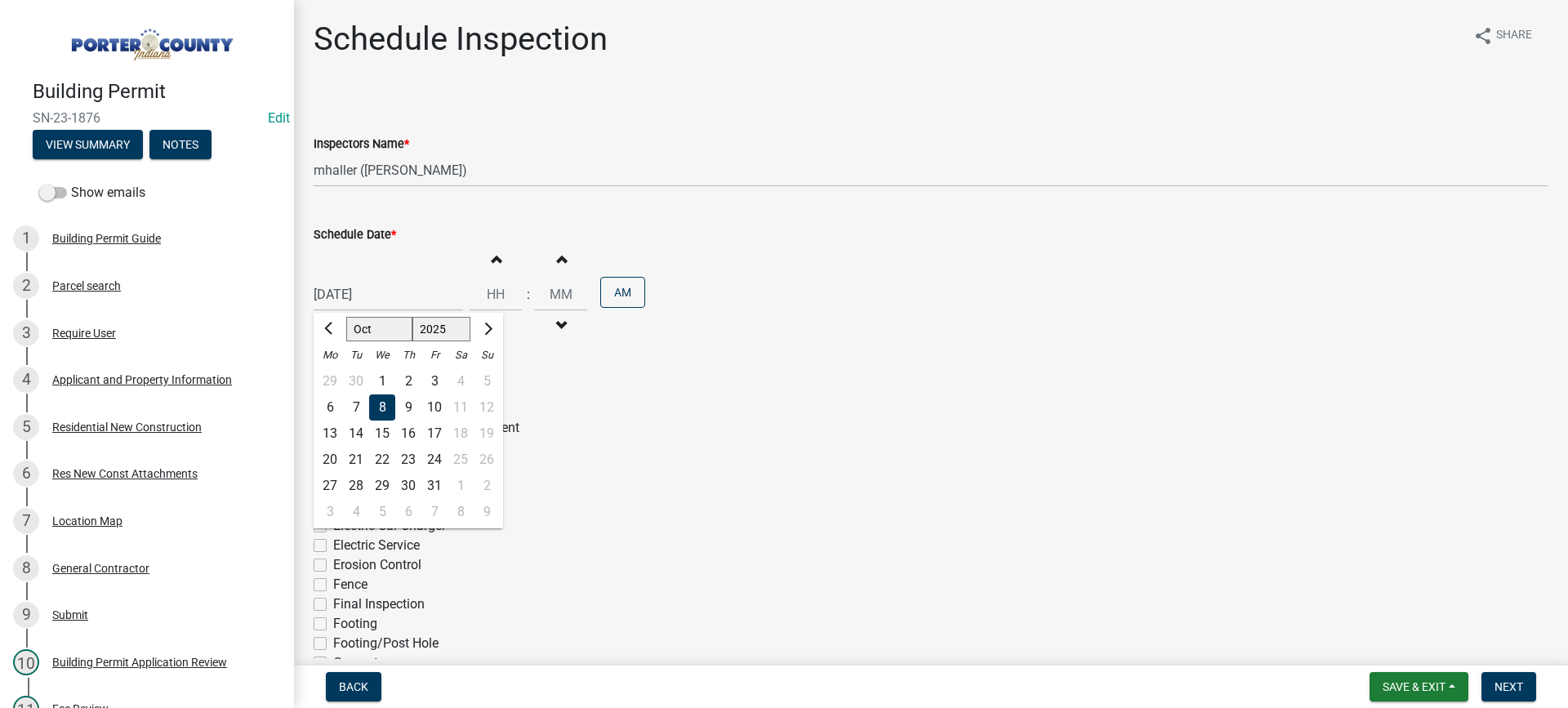
click at [382, 433] on div "15" at bounding box center [382, 434] width 26 height 26
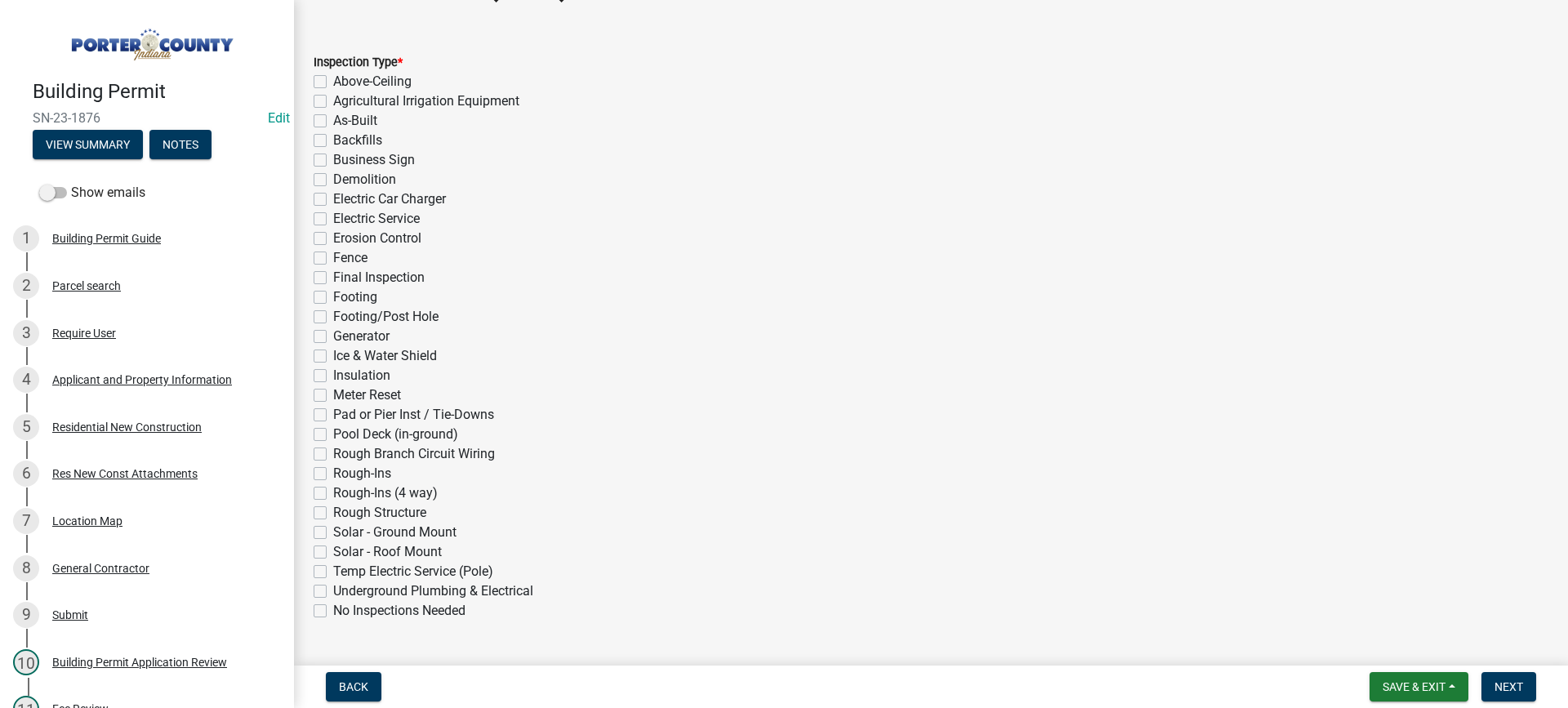
scroll to position [366, 0]
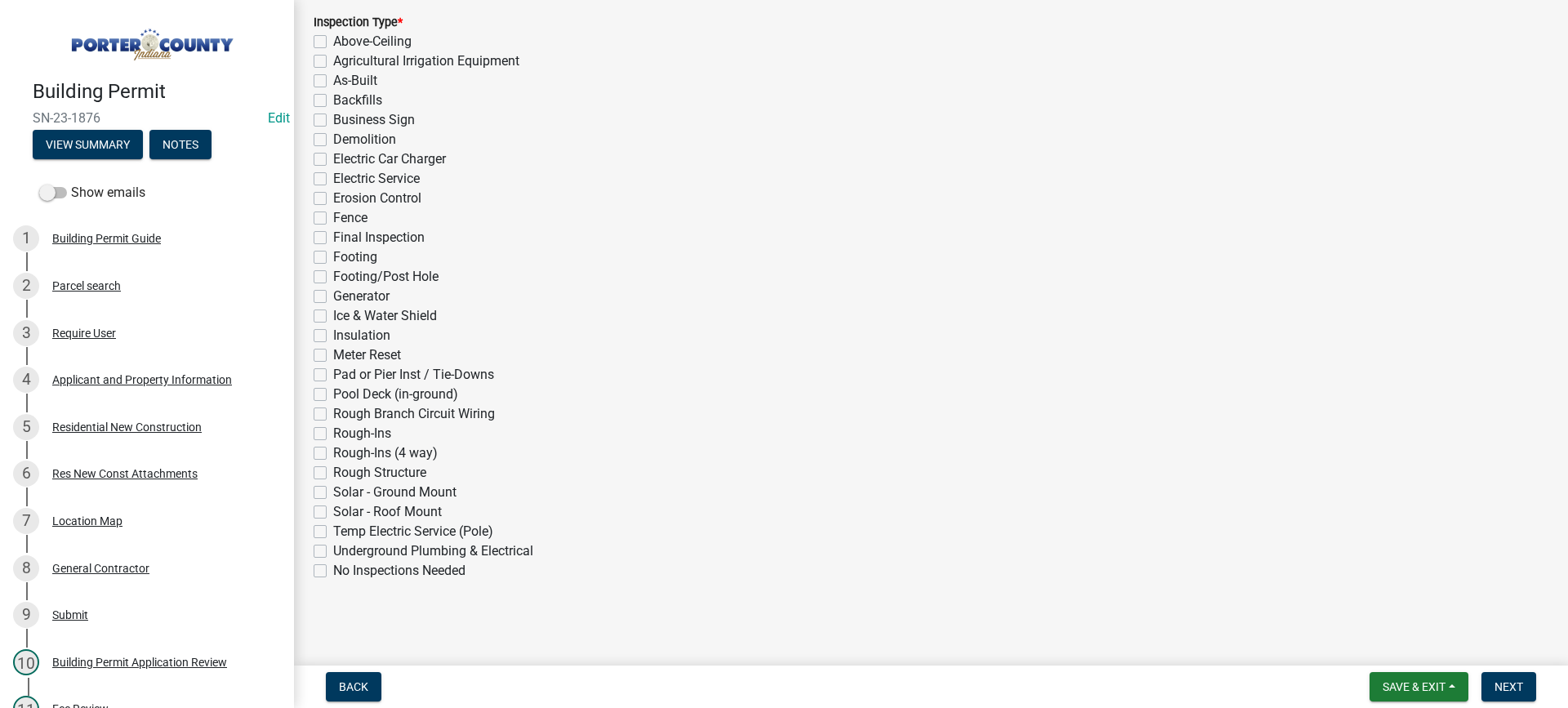
click at [333, 175] on label "Electric Service" at bounding box center [377, 178] width 87 height 20
click at [333, 175] on input "Electric Service" at bounding box center [338, 173] width 10 height 10
click at [1513, 690] on span "Next" at bounding box center [1509, 686] width 28 height 13
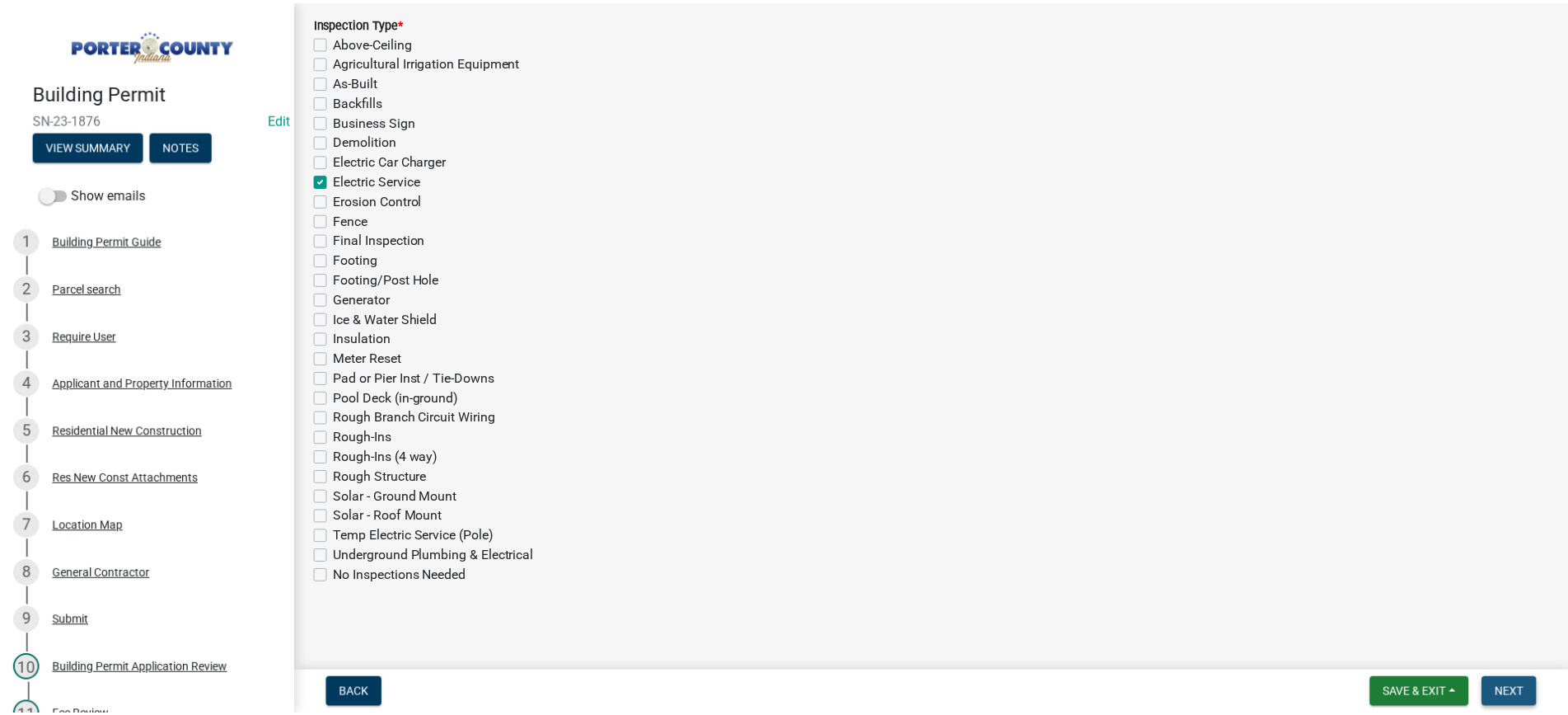
scroll to position [0, 0]
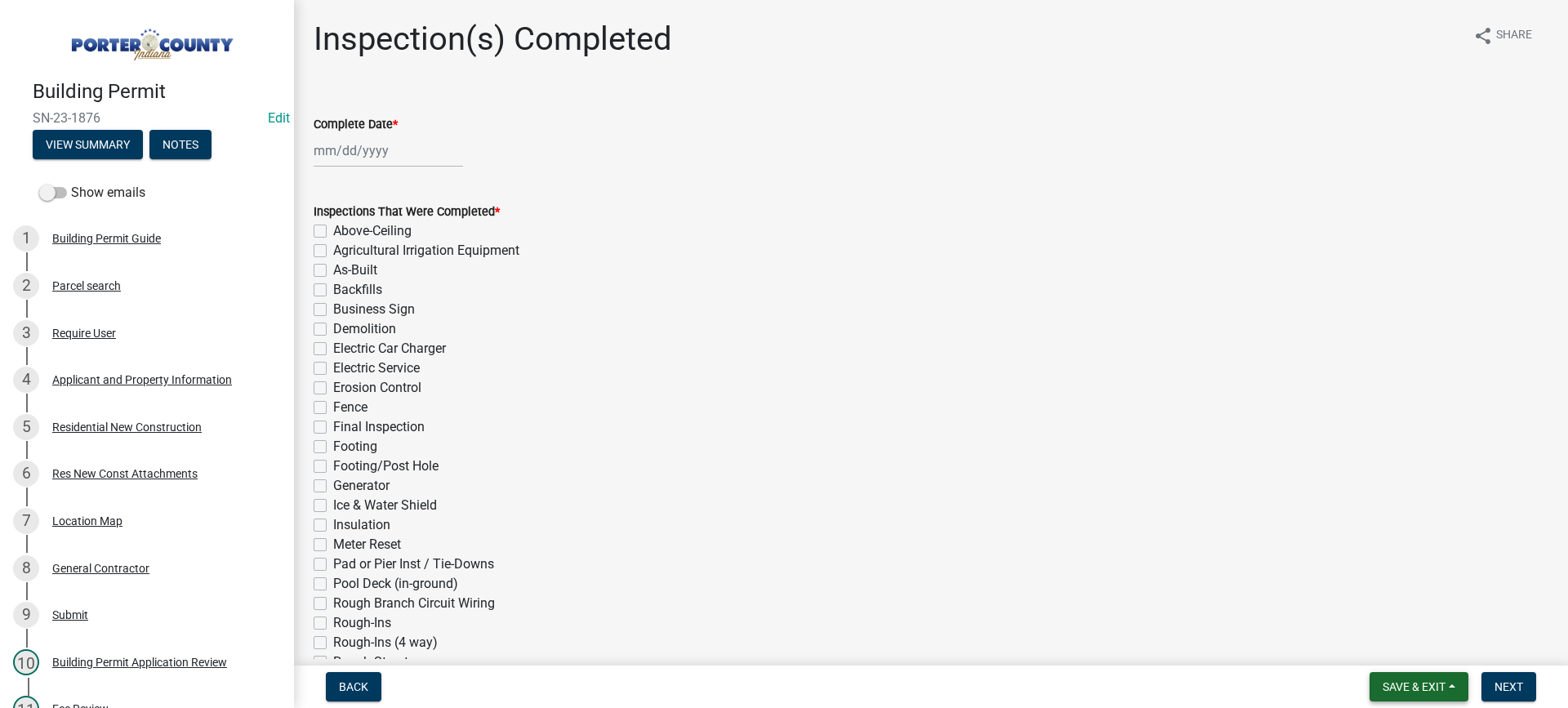
click at [1400, 691] on span "Save & Exit" at bounding box center [1414, 686] width 63 height 13
click at [1394, 650] on button "Save & Exit" at bounding box center [1402, 644] width 131 height 40
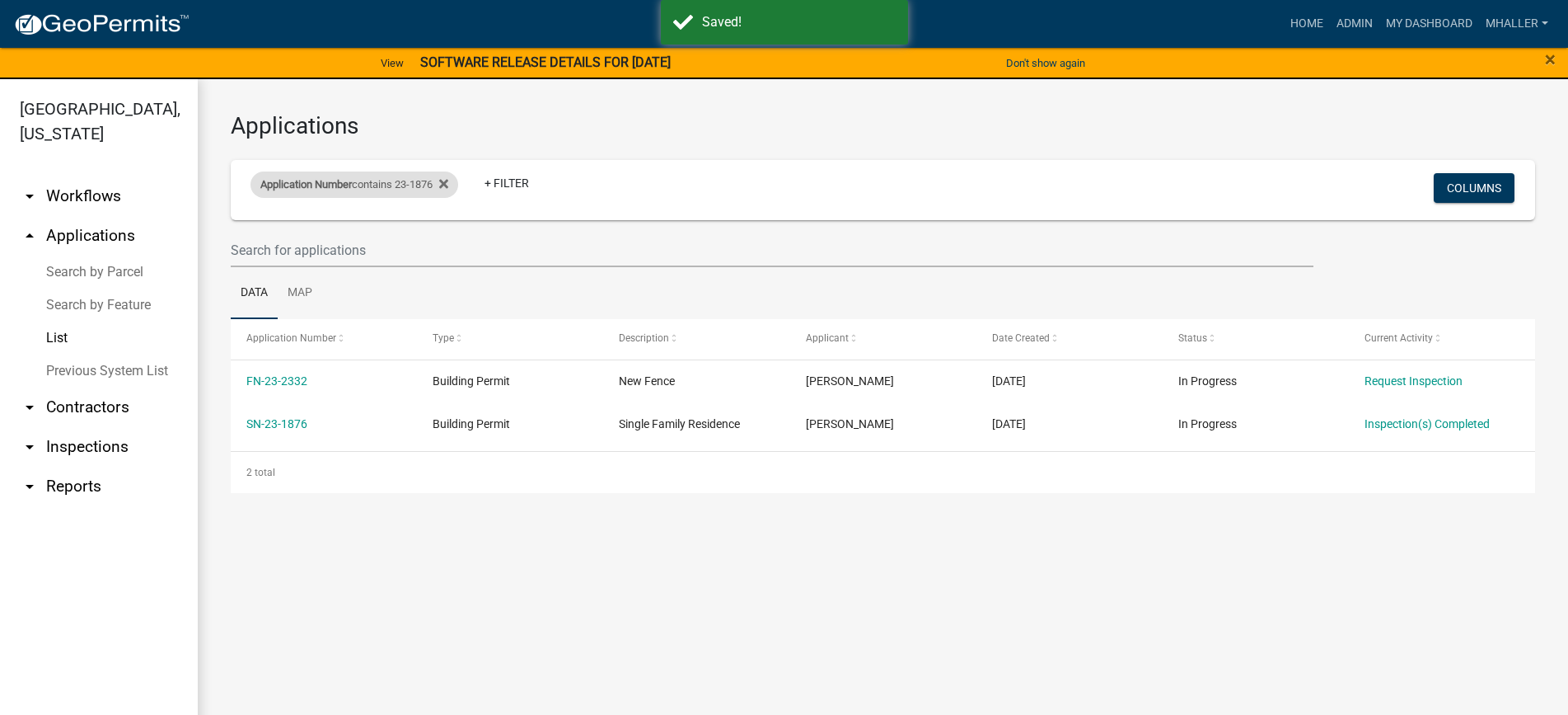
click at [388, 187] on div "Application Number contains 23-1876" at bounding box center [354, 184] width 208 height 27
click at [358, 251] on input "23-1876" at bounding box center [361, 246] width 151 height 34
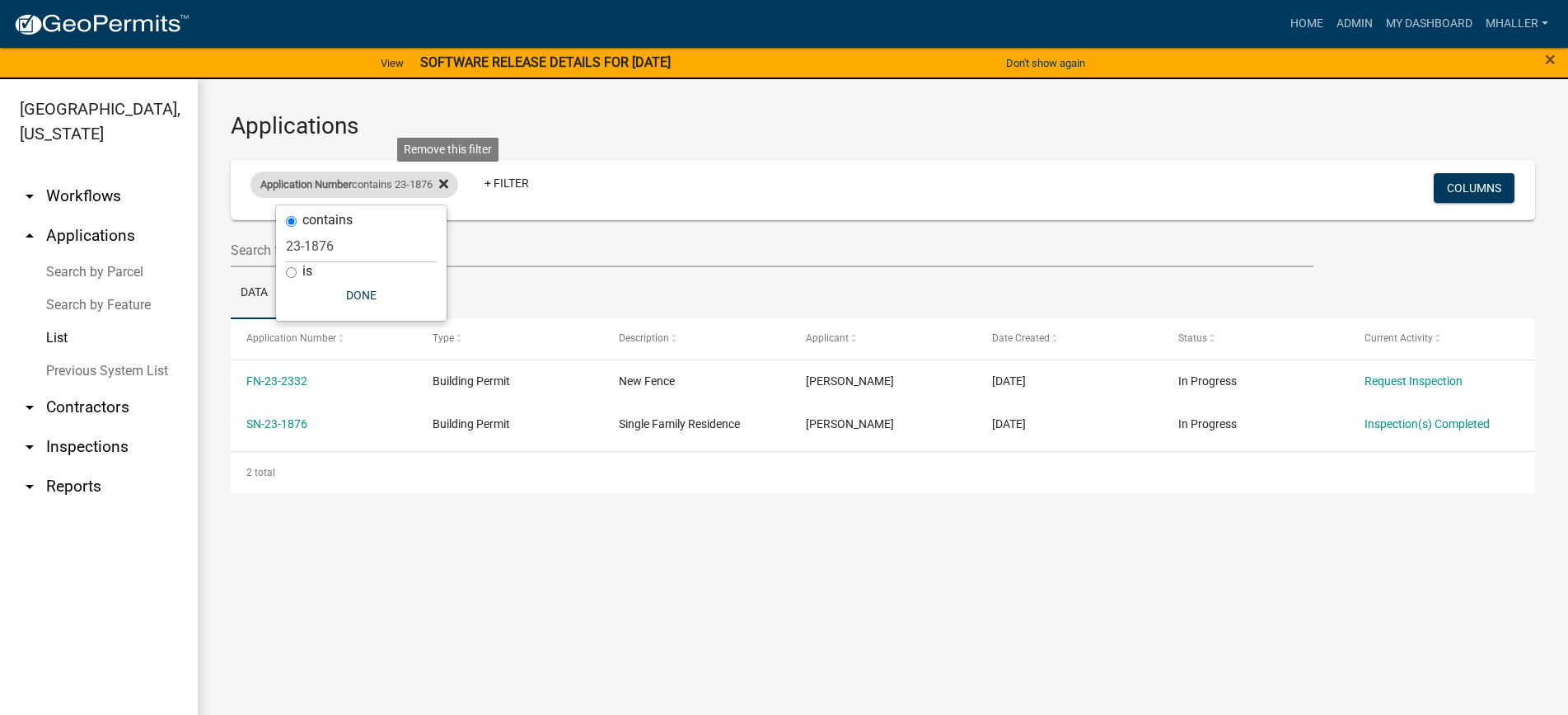
click at [449, 186] on icon at bounding box center [444, 184] width 10 height 13
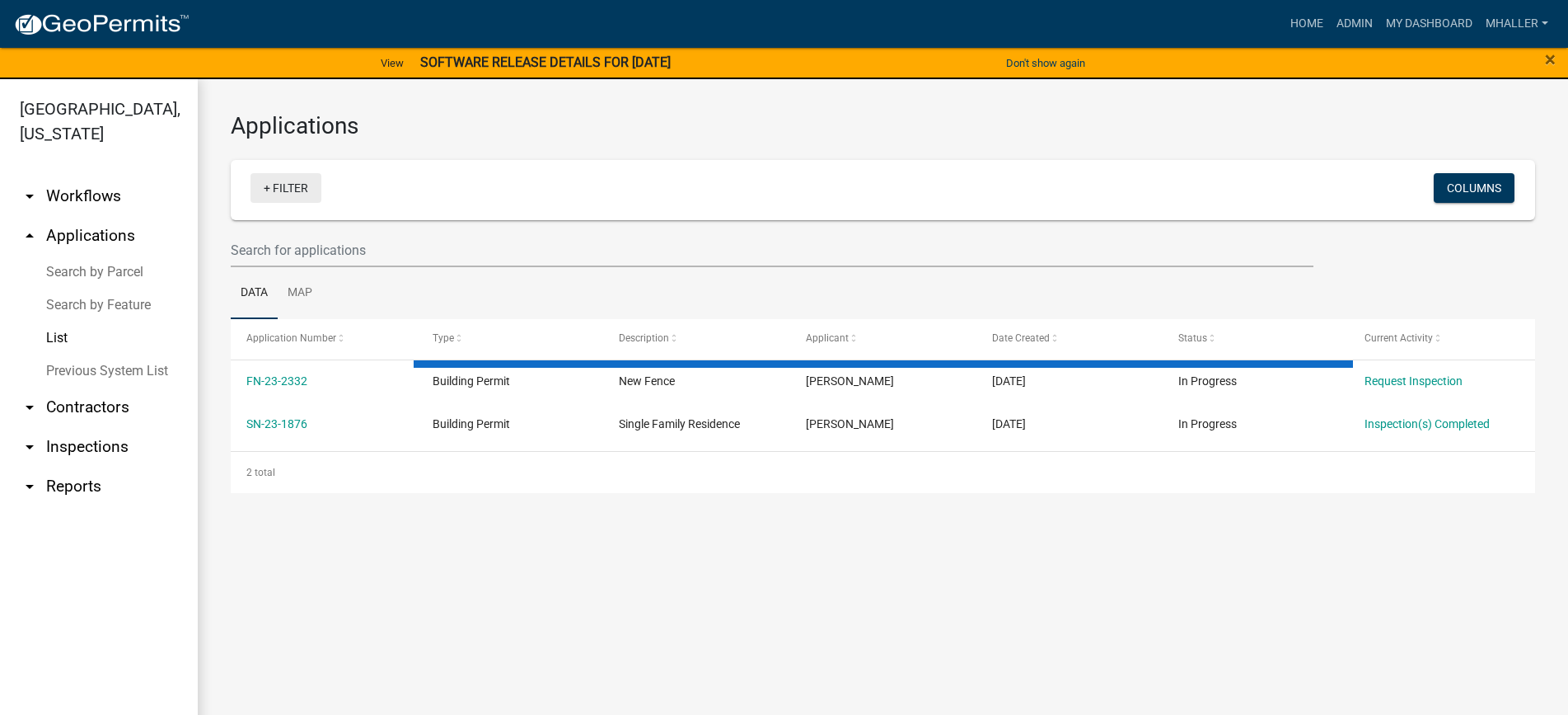
click at [277, 192] on link "+ Filter" at bounding box center [286, 187] width 71 height 29
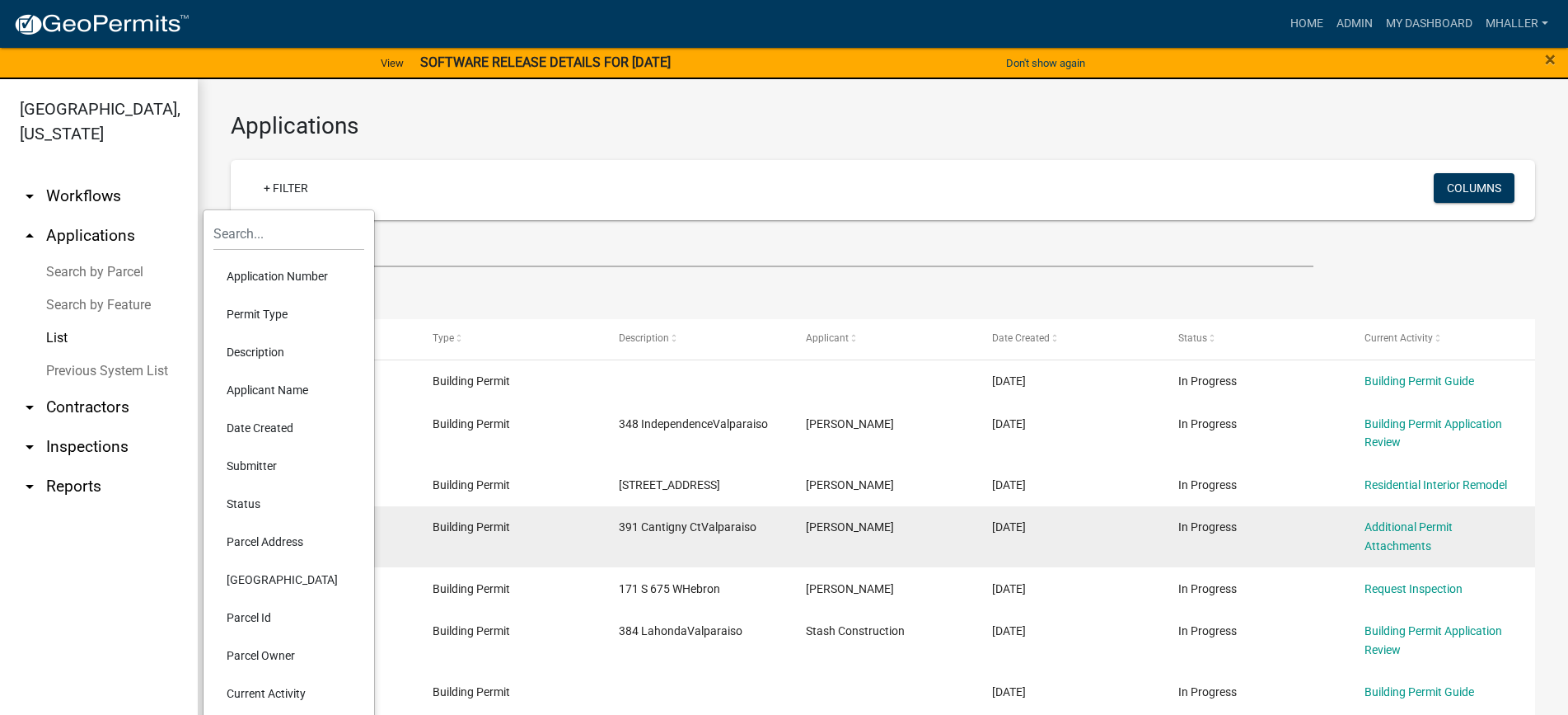
click at [261, 540] on li "Parcel Address" at bounding box center [289, 542] width 151 height 38
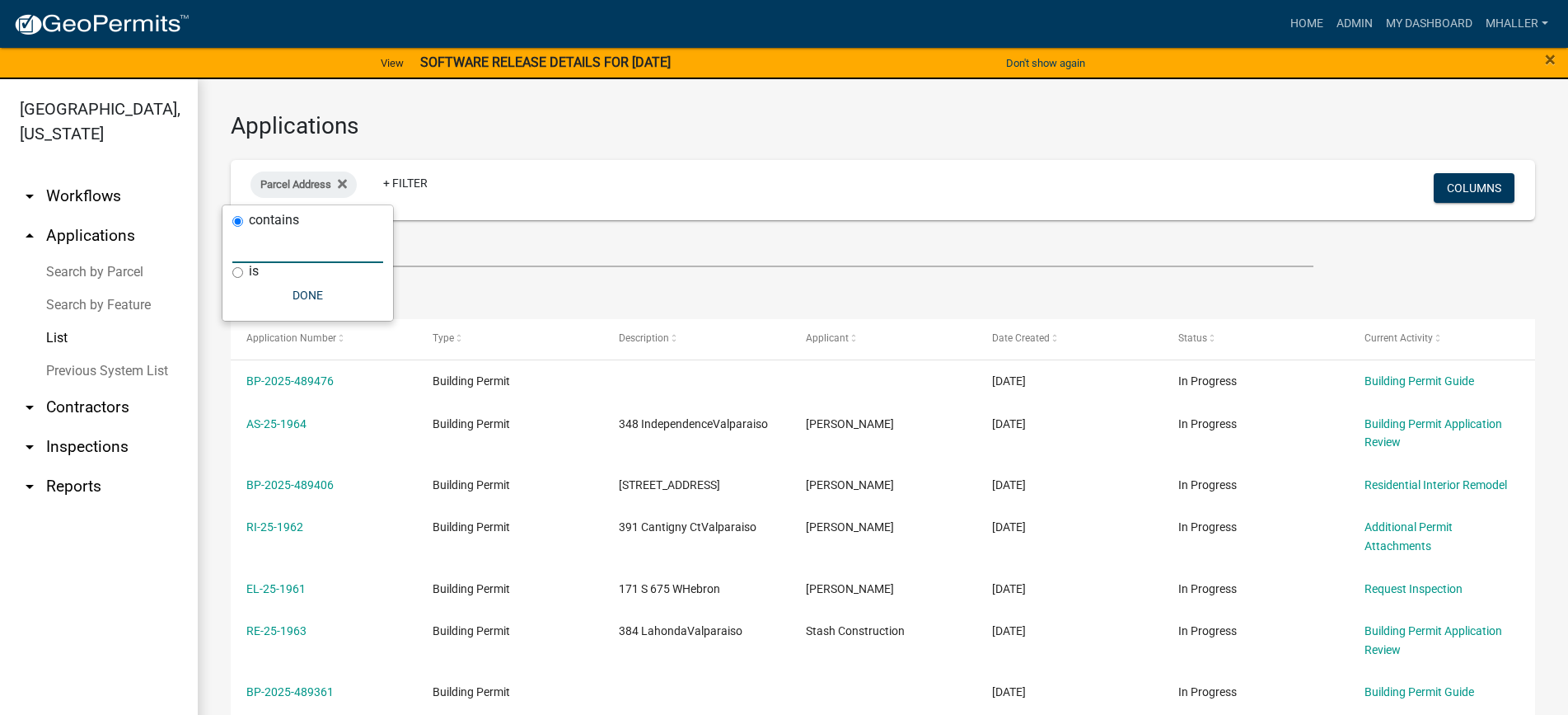
click at [248, 249] on input "text" at bounding box center [308, 246] width 151 height 34
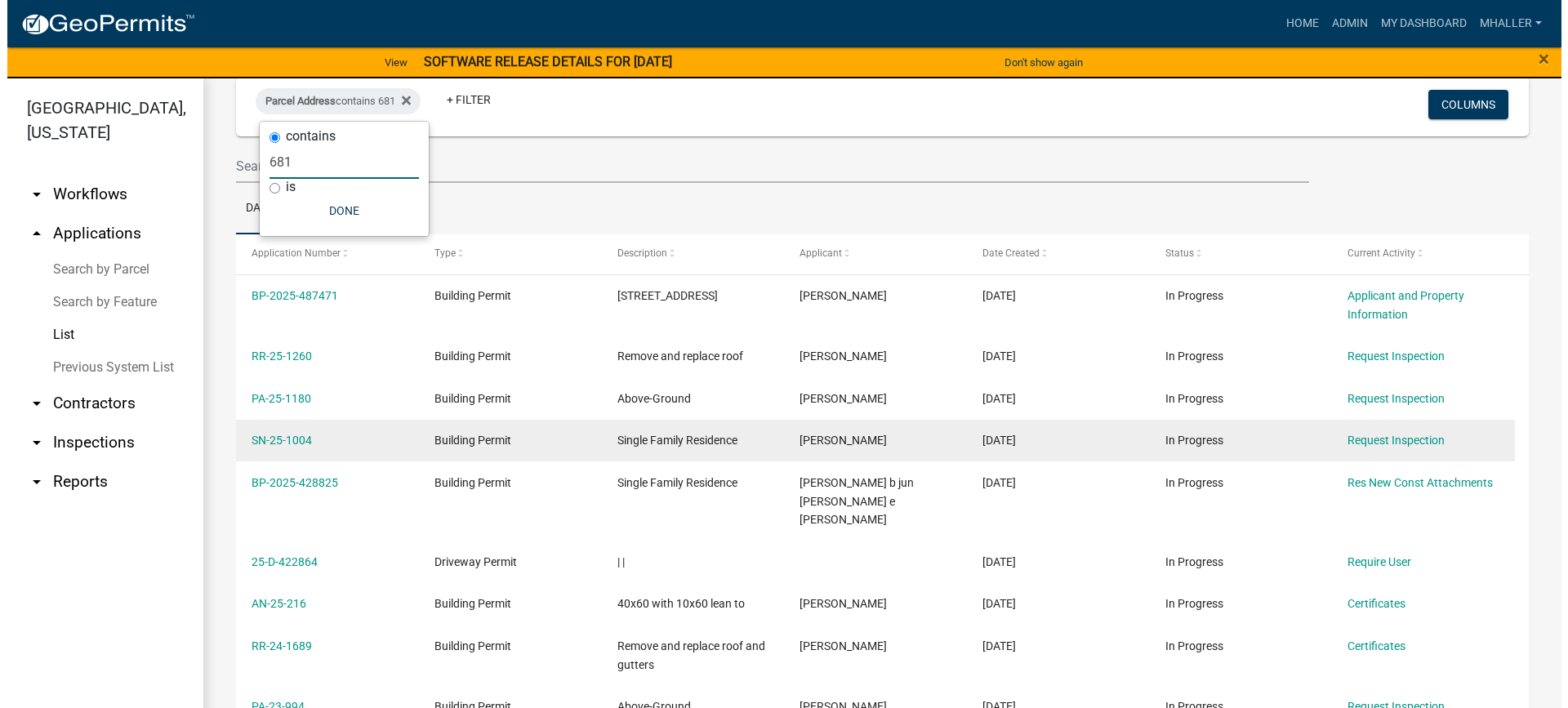
scroll to position [163, 0]
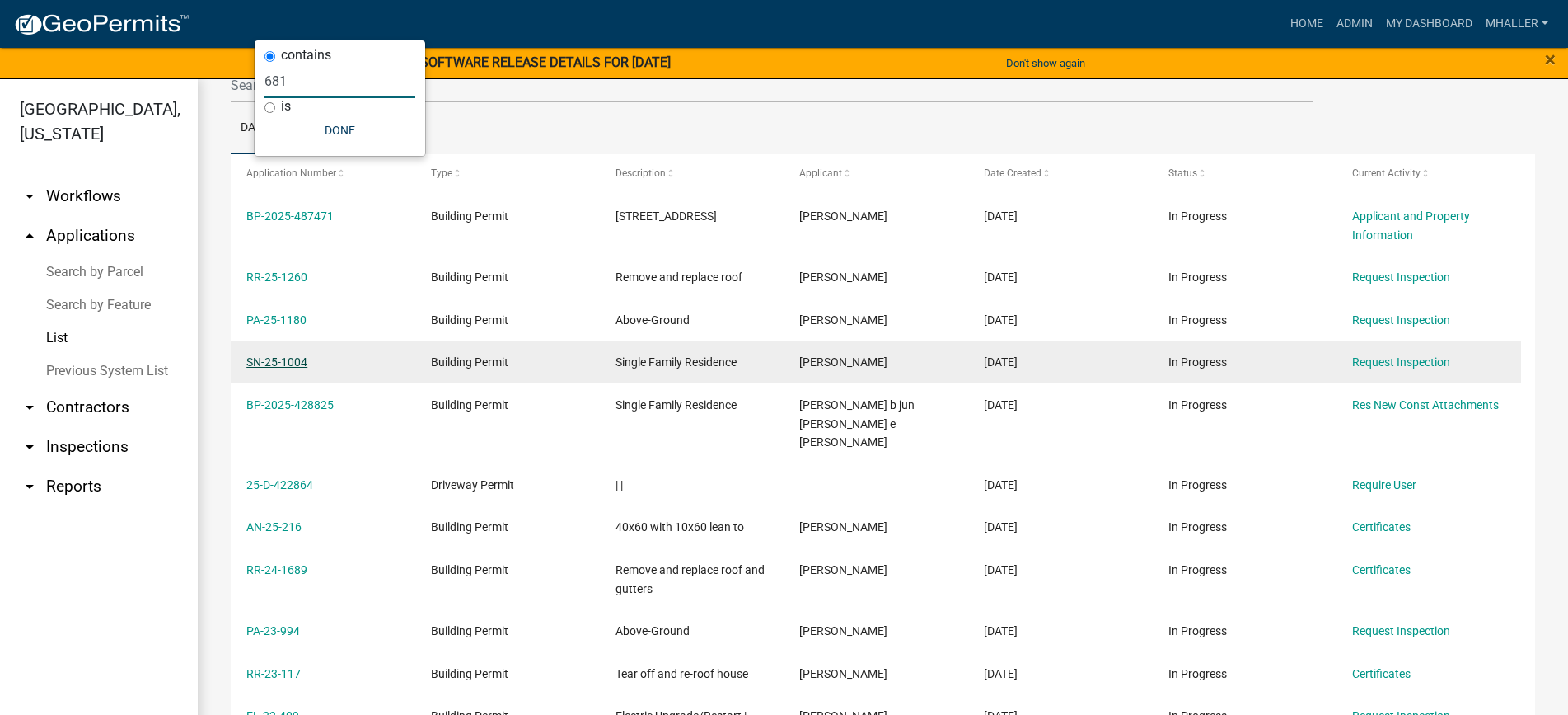
click at [270, 362] on link "SN-25-1004" at bounding box center [277, 362] width 61 height 13
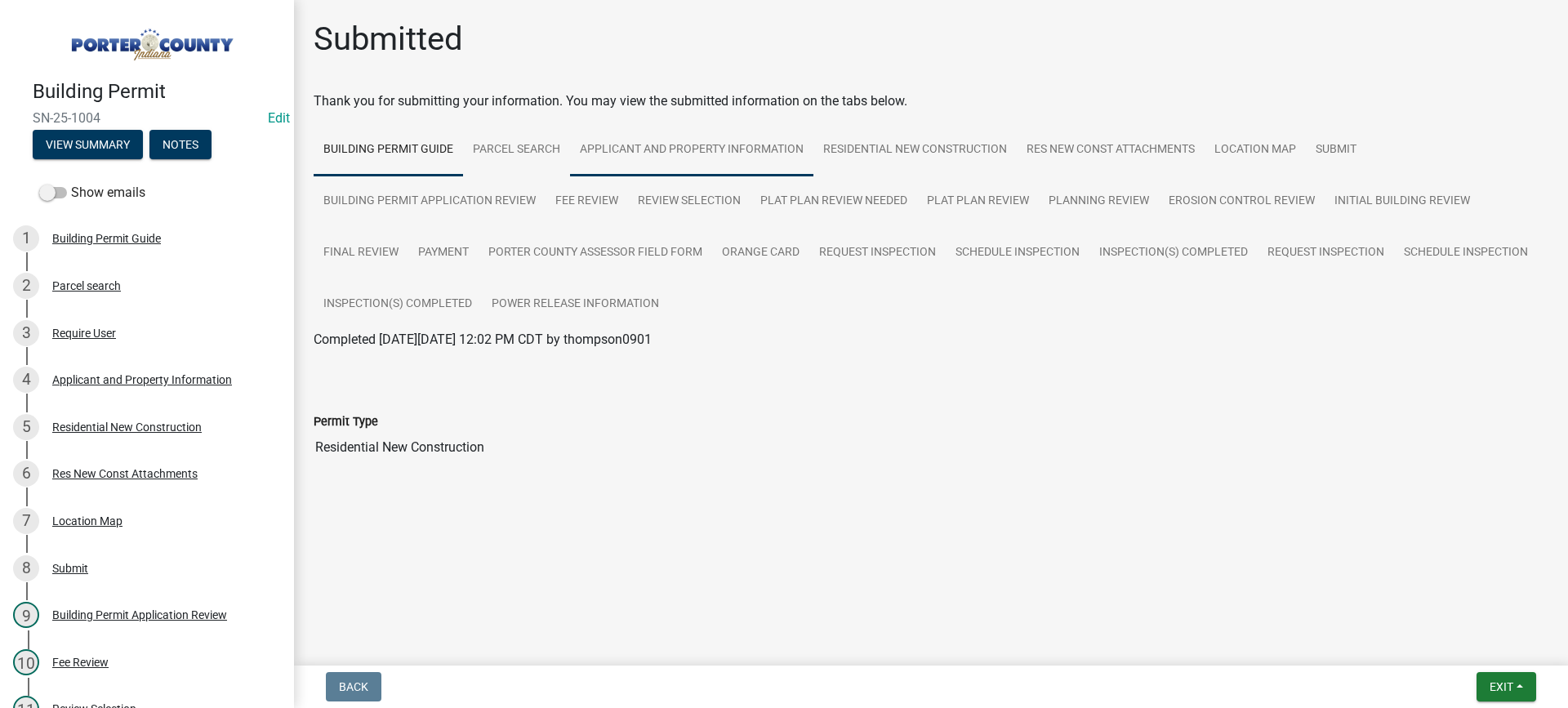
click at [653, 149] on link "Applicant and Property Information" at bounding box center [691, 150] width 243 height 52
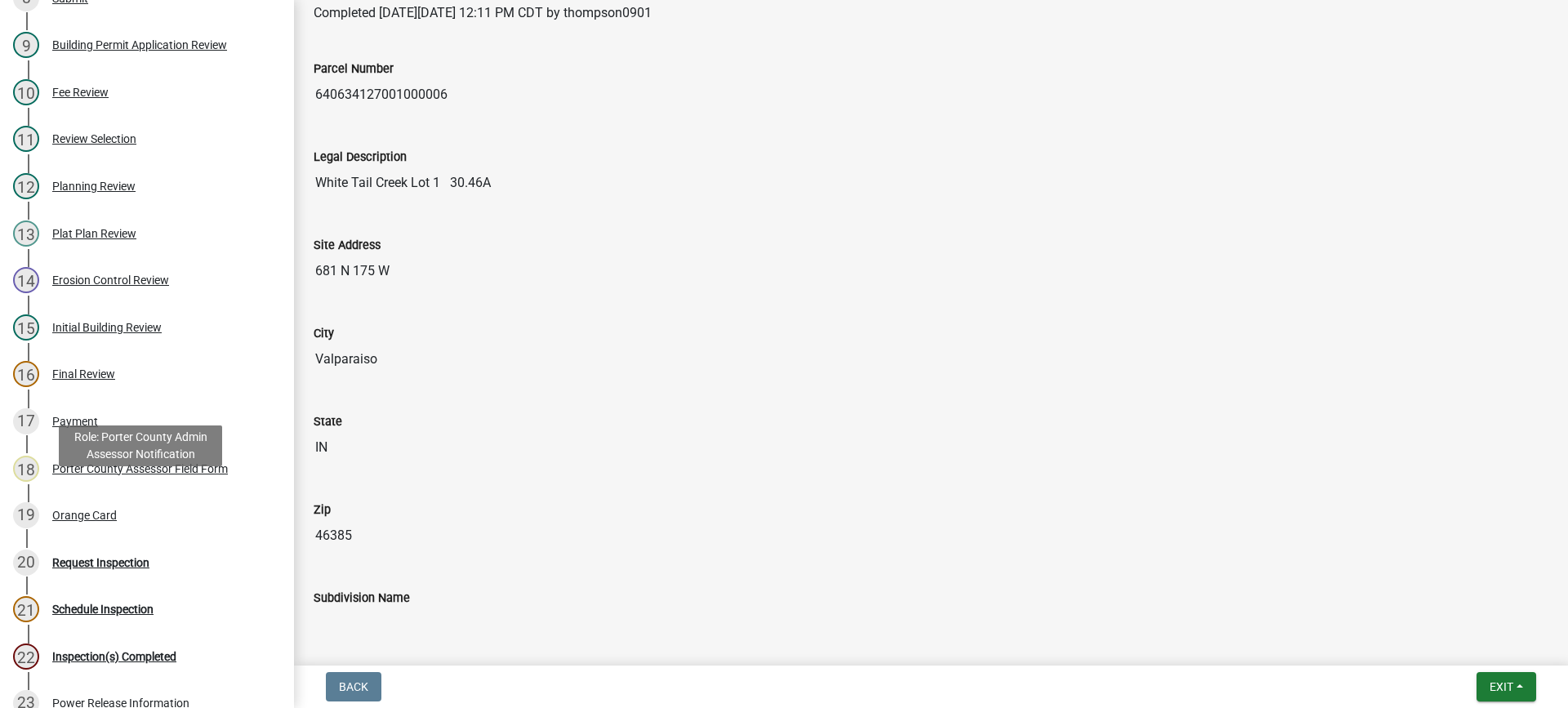
scroll to position [571, 0]
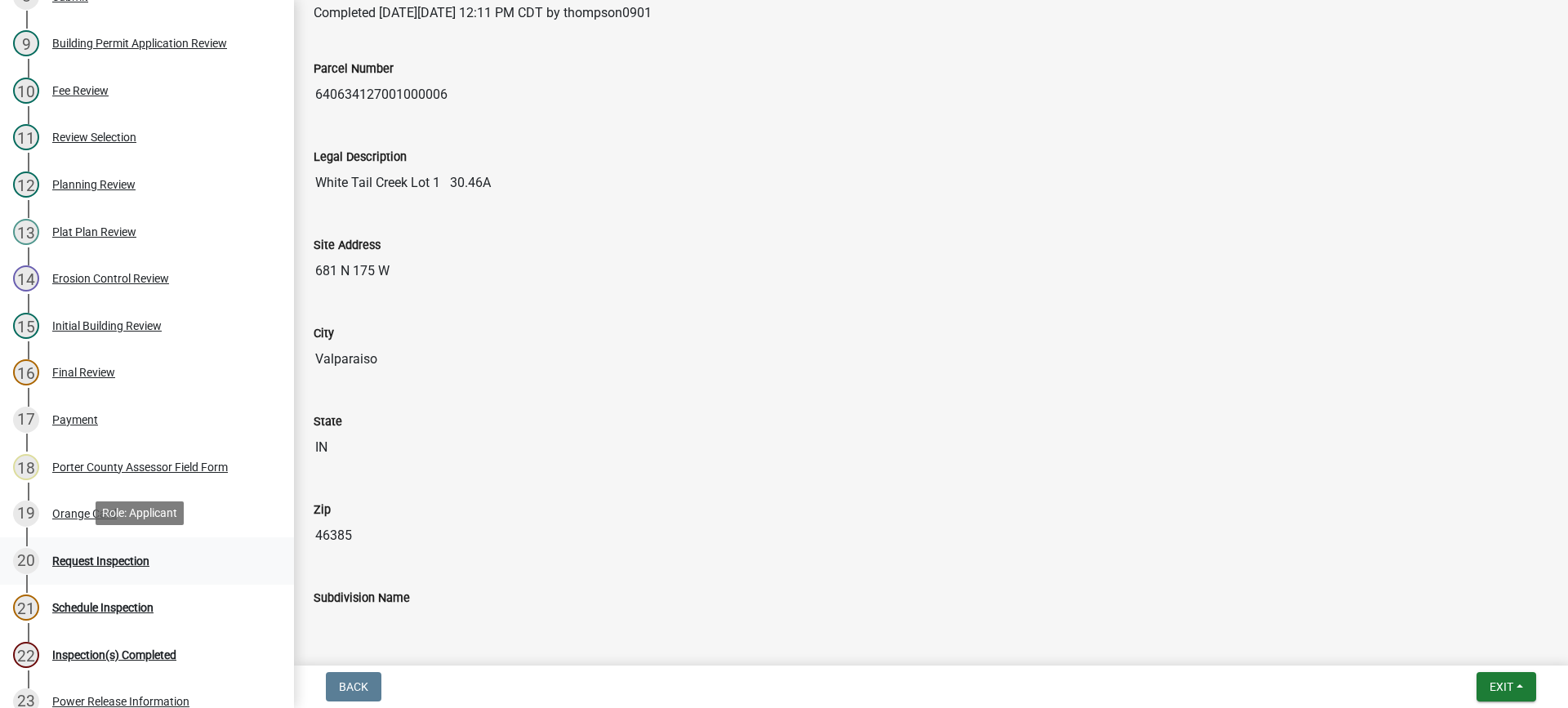
click at [111, 557] on div "Request Inspection" at bounding box center [100, 561] width 97 height 11
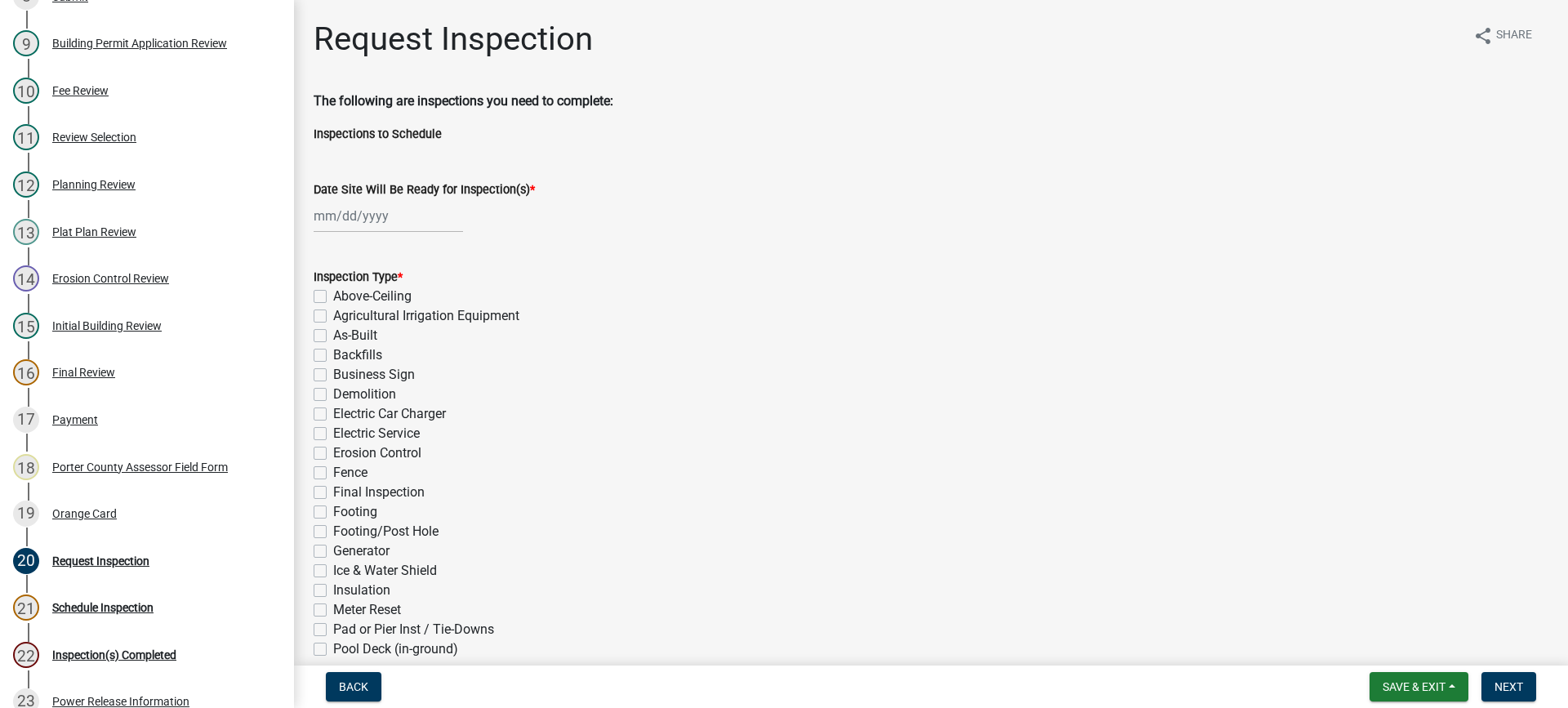
click at [348, 212] on div at bounding box center [388, 217] width 150 height 34
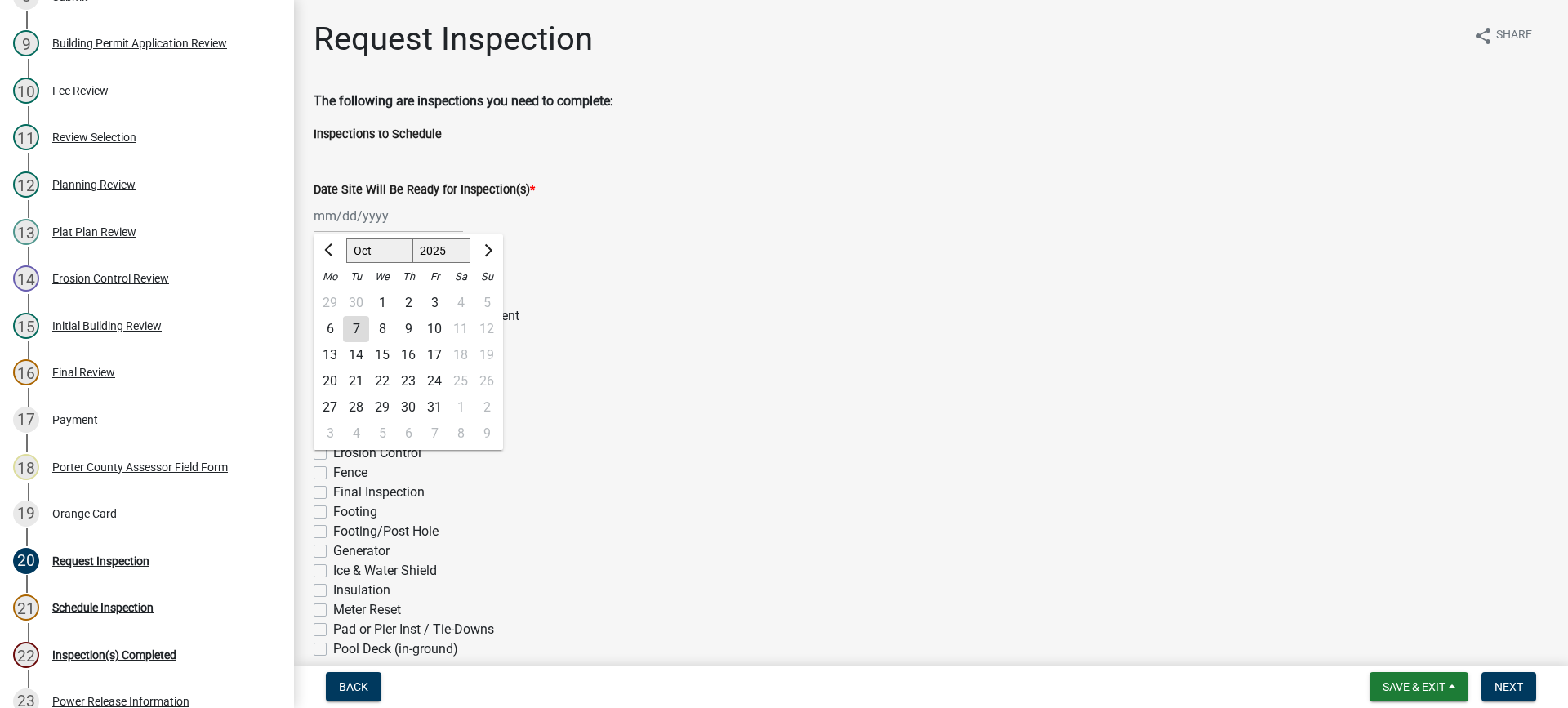
click at [355, 326] on div "7" at bounding box center [356, 330] width 26 height 26
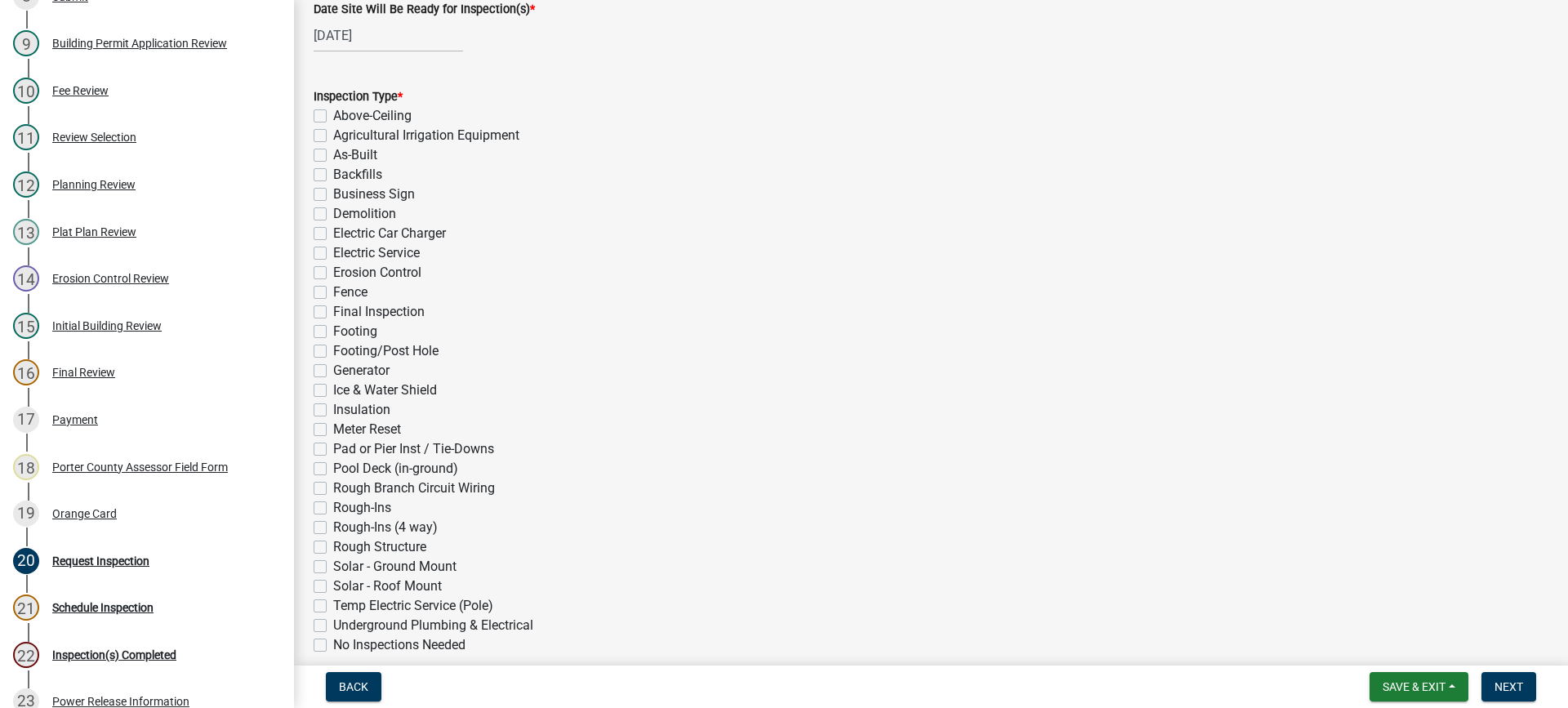
scroll to position [327, 0]
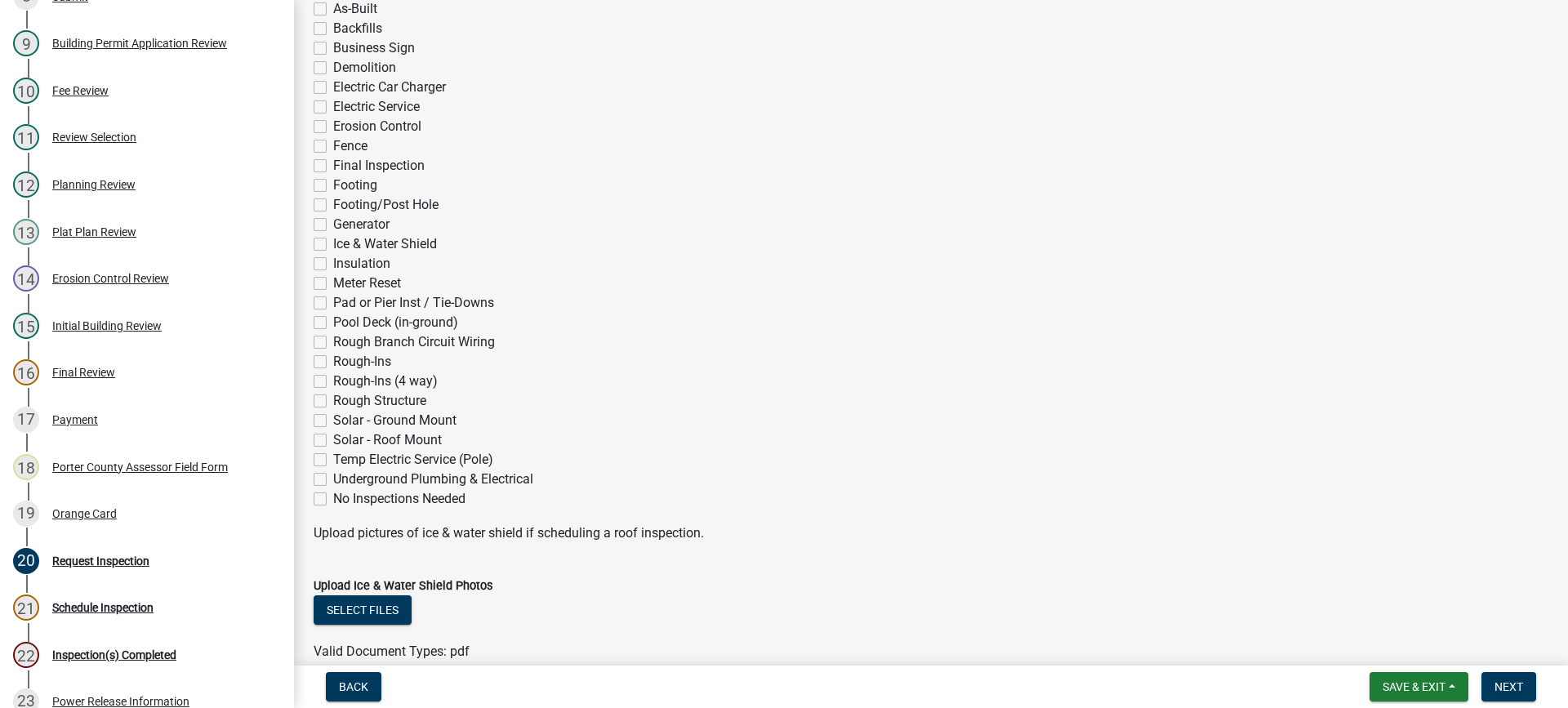
click at [333, 380] on label "Rough-Ins (4 way)" at bounding box center [385, 381] width 105 height 20
click at [333, 380] on input "Rough-Ins (4 way)" at bounding box center [338, 377] width 10 height 10
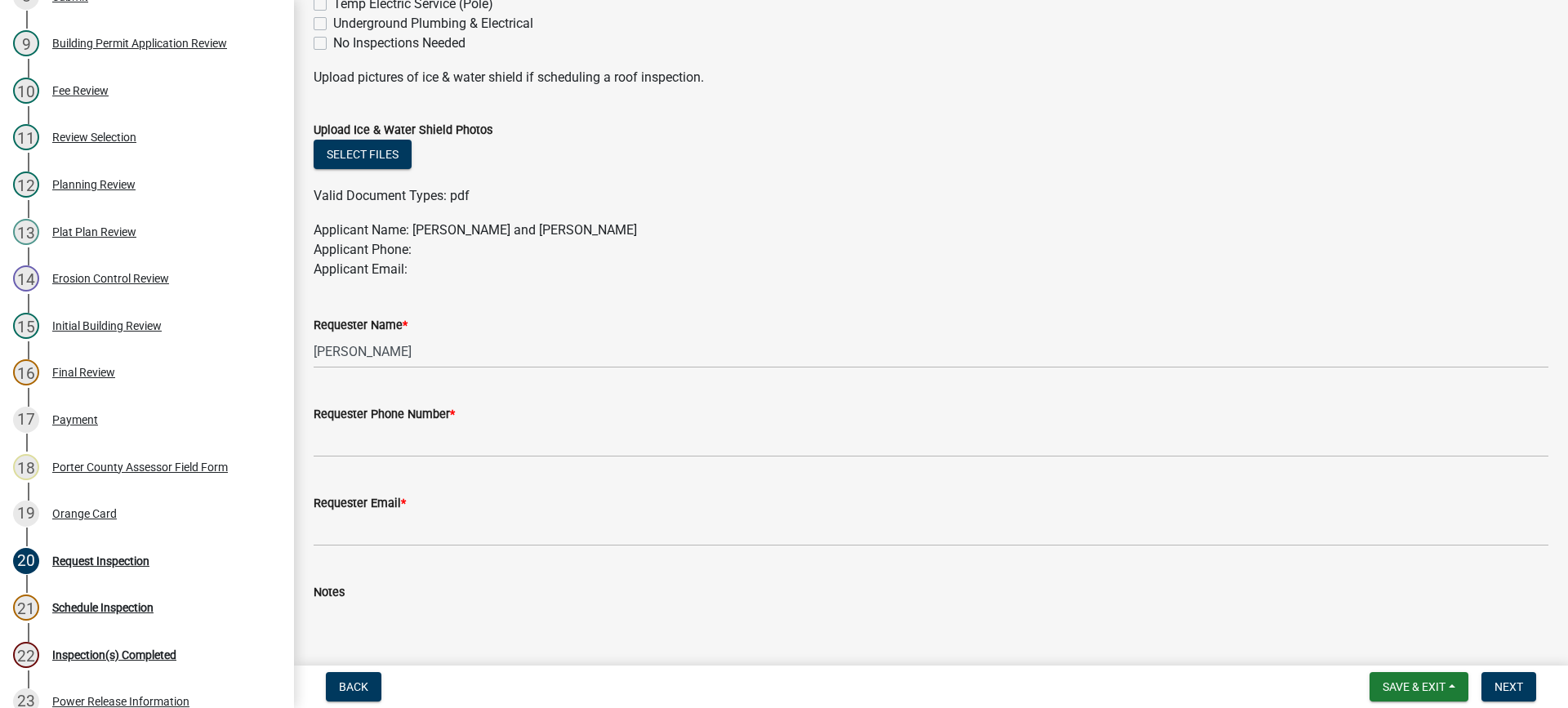
scroll to position [878, 0]
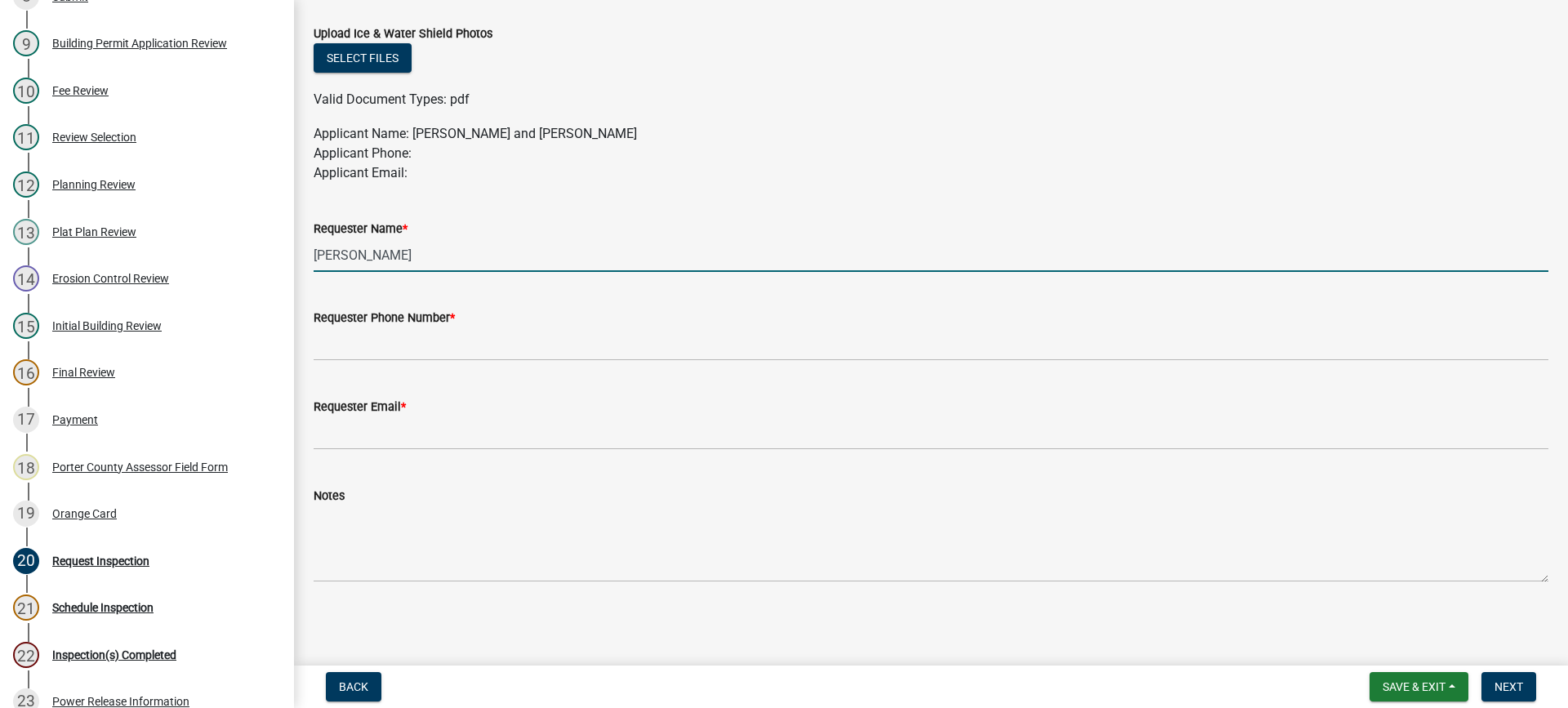
click at [383, 250] on input "[PERSON_NAME]" at bounding box center [930, 255] width 1235 height 34
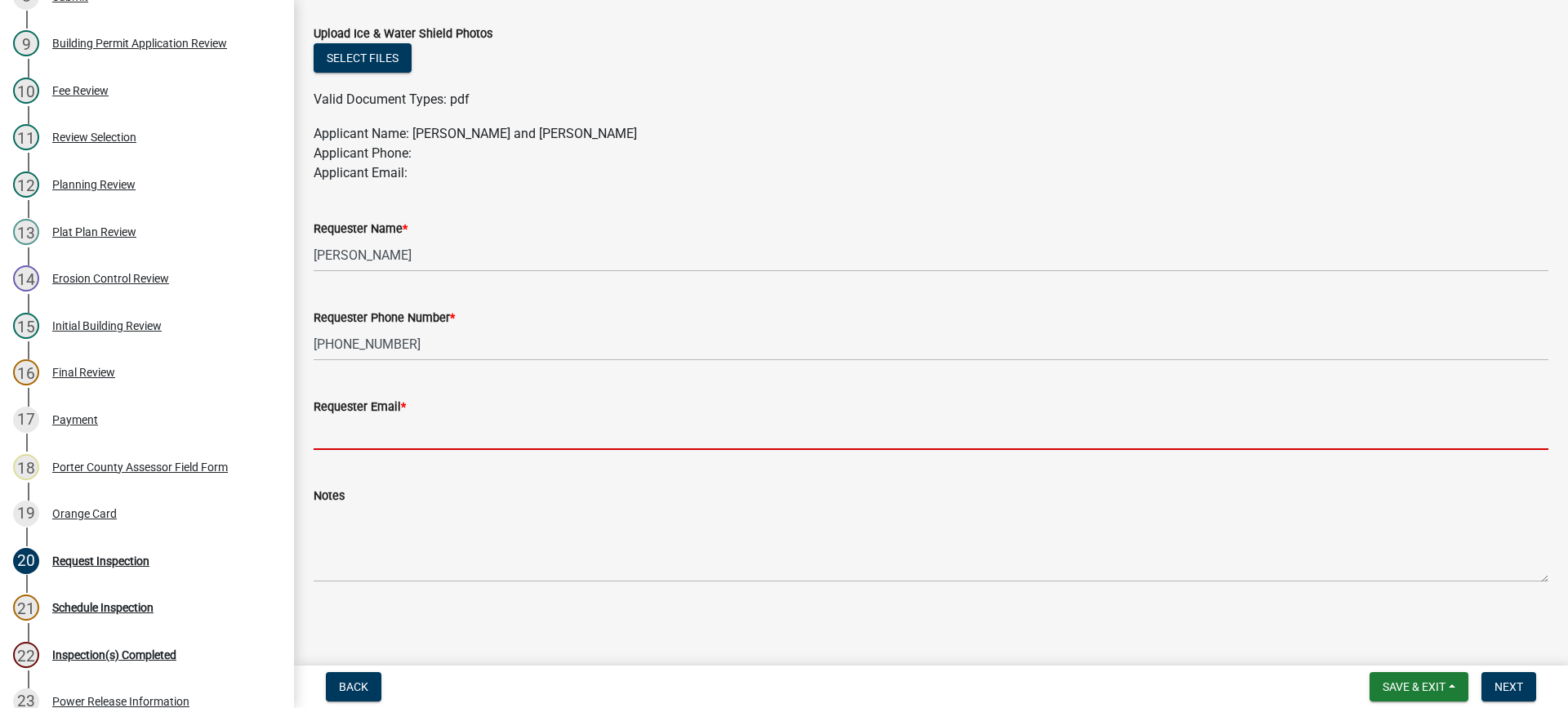
click at [450, 429] on input "Requester Email *" at bounding box center [930, 433] width 1235 height 34
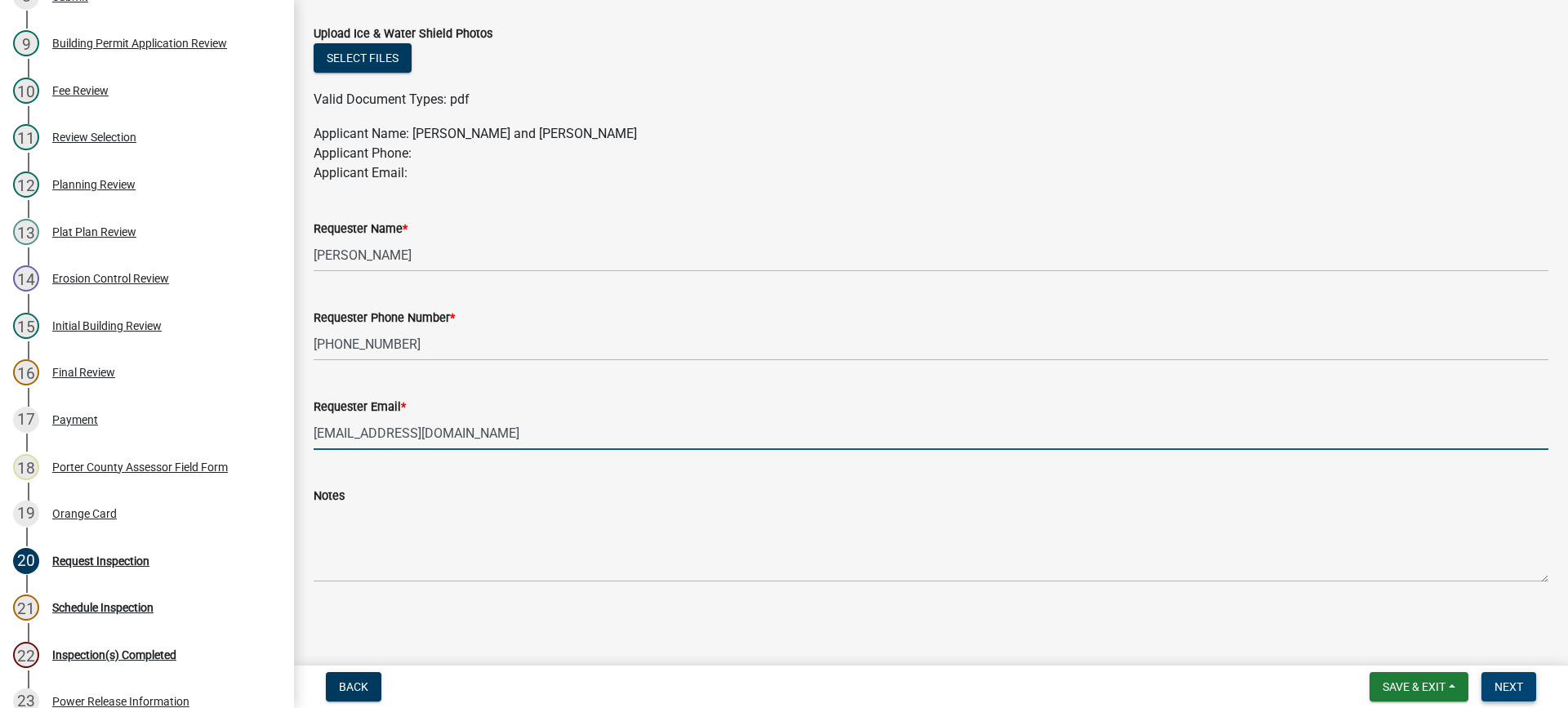
click at [1498, 685] on span "Next" at bounding box center [1509, 686] width 28 height 13
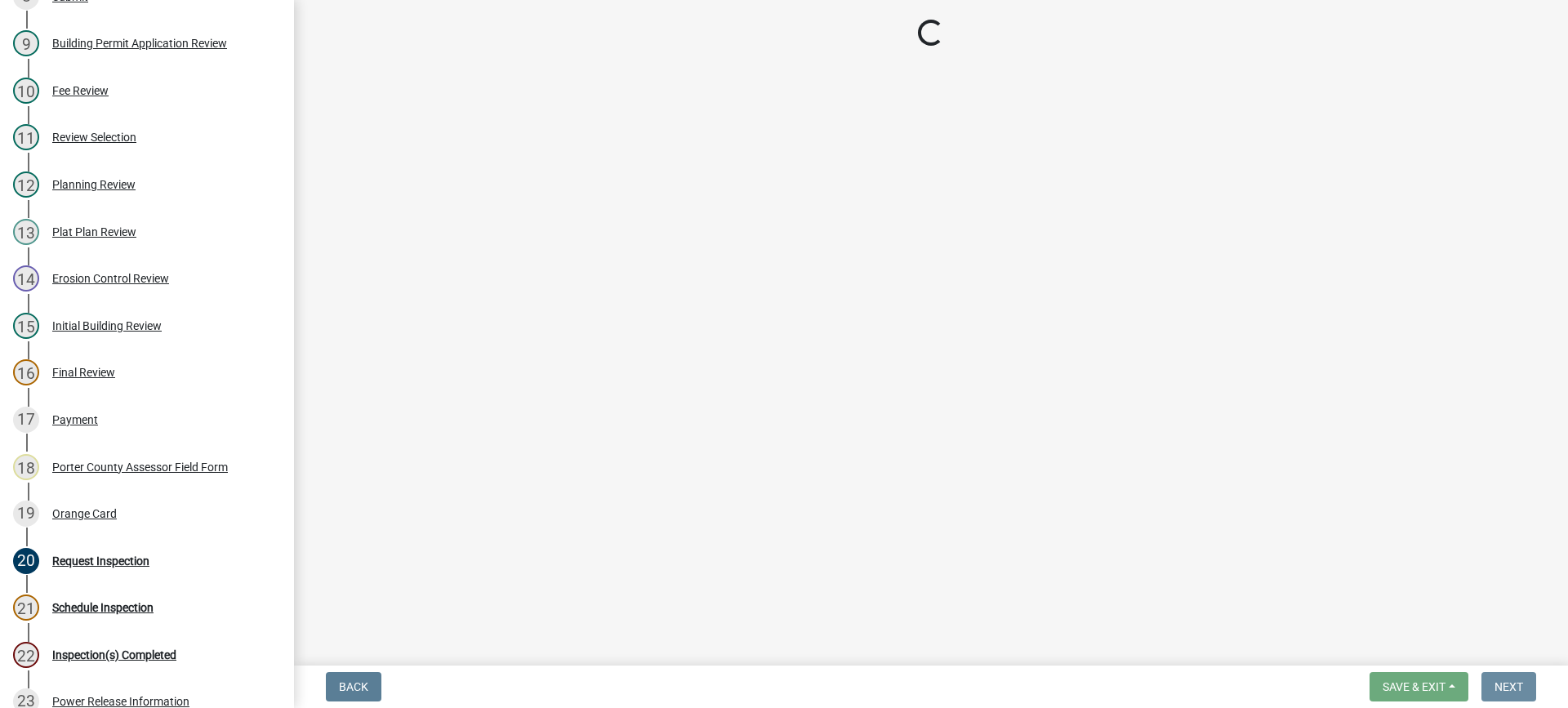
scroll to position [0, 0]
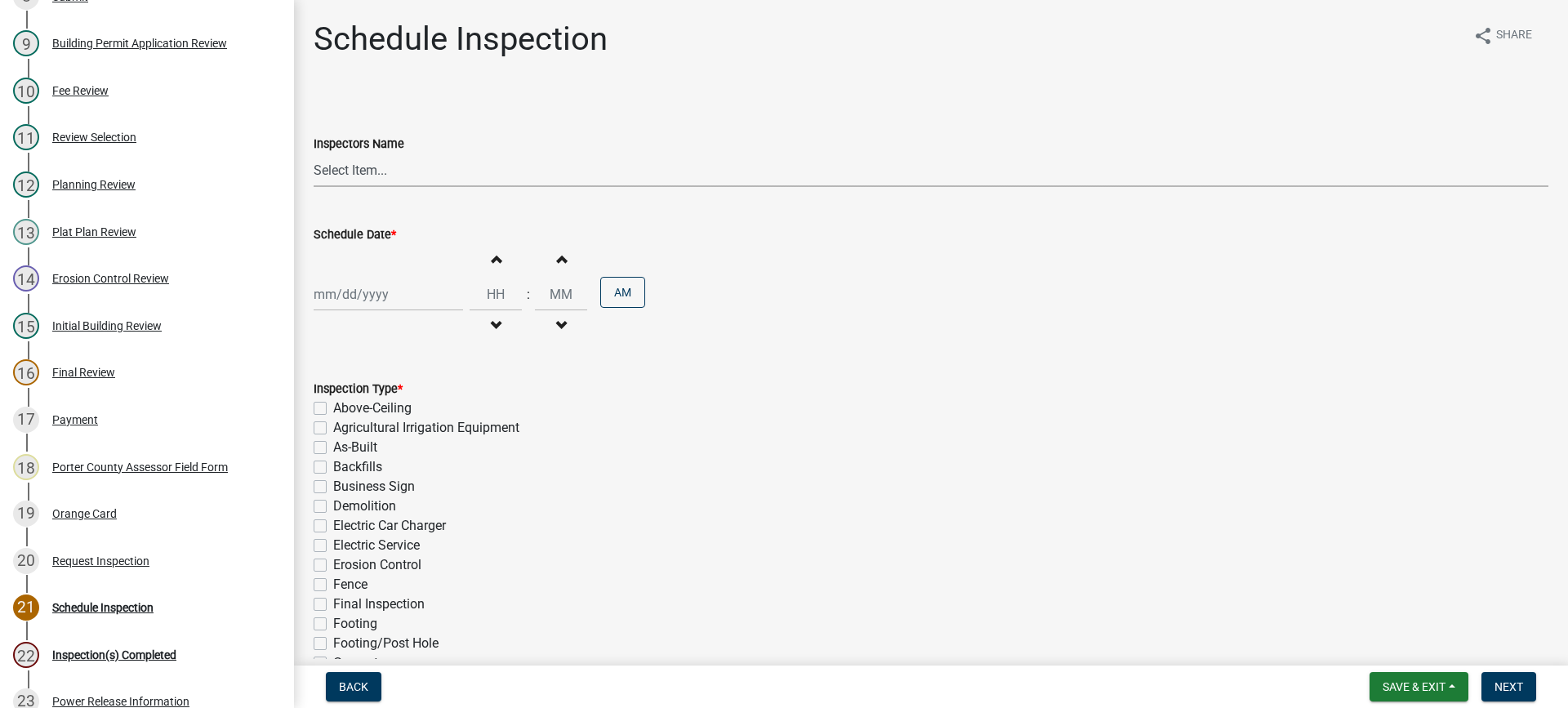
click at [357, 172] on select "Select Item... mhaller ([PERSON_NAME])" at bounding box center [930, 170] width 1235 height 34
click at [314, 153] on select "Select Item... mhaller ([PERSON_NAME])" at bounding box center [930, 170] width 1235 height 34
click at [374, 287] on div at bounding box center [388, 295] width 150 height 34
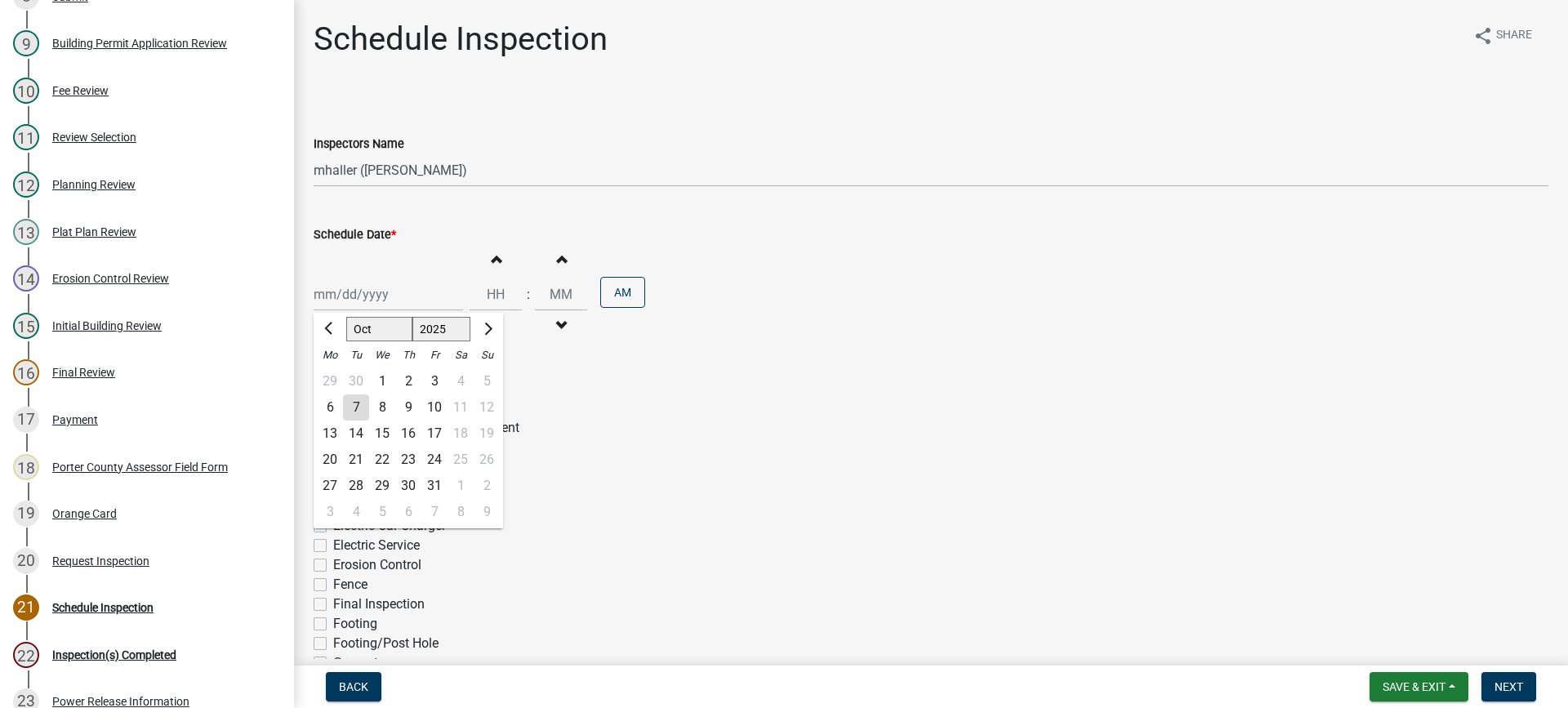
click at [327, 435] on div "13" at bounding box center [330, 434] width 26 height 26
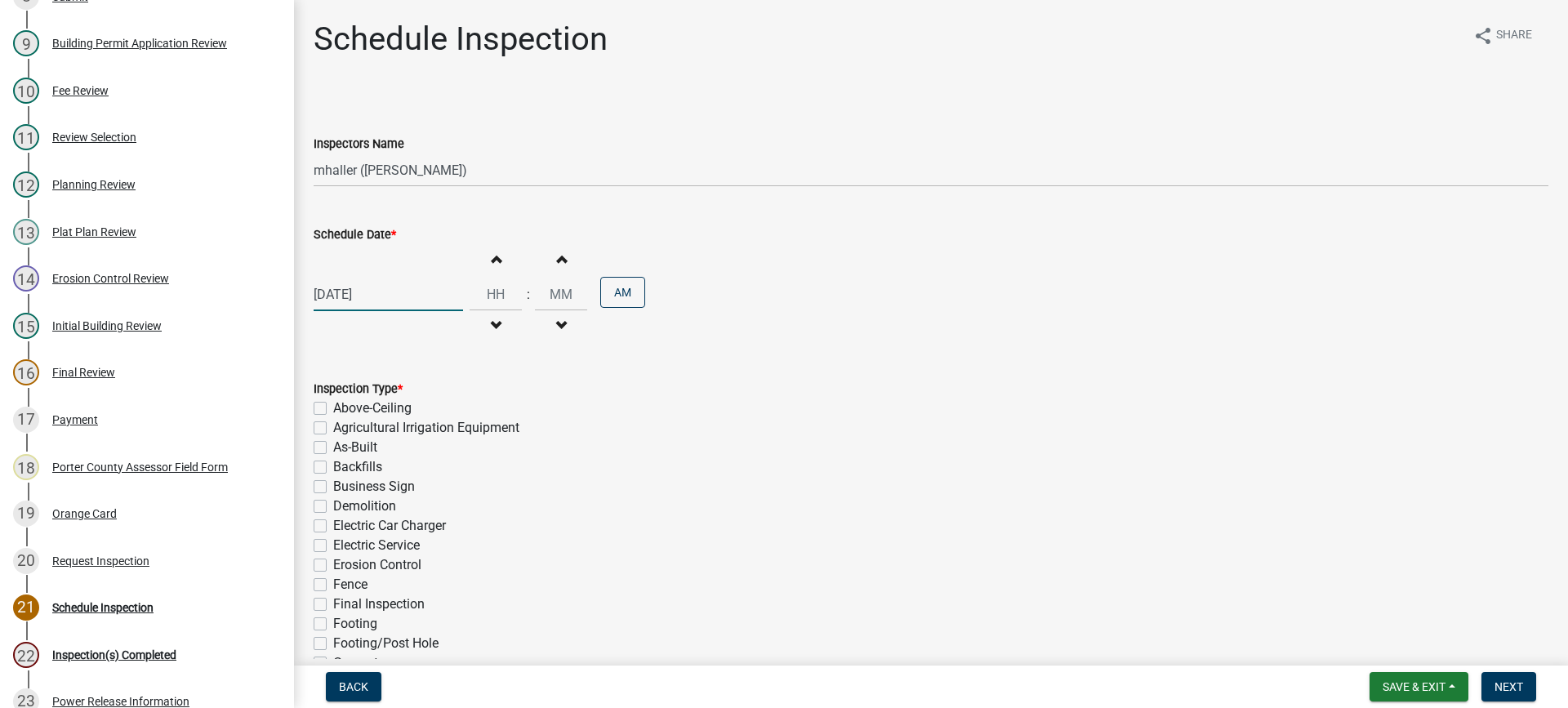
click at [363, 299] on div "[DATE]" at bounding box center [388, 295] width 150 height 34
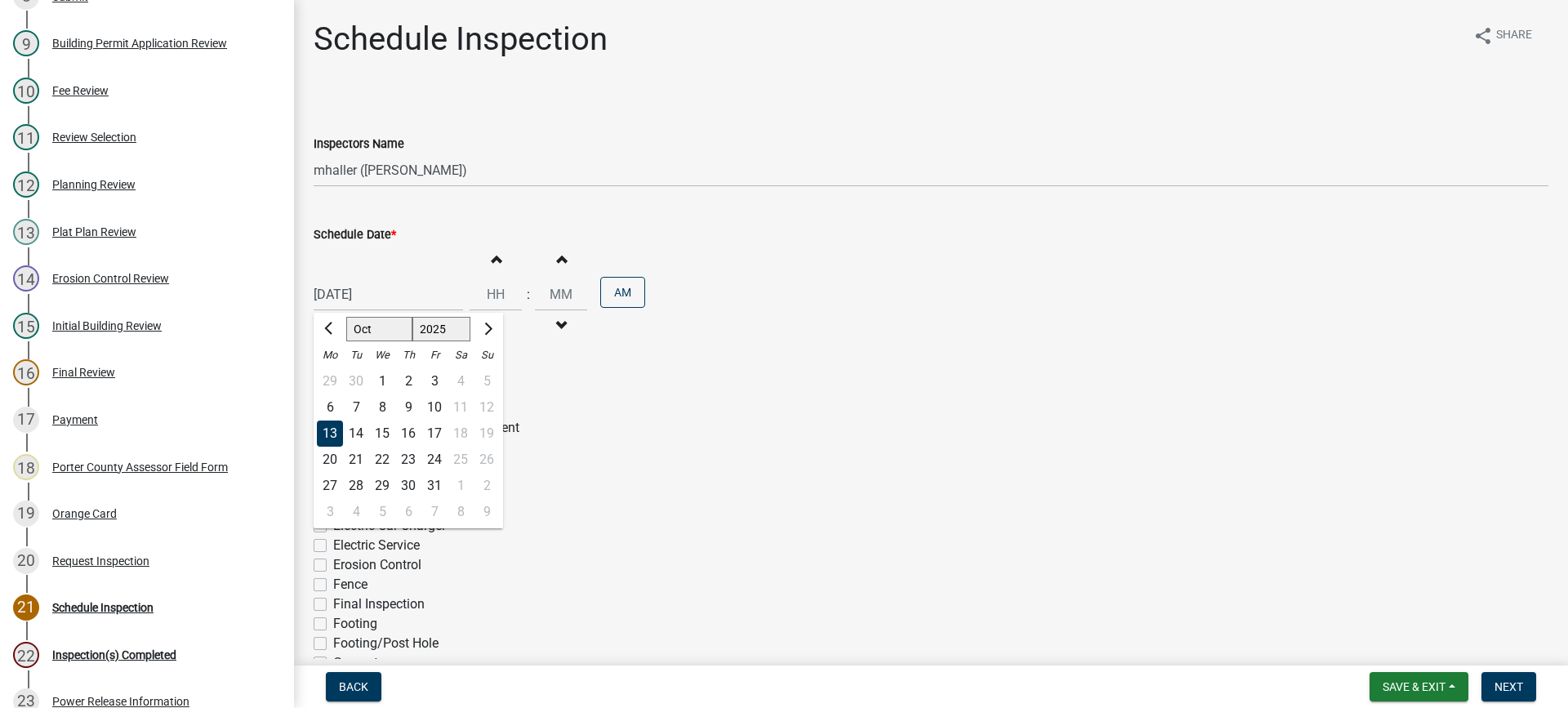
click at [410, 406] on div "9" at bounding box center [409, 408] width 26 height 26
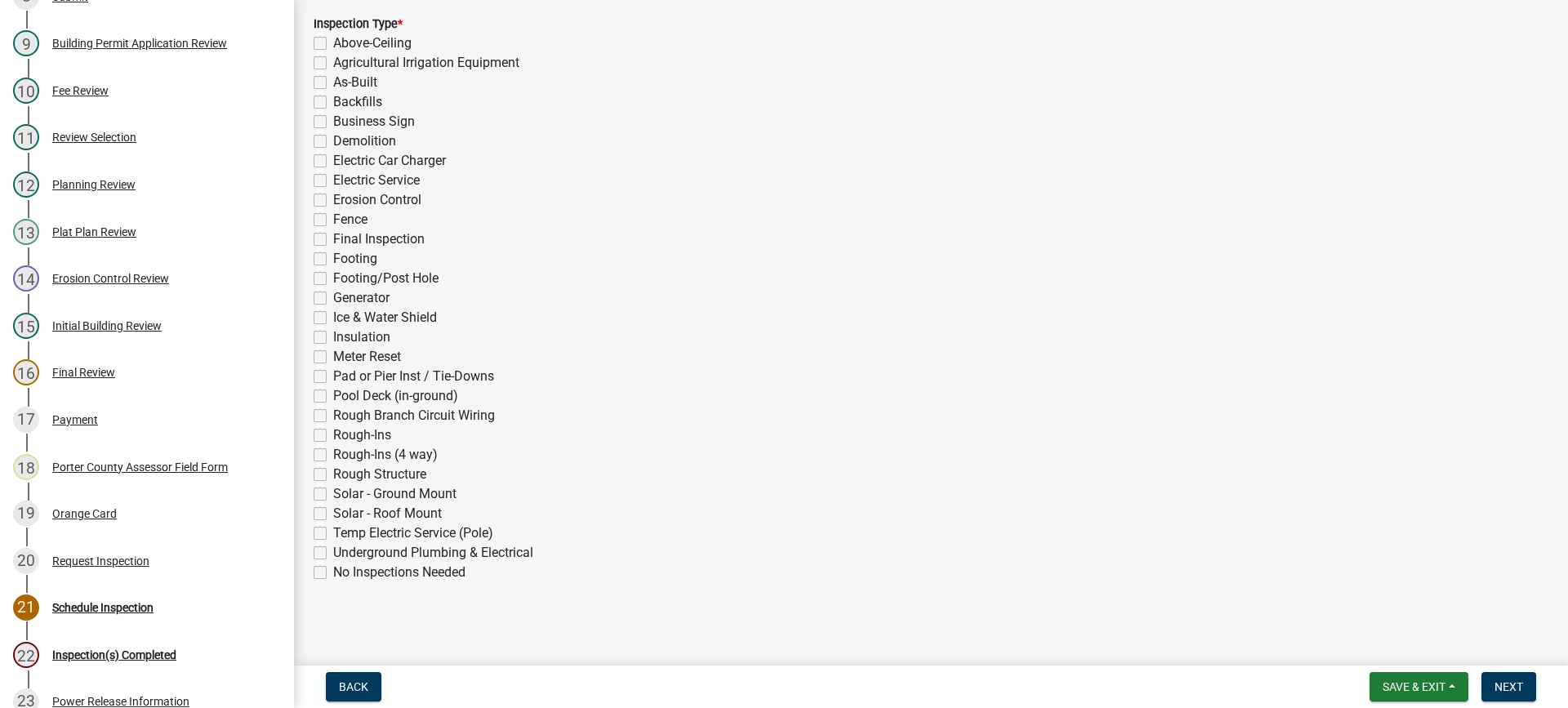
scroll to position [366, 0]
click at [333, 452] on label "Rough-Ins (4 way)" at bounding box center [385, 453] width 105 height 20
click at [333, 452] on input "Rough-Ins (4 way)" at bounding box center [338, 448] width 10 height 10
click at [1509, 687] on span "Next" at bounding box center [1509, 686] width 28 height 13
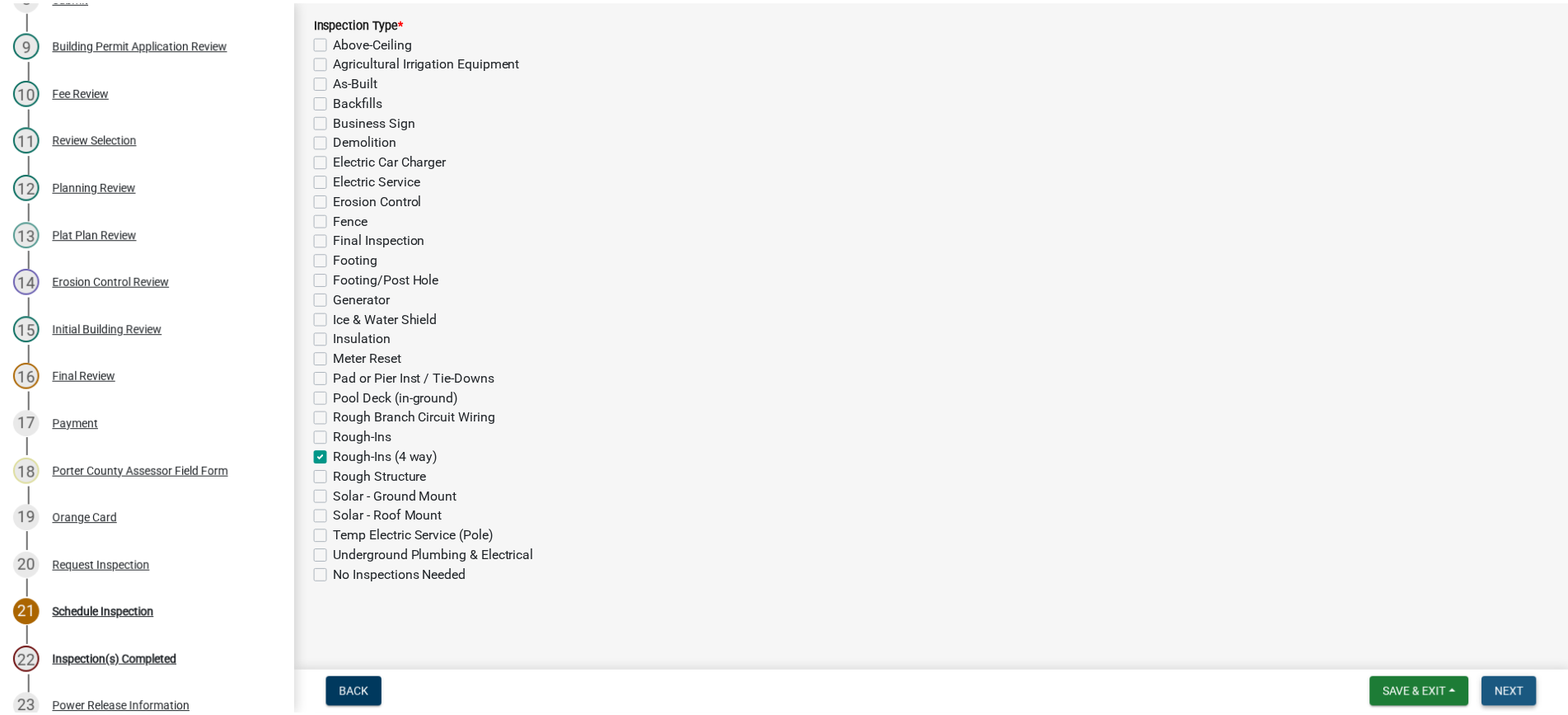
scroll to position [0, 0]
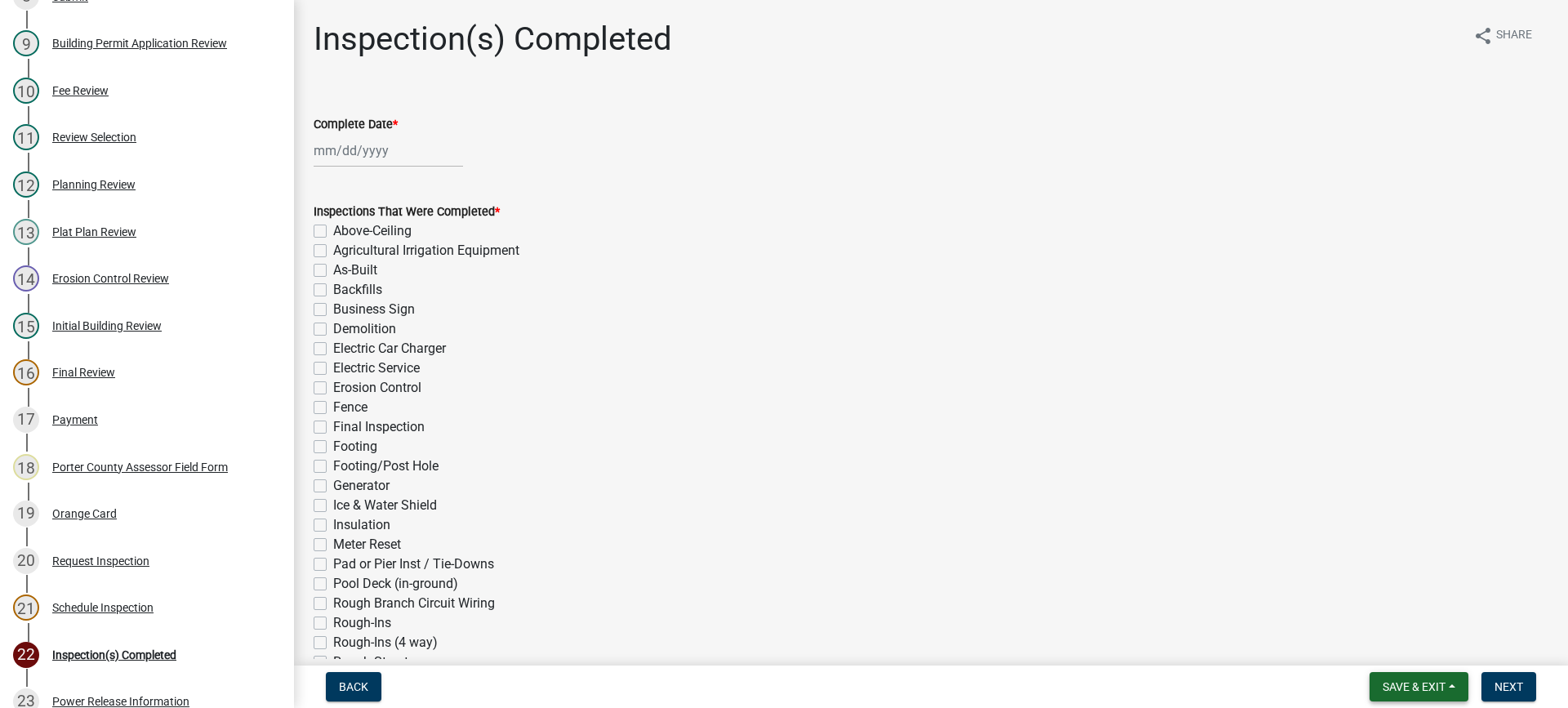
click at [1415, 682] on span "Save & Exit" at bounding box center [1414, 686] width 63 height 13
click at [1407, 650] on button "Save & Exit" at bounding box center [1402, 644] width 131 height 40
